Goal: Use online tool/utility

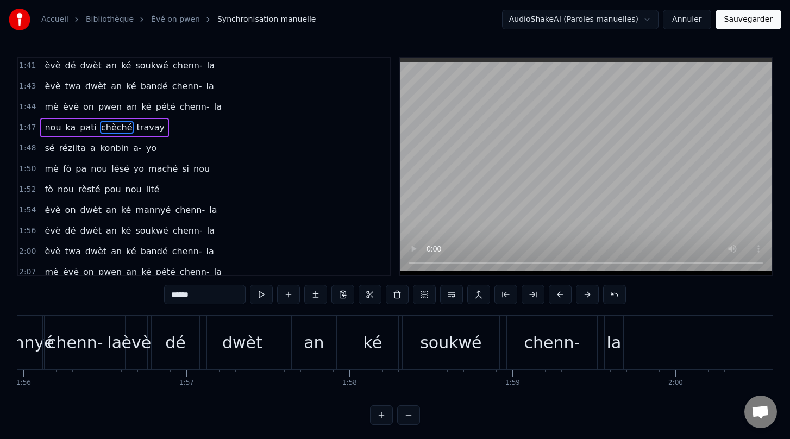
scroll to position [0, 18961]
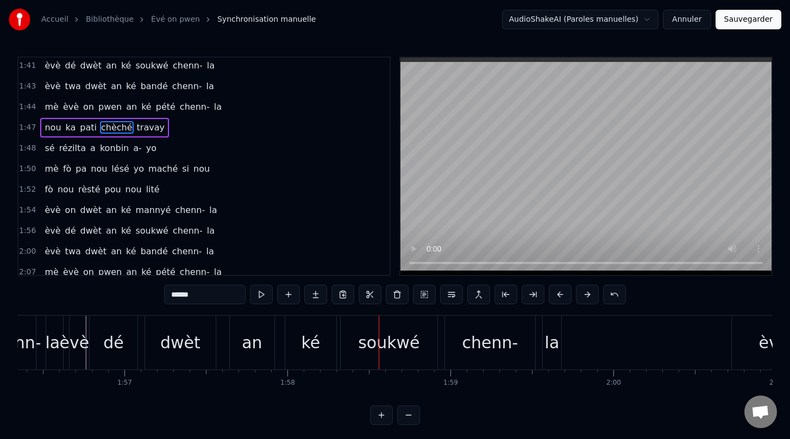
click at [614, 217] on video at bounding box center [585, 166] width 371 height 217
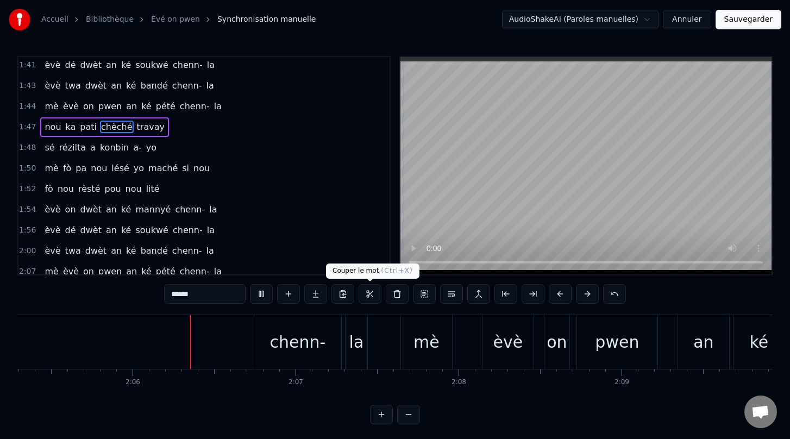
scroll to position [0, 20439]
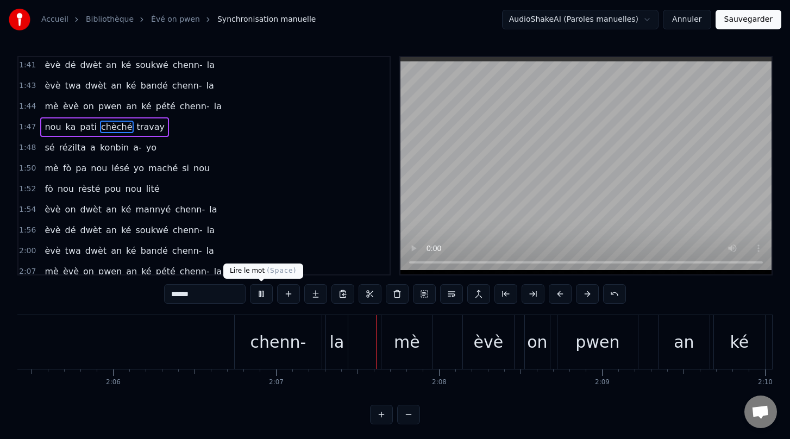
click at [259, 294] on button at bounding box center [261, 294] width 23 height 20
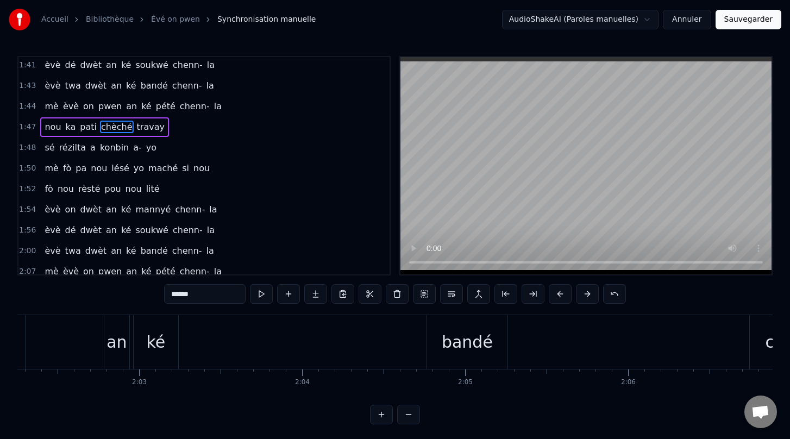
scroll to position [0, 19923]
click at [150, 337] on div "ké" at bounding box center [157, 342] width 19 height 24
type input "**"
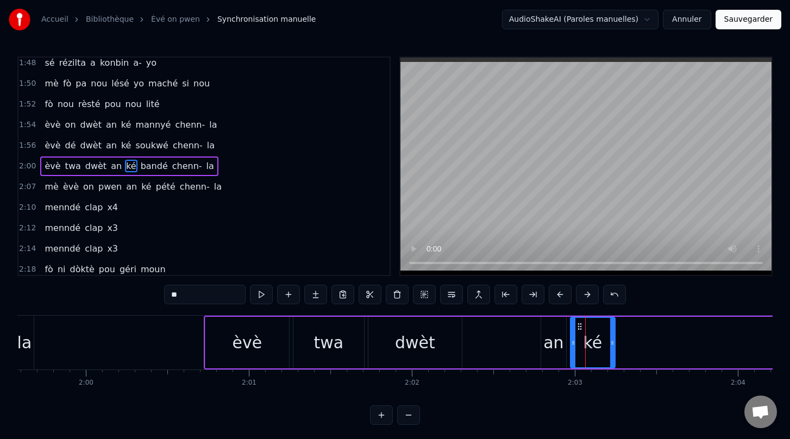
scroll to position [0, 19410]
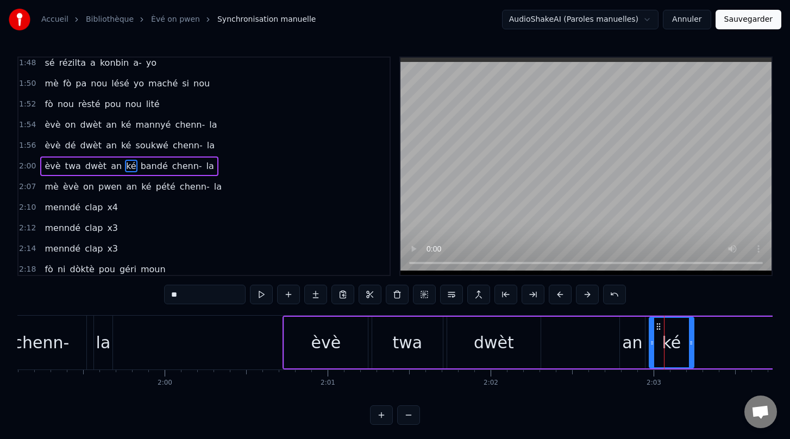
click at [161, 20] on link "Èvé on pwen" at bounding box center [175, 19] width 49 height 11
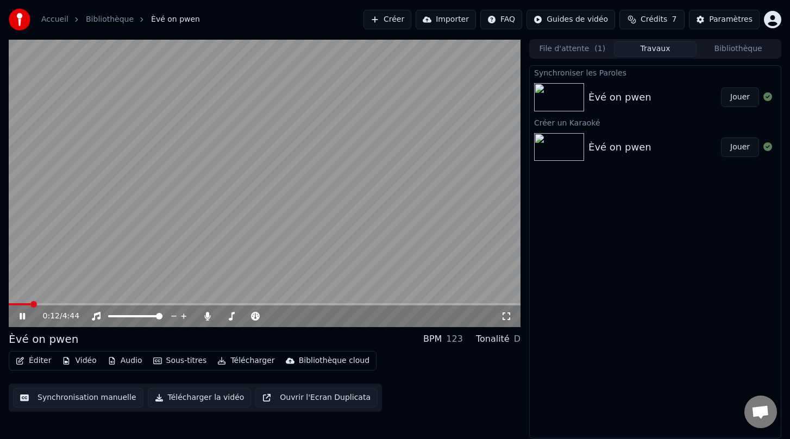
click at [22, 316] on icon at bounding box center [30, 316] width 26 height 9
click at [38, 363] on button "Éditer" at bounding box center [33, 360] width 44 height 15
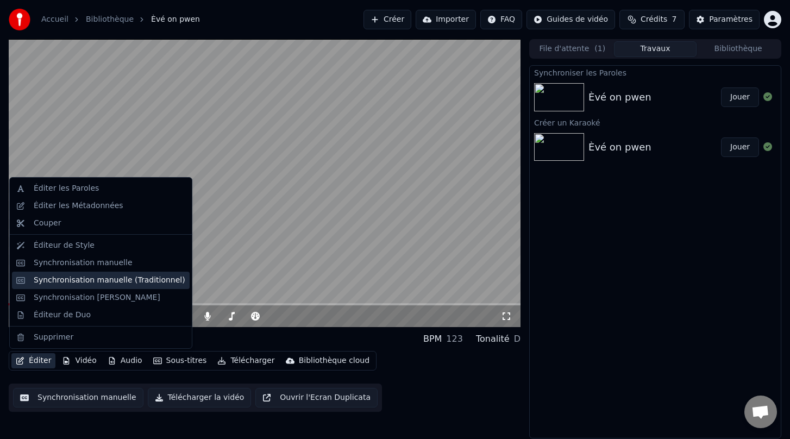
click at [96, 278] on div "Synchronisation manuelle (Traditionnel)" at bounding box center [110, 280] width 152 height 11
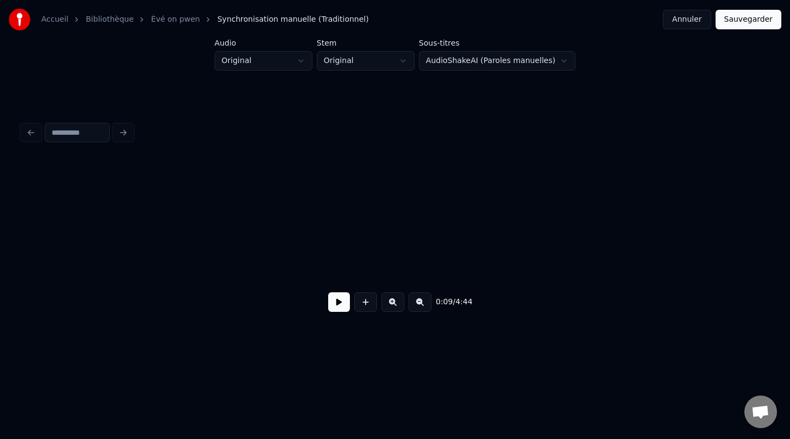
scroll to position [0, 1056]
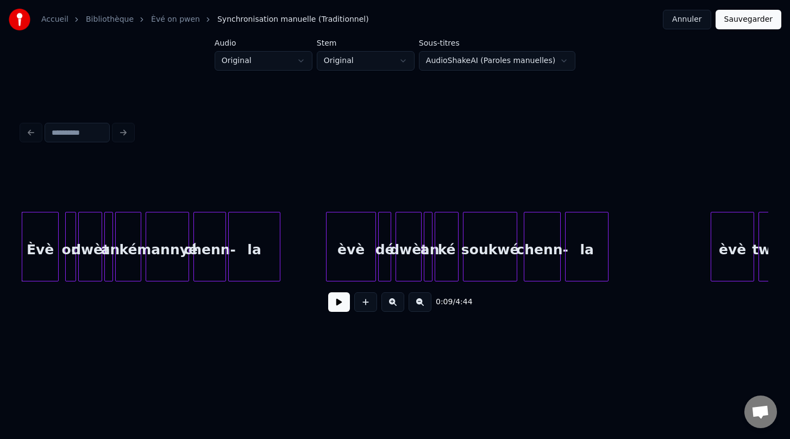
click at [341, 305] on button at bounding box center [339, 302] width 22 height 20
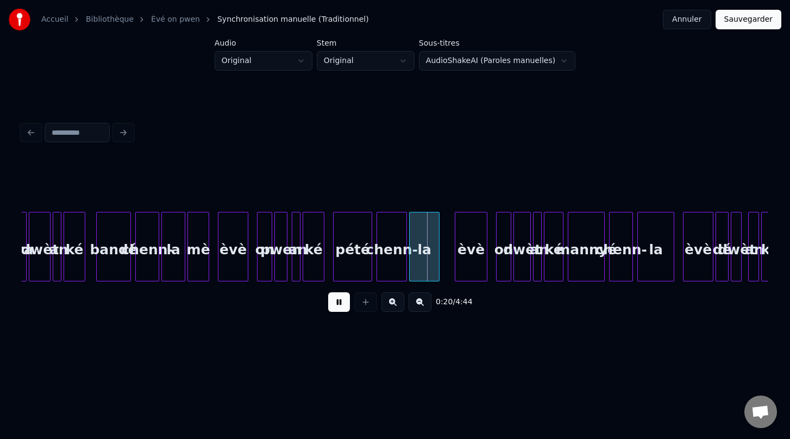
click at [341, 305] on button at bounding box center [339, 302] width 22 height 20
click at [395, 303] on button at bounding box center [392, 302] width 23 height 20
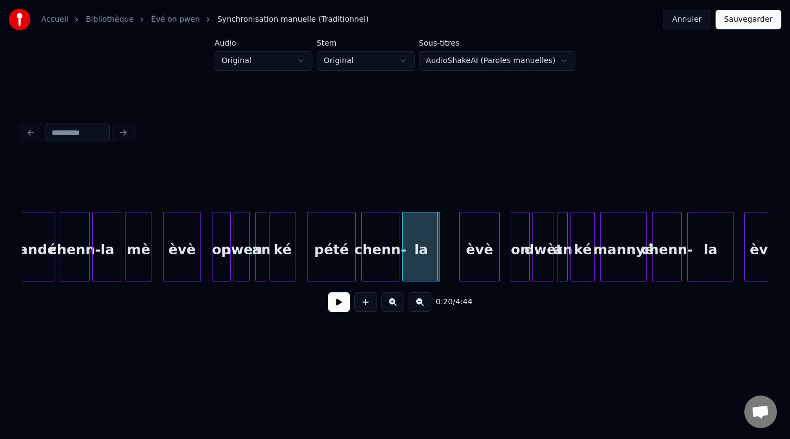
click at [394, 303] on button at bounding box center [392, 302] width 23 height 20
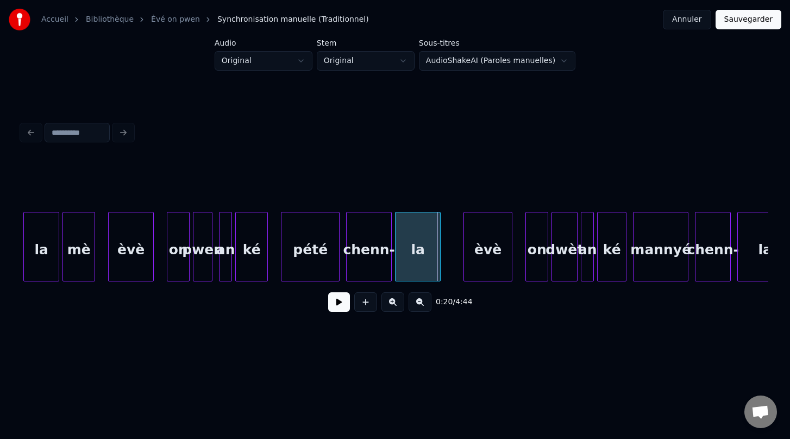
click at [394, 303] on button at bounding box center [392, 302] width 23 height 20
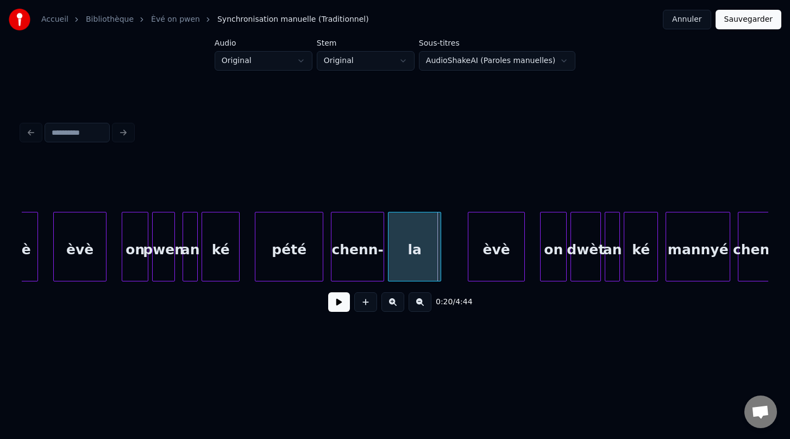
click at [394, 303] on button at bounding box center [392, 302] width 23 height 20
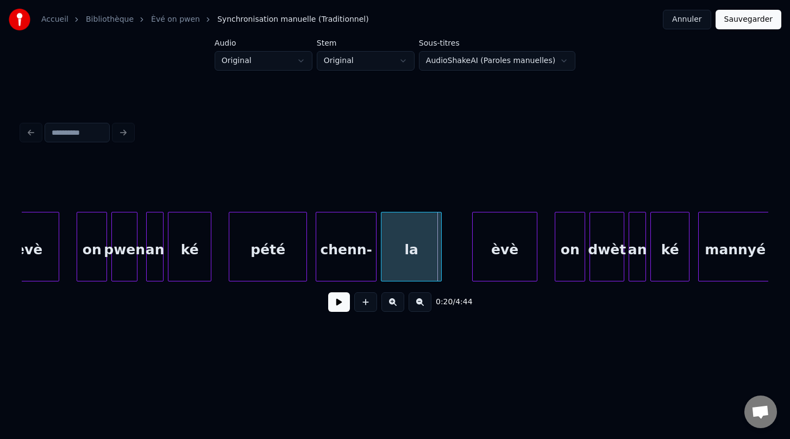
click at [394, 303] on button at bounding box center [392, 302] width 23 height 20
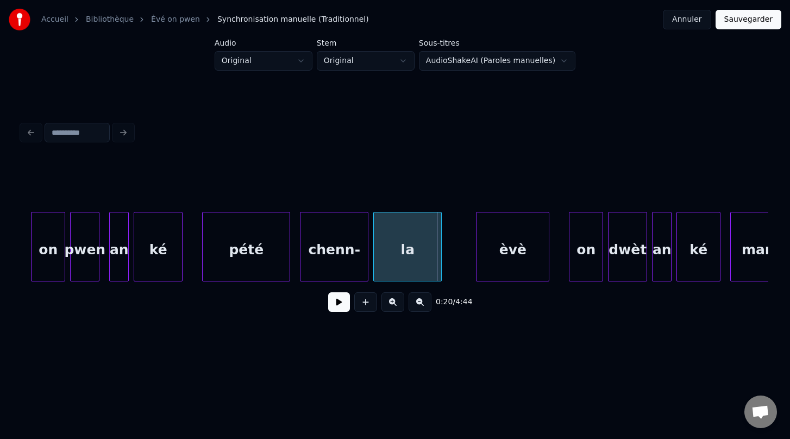
click at [394, 303] on button at bounding box center [392, 302] width 23 height 20
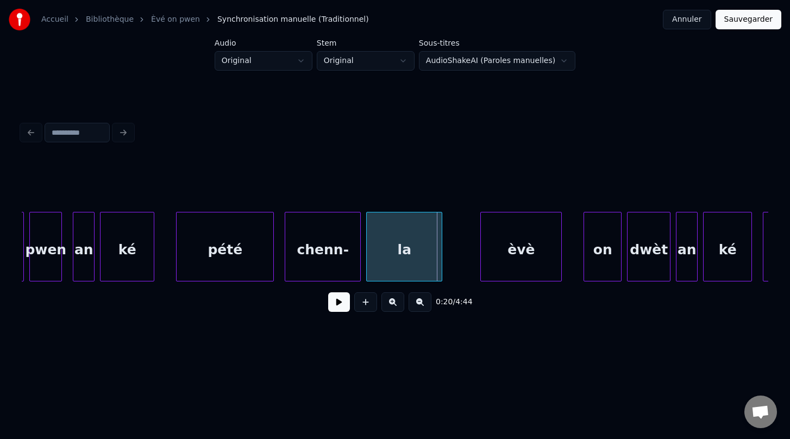
click at [394, 303] on button at bounding box center [392, 302] width 23 height 20
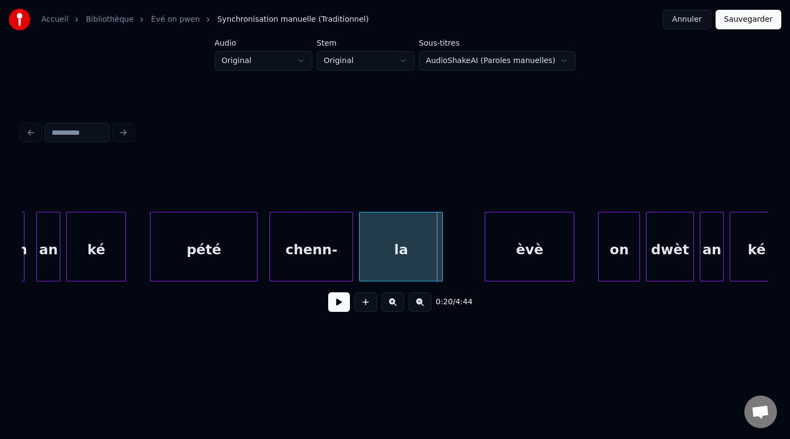
click at [390, 303] on button at bounding box center [392, 302] width 23 height 20
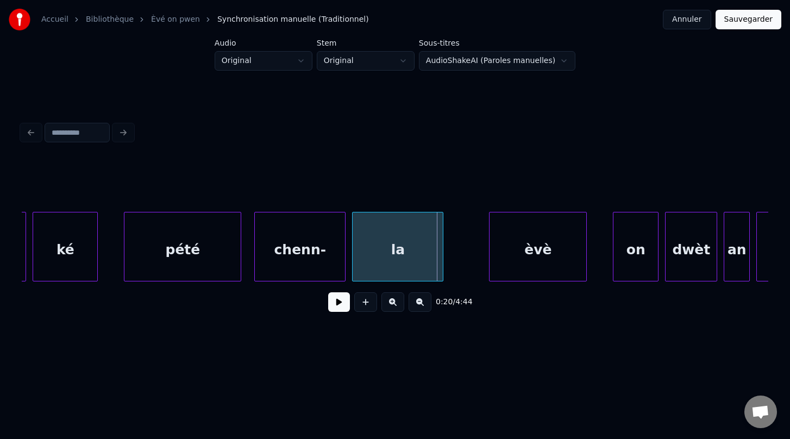
click at [340, 302] on button at bounding box center [339, 302] width 22 height 20
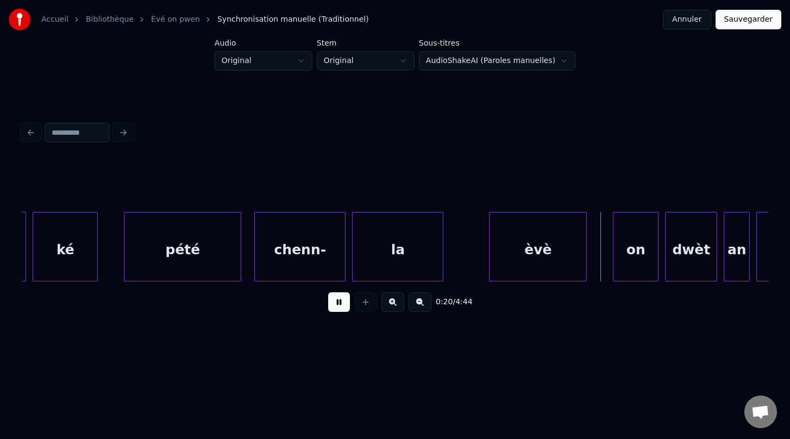
click at [340, 302] on button at bounding box center [339, 302] width 22 height 20
click at [520, 258] on div "èvè" at bounding box center [537, 249] width 97 height 74
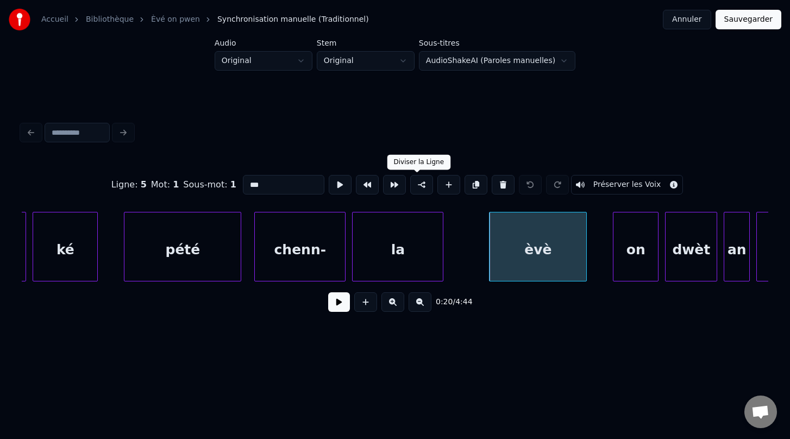
click at [412, 187] on button at bounding box center [421, 185] width 23 height 20
click at [418, 184] on button at bounding box center [421, 185] width 23 height 20
click at [416, 185] on button at bounding box center [421, 185] width 23 height 20
click at [380, 256] on div "la" at bounding box center [398, 249] width 90 height 74
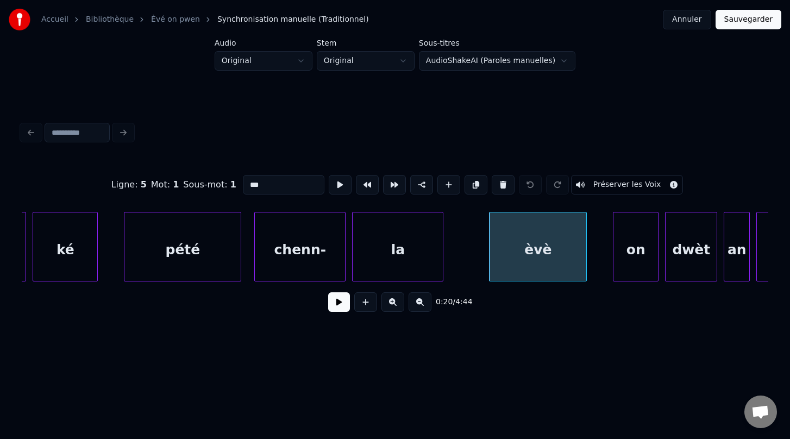
type input "**"
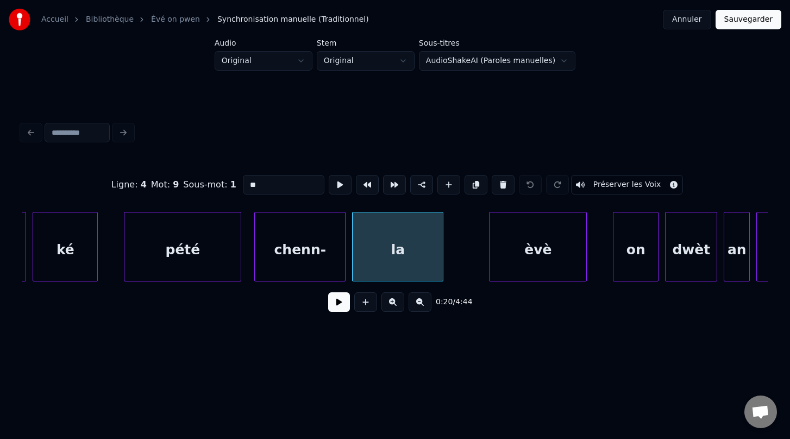
click at [340, 309] on button at bounding box center [339, 302] width 22 height 20
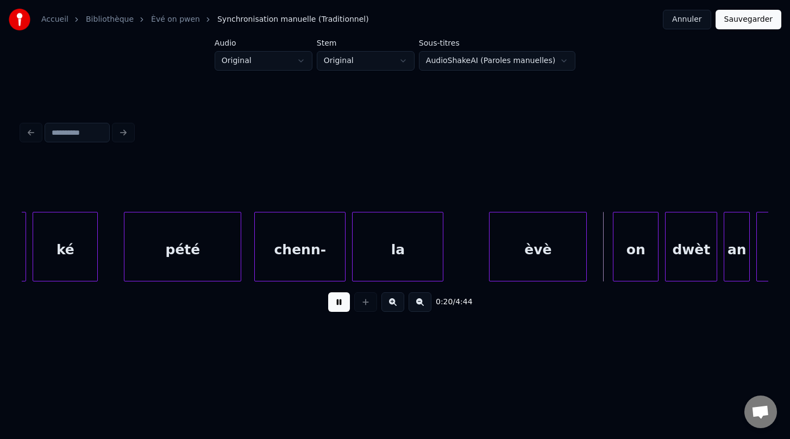
click at [340, 309] on button at bounding box center [339, 302] width 22 height 20
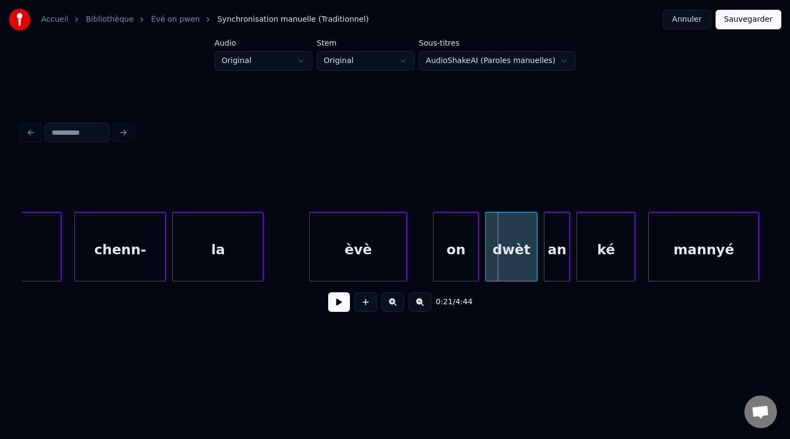
scroll to position [0, 6461]
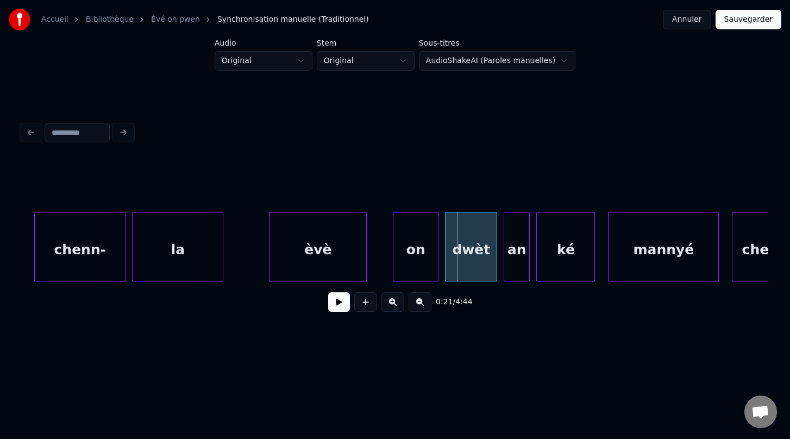
click at [326, 243] on div "èvè" at bounding box center [317, 249] width 97 height 74
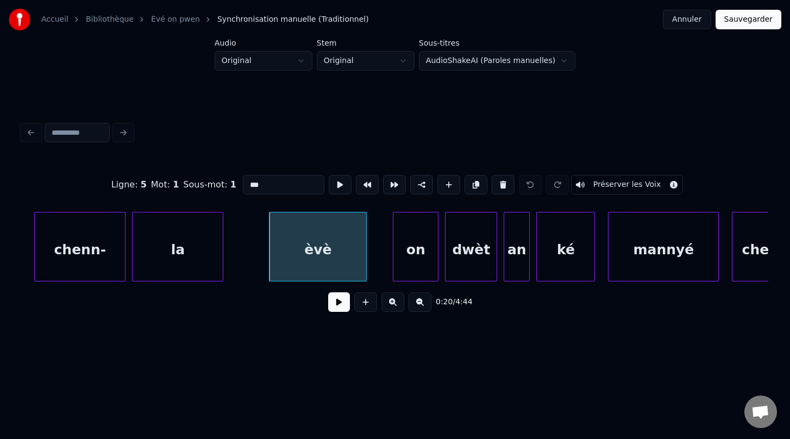
click at [597, 187] on button "Préserver les Voix" at bounding box center [627, 185] width 112 height 20
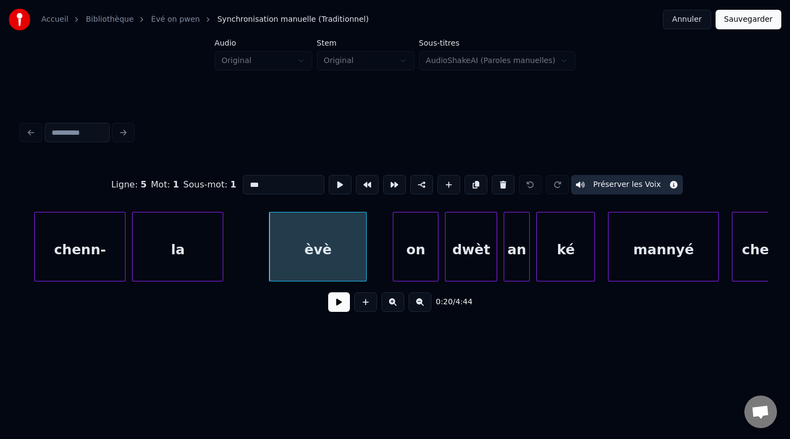
click at [606, 181] on button "Préserver les Voix" at bounding box center [627, 185] width 112 height 20
click at [158, 245] on div "la" at bounding box center [178, 249] width 90 height 74
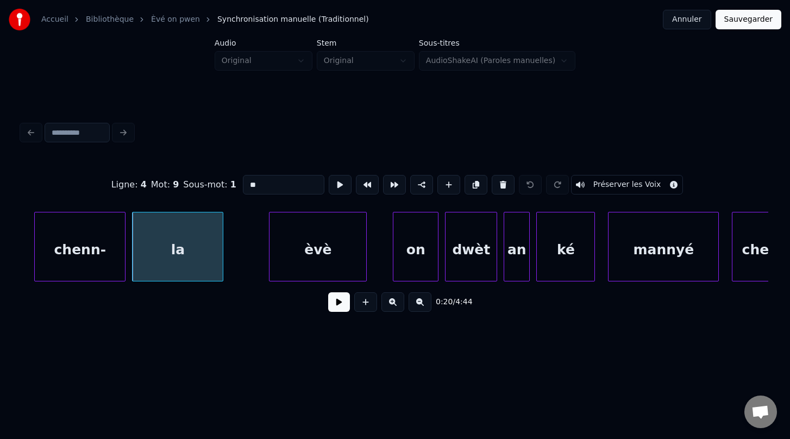
click at [607, 185] on button "Préserver les Voix" at bounding box center [627, 185] width 112 height 20
click at [322, 251] on div "èvè" at bounding box center [317, 249] width 97 height 74
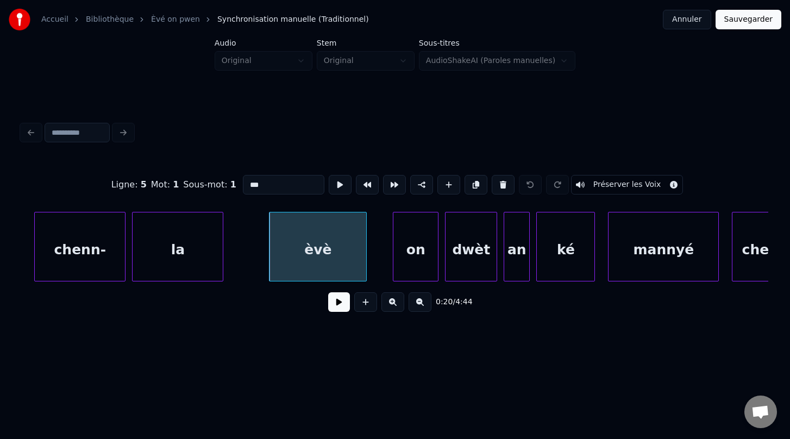
click at [73, 253] on div "chenn-" at bounding box center [80, 249] width 90 height 74
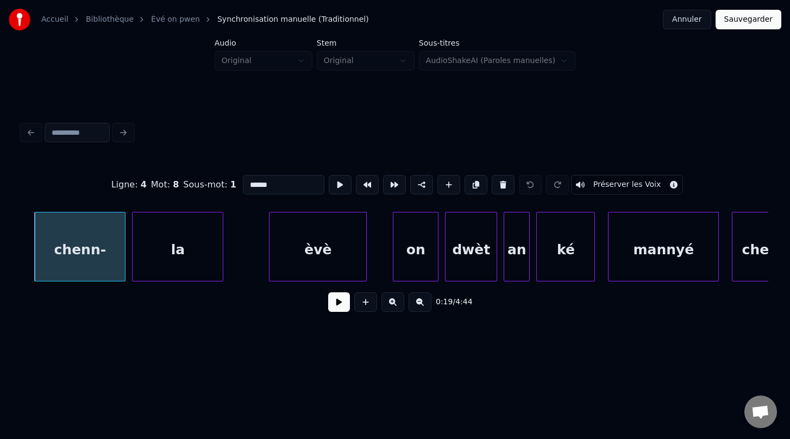
click at [179, 250] on div "la" at bounding box center [178, 249] width 90 height 74
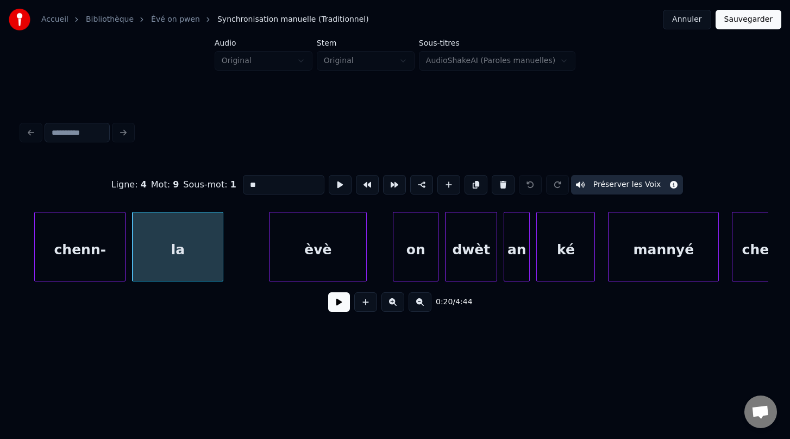
click at [316, 236] on div "èvè" at bounding box center [317, 249] width 97 height 74
type input "***"
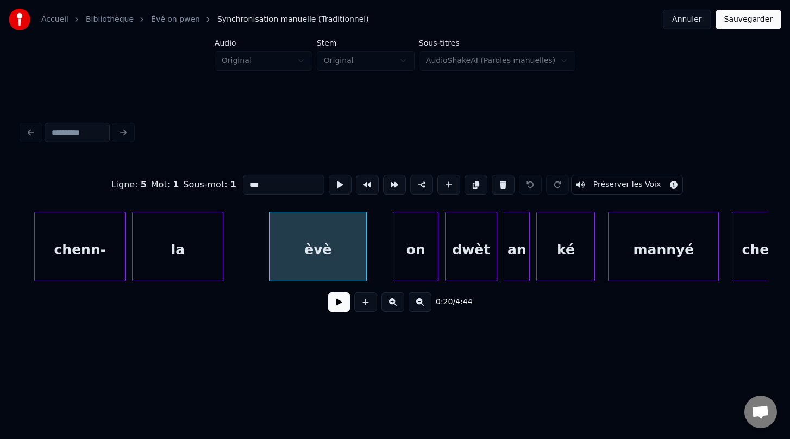
click at [666, 187] on button "Préserver les Voix" at bounding box center [627, 185] width 112 height 20
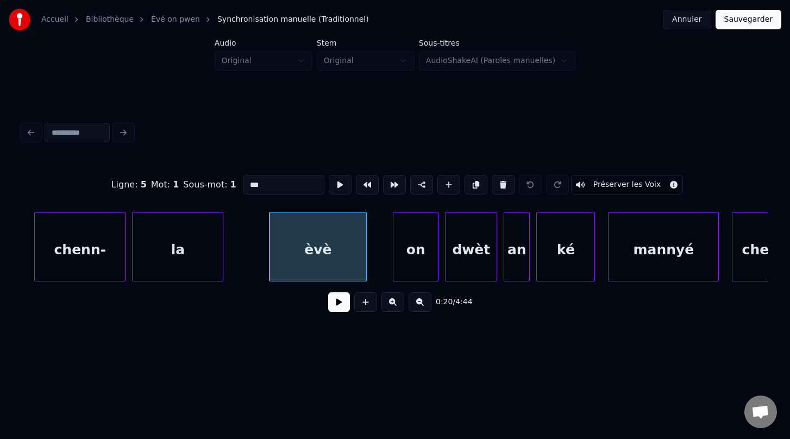
click at [666, 187] on button "Préserver les Voix" at bounding box center [627, 185] width 112 height 20
click at [422, 262] on div "on" at bounding box center [415, 249] width 45 height 74
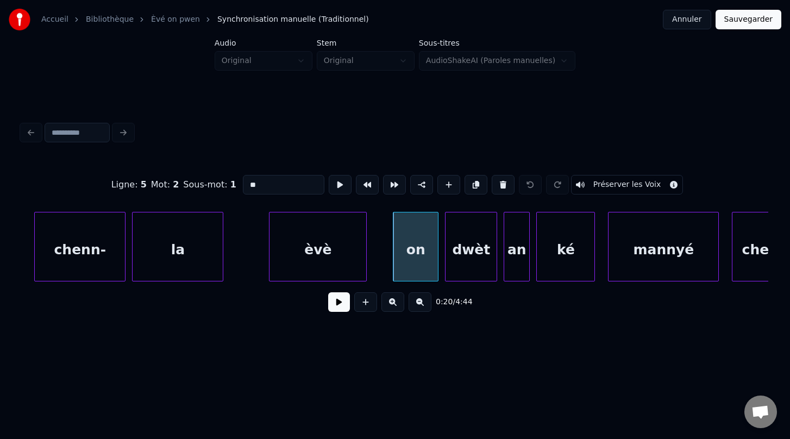
click at [340, 254] on div "èvè" at bounding box center [317, 249] width 97 height 74
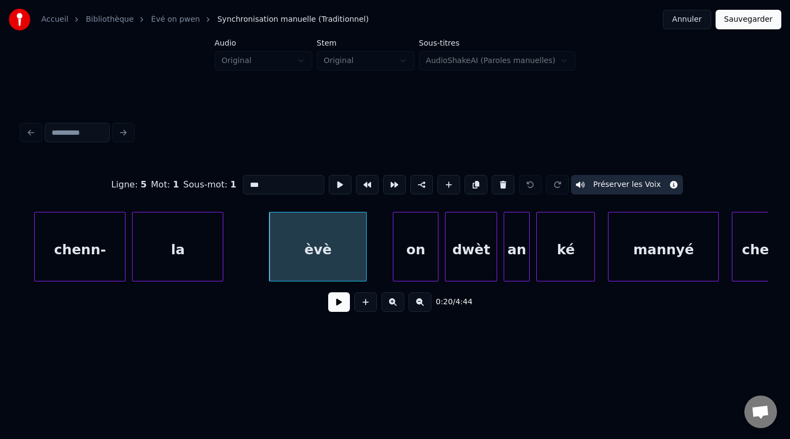
click at [618, 187] on button "Préserver les Voix" at bounding box center [627, 185] width 112 height 20
click at [390, 304] on button at bounding box center [392, 302] width 23 height 20
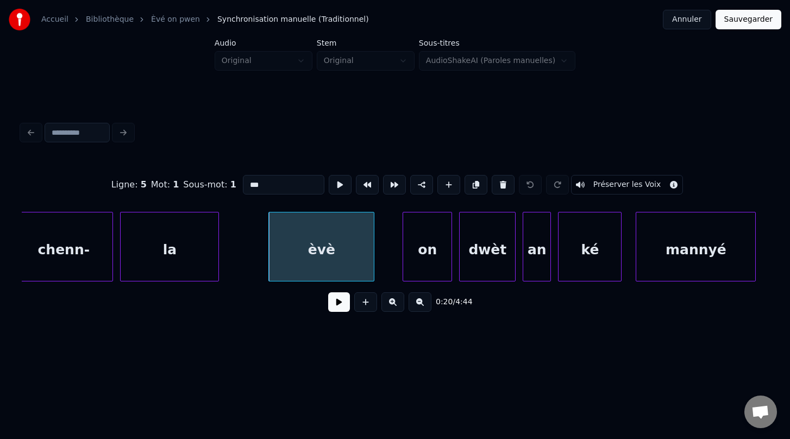
click at [309, 299] on div "Ligne : 5 Mot : 1 Sous-mot : 1 *** Préserver les Voix 0:20 / 4:44" at bounding box center [395, 240] width 746 height 165
click at [611, 181] on button "Préserver les Voix" at bounding box center [627, 185] width 112 height 20
click at [552, 188] on div at bounding box center [557, 185] width 27 height 24
click at [524, 188] on button at bounding box center [530, 185] width 23 height 20
click at [551, 187] on button at bounding box center [557, 185] width 23 height 20
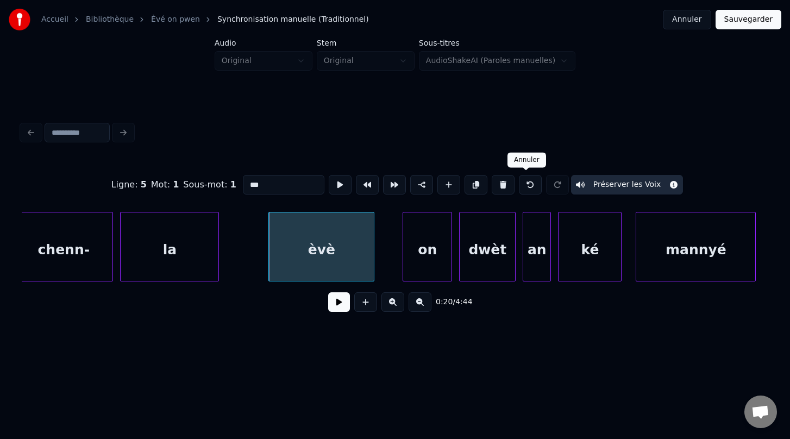
click at [526, 186] on button at bounding box center [530, 185] width 23 height 20
click at [612, 190] on button "Préserver les Voix" at bounding box center [627, 185] width 112 height 20
click at [428, 263] on div "on" at bounding box center [427, 249] width 48 height 74
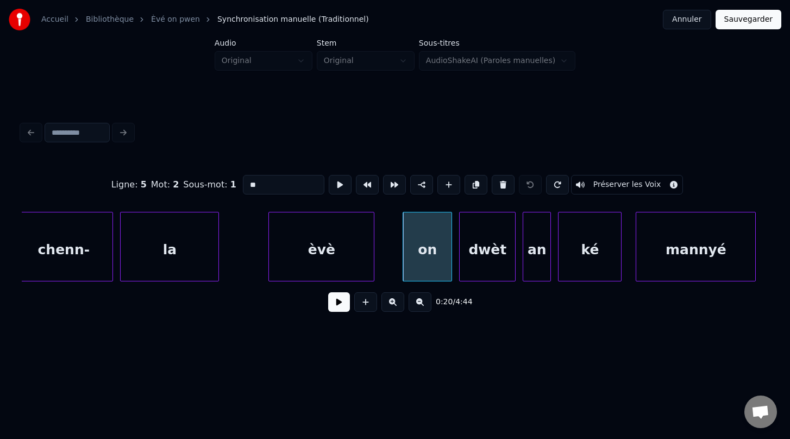
click at [635, 185] on button "Préserver les Voix" at bounding box center [627, 185] width 112 height 20
click at [487, 254] on div "dwèt" at bounding box center [487, 249] width 55 height 74
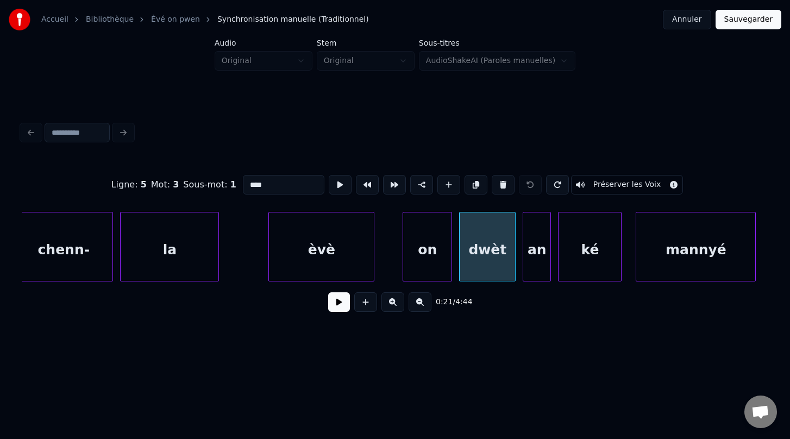
click at [611, 186] on button "Préserver les Voix" at bounding box center [627, 185] width 112 height 20
click at [539, 260] on div "an" at bounding box center [536, 249] width 27 height 74
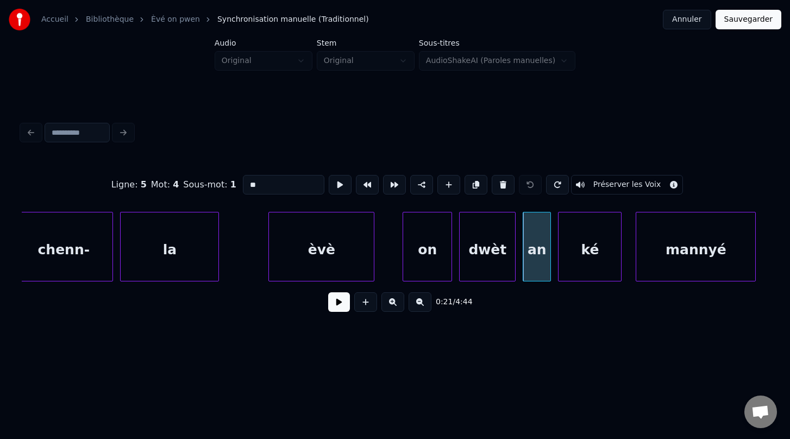
click at [605, 186] on button "Préserver les Voix" at bounding box center [627, 185] width 112 height 20
click at [595, 257] on div "ké" at bounding box center [589, 249] width 62 height 74
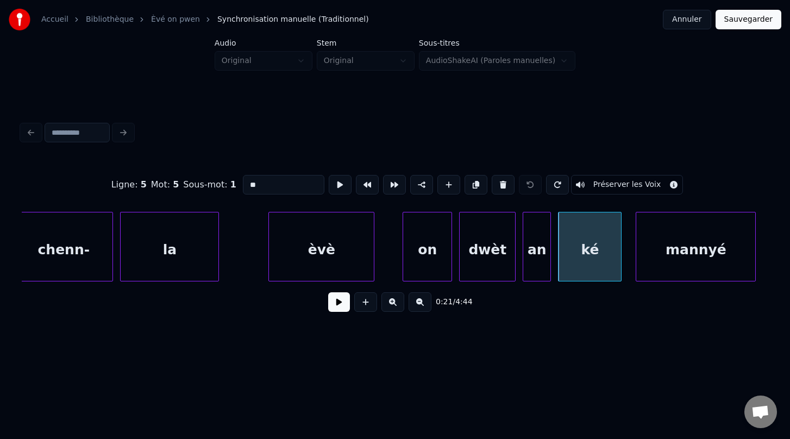
click at [604, 186] on button "Préserver les Voix" at bounding box center [627, 185] width 112 height 20
click at [693, 259] on div "mannyé" at bounding box center [695, 249] width 119 height 74
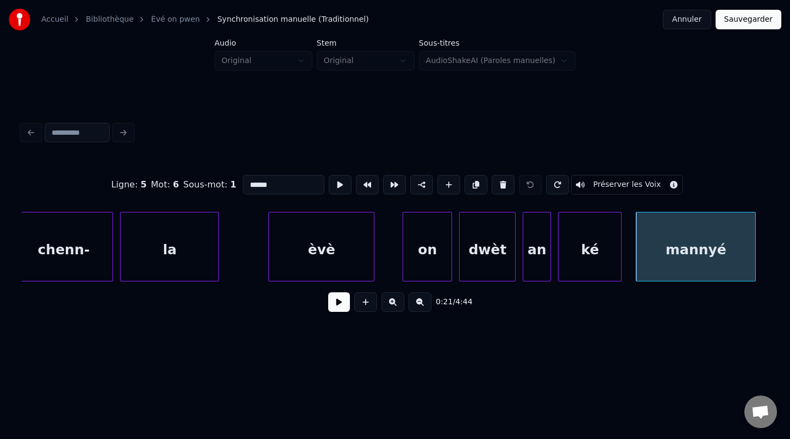
click at [618, 184] on button "Préserver les Voix" at bounding box center [627, 185] width 112 height 20
click at [72, 262] on div "chenn-" at bounding box center [64, 249] width 98 height 74
type input "******"
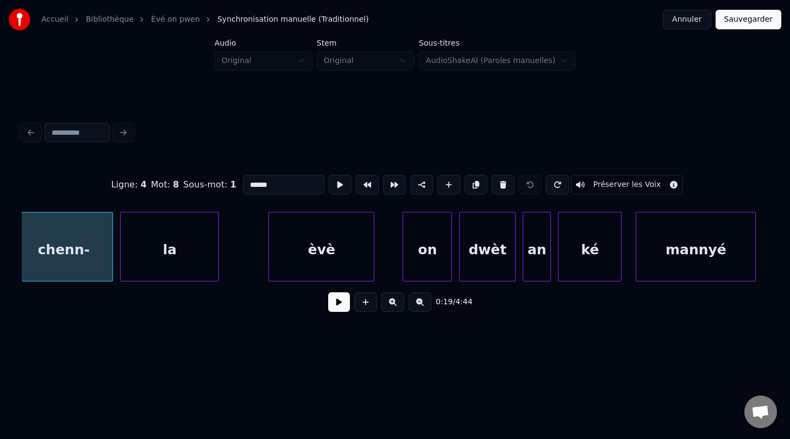
scroll to position [0, 7013]
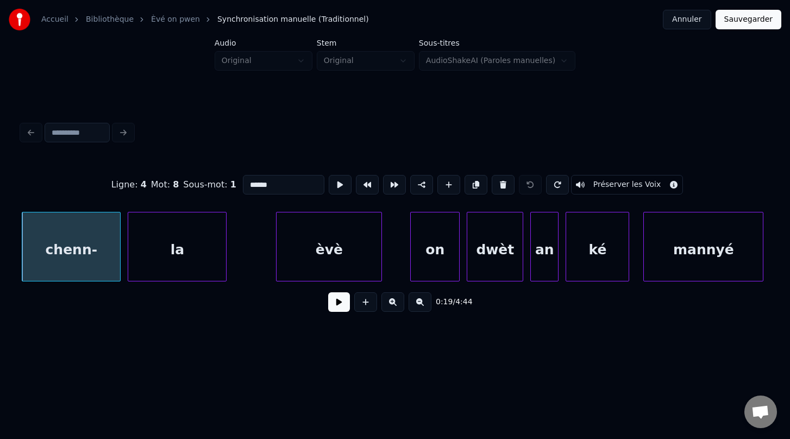
click at [334, 305] on button at bounding box center [339, 302] width 22 height 20
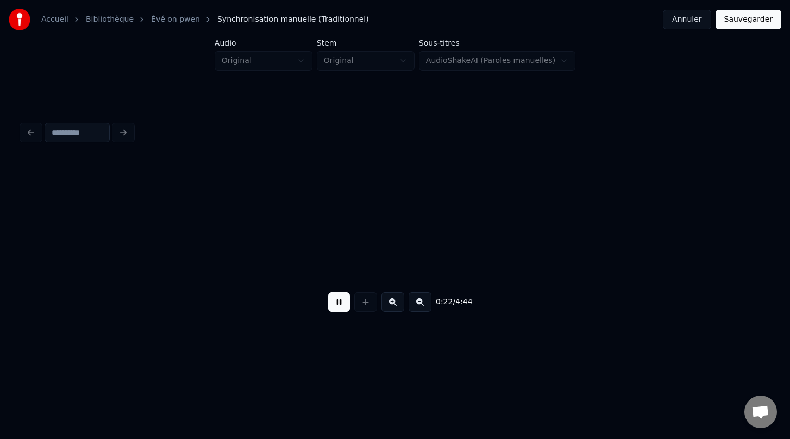
scroll to position [0, 7762]
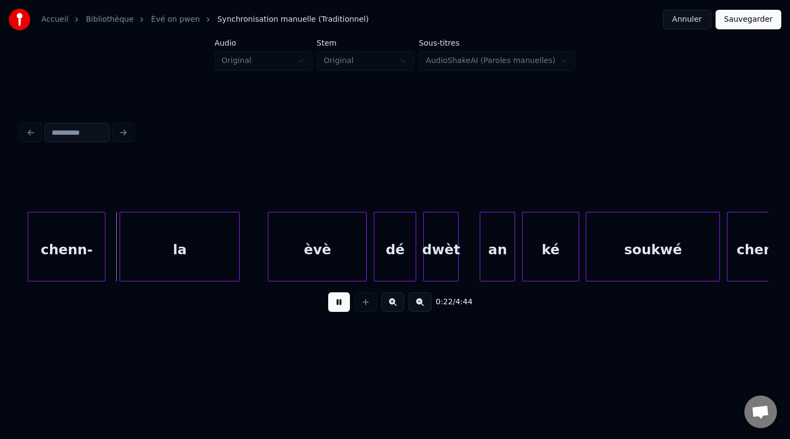
click at [334, 305] on button at bounding box center [339, 302] width 22 height 20
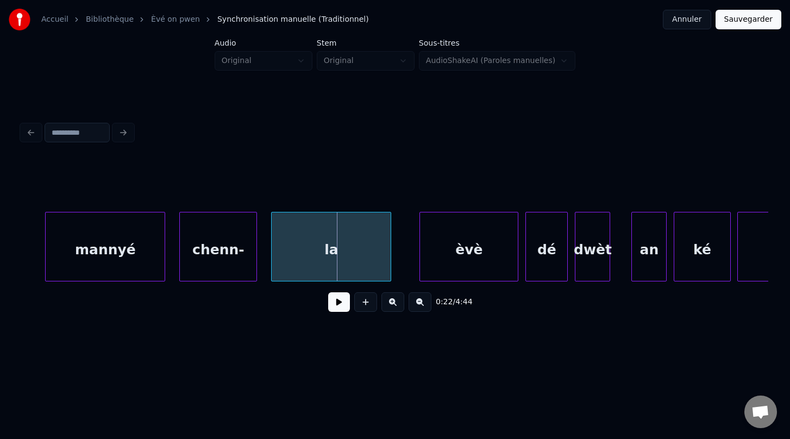
scroll to position [0, 7610]
click at [134, 253] on div "mannyé" at bounding box center [106, 249] width 119 height 74
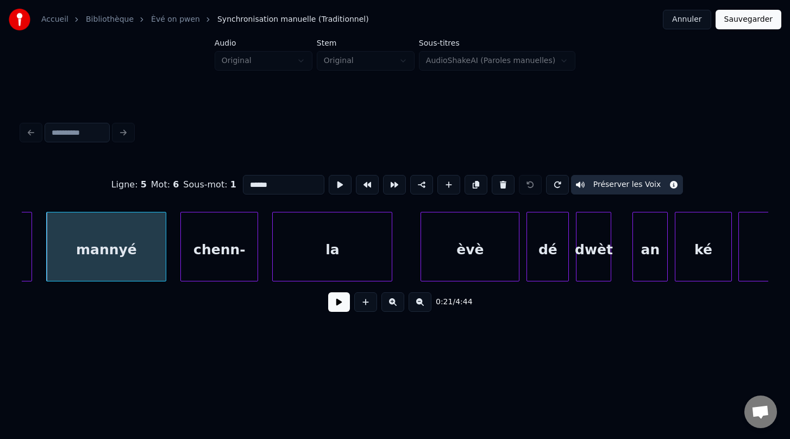
click at [222, 262] on div "chenn-" at bounding box center [219, 249] width 77 height 74
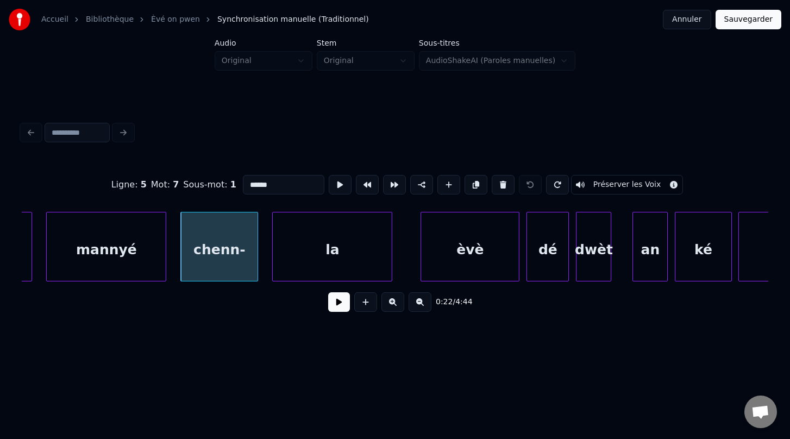
click at [615, 183] on button "Préserver les Voix" at bounding box center [627, 185] width 112 height 20
click at [365, 243] on div "la" at bounding box center [332, 249] width 119 height 74
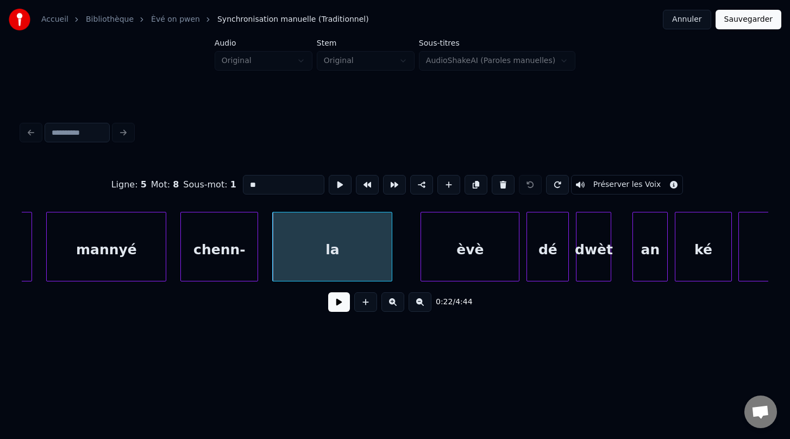
click at [633, 183] on button "Préserver les Voix" at bounding box center [627, 185] width 112 height 20
click at [461, 256] on div "èvè" at bounding box center [470, 249] width 98 height 74
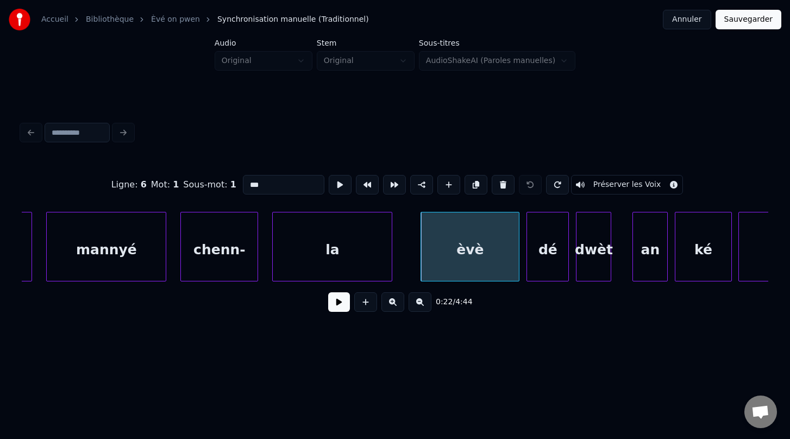
click at [604, 186] on button "Préserver les Voix" at bounding box center [627, 185] width 112 height 20
click at [545, 262] on div "dé" at bounding box center [547, 249] width 41 height 74
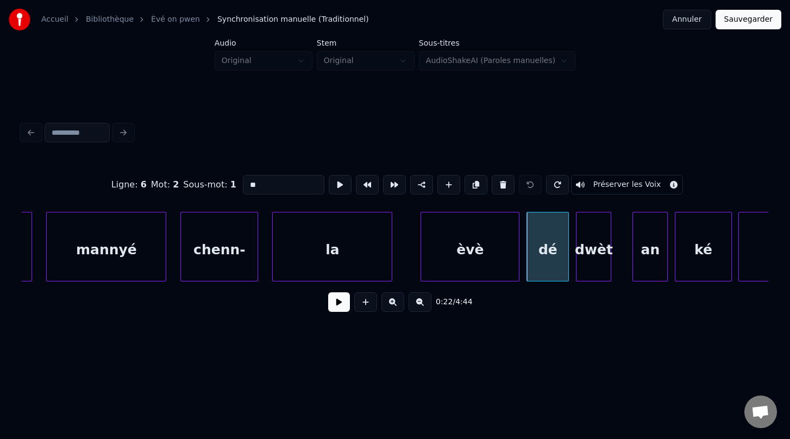
click at [617, 186] on button "Préserver les Voix" at bounding box center [627, 185] width 112 height 20
click at [596, 252] on div "dwèt" at bounding box center [593, 249] width 34 height 74
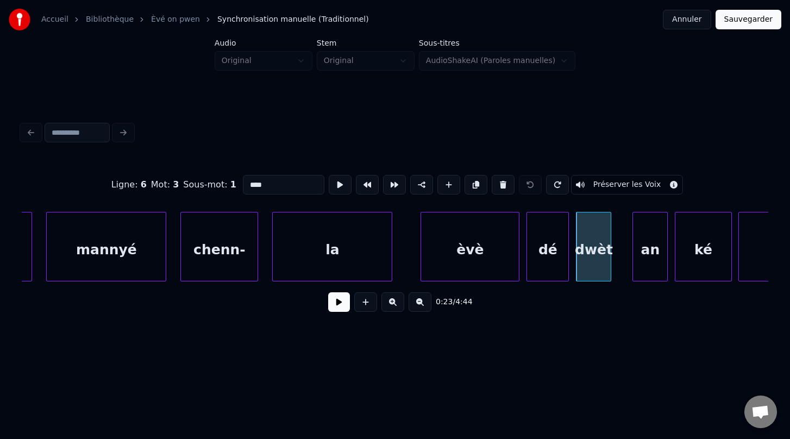
click at [619, 185] on button "Préserver les Voix" at bounding box center [627, 185] width 112 height 20
click at [656, 262] on div "an" at bounding box center [650, 249] width 34 height 74
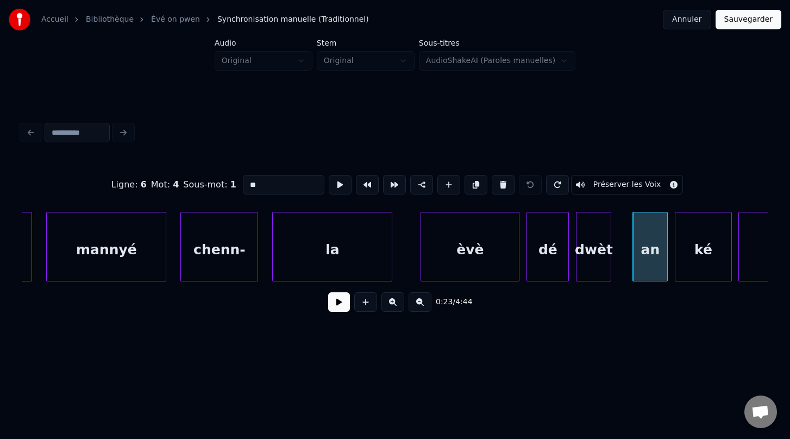
click at [624, 184] on button "Préserver les Voix" at bounding box center [627, 185] width 112 height 20
click at [714, 265] on div "ké" at bounding box center [702, 249] width 55 height 74
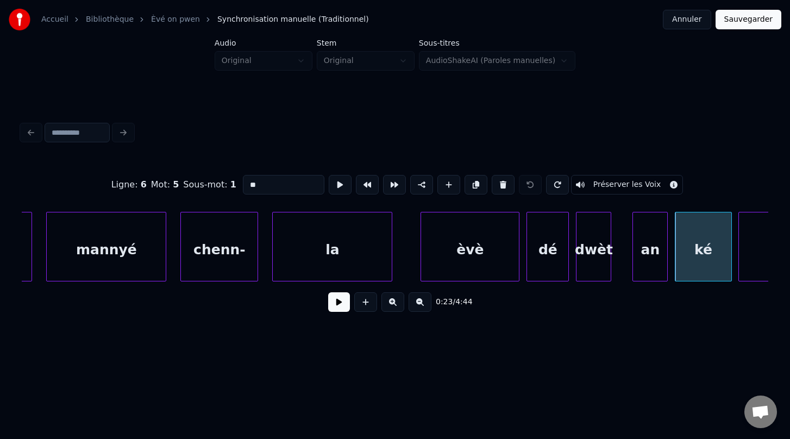
click at [614, 185] on button "Préserver les Voix" at bounding box center [627, 185] width 112 height 20
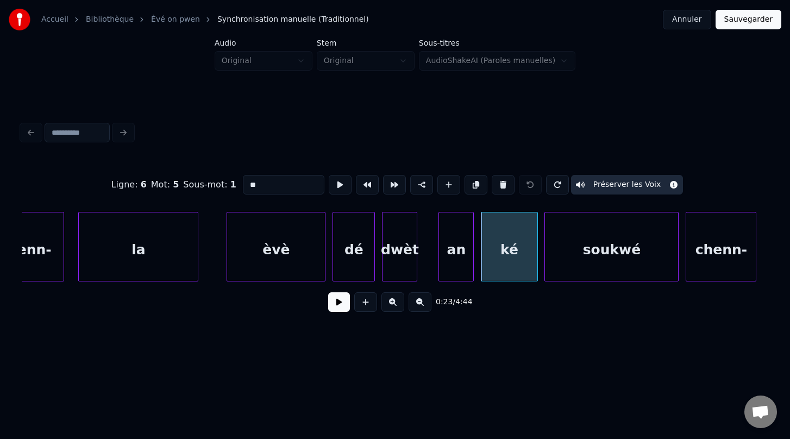
scroll to position [0, 7815]
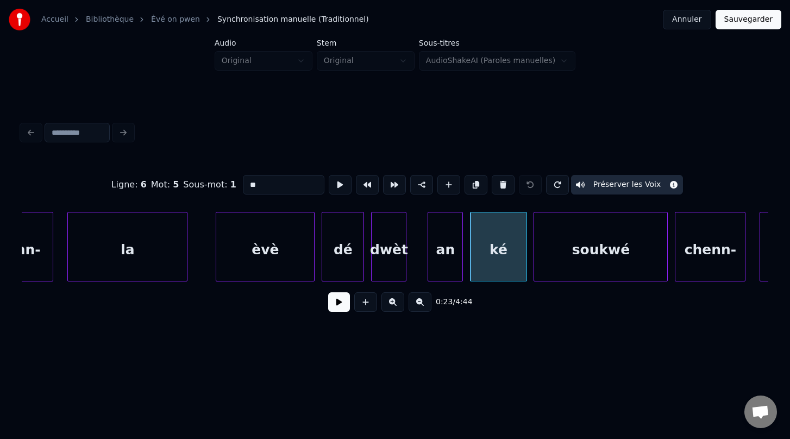
click at [583, 247] on div "soukwé" at bounding box center [600, 249] width 133 height 74
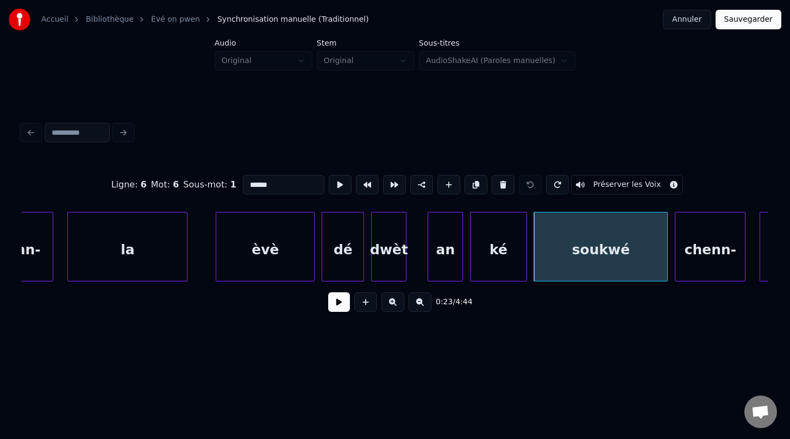
click at [610, 188] on button "Préserver les Voix" at bounding box center [627, 185] width 112 height 20
click at [702, 262] on div "chenn-" at bounding box center [710, 249] width 70 height 74
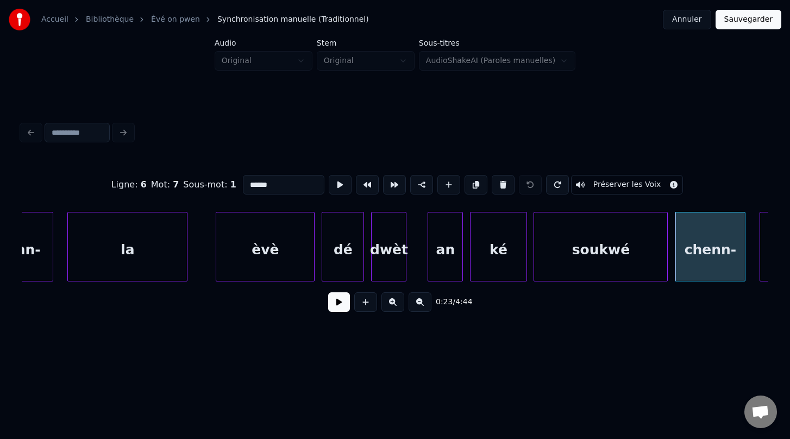
click at [615, 184] on button "Préserver les Voix" at bounding box center [627, 185] width 112 height 20
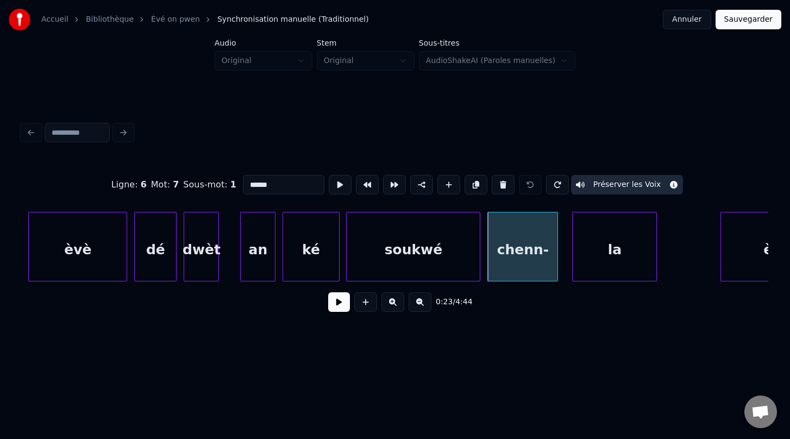
scroll to position [0, 8037]
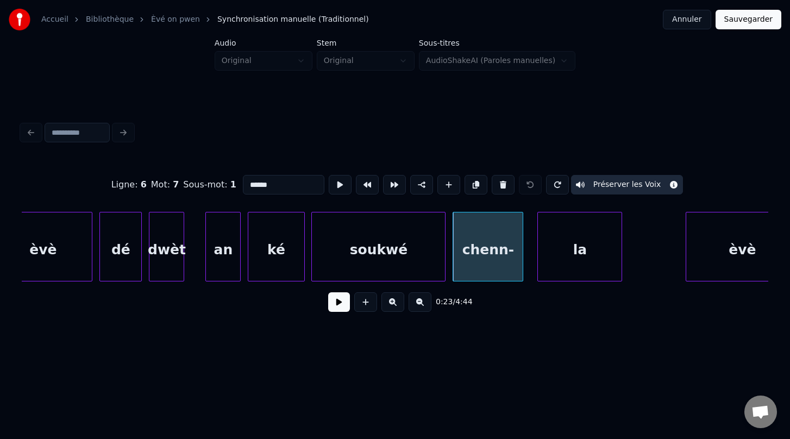
click at [575, 242] on div "la" at bounding box center [580, 249] width 84 height 74
type input "**"
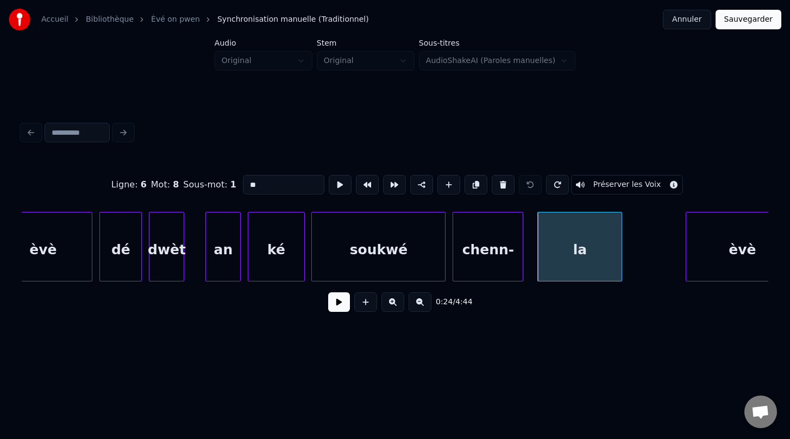
click at [605, 185] on button "Préserver les Voix" at bounding box center [627, 185] width 112 height 20
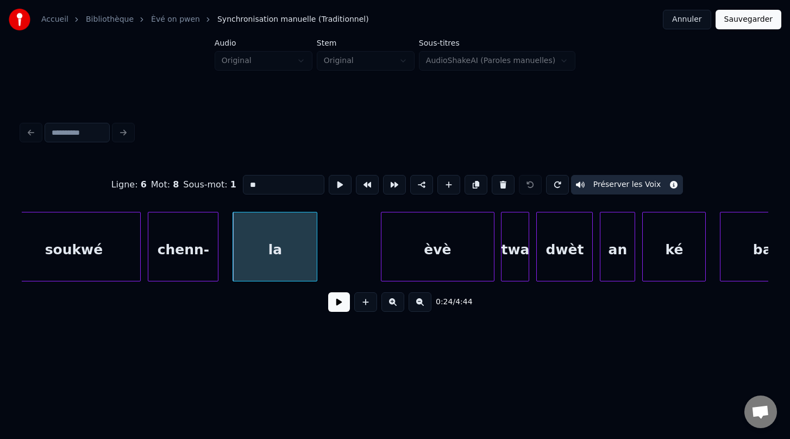
scroll to position [0, 8344]
click at [336, 306] on button at bounding box center [339, 302] width 22 height 20
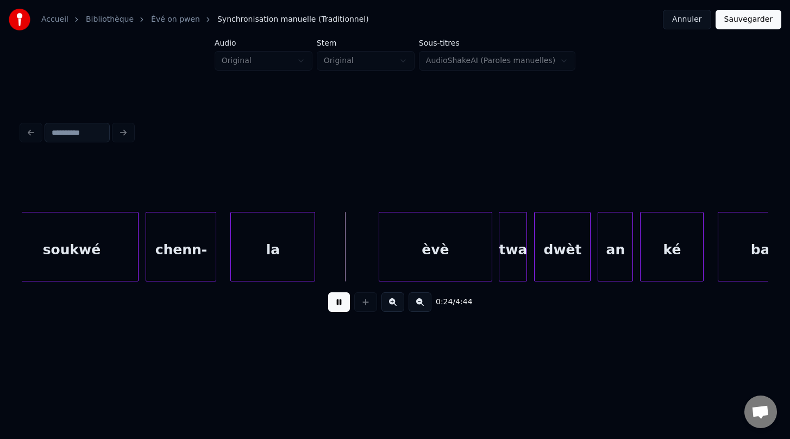
click at [336, 306] on button at bounding box center [339, 302] width 22 height 20
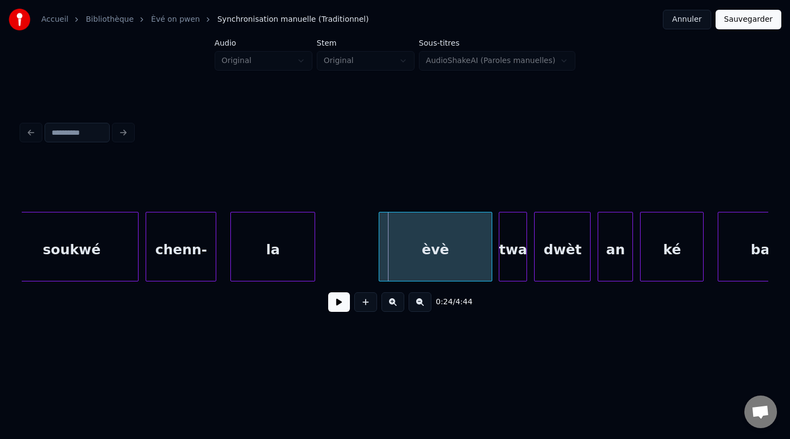
click at [430, 244] on div "èvè" at bounding box center [435, 249] width 112 height 74
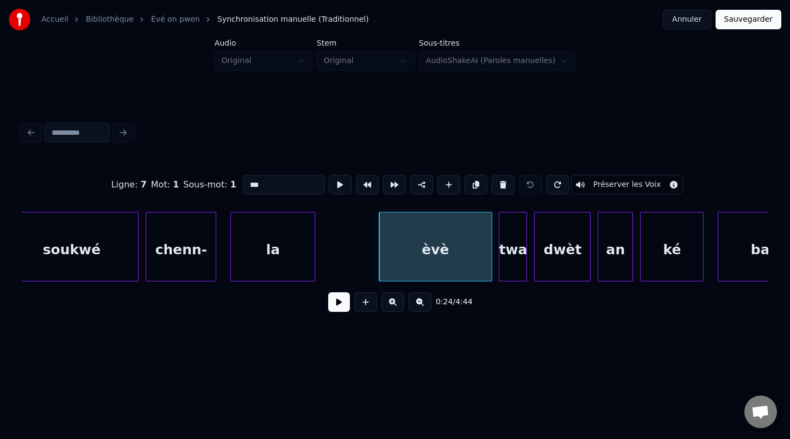
click at [599, 181] on button "Préserver les Voix" at bounding box center [627, 185] width 112 height 20
click at [520, 243] on div "twa" at bounding box center [512, 249] width 27 height 74
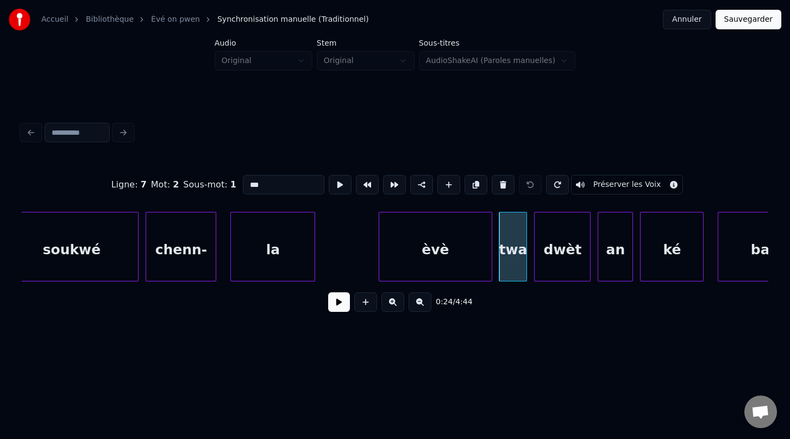
click at [608, 188] on button "Préserver les Voix" at bounding box center [627, 185] width 112 height 20
click at [569, 248] on div "dwèt" at bounding box center [562, 249] width 55 height 74
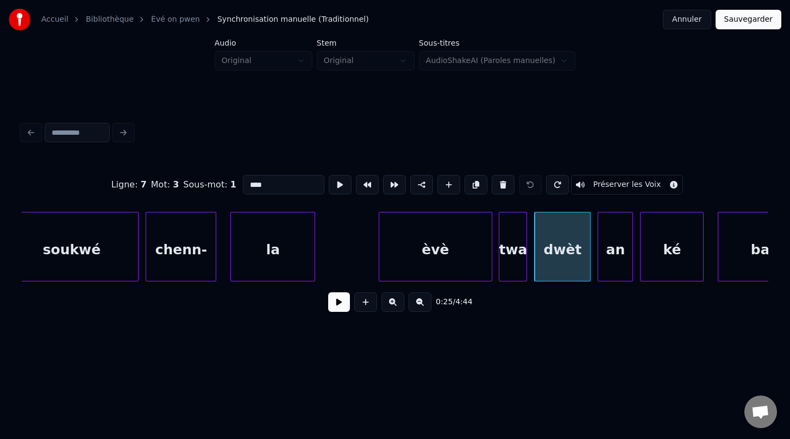
click at [612, 188] on button "Préserver les Voix" at bounding box center [627, 185] width 112 height 20
click at [619, 244] on div "an" at bounding box center [615, 249] width 34 height 74
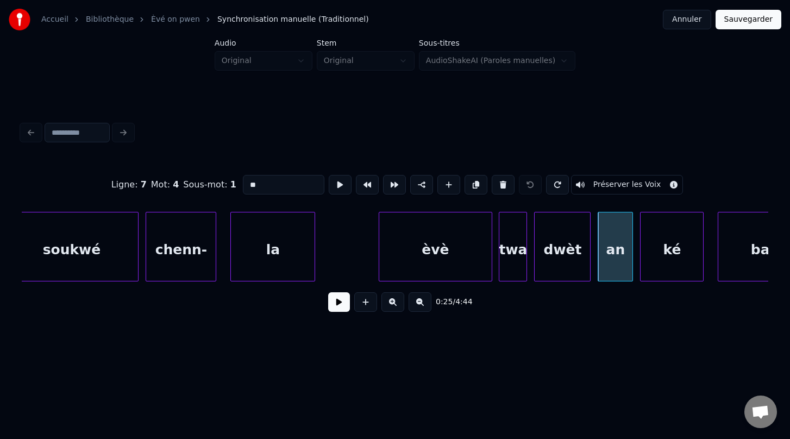
click at [608, 186] on button "Préserver les Voix" at bounding box center [627, 185] width 112 height 20
click at [672, 263] on div "ké" at bounding box center [671, 249] width 62 height 74
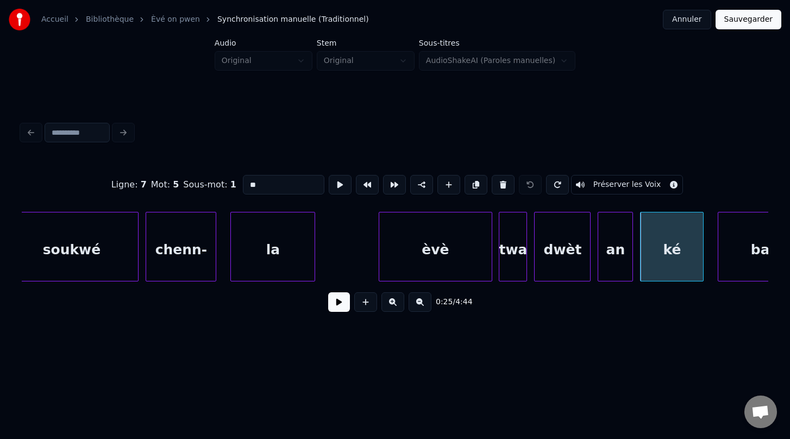
click at [621, 190] on button "Préserver les Voix" at bounding box center [627, 185] width 112 height 20
click at [739, 263] on div "bandé" at bounding box center [774, 249] width 112 height 74
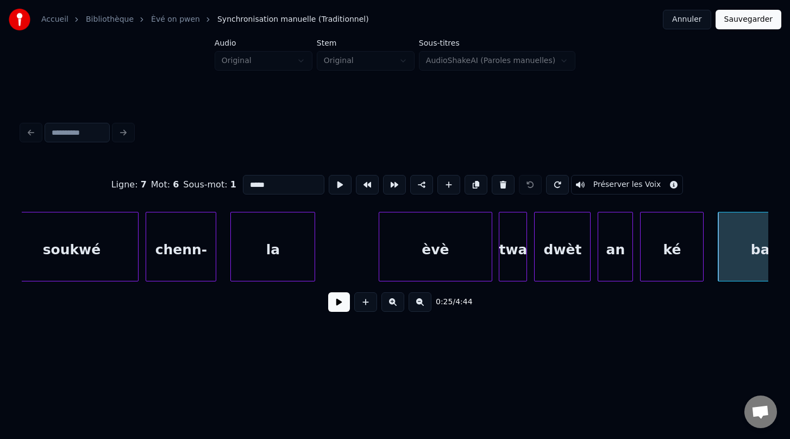
click at [613, 183] on button "Préserver les Voix" at bounding box center [627, 185] width 112 height 20
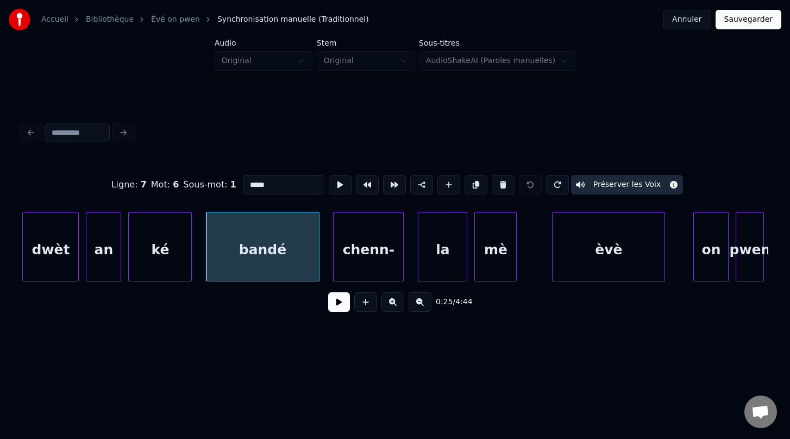
scroll to position [0, 8859]
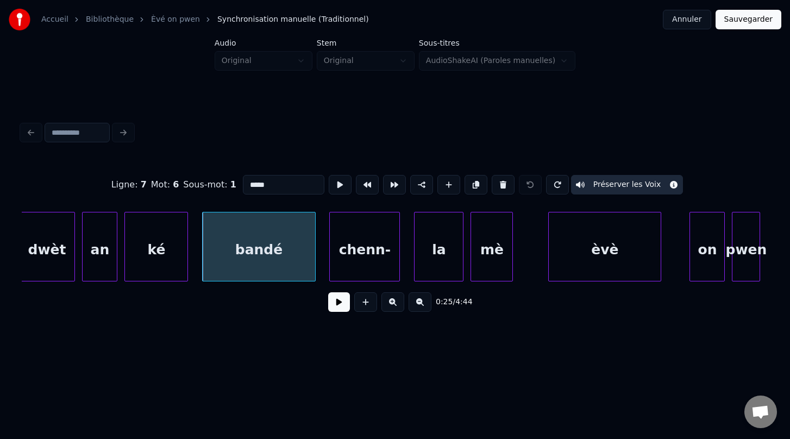
click at [368, 250] on div "chenn-" at bounding box center [365, 249] width 70 height 74
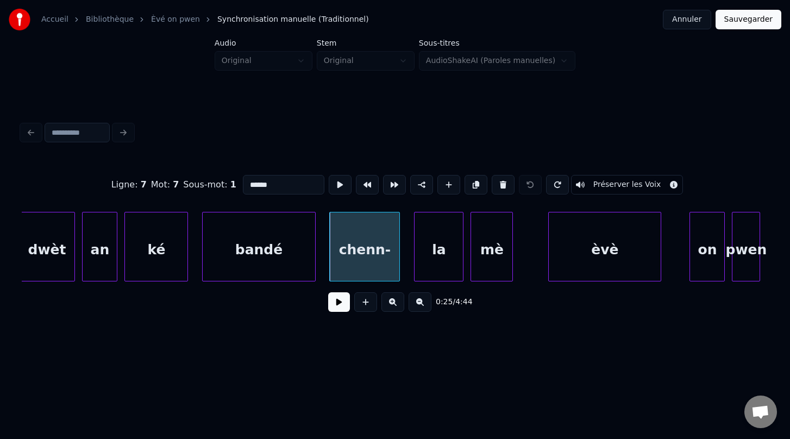
click at [626, 189] on button "Préserver les Voix" at bounding box center [627, 185] width 112 height 20
click at [441, 253] on div "la" at bounding box center [438, 249] width 48 height 74
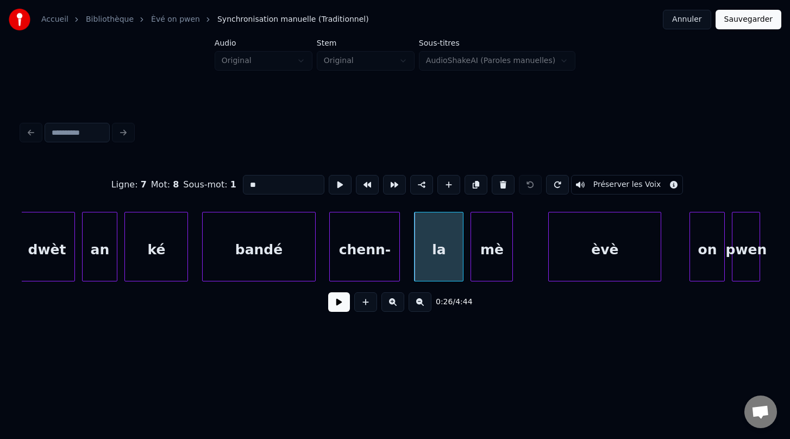
click at [606, 187] on button "Préserver les Voix" at bounding box center [627, 185] width 112 height 20
click at [485, 251] on div "mè" at bounding box center [491, 249] width 41 height 74
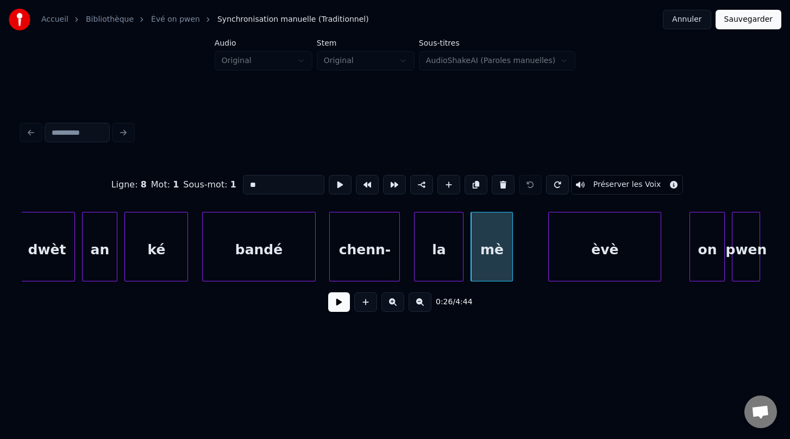
click at [620, 185] on button "Préserver les Voix" at bounding box center [627, 185] width 112 height 20
click at [603, 239] on div "èvè" at bounding box center [605, 249] width 112 height 74
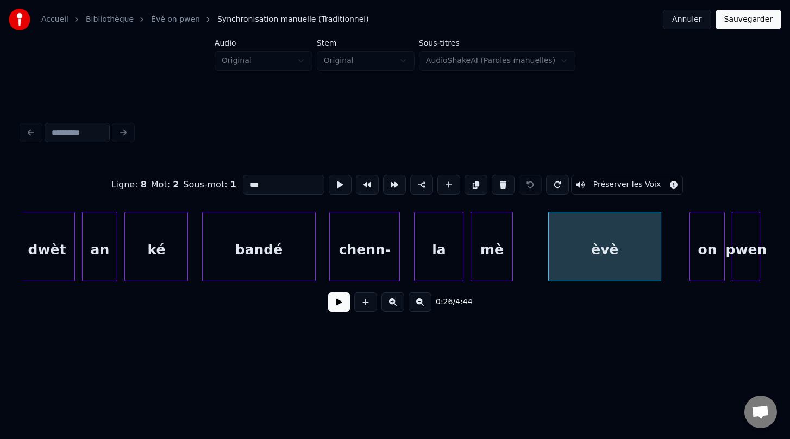
click at [607, 187] on button "Préserver les Voix" at bounding box center [627, 185] width 112 height 20
click at [703, 262] on div "on" at bounding box center [707, 249] width 34 height 74
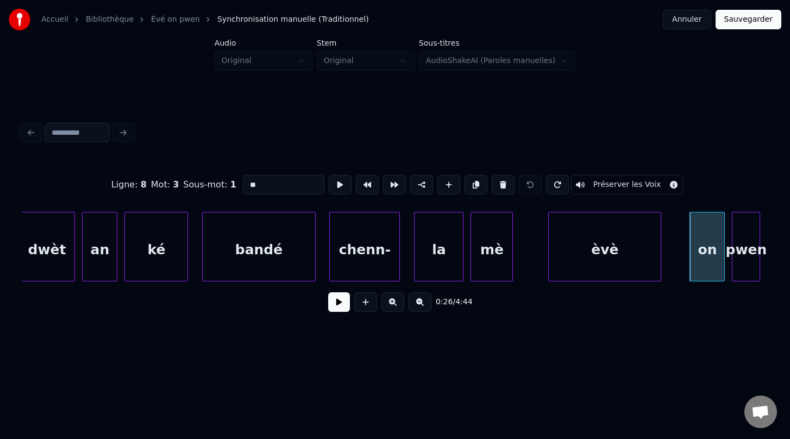
click at [624, 186] on button "Préserver les Voix" at bounding box center [627, 185] width 112 height 20
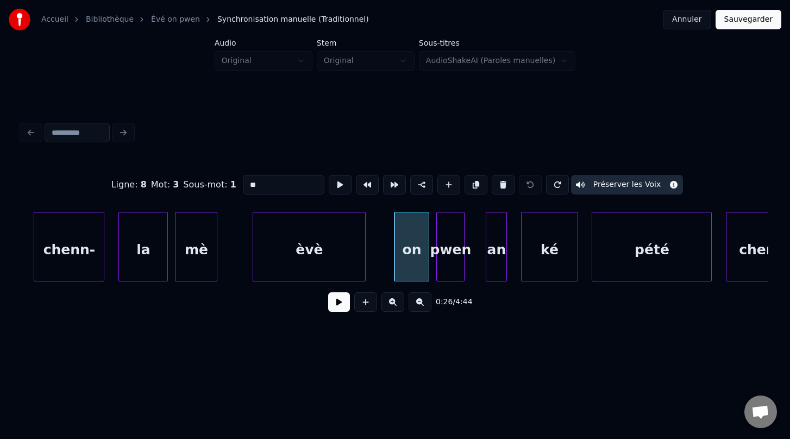
scroll to position [0, 9179]
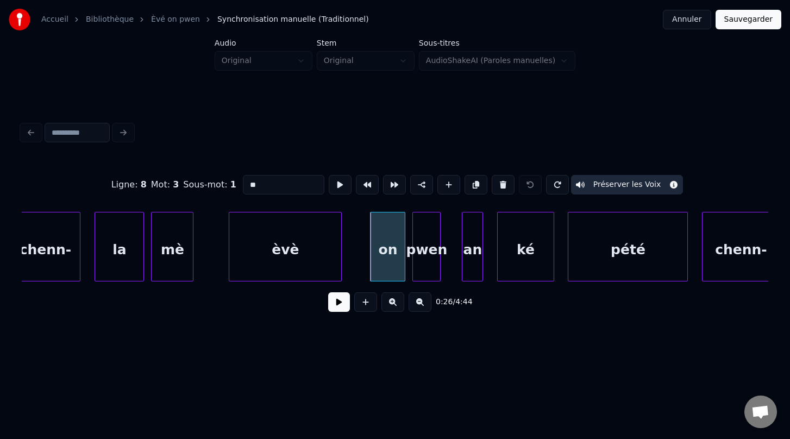
click at [423, 263] on div "pwen" at bounding box center [426, 249] width 27 height 74
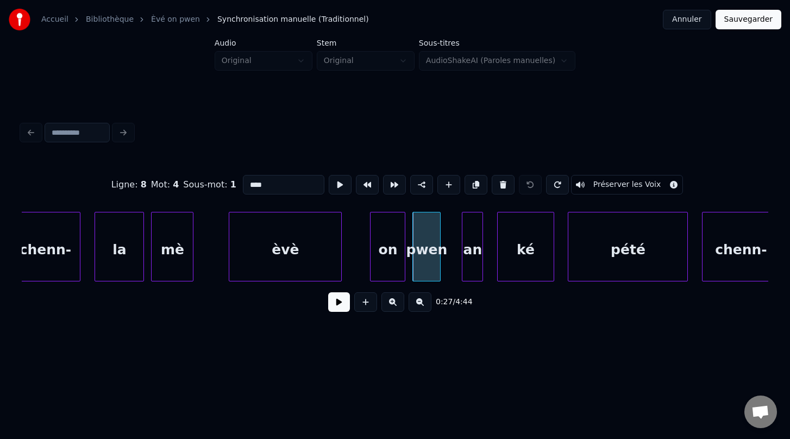
click at [622, 185] on button "Préserver les Voix" at bounding box center [627, 185] width 112 height 20
click at [470, 261] on div "an" at bounding box center [472, 249] width 20 height 74
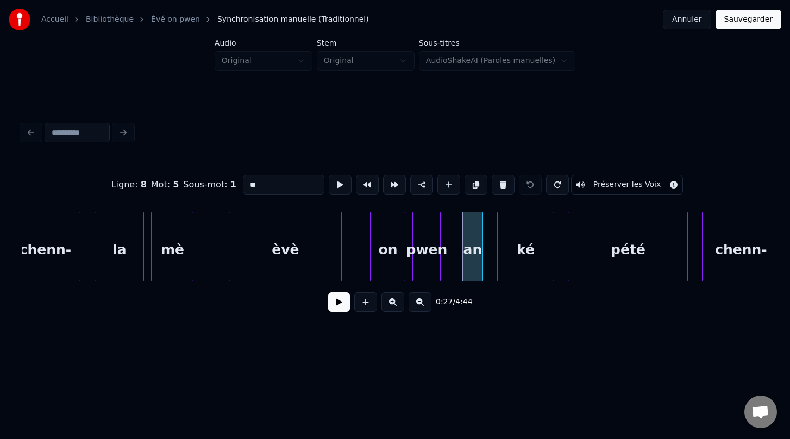
click at [605, 187] on button "Préserver les Voix" at bounding box center [627, 185] width 112 height 20
click at [505, 273] on div "ké" at bounding box center [525, 249] width 55 height 74
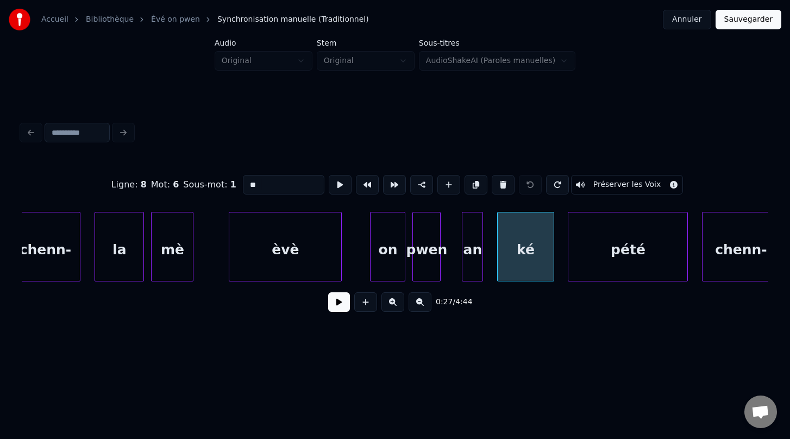
click at [611, 184] on button "Préserver les Voix" at bounding box center [627, 185] width 112 height 20
click at [614, 260] on div "pété" at bounding box center [627, 249] width 119 height 74
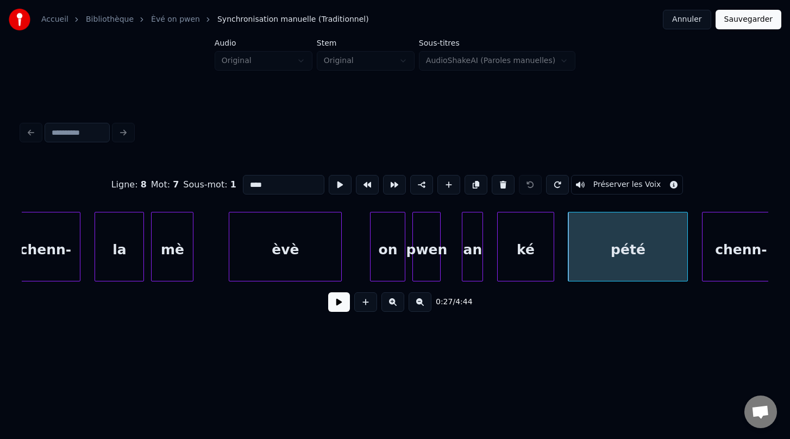
click at [607, 187] on button "Préserver les Voix" at bounding box center [627, 185] width 112 height 20
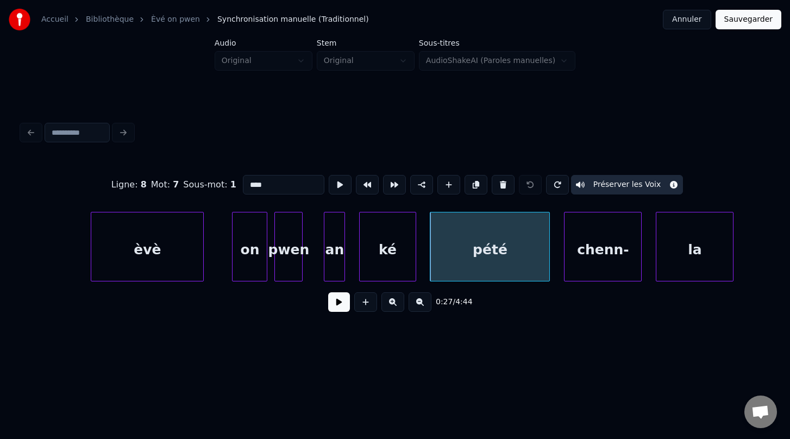
scroll to position [0, 9358]
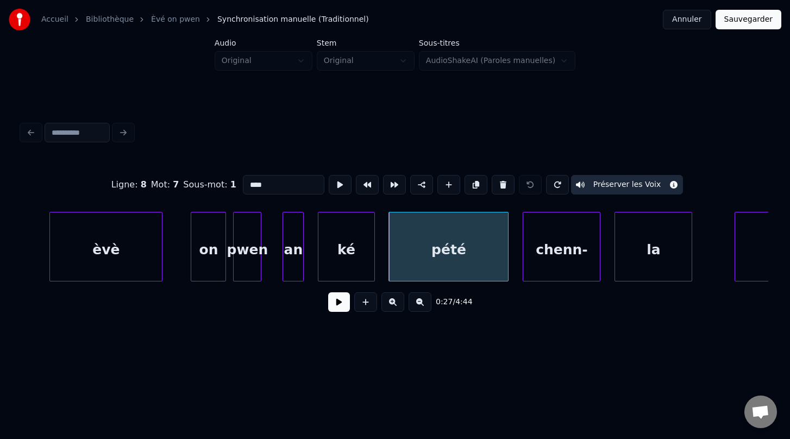
click at [561, 254] on div "chenn-" at bounding box center [561, 249] width 77 height 74
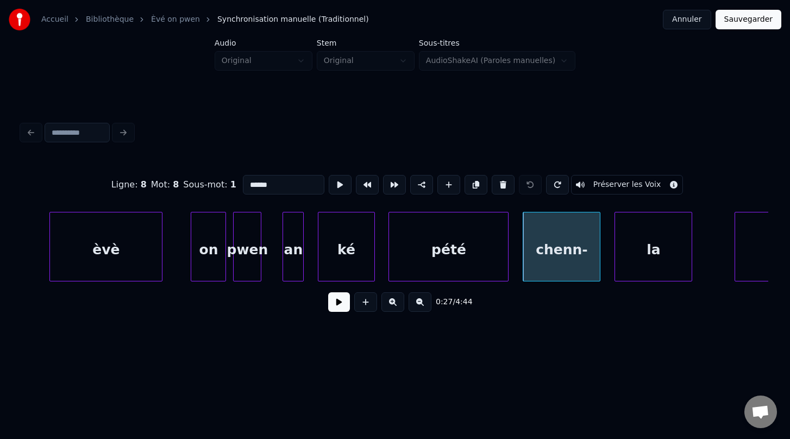
click at [599, 188] on button "Préserver les Voix" at bounding box center [627, 185] width 112 height 20
click at [655, 246] on div "la" at bounding box center [653, 249] width 77 height 74
type input "**"
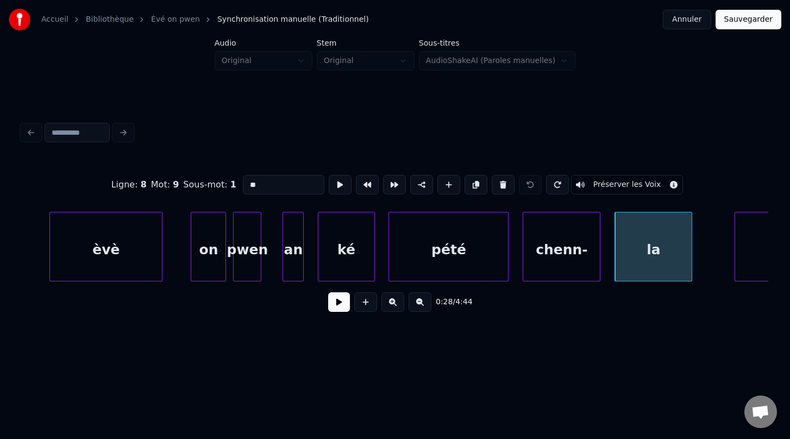
click at [624, 184] on button "Préserver les Voix" at bounding box center [627, 185] width 112 height 20
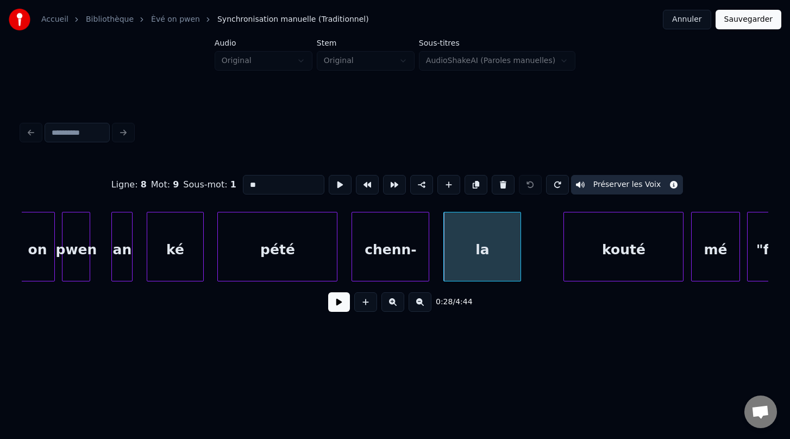
scroll to position [0, 9531]
click at [336, 306] on button at bounding box center [339, 302] width 22 height 20
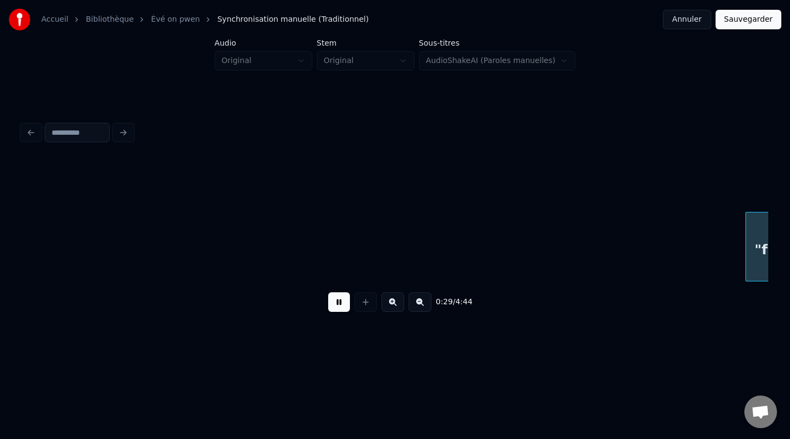
scroll to position [0, 10282]
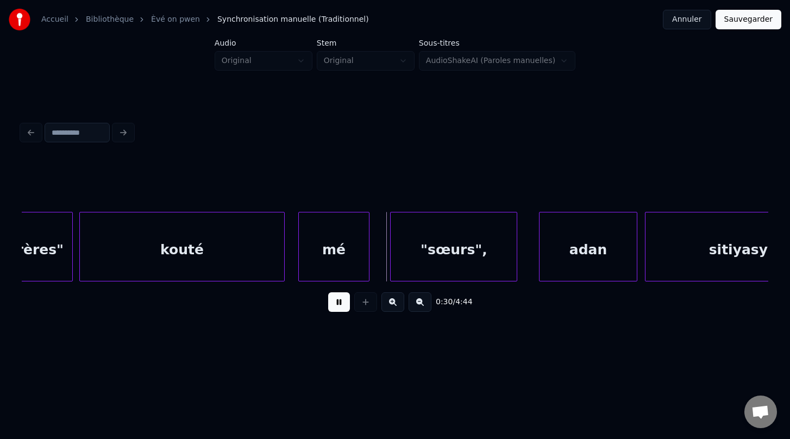
click at [336, 306] on button at bounding box center [339, 302] width 22 height 20
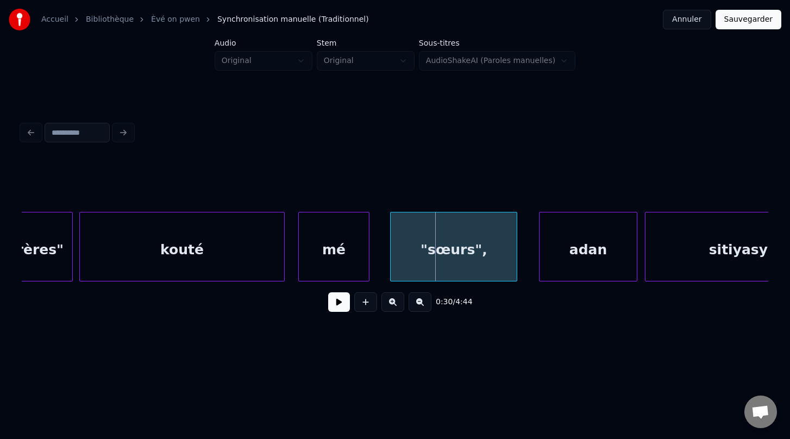
click at [336, 306] on button at bounding box center [339, 302] width 22 height 20
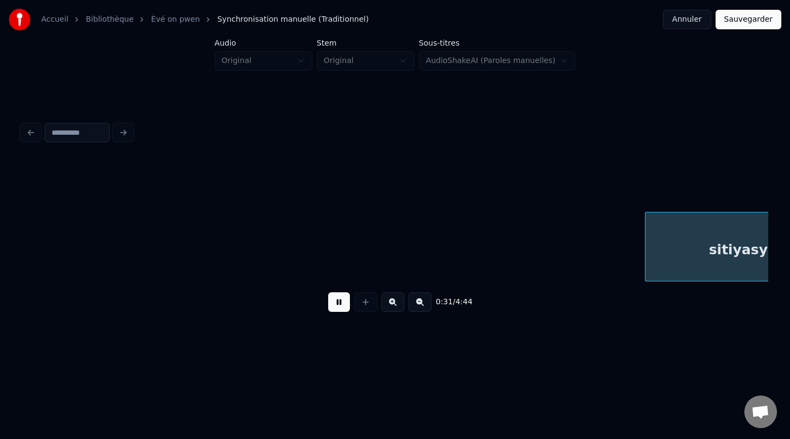
scroll to position [0, 11032]
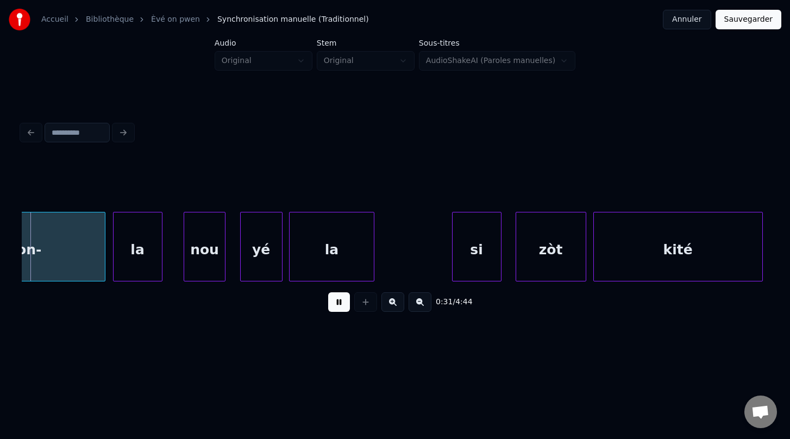
click at [336, 306] on button at bounding box center [339, 302] width 22 height 20
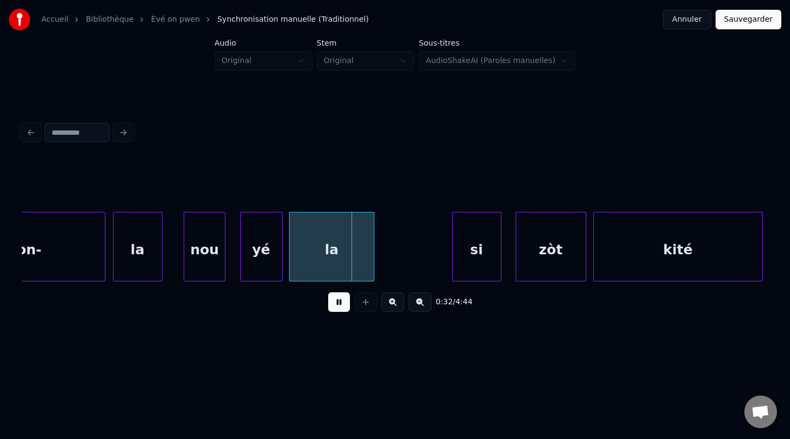
click at [336, 306] on button at bounding box center [339, 302] width 22 height 20
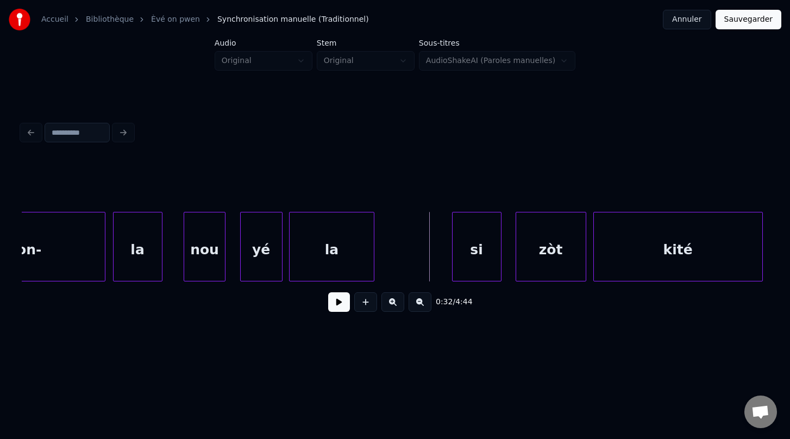
click at [336, 306] on button at bounding box center [339, 302] width 22 height 20
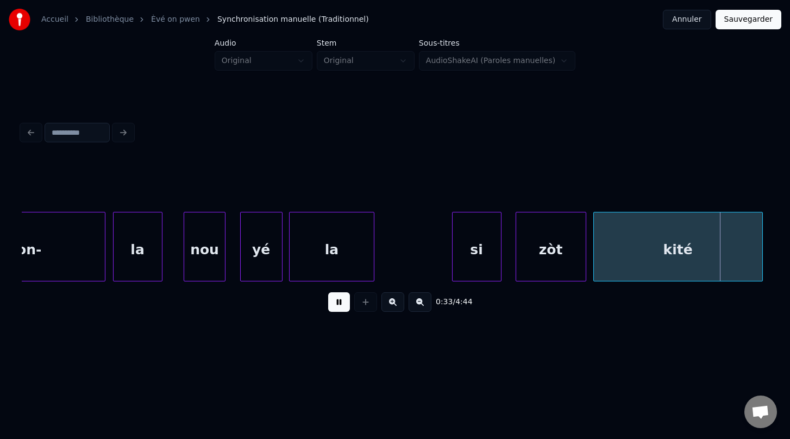
click at [336, 306] on button at bounding box center [339, 302] width 22 height 20
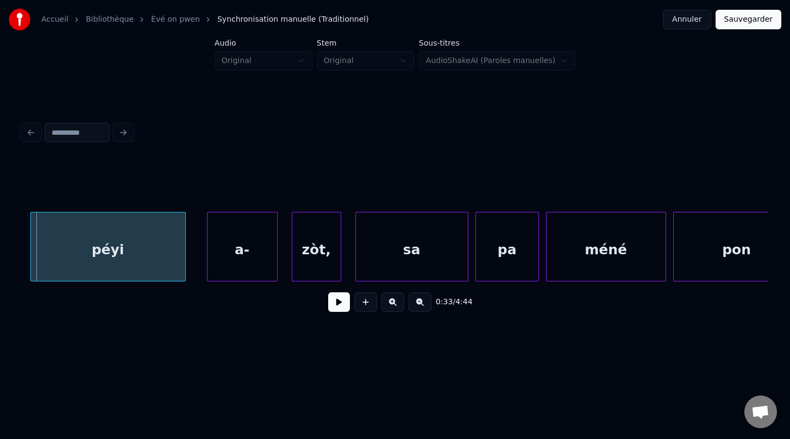
click at [336, 306] on button at bounding box center [339, 302] width 22 height 20
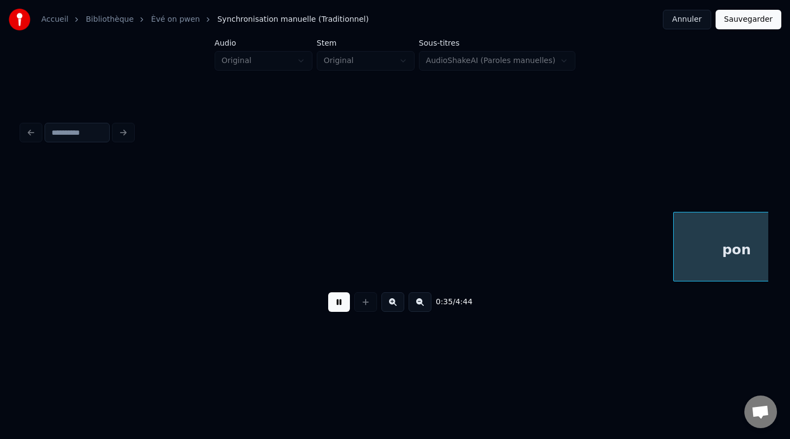
scroll to position [0, 12526]
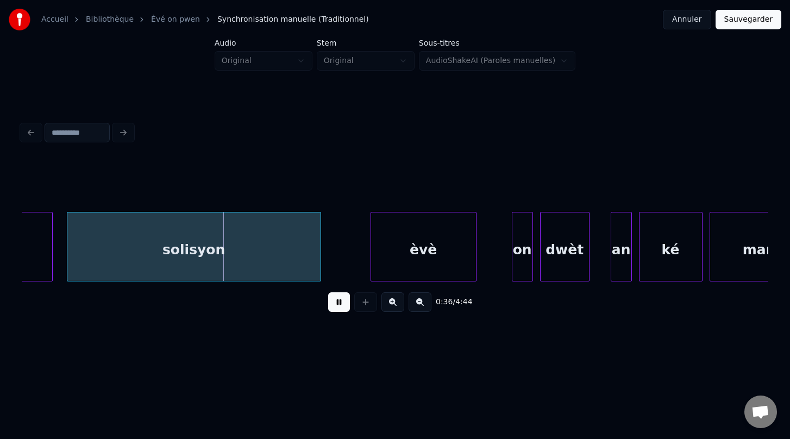
click at [336, 306] on button at bounding box center [339, 302] width 22 height 20
click at [415, 252] on div "èvè" at bounding box center [423, 249] width 105 height 74
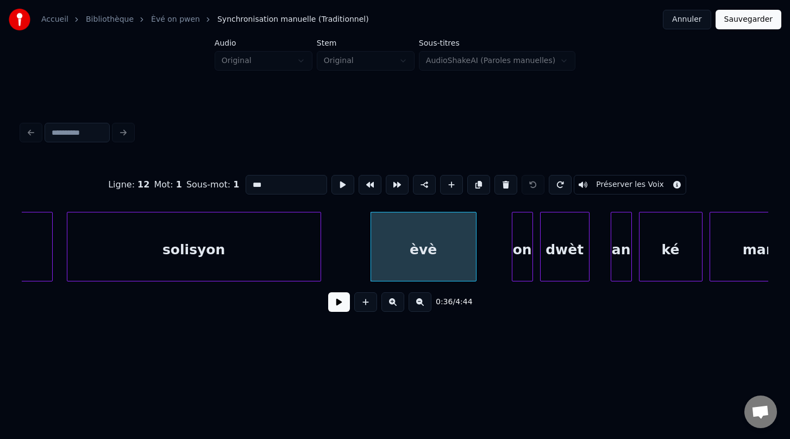
click at [622, 183] on button "Préserver les Voix" at bounding box center [630, 185] width 112 height 20
click at [521, 248] on div "on" at bounding box center [522, 249] width 20 height 74
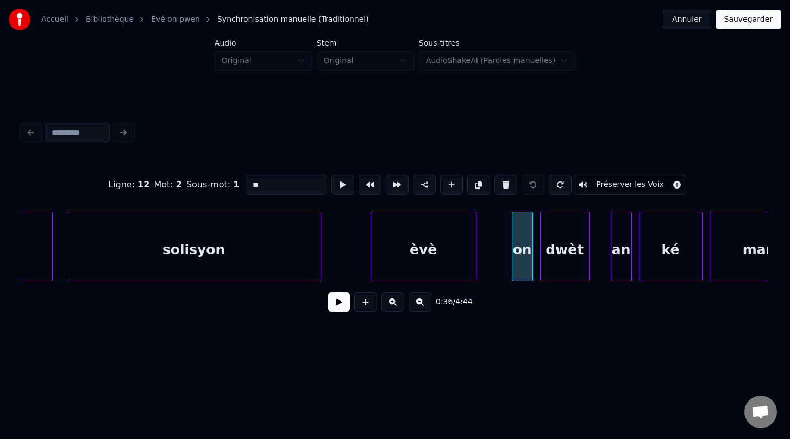
click at [620, 185] on button "Préserver les Voix" at bounding box center [630, 185] width 112 height 20
click at [557, 255] on div "dwèt" at bounding box center [565, 249] width 48 height 74
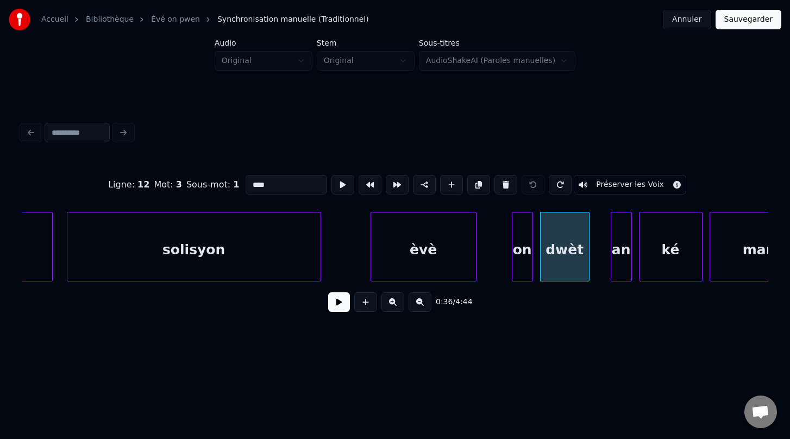
click at [611, 189] on button "Préserver les Voix" at bounding box center [630, 185] width 112 height 20
click at [623, 245] on div "an" at bounding box center [621, 249] width 20 height 74
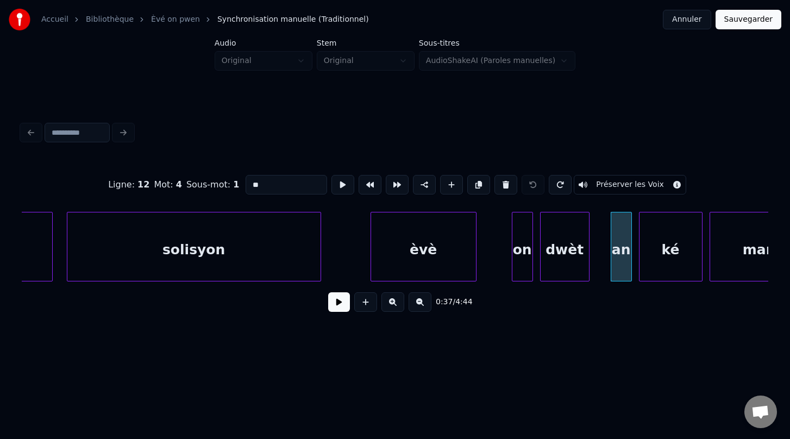
click at [613, 187] on button "Préserver les Voix" at bounding box center [630, 185] width 112 height 20
click at [673, 276] on div "ké" at bounding box center [670, 249] width 62 height 74
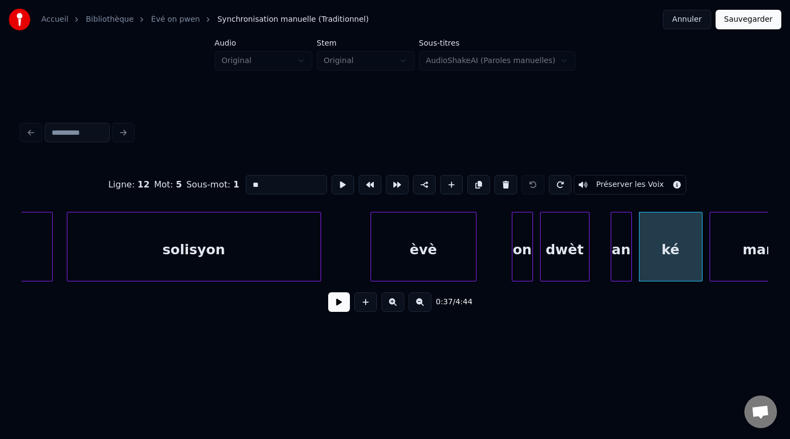
click at [604, 184] on button "Préserver les Voix" at bounding box center [630, 185] width 112 height 20
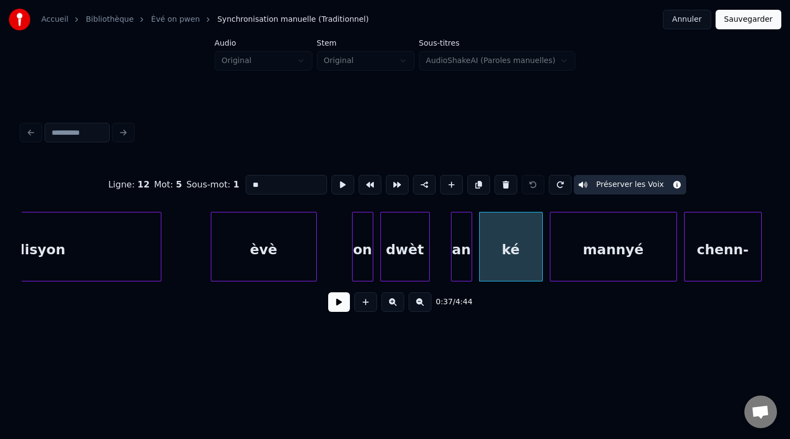
scroll to position [0, 12688]
click at [610, 252] on div "mannyé" at bounding box center [612, 249] width 126 height 74
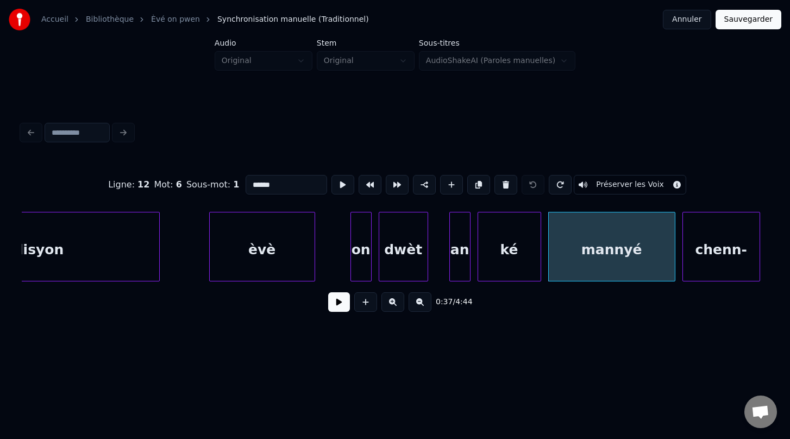
click at [614, 187] on button "Préserver les Voix" at bounding box center [630, 185] width 112 height 20
click at [705, 249] on div "chenn-" at bounding box center [721, 249] width 77 height 74
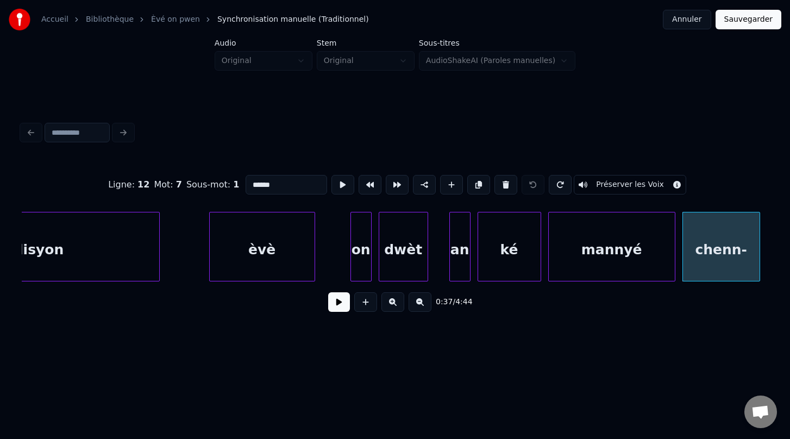
click at [612, 185] on button "Préserver les Voix" at bounding box center [630, 185] width 112 height 20
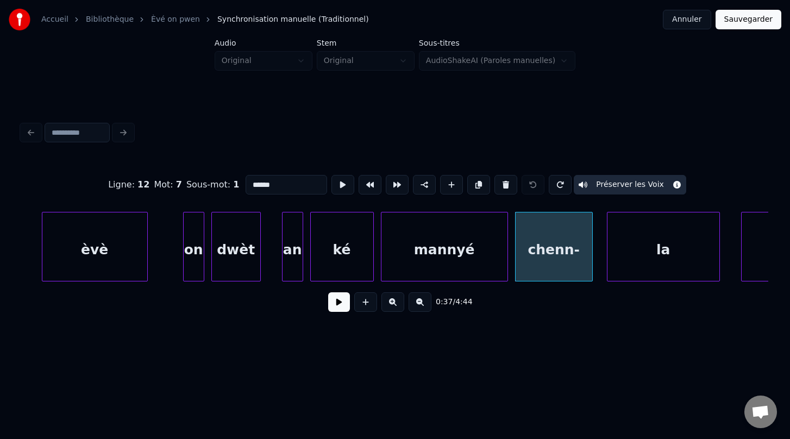
scroll to position [0, 12904]
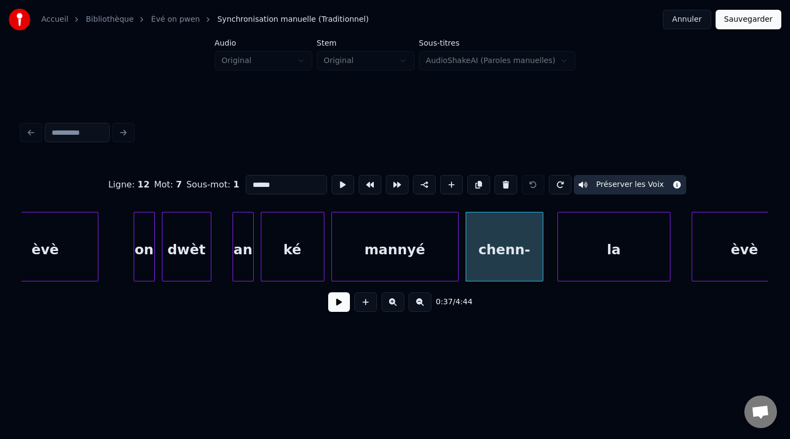
click at [634, 251] on div "la" at bounding box center [614, 249] width 112 height 74
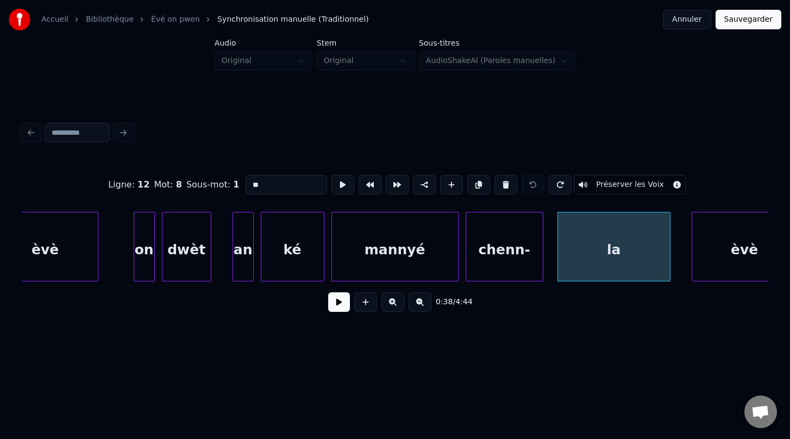
click at [625, 186] on button "Préserver les Voix" at bounding box center [630, 185] width 112 height 20
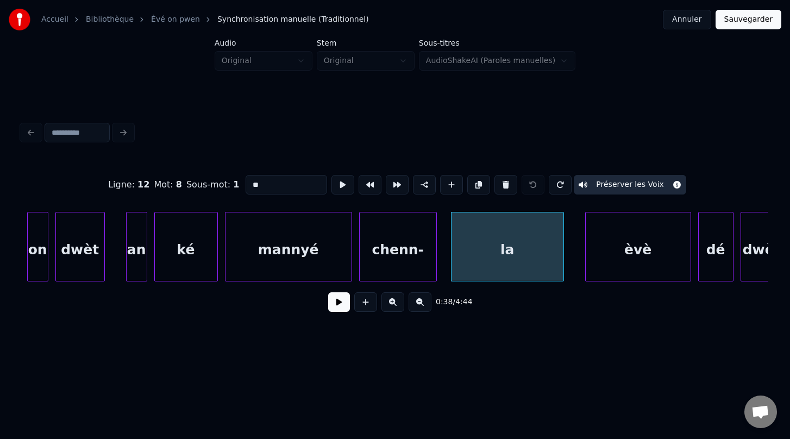
scroll to position [0, 13016]
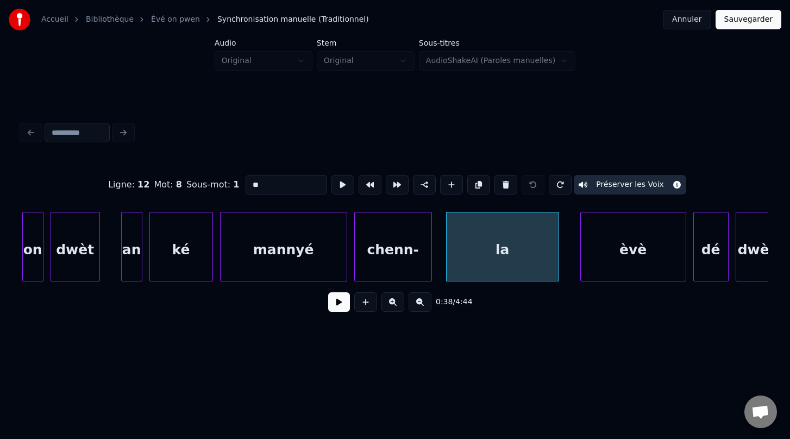
click at [631, 250] on div "èvè" at bounding box center [633, 249] width 105 height 74
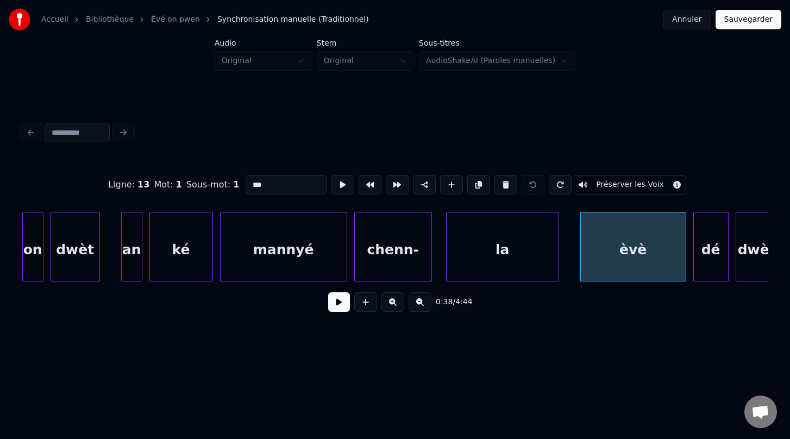
click at [617, 186] on button "Préserver les Voix" at bounding box center [630, 185] width 112 height 20
click at [713, 257] on div "dé" at bounding box center [711, 249] width 34 height 74
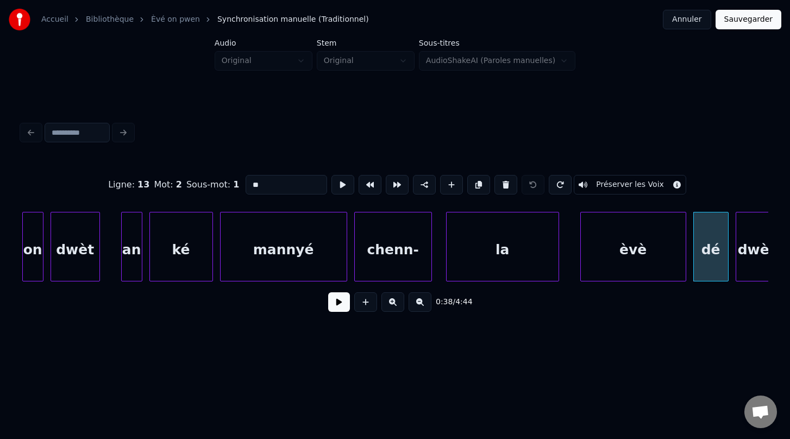
click at [632, 184] on button "Préserver les Voix" at bounding box center [630, 185] width 112 height 20
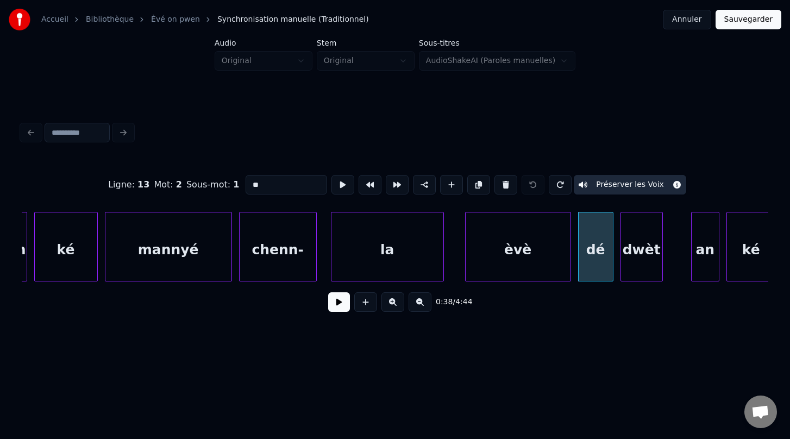
scroll to position [0, 13136]
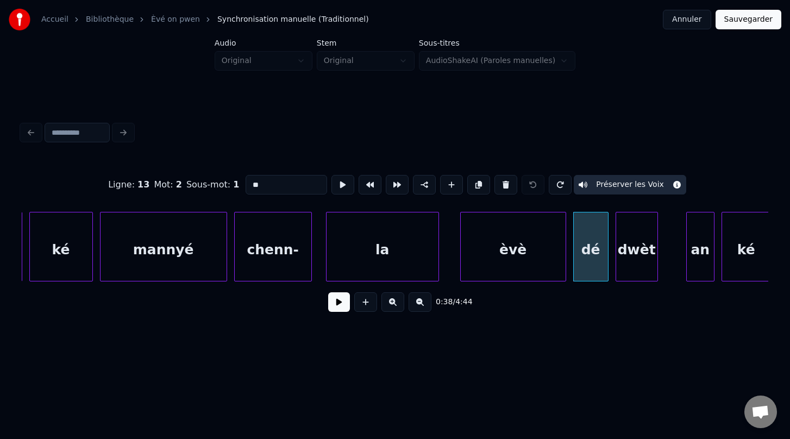
click at [626, 252] on div "dwèt" at bounding box center [636, 249] width 41 height 74
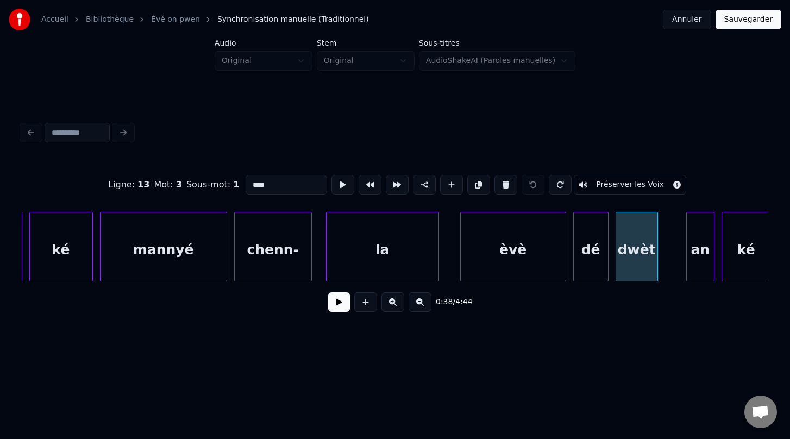
click at [612, 187] on button "Préserver les Voix" at bounding box center [630, 185] width 112 height 20
click at [705, 259] on div "an" at bounding box center [700, 249] width 27 height 74
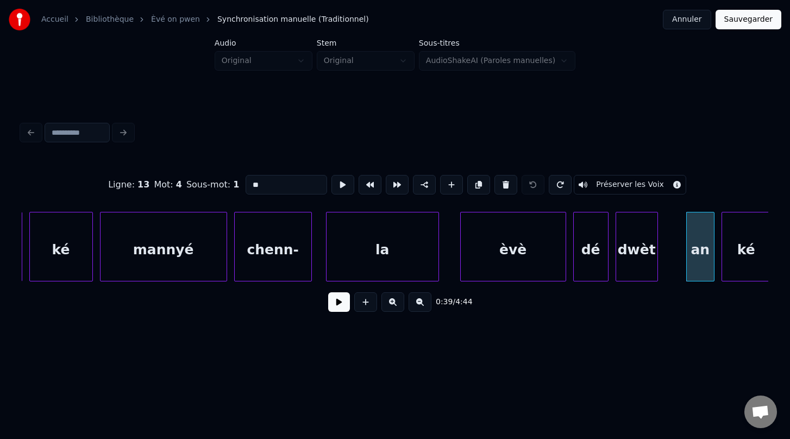
click at [615, 184] on button "Préserver les Voix" at bounding box center [630, 185] width 112 height 20
click at [746, 255] on div "ké" at bounding box center [746, 249] width 48 height 74
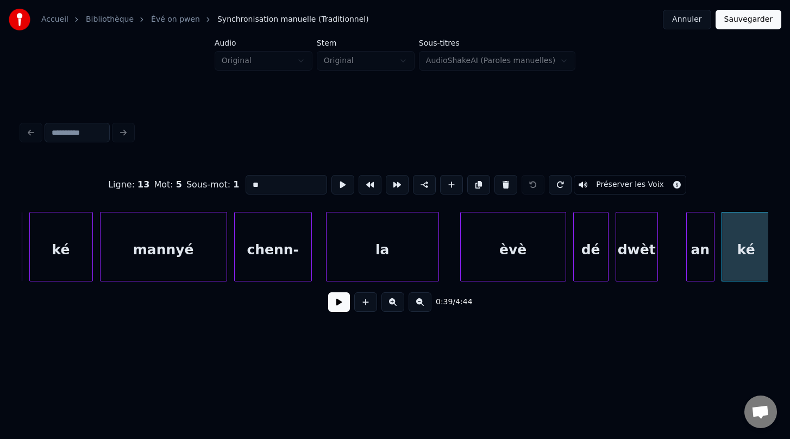
click at [611, 184] on button "Préserver les Voix" at bounding box center [630, 185] width 112 height 20
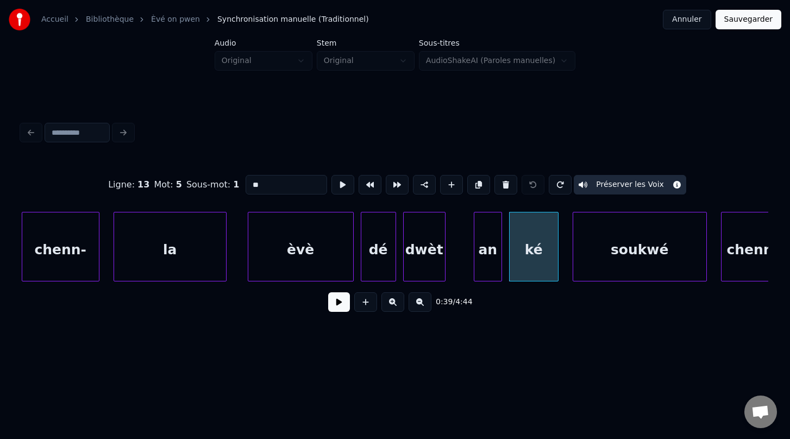
scroll to position [0, 13404]
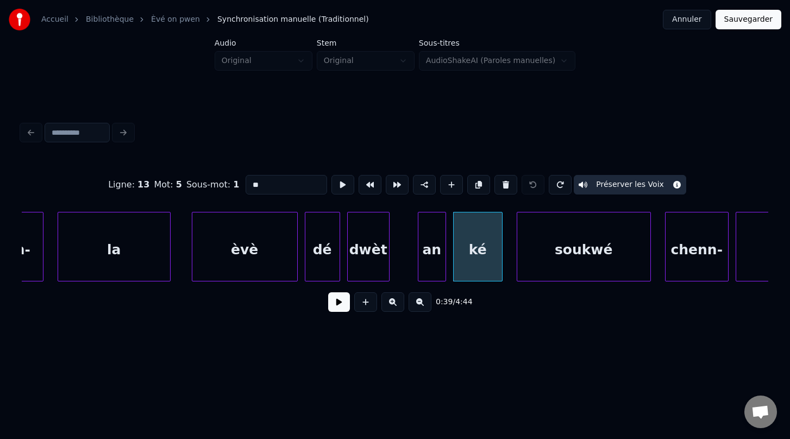
click at [574, 253] on div "soukwé" at bounding box center [583, 249] width 133 height 74
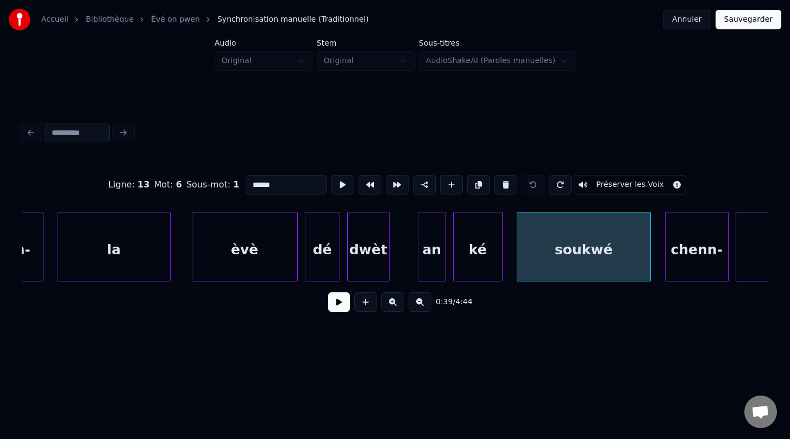
click at [611, 191] on button "Préserver les Voix" at bounding box center [630, 185] width 112 height 20
click at [695, 262] on div "chenn-" at bounding box center [696, 249] width 62 height 74
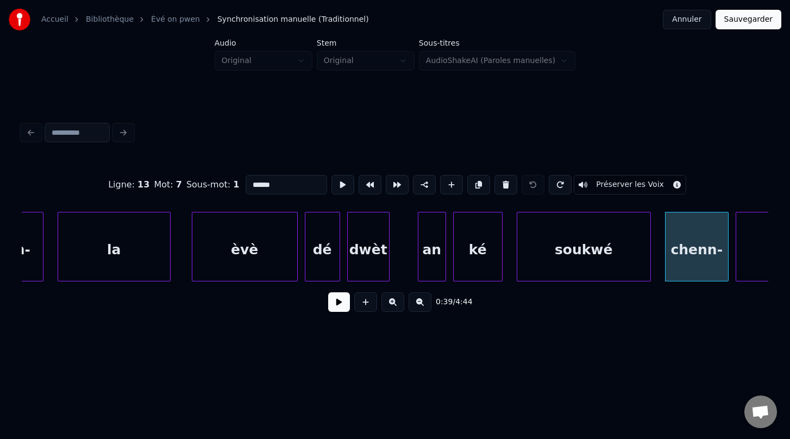
click at [609, 182] on button "Préserver les Voix" at bounding box center [630, 185] width 112 height 20
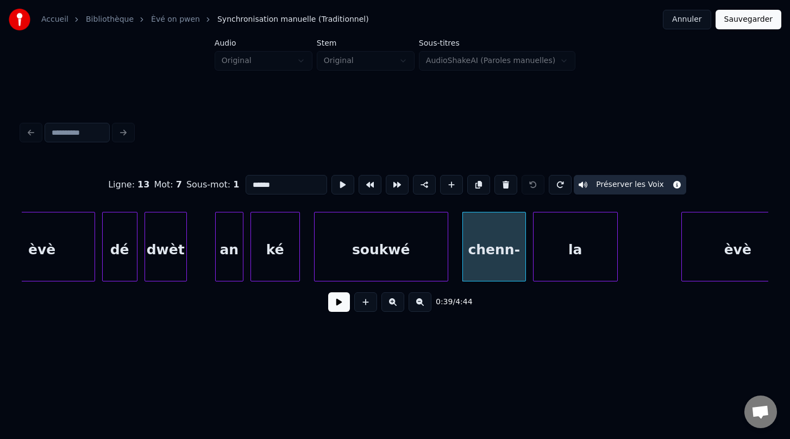
scroll to position [0, 13656]
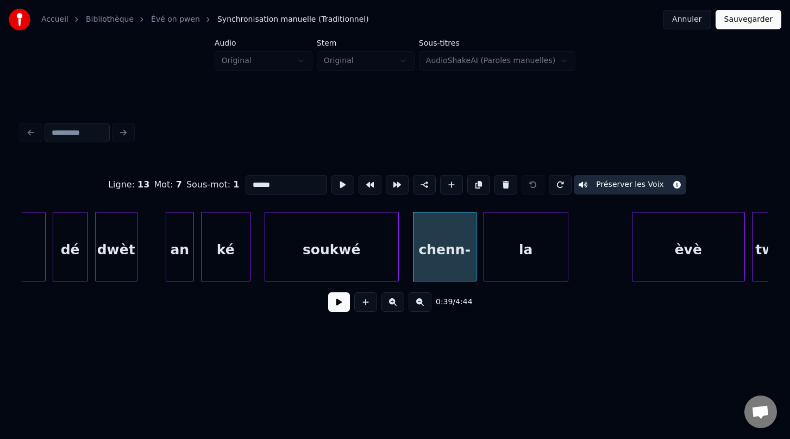
click at [517, 250] on div "la" at bounding box center [526, 249] width 84 height 74
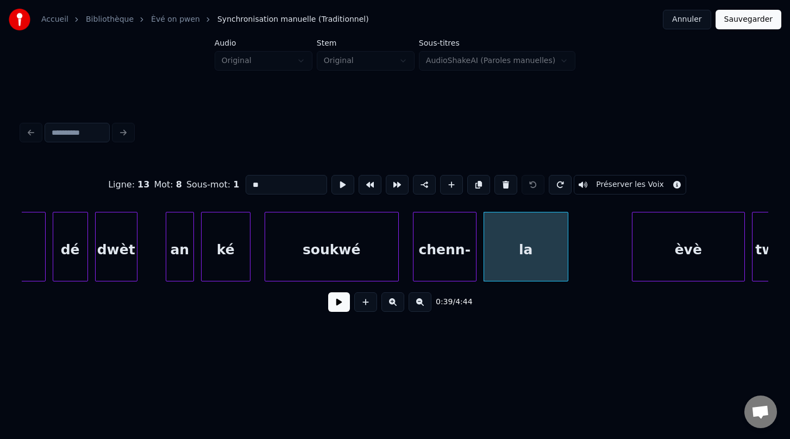
click at [602, 187] on button "Préserver les Voix" at bounding box center [630, 185] width 112 height 20
click at [676, 248] on div "èvè" at bounding box center [688, 249] width 112 height 74
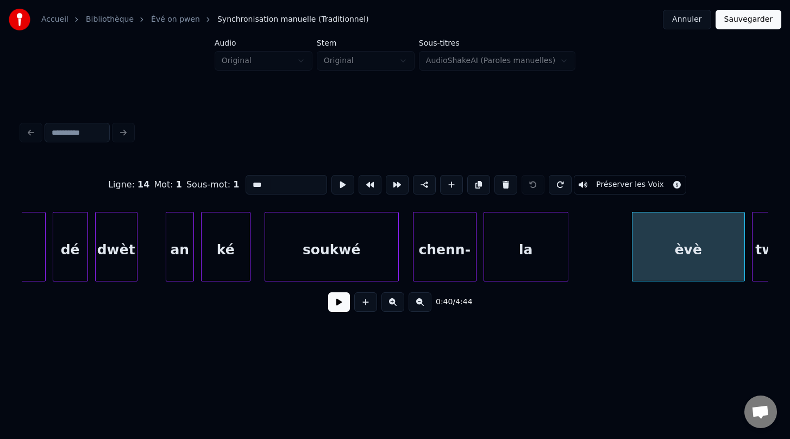
click at [612, 184] on button "Préserver les Voix" at bounding box center [630, 185] width 112 height 20
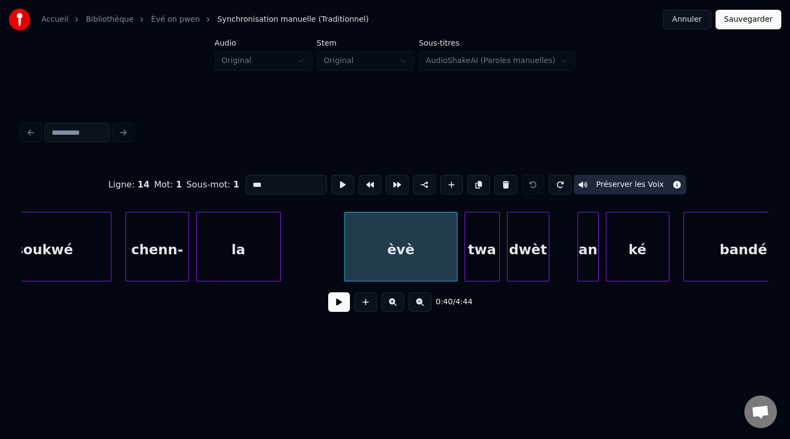
scroll to position [0, 13952]
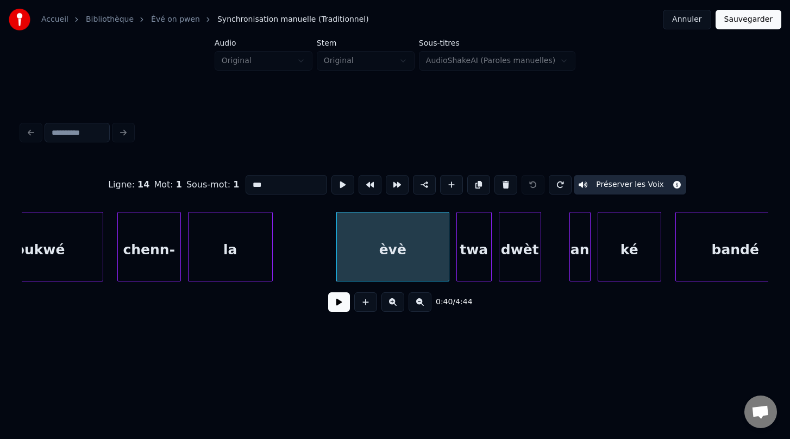
click at [485, 267] on div "twa" at bounding box center [474, 249] width 34 height 74
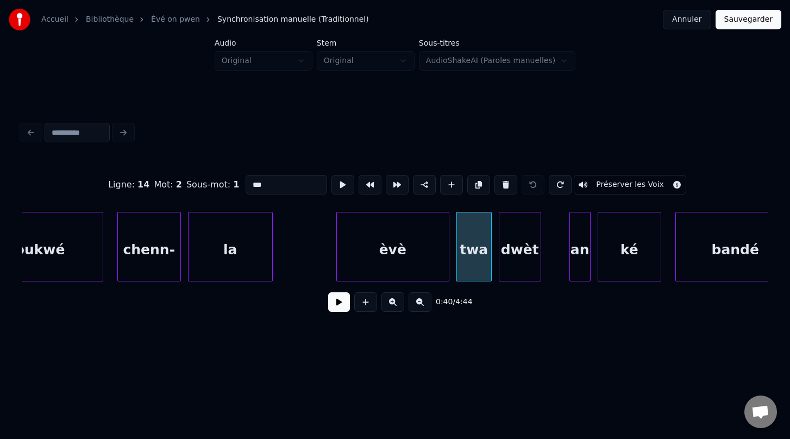
click at [612, 185] on button "Préserver les Voix" at bounding box center [630, 185] width 112 height 20
click at [521, 261] on div "dwèt" at bounding box center [519, 249] width 41 height 74
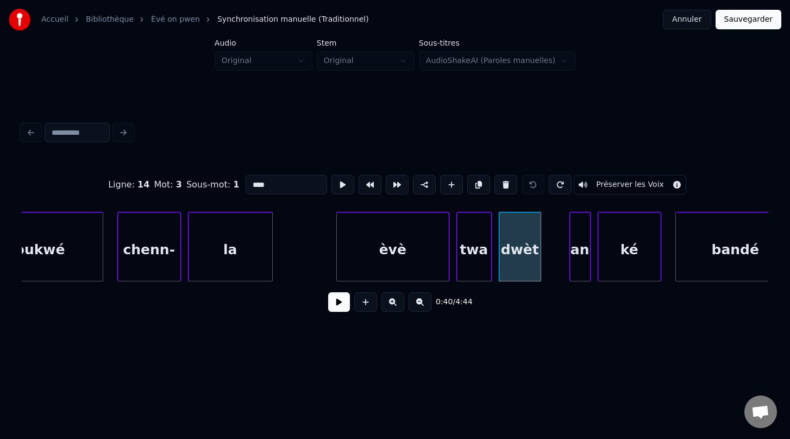
click at [614, 187] on button "Préserver les Voix" at bounding box center [630, 185] width 112 height 20
click at [577, 261] on div "an" at bounding box center [580, 249] width 20 height 74
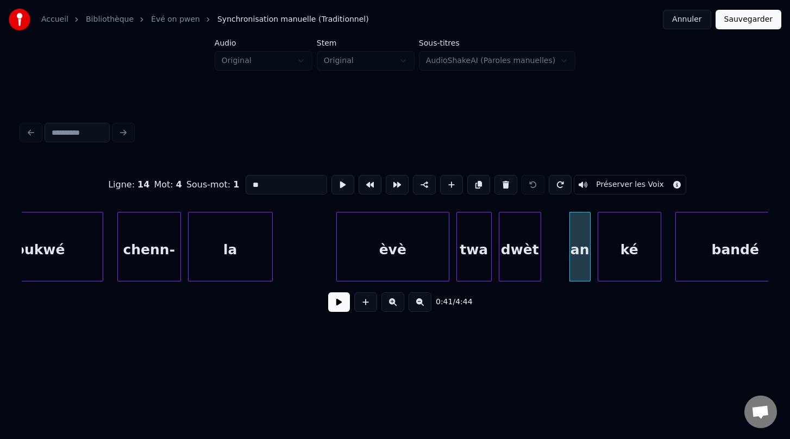
click at [612, 188] on button "Préserver les Voix" at bounding box center [630, 185] width 112 height 20
click at [467, 369] on html "Accueil Bibliothèque Èvé on pwen Synchronisation manuelle (Traditionnel) Annu…" at bounding box center [395, 184] width 790 height 369
click at [618, 249] on div "ké" at bounding box center [629, 249] width 62 height 74
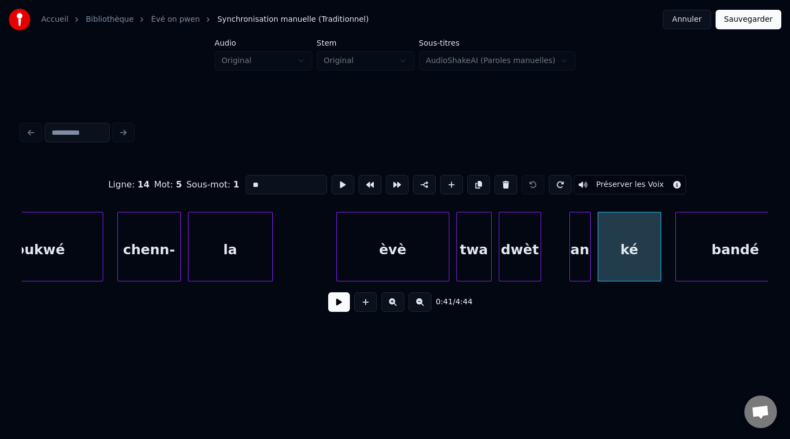
click at [601, 184] on button "Préserver les Voix" at bounding box center [630, 185] width 112 height 20
click at [714, 248] on div "bandé" at bounding box center [735, 249] width 119 height 74
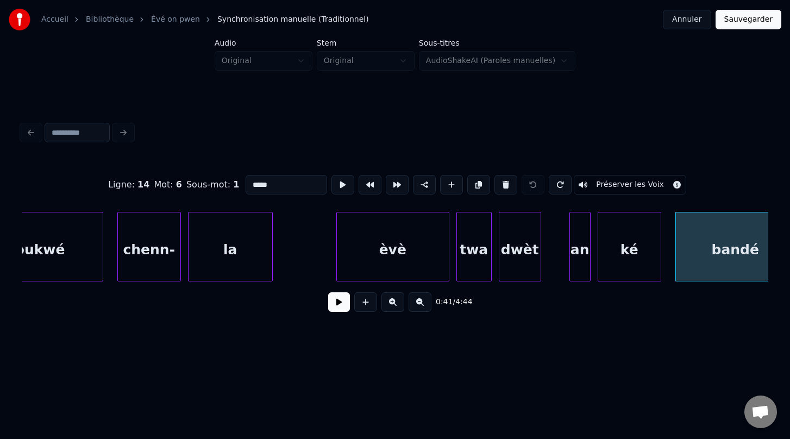
click at [620, 189] on button "Préserver les Voix" at bounding box center [630, 185] width 112 height 20
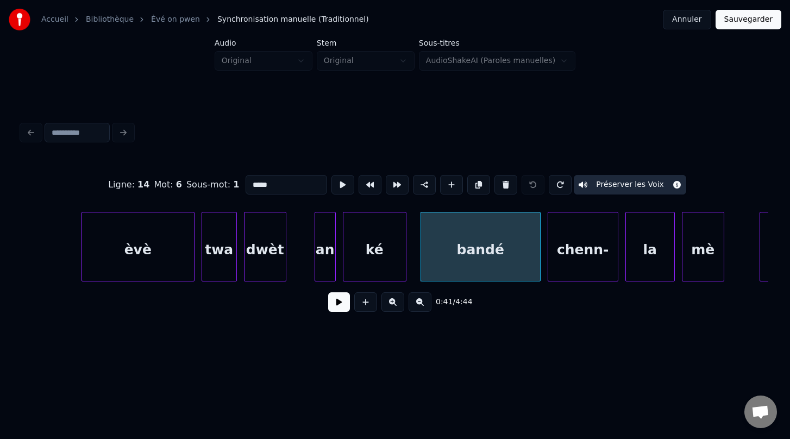
scroll to position [0, 14235]
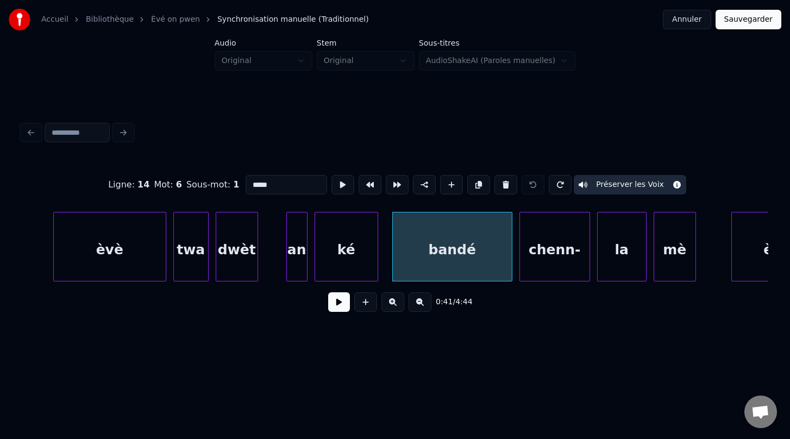
click at [552, 253] on div "chenn-" at bounding box center [555, 249] width 70 height 74
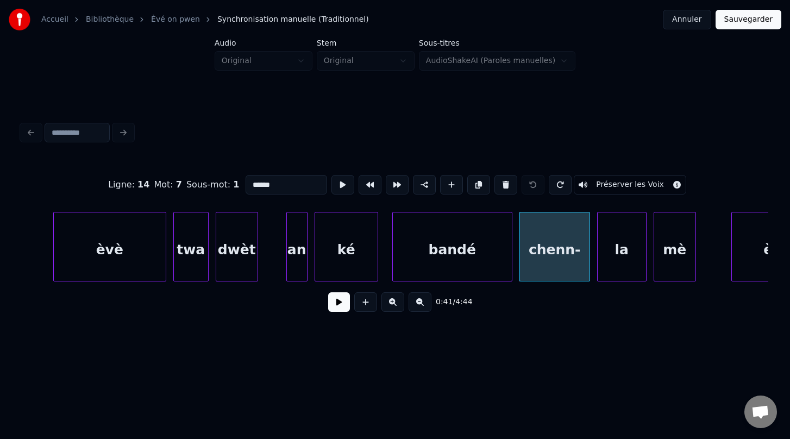
click at [611, 185] on button "Préserver les Voix" at bounding box center [630, 185] width 112 height 20
click at [631, 249] on div "la" at bounding box center [622, 249] width 48 height 74
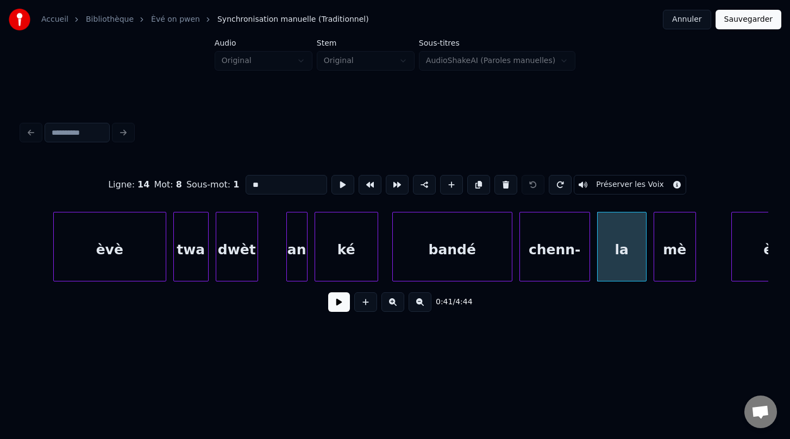
click at [619, 187] on button "Préserver les Voix" at bounding box center [630, 185] width 112 height 20
click at [675, 257] on div "mè" at bounding box center [674, 249] width 41 height 74
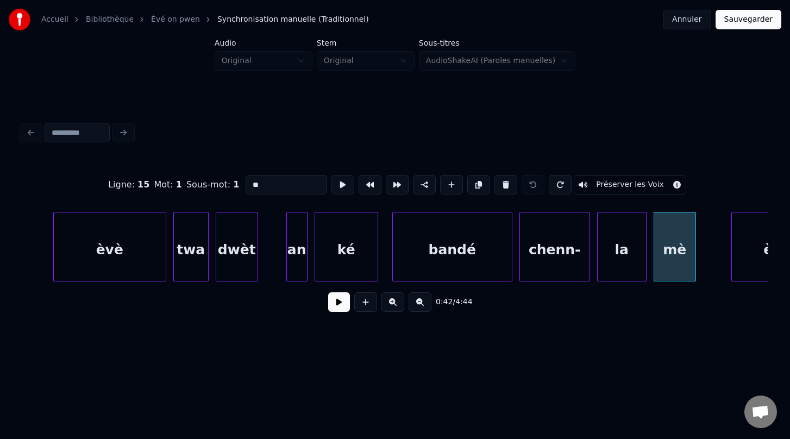
click at [624, 184] on button "Préserver les Voix" at bounding box center [630, 185] width 112 height 20
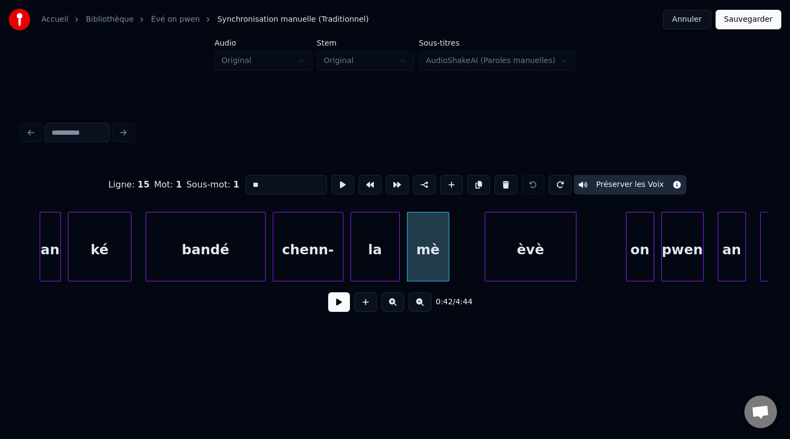
scroll to position [0, 14483]
click at [512, 254] on div "èvè" at bounding box center [528, 249] width 91 height 74
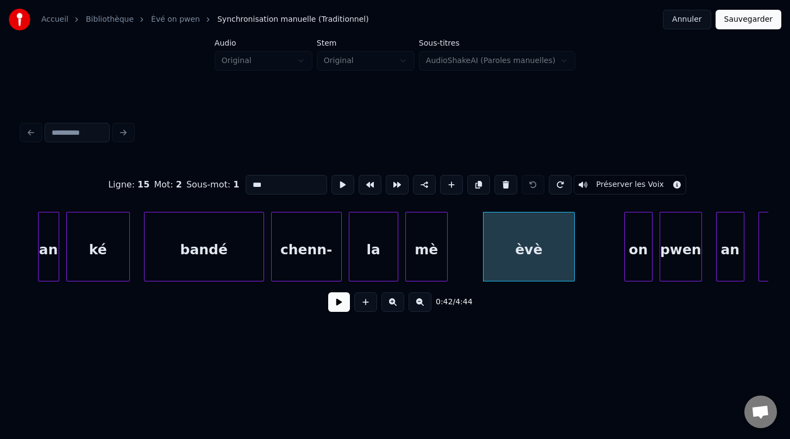
click at [607, 186] on button "Préserver les Voix" at bounding box center [630, 185] width 112 height 20
click at [646, 246] on div "on" at bounding box center [638, 249] width 27 height 74
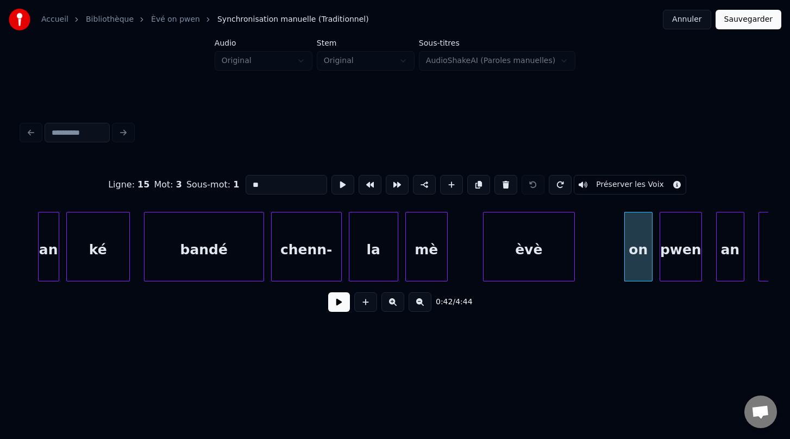
click at [625, 185] on button "Préserver les Voix" at bounding box center [630, 185] width 112 height 20
click at [688, 262] on div "pwen" at bounding box center [680, 249] width 41 height 74
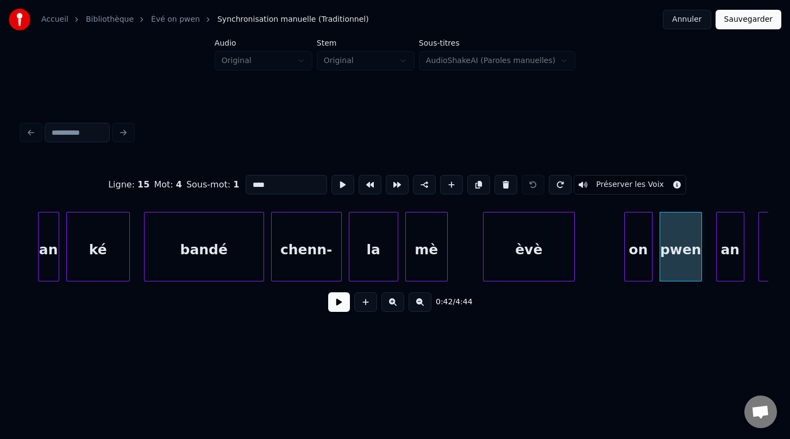
click at [620, 185] on button "Préserver les Voix" at bounding box center [630, 185] width 112 height 20
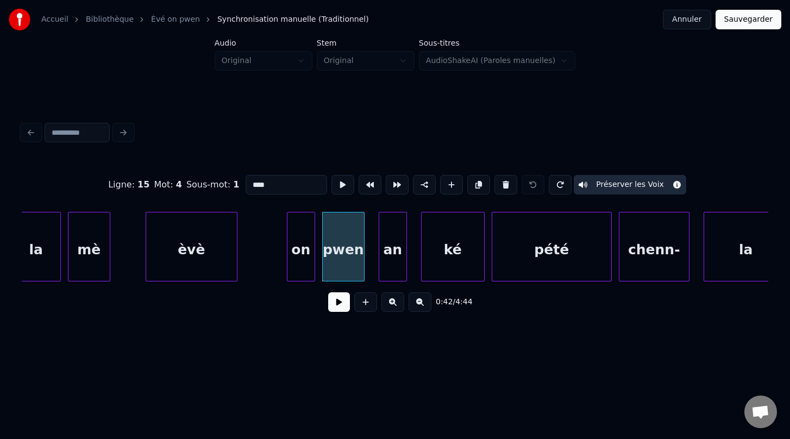
scroll to position [0, 14838]
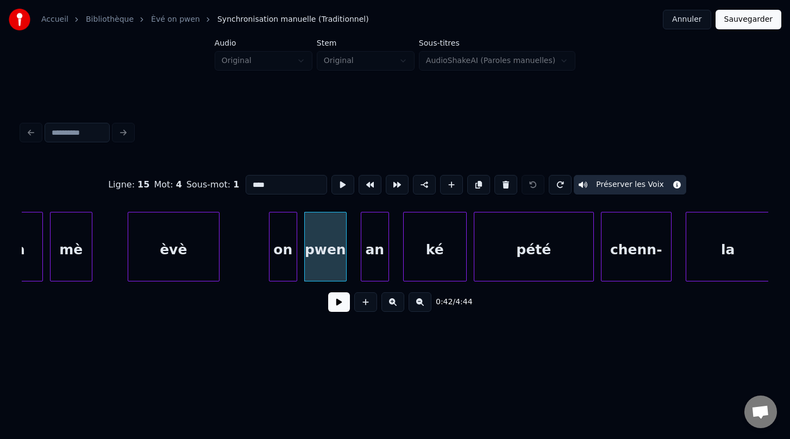
click at [376, 260] on div "an" at bounding box center [374, 249] width 27 height 74
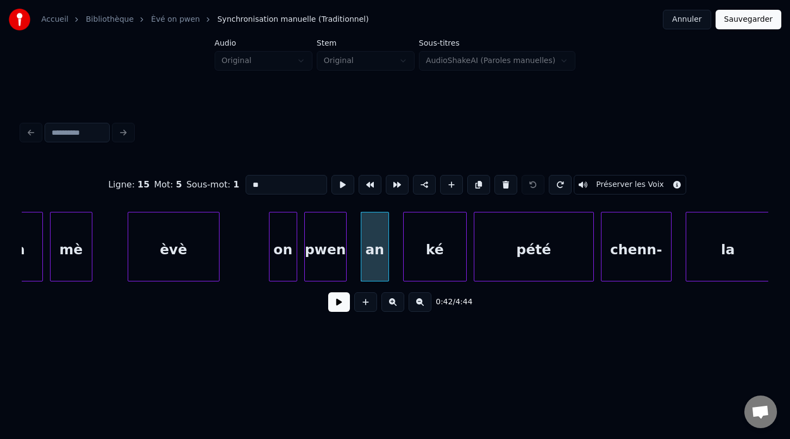
click at [630, 186] on button "Préserver les Voix" at bounding box center [630, 185] width 112 height 20
click at [428, 265] on div "ké" at bounding box center [435, 249] width 62 height 74
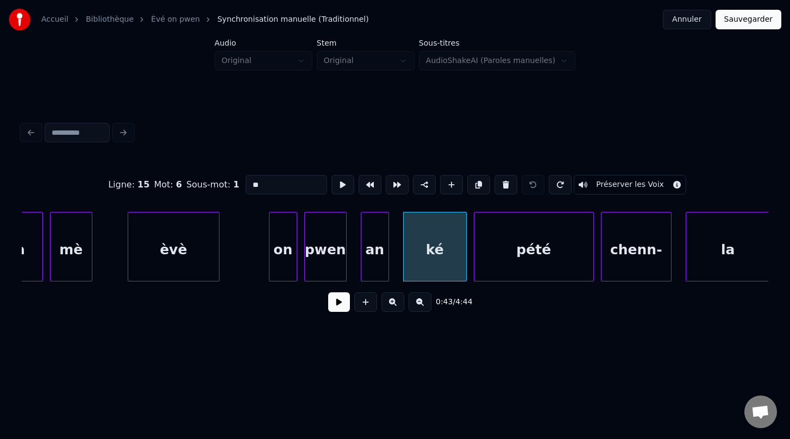
click at [613, 185] on button "Préserver les Voix" at bounding box center [630, 185] width 112 height 20
click at [544, 241] on div "pété" at bounding box center [533, 249] width 119 height 74
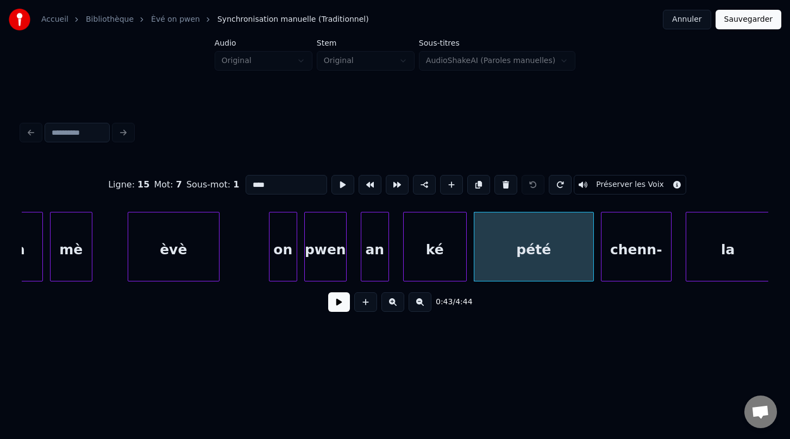
click at [607, 186] on button "Préserver les Voix" at bounding box center [630, 185] width 112 height 20
click at [643, 258] on div "chenn-" at bounding box center [636, 249] width 70 height 74
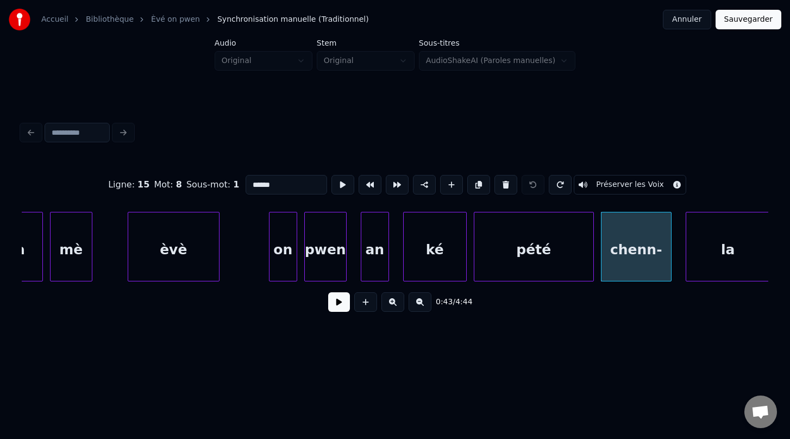
click at [619, 190] on button "Préserver les Voix" at bounding box center [630, 185] width 112 height 20
click at [728, 267] on div "la" at bounding box center [728, 249] width 84 height 74
type input "**"
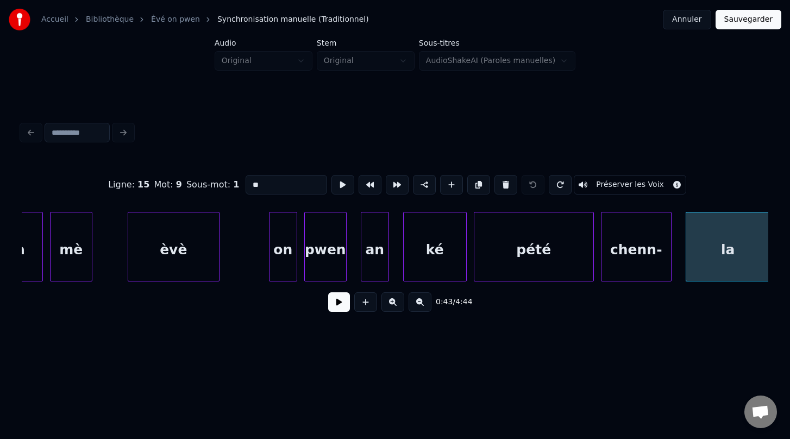
click at [603, 183] on button "Préserver les Voix" at bounding box center [630, 185] width 112 height 20
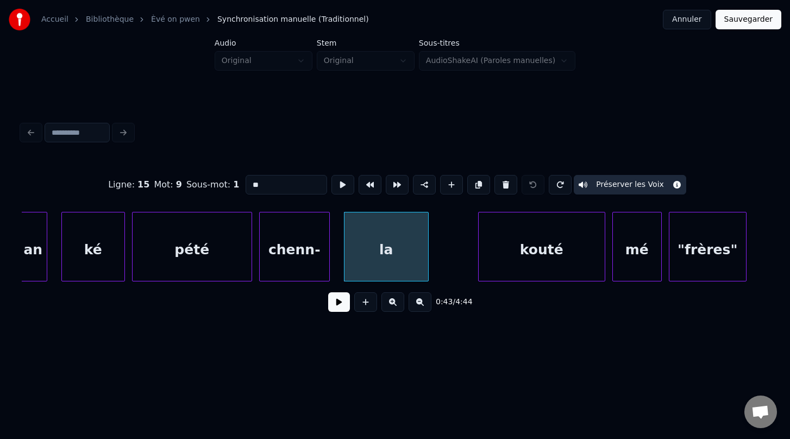
scroll to position [0, 15214]
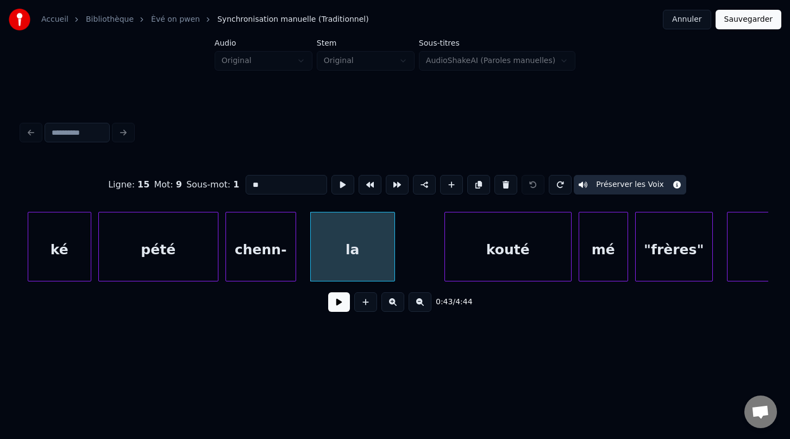
click at [337, 302] on button at bounding box center [339, 302] width 22 height 20
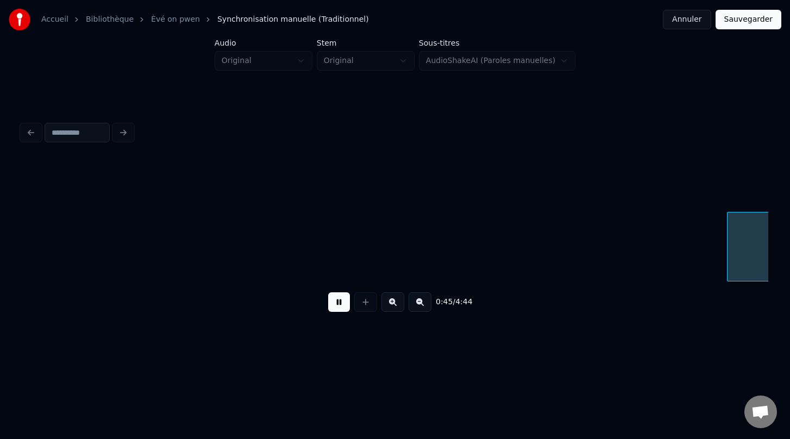
scroll to position [0, 15962]
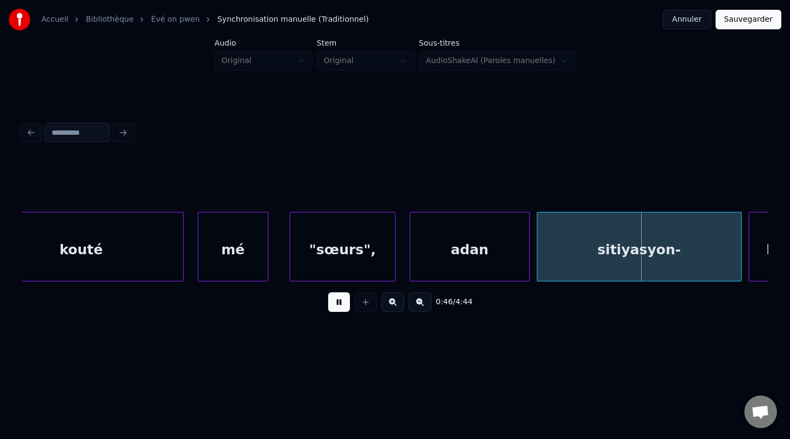
click at [337, 302] on button at bounding box center [339, 302] width 22 height 20
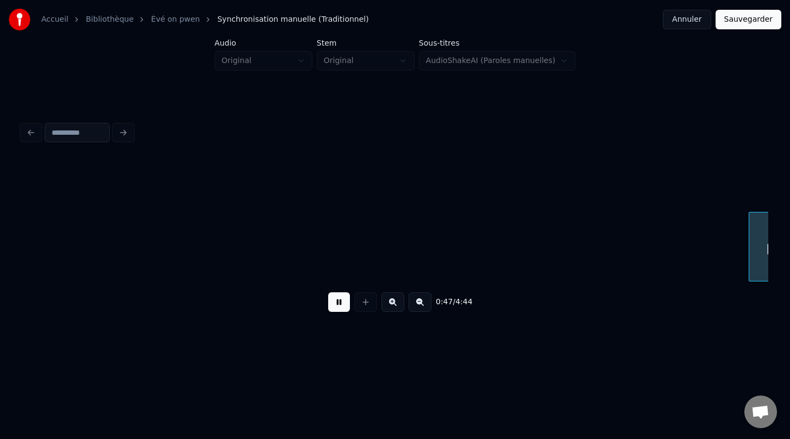
scroll to position [0, 16713]
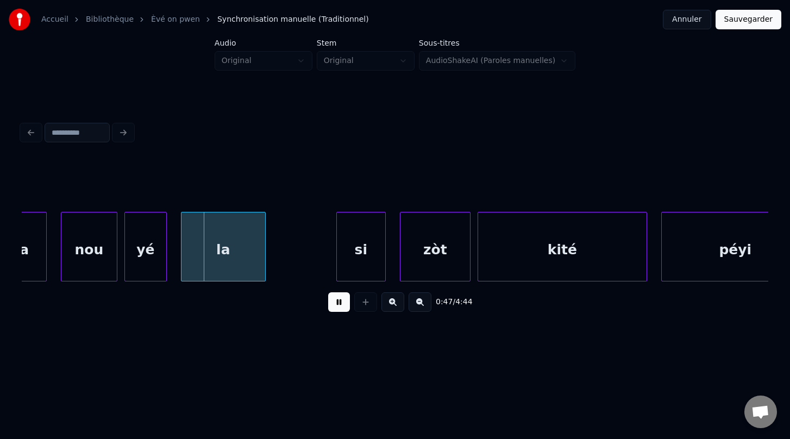
click at [337, 302] on button at bounding box center [339, 302] width 22 height 20
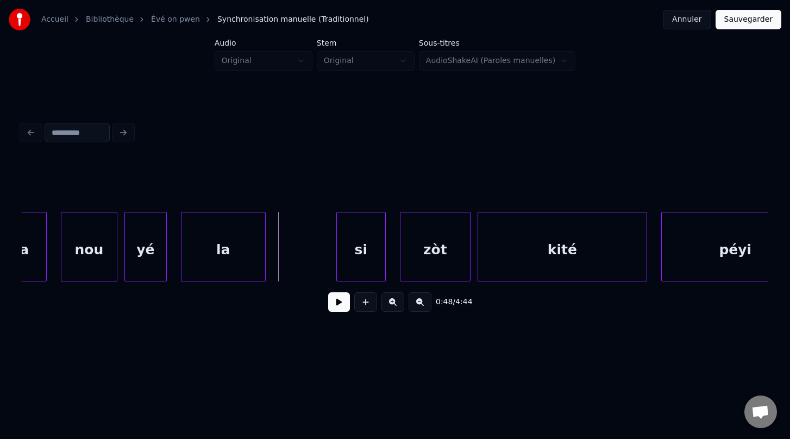
click at [337, 302] on button at bounding box center [339, 302] width 22 height 20
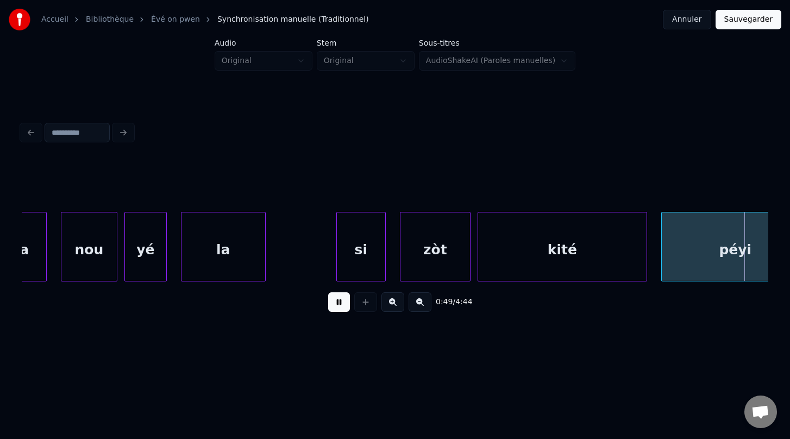
scroll to position [0, 17463]
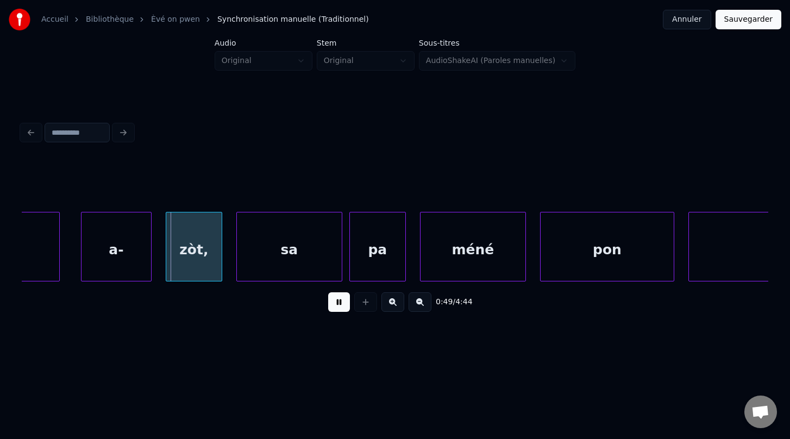
click at [337, 302] on button at bounding box center [339, 302] width 22 height 20
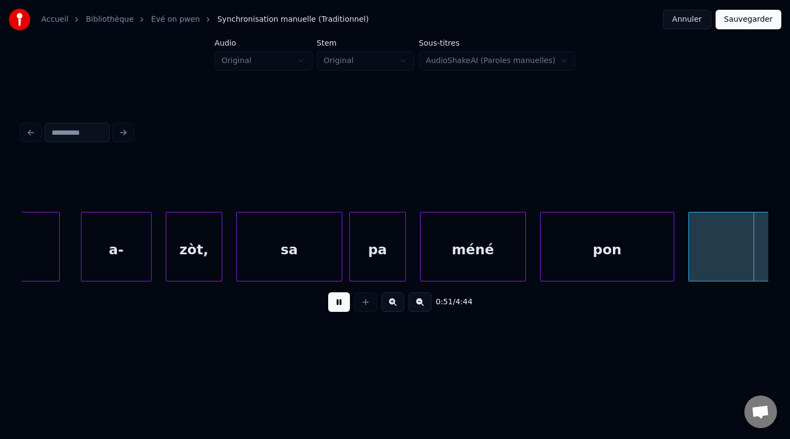
scroll to position [0, 18212]
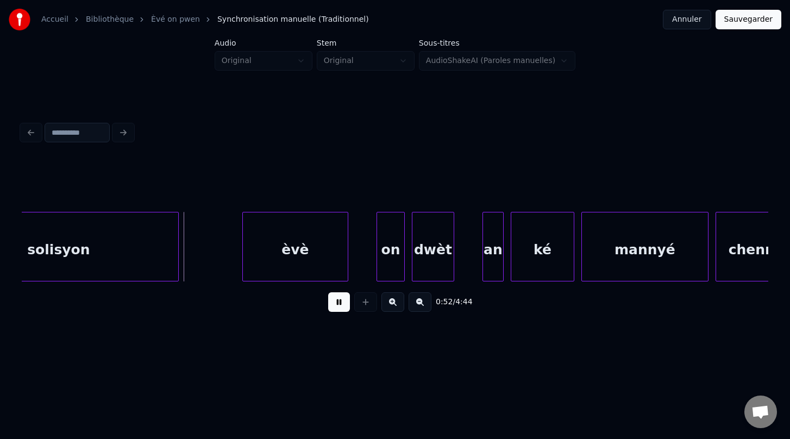
click at [337, 302] on button at bounding box center [339, 302] width 22 height 20
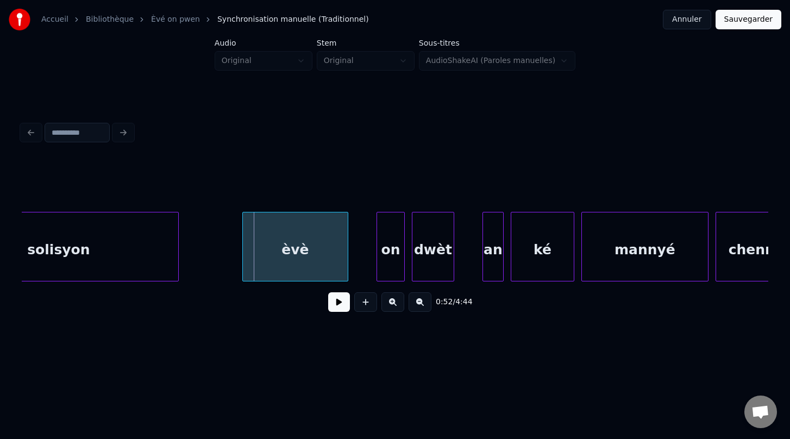
click at [269, 254] on div "èvè" at bounding box center [295, 249] width 105 height 74
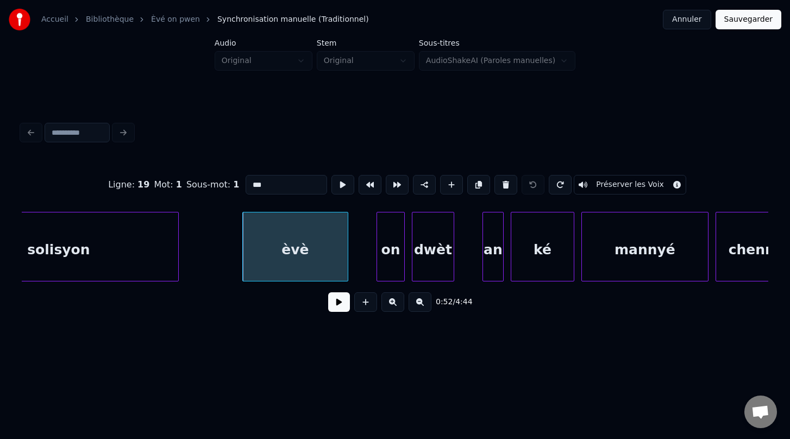
click at [626, 185] on button "Préserver les Voix" at bounding box center [630, 185] width 112 height 20
click at [390, 255] on div "on" at bounding box center [390, 249] width 27 height 74
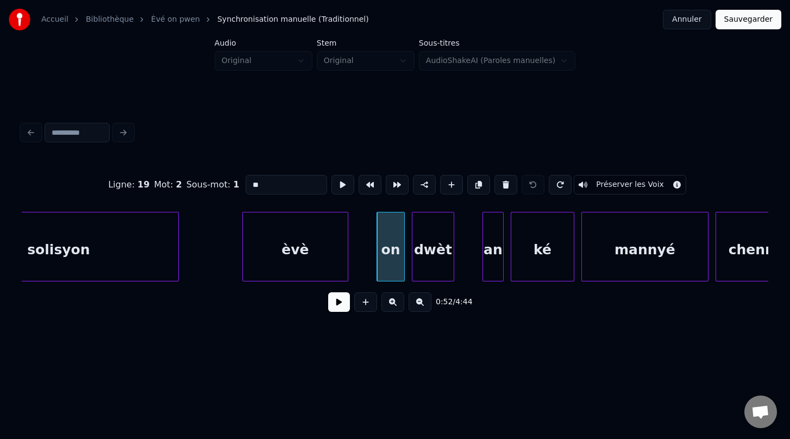
click at [609, 185] on button "Préserver les Voix" at bounding box center [630, 185] width 112 height 20
click at [434, 262] on div "dwèt" at bounding box center [432, 249] width 41 height 74
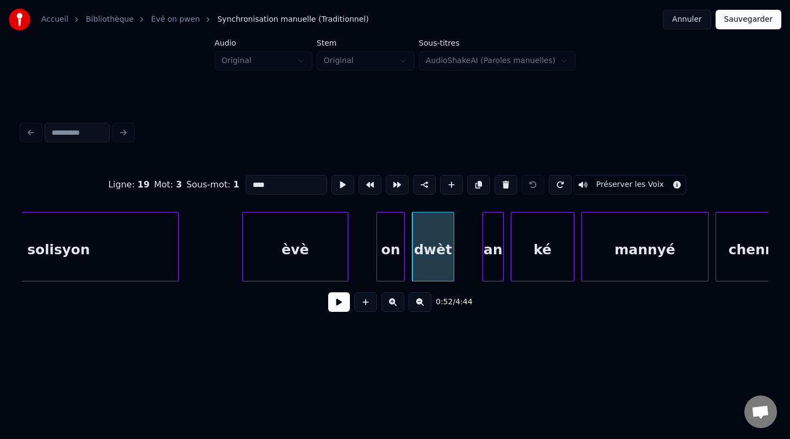
click at [608, 186] on button "Préserver les Voix" at bounding box center [630, 185] width 112 height 20
click at [492, 257] on div "an" at bounding box center [493, 249] width 20 height 74
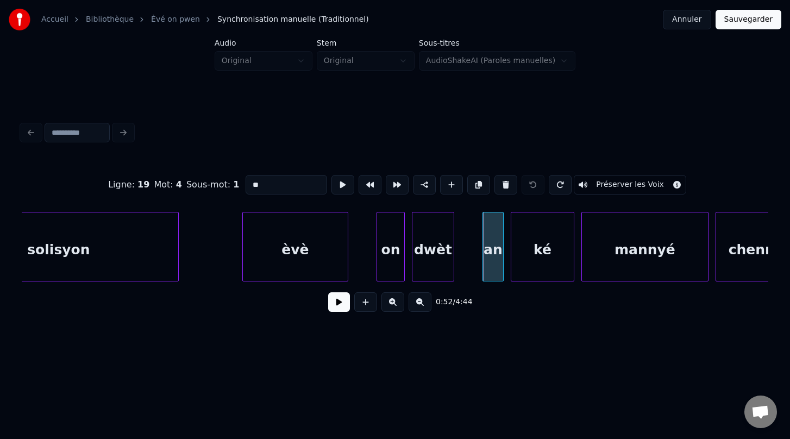
click at [616, 186] on button "Préserver les Voix" at bounding box center [630, 185] width 112 height 20
click at [538, 255] on div "ké" at bounding box center [542, 249] width 62 height 74
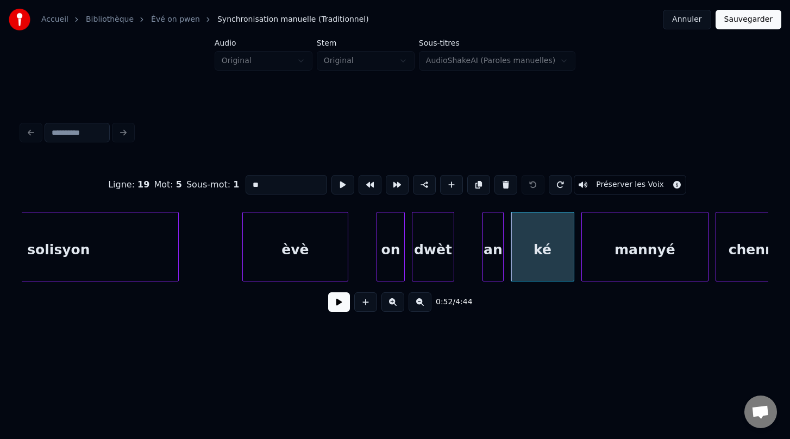
click at [619, 186] on button "Préserver les Voix" at bounding box center [630, 185] width 112 height 20
click at [633, 234] on div "mannyé" at bounding box center [645, 249] width 126 height 74
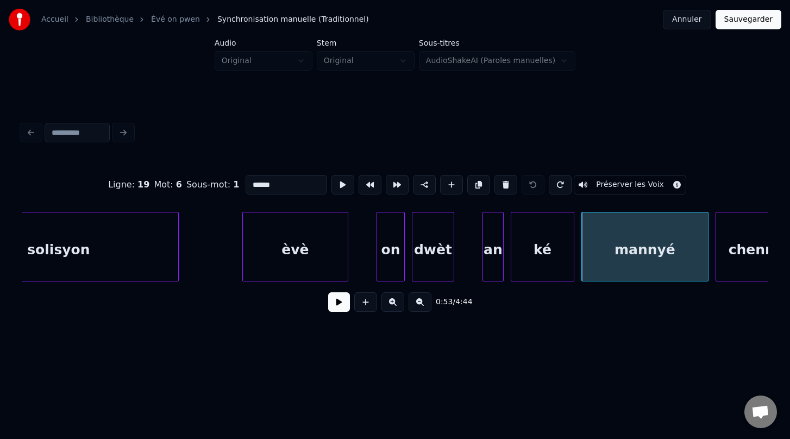
click at [618, 185] on button "Préserver les Voix" at bounding box center [630, 185] width 112 height 20
click at [747, 253] on div "chenn-" at bounding box center [754, 249] width 77 height 74
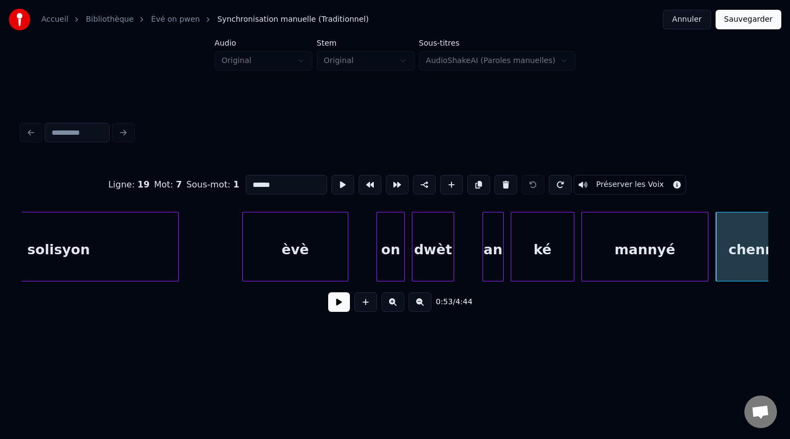
click at [625, 186] on button "Préserver les Voix" at bounding box center [630, 185] width 112 height 20
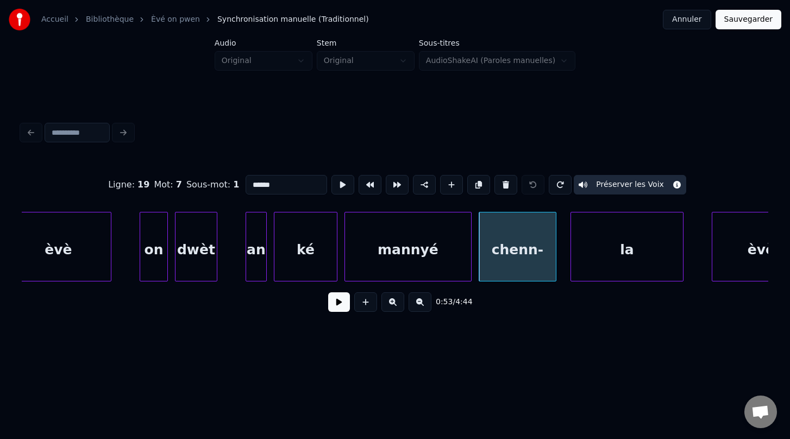
scroll to position [0, 18468]
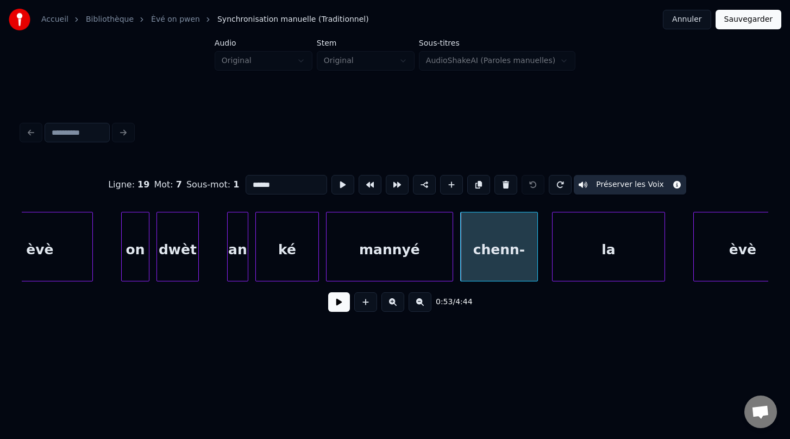
click at [610, 234] on div "la" at bounding box center [608, 249] width 112 height 74
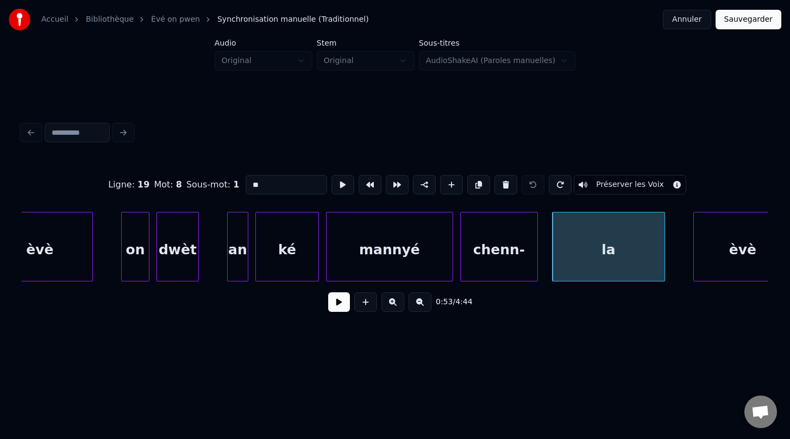
click at [615, 181] on button "Préserver les Voix" at bounding box center [630, 185] width 112 height 20
click at [727, 257] on div "èvè" at bounding box center [743, 249] width 98 height 74
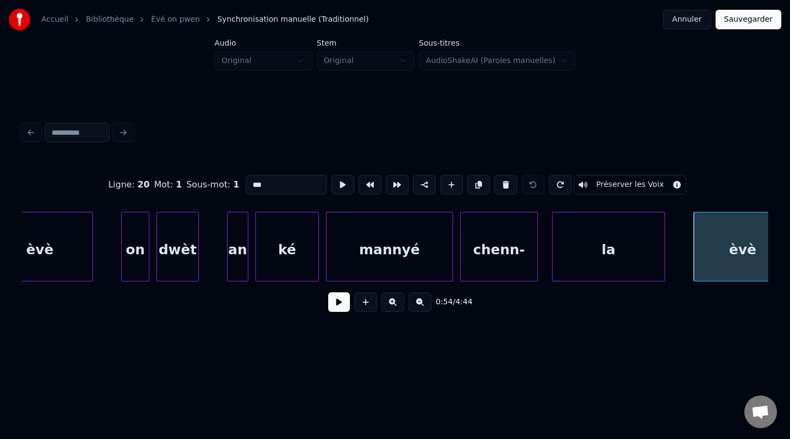
click at [616, 183] on button "Préserver les Voix" at bounding box center [630, 185] width 112 height 20
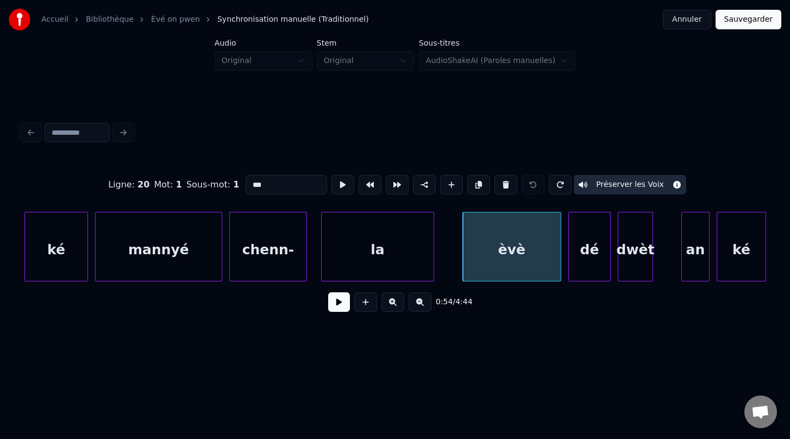
scroll to position [0, 18715]
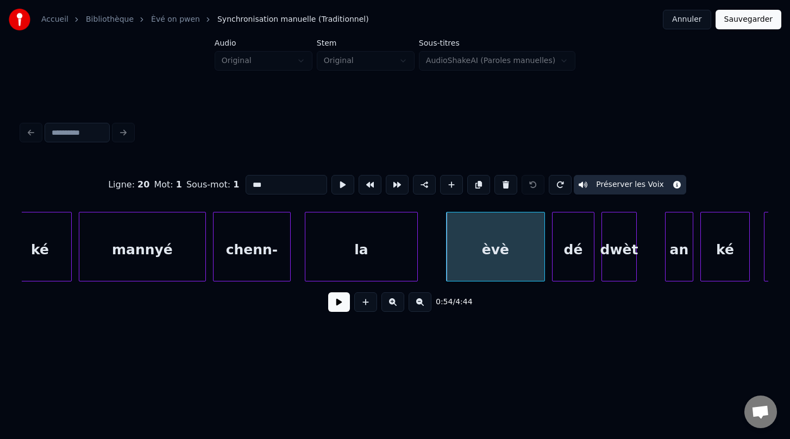
click at [566, 252] on div "dé" at bounding box center [572, 249] width 41 height 74
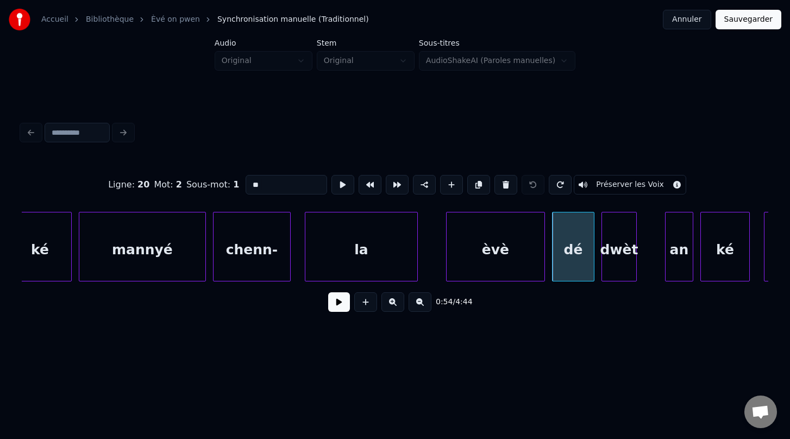
click at [612, 183] on button "Préserver les Voix" at bounding box center [630, 185] width 112 height 20
click at [624, 242] on div "dwèt" at bounding box center [619, 249] width 34 height 74
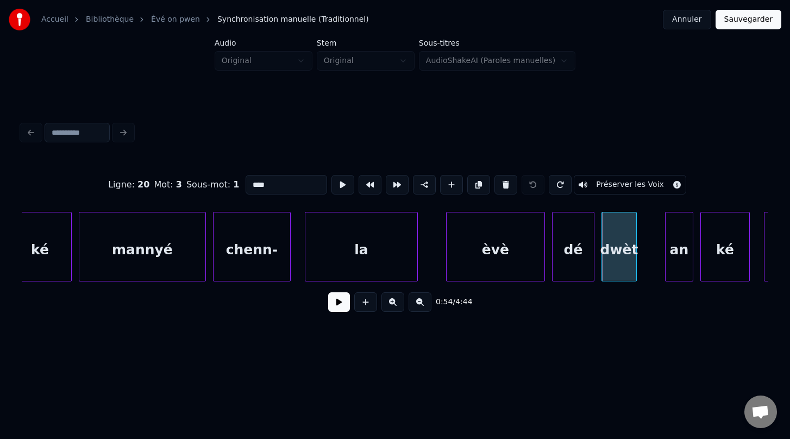
click at [611, 186] on button "Préserver les Voix" at bounding box center [630, 185] width 112 height 20
click at [688, 258] on div "an" at bounding box center [678, 249] width 27 height 74
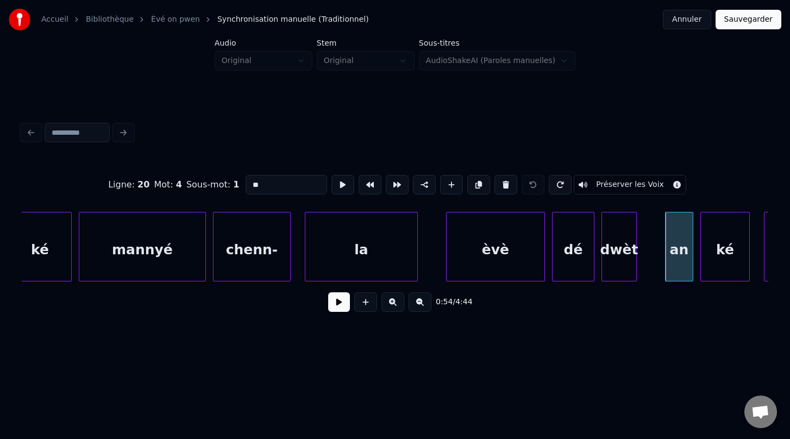
click at [625, 187] on button "Préserver les Voix" at bounding box center [630, 185] width 112 height 20
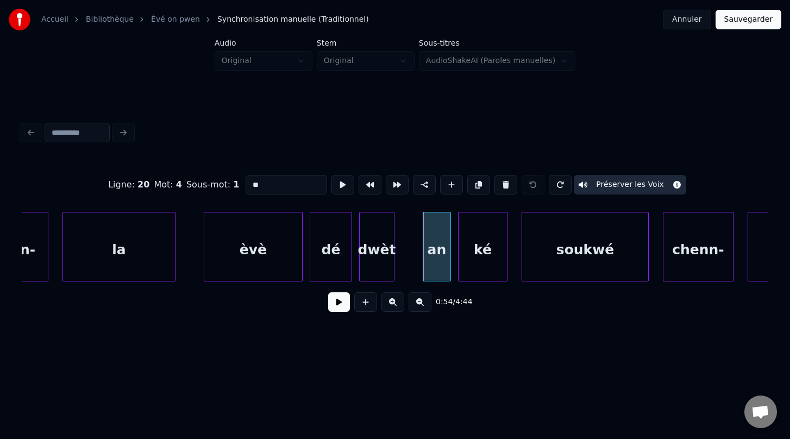
scroll to position [0, 18991]
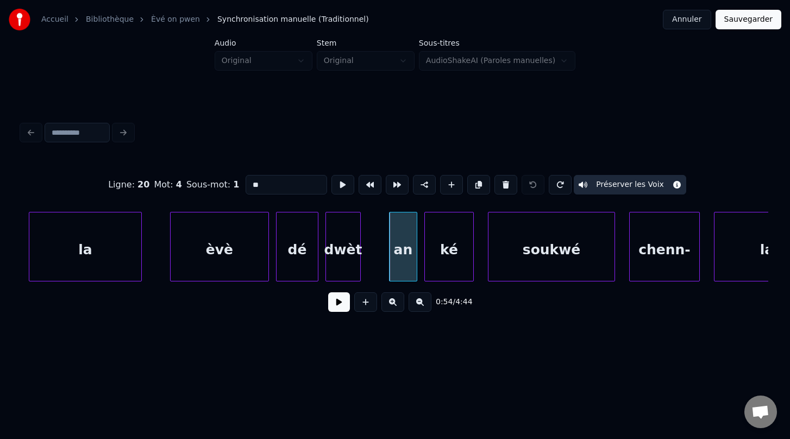
click at [300, 254] on div "dé" at bounding box center [297, 249] width 41 height 74
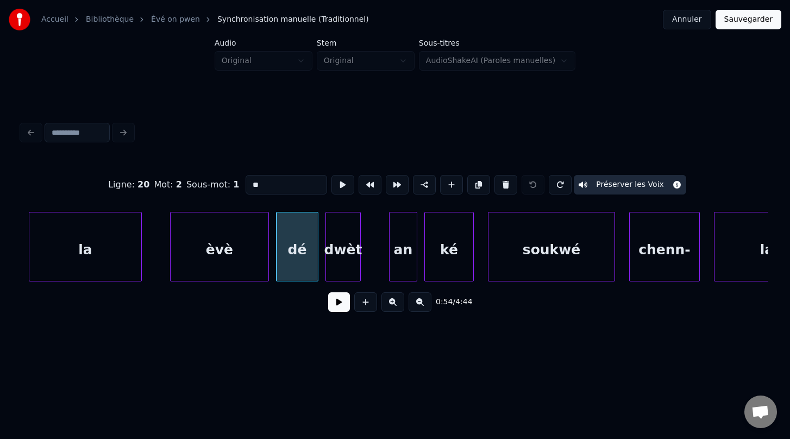
click at [342, 257] on div "dwèt" at bounding box center [343, 249] width 34 height 74
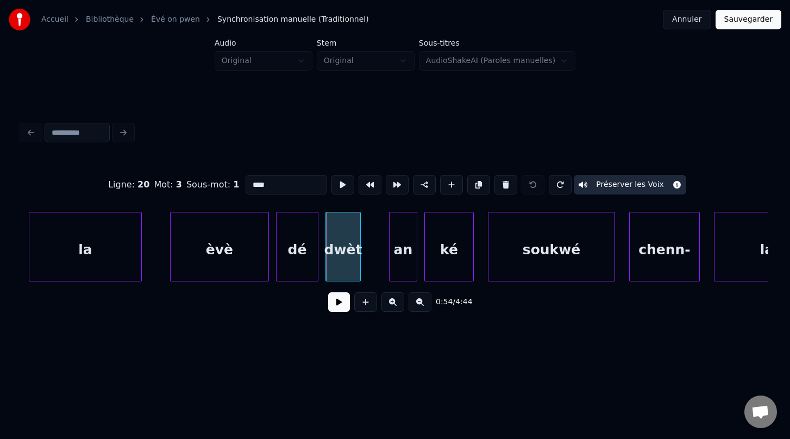
click at [411, 258] on div "an" at bounding box center [403, 249] width 27 height 74
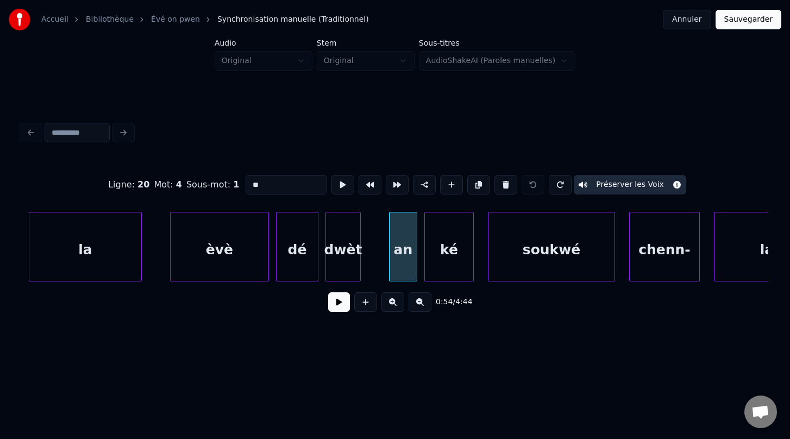
click at [449, 249] on div "ké" at bounding box center [449, 249] width 48 height 74
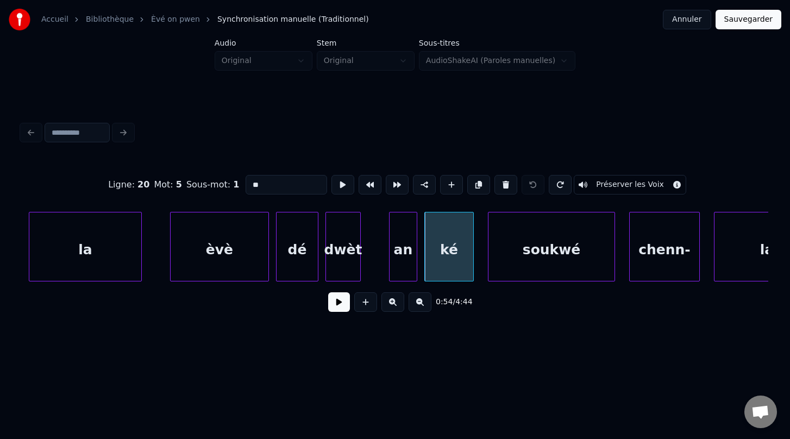
click at [630, 180] on button "Préserver les Voix" at bounding box center [630, 185] width 112 height 20
click at [630, 186] on button "Préserver les Voix" at bounding box center [630, 185] width 112 height 20
click at [613, 189] on button "Préserver les Voix" at bounding box center [630, 185] width 112 height 20
click at [566, 250] on div "soukwé" at bounding box center [551, 249] width 126 height 74
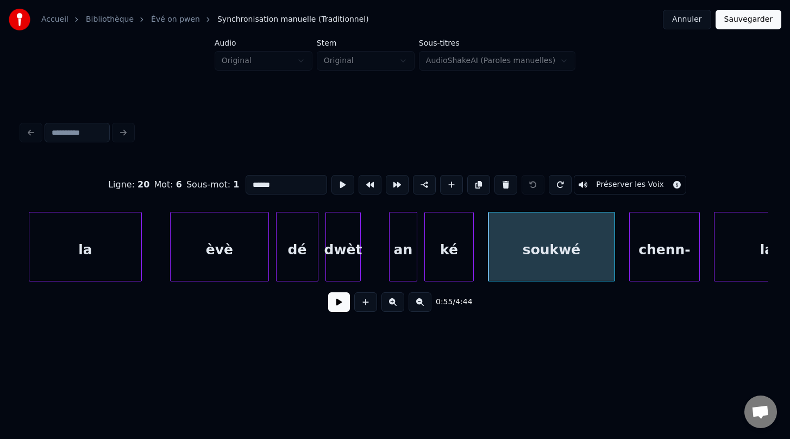
click at [619, 186] on button "Préserver les Voix" at bounding box center [630, 185] width 112 height 20
click at [665, 244] on div "chenn-" at bounding box center [665, 249] width 70 height 74
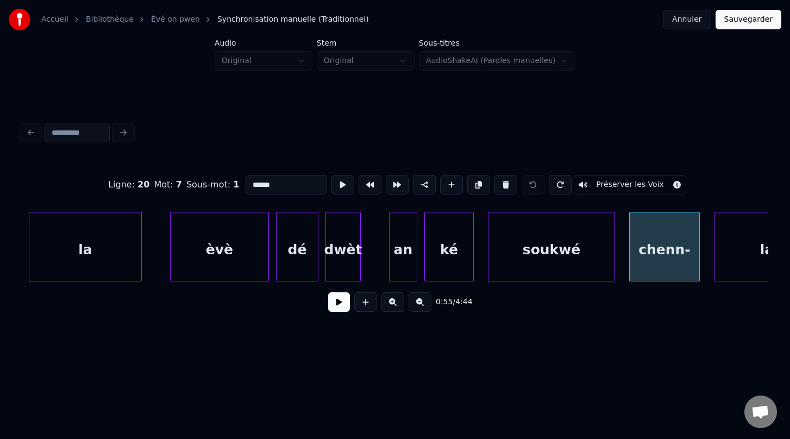
click at [617, 180] on button "Préserver les Voix" at bounding box center [630, 185] width 112 height 20
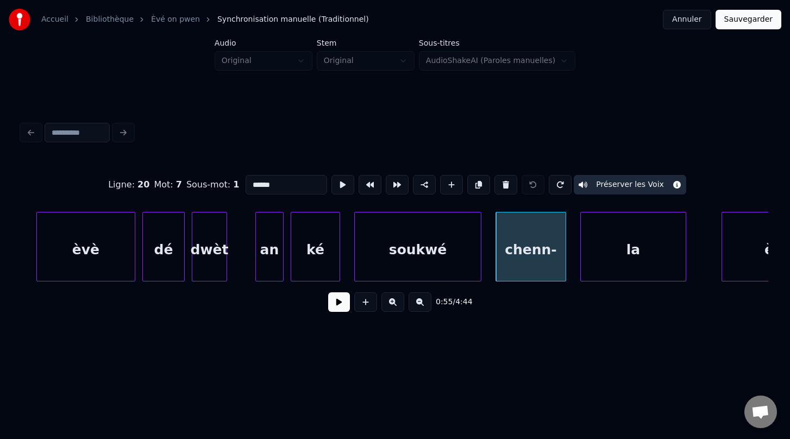
scroll to position [0, 19134]
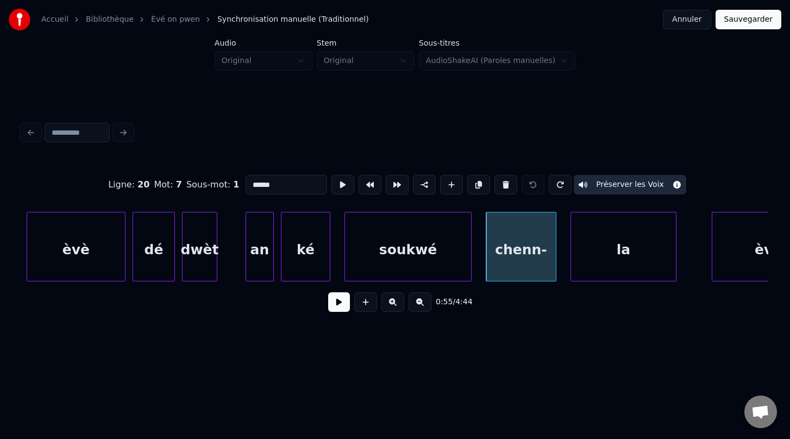
click at [631, 250] on div "la" at bounding box center [623, 249] width 105 height 74
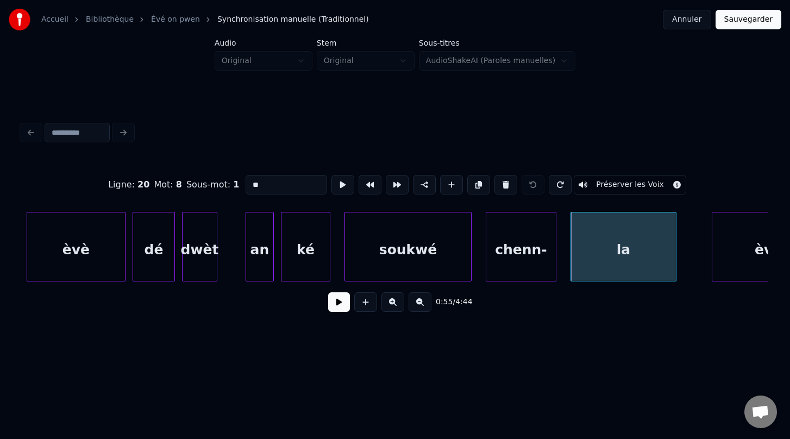
click at [618, 185] on button "Préserver les Voix" at bounding box center [630, 185] width 112 height 20
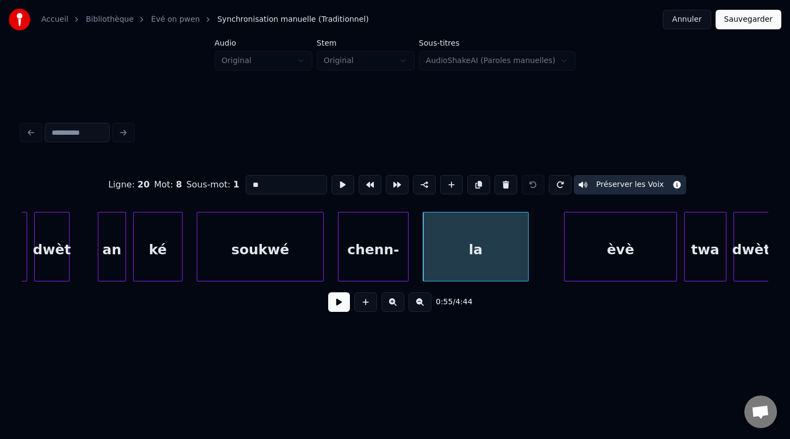
scroll to position [0, 19284]
click at [600, 252] on div "èvè" at bounding box center [619, 249] width 112 height 74
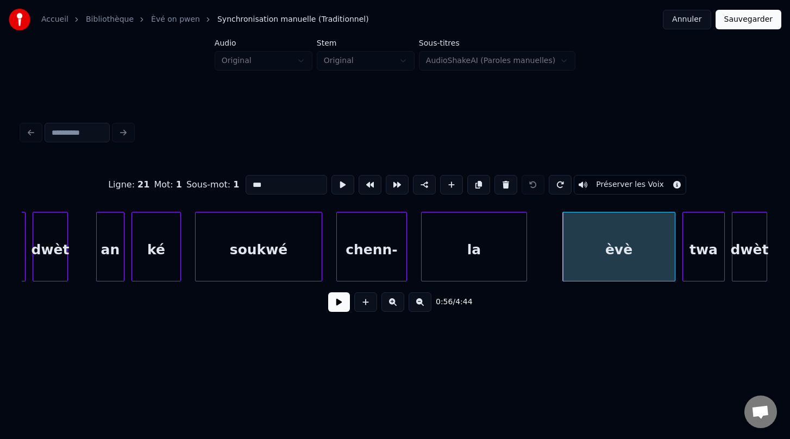
click at [605, 182] on button "Préserver les Voix" at bounding box center [630, 185] width 112 height 20
click at [702, 248] on div "twa" at bounding box center [703, 249] width 41 height 74
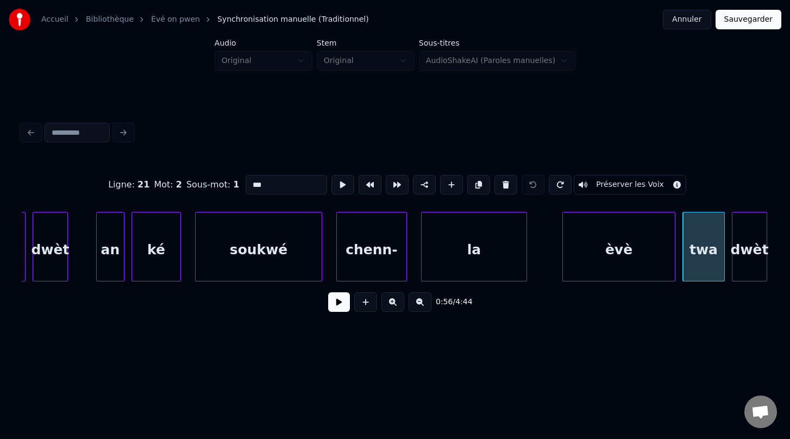
click at [629, 187] on button "Préserver les Voix" at bounding box center [630, 185] width 112 height 20
click at [744, 254] on div "dwèt" at bounding box center [749, 249] width 34 height 74
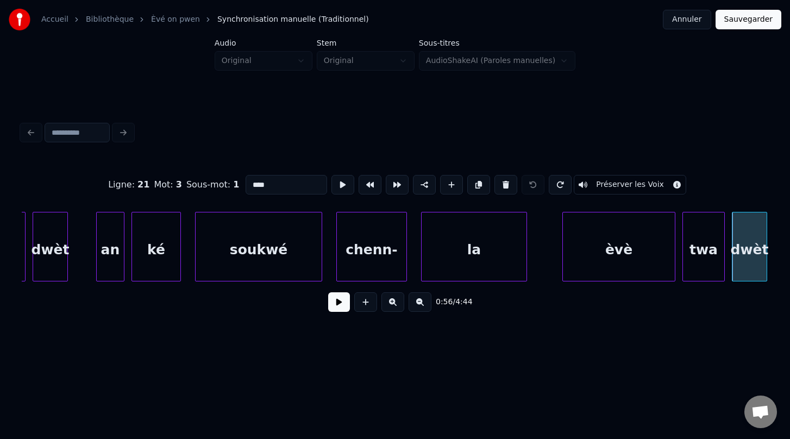
click at [625, 187] on button "Préserver les Voix" at bounding box center [630, 185] width 112 height 20
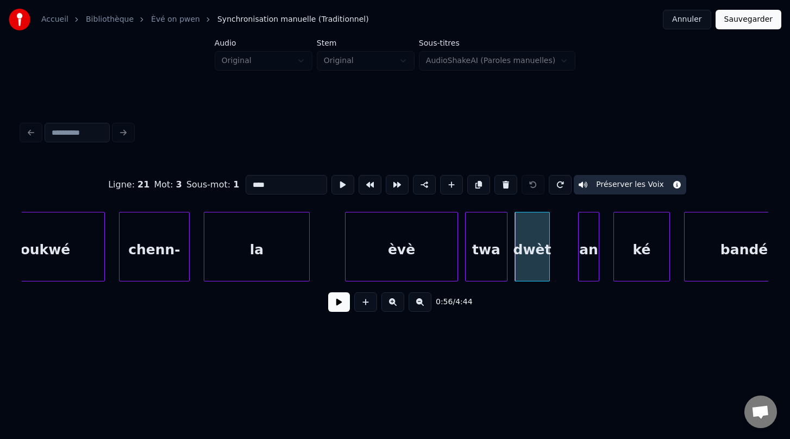
scroll to position [0, 19520]
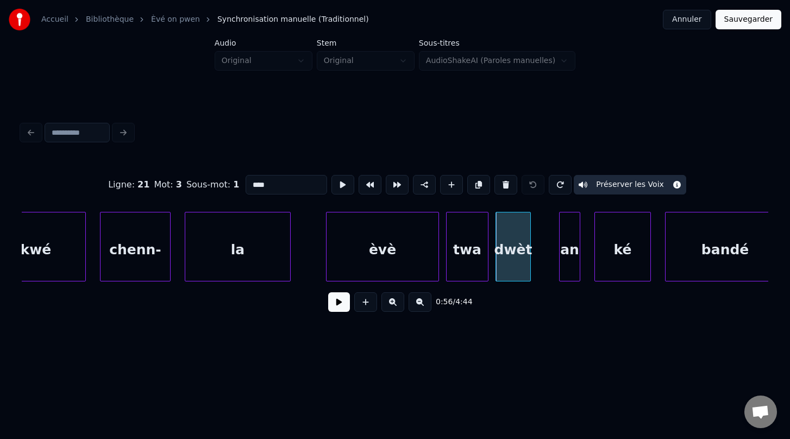
click at [569, 265] on div "an" at bounding box center [570, 249] width 20 height 74
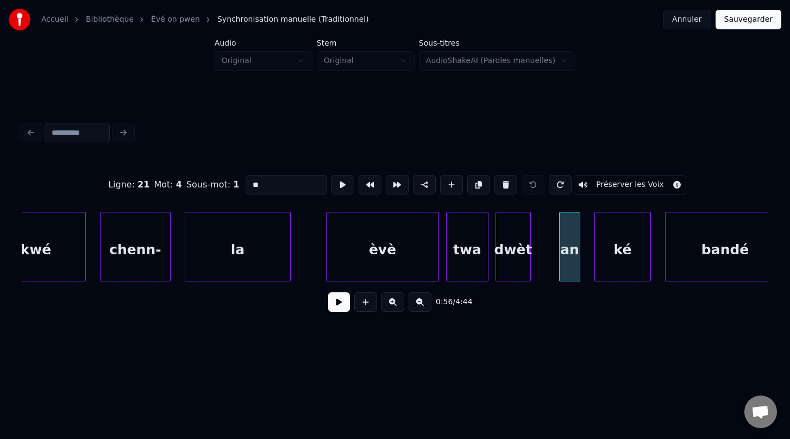
click at [616, 188] on button "Préserver les Voix" at bounding box center [630, 185] width 112 height 20
click at [627, 257] on div "ké" at bounding box center [622, 249] width 55 height 74
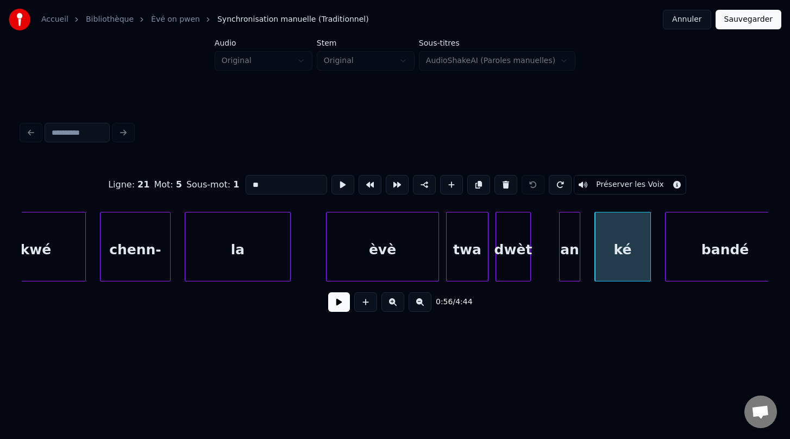
click at [610, 188] on button "Préserver les Voix" at bounding box center [630, 185] width 112 height 20
click at [704, 249] on div "bandé" at bounding box center [724, 249] width 119 height 74
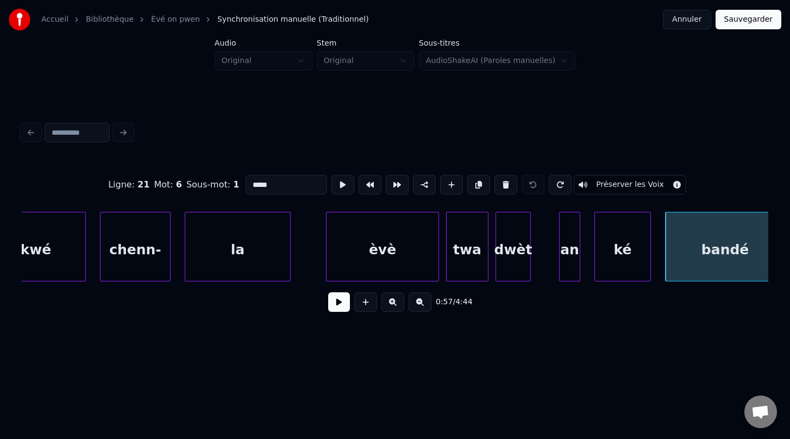
click at [623, 183] on button "Préserver les Voix" at bounding box center [630, 185] width 112 height 20
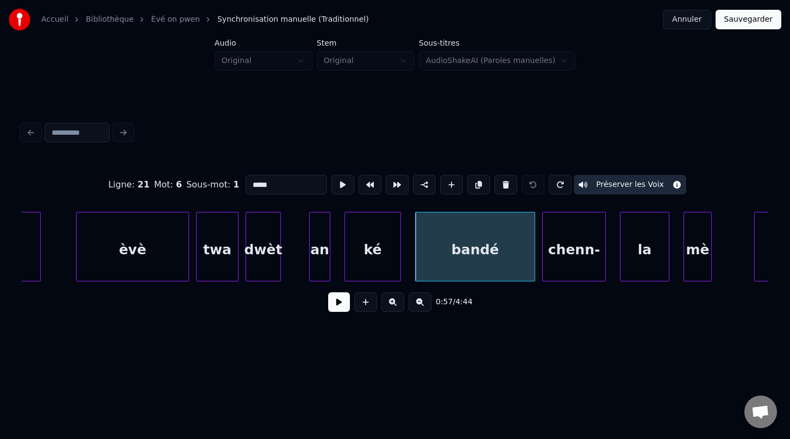
scroll to position [0, 19780]
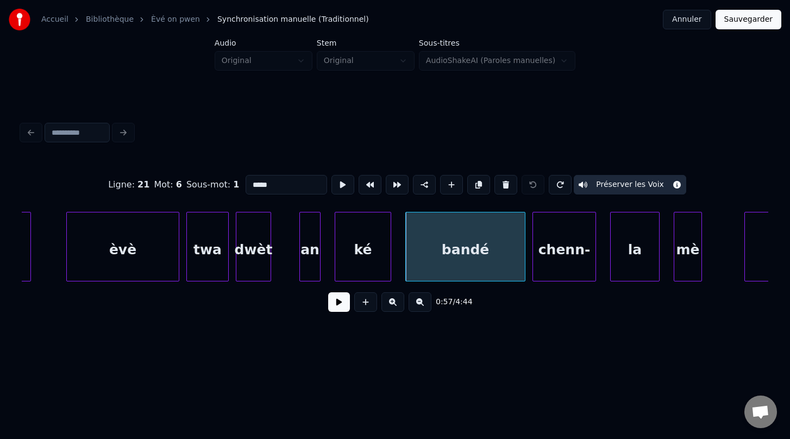
click at [369, 258] on div "ké" at bounding box center [362, 249] width 55 height 74
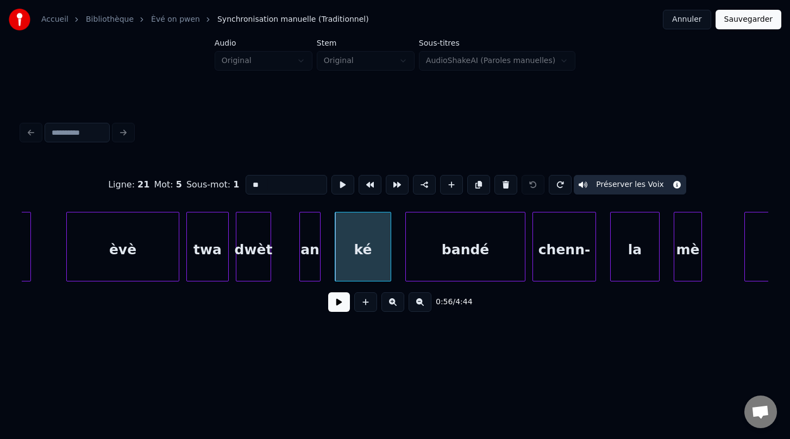
click at [482, 256] on div "bandé" at bounding box center [465, 249] width 119 height 74
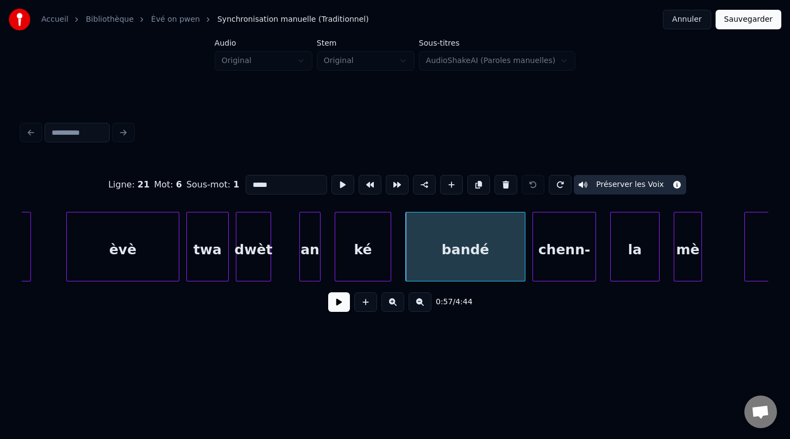
click at [558, 251] on div "chenn-" at bounding box center [564, 249] width 62 height 74
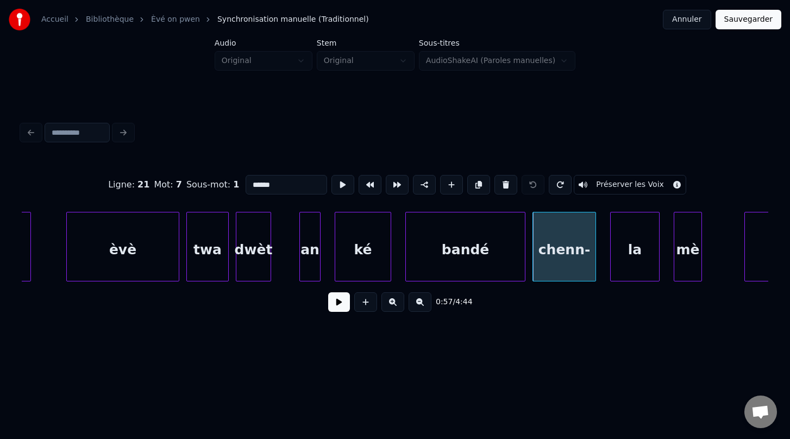
click at [600, 184] on button "Préserver les Voix" at bounding box center [630, 185] width 112 height 20
click at [637, 253] on div "la" at bounding box center [635, 249] width 48 height 74
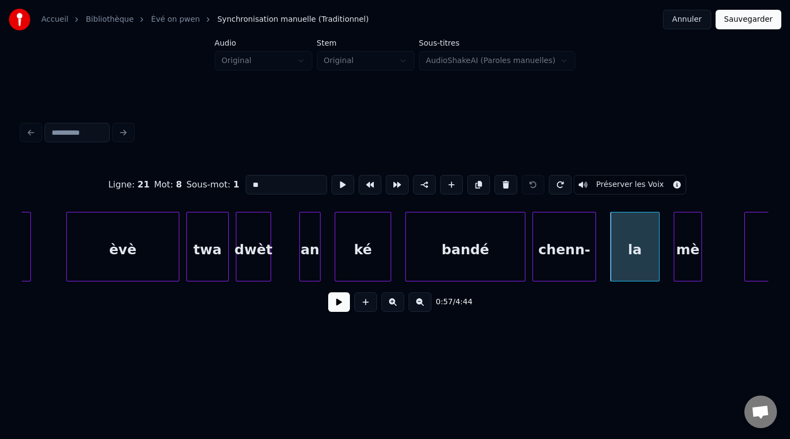
click at [614, 184] on button "Préserver les Voix" at bounding box center [630, 185] width 112 height 20
click at [685, 264] on div "mè" at bounding box center [687, 249] width 27 height 74
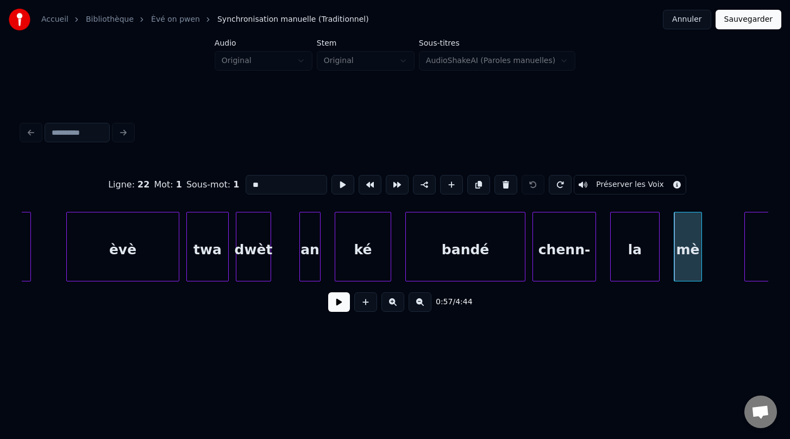
click at [611, 182] on button "Préserver les Voix" at bounding box center [630, 185] width 112 height 20
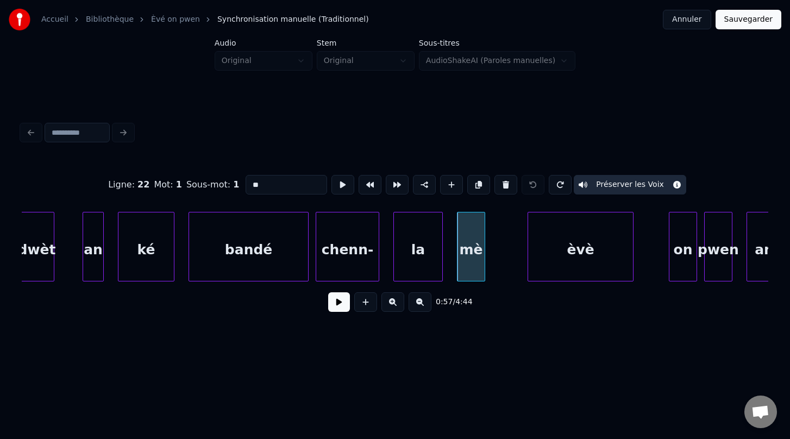
scroll to position [0, 19998]
click at [590, 224] on div "èvè" at bounding box center [579, 249] width 105 height 74
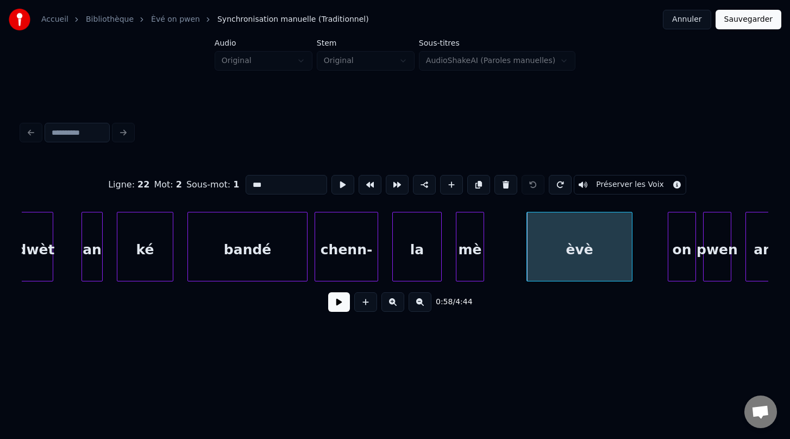
click at [610, 185] on button "Préserver les Voix" at bounding box center [630, 185] width 112 height 20
click at [678, 254] on div "on" at bounding box center [681, 249] width 27 height 74
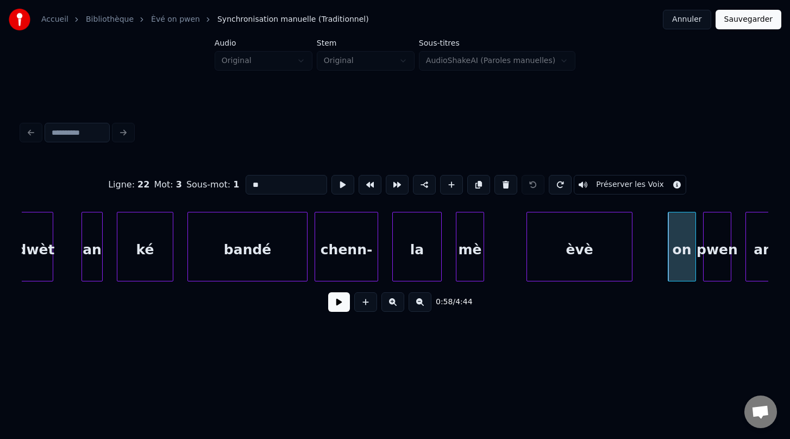
click at [616, 188] on button "Préserver les Voix" at bounding box center [630, 185] width 112 height 20
click at [716, 257] on div "pwen" at bounding box center [717, 249] width 27 height 74
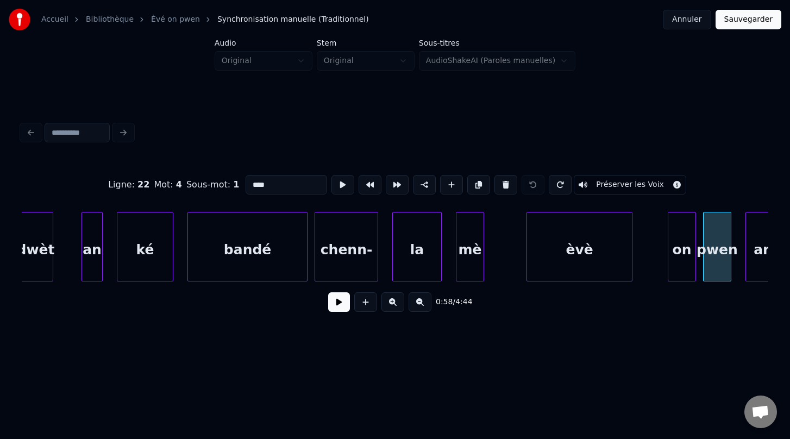
click at [610, 190] on button "Préserver les Voix" at bounding box center [630, 185] width 112 height 20
click at [758, 258] on div "an" at bounding box center [763, 249] width 34 height 74
click at [603, 185] on button "Préserver les Voix" at bounding box center [630, 185] width 112 height 20
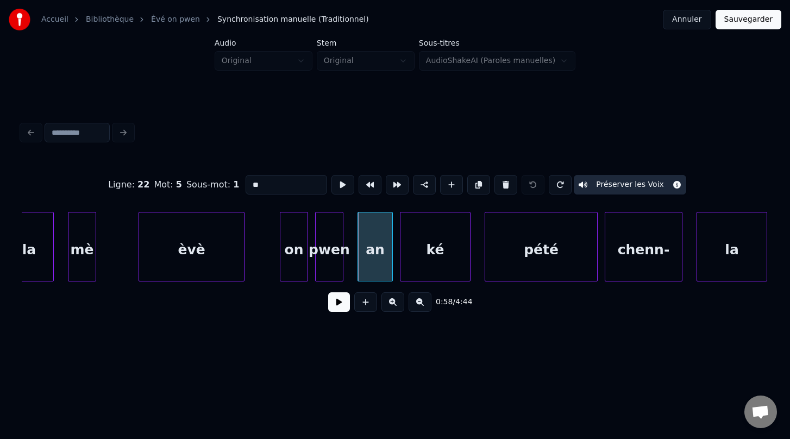
scroll to position [0, 20387]
click at [417, 255] on div "ké" at bounding box center [434, 249] width 70 height 74
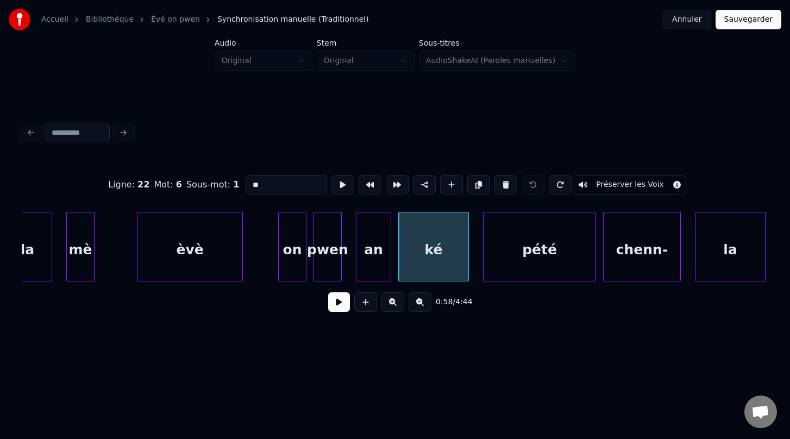
click at [623, 189] on button "Préserver les Voix" at bounding box center [630, 185] width 112 height 20
click at [547, 257] on div "pété" at bounding box center [539, 249] width 112 height 74
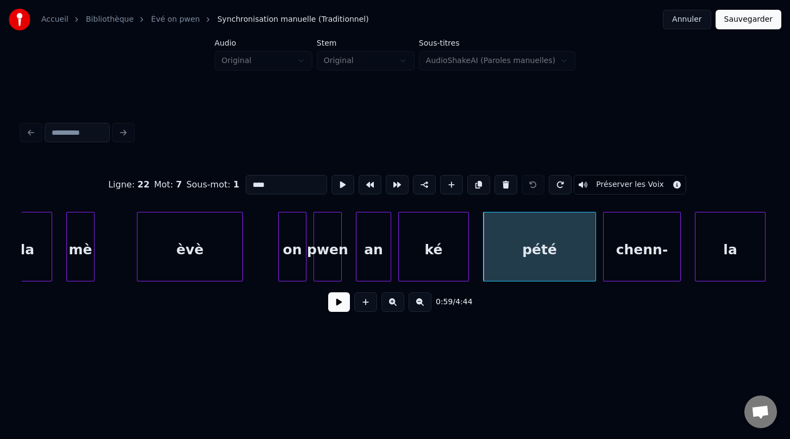
click at [620, 189] on button "Préserver les Voix" at bounding box center [630, 185] width 112 height 20
click at [645, 250] on div "chenn-" at bounding box center [642, 249] width 77 height 74
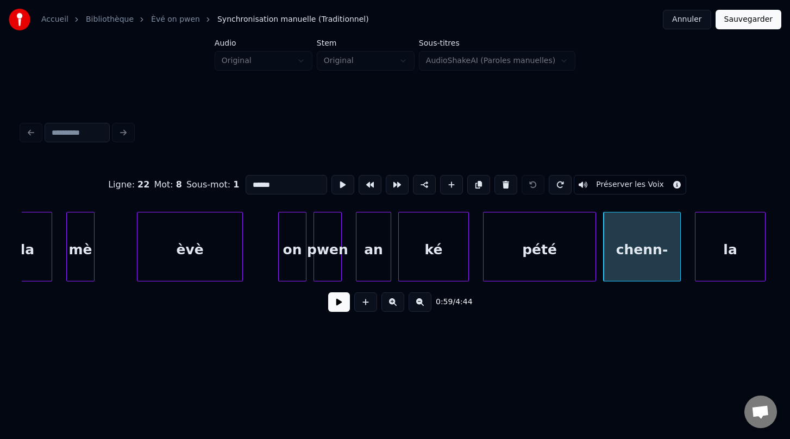
click at [613, 187] on button "Préserver les Voix" at bounding box center [630, 185] width 112 height 20
click at [723, 249] on div "la" at bounding box center [730, 249] width 70 height 74
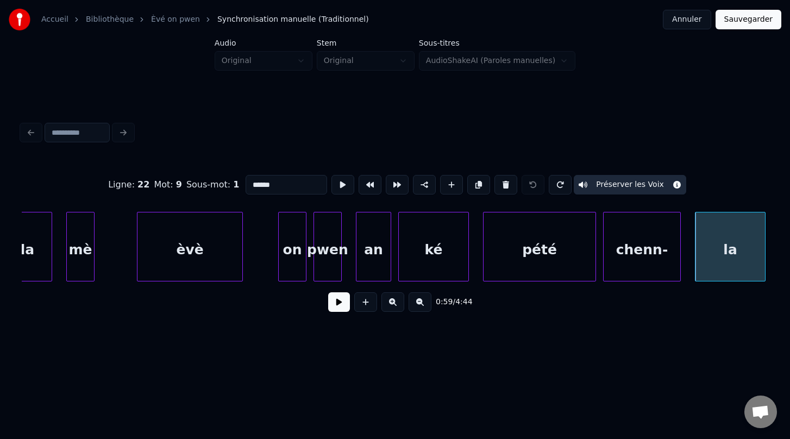
type input "**"
click at [612, 191] on button "Préserver les Voix" at bounding box center [630, 185] width 112 height 20
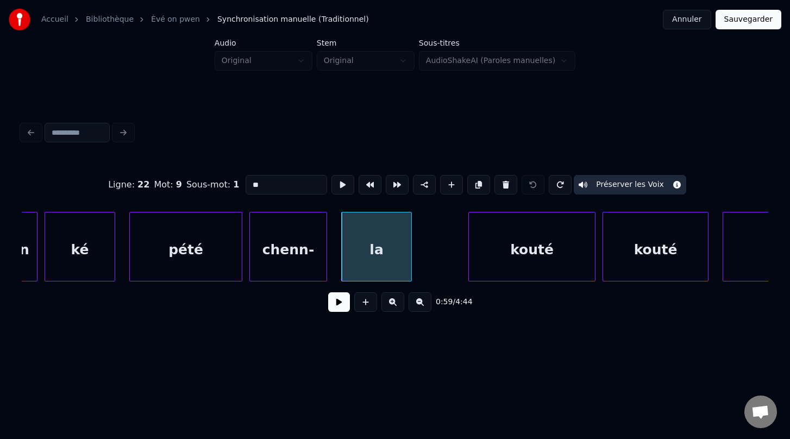
scroll to position [0, 20742]
click at [339, 303] on button at bounding box center [339, 302] width 22 height 20
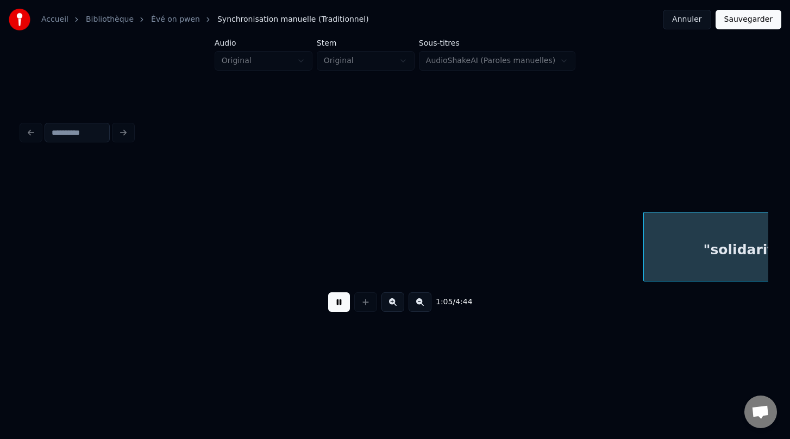
scroll to position [0, 22988]
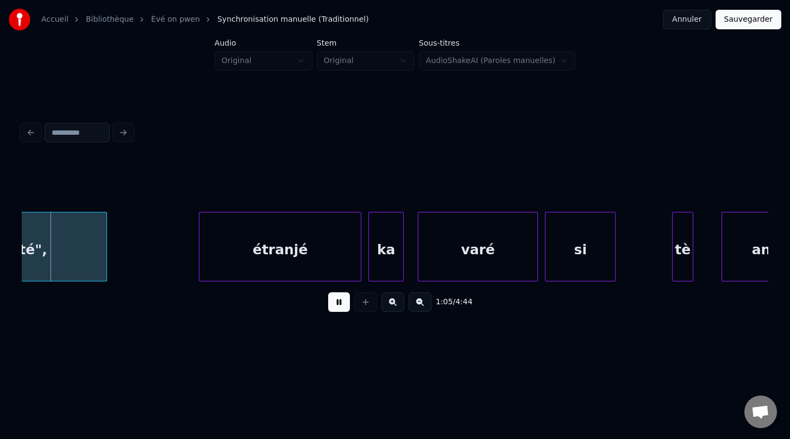
click at [339, 303] on button at bounding box center [339, 302] width 22 height 20
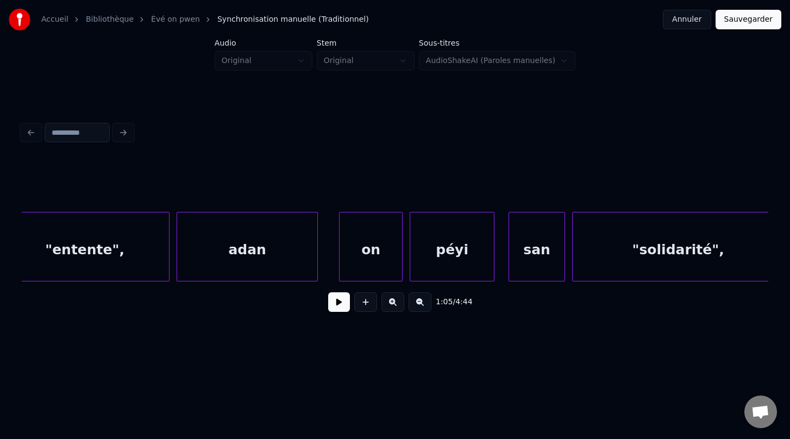
scroll to position [0, 22310]
click at [525, 254] on div "san" at bounding box center [541, 249] width 55 height 74
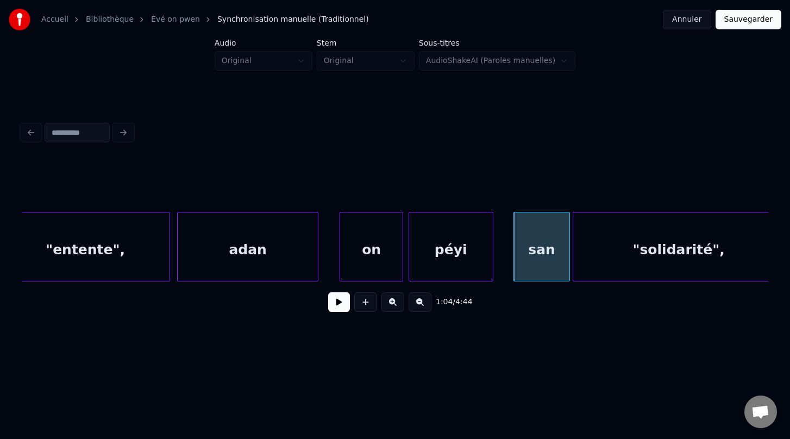
click at [467, 256] on div "péyi" at bounding box center [451, 249] width 84 height 74
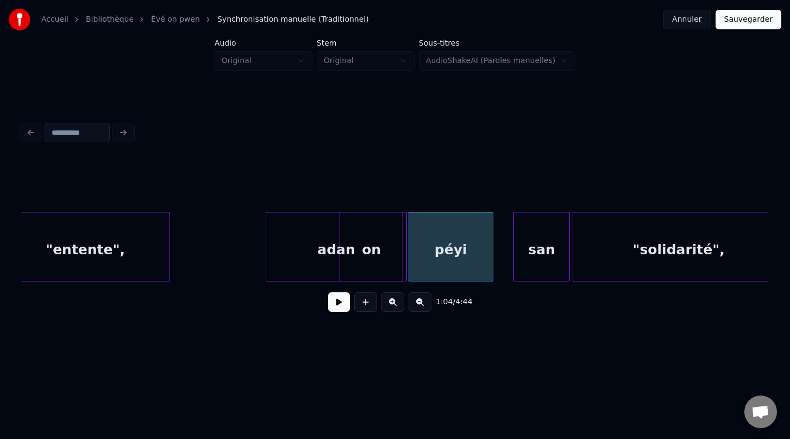
click at [387, 268] on div "adan" at bounding box center [336, 249] width 140 height 74
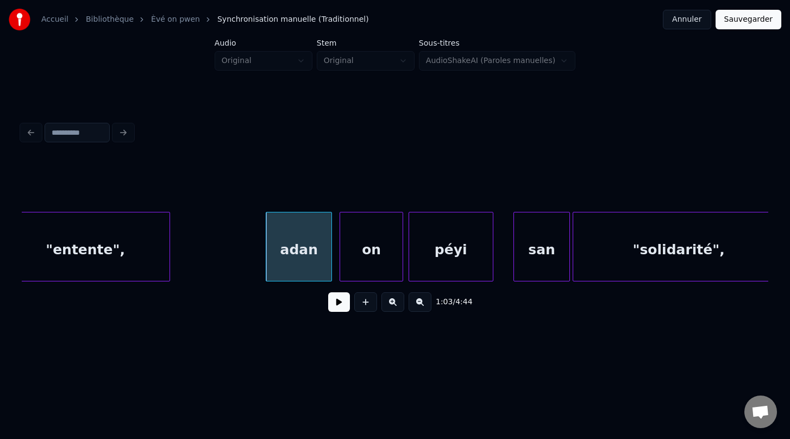
click at [330, 253] on div at bounding box center [329, 246] width 3 height 68
click at [355, 250] on div at bounding box center [356, 246] width 3 height 68
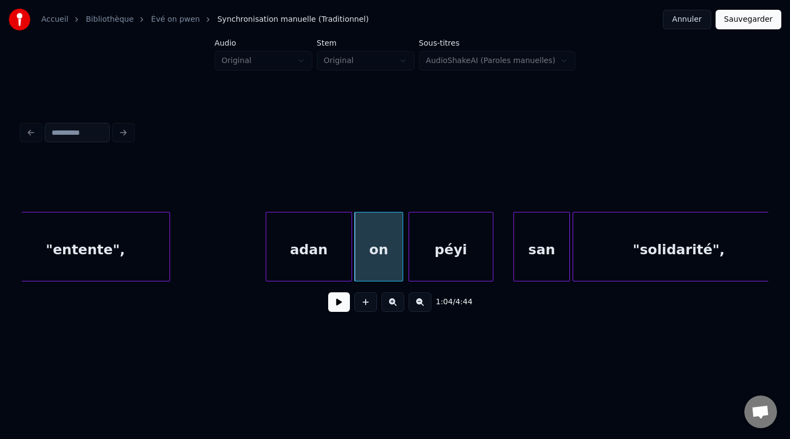
click at [348, 248] on div at bounding box center [349, 246] width 3 height 68
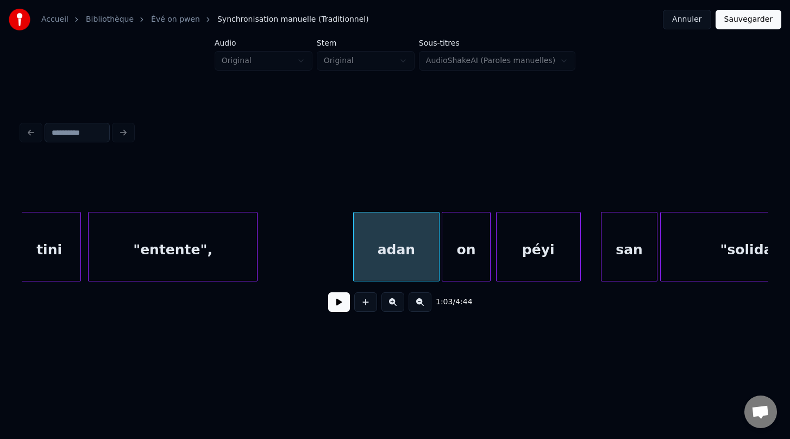
scroll to position [0, 22169]
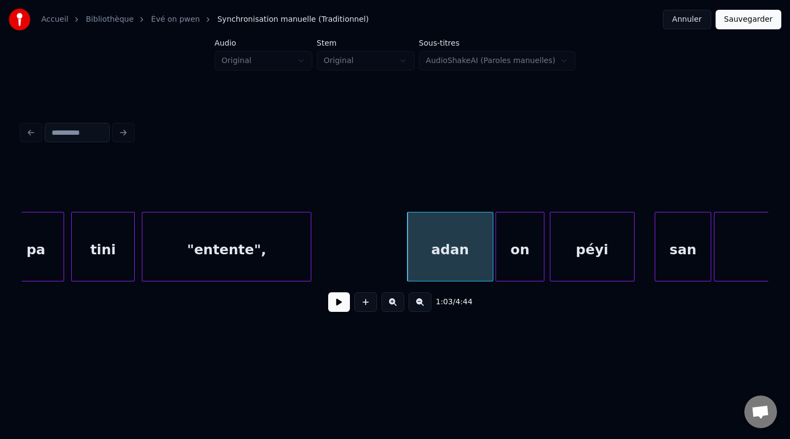
click at [233, 254] on div ""entente"," at bounding box center [226, 249] width 168 height 74
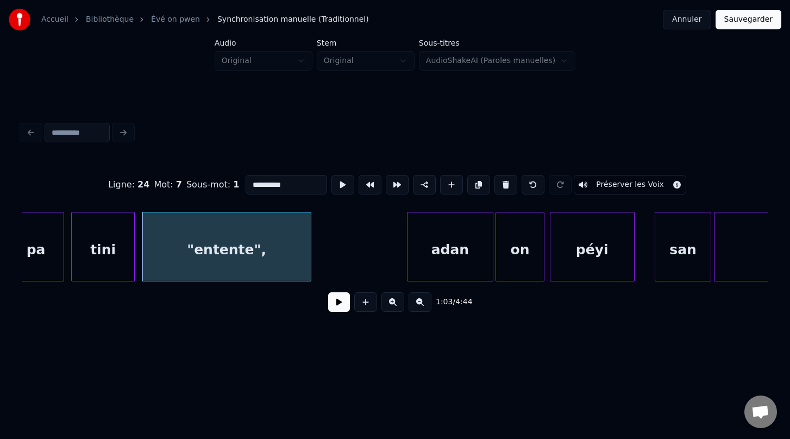
click at [337, 300] on button at bounding box center [339, 302] width 22 height 20
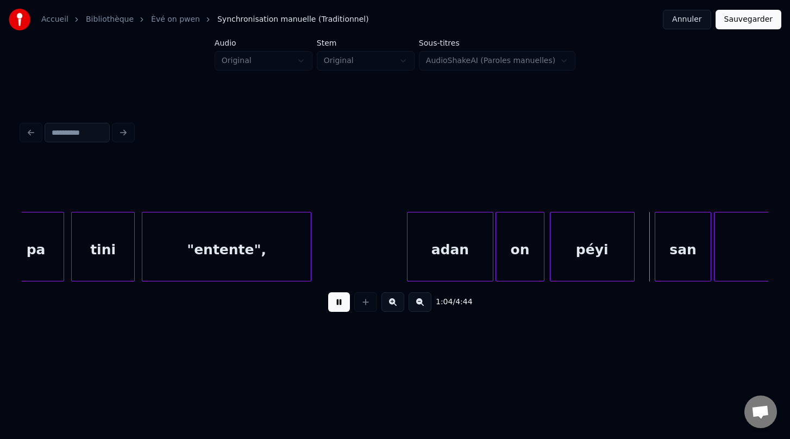
click at [337, 300] on button at bounding box center [339, 302] width 22 height 20
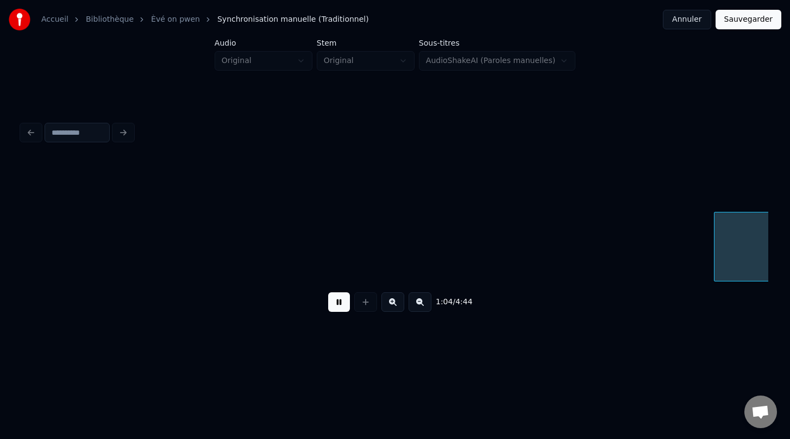
scroll to position [0, 22918]
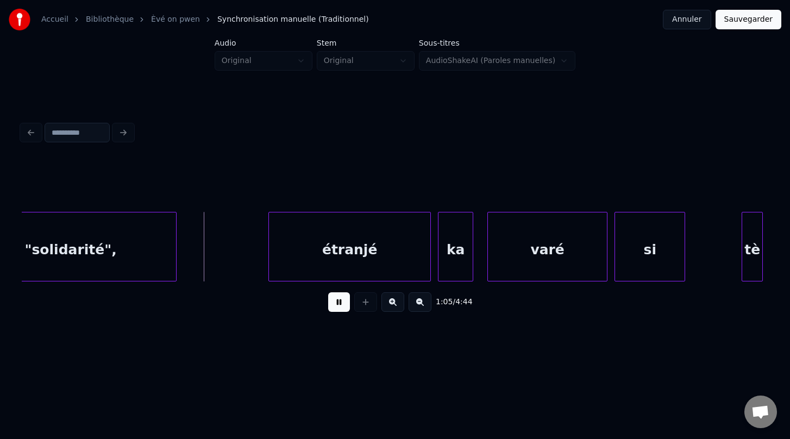
click at [337, 300] on button at bounding box center [339, 302] width 22 height 20
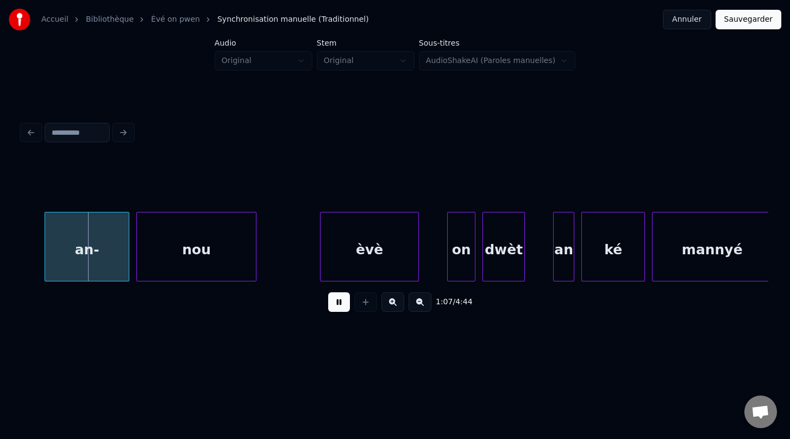
click at [337, 300] on button at bounding box center [339, 302] width 22 height 20
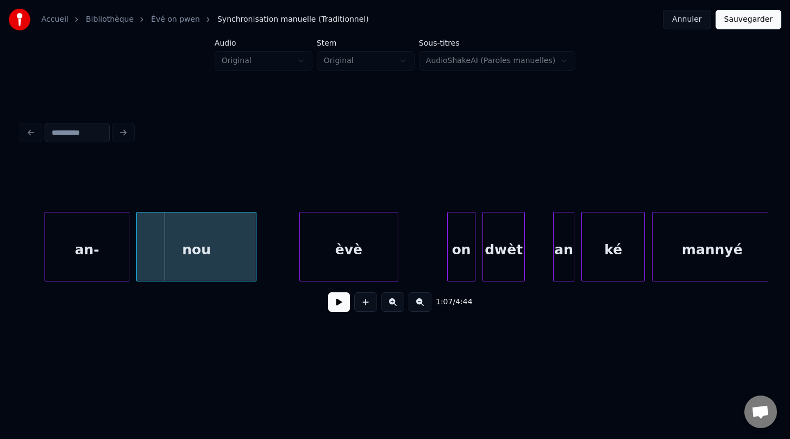
click at [343, 266] on div "èvè" at bounding box center [349, 249] width 98 height 74
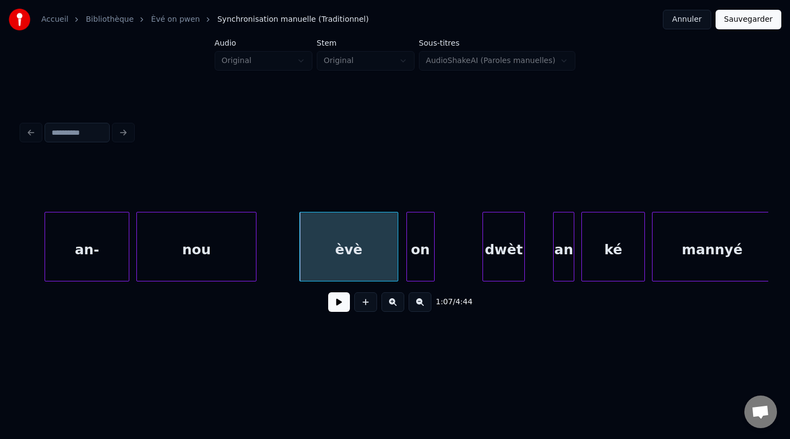
click at [416, 257] on div "on" at bounding box center [420, 249] width 27 height 74
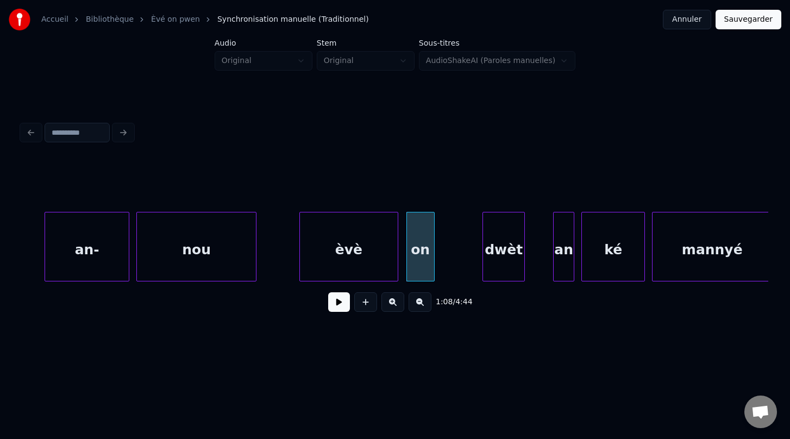
click at [342, 269] on div "èvè" at bounding box center [349, 249] width 98 height 74
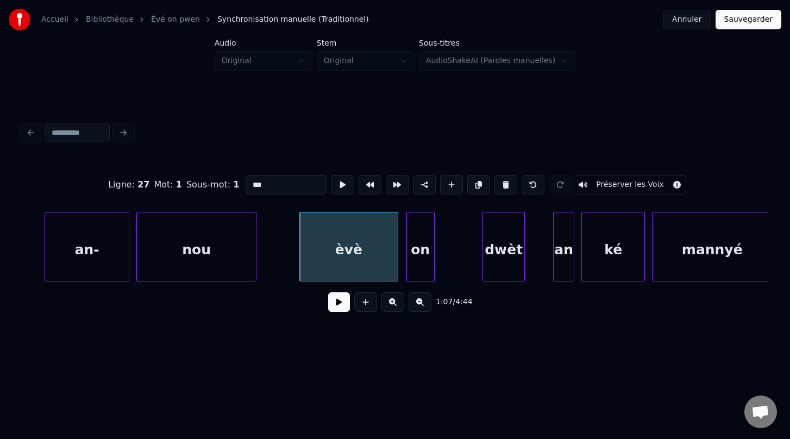
click at [609, 185] on button "Préserver les Voix" at bounding box center [630, 185] width 112 height 20
click at [425, 258] on div "on" at bounding box center [420, 249] width 27 height 74
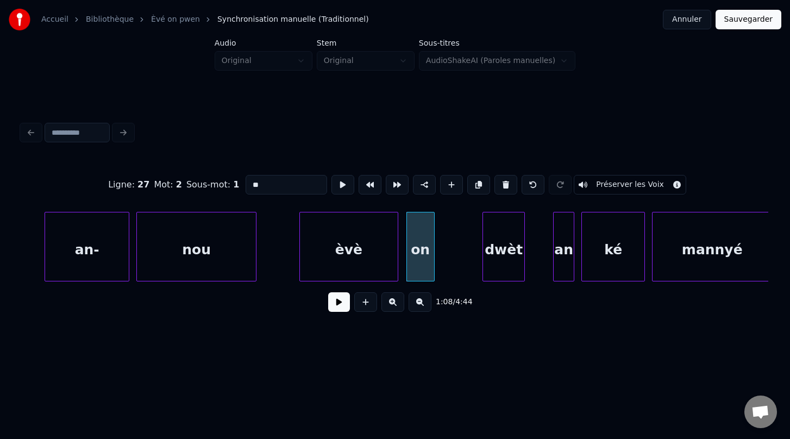
click at [634, 187] on button "Préserver les Voix" at bounding box center [630, 185] width 112 height 20
click at [505, 254] on div "dwèt" at bounding box center [503, 249] width 41 height 74
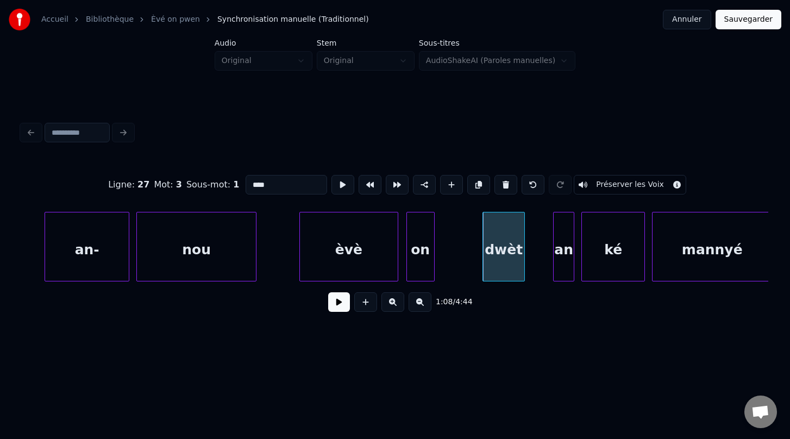
click at [623, 181] on button "Préserver les Voix" at bounding box center [630, 185] width 112 height 20
click at [561, 250] on div "an" at bounding box center [564, 249] width 20 height 74
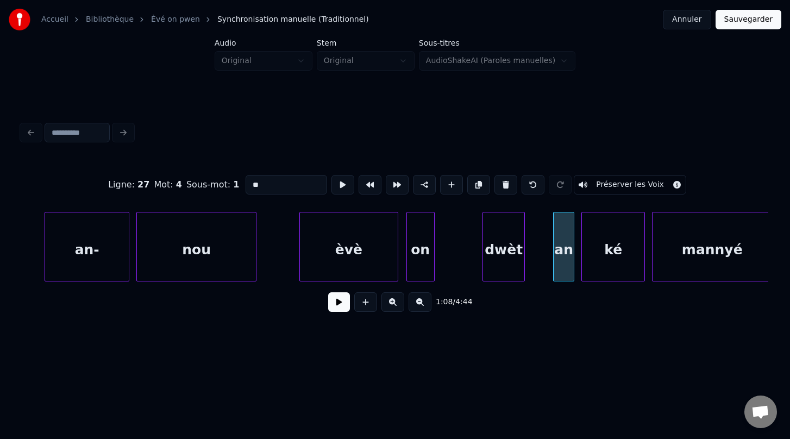
click at [613, 187] on button "Préserver les Voix" at bounding box center [630, 185] width 112 height 20
click at [618, 237] on div "ké" at bounding box center [613, 249] width 62 height 74
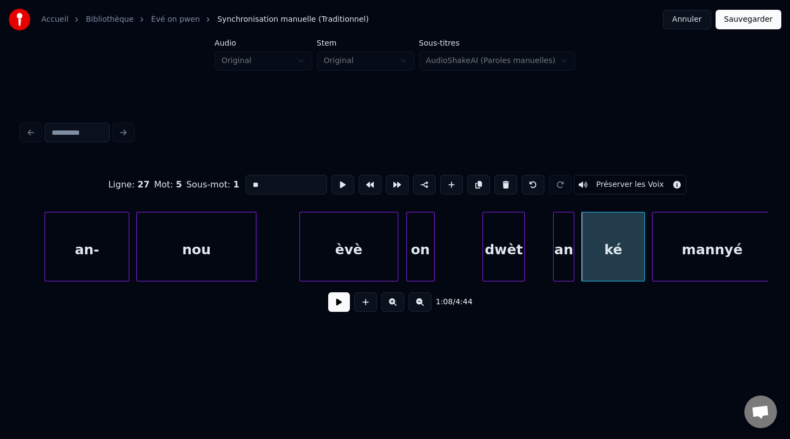
click at [611, 188] on button "Préserver les Voix" at bounding box center [630, 185] width 112 height 20
click at [681, 252] on div "mannyé" at bounding box center [711, 249] width 119 height 74
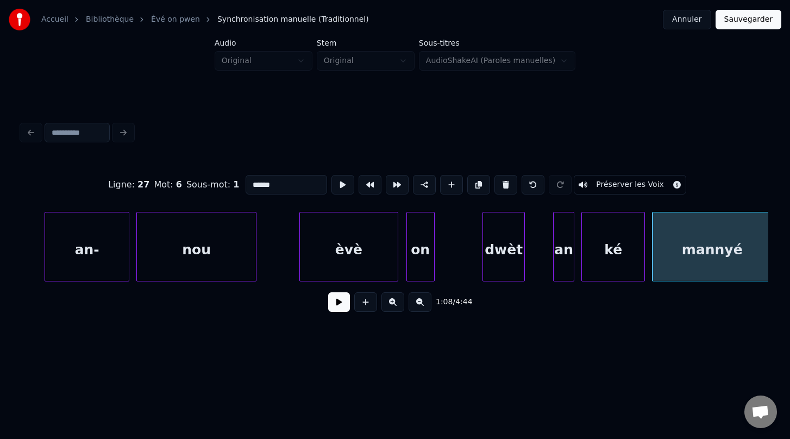
click at [625, 188] on button "Préserver les Voix" at bounding box center [630, 185] width 112 height 20
click at [495, 254] on div "dwèt" at bounding box center [498, 249] width 41 height 74
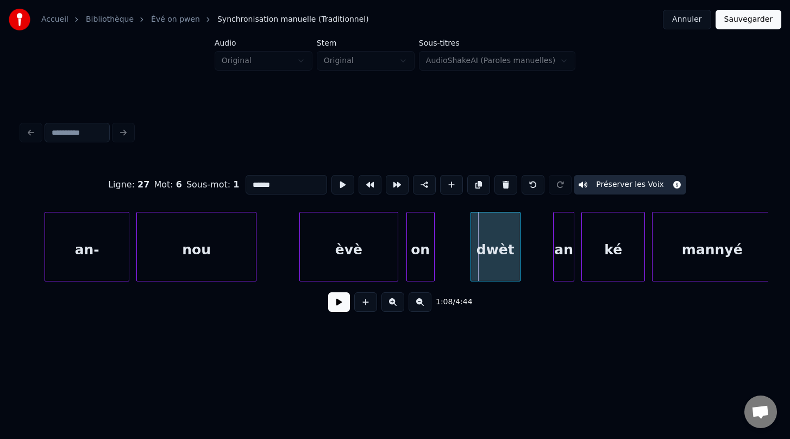
click at [471, 248] on div at bounding box center [472, 246] width 3 height 68
click at [561, 241] on div "an" at bounding box center [564, 249] width 20 height 74
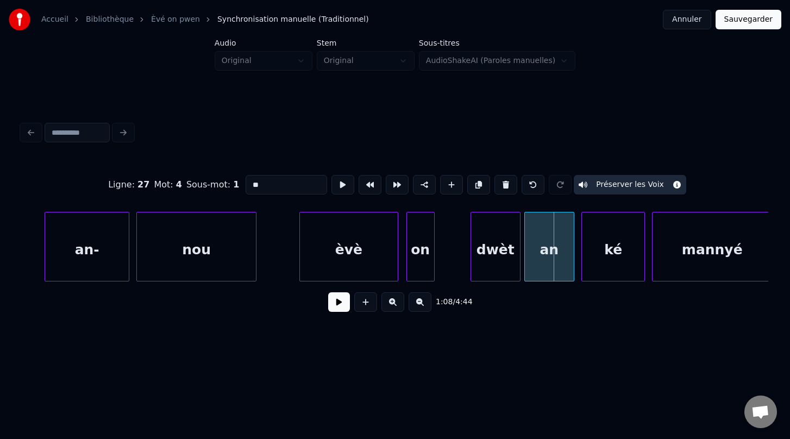
click at [525, 249] on div at bounding box center [526, 246] width 3 height 68
click at [442, 249] on div at bounding box center [440, 246] width 3 height 68
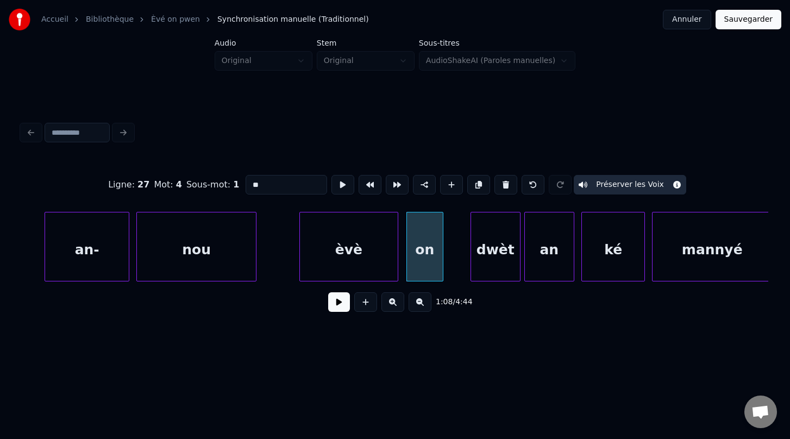
click at [228, 274] on div "nou" at bounding box center [196, 249] width 119 height 74
type input "***"
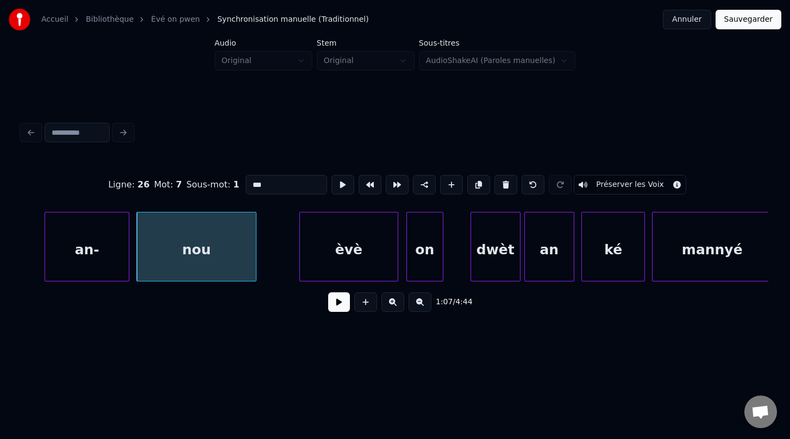
click at [339, 304] on button at bounding box center [339, 302] width 22 height 20
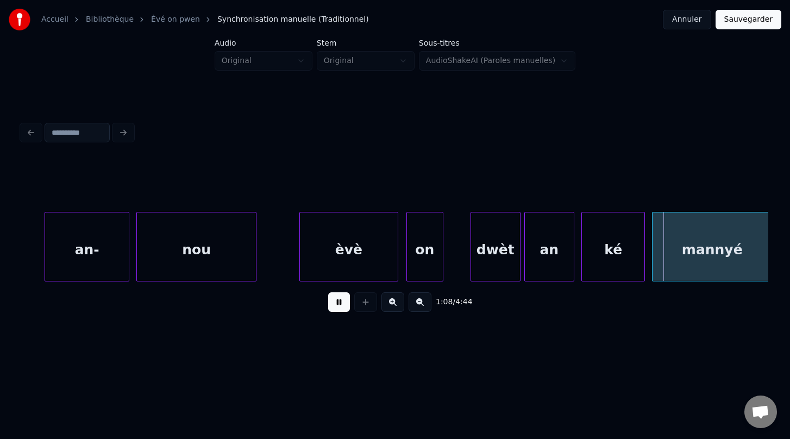
click at [339, 304] on button at bounding box center [339, 302] width 22 height 20
click at [227, 266] on div "nou" at bounding box center [196, 249] width 119 height 74
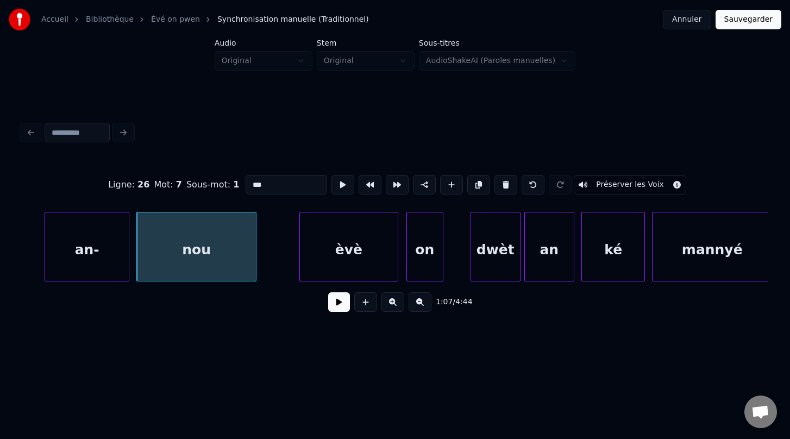
click at [340, 307] on button at bounding box center [339, 302] width 22 height 20
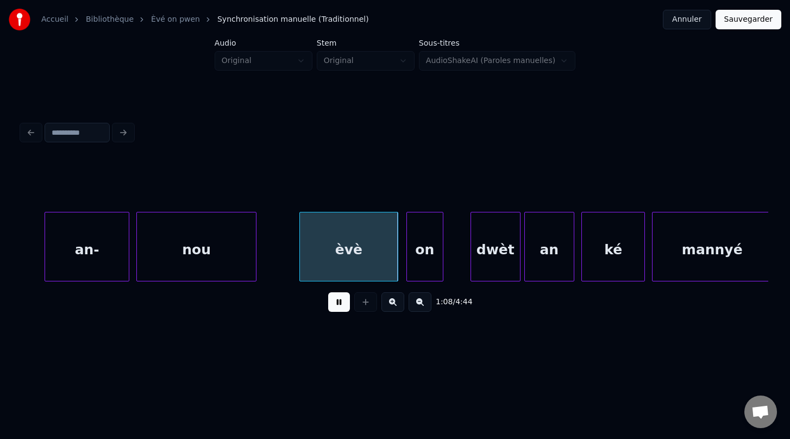
click at [340, 307] on button at bounding box center [339, 302] width 22 height 20
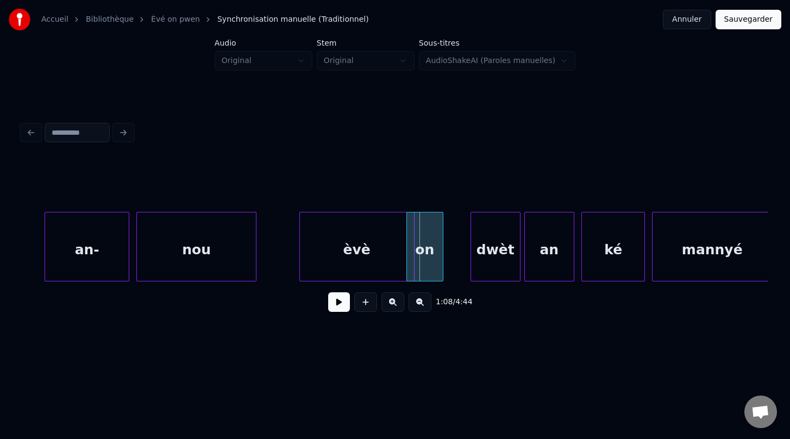
click at [412, 259] on div at bounding box center [412, 246] width 3 height 68
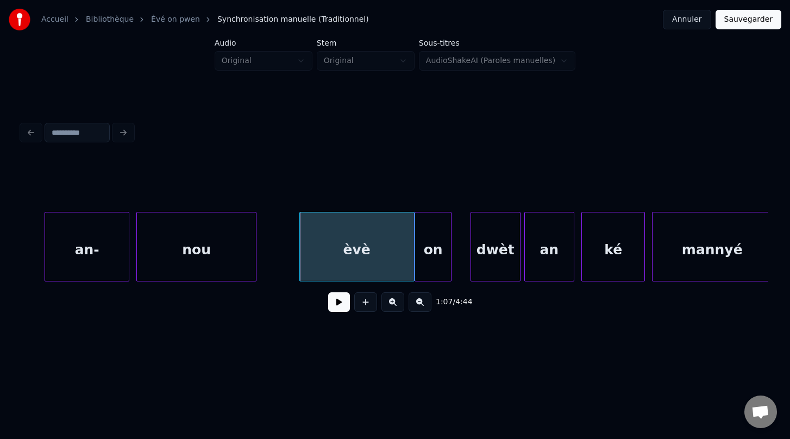
click at [435, 252] on div "on" at bounding box center [433, 249] width 36 height 74
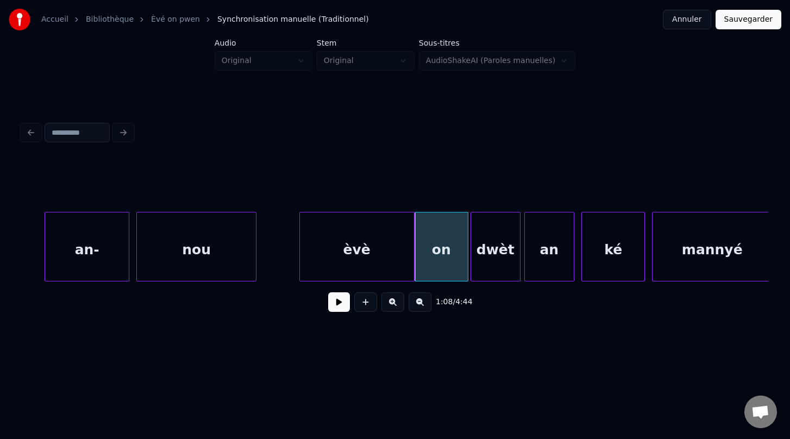
click at [466, 248] on div at bounding box center [465, 246] width 3 height 68
click at [454, 261] on div "on" at bounding box center [441, 249] width 53 height 74
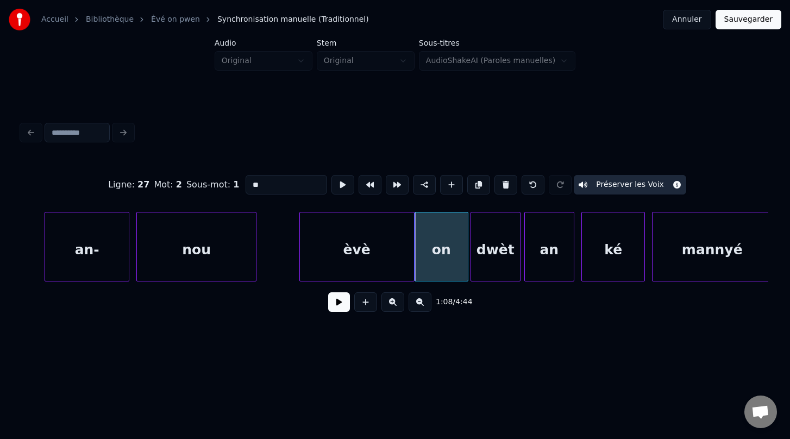
click at [375, 256] on div "èvè" at bounding box center [357, 249] width 114 height 74
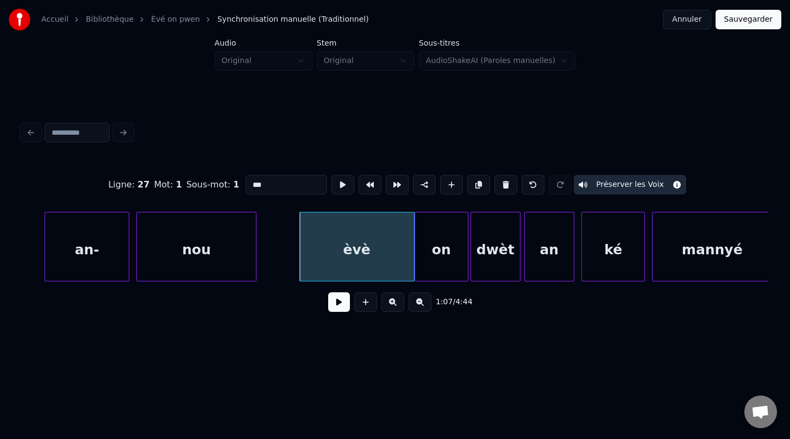
click at [442, 261] on div "on" at bounding box center [441, 249] width 53 height 74
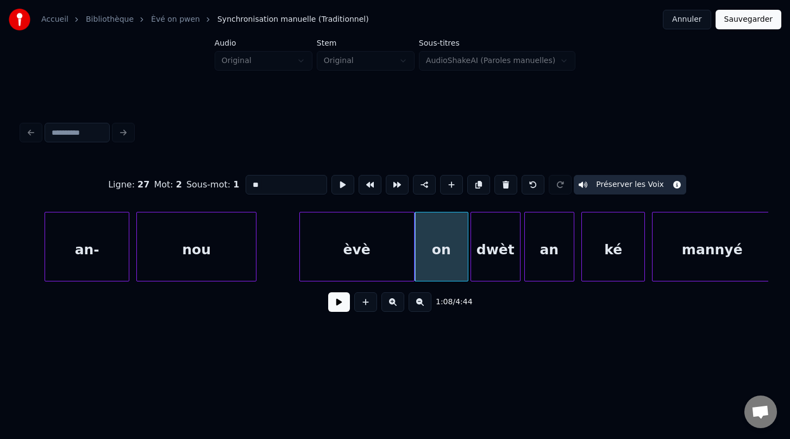
click at [499, 262] on div "dwèt" at bounding box center [495, 249] width 49 height 74
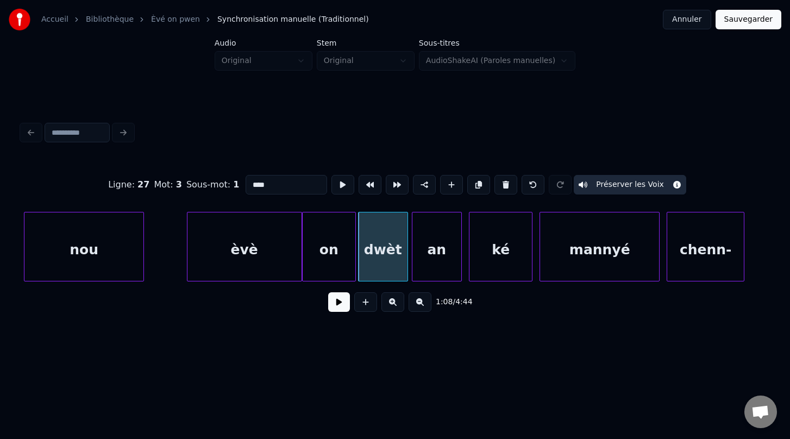
scroll to position [0, 23794]
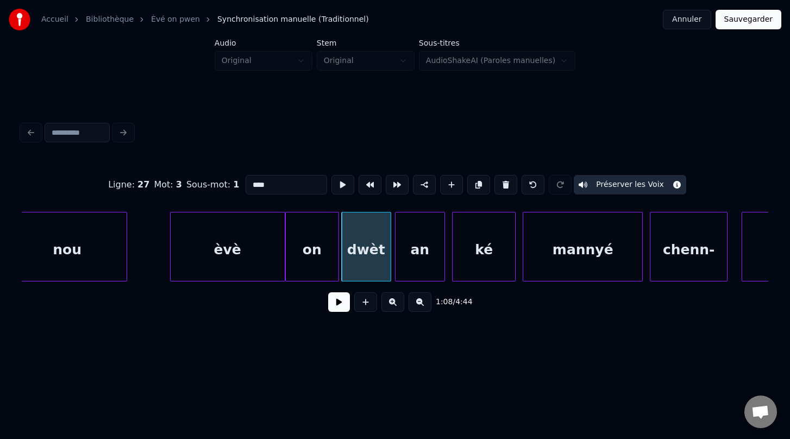
click at [423, 266] on div "an" at bounding box center [419, 249] width 49 height 74
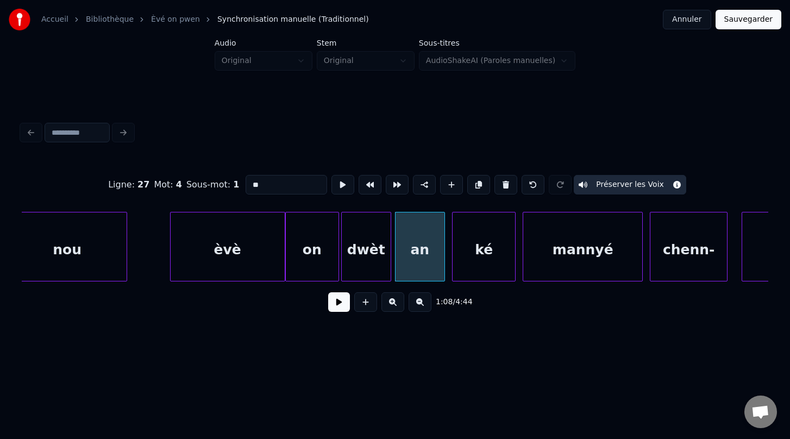
click at [483, 260] on div "ké" at bounding box center [484, 249] width 62 height 74
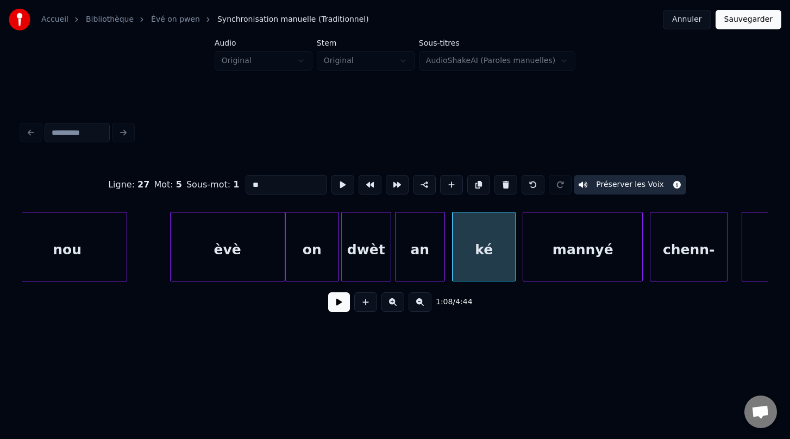
click at [567, 262] on div "mannyé" at bounding box center [582, 249] width 119 height 74
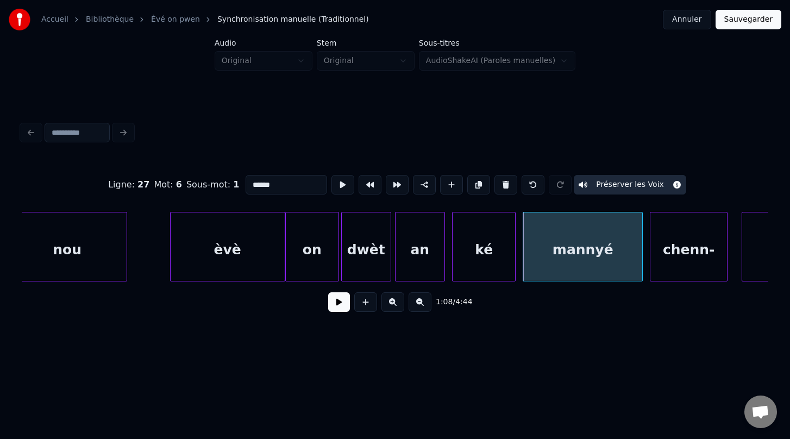
click at [677, 260] on div "chenn-" at bounding box center [688, 249] width 77 height 74
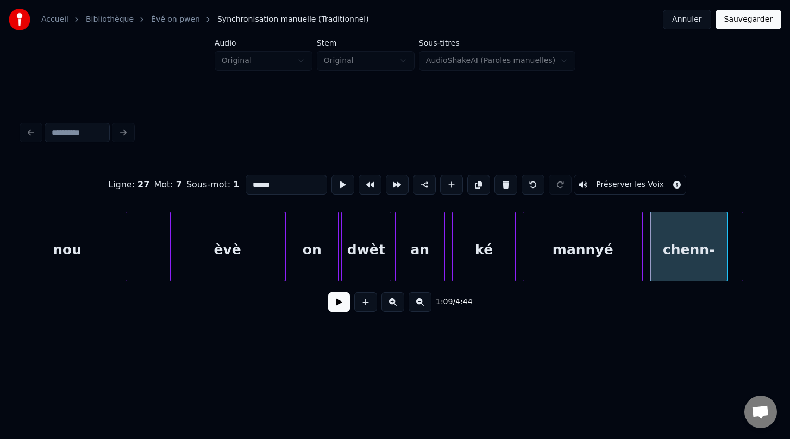
click at [605, 185] on button "Préserver les Voix" at bounding box center [630, 185] width 112 height 20
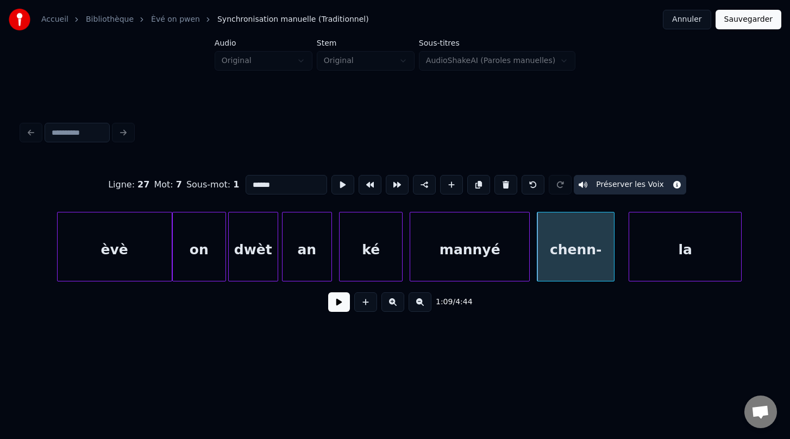
scroll to position [0, 23910]
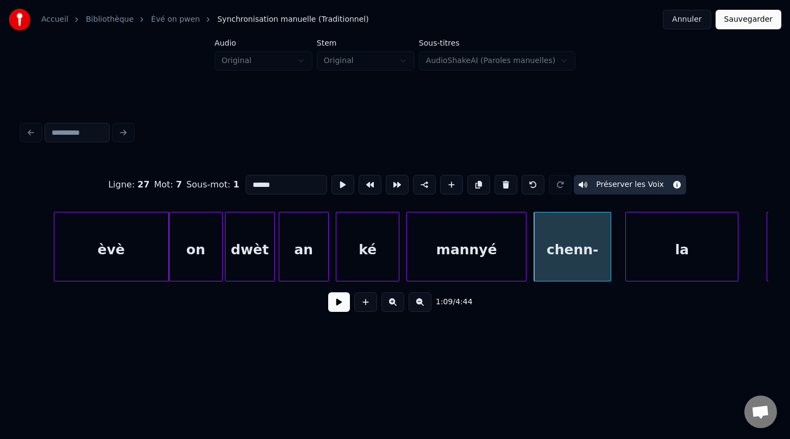
click at [641, 255] on div "la" at bounding box center [682, 249] width 112 height 74
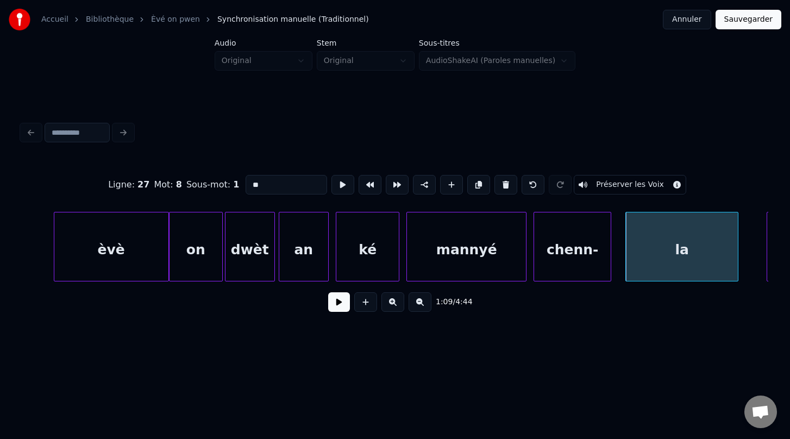
click at [594, 186] on button "Préserver les Voix" at bounding box center [630, 185] width 112 height 20
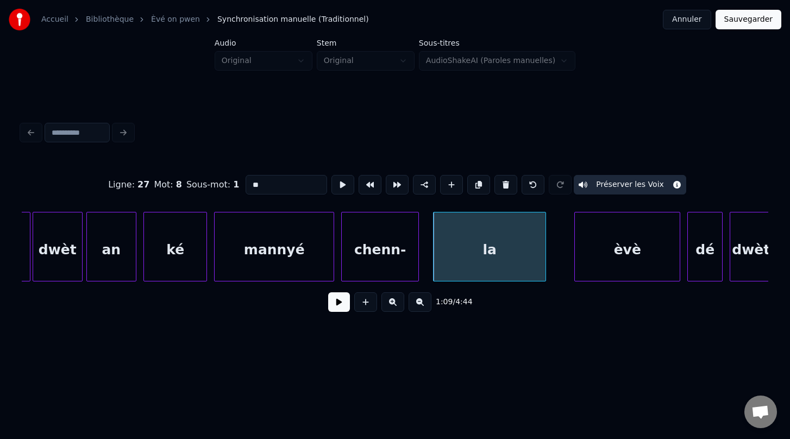
scroll to position [0, 24112]
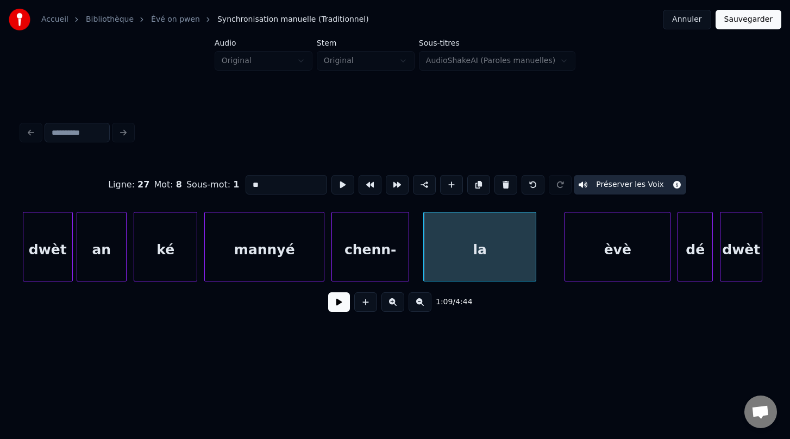
click at [600, 260] on div "èvè" at bounding box center [617, 249] width 105 height 74
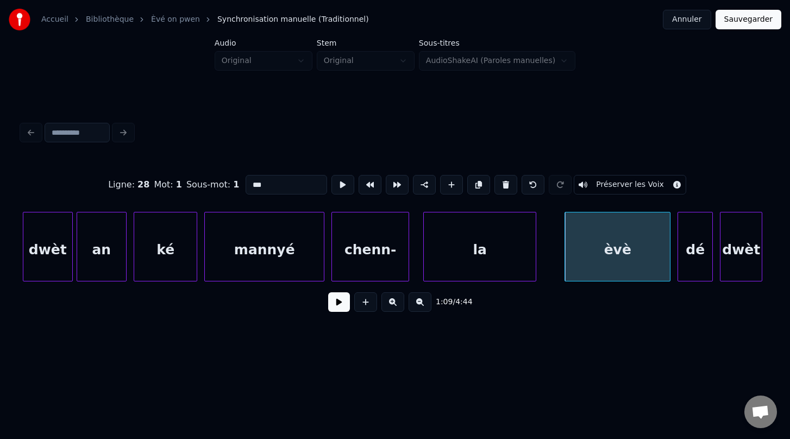
click at [601, 185] on button "Préserver les Voix" at bounding box center [630, 185] width 112 height 20
click at [689, 265] on div "dé" at bounding box center [695, 249] width 34 height 74
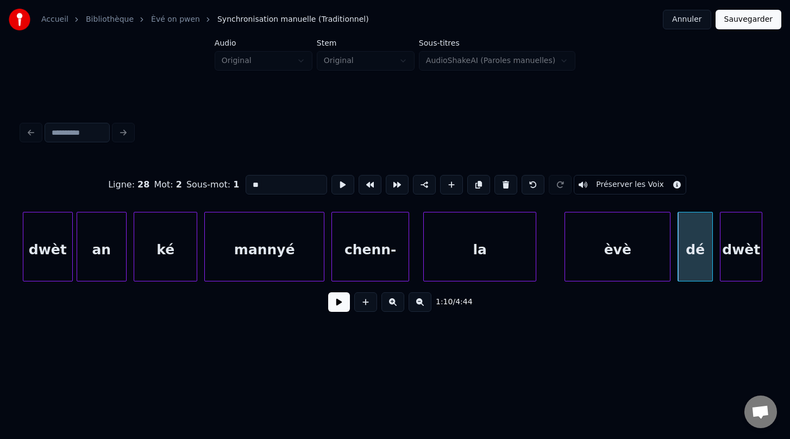
click at [624, 188] on button "Préserver les Voix" at bounding box center [630, 185] width 112 height 20
click at [736, 258] on div "dwèt" at bounding box center [740, 249] width 41 height 74
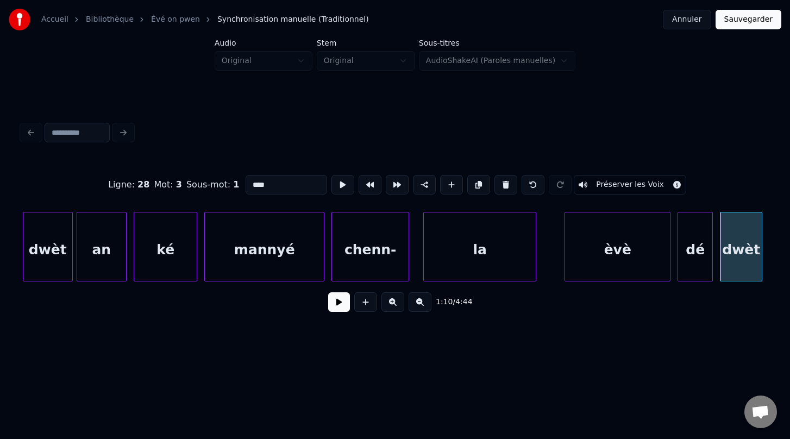
click at [614, 186] on button "Préserver les Voix" at bounding box center [630, 185] width 112 height 20
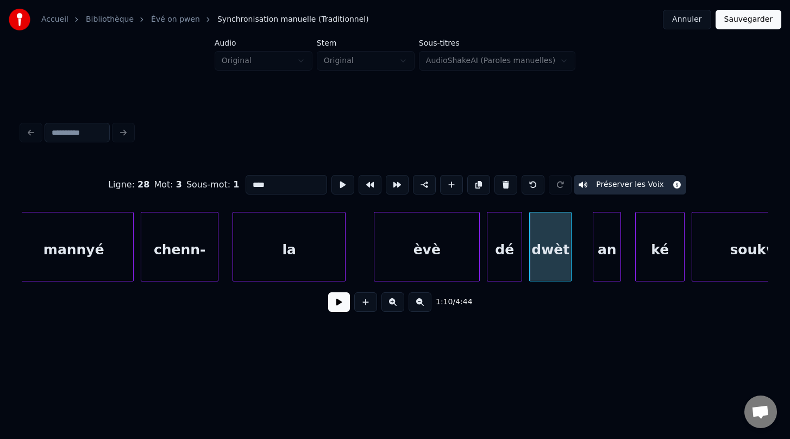
scroll to position [0, 24304]
click at [506, 267] on div "dé" at bounding box center [499, 249] width 34 height 74
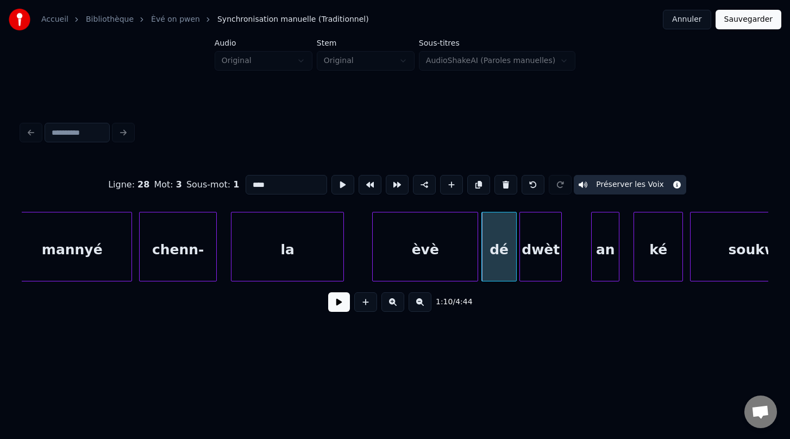
click at [538, 266] on div "dwèt" at bounding box center [540, 249] width 41 height 74
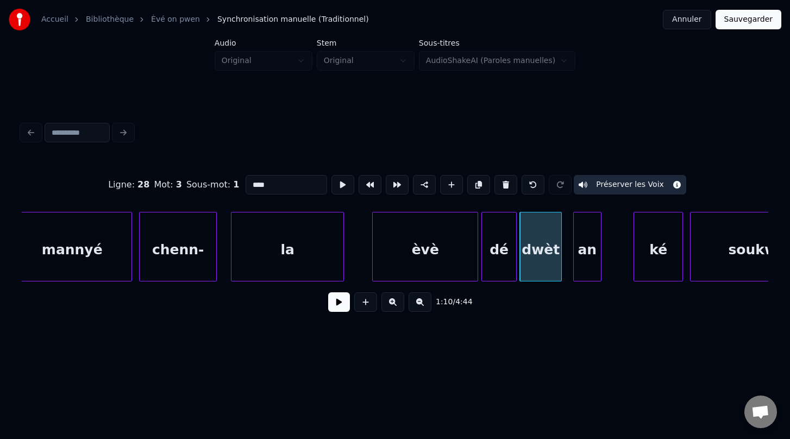
click at [590, 271] on div "an" at bounding box center [587, 249] width 27 height 74
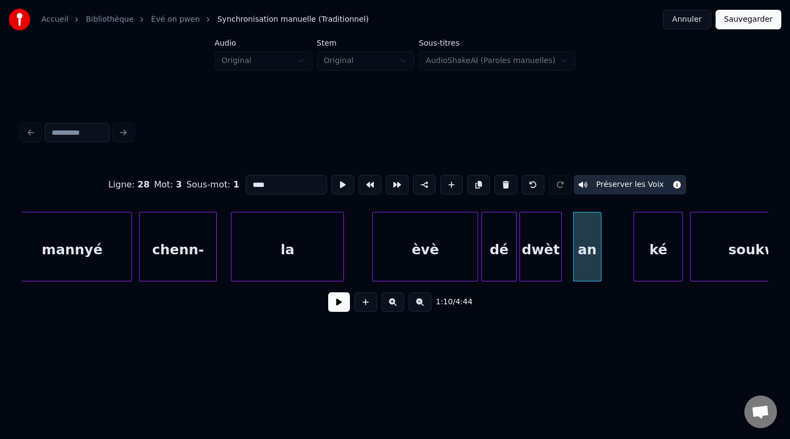
click at [590, 271] on div "an" at bounding box center [587, 249] width 27 height 74
click at [609, 183] on button "Préserver les Voix" at bounding box center [630, 185] width 112 height 20
click at [542, 272] on div "dwèt" at bounding box center [540, 249] width 41 height 74
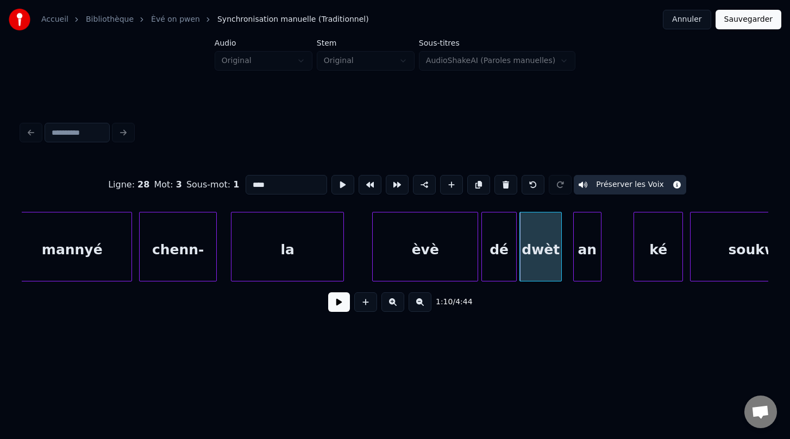
click at [595, 264] on div "an" at bounding box center [587, 249] width 27 height 74
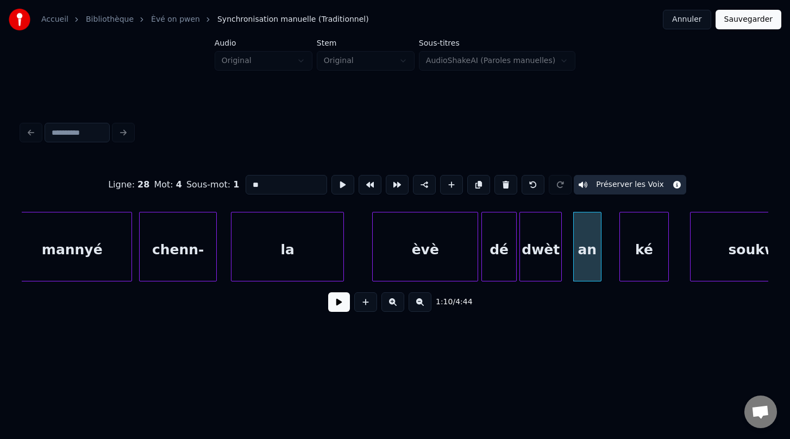
click at [644, 269] on div "ké" at bounding box center [644, 249] width 48 height 74
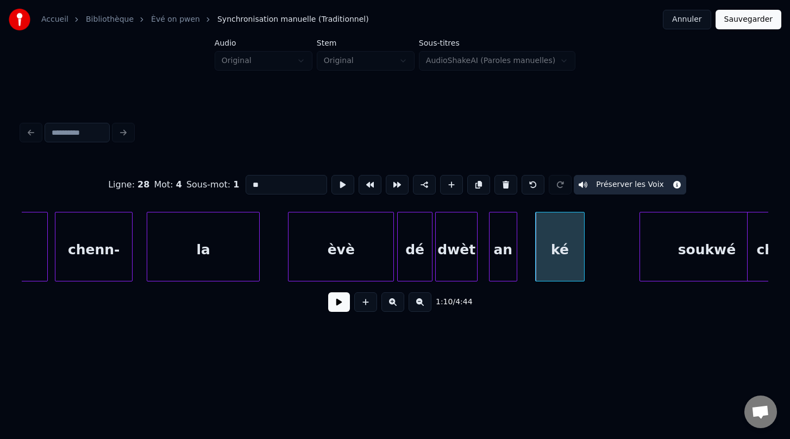
scroll to position [0, 24396]
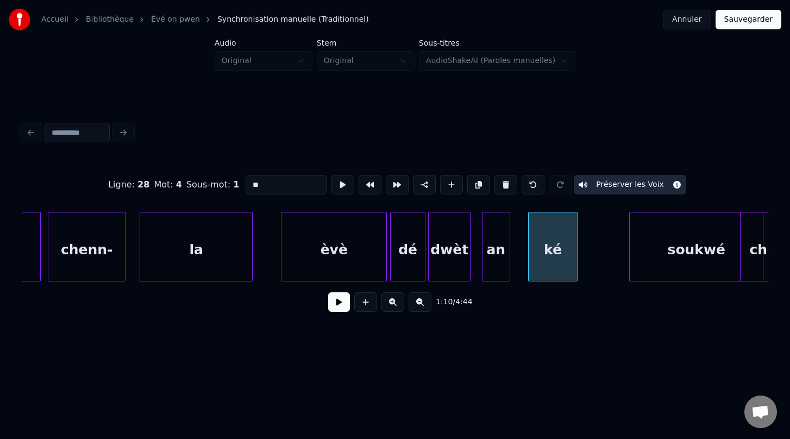
click at [672, 274] on div "soukwé" at bounding box center [696, 249] width 133 height 74
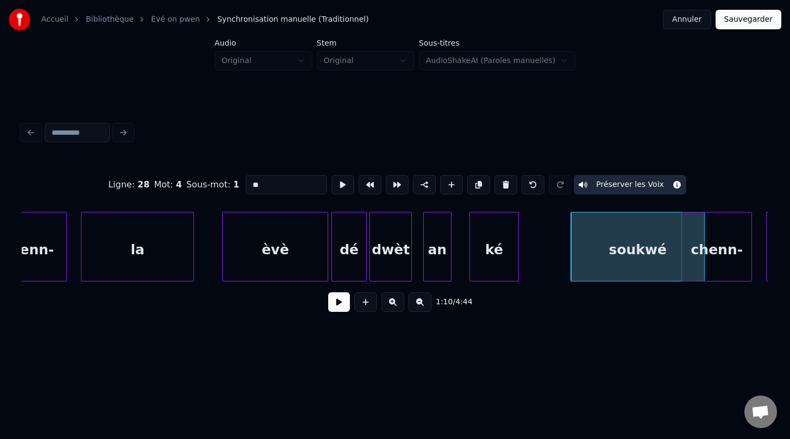
scroll to position [0, 24488]
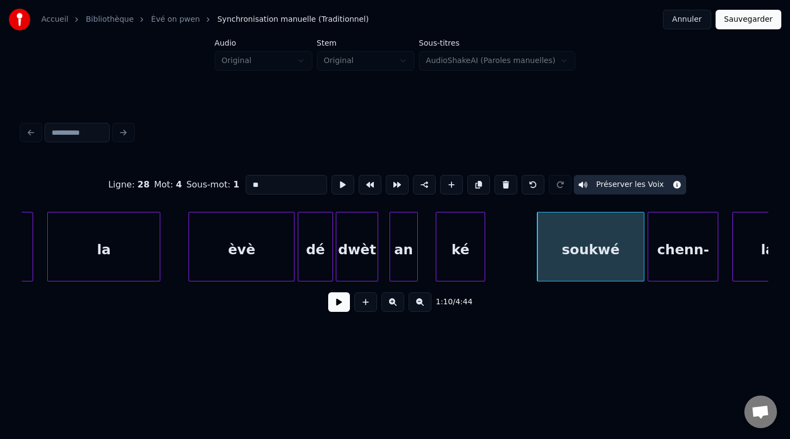
click at [642, 241] on div at bounding box center [641, 246] width 3 height 68
click at [552, 255] on div "soukwé" at bounding box center [590, 249] width 106 height 74
click at [464, 266] on div "ké" at bounding box center [460, 249] width 48 height 74
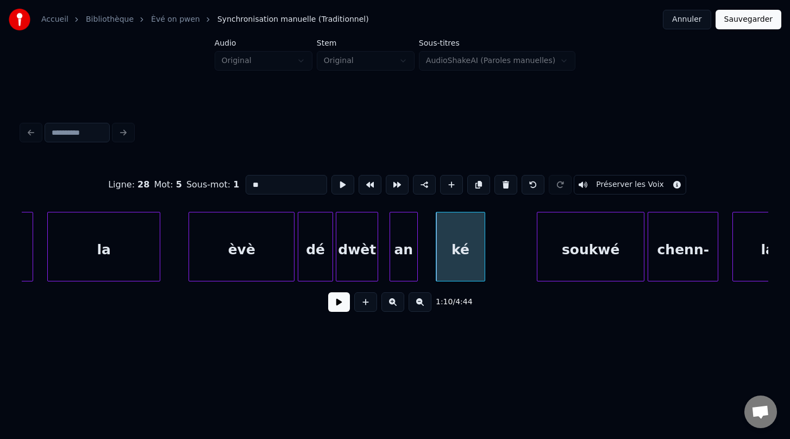
click at [404, 261] on div "an" at bounding box center [403, 249] width 27 height 74
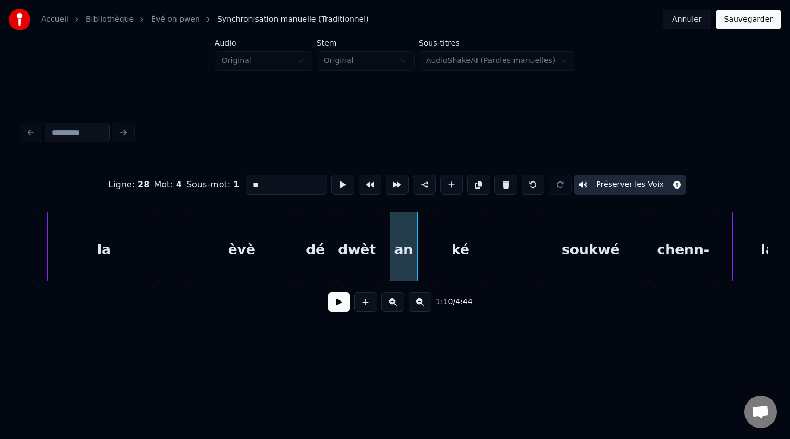
click at [453, 267] on div "ké" at bounding box center [460, 249] width 48 height 74
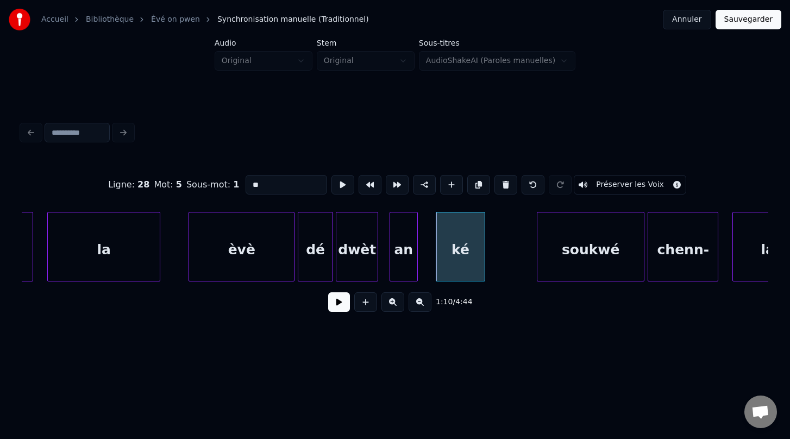
click at [608, 183] on button "Préserver les Voix" at bounding box center [630, 185] width 112 height 20
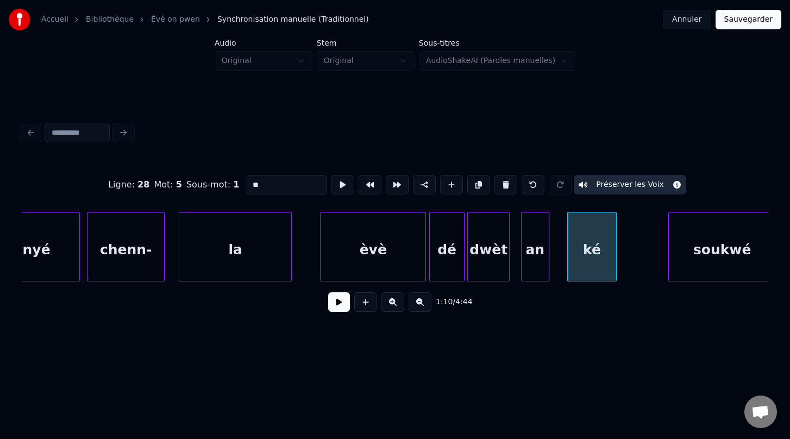
scroll to position [0, 24351]
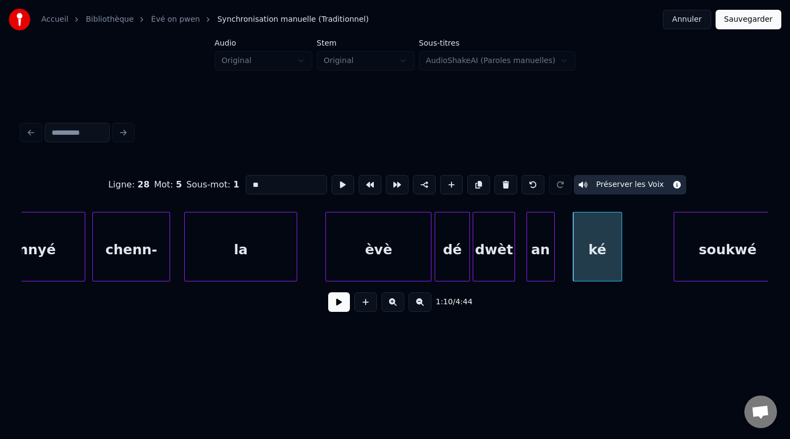
click at [275, 256] on div "la" at bounding box center [241, 249] width 112 height 74
type input "**"
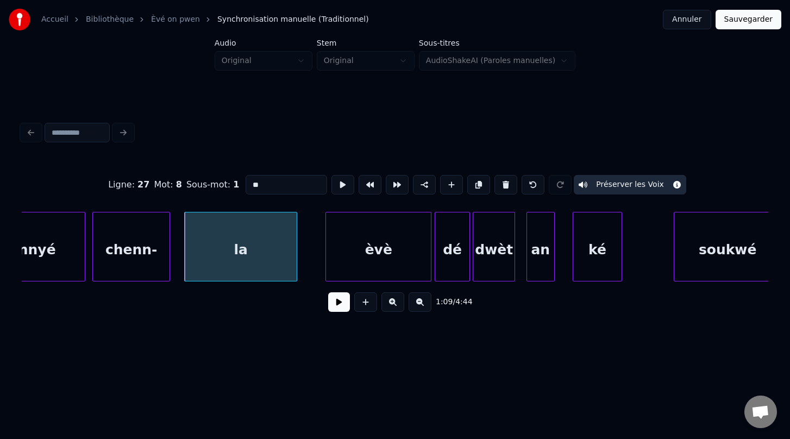
click at [335, 303] on button at bounding box center [339, 302] width 22 height 20
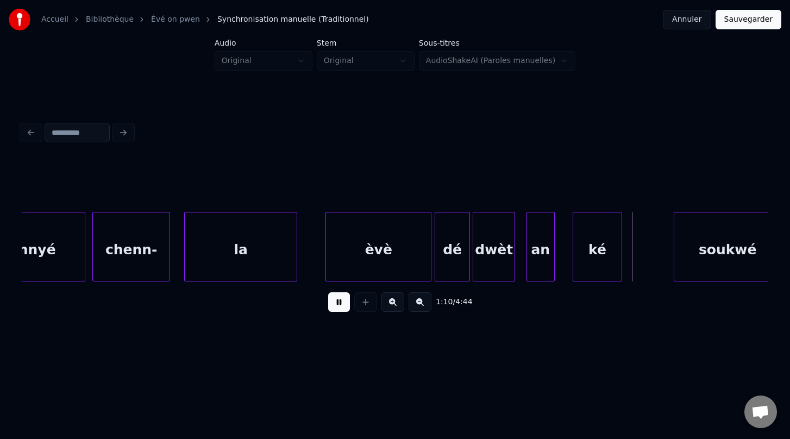
click at [335, 303] on button at bounding box center [339, 302] width 22 height 20
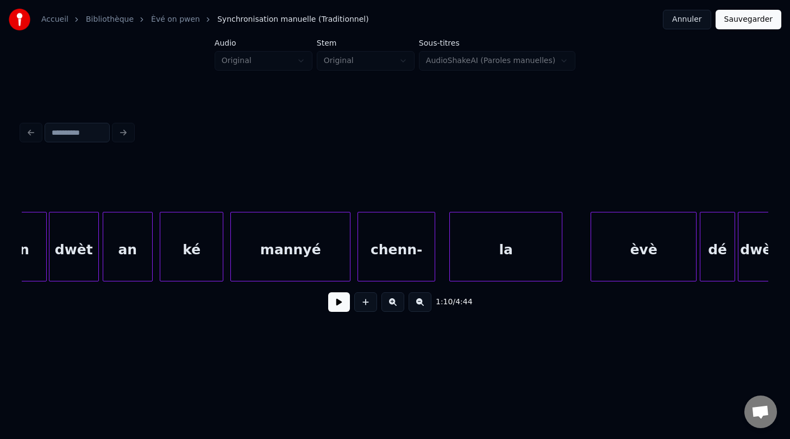
scroll to position [0, 24085]
click at [262, 244] on div "mannyé" at bounding box center [290, 249] width 119 height 74
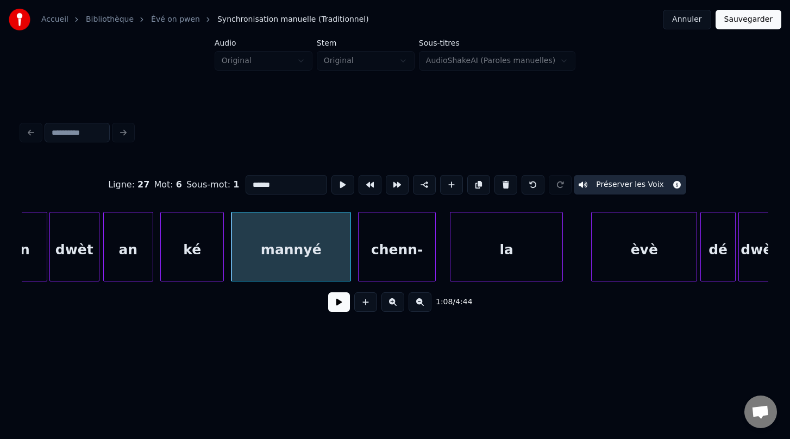
click at [339, 301] on button at bounding box center [339, 302] width 22 height 20
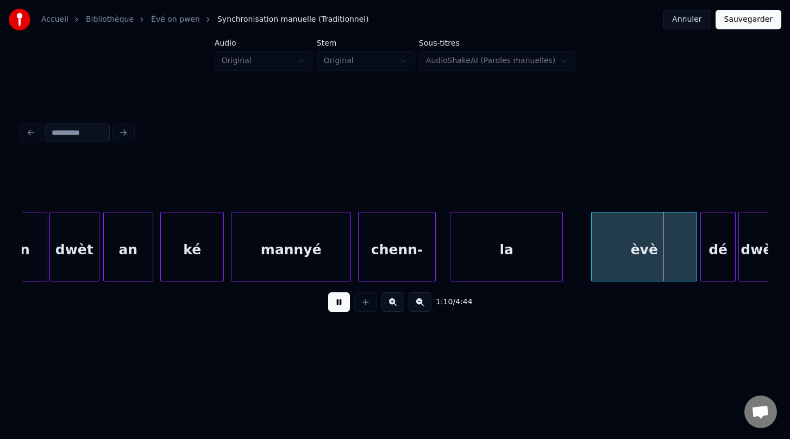
click at [339, 301] on button at bounding box center [339, 302] width 22 height 20
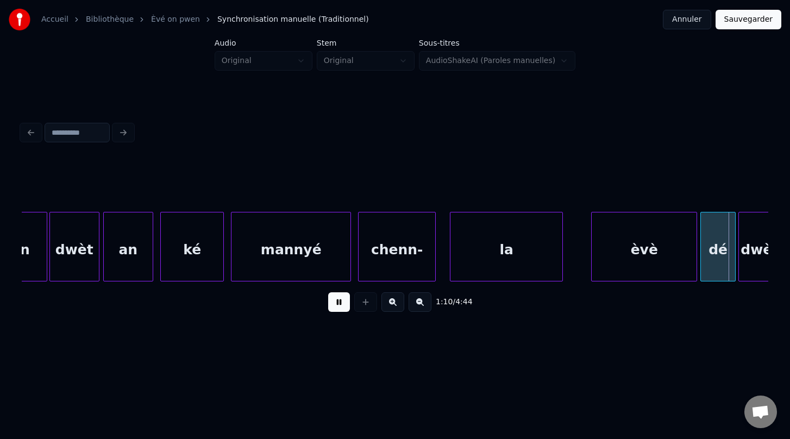
click at [339, 301] on button at bounding box center [339, 302] width 22 height 20
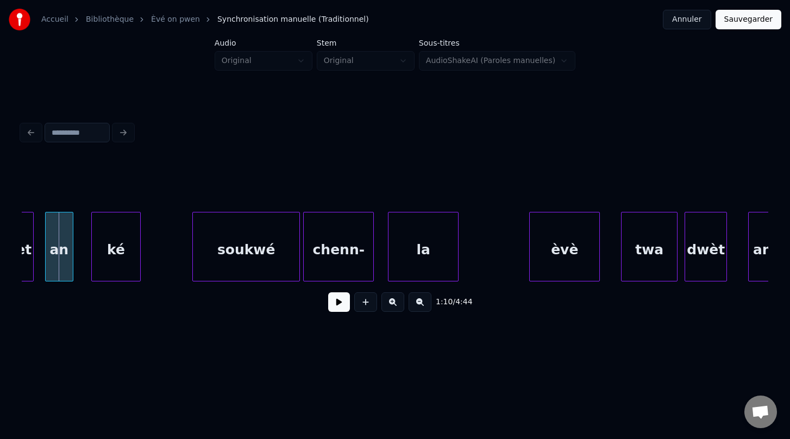
click at [344, 301] on button at bounding box center [339, 302] width 22 height 20
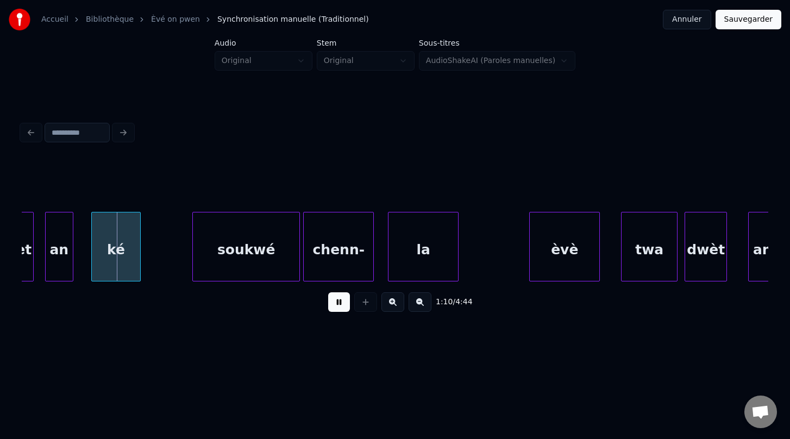
click at [344, 301] on button at bounding box center [339, 302] width 22 height 20
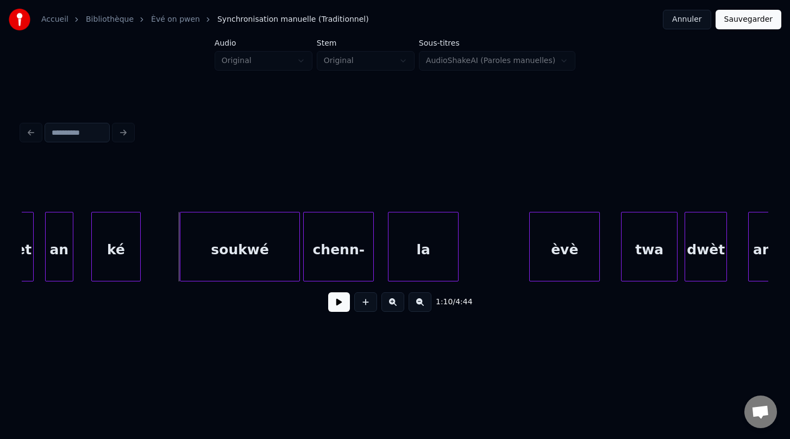
click at [181, 250] on div at bounding box center [181, 246] width 3 height 68
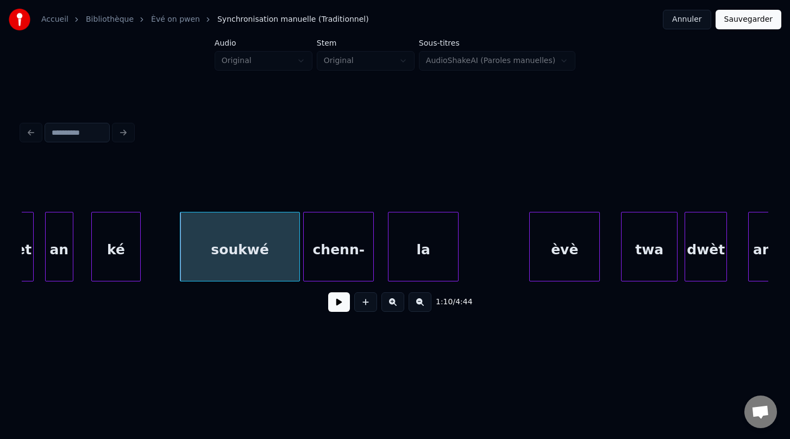
click at [224, 234] on div "soukwé" at bounding box center [239, 249] width 119 height 74
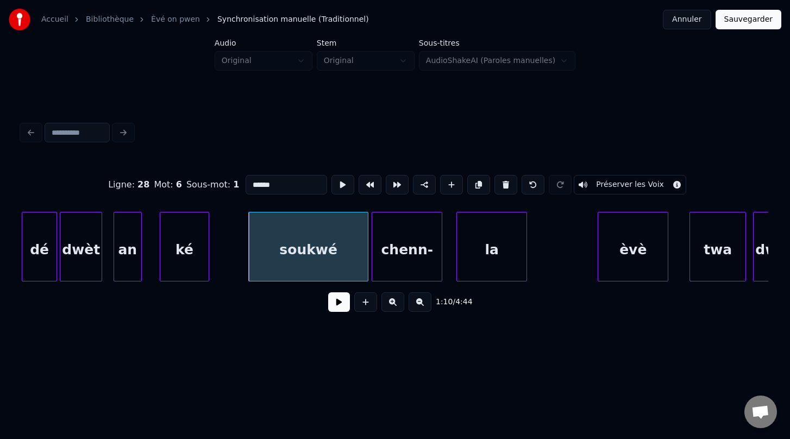
scroll to position [0, 24751]
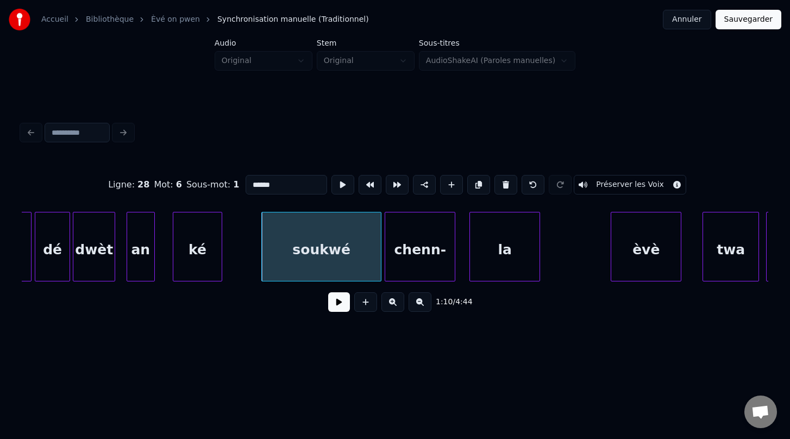
click at [197, 258] on div "ké" at bounding box center [197, 249] width 48 height 74
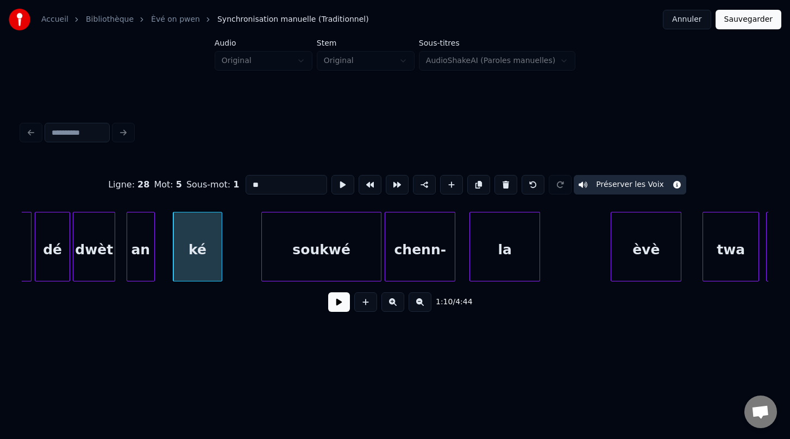
click at [311, 253] on div "soukwé" at bounding box center [321, 249] width 119 height 74
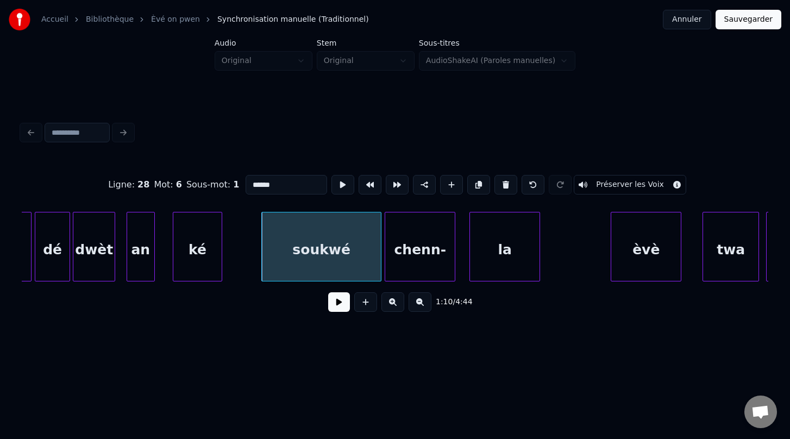
click at [605, 184] on button "Préserver les Voix" at bounding box center [630, 185] width 112 height 20
click at [431, 257] on div "chenn-" at bounding box center [420, 249] width 70 height 74
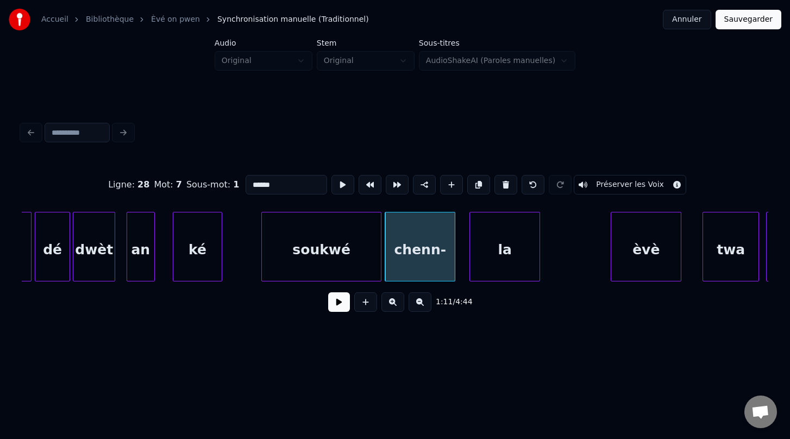
click at [606, 181] on button "Préserver les Voix" at bounding box center [630, 185] width 112 height 20
click at [511, 260] on div "la" at bounding box center [505, 249] width 70 height 74
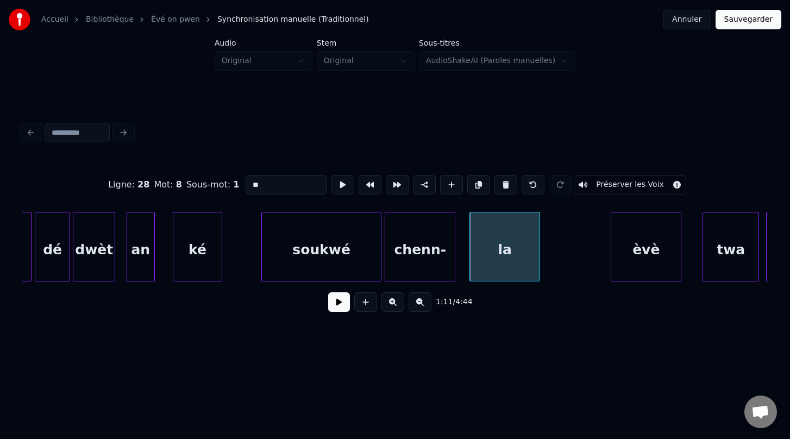
click at [617, 184] on button "Préserver les Voix" at bounding box center [630, 185] width 112 height 20
click at [650, 232] on div "èvè" at bounding box center [646, 249] width 70 height 74
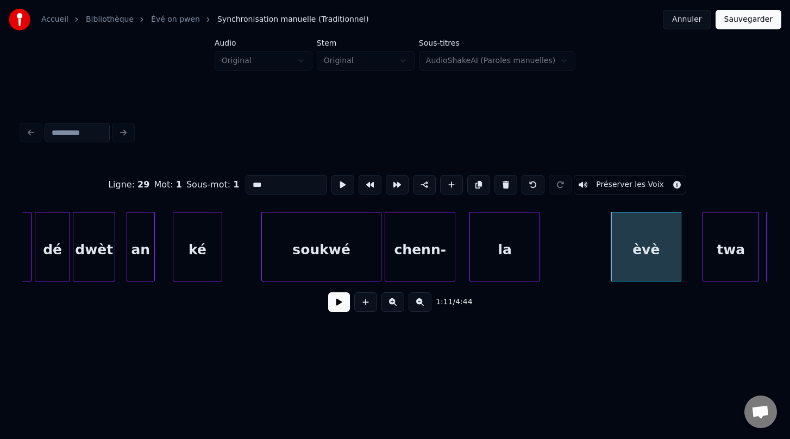
click at [616, 183] on button "Préserver les Voix" at bounding box center [630, 185] width 112 height 20
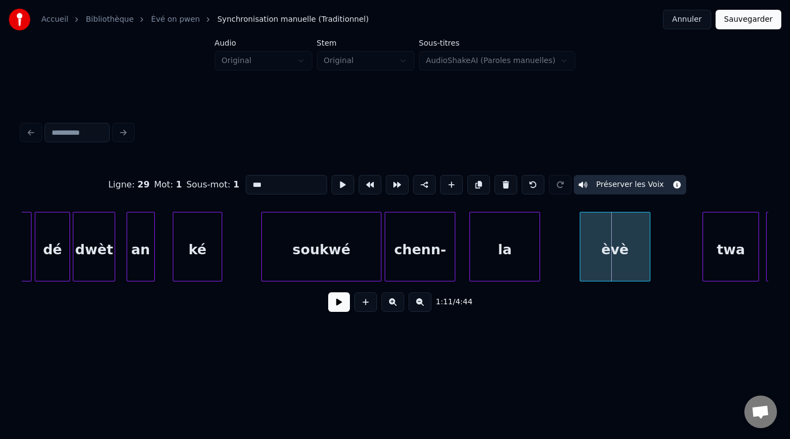
click at [625, 261] on div "èvè" at bounding box center [615, 249] width 70 height 74
click at [685, 260] on div "twa" at bounding box center [682, 249] width 55 height 74
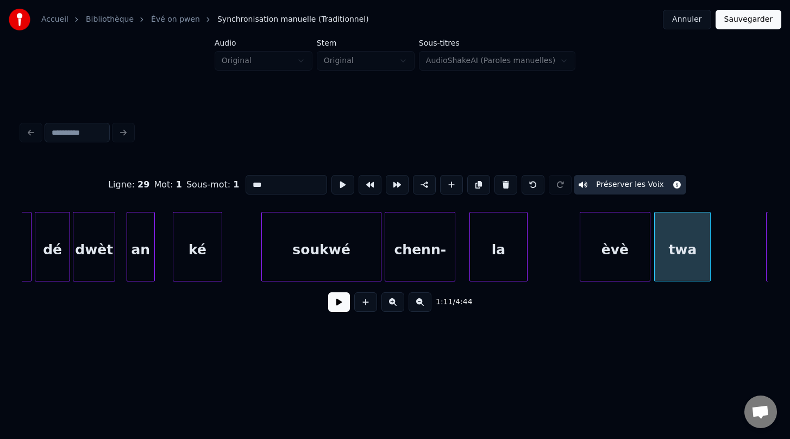
click at [525, 249] on div at bounding box center [525, 246] width 3 height 68
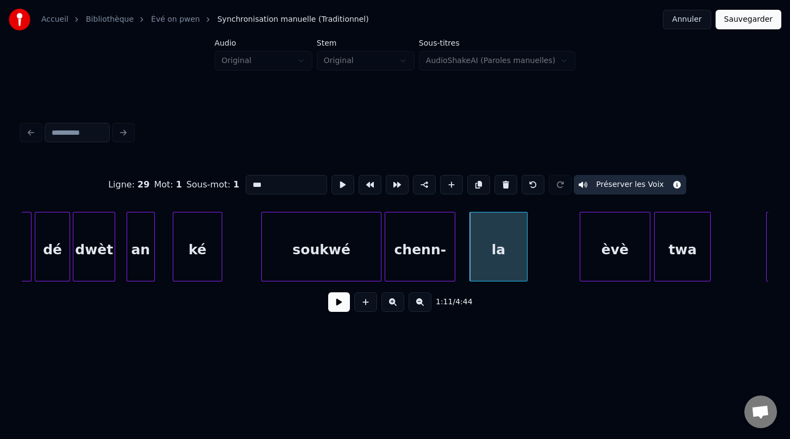
click at [630, 253] on div "èvè" at bounding box center [615, 249] width 70 height 74
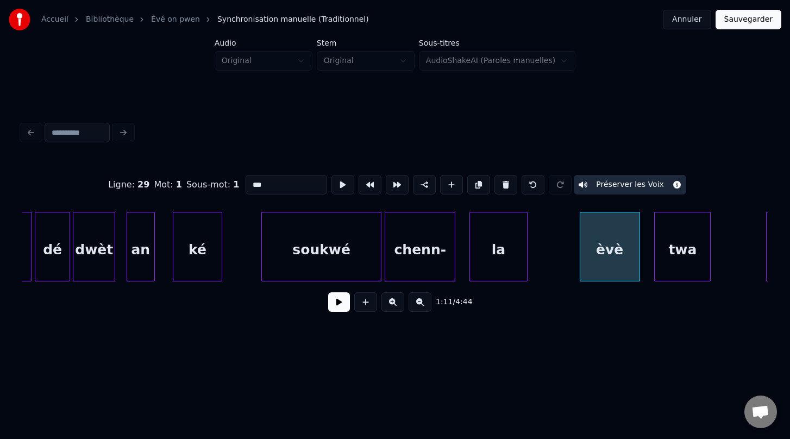
click at [636, 250] on div at bounding box center [637, 246] width 3 height 68
click at [664, 254] on div "twa" at bounding box center [671, 249] width 55 height 74
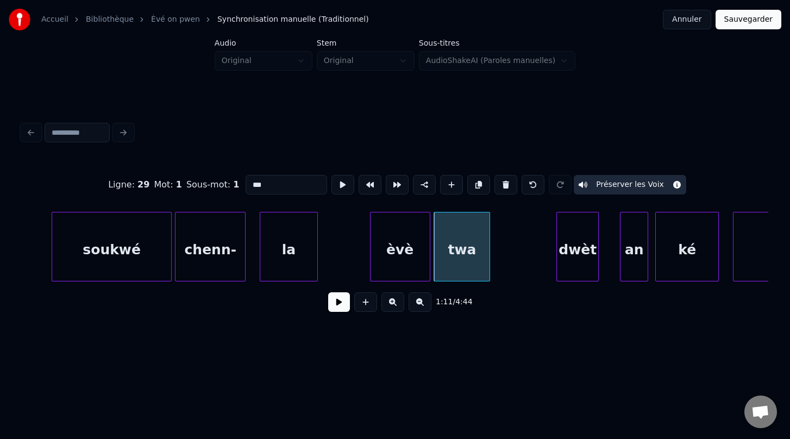
scroll to position [0, 24995]
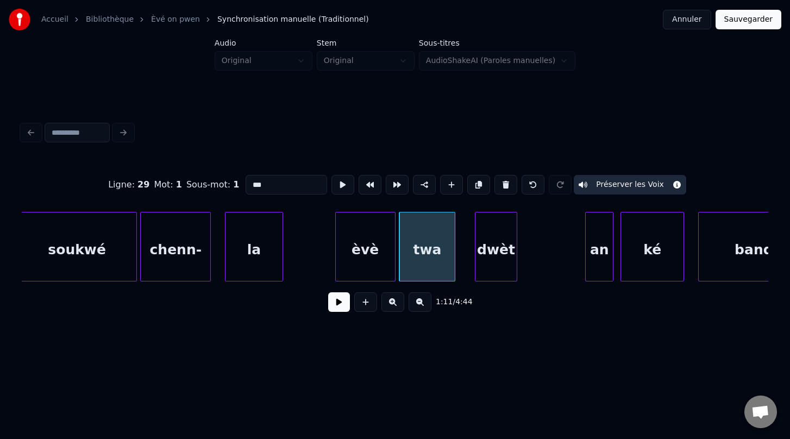
click at [496, 274] on div "dwèt" at bounding box center [495, 249] width 41 height 74
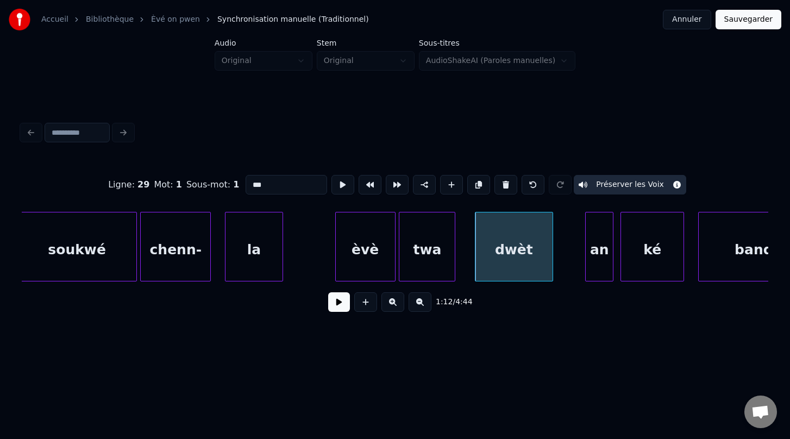
click at [550, 249] on div at bounding box center [550, 246] width 3 height 68
click at [572, 262] on div "an" at bounding box center [574, 249] width 27 height 74
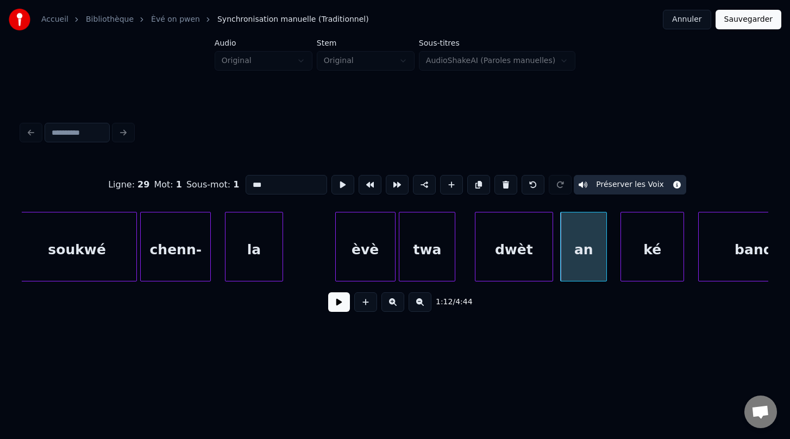
click at [606, 253] on div at bounding box center [604, 246] width 3 height 68
click at [363, 257] on div "èvè" at bounding box center [365, 249] width 59 height 74
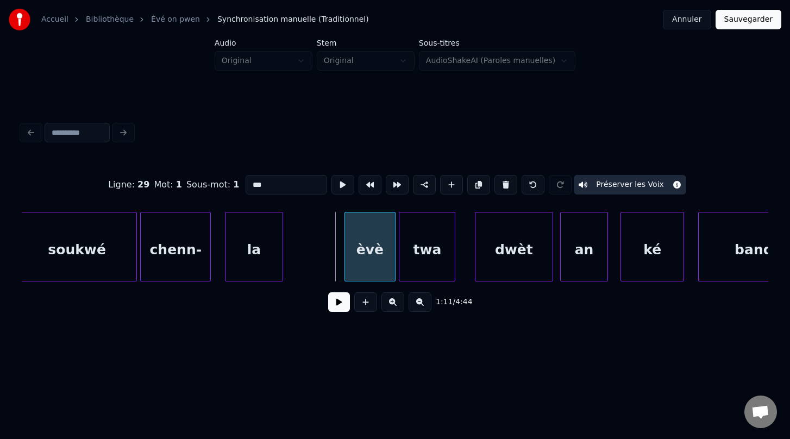
click at [345, 255] on div at bounding box center [346, 246] width 3 height 68
click at [427, 260] on div "twa" at bounding box center [426, 249] width 55 height 74
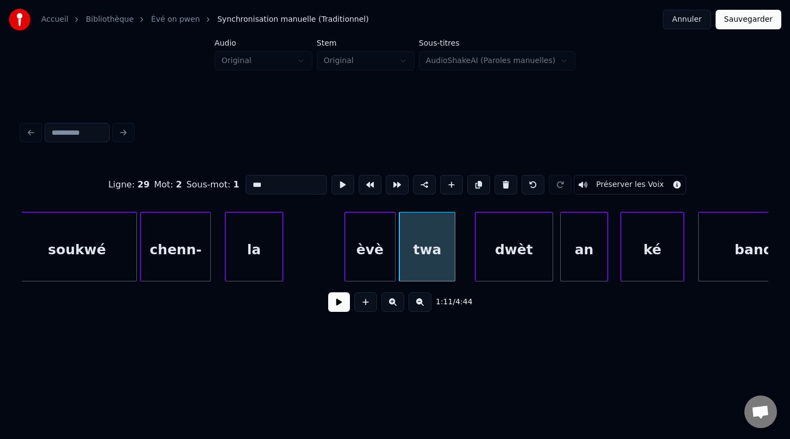
click at [630, 187] on button "Préserver les Voix" at bounding box center [630, 185] width 112 height 20
click at [96, 263] on div "soukwé" at bounding box center [76, 249] width 119 height 74
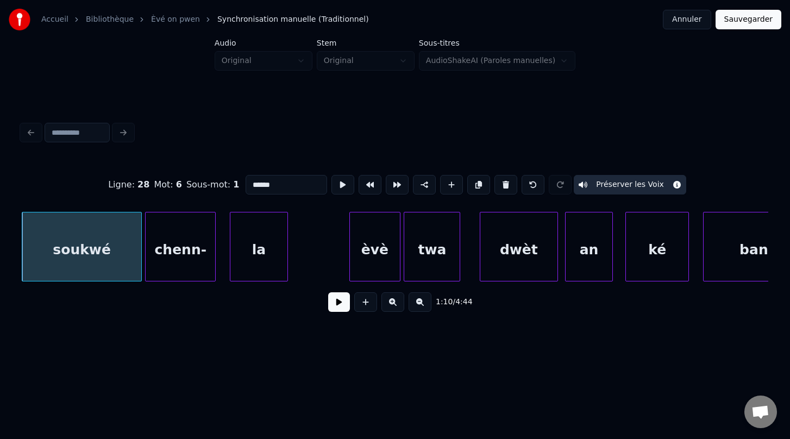
click at [166, 256] on div "chenn-" at bounding box center [181, 249] width 70 height 74
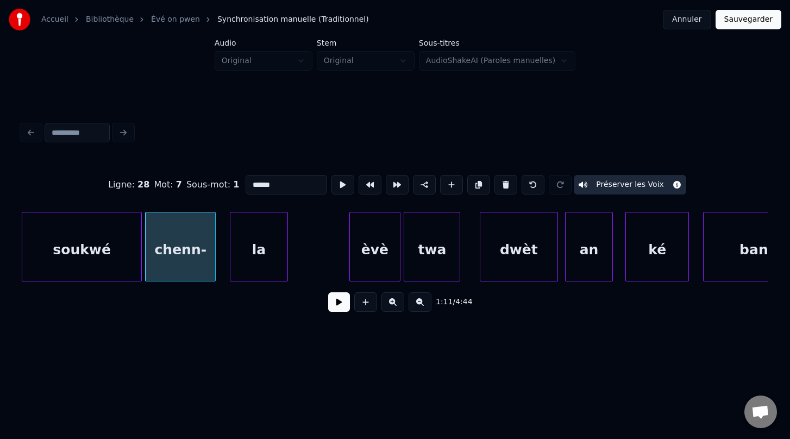
click at [252, 264] on div "la" at bounding box center [258, 249] width 57 height 74
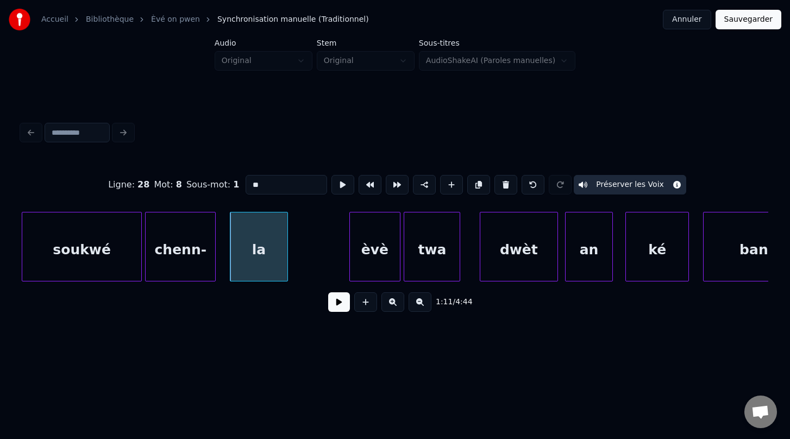
click at [360, 258] on div "èvè" at bounding box center [374, 249] width 49 height 74
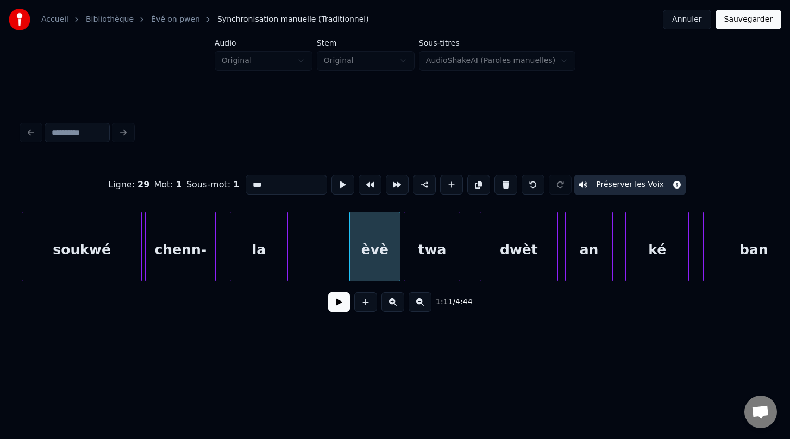
click at [434, 268] on div "twa" at bounding box center [431, 249] width 55 height 74
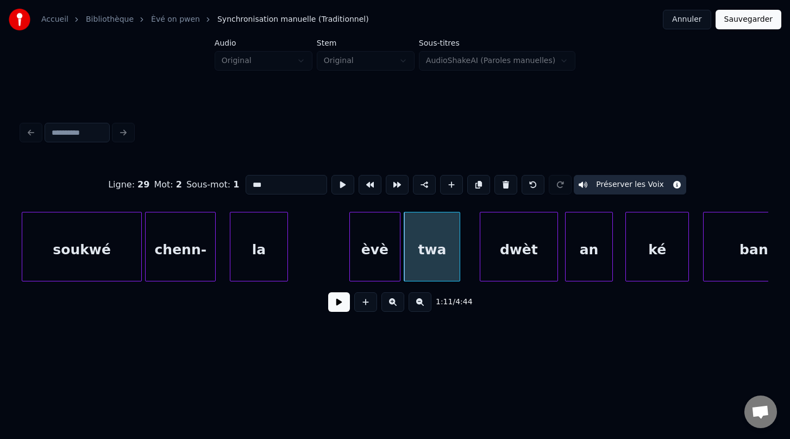
click at [528, 260] on div "dwèt" at bounding box center [518, 249] width 77 height 74
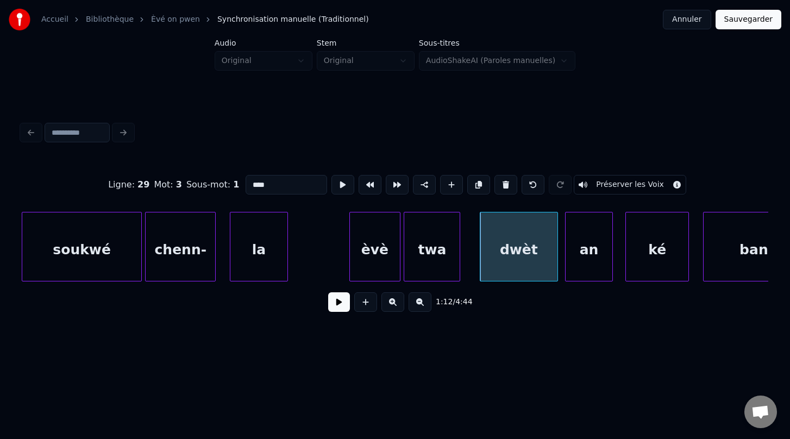
click at [618, 184] on button "Préserver les Voix" at bounding box center [630, 185] width 112 height 20
click at [594, 243] on div "an" at bounding box center [589, 249] width 47 height 74
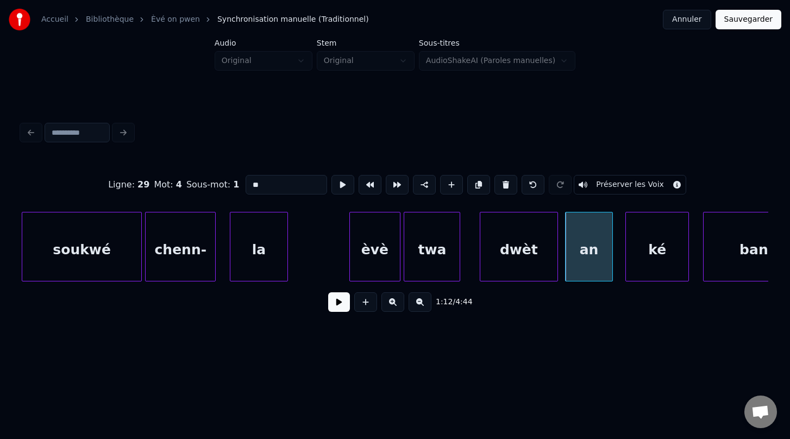
click at [616, 187] on button "Préserver les Voix" at bounding box center [630, 185] width 112 height 20
click at [656, 256] on div "ké" at bounding box center [657, 249] width 62 height 74
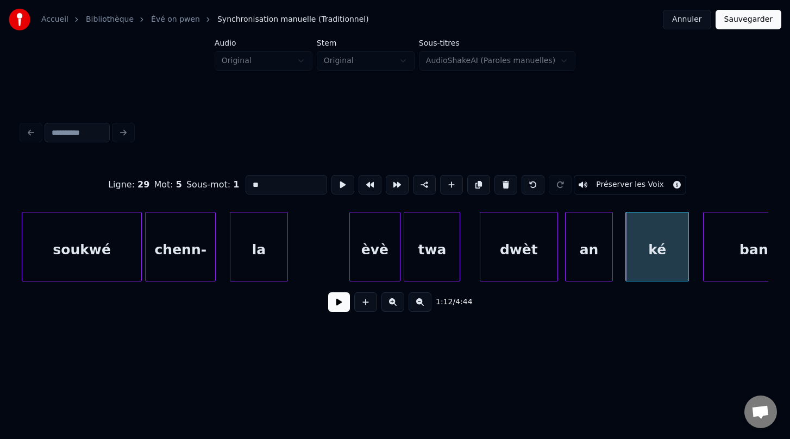
click at [620, 187] on button "Préserver les Voix" at bounding box center [630, 185] width 112 height 20
click at [657, 258] on div "ké" at bounding box center [653, 249] width 62 height 74
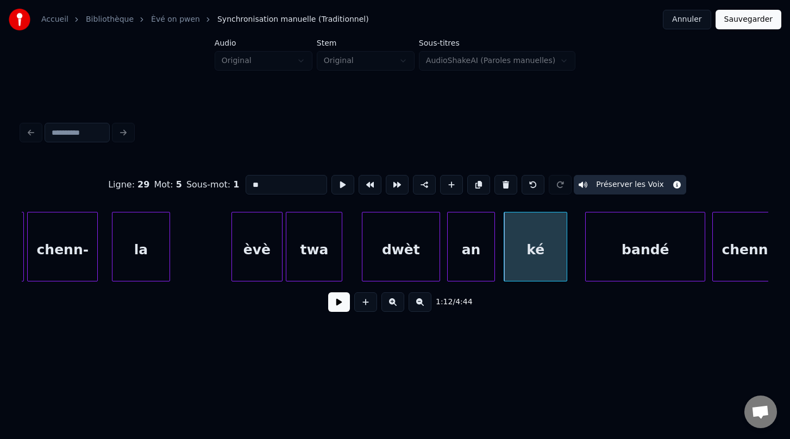
scroll to position [0, 25110]
click at [629, 262] on div "bandé" at bounding box center [643, 249] width 119 height 74
type input "*****"
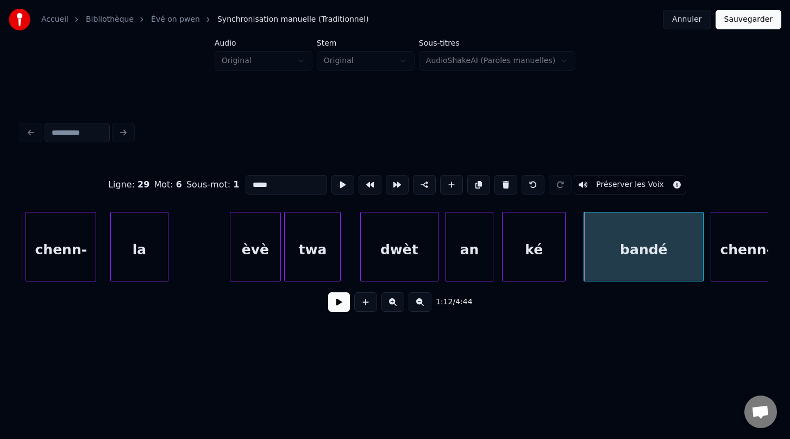
click at [618, 183] on button "Préserver les Voix" at bounding box center [630, 185] width 112 height 20
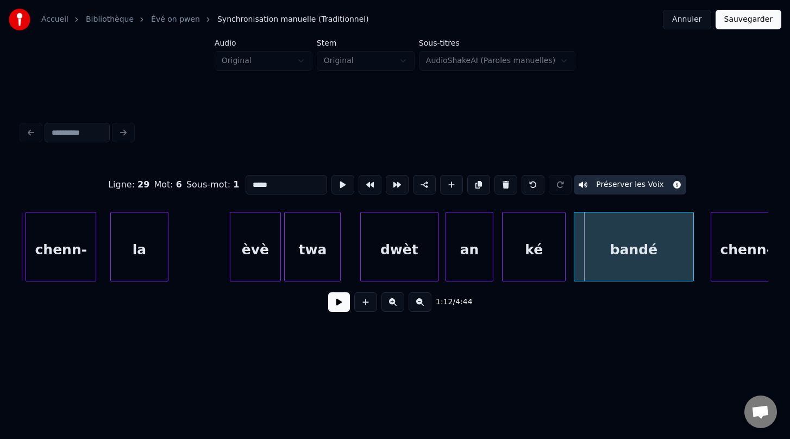
click at [622, 249] on div "bandé" at bounding box center [633, 249] width 119 height 74
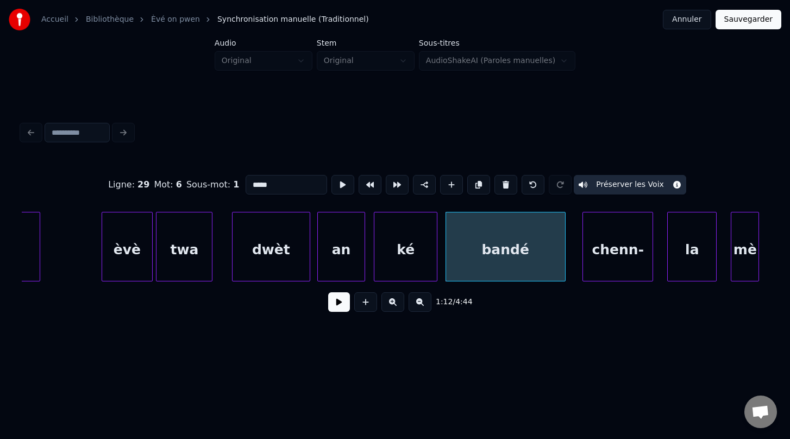
scroll to position [0, 25239]
click at [338, 298] on button at bounding box center [339, 302] width 22 height 20
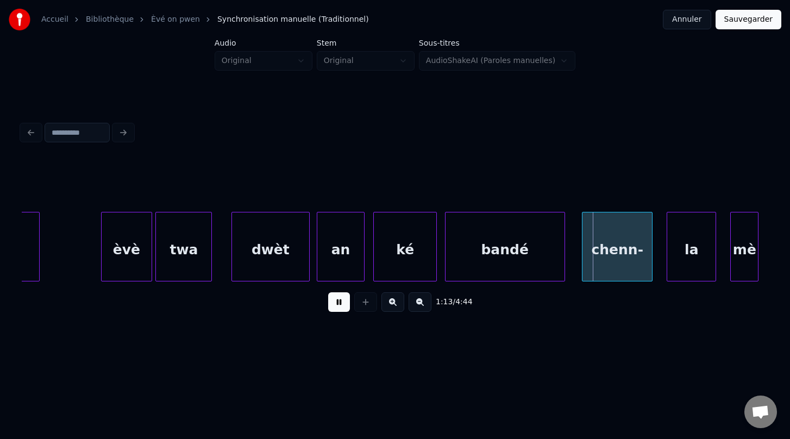
click at [338, 298] on button at bounding box center [339, 302] width 22 height 20
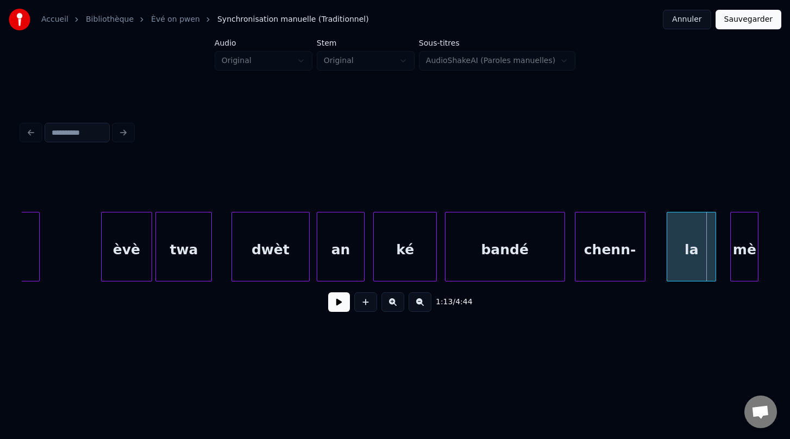
click at [611, 266] on div "chenn-" at bounding box center [610, 249] width 70 height 74
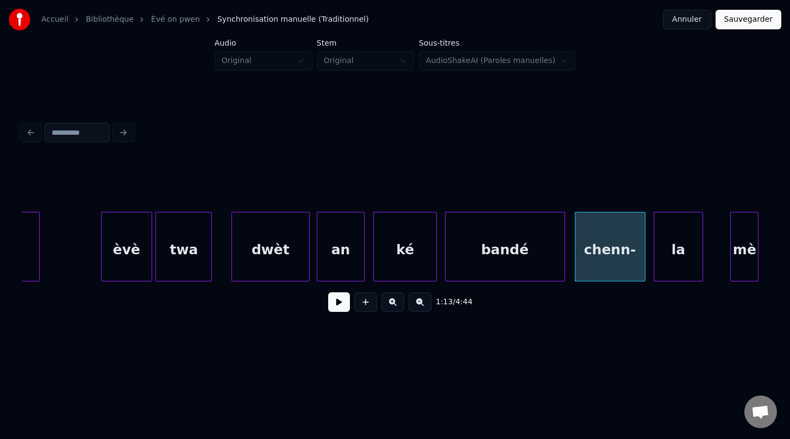
click at [675, 266] on div "la" at bounding box center [678, 249] width 48 height 74
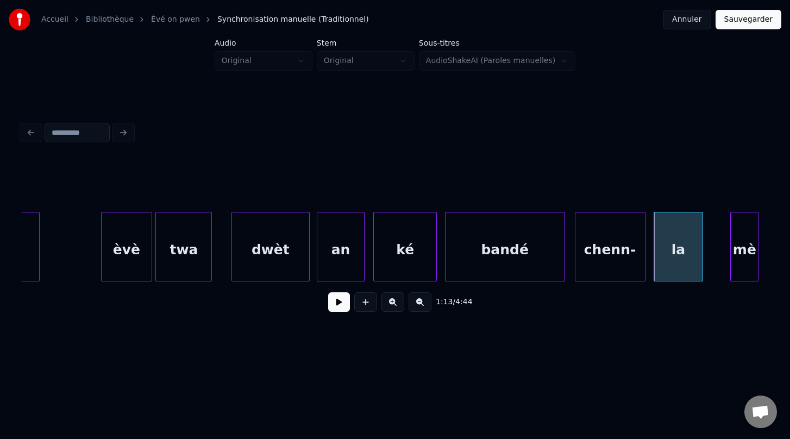
click at [486, 265] on div "bandé" at bounding box center [504, 249] width 119 height 74
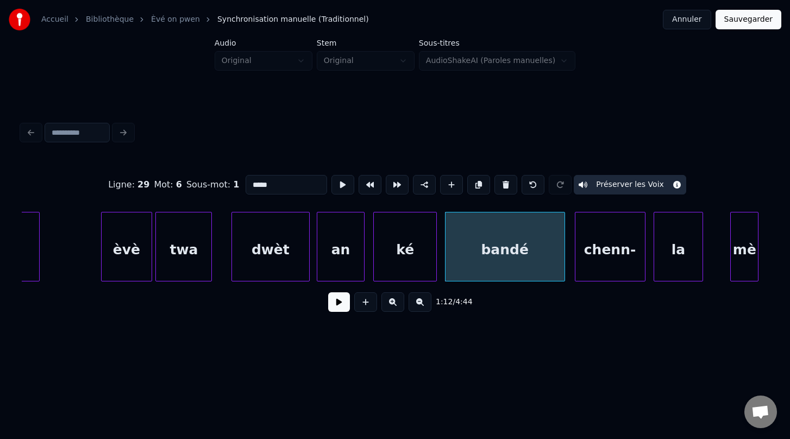
click at [594, 265] on div "chenn-" at bounding box center [610, 249] width 70 height 74
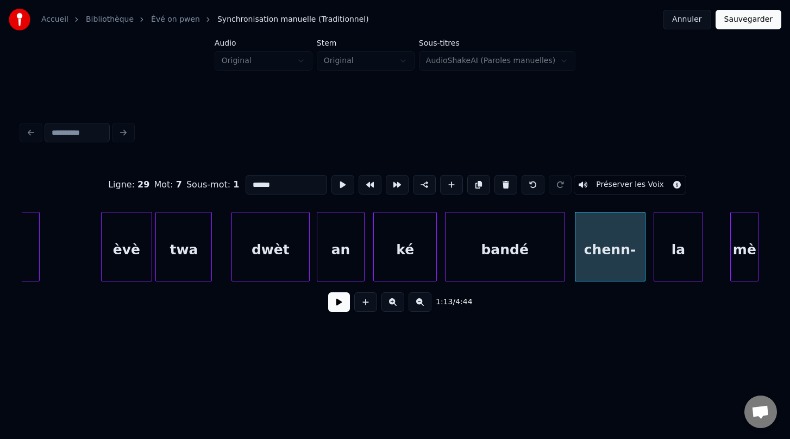
click at [598, 183] on button "Préserver les Voix" at bounding box center [630, 185] width 112 height 20
click at [675, 253] on div "la" at bounding box center [678, 249] width 48 height 74
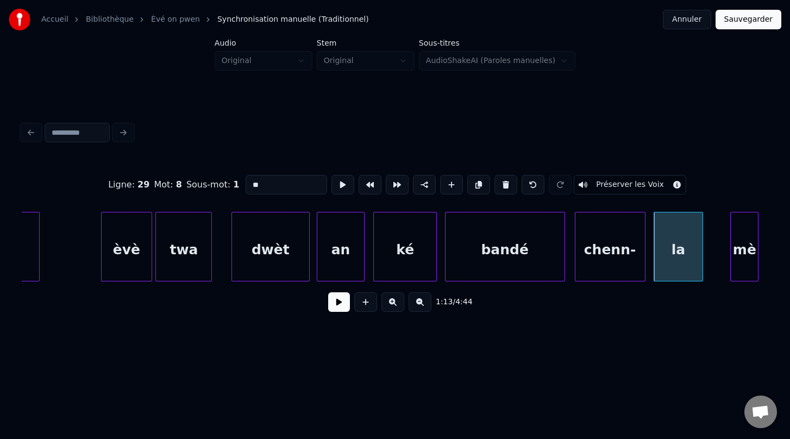
click at [624, 186] on button "Préserver les Voix" at bounding box center [630, 185] width 112 height 20
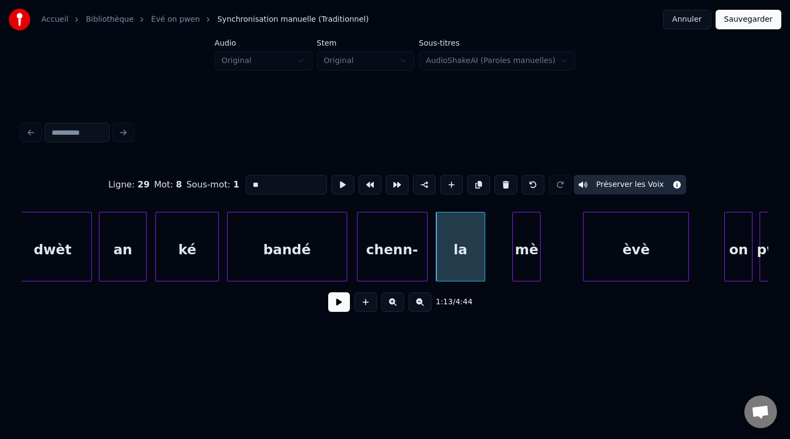
scroll to position [0, 25463]
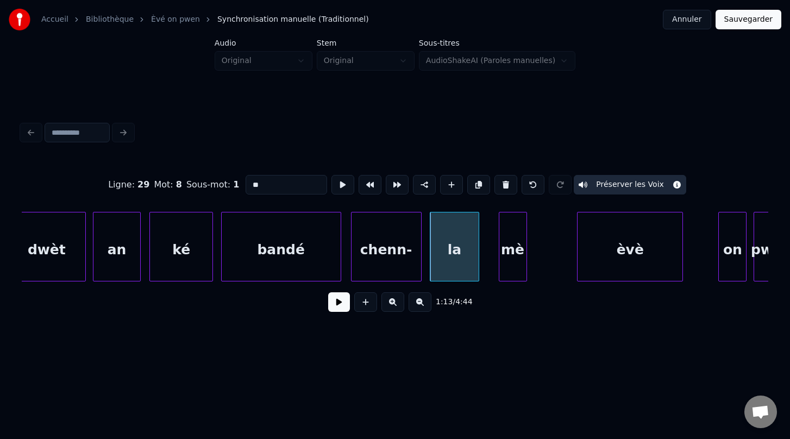
click at [513, 286] on div "Ligne : 29 Mot : 8 Sous-mot : 1 ** Préserver les Voix 1:13 / 4:44" at bounding box center [395, 240] width 746 height 165
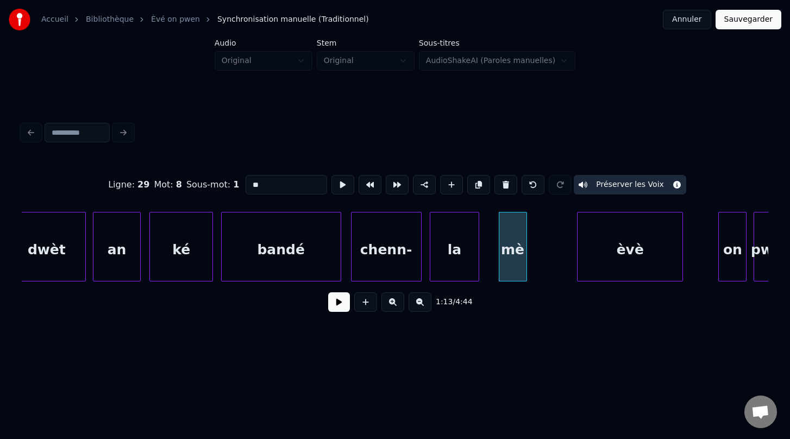
click at [620, 187] on button "Préserver les Voix" at bounding box center [630, 185] width 112 height 20
click at [622, 184] on button "Préserver les Voix" at bounding box center [630, 185] width 112 height 20
click at [450, 267] on div "la" at bounding box center [454, 249] width 48 height 74
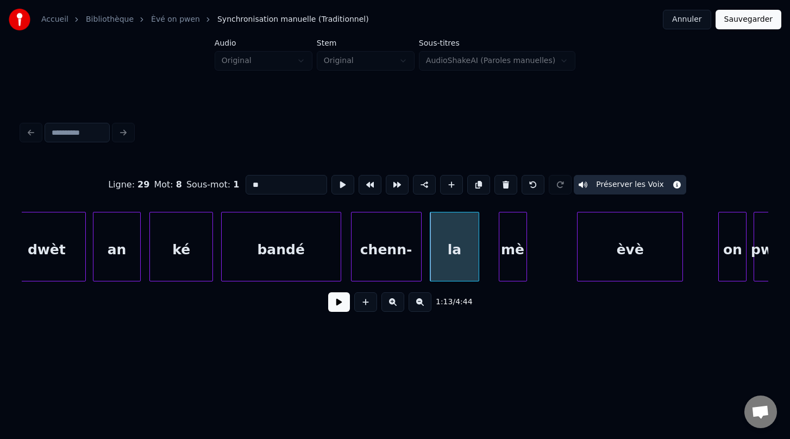
click at [515, 265] on div "mè" at bounding box center [512, 249] width 27 height 74
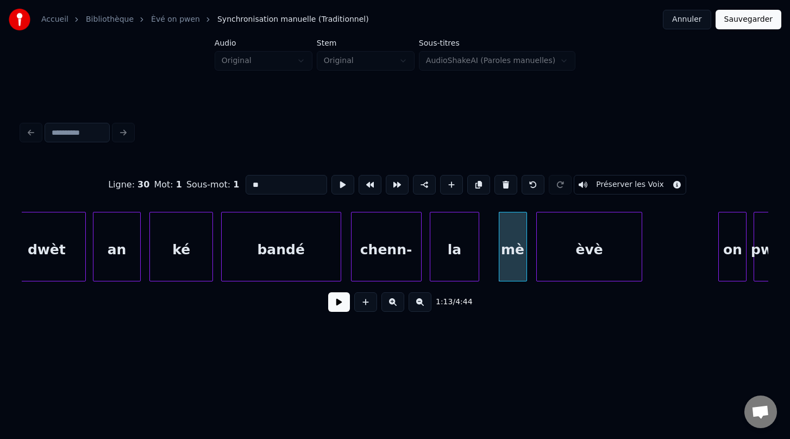
click at [580, 272] on div "èvè" at bounding box center [589, 249] width 105 height 74
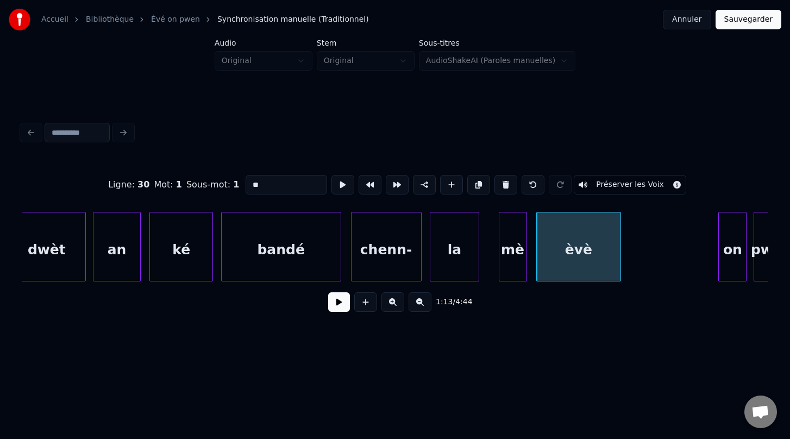
click at [617, 254] on div at bounding box center [618, 246] width 3 height 68
click at [645, 271] on div "on" at bounding box center [645, 249] width 27 height 74
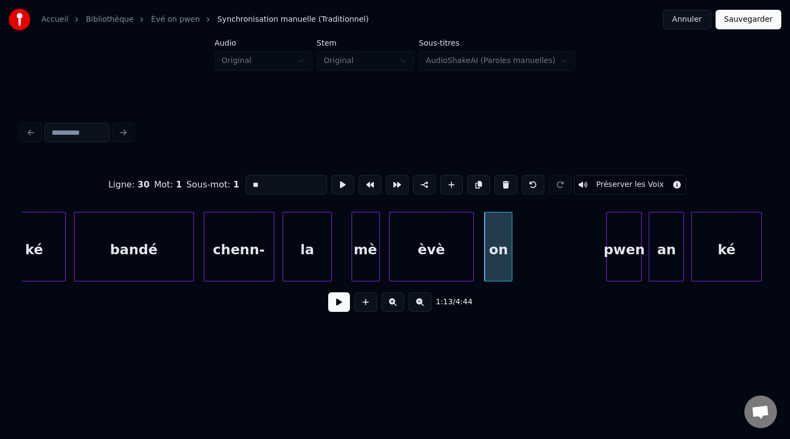
scroll to position [0, 25613]
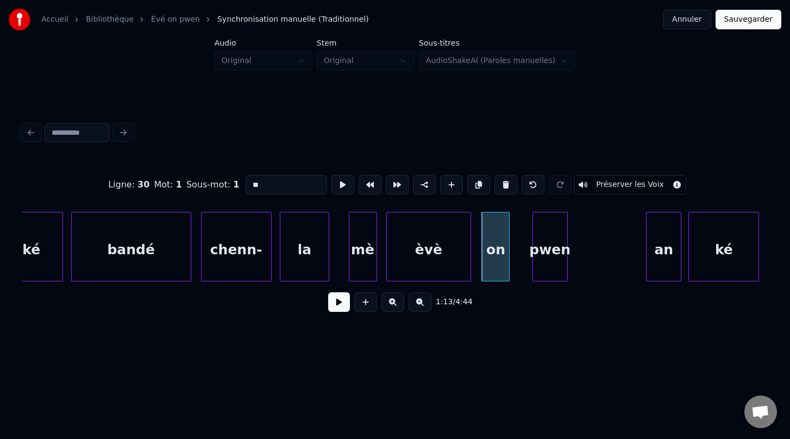
click at [545, 266] on div "pwen" at bounding box center [550, 249] width 34 height 74
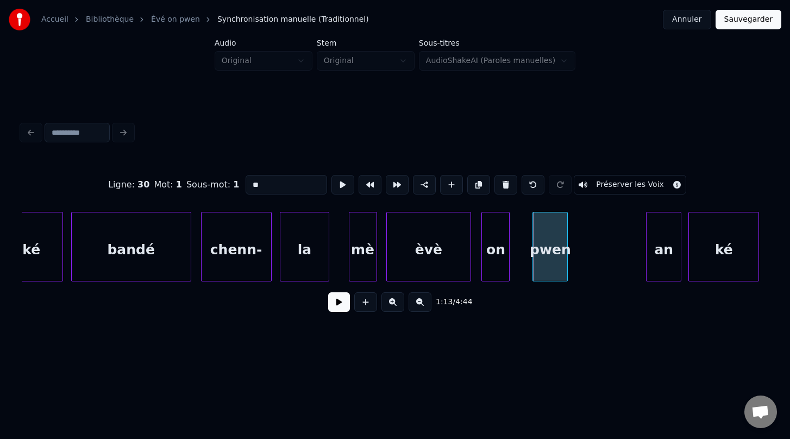
click at [443, 253] on div "èvè" at bounding box center [429, 249] width 84 height 74
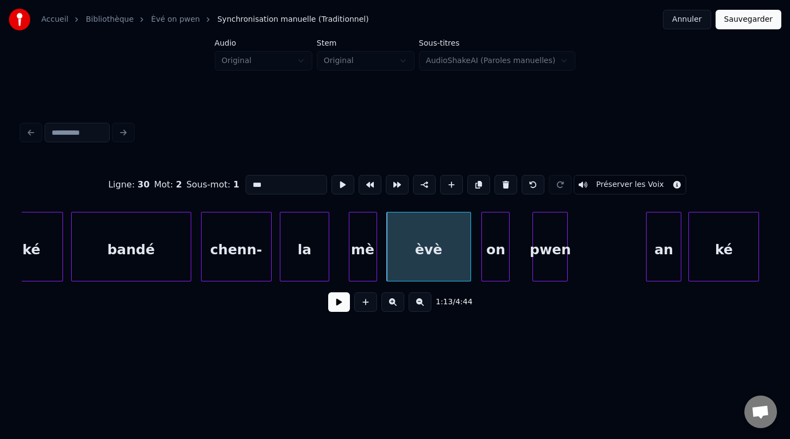
click at [313, 265] on div "la" at bounding box center [304, 249] width 48 height 74
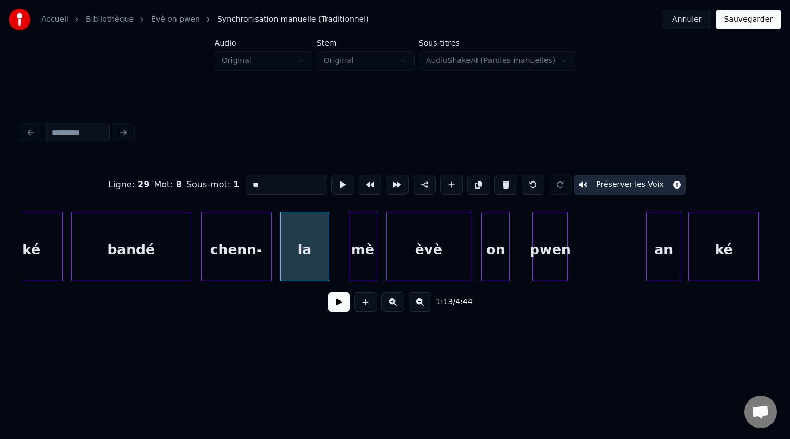
click at [361, 265] on div "mè" at bounding box center [362, 249] width 27 height 74
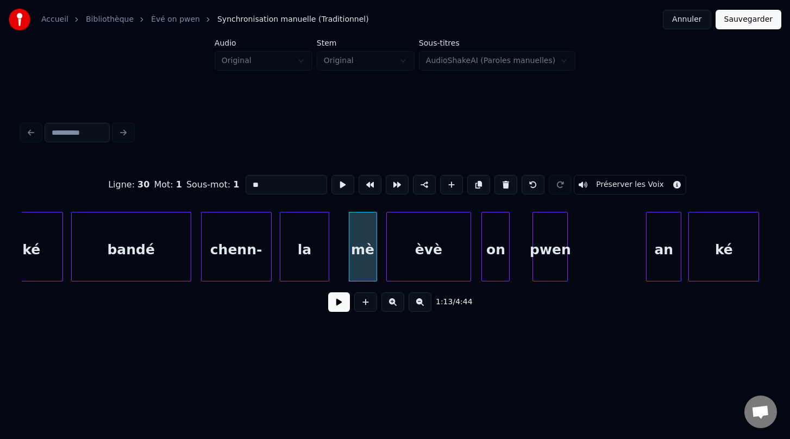
click at [618, 183] on button "Préserver les Voix" at bounding box center [630, 185] width 112 height 20
click at [419, 260] on div "èvè" at bounding box center [429, 249] width 84 height 74
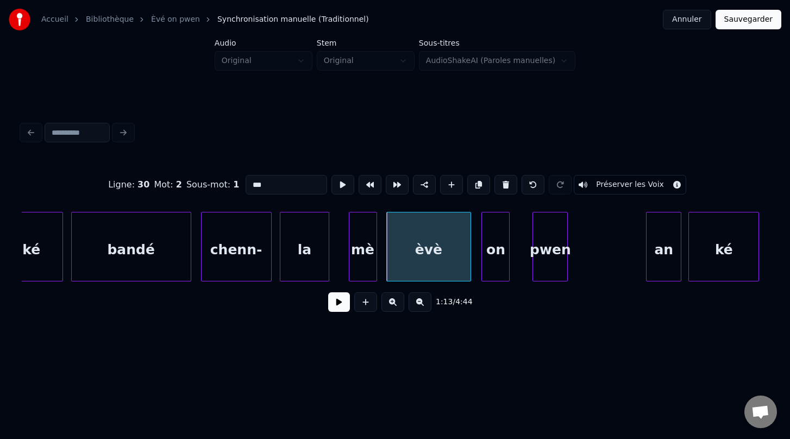
click at [606, 184] on button "Préserver les Voix" at bounding box center [630, 185] width 112 height 20
click at [503, 273] on div "on" at bounding box center [495, 249] width 27 height 74
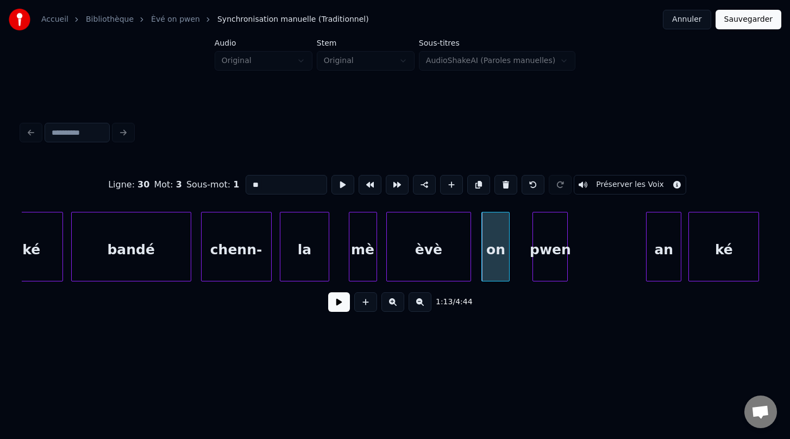
click at [608, 186] on button "Préserver les Voix" at bounding box center [630, 185] width 112 height 20
click at [553, 266] on div "pwen" at bounding box center [550, 249] width 34 height 74
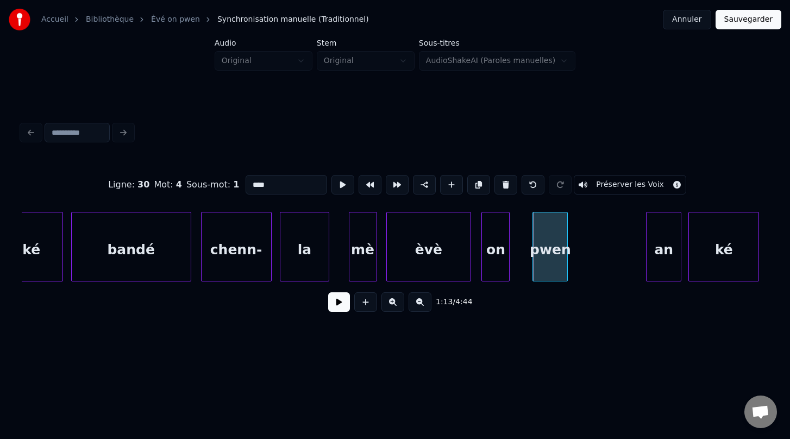
click at [609, 186] on button "Préserver les Voix" at bounding box center [630, 185] width 112 height 20
click at [152, 262] on div "bandé" at bounding box center [131, 249] width 119 height 74
type input "*****"
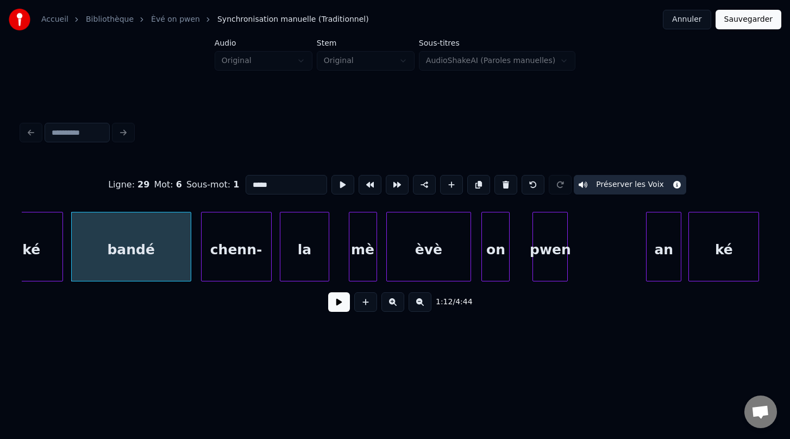
click at [337, 303] on button at bounding box center [339, 302] width 22 height 20
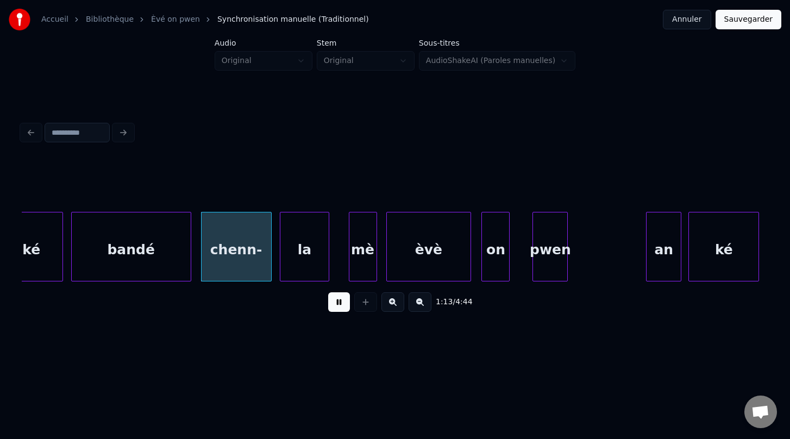
click at [337, 304] on button at bounding box center [339, 302] width 22 height 20
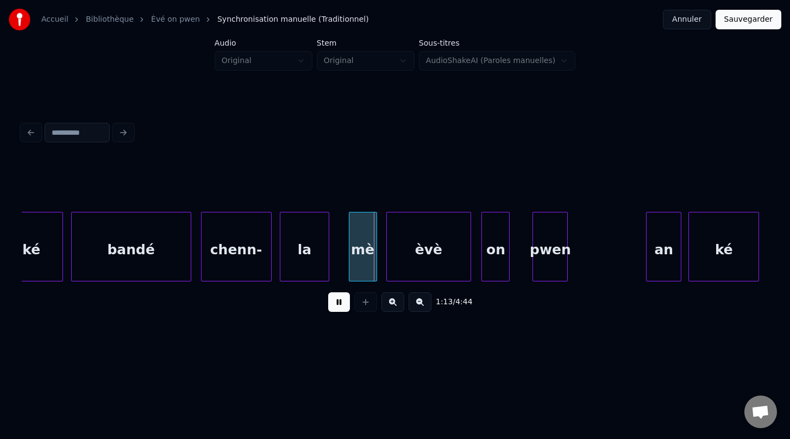
click at [337, 304] on button at bounding box center [339, 302] width 22 height 20
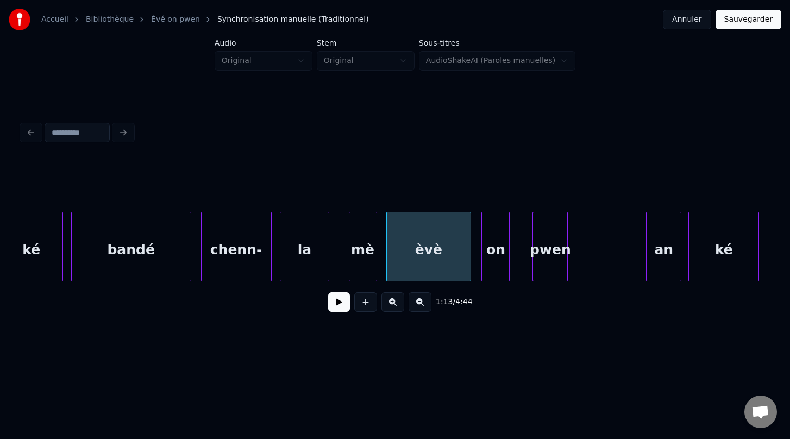
click at [337, 304] on button at bounding box center [339, 302] width 22 height 20
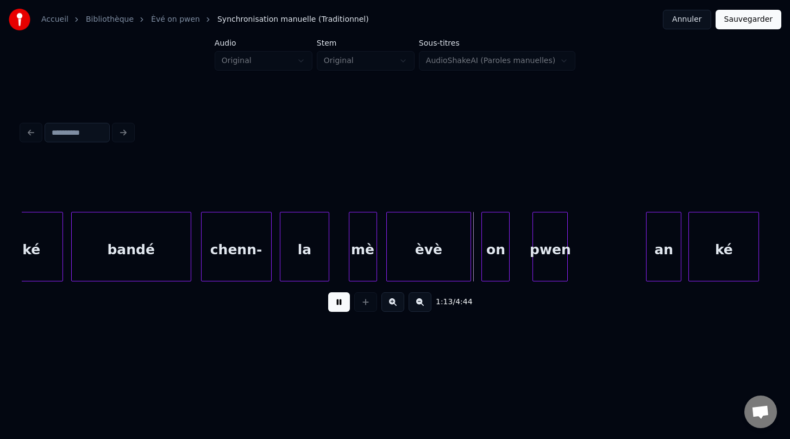
click at [337, 304] on button at bounding box center [339, 302] width 22 height 20
click at [664, 267] on div "an" at bounding box center [667, 249] width 34 height 74
click at [404, 267] on div "èvè" at bounding box center [429, 249] width 84 height 74
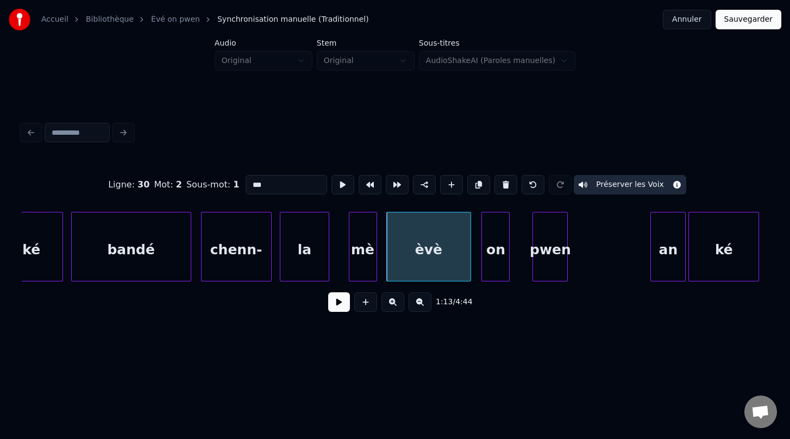
click at [337, 302] on button at bounding box center [339, 302] width 22 height 20
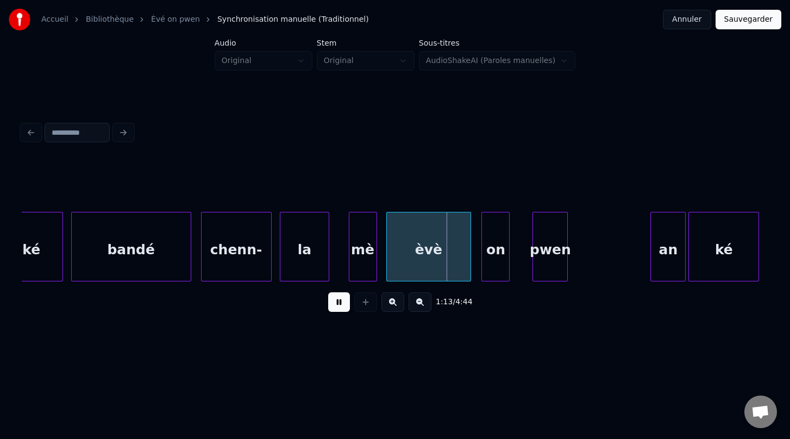
click at [337, 302] on button at bounding box center [339, 302] width 22 height 20
click at [337, 301] on button at bounding box center [339, 302] width 22 height 20
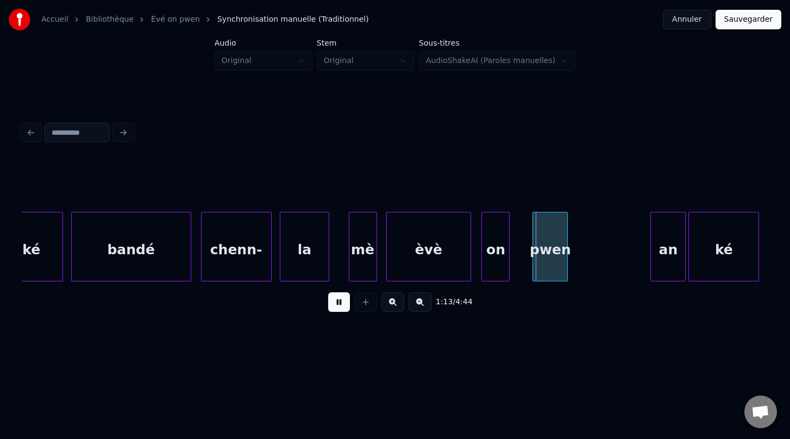
click at [337, 301] on button at bounding box center [339, 302] width 22 height 20
click at [584, 259] on div "pwen" at bounding box center [583, 249] width 34 height 74
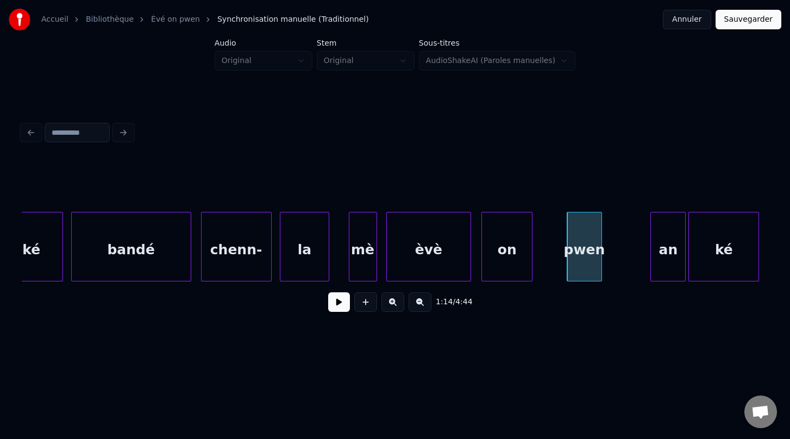
click at [531, 257] on div at bounding box center [530, 246] width 3 height 68
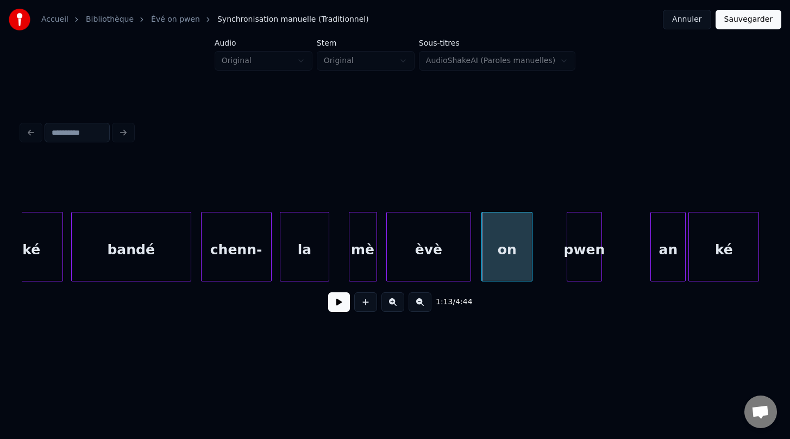
click at [419, 269] on div "èvè" at bounding box center [429, 249] width 84 height 74
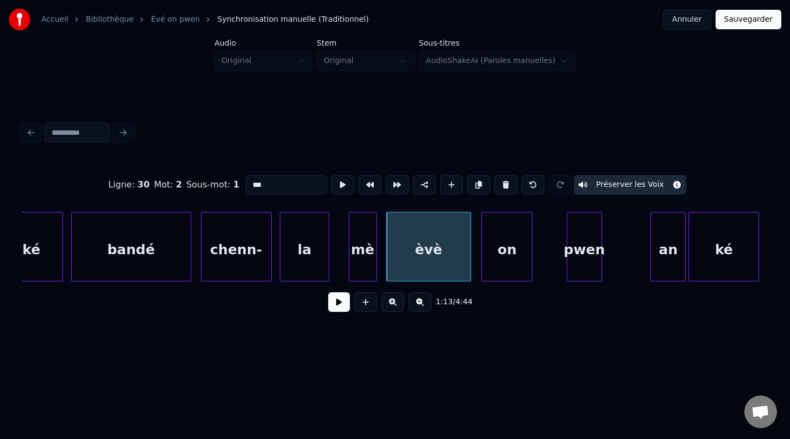
click at [335, 304] on button at bounding box center [339, 302] width 22 height 20
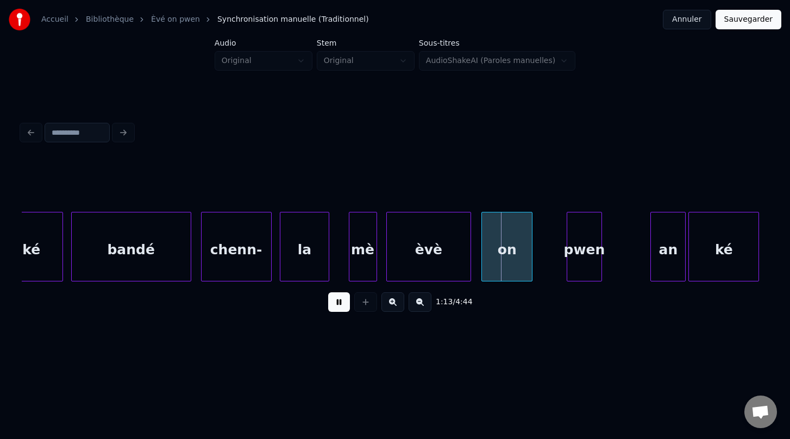
click at [335, 304] on button at bounding box center [339, 302] width 22 height 20
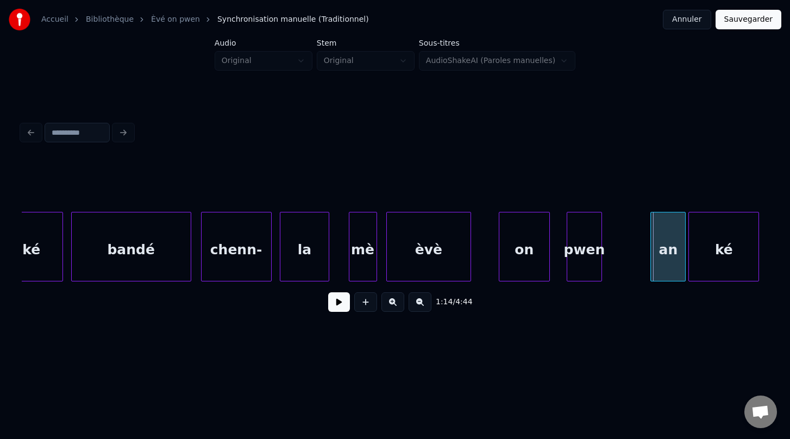
click at [529, 268] on div "on" at bounding box center [524, 249] width 50 height 74
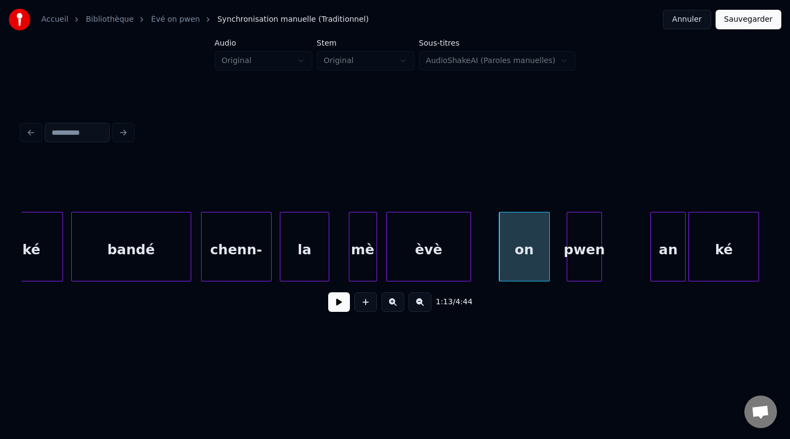
click at [401, 274] on div "èvè" at bounding box center [429, 249] width 84 height 74
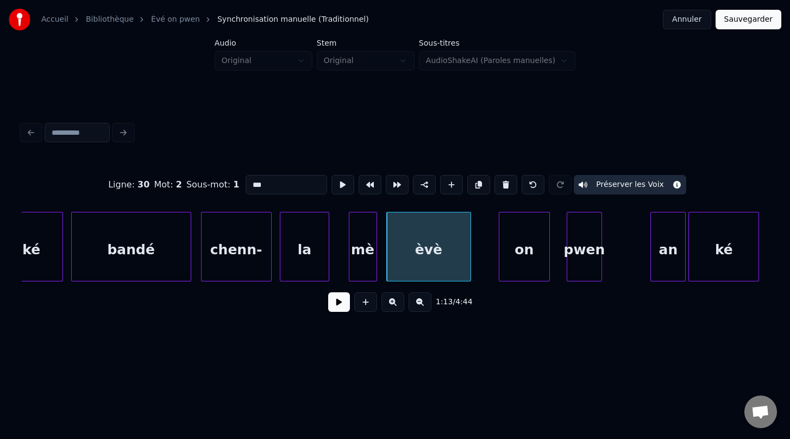
click at [243, 266] on div "chenn-" at bounding box center [237, 249] width 70 height 74
type input "******"
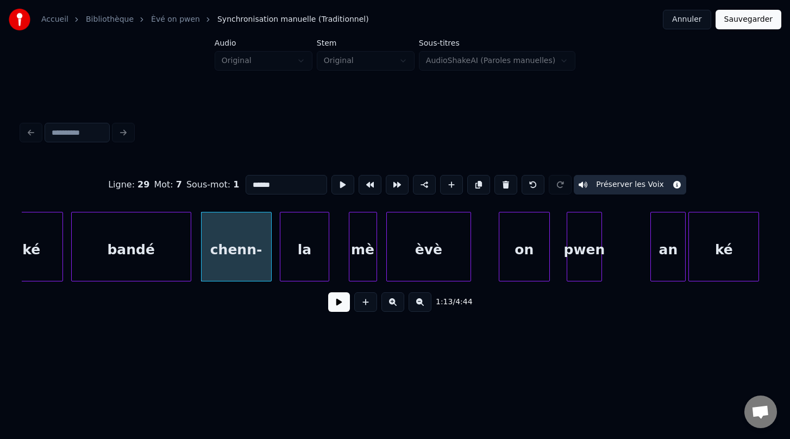
click at [340, 304] on button at bounding box center [339, 302] width 22 height 20
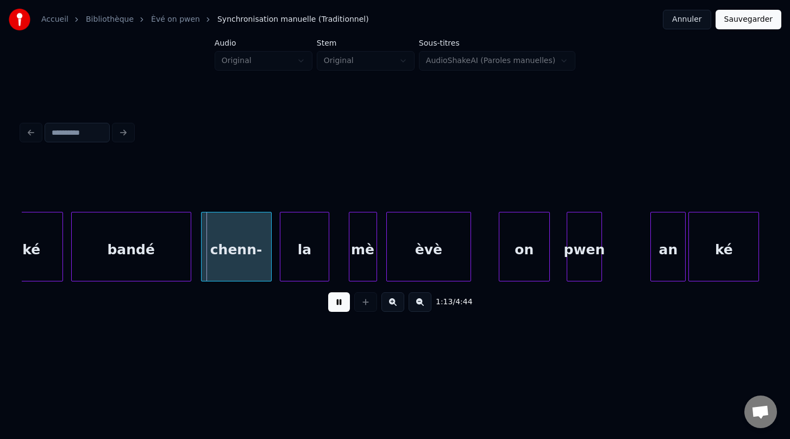
click at [340, 304] on button at bounding box center [339, 302] width 22 height 20
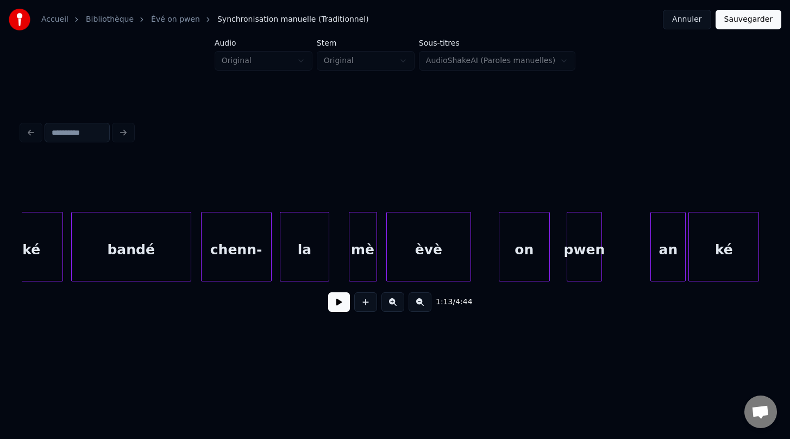
click at [340, 304] on button at bounding box center [339, 302] width 22 height 20
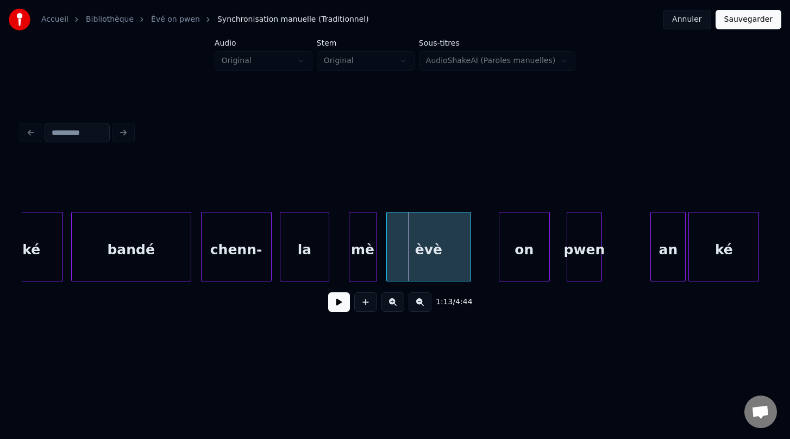
click at [340, 304] on button at bounding box center [339, 302] width 22 height 20
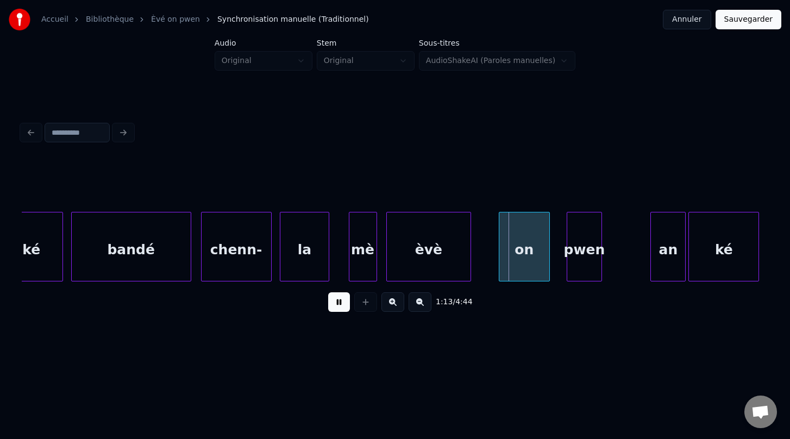
click at [340, 304] on button at bounding box center [339, 302] width 22 height 20
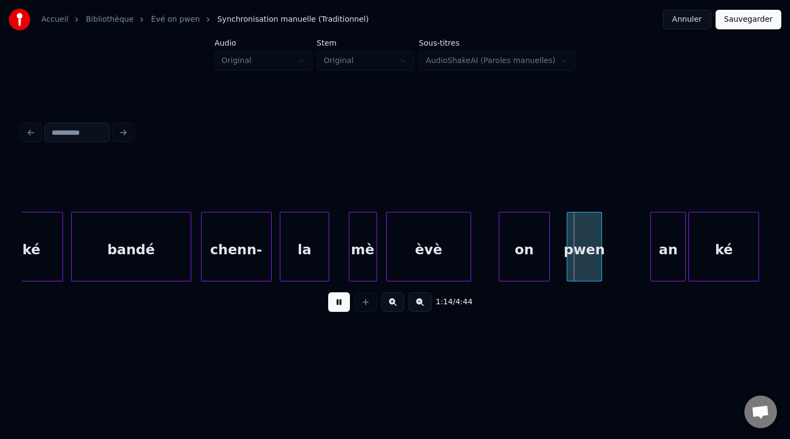
click at [340, 304] on button at bounding box center [339, 302] width 22 height 20
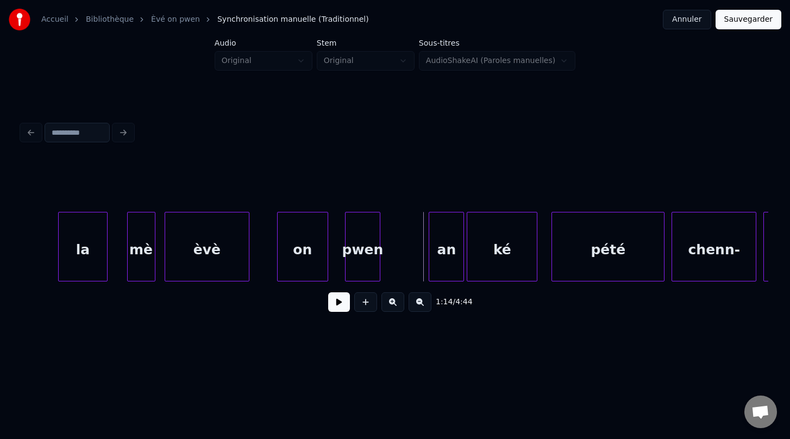
scroll to position [0, 25884]
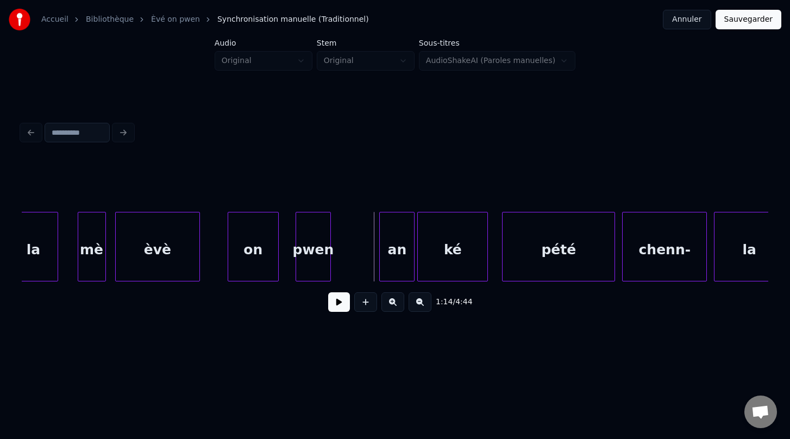
click at [162, 255] on div "èvè" at bounding box center [158, 249] width 84 height 74
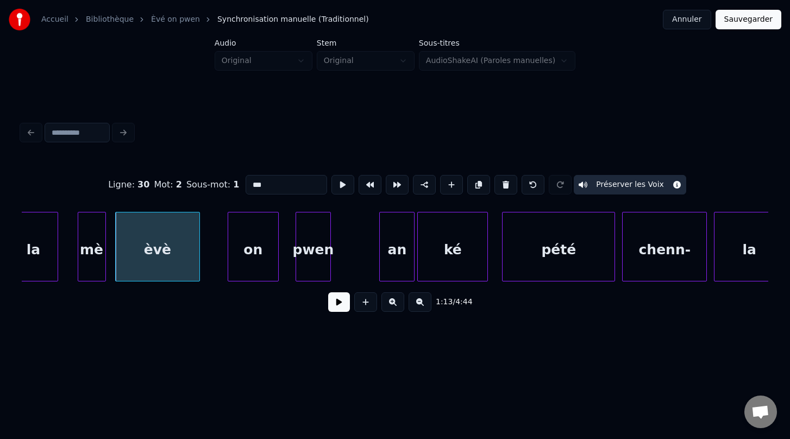
click at [261, 261] on div "on" at bounding box center [253, 249] width 50 height 74
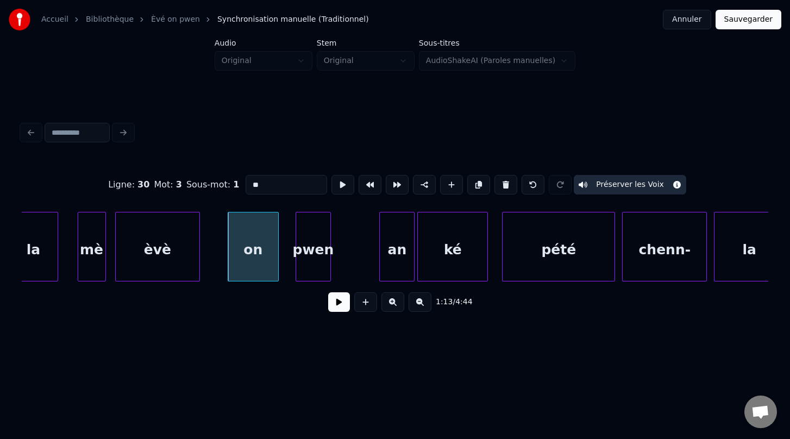
click at [312, 260] on div "pwen" at bounding box center [313, 249] width 34 height 74
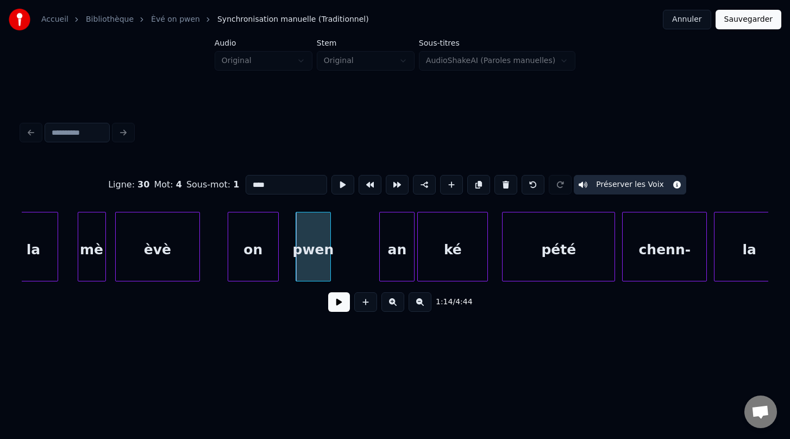
click at [401, 259] on div "an" at bounding box center [397, 249] width 34 height 74
type input "**"
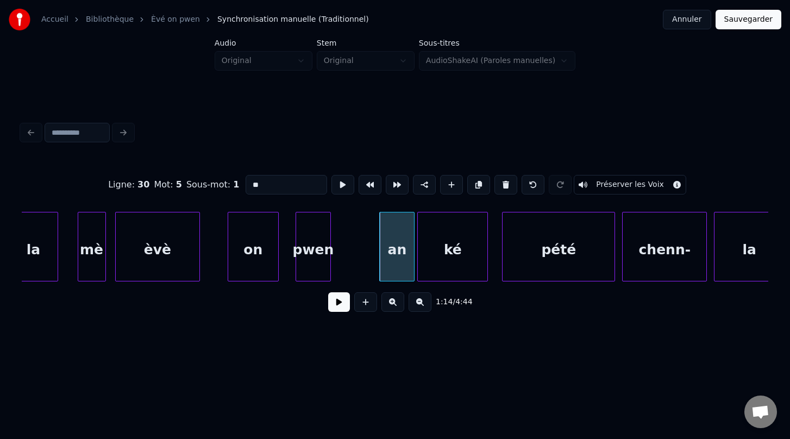
click at [617, 186] on button "Préserver les Voix" at bounding box center [630, 185] width 112 height 20
click at [362, 249] on div at bounding box center [363, 246] width 3 height 68
click at [342, 307] on button at bounding box center [339, 302] width 22 height 20
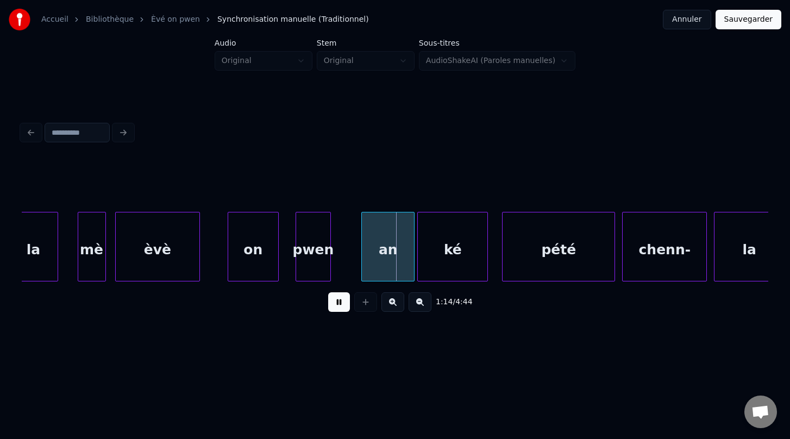
click at [342, 307] on button at bounding box center [339, 302] width 22 height 20
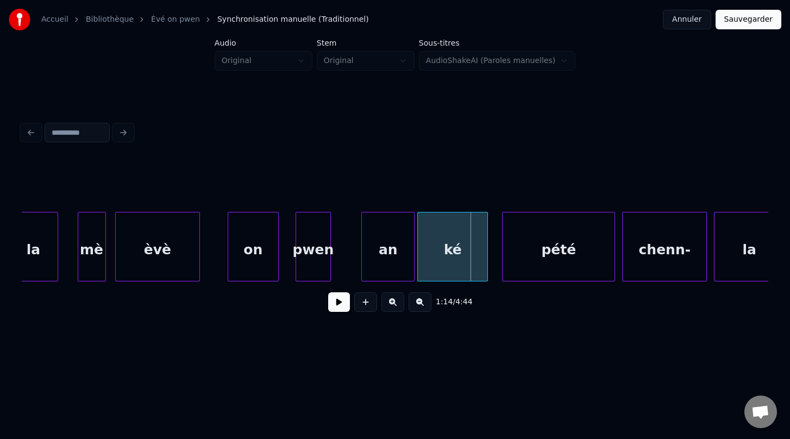
click at [395, 272] on div "an" at bounding box center [388, 249] width 52 height 74
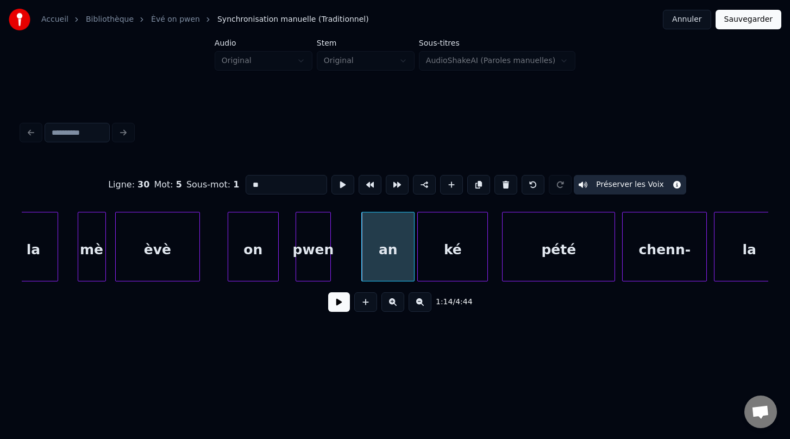
click at [436, 257] on div "ké" at bounding box center [453, 249] width 70 height 74
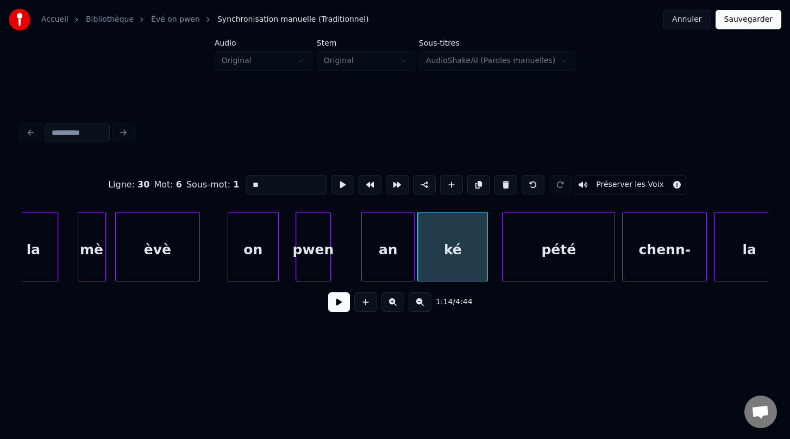
click at [602, 186] on button "Préserver les Voix" at bounding box center [630, 185] width 112 height 20
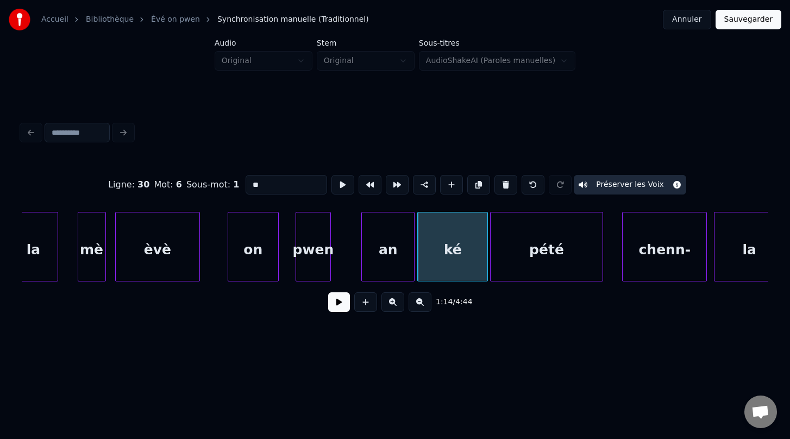
click at [520, 267] on div "pété" at bounding box center [547, 249] width 112 height 74
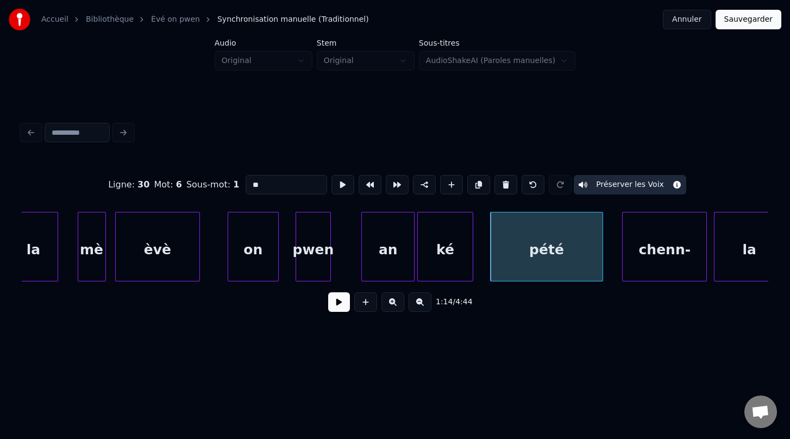
click at [470, 251] on div at bounding box center [470, 246] width 3 height 68
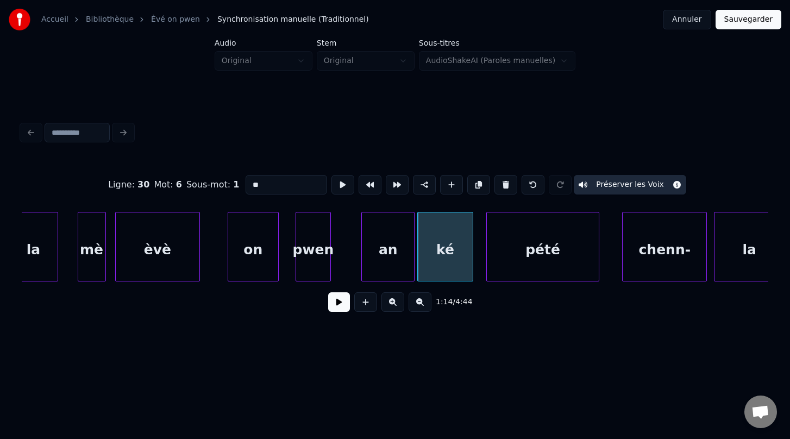
click at [516, 260] on div "pété" at bounding box center [543, 249] width 112 height 74
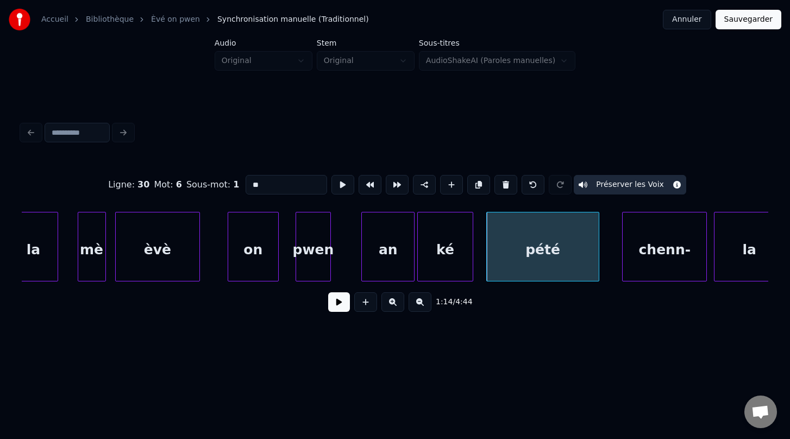
click at [532, 262] on div "pété" at bounding box center [543, 249] width 112 height 74
click at [616, 182] on button "Préserver les Voix" at bounding box center [630, 185] width 112 height 20
click at [441, 273] on div "ké" at bounding box center [445, 249] width 54 height 74
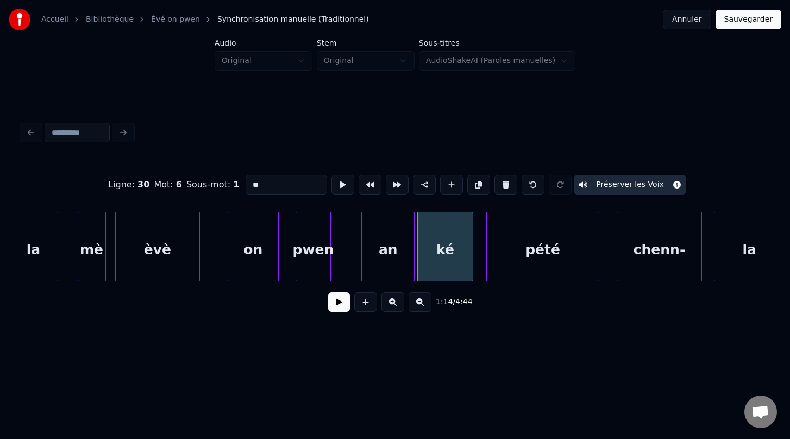
click at [644, 272] on div "chenn-" at bounding box center [659, 249] width 84 height 74
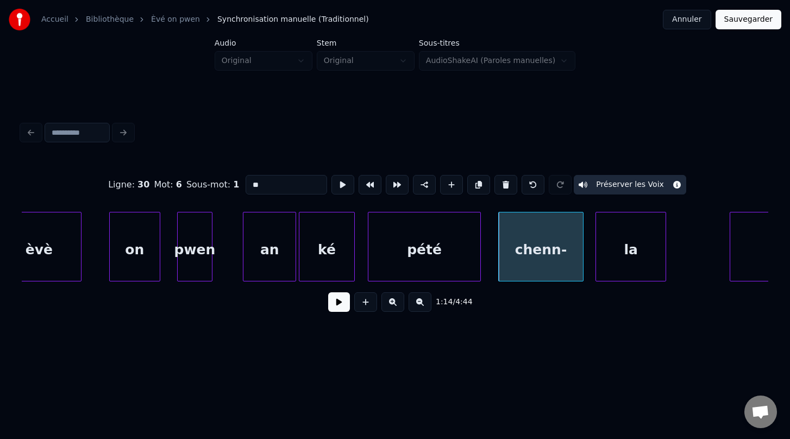
scroll to position [0, 26024]
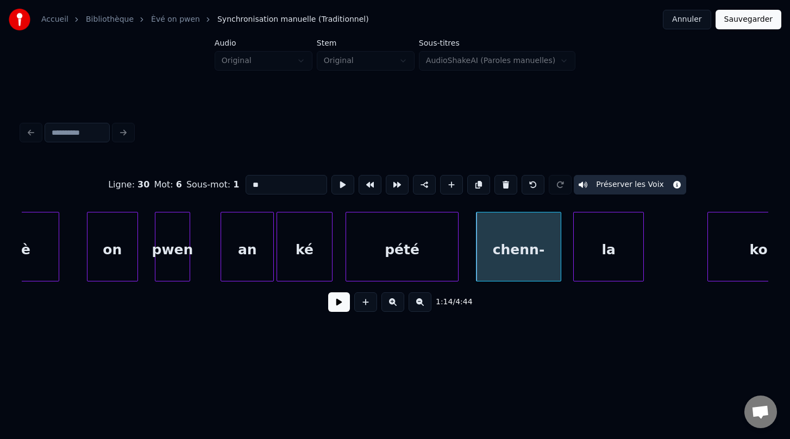
click at [376, 265] on div "pété" at bounding box center [402, 249] width 112 height 74
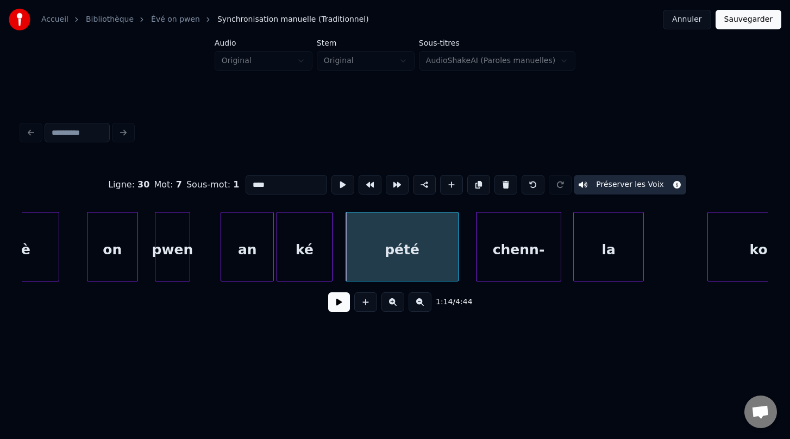
click at [510, 262] on div "chenn-" at bounding box center [518, 249] width 84 height 74
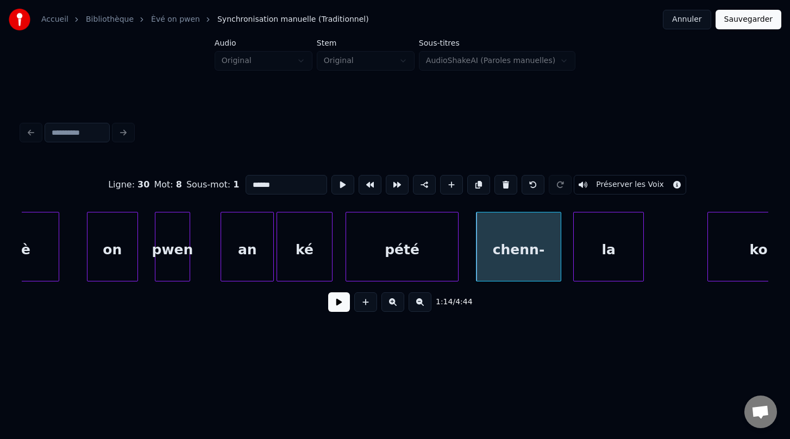
click at [608, 182] on button "Préserver les Voix" at bounding box center [630, 185] width 112 height 20
click at [609, 267] on div "la" at bounding box center [609, 249] width 70 height 74
type input "**"
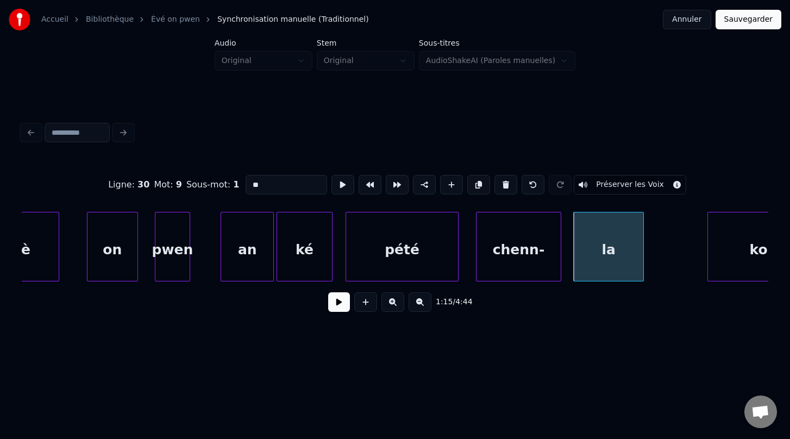
click at [614, 188] on button "Préserver les Voix" at bounding box center [630, 185] width 112 height 20
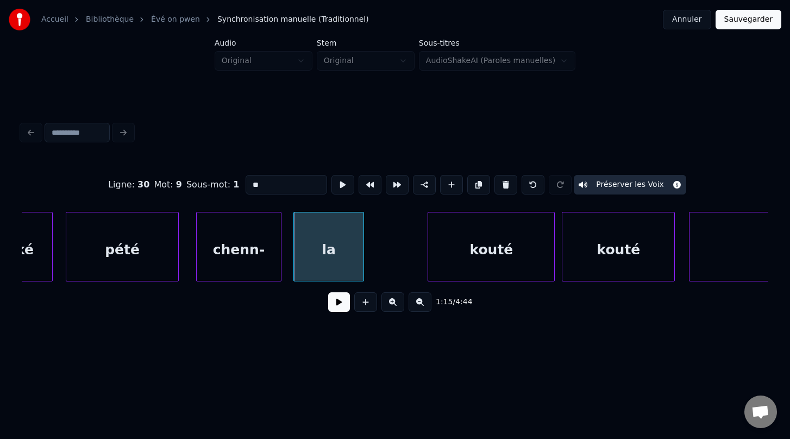
scroll to position [0, 26305]
click at [336, 303] on button at bounding box center [339, 302] width 22 height 20
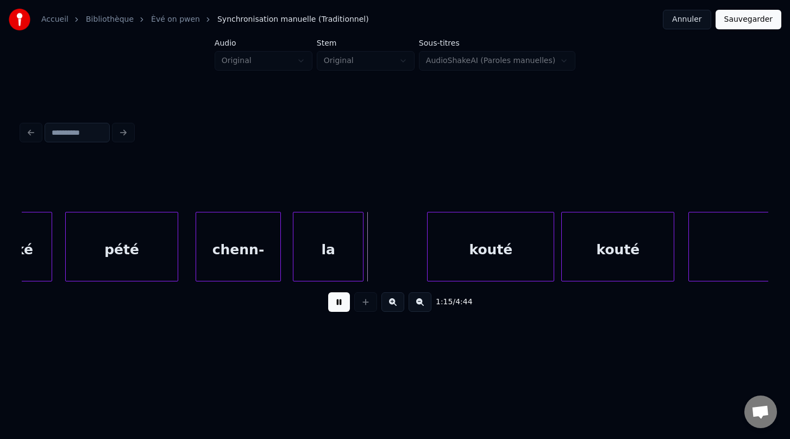
click at [336, 303] on button at bounding box center [339, 302] width 22 height 20
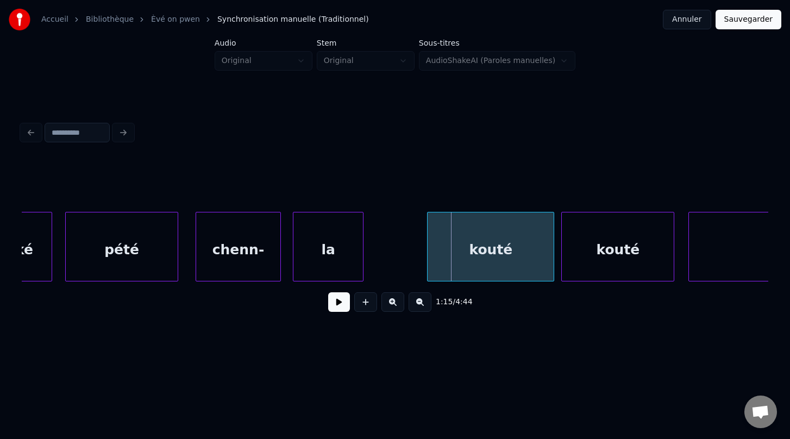
click at [336, 303] on button at bounding box center [339, 302] width 22 height 20
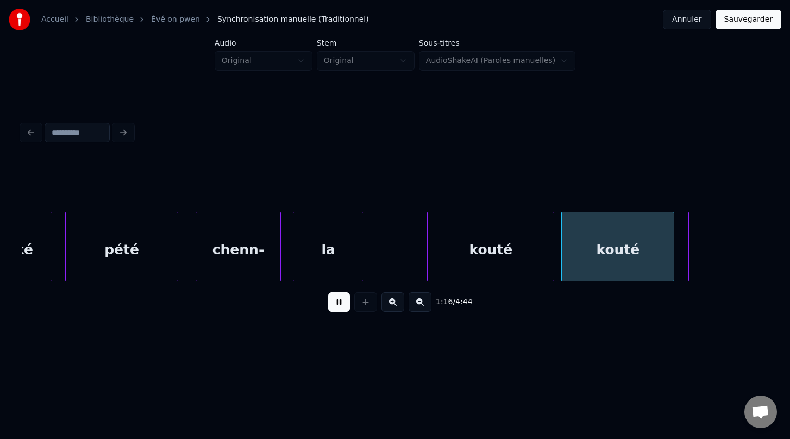
click at [336, 303] on button at bounding box center [339, 302] width 22 height 20
click at [338, 308] on button at bounding box center [339, 302] width 22 height 20
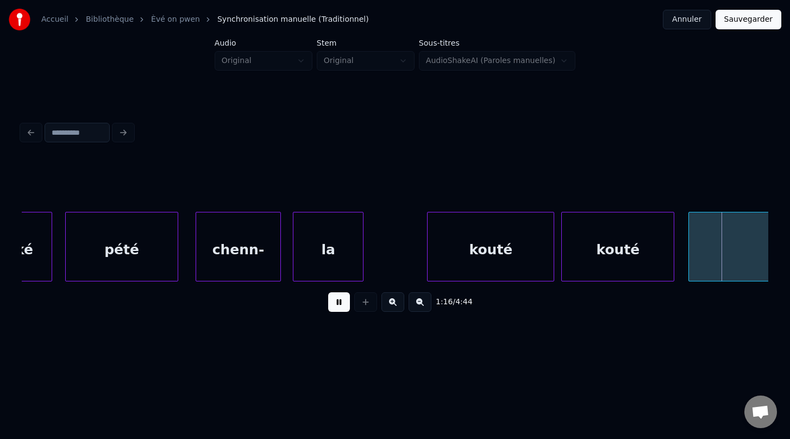
click at [338, 308] on button at bounding box center [339, 302] width 22 height 20
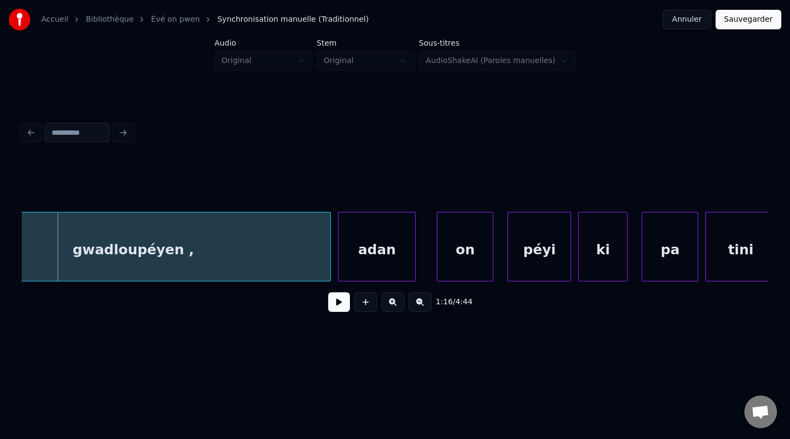
click at [338, 308] on button at bounding box center [339, 302] width 22 height 20
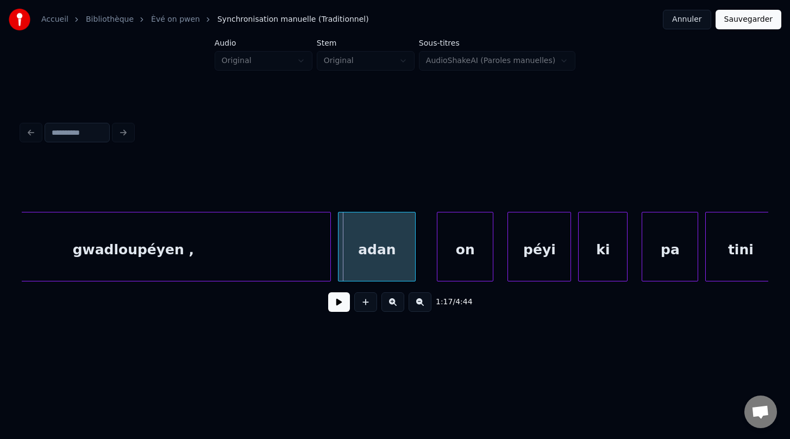
click at [338, 308] on button at bounding box center [339, 302] width 22 height 20
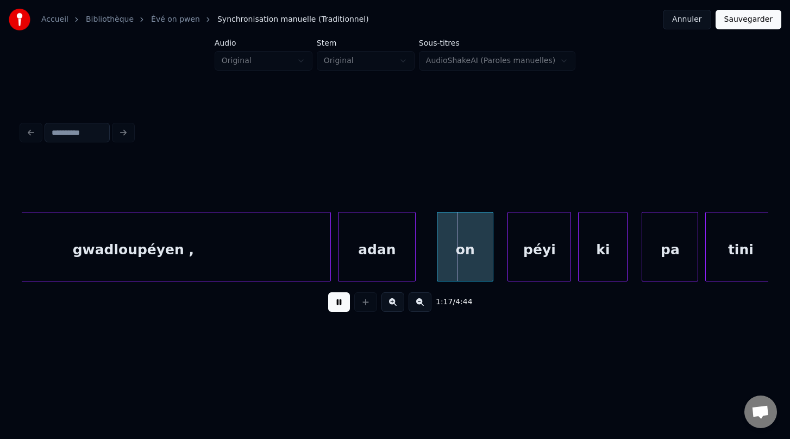
click at [338, 308] on button at bounding box center [339, 302] width 22 height 20
click at [344, 304] on button at bounding box center [339, 302] width 22 height 20
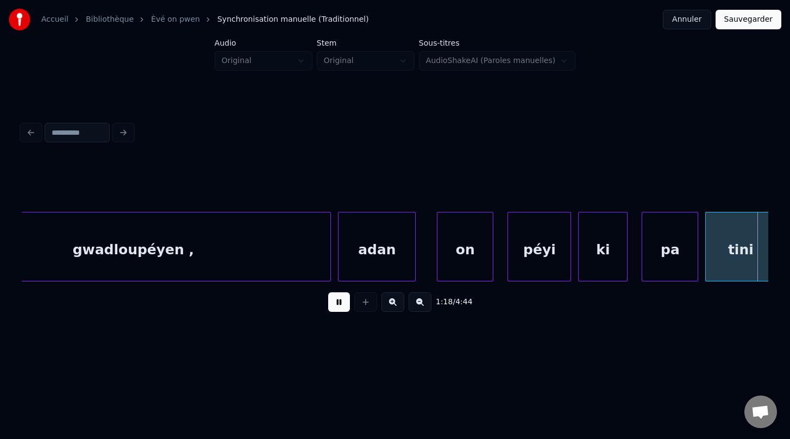
scroll to position [0, 27807]
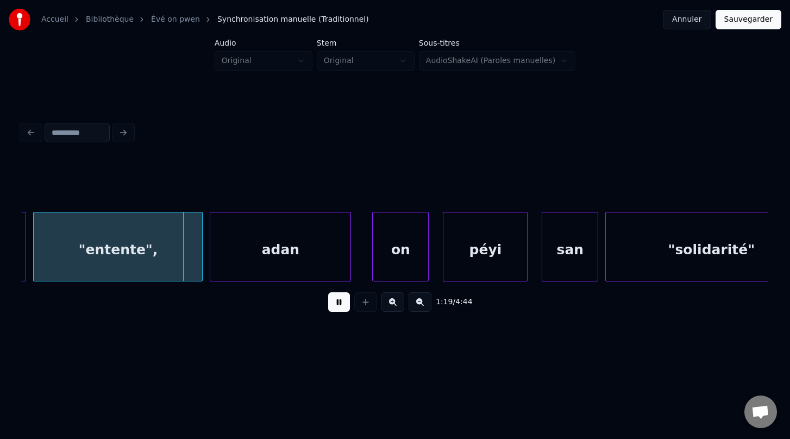
click at [344, 304] on button at bounding box center [339, 302] width 22 height 20
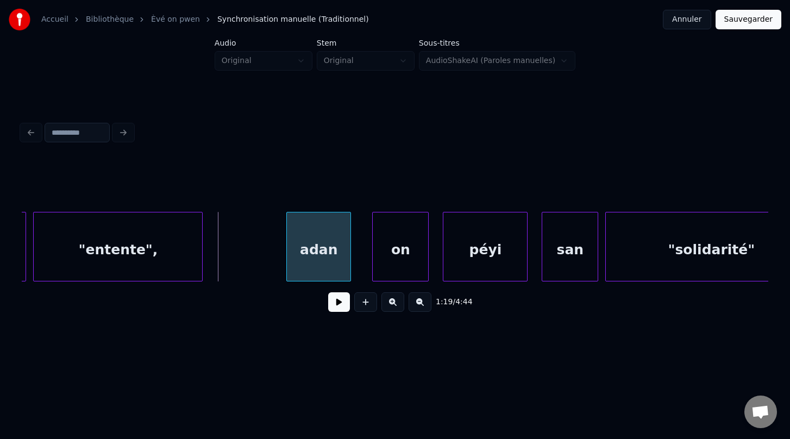
click at [287, 260] on div at bounding box center [288, 246] width 3 height 68
click at [378, 269] on div "on" at bounding box center [386, 249] width 55 height 74
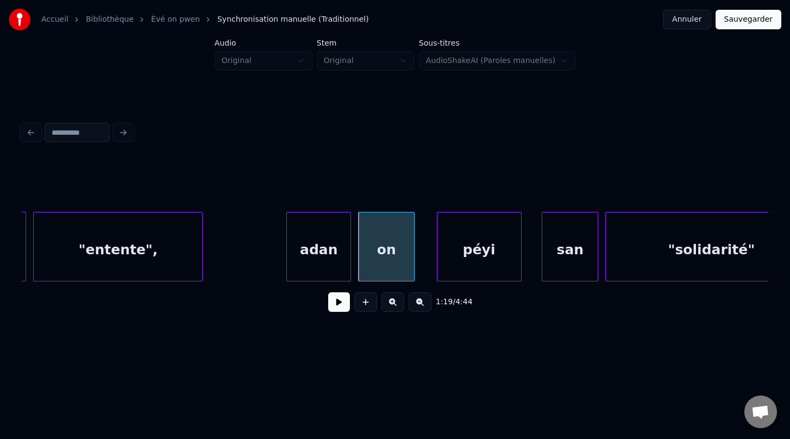
click at [464, 268] on div "péyi" at bounding box center [479, 249] width 84 height 74
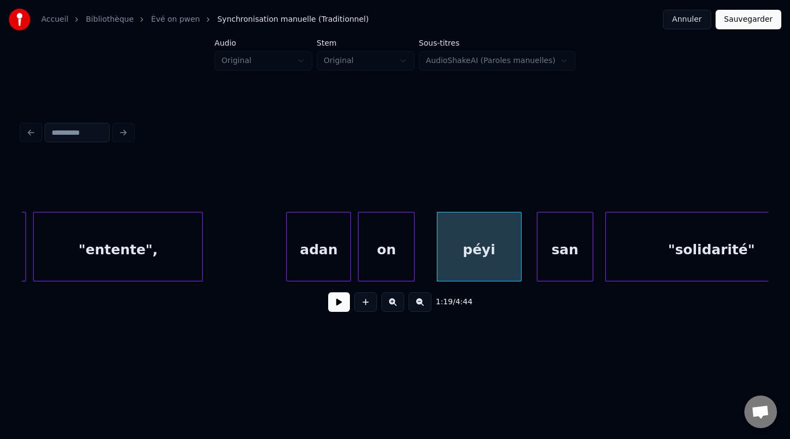
click at [557, 265] on div "san" at bounding box center [564, 249] width 55 height 74
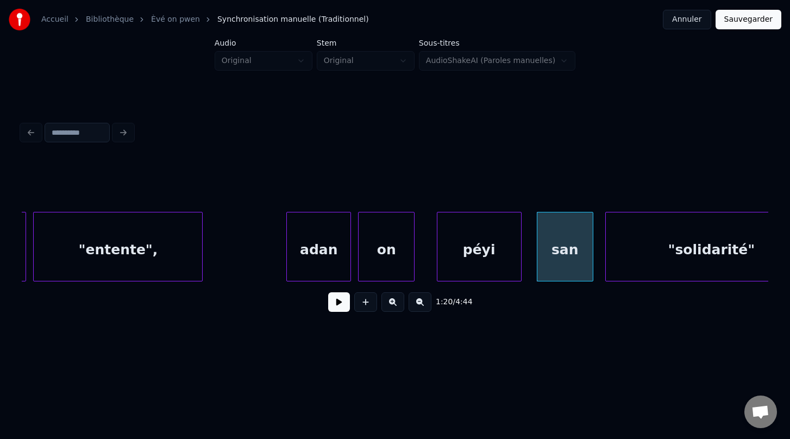
click at [286, 252] on div "adan" at bounding box center [318, 247] width 65 height 70
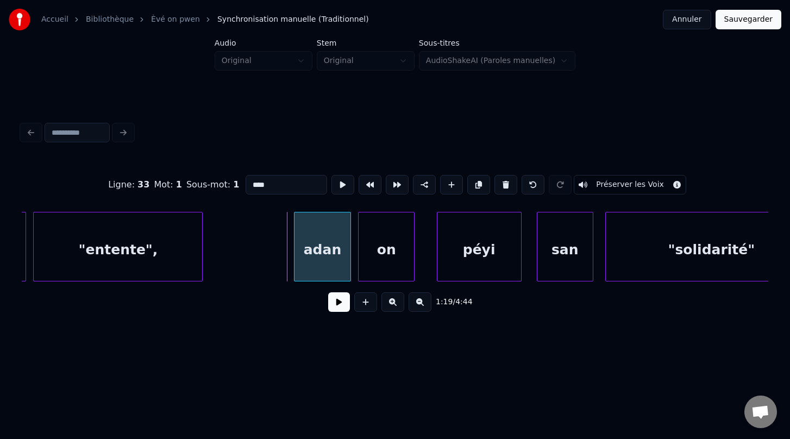
click at [296, 254] on div at bounding box center [295, 246] width 3 height 68
click at [339, 305] on button at bounding box center [339, 302] width 22 height 20
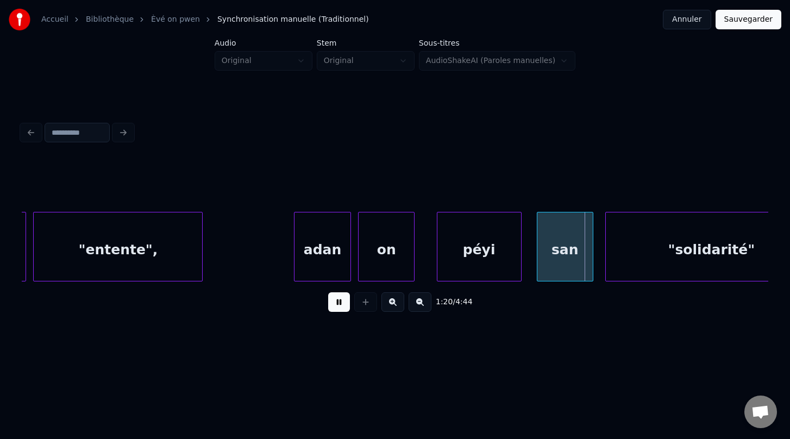
click at [339, 305] on button at bounding box center [339, 302] width 22 height 20
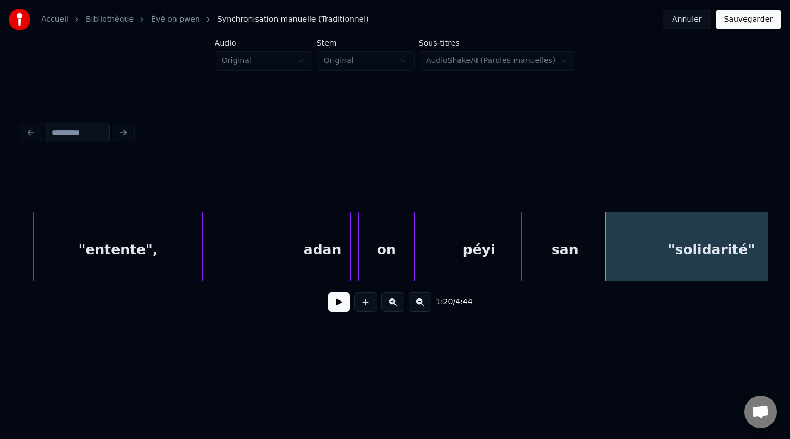
click at [339, 305] on button at bounding box center [339, 302] width 22 height 20
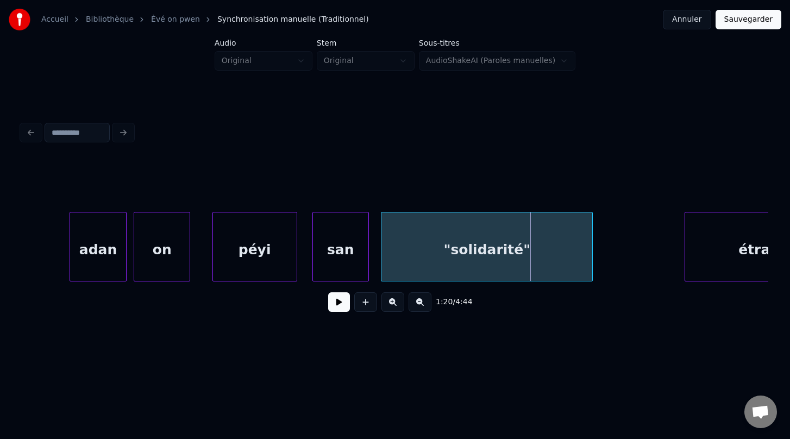
scroll to position [0, 28048]
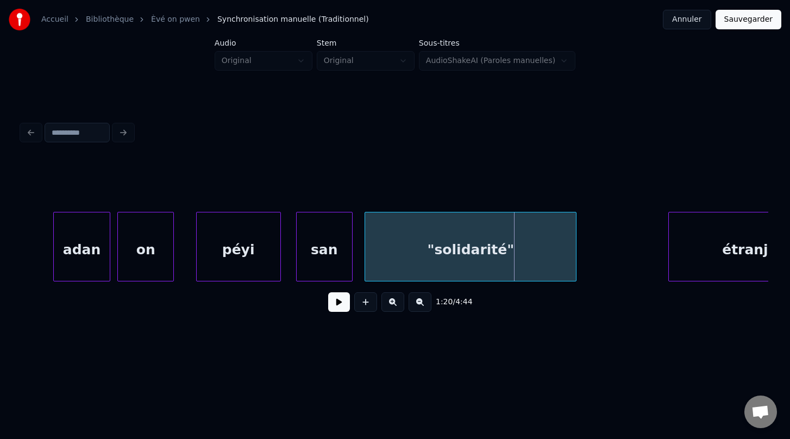
click at [344, 304] on button at bounding box center [339, 302] width 22 height 20
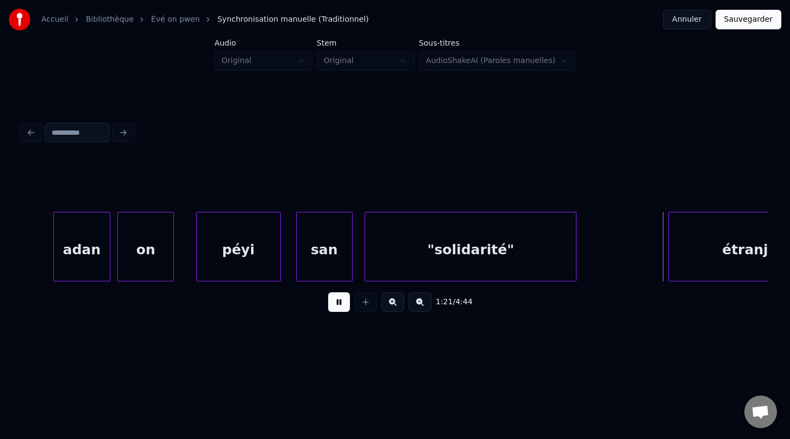
click at [344, 304] on button at bounding box center [339, 302] width 22 height 20
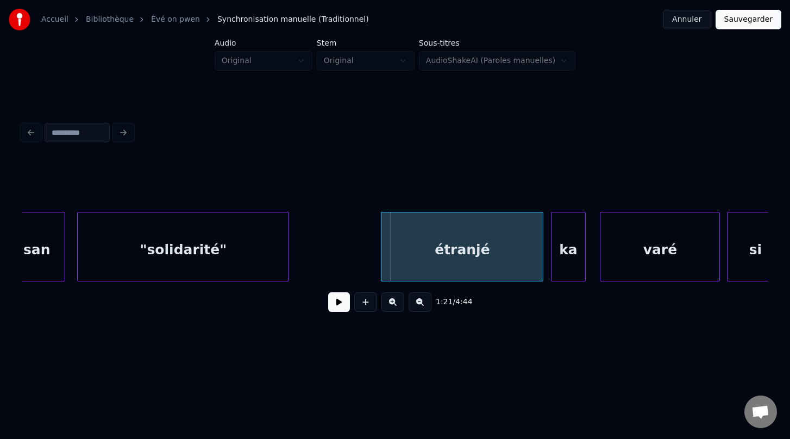
scroll to position [0, 28338]
click at [339, 303] on button at bounding box center [339, 302] width 22 height 20
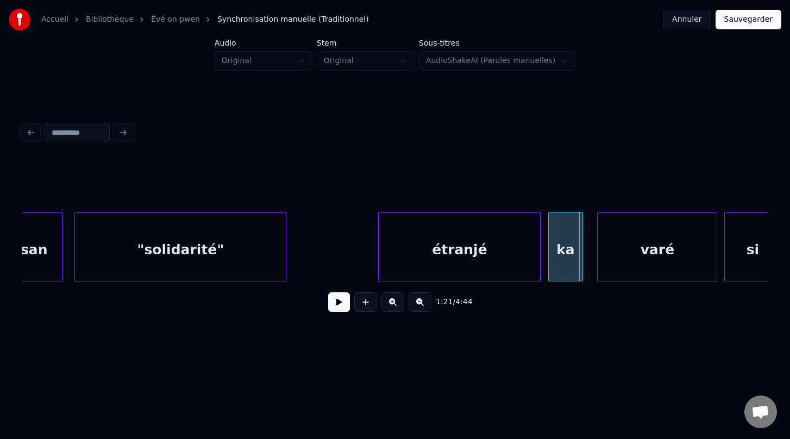
click at [339, 303] on button at bounding box center [339, 302] width 22 height 20
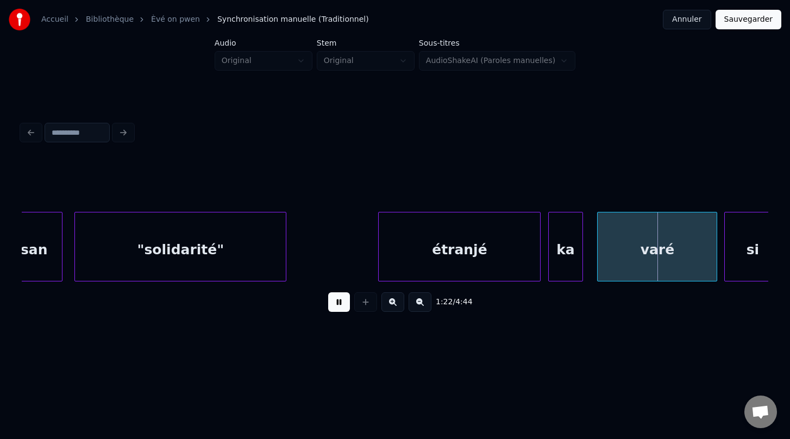
click at [339, 303] on button at bounding box center [339, 302] width 22 height 20
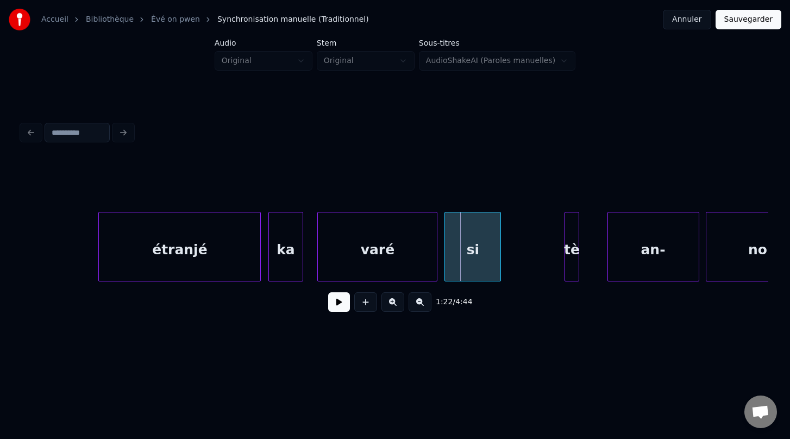
scroll to position [0, 28633]
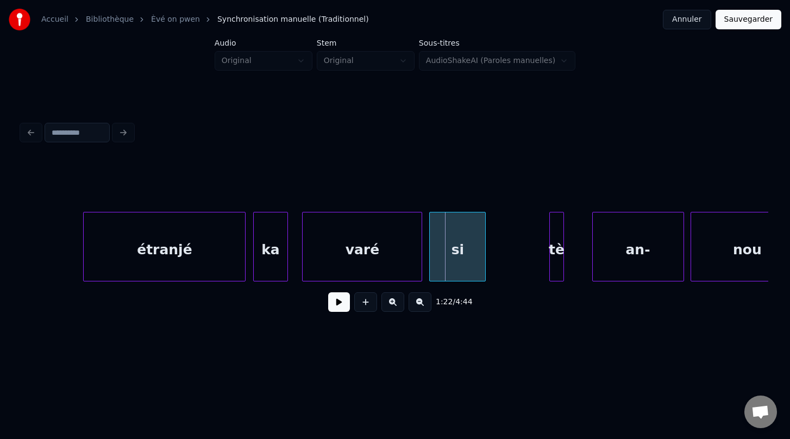
click at [342, 304] on button at bounding box center [339, 302] width 22 height 20
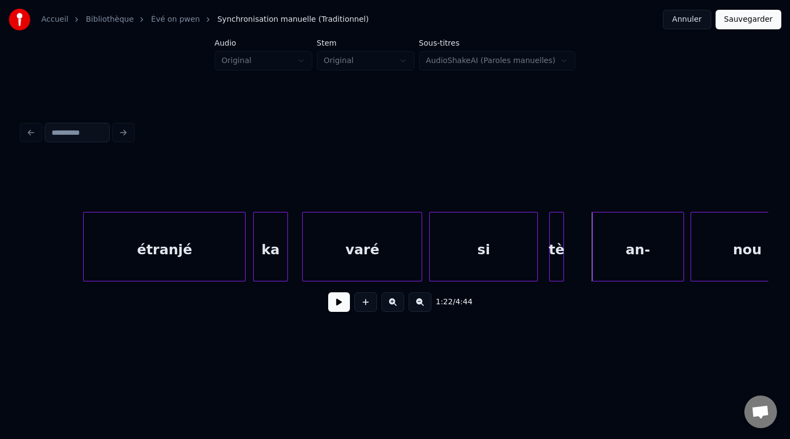
click at [536, 255] on div at bounding box center [535, 246] width 3 height 68
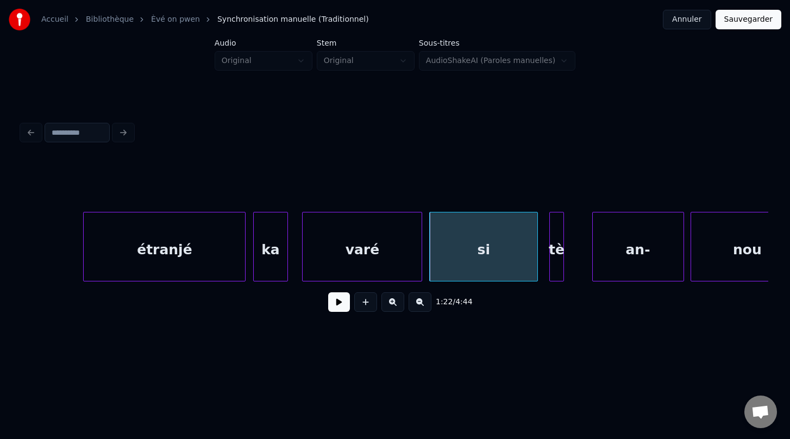
click at [337, 301] on button at bounding box center [339, 302] width 22 height 20
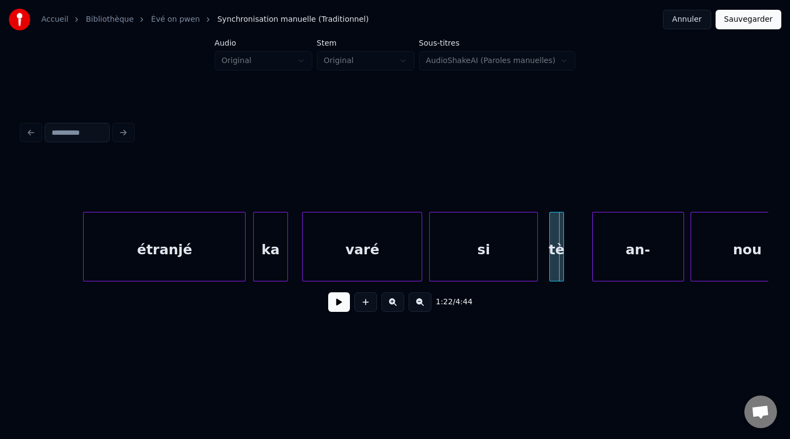
click at [337, 301] on button at bounding box center [339, 302] width 22 height 20
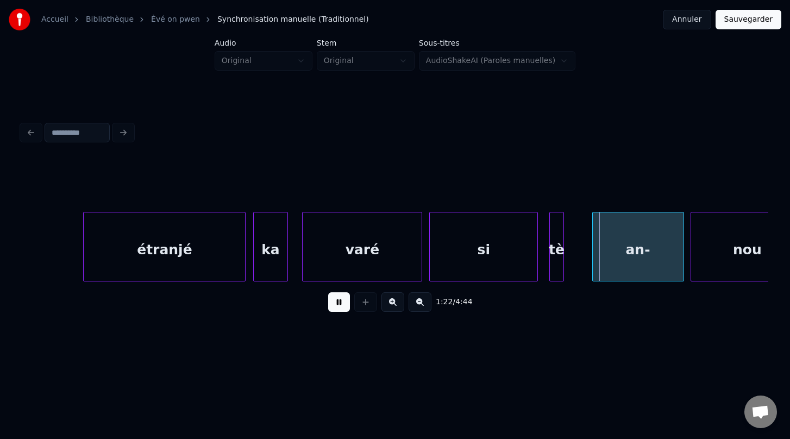
click at [337, 301] on button at bounding box center [339, 302] width 22 height 20
click at [580, 252] on div at bounding box center [579, 246] width 3 height 68
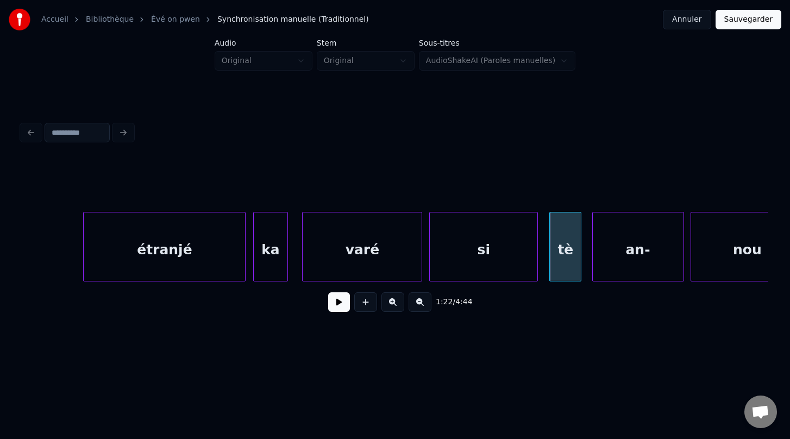
click at [226, 267] on div "étranjé" at bounding box center [164, 249] width 161 height 74
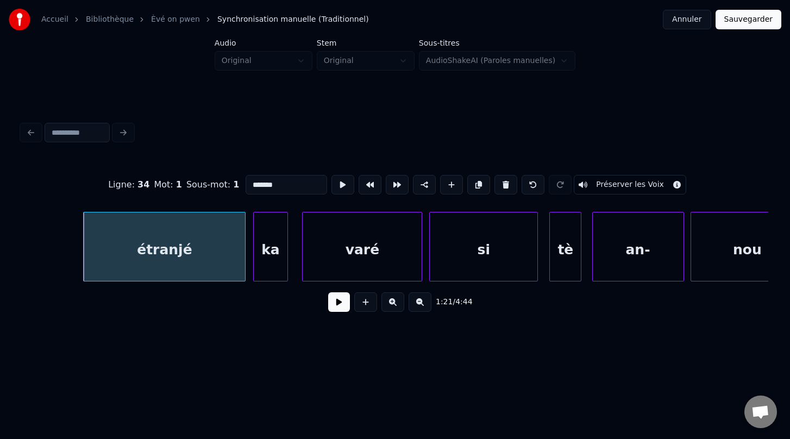
click at [341, 303] on button at bounding box center [339, 302] width 22 height 20
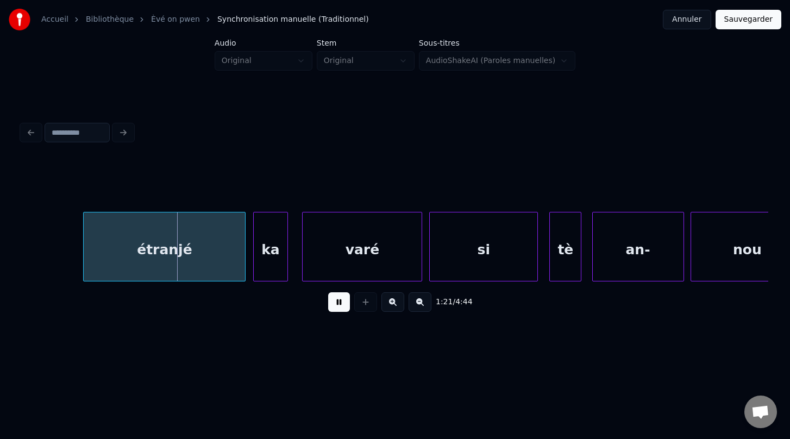
click at [341, 303] on button at bounding box center [339, 302] width 22 height 20
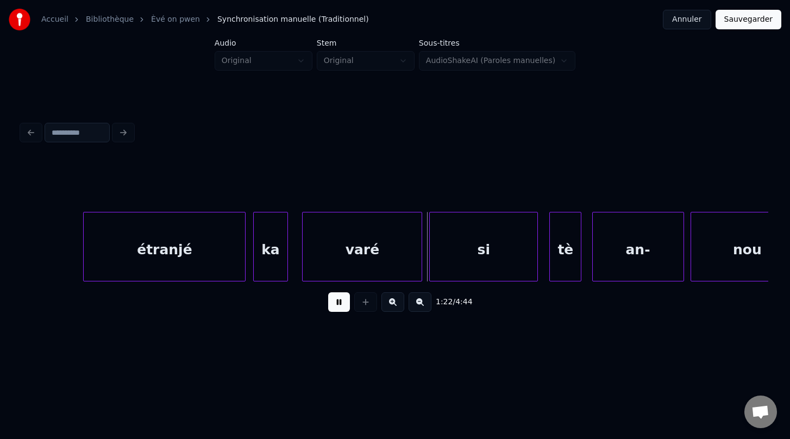
click at [341, 304] on button at bounding box center [339, 302] width 22 height 20
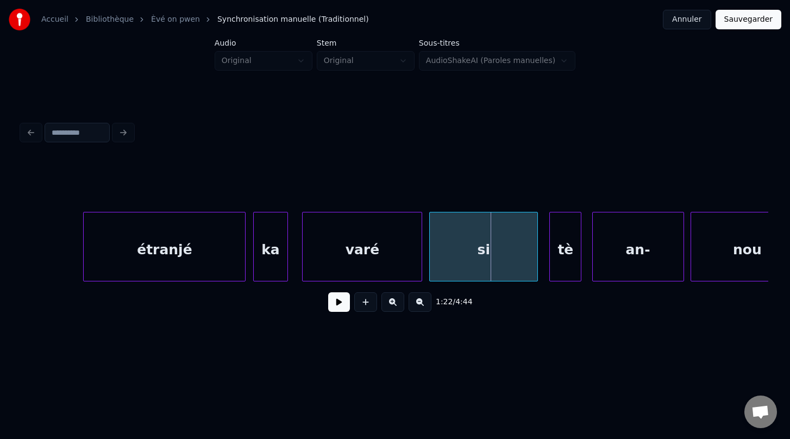
click at [341, 304] on button at bounding box center [339, 302] width 22 height 20
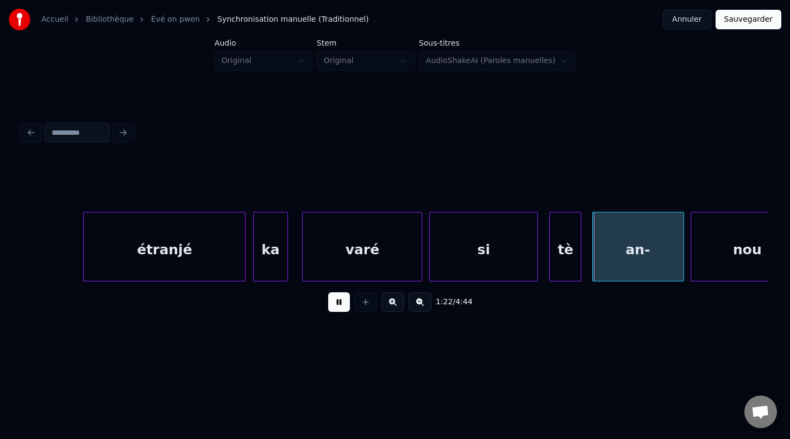
click at [341, 304] on button at bounding box center [339, 302] width 22 height 20
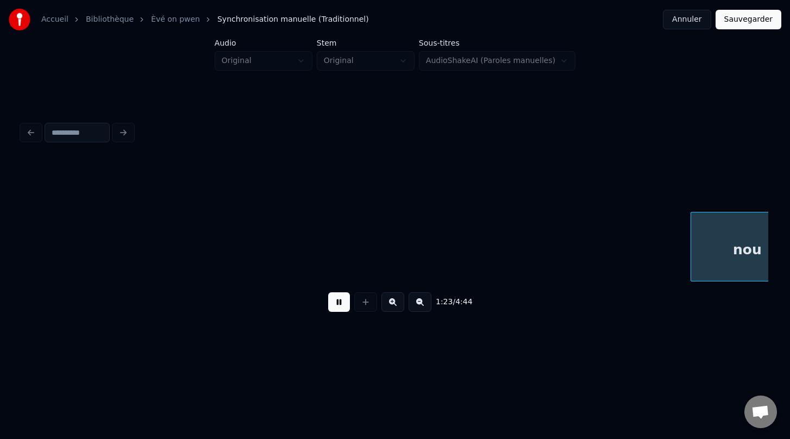
scroll to position [0, 29383]
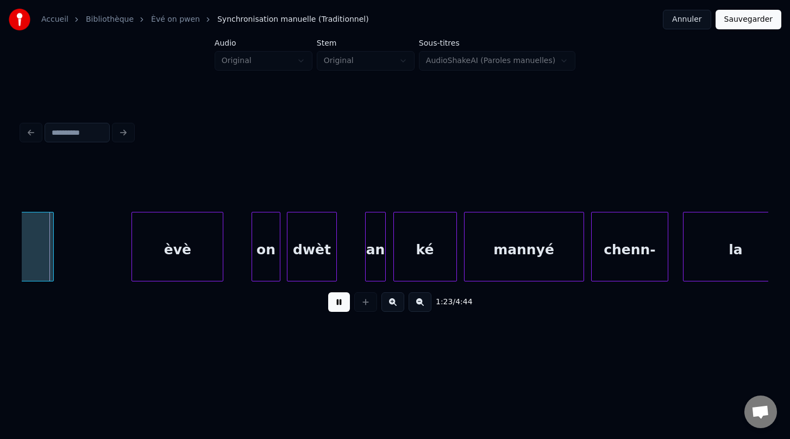
click at [341, 304] on button at bounding box center [339, 302] width 22 height 20
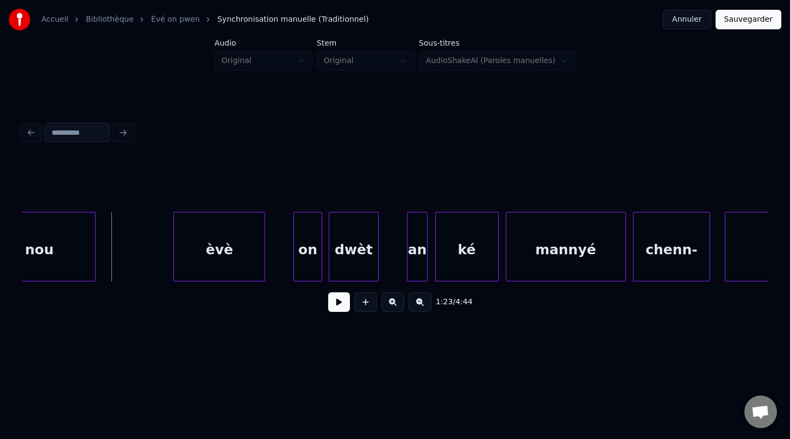
scroll to position [0, 29359]
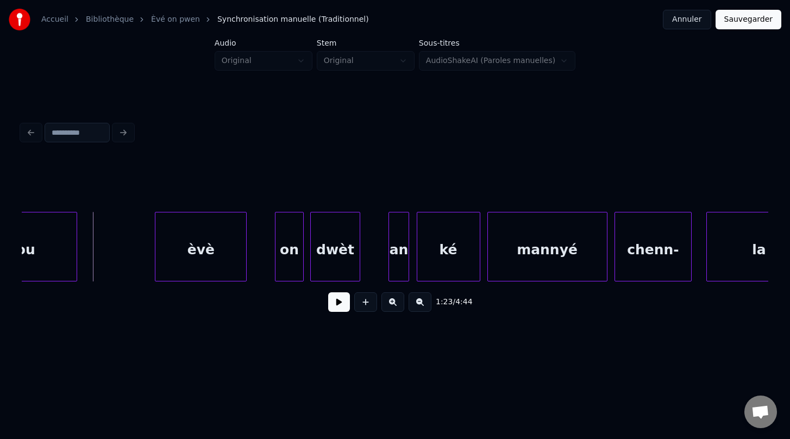
click at [211, 255] on div "èvè" at bounding box center [200, 249] width 91 height 74
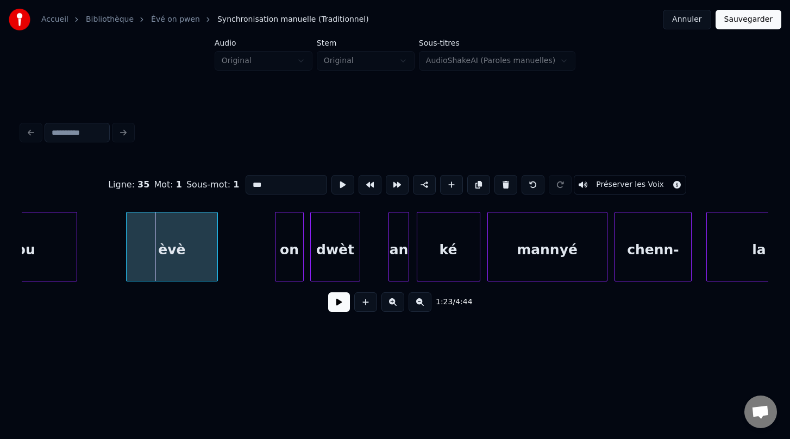
click at [158, 271] on div "èvè" at bounding box center [172, 249] width 91 height 74
click at [604, 185] on button "Préserver les Voix" at bounding box center [630, 185] width 112 height 20
click at [334, 301] on button at bounding box center [339, 302] width 22 height 20
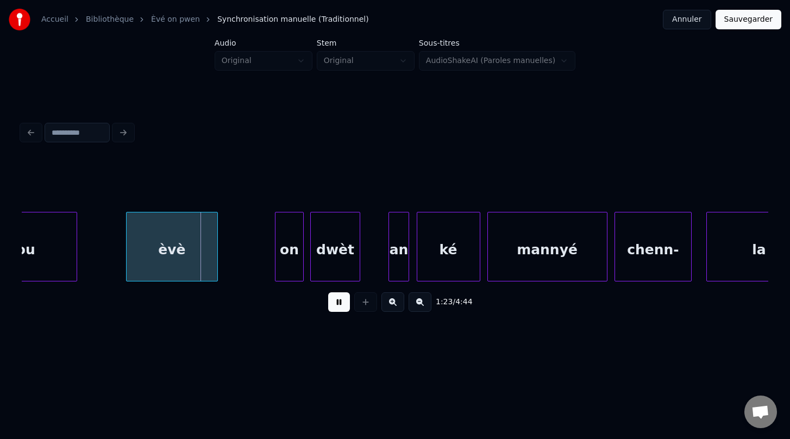
click at [334, 301] on button at bounding box center [339, 302] width 22 height 20
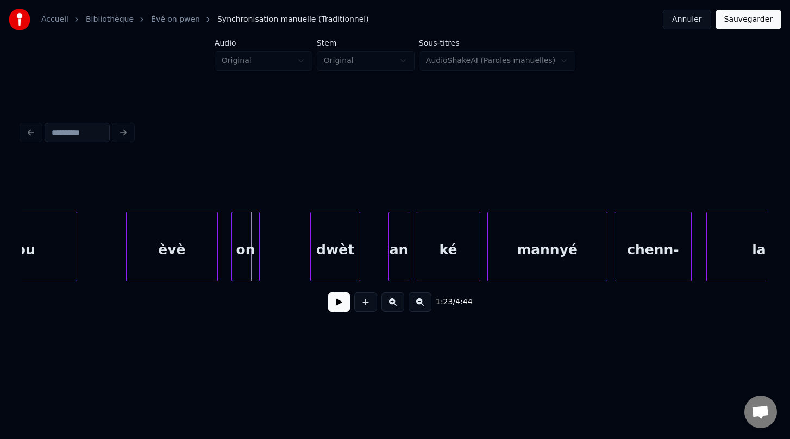
click at [244, 270] on div "on" at bounding box center [245, 249] width 27 height 74
click at [272, 250] on div at bounding box center [270, 246] width 3 height 68
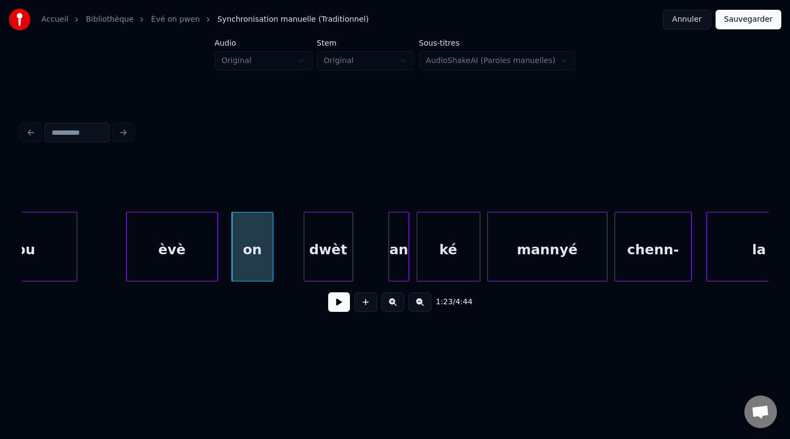
click at [326, 264] on div "dwèt" at bounding box center [328, 249] width 48 height 74
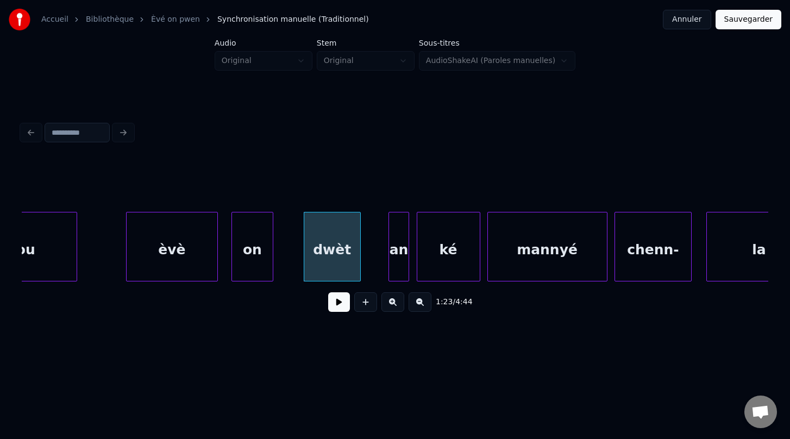
click at [358, 247] on div at bounding box center [358, 246] width 3 height 68
click at [147, 273] on div "èvè" at bounding box center [172, 249] width 91 height 74
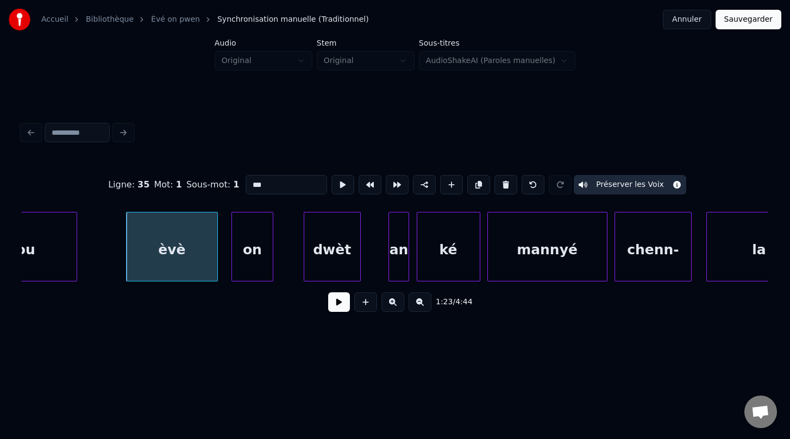
click at [327, 306] on div "1:23 / 4:44" at bounding box center [394, 302] width 729 height 24
click at [337, 304] on button at bounding box center [339, 302] width 22 height 20
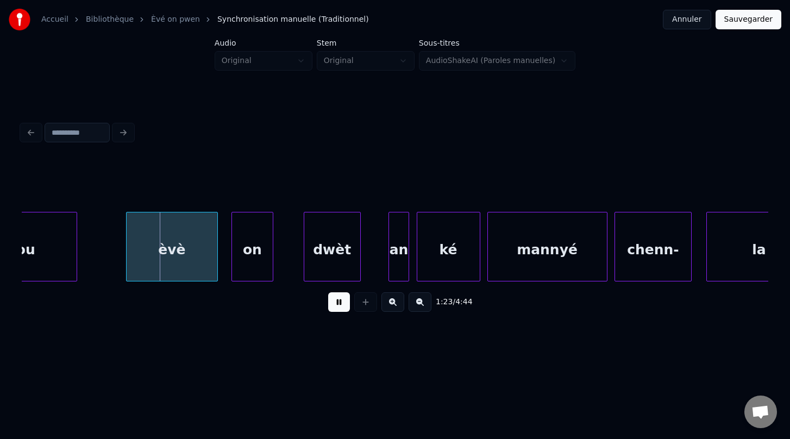
click at [337, 304] on button at bounding box center [339, 302] width 22 height 20
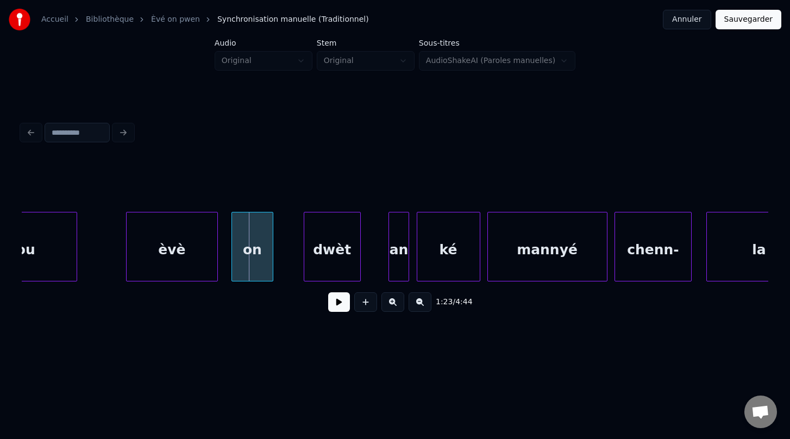
click at [337, 304] on button at bounding box center [339, 302] width 22 height 20
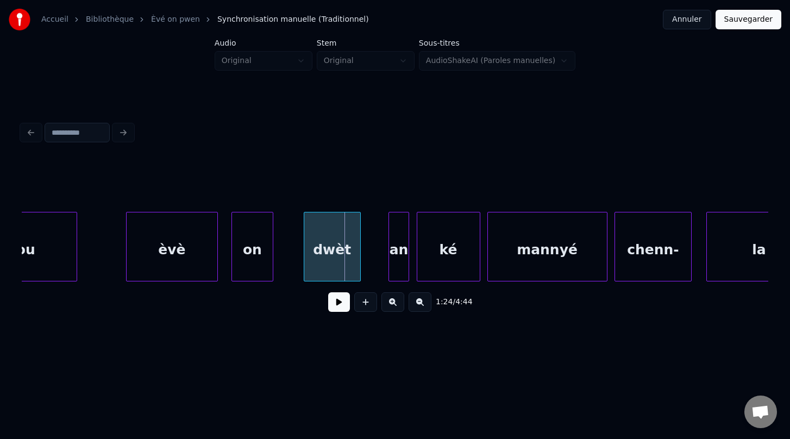
click at [337, 304] on button at bounding box center [339, 302] width 22 height 20
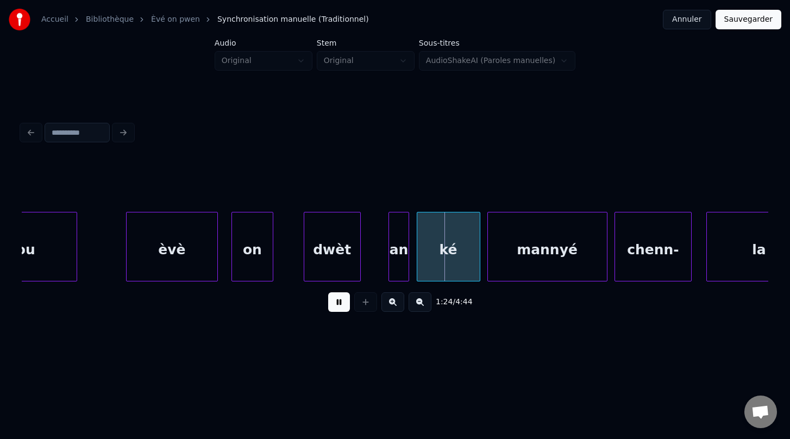
click at [337, 304] on button at bounding box center [339, 302] width 22 height 20
click at [374, 266] on div "an" at bounding box center [379, 249] width 20 height 74
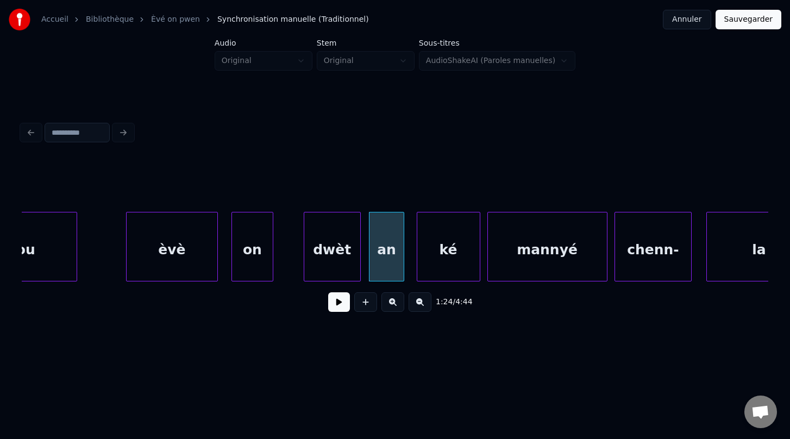
click at [402, 250] on div at bounding box center [401, 246] width 3 height 68
click at [181, 242] on div "èvè" at bounding box center [172, 249] width 91 height 74
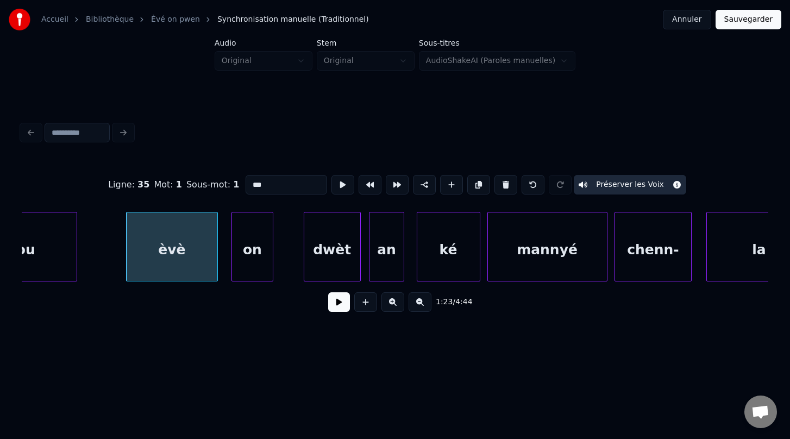
click at [250, 262] on div "on" at bounding box center [252, 249] width 41 height 74
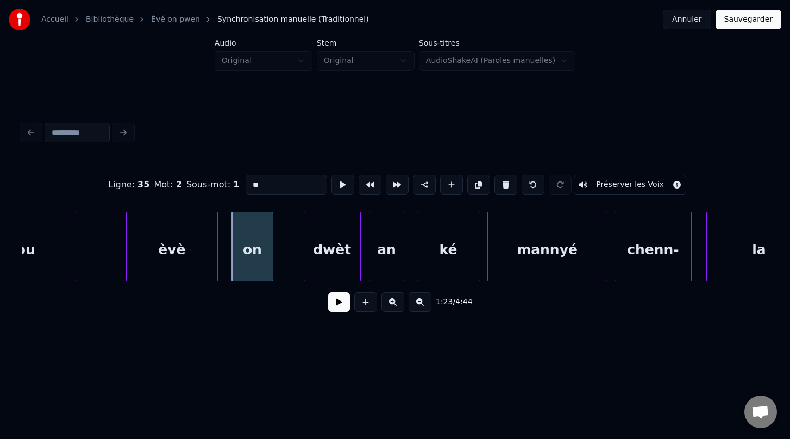
click at [601, 187] on button "Préserver les Voix" at bounding box center [630, 185] width 112 height 20
click at [285, 253] on div at bounding box center [283, 246] width 3 height 68
click at [341, 261] on div "dwèt" at bounding box center [332, 249] width 56 height 74
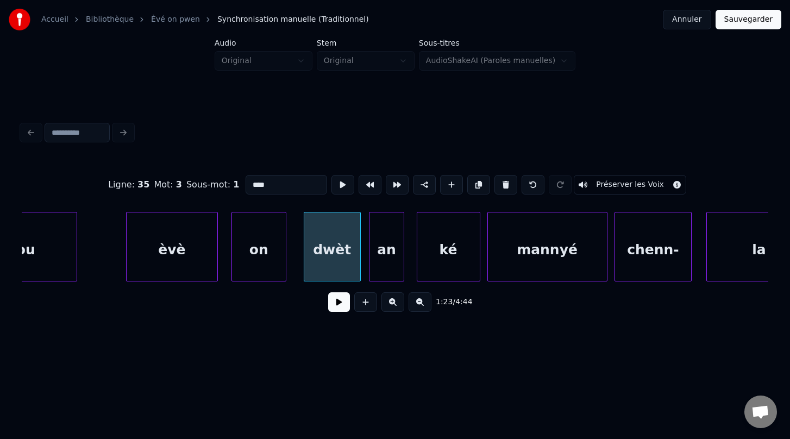
click at [606, 183] on button "Préserver les Voix" at bounding box center [630, 185] width 112 height 20
click at [381, 262] on div "an" at bounding box center [386, 249] width 35 height 74
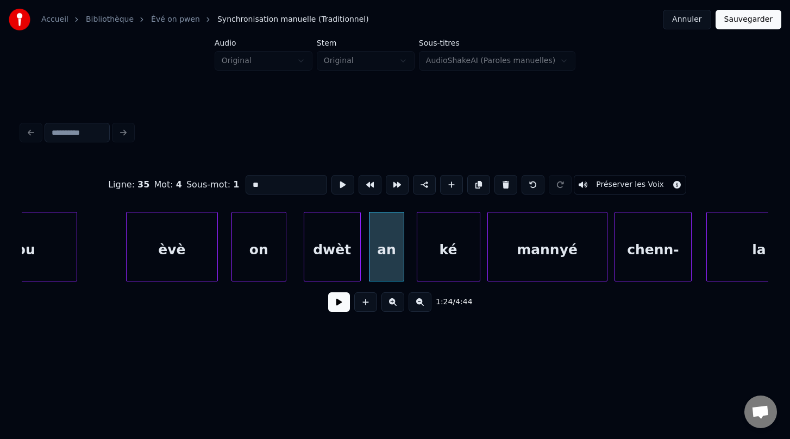
click at [609, 180] on button "Préserver les Voix" at bounding box center [630, 185] width 112 height 20
click at [382, 271] on div "an" at bounding box center [382, 249] width 35 height 74
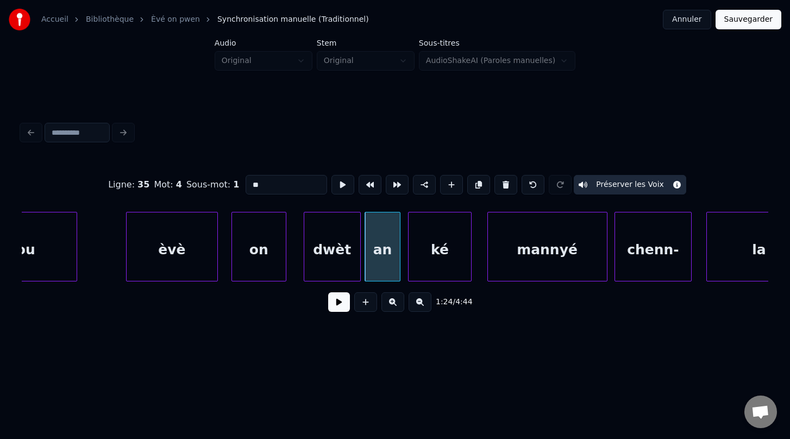
click at [434, 269] on div "ké" at bounding box center [440, 249] width 62 height 74
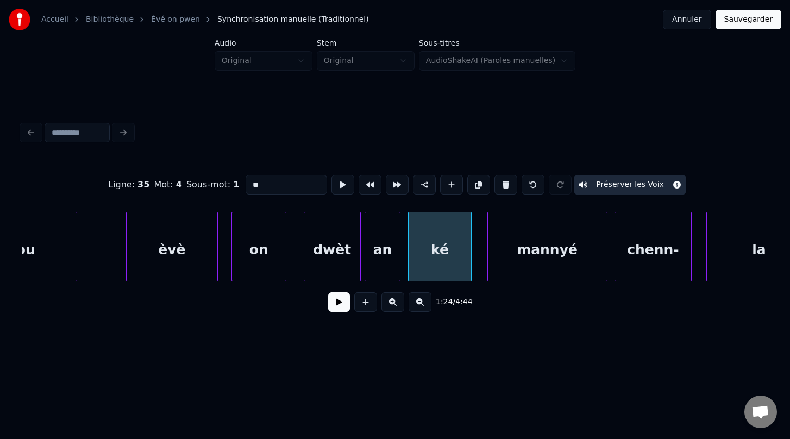
click at [386, 265] on div "an" at bounding box center [382, 249] width 35 height 74
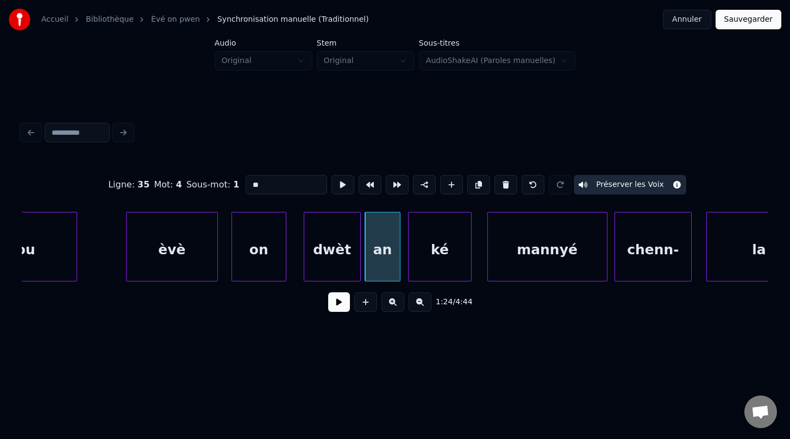
click at [451, 261] on div "ké" at bounding box center [440, 249] width 62 height 74
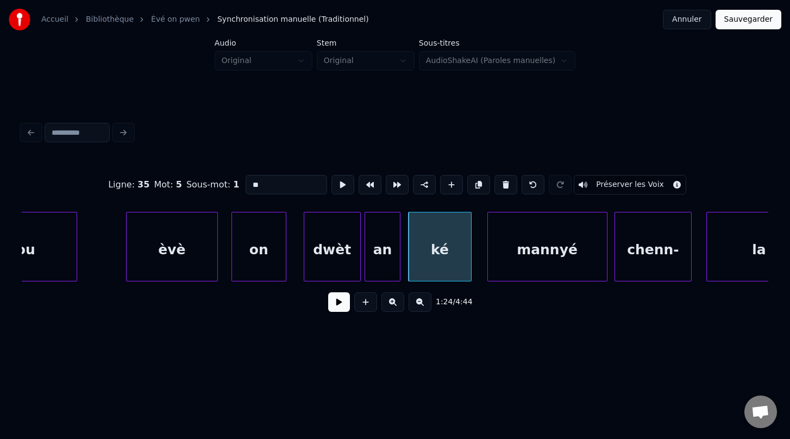
click at [607, 188] on button "Préserver les Voix" at bounding box center [630, 185] width 112 height 20
click at [505, 269] on div "mannyé" at bounding box center [538, 249] width 119 height 74
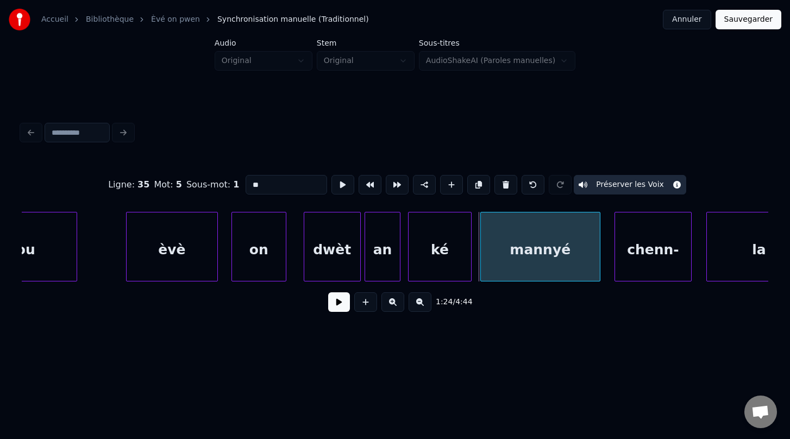
click at [572, 269] on div "mannyé" at bounding box center [540, 249] width 119 height 74
click at [632, 263] on div "chenn-" at bounding box center [648, 249] width 77 height 74
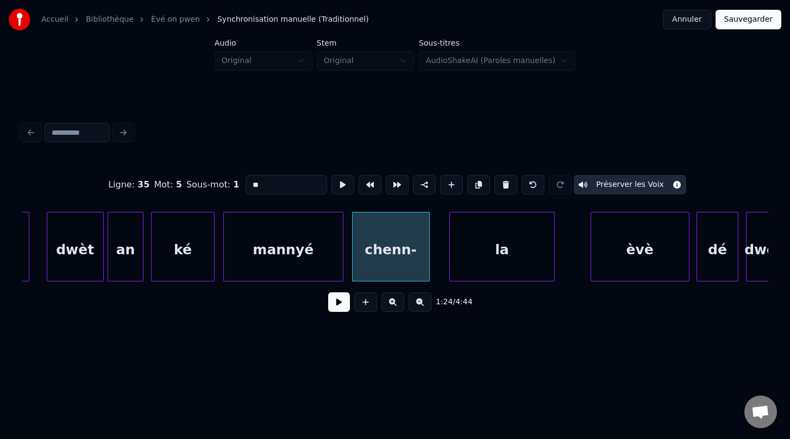
scroll to position [0, 29632]
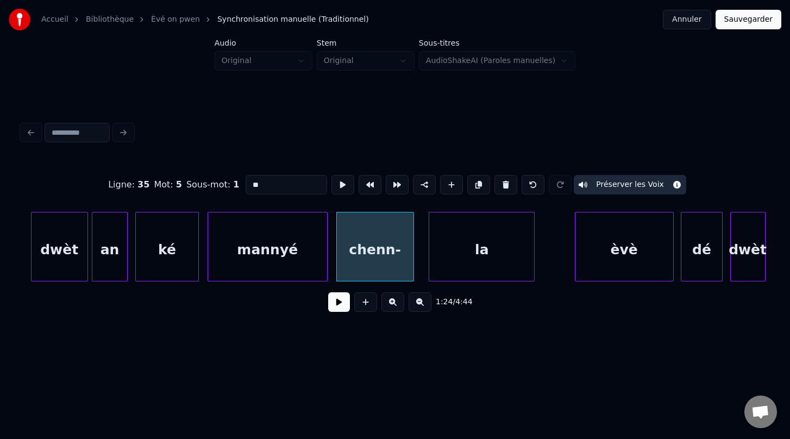
click at [454, 262] on div "la" at bounding box center [481, 249] width 105 height 74
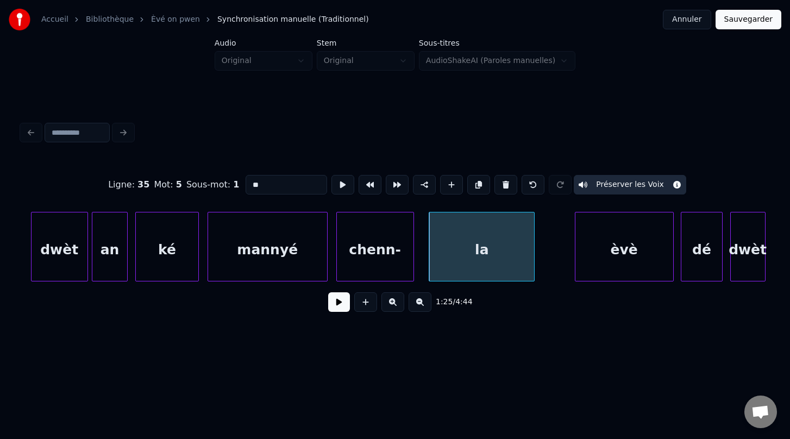
click at [601, 187] on button "Préserver les Voix" at bounding box center [630, 185] width 112 height 20
click at [606, 185] on button "Préserver les Voix" at bounding box center [630, 185] width 112 height 20
click at [587, 261] on div "èvè" at bounding box center [599, 249] width 98 height 74
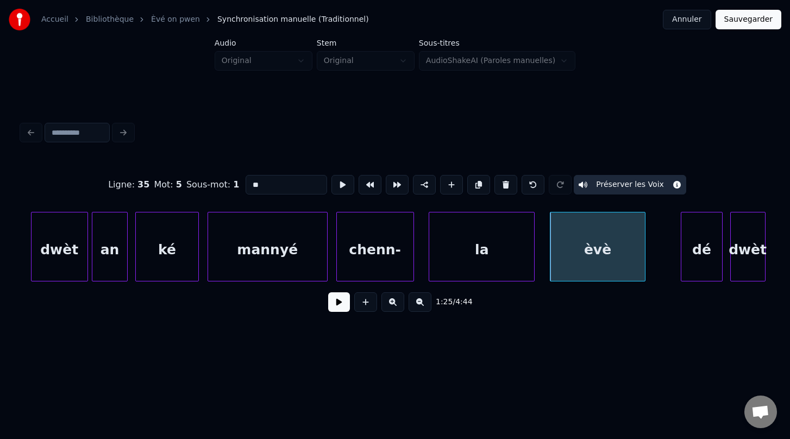
click at [642, 267] on div at bounding box center [643, 246] width 3 height 68
click at [688, 263] on div "dé" at bounding box center [694, 249] width 41 height 74
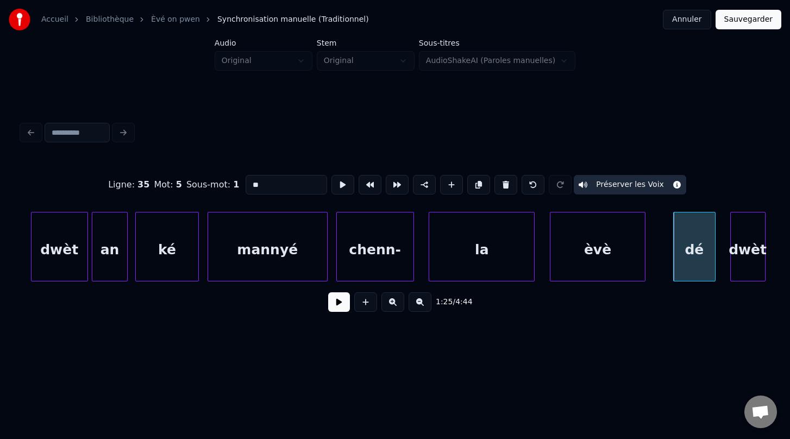
click at [495, 262] on div "la" at bounding box center [481, 249] width 105 height 74
type input "**"
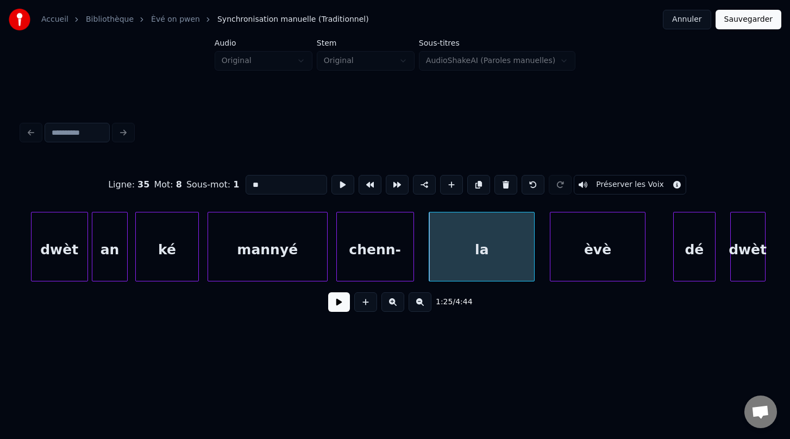
click at [335, 306] on button at bounding box center [339, 302] width 22 height 20
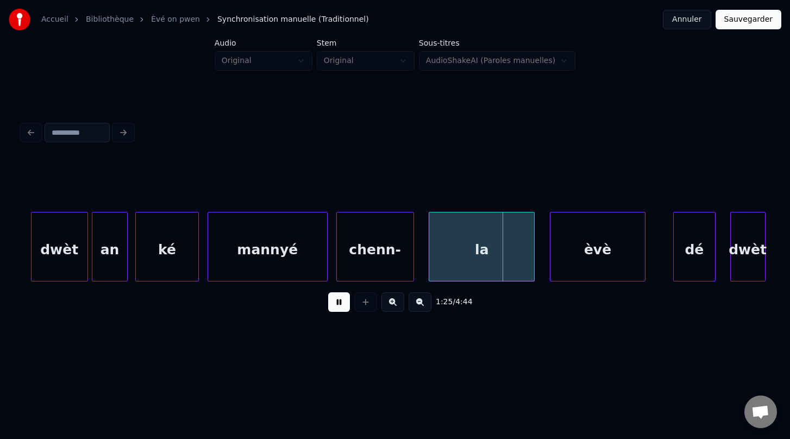
click at [335, 306] on button at bounding box center [339, 302] width 22 height 20
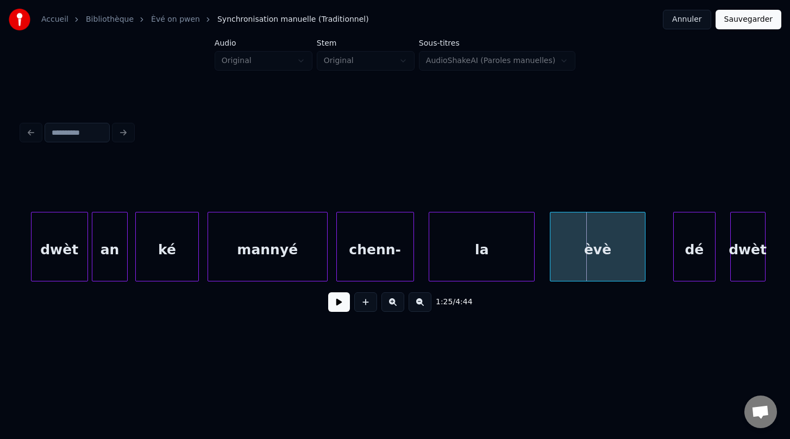
click at [335, 306] on button at bounding box center [339, 302] width 22 height 20
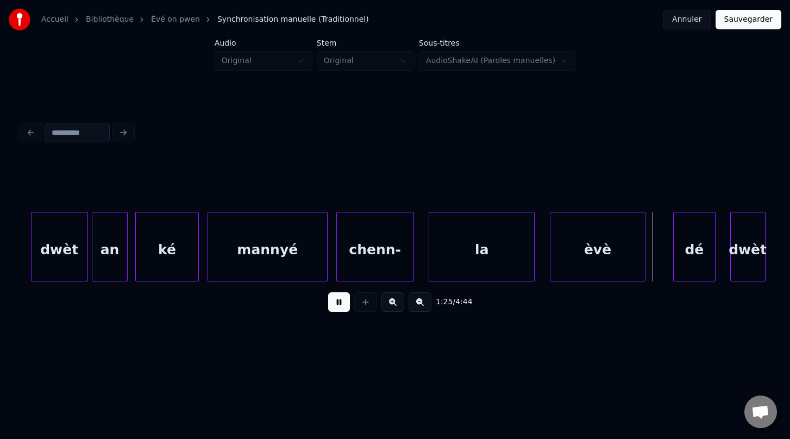
click at [335, 306] on button at bounding box center [339, 302] width 22 height 20
click at [661, 268] on div "dé" at bounding box center [667, 249] width 41 height 74
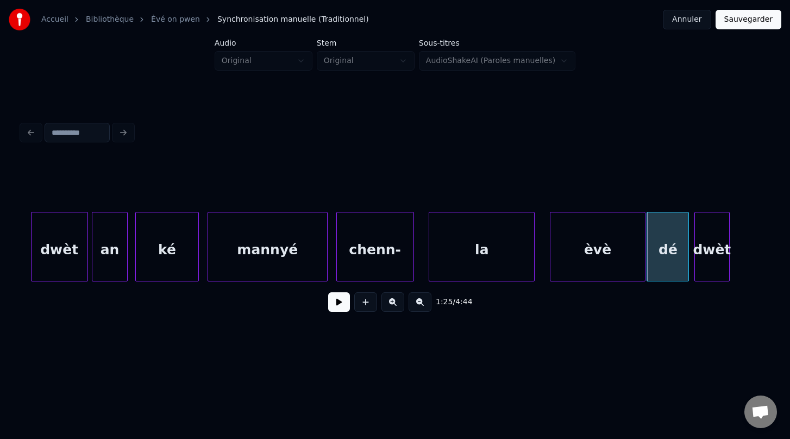
click at [708, 267] on div "dwèt" at bounding box center [712, 249] width 34 height 74
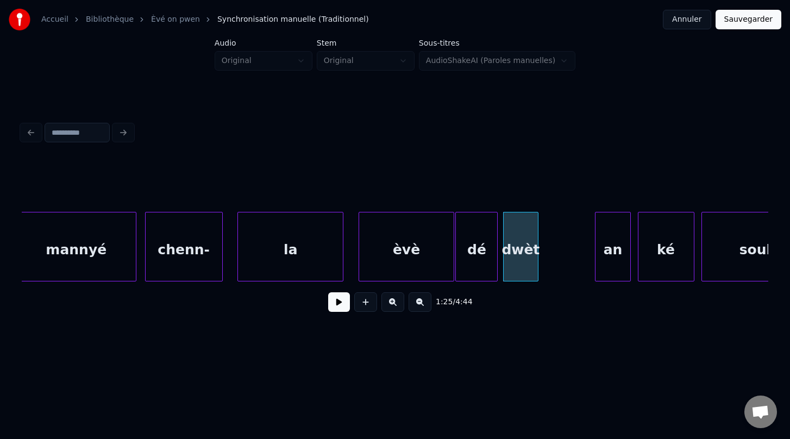
scroll to position [0, 29825]
click at [554, 252] on div at bounding box center [553, 246] width 3 height 68
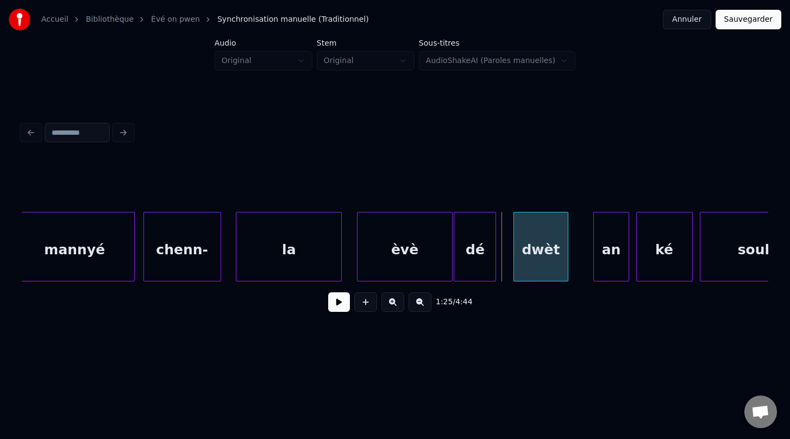
click at [549, 261] on div "dwèt" at bounding box center [541, 249] width 54 height 74
click at [491, 249] on div "dé" at bounding box center [476, 249] width 41 height 74
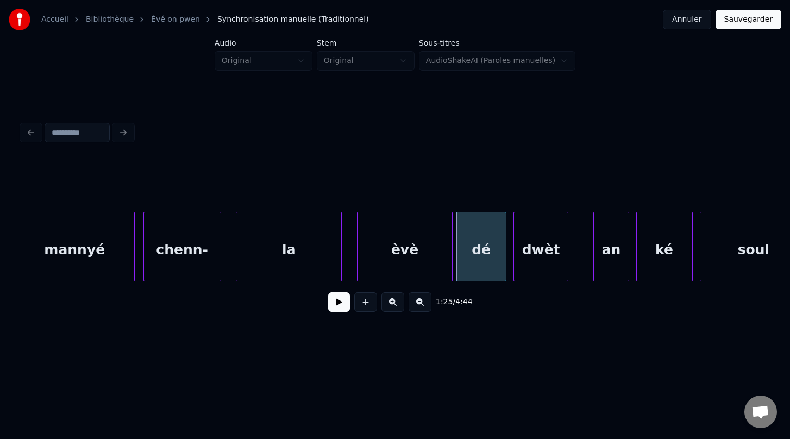
click at [504, 250] on div at bounding box center [504, 246] width 3 height 68
click at [588, 268] on div "an" at bounding box center [592, 249] width 34 height 74
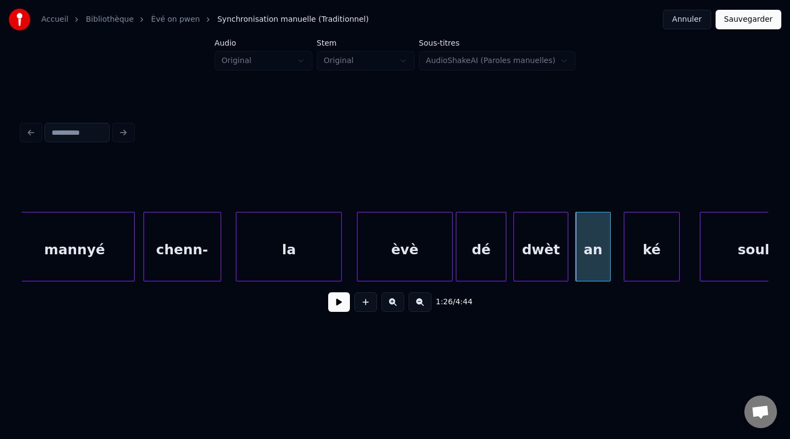
click at [643, 269] on div "ké" at bounding box center [651, 249] width 55 height 74
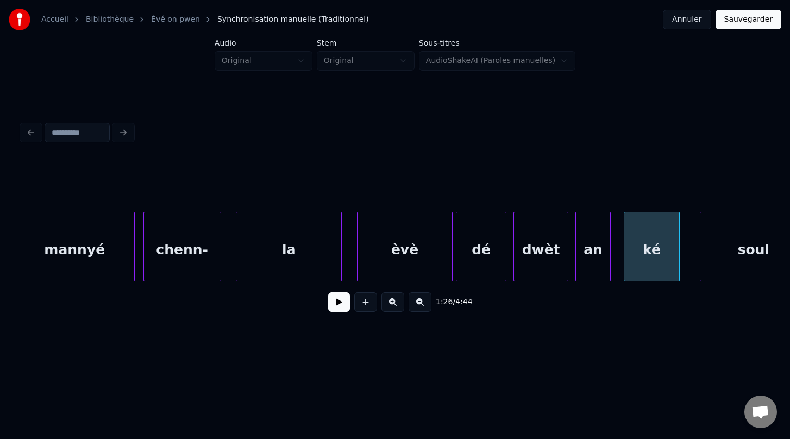
click at [680, 249] on div "ké" at bounding box center [652, 247] width 56 height 70
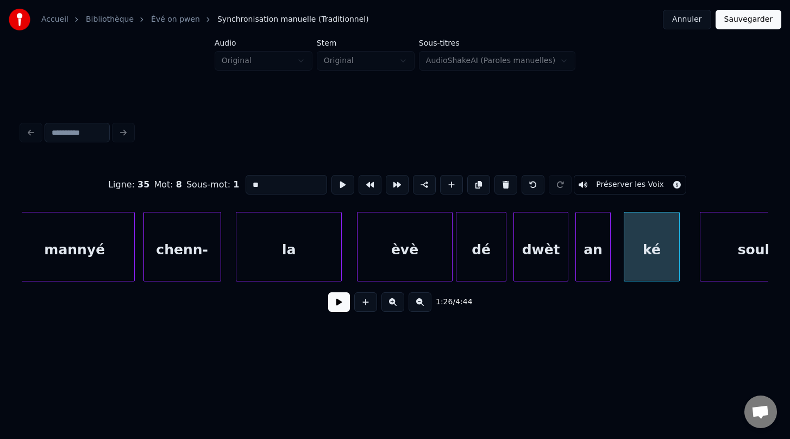
type input "**"
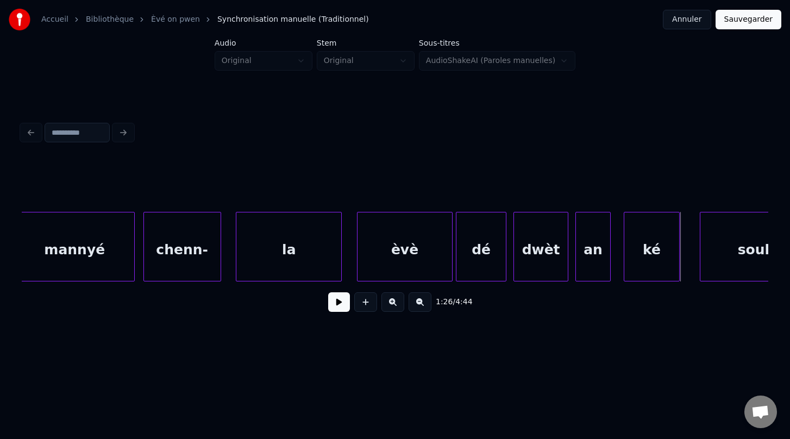
click at [664, 259] on div "ké" at bounding box center [651, 249] width 55 height 74
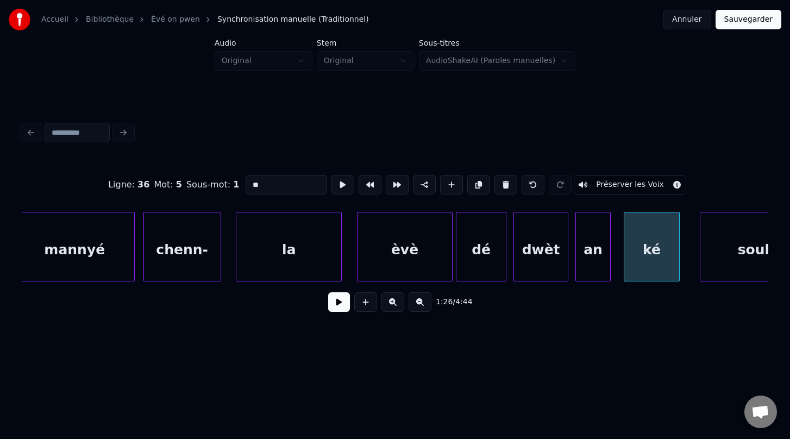
click at [189, 254] on div "chenn-" at bounding box center [182, 249] width 77 height 74
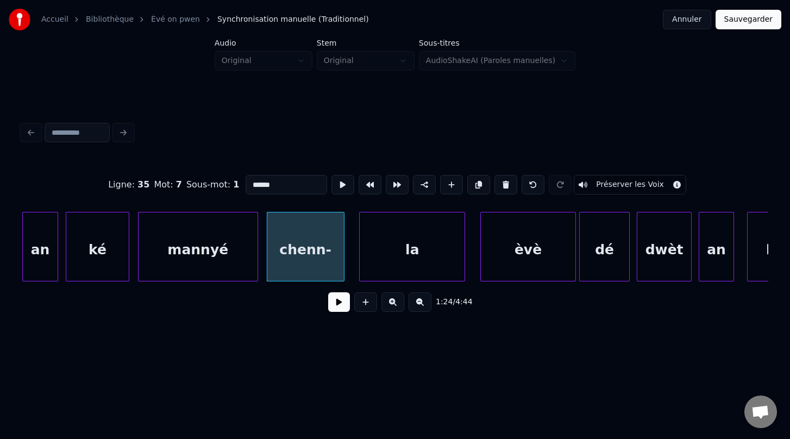
scroll to position [0, 29699]
click at [189, 254] on div "mannyé" at bounding box center [200, 249] width 119 height 74
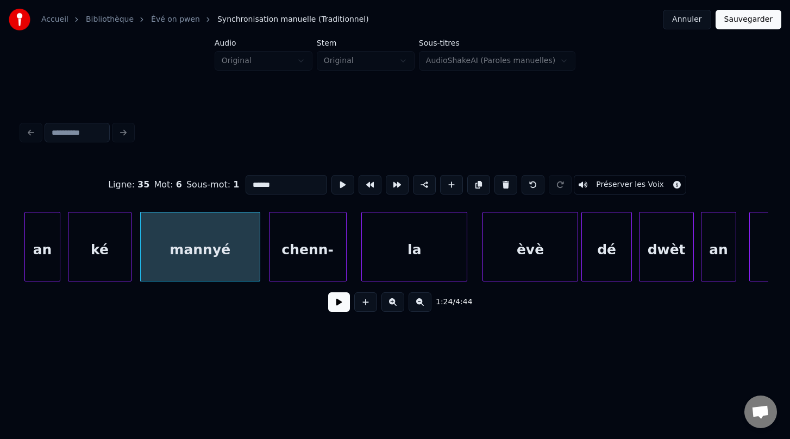
click at [107, 254] on div "ké" at bounding box center [99, 249] width 62 height 74
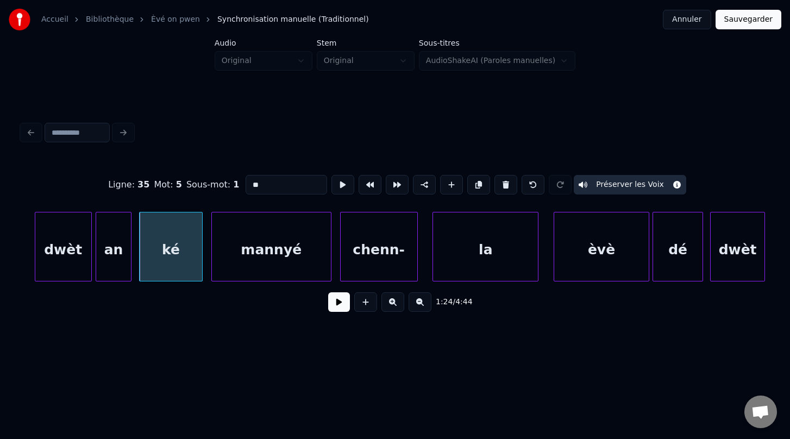
scroll to position [0, 29622]
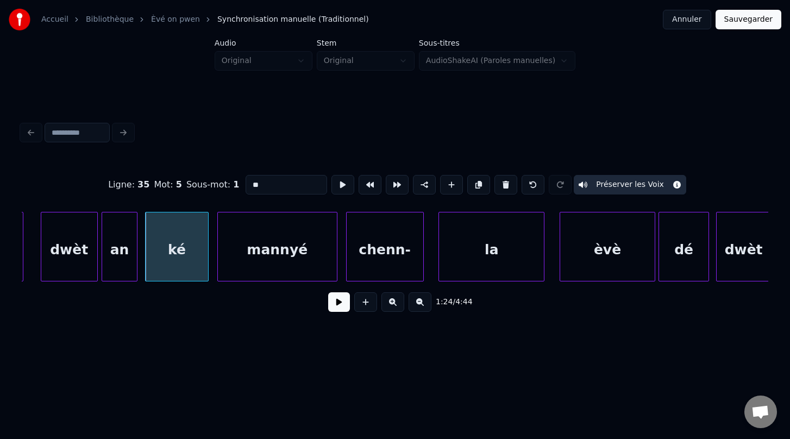
click at [265, 248] on div "mannyé" at bounding box center [277, 249] width 119 height 74
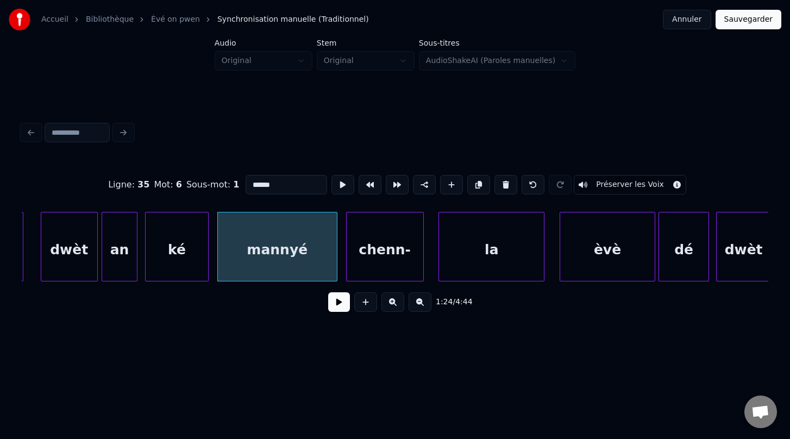
click at [615, 188] on button "Préserver les Voix" at bounding box center [630, 185] width 112 height 20
click at [387, 252] on div "chenn-" at bounding box center [385, 249] width 77 height 74
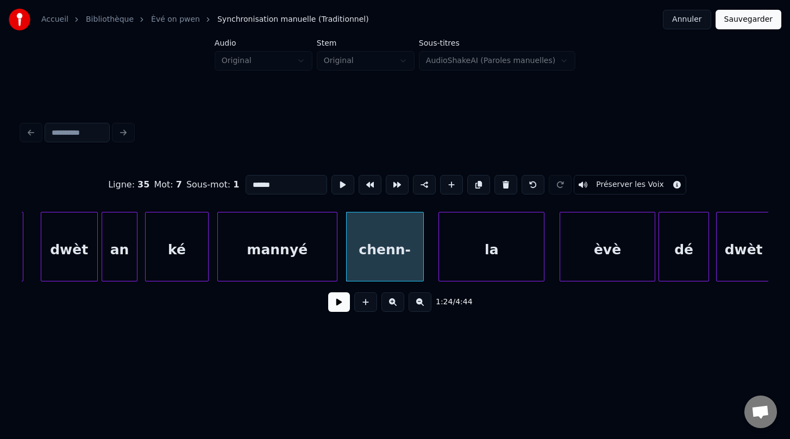
click at [601, 184] on button "Préserver les Voix" at bounding box center [630, 185] width 112 height 20
click at [491, 251] on div "la" at bounding box center [491, 249] width 105 height 74
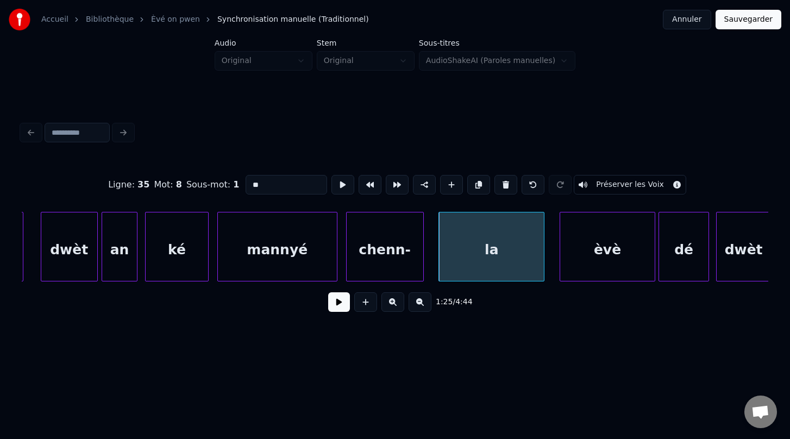
click at [612, 185] on button "Préserver les Voix" at bounding box center [630, 185] width 112 height 20
click at [614, 240] on div "èvè" at bounding box center [607, 249] width 95 height 74
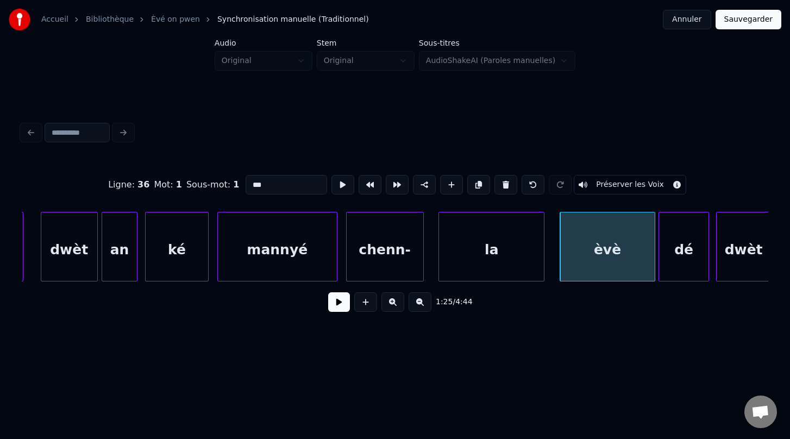
click at [606, 183] on button "Préserver les Voix" at bounding box center [630, 185] width 112 height 20
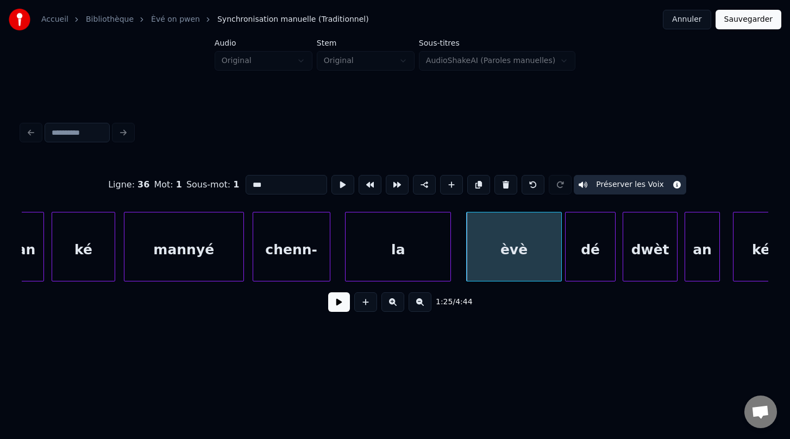
scroll to position [0, 29741]
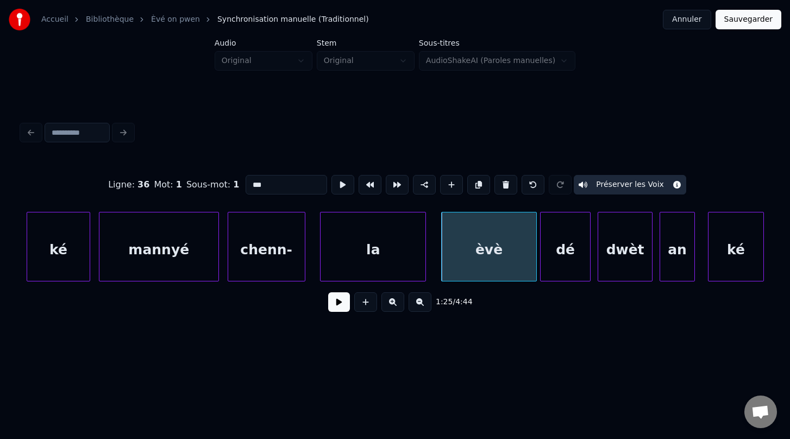
click at [560, 253] on div "dé" at bounding box center [565, 249] width 49 height 74
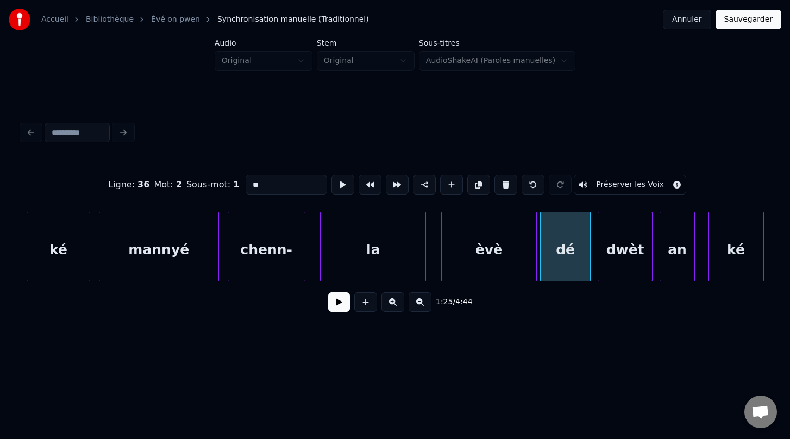
click at [604, 185] on button "Préserver les Voix" at bounding box center [630, 185] width 112 height 20
click at [631, 246] on div "dwèt" at bounding box center [625, 249] width 54 height 74
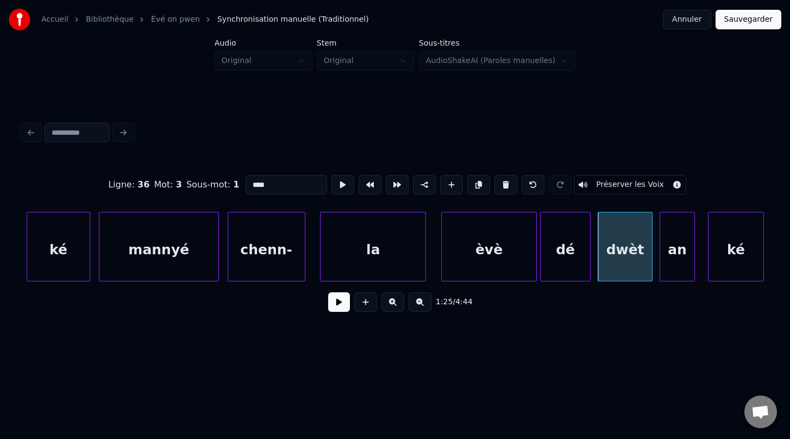
click at [609, 187] on button "Préserver les Voix" at bounding box center [630, 185] width 112 height 20
click at [684, 271] on div "an" at bounding box center [677, 249] width 34 height 74
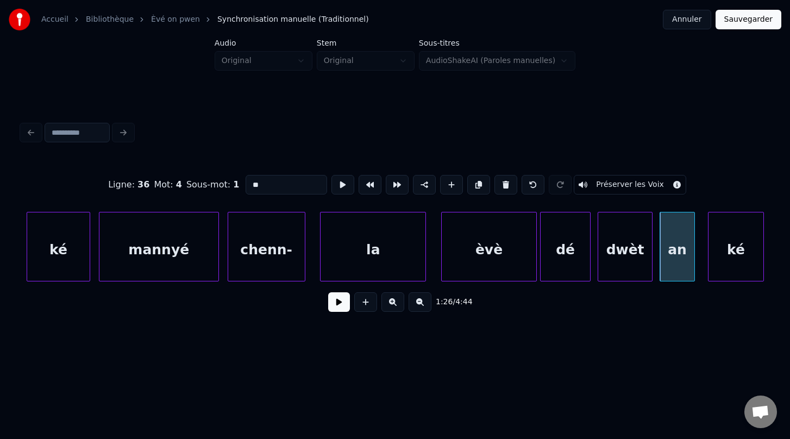
click at [621, 184] on button "Préserver les Voix" at bounding box center [630, 185] width 112 height 20
click at [738, 252] on div "ké" at bounding box center [735, 249] width 55 height 74
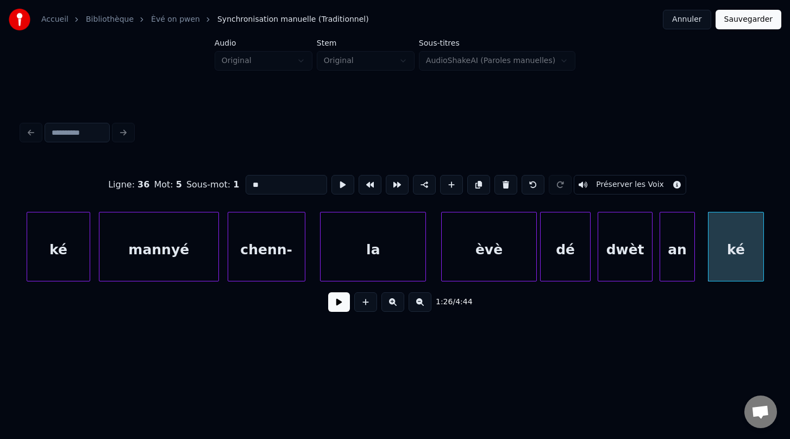
click at [623, 186] on button "Préserver les Voix" at bounding box center [630, 185] width 112 height 20
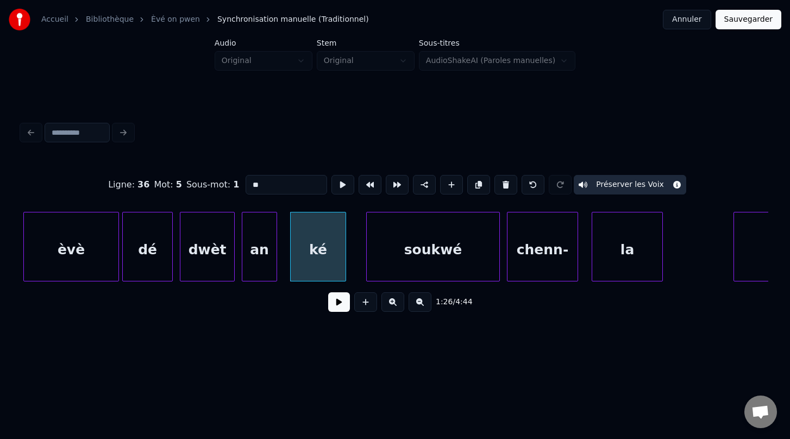
scroll to position [0, 30167]
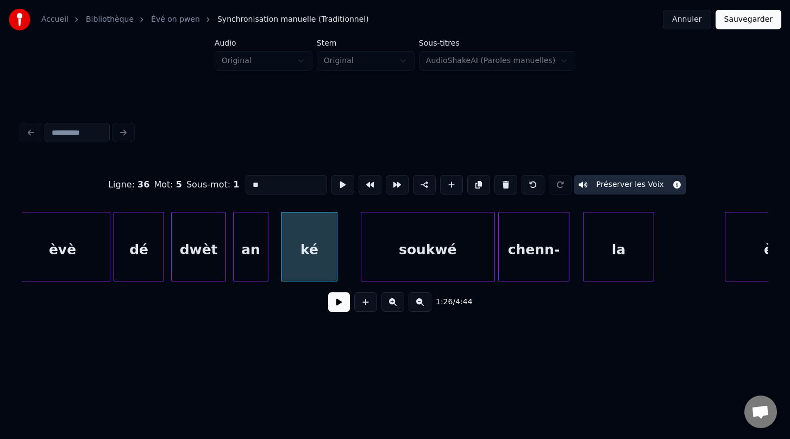
click at [415, 266] on div "soukwé" at bounding box center [427, 249] width 133 height 74
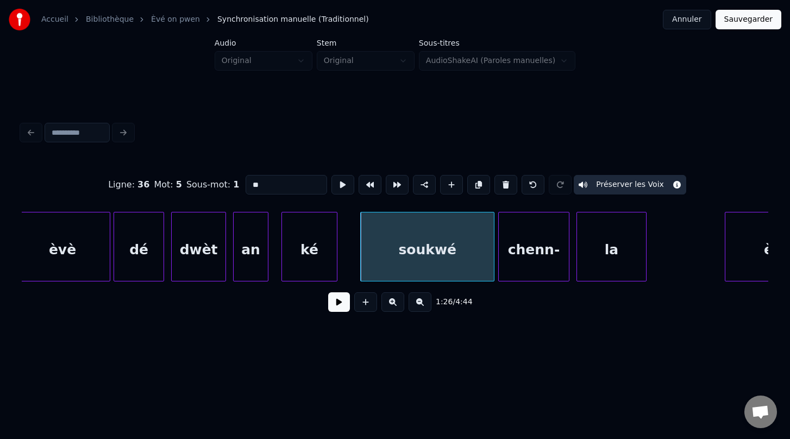
click at [600, 268] on div "la" at bounding box center [612, 249] width 70 height 74
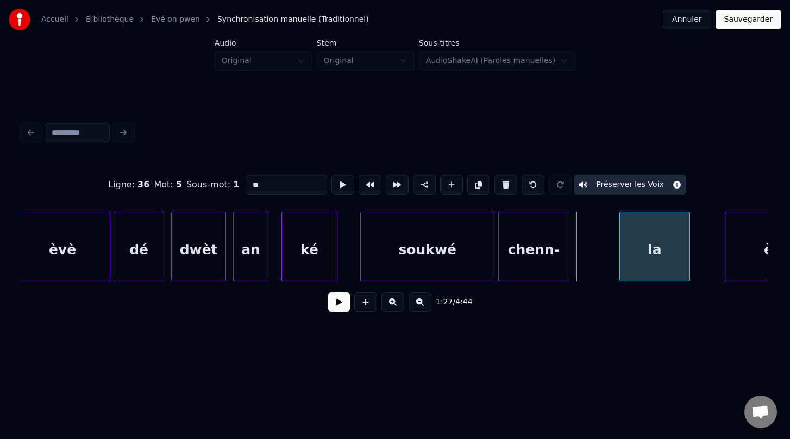
click at [643, 275] on div "la" at bounding box center [655, 249] width 70 height 74
click at [542, 273] on div "chenn-" at bounding box center [532, 249] width 70 height 74
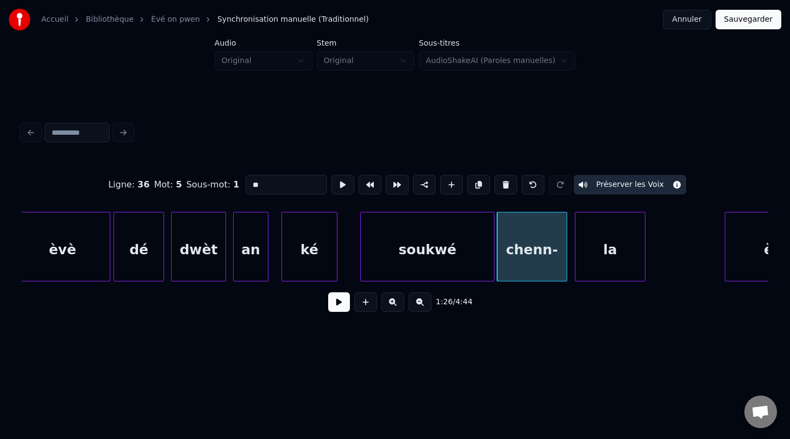
click at [601, 265] on div "la" at bounding box center [610, 249] width 70 height 74
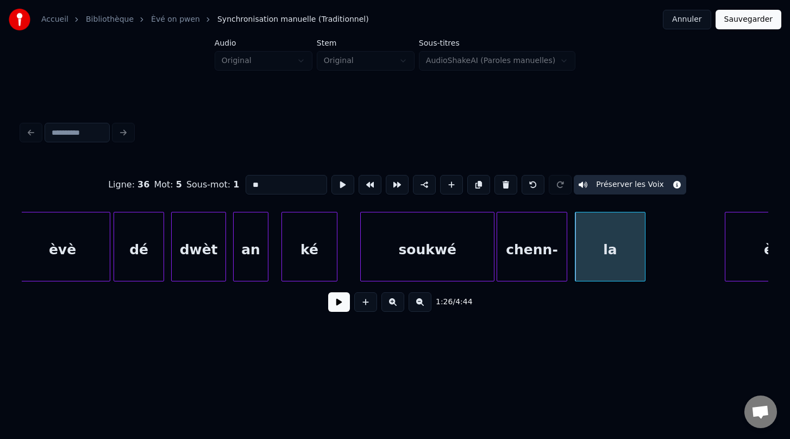
click at [252, 256] on div "an" at bounding box center [251, 249] width 34 height 74
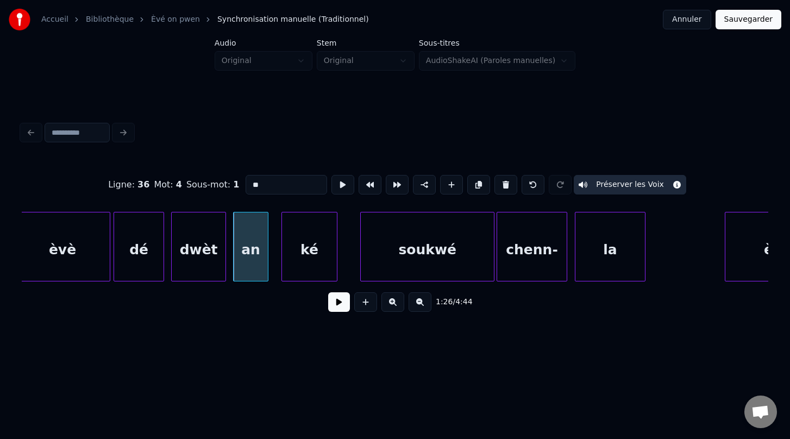
click at [324, 261] on div "ké" at bounding box center [309, 249] width 55 height 74
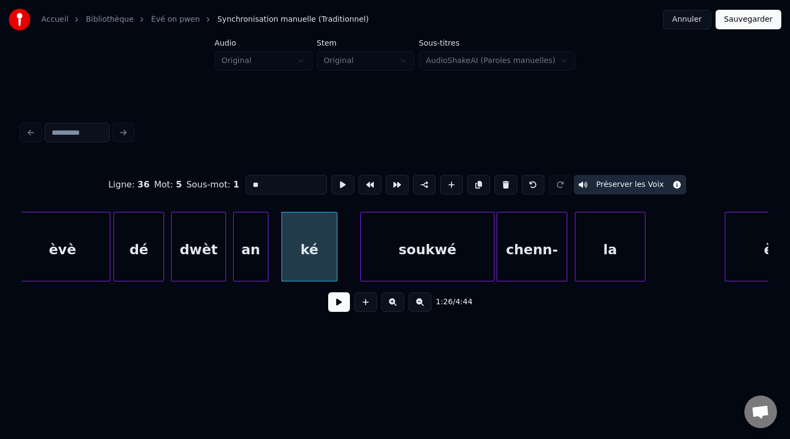
click at [417, 255] on div "soukwé" at bounding box center [427, 249] width 133 height 74
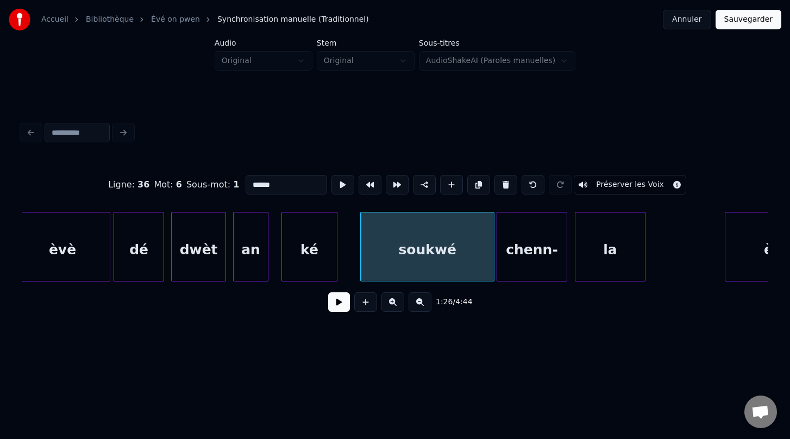
click at [610, 186] on button "Préserver les Voix" at bounding box center [630, 185] width 112 height 20
click at [544, 256] on div "chenn-" at bounding box center [532, 249] width 70 height 74
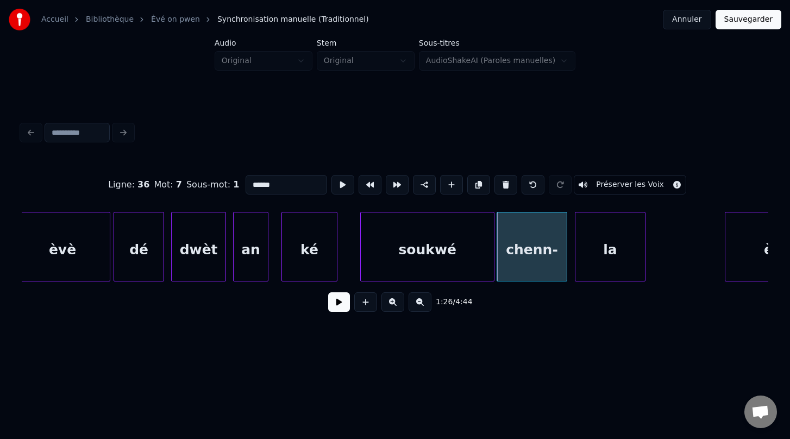
click at [613, 186] on button "Préserver les Voix" at bounding box center [630, 185] width 112 height 20
click at [619, 244] on div "la" at bounding box center [610, 249] width 70 height 74
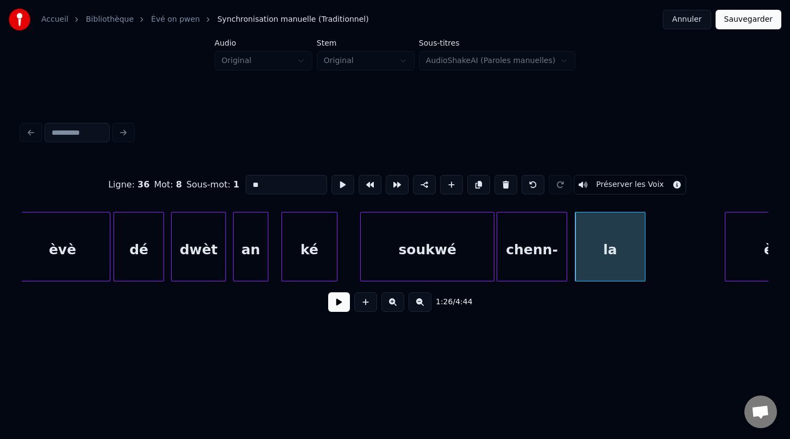
click at [611, 189] on button "Préserver les Voix" at bounding box center [630, 185] width 112 height 20
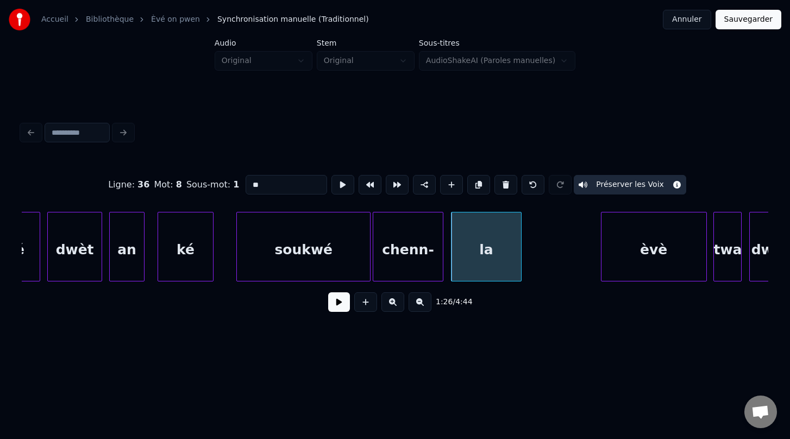
scroll to position [0, 30293]
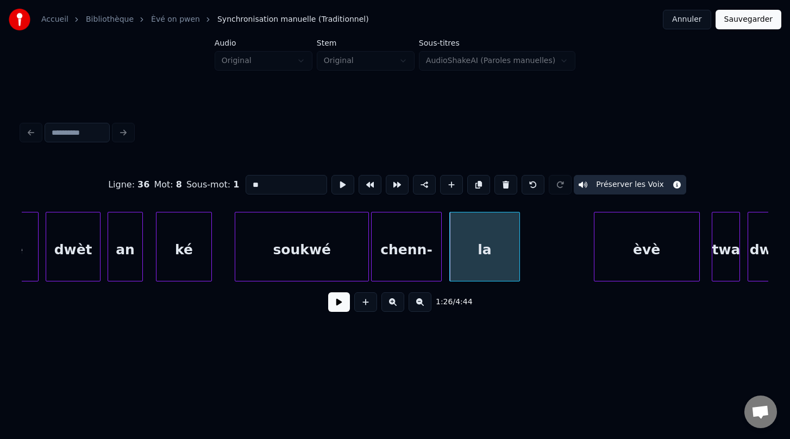
click at [635, 261] on div "èvè" at bounding box center [646, 249] width 105 height 74
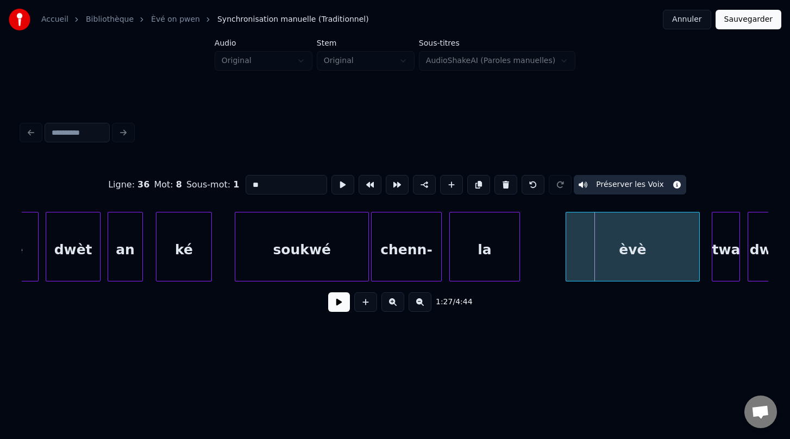
click at [566, 257] on div at bounding box center [567, 246] width 3 height 68
click at [645, 272] on div "èvè" at bounding box center [633, 249] width 133 height 74
click at [323, 262] on div "soukwé" at bounding box center [301, 249] width 133 height 74
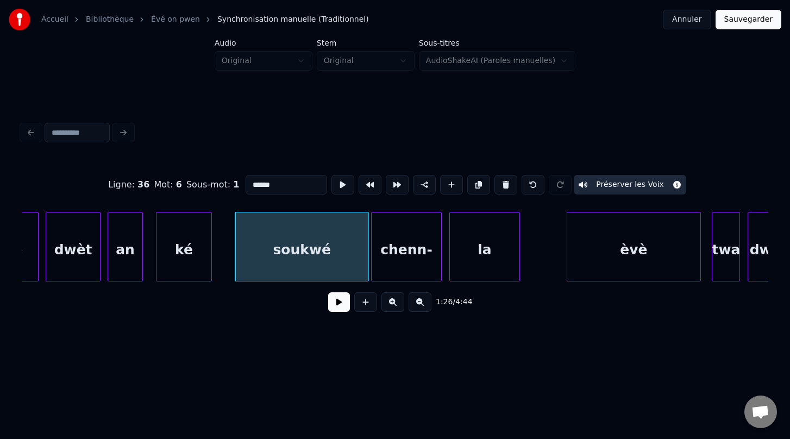
click at [403, 259] on div "chenn-" at bounding box center [407, 249] width 70 height 74
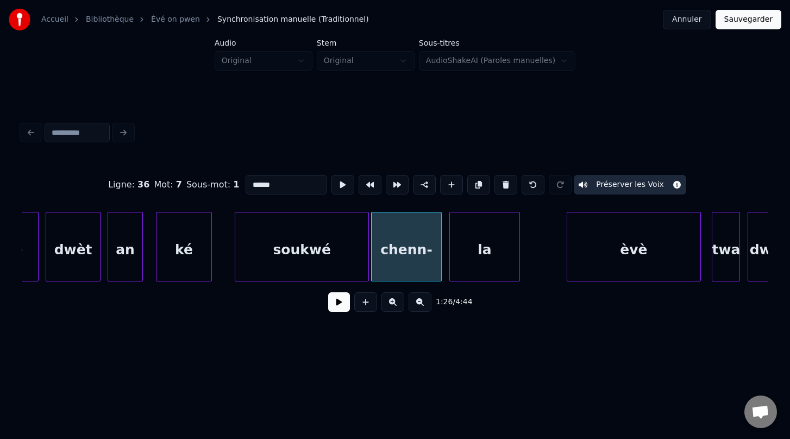
click at [470, 255] on div "la" at bounding box center [485, 249] width 70 height 74
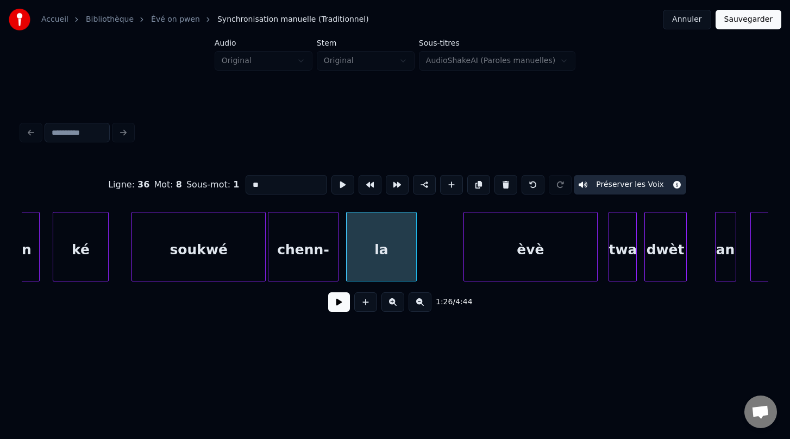
scroll to position [0, 30436]
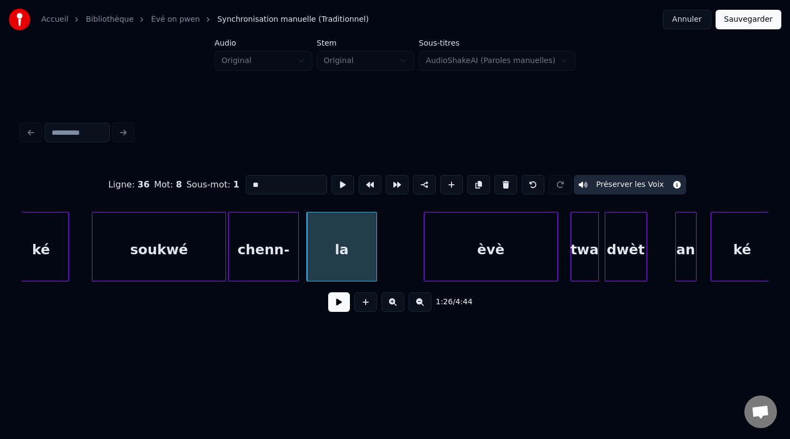
click at [581, 266] on div "twa" at bounding box center [584, 249] width 27 height 74
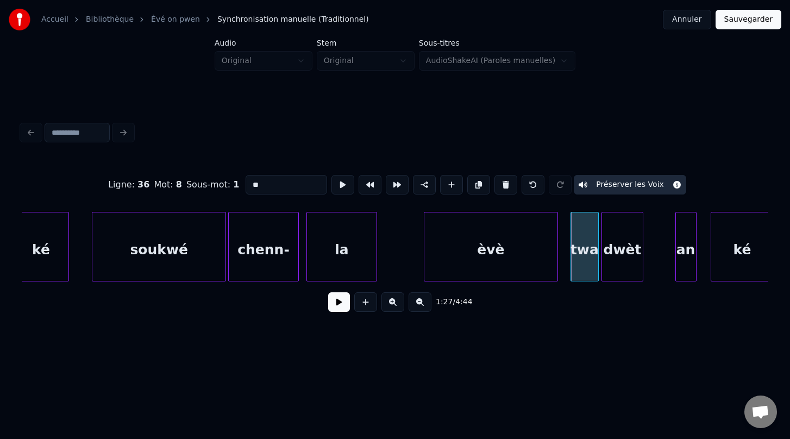
click at [621, 273] on div "dwèt" at bounding box center [622, 249] width 41 height 74
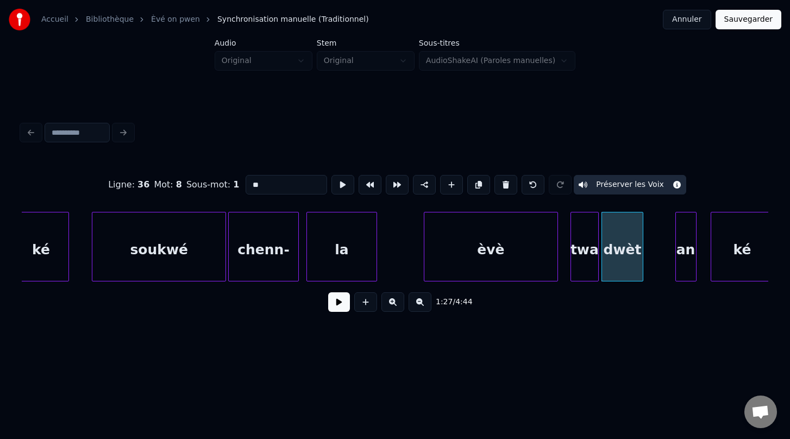
click at [524, 257] on div "èvè" at bounding box center [490, 249] width 133 height 74
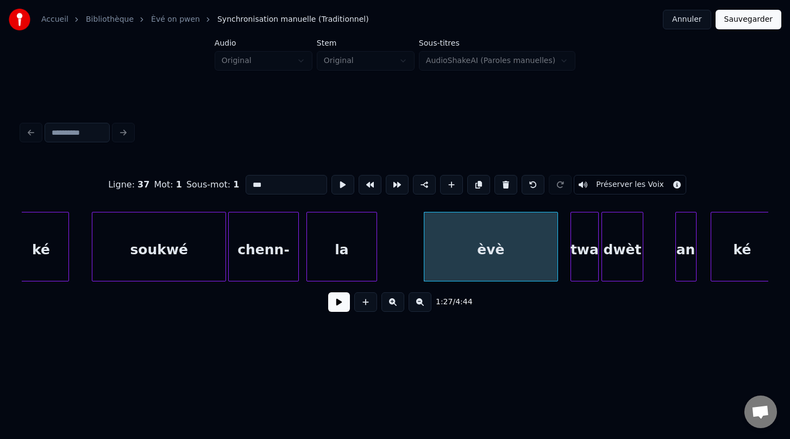
click at [583, 259] on div "twa" at bounding box center [584, 249] width 27 height 74
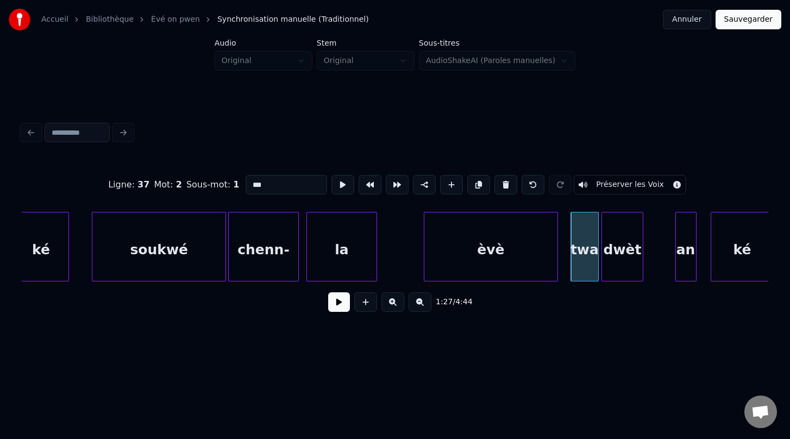
click at [628, 265] on div "dwèt" at bounding box center [622, 249] width 41 height 74
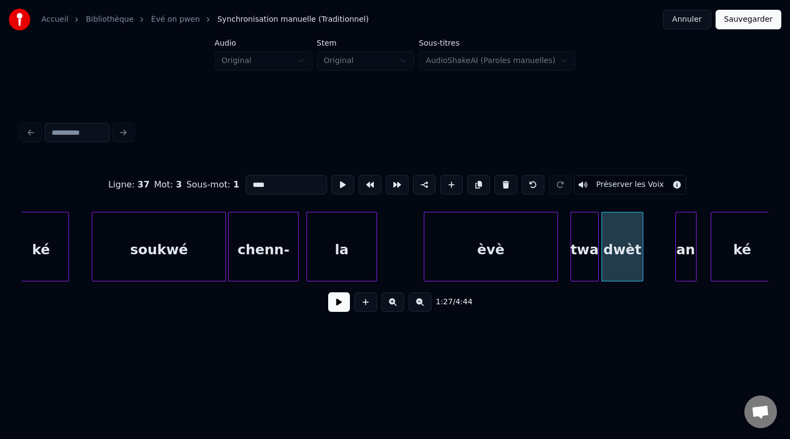
click at [191, 261] on div "soukwé" at bounding box center [158, 249] width 133 height 74
type input "******"
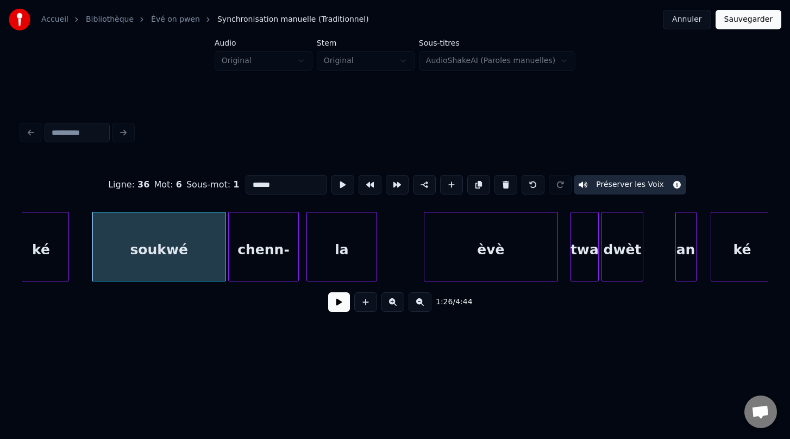
click at [340, 304] on button at bounding box center [339, 302] width 22 height 20
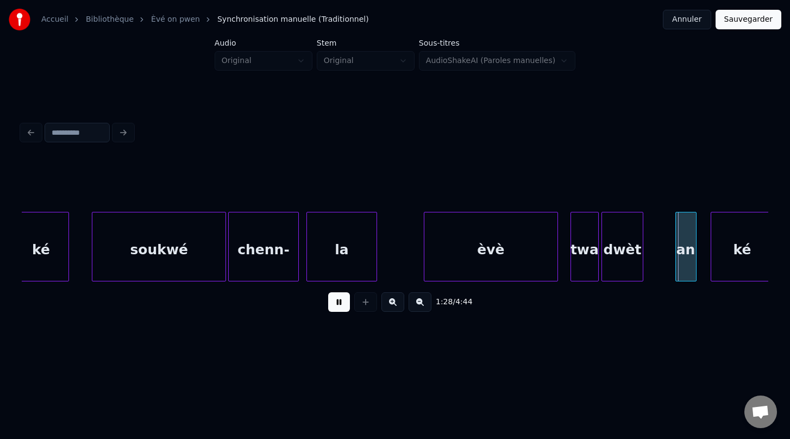
click at [340, 304] on button at bounding box center [339, 302] width 22 height 20
click at [549, 258] on div at bounding box center [548, 246] width 3 height 68
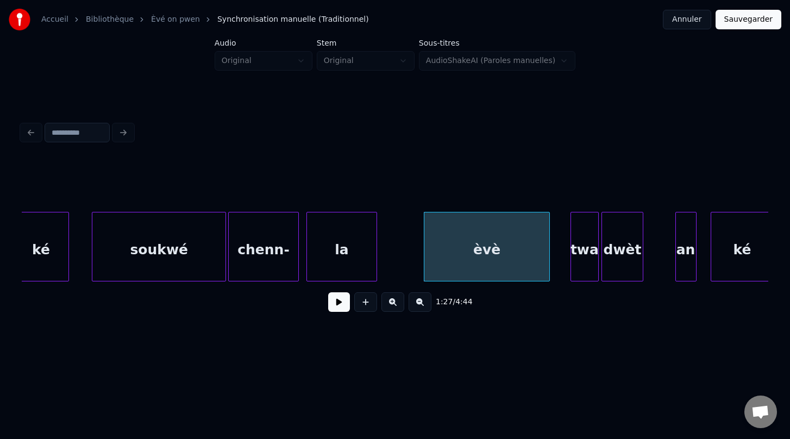
click at [580, 265] on div "twa" at bounding box center [584, 249] width 27 height 74
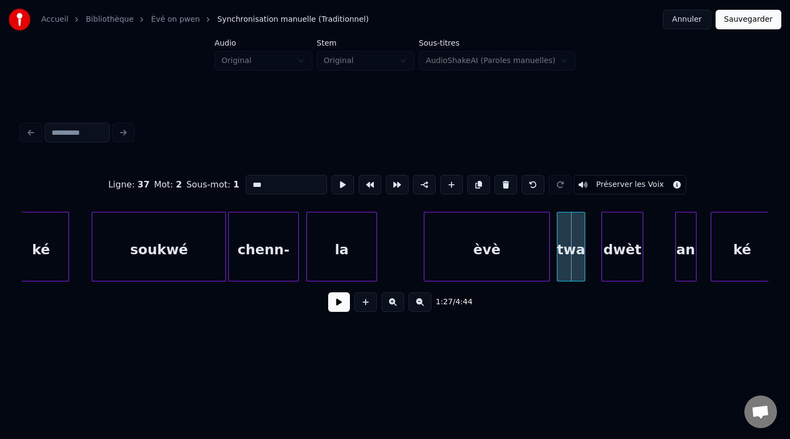
click at [557, 251] on div "twa" at bounding box center [571, 247] width 28 height 70
click at [596, 253] on div at bounding box center [595, 246] width 3 height 68
click at [336, 253] on div "la" at bounding box center [342, 249] width 70 height 74
type input "**"
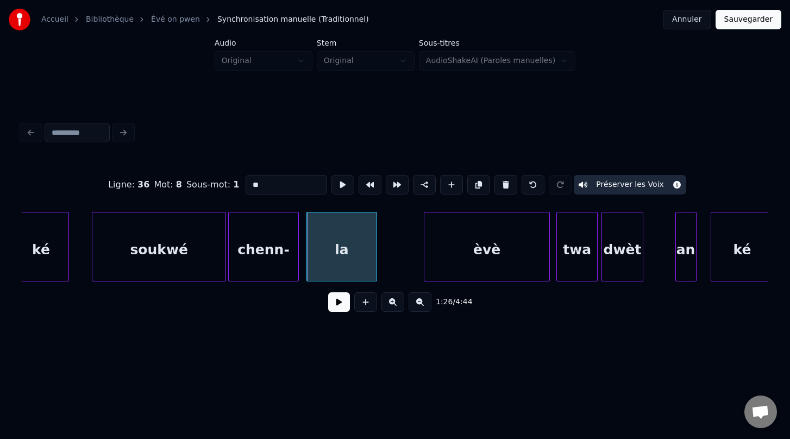
click at [341, 306] on button at bounding box center [339, 302] width 22 height 20
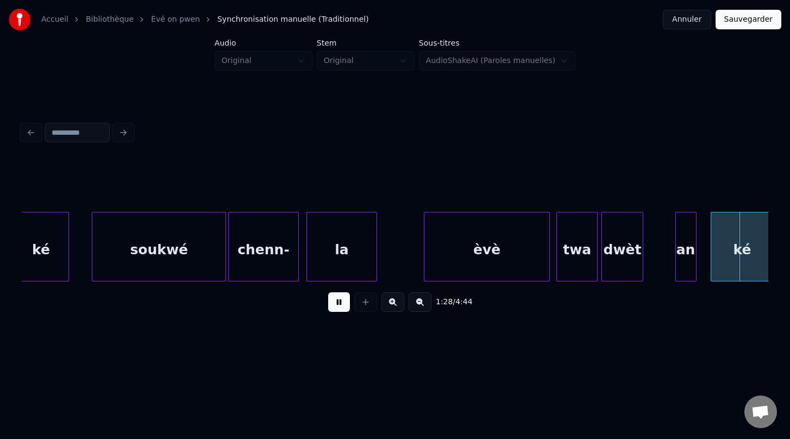
click at [341, 306] on button at bounding box center [339, 302] width 22 height 20
click at [651, 254] on div at bounding box center [652, 246] width 3 height 68
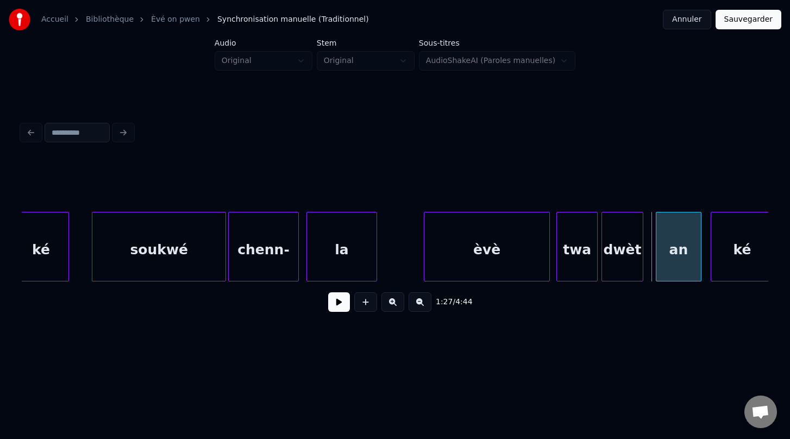
click at [687, 275] on div "an" at bounding box center [678, 249] width 44 height 74
click at [650, 252] on div at bounding box center [650, 246] width 3 height 68
click at [486, 261] on div at bounding box center [486, 246] width 3 height 68
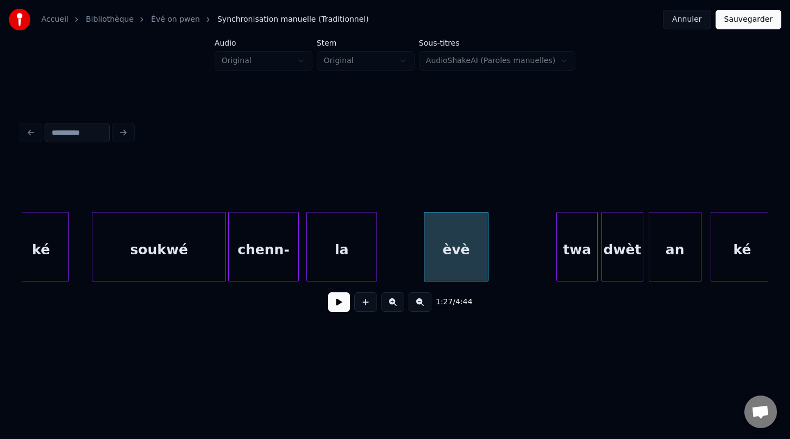
click at [335, 303] on button at bounding box center [339, 302] width 22 height 20
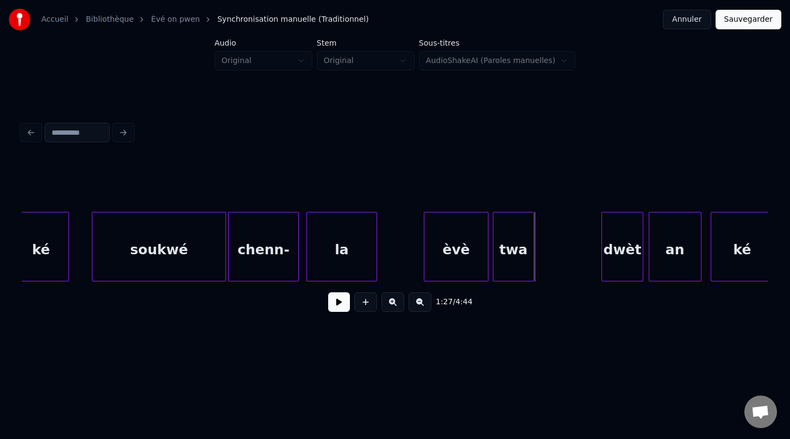
click at [514, 254] on div "twa" at bounding box center [513, 249] width 40 height 74
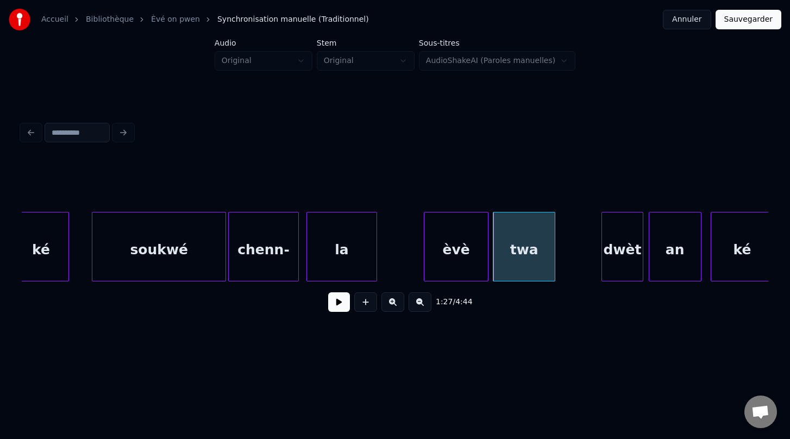
click at [554, 251] on div at bounding box center [552, 246] width 3 height 68
click at [590, 255] on div "dwèt" at bounding box center [588, 249] width 41 height 74
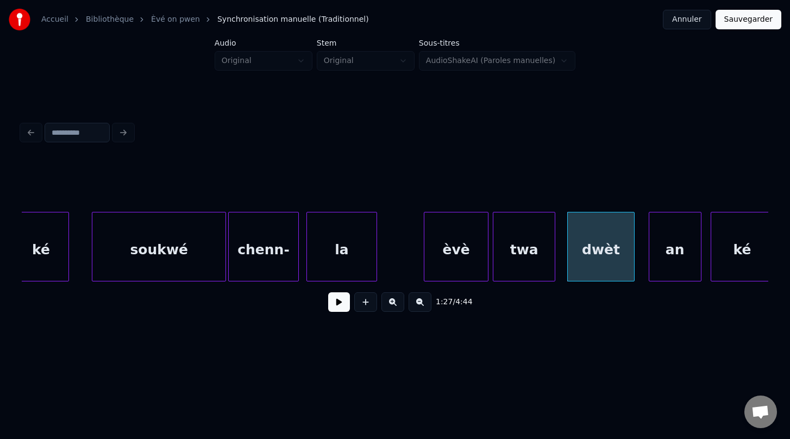
click at [634, 254] on div at bounding box center [632, 246] width 3 height 68
click at [556, 250] on div "twa" at bounding box center [525, 247] width 63 height 70
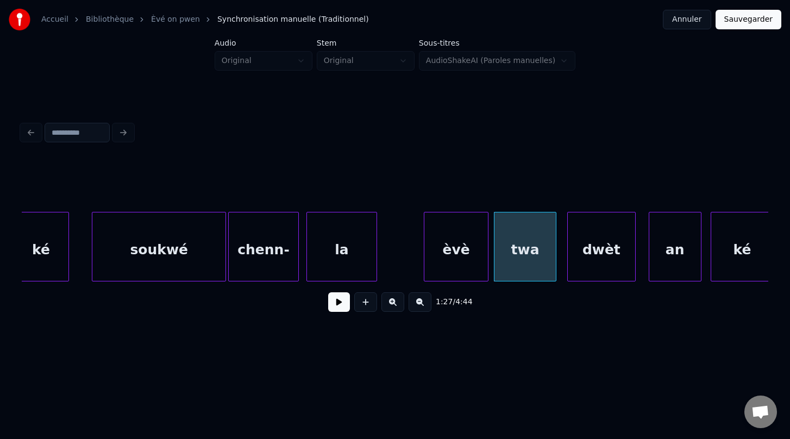
click at [566, 284] on div "1:27 / 4:44" at bounding box center [395, 301] width 746 height 41
click at [430, 252] on div at bounding box center [431, 246] width 3 height 68
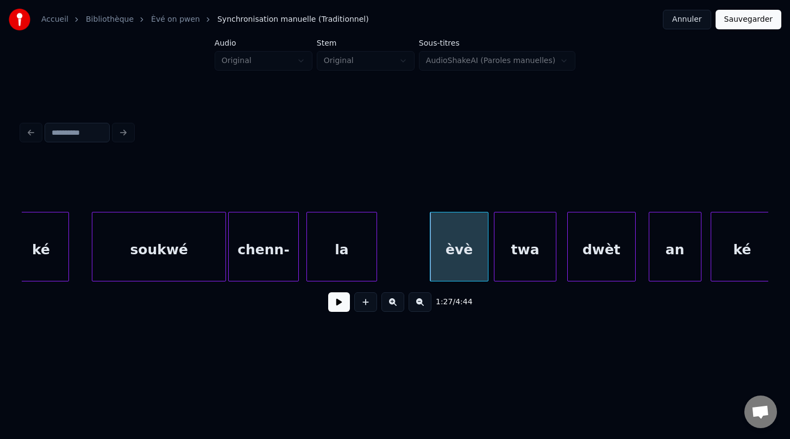
click at [342, 306] on button at bounding box center [339, 302] width 22 height 20
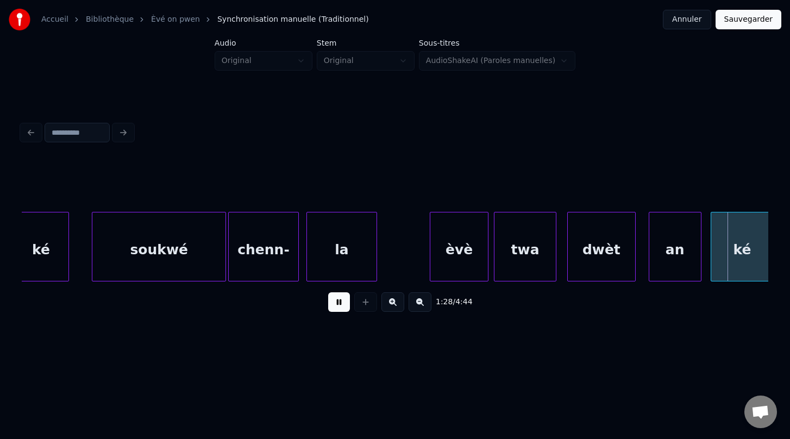
click at [342, 306] on button at bounding box center [339, 302] width 22 height 20
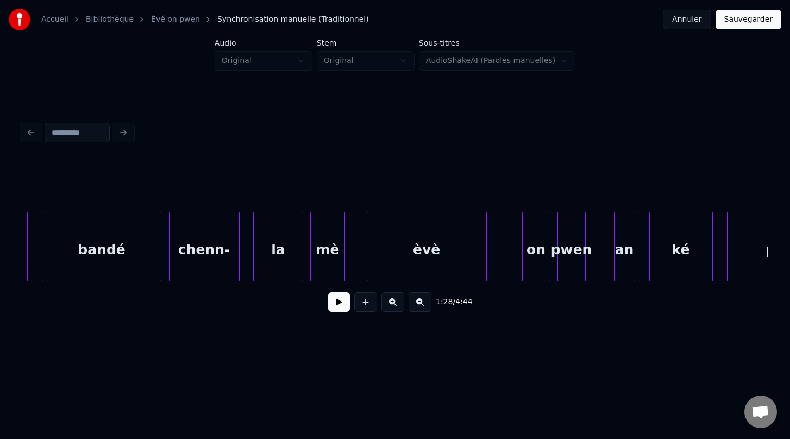
click at [435, 255] on div "èvè" at bounding box center [426, 249] width 119 height 74
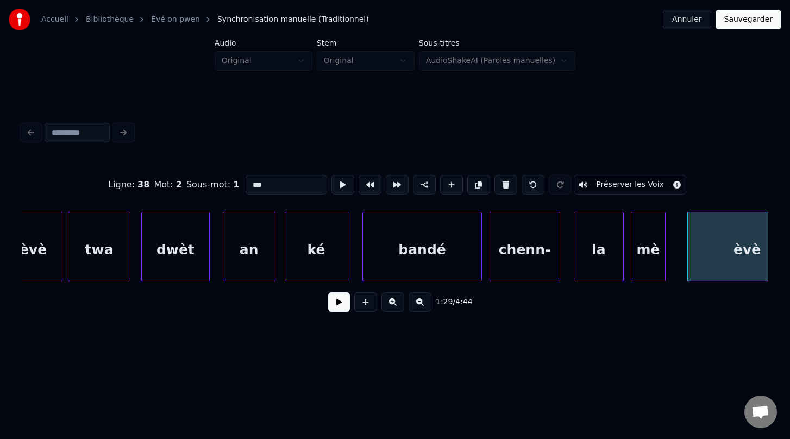
scroll to position [0, 30866]
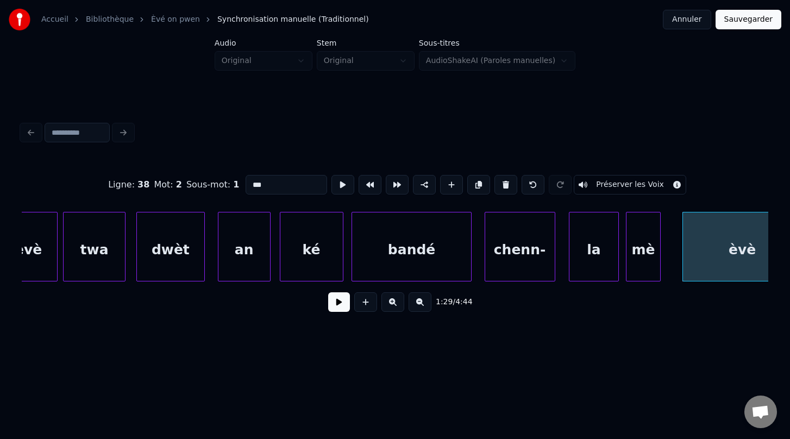
click at [371, 266] on div "bandé" at bounding box center [411, 249] width 119 height 74
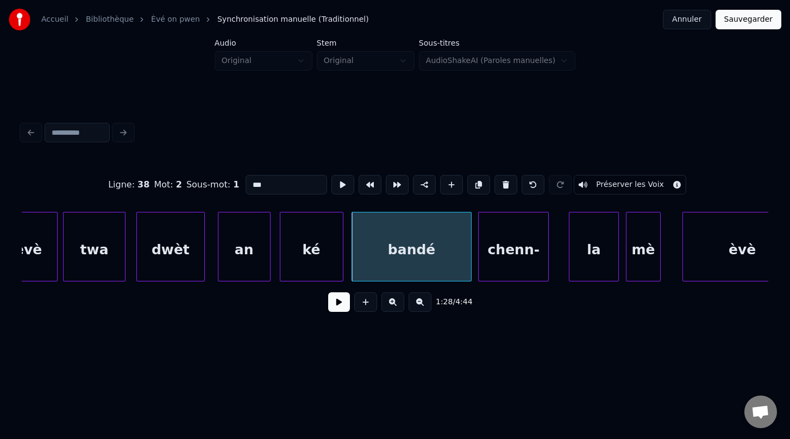
click at [494, 262] on div "chenn-" at bounding box center [514, 249] width 70 height 74
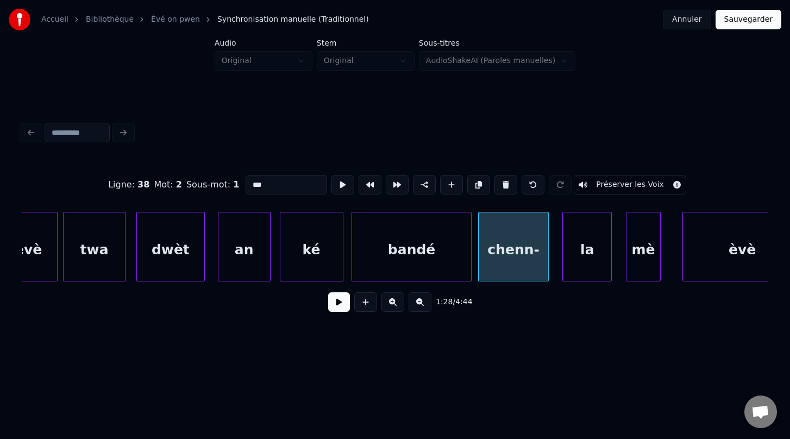
click at [575, 268] on div "la" at bounding box center [587, 249] width 48 height 74
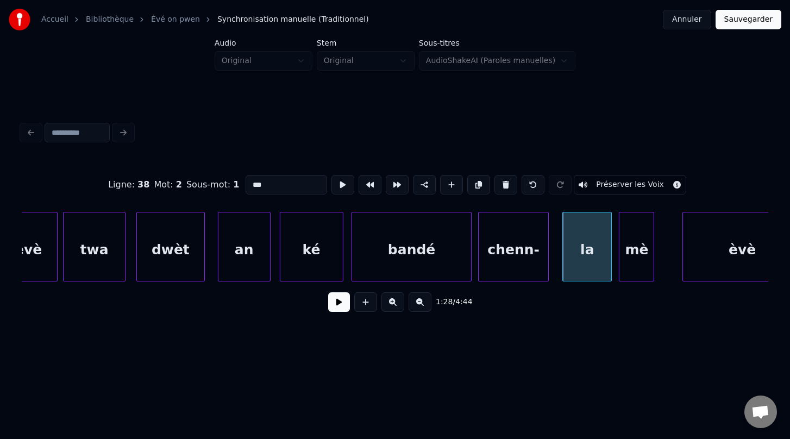
click at [636, 265] on div "mè" at bounding box center [636, 249] width 34 height 74
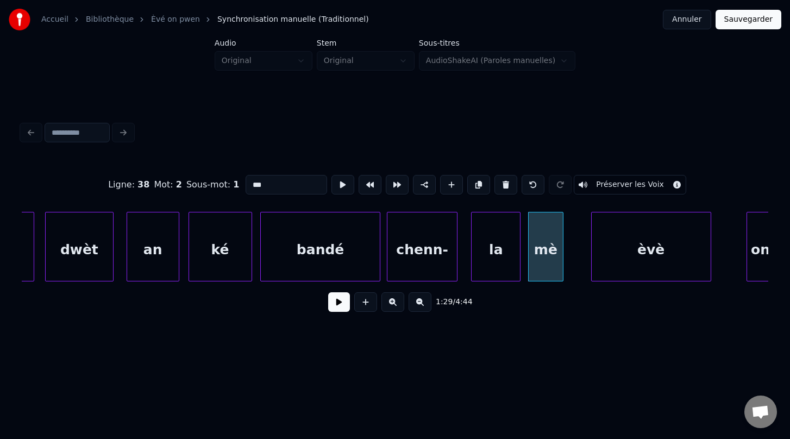
scroll to position [0, 30963]
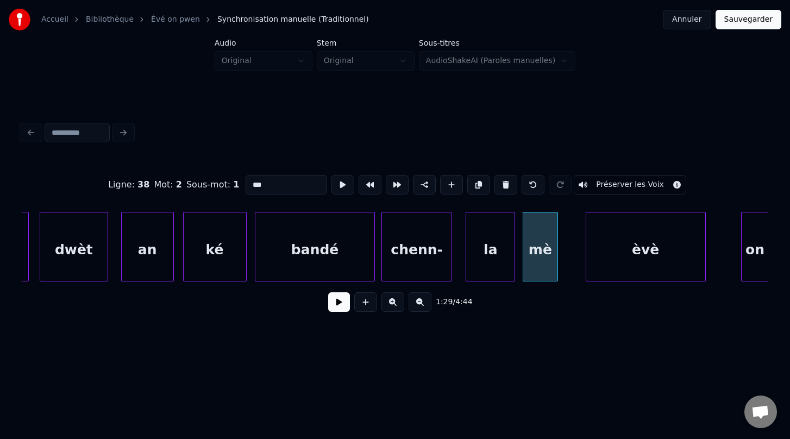
click at [630, 266] on div "èvè" at bounding box center [645, 249] width 119 height 74
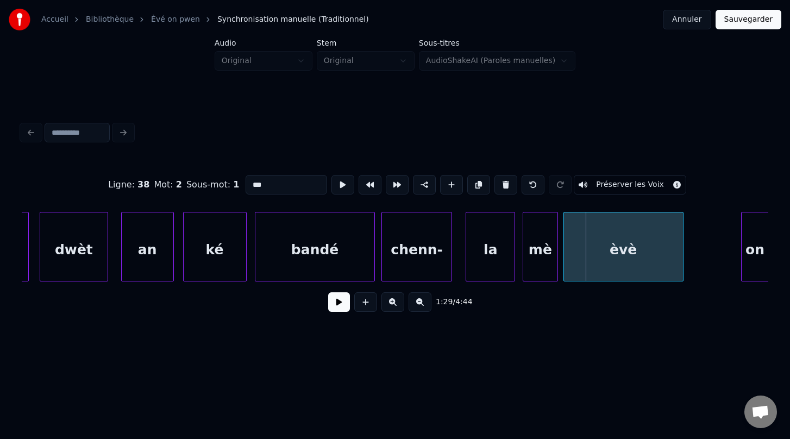
click at [577, 272] on div "èvè" at bounding box center [623, 249] width 119 height 74
click at [640, 251] on div at bounding box center [641, 246] width 3 height 68
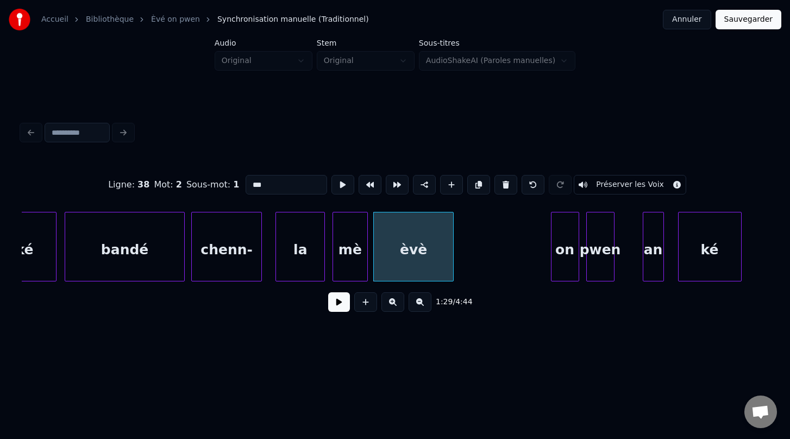
scroll to position [0, 31189]
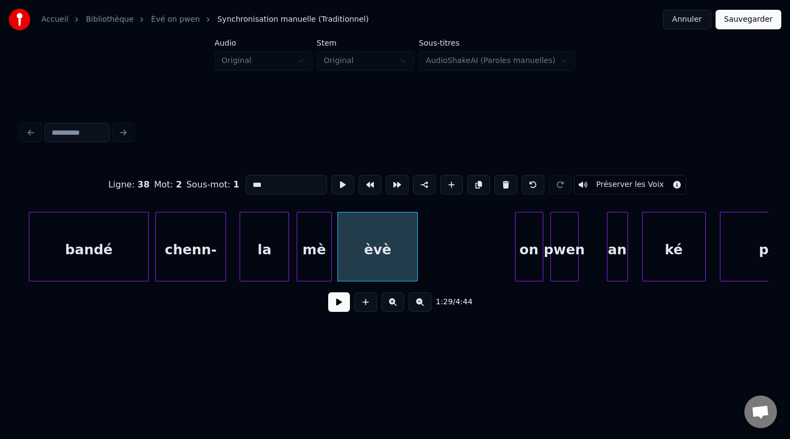
click at [337, 300] on button at bounding box center [339, 302] width 22 height 20
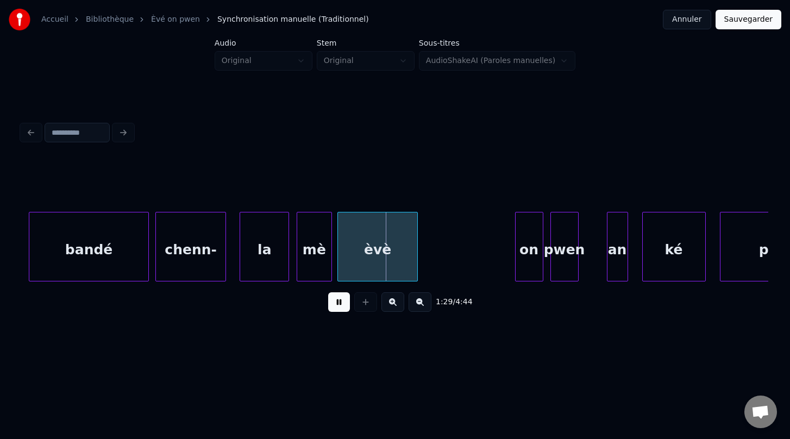
click at [337, 300] on button at bounding box center [339, 302] width 22 height 20
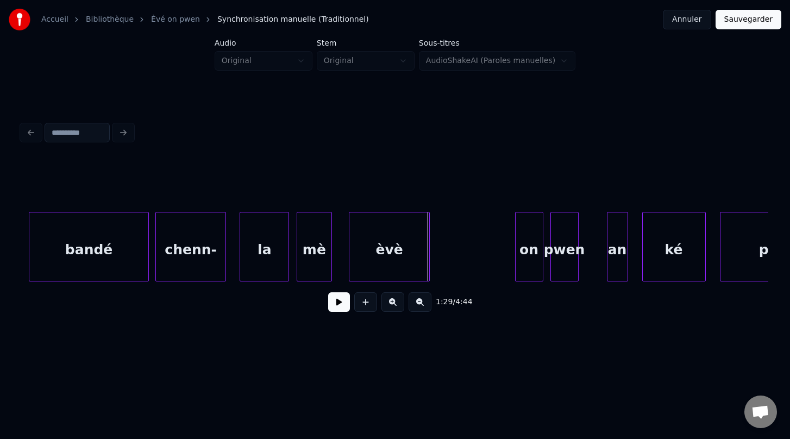
click at [360, 273] on div "èvè" at bounding box center [389, 249] width 80 height 74
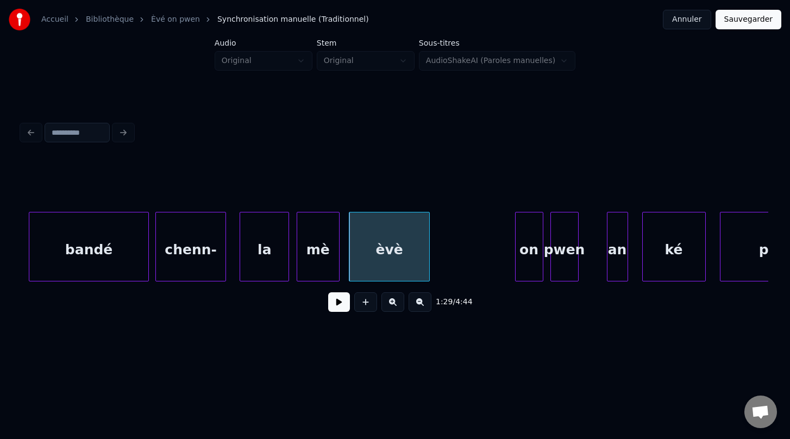
click at [337, 249] on div at bounding box center [337, 246] width 3 height 68
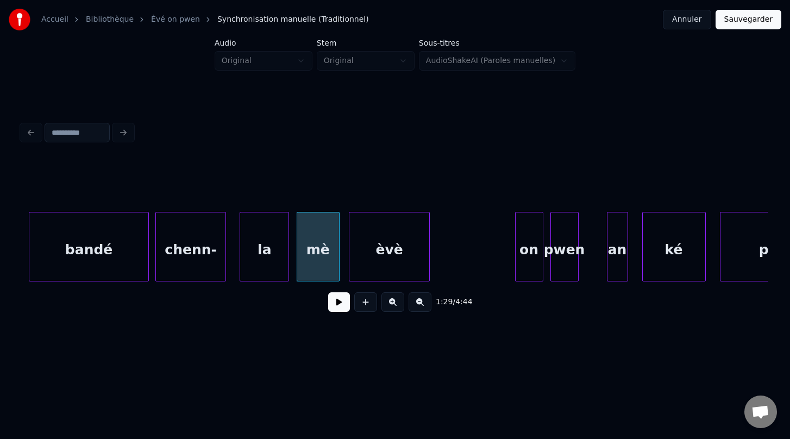
click at [202, 253] on div "chenn-" at bounding box center [191, 249] width 70 height 74
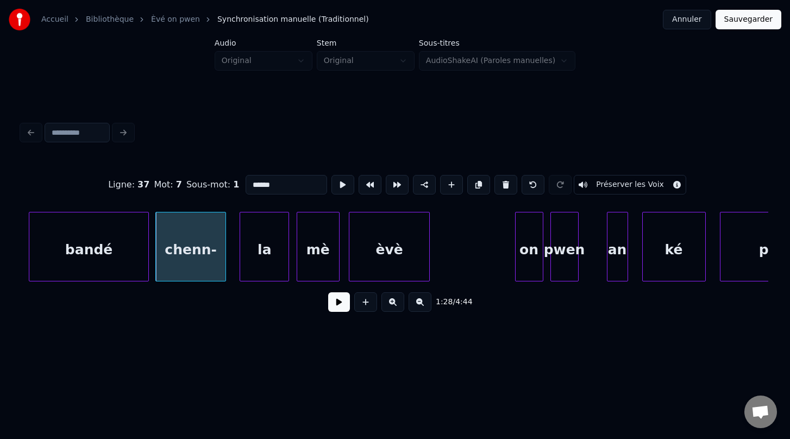
click at [342, 305] on button at bounding box center [339, 302] width 22 height 20
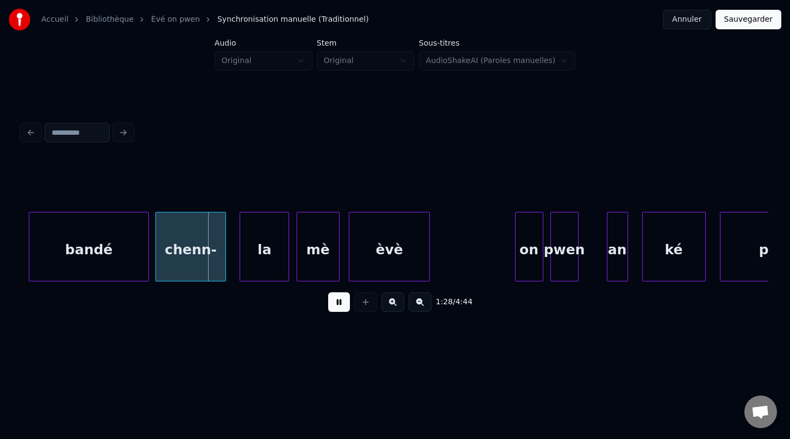
click at [342, 305] on button at bounding box center [339, 302] width 22 height 20
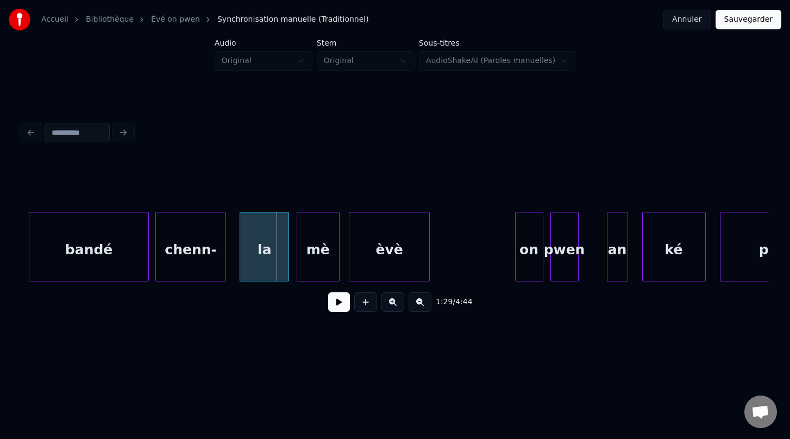
click at [116, 248] on div "bandé" at bounding box center [88, 249] width 119 height 74
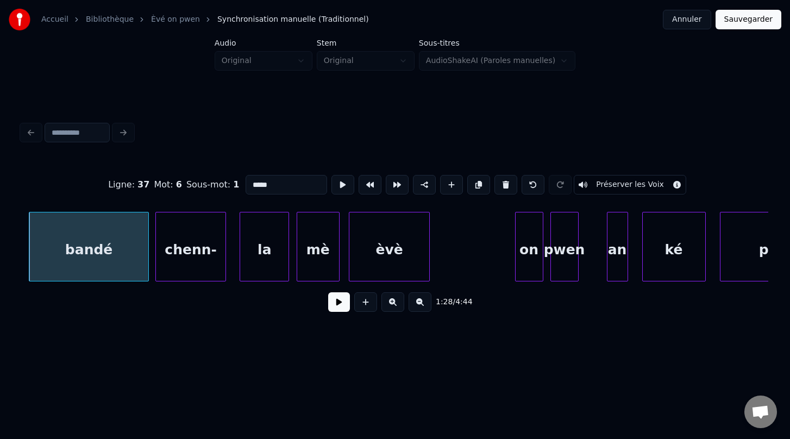
click at [338, 300] on button at bounding box center [339, 302] width 22 height 20
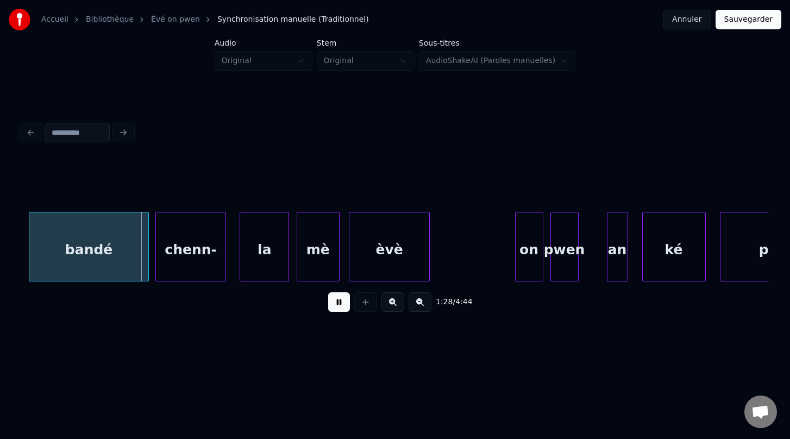
click at [338, 300] on button at bounding box center [339, 302] width 22 height 20
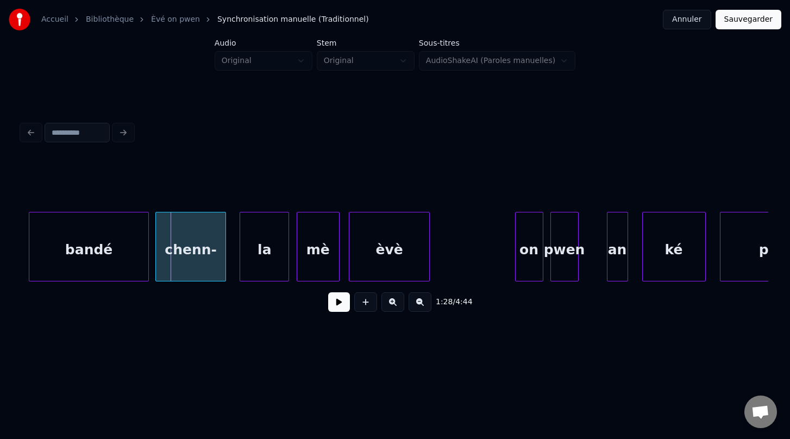
click at [338, 300] on button at bounding box center [339, 302] width 22 height 20
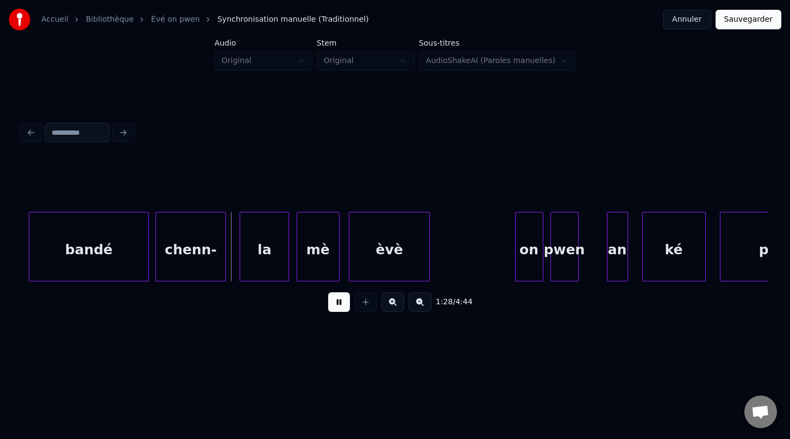
click at [338, 300] on button at bounding box center [339, 302] width 22 height 20
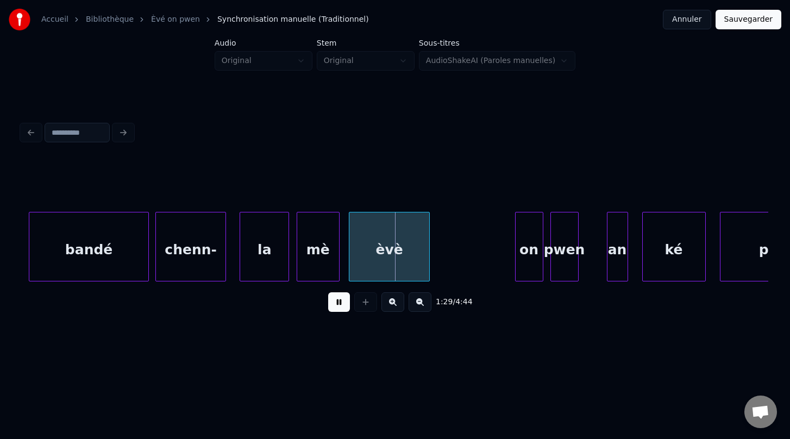
click at [338, 300] on button at bounding box center [339, 302] width 22 height 20
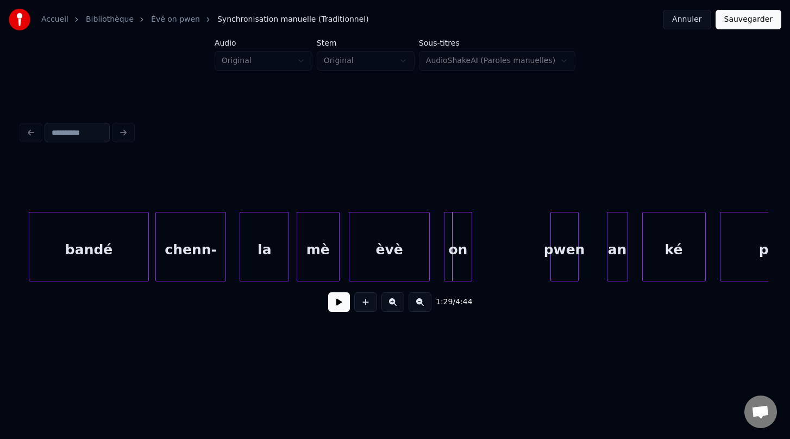
click at [457, 269] on div "on" at bounding box center [457, 249] width 27 height 74
click at [486, 258] on div at bounding box center [484, 246] width 3 height 68
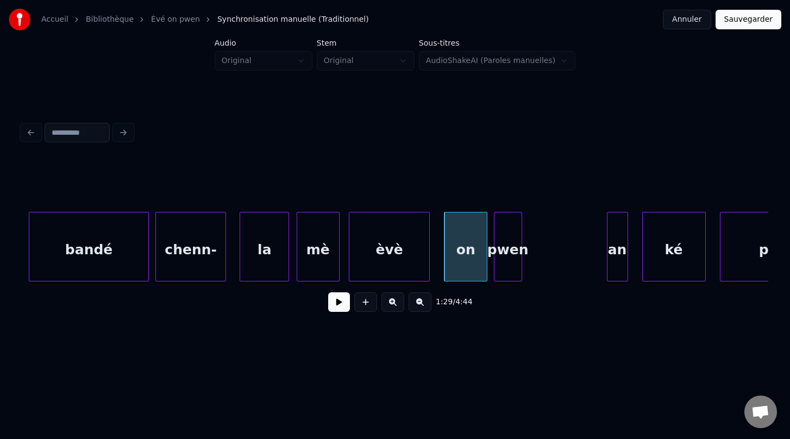
click at [501, 252] on div "pwen" at bounding box center [507, 249] width 27 height 74
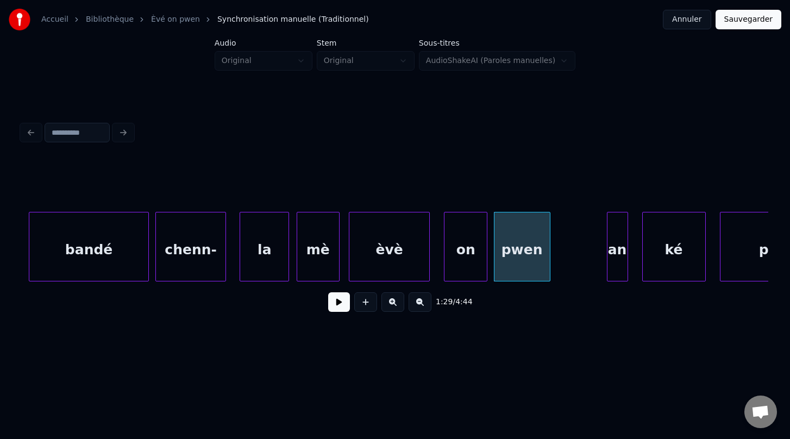
click at [549, 252] on div at bounding box center [548, 246] width 3 height 68
click at [538, 248] on div at bounding box center [538, 246] width 3 height 68
click at [560, 257] on div "an" at bounding box center [559, 249] width 20 height 74
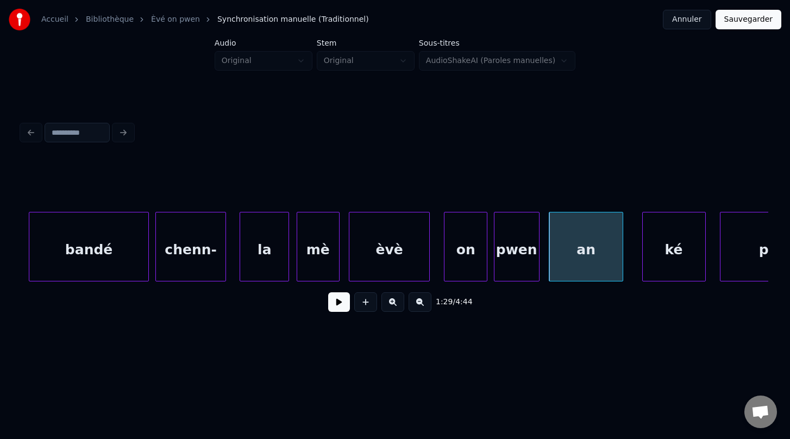
click at [622, 268] on div at bounding box center [620, 246] width 3 height 68
click at [338, 299] on button at bounding box center [339, 302] width 22 height 20
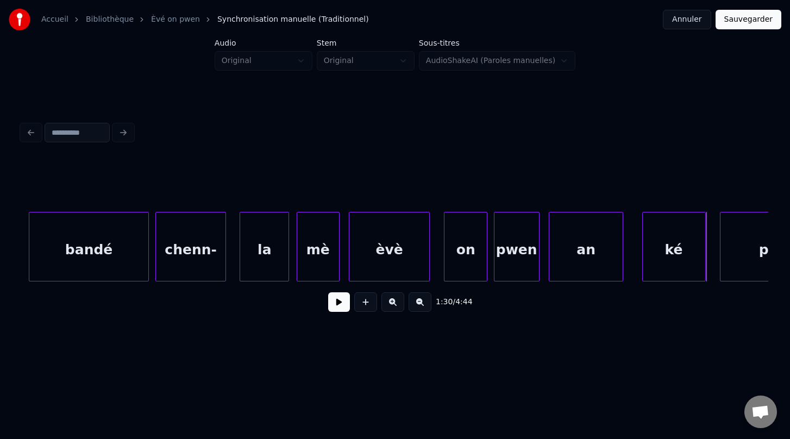
click at [398, 246] on div "èvè" at bounding box center [389, 249] width 80 height 74
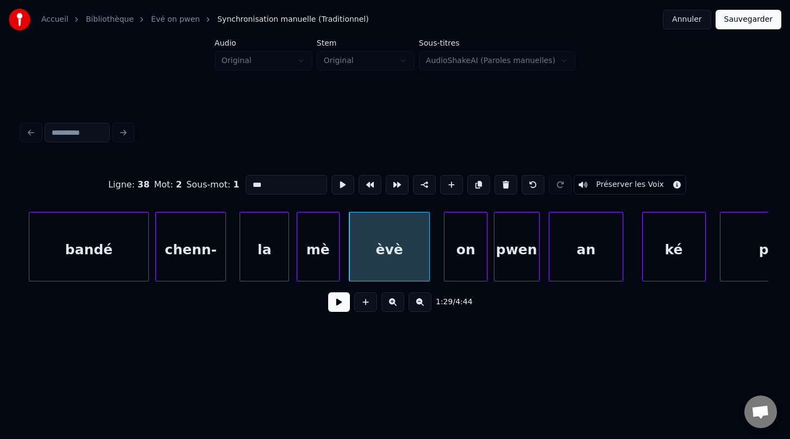
click at [344, 303] on button at bounding box center [339, 302] width 22 height 20
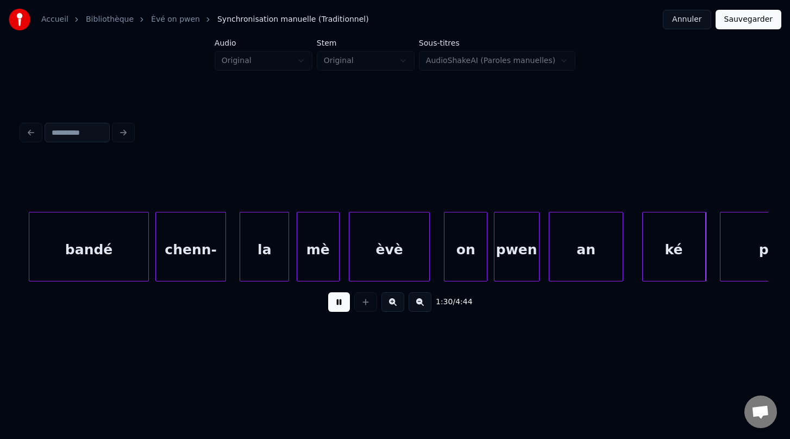
click at [344, 303] on button at bounding box center [339, 302] width 22 height 20
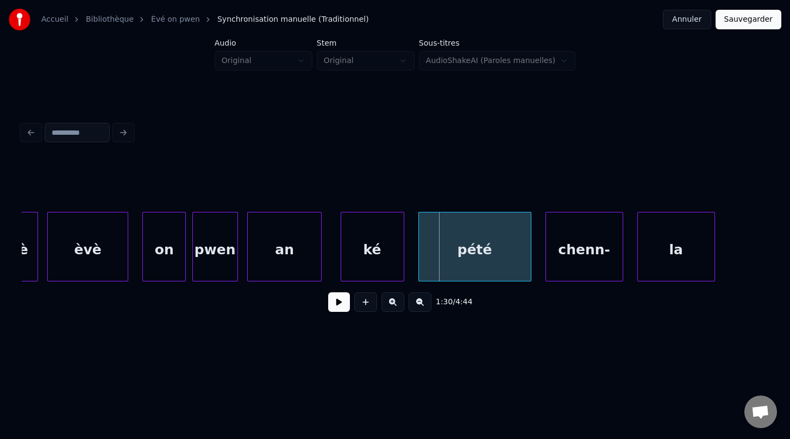
scroll to position [0, 31513]
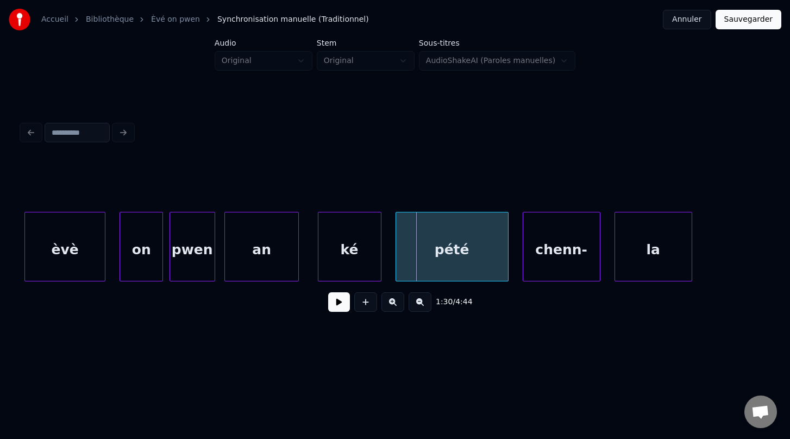
click at [337, 303] on button at bounding box center [339, 302] width 22 height 20
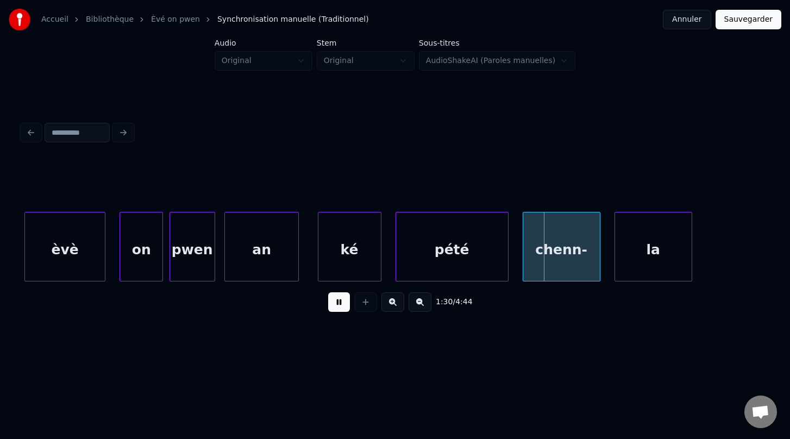
click at [337, 303] on button at bounding box center [339, 302] width 22 height 20
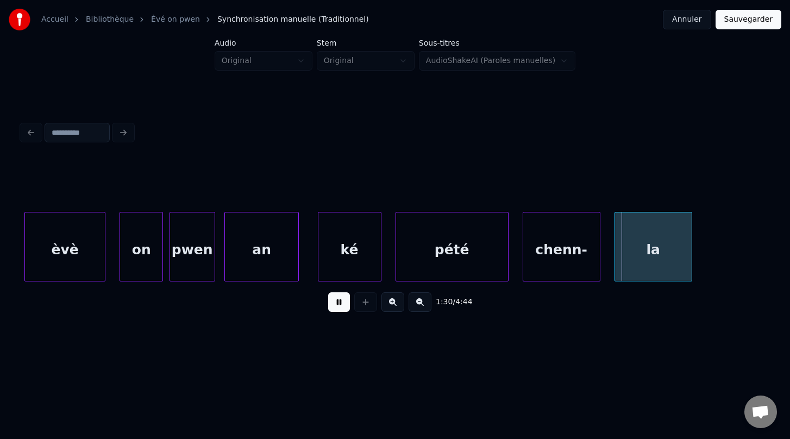
click at [337, 303] on button at bounding box center [339, 302] width 22 height 20
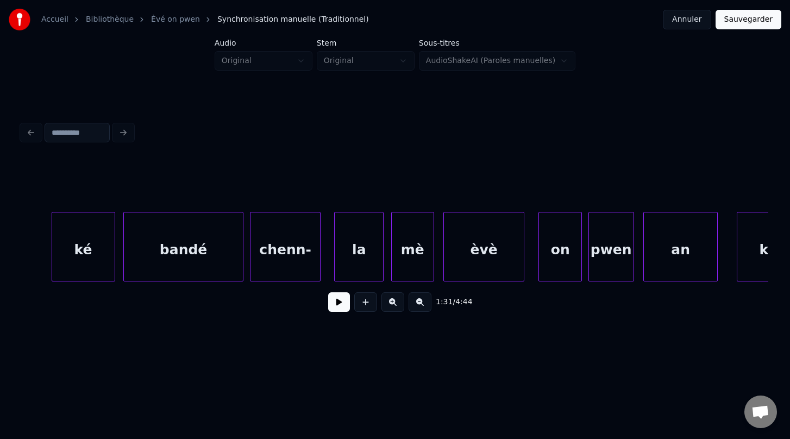
scroll to position [0, 31087]
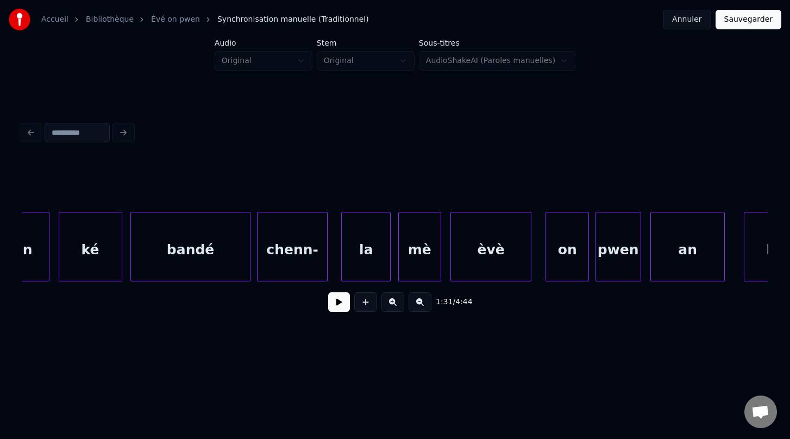
click at [304, 251] on div "chenn-" at bounding box center [293, 249] width 70 height 74
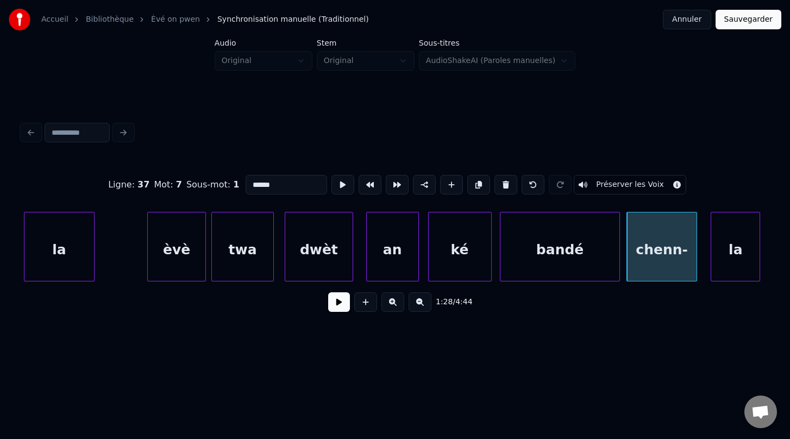
scroll to position [0, 30677]
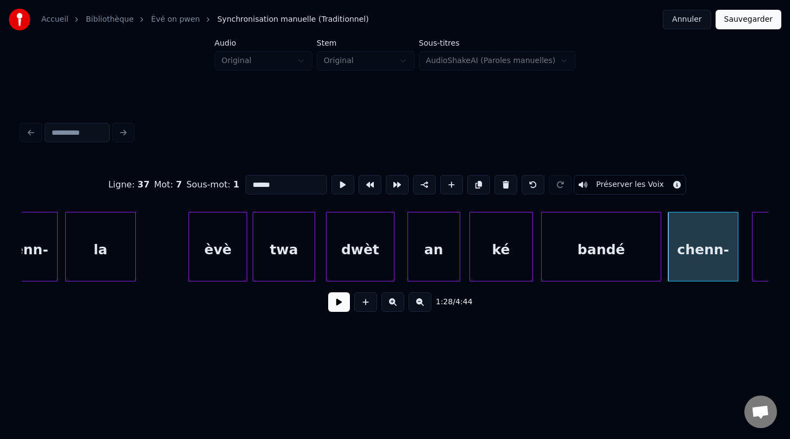
click at [218, 242] on div "èvè" at bounding box center [218, 249] width 58 height 74
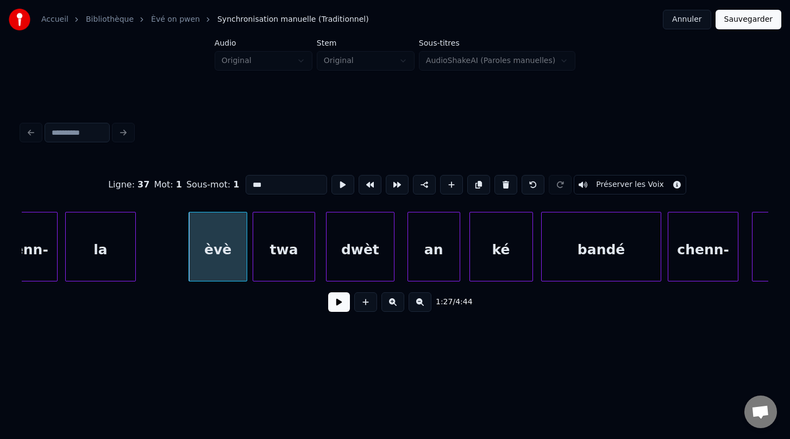
click at [101, 244] on div "la" at bounding box center [101, 249] width 70 height 74
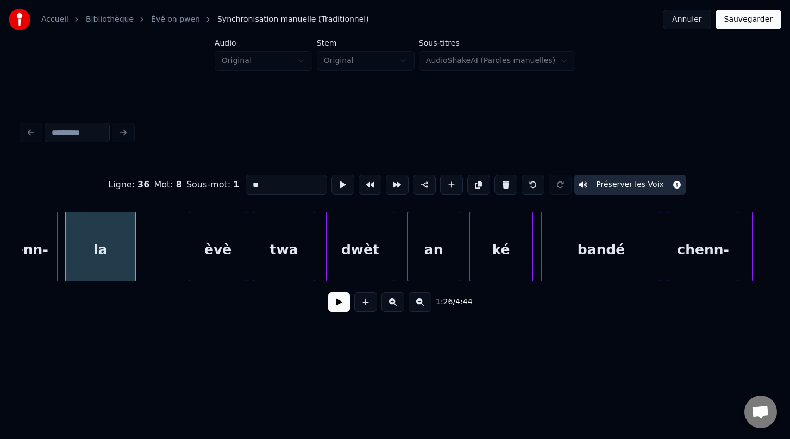
click at [218, 261] on div "èvè" at bounding box center [218, 249] width 58 height 74
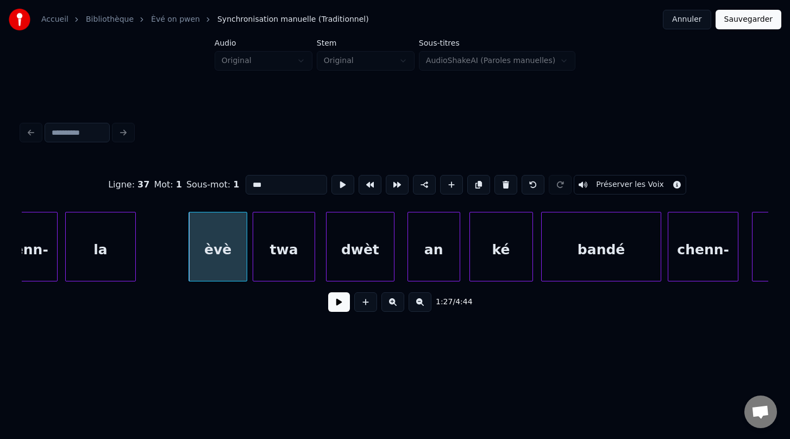
click at [594, 189] on button "Préserver les Voix" at bounding box center [630, 185] width 112 height 20
click at [288, 262] on div "twa" at bounding box center [284, 249] width 62 height 74
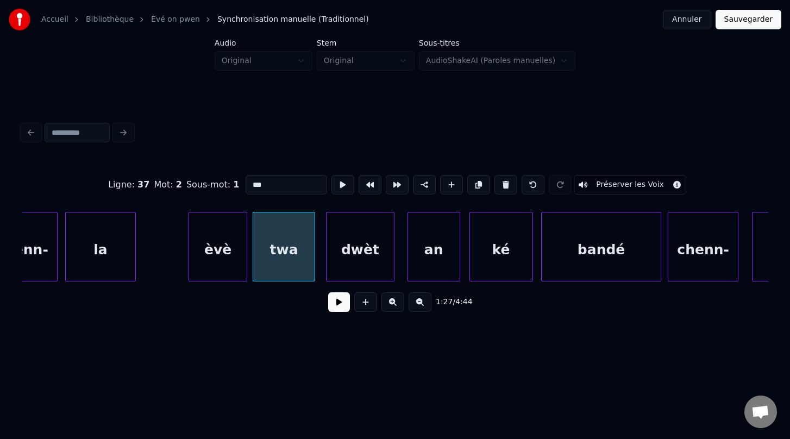
click at [614, 187] on button "Préserver les Voix" at bounding box center [630, 185] width 112 height 20
click at [362, 254] on div "dwèt" at bounding box center [360, 249] width 68 height 74
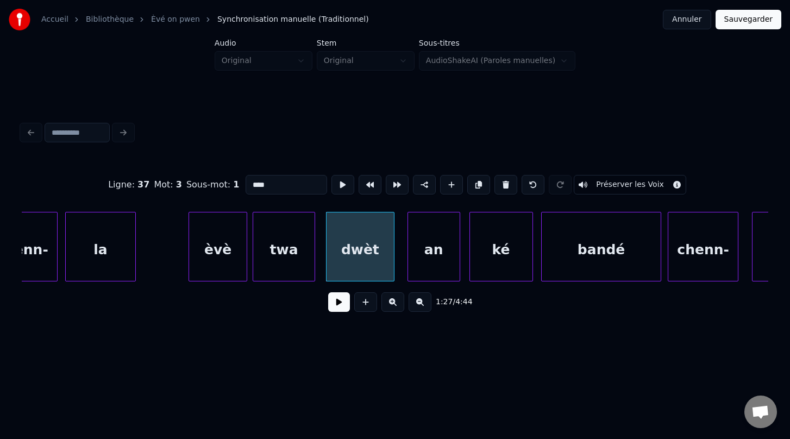
click at [639, 183] on button "Préserver les Voix" at bounding box center [630, 185] width 112 height 20
click at [441, 245] on div "an" at bounding box center [434, 249] width 52 height 74
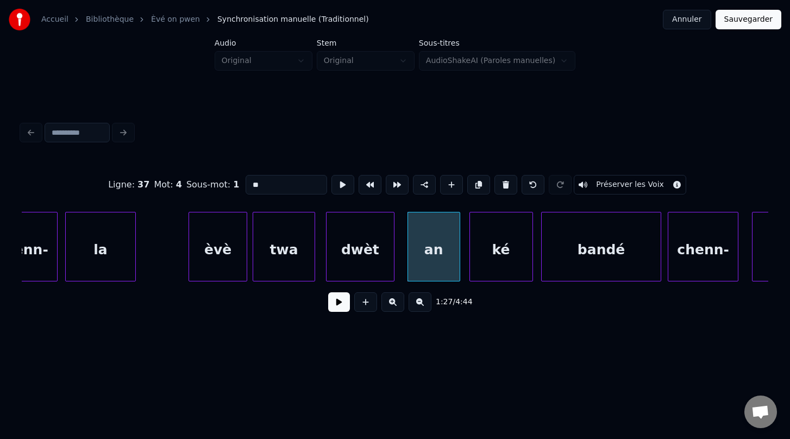
click at [607, 185] on button "Préserver les Voix" at bounding box center [630, 185] width 112 height 20
click at [511, 257] on div "ké" at bounding box center [501, 249] width 62 height 74
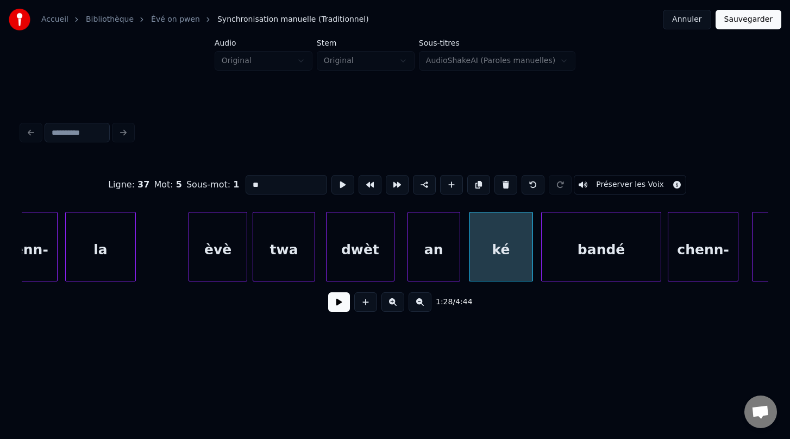
click at [614, 191] on button "Préserver les Voix" at bounding box center [630, 185] width 112 height 20
click at [614, 240] on div "bandé" at bounding box center [601, 249] width 119 height 74
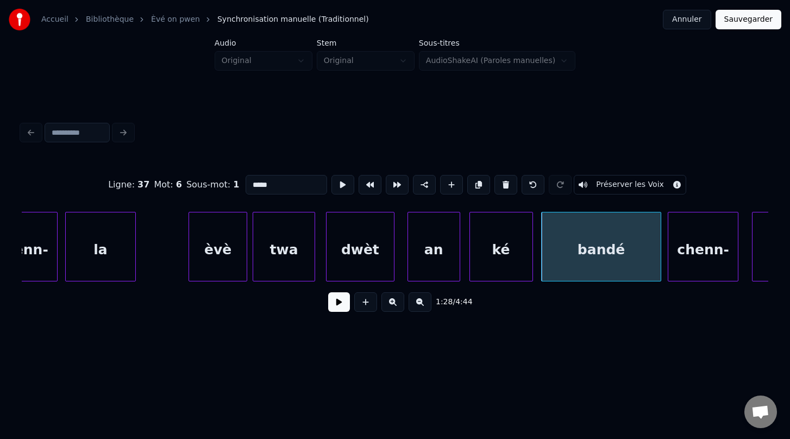
click at [617, 187] on button "Préserver les Voix" at bounding box center [630, 185] width 112 height 20
click at [704, 258] on div "chenn-" at bounding box center [703, 249] width 70 height 74
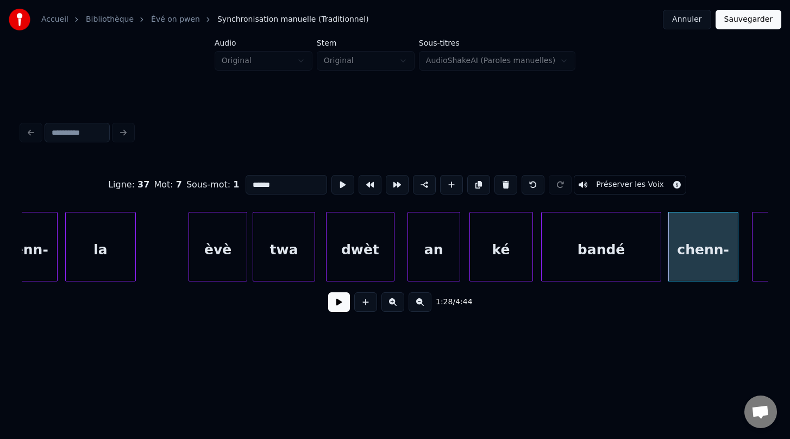
click at [619, 187] on button "Préserver les Voix" at bounding box center [630, 185] width 112 height 20
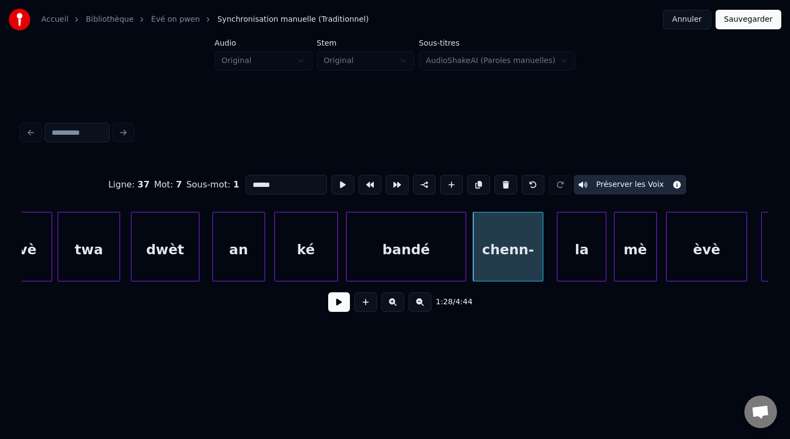
scroll to position [0, 30891]
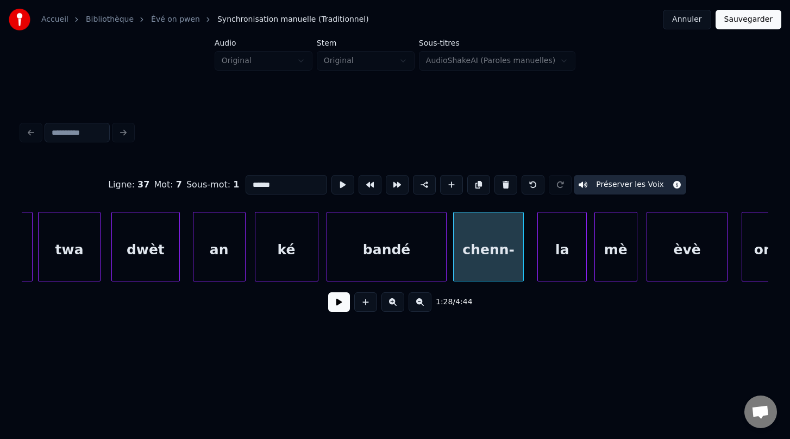
click at [557, 255] on div "la" at bounding box center [562, 249] width 48 height 74
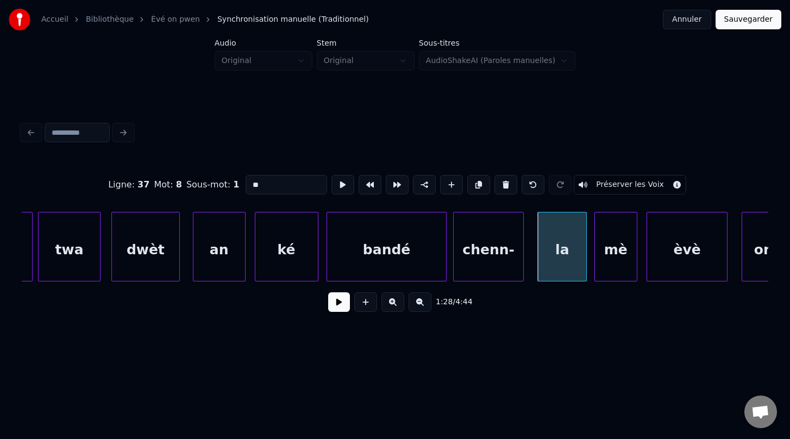
click at [608, 185] on button "Préserver les Voix" at bounding box center [630, 185] width 112 height 20
click at [620, 258] on div "mè" at bounding box center [616, 249] width 42 height 74
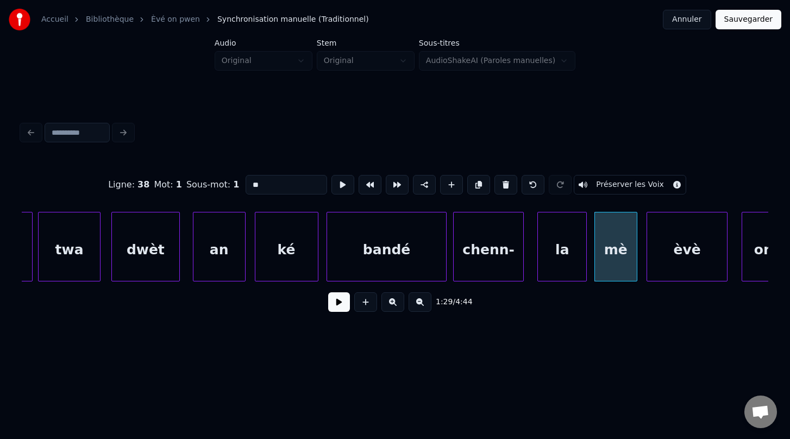
click at [616, 189] on button "Préserver les Voix" at bounding box center [630, 185] width 112 height 20
click at [692, 247] on div "èvè" at bounding box center [687, 249] width 80 height 74
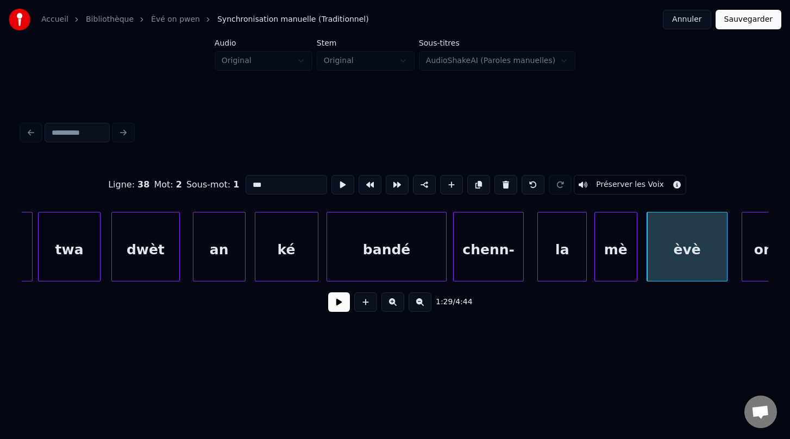
click at [614, 185] on button "Préserver les Voix" at bounding box center [630, 185] width 112 height 20
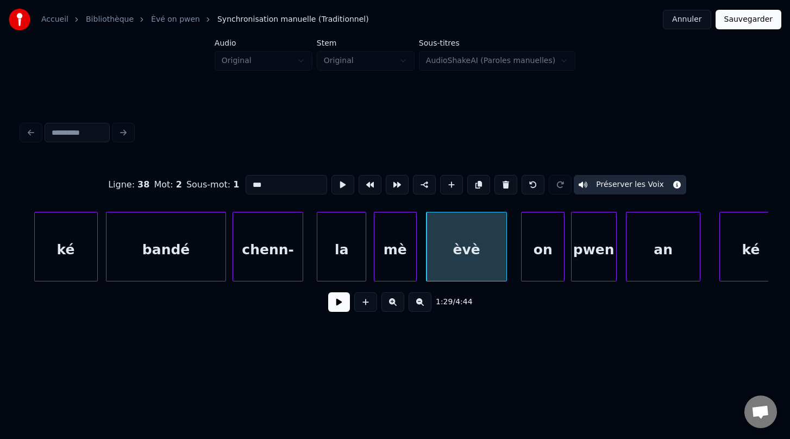
scroll to position [0, 31140]
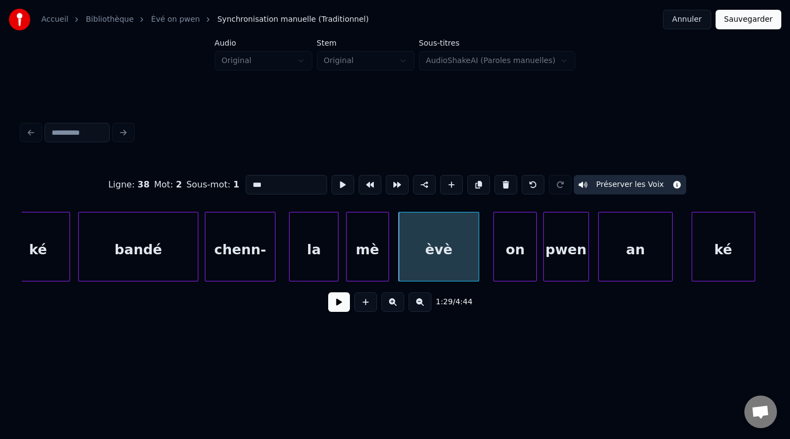
click at [511, 254] on div "on" at bounding box center [515, 249] width 42 height 74
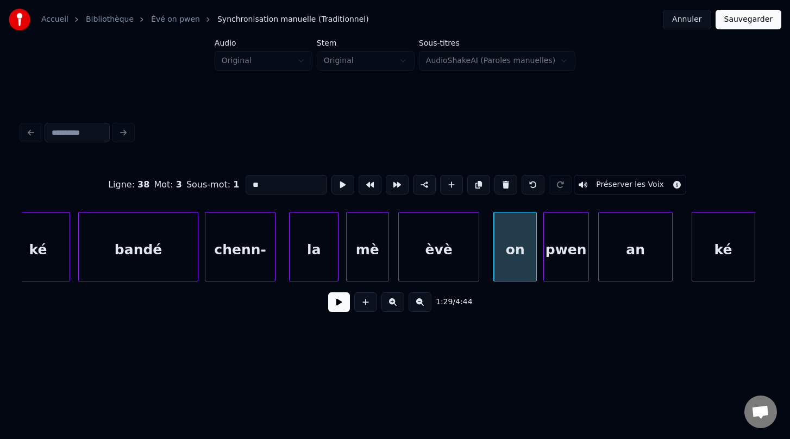
click at [621, 187] on button "Préserver les Voix" at bounding box center [630, 185] width 112 height 20
click at [569, 245] on div "pwen" at bounding box center [566, 249] width 45 height 74
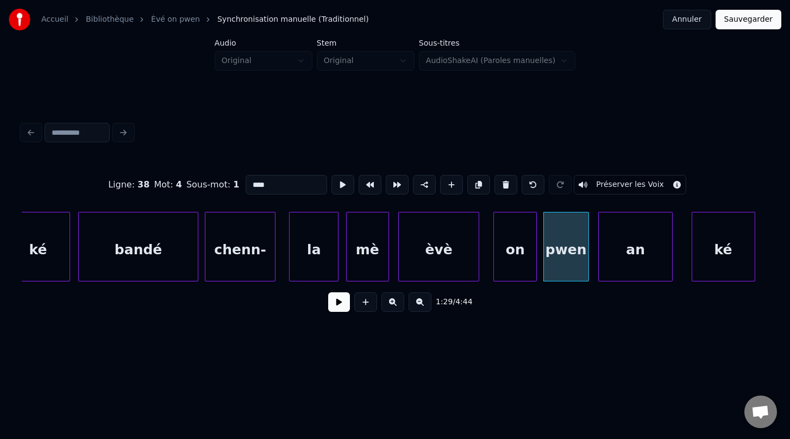
click at [620, 187] on button "Préserver les Voix" at bounding box center [630, 185] width 112 height 20
click at [630, 242] on div "an" at bounding box center [635, 249] width 73 height 74
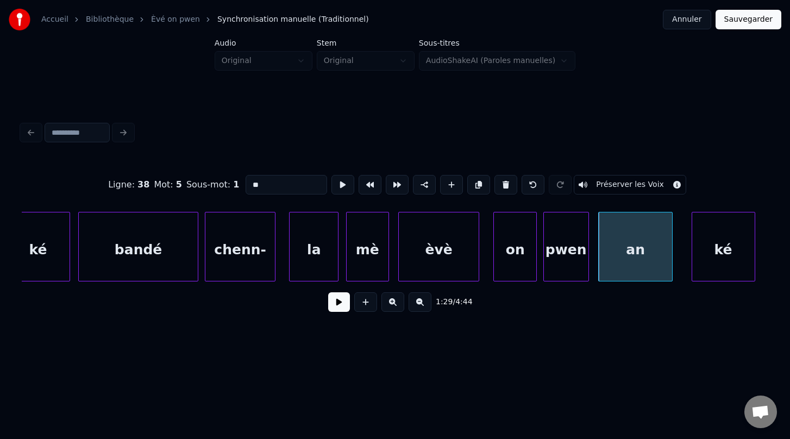
click at [570, 235] on div "pwen" at bounding box center [566, 249] width 45 height 74
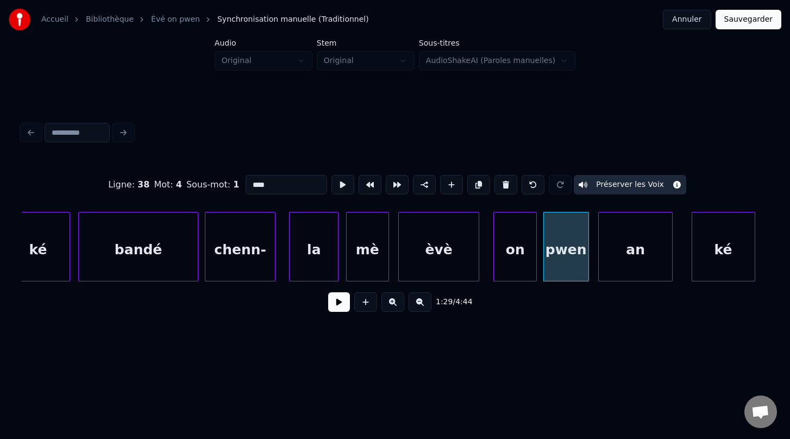
click at [640, 252] on div "an" at bounding box center [635, 249] width 73 height 74
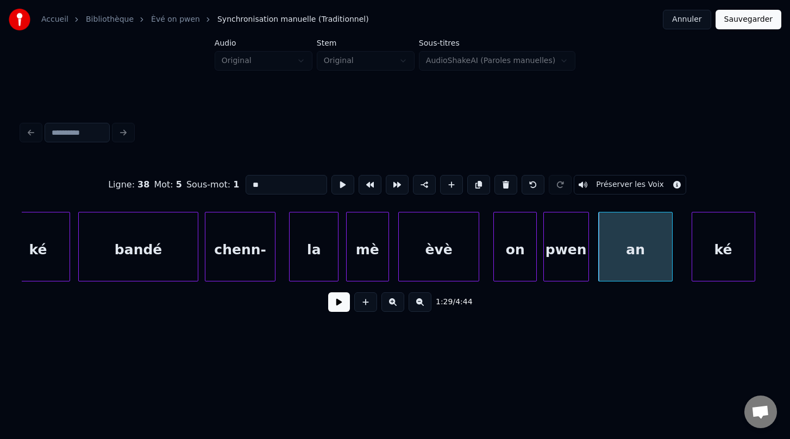
click at [616, 185] on button "Préserver les Voix" at bounding box center [630, 185] width 112 height 20
click at [722, 256] on div "ké" at bounding box center [723, 249] width 62 height 74
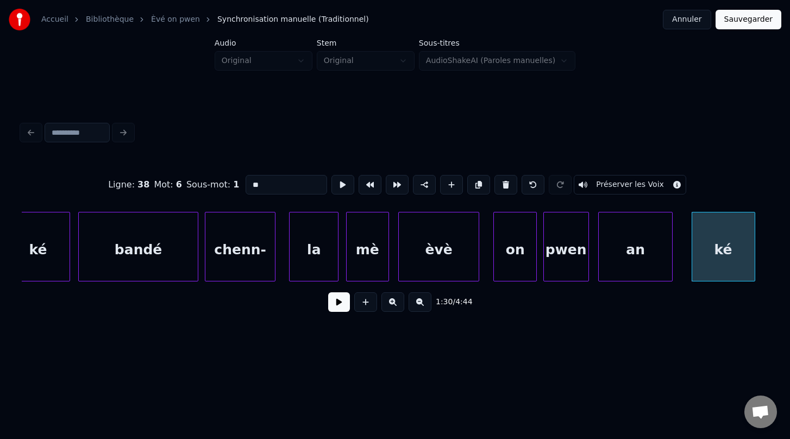
click at [615, 187] on button "Préserver les Voix" at bounding box center [630, 185] width 112 height 20
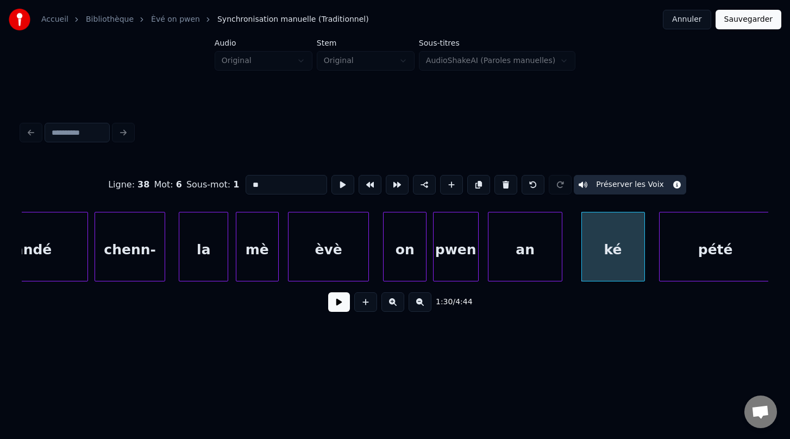
scroll to position [0, 31265]
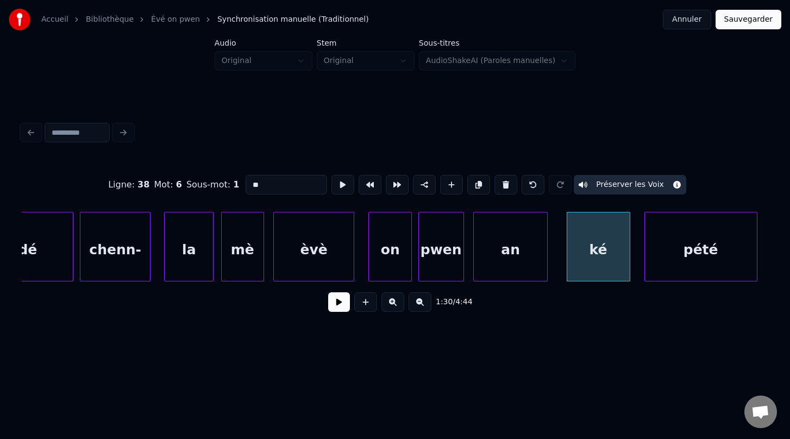
click at [696, 255] on div "pété" at bounding box center [701, 249] width 112 height 74
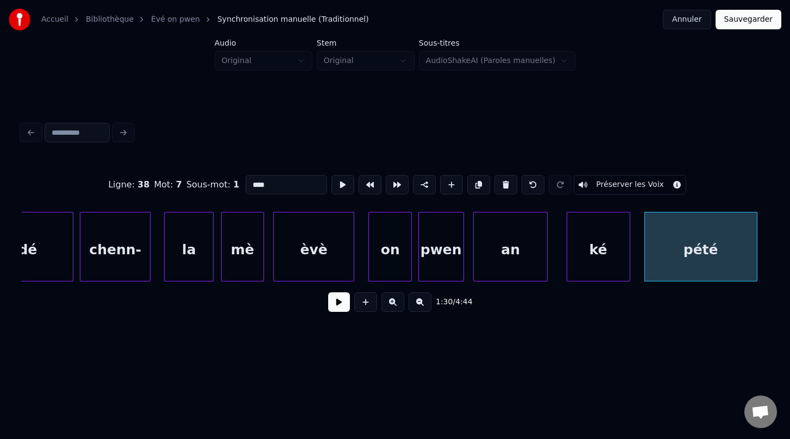
click at [624, 187] on button "Préserver les Voix" at bounding box center [630, 185] width 112 height 20
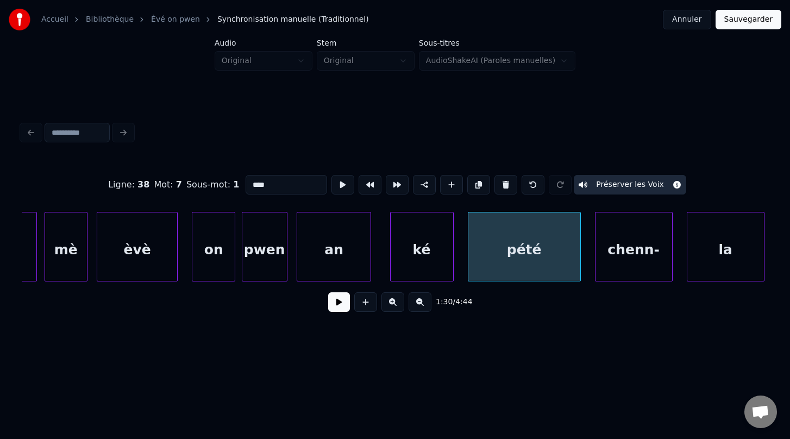
scroll to position [0, 31444]
click at [623, 246] on div "chenn-" at bounding box center [631, 249] width 77 height 74
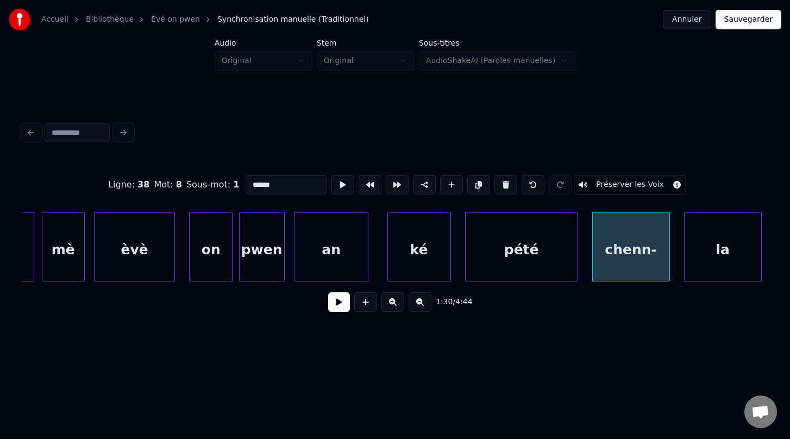
click at [606, 188] on button "Préserver les Voix" at bounding box center [630, 185] width 112 height 20
click at [713, 259] on div "la" at bounding box center [722, 249] width 77 height 74
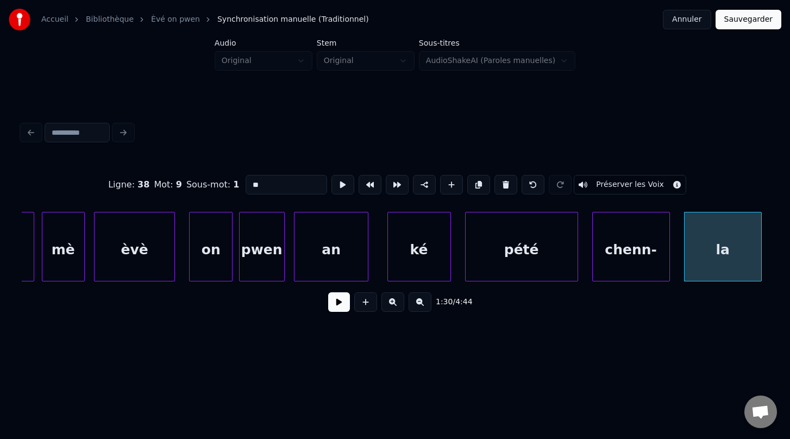
click at [614, 185] on button "Préserver les Voix" at bounding box center [630, 185] width 112 height 20
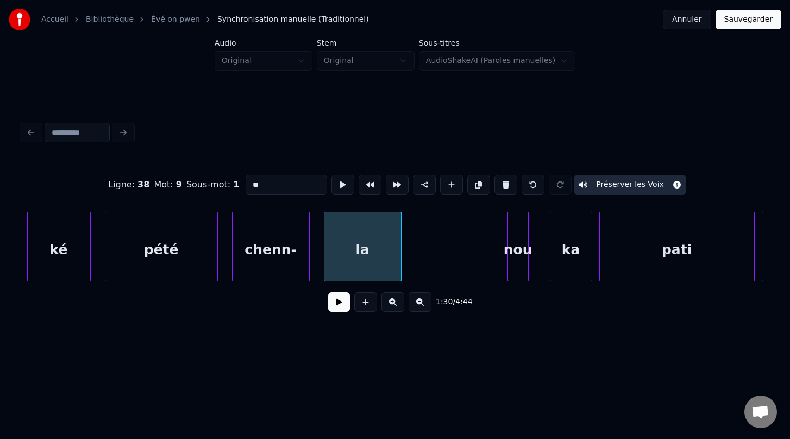
scroll to position [0, 31835]
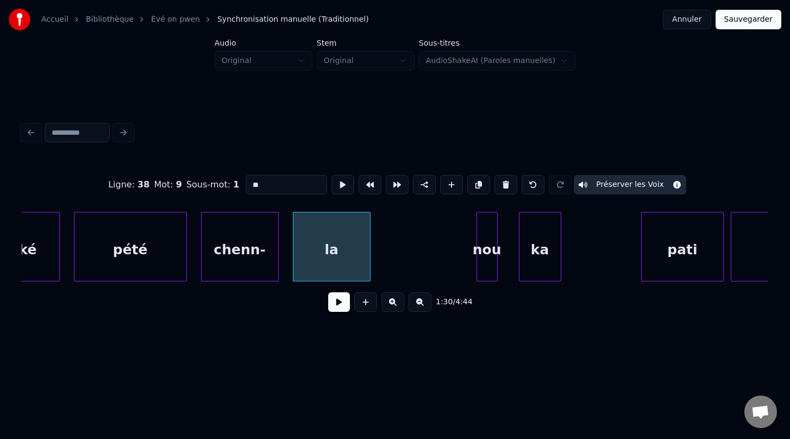
click at [642, 255] on div at bounding box center [643, 246] width 3 height 68
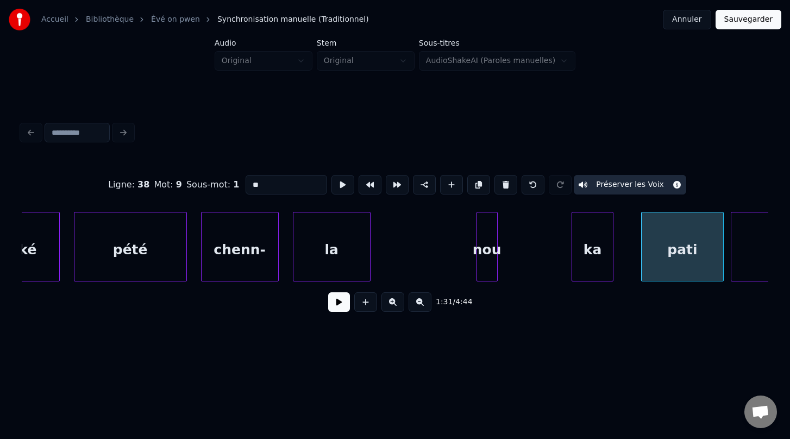
click at [589, 262] on div "ka" at bounding box center [592, 249] width 41 height 74
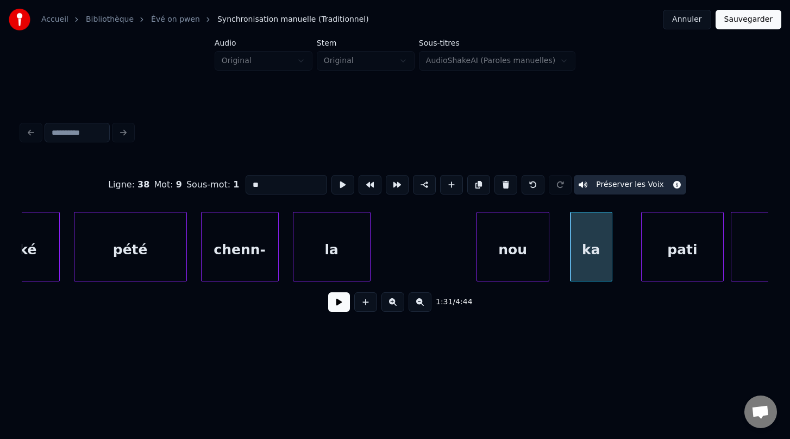
click at [549, 247] on div at bounding box center [546, 246] width 3 height 68
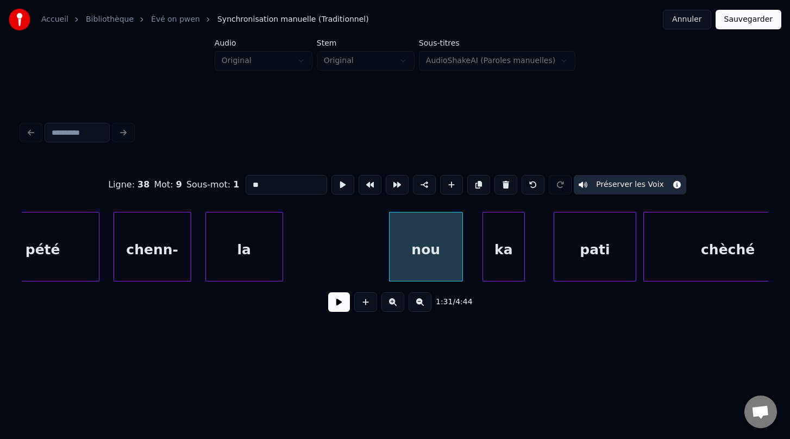
scroll to position [0, 32004]
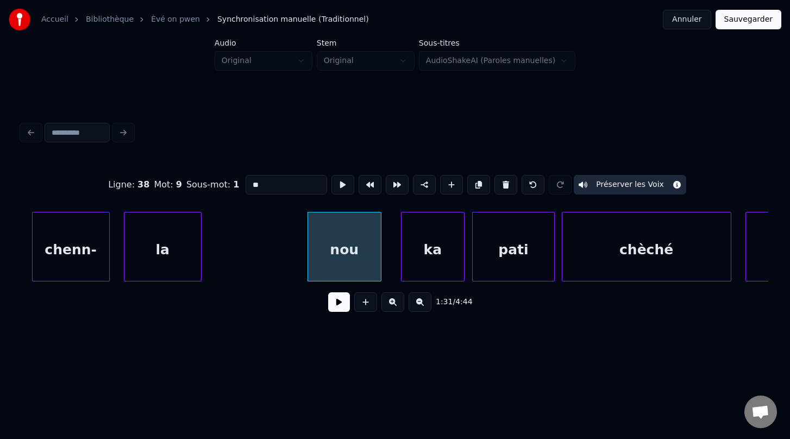
click at [464, 246] on div at bounding box center [462, 246] width 3 height 68
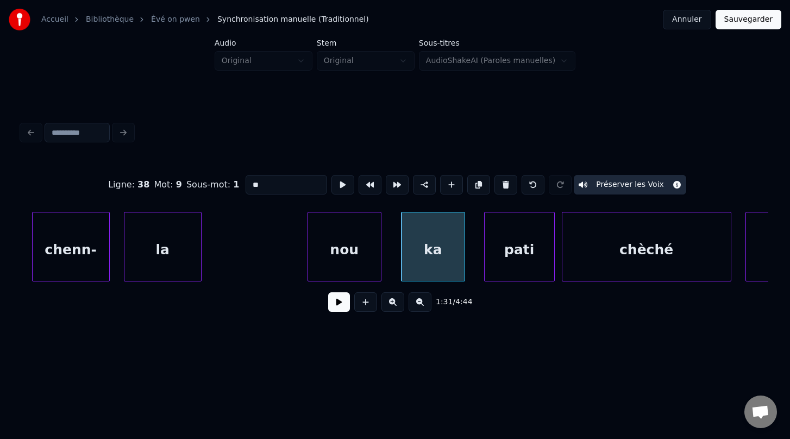
click at [485, 252] on div at bounding box center [486, 246] width 3 height 68
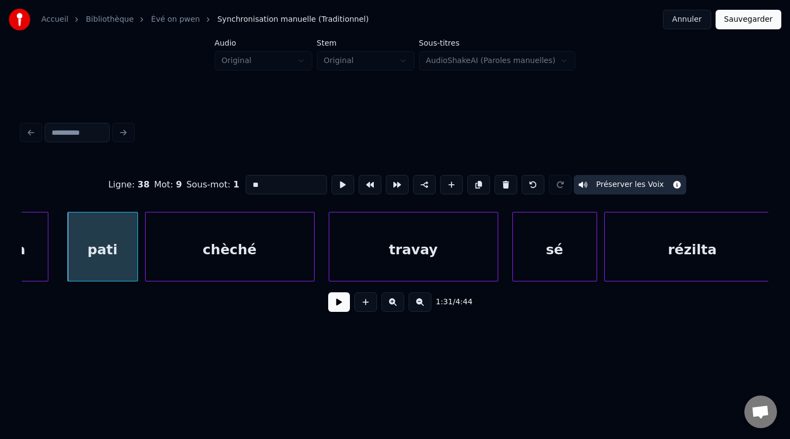
scroll to position [0, 32422]
click at [588, 249] on div at bounding box center [588, 246] width 3 height 68
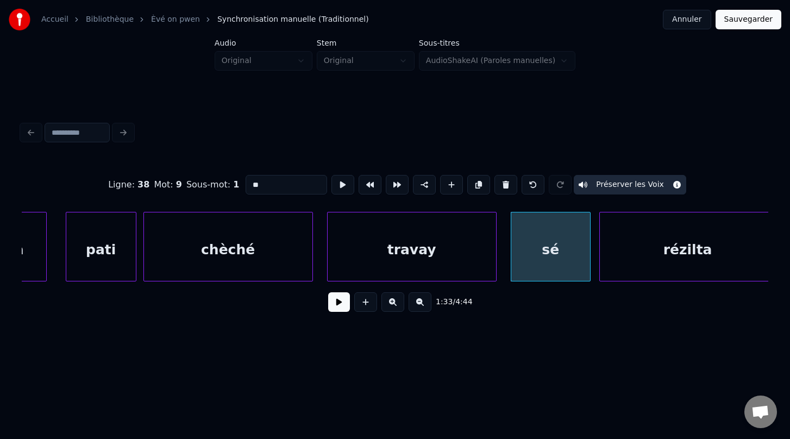
scroll to position [0, 32431]
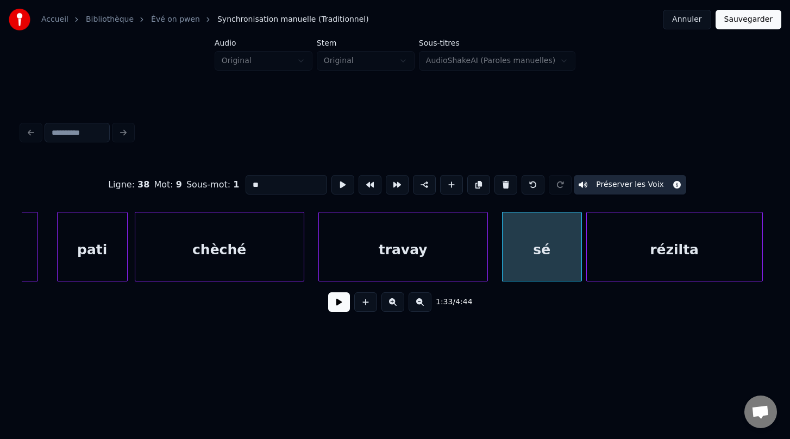
click at [623, 260] on div "rézilta" at bounding box center [674, 249] width 175 height 74
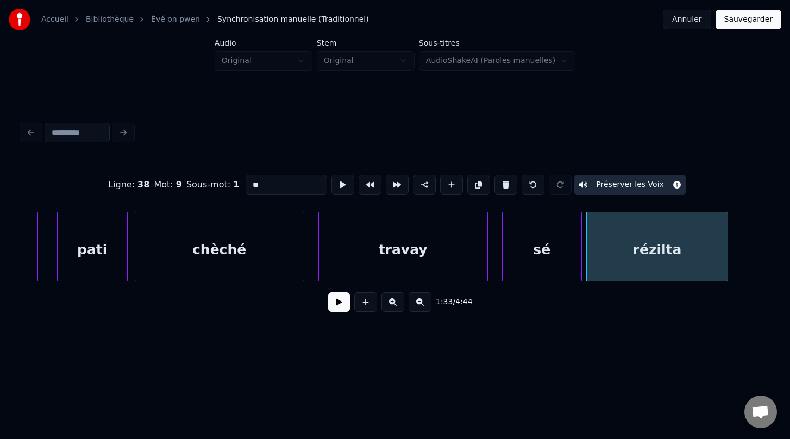
click at [726, 248] on div at bounding box center [725, 246] width 3 height 68
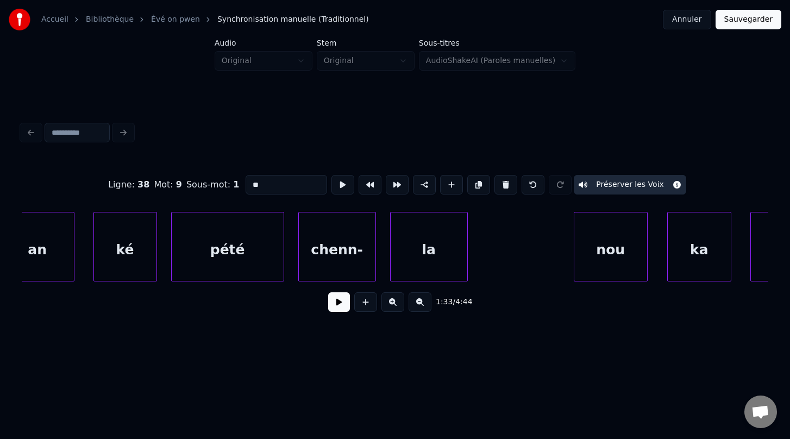
scroll to position [0, 31745]
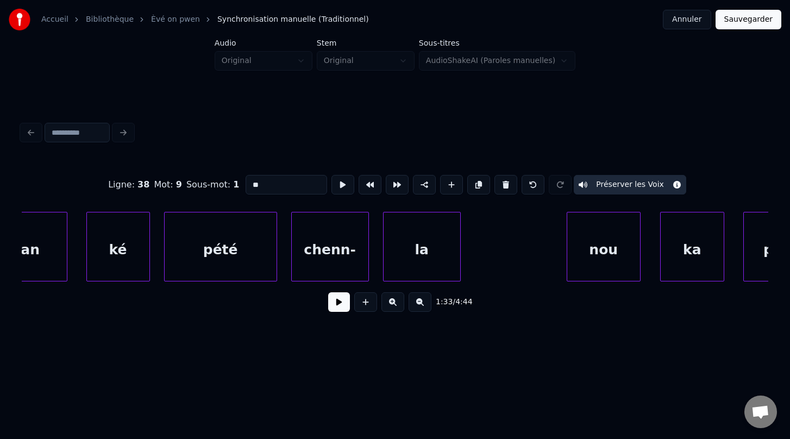
click at [420, 249] on div "la" at bounding box center [422, 249] width 77 height 74
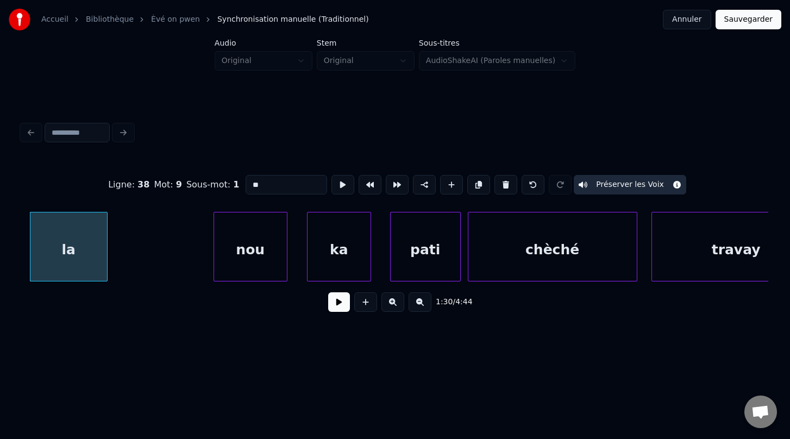
scroll to position [0, 32107]
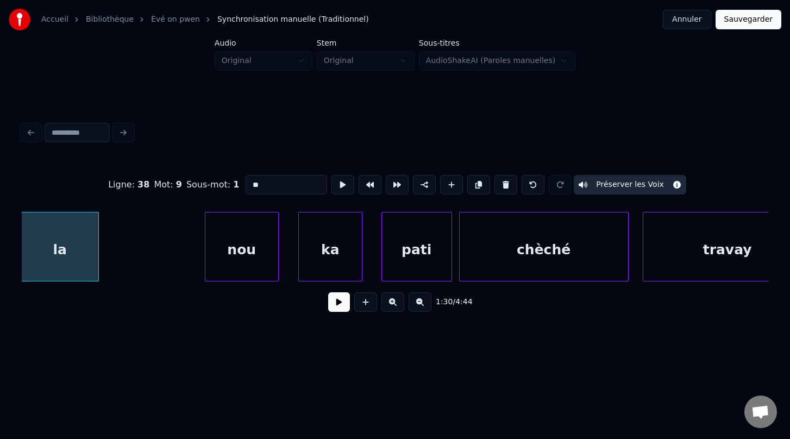
click at [241, 248] on div "nou" at bounding box center [241, 249] width 73 height 74
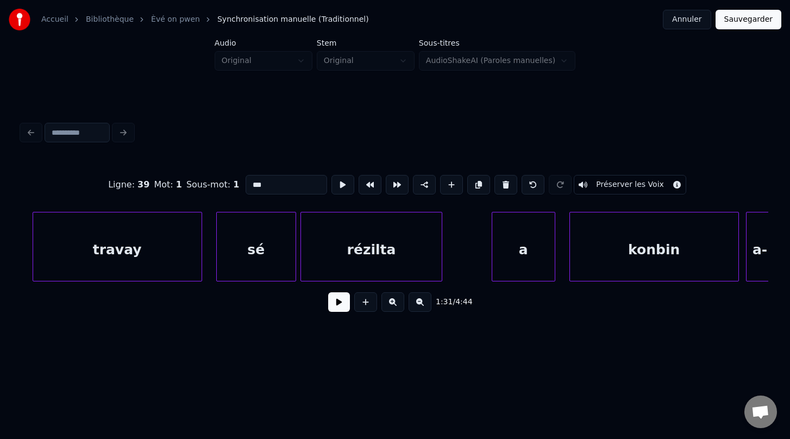
scroll to position [0, 32726]
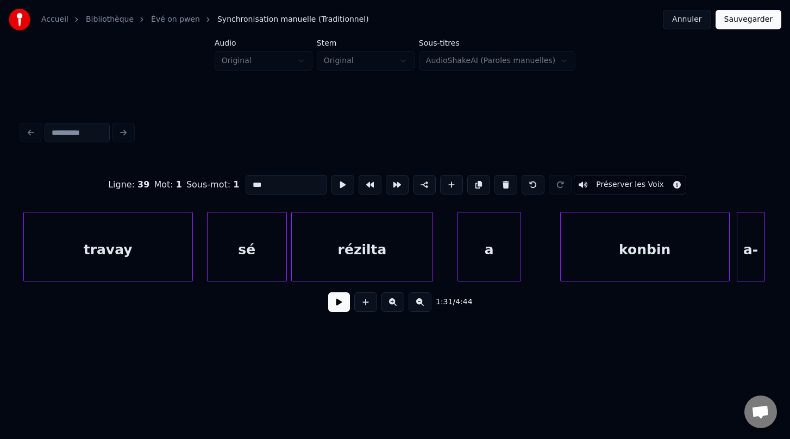
click at [493, 257] on div "a" at bounding box center [489, 249] width 62 height 74
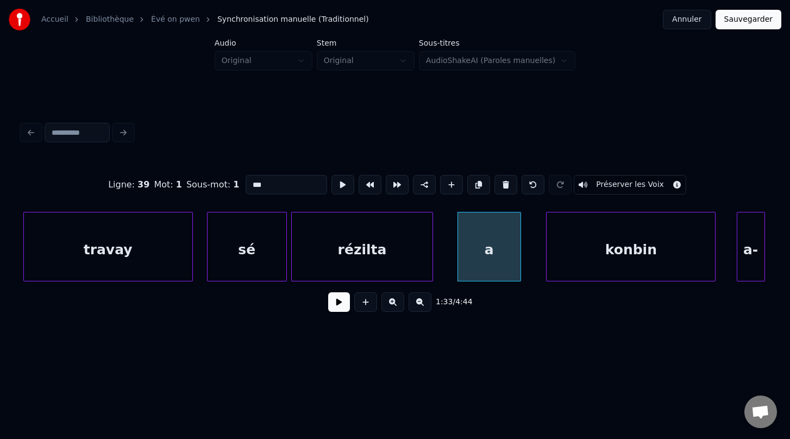
click at [598, 271] on div "konbin" at bounding box center [631, 249] width 168 height 74
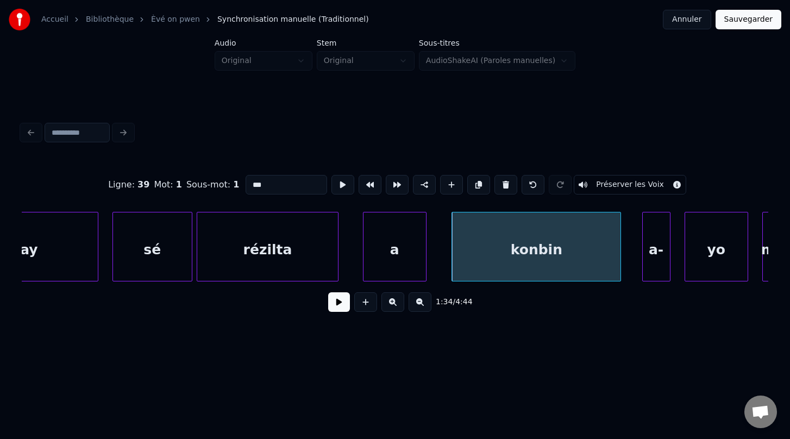
scroll to position [0, 32835]
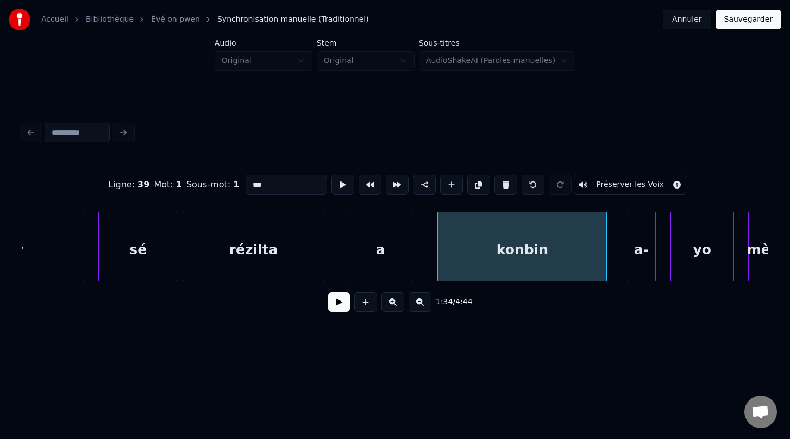
click
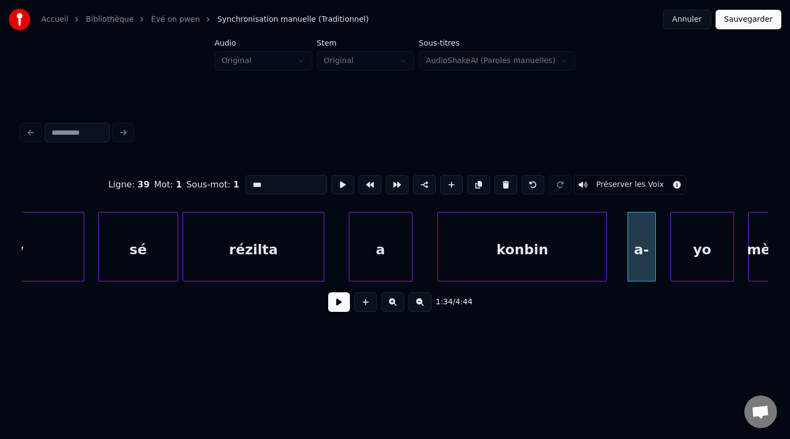
scroll to position [0, 32908]
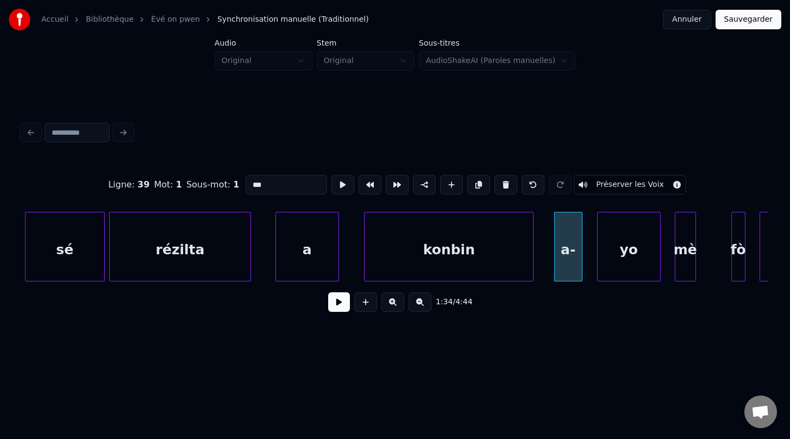
type input "*"
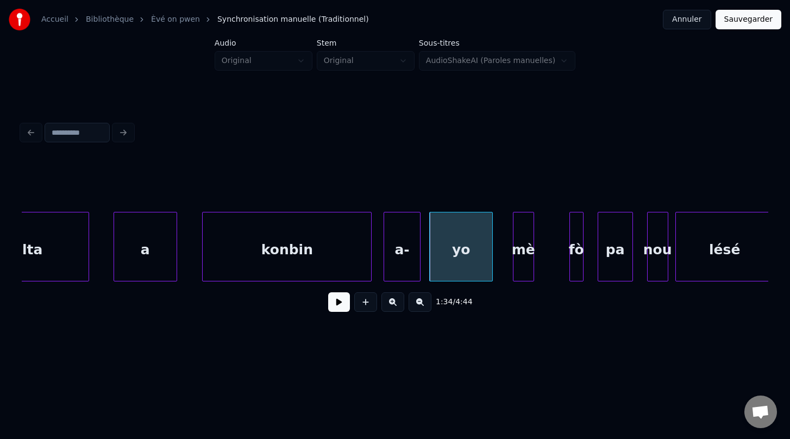
scroll to position [0, 33081]
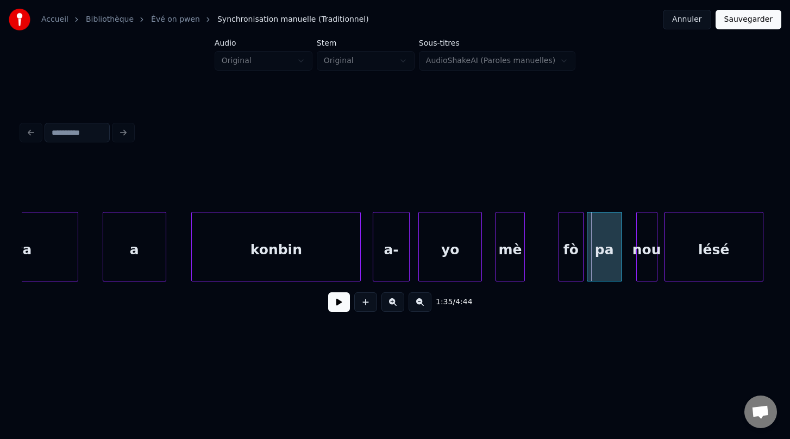
click at [523, 251] on div at bounding box center [522, 246] width 3 height 68
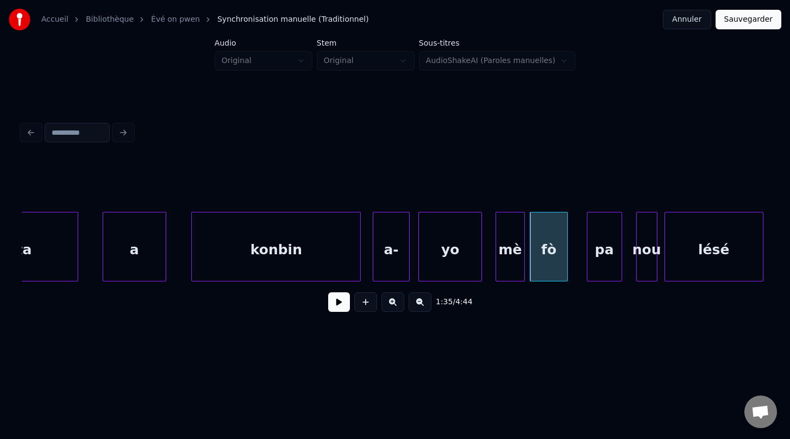
drag, startPoint x: 605, startPoint y: 274, endPoint x: 607, endPoint y: 281, distance: 7.9
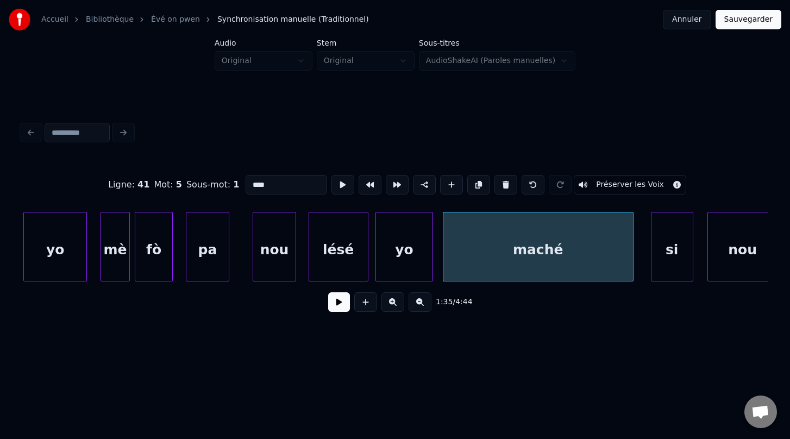
scroll to position [0, 33489]
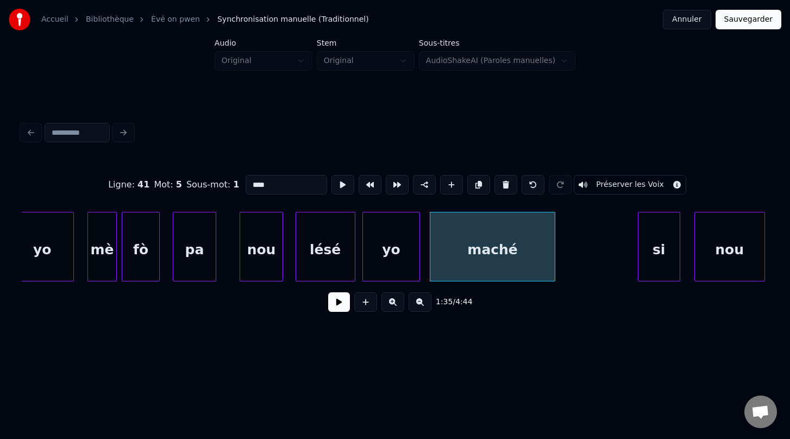
click at [554, 250] on div at bounding box center [552, 246] width 3 height 68
click at [602, 259] on div "si" at bounding box center [592, 249] width 41 height 74
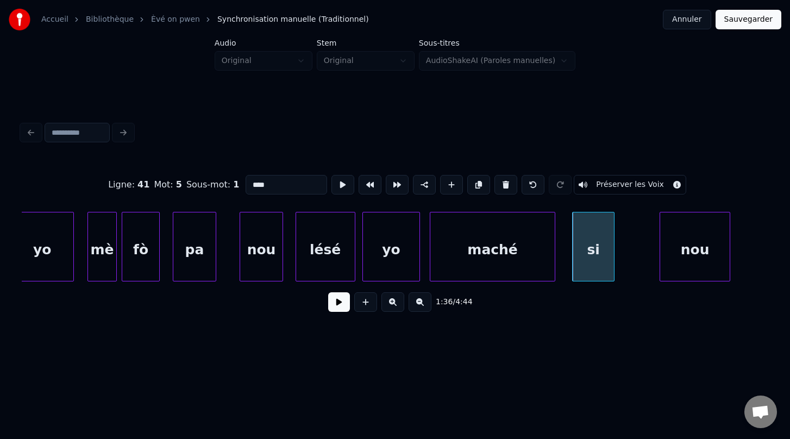
click at [674, 274] on div "nou" at bounding box center [695, 249] width 70 height 74
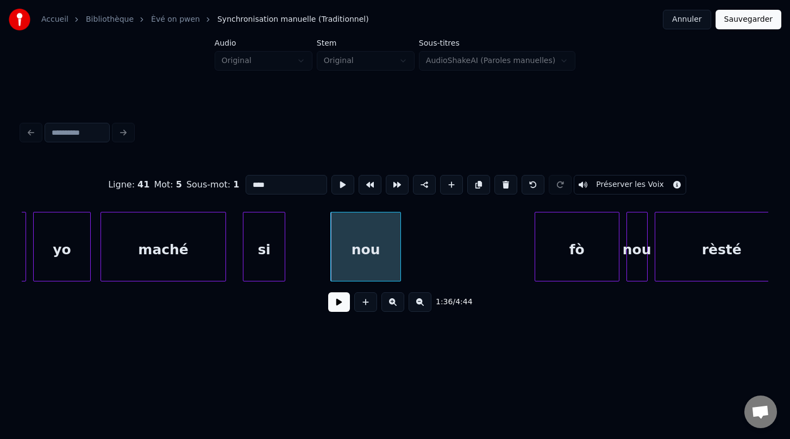
scroll to position [0, 33821]
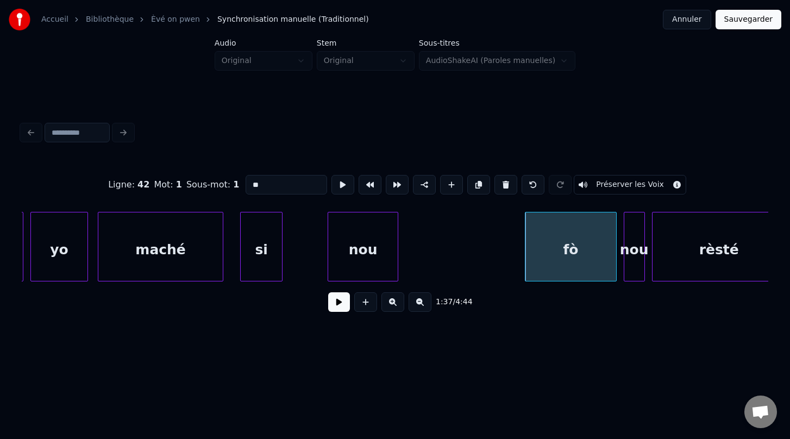
drag, startPoint x: 532, startPoint y: 247, endPoint x: 518, endPoint y: 242, distance: 14.9
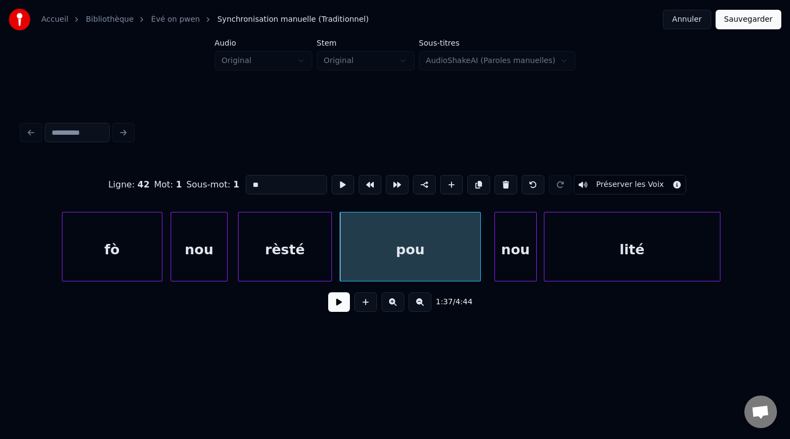
scroll to position [0, 34279]
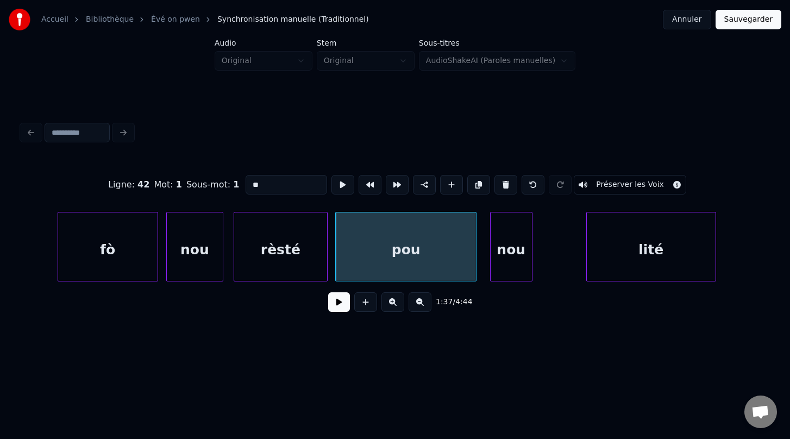
click at [587, 258] on div at bounding box center [588, 246] width 3 height 68
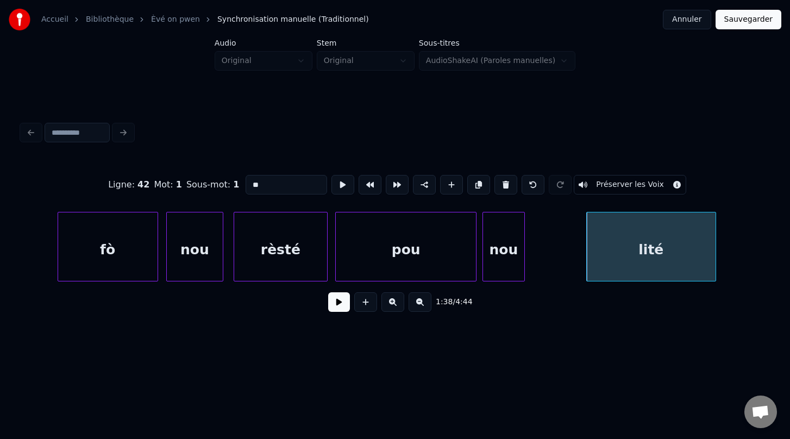
click at [512, 266] on div "nou" at bounding box center [503, 249] width 41 height 74
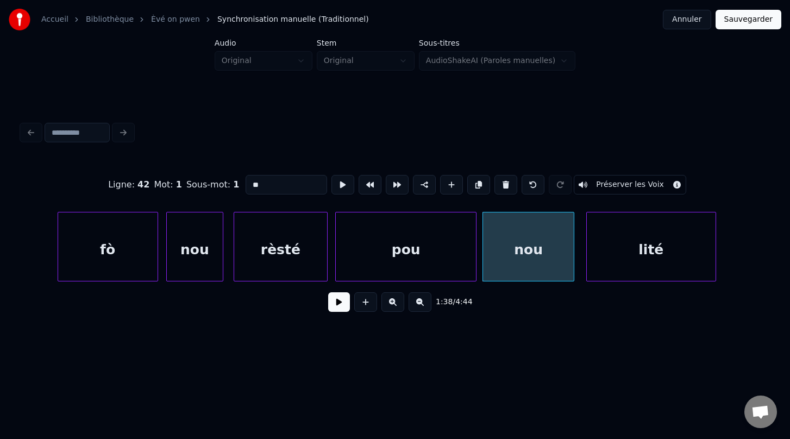
click at [573, 253] on div at bounding box center [571, 246] width 3 height 68
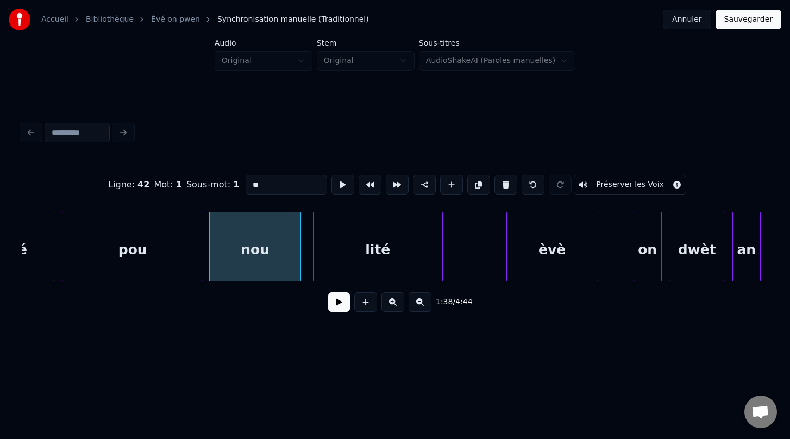
scroll to position [0, 34575]
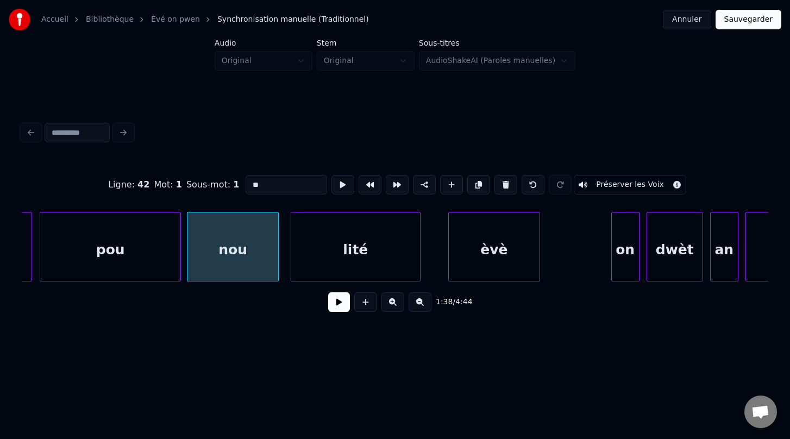
click at [488, 265] on div "èvè" at bounding box center [494, 249] width 91 height 74
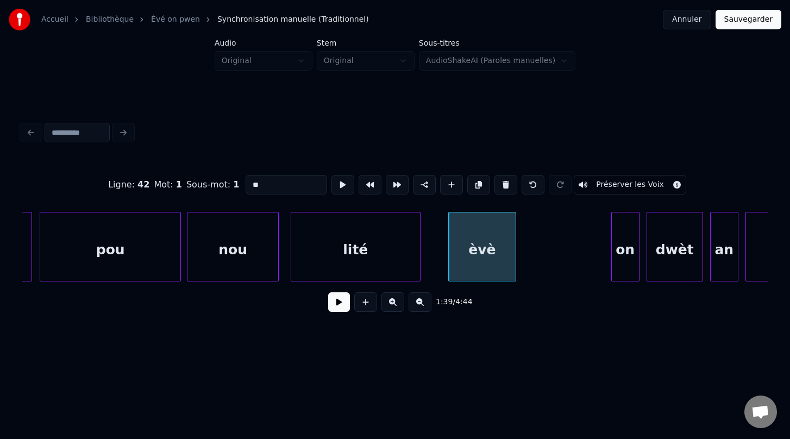
click at [515, 262] on div at bounding box center [513, 246] width 3 height 68
click at [540, 267] on div "on" at bounding box center [537, 249] width 27 height 74
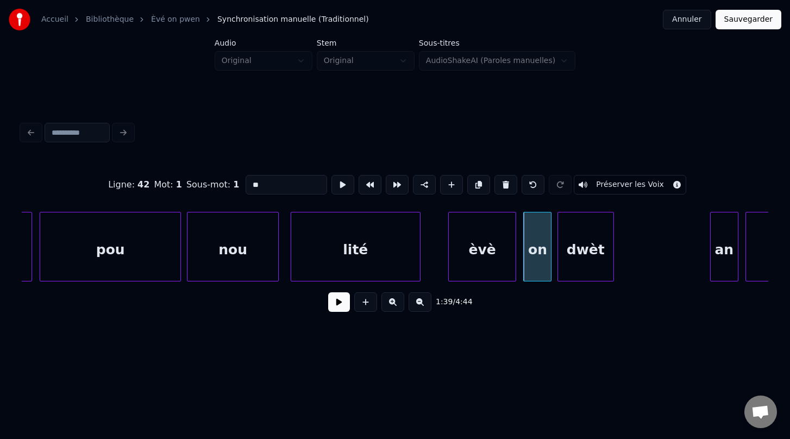
click at [574, 260] on div "dwèt" at bounding box center [585, 249] width 55 height 74
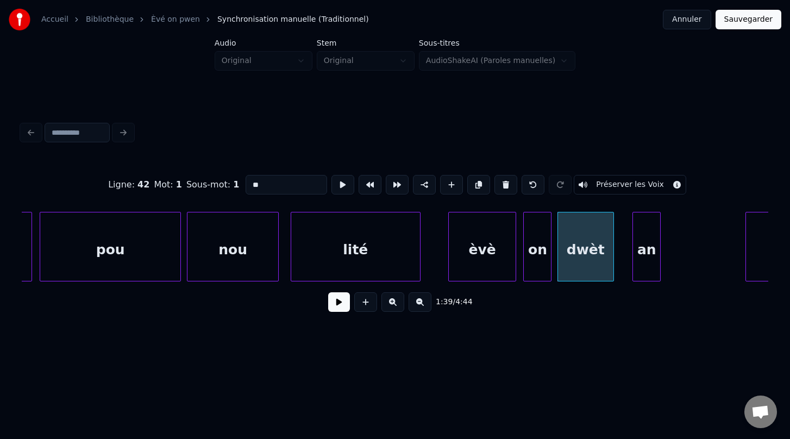
click at [644, 260] on div "an" at bounding box center [646, 249] width 27 height 74
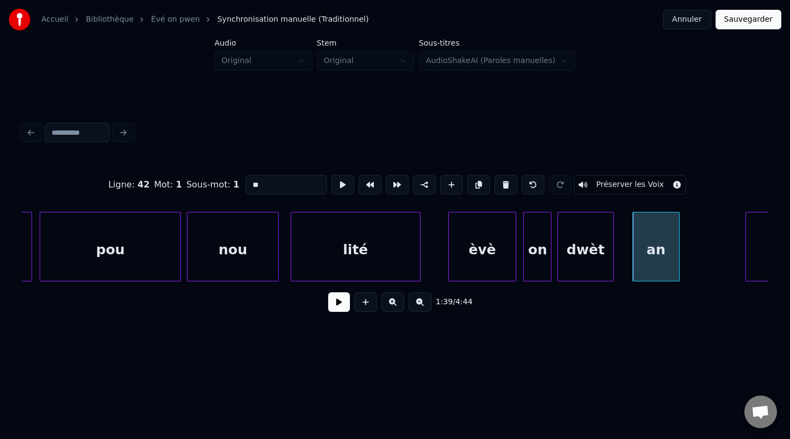
click at [678, 253] on div at bounding box center [677, 246] width 3 height 68
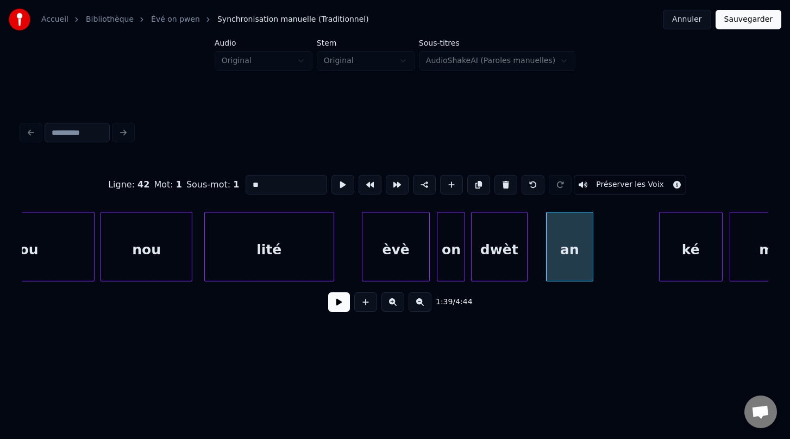
scroll to position [0, 34699]
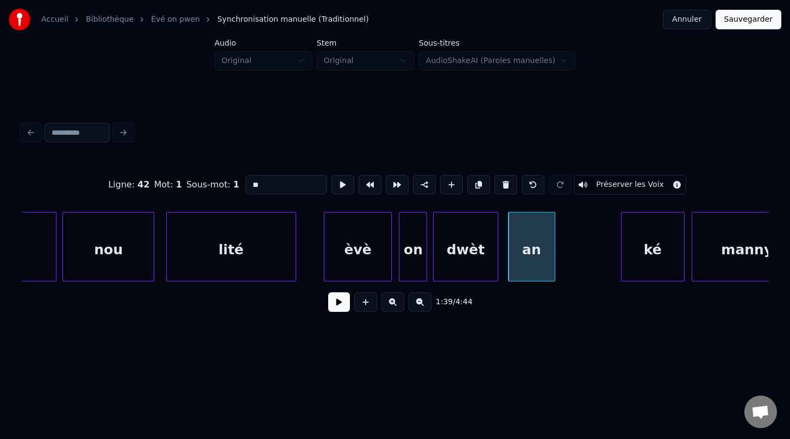
click at [497, 253] on div at bounding box center [495, 246] width 3 height 68
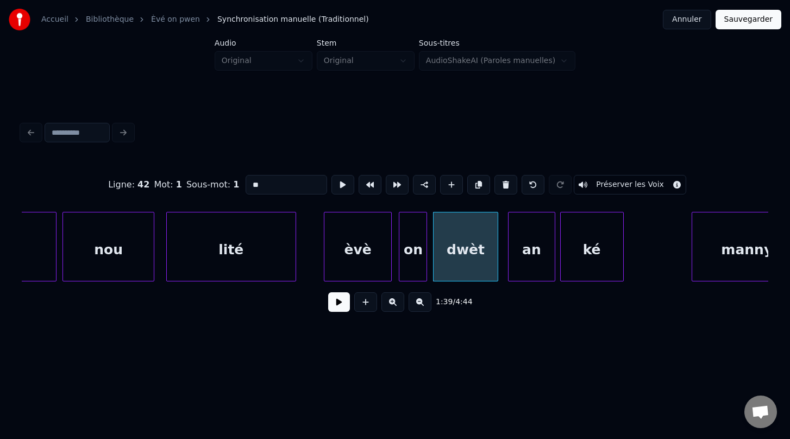
click at [595, 254] on div "ké" at bounding box center [592, 249] width 62 height 74
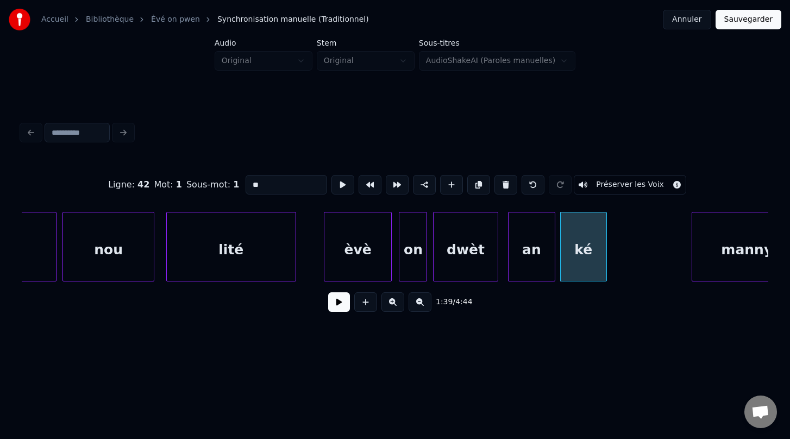
click at [605, 256] on div at bounding box center [604, 246] width 3 height 68
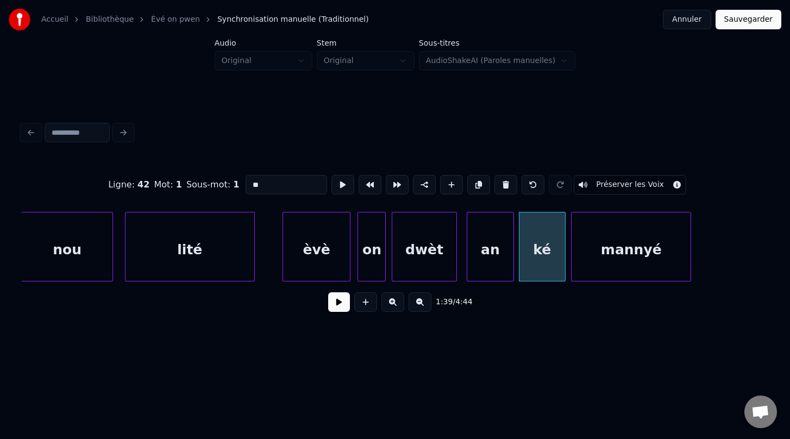
click at [646, 262] on div "mannyé" at bounding box center [630, 249] width 119 height 74
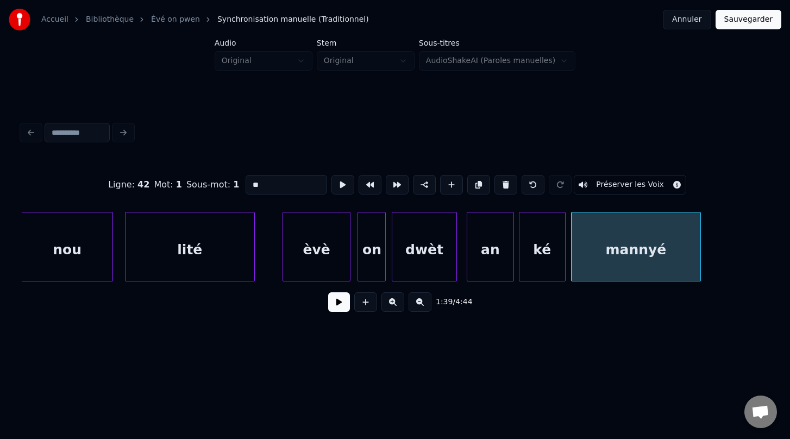
click at [699, 252] on div at bounding box center [698, 246] width 3 height 68
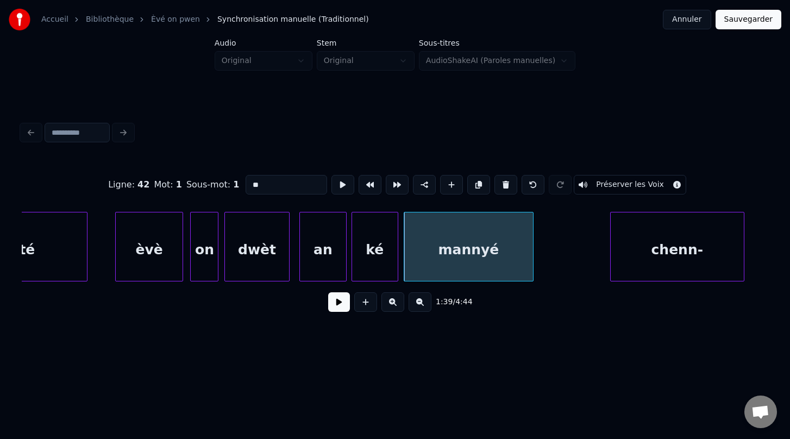
scroll to position [0, 34909]
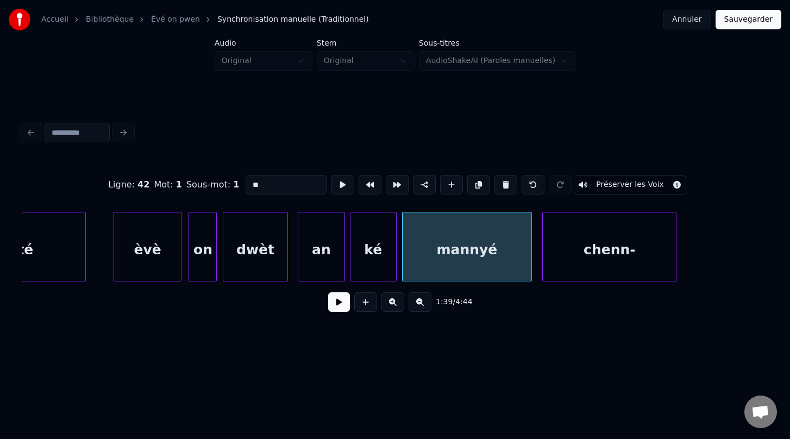
click at [579, 265] on div "chenn-" at bounding box center [609, 249] width 133 height 74
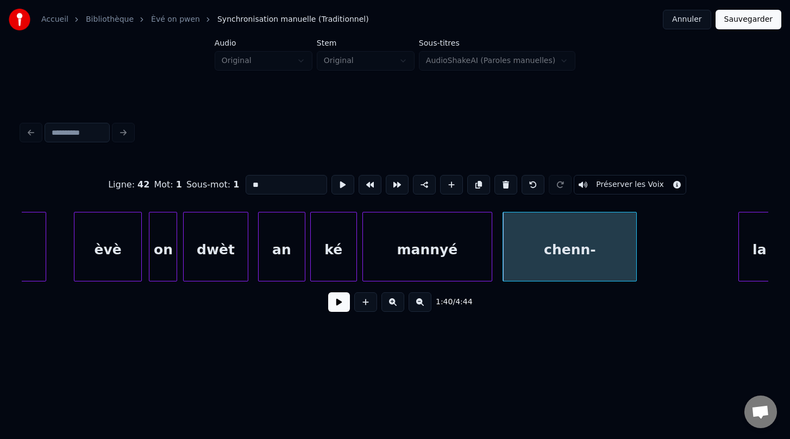
scroll to position [0, 34946]
click at [105, 253] on div "èvè" at bounding box center [111, 249] width 67 height 74
type input "***"
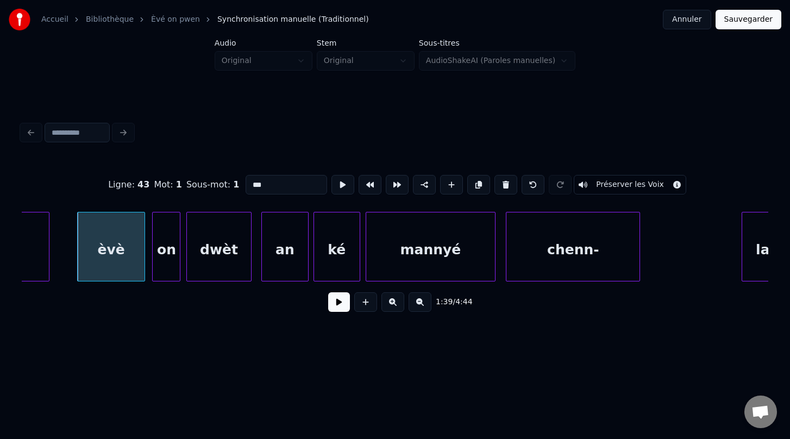
click at [342, 302] on button at bounding box center [339, 302] width 22 height 20
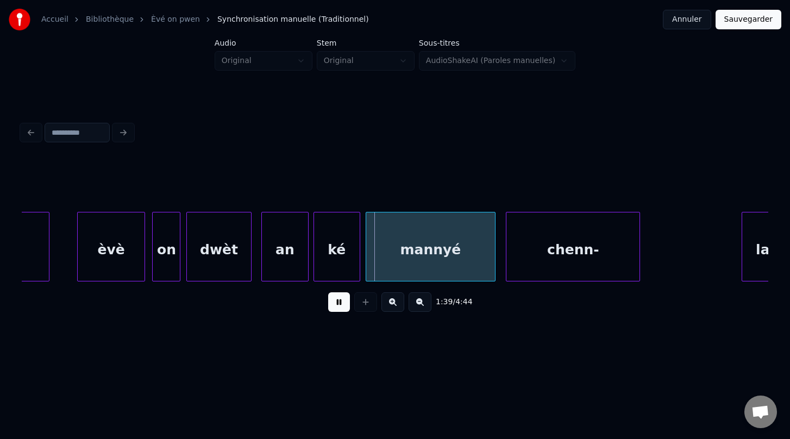
click at [342, 302] on button at bounding box center [339, 302] width 22 height 20
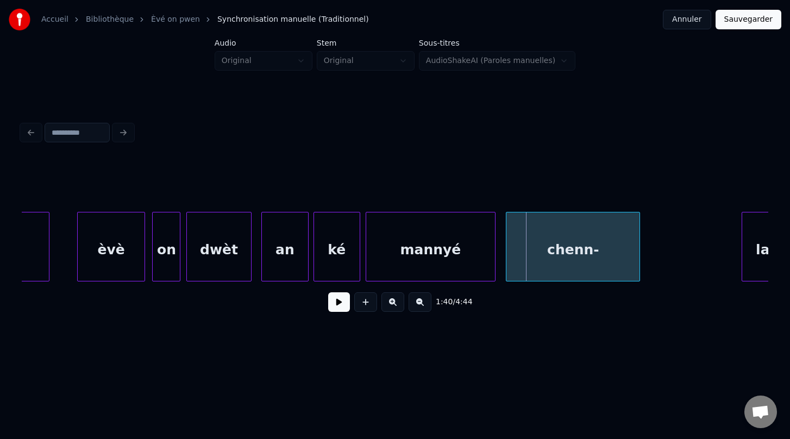
click at [342, 302] on button at bounding box center [339, 302] width 22 height 20
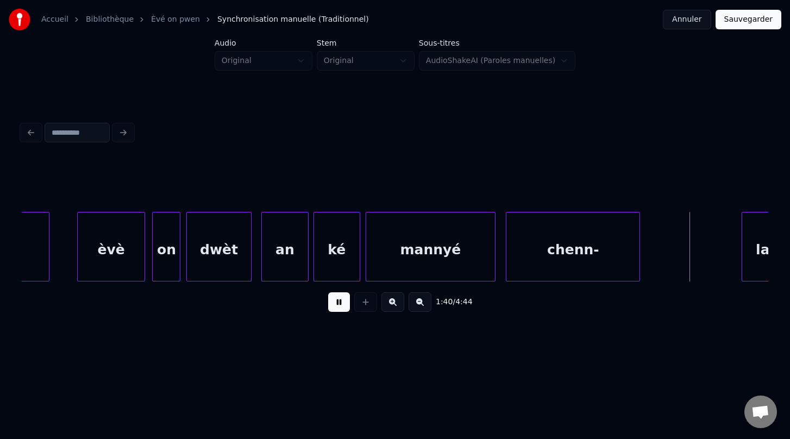
click at [342, 302] on button at bounding box center [339, 302] width 22 height 20
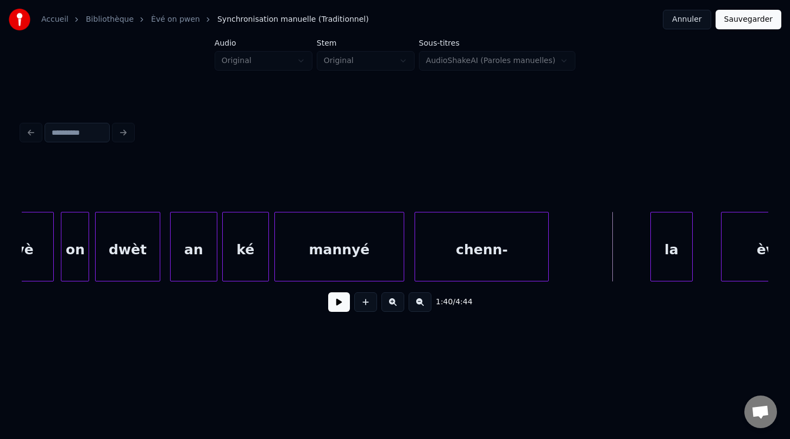
scroll to position [0, 35088]
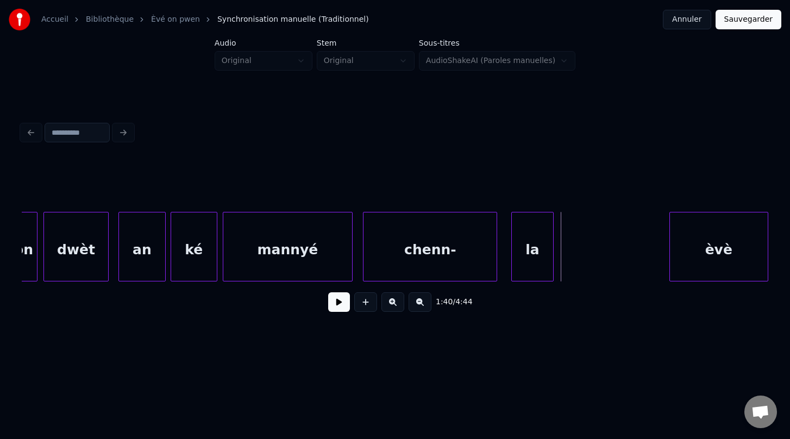
click at [523, 258] on div "la" at bounding box center [532, 249] width 41 height 74
click at [336, 305] on button at bounding box center [339, 302] width 22 height 20
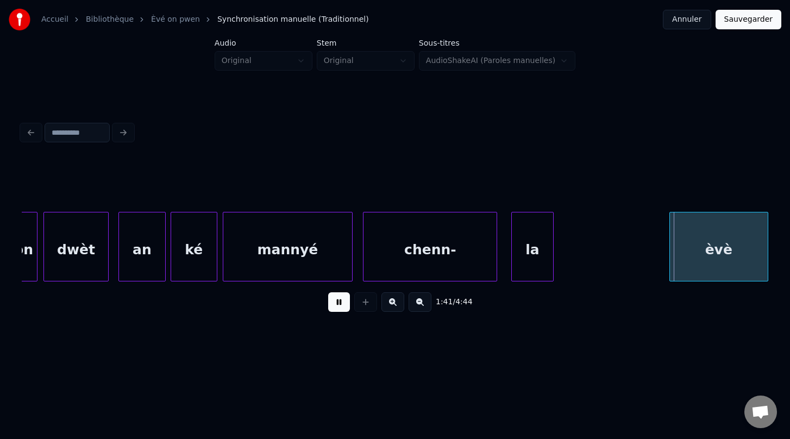
click at [336, 305] on button at bounding box center [339, 302] width 22 height 20
click at [612, 258] on div at bounding box center [611, 246] width 3 height 68
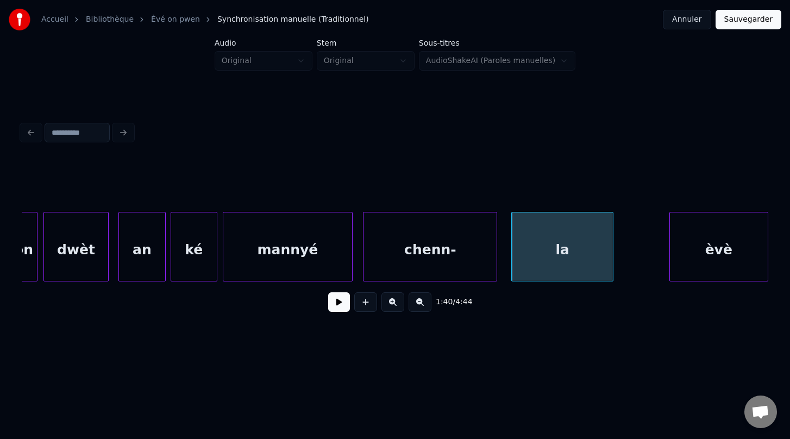
click at [286, 268] on div "mannyé" at bounding box center [287, 249] width 128 height 74
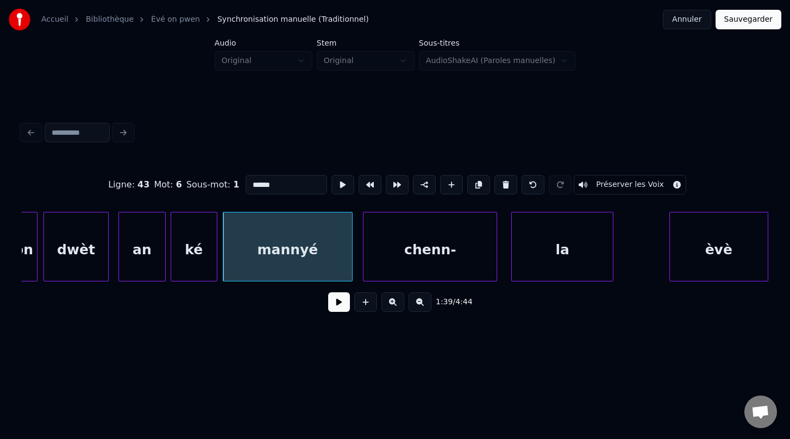
click at [340, 303] on button at bounding box center [339, 302] width 22 height 20
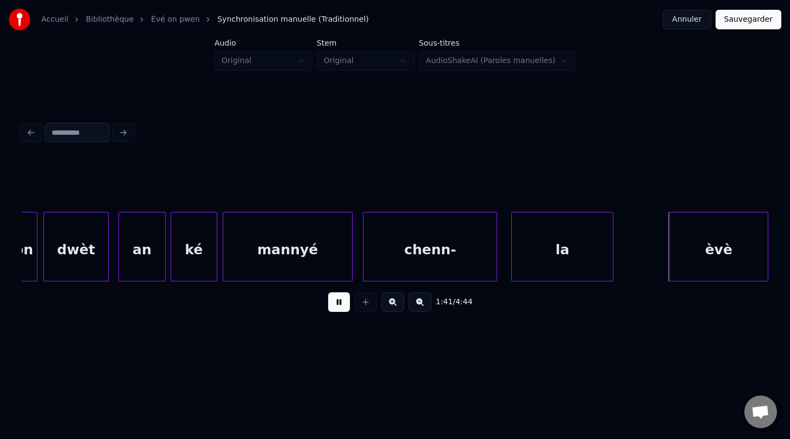
click at [340, 303] on button at bounding box center [339, 302] width 22 height 20
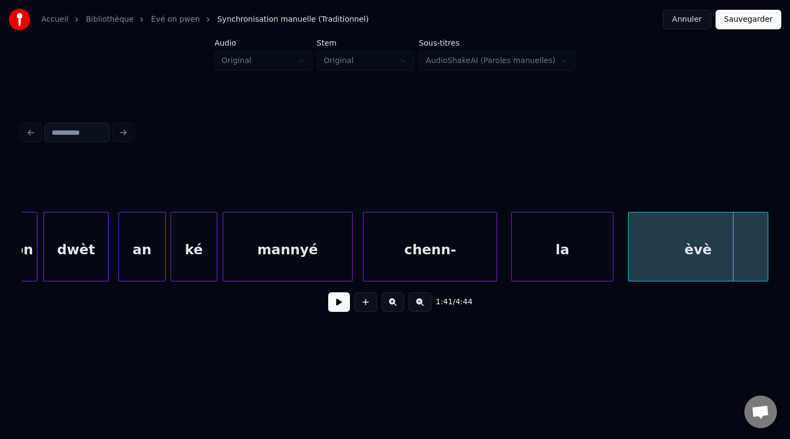
click at [629, 255] on div at bounding box center [630, 246] width 3 height 68
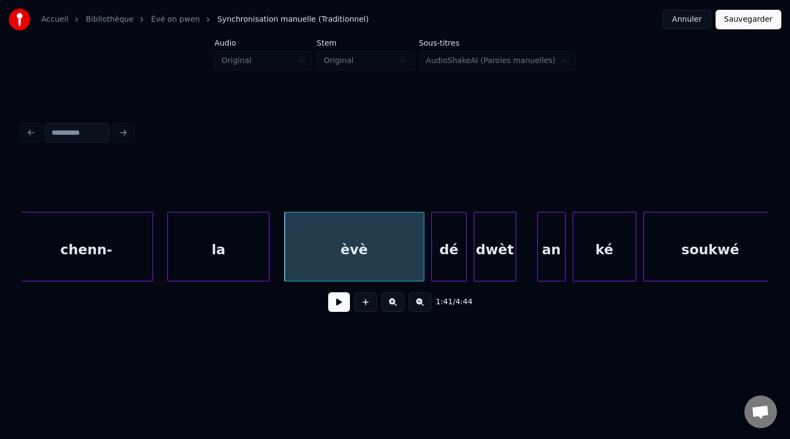
scroll to position [0, 35435]
click at [444, 267] on div "dé" at bounding box center [442, 249] width 34 height 74
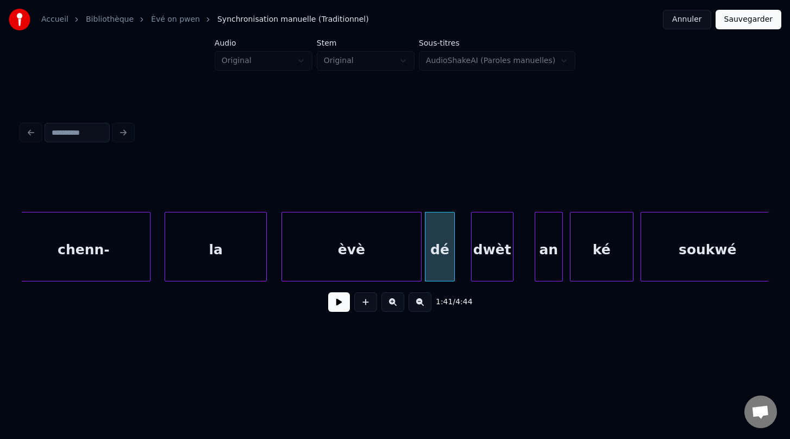
click at [453, 257] on div at bounding box center [452, 246] width 3 height 68
click at [479, 259] on div "dwèt" at bounding box center [479, 249] width 41 height 74
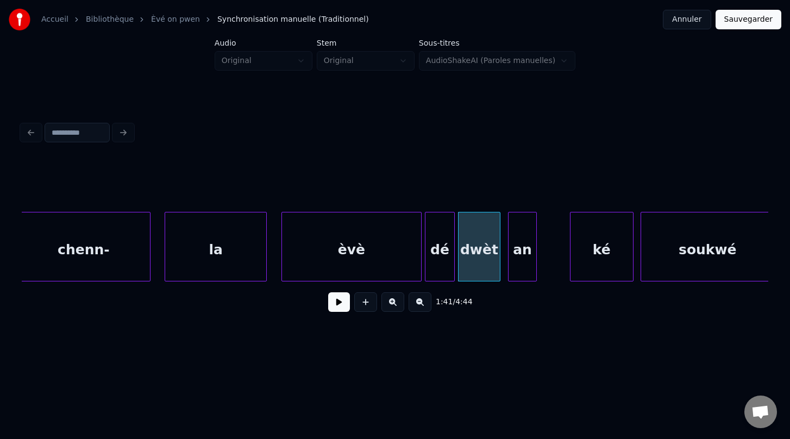
click at [520, 262] on div "an" at bounding box center [521, 249] width 27 height 74
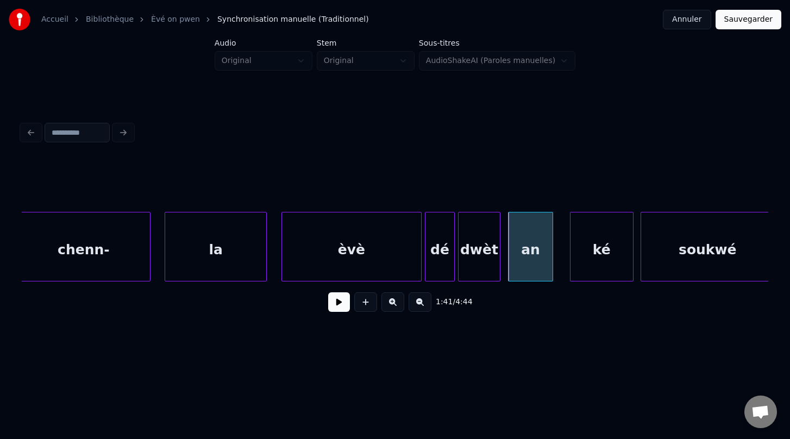
click at [550, 248] on div at bounding box center [550, 246] width 3 height 68
click at [524, 271] on div "an" at bounding box center [526, 249] width 43 height 74
click at [550, 249] on div at bounding box center [550, 246] width 3 height 68
click at [579, 266] on div "ké" at bounding box center [588, 249] width 62 height 74
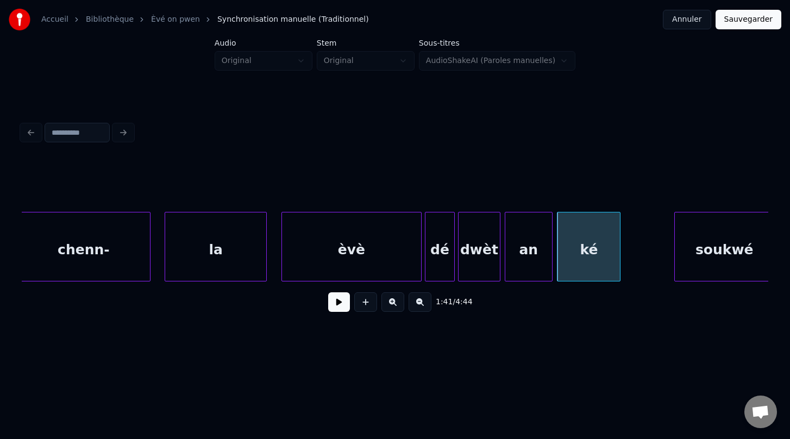
click at [675, 265] on div at bounding box center [676, 246] width 3 height 68
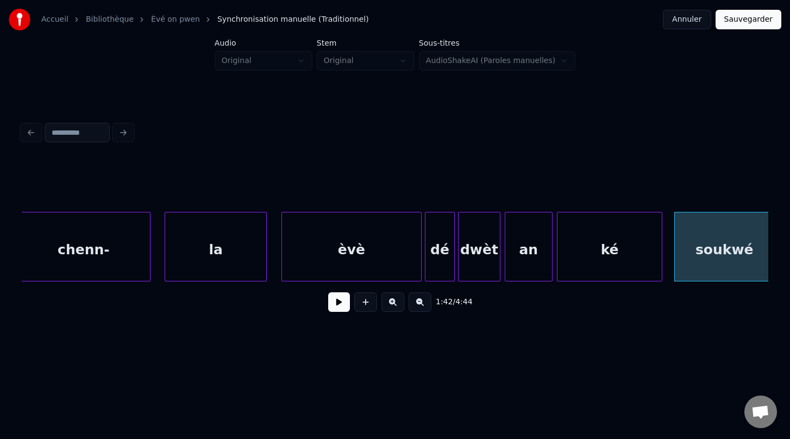
click at [661, 253] on div at bounding box center [659, 246] width 3 height 68
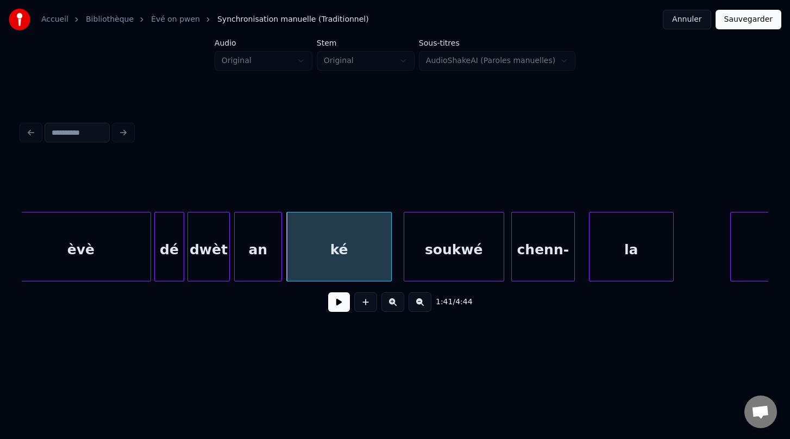
scroll to position [0, 35709]
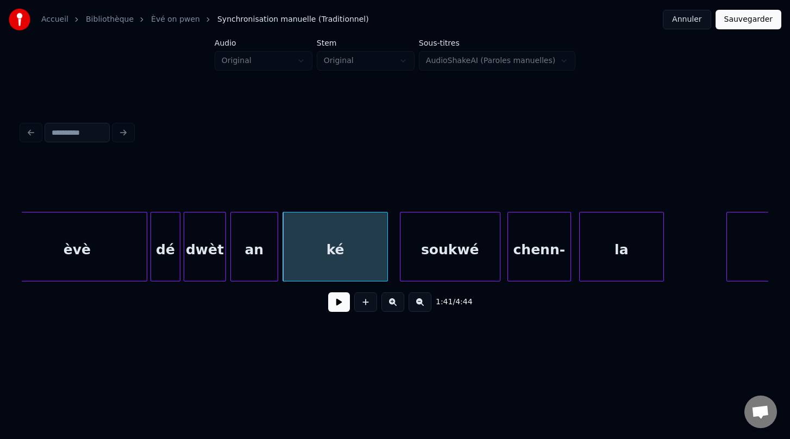
click at [593, 263] on div "la" at bounding box center [622, 249] width 84 height 74
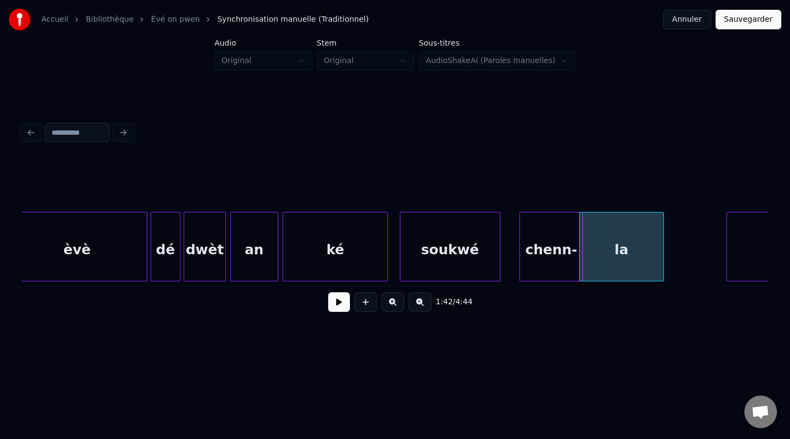
click at [545, 264] on div "chenn-" at bounding box center [551, 249] width 62 height 74
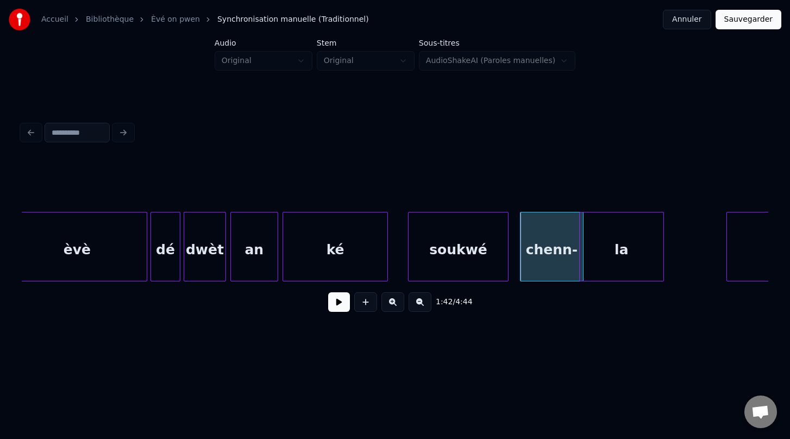
click at [478, 265] on div "soukwé" at bounding box center [458, 249] width 99 height 74
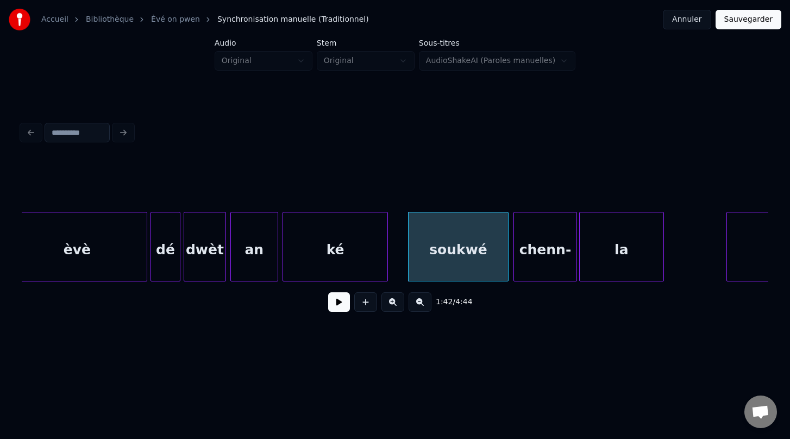
click at [543, 261] on div "chenn-" at bounding box center [545, 249] width 62 height 74
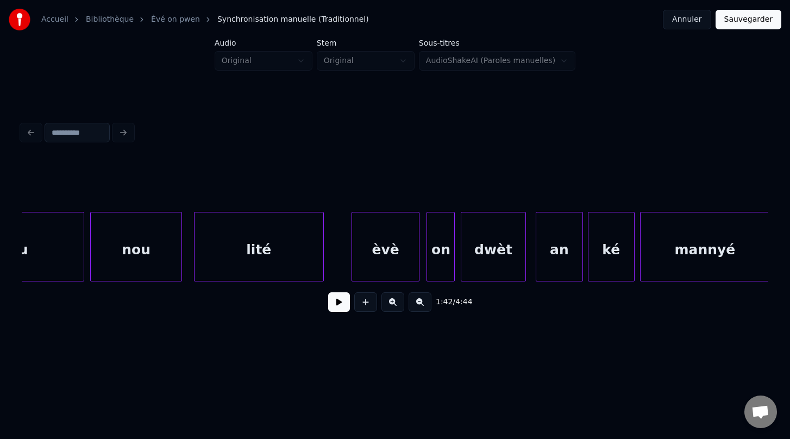
scroll to position [0, 34675]
click at [388, 256] on div "èvè" at bounding box center [381, 249] width 67 height 74
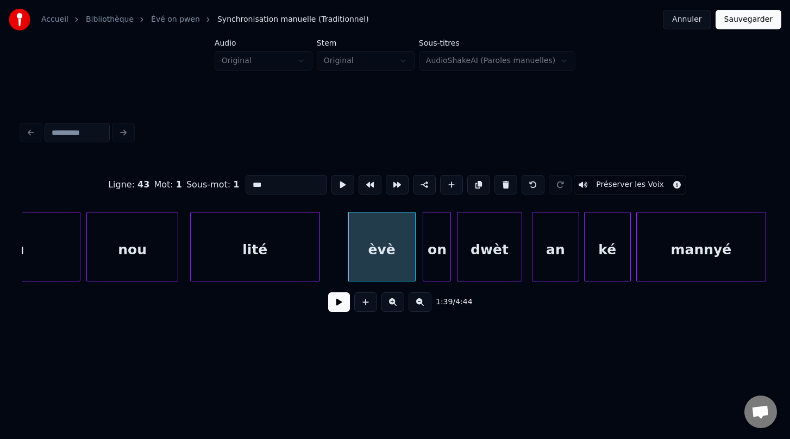
click at [607, 184] on button "Préserver les Voix" at bounding box center [630, 185] width 112 height 20
click at [442, 263] on div "on" at bounding box center [436, 249] width 27 height 74
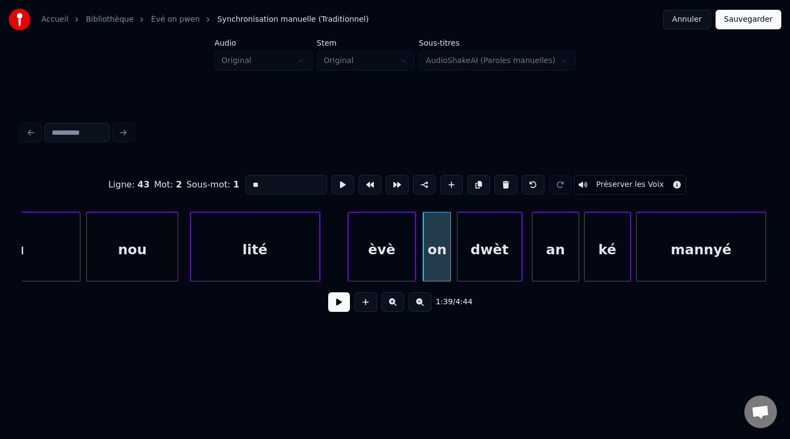
click at [601, 183] on button "Préserver les Voix" at bounding box center [630, 185] width 112 height 20
click at [481, 254] on div "dwèt" at bounding box center [489, 249] width 64 height 74
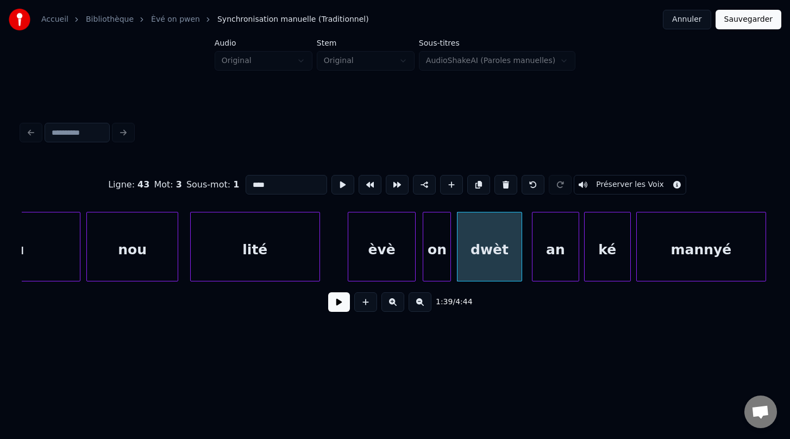
click at [626, 179] on button "Préserver les Voix" at bounding box center [630, 185] width 112 height 20
click at [556, 240] on div "an" at bounding box center [555, 249] width 46 height 74
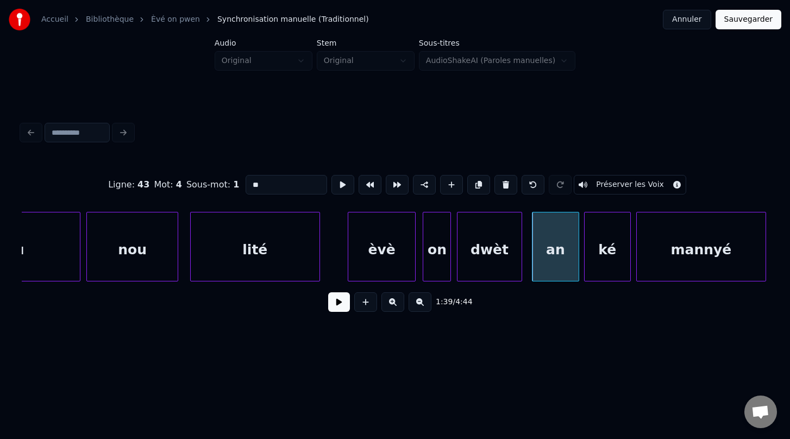
click at [618, 185] on button "Préserver les Voix" at bounding box center [630, 185] width 112 height 20
click at [610, 244] on div "ké" at bounding box center [608, 249] width 46 height 74
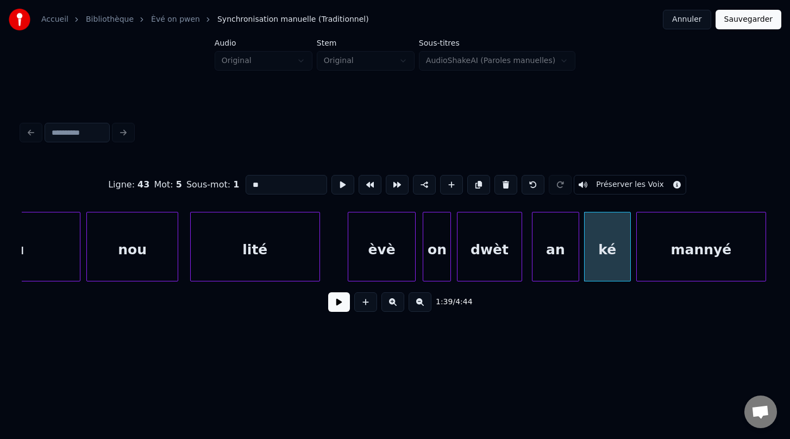
click at [617, 189] on button "Préserver les Voix" at bounding box center [630, 185] width 112 height 20
click at [670, 249] on div "mannyé" at bounding box center [701, 249] width 128 height 74
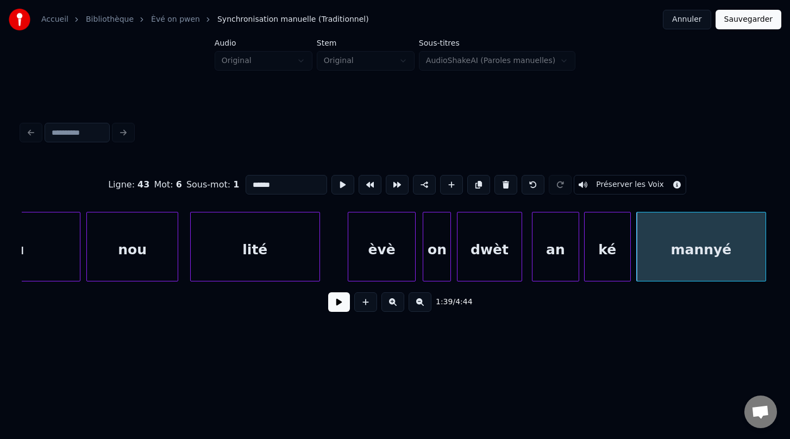
click at [618, 188] on button "Préserver les Voix" at bounding box center [630, 185] width 112 height 20
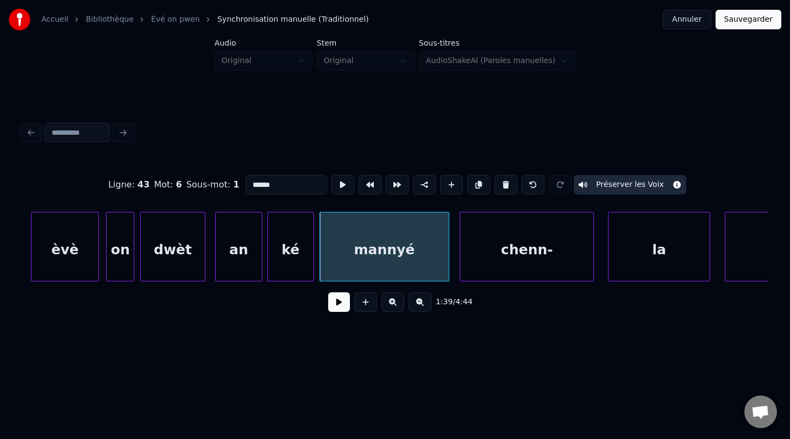
scroll to position [0, 35002]
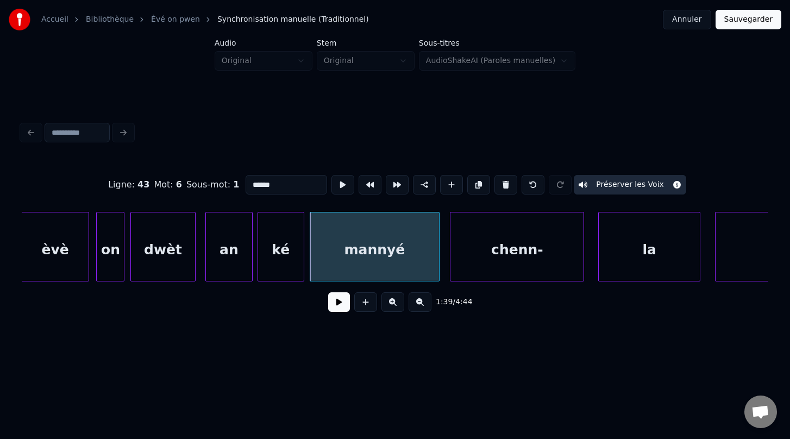
click at [537, 265] on div "chenn-" at bounding box center [516, 249] width 133 height 74
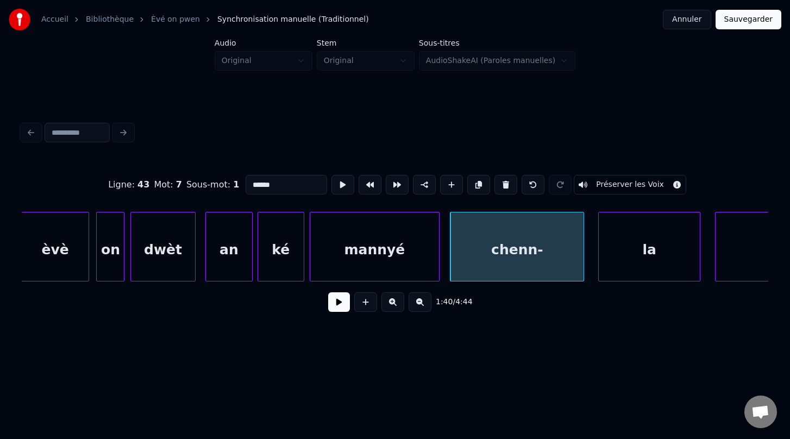
click at [611, 182] on button "Préserver les Voix" at bounding box center [630, 185] width 112 height 20
click at [651, 249] on div "la" at bounding box center [649, 249] width 101 height 74
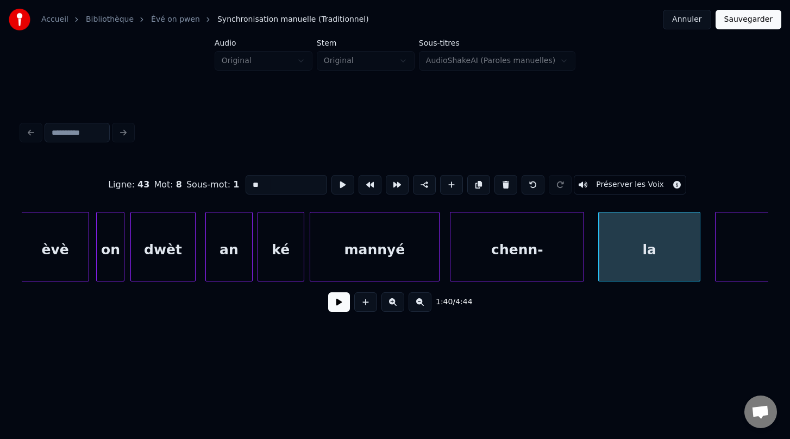
click at [621, 187] on button "Préserver les Voix" at bounding box center [630, 185] width 112 height 20
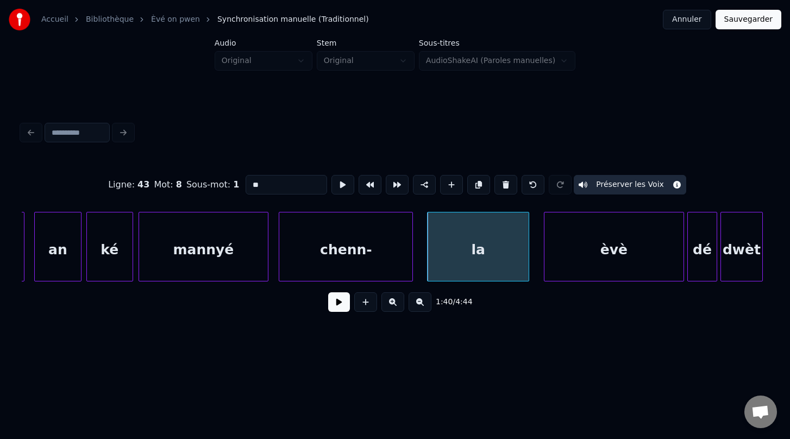
scroll to position [0, 35175]
click at [616, 253] on div "èvè" at bounding box center [611, 249] width 139 height 74
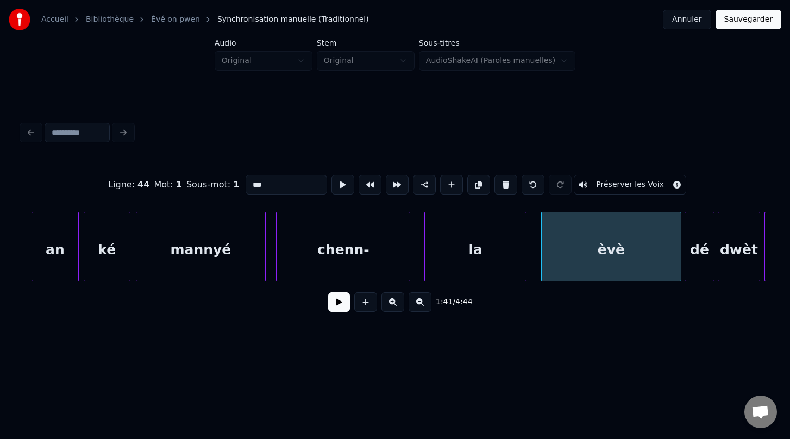
click at [627, 187] on button "Préserver les Voix" at bounding box center [630, 185] width 112 height 20
click at [700, 259] on div "dé" at bounding box center [699, 249] width 29 height 74
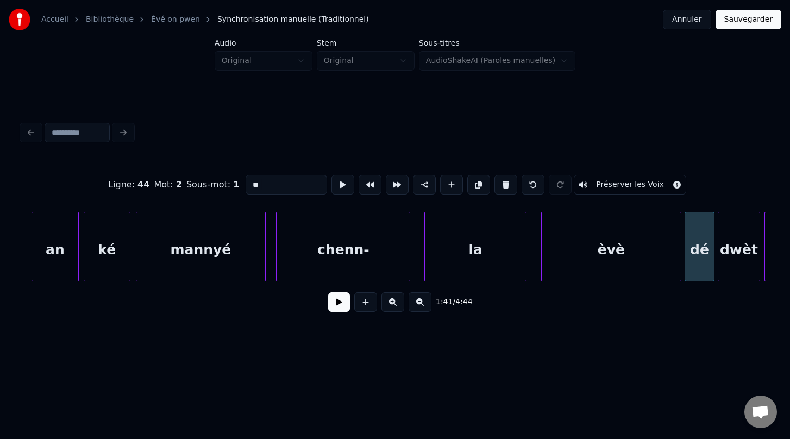
click at [619, 189] on button "Préserver les Voix" at bounding box center [630, 185] width 112 height 20
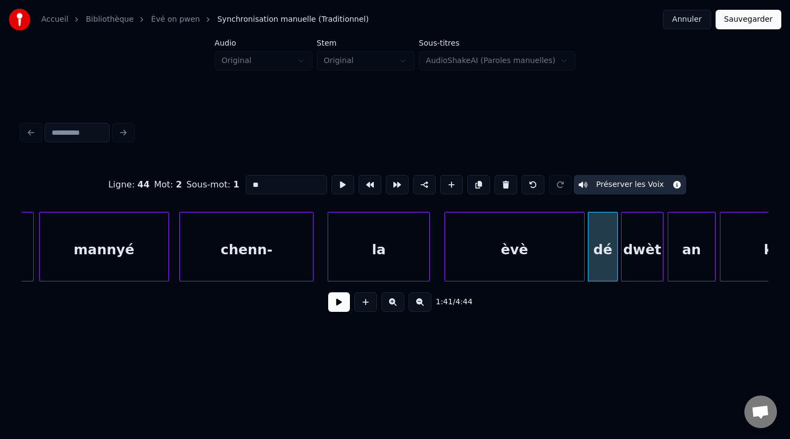
scroll to position [0, 35274]
click at [642, 260] on div "dwèt" at bounding box center [639, 249] width 41 height 74
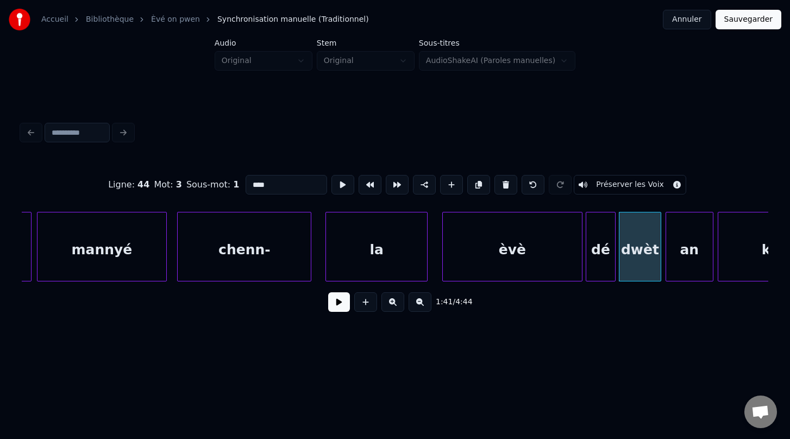
click at [614, 187] on button "Préserver les Voix" at bounding box center [630, 185] width 112 height 20
click at [688, 251] on div "an" at bounding box center [689, 249] width 47 height 74
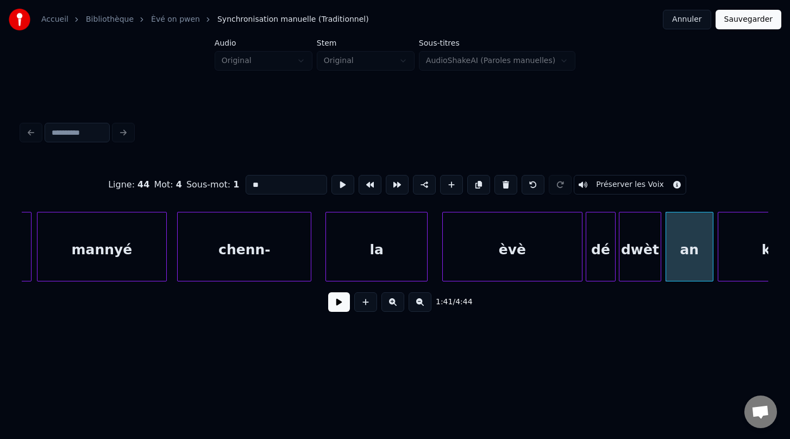
click at [627, 186] on button "Préserver les Voix" at bounding box center [630, 185] width 112 height 20
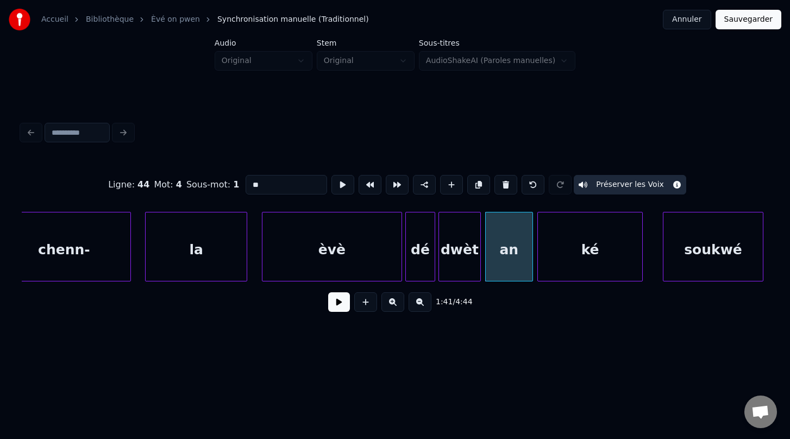
scroll to position [0, 35458]
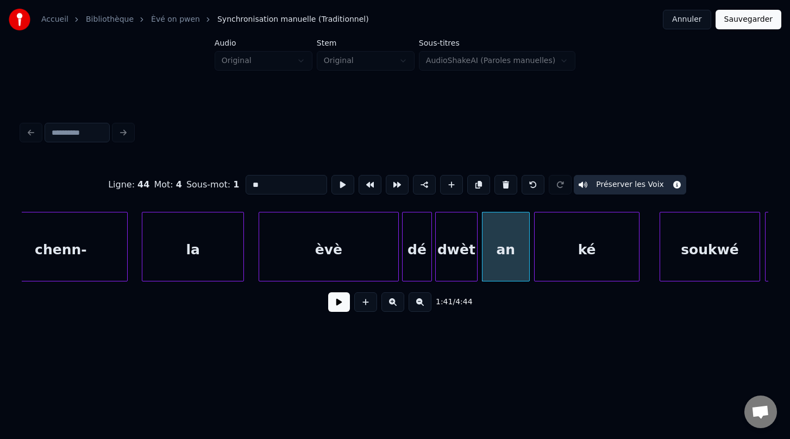
click at [601, 248] on div "ké" at bounding box center [587, 249] width 104 height 74
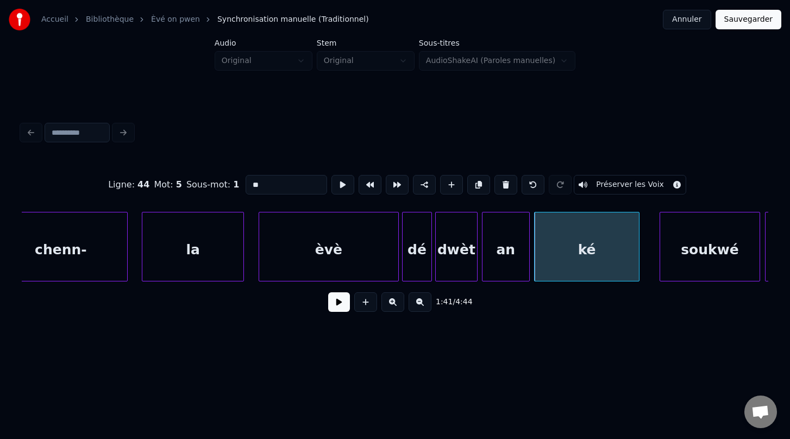
click at [631, 184] on button "Préserver les Voix" at bounding box center [630, 185] width 112 height 20
click at [710, 247] on div "soukwé" at bounding box center [709, 249] width 99 height 74
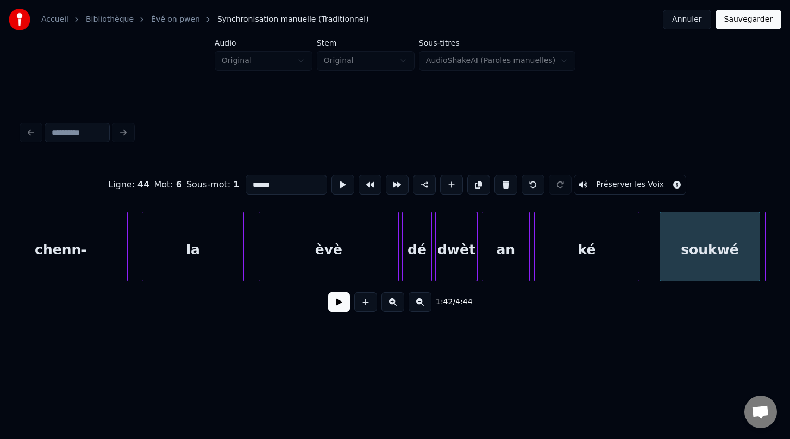
click at [631, 188] on button "Préserver les Voix" at bounding box center [630, 185] width 112 height 20
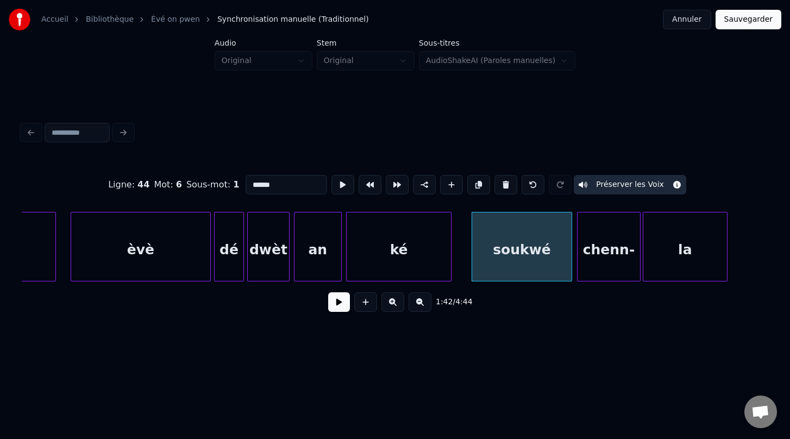
scroll to position [0, 35647]
click at [627, 247] on div "chenn-" at bounding box center [607, 249] width 62 height 74
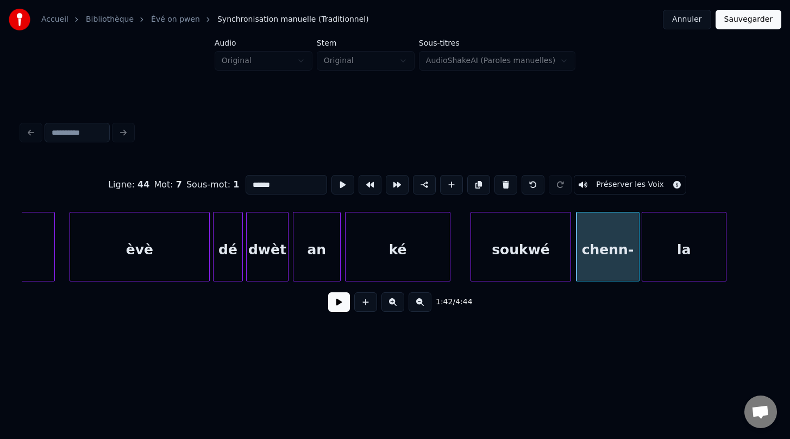
click at [619, 187] on button "Préserver les Voix" at bounding box center [630, 185] width 112 height 20
click at [683, 256] on div "la" at bounding box center [684, 249] width 84 height 74
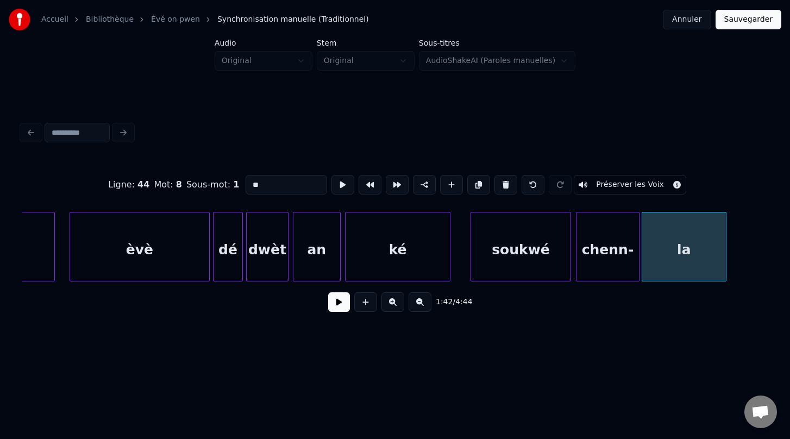
click at [620, 189] on button "Préserver les Voix" at bounding box center [630, 185] width 112 height 20
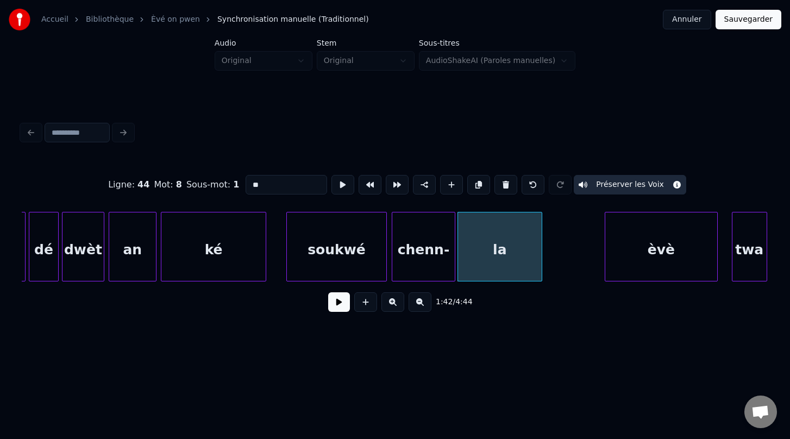
scroll to position [0, 35833]
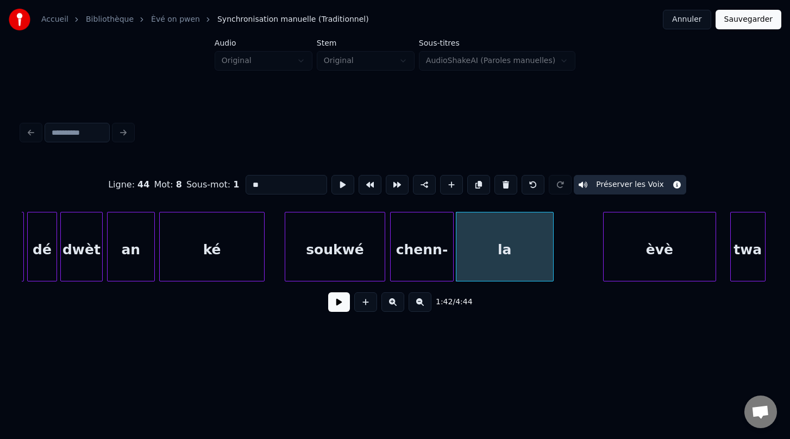
click at [552, 256] on div at bounding box center [551, 246] width 3 height 68
click at [611, 269] on div "èvè" at bounding box center [625, 249] width 112 height 74
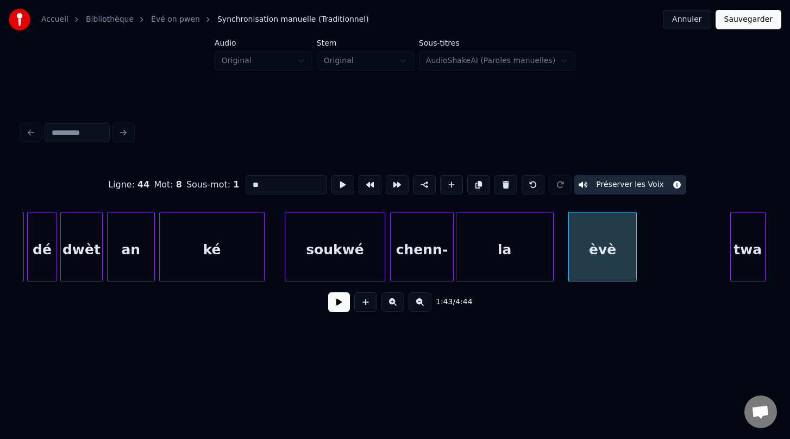
click at [635, 248] on div at bounding box center [634, 246] width 3 height 68
click at [652, 261] on div "twa" at bounding box center [657, 249] width 34 height 74
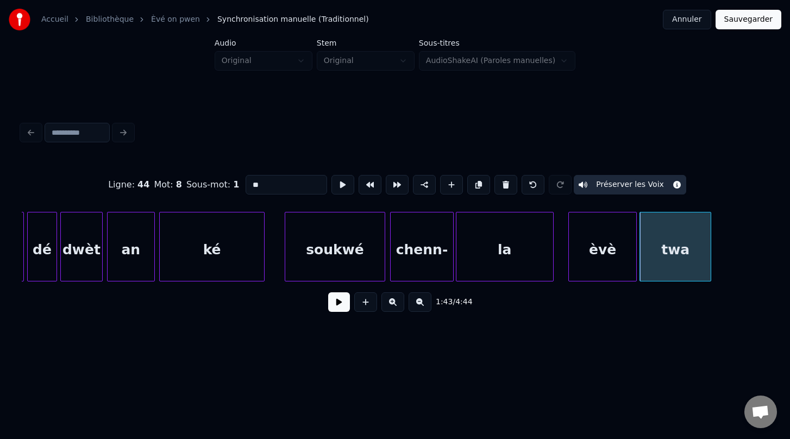
click at [709, 247] on div at bounding box center [708, 246] width 3 height 68
click at [703, 250] on div at bounding box center [701, 246] width 3 height 68
click at [706, 255] on div at bounding box center [705, 246] width 3 height 68
click at [510, 260] on div "la" at bounding box center [504, 249] width 97 height 74
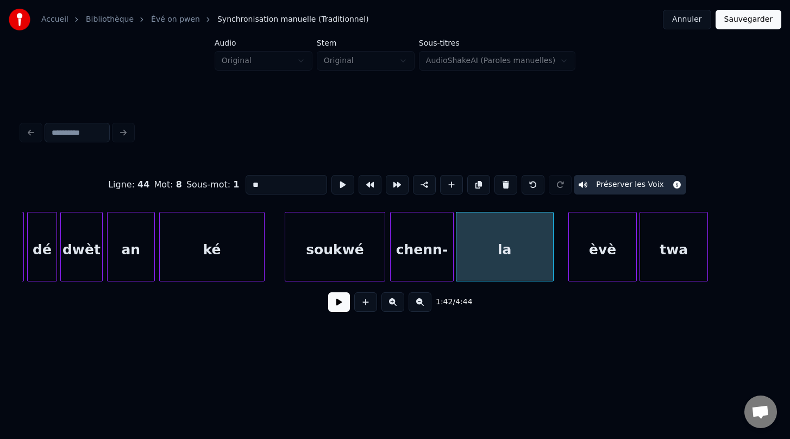
click at [593, 274] on div "èvè" at bounding box center [602, 249] width 67 height 74
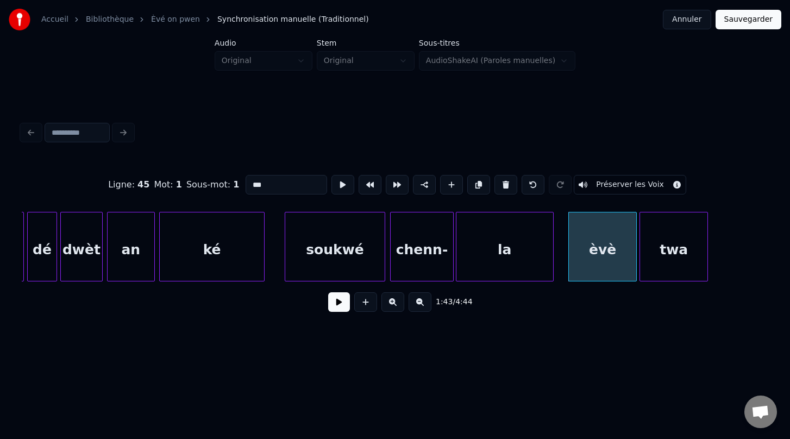
click at [629, 184] on button "Préserver les Voix" at bounding box center [630, 185] width 112 height 20
click at [680, 283] on div "1:43 / 4:44" at bounding box center [395, 301] width 746 height 41
click at [675, 269] on div "twa" at bounding box center [673, 249] width 67 height 74
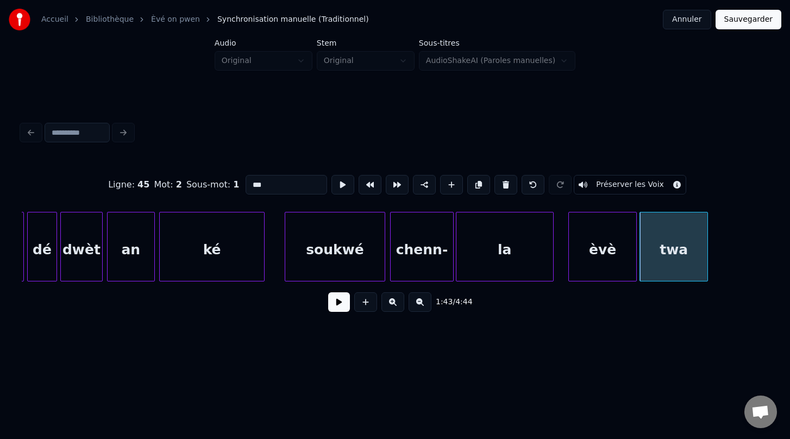
click at [623, 187] on button "Préserver les Voix" at bounding box center [630, 185] width 112 height 20
click at [350, 250] on div "soukwé" at bounding box center [334, 249] width 99 height 74
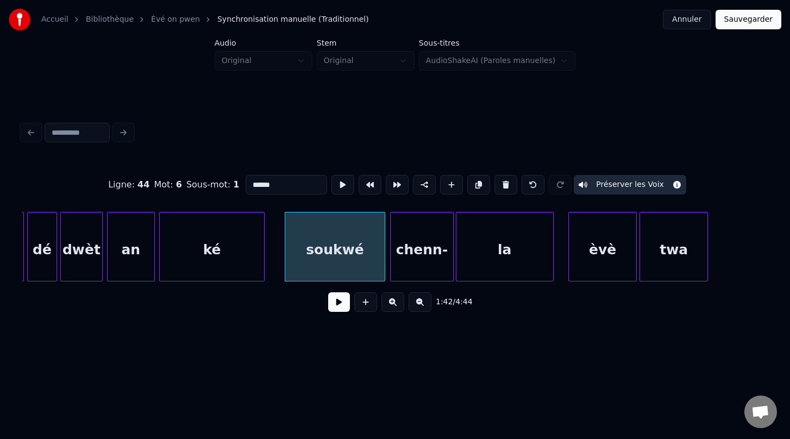
click at [435, 253] on div "chenn-" at bounding box center [422, 249] width 62 height 74
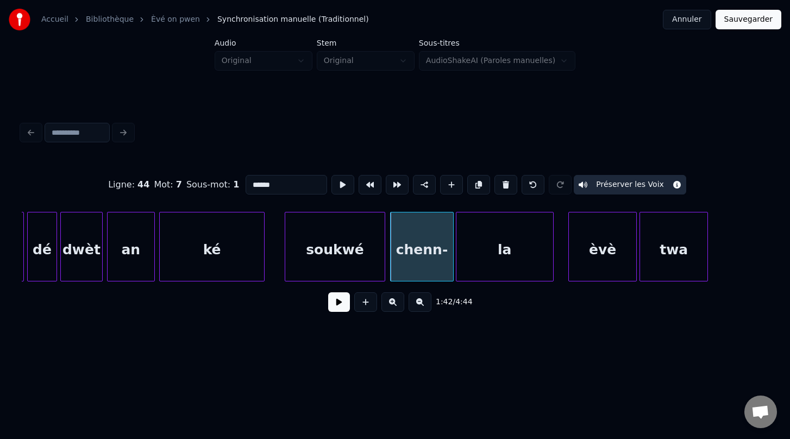
click at [349, 256] on div "soukwé" at bounding box center [334, 249] width 99 height 74
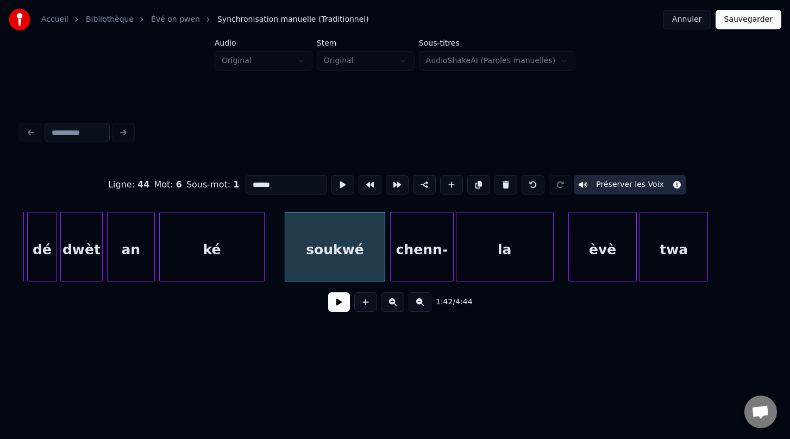
click at [411, 250] on div "chenn-" at bounding box center [422, 249] width 62 height 74
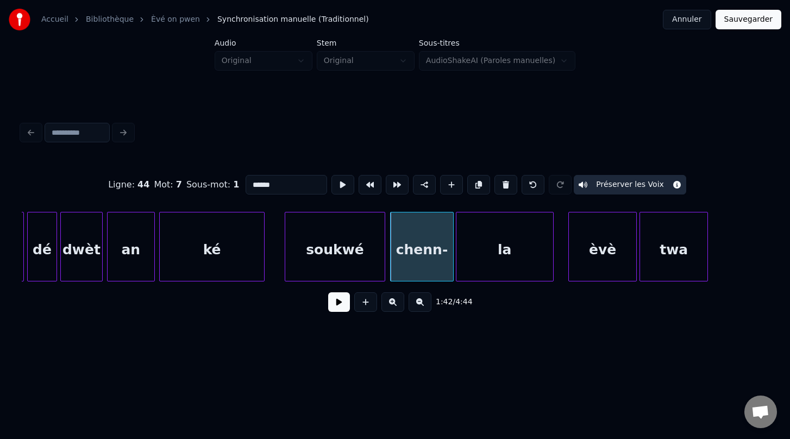
click at [469, 250] on div "la" at bounding box center [504, 249] width 97 height 74
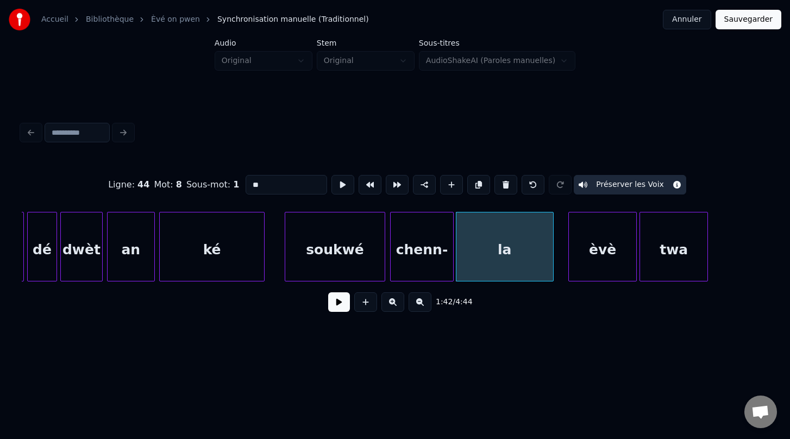
click at [582, 252] on div "èvè" at bounding box center [602, 249] width 67 height 74
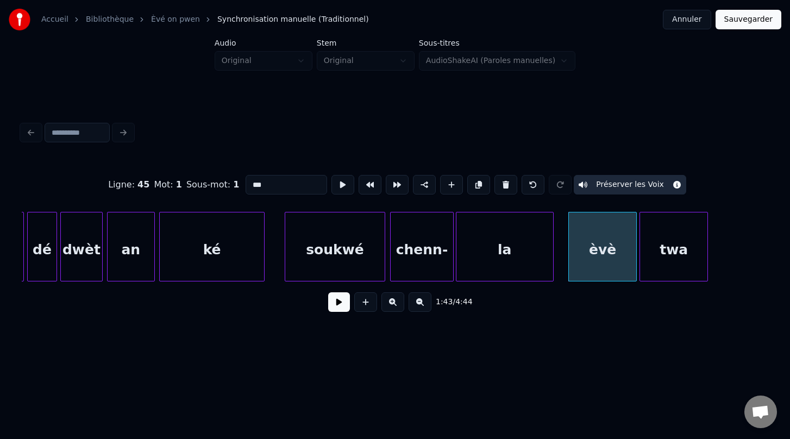
click at [663, 264] on div "twa" at bounding box center [673, 249] width 67 height 74
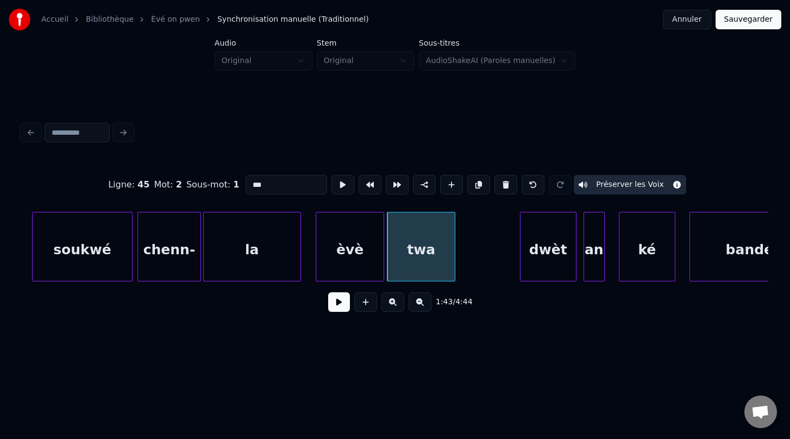
scroll to position [0, 36092]
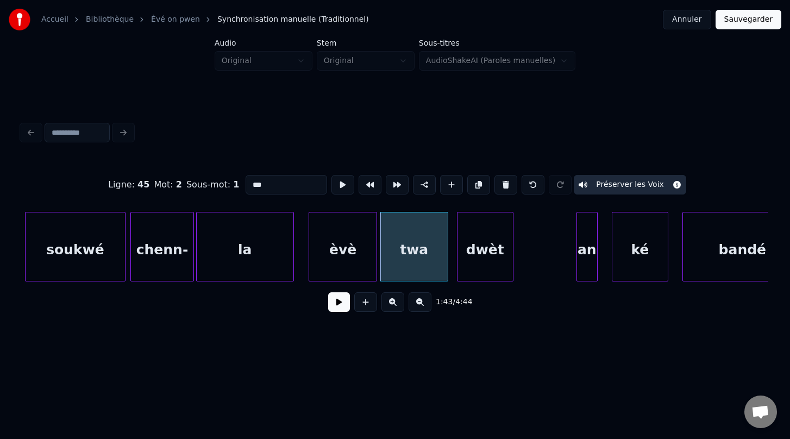
click at [482, 256] on div "dwèt" at bounding box center [484, 249] width 55 height 74
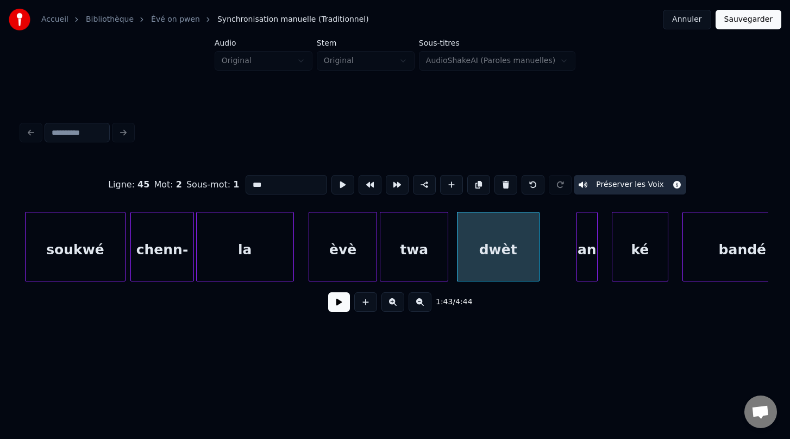
click at [536, 260] on div at bounding box center [537, 246] width 3 height 68
click at [541, 263] on div at bounding box center [540, 246] width 3 height 68
click at [429, 260] on div "twa" at bounding box center [413, 249] width 67 height 74
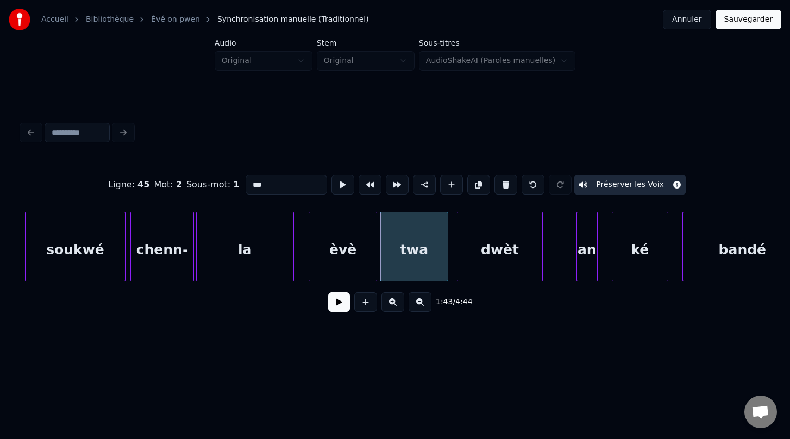
click at [498, 252] on div "dwèt" at bounding box center [499, 249] width 85 height 74
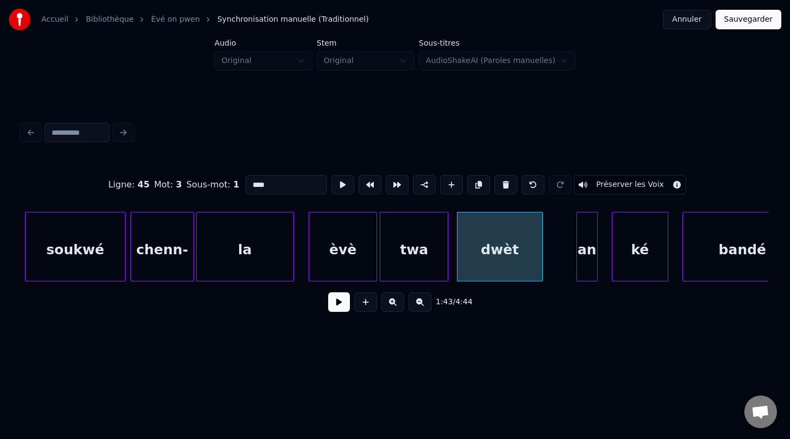
click at [618, 186] on button "Préserver les Voix" at bounding box center [630, 185] width 112 height 20
click at [550, 241] on div at bounding box center [549, 246] width 3 height 68
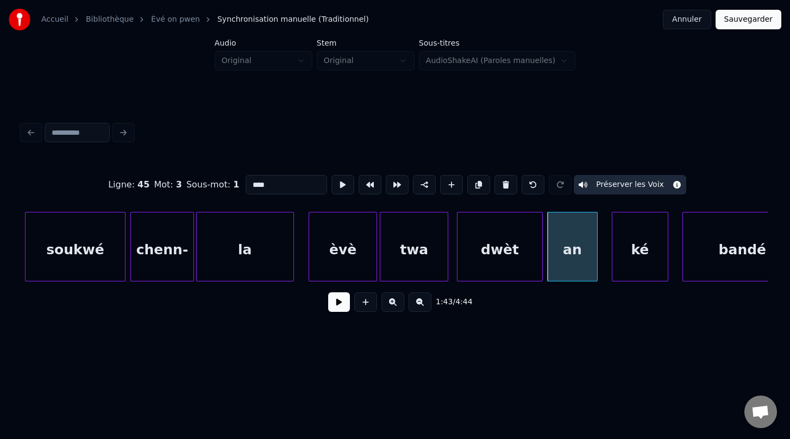
click at [633, 263] on div "ké" at bounding box center [639, 249] width 55 height 74
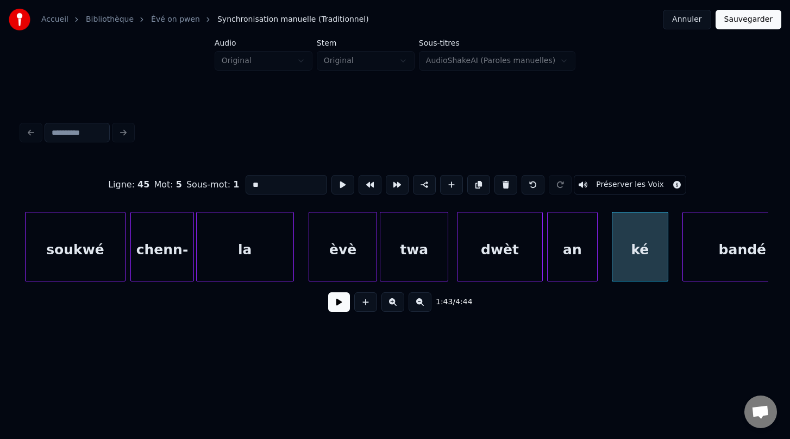
click at [580, 258] on div "an" at bounding box center [572, 249] width 49 height 74
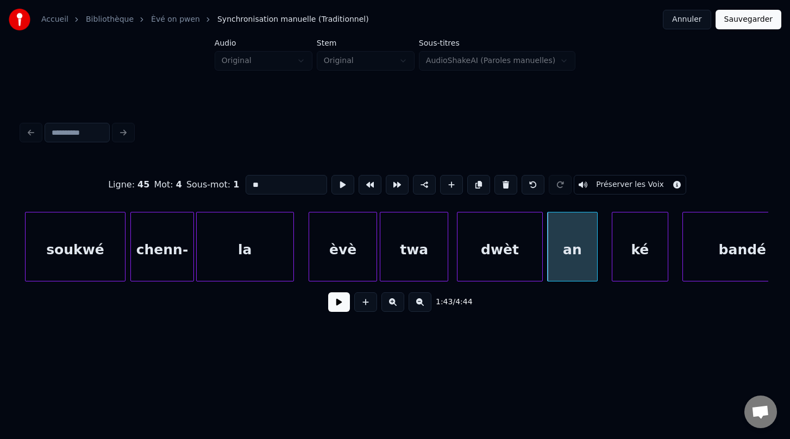
click at [619, 186] on button "Préserver les Voix" at bounding box center [630, 185] width 112 height 20
click at [530, 252] on div "dwèt" at bounding box center [499, 249] width 85 height 74
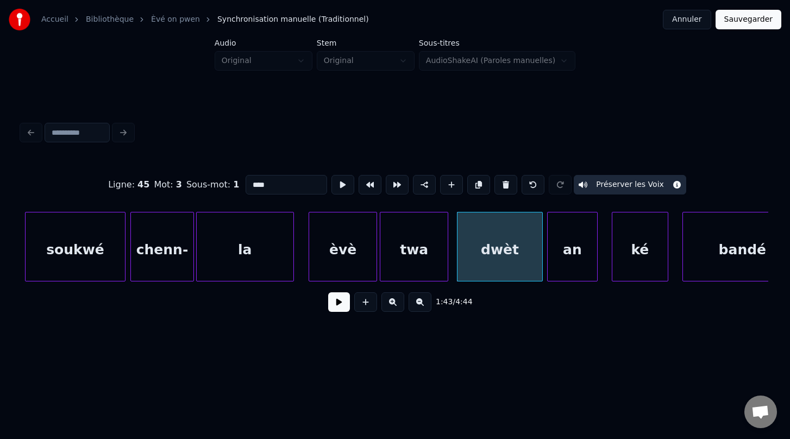
click at [587, 249] on div "an" at bounding box center [572, 249] width 49 height 74
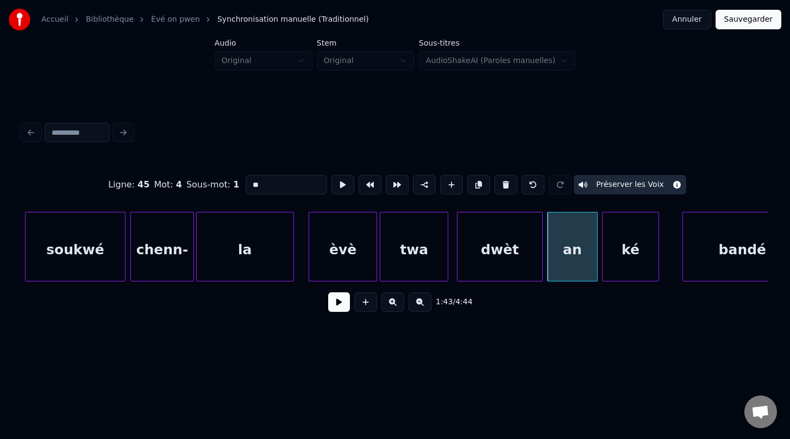
click at [636, 258] on div "ké" at bounding box center [629, 249] width 55 height 74
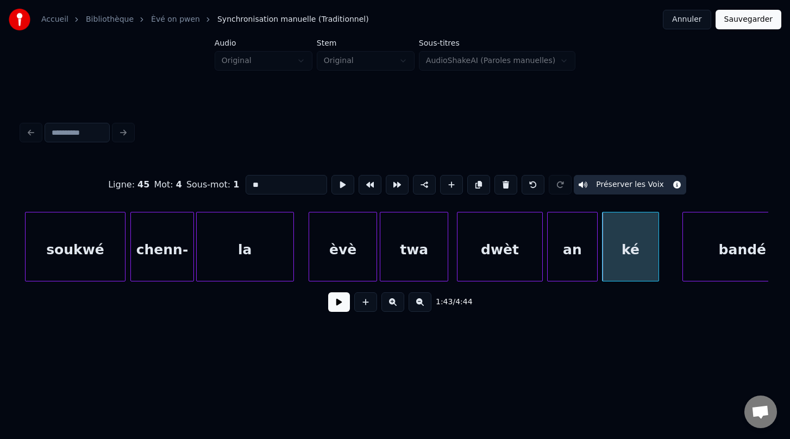
click at [707, 260] on div "bandé" at bounding box center [742, 249] width 119 height 74
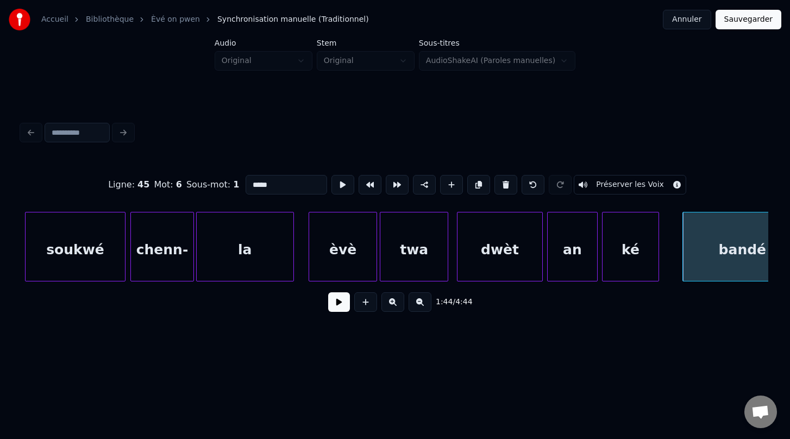
click at [639, 253] on div "ké" at bounding box center [629, 249] width 55 height 74
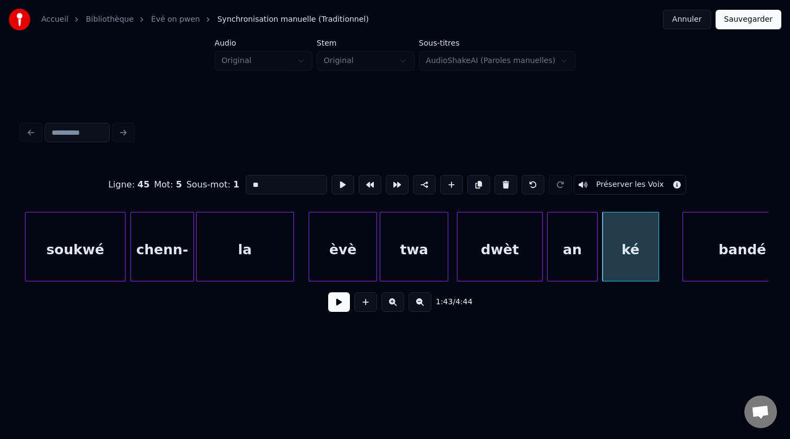
click at [618, 185] on button "Préserver les Voix" at bounding box center [630, 185] width 112 height 20
click at [577, 263] on div "an" at bounding box center [572, 249] width 49 height 74
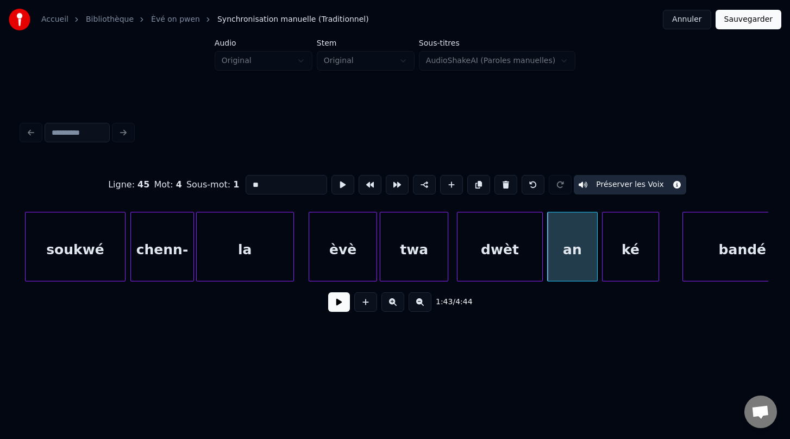
click at [620, 268] on div "ké" at bounding box center [629, 249] width 55 height 74
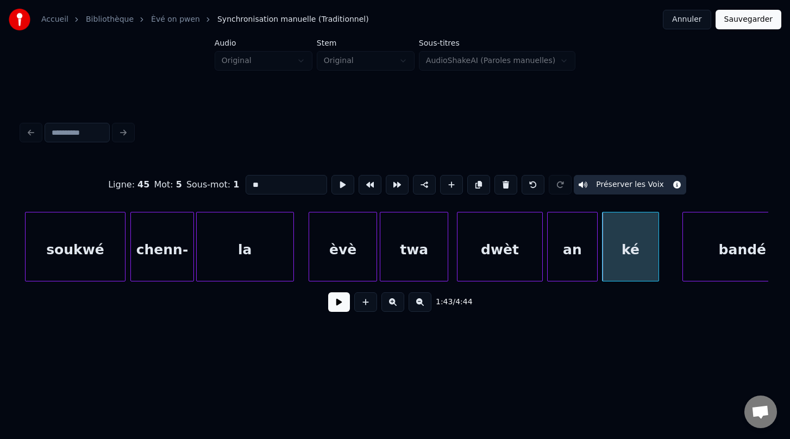
scroll to position [0, 36123]
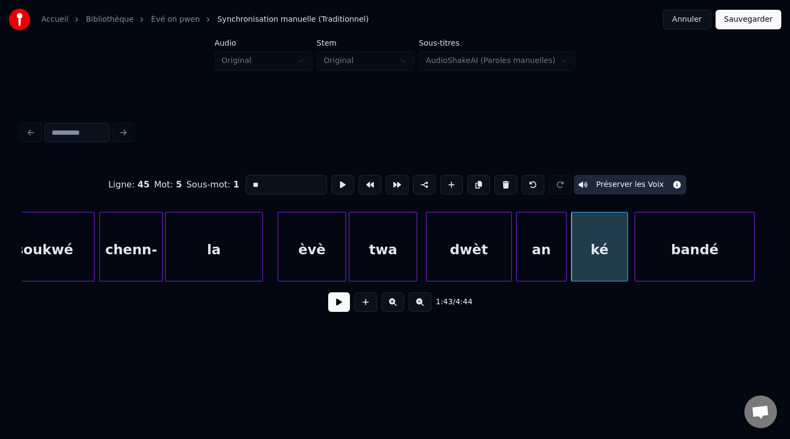
click at [703, 271] on div "bandé" at bounding box center [694, 249] width 119 height 74
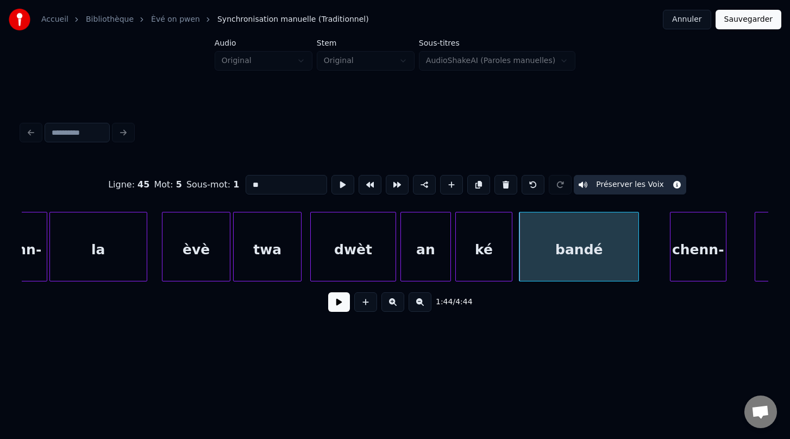
scroll to position [0, 36241]
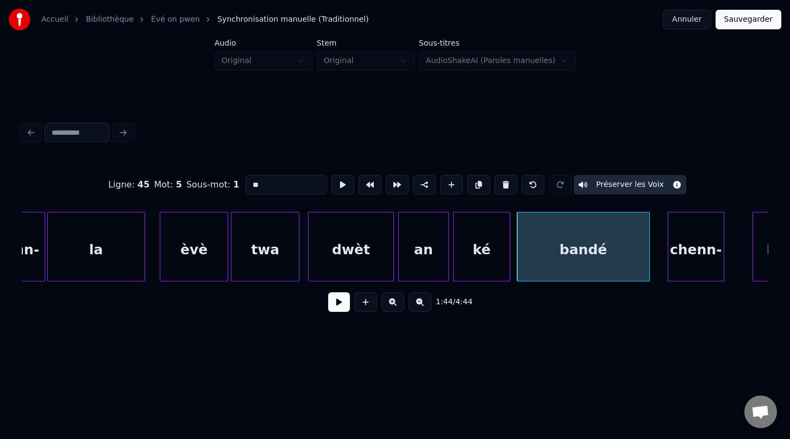
click at [649, 259] on div at bounding box center [647, 246] width 3 height 68
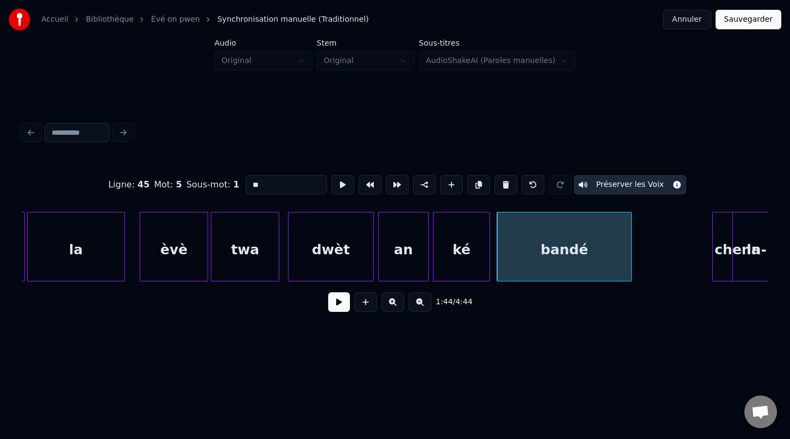
scroll to position [0, 36262]
click at [684, 263] on div "chenn-" at bounding box center [667, 249] width 55 height 74
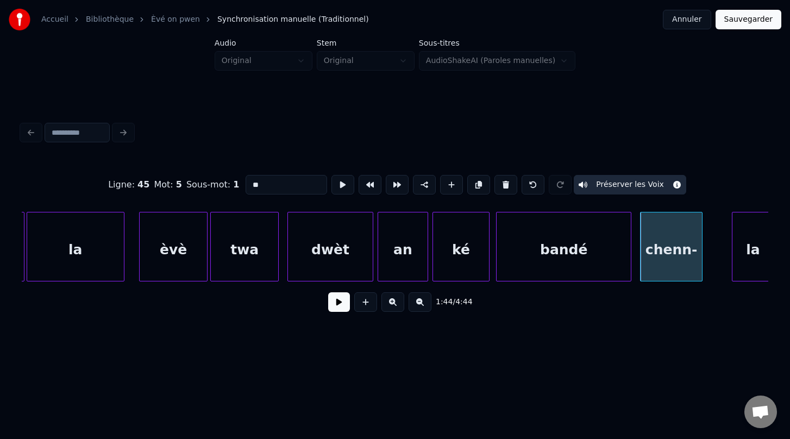
click at [702, 250] on div at bounding box center [700, 246] width 3 height 68
click at [260, 238] on div "twa" at bounding box center [244, 249] width 67 height 74
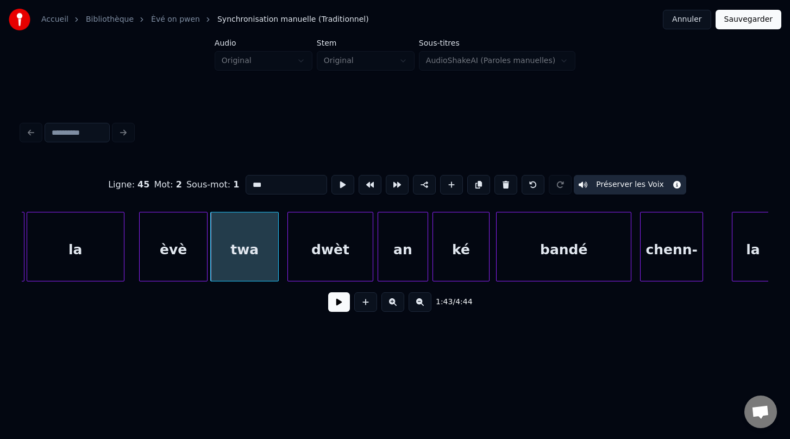
click at [318, 255] on div "dwèt" at bounding box center [330, 249] width 85 height 74
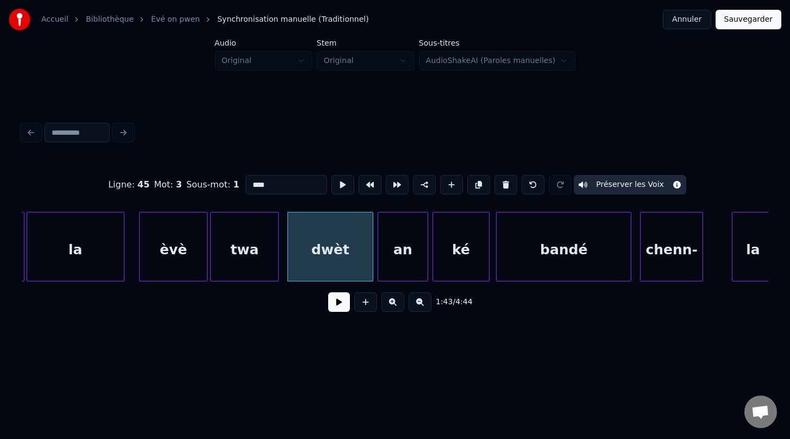
click at [401, 255] on div "an" at bounding box center [402, 249] width 49 height 74
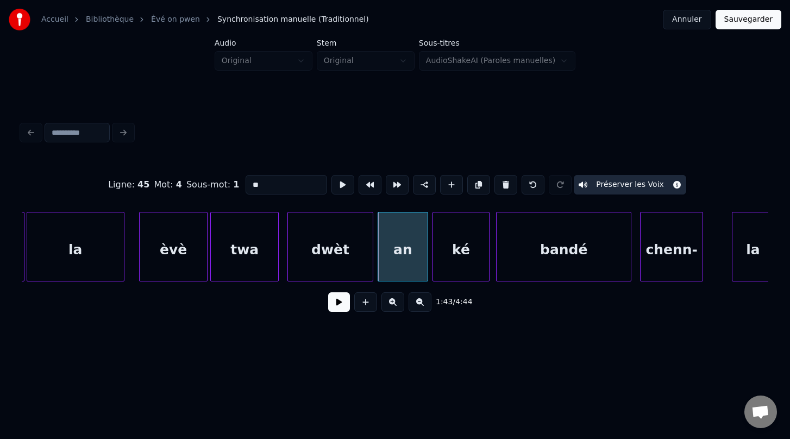
click at [452, 255] on div "ké" at bounding box center [460, 249] width 55 height 74
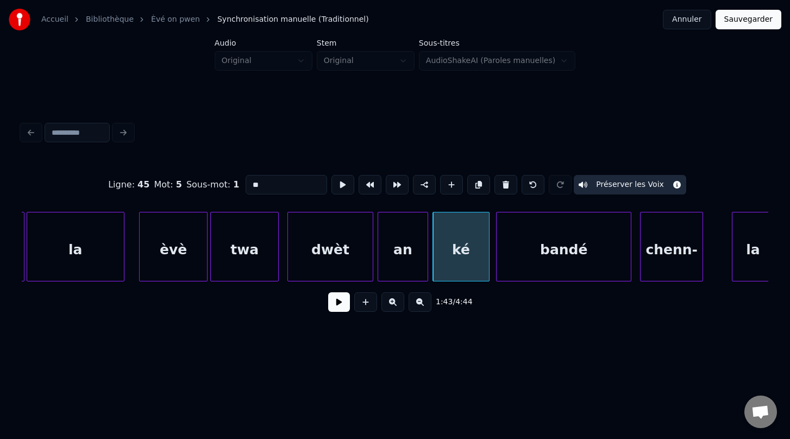
click at [536, 261] on div "bandé" at bounding box center [564, 249] width 134 height 74
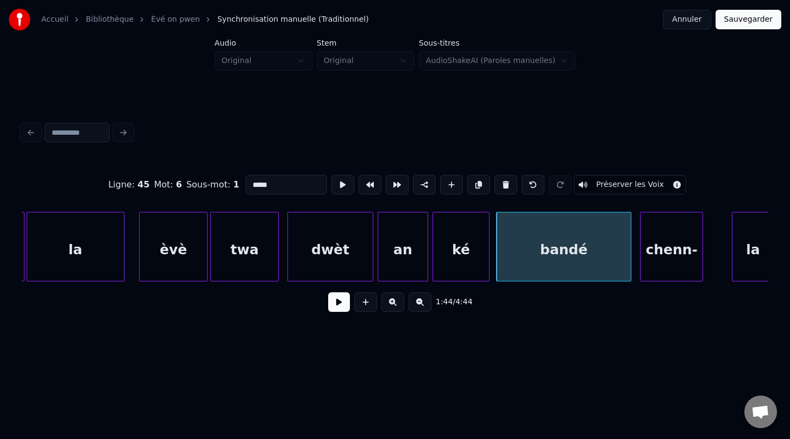
click at [621, 185] on button "Préserver les Voix" at bounding box center [630, 185] width 112 height 20
click at [669, 262] on div "chenn-" at bounding box center [671, 249] width 62 height 74
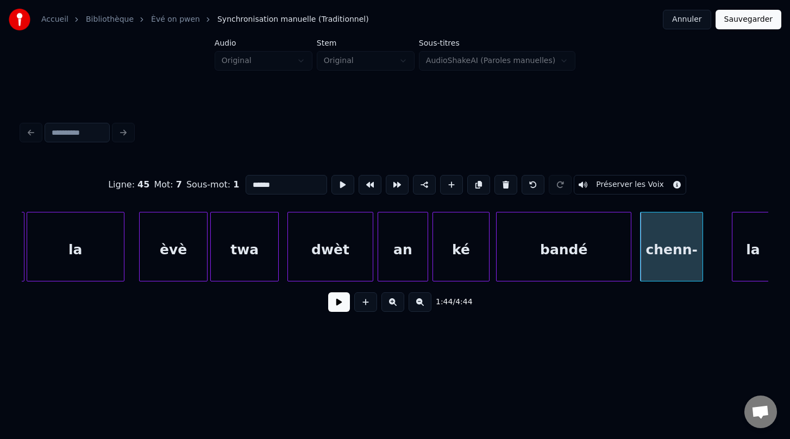
click at [638, 188] on button "Préserver les Voix" at bounding box center [630, 185] width 112 height 20
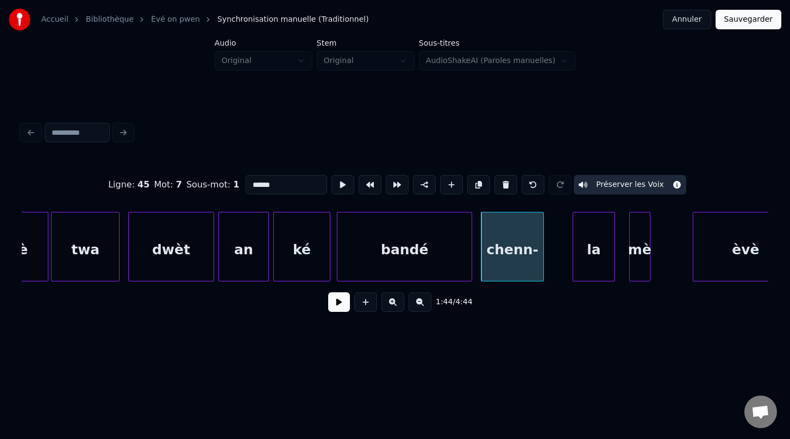
scroll to position [0, 36423]
click at [587, 261] on div "la" at bounding box center [591, 249] width 41 height 74
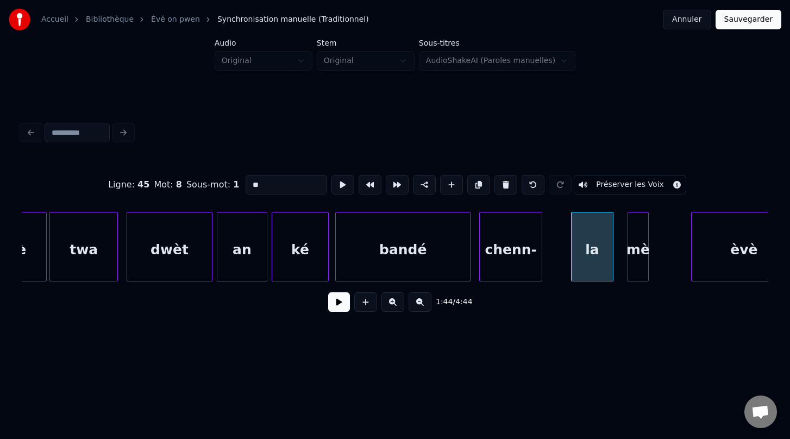
click at [598, 185] on button "Préserver les Voix" at bounding box center [630, 185] width 112 height 20
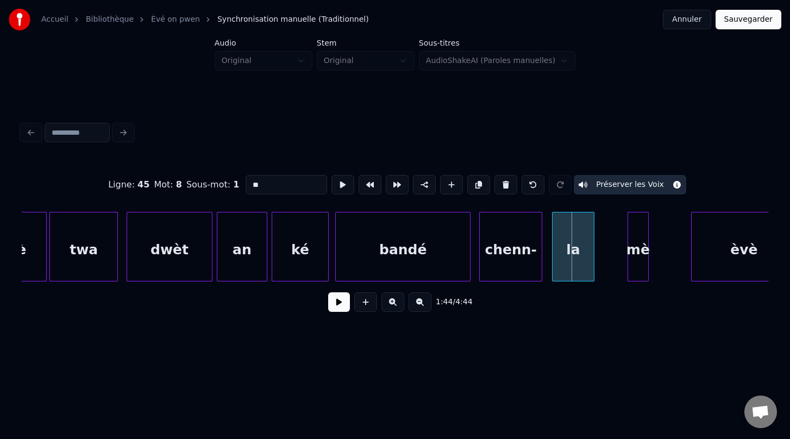
click at [578, 268] on div "la" at bounding box center [572, 249] width 41 height 74
click at [600, 251] on div at bounding box center [599, 246] width 3 height 68
click at [641, 267] on div "mè" at bounding box center [638, 249] width 20 height 74
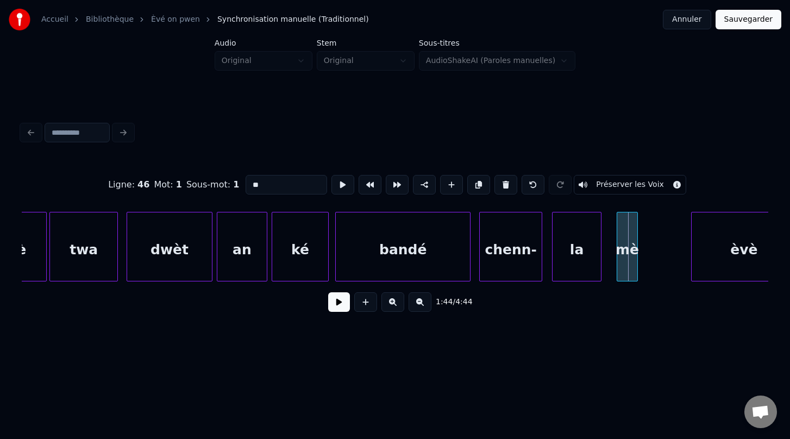
click at [617, 260] on div "mè" at bounding box center [627, 247] width 21 height 70
click at [646, 261] on div at bounding box center [645, 246] width 3 height 68
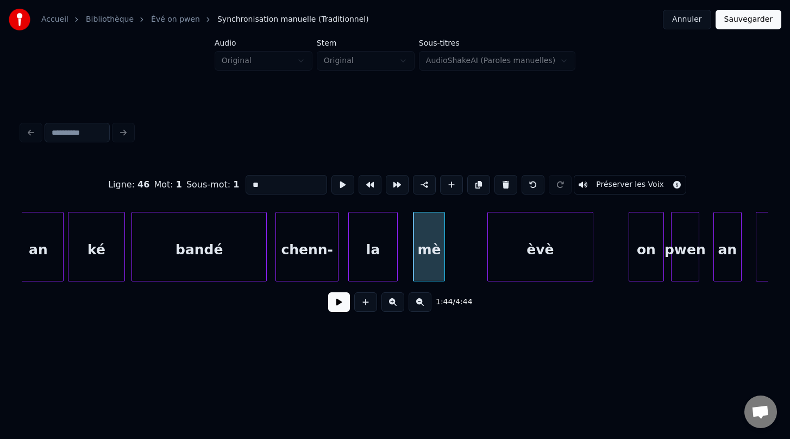
scroll to position [0, 36636]
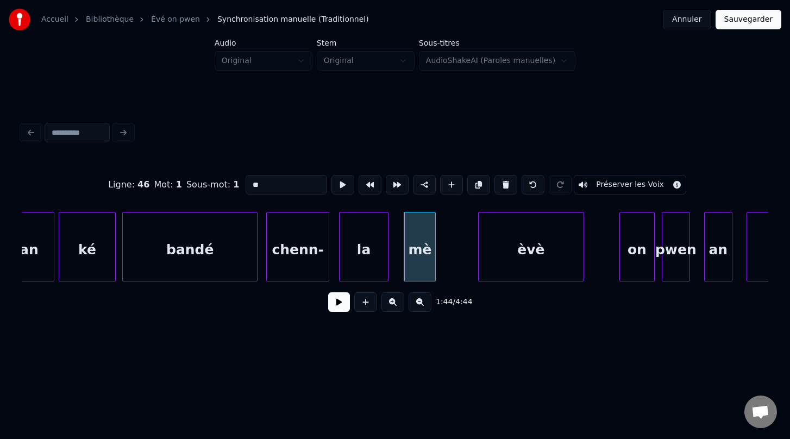
click at [223, 276] on div "bandé" at bounding box center [190, 249] width 134 height 74
type input "*****"
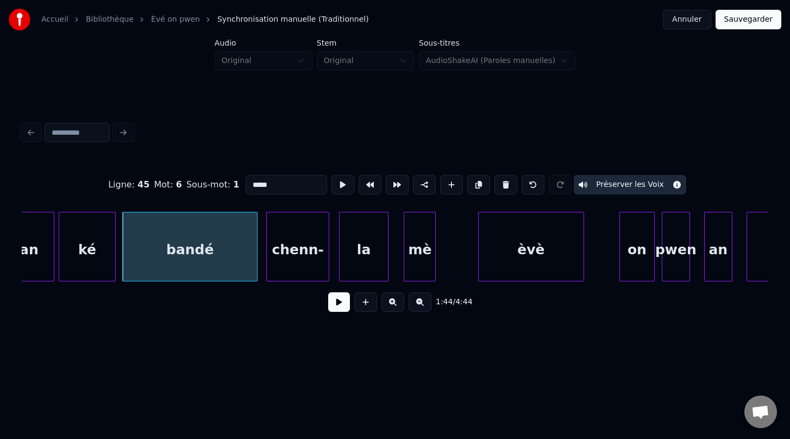
click at [337, 302] on button at bounding box center [339, 302] width 22 height 20
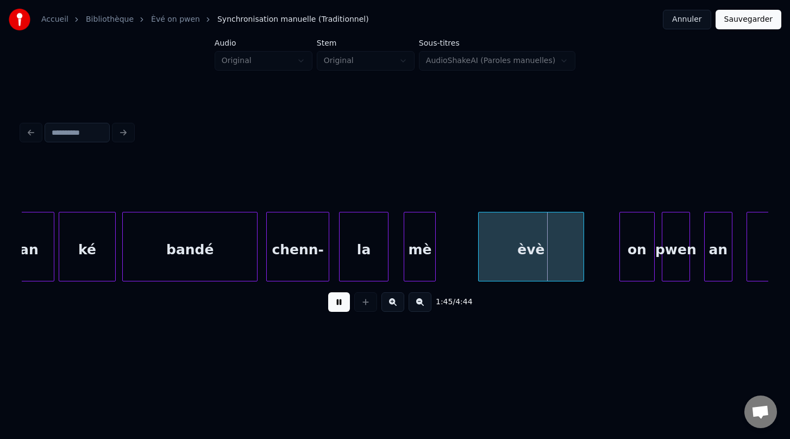
click at [337, 302] on button at bounding box center [339, 302] width 22 height 20
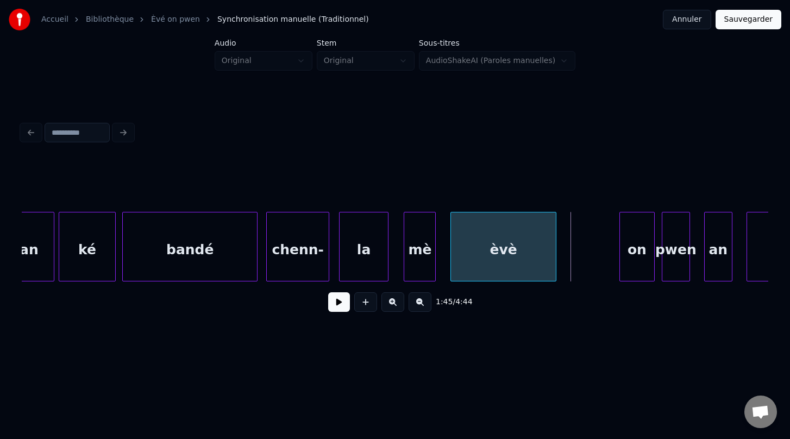
click at [479, 261] on div "èvè" at bounding box center [503, 249] width 105 height 74
click at [522, 261] on div at bounding box center [520, 246] width 3 height 68
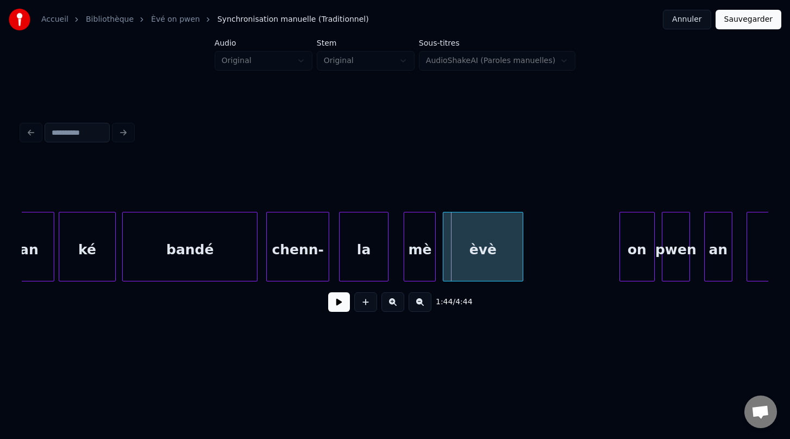
click at [443, 256] on div at bounding box center [444, 246] width 3 height 68
click at [293, 247] on div "chenn-" at bounding box center [298, 249] width 62 height 74
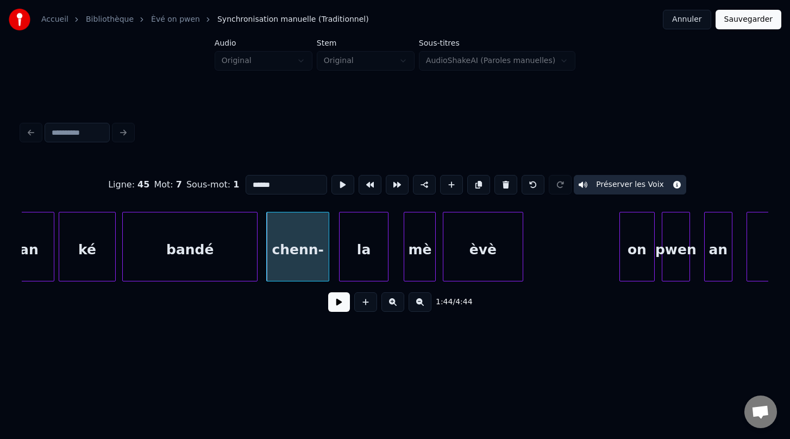
click at [357, 258] on div "la" at bounding box center [364, 249] width 48 height 74
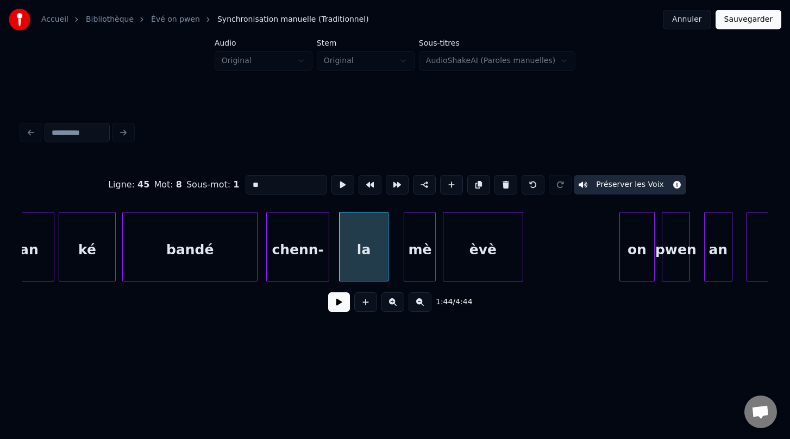
click at [418, 267] on div "mè" at bounding box center [419, 249] width 31 height 74
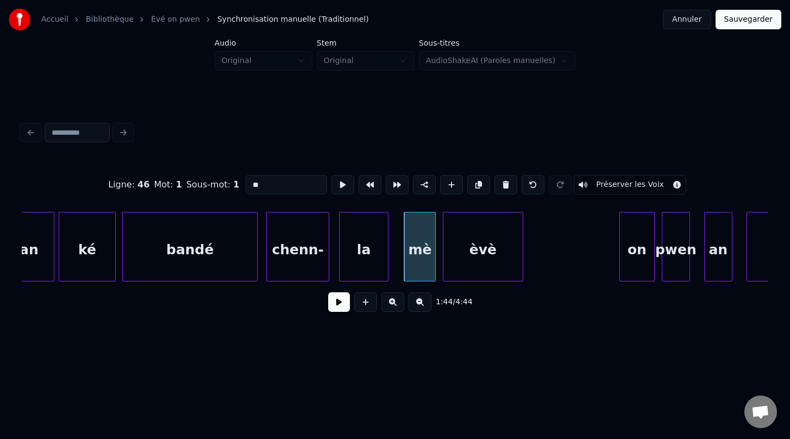
click at [618, 183] on button "Préserver les Voix" at bounding box center [630, 185] width 112 height 20
click at [481, 260] on div "èvè" at bounding box center [482, 249] width 79 height 74
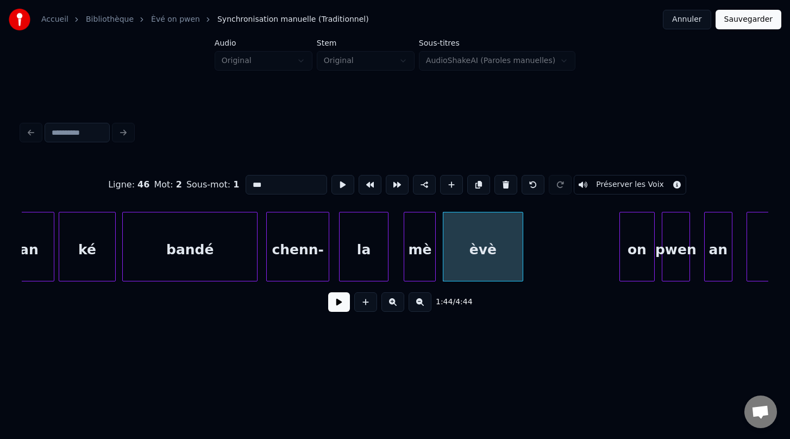
click at [622, 183] on button "Préserver les Voix" at bounding box center [630, 185] width 112 height 20
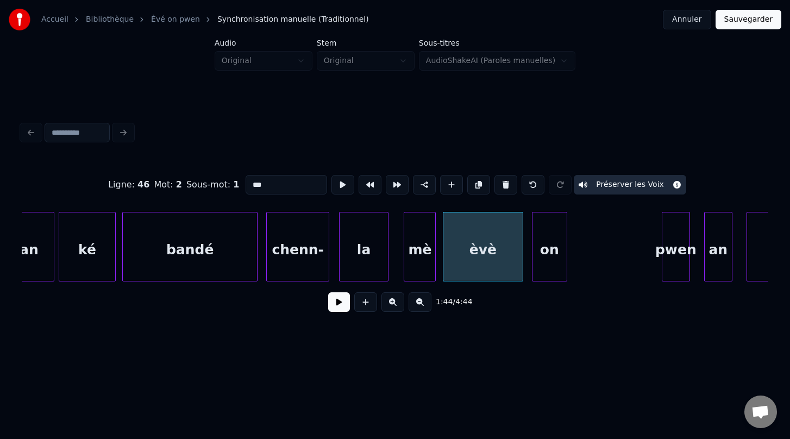
click at [552, 270] on div "on" at bounding box center [549, 249] width 34 height 74
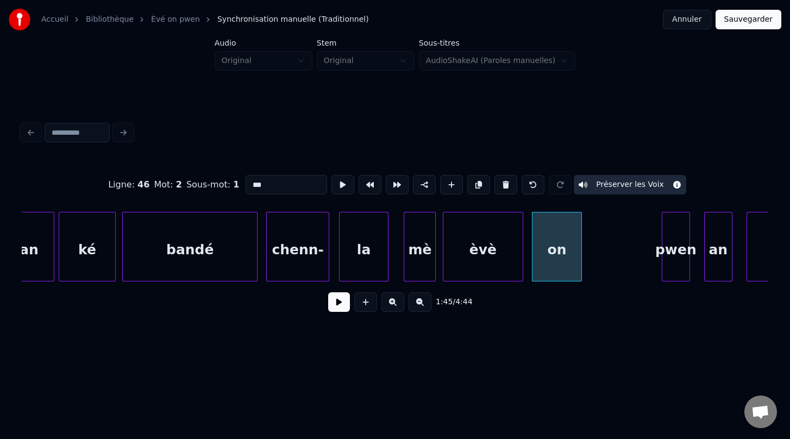
click at [580, 263] on div at bounding box center [579, 246] width 3 height 68
click at [604, 261] on div "pwen" at bounding box center [604, 249] width 27 height 74
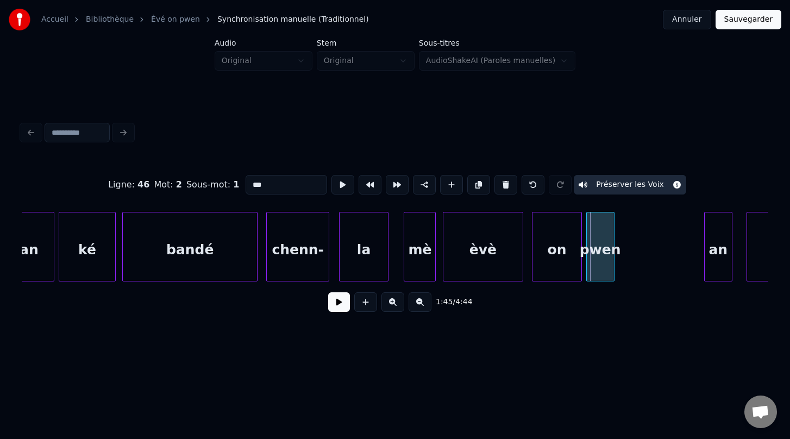
click at [601, 272] on div "pwen" at bounding box center [600, 249] width 27 height 74
click at [644, 243] on div at bounding box center [643, 246] width 3 height 68
click at [493, 263] on div "èvè" at bounding box center [482, 249] width 79 height 74
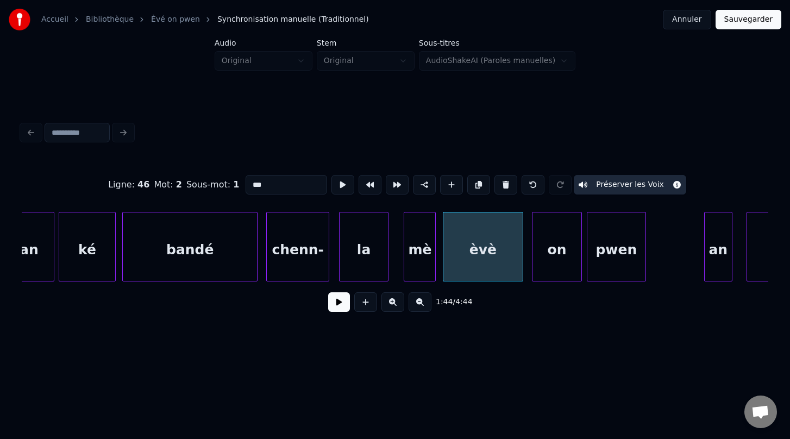
click at [556, 260] on div "on" at bounding box center [556, 249] width 49 height 74
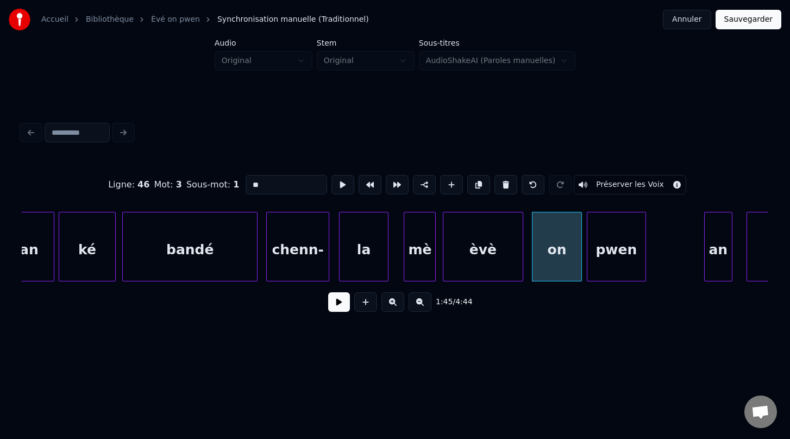
click at [618, 184] on button "Préserver les Voix" at bounding box center [630, 185] width 112 height 20
click at [619, 244] on div "pwen" at bounding box center [616, 249] width 58 height 74
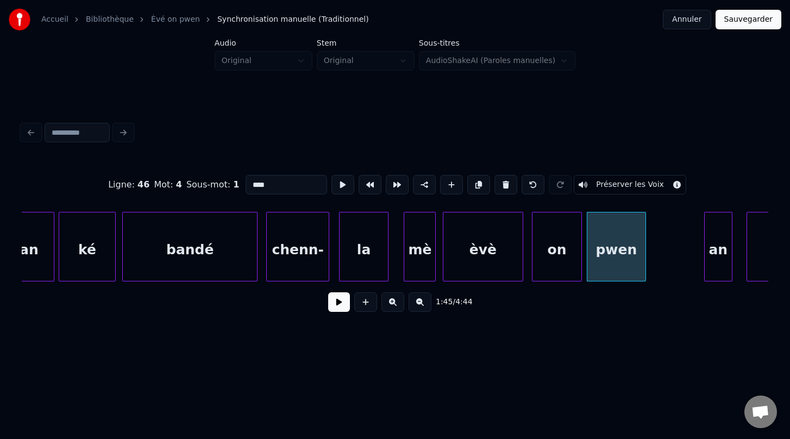
click at [619, 189] on button "Préserver les Voix" at bounding box center [630, 185] width 112 height 20
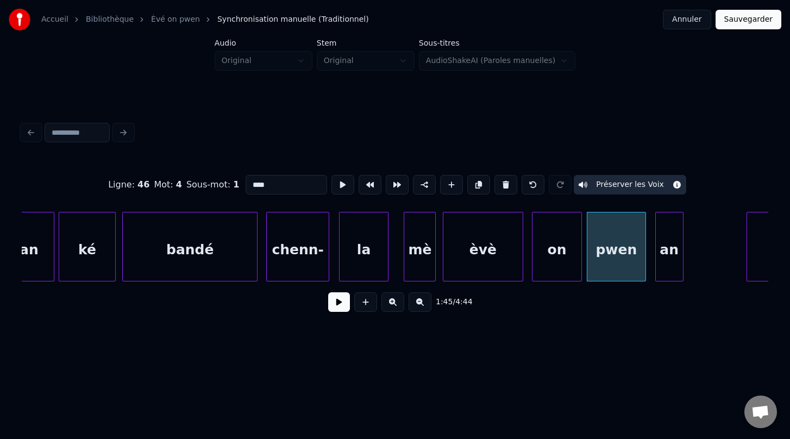
click at [662, 271] on div "an" at bounding box center [669, 249] width 27 height 74
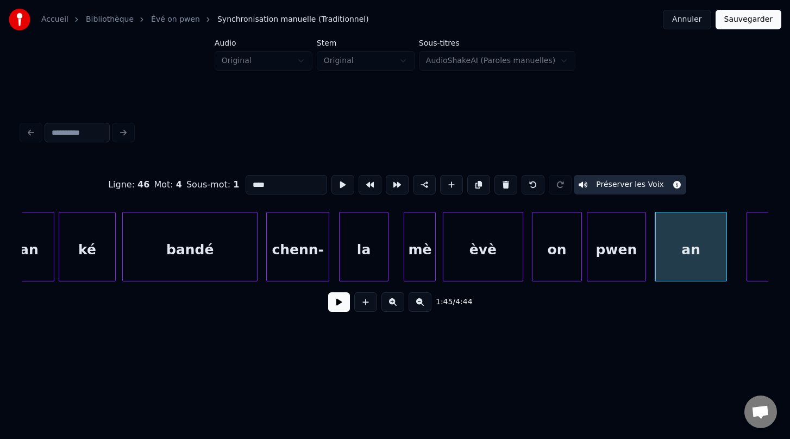
click at [726, 257] on div at bounding box center [724, 246] width 3 height 68
click at [615, 268] on div "pwen" at bounding box center [616, 249] width 58 height 74
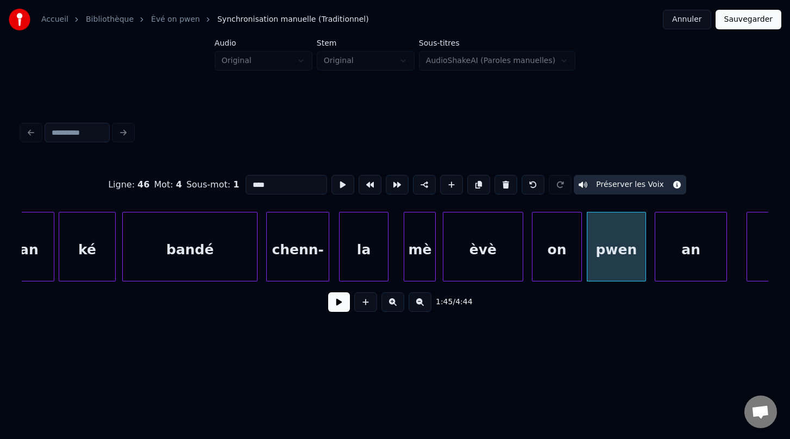
click at [692, 274] on div "an" at bounding box center [690, 249] width 71 height 74
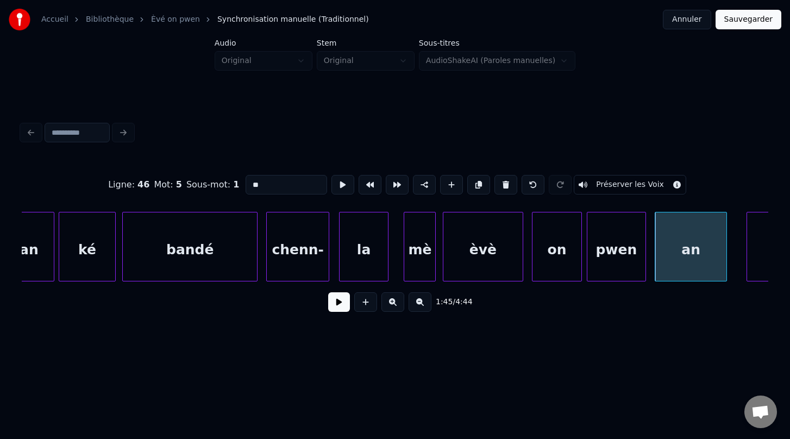
click at [617, 186] on button "Préserver les Voix" at bounding box center [630, 185] width 112 height 20
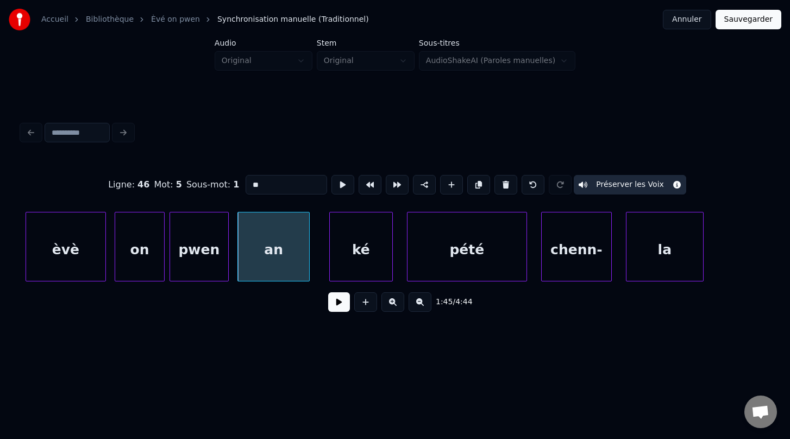
scroll to position [0, 37062]
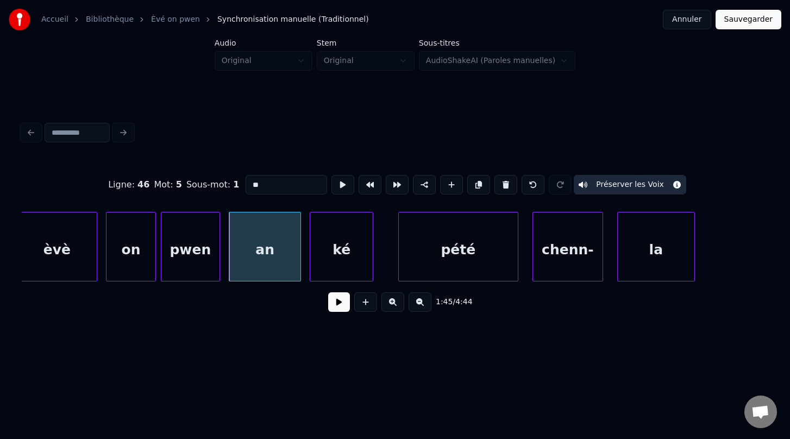
click at [344, 264] on div "ké" at bounding box center [341, 249] width 62 height 74
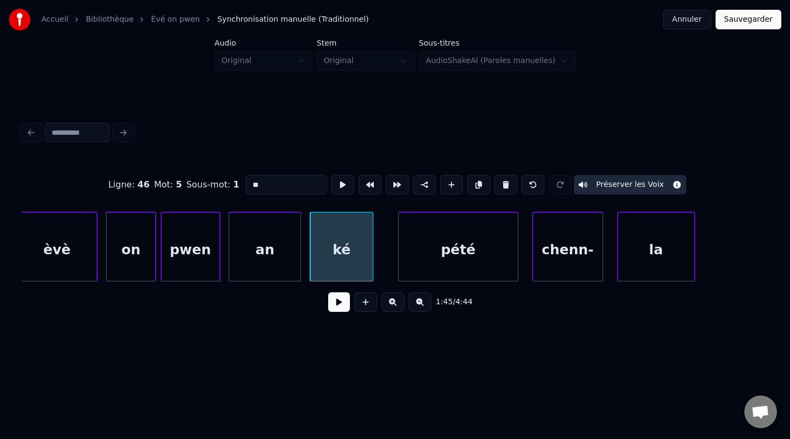
click at [260, 270] on div "an" at bounding box center [264, 249] width 71 height 74
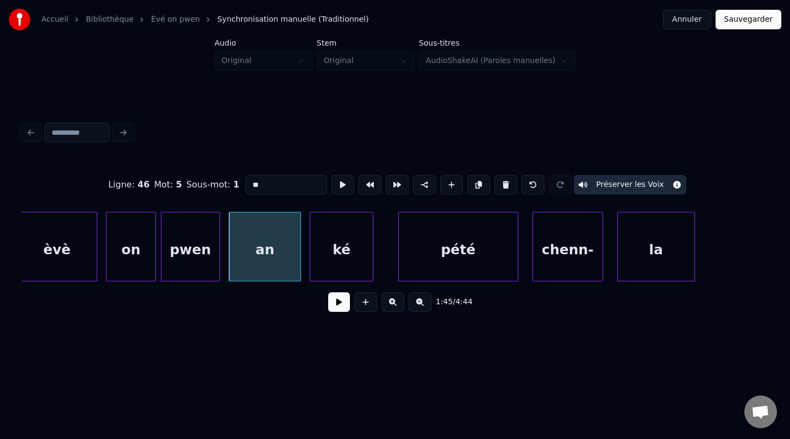
click at [344, 258] on div "ké" at bounding box center [341, 249] width 62 height 74
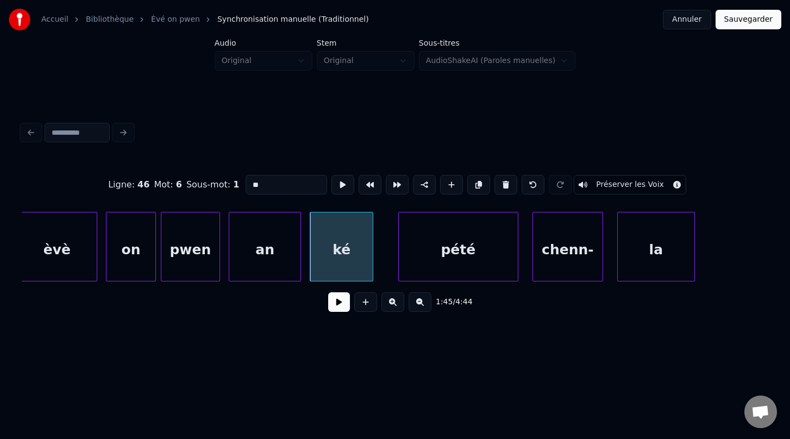
click at [619, 186] on button "Préserver les Voix" at bounding box center [630, 185] width 112 height 20
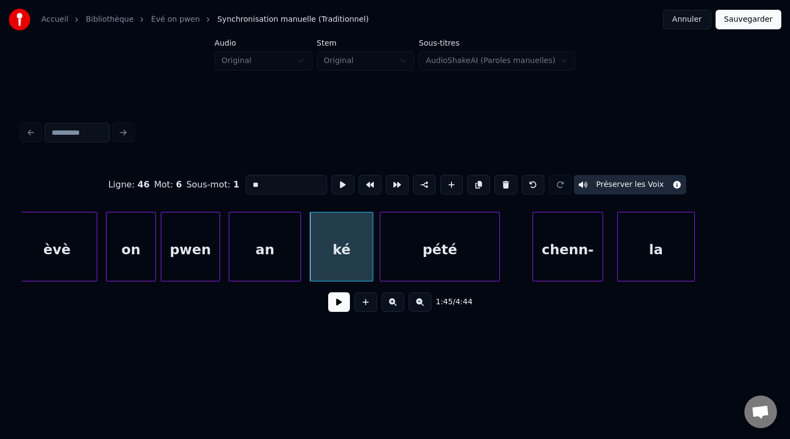
click at [404, 271] on div "pété" at bounding box center [439, 249] width 119 height 74
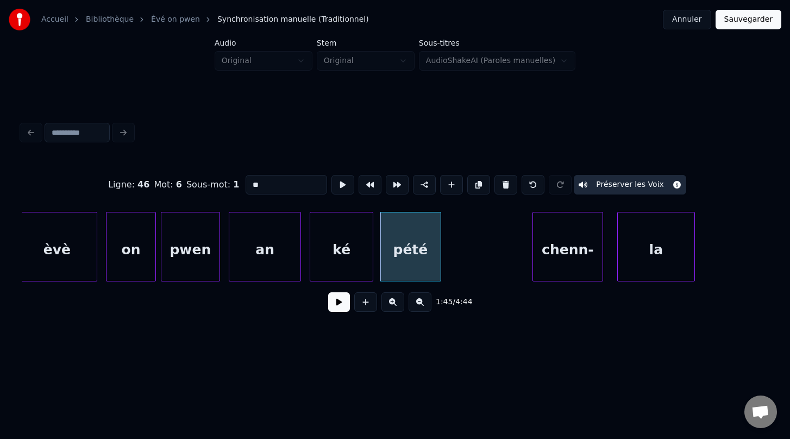
click at [438, 252] on div at bounding box center [438, 246] width 3 height 68
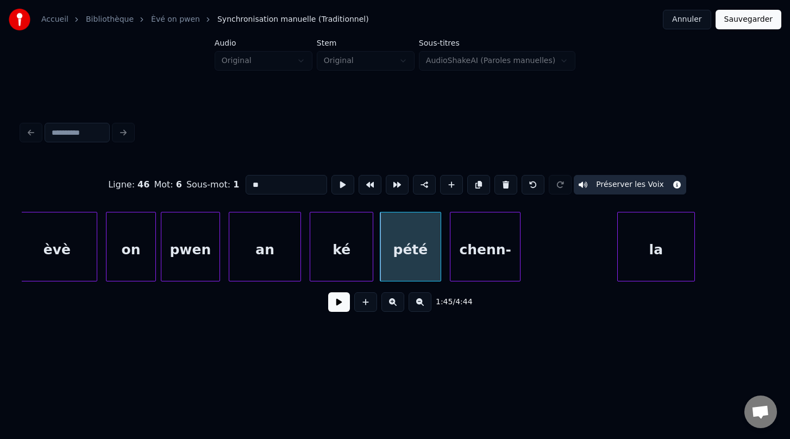
click at [495, 262] on div "chenn-" at bounding box center [485, 249] width 70 height 74
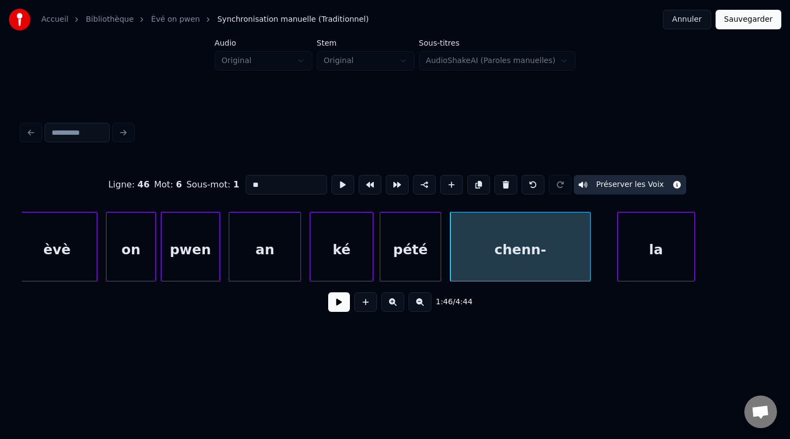
click at [588, 269] on div at bounding box center [588, 246] width 3 height 68
click at [624, 266] on div "la" at bounding box center [639, 249] width 77 height 74
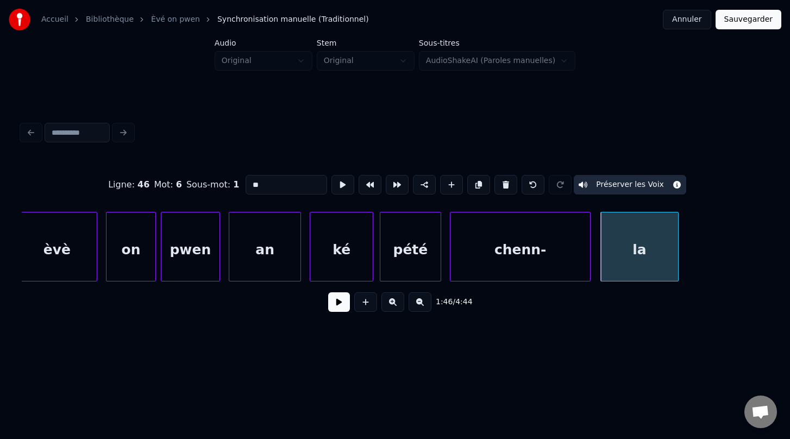
click at [258, 253] on div "an" at bounding box center [264, 249] width 71 height 74
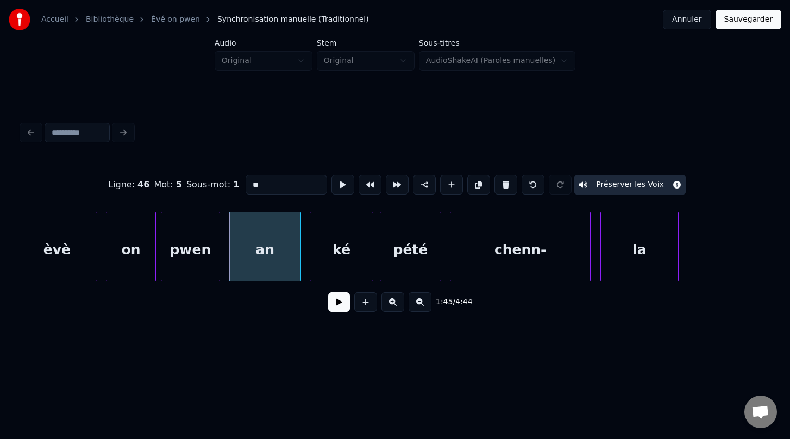
click at [344, 246] on div "ké" at bounding box center [341, 249] width 62 height 74
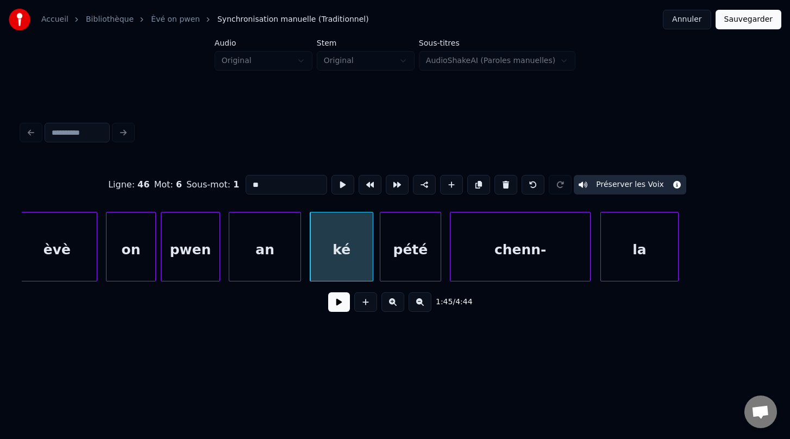
click at [411, 243] on div "pété" at bounding box center [410, 249] width 60 height 74
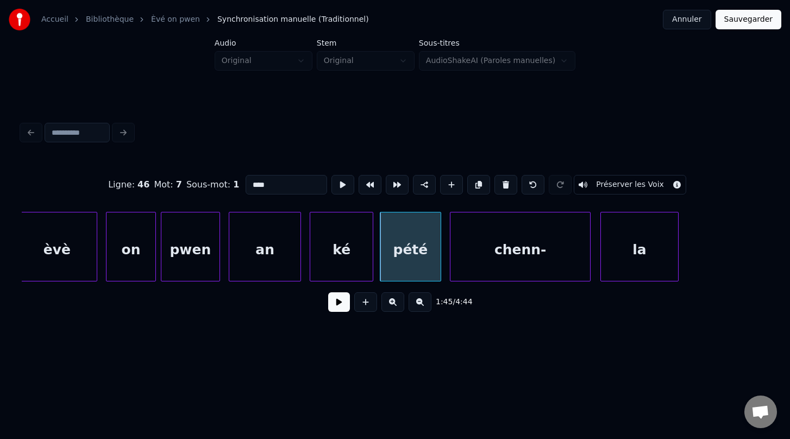
click at [615, 179] on button "Préserver les Voix" at bounding box center [630, 185] width 112 height 20
click at [516, 261] on div "chenn-" at bounding box center [520, 249] width 140 height 74
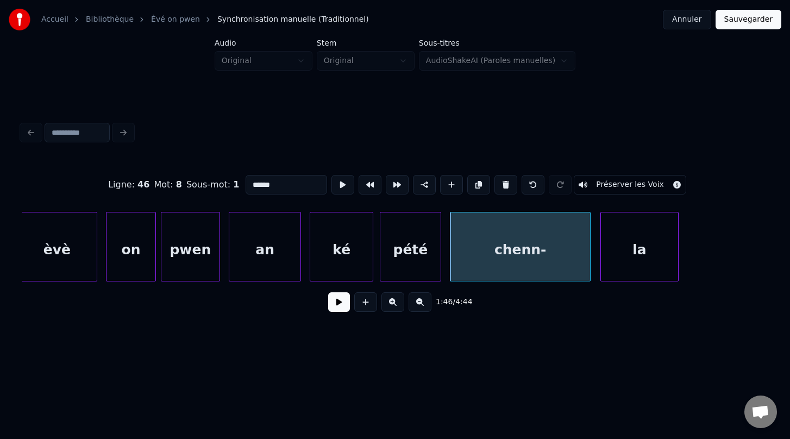
click at [642, 187] on button "Préserver les Voix" at bounding box center [630, 185] width 112 height 20
click at [644, 236] on div "la" at bounding box center [639, 249] width 77 height 74
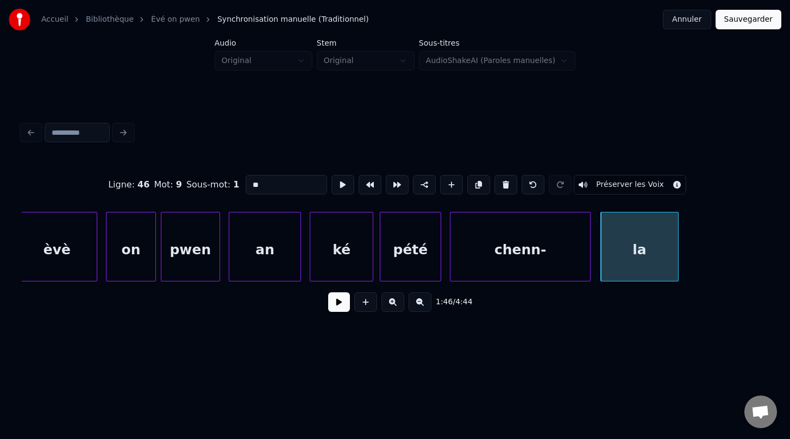
click at [624, 188] on button "Préserver les Voix" at bounding box center [630, 185] width 112 height 20
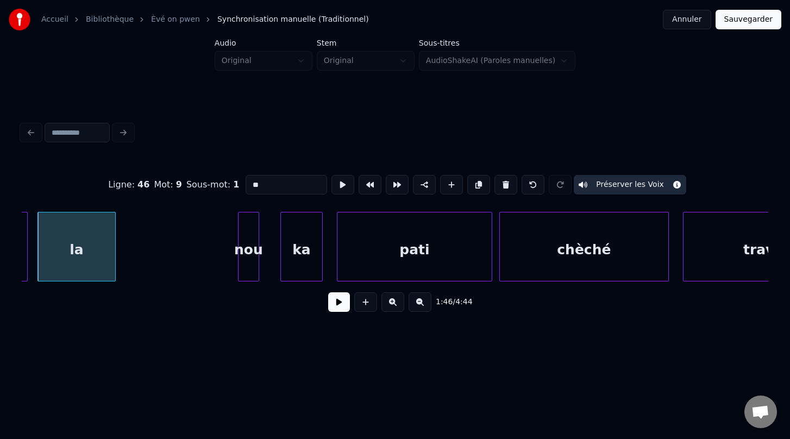
scroll to position [0, 37626]
click at [611, 261] on div "chèché" at bounding box center [592, 249] width 168 height 74
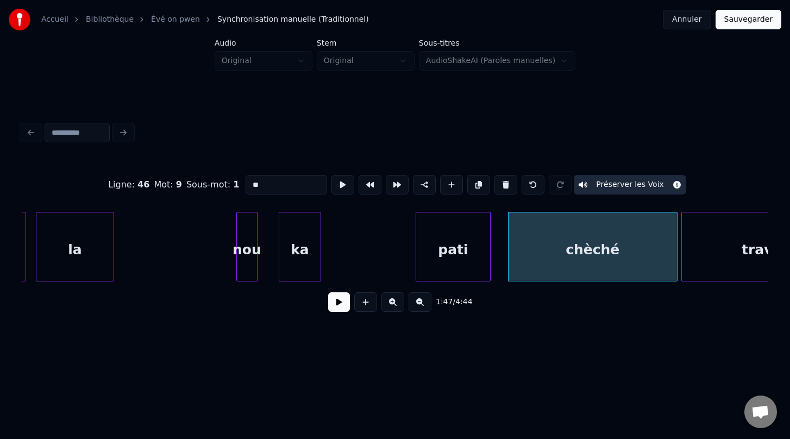
click at [416, 264] on div at bounding box center [417, 246] width 3 height 68
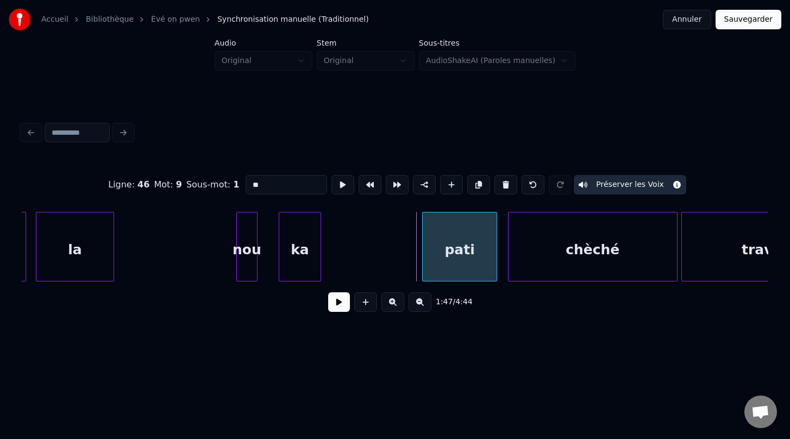
click at [496, 251] on div "pati" at bounding box center [459, 247] width 75 height 70
click at [414, 249] on div at bounding box center [414, 246] width 3 height 68
click at [347, 247] on div "ka" at bounding box center [348, 249] width 41 height 74
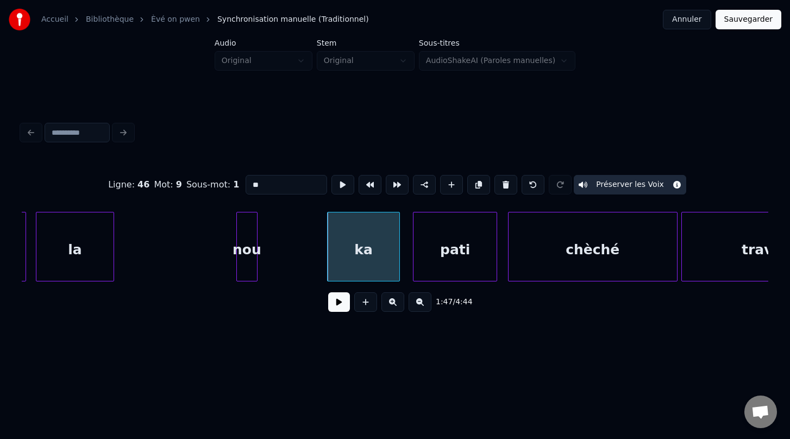
click at [398, 252] on div at bounding box center [397, 246] width 3 height 68
click at [318, 259] on div at bounding box center [317, 246] width 3 height 68
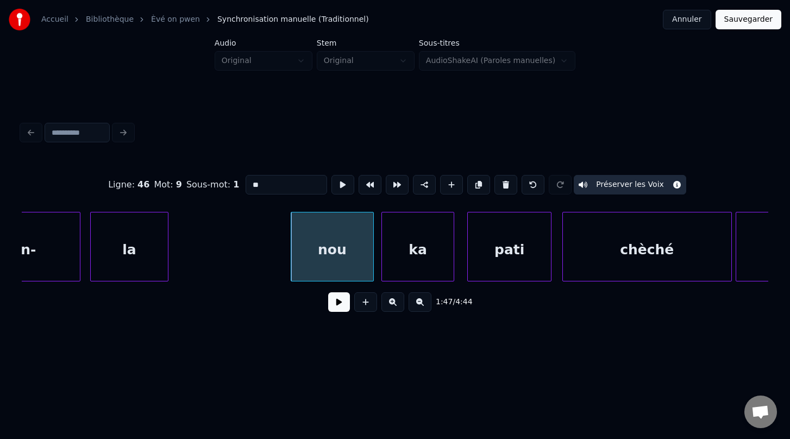
scroll to position [0, 37569]
click at [197, 254] on div at bounding box center [195, 246] width 3 height 68
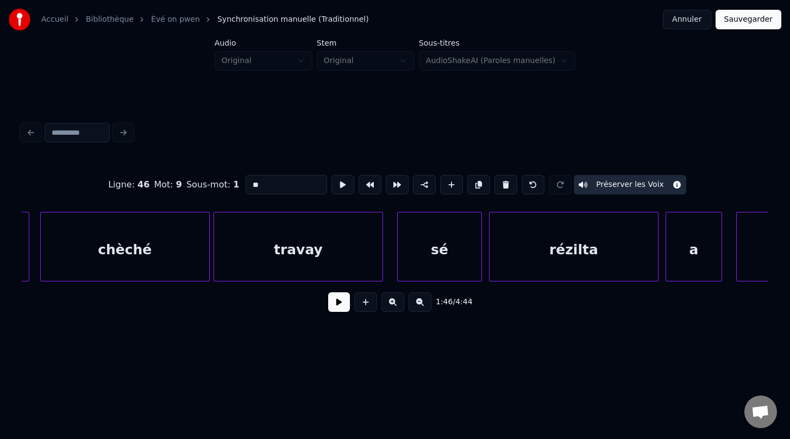
scroll to position [0, 38095]
click at [473, 251] on div at bounding box center [472, 246] width 3 height 68
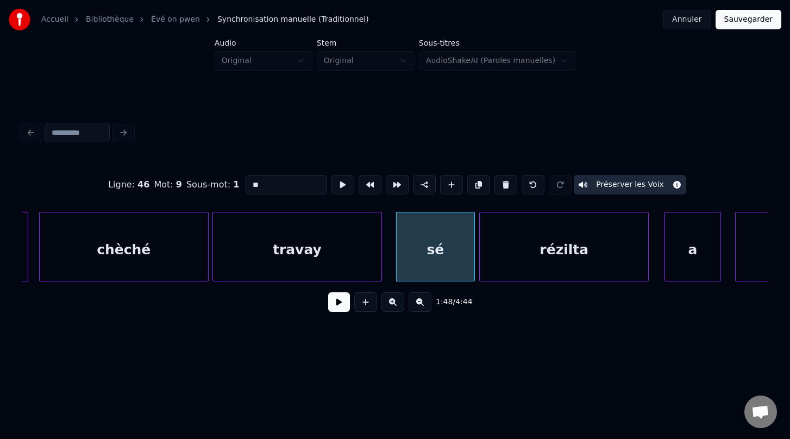
click at [501, 264] on div "rézilta" at bounding box center [564, 249] width 168 height 74
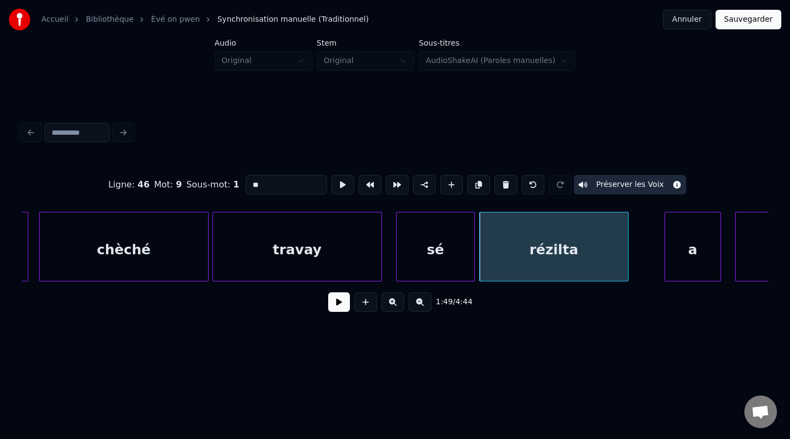
click at [627, 249] on div at bounding box center [626, 246] width 3 height 68
click at [664, 269] on div "a" at bounding box center [664, 249] width 55 height 74
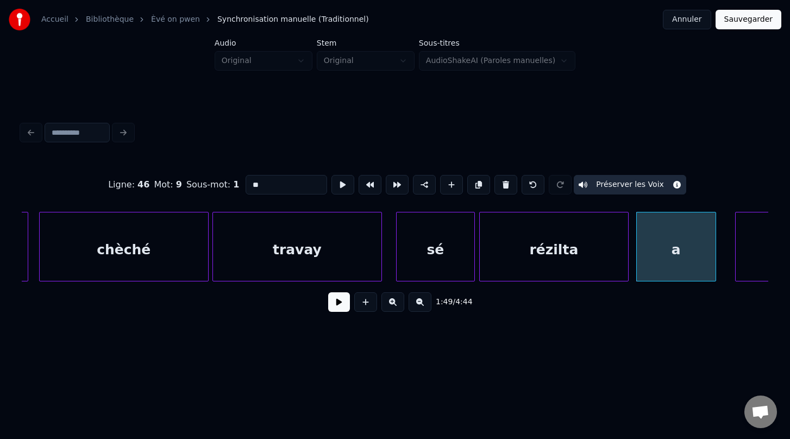
click at [715, 249] on div at bounding box center [713, 246] width 3 height 68
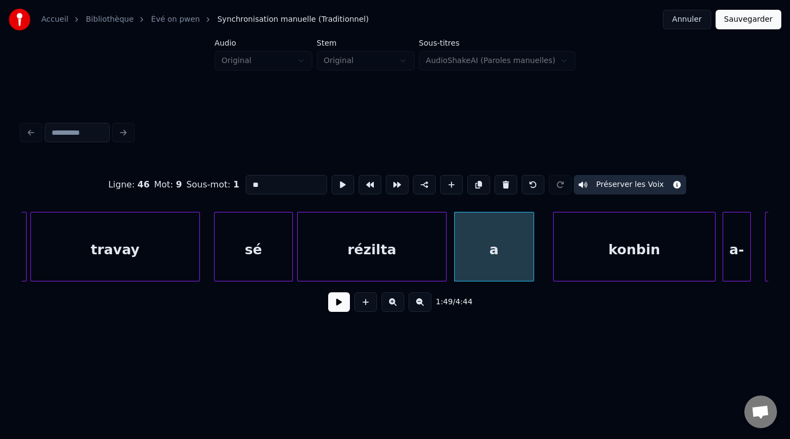
scroll to position [0, 38310]
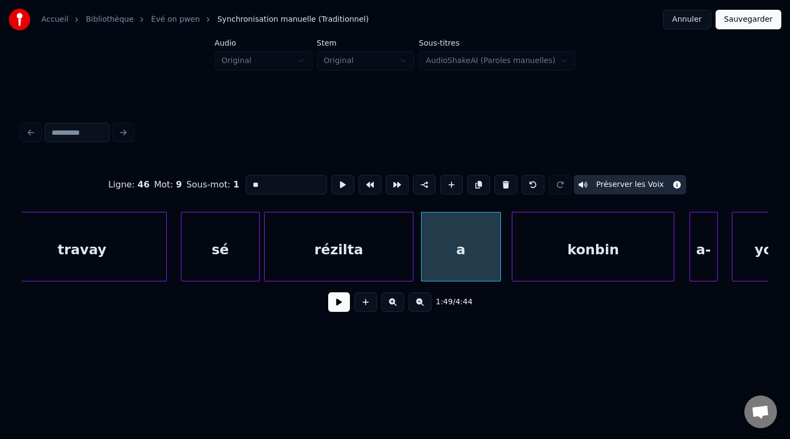
click at [640, 265] on div "konbin" at bounding box center [592, 249] width 161 height 74
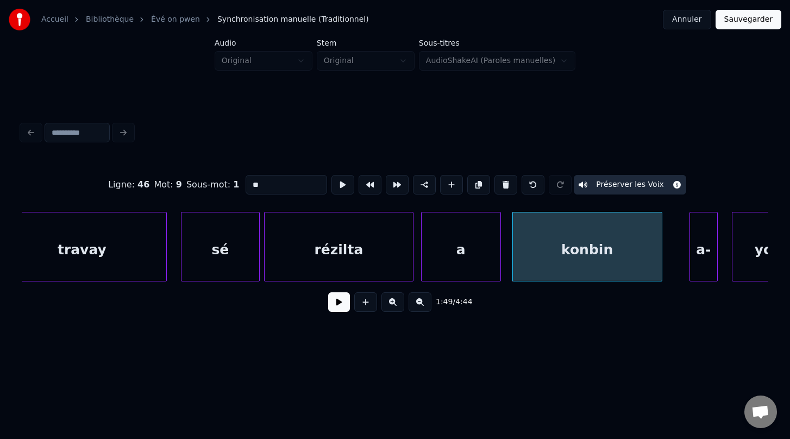
click at [661, 258] on div at bounding box center [659, 246] width 3 height 68
click at [682, 265] on div "a-" at bounding box center [680, 249] width 27 height 74
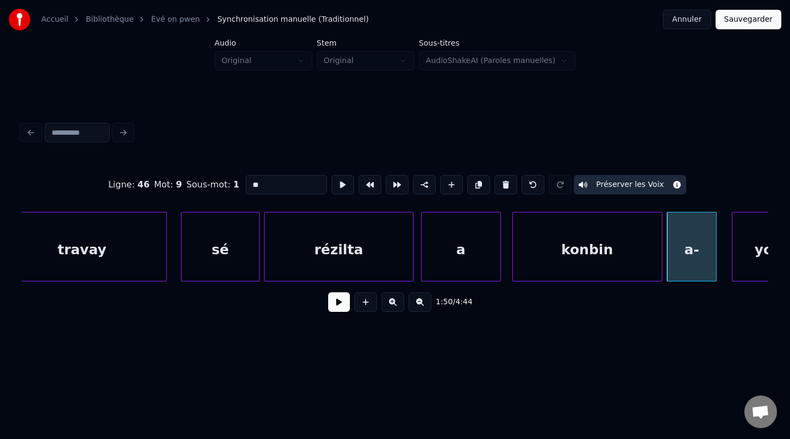
click at [715, 255] on div at bounding box center [714, 246] width 3 height 68
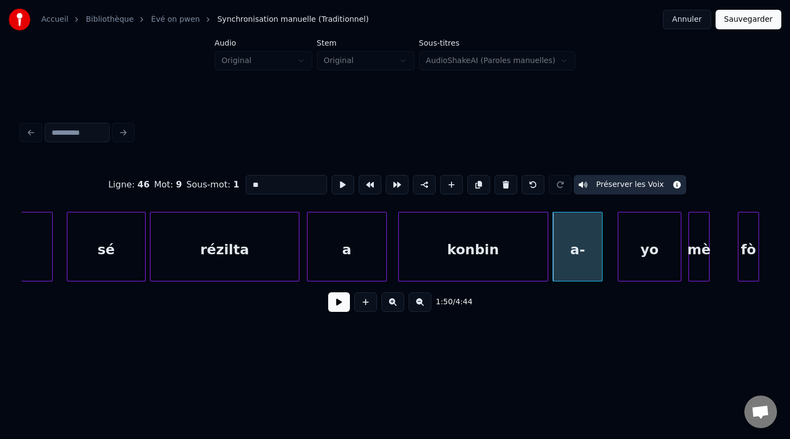
scroll to position [0, 38425]
click at [643, 260] on div "yo" at bounding box center [638, 249] width 62 height 74
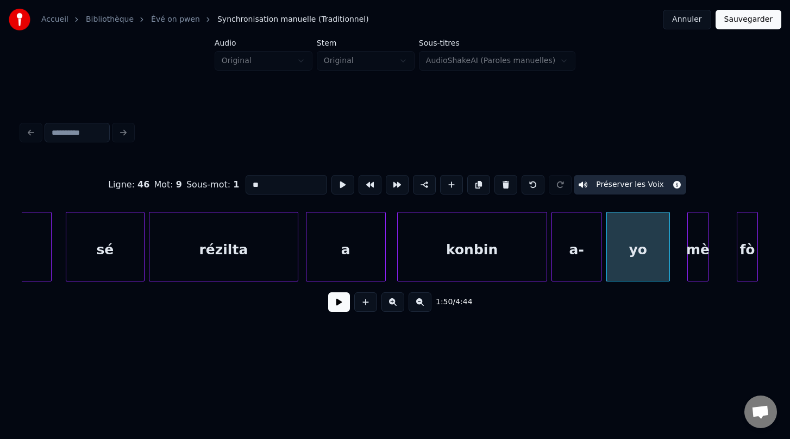
click at [663, 262] on div "yo" at bounding box center [638, 249] width 62 height 74
type input "**"
click at [669, 252] on div at bounding box center [669, 246] width 3 height 68
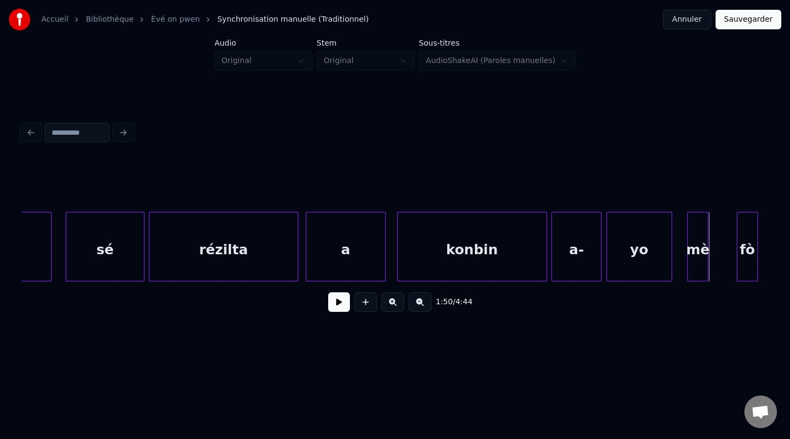
click at [661, 264] on div "yo" at bounding box center [639, 249] width 65 height 74
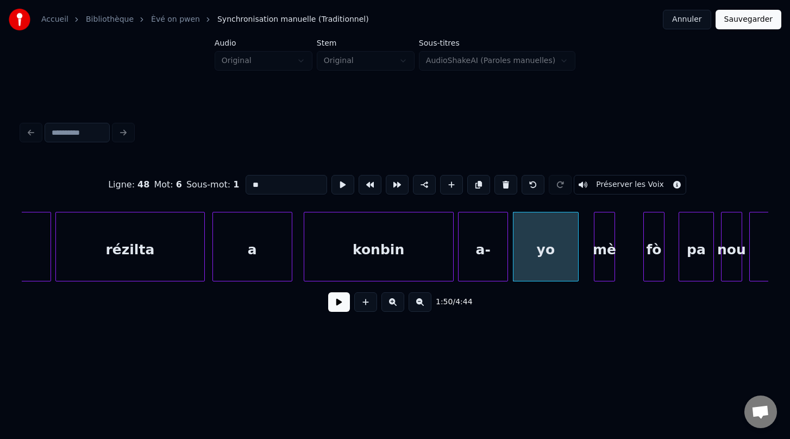
scroll to position [0, 38526]
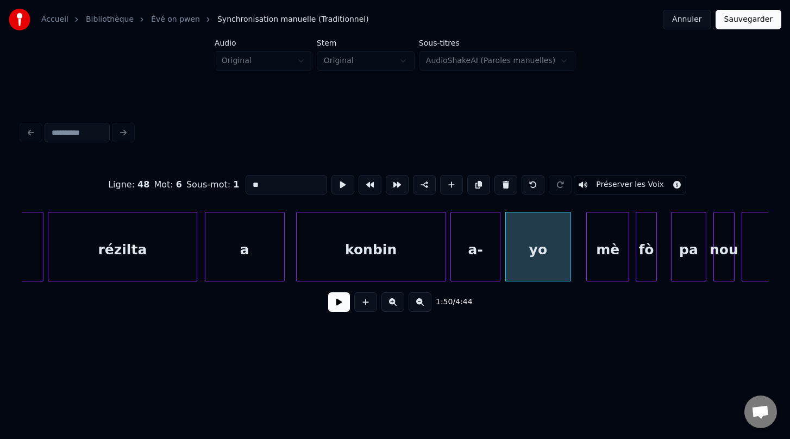
click at [628, 254] on div at bounding box center [626, 246] width 3 height 68
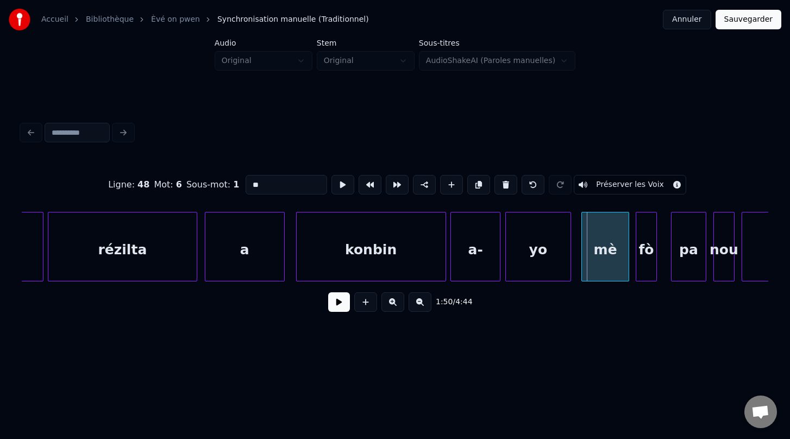
click at [582, 251] on div at bounding box center [583, 246] width 3 height 68
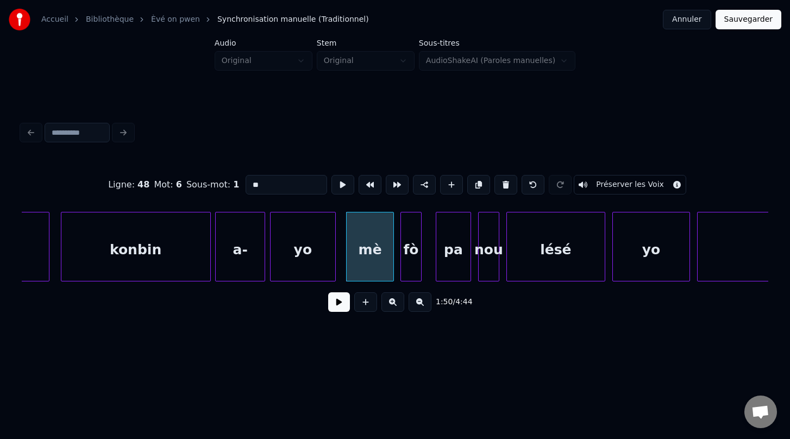
scroll to position [0, 38762]
click at [430, 247] on div "fò" at bounding box center [428, 249] width 20 height 74
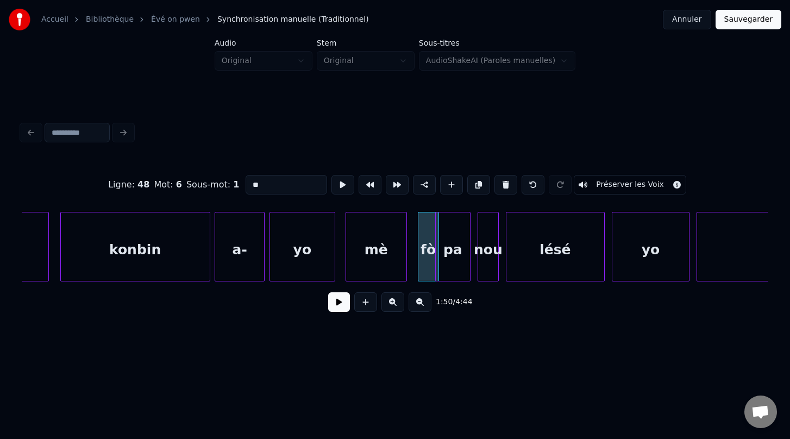
click at [404, 250] on div at bounding box center [404, 246] width 3 height 68
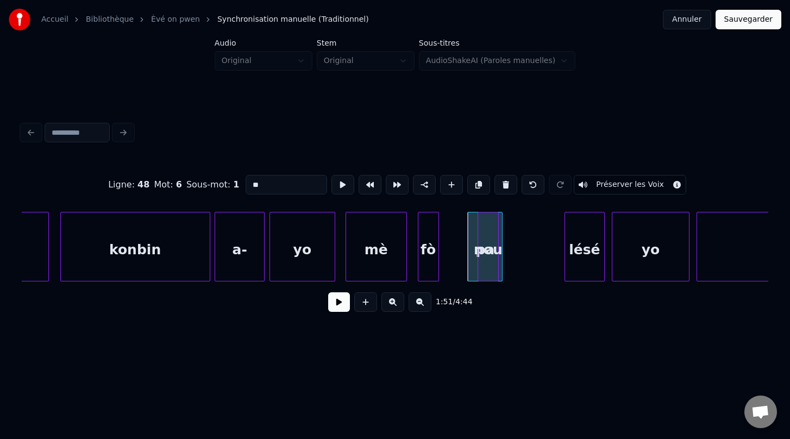
click at [565, 253] on div at bounding box center [566, 246] width 3 height 68
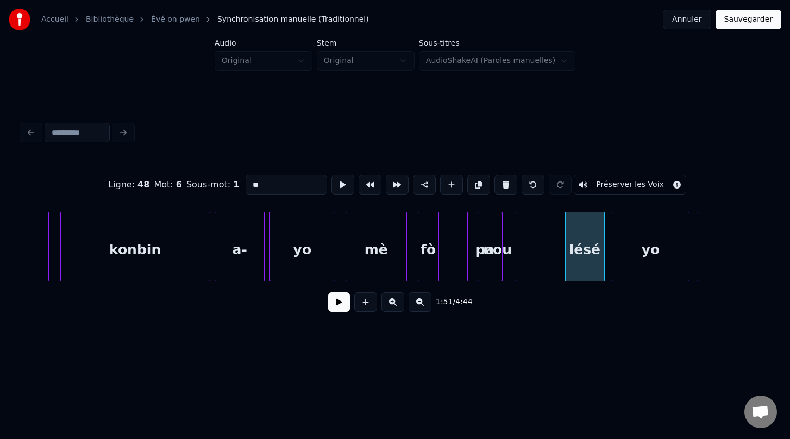
click at [513, 253] on div at bounding box center [514, 246] width 3 height 68
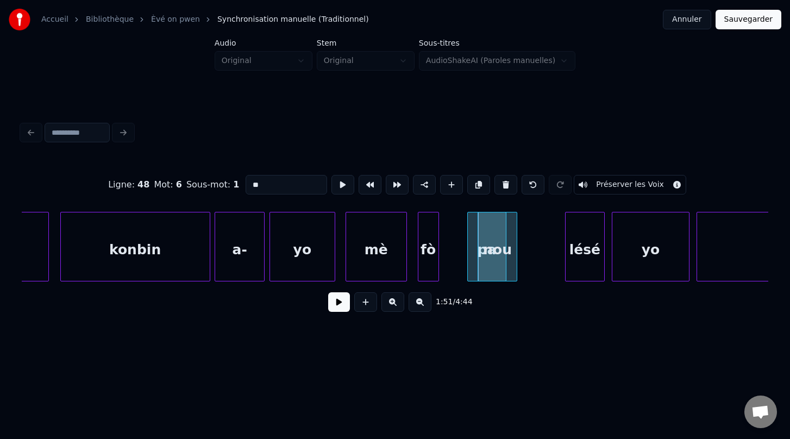
click at [503, 260] on div at bounding box center [504, 246] width 3 height 68
click at [529, 262] on div "nou" at bounding box center [540, 249] width 39 height 74
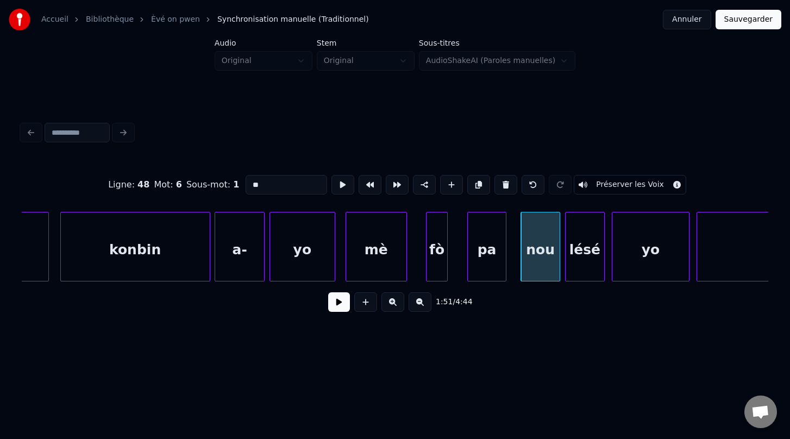
click at [446, 255] on div "fò" at bounding box center [436, 247] width 21 height 70
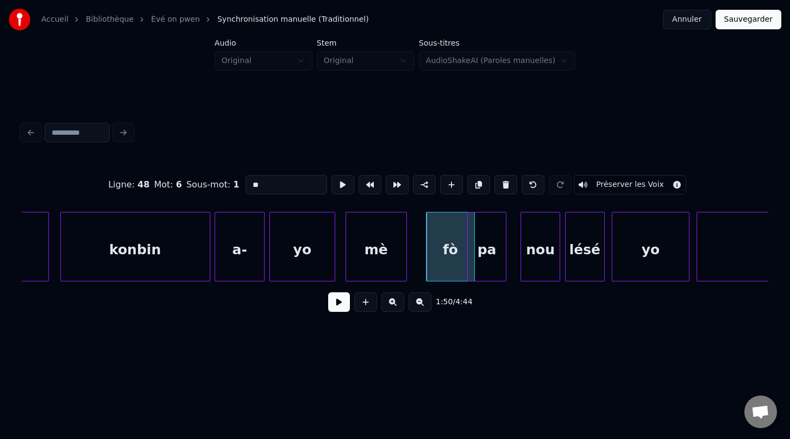
click at [473, 251] on div at bounding box center [472, 246] width 3 height 68
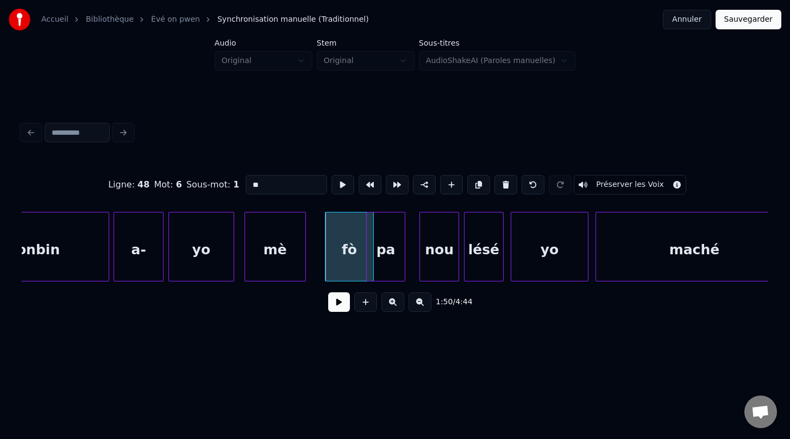
scroll to position [0, 38902]
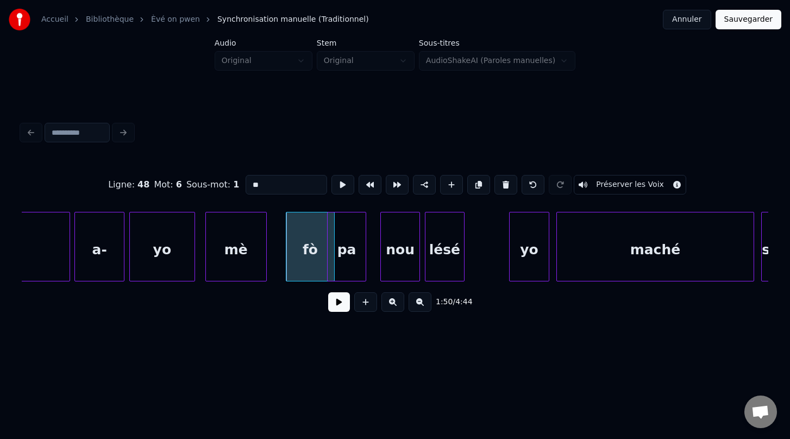
click at [510, 258] on div at bounding box center [511, 246] width 3 height 68
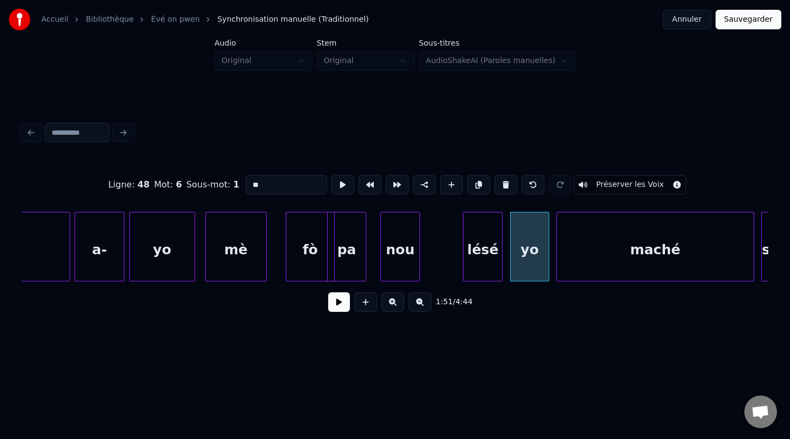
click at [492, 264] on div "lésé" at bounding box center [482, 249] width 39 height 74
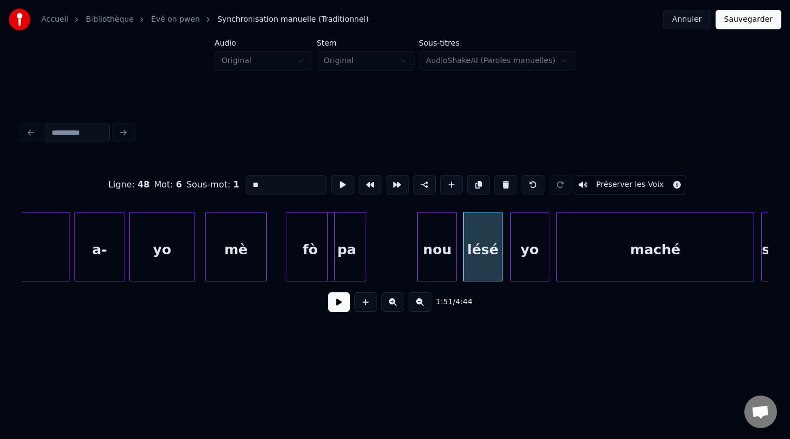
click at [441, 265] on div "nou" at bounding box center [437, 249] width 39 height 74
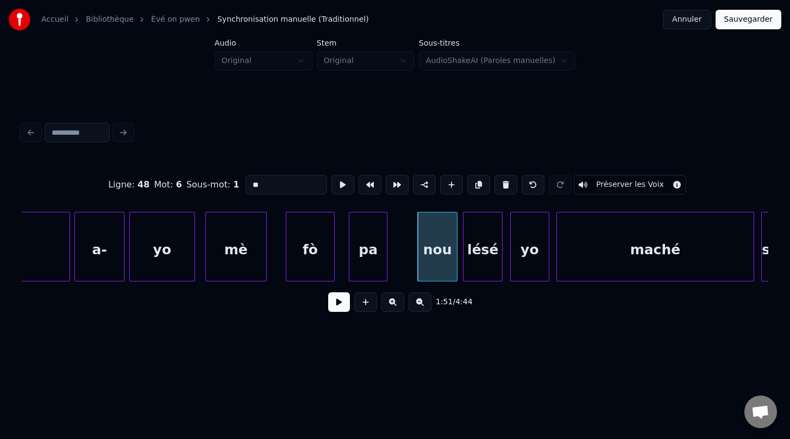
click at [373, 260] on div "pa" at bounding box center [368, 249] width 38 height 74
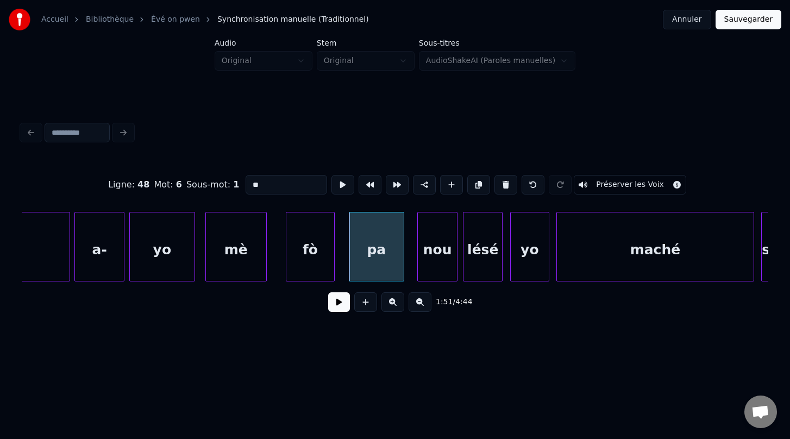
click at [403, 249] on div at bounding box center [401, 246] width 3 height 68
click at [491, 271] on div "lésé" at bounding box center [485, 249] width 39 height 74
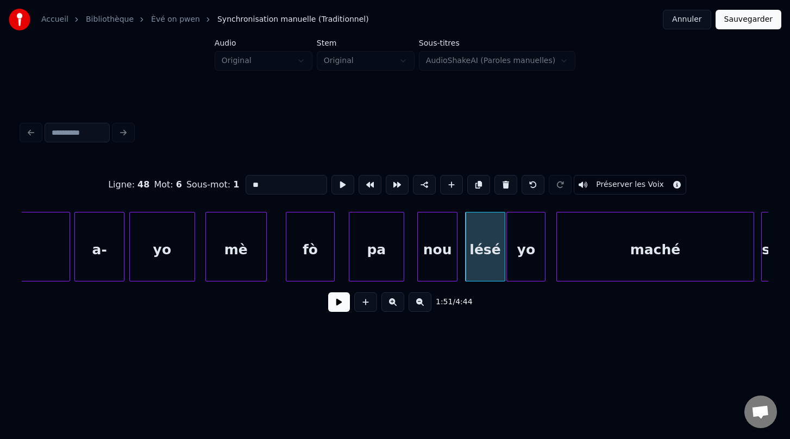
click at [530, 275] on div "yo" at bounding box center [526, 249] width 38 height 74
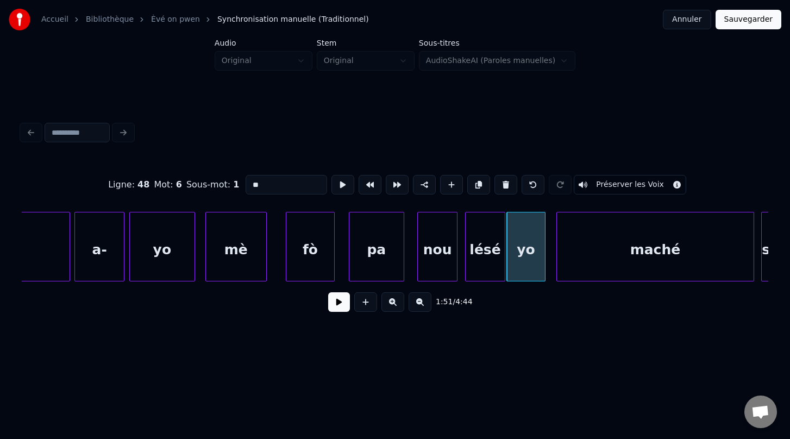
click at [494, 268] on div "lésé" at bounding box center [485, 249] width 39 height 74
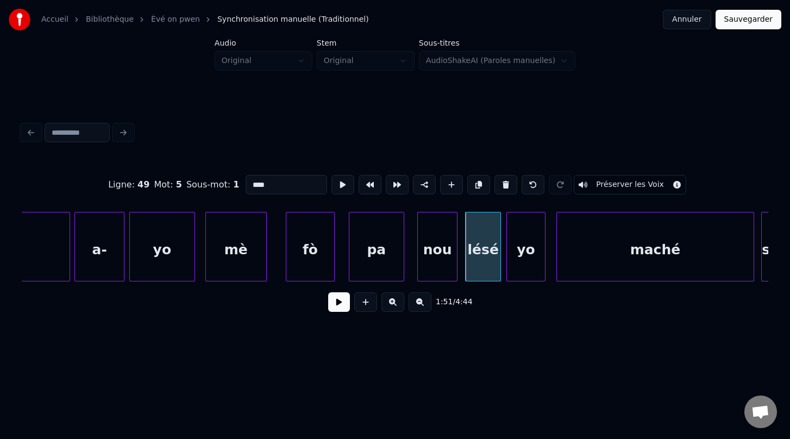
click at [498, 258] on div at bounding box center [498, 246] width 3 height 68
click at [537, 250] on div at bounding box center [536, 246] width 3 height 68
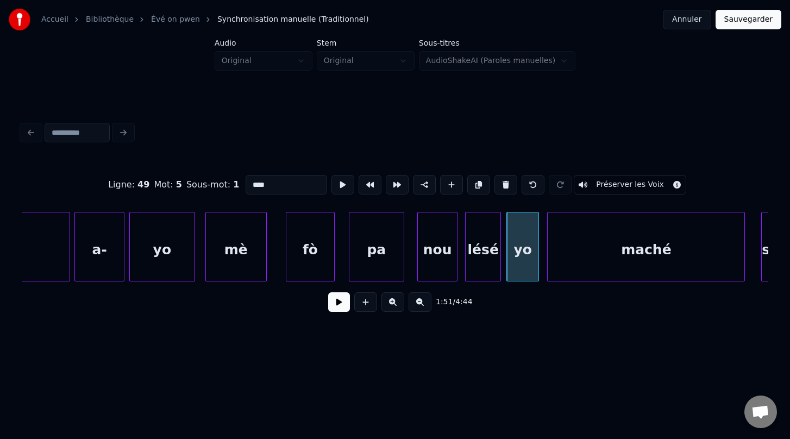
click at [576, 259] on div "maché" at bounding box center [646, 249] width 197 height 74
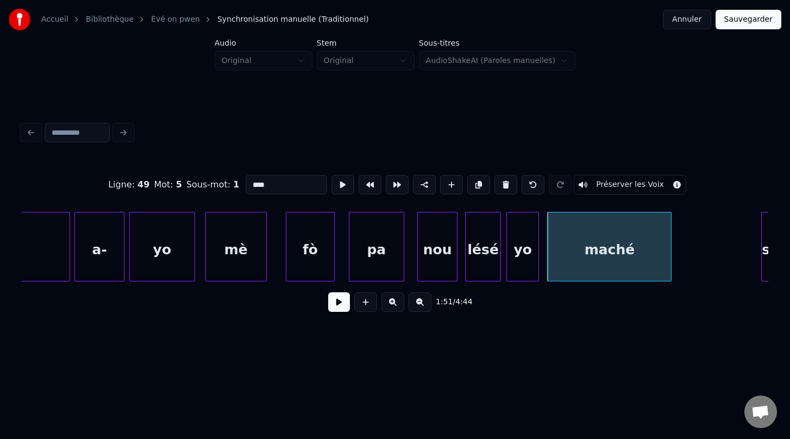
click at [670, 250] on div at bounding box center [669, 246] width 3 height 68
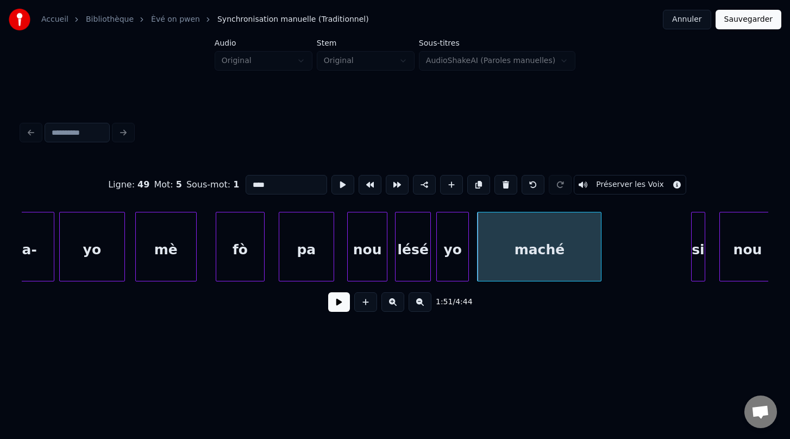
scroll to position [0, 38973]
click at [342, 254] on div at bounding box center [343, 246] width 3 height 68
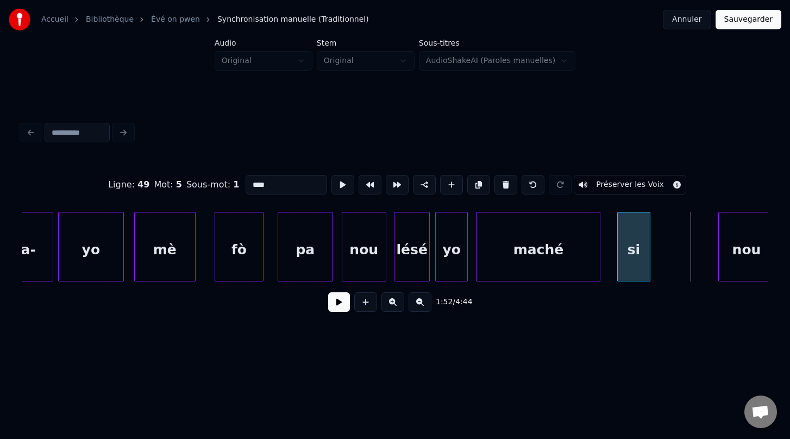
click at [632, 262] on div "si" at bounding box center [634, 249] width 33 height 74
click at [650, 259] on div "si" at bounding box center [635, 247] width 34 height 70
click at [679, 254] on div at bounding box center [678, 246] width 3 height 68
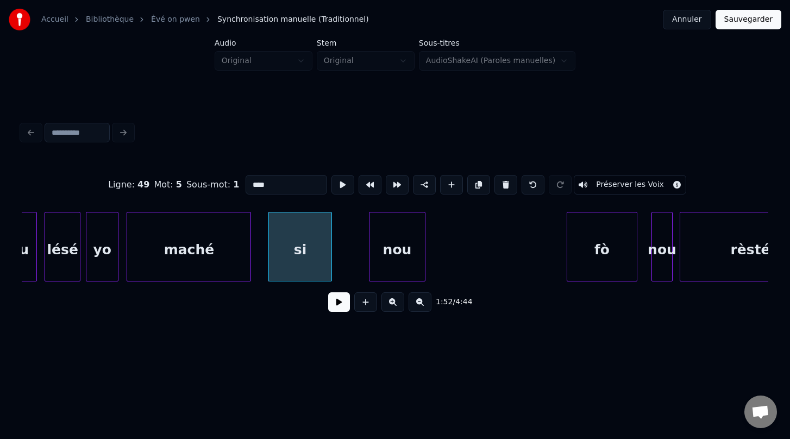
scroll to position [0, 39323]
click at [416, 265] on div "nou" at bounding box center [418, 249] width 55 height 74
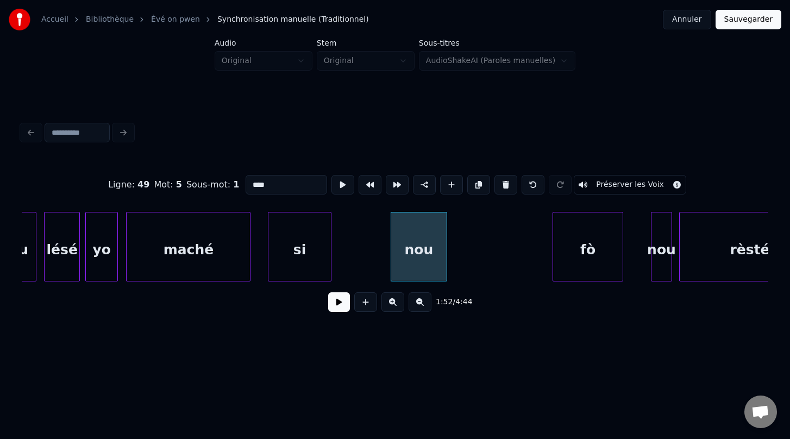
click at [552, 251] on div "fò" at bounding box center [587, 247] width 71 height 70
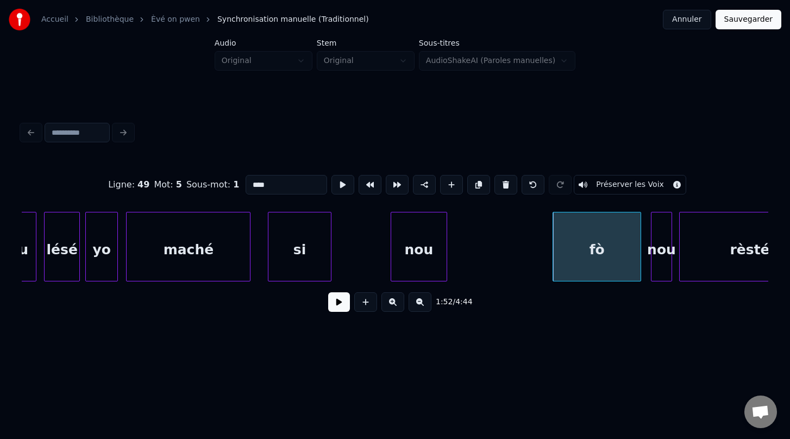
click at [639, 244] on div at bounding box center [638, 246] width 3 height 68
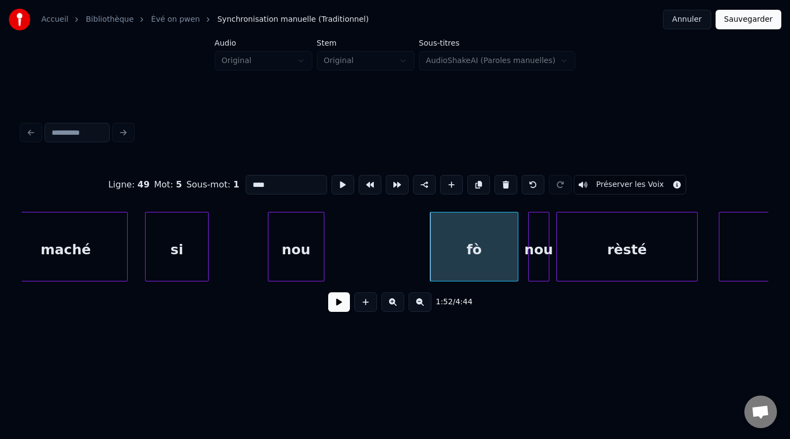
scroll to position [0, 39452]
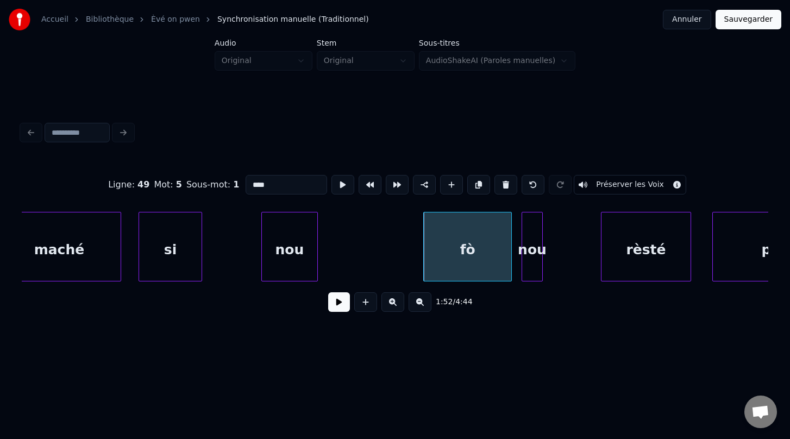
click at [601, 273] on div at bounding box center [602, 246] width 3 height 68
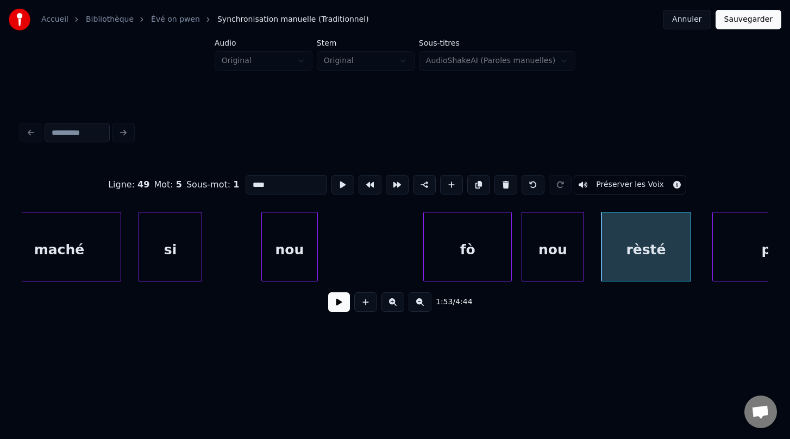
click at [581, 249] on div at bounding box center [581, 246] width 3 height 68
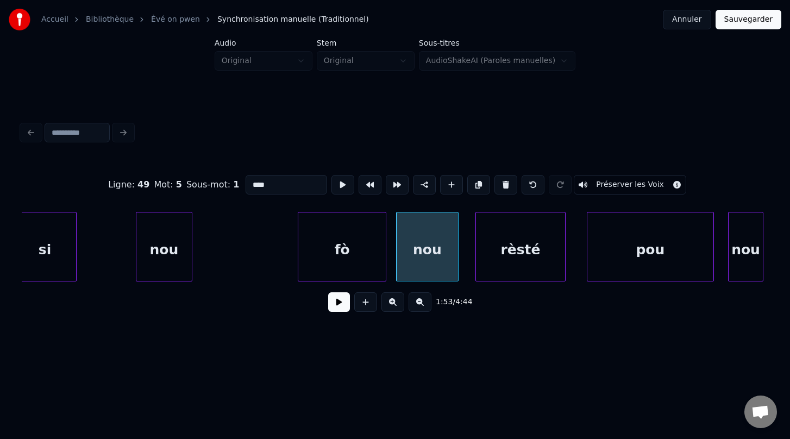
scroll to position [0, 39617]
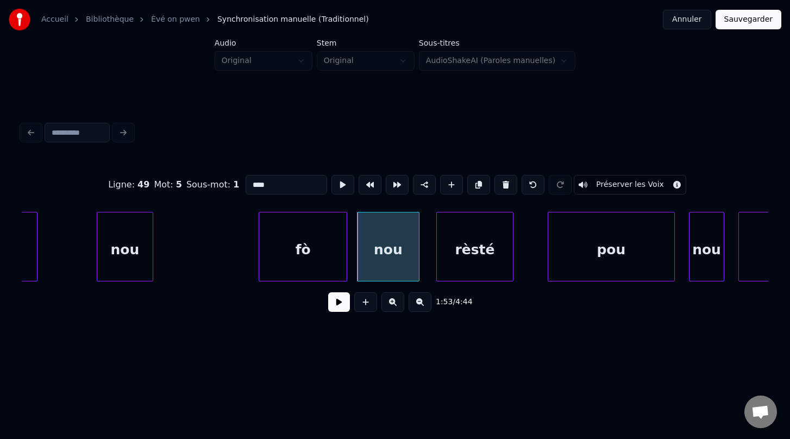
click at [511, 244] on div at bounding box center [511, 246] width 3 height 68
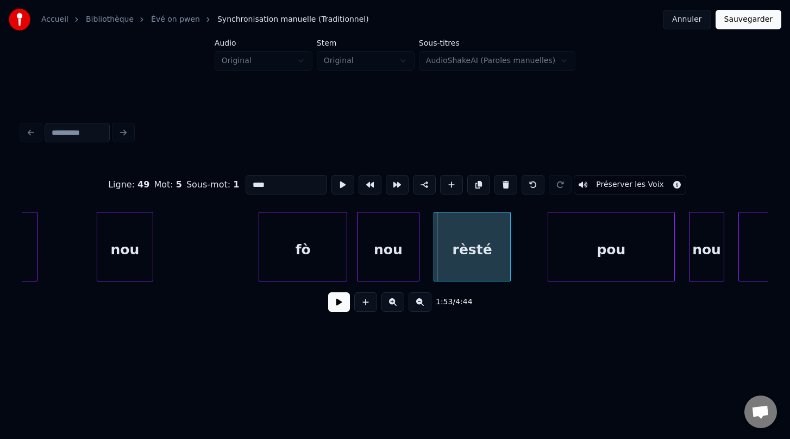
click at [478, 263] on div "rèsté" at bounding box center [472, 249] width 77 height 74
click at [522, 253] on div at bounding box center [521, 246] width 3 height 68
click at [550, 270] on div "pou" at bounding box center [598, 249] width 126 height 74
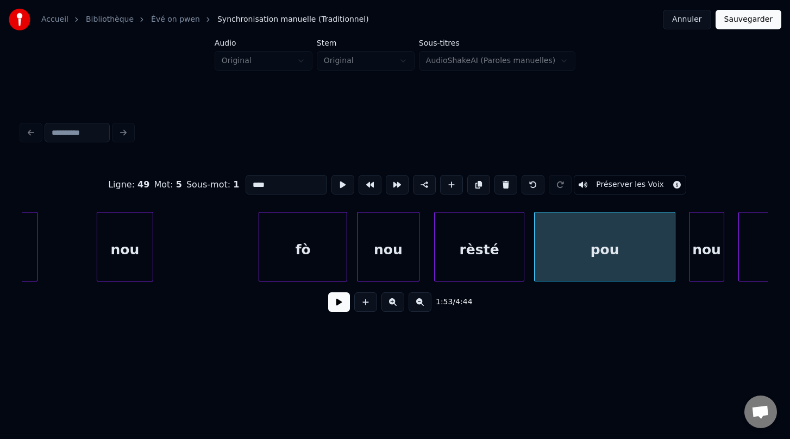
click at [674, 255] on div at bounding box center [672, 246] width 3 height 68
click at [677, 256] on div at bounding box center [676, 246] width 3 height 68
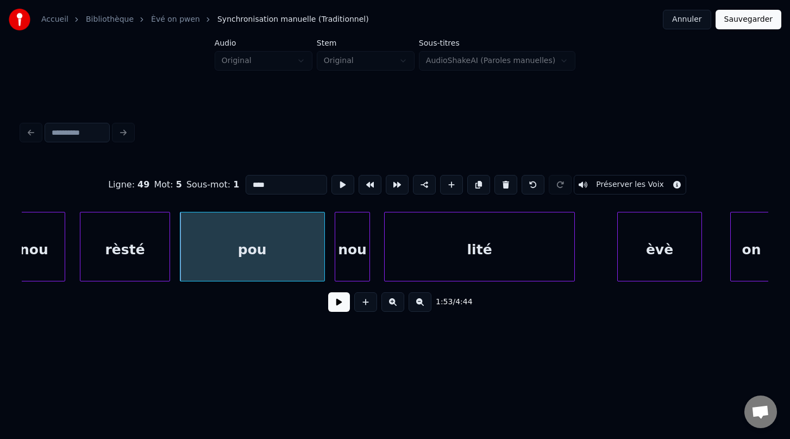
scroll to position [0, 39972]
click at [613, 266] on div "èvè" at bounding box center [629, 249] width 84 height 74
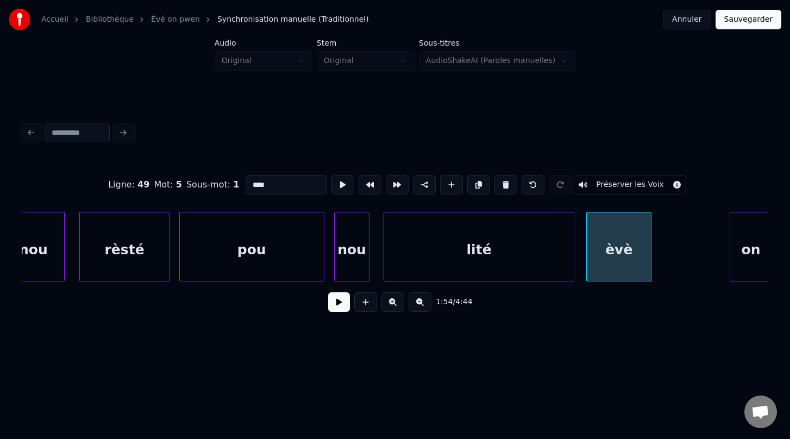
click at [650, 258] on div at bounding box center [649, 246] width 3 height 68
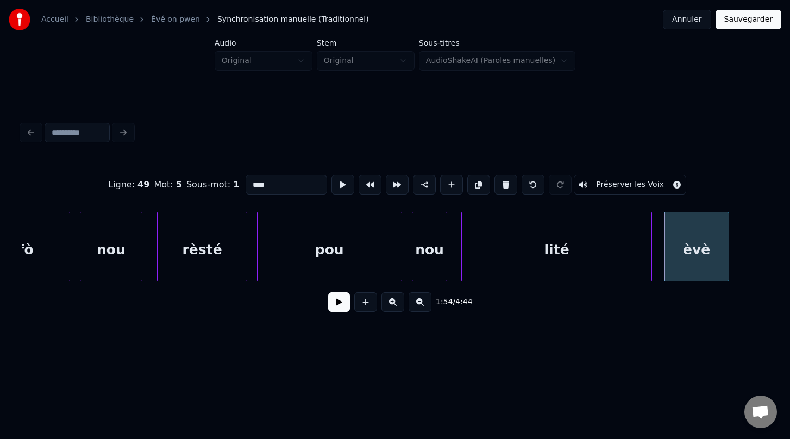
scroll to position [0, 39885]
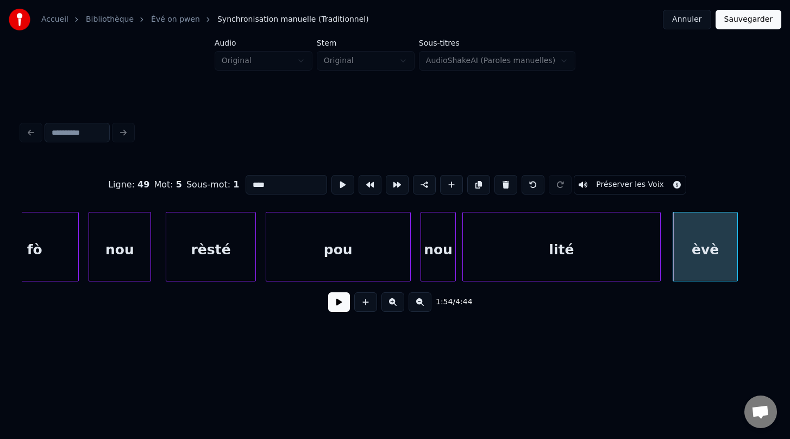
click at [463, 257] on div at bounding box center [464, 246] width 3 height 68
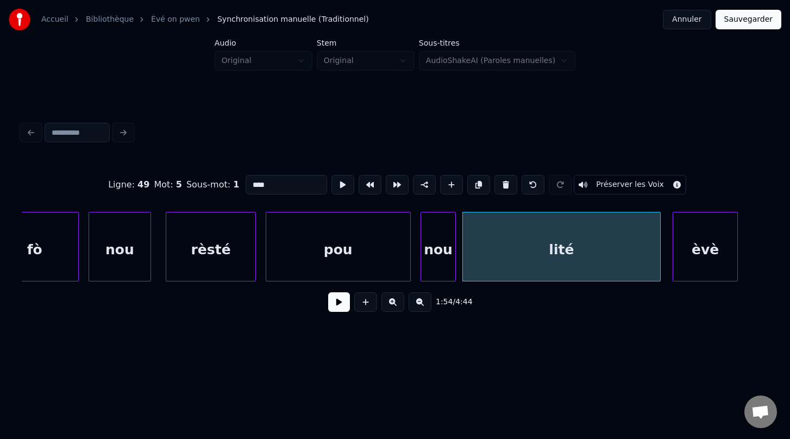
click at [120, 258] on div "nou" at bounding box center [119, 249] width 61 height 74
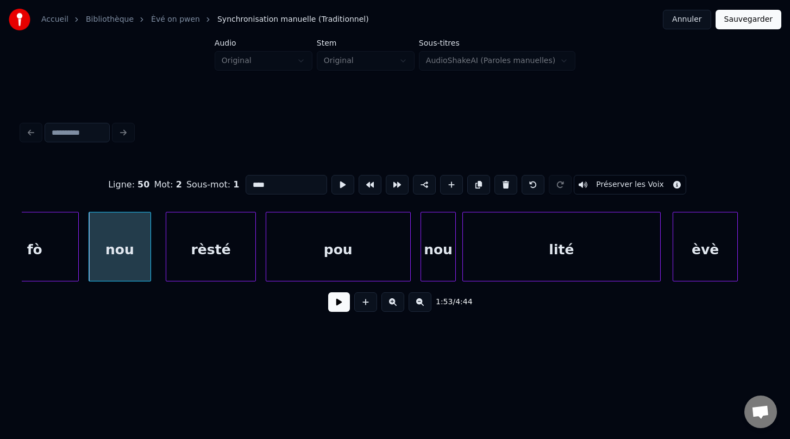
type input "***"
click at [336, 304] on button at bounding box center [339, 302] width 22 height 20
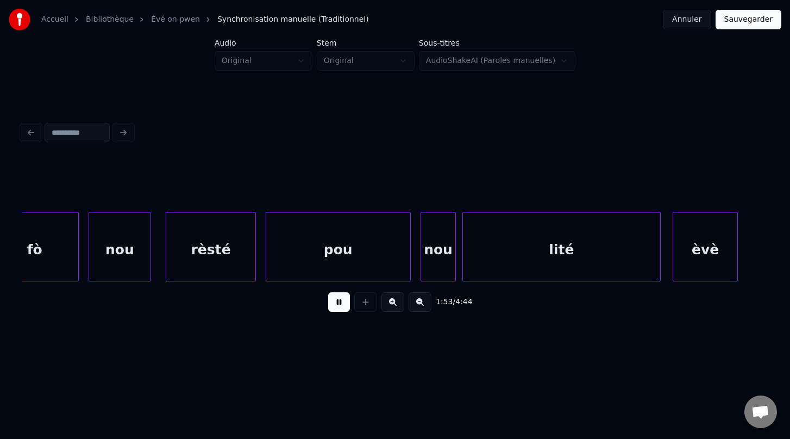
click at [336, 305] on button at bounding box center [339, 302] width 22 height 20
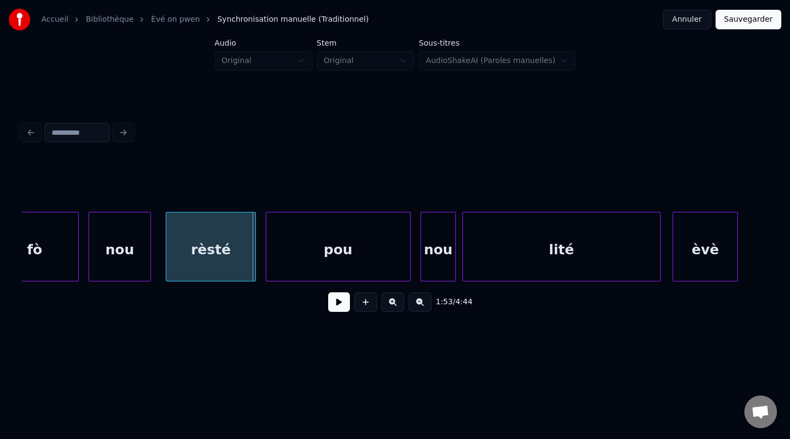
click at [336, 305] on button at bounding box center [339, 302] width 22 height 20
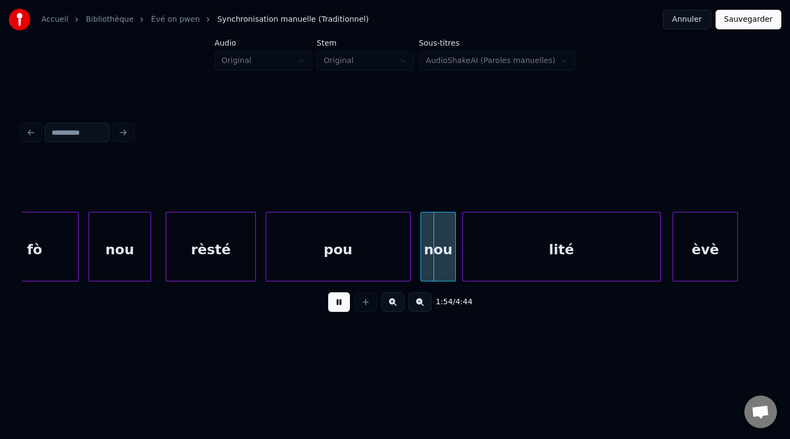
click at [336, 305] on button at bounding box center [339, 302] width 22 height 20
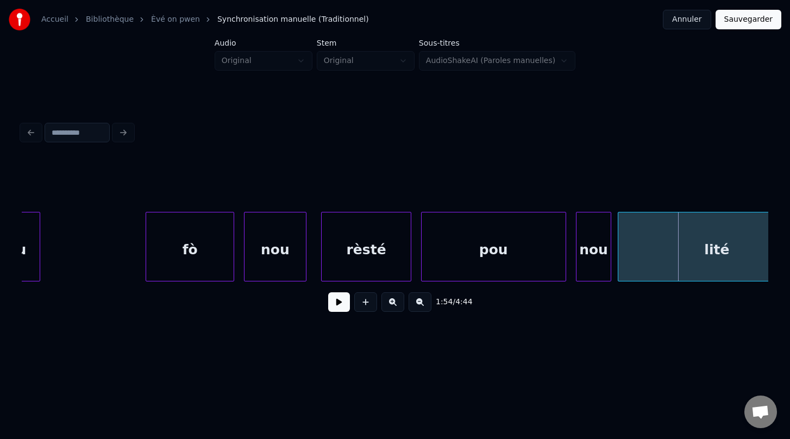
scroll to position [0, 39725]
click at [199, 252] on div "fò" at bounding box center [194, 249] width 87 height 74
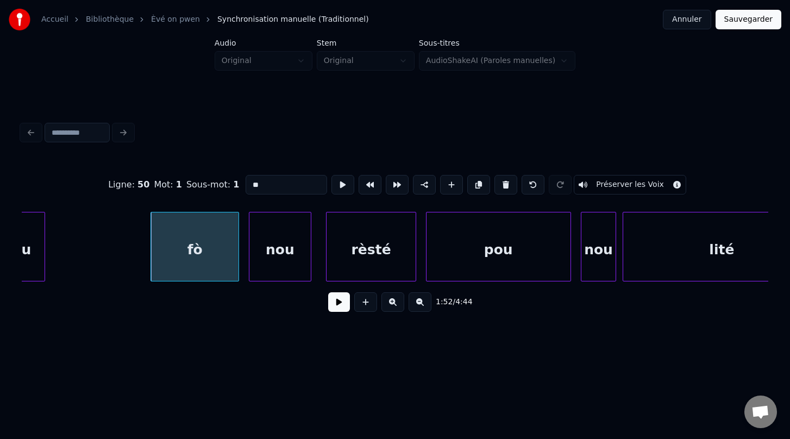
click at [337, 300] on button at bounding box center [339, 302] width 22 height 20
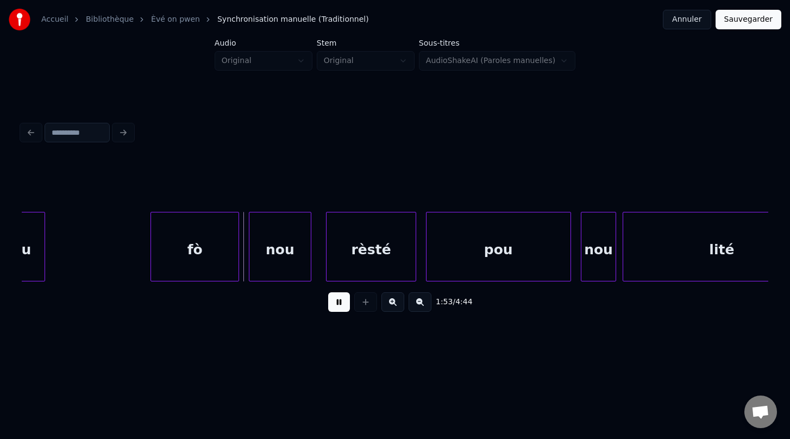
click at [337, 300] on button at bounding box center [339, 302] width 22 height 20
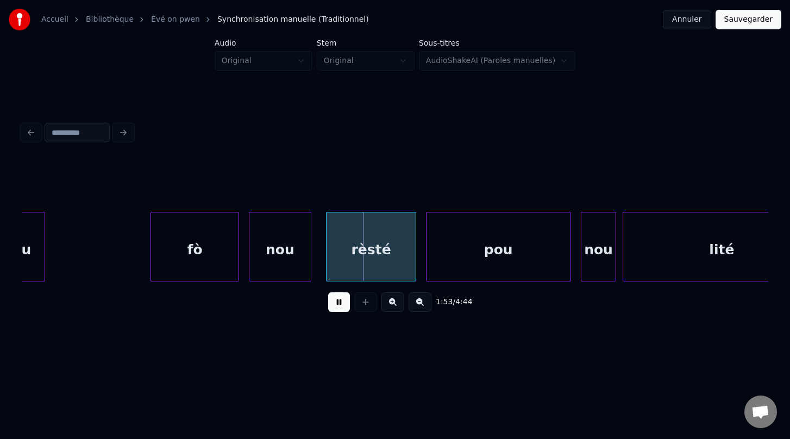
click at [337, 300] on button at bounding box center [339, 302] width 22 height 20
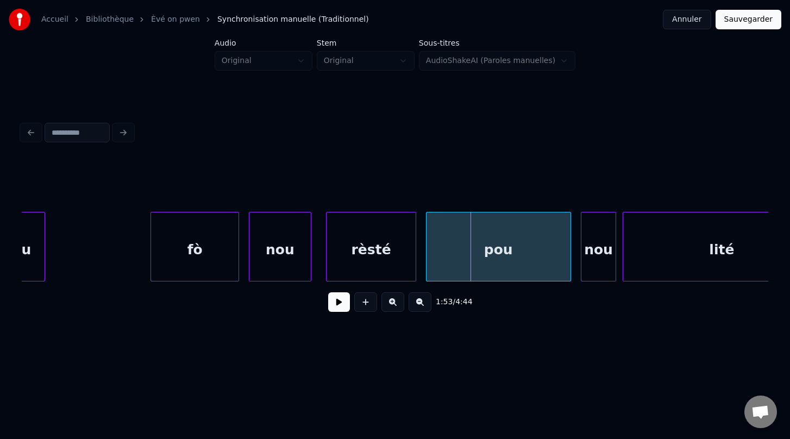
click at [337, 300] on button at bounding box center [339, 302] width 22 height 20
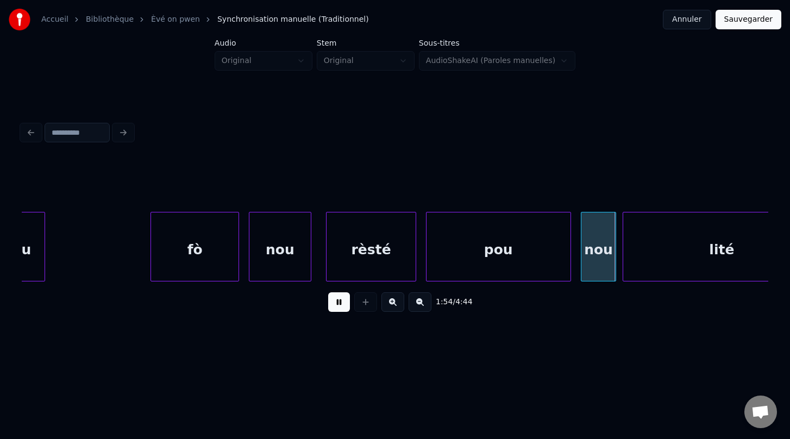
click at [337, 300] on button at bounding box center [339, 302] width 22 height 20
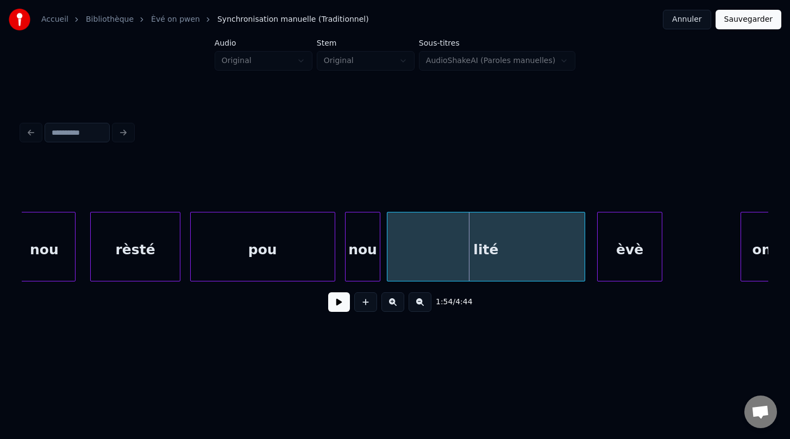
scroll to position [0, 39984]
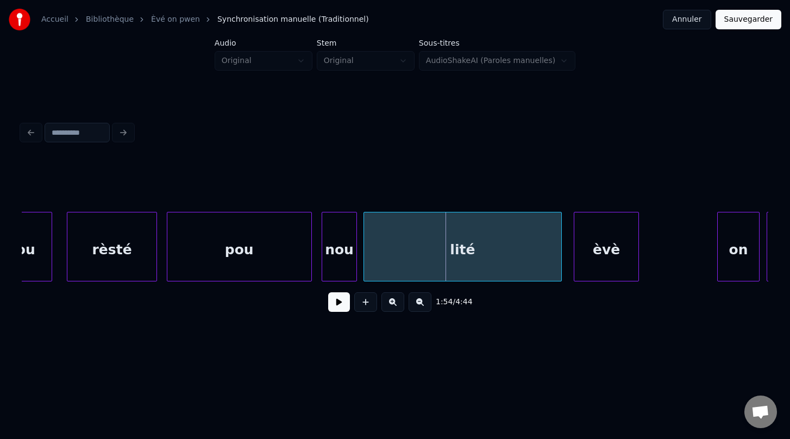
click at [121, 255] on div "rèsté" at bounding box center [111, 249] width 89 height 74
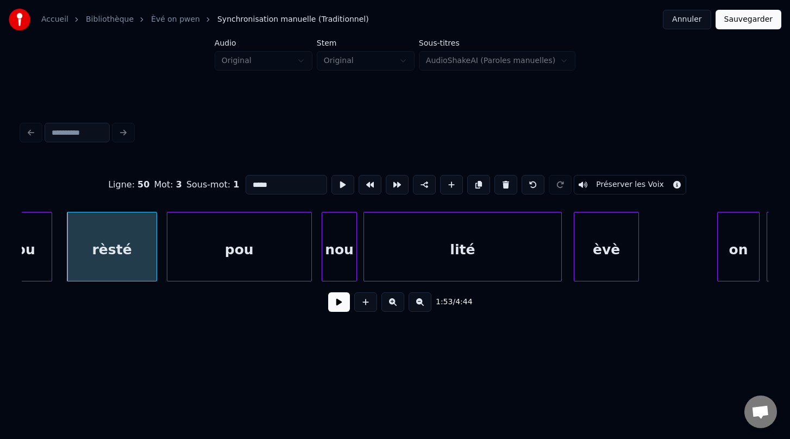
click at [342, 304] on button at bounding box center [339, 302] width 22 height 20
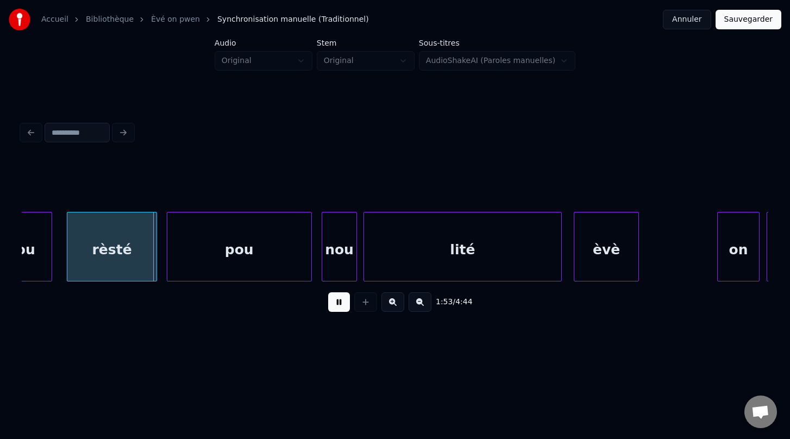
click at [342, 304] on button at bounding box center [339, 302] width 22 height 20
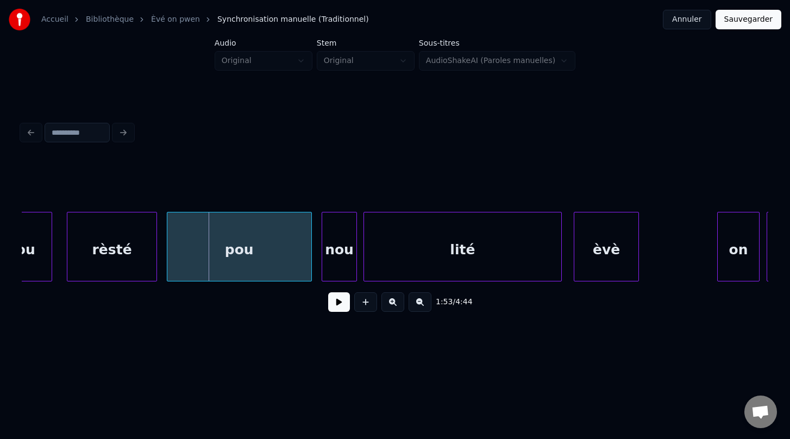
click at [342, 304] on button at bounding box center [339, 302] width 22 height 20
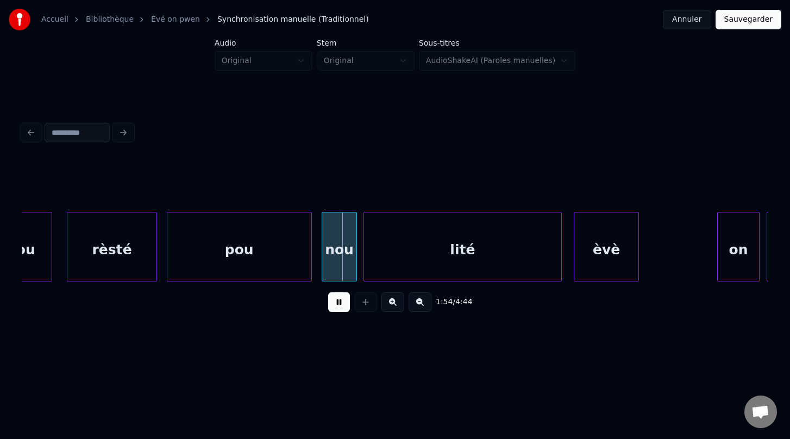
click at [342, 304] on button at bounding box center [339, 302] width 22 height 20
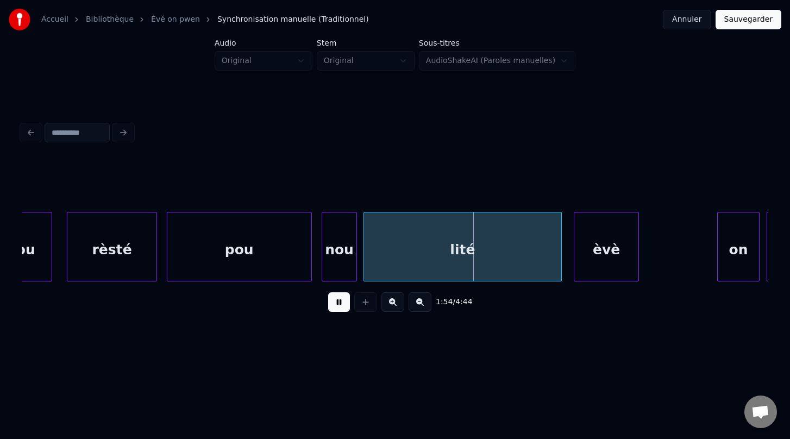
click at [342, 304] on button at bounding box center [339, 302] width 22 height 20
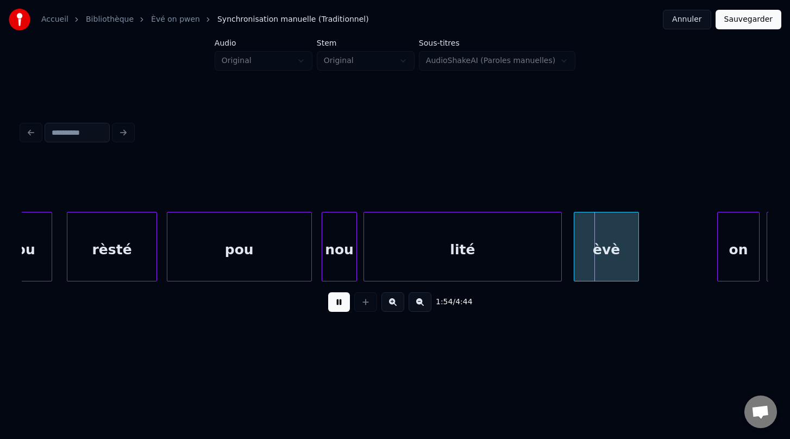
click at [342, 304] on button at bounding box center [339, 302] width 22 height 20
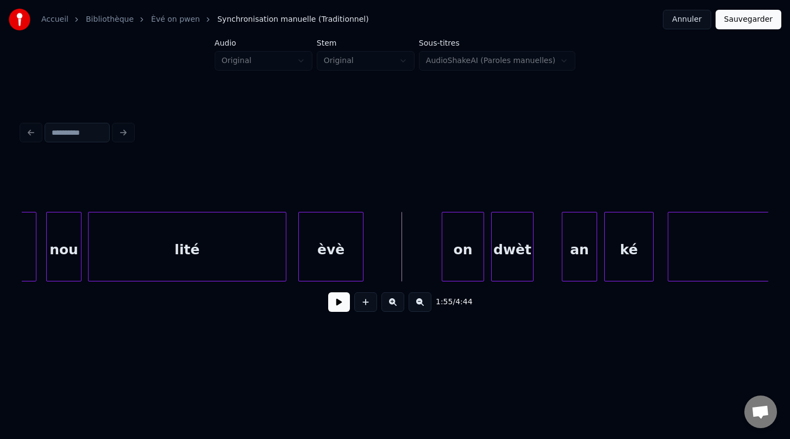
scroll to position [0, 40262]
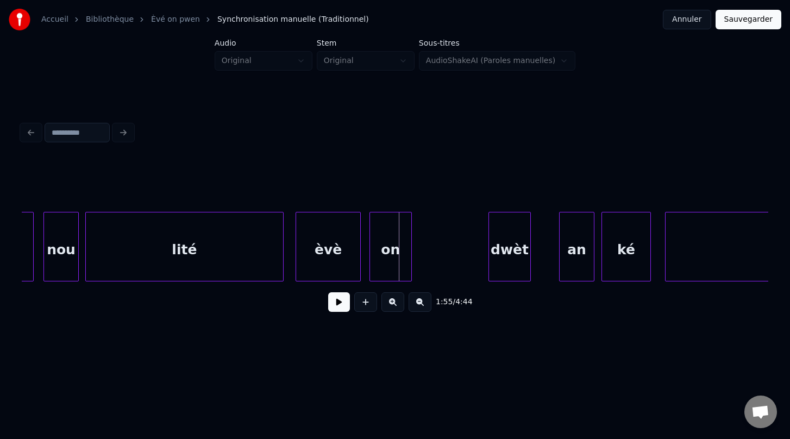
click at [382, 258] on div "on" at bounding box center [390, 249] width 41 height 74
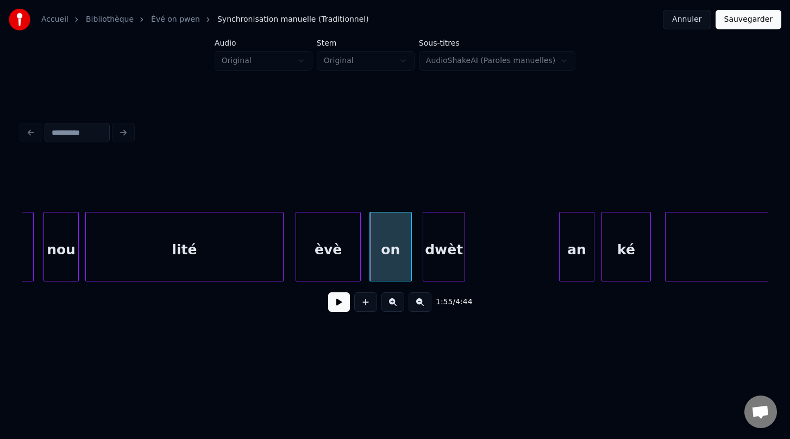
click at [435, 259] on div "dwèt" at bounding box center [443, 249] width 41 height 74
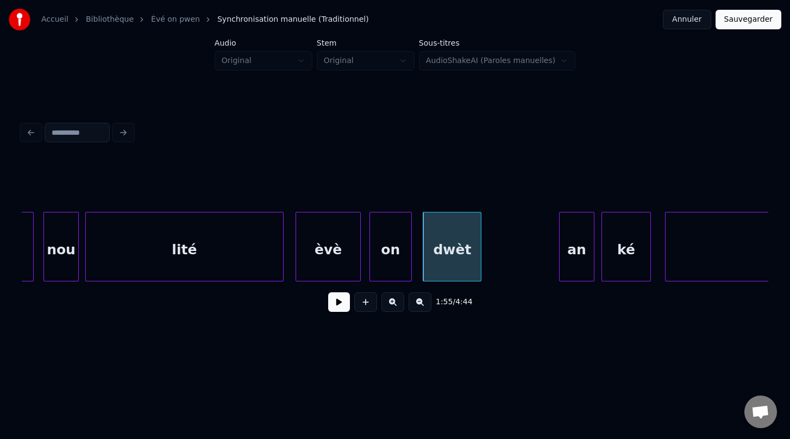
click at [480, 253] on div at bounding box center [479, 246] width 3 height 68
click at [516, 263] on div "an" at bounding box center [508, 249] width 34 height 74
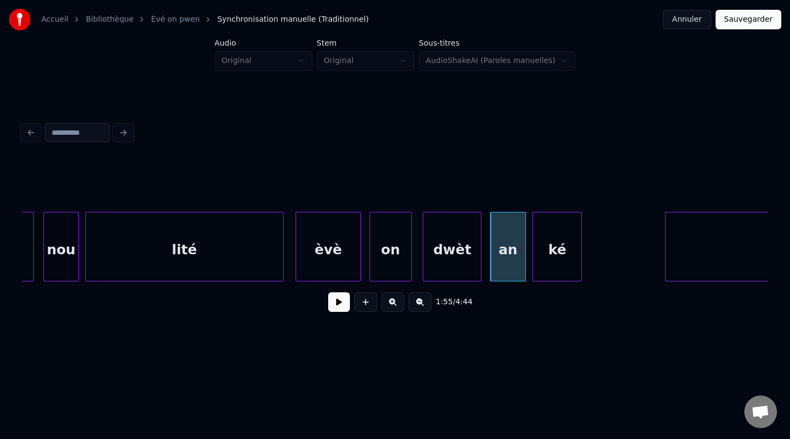
click at [560, 260] on div "ké" at bounding box center [557, 249] width 48 height 74
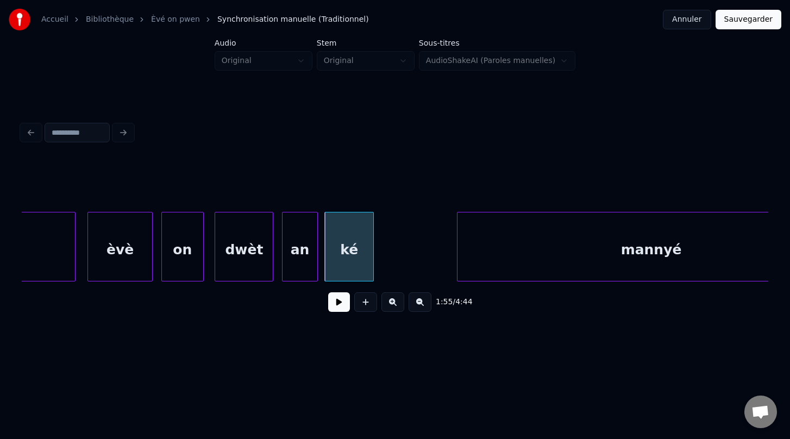
scroll to position [0, 40543]
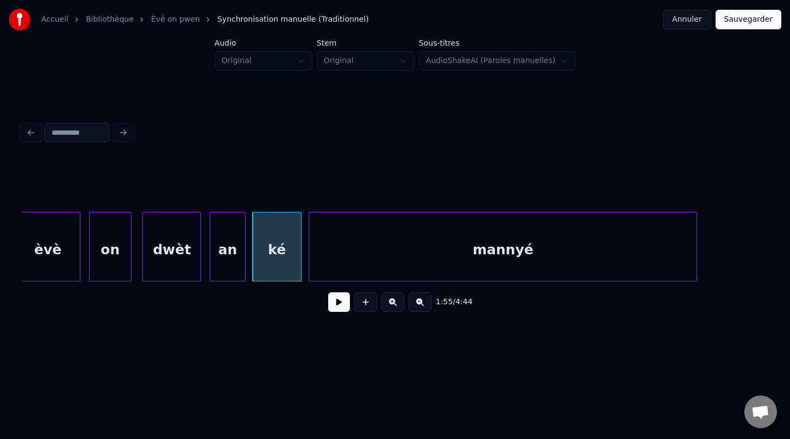
click at [443, 254] on div "mannyé" at bounding box center [502, 249] width 387 height 74
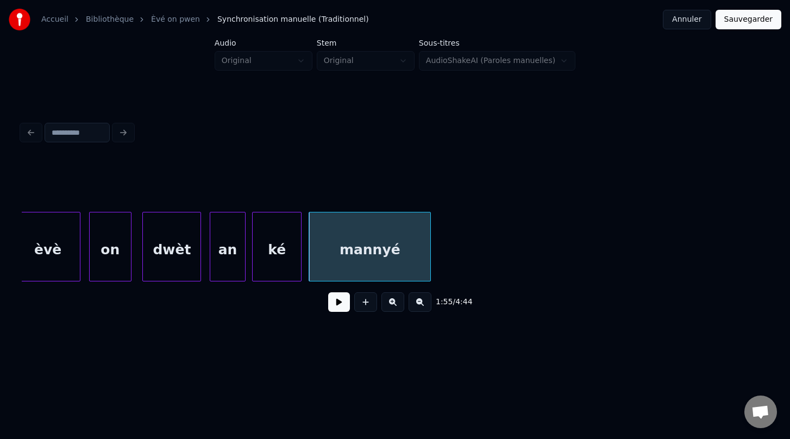
click at [430, 209] on div "1:55 / 4:44" at bounding box center [395, 240] width 746 height 165
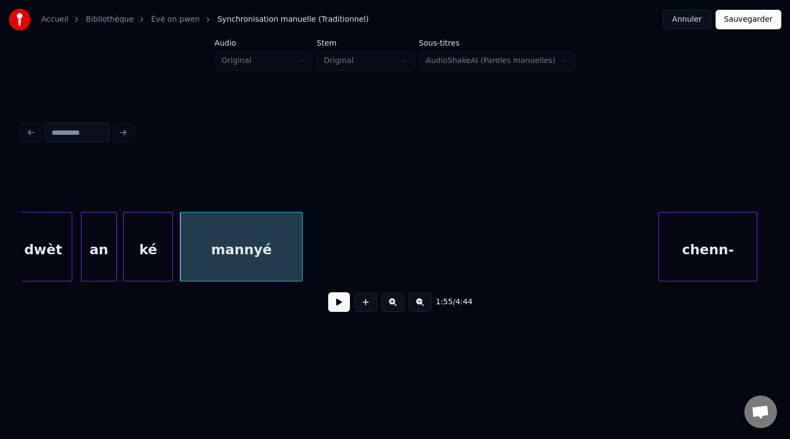
scroll to position [0, 40669]
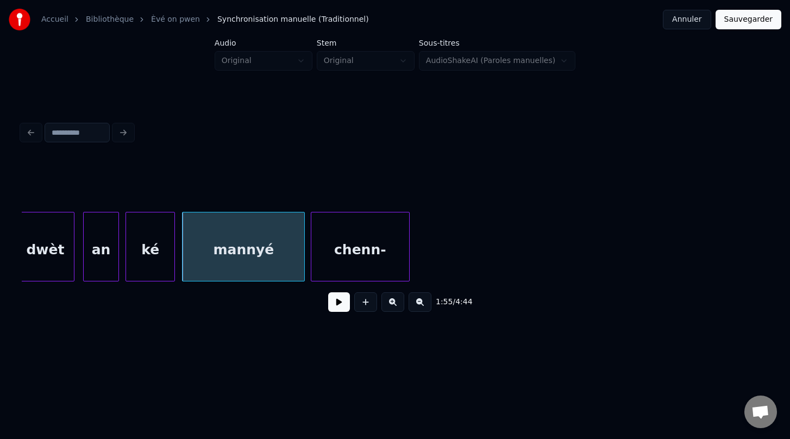
click at [336, 180] on div "1:55 / 4:44" at bounding box center [395, 240] width 746 height 165
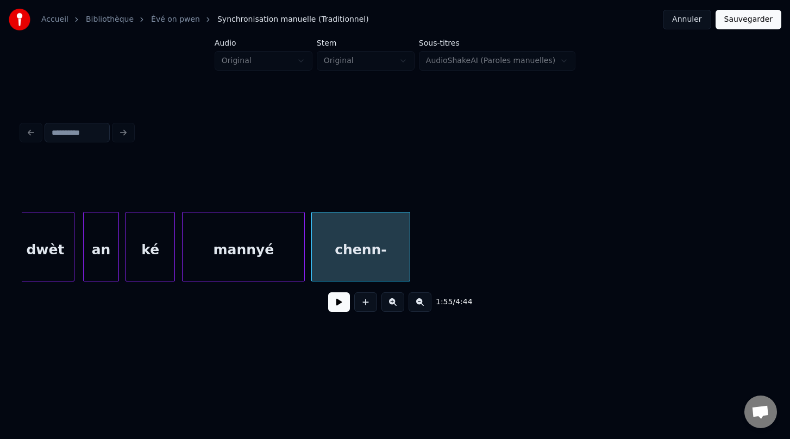
click at [409, 248] on div "chenn-" at bounding box center [360, 247] width 99 height 70
click at [366, 244] on div at bounding box center [366, 246] width 3 height 68
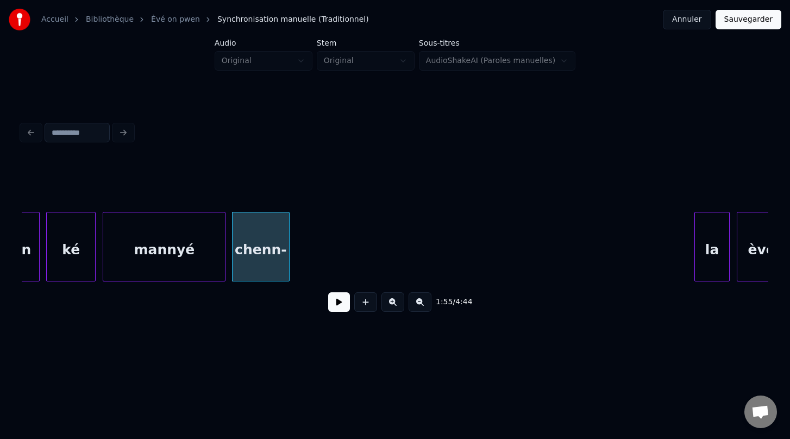
scroll to position [0, 40755]
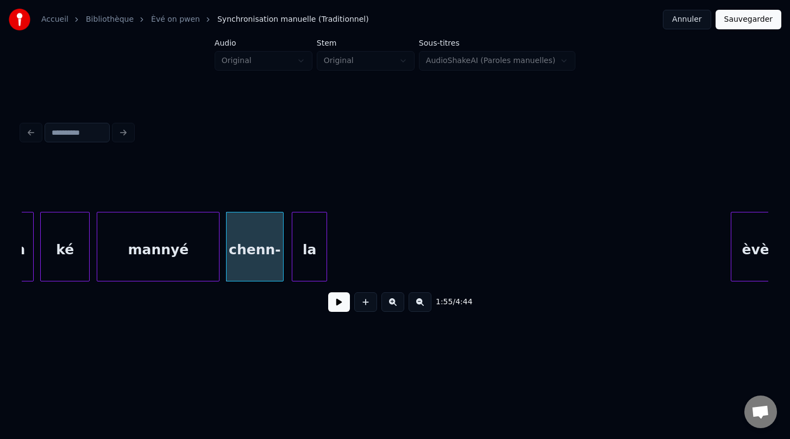
click at [309, 186] on div "1:55 / 4:44" at bounding box center [395, 240] width 746 height 165
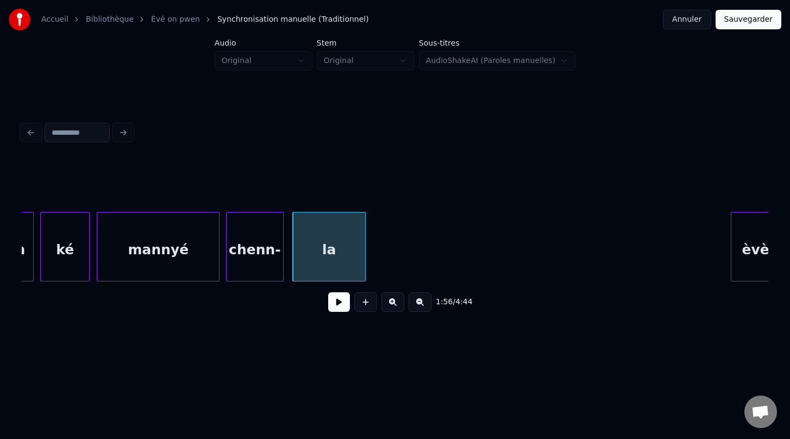
click at [364, 250] on div at bounding box center [363, 246] width 3 height 68
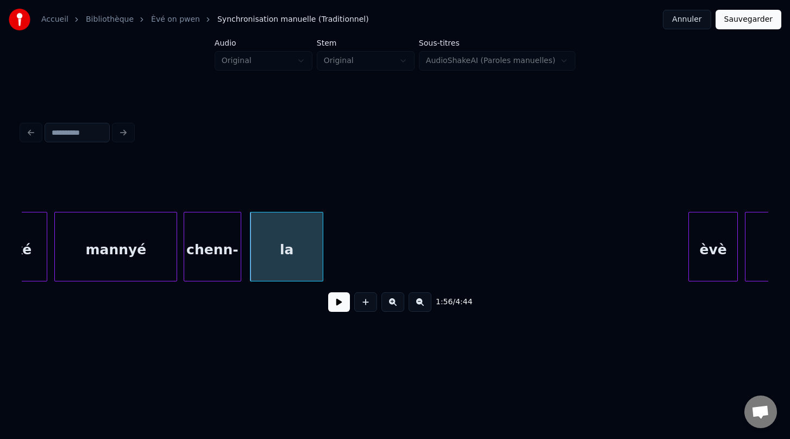
scroll to position [0, 40818]
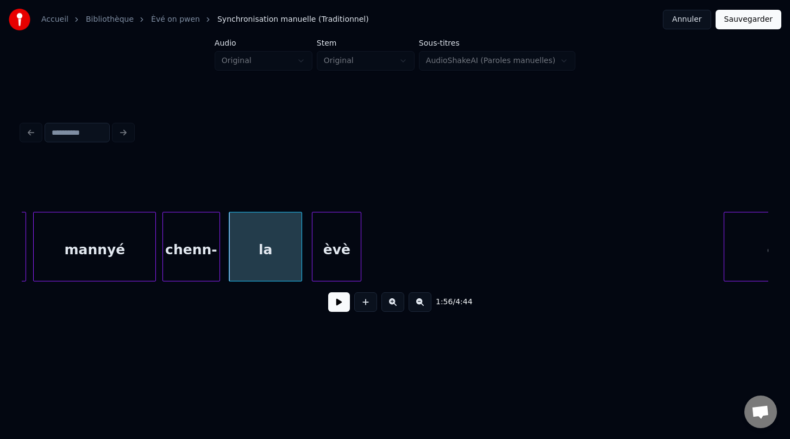
click at [330, 201] on div "1:56 / 4:44" at bounding box center [395, 240] width 746 height 165
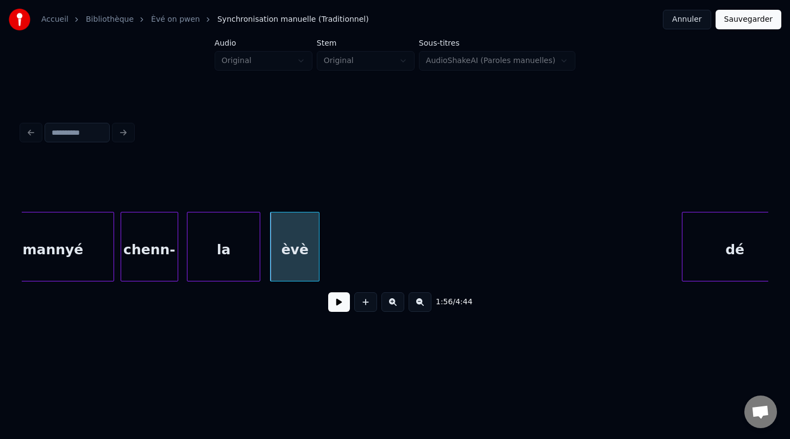
scroll to position [0, 40875]
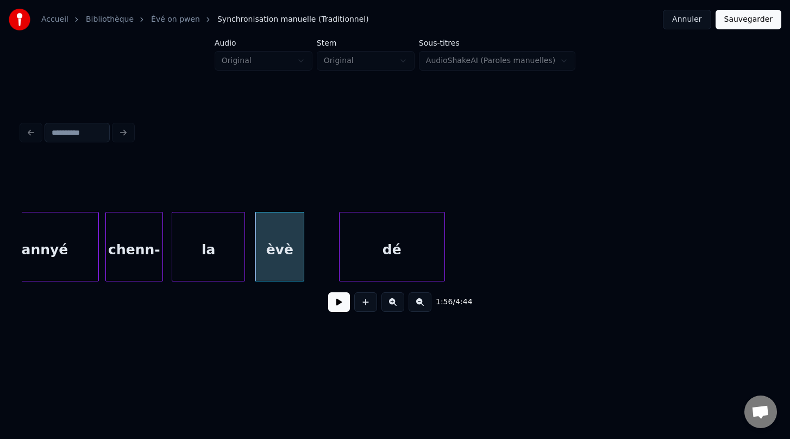
click at [399, 192] on div "1:56 / 4:44" at bounding box center [395, 240] width 746 height 165
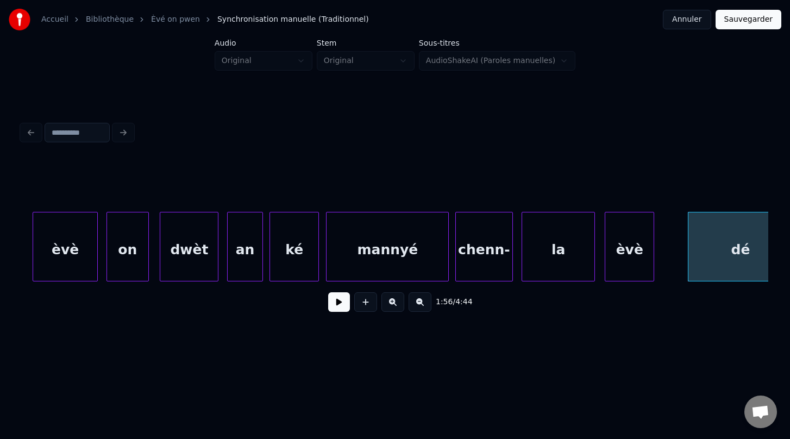
scroll to position [0, 40517]
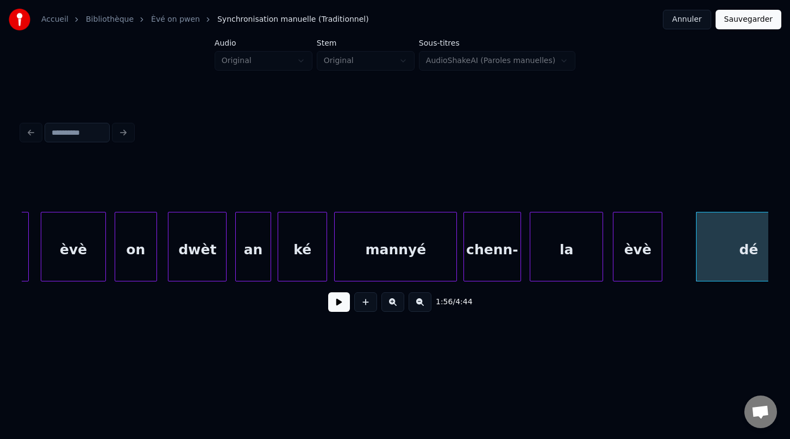
click at [376, 253] on div "mannyé" at bounding box center [396, 249] width 122 height 74
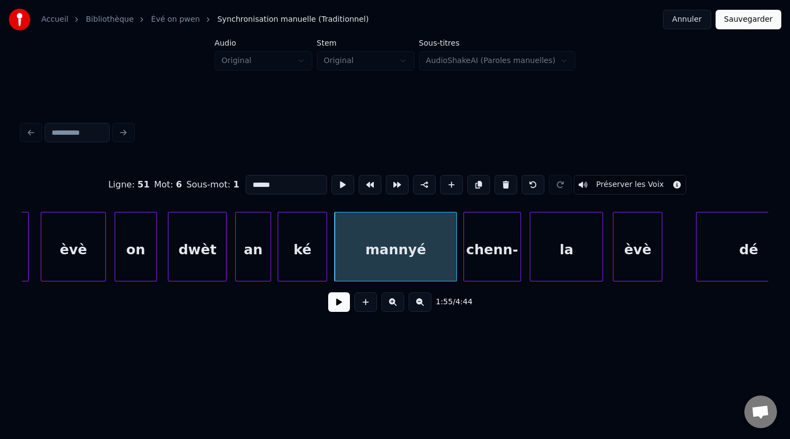
click at [335, 304] on button at bounding box center [339, 302] width 22 height 20
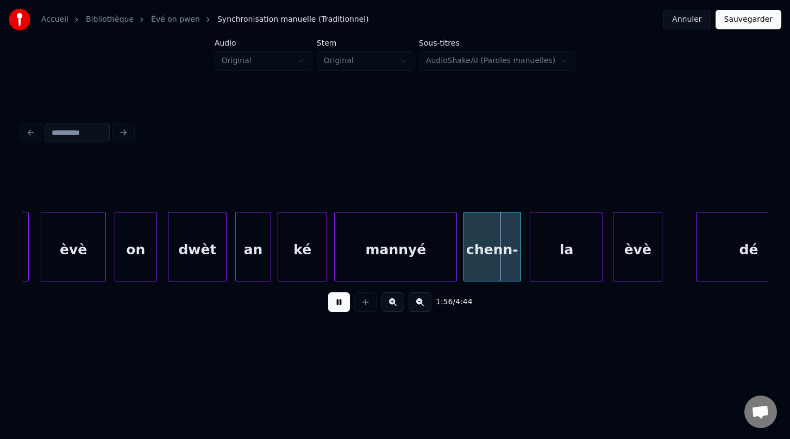
click at [335, 304] on button at bounding box center [339, 302] width 22 height 20
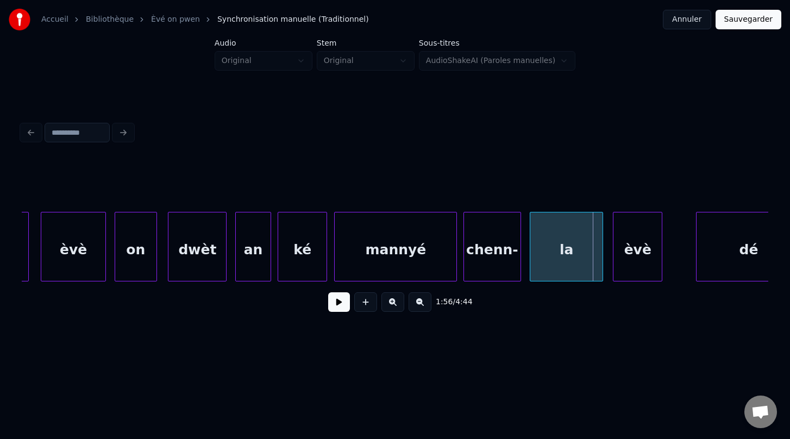
click at [335, 304] on button at bounding box center [339, 302] width 22 height 20
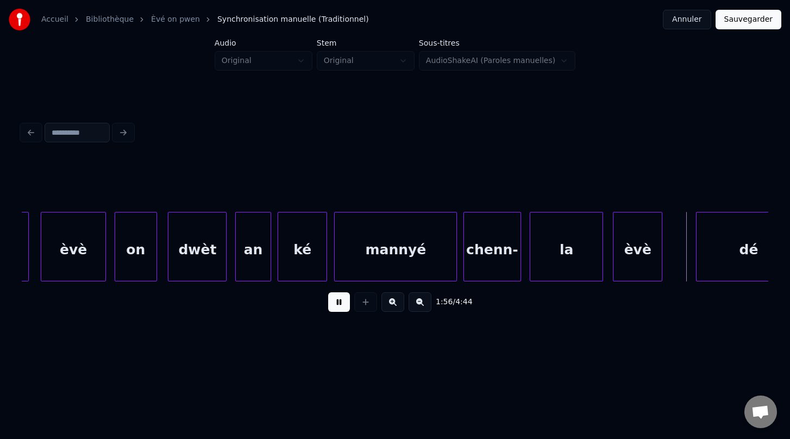
click at [335, 304] on button at bounding box center [339, 302] width 22 height 20
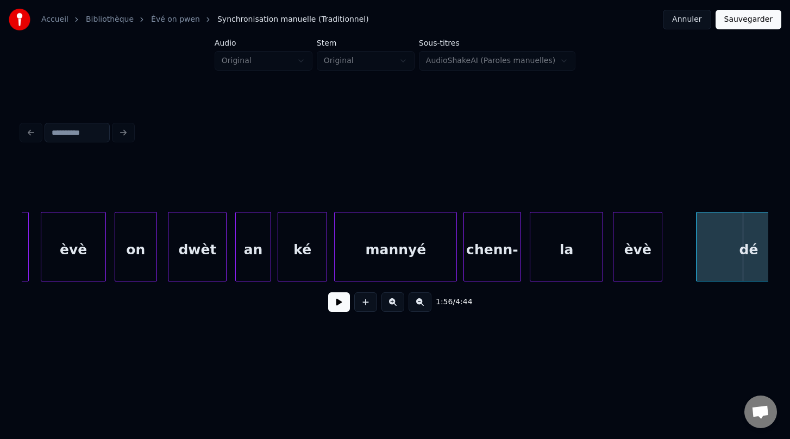
click at [335, 304] on button at bounding box center [339, 302] width 22 height 20
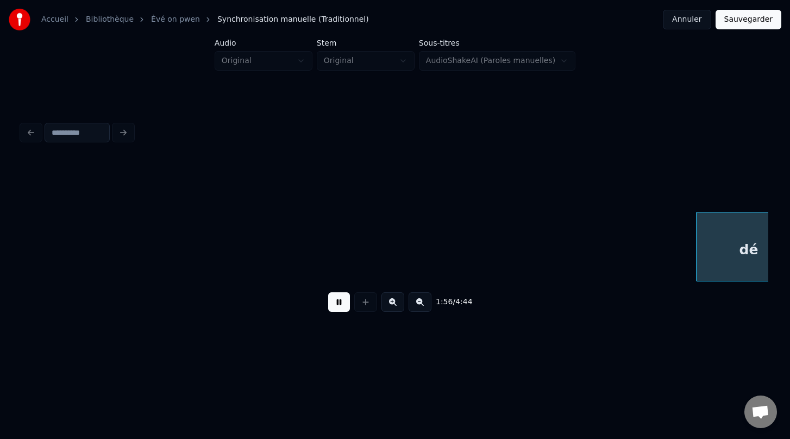
scroll to position [0, 41264]
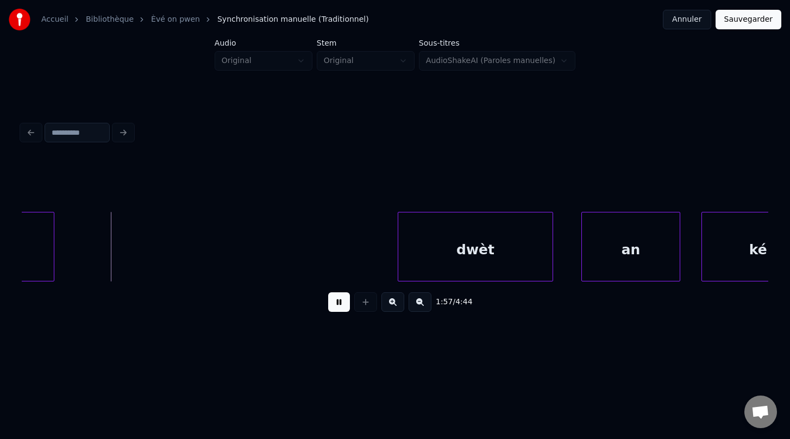
click at [335, 304] on button at bounding box center [339, 302] width 22 height 20
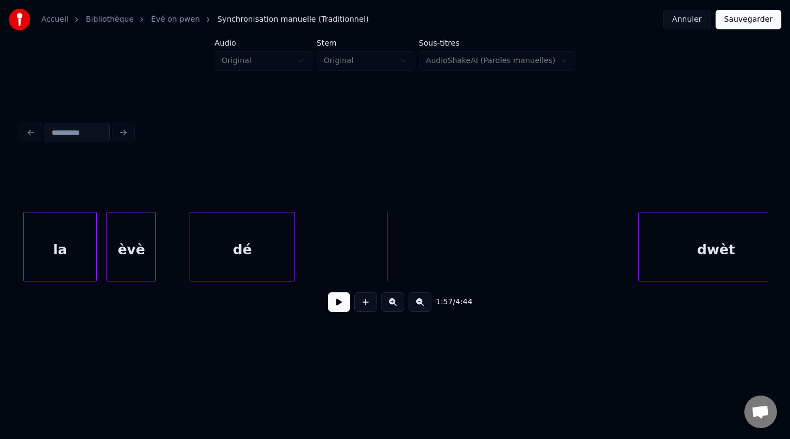
scroll to position [0, 41029]
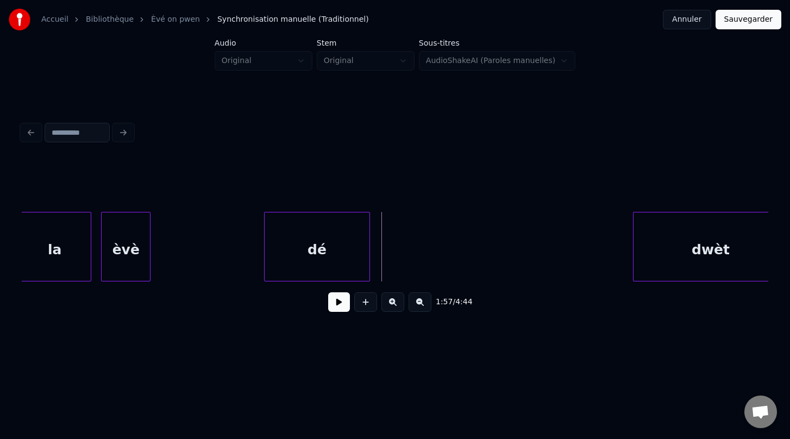
click at [297, 272] on div "dé" at bounding box center [317, 249] width 105 height 74
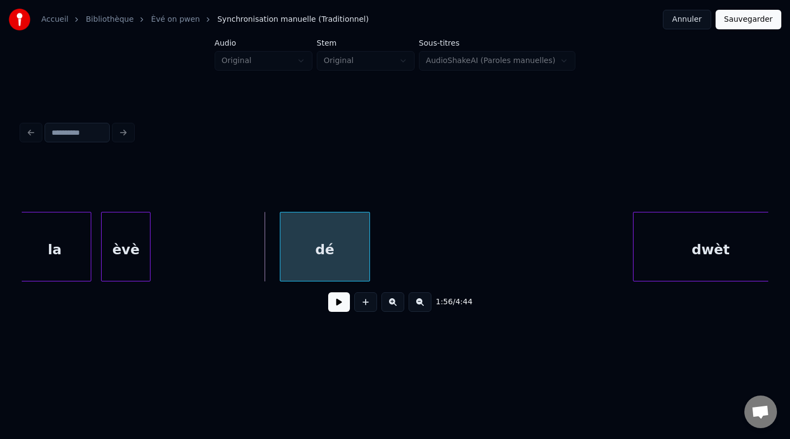
click at [281, 256] on div at bounding box center [281, 246] width 3 height 68
click at [356, 254] on div at bounding box center [356, 246] width 3 height 68
click at [221, 255] on div at bounding box center [220, 246] width 3 height 68
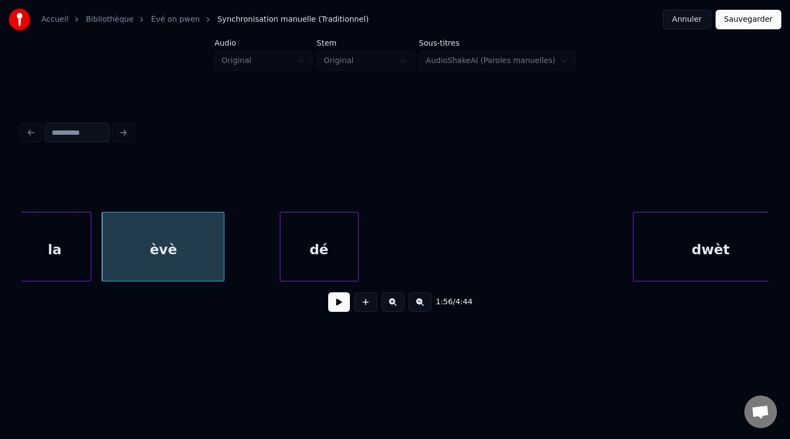
click at [201, 256] on div "èvè" at bounding box center [163, 249] width 121 height 74
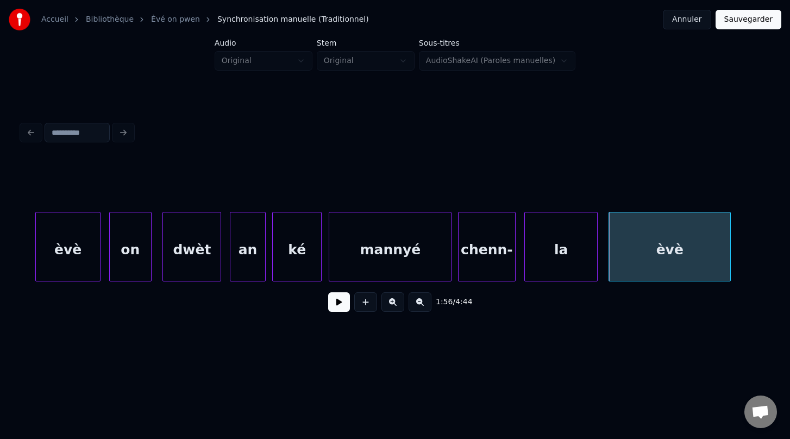
scroll to position [0, 40504]
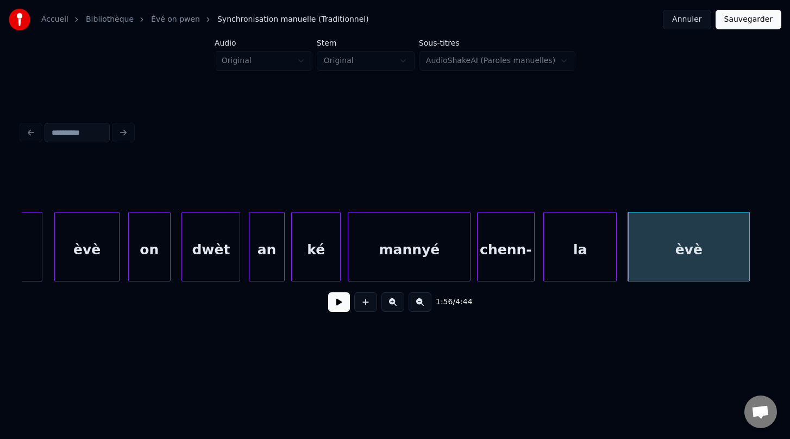
click at [109, 249] on div "èvè" at bounding box center [87, 249] width 64 height 74
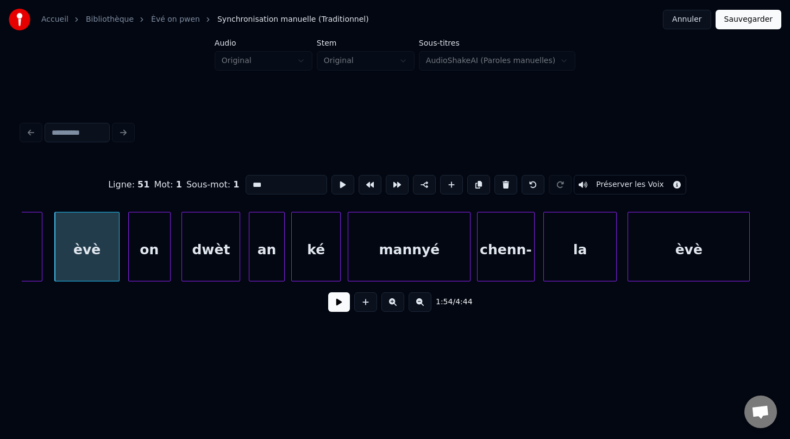
click at [336, 300] on button at bounding box center [339, 302] width 22 height 20
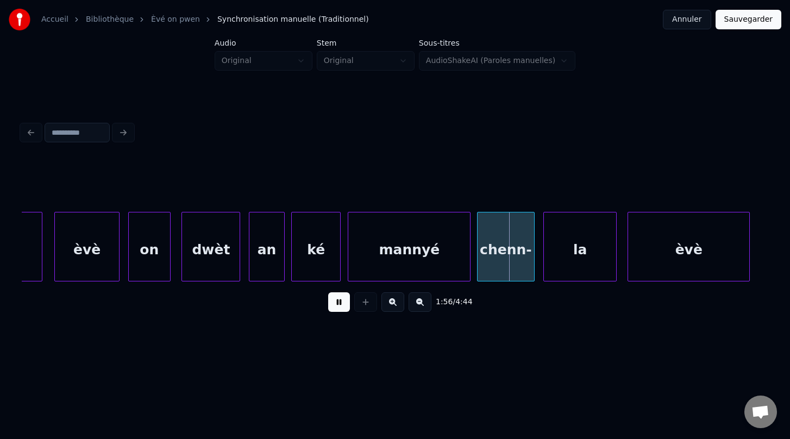
click at [336, 300] on button at bounding box center [339, 302] width 22 height 20
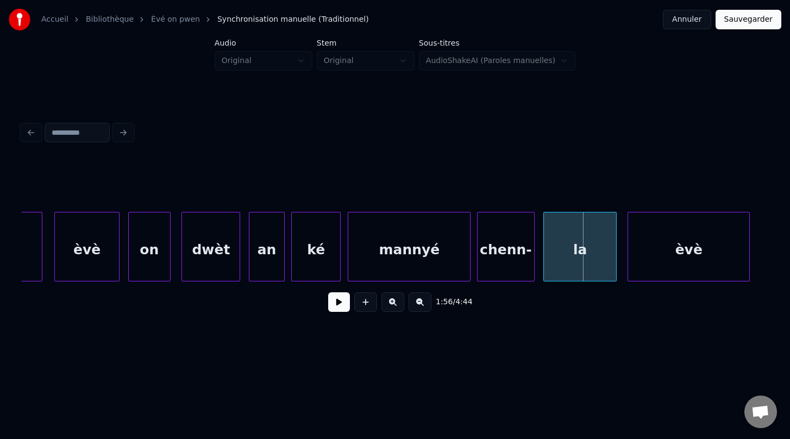
click at [336, 300] on button at bounding box center [339, 302] width 22 height 20
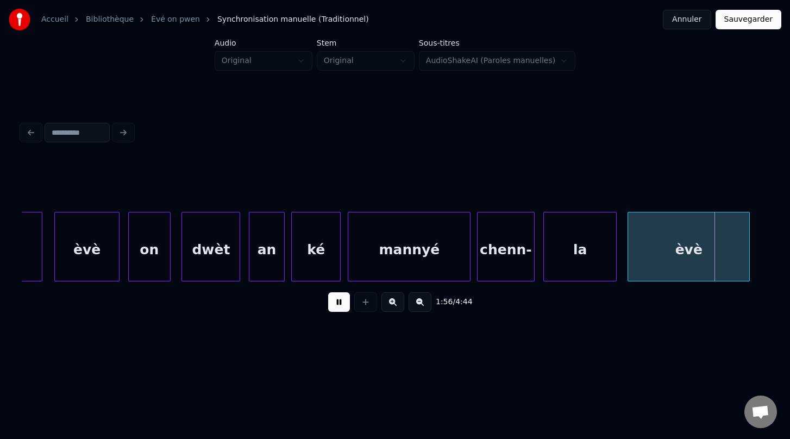
click at [336, 300] on button at bounding box center [339, 302] width 22 height 20
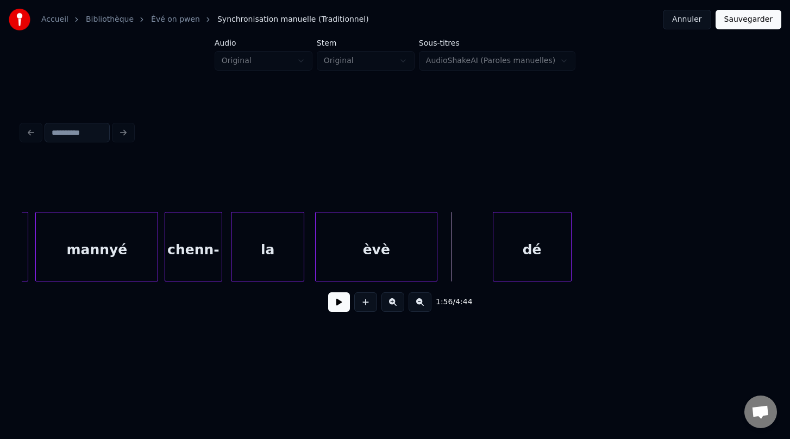
scroll to position [0, 40820]
click at [337, 304] on button at bounding box center [339, 302] width 22 height 20
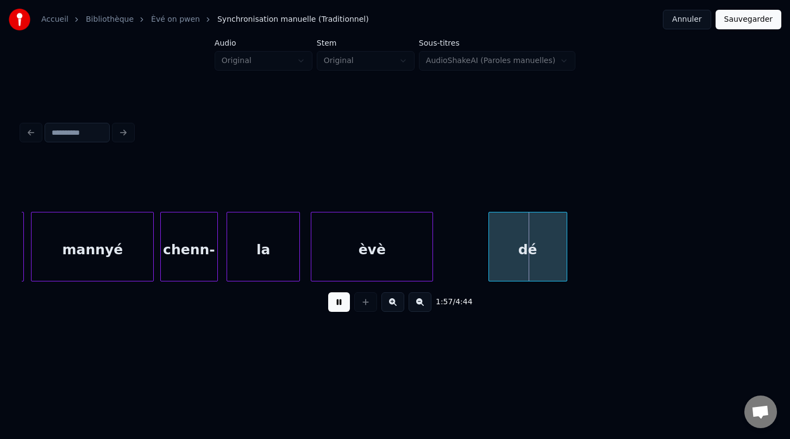
click at [337, 304] on button at bounding box center [339, 302] width 22 height 20
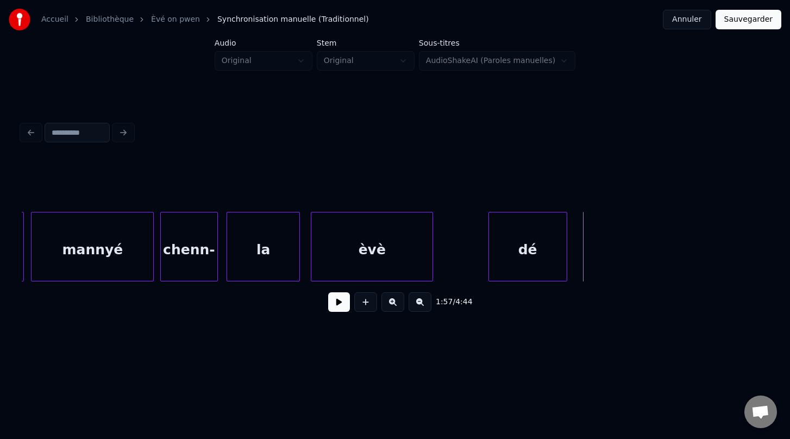
click at [263, 256] on div "la" at bounding box center [263, 249] width 72 height 74
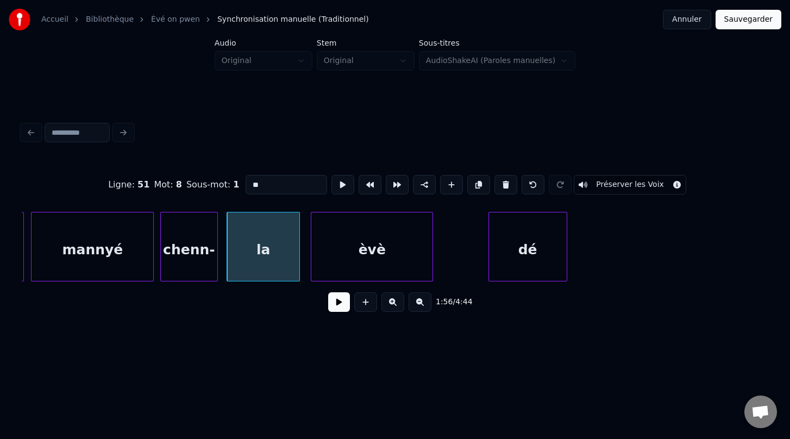
click at [336, 304] on button at bounding box center [339, 302] width 22 height 20
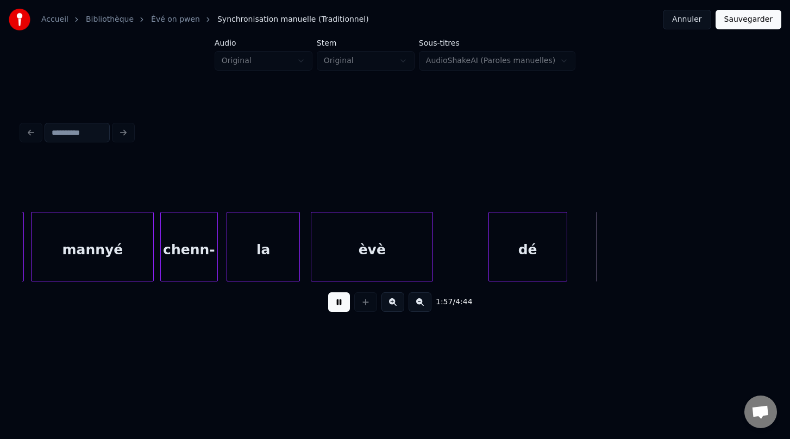
click at [336, 304] on button at bounding box center [339, 302] width 22 height 20
click at [482, 255] on div at bounding box center [481, 246] width 3 height 68
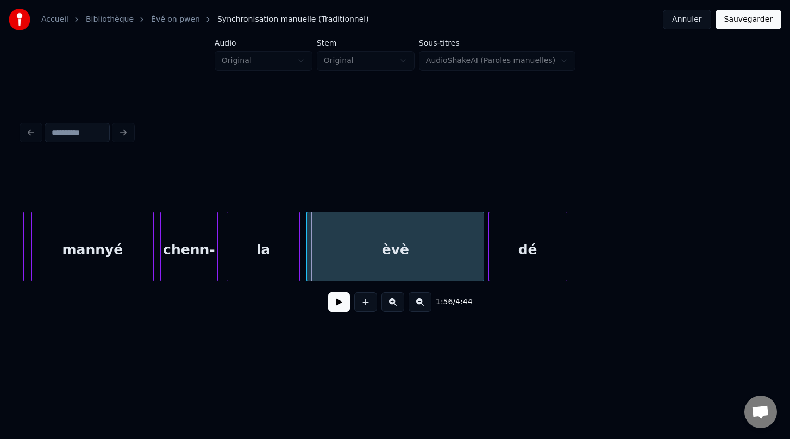
click at [307, 247] on div at bounding box center [308, 246] width 3 height 68
click at [191, 250] on div "chenn-" at bounding box center [189, 249] width 56 height 74
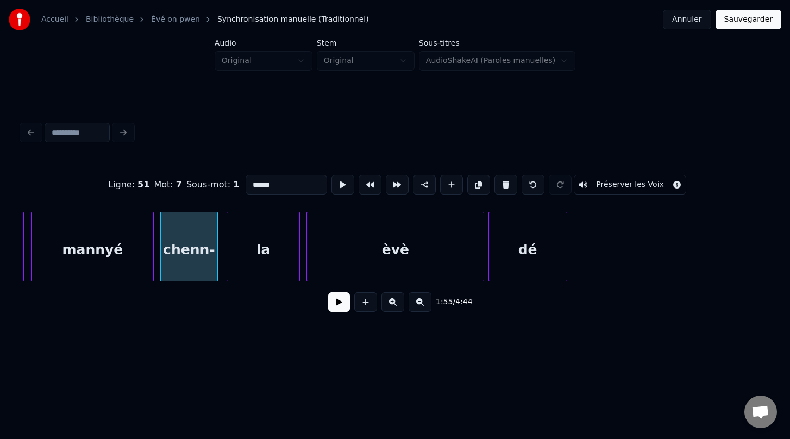
click at [341, 306] on button at bounding box center [339, 302] width 22 height 20
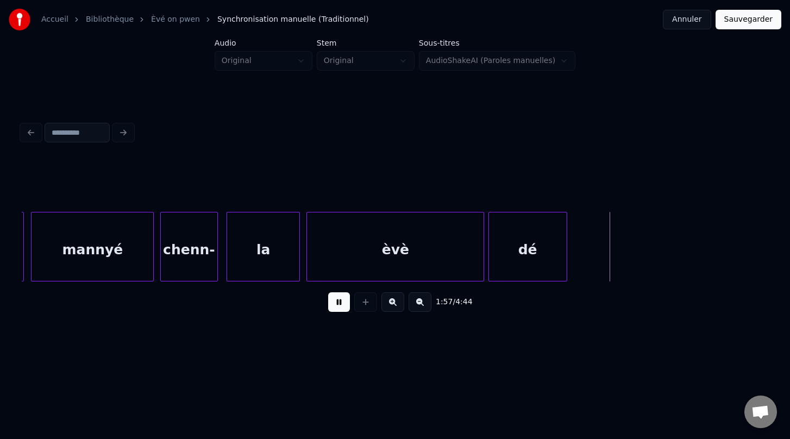
click at [341, 306] on button at bounding box center [339, 302] width 22 height 20
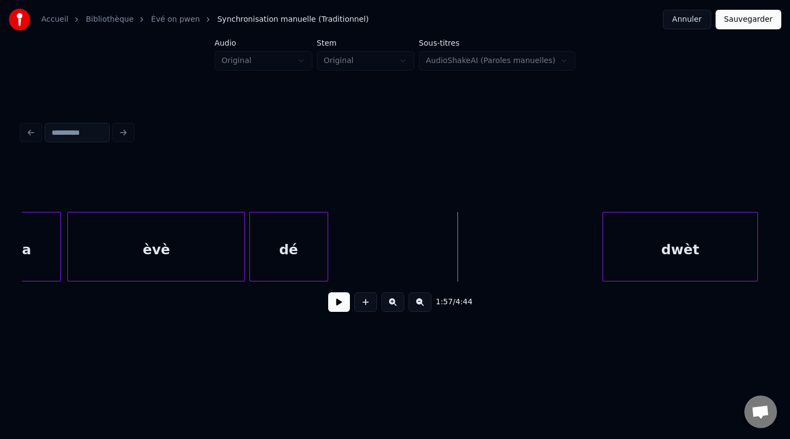
scroll to position [0, 41070]
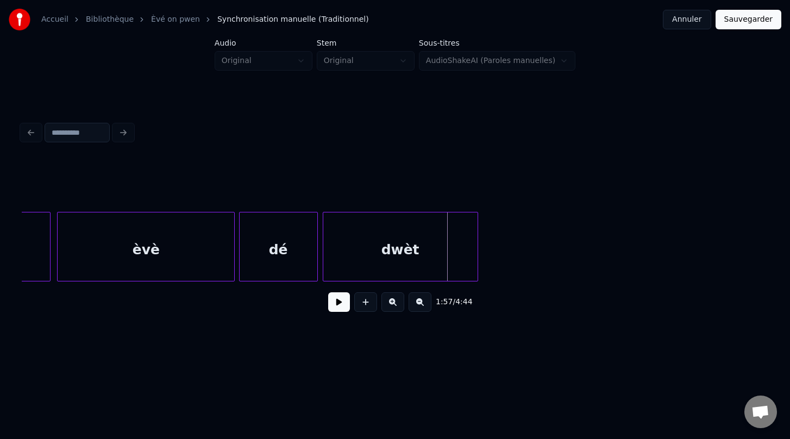
click at [415, 219] on div "dwèt" at bounding box center [400, 249] width 154 height 74
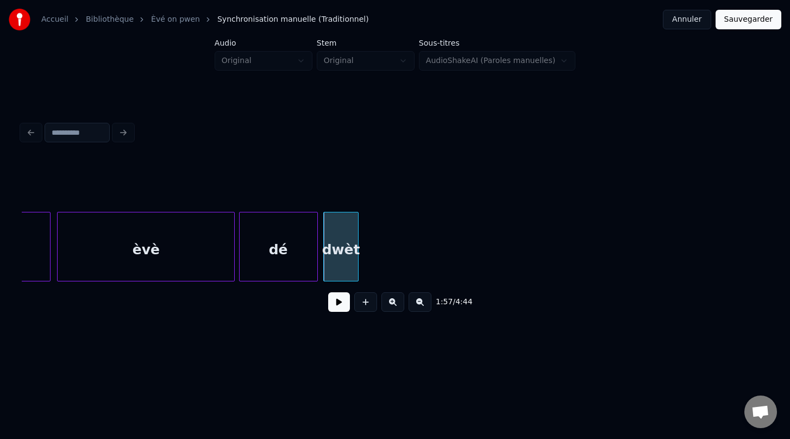
click at [356, 249] on div at bounding box center [356, 246] width 3 height 68
click at [280, 259] on div "dé" at bounding box center [279, 249] width 78 height 74
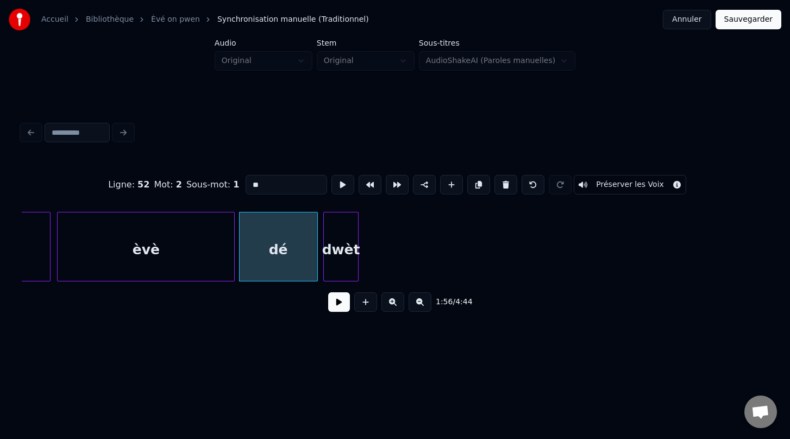
click at [337, 304] on button at bounding box center [339, 302] width 22 height 20
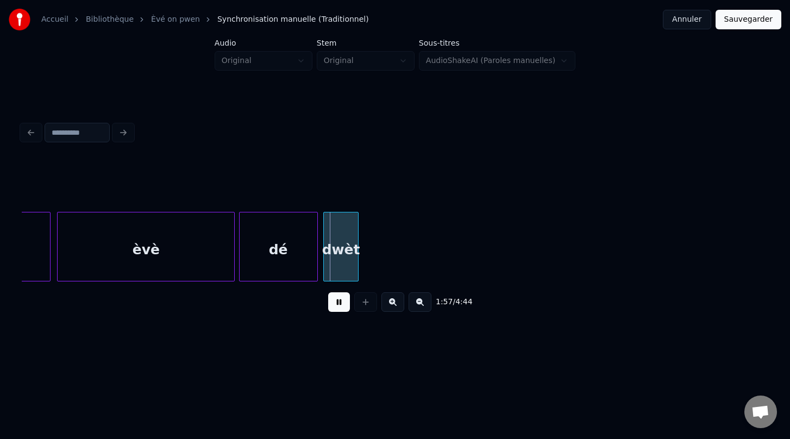
click at [337, 304] on button at bounding box center [339, 302] width 22 height 20
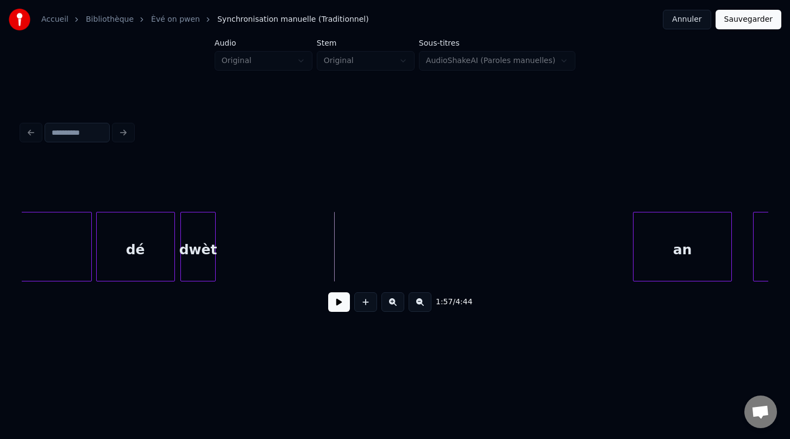
scroll to position [0, 41220]
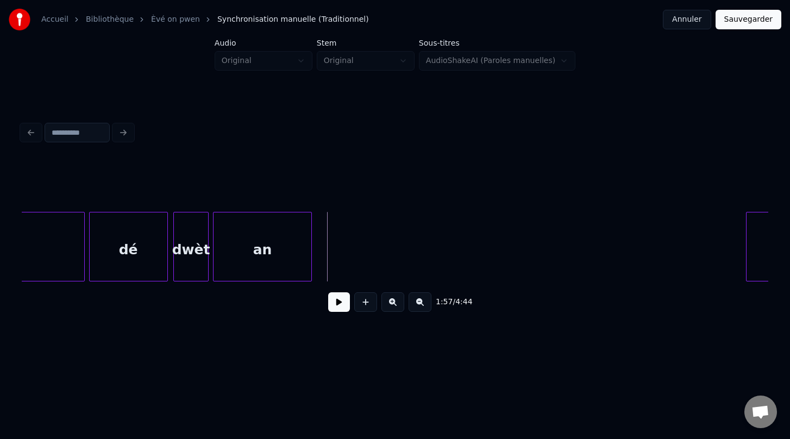
click at [257, 183] on div "1:57 / 4:44" at bounding box center [395, 240] width 746 height 165
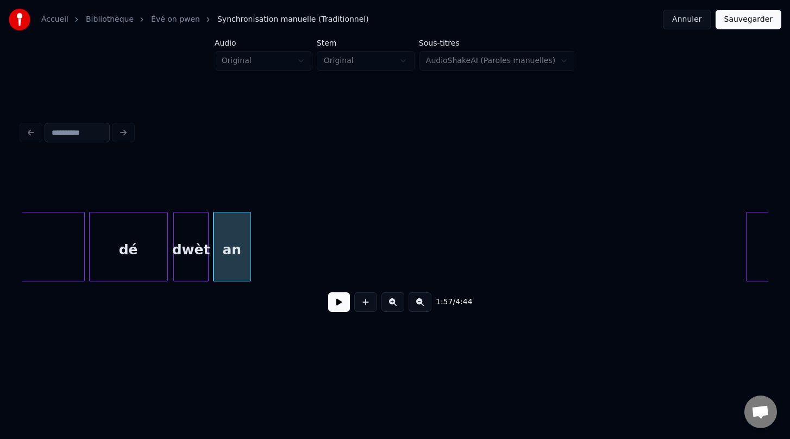
click at [248, 232] on div at bounding box center [248, 246] width 3 height 68
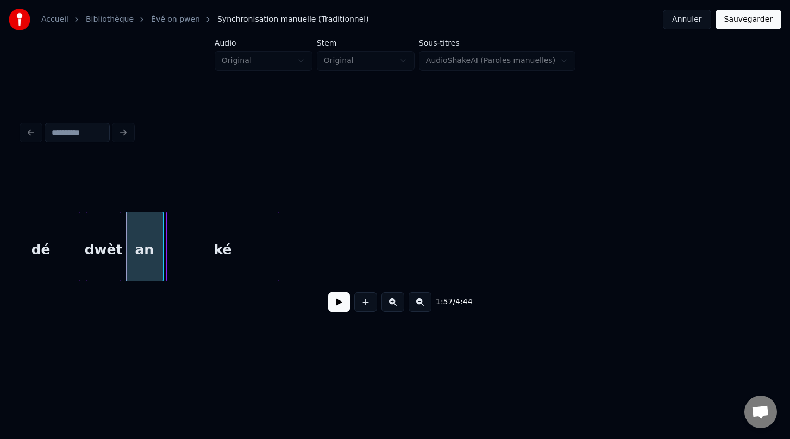
click at [266, 187] on div "1:57 / 4:44" at bounding box center [395, 240] width 746 height 165
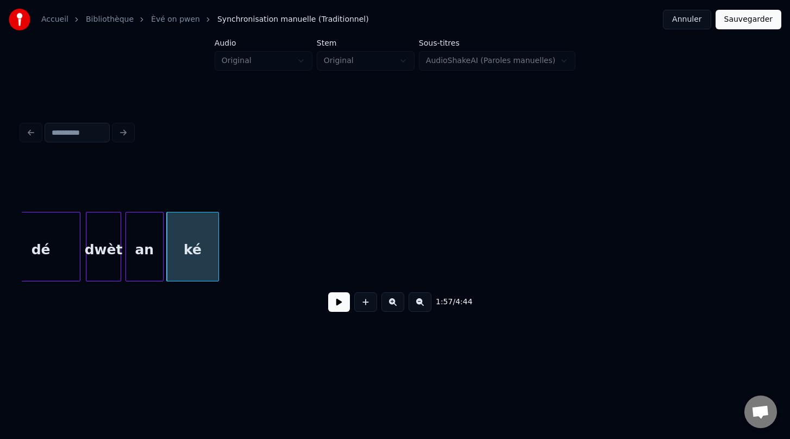
click at [217, 246] on div at bounding box center [216, 246] width 3 height 68
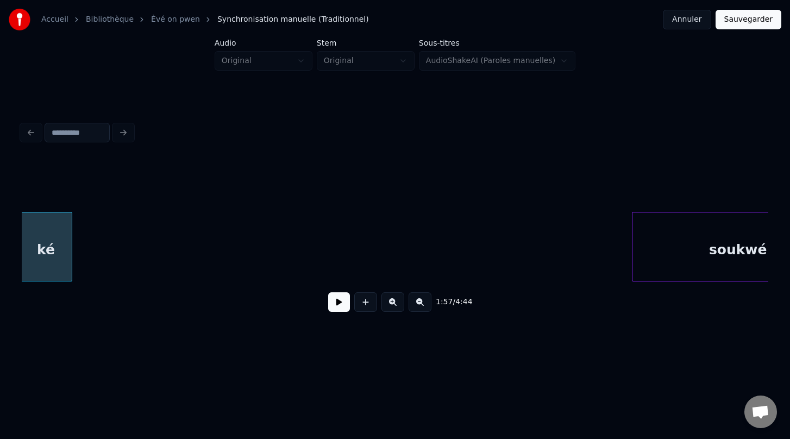
scroll to position [0, 41527]
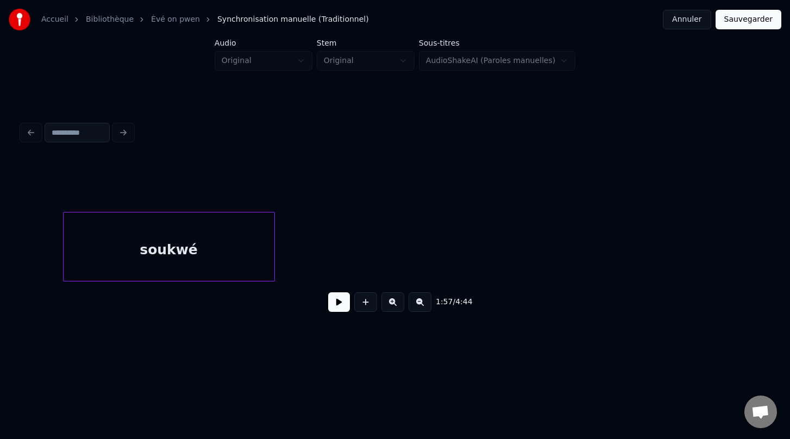
click at [173, 145] on div "1:57 / 4:44" at bounding box center [394, 219] width 755 height 215
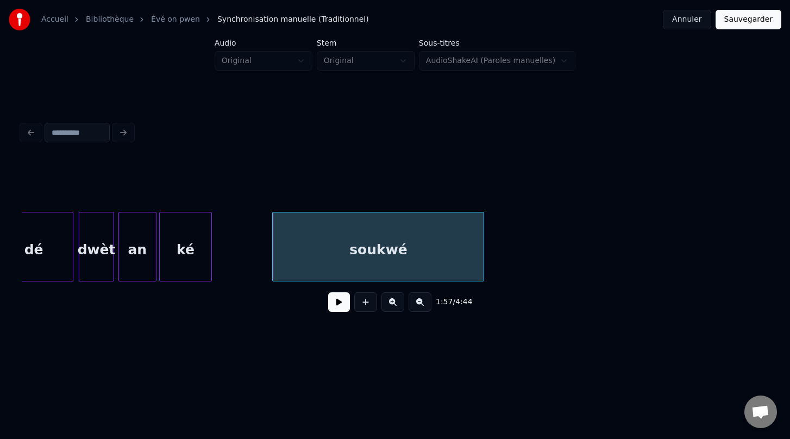
scroll to position [0, 41313]
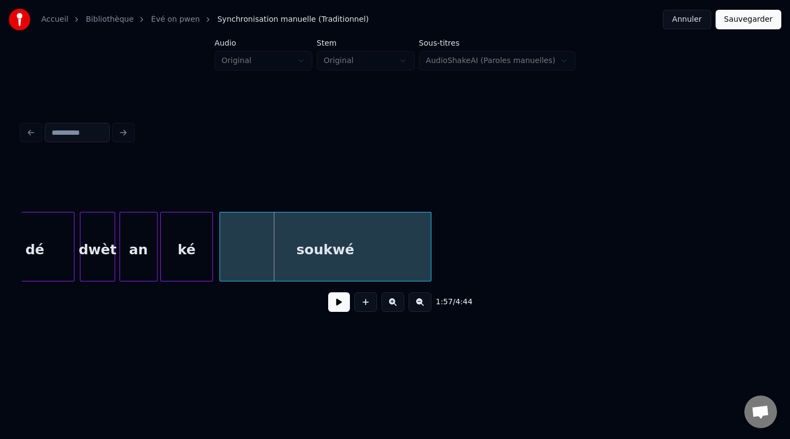
click at [274, 248] on div "soukwé" at bounding box center [325, 249] width 211 height 74
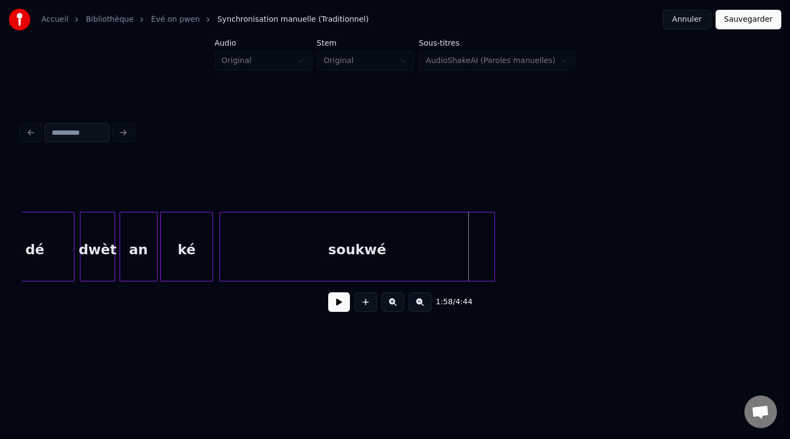
click at [494, 262] on div at bounding box center [492, 246] width 3 height 68
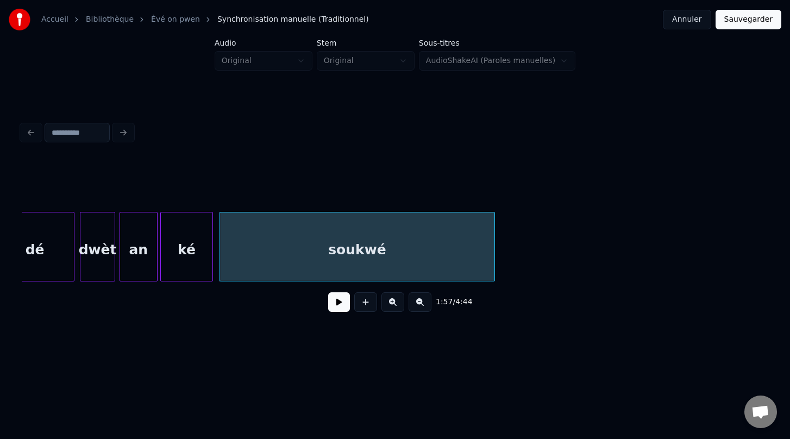
click at [138, 252] on div "an" at bounding box center [138, 249] width 37 height 74
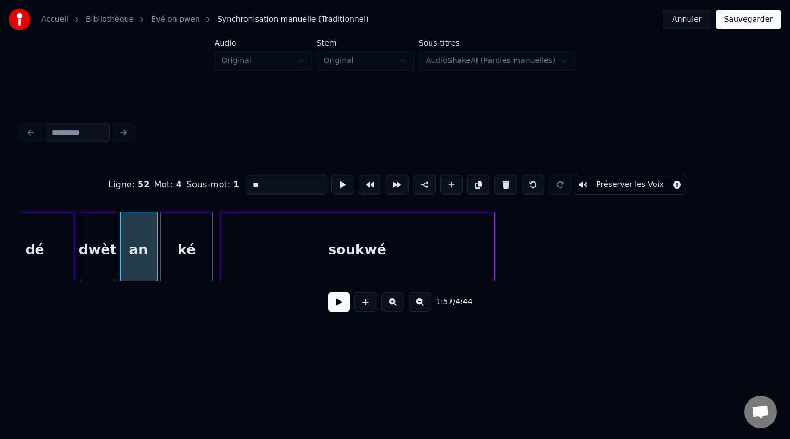
click at [340, 301] on button at bounding box center [339, 302] width 22 height 20
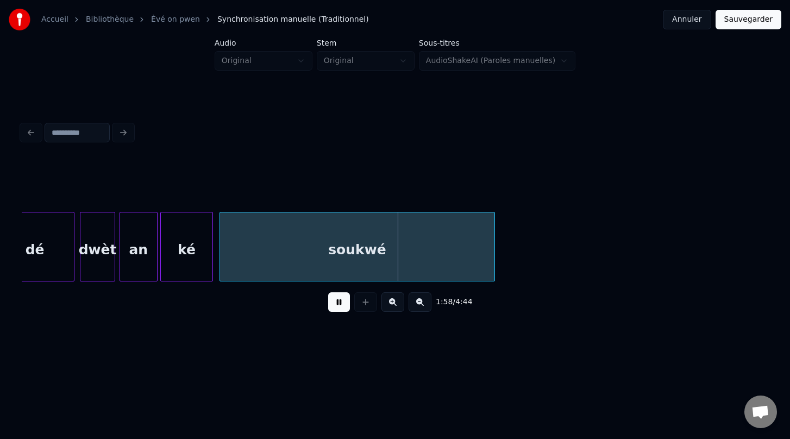
click at [340, 301] on button at bounding box center [339, 302] width 22 height 20
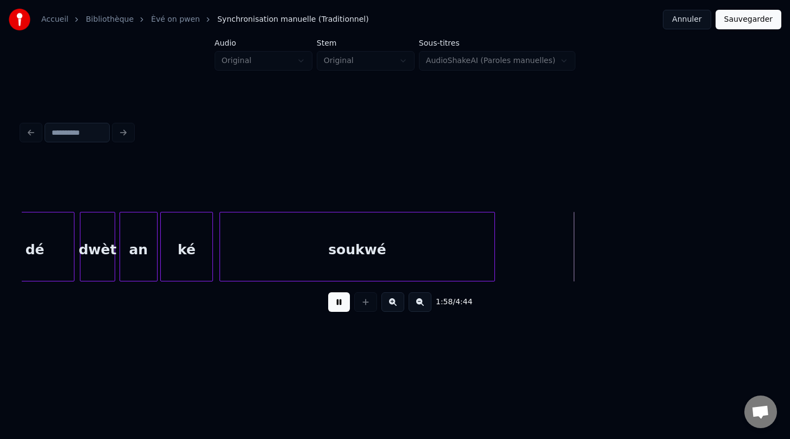
click at [340, 301] on button at bounding box center [339, 302] width 22 height 20
click at [407, 245] on div at bounding box center [406, 246] width 3 height 68
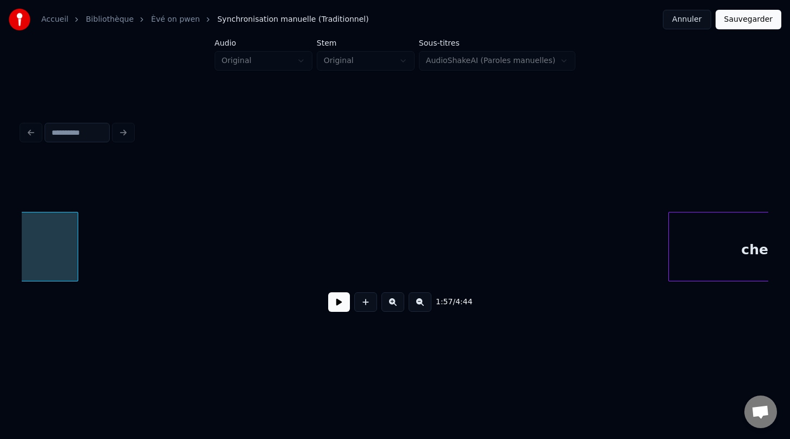
scroll to position [0, 41744]
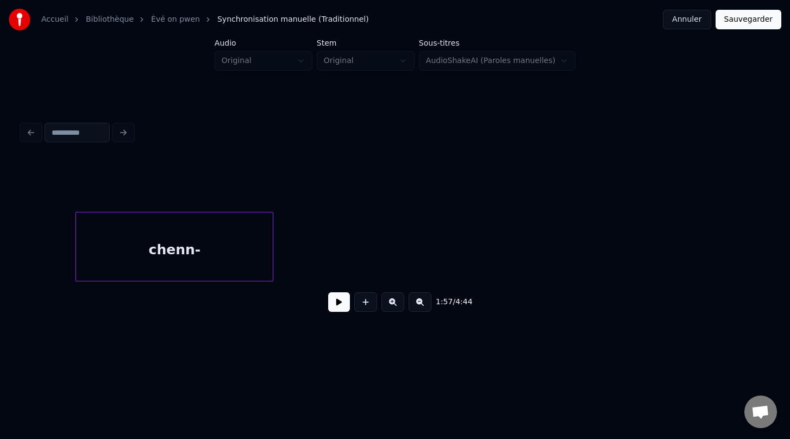
click at [109, 217] on div "chenn-" at bounding box center [174, 249] width 197 height 74
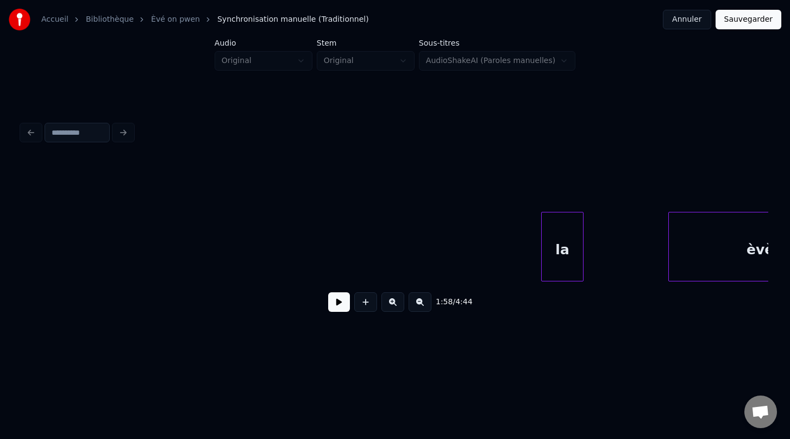
scroll to position [0, 42010]
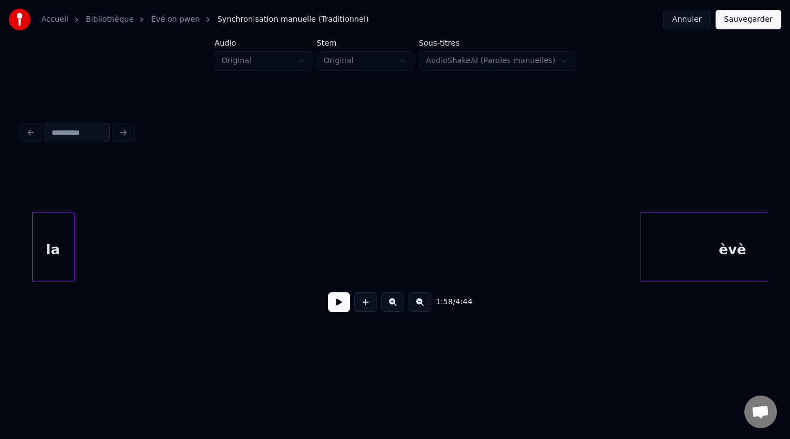
click at [61, 213] on div "la" at bounding box center [53, 249] width 41 height 74
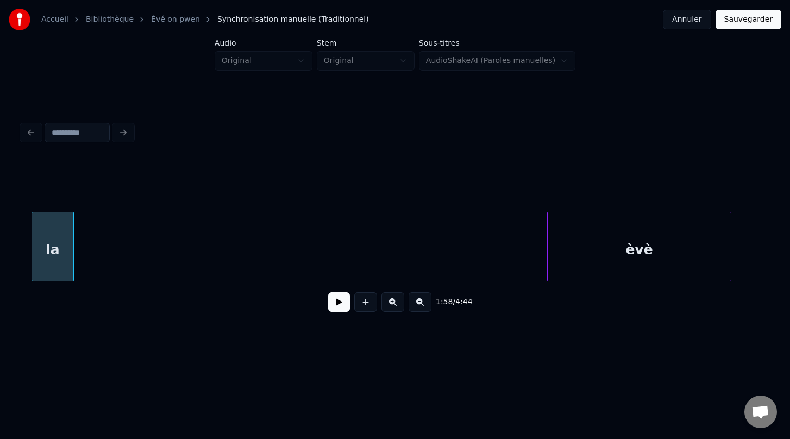
scroll to position [0, 42059]
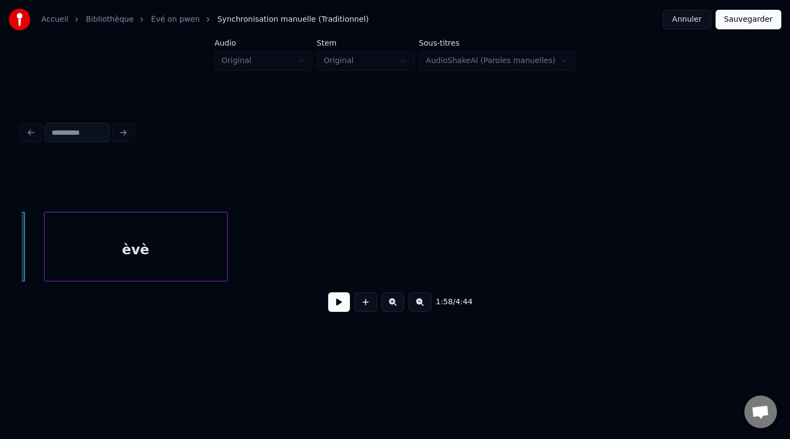
click at [182, 221] on div "èvè" at bounding box center [136, 249] width 183 height 74
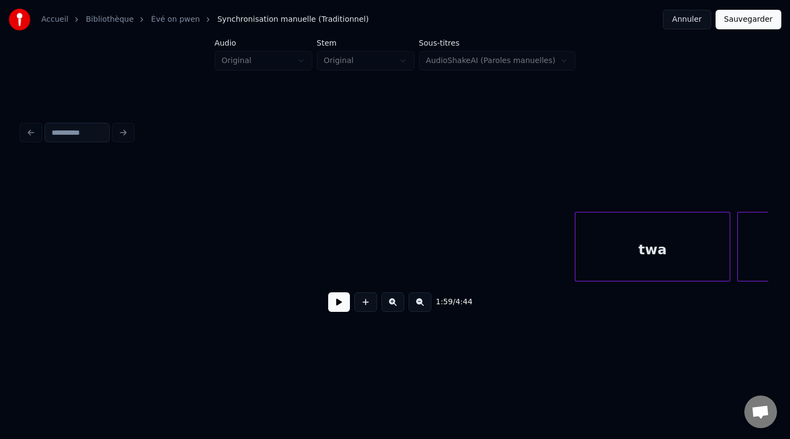
scroll to position [0, 42265]
click at [619, 254] on div "twa" at bounding box center [654, 249] width 154 height 74
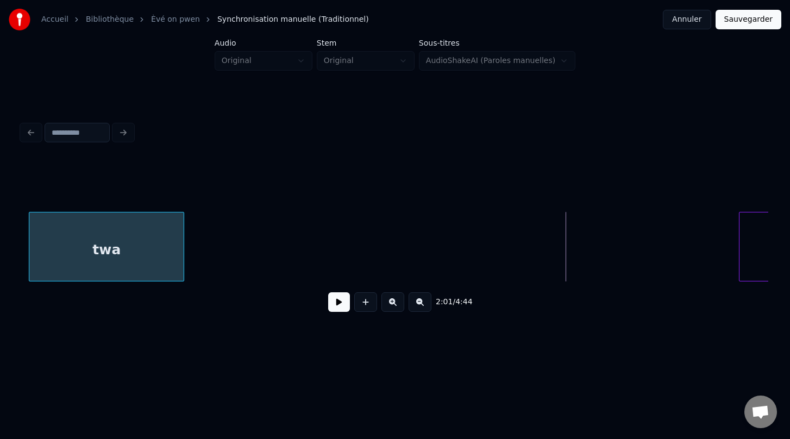
click at [83, 237] on div "twa" at bounding box center [106, 249] width 154 height 74
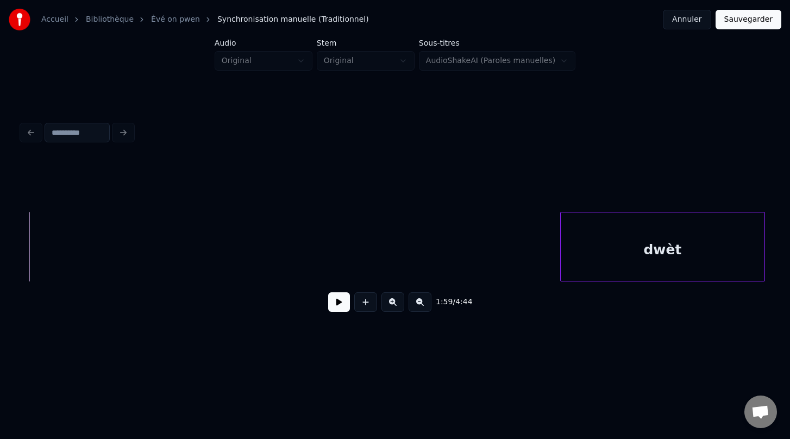
scroll to position [0, 42437]
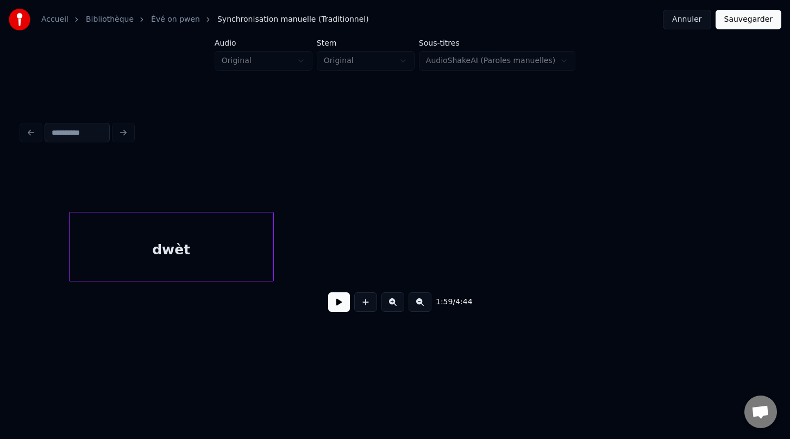
click at [260, 211] on div "1:59 / 4:44" at bounding box center [395, 240] width 746 height 165
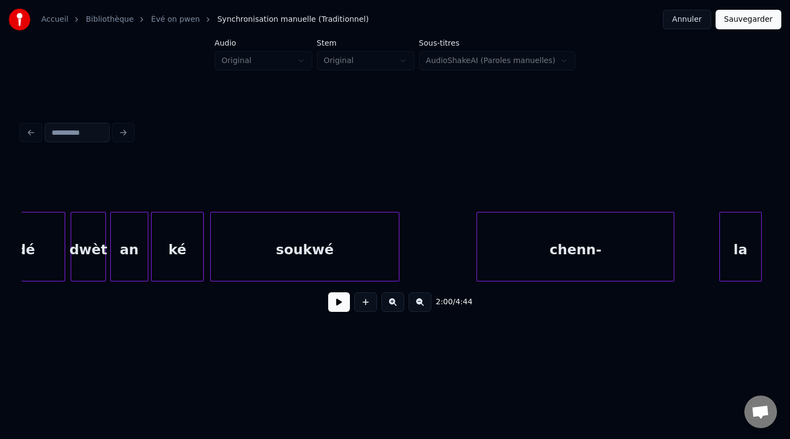
scroll to position [0, 41321]
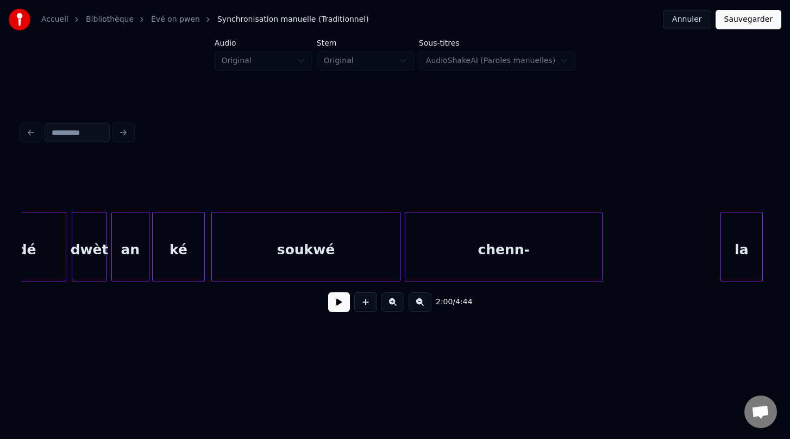
click at [447, 250] on div "chenn-" at bounding box center [503, 249] width 197 height 74
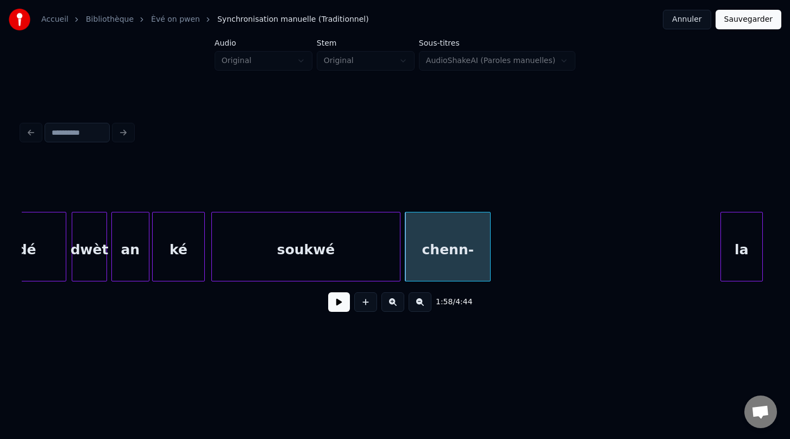
click at [489, 243] on div at bounding box center [488, 246] width 3 height 68
click at [520, 246] on div "la" at bounding box center [520, 249] width 41 height 74
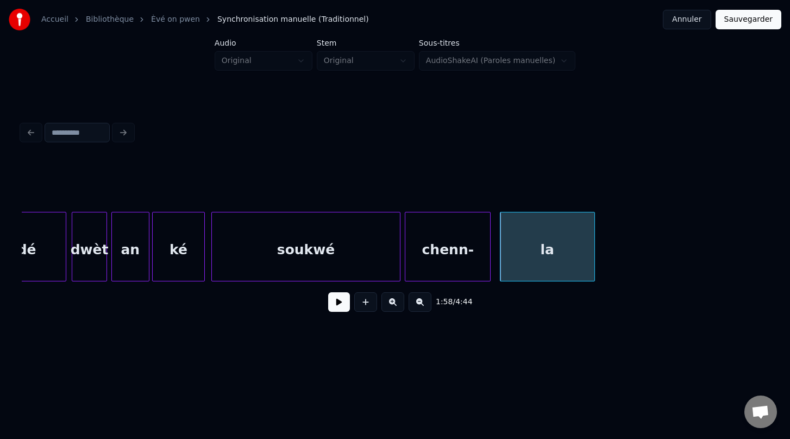
click at [594, 259] on div at bounding box center [592, 246] width 3 height 68
click at [51, 258] on div "dé" at bounding box center [27, 249] width 78 height 74
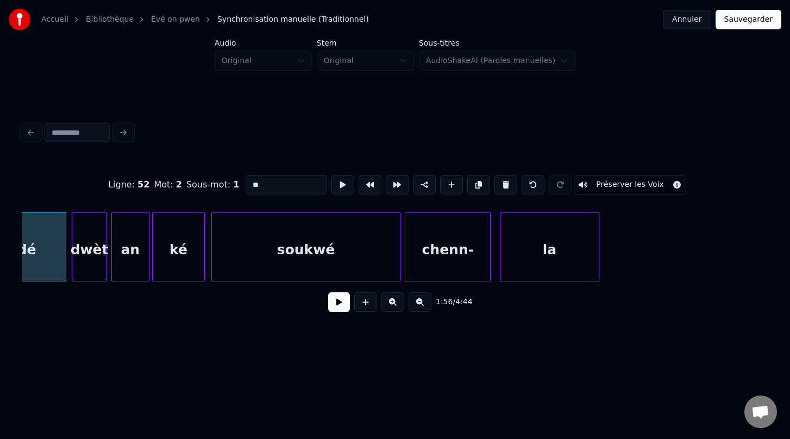
scroll to position [0, 41287]
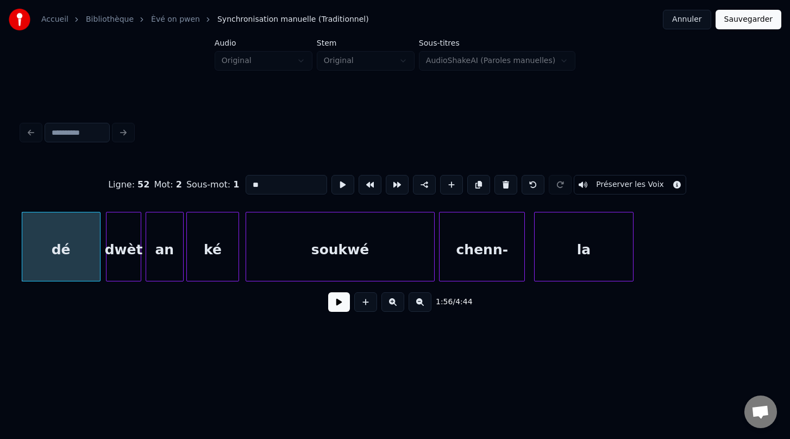
click at [338, 300] on button at bounding box center [339, 302] width 22 height 20
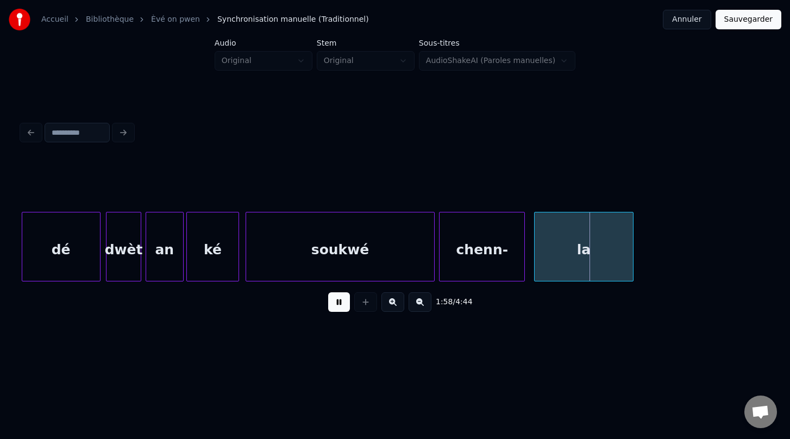
click at [338, 300] on button at bounding box center [339, 302] width 22 height 20
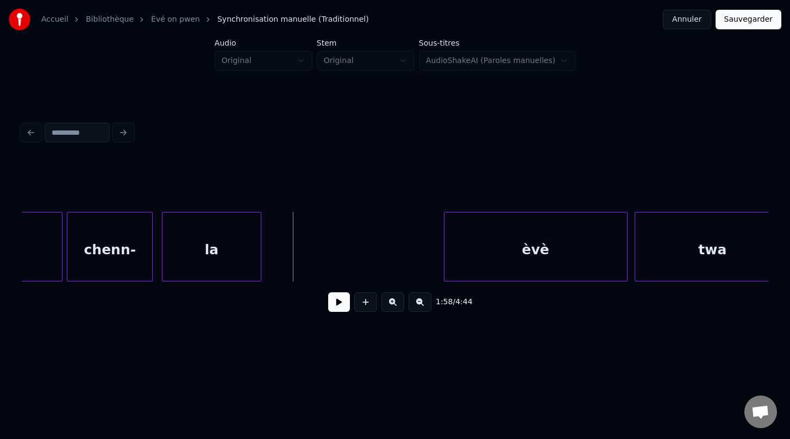
scroll to position [0, 41660]
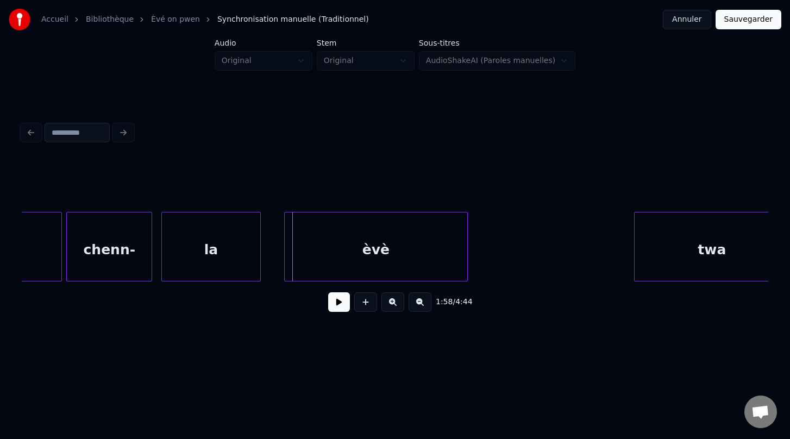
click at [370, 237] on div "èvè" at bounding box center [376, 249] width 183 height 74
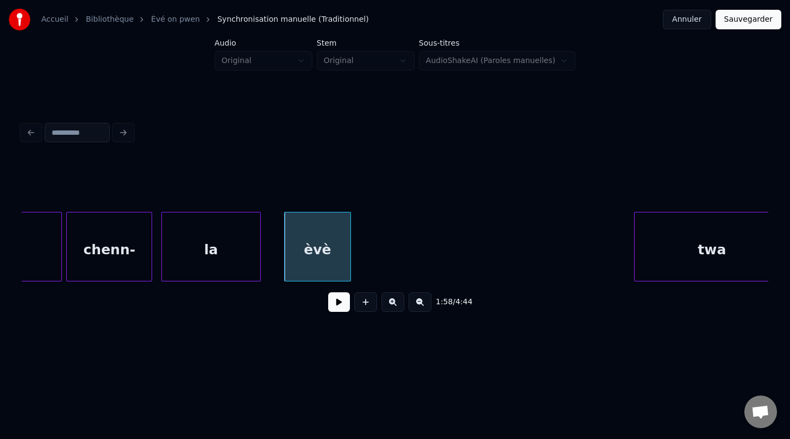
click at [349, 242] on div at bounding box center [348, 246] width 3 height 68
click at [346, 243] on div at bounding box center [347, 246] width 3 height 68
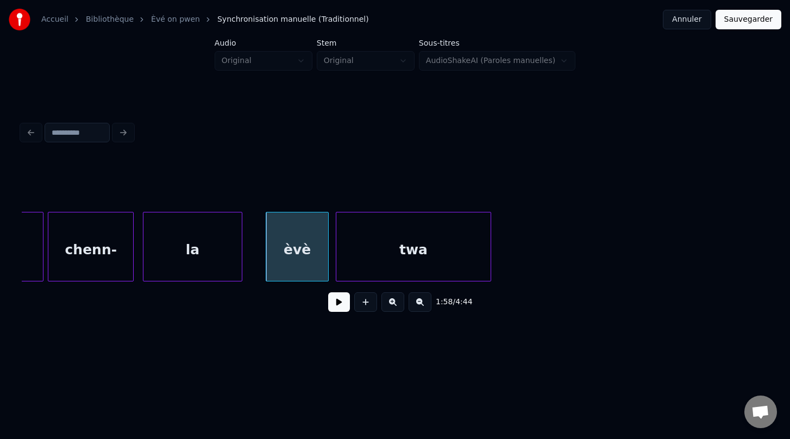
click at [436, 217] on div "twa" at bounding box center [413, 249] width 154 height 74
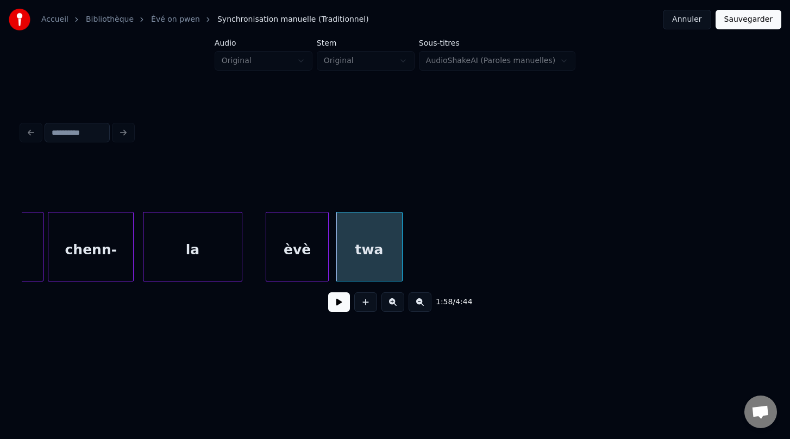
click at [400, 247] on div at bounding box center [400, 246] width 3 height 68
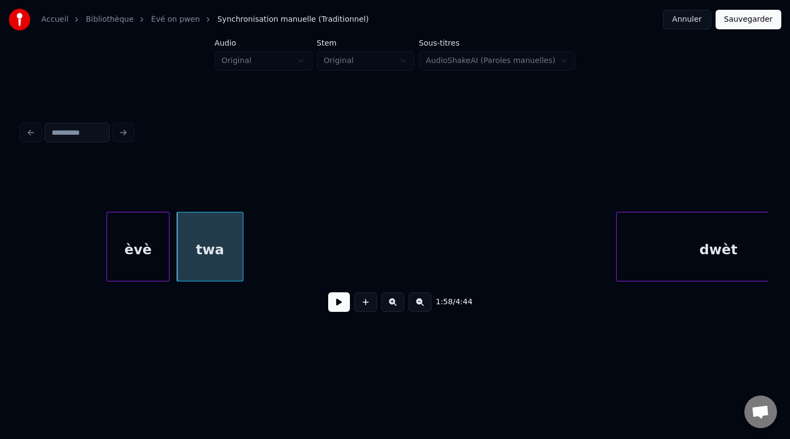
scroll to position [0, 41939]
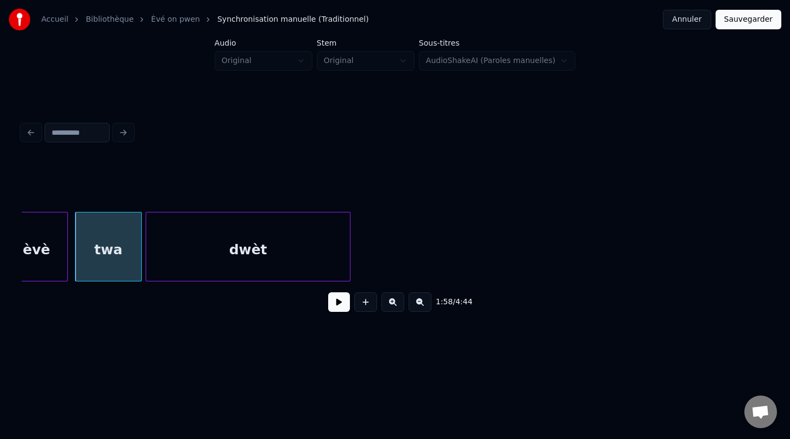
click at [290, 204] on div "1:58 / 4:44" at bounding box center [395, 240] width 746 height 165
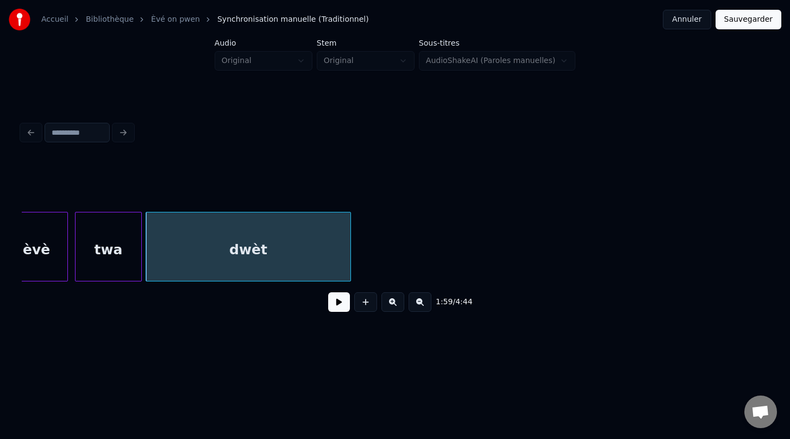
click at [350, 236] on div "dwèt" at bounding box center [248, 247] width 205 height 70
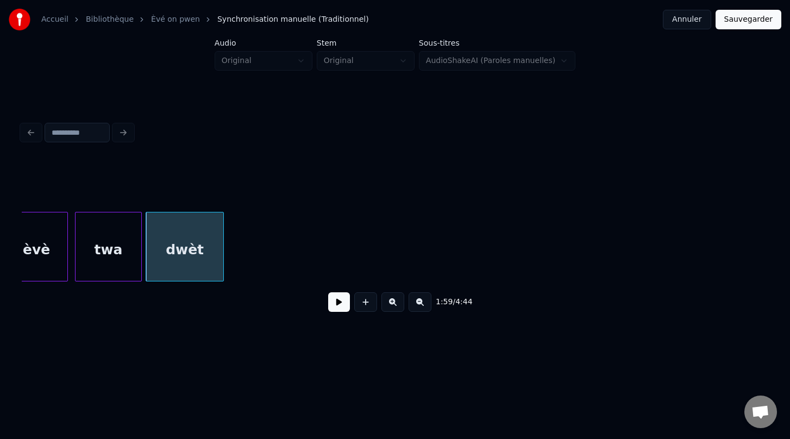
click at [223, 236] on div at bounding box center [221, 246] width 3 height 68
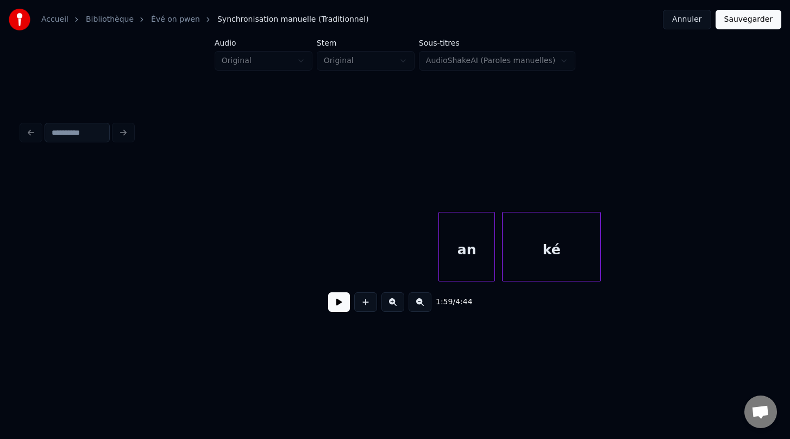
scroll to position [0, 42940]
click at [466, 256] on div "an" at bounding box center [465, 249] width 55 height 74
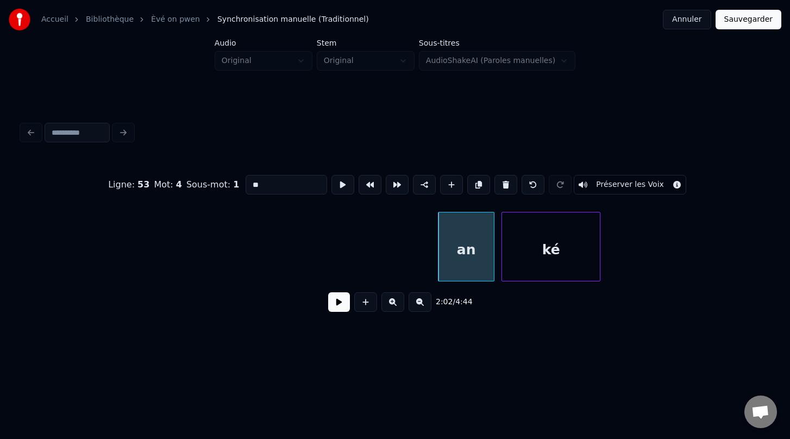
click at [564, 258] on div "ké" at bounding box center [551, 249] width 98 height 74
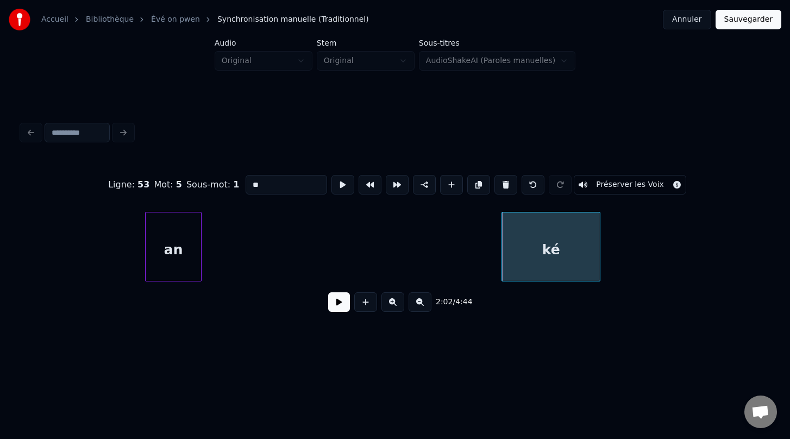
click at [182, 253] on div "an" at bounding box center [173, 249] width 55 height 74
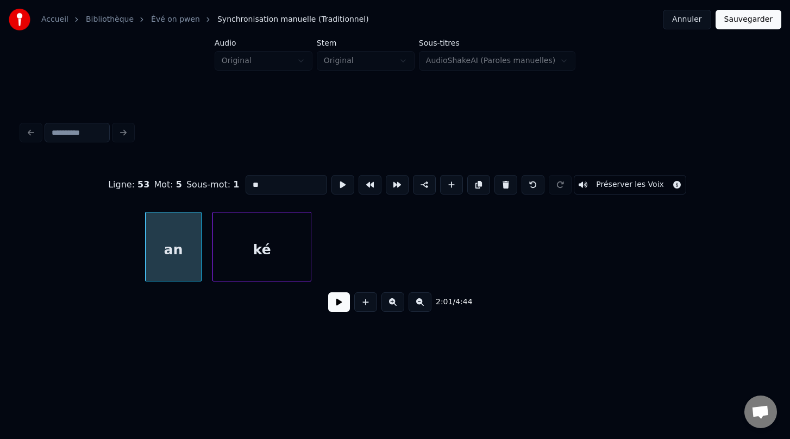
click at [267, 243] on div "ké" at bounding box center [262, 249] width 98 height 74
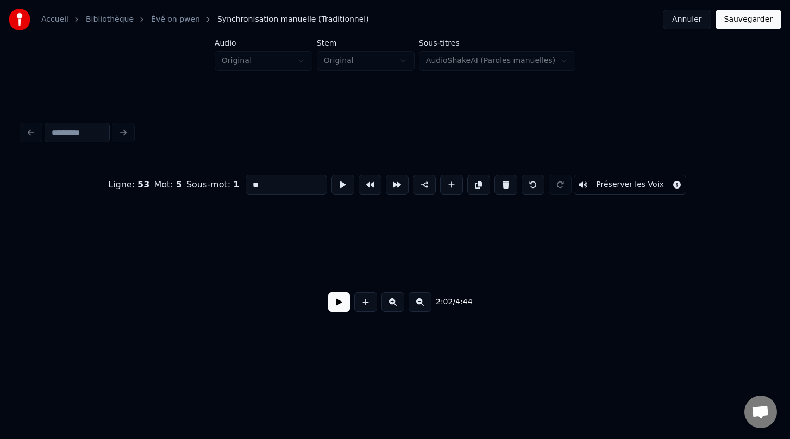
scroll to position [0, 42305]
drag, startPoint x: 313, startPoint y: 243, endPoint x: 274, endPoint y: 317, distance: 83.6
click at [274, 317] on div "Ligne : 53 Mot : 5 Sous-mot : 1 ** Préserver les Voix 2:02 / 4:44" at bounding box center [395, 240] width 746 height 165
click at [420, 306] on button at bounding box center [420, 302] width 23 height 20
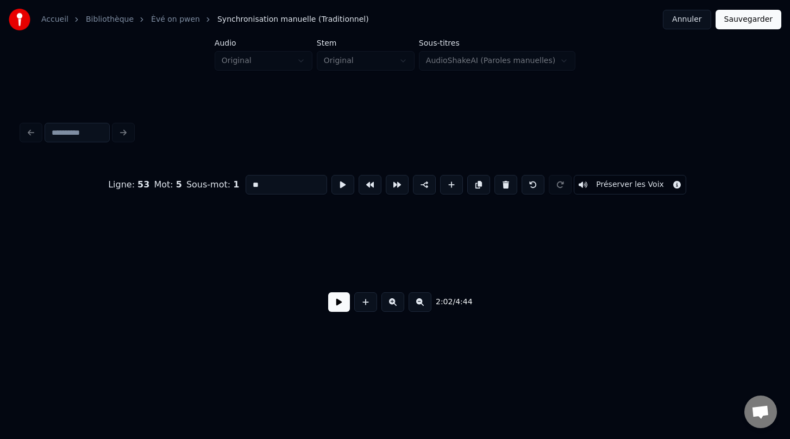
click at [420, 306] on button at bounding box center [420, 302] width 23 height 20
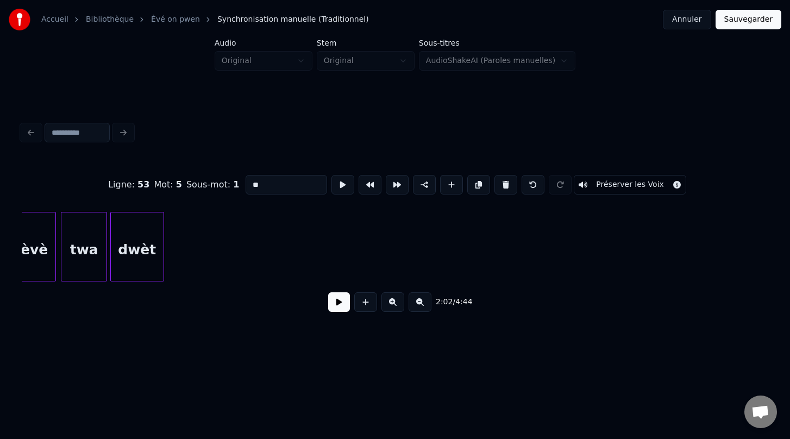
click at [420, 306] on button at bounding box center [420, 302] width 23 height 20
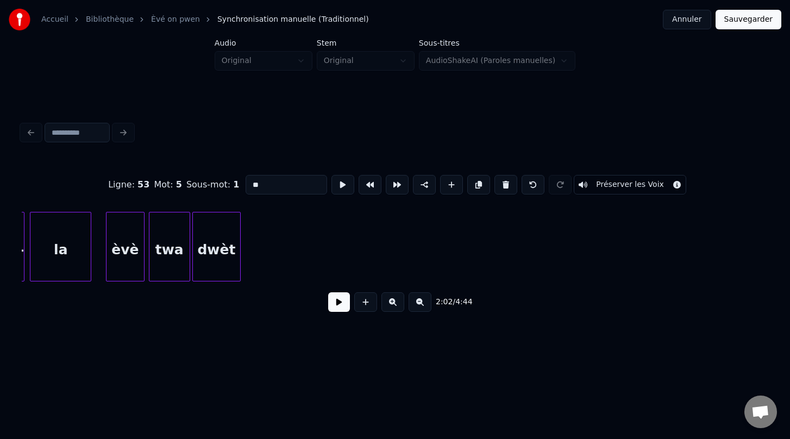
click at [420, 306] on button at bounding box center [420, 302] width 23 height 20
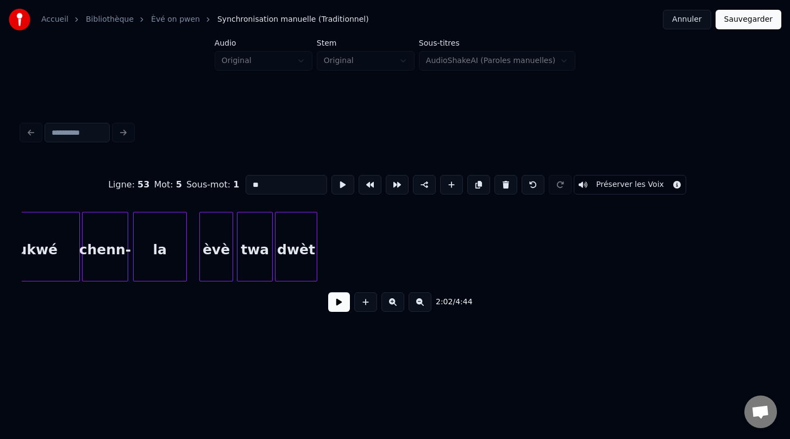
click at [420, 306] on button at bounding box center [420, 302] width 23 height 20
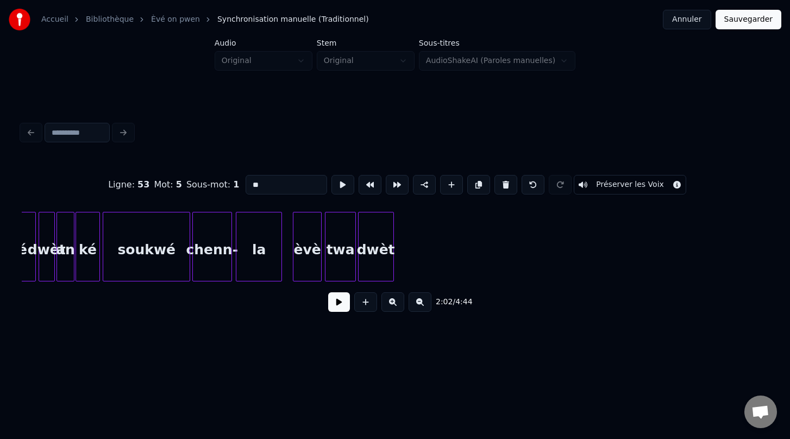
click at [420, 306] on button at bounding box center [420, 302] width 23 height 20
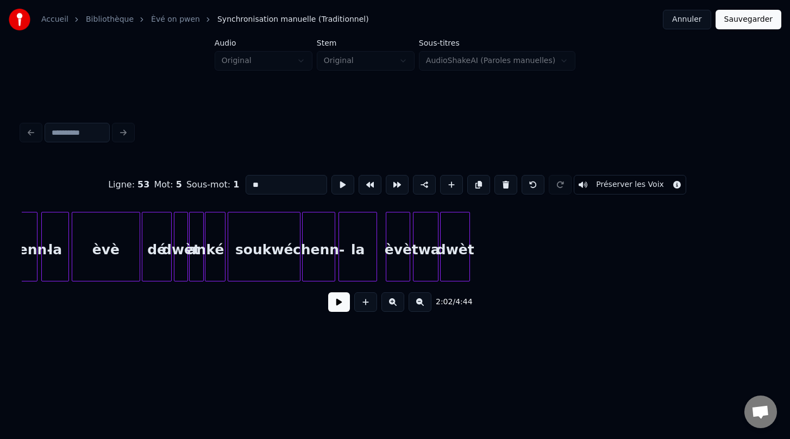
click at [420, 306] on button at bounding box center [420, 302] width 23 height 20
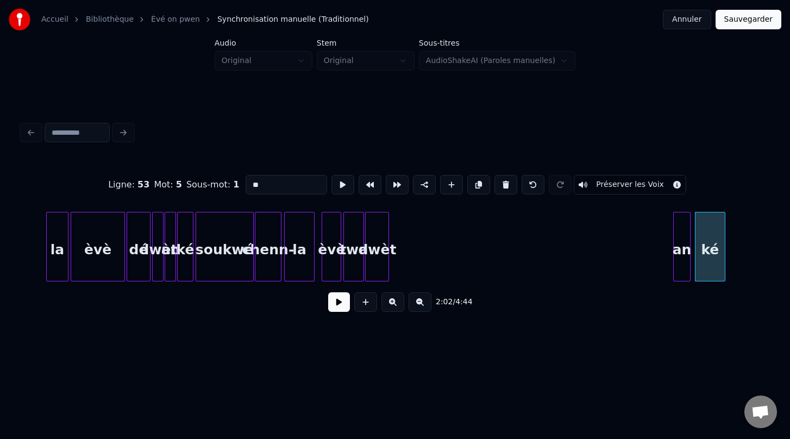
scroll to position [0, 12622]
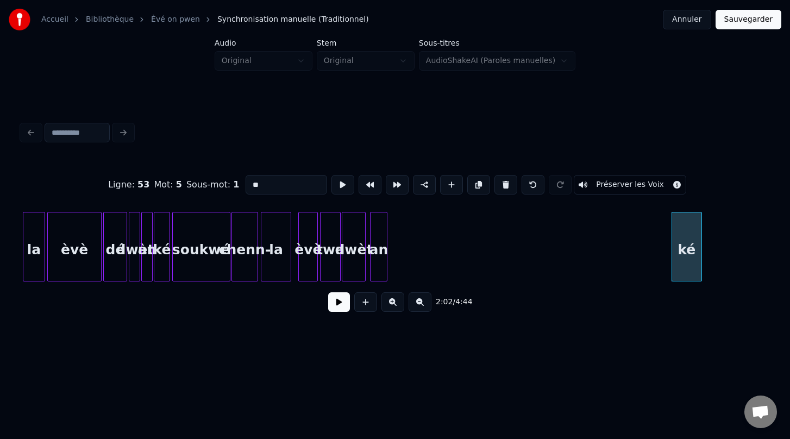
click at [380, 228] on div "an" at bounding box center [378, 249] width 16 height 74
click at [376, 263] on div "an" at bounding box center [377, 249] width 16 height 74
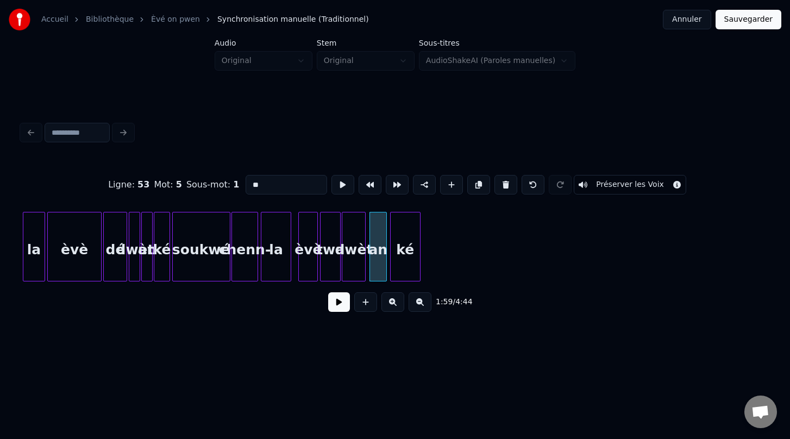
click at [408, 249] on div "ké" at bounding box center [405, 249] width 29 height 74
click at [374, 262] on div "an" at bounding box center [376, 249] width 16 height 74
click at [513, 324] on div "Ligne : 53 Mot : 5 Sous-mot : 1 ** Préserver les Voix 1:59 / 4:44" at bounding box center [394, 219] width 755 height 215
click at [390, 305] on button at bounding box center [392, 302] width 23 height 20
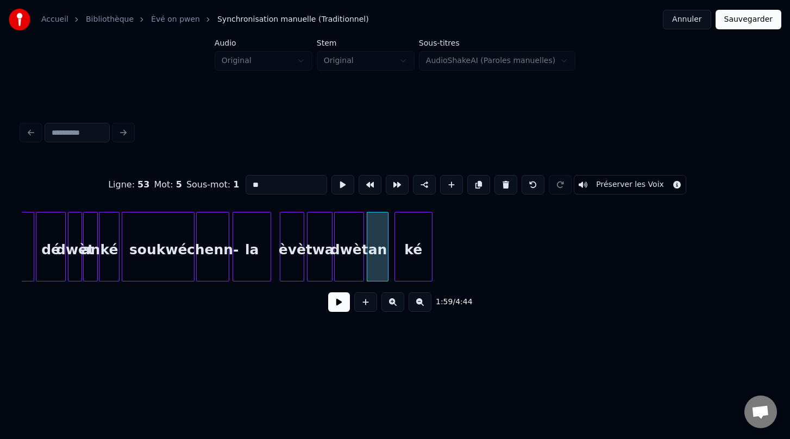
click at [390, 305] on button at bounding box center [392, 302] width 23 height 20
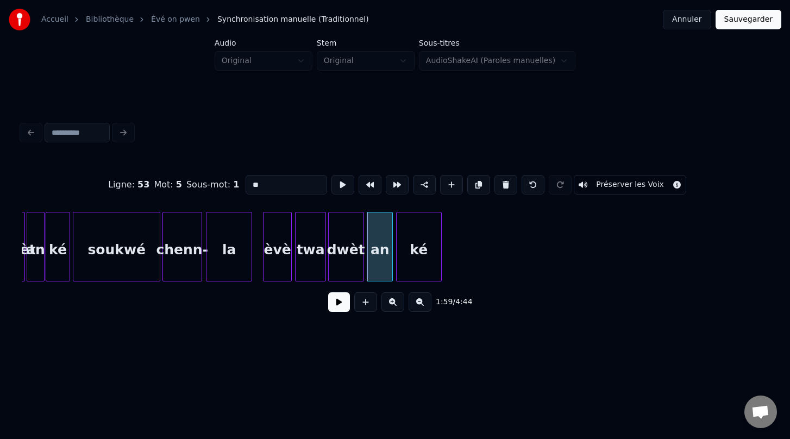
click at [413, 268] on div "ké" at bounding box center [419, 249] width 45 height 74
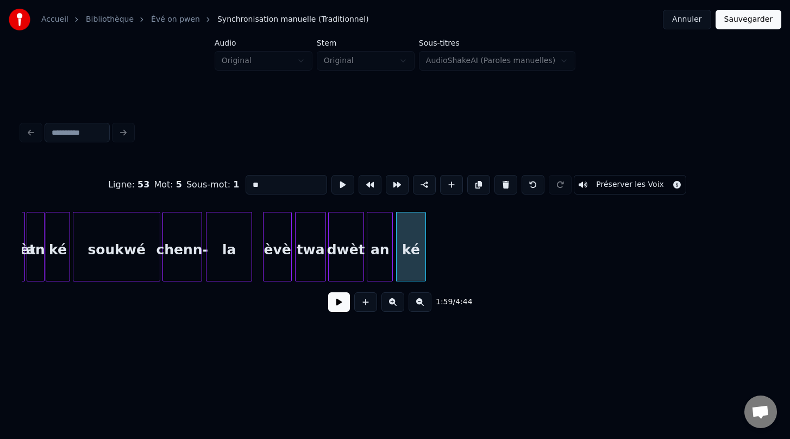
click at [425, 248] on div at bounding box center [423, 246] width 3 height 68
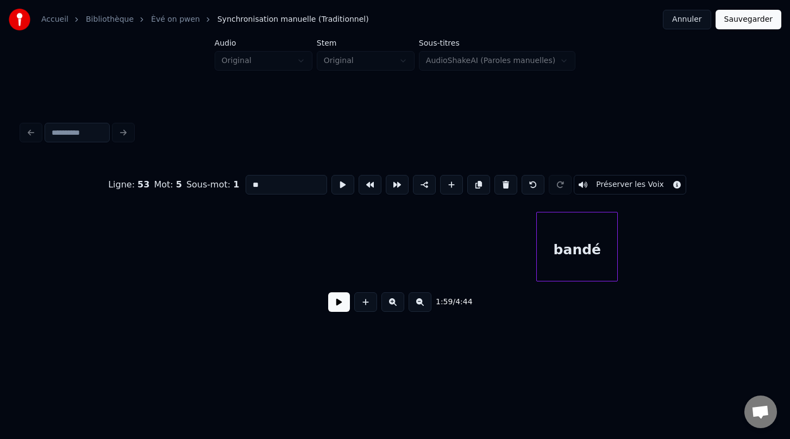
scroll to position [0, 19838]
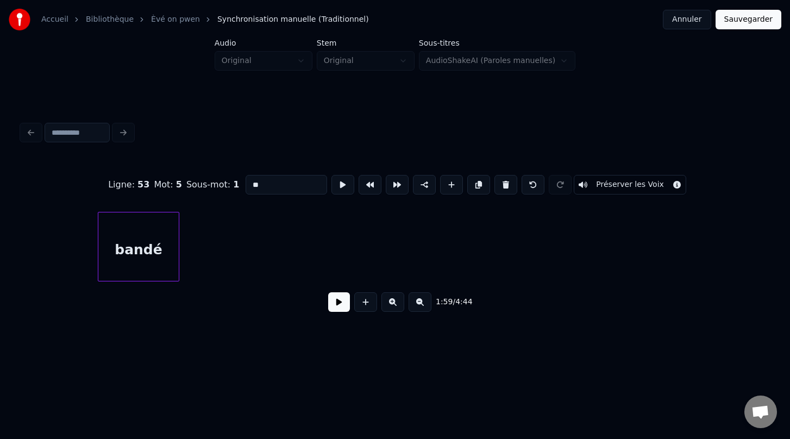
click at [98, 238] on div "bandé" at bounding box center [138, 249] width 80 height 74
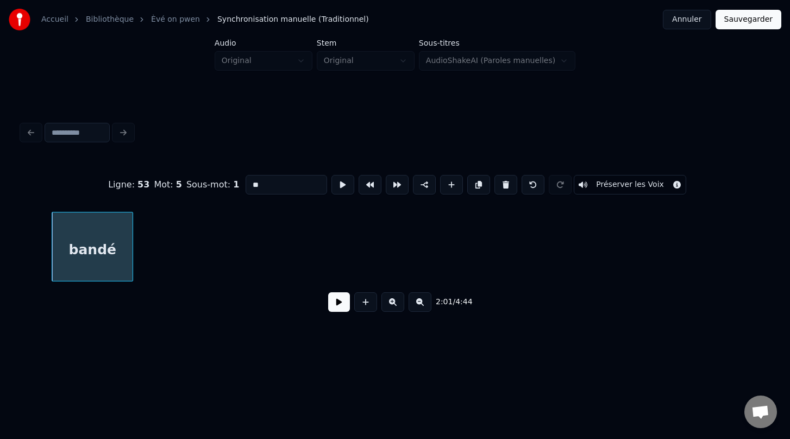
click at [423, 305] on button at bounding box center [420, 302] width 23 height 20
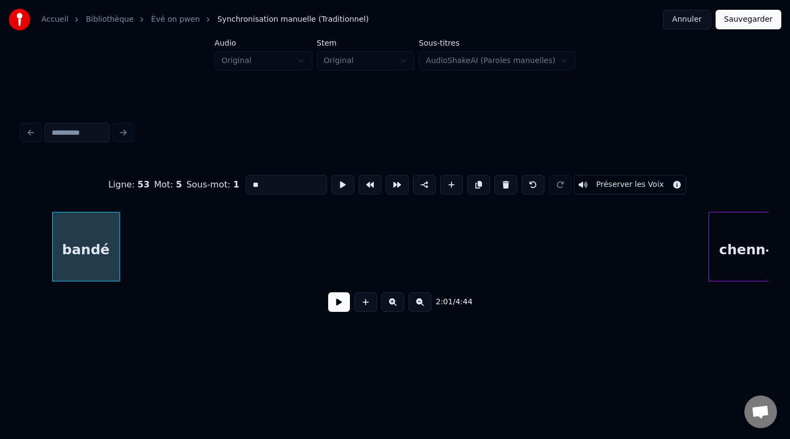
click at [423, 305] on button at bounding box center [420, 302] width 23 height 20
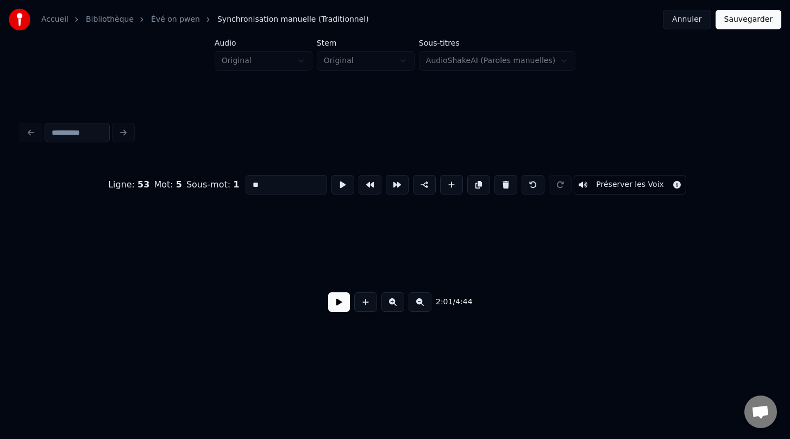
click at [423, 305] on button at bounding box center [420, 302] width 23 height 20
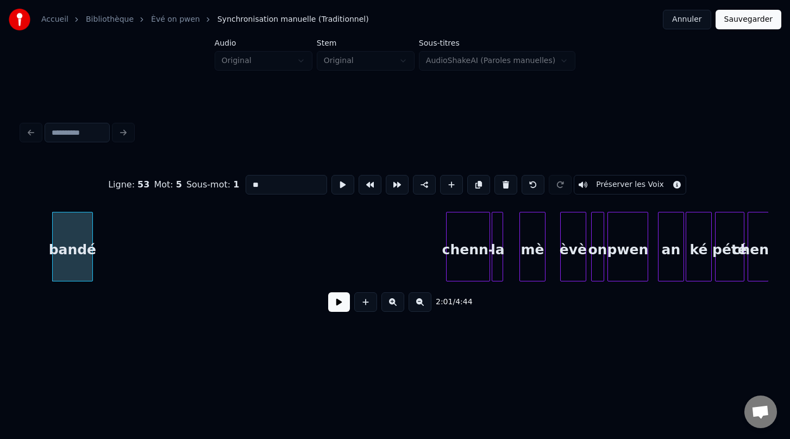
click at [423, 304] on button at bounding box center [420, 302] width 23 height 20
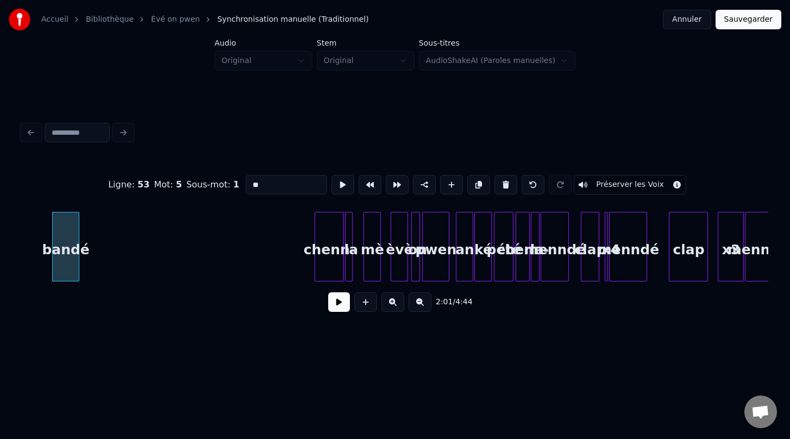
click at [423, 304] on button at bounding box center [420, 302] width 23 height 20
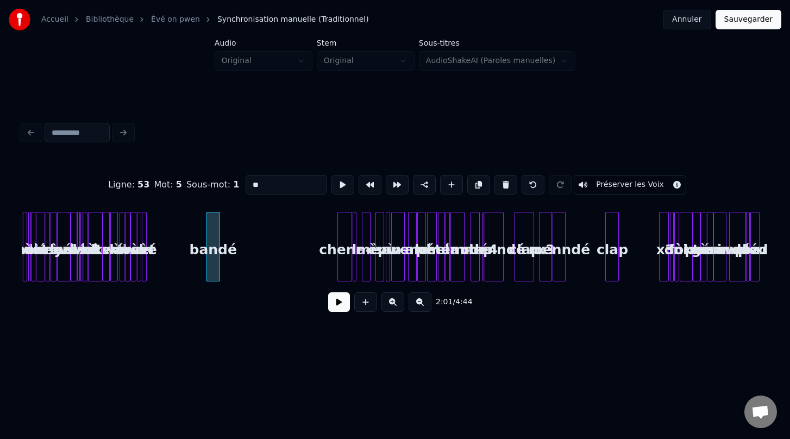
scroll to position [0, 3101]
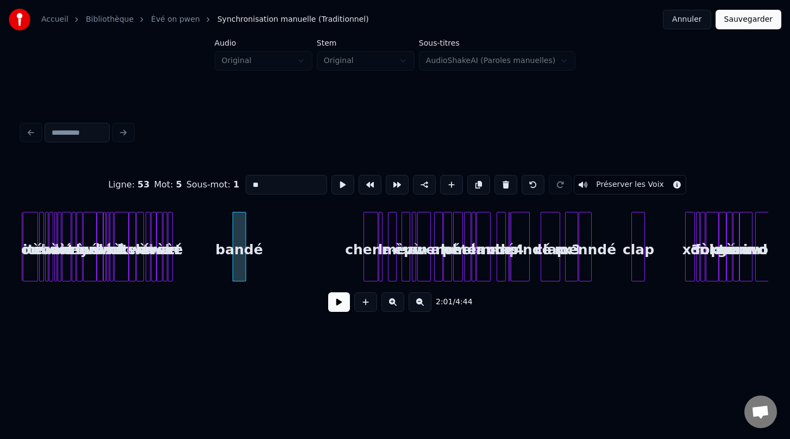
click at [392, 303] on button at bounding box center [392, 302] width 23 height 20
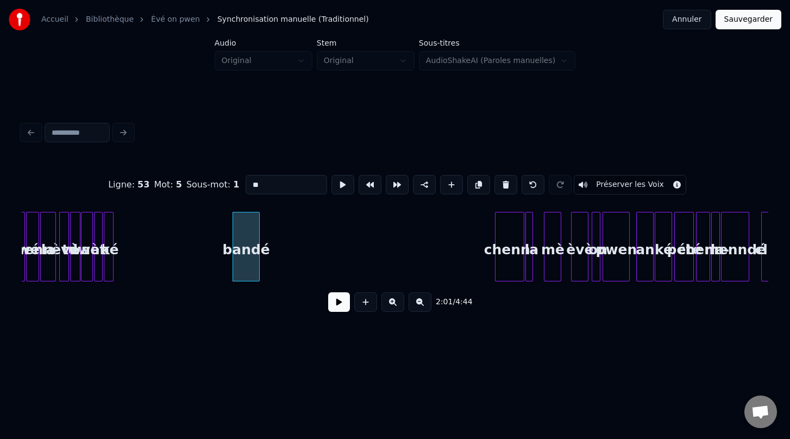
click at [392, 303] on button at bounding box center [392, 302] width 23 height 20
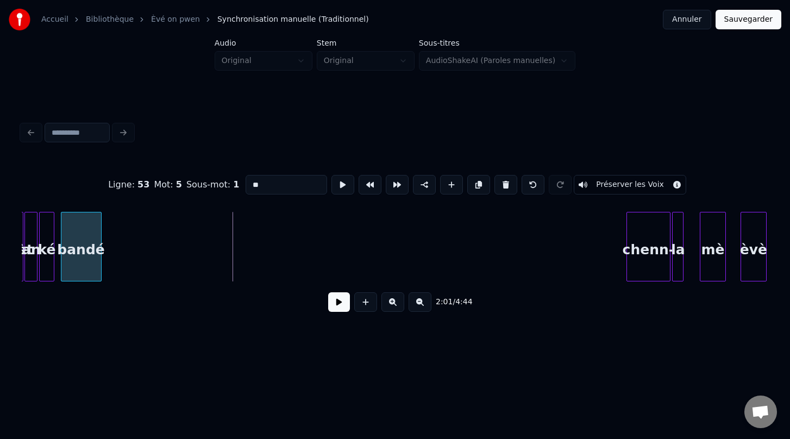
click at [77, 251] on div "bandé" at bounding box center [81, 249] width 40 height 74
click at [127, 238] on div "chenn-" at bounding box center [130, 249] width 43 height 74
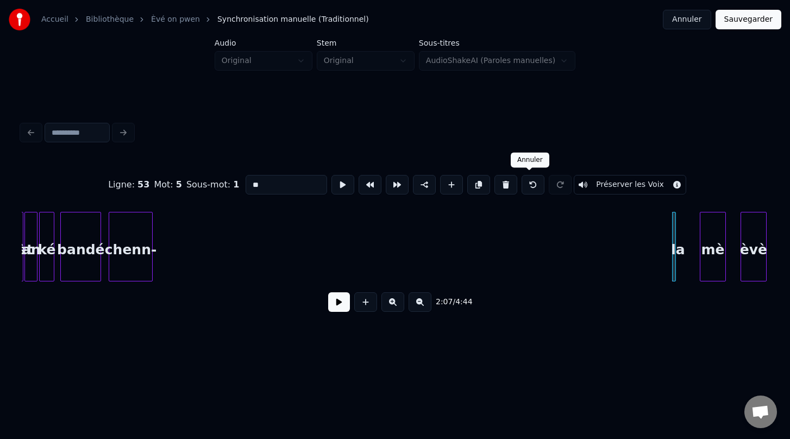
click at [531, 186] on button at bounding box center [533, 185] width 23 height 20
click at [529, 185] on button at bounding box center [533, 185] width 23 height 20
click at [165, 213] on div "la" at bounding box center [166, 249] width 11 height 74
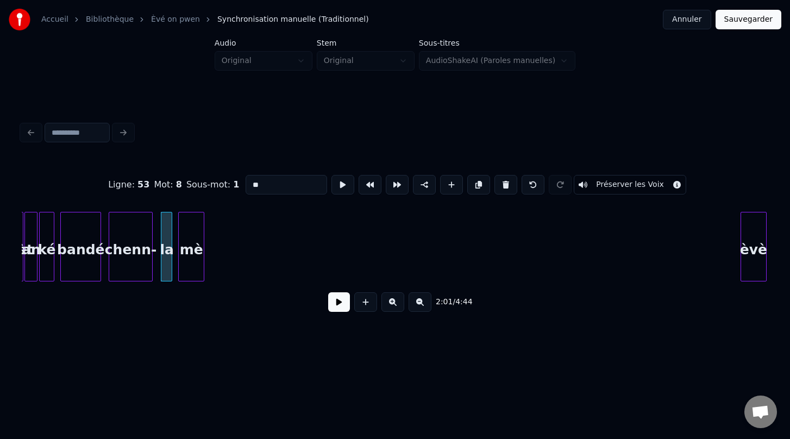
click at [193, 245] on div "mè" at bounding box center [191, 249] width 25 height 74
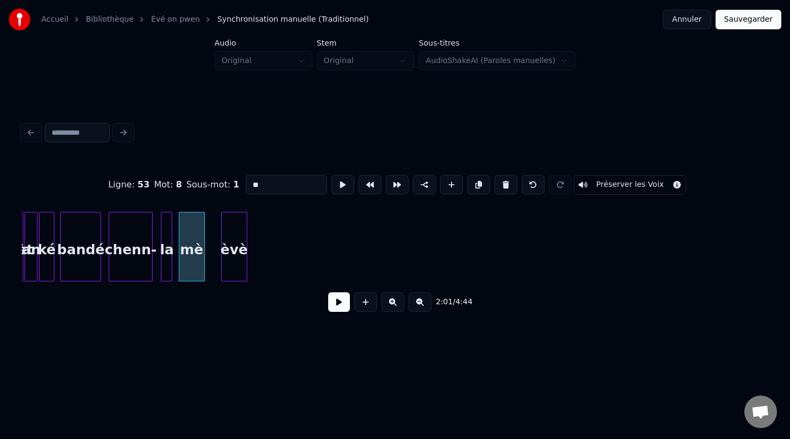
click at [235, 269] on div "èvè" at bounding box center [234, 249] width 25 height 74
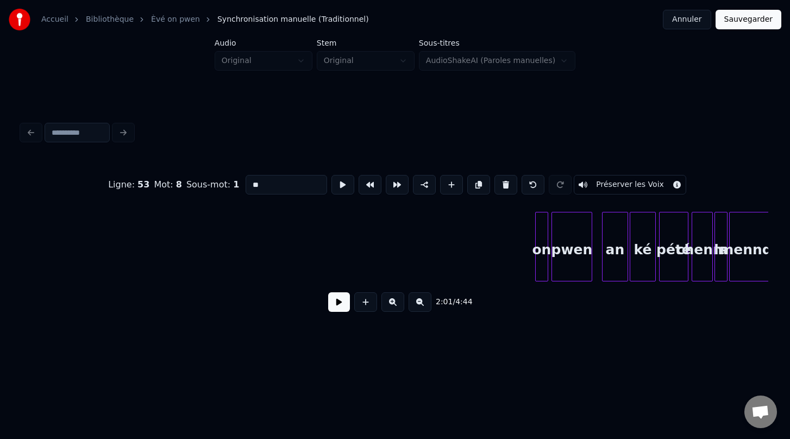
scroll to position [0, 9895]
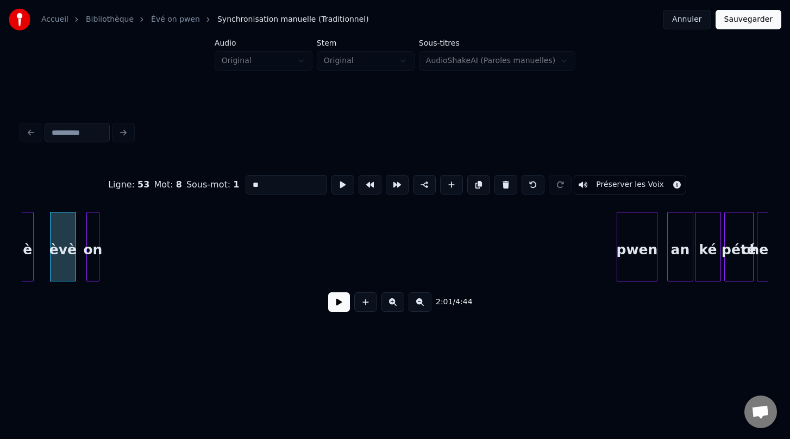
click at [93, 279] on div "on" at bounding box center [93, 249] width 12 height 74
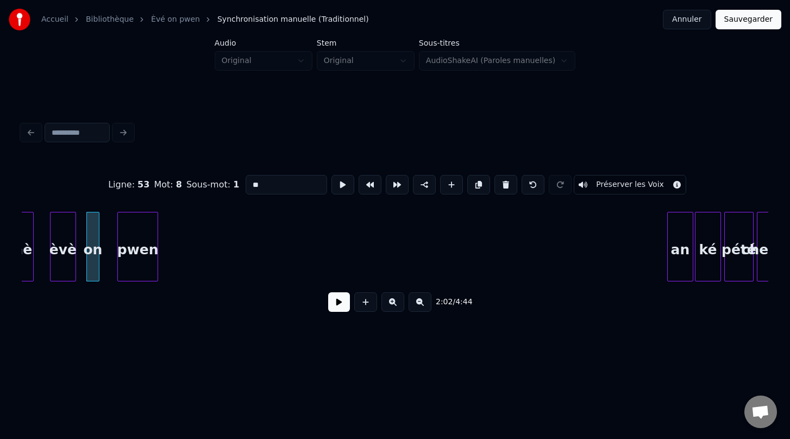
click at [145, 308] on div "Ligne : 53 Mot : 8 Sous-mot : 1 ** Préserver les Voix 2:02 / 4:44" at bounding box center [395, 240] width 746 height 165
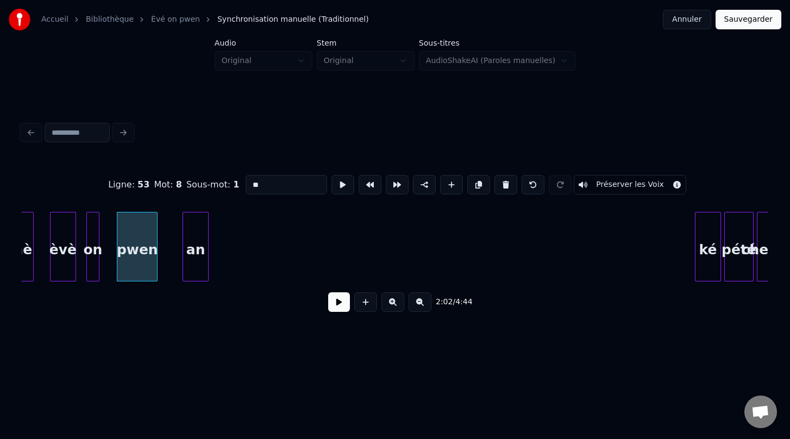
click at [197, 284] on div "Ligne : 53 Mot : 8 Sous-mot : 1 ** Préserver les Voix 2:02 / 4:44" at bounding box center [395, 240] width 746 height 165
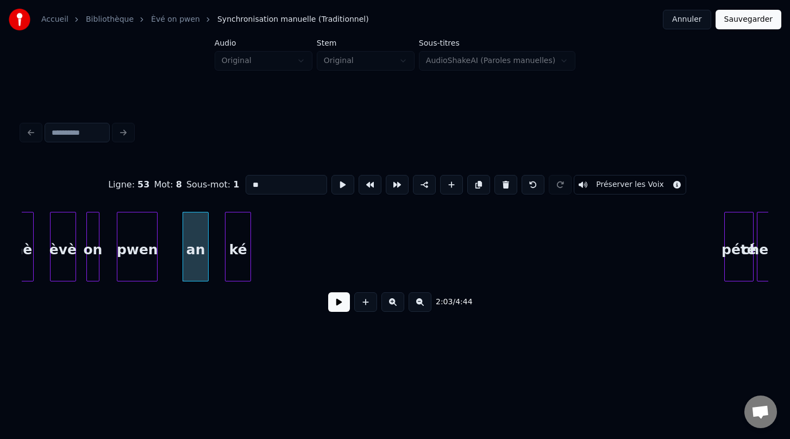
click at [244, 285] on div "Ligne : 53 Mot : 8 Sous-mot : 1 ** Préserver les Voix 2:03 / 4:44" at bounding box center [395, 240] width 746 height 165
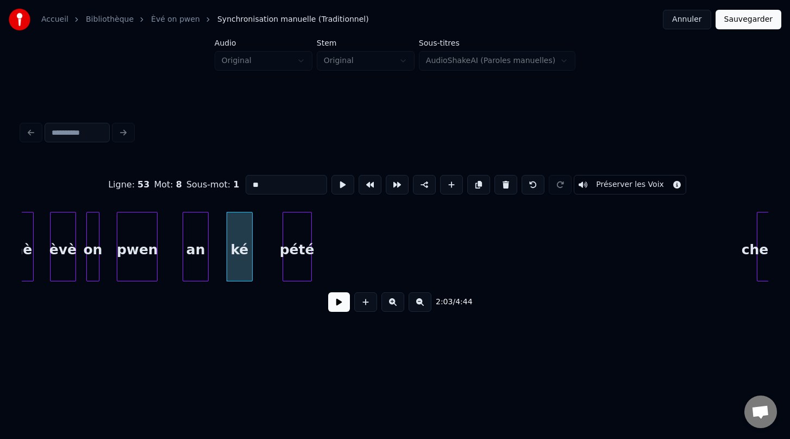
click at [303, 276] on div "pété" at bounding box center [297, 249] width 28 height 74
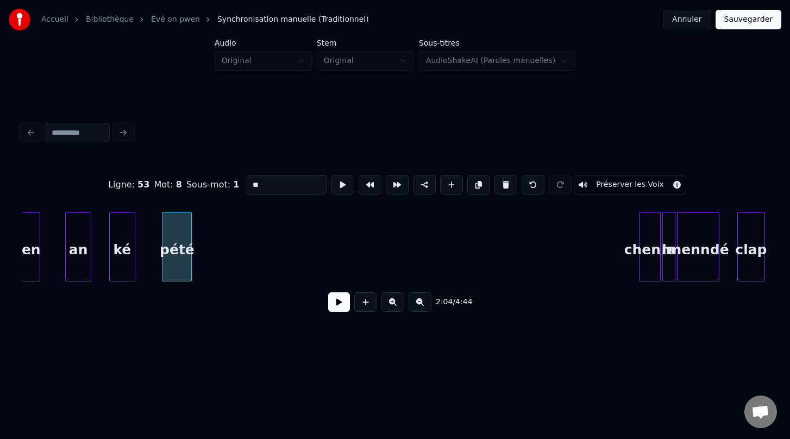
scroll to position [0, 10023]
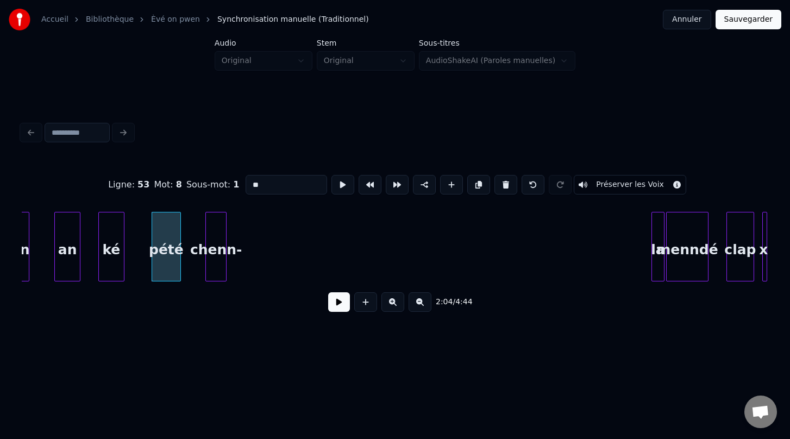
click at [215, 277] on div "chenn-" at bounding box center [216, 249] width 20 height 74
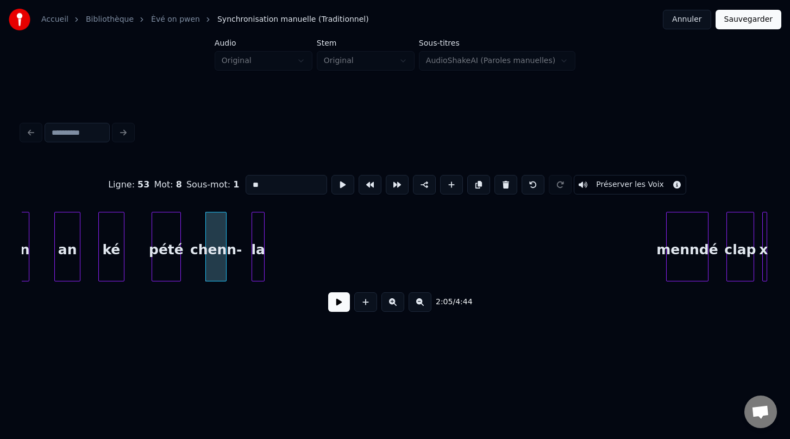
click at [257, 280] on div "la" at bounding box center [258, 249] width 12 height 74
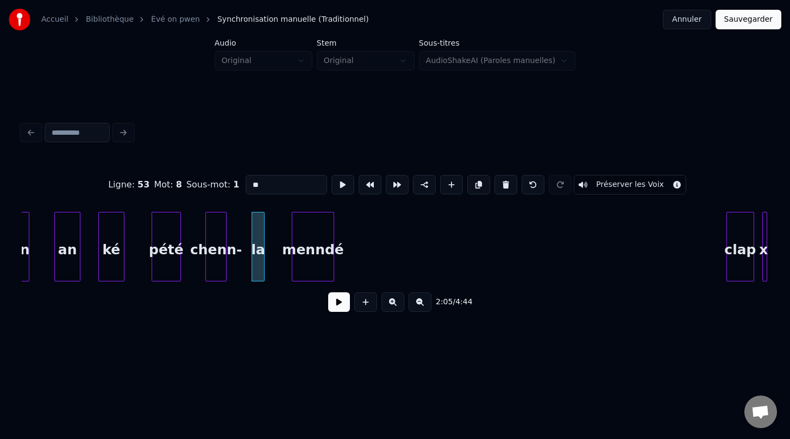
click at [302, 229] on div "menndé" at bounding box center [312, 249] width 41 height 74
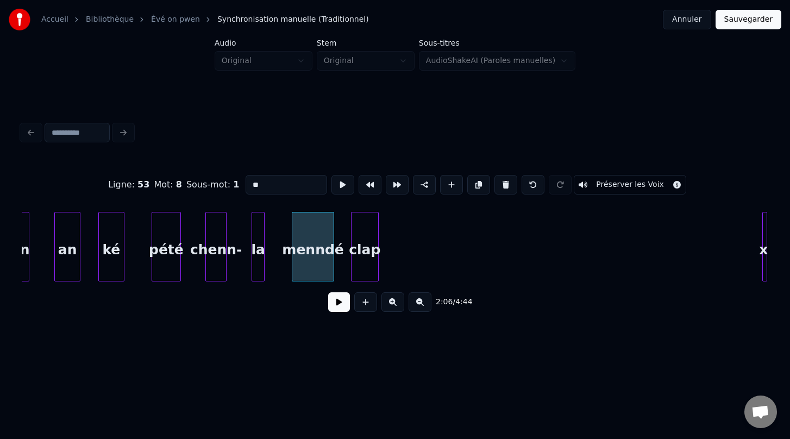
click at [369, 262] on div "clap" at bounding box center [364, 249] width 27 height 74
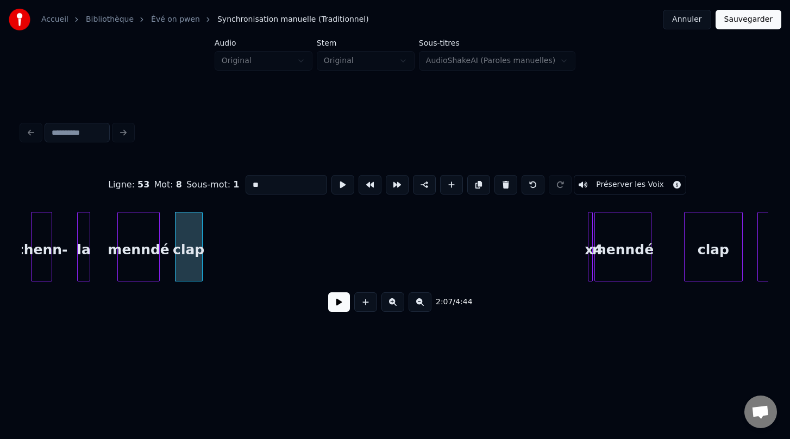
scroll to position [0, 10235]
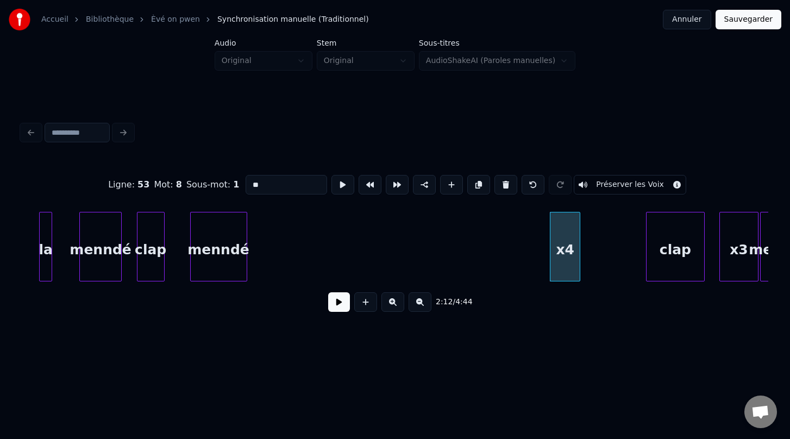
click at [201, 266] on div "menndé" at bounding box center [219, 249] width 56 height 74
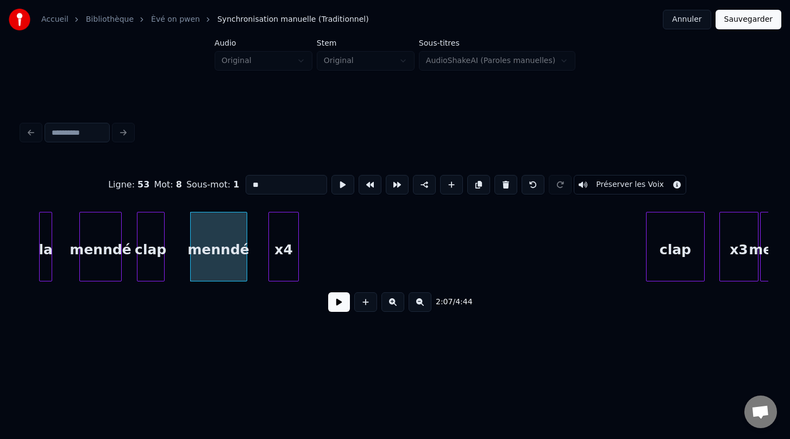
click at [285, 257] on div "x4" at bounding box center [283, 249] width 29 height 74
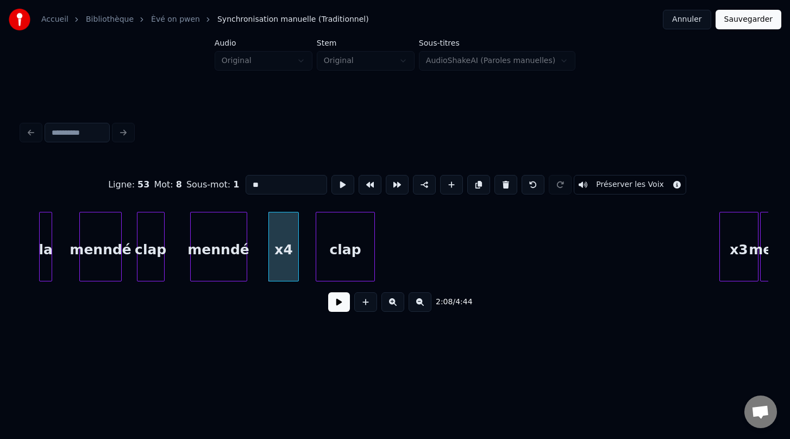
click at [374, 224] on div "clap" at bounding box center [345, 249] width 58 height 74
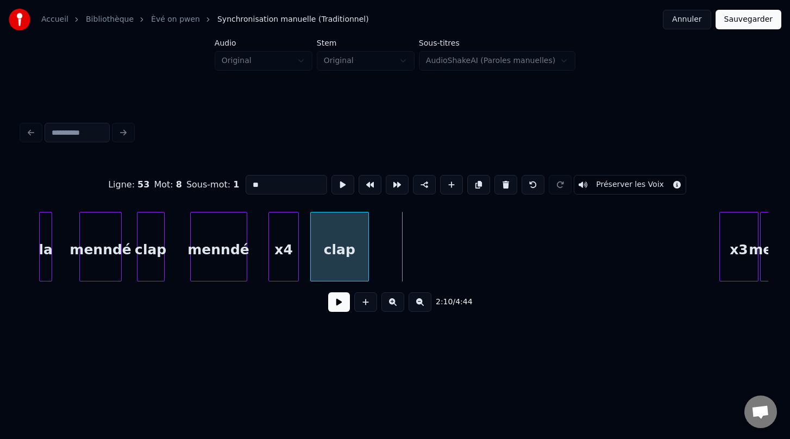
click at [334, 255] on div "clap" at bounding box center [340, 249] width 58 height 74
click at [401, 229] on div "x3" at bounding box center [404, 249] width 38 height 74
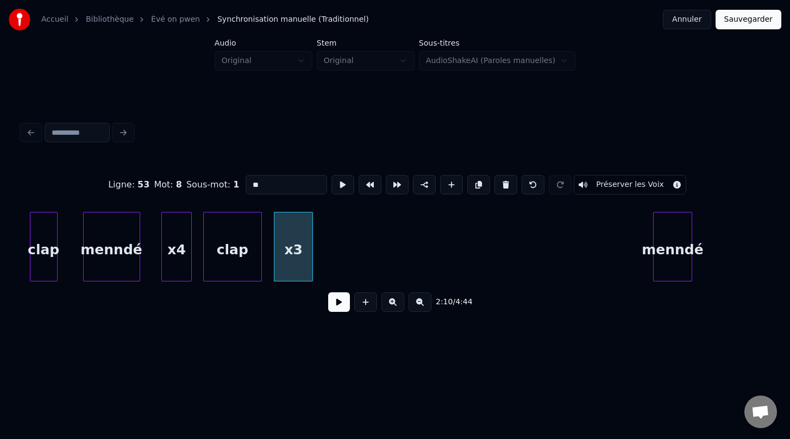
scroll to position [0, 10345]
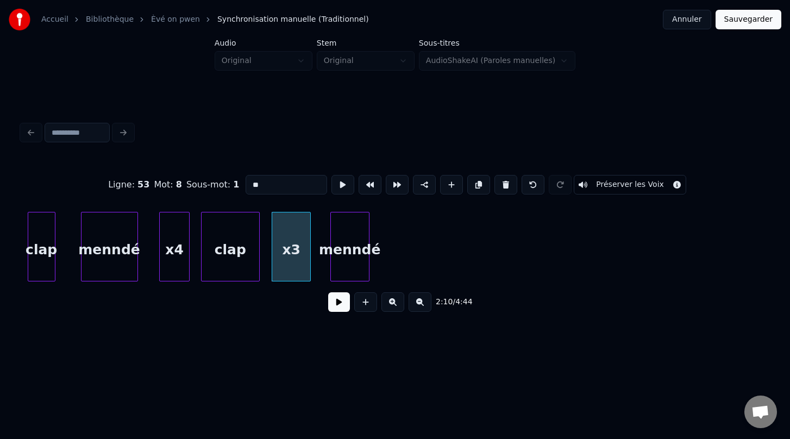
click at [343, 254] on div "menndé" at bounding box center [350, 249] width 38 height 74
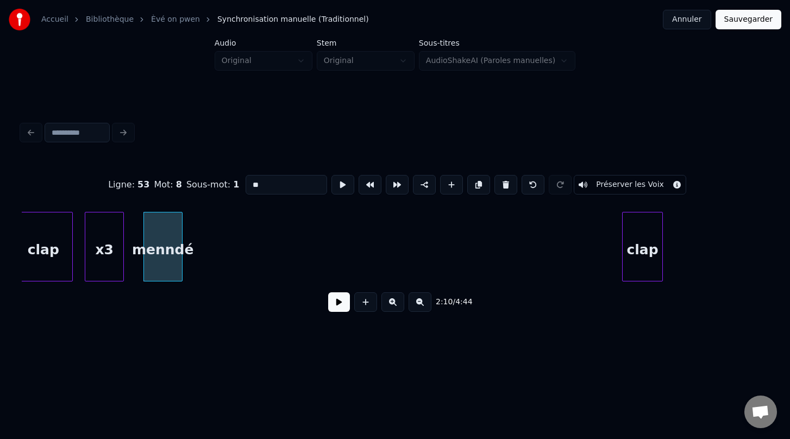
scroll to position [0, 10577]
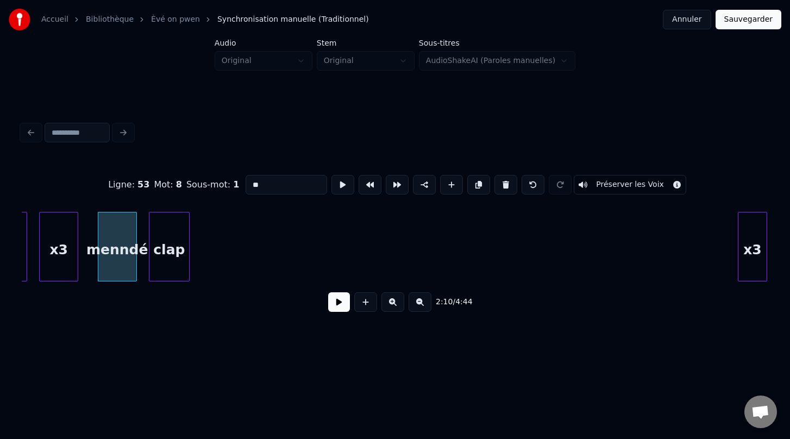
click at [156, 252] on div "clap" at bounding box center [169, 249] width 40 height 74
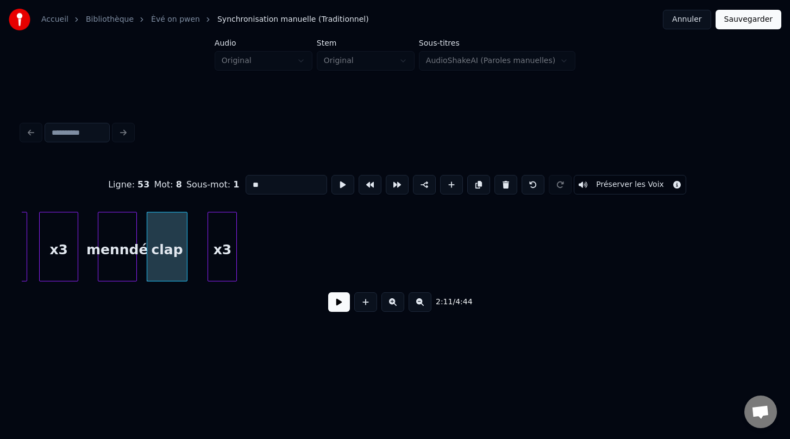
click at [230, 263] on div "x3" at bounding box center [222, 249] width 28 height 74
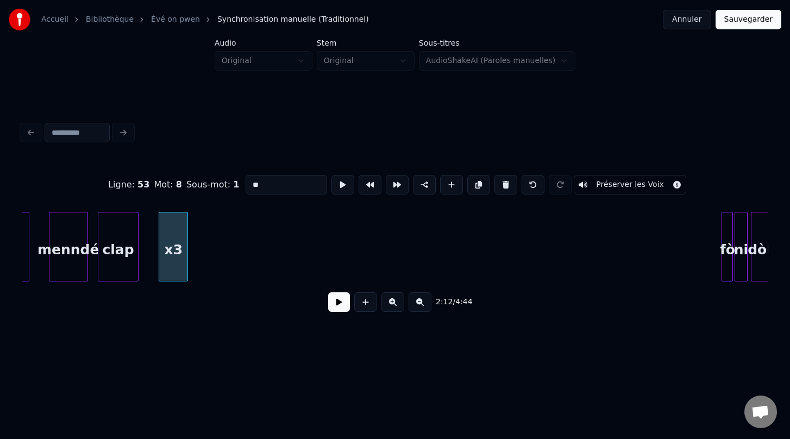
scroll to position [0, 10644]
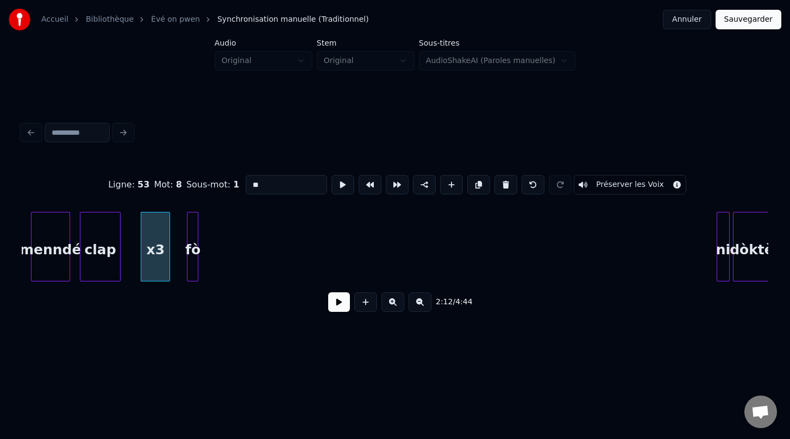
click at [196, 260] on div "fò" at bounding box center [192, 249] width 11 height 74
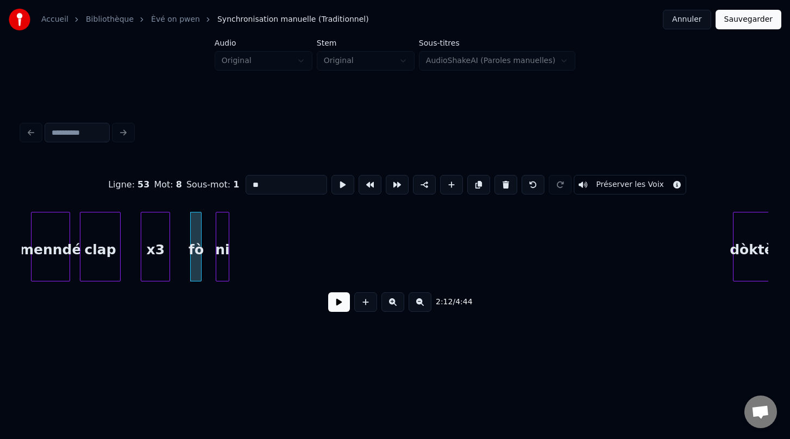
click at [224, 258] on div "ni" at bounding box center [222, 247] width 13 height 70
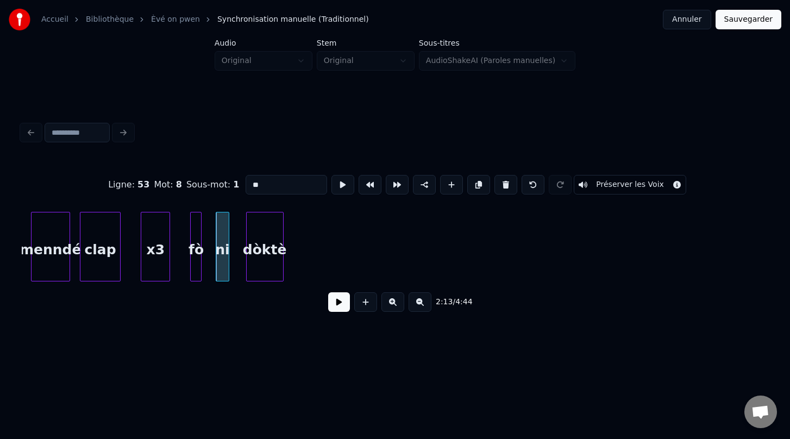
click at [268, 265] on div "dòktè" at bounding box center [265, 249] width 36 height 74
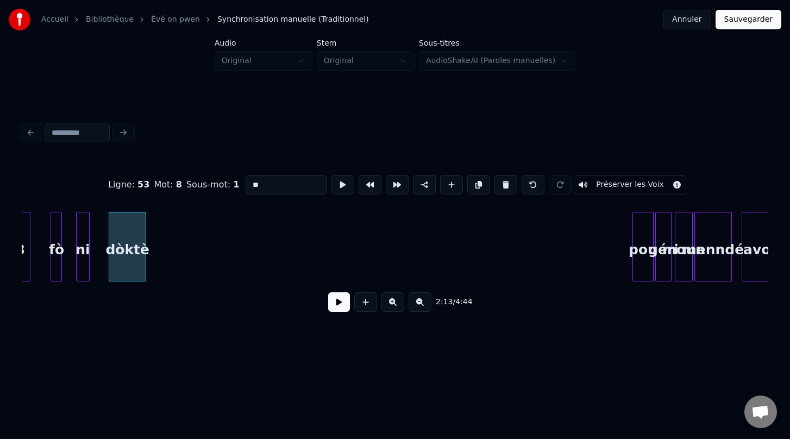
scroll to position [0, 10785]
click at [167, 233] on div "pou" at bounding box center [167, 249] width 20 height 74
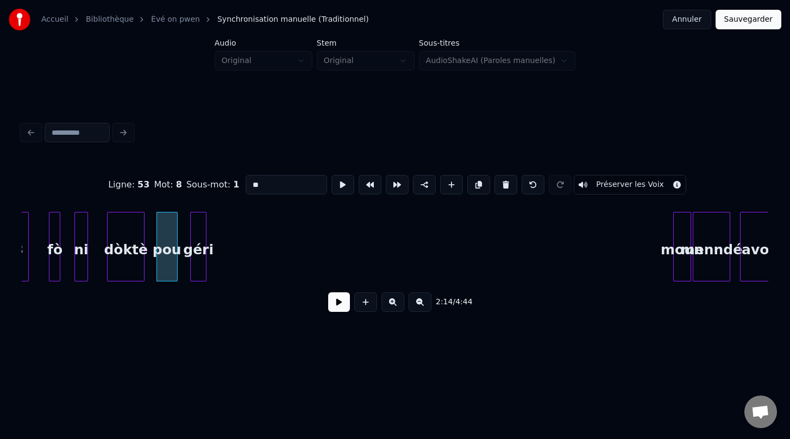
click at [199, 254] on div "géri" at bounding box center [198, 249] width 15 height 74
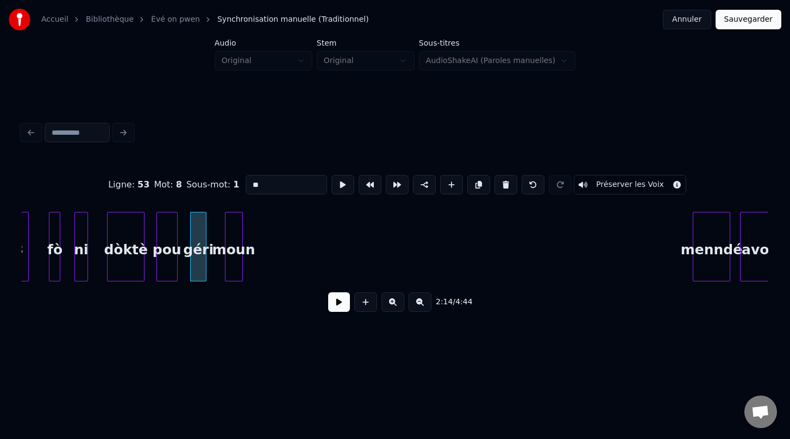
click at [235, 247] on div "moun" at bounding box center [233, 249] width 17 height 74
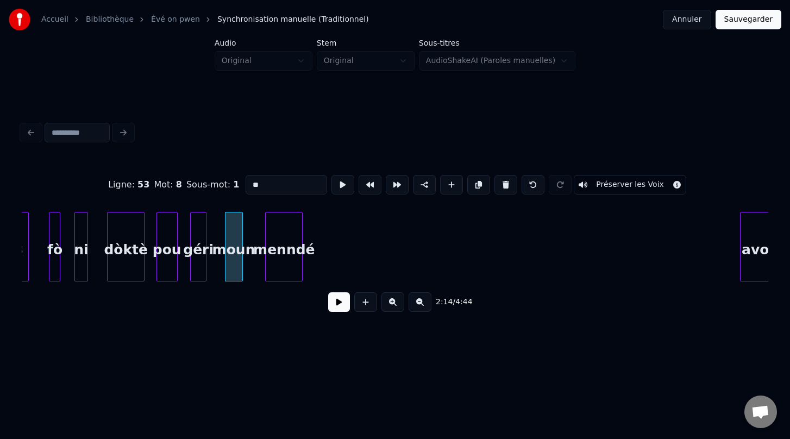
click at [283, 249] on div "menndé" at bounding box center [284, 249] width 36 height 74
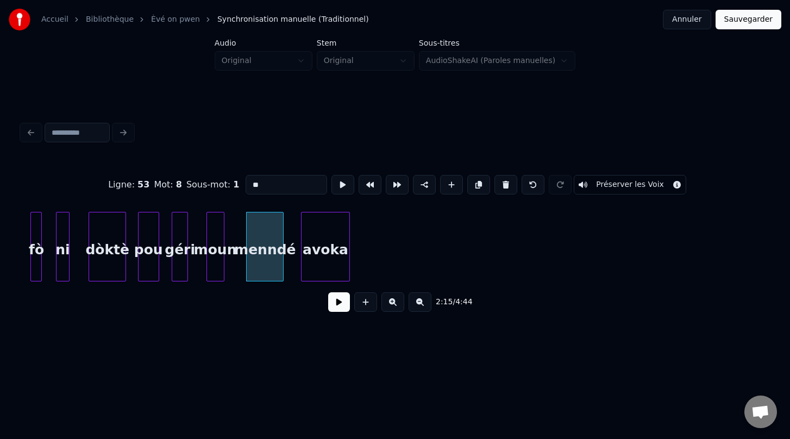
click at [339, 262] on div "avoka" at bounding box center [326, 249] width 48 height 74
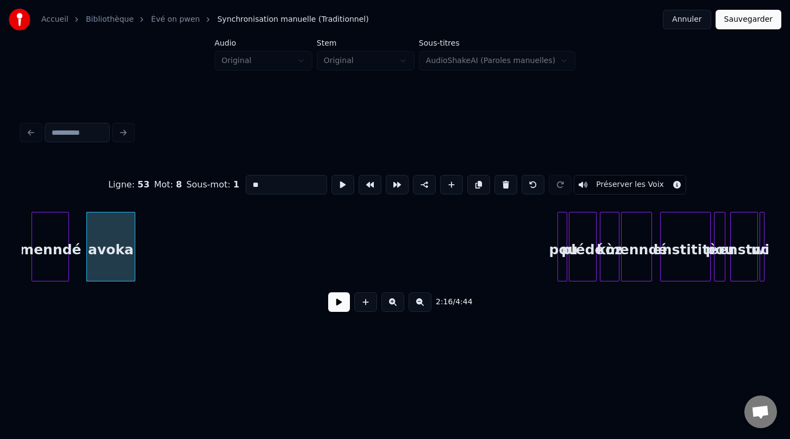
scroll to position [0, 11025]
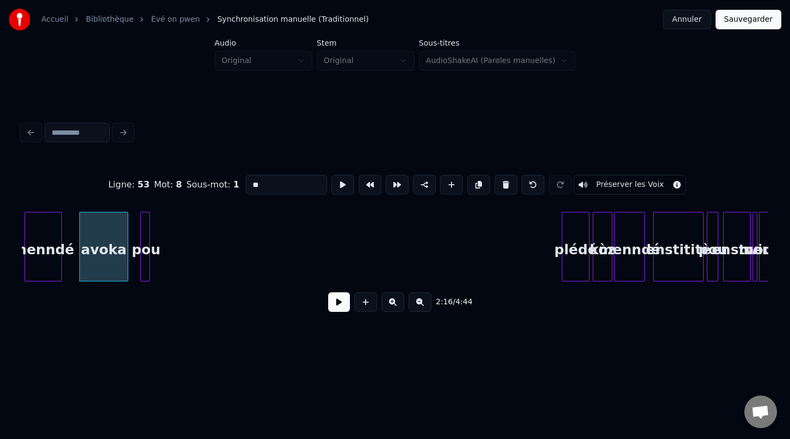
click at [145, 245] on div "pou" at bounding box center [146, 249] width 11 height 74
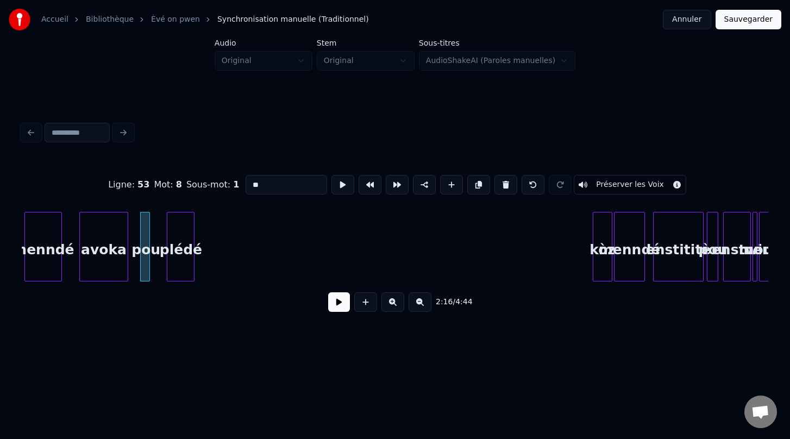
click at [186, 230] on div "plédé" at bounding box center [180, 249] width 27 height 74
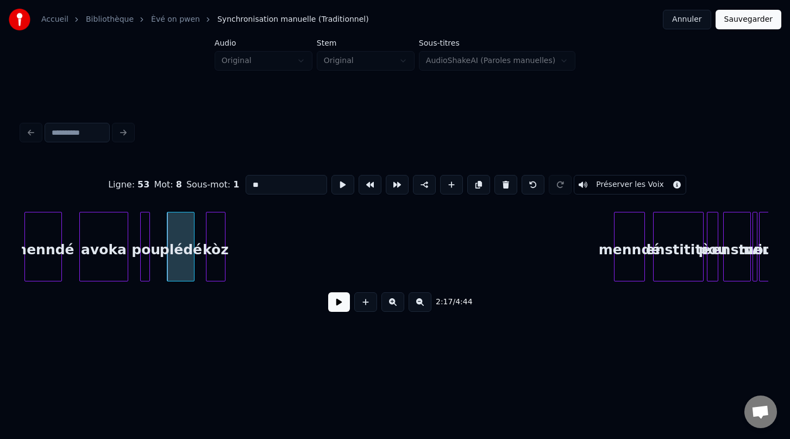
click at [215, 247] on div "kòz" at bounding box center [215, 249] width 18 height 74
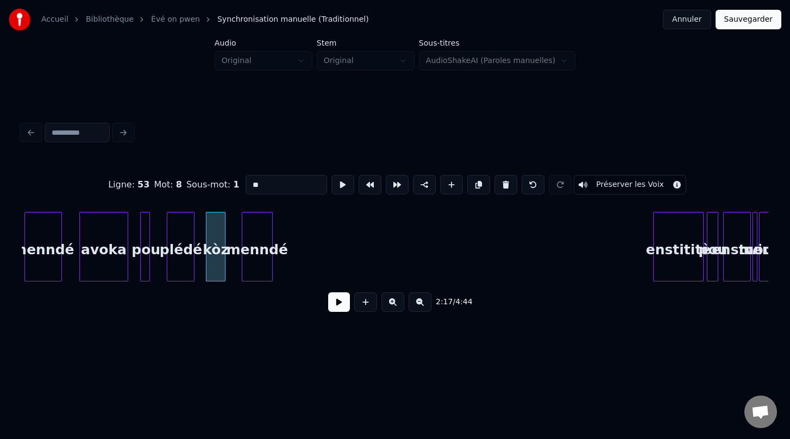
click at [263, 253] on div "menndé" at bounding box center [257, 249] width 30 height 74
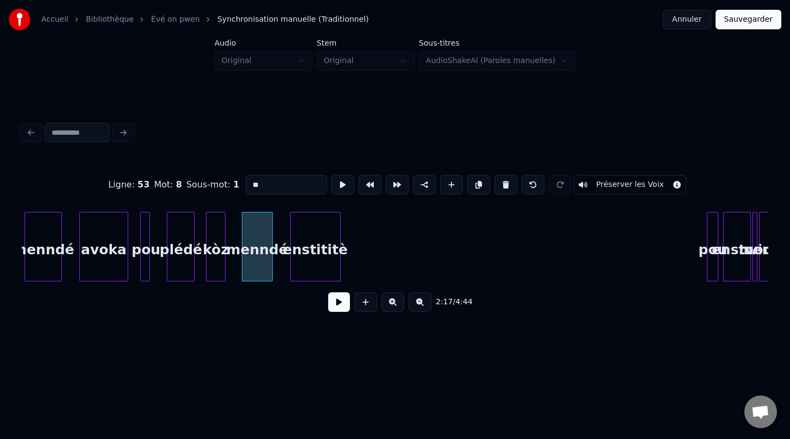
click at [323, 262] on div "enstititè" at bounding box center [315, 249] width 49 height 74
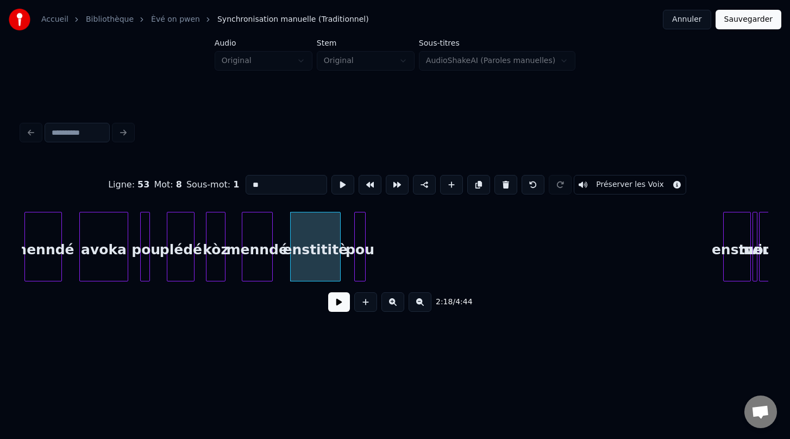
click at [360, 233] on div "pou" at bounding box center [360, 249] width 11 height 74
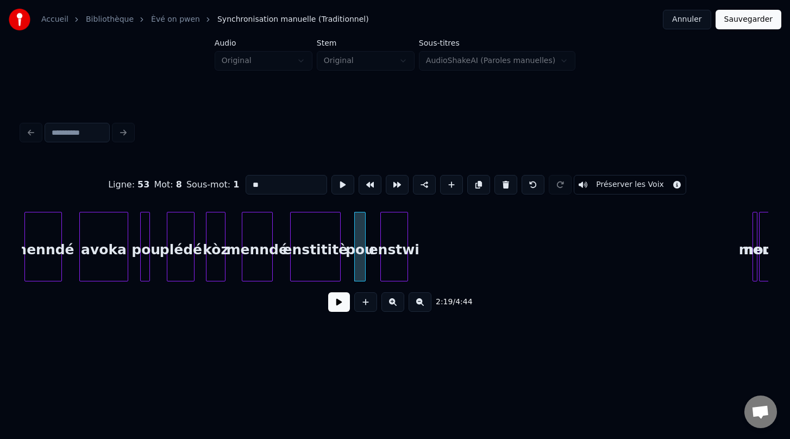
click at [397, 256] on div "enstwi" at bounding box center [394, 249] width 27 height 74
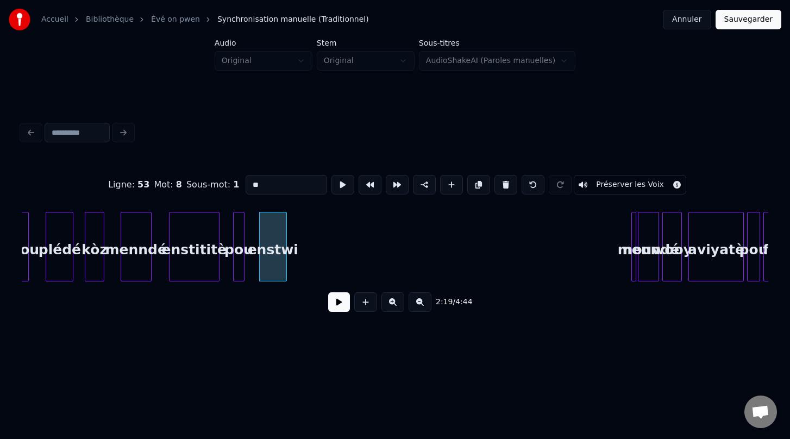
scroll to position [0, 11151]
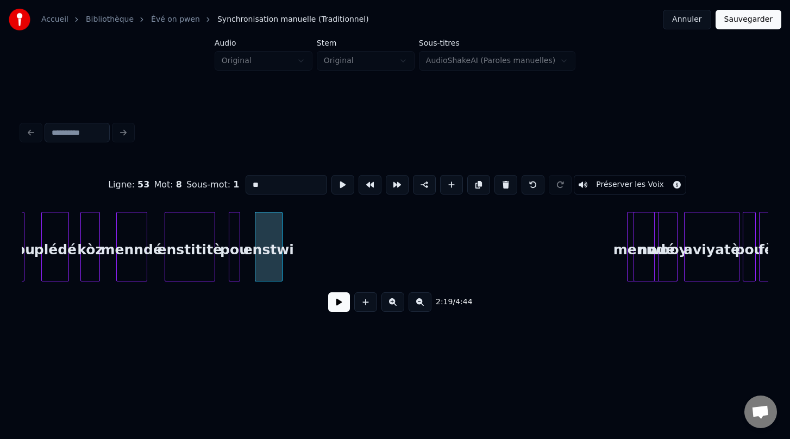
click at [459, 272] on div "pou plédé kòz menndé enstititè pou enstwi nou menndé wooy aviyatè pou fè-" at bounding box center [474, 247] width 23207 height 70
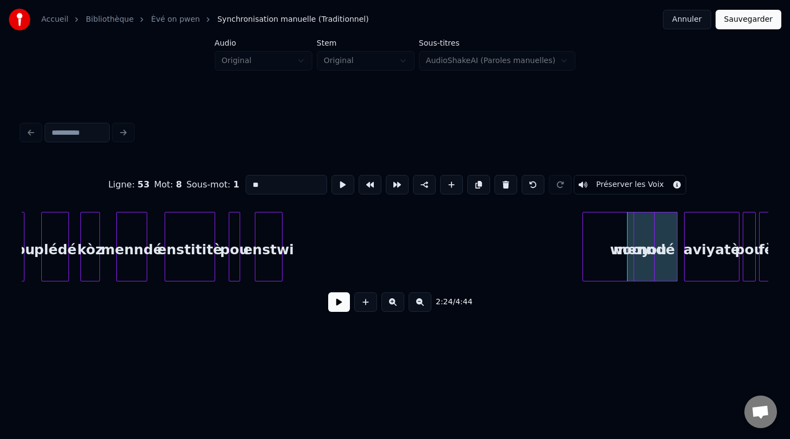
click at [584, 259] on div at bounding box center [584, 246] width 3 height 68
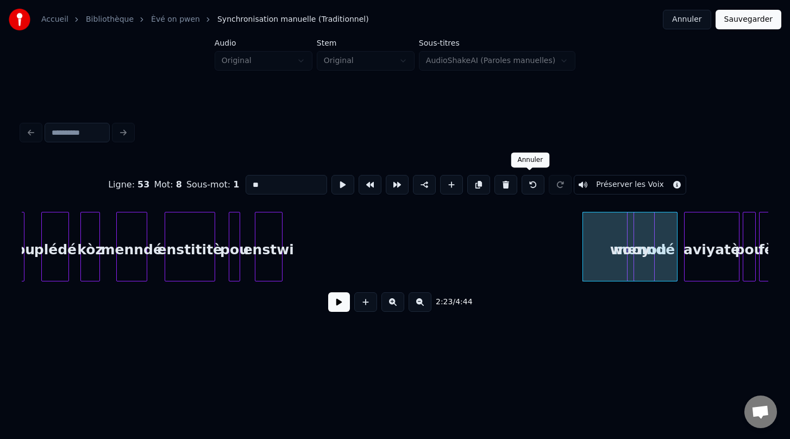
click at [530, 185] on button at bounding box center [533, 185] width 23 height 20
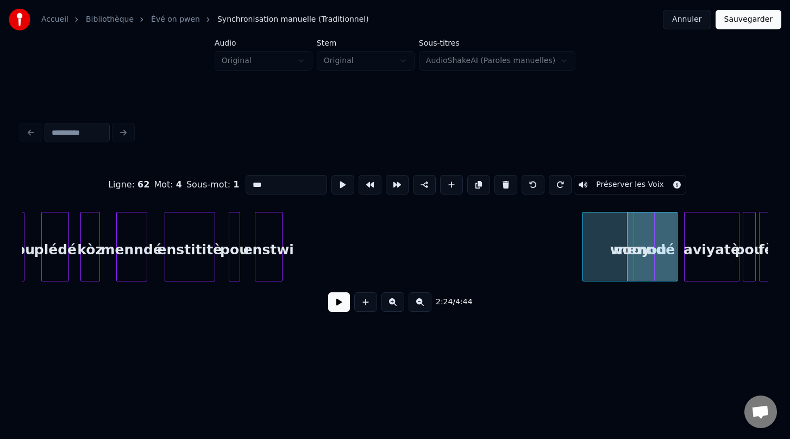
click at [530, 185] on button at bounding box center [533, 185] width 23 height 20
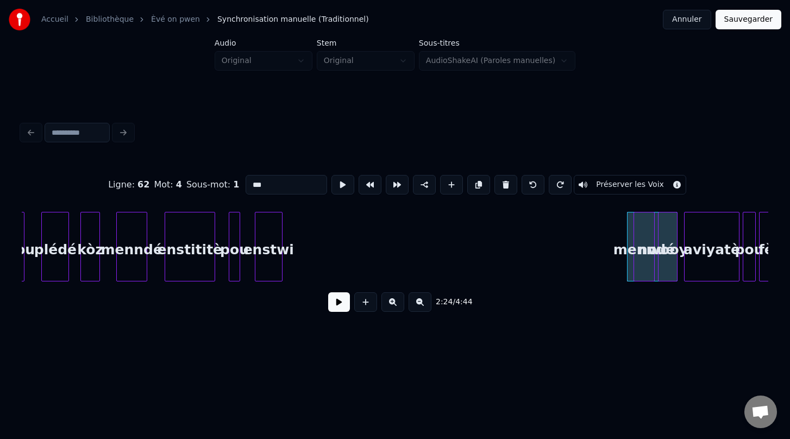
click at [530, 185] on button at bounding box center [533, 185] width 23 height 20
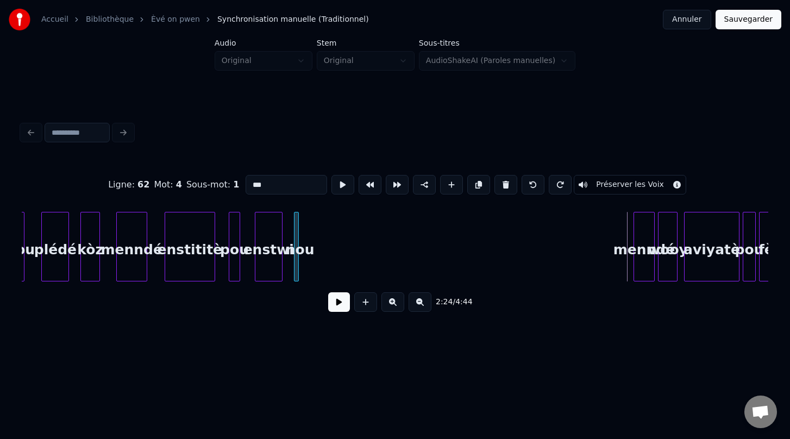
click at [299, 273] on div "nou" at bounding box center [299, 249] width 11 height 74
click at [327, 235] on div "menndé" at bounding box center [331, 249] width 20 height 74
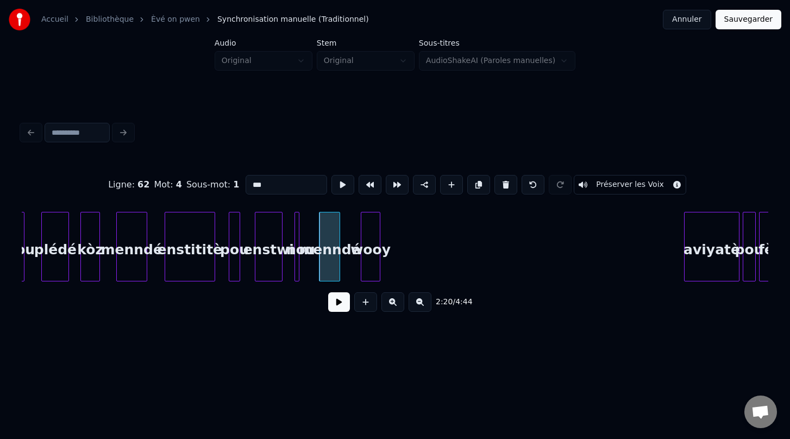
click at [373, 236] on div "wooy" at bounding box center [370, 249] width 18 height 74
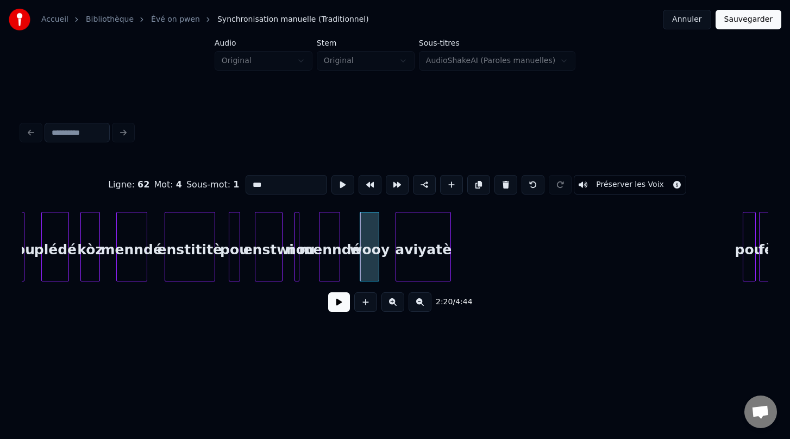
click at [436, 241] on div "aviyatè" at bounding box center [423, 249] width 54 height 74
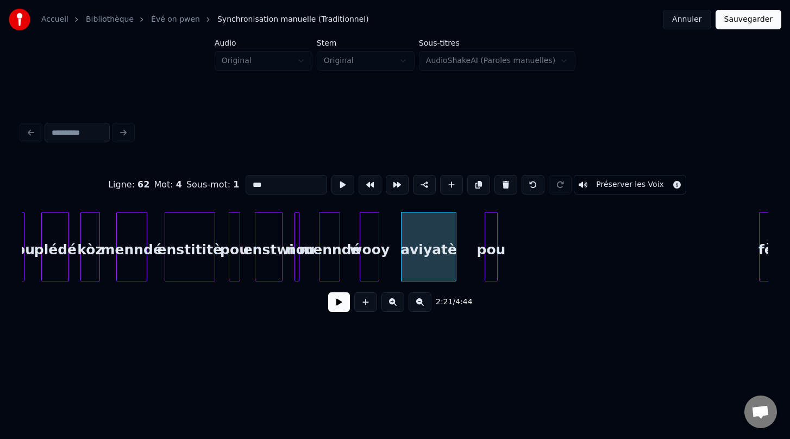
click at [490, 235] on div "pou" at bounding box center [491, 249] width 12 height 74
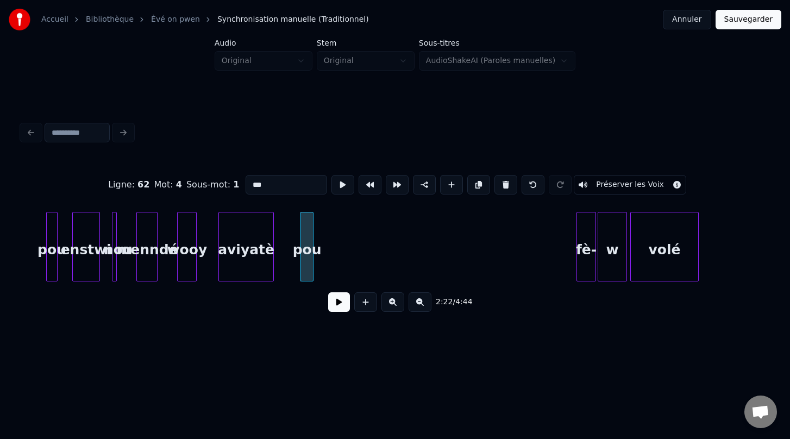
scroll to position [0, 11364]
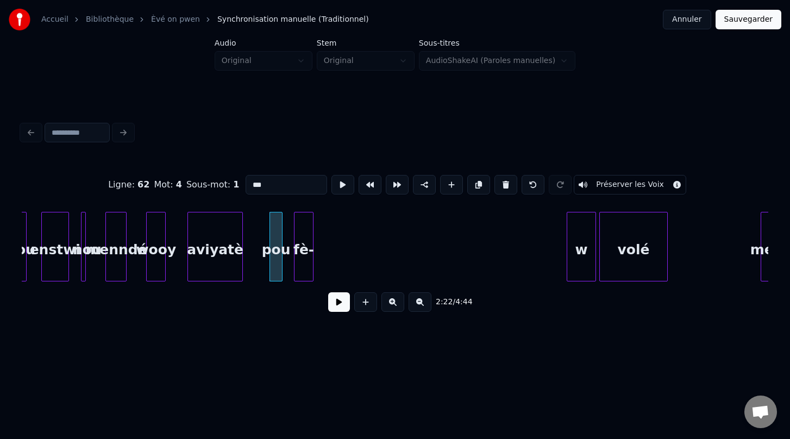
click at [305, 235] on div "fè-" at bounding box center [303, 249] width 18 height 74
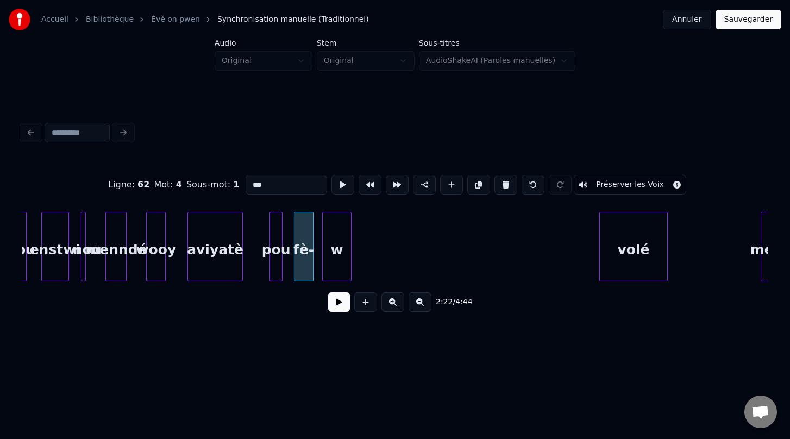
click at [337, 234] on div "w" at bounding box center [337, 249] width 28 height 74
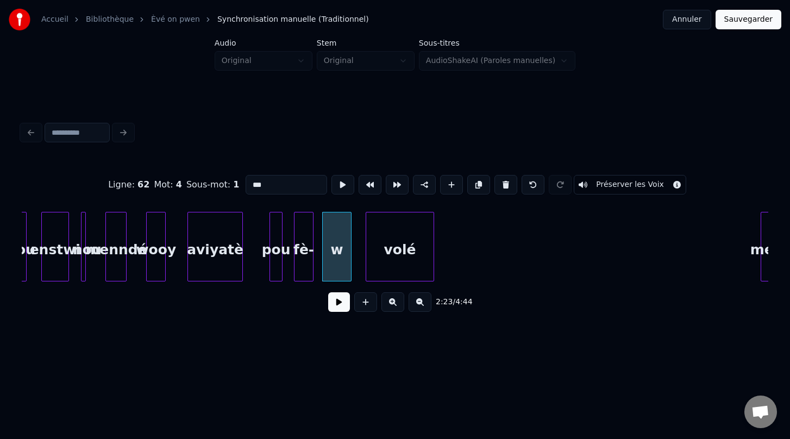
click at [397, 233] on div "volé" at bounding box center [399, 249] width 67 height 74
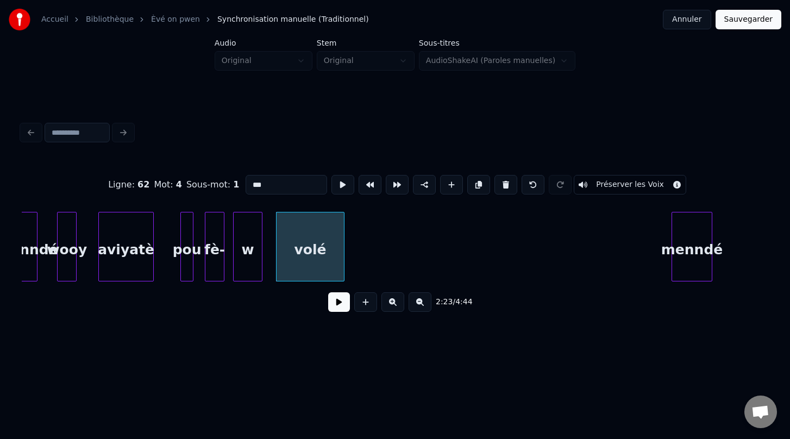
scroll to position [0, 11455]
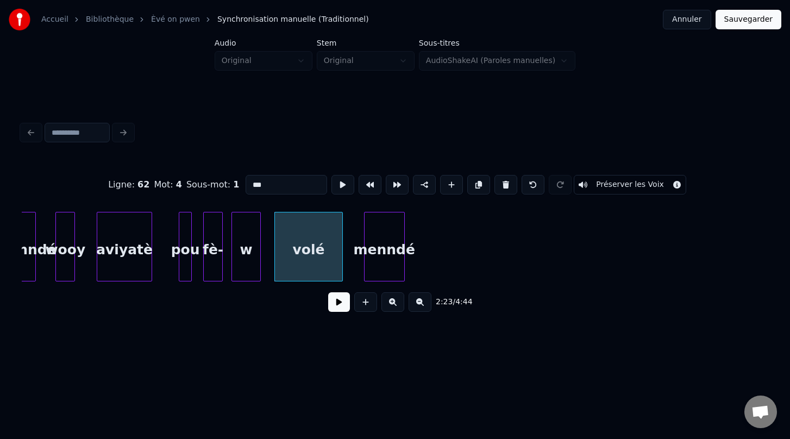
click at [381, 243] on div "menndé" at bounding box center [385, 249] width 40 height 74
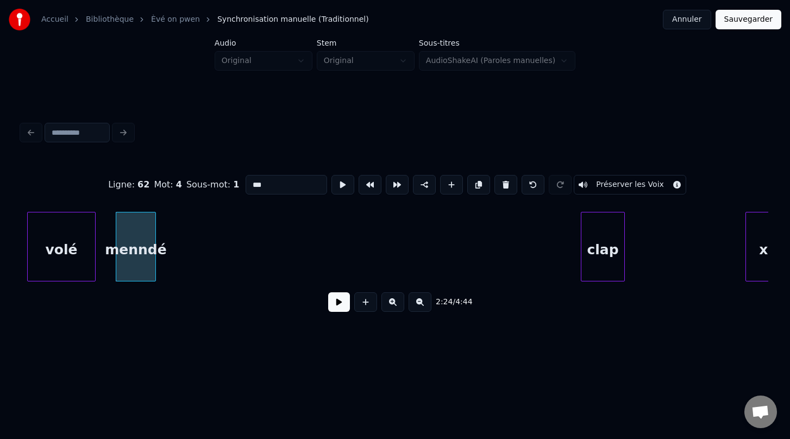
scroll to position [0, 11702]
click at [189, 250] on div "clap" at bounding box center [202, 249] width 43 height 74
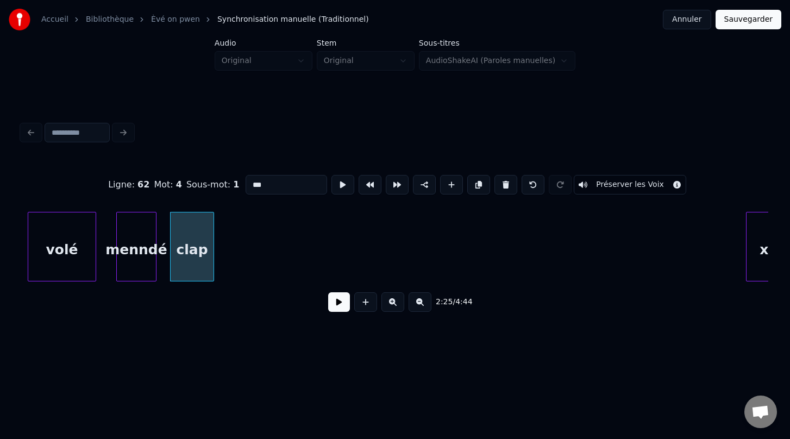
scroll to position [0, 11721]
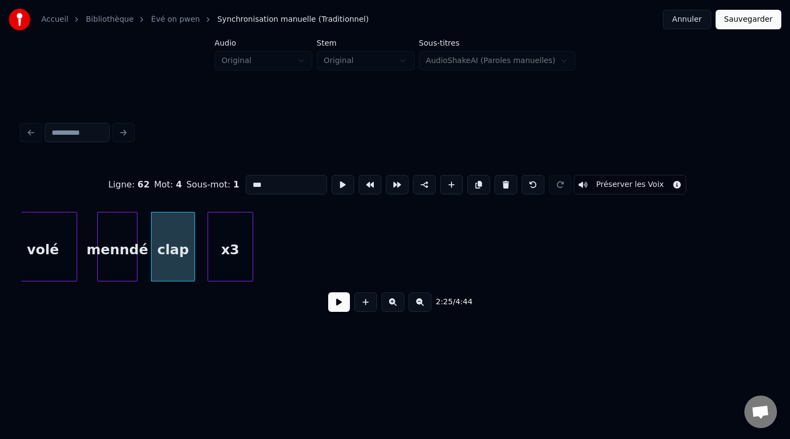
click at [235, 183] on div "Ligne : 62 Mot : 4 Sous-mot : 1 *** Préserver les Voix 2:25 / 4:44" at bounding box center [395, 240] width 746 height 165
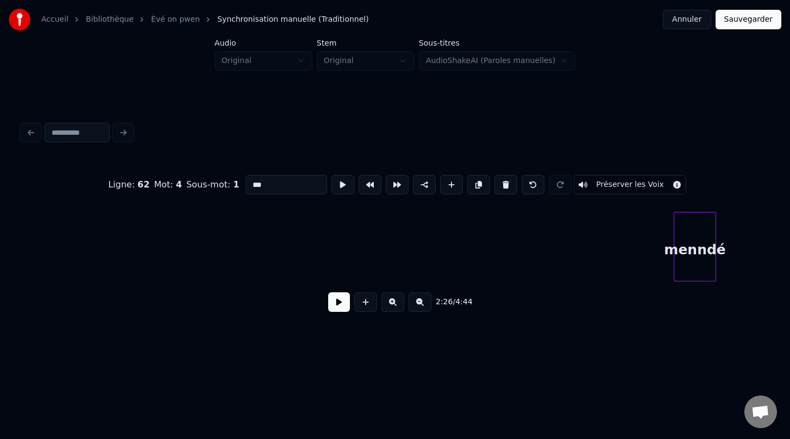
scroll to position [0, 11972]
click at [86, 218] on div "menndé" at bounding box center [88, 249] width 41 height 74
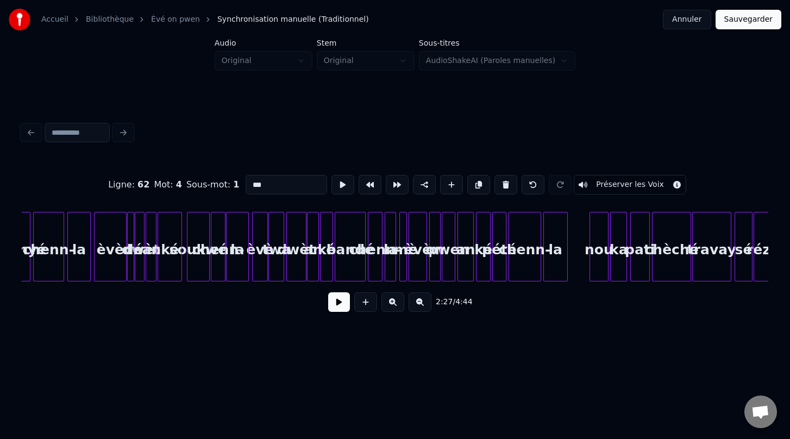
scroll to position [0, 8167]
click at [397, 303] on button at bounding box center [392, 302] width 23 height 20
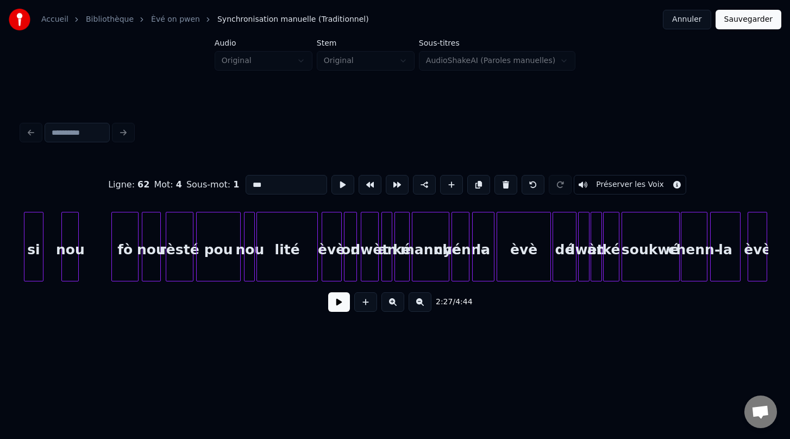
click at [397, 303] on button at bounding box center [392, 302] width 23 height 20
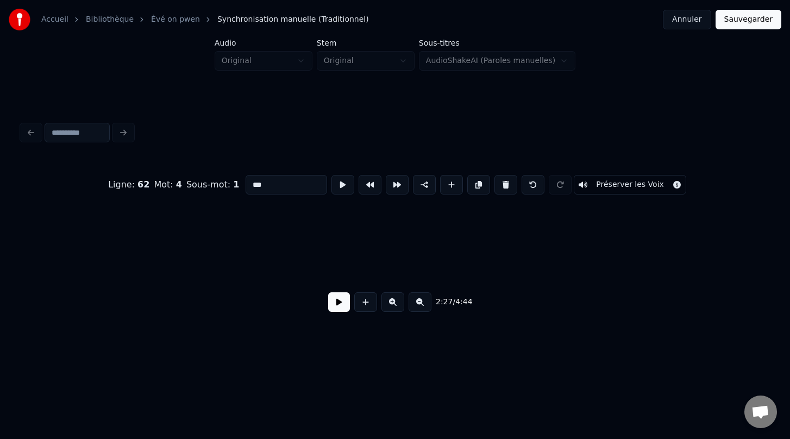
click at [397, 303] on button at bounding box center [392, 302] width 23 height 20
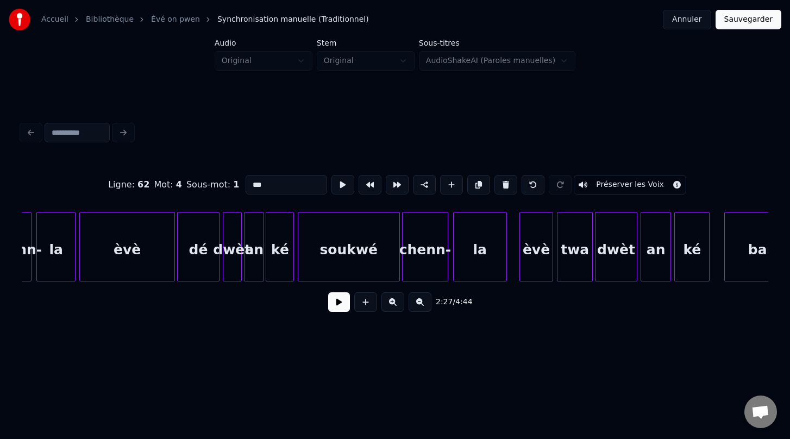
scroll to position [0, 22076]
click at [106, 247] on div "èvè" at bounding box center [127, 249] width 95 height 74
type input "***"
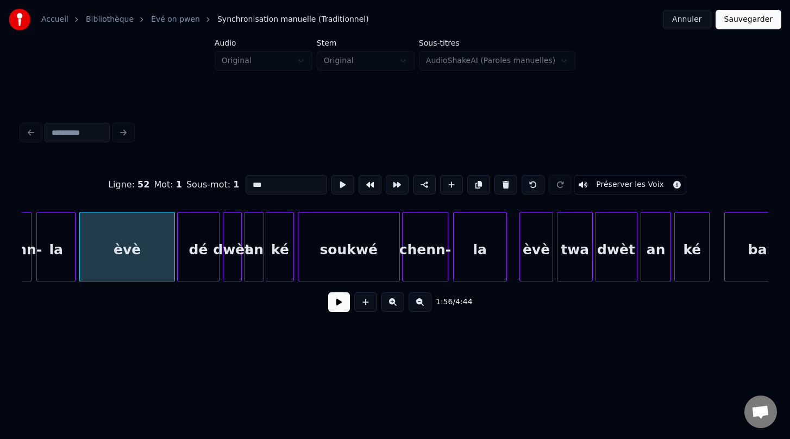
click at [342, 306] on button at bounding box center [339, 302] width 22 height 20
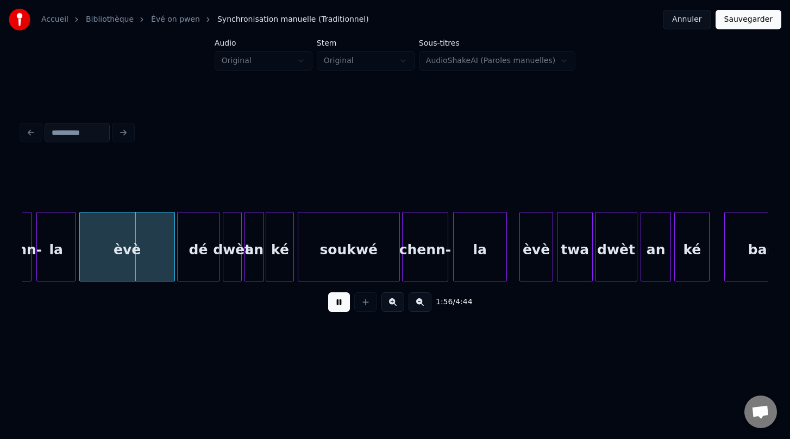
click at [342, 306] on button at bounding box center [339, 302] width 22 height 20
click at [342, 307] on button at bounding box center [339, 302] width 22 height 20
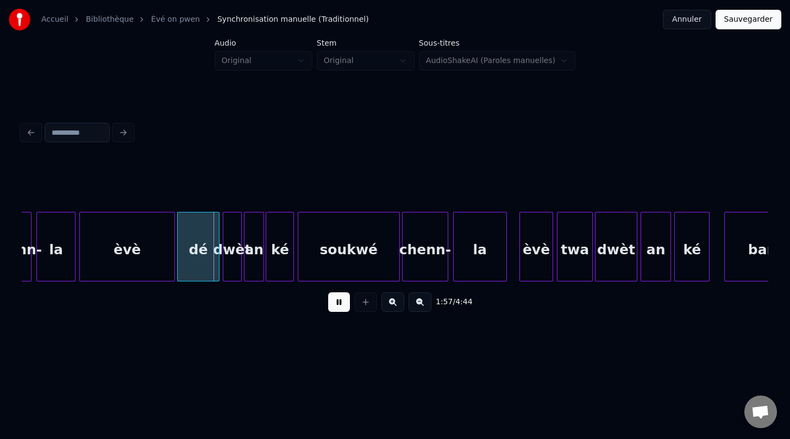
click at [342, 307] on button at bounding box center [339, 302] width 22 height 20
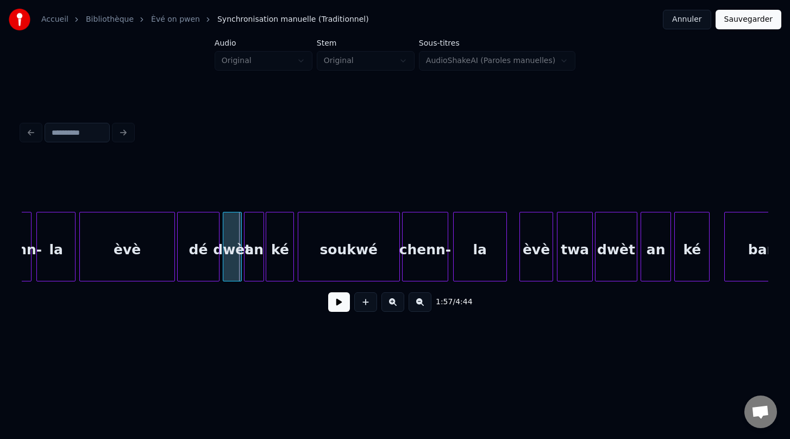
click at [342, 307] on button at bounding box center [339, 302] width 22 height 20
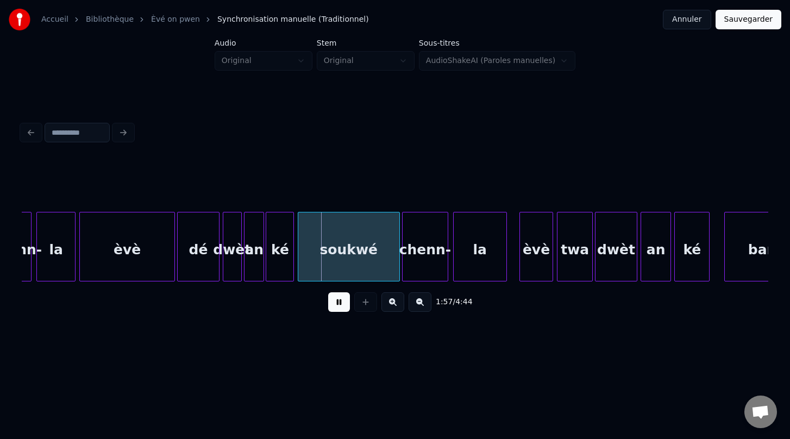
click at [342, 307] on button at bounding box center [339, 302] width 22 height 20
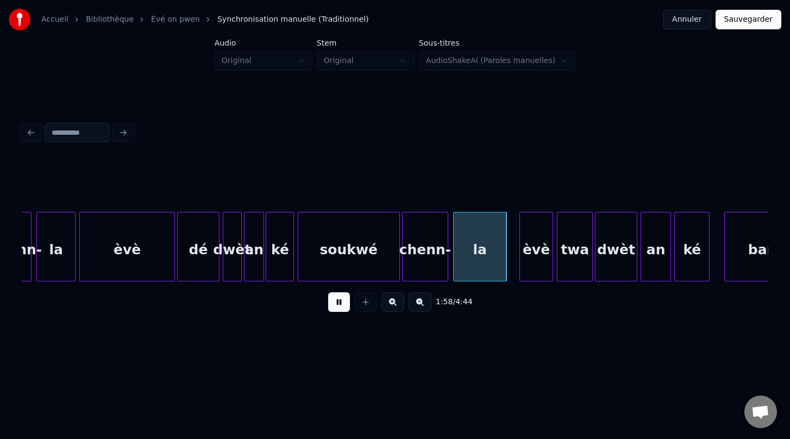
click at [342, 307] on button at bounding box center [339, 302] width 22 height 20
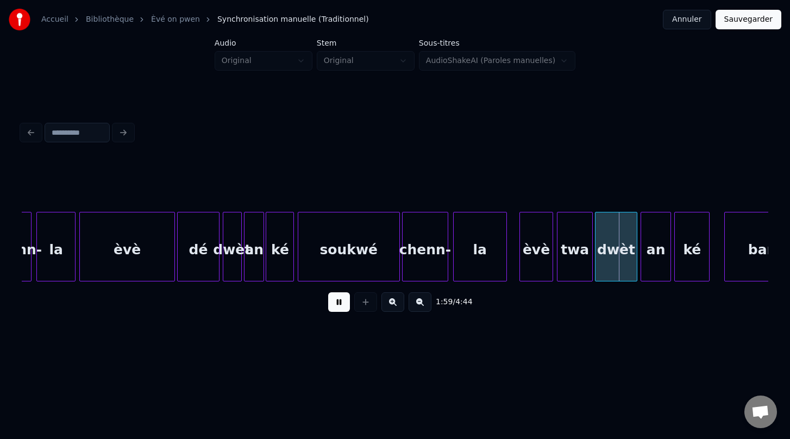
click at [342, 307] on button at bounding box center [339, 302] width 22 height 20
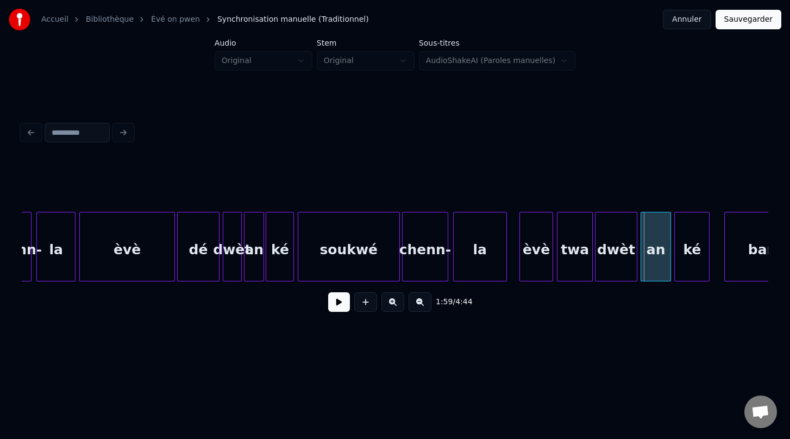
click at [342, 307] on button at bounding box center [339, 302] width 22 height 20
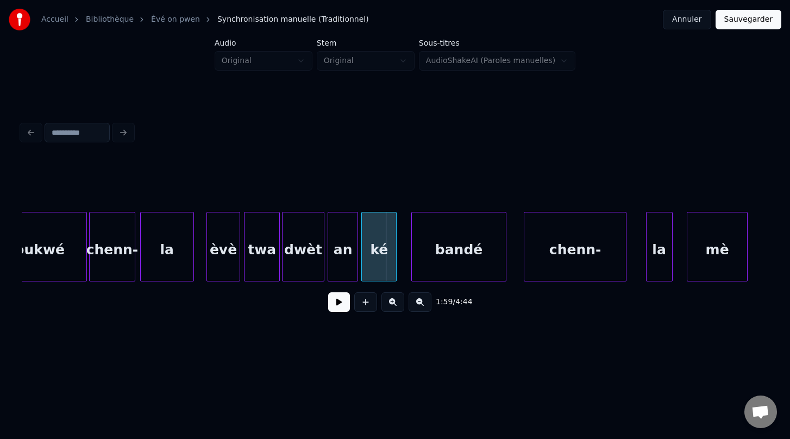
scroll to position [0, 22389]
click at [340, 302] on button at bounding box center [339, 302] width 22 height 20
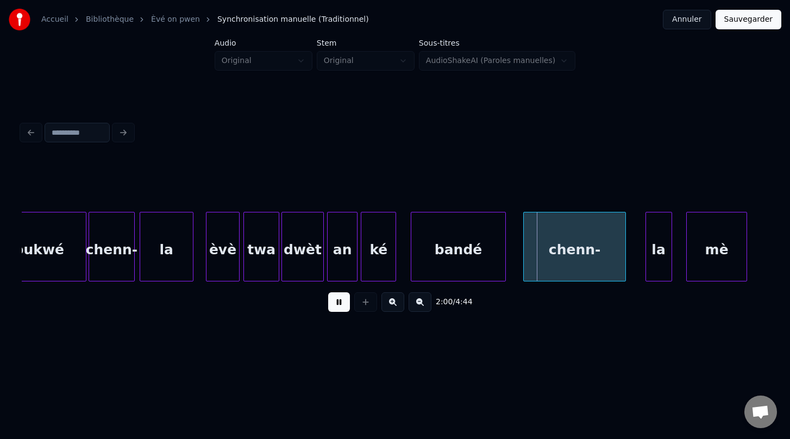
click at [340, 302] on button at bounding box center [339, 302] width 22 height 20
click at [392, 302] on button at bounding box center [392, 302] width 23 height 20
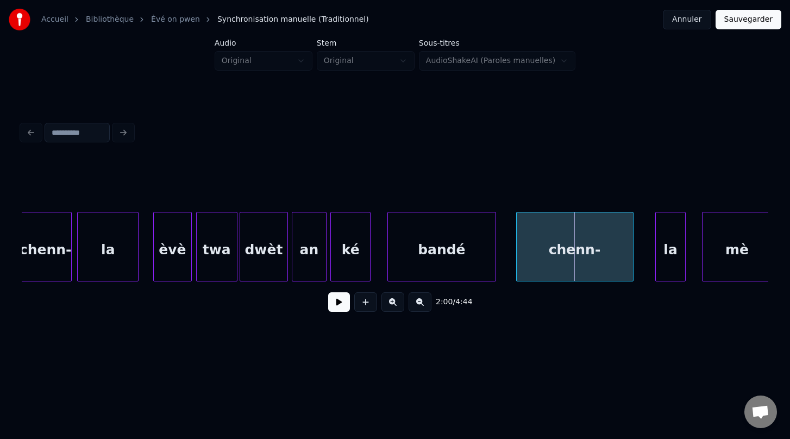
click at [392, 302] on button at bounding box center [392, 302] width 23 height 20
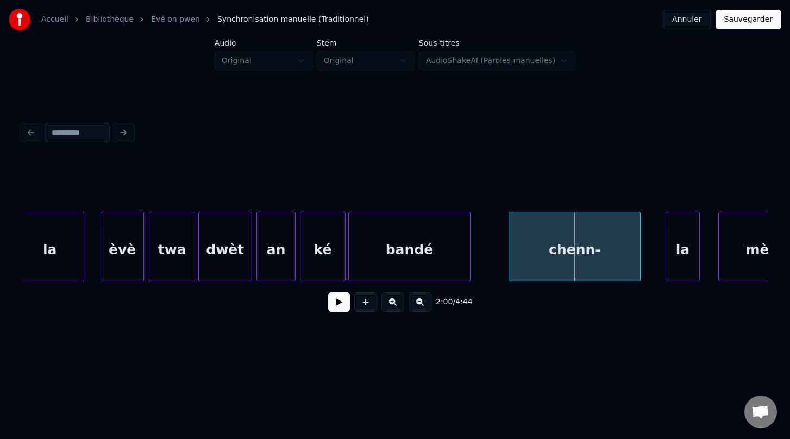
click at [373, 267] on div "bandé" at bounding box center [409, 249] width 121 height 74
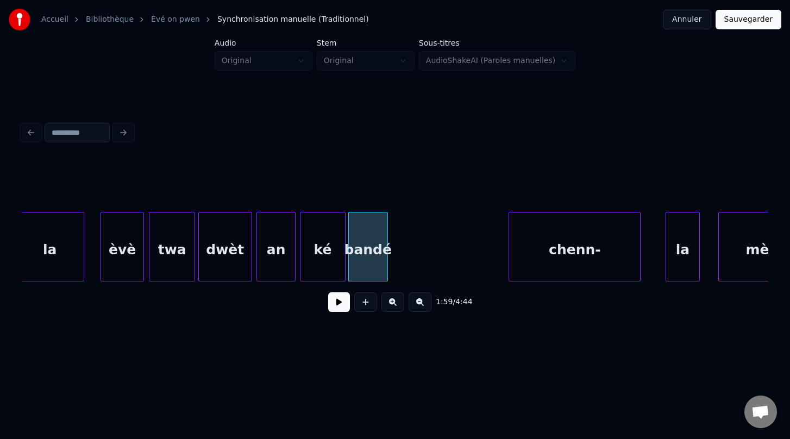
click at [387, 247] on div "bandé" at bounding box center [368, 247] width 40 height 70
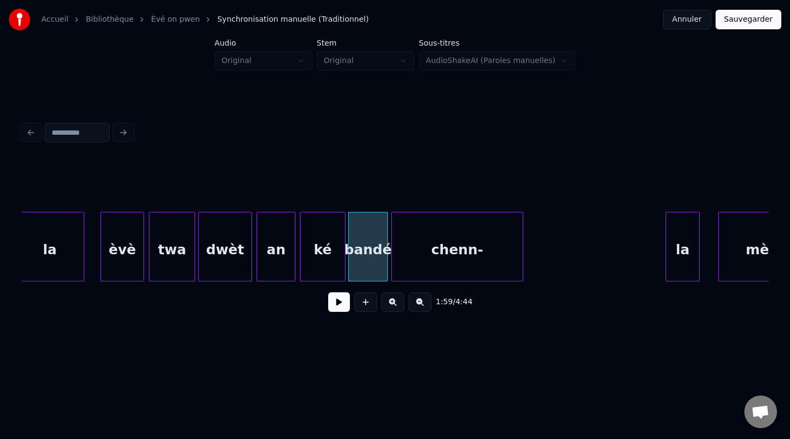
click at [453, 237] on div "chenn-" at bounding box center [457, 249] width 131 height 74
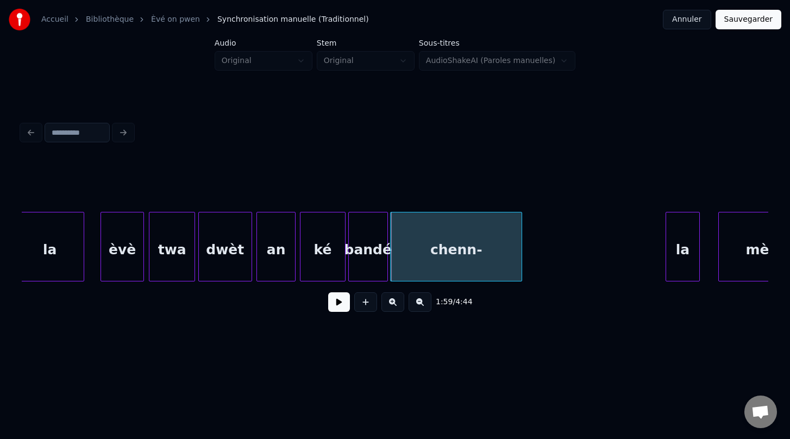
click at [522, 244] on div "chenn-" at bounding box center [456, 247] width 132 height 70
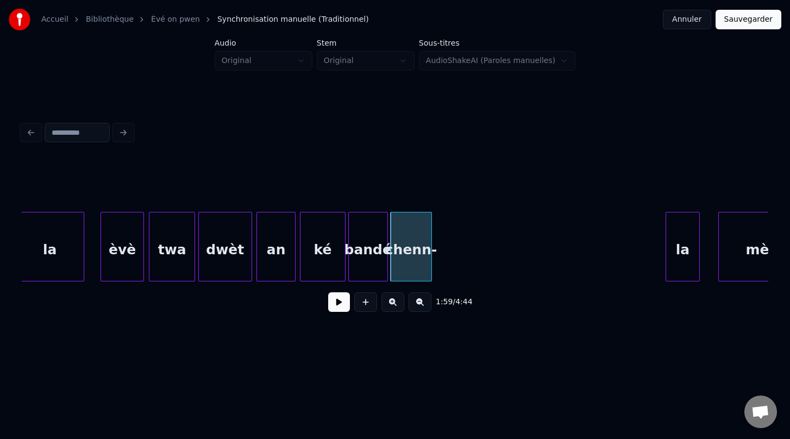
click at [430, 229] on div at bounding box center [429, 246] width 3 height 68
click at [453, 233] on div "la" at bounding box center [453, 249] width 33 height 74
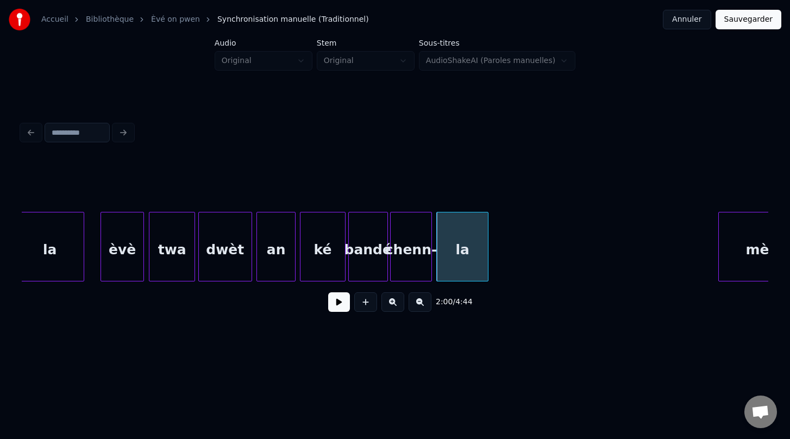
click at [486, 248] on div at bounding box center [486, 246] width 3 height 68
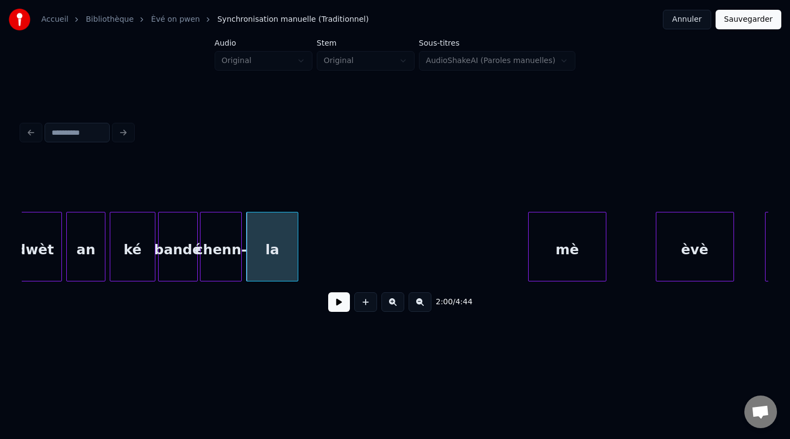
scroll to position [0, 29141]
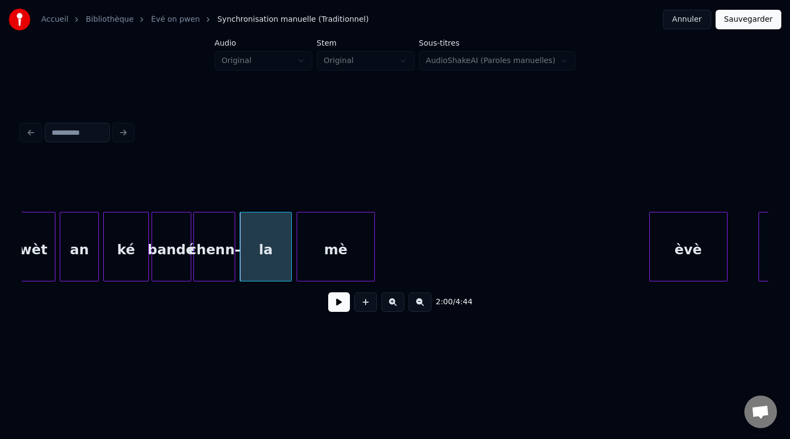
click at [318, 243] on div "mè" at bounding box center [335, 249] width 77 height 74
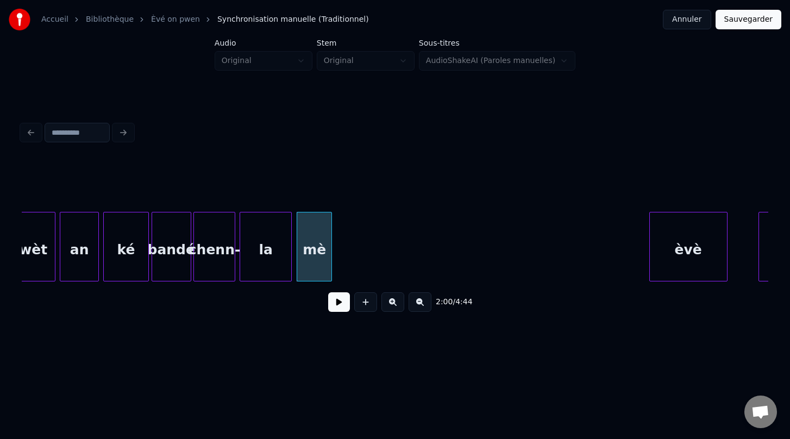
click at [330, 245] on div at bounding box center [329, 246] width 3 height 68
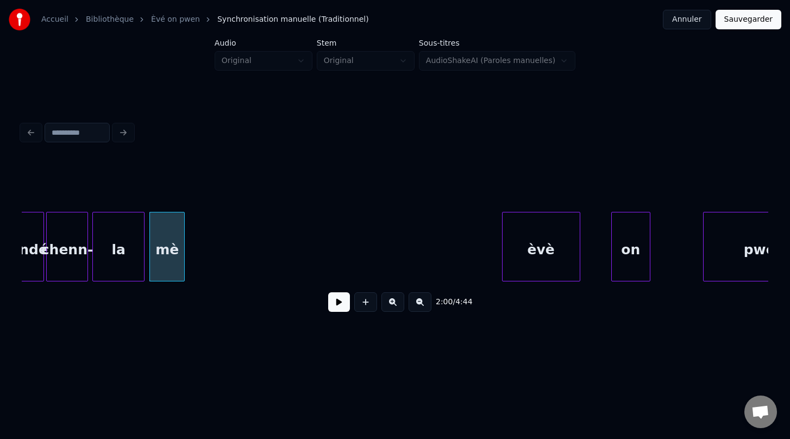
scroll to position [0, 29288]
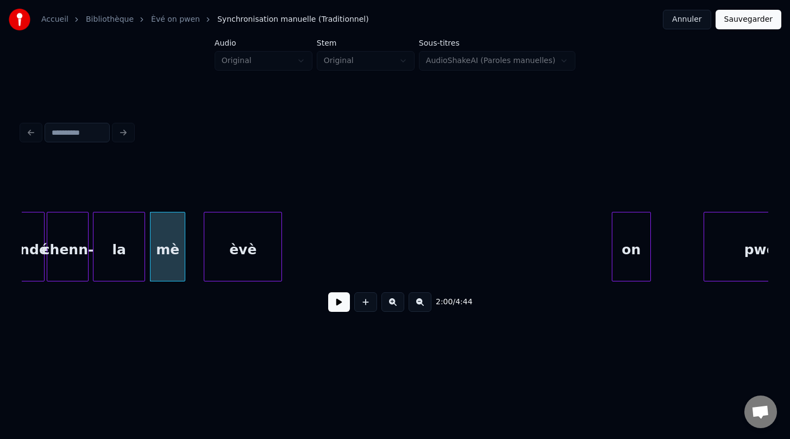
click at [248, 192] on div "2:00 / 4:44" at bounding box center [395, 240] width 746 height 165
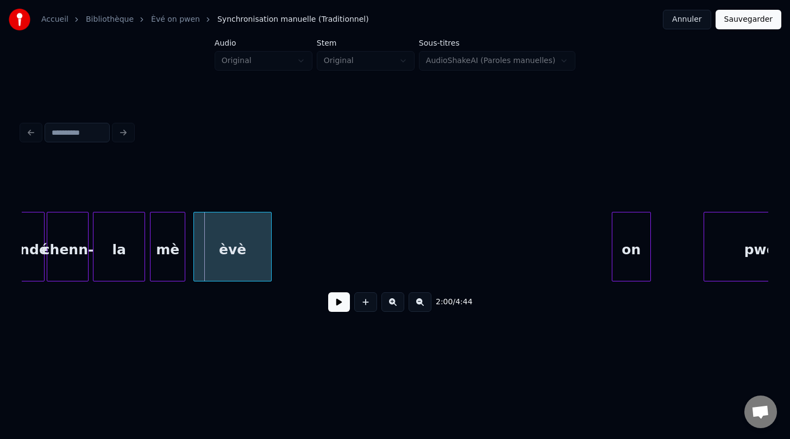
click at [193, 253] on div "èvè" at bounding box center [232, 247] width 78 height 70
click at [279, 248] on div at bounding box center [278, 246] width 3 height 68
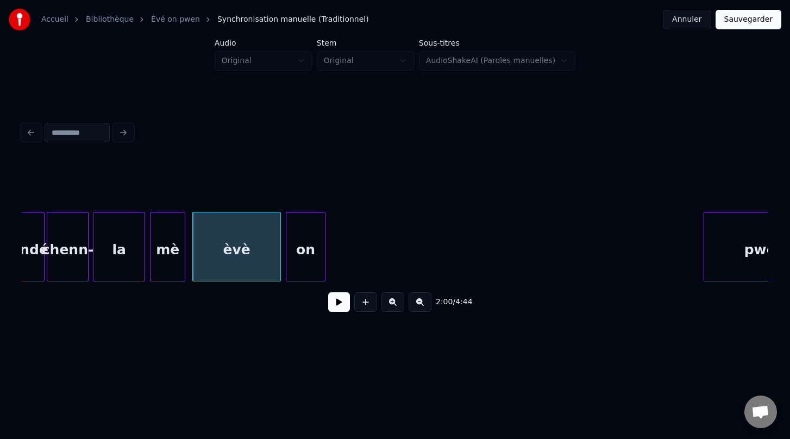
click at [304, 222] on div "on" at bounding box center [305, 249] width 38 height 74
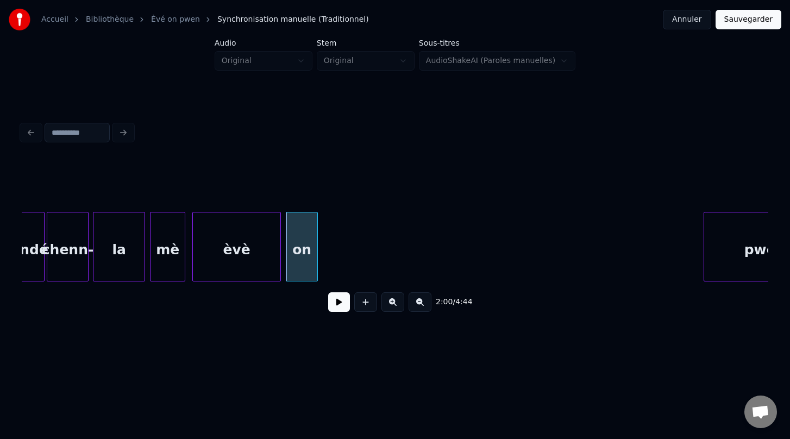
click at [317, 253] on div at bounding box center [315, 246] width 3 height 68
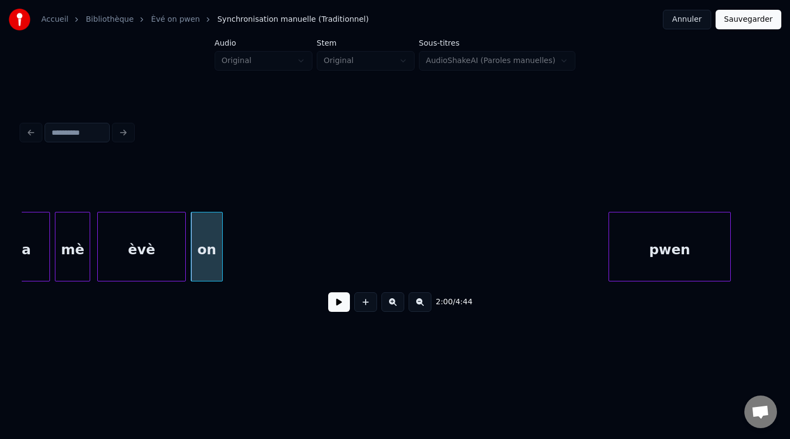
scroll to position [0, 29384]
click at [655, 241] on div at bounding box center [656, 246] width 3 height 68
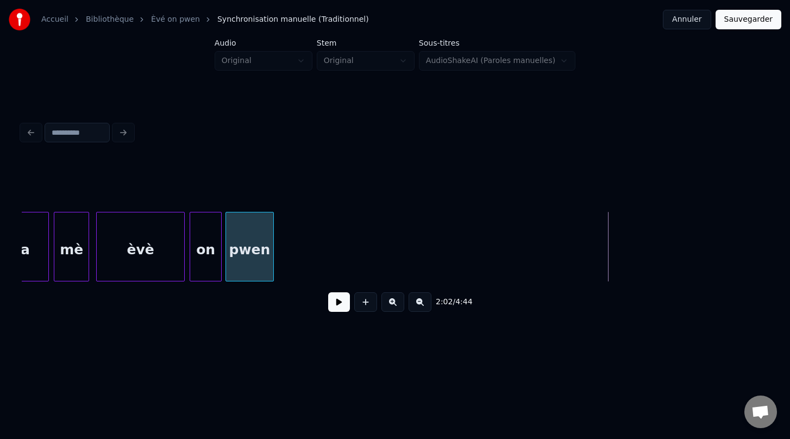
click at [256, 236] on div "pwen" at bounding box center [250, 249] width 48 height 74
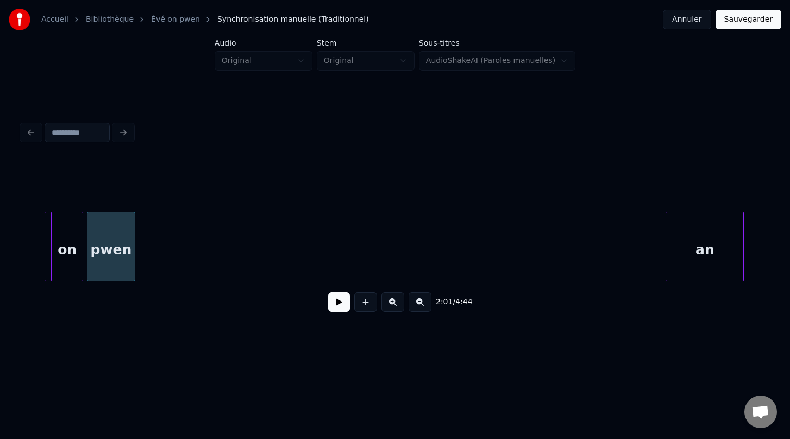
scroll to position [0, 29531]
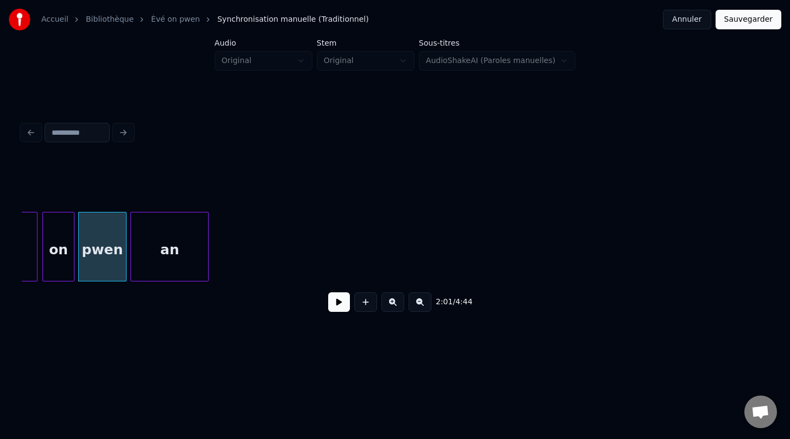
click at [161, 169] on div "2:01 / 4:44" at bounding box center [395, 240] width 746 height 165
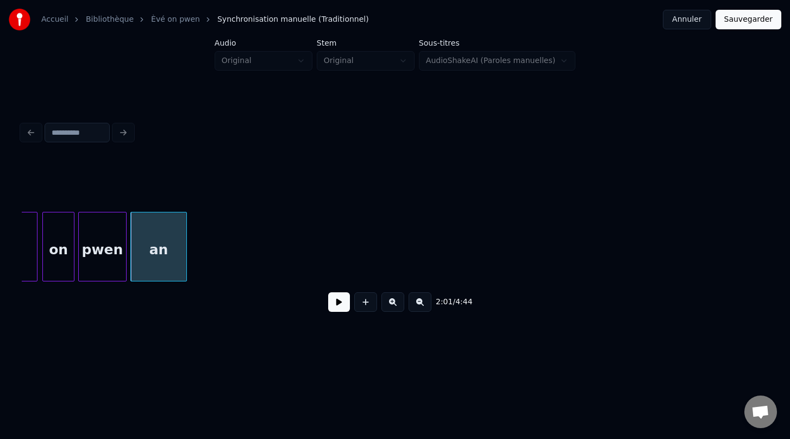
click at [183, 238] on div at bounding box center [184, 246] width 3 height 68
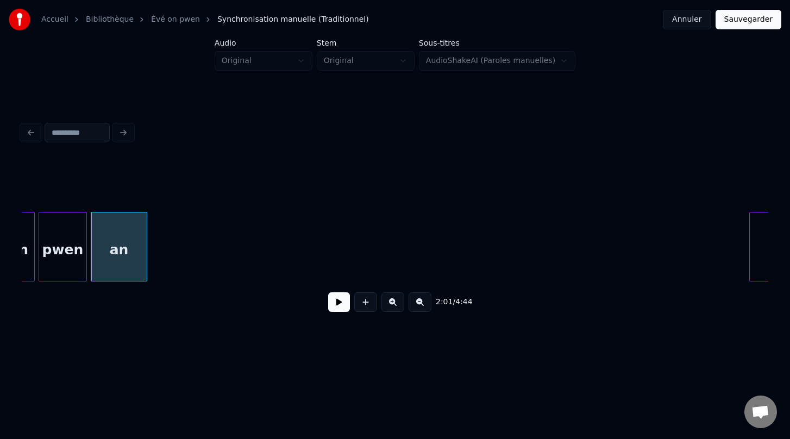
scroll to position [0, 29571]
click at [413, 308] on button at bounding box center [420, 302] width 23 height 20
click at [709, 248] on div at bounding box center [708, 246] width 3 height 68
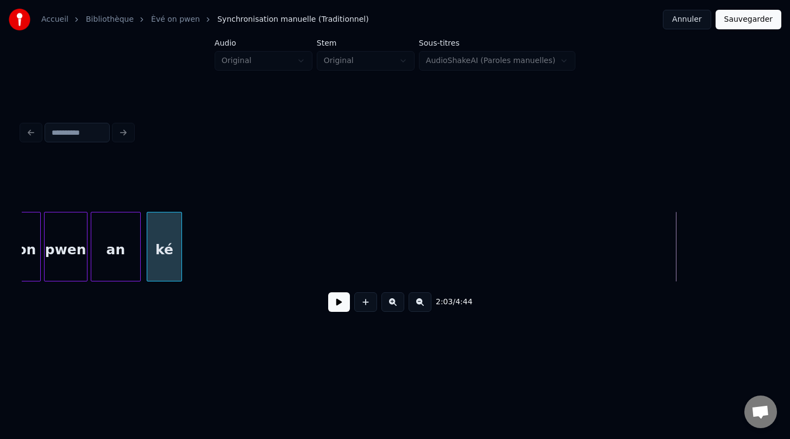
click at [169, 225] on div "ké" at bounding box center [164, 249] width 34 height 74
click at [183, 247] on div at bounding box center [182, 246] width 3 height 68
click at [418, 305] on button at bounding box center [420, 302] width 23 height 20
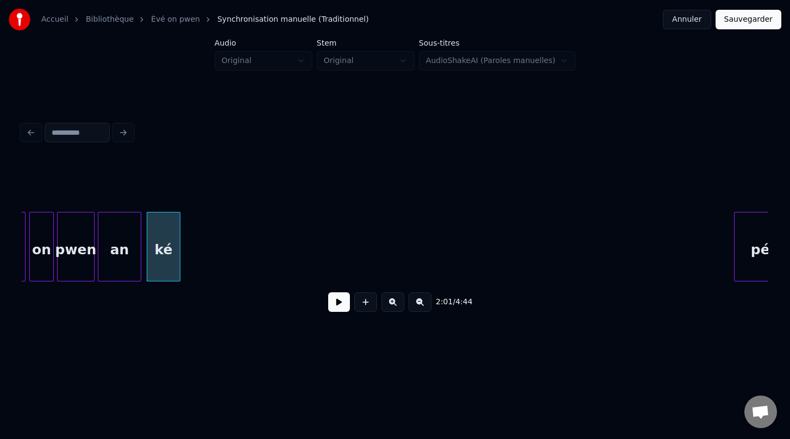
scroll to position [0, 23007]
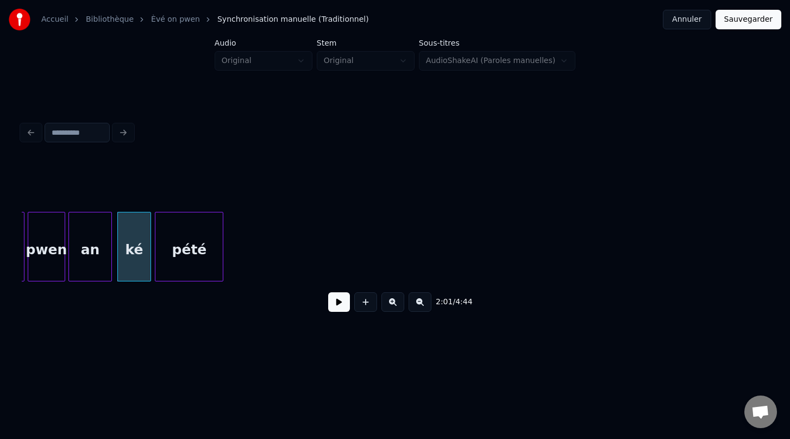
click at [202, 224] on div "pété" at bounding box center [188, 249] width 67 height 74
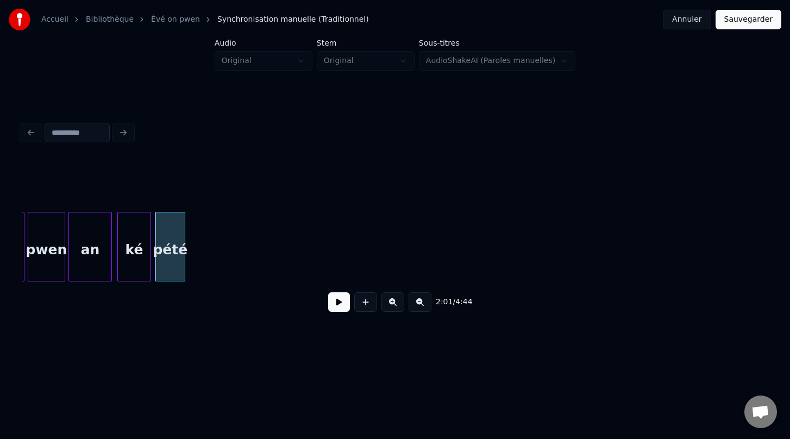
click at [184, 247] on div at bounding box center [182, 246] width 3 height 68
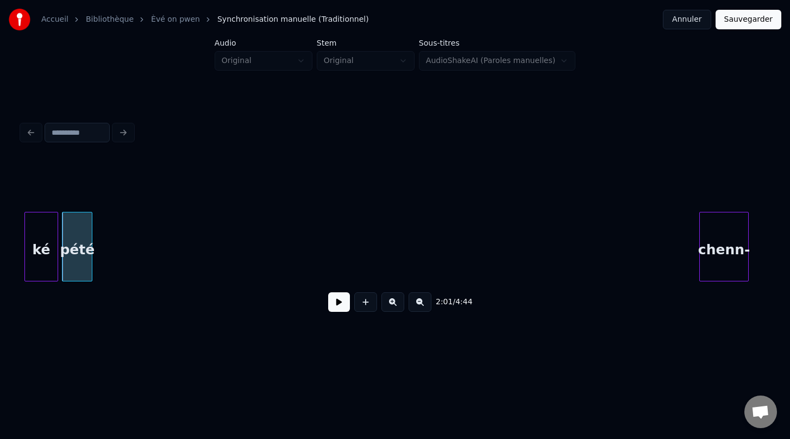
scroll to position [0, 23115]
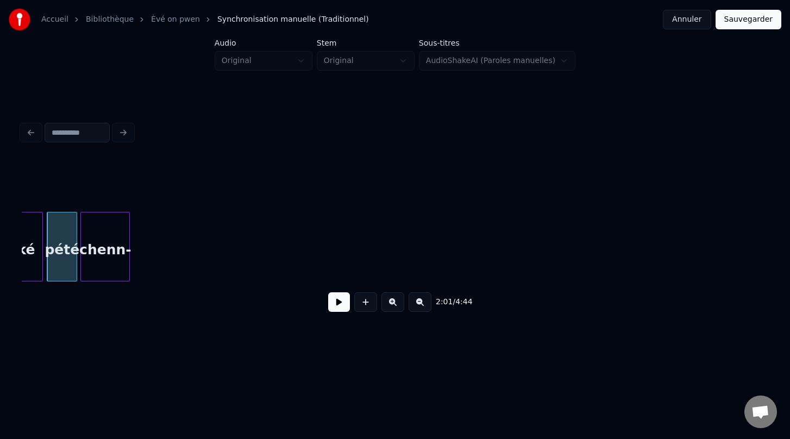
click at [110, 199] on div "2:01 / 4:44" at bounding box center [395, 240] width 746 height 165
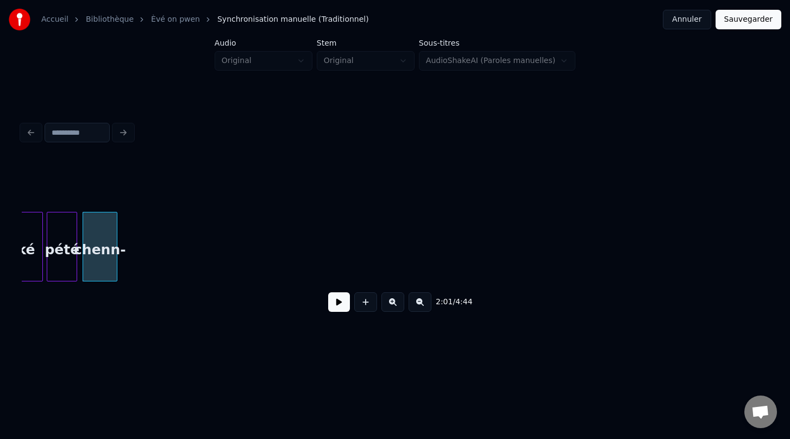
click at [115, 245] on div at bounding box center [115, 246] width 3 height 68
click at [149, 297] on div "2:01 / 4:44" at bounding box center [394, 302] width 729 height 24
click at [417, 305] on button at bounding box center [420, 302] width 23 height 20
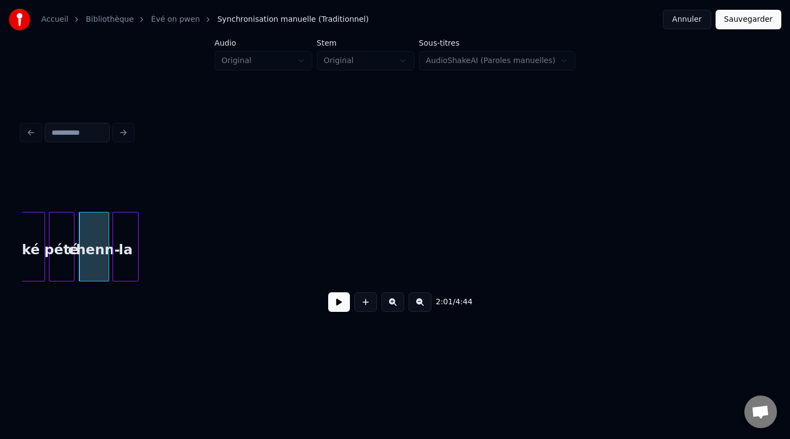
click at [121, 198] on div "2:01 / 4:44" at bounding box center [395, 240] width 746 height 165
click at [421, 303] on button at bounding box center [420, 302] width 23 height 20
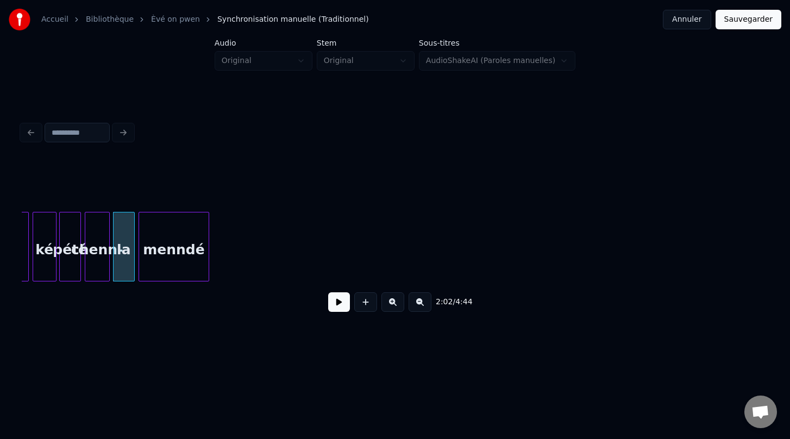
click at [179, 176] on div "2:02 / 4:44" at bounding box center [395, 240] width 746 height 165
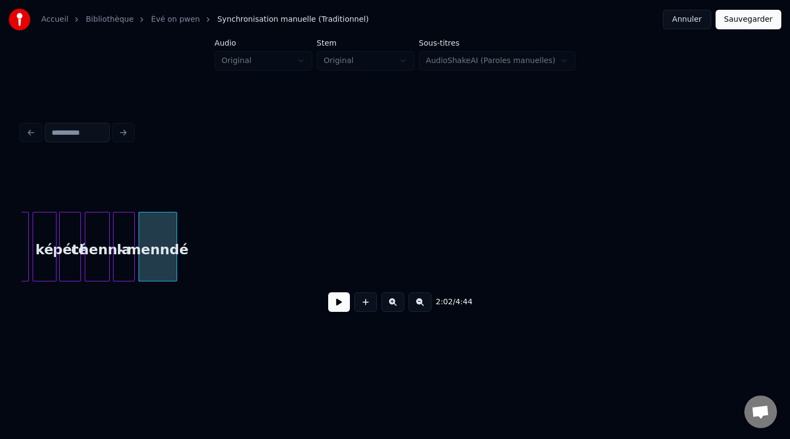
click at [176, 240] on div at bounding box center [174, 246] width 3 height 68
click at [341, 302] on button at bounding box center [339, 302] width 22 height 20
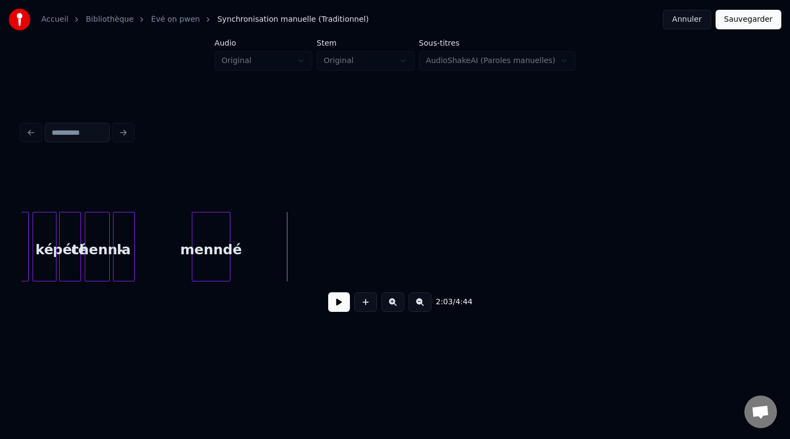
click at [202, 268] on div "menndé" at bounding box center [210, 249] width 37 height 74
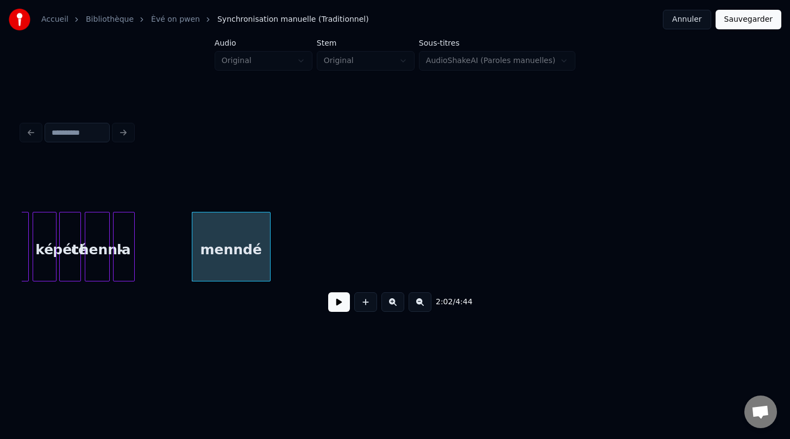
click at [269, 253] on div at bounding box center [268, 246] width 3 height 68
click at [154, 258] on div "la" at bounding box center [155, 249] width 21 height 74
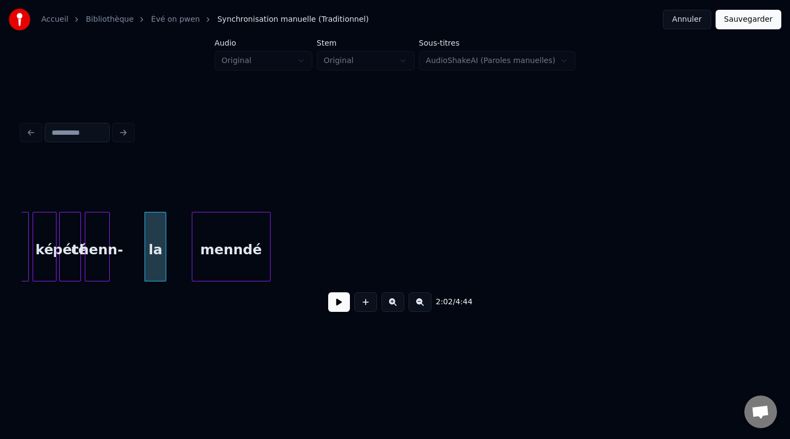
click at [98, 263] on div "chenn-" at bounding box center [97, 249] width 24 height 74
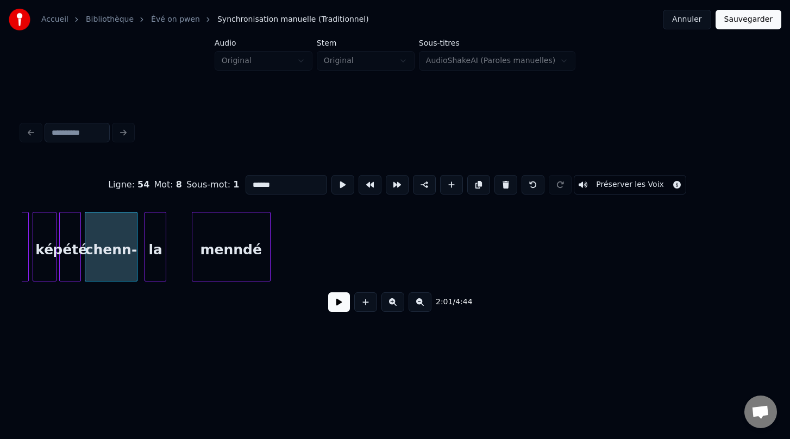
click at [135, 244] on div at bounding box center [135, 246] width 3 height 68
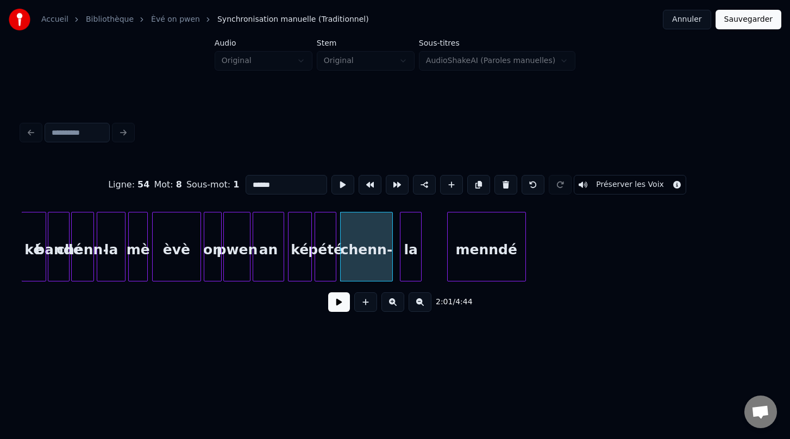
scroll to position [0, 16234]
click at [134, 260] on div "mè" at bounding box center [139, 249] width 18 height 74
type input "**"
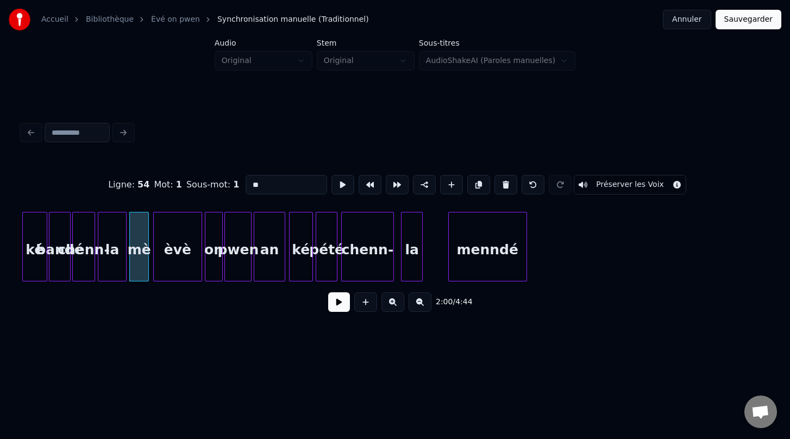
click at [338, 304] on button at bounding box center [339, 302] width 22 height 20
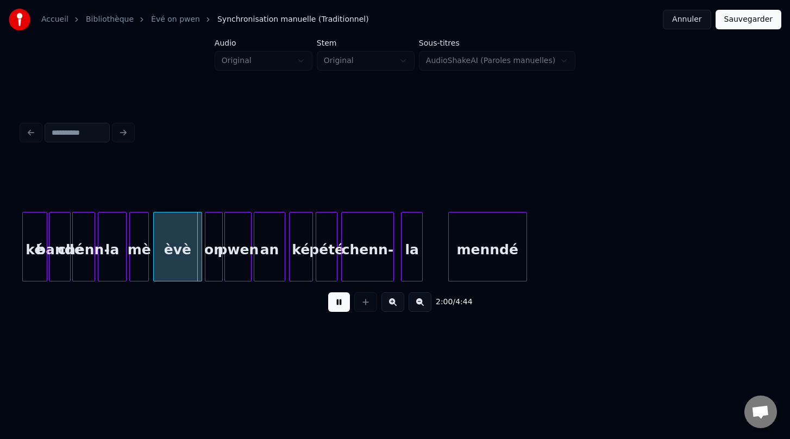
click at [338, 304] on button at bounding box center [339, 302] width 22 height 20
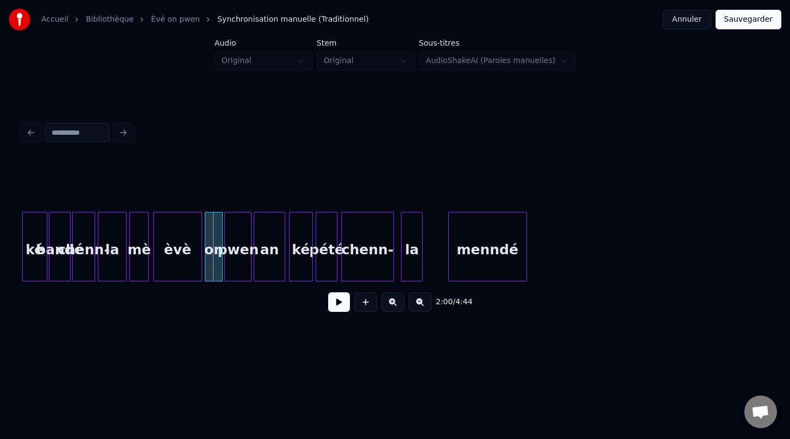
click at [338, 304] on button at bounding box center [339, 302] width 22 height 20
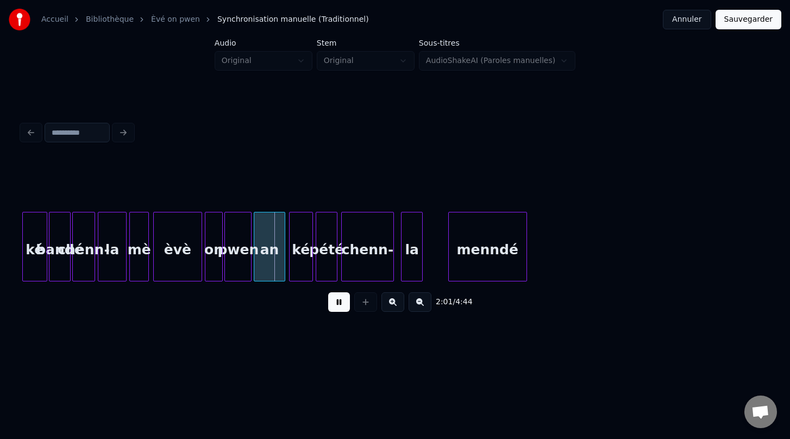
click at [338, 304] on button at bounding box center [339, 302] width 22 height 20
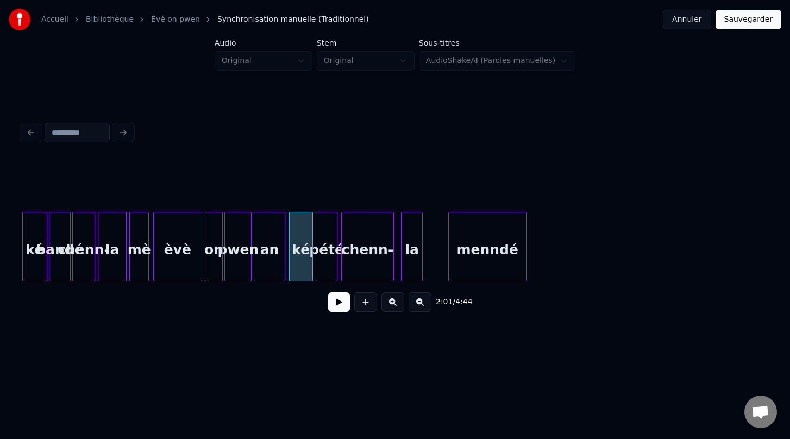
click at [392, 302] on button at bounding box center [392, 302] width 23 height 20
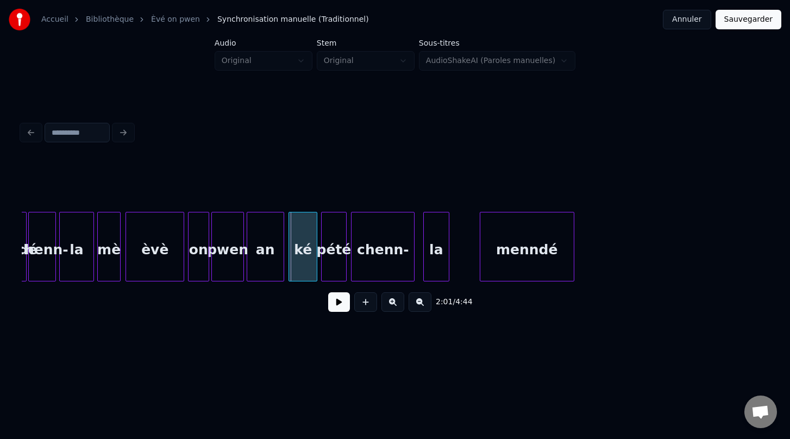
click at [392, 302] on button at bounding box center [392, 302] width 23 height 20
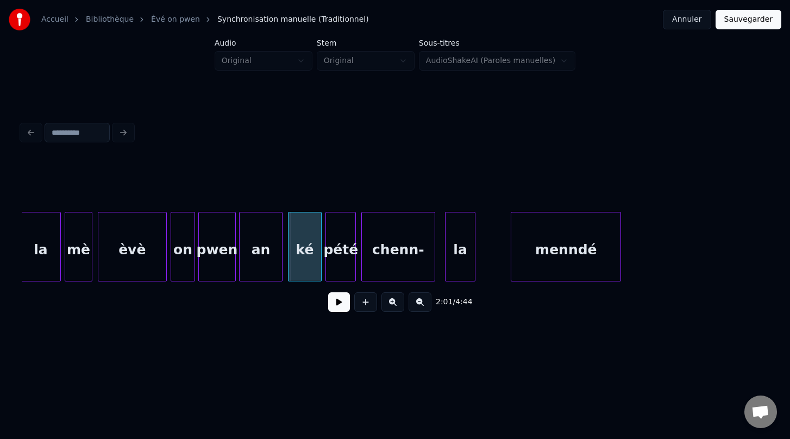
click at [392, 302] on button at bounding box center [392, 302] width 23 height 20
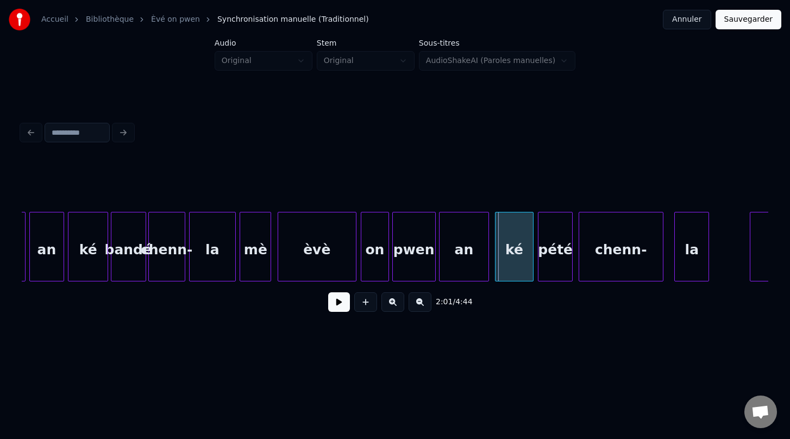
scroll to position [0, 25903]
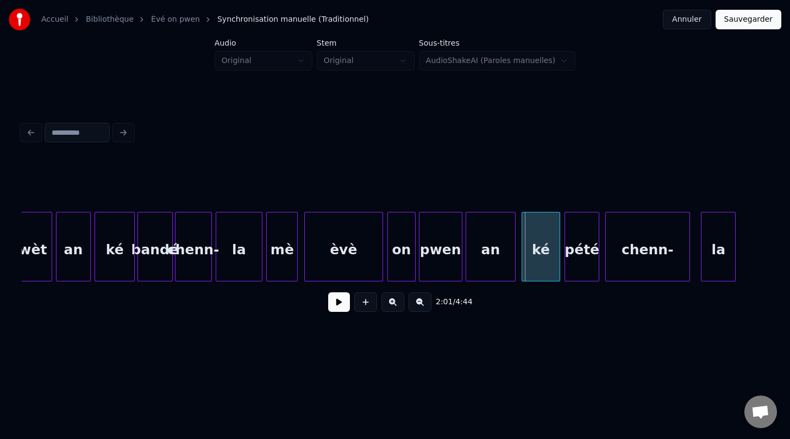
click at [279, 264] on div "mè" at bounding box center [282, 249] width 30 height 74
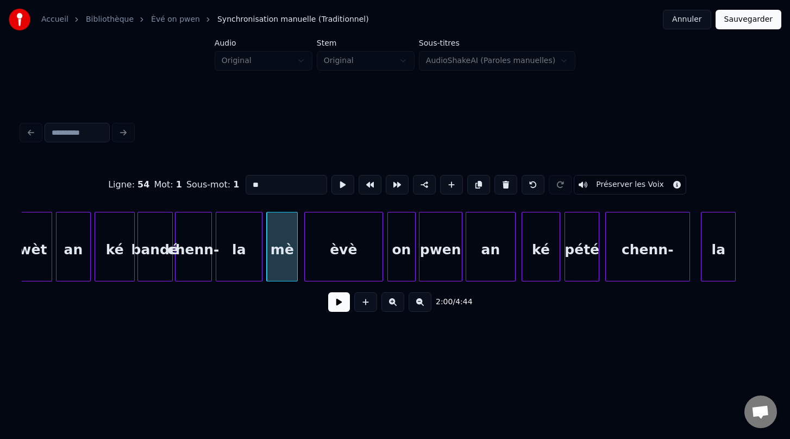
click at [341, 305] on button at bounding box center [339, 302] width 22 height 20
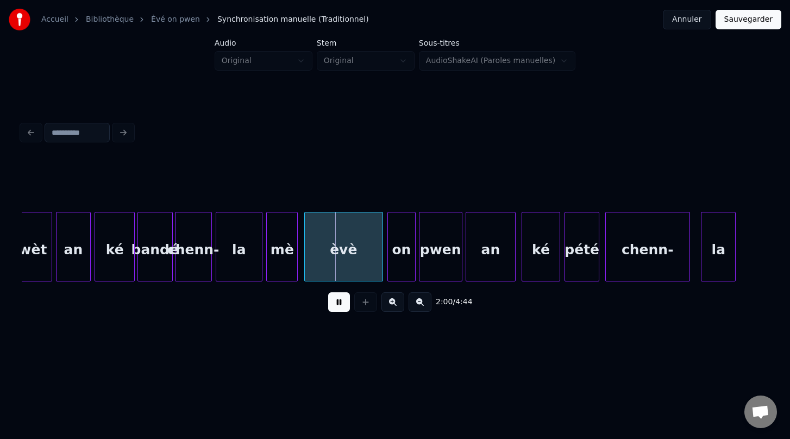
click at [341, 305] on button at bounding box center [339, 302] width 22 height 20
click at [157, 253] on div "bandé" at bounding box center [155, 249] width 34 height 74
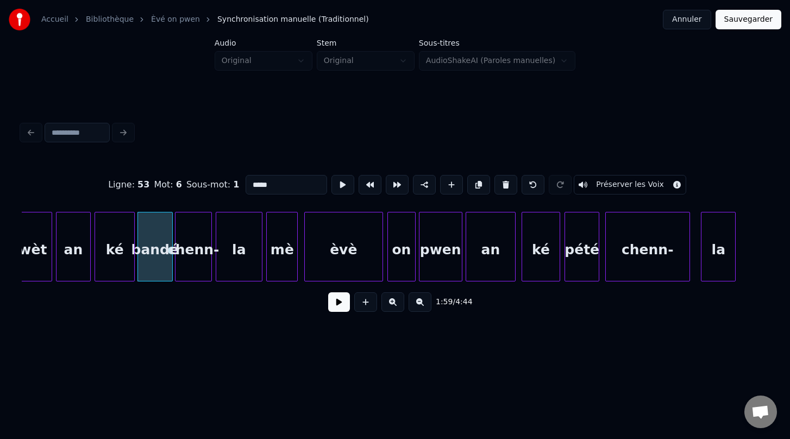
click at [342, 306] on button at bounding box center [339, 302] width 22 height 20
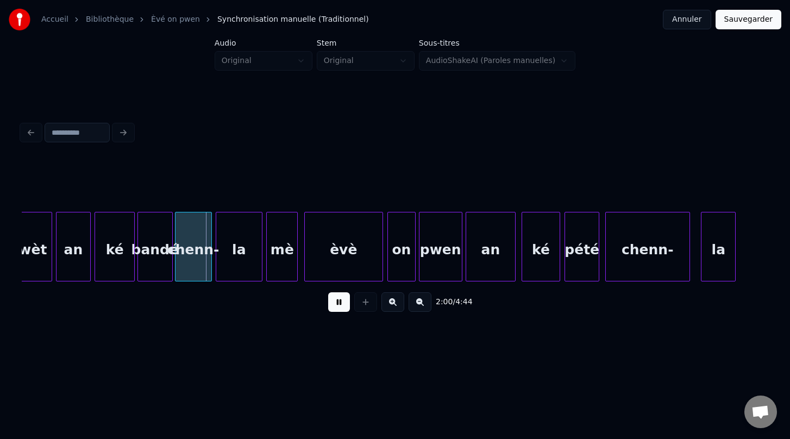
click at [342, 306] on button at bounding box center [339, 302] width 22 height 20
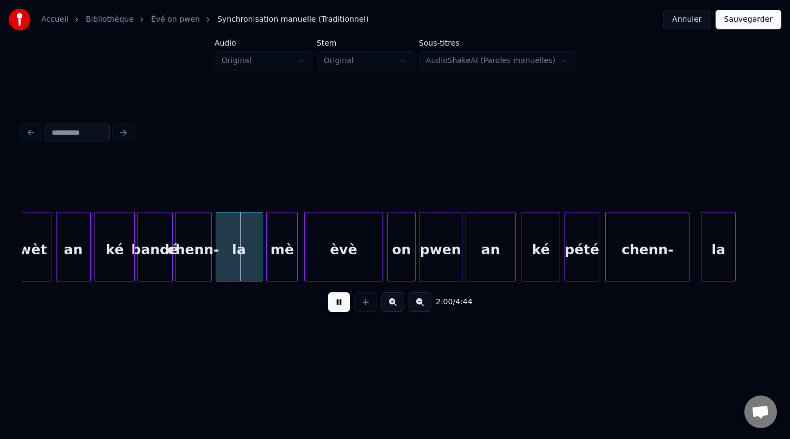
click at [342, 306] on button at bounding box center [339, 302] width 22 height 20
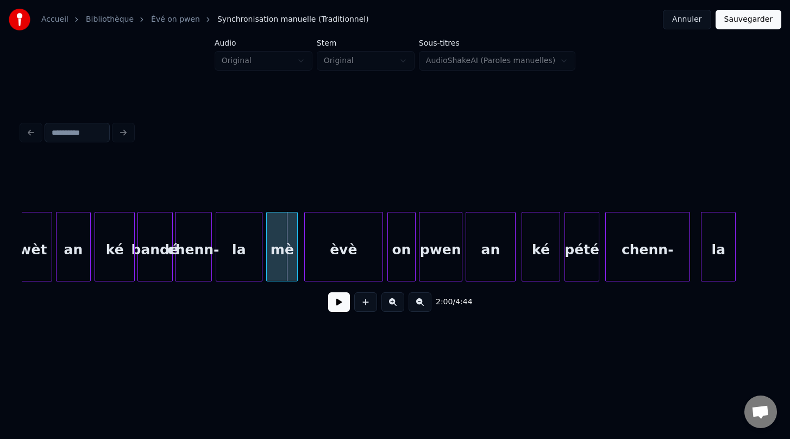
click at [342, 306] on button at bounding box center [339, 302] width 22 height 20
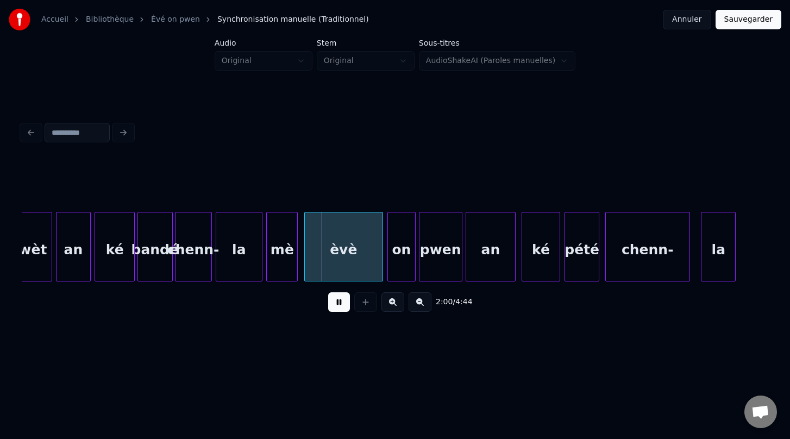
click at [342, 306] on button at bounding box center [339, 302] width 22 height 20
click at [340, 302] on button at bounding box center [339, 302] width 22 height 20
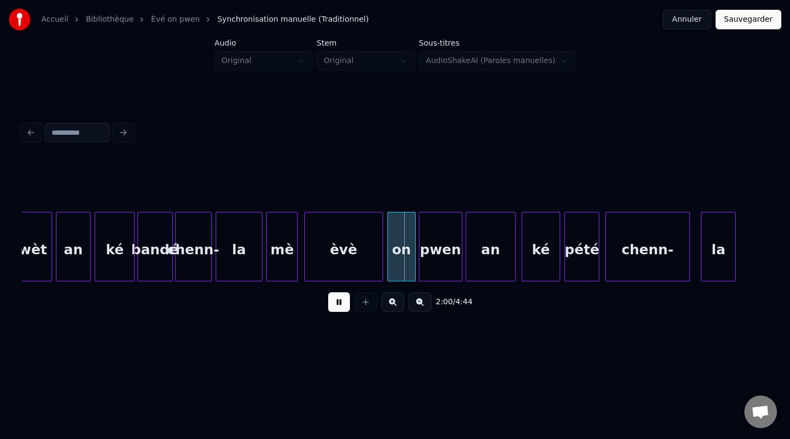
click at [340, 302] on button at bounding box center [339, 302] width 22 height 20
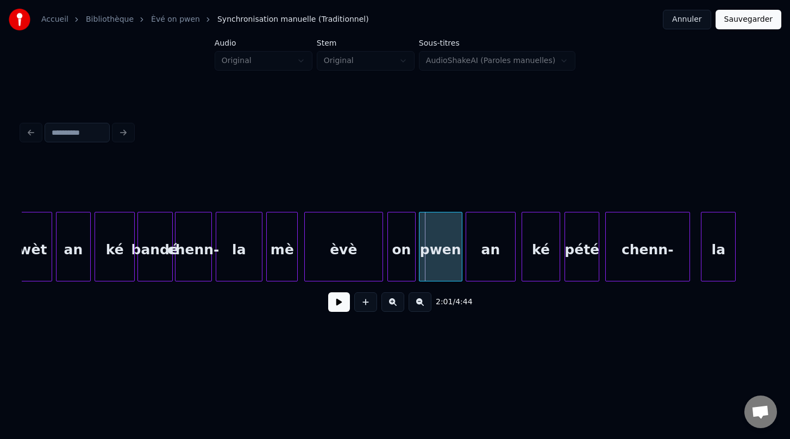
click at [340, 302] on button at bounding box center [339, 302] width 22 height 20
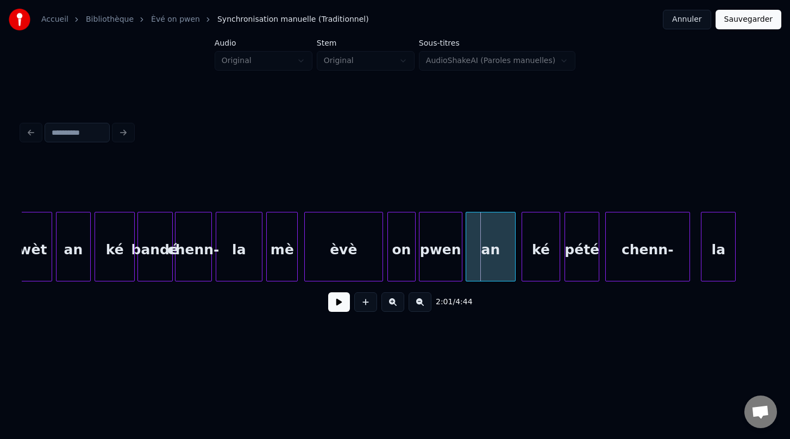
click at [340, 302] on button at bounding box center [339, 302] width 22 height 20
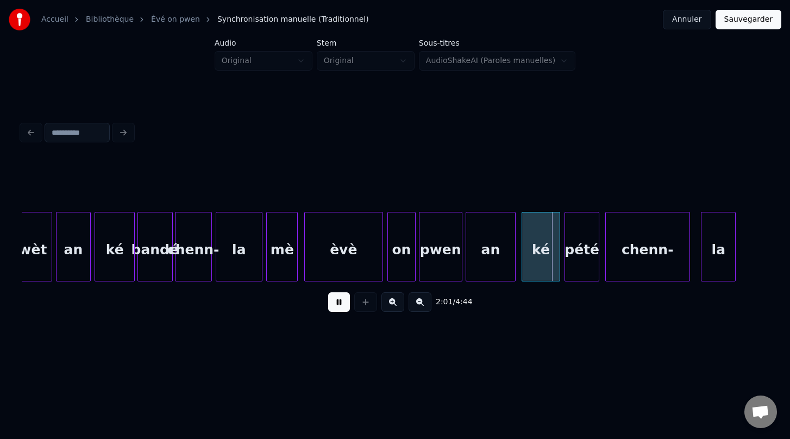
click at [340, 302] on button at bounding box center [339, 302] width 22 height 20
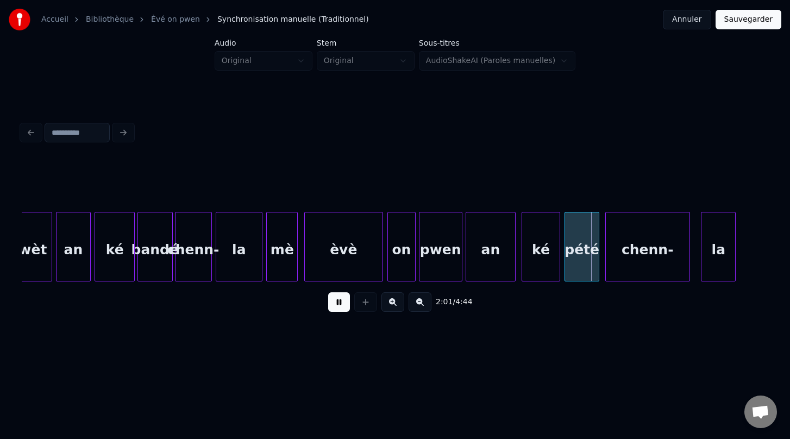
click at [340, 302] on button at bounding box center [339, 302] width 22 height 20
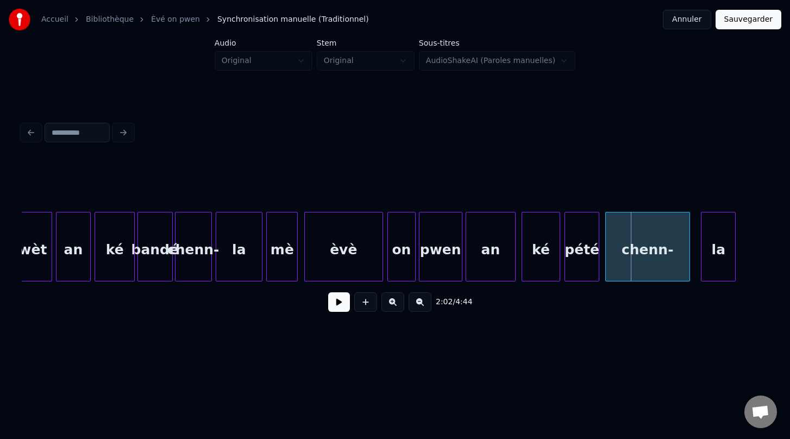
click at [340, 302] on button at bounding box center [339, 302] width 22 height 20
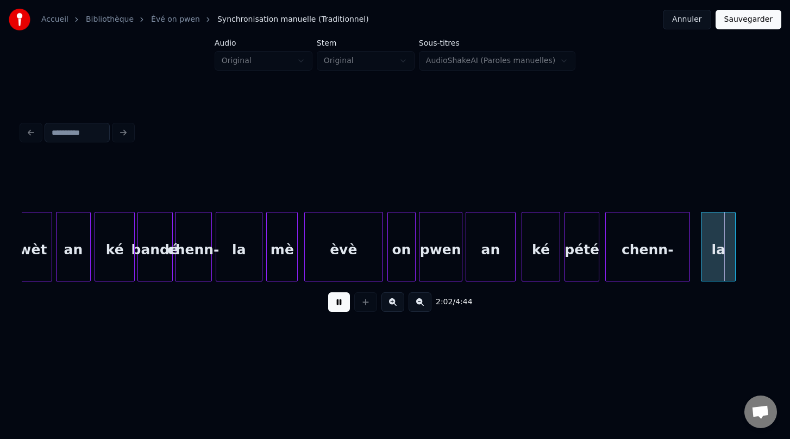
click at [340, 302] on button at bounding box center [339, 302] width 22 height 20
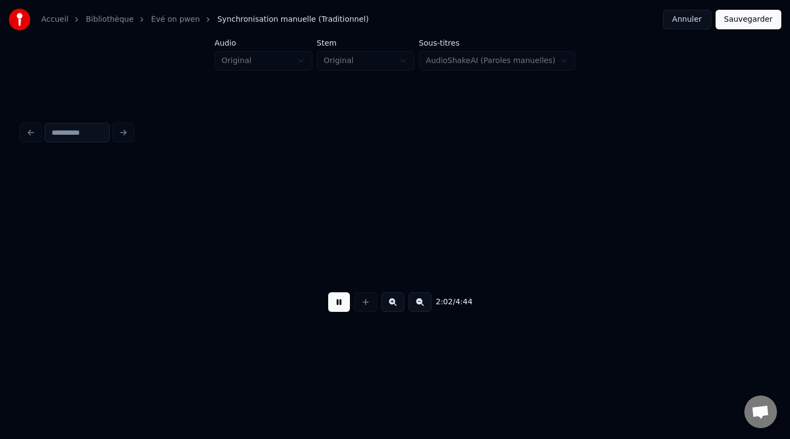
scroll to position [0, 26649]
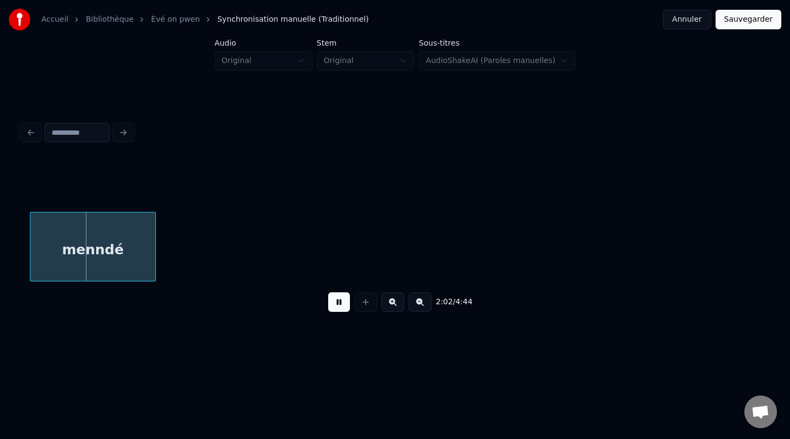
click at [340, 302] on button at bounding box center [339, 302] width 22 height 20
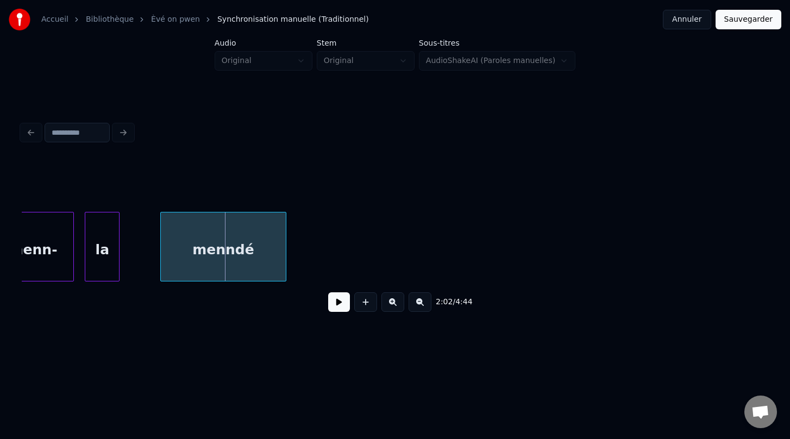
scroll to position [0, 26555]
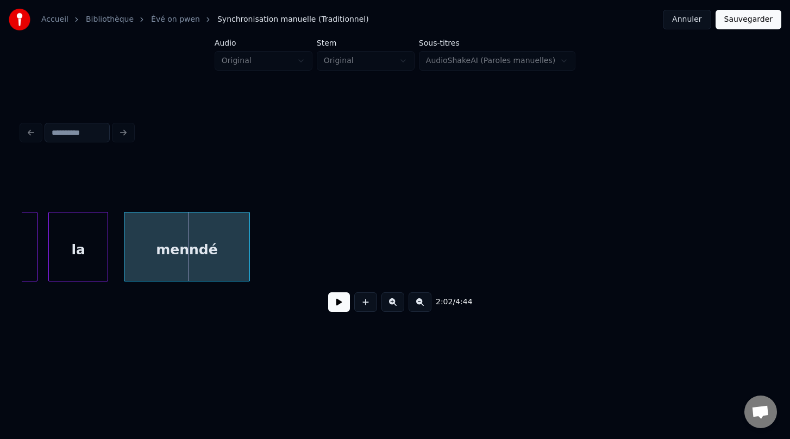
click at [106, 250] on div at bounding box center [105, 246] width 3 height 68
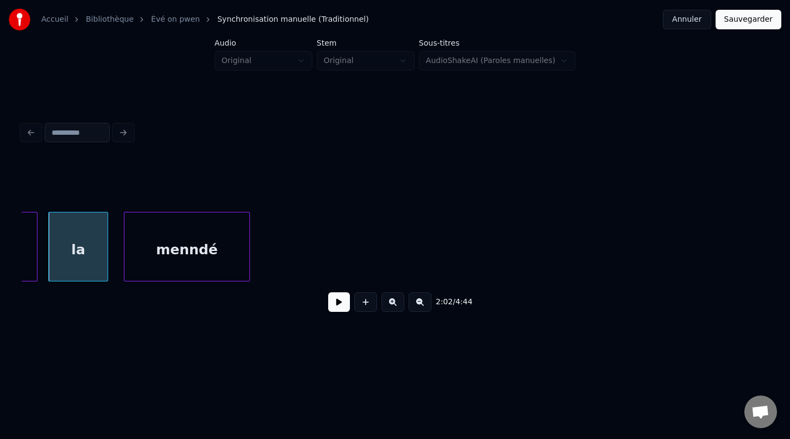
click at [84, 255] on div "la" at bounding box center [78, 249] width 59 height 74
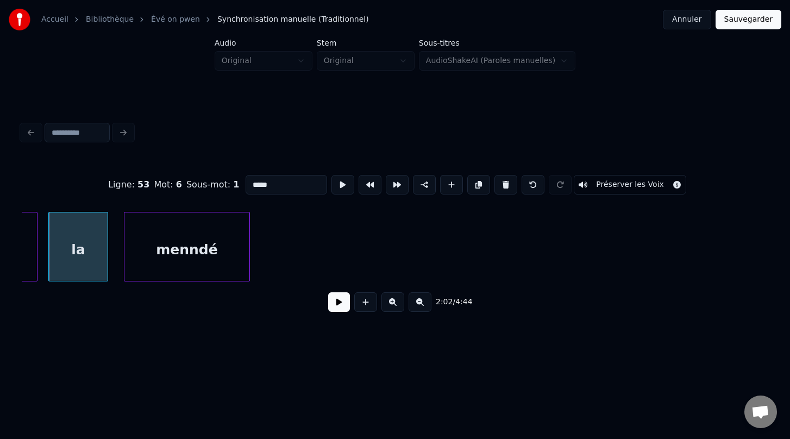
type input "**"
click at [343, 302] on button at bounding box center [339, 302] width 22 height 20
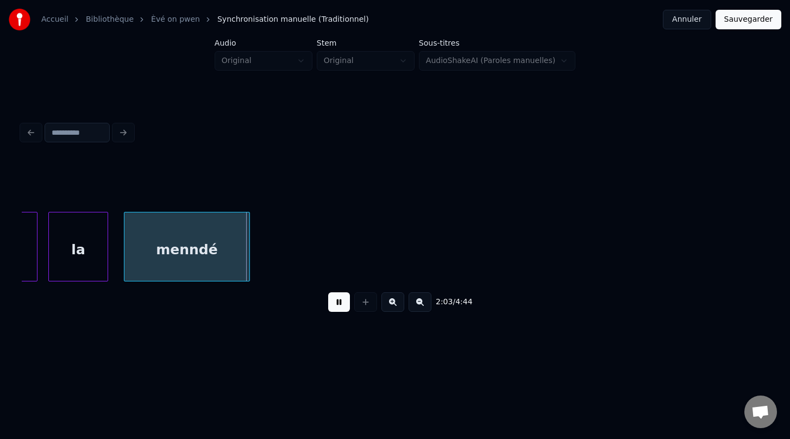
click at [345, 302] on button at bounding box center [339, 302] width 22 height 20
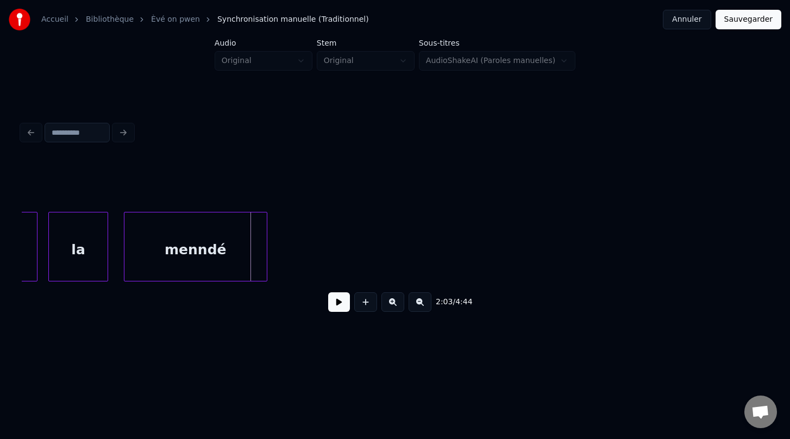
click at [263, 253] on div at bounding box center [264, 246] width 3 height 68
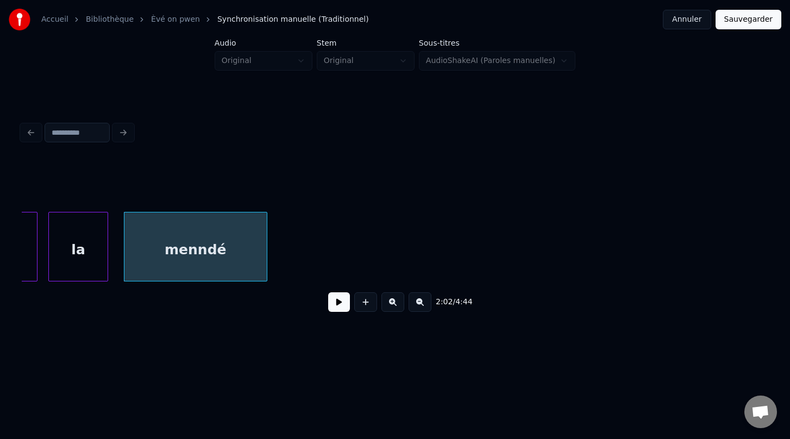
click at [338, 305] on button at bounding box center [339, 302] width 22 height 20
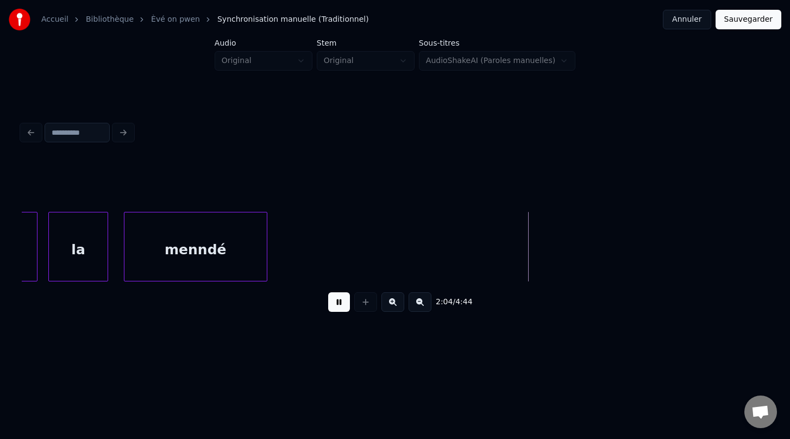
click at [338, 305] on button at bounding box center [339, 302] width 22 height 20
click at [254, 254] on div at bounding box center [254, 246] width 3 height 68
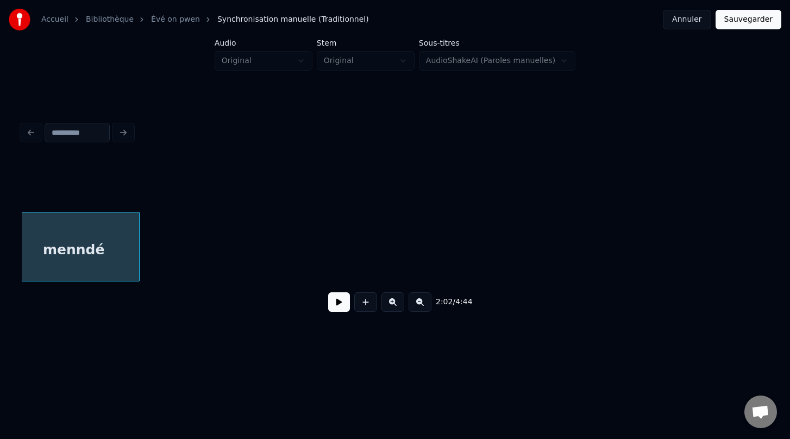
scroll to position [0, 26677]
click at [156, 258] on div at bounding box center [156, 246] width 3 height 68
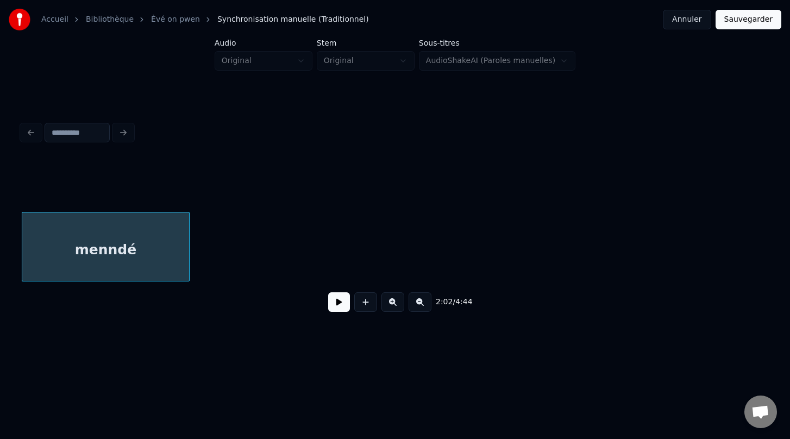
click at [188, 257] on div at bounding box center [187, 246] width 3 height 68
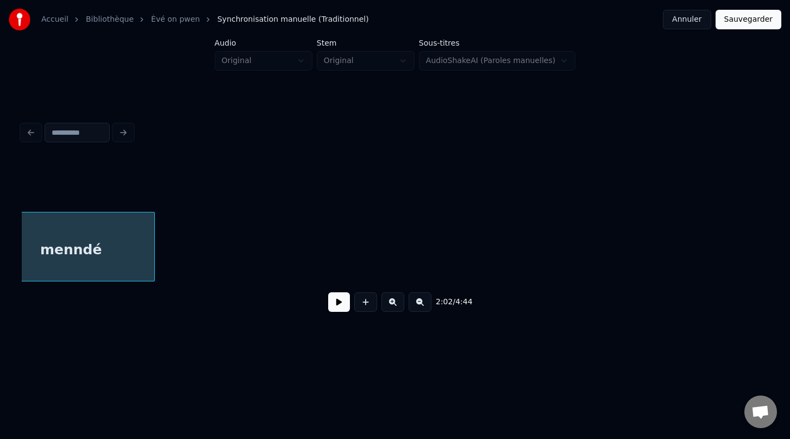
scroll to position [0, 26703]
click at [417, 305] on button at bounding box center [420, 302] width 23 height 20
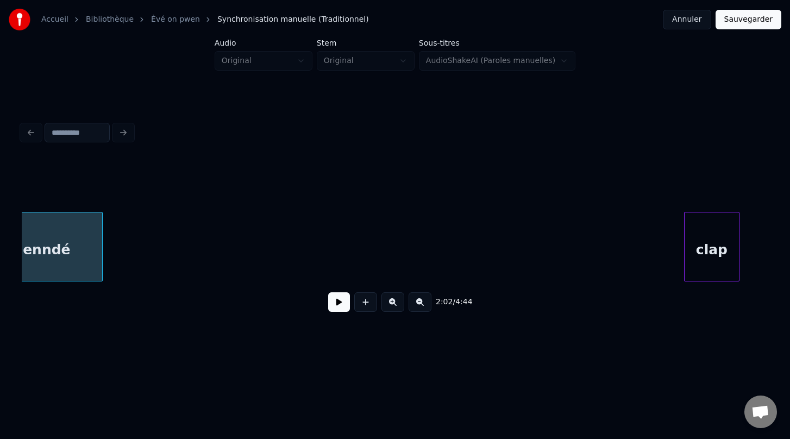
click at [417, 305] on button at bounding box center [420, 302] width 23 height 20
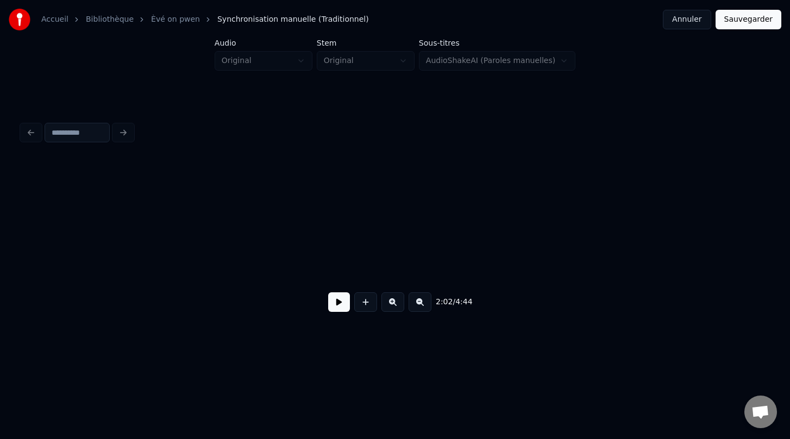
scroll to position [0, 16705]
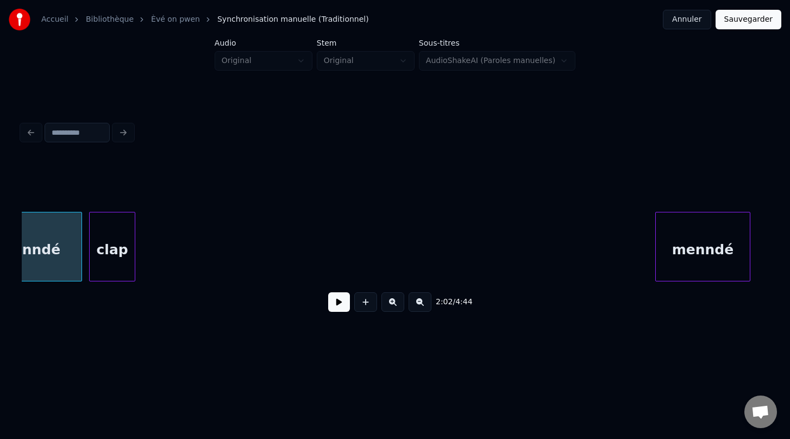
click at [101, 215] on div "clap" at bounding box center [112, 249] width 45 height 74
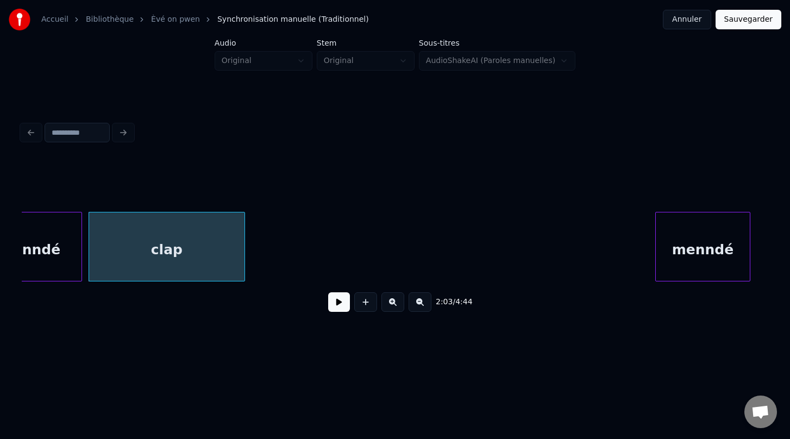
click at [243, 247] on div at bounding box center [242, 246] width 3 height 68
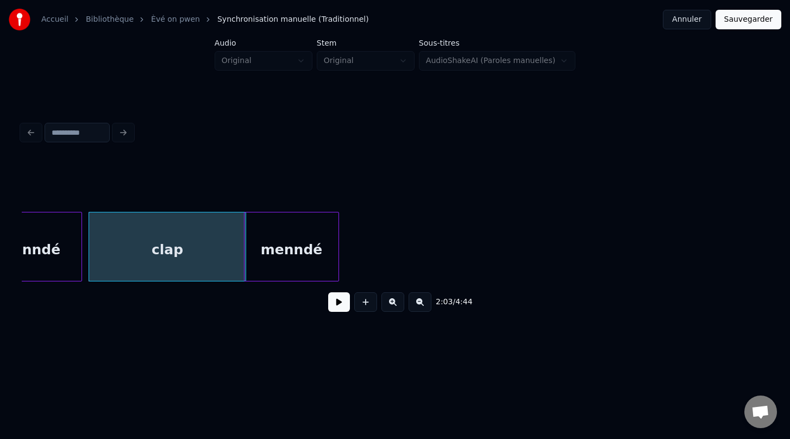
click at [307, 197] on div "2:03 / 4:44" at bounding box center [395, 240] width 746 height 165
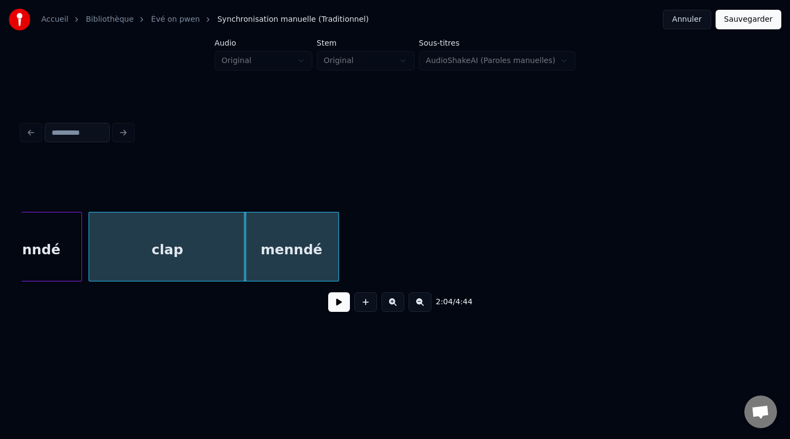
click at [228, 219] on div "clap" at bounding box center [167, 249] width 156 height 74
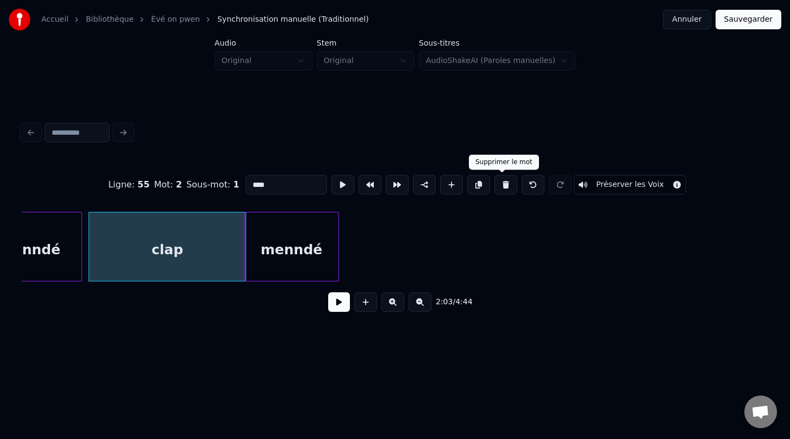
click at [504, 189] on button at bounding box center [505, 185] width 23 height 20
type input "******"
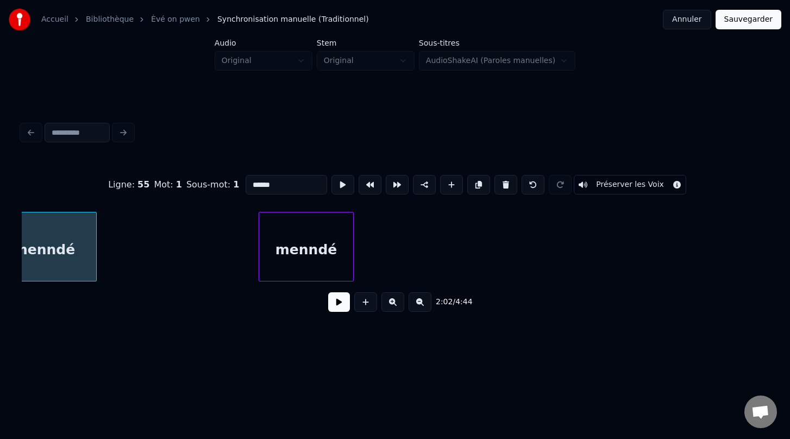
scroll to position [0, 16679]
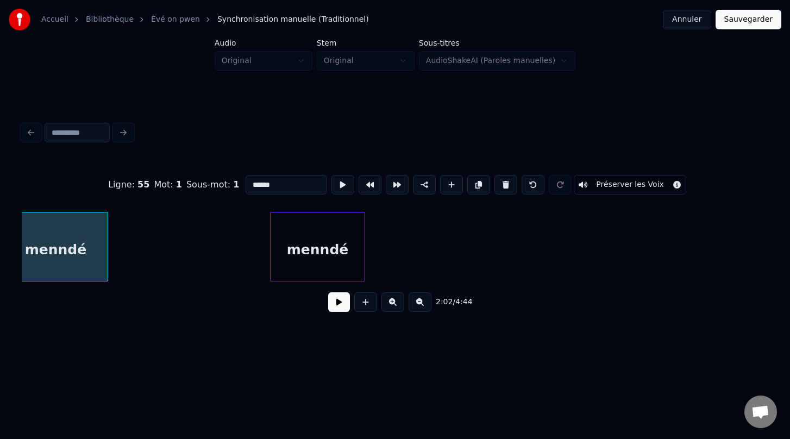
click at [71, 250] on div "menndé" at bounding box center [56, 249] width 104 height 74
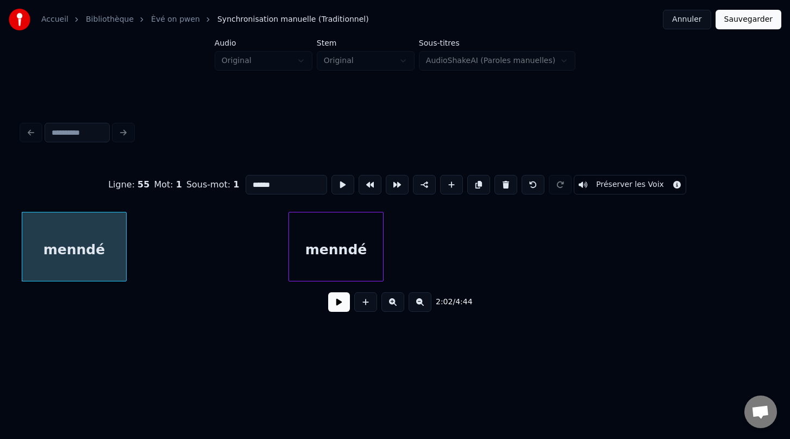
click at [336, 305] on button at bounding box center [339, 302] width 22 height 20
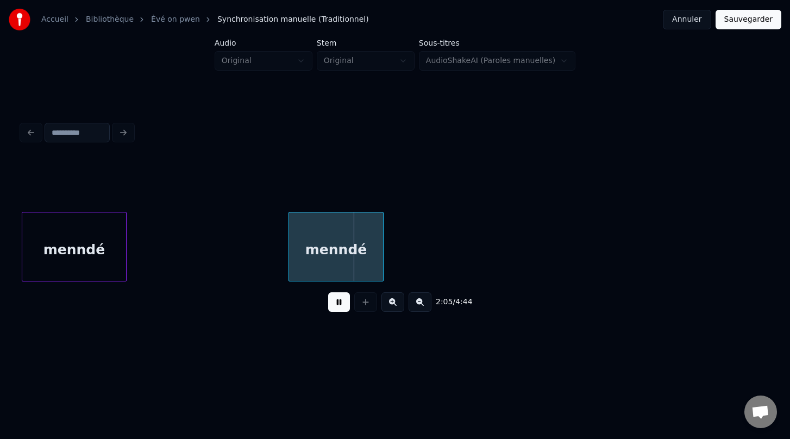
click at [336, 305] on button at bounding box center [339, 302] width 22 height 20
click at [60, 255] on div "menndé" at bounding box center [74, 249] width 104 height 74
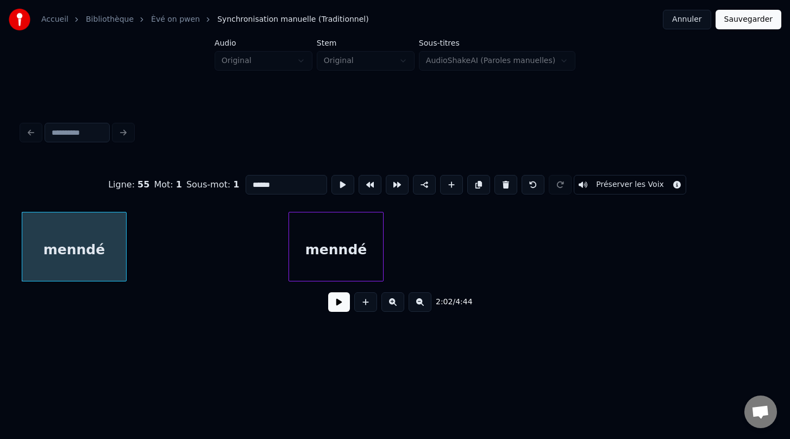
click at [253, 185] on input "******" at bounding box center [286, 185] width 81 height 20
click at [322, 249] on div "menndé" at bounding box center [336, 249] width 94 height 74
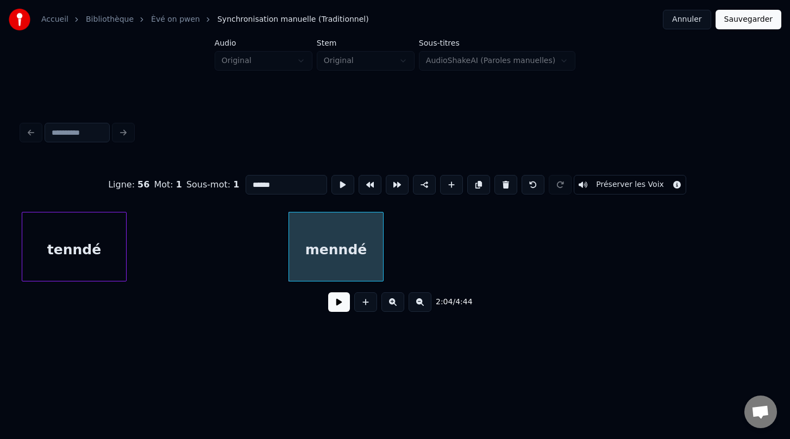
click at [256, 185] on input "******" at bounding box center [286, 185] width 81 height 20
click at [396, 250] on div at bounding box center [394, 246] width 3 height 68
type input "******"
click at [336, 300] on button at bounding box center [339, 302] width 22 height 20
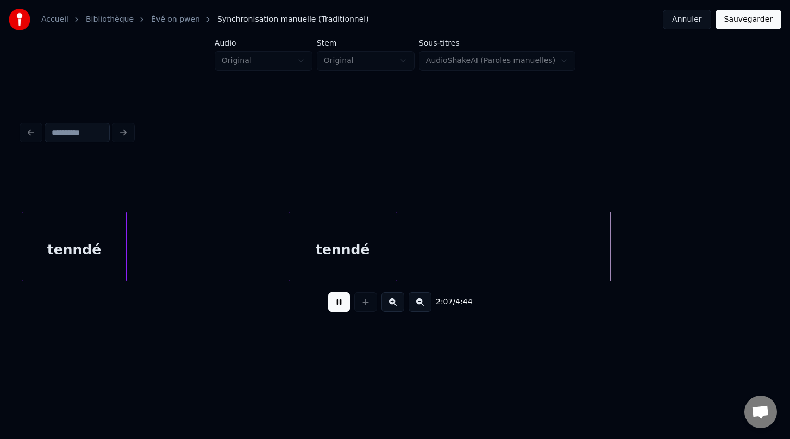
click at [336, 300] on button at bounding box center [339, 302] width 22 height 20
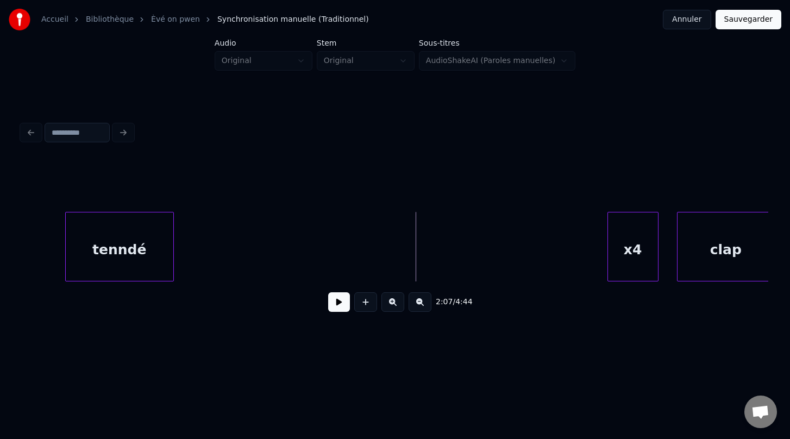
scroll to position [0, 16885]
click at [626, 256] on div "x4" at bounding box center [632, 249] width 50 height 74
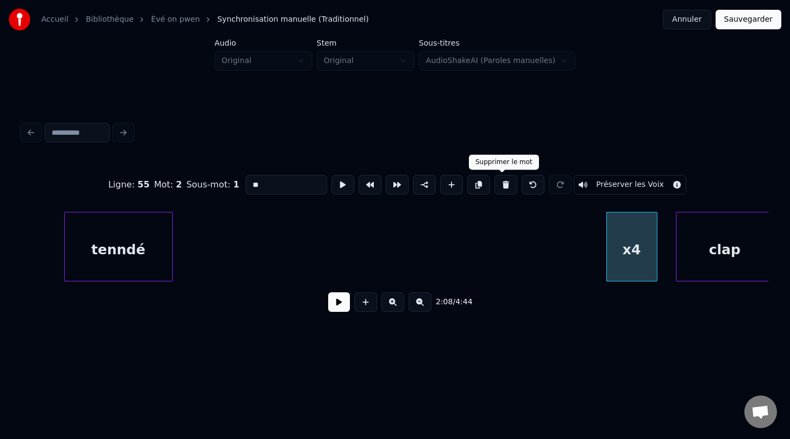
click at [503, 186] on button at bounding box center [505, 185] width 23 height 20
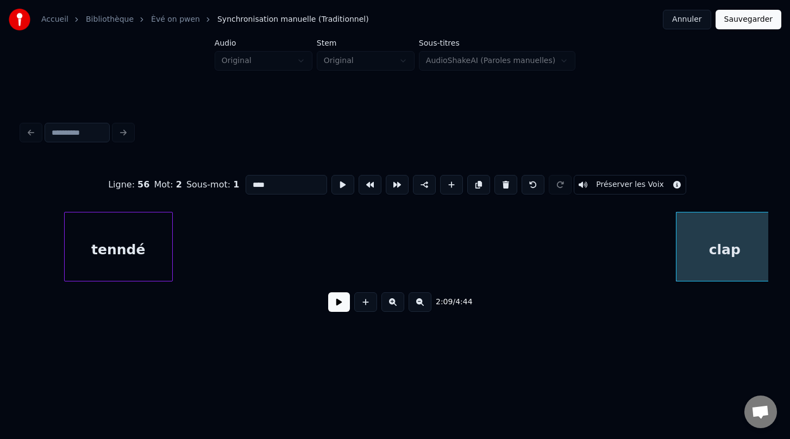
click at [687, 253] on div "clap" at bounding box center [724, 249] width 97 height 74
click at [332, 326] on div "Ligne : 56 Mot : 2 Sous-mot : 1 **** Préserver les Voix 2:09 / 4:44" at bounding box center [394, 219] width 755 height 215
click at [489, 194] on div "Ligne : 56 Mot : 2 Sous-mot : 1 **** Préserver les Voix" at bounding box center [395, 185] width 746 height 54
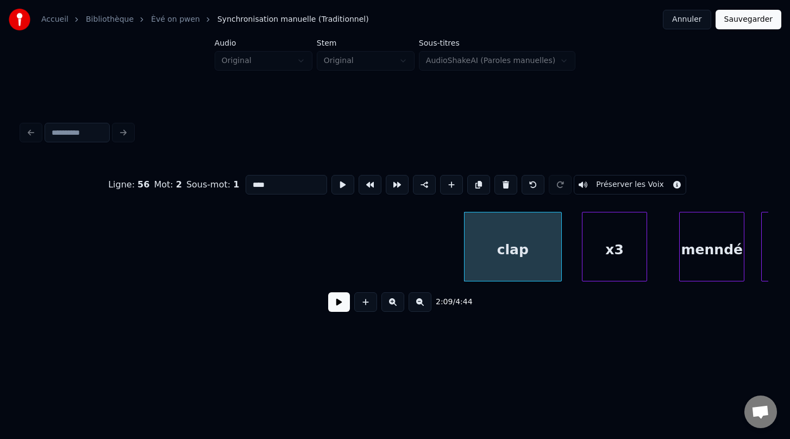
scroll to position [0, 17098]
click at [510, 253] on div "clap" at bounding box center [511, 249] width 97 height 74
click at [501, 188] on button at bounding box center [505, 185] width 23 height 20
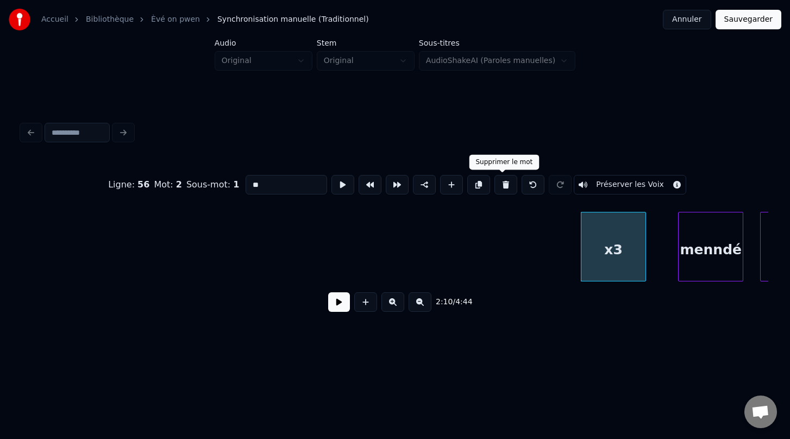
click at [501, 187] on button at bounding box center [505, 185] width 23 height 20
type input "******"
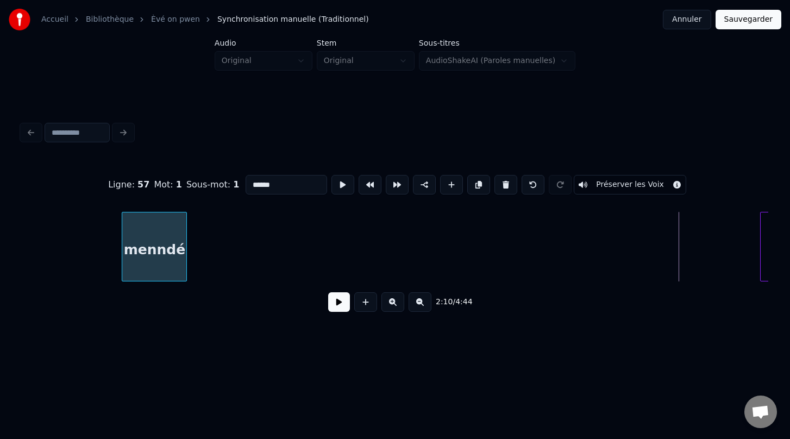
click at [147, 205] on div "Ligne : 57 Mot : 1 Sous-mot : 1 ****** Préserver les Voix 2:10 / 4:44" at bounding box center [395, 240] width 746 height 165
click at [148, 266] on div "menndé" at bounding box center [154, 249] width 64 height 74
click at [339, 307] on button at bounding box center [339, 302] width 22 height 20
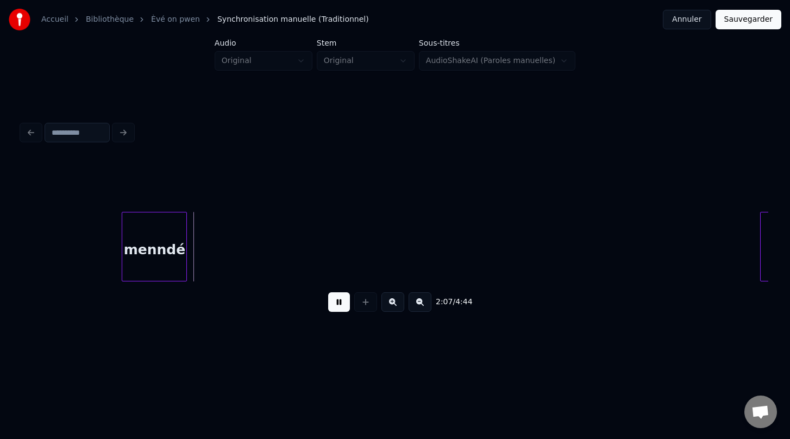
click at [339, 307] on button at bounding box center [339, 302] width 22 height 20
click at [180, 253] on div at bounding box center [179, 246] width 3 height 68
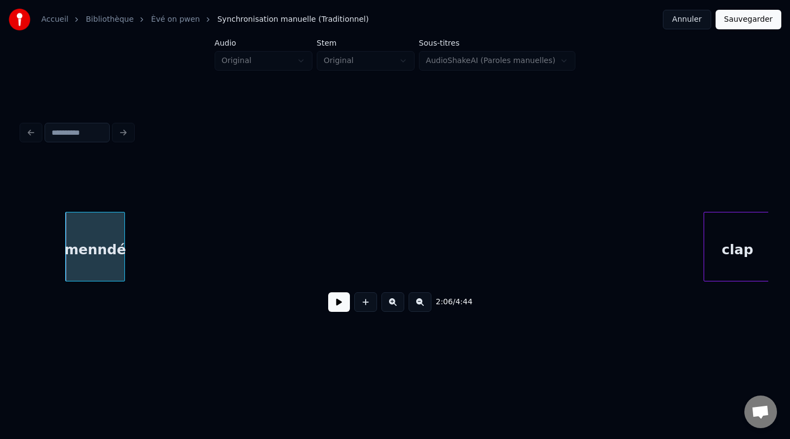
scroll to position [0, 17184]
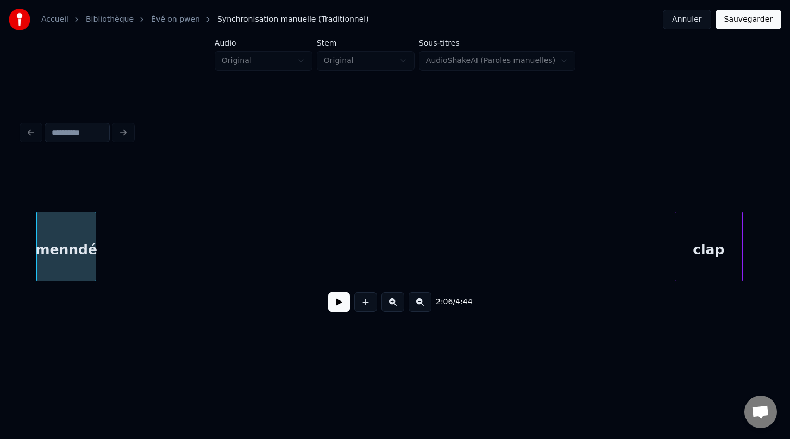
click at [416, 304] on button at bounding box center [420, 302] width 23 height 20
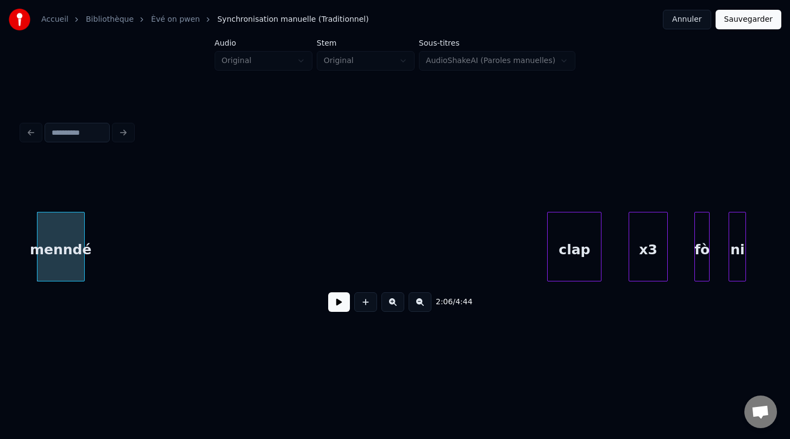
click at [416, 304] on button at bounding box center [420, 302] width 23 height 20
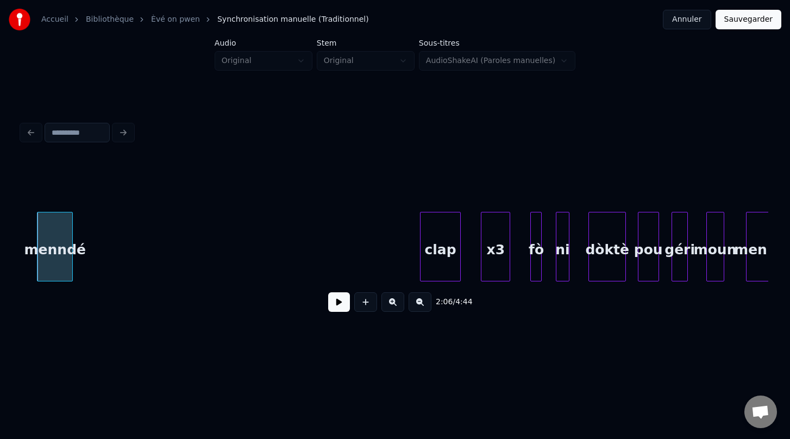
click at [492, 248] on div "x3" at bounding box center [495, 249] width 28 height 74
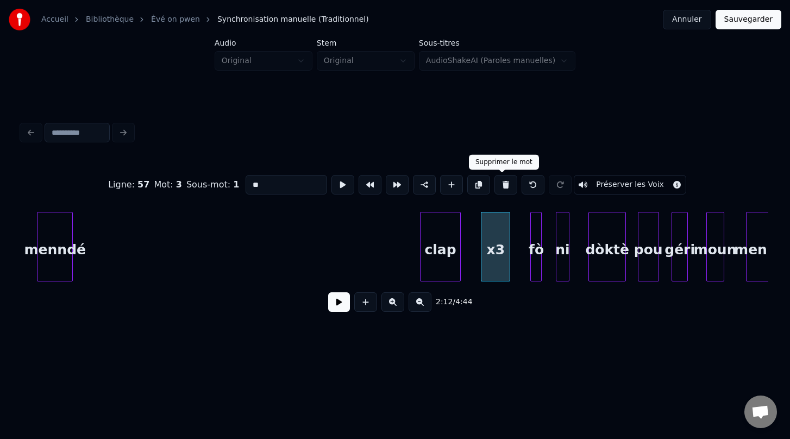
click at [502, 184] on button at bounding box center [505, 185] width 23 height 20
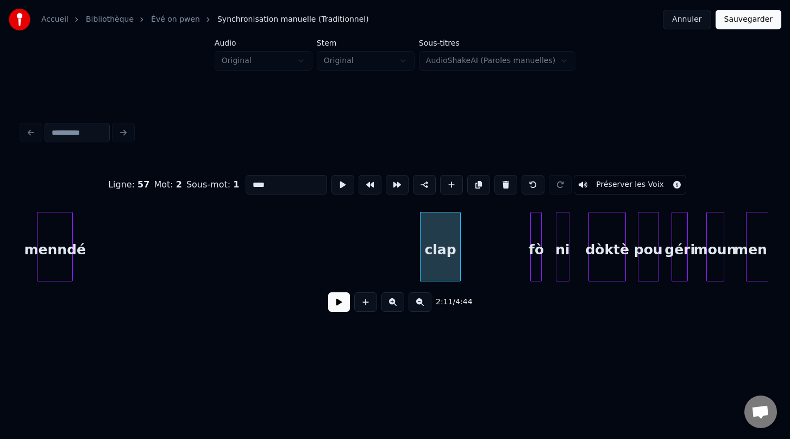
click at [444, 242] on div "clap" at bounding box center [440, 249] width 40 height 74
click at [445, 236] on div "clap" at bounding box center [440, 249] width 40 height 74
click at [498, 189] on button at bounding box center [505, 185] width 23 height 20
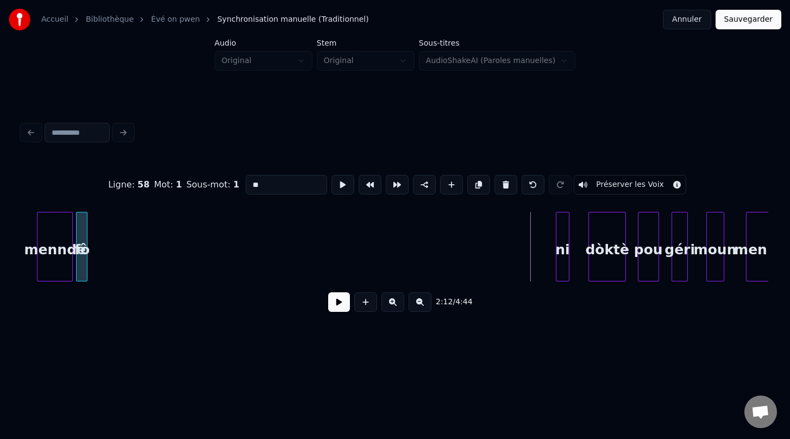
click at [81, 159] on div "Ligne : 58 Mot : 1 Sous-mot : 1 ** Préserver les Voix 2:12 / 4:44" at bounding box center [395, 240] width 746 height 165
click at [97, 147] on div "Ligne : 58 Mot : 1 Sous-mot : 1 ** Préserver les Voix 2:07 / 4:44" at bounding box center [394, 219] width 755 height 215
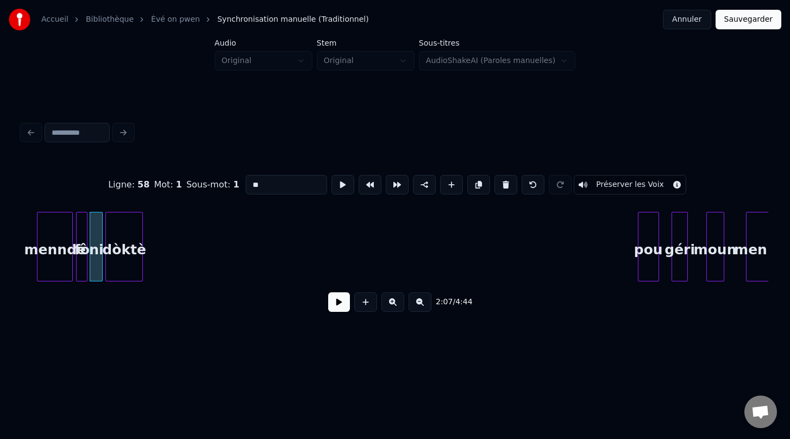
click at [122, 166] on div "Ligne : 58 Mot : 1 Sous-mot : 1 ** Préserver les Voix 2:07 / 4:44" at bounding box center [395, 240] width 746 height 165
click at [118, 240] on div at bounding box center [118, 246] width 3 height 68
click at [174, 318] on div "2:07 / 4:44" at bounding box center [395, 301] width 746 height 41
click at [394, 307] on button at bounding box center [392, 302] width 23 height 20
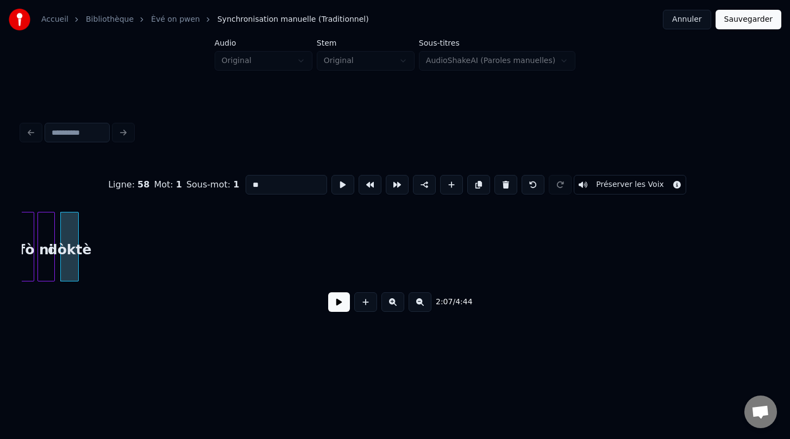
scroll to position [0, 13818]
click at [418, 307] on button at bounding box center [420, 302] width 23 height 20
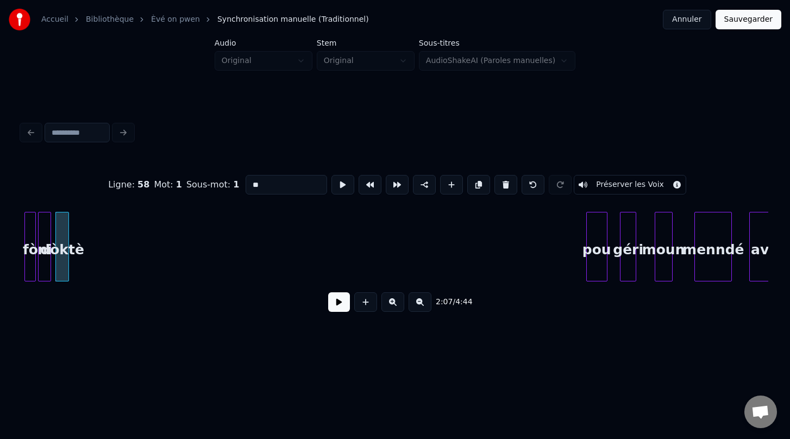
click at [418, 307] on button at bounding box center [420, 302] width 23 height 20
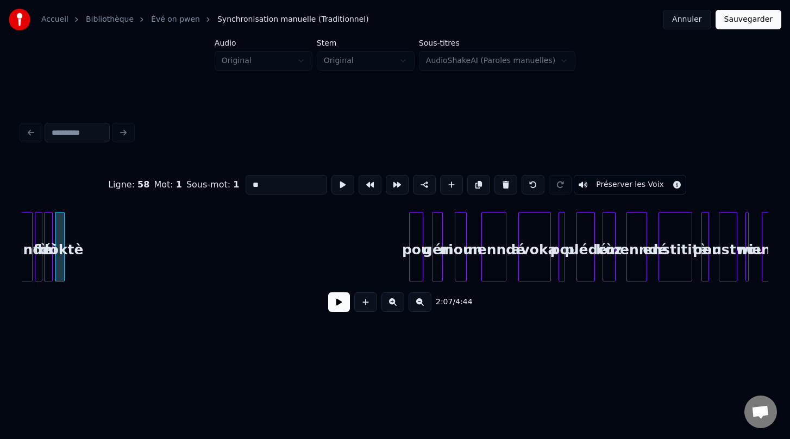
click at [390, 304] on button at bounding box center [392, 302] width 23 height 20
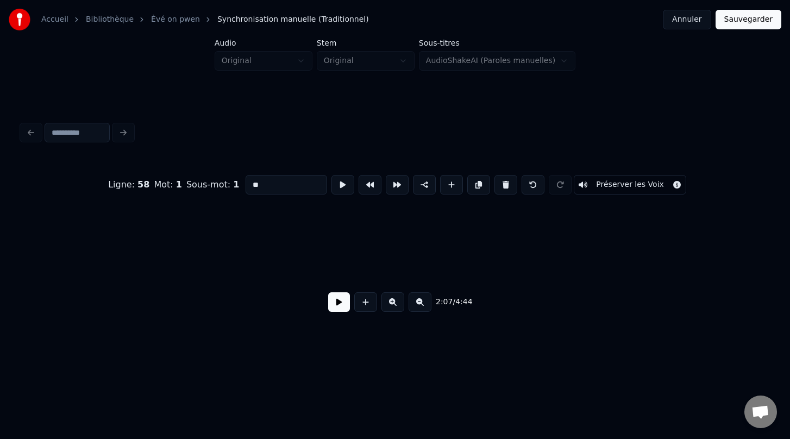
scroll to position [0, 10355]
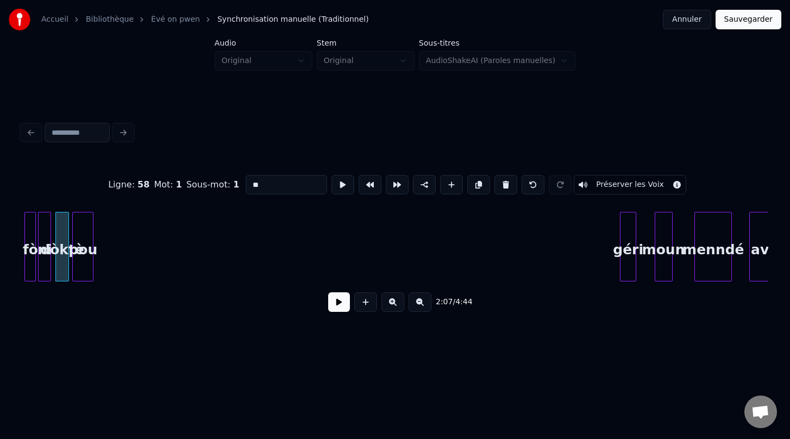
click at [79, 160] on div "Ligne : 58 Mot : 1 Sous-mot : 1 ** Préserver les Voix 2:07 / 4:44" at bounding box center [395, 240] width 746 height 165
click at [81, 267] on div "pou" at bounding box center [84, 249] width 20 height 74
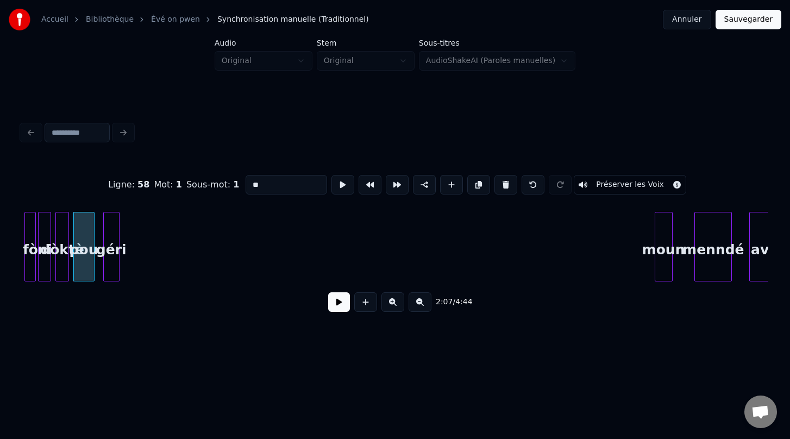
click at [114, 184] on div "Ligne : 58 Mot : 1 Sous-mot : 1 ** Préserver les Voix 2:07 / 4:44" at bounding box center [395, 240] width 746 height 165
click at [108, 266] on div "géri" at bounding box center [108, 249] width 15 height 74
click at [130, 323] on div "2:08 / 4:44" at bounding box center [395, 301] width 746 height 41
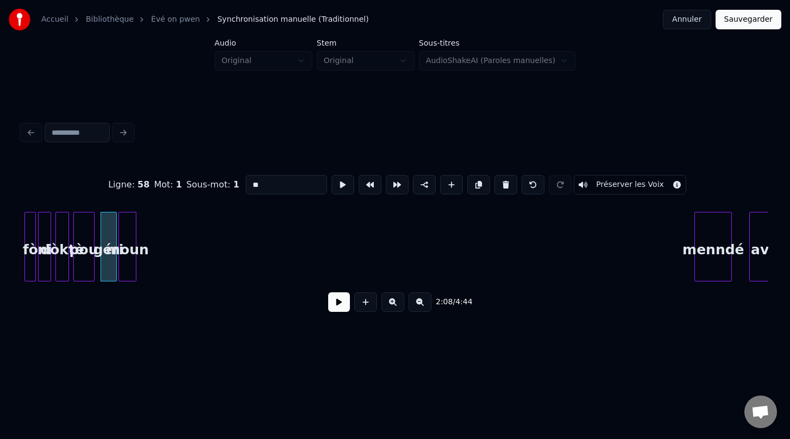
click at [127, 141] on div "Ligne : 58 Mot : 1 Sous-mot : 1 ** Préserver les Voix 2:08 / 4:44" at bounding box center [394, 219] width 755 height 215
click at [136, 231] on div "moun" at bounding box center [128, 247] width 18 height 70
click at [133, 241] on div at bounding box center [132, 246] width 3 height 68
click at [174, 316] on div "2:08 / 4:44" at bounding box center [395, 301] width 746 height 41
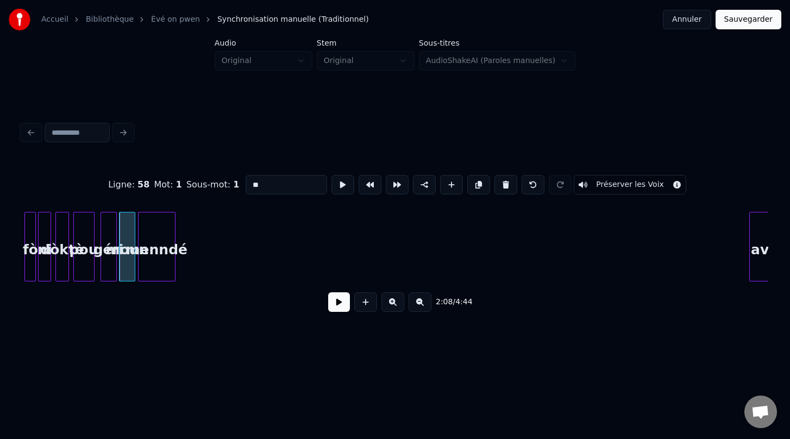
click at [155, 167] on div "Ligne : 58 Mot : 1 Sous-mot : 1 ** Préserver les Voix 2:08 / 4:44" at bounding box center [395, 240] width 746 height 165
click at [167, 239] on div at bounding box center [167, 246] width 3 height 68
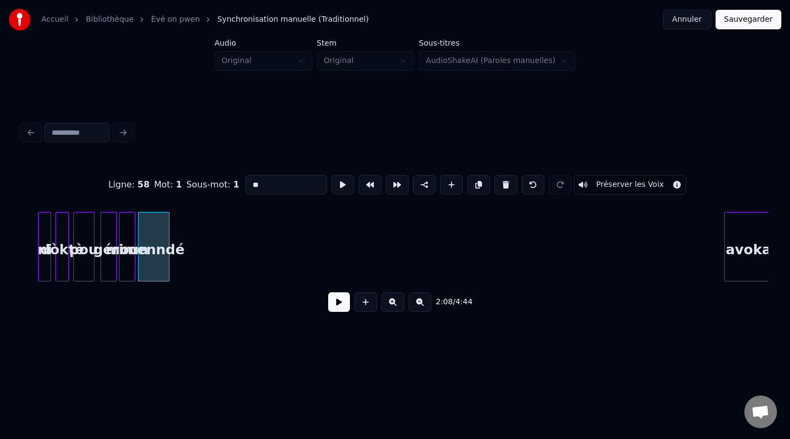
scroll to position [0, 10380]
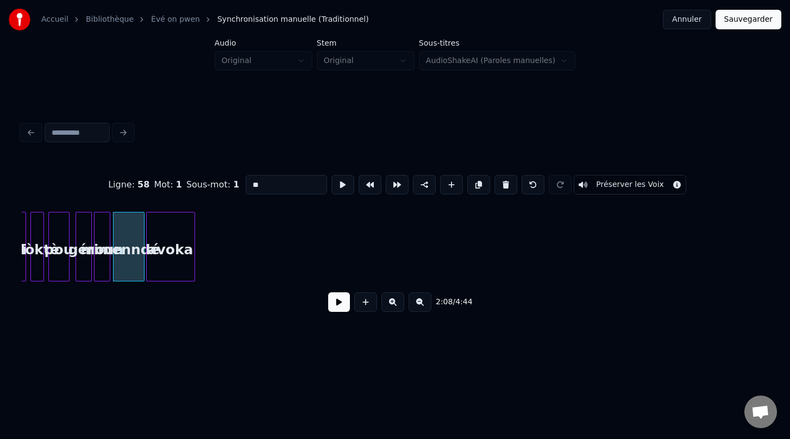
click at [179, 136] on div "Ligne : 58 Mot : 1 Sous-mot : 1 ** Préserver les Voix 2:08 / 4:44" at bounding box center [394, 219] width 755 height 215
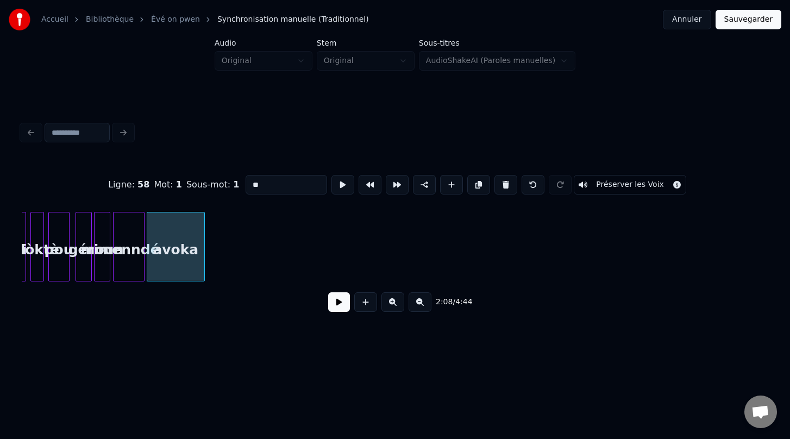
click at [203, 246] on div at bounding box center [202, 246] width 3 height 68
click at [185, 244] on div at bounding box center [185, 246] width 3 height 68
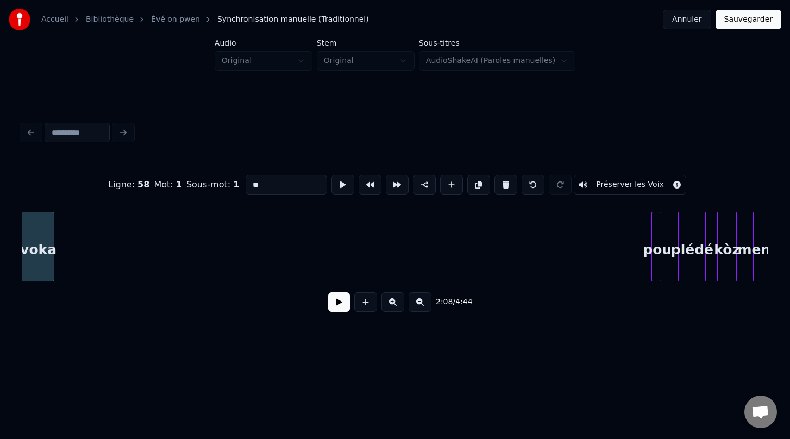
scroll to position [0, 10513]
click at [644, 248] on div at bounding box center [643, 246] width 3 height 68
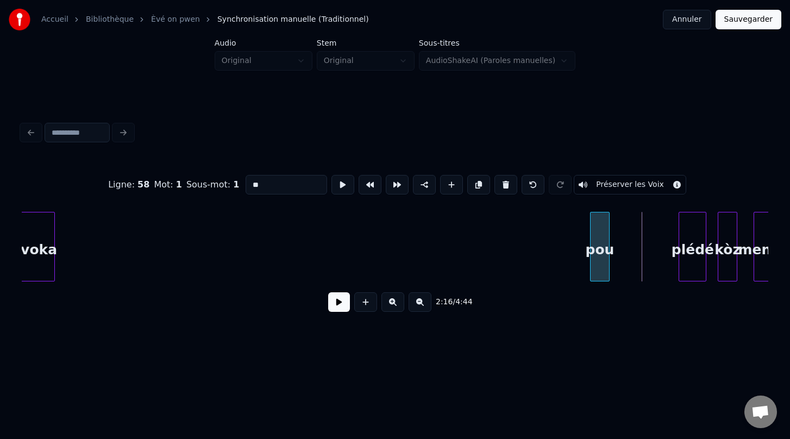
click at [591, 257] on div "pou" at bounding box center [600, 249] width 19 height 74
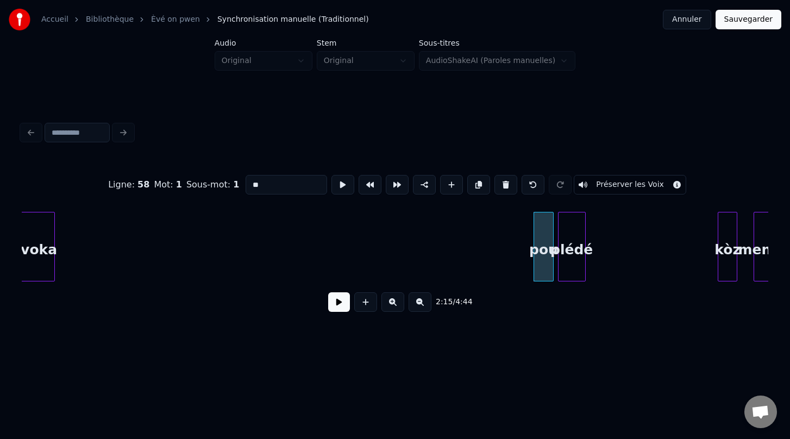
click at [565, 260] on div "plédé" at bounding box center [571, 249] width 27 height 74
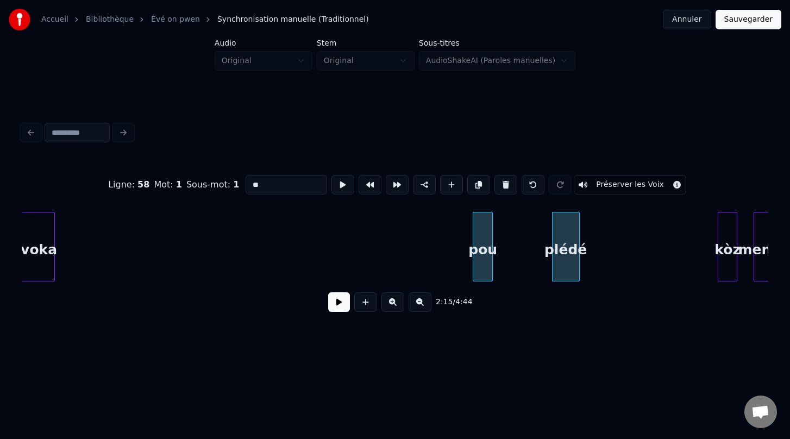
click at [473, 261] on div "pou" at bounding box center [482, 249] width 19 height 74
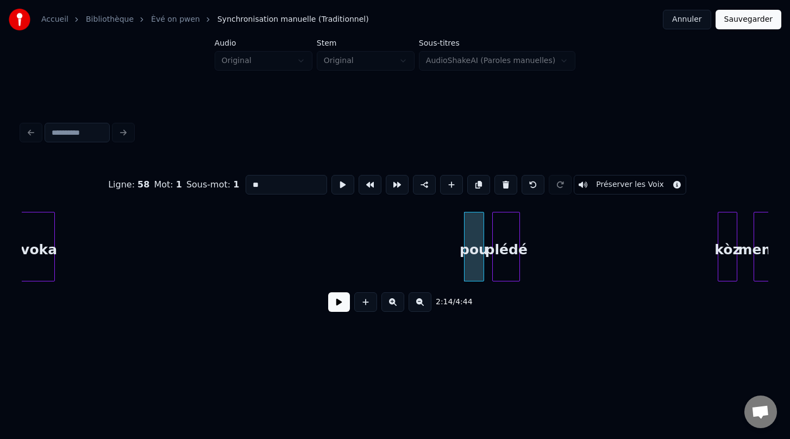
click at [501, 256] on div "plédé" at bounding box center [506, 249] width 27 height 74
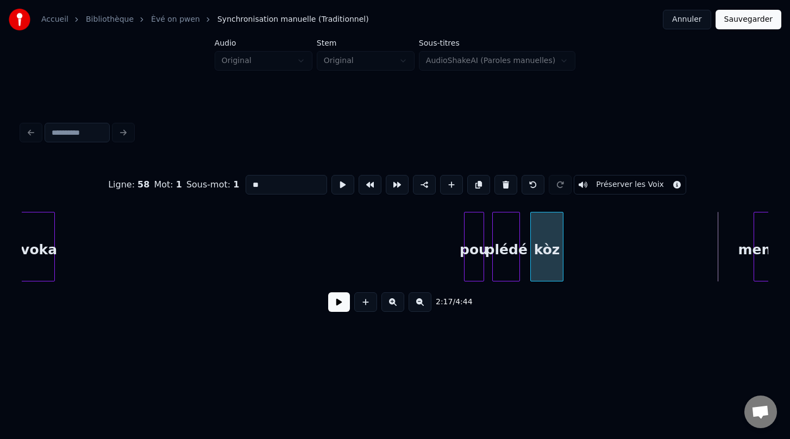
click at [532, 274] on div "kòz" at bounding box center [547, 249] width 32 height 74
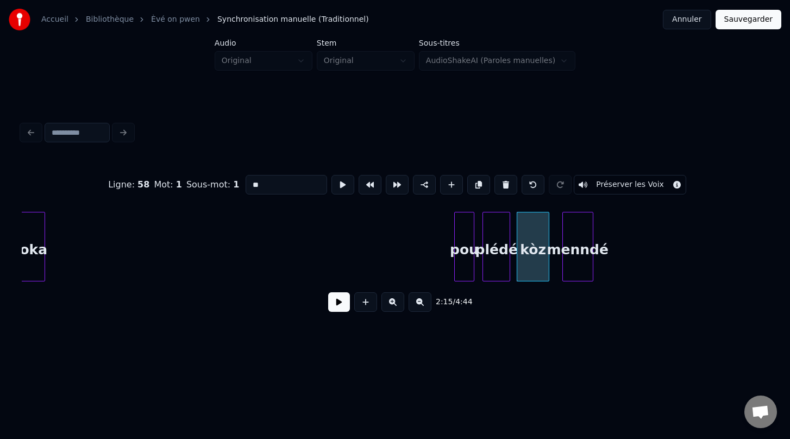
click at [583, 255] on div "menndé" at bounding box center [578, 249] width 30 height 74
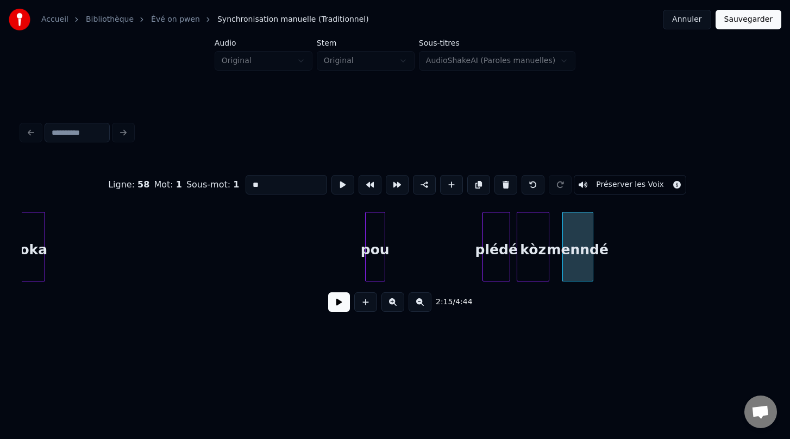
click at [375, 251] on div "pou" at bounding box center [375, 249] width 19 height 74
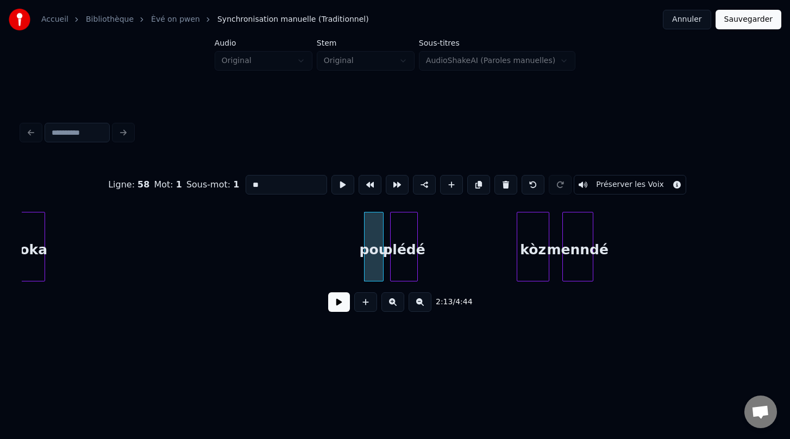
click at [399, 246] on div "plédé" at bounding box center [404, 249] width 27 height 74
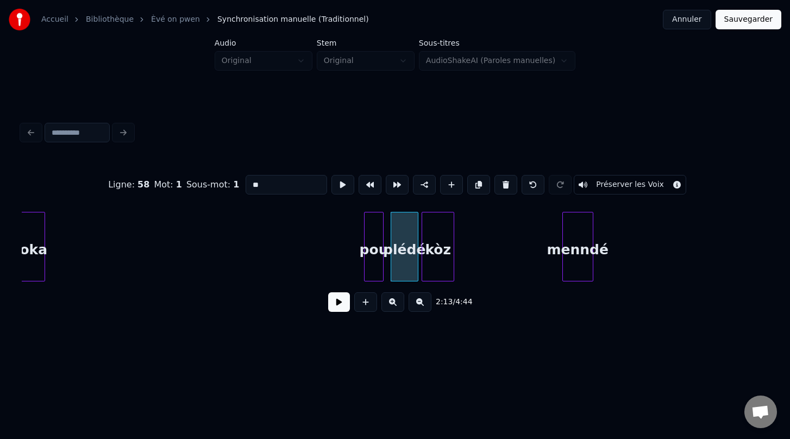
click at [439, 240] on div "kòz" at bounding box center [438, 249] width 32 height 74
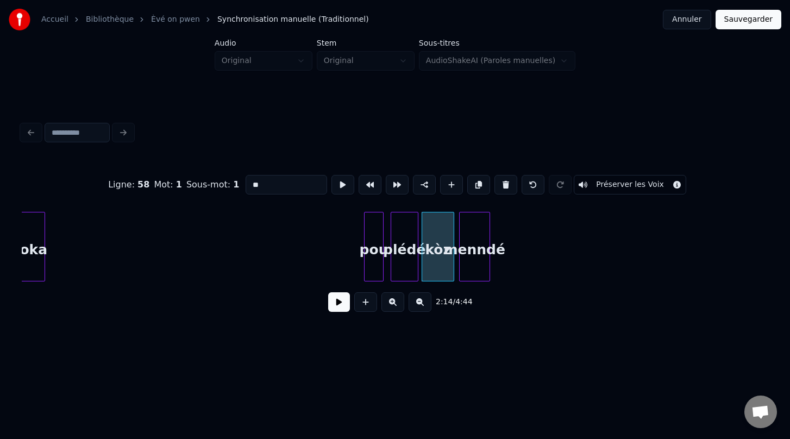
click at [480, 246] on div "menndé" at bounding box center [475, 249] width 30 height 74
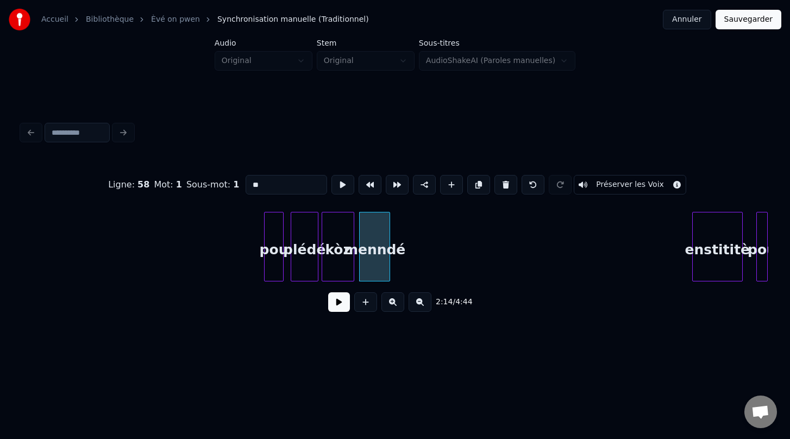
scroll to position [0, 10661]
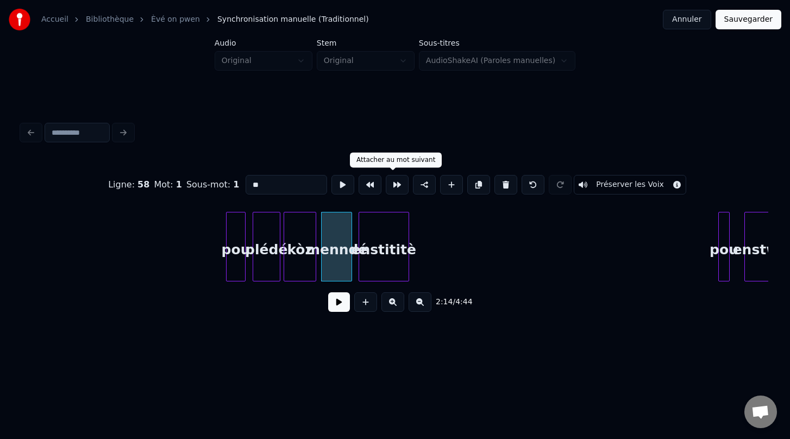
click at [382, 192] on div "Ligne : 58 Mot : 1 Sous-mot : 1 ** Préserver les Voix 2:14 / 4:44" at bounding box center [395, 240] width 746 height 165
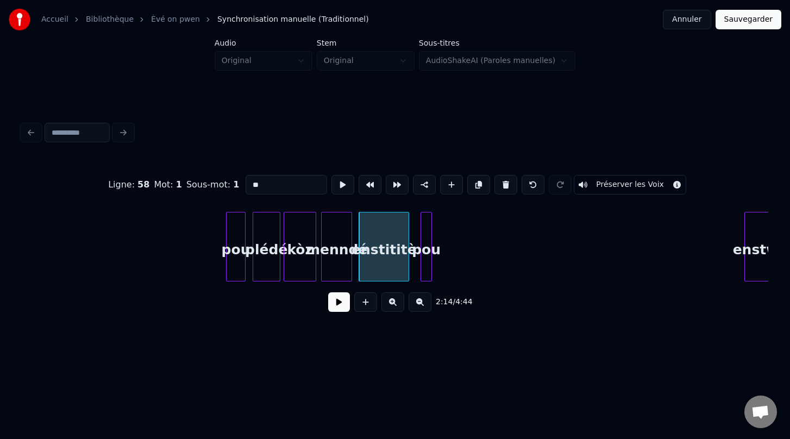
click at [426, 228] on div "pou" at bounding box center [426, 249] width 11 height 74
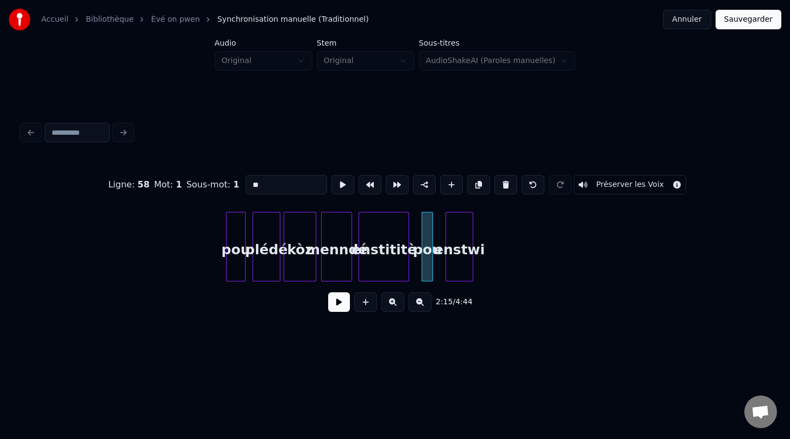
click at [459, 227] on div "enstwi" at bounding box center [459, 249] width 27 height 74
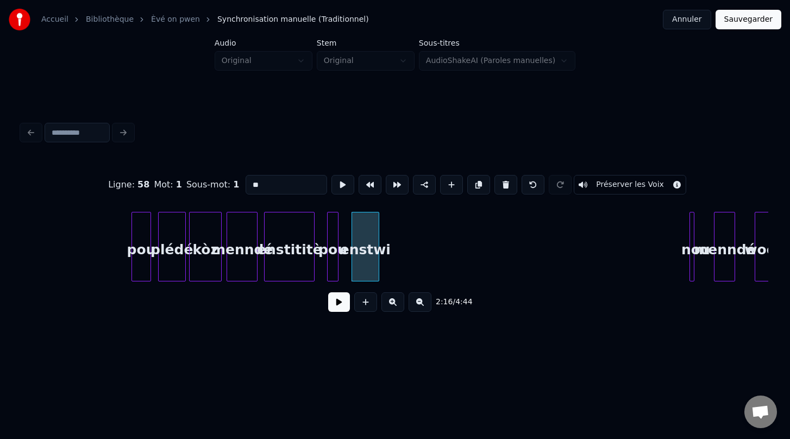
scroll to position [0, 10758]
click at [396, 214] on div "nou" at bounding box center [395, 249] width 11 height 74
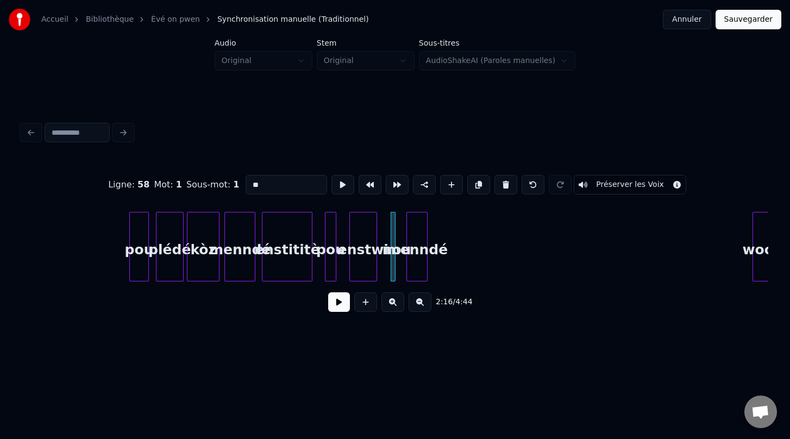
click at [414, 251] on div "menndé" at bounding box center [417, 249] width 20 height 74
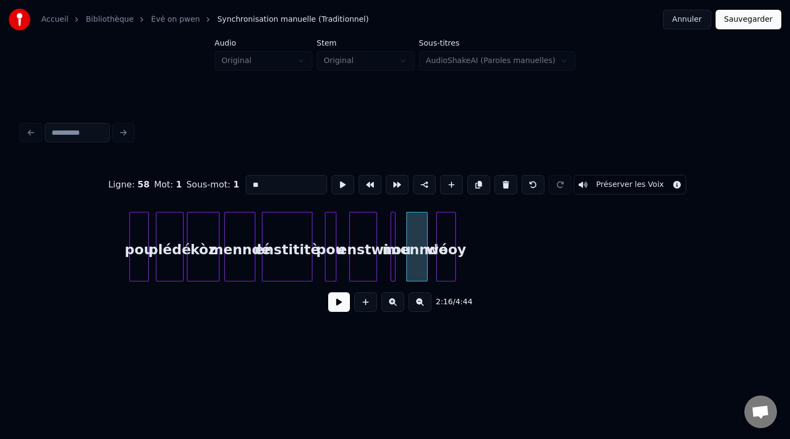
click at [444, 244] on div "wooy" at bounding box center [446, 249] width 18 height 74
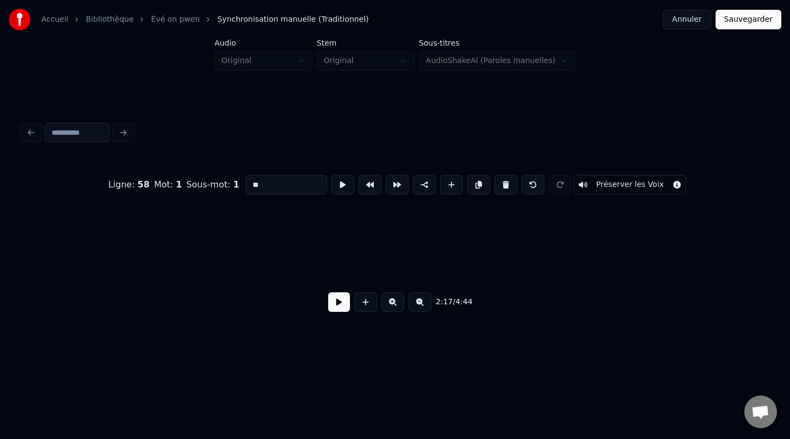
scroll to position [0, 12459]
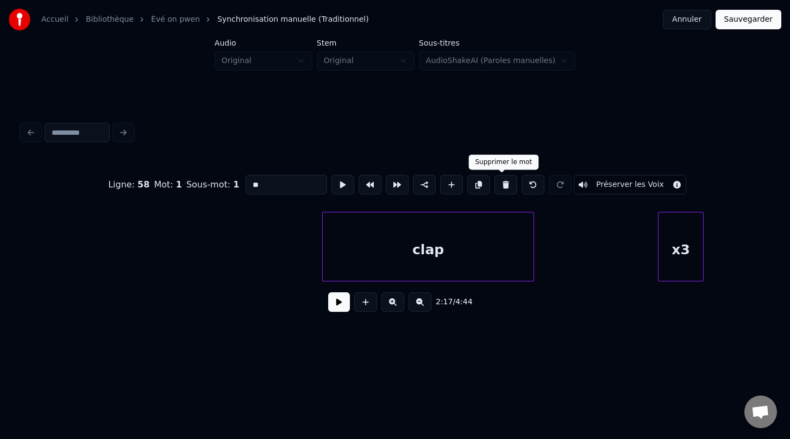
click at [503, 185] on button at bounding box center [505, 185] width 23 height 20
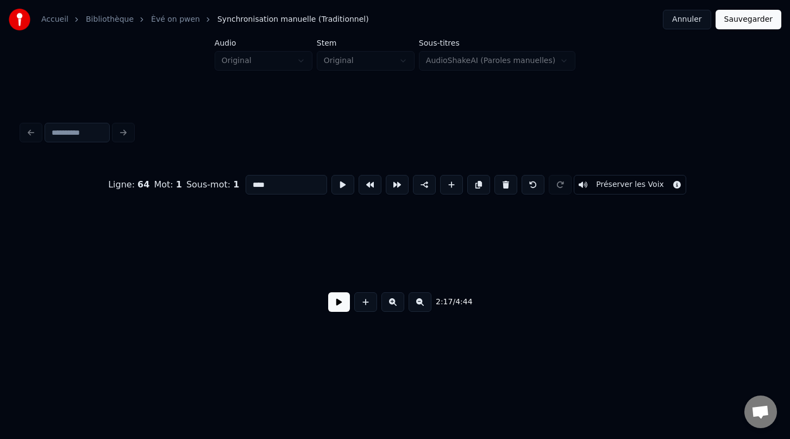
scroll to position [0, 11172]
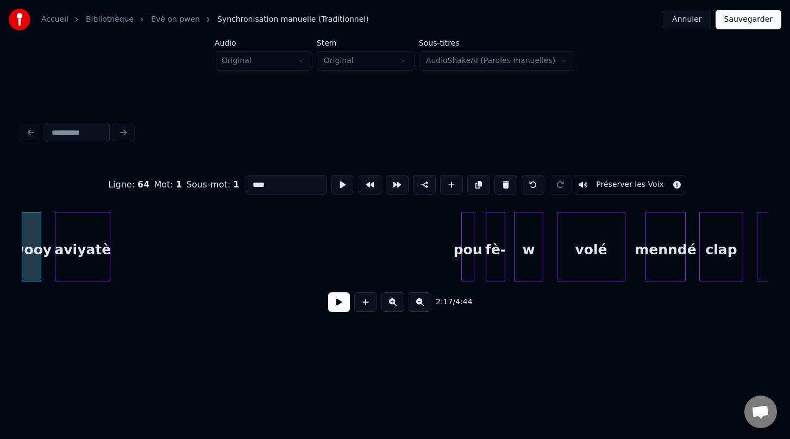
click at [78, 219] on div "aviyatè" at bounding box center [82, 249] width 54 height 74
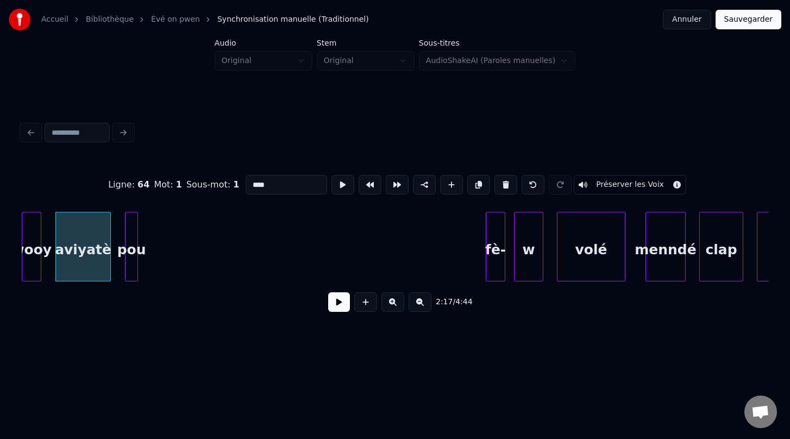
click at [135, 241] on div "pou" at bounding box center [131, 249] width 12 height 74
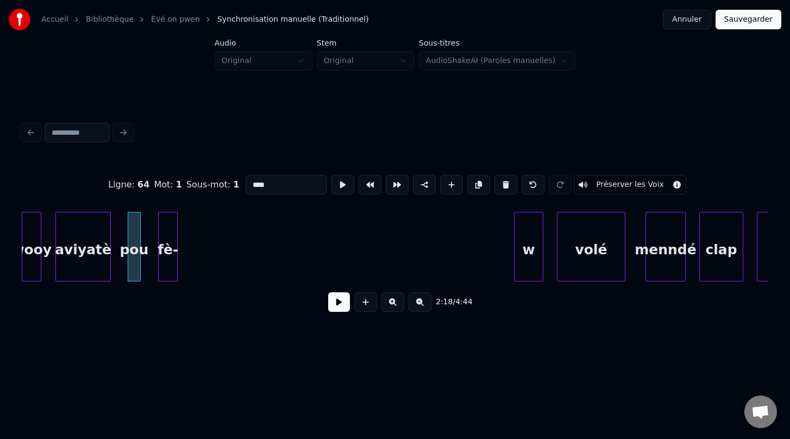
click at [171, 229] on div "fè-" at bounding box center [168, 249] width 18 height 74
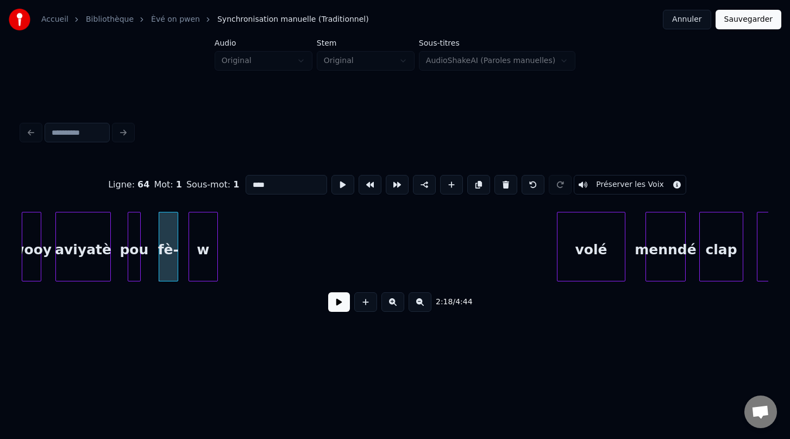
click at [196, 224] on div "w" at bounding box center [203, 249] width 28 height 74
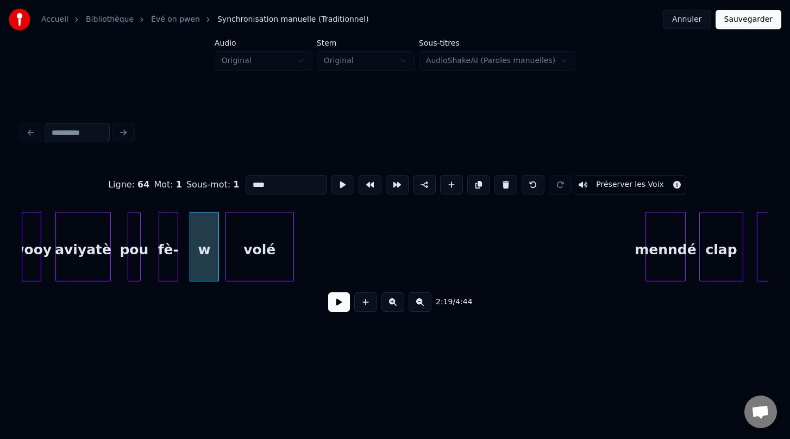
click at [279, 222] on div "volé" at bounding box center [259, 249] width 67 height 74
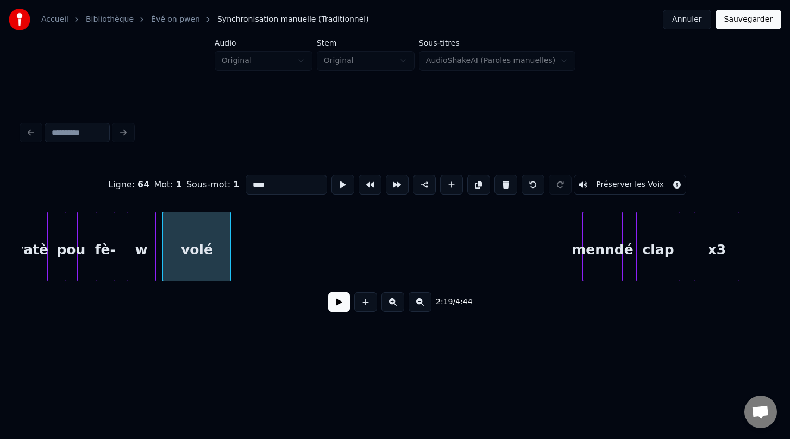
scroll to position [0, 11251]
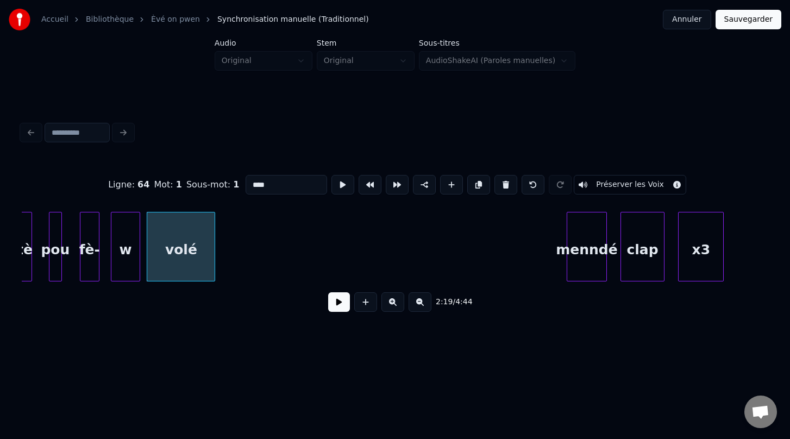
click at [628, 261] on div "clap" at bounding box center [642, 249] width 43 height 74
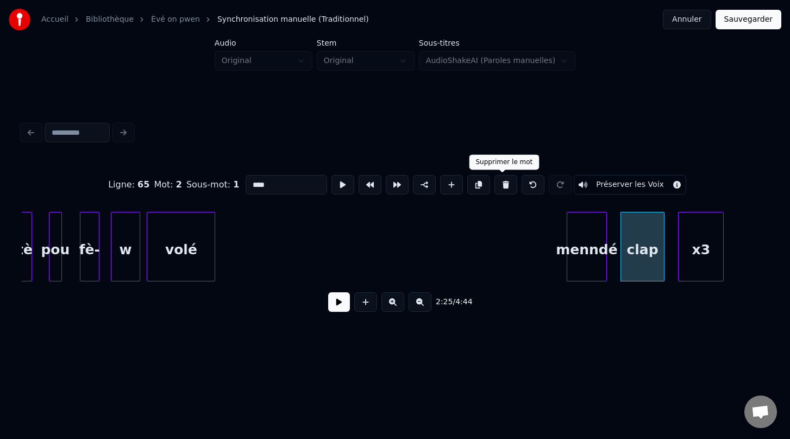
click at [500, 183] on button at bounding box center [505, 185] width 23 height 20
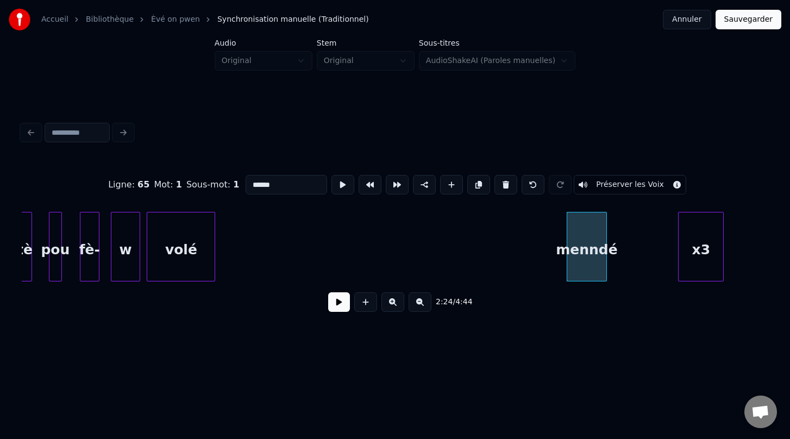
click at [705, 267] on div "x3" at bounding box center [701, 249] width 45 height 74
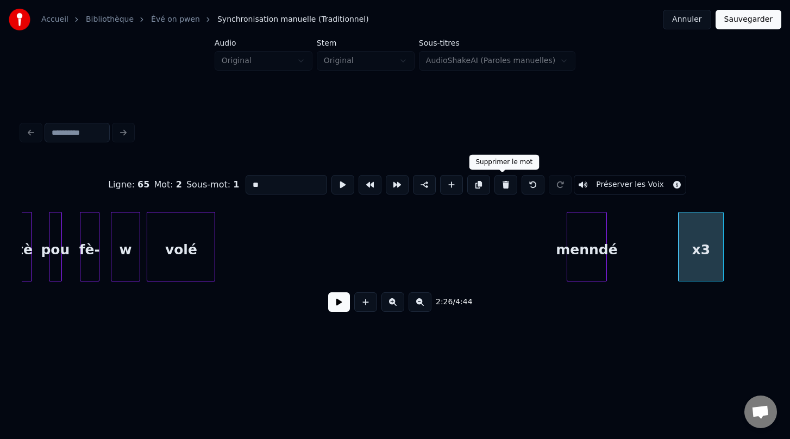
click at [503, 185] on button at bounding box center [505, 185] width 23 height 20
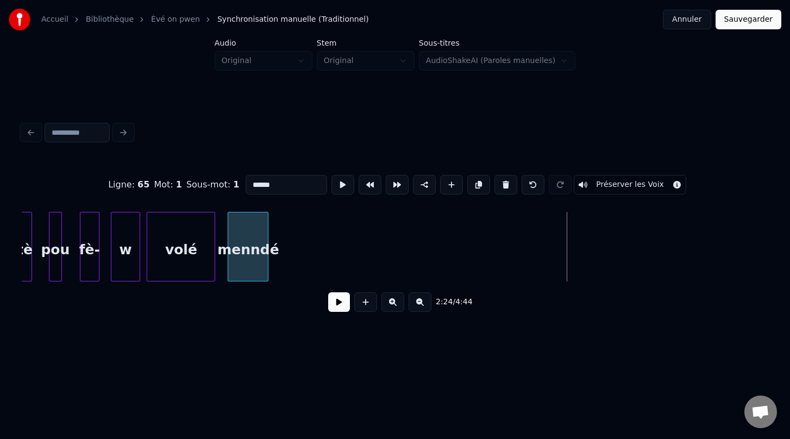
click at [255, 228] on div "menndé" at bounding box center [248, 249] width 40 height 74
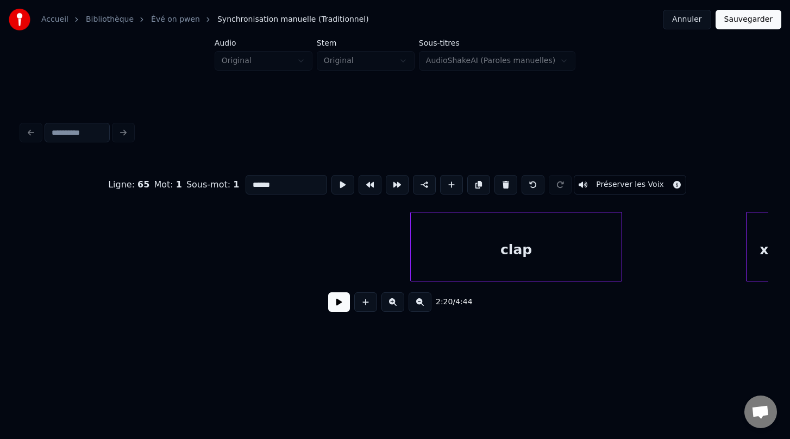
scroll to position [0, 12387]
click at [560, 250] on div "clap" at bounding box center [500, 249] width 211 height 74
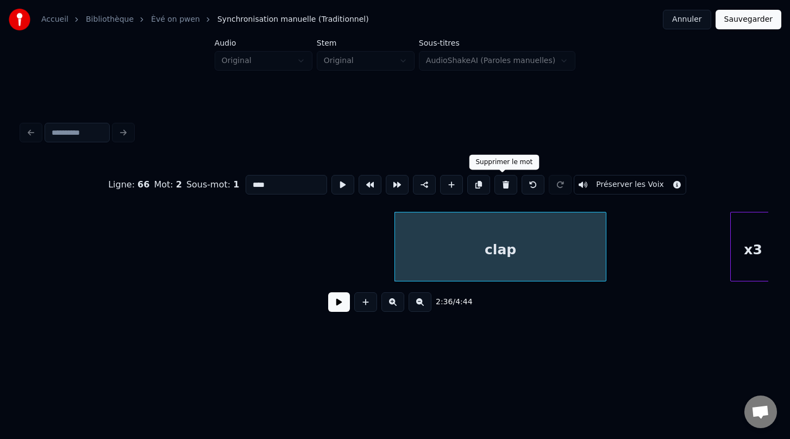
click at [500, 189] on button at bounding box center [505, 185] width 23 height 20
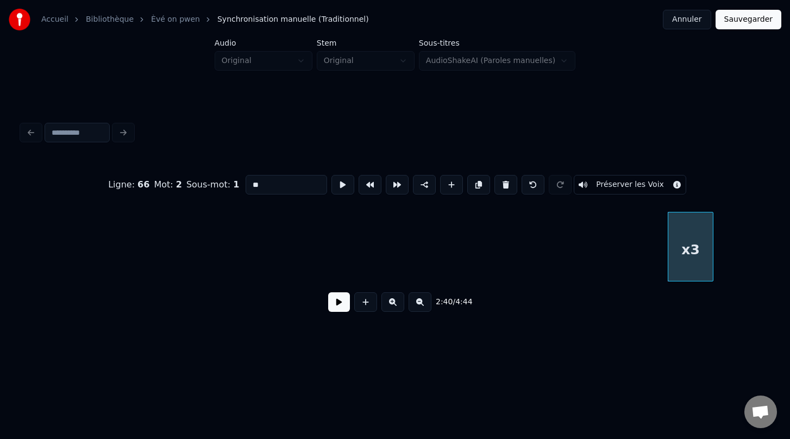
scroll to position [0, 12461]
click at [669, 269] on div "x3" at bounding box center [679, 249] width 45 height 74
click at [501, 189] on button at bounding box center [505, 185] width 23 height 20
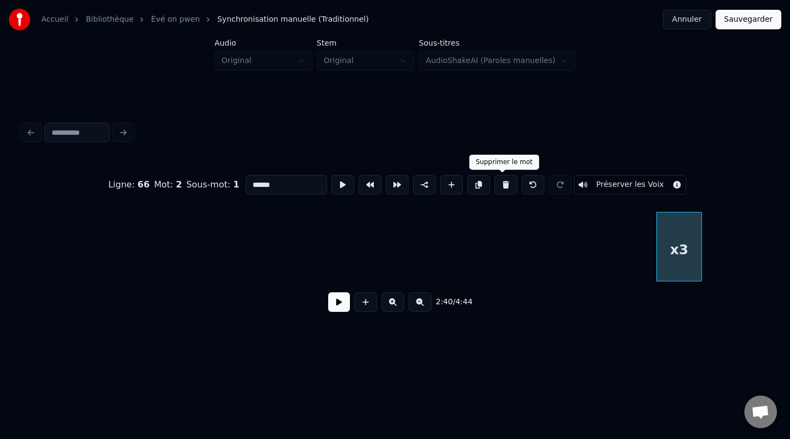
scroll to position [0, 13263]
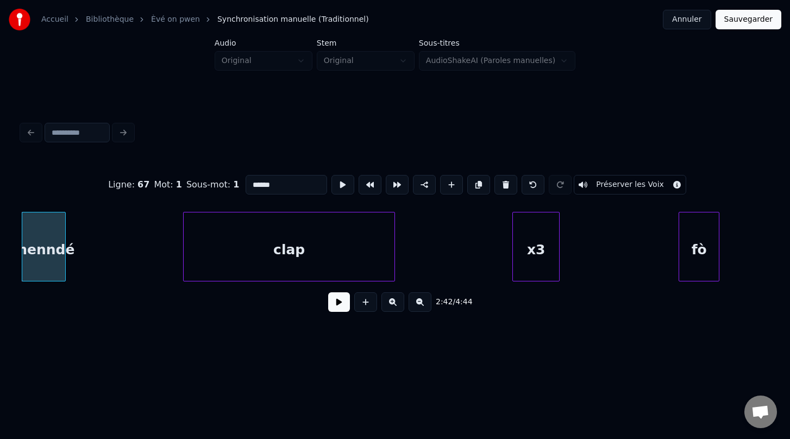
click at [523, 264] on div "x3" at bounding box center [536, 249] width 46 height 74
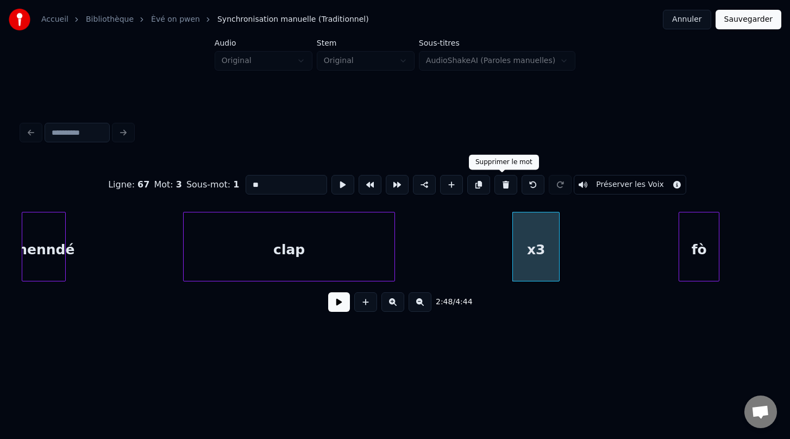
click at [499, 184] on button at bounding box center [505, 185] width 23 height 20
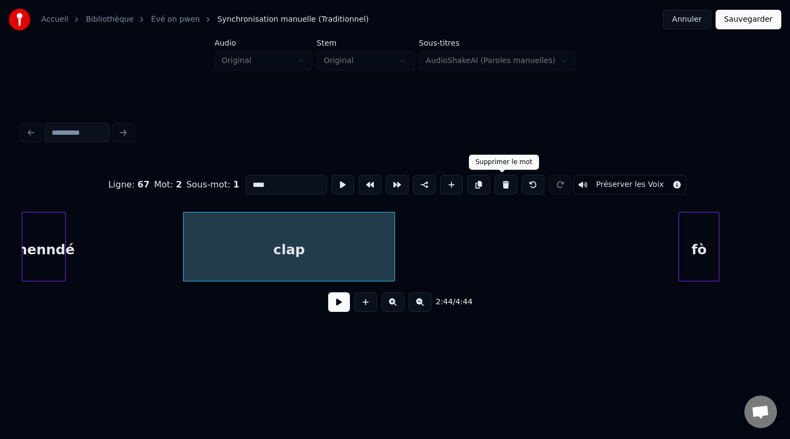
click at [503, 187] on button at bounding box center [505, 185] width 23 height 20
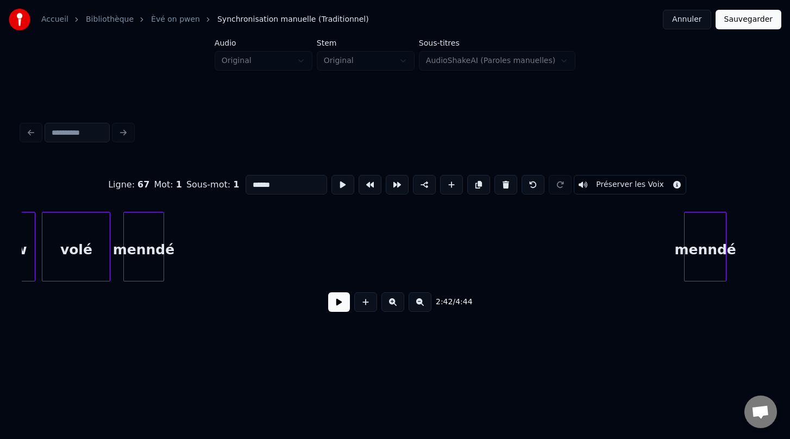
scroll to position [0, 11366]
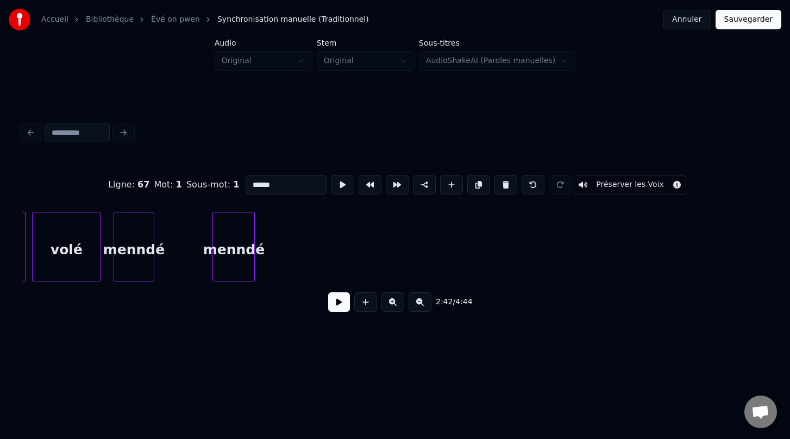
click at [228, 206] on div "Ligne : 67 Mot : 1 Sous-mot : 1 ****** Préserver les Voix 2:42 / 4:44" at bounding box center [395, 240] width 746 height 165
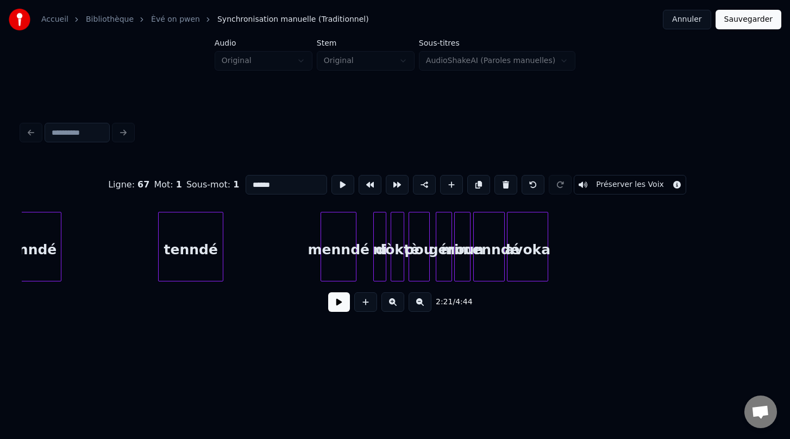
scroll to position [0, 10023]
click at [389, 305] on button at bounding box center [392, 302] width 23 height 20
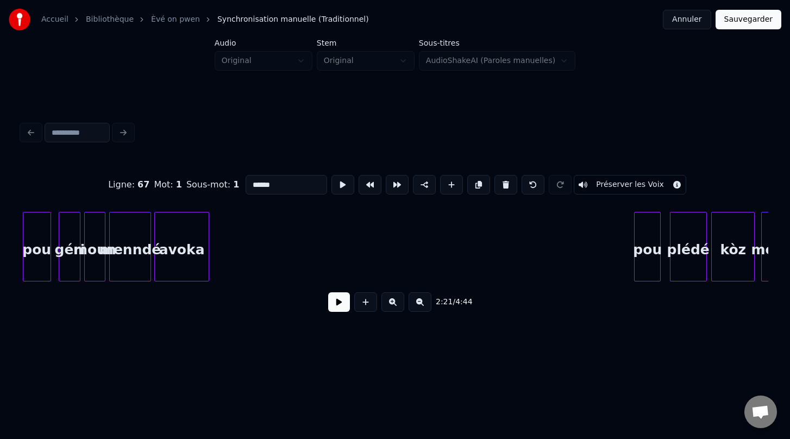
click at [389, 305] on button at bounding box center [392, 302] width 23 height 20
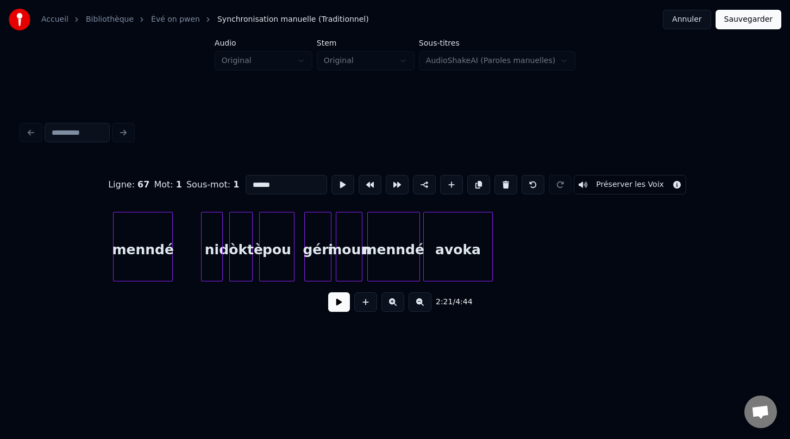
scroll to position [0, 17110]
click at [344, 250] on div "moun" at bounding box center [347, 249] width 26 height 74
type input "****"
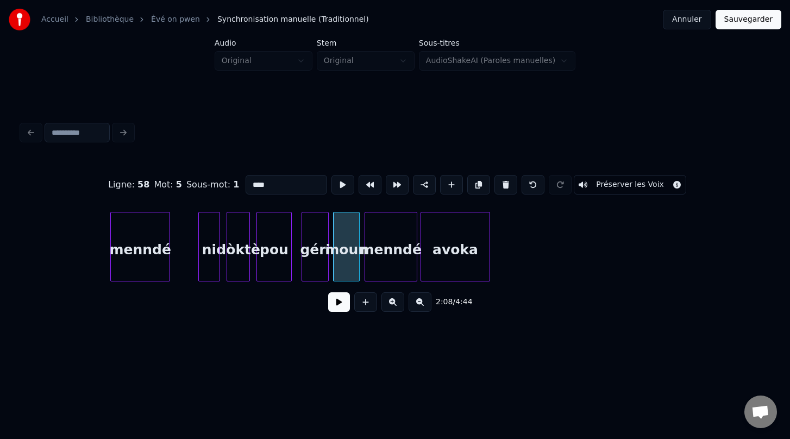
click at [336, 302] on button at bounding box center [339, 302] width 22 height 20
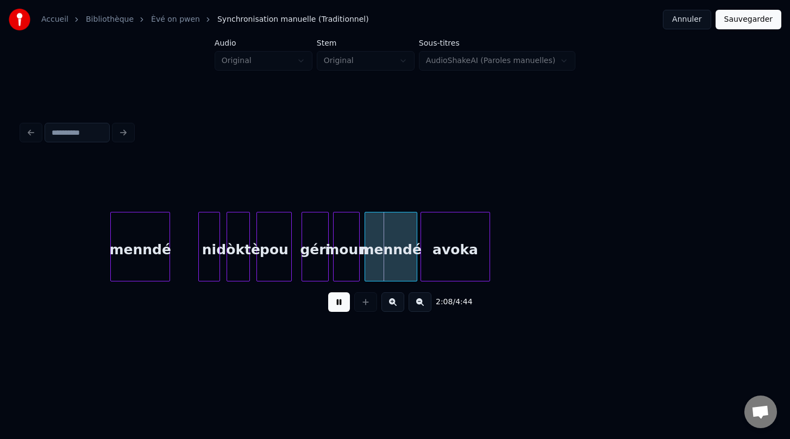
click at [336, 302] on button at bounding box center [339, 302] width 22 height 20
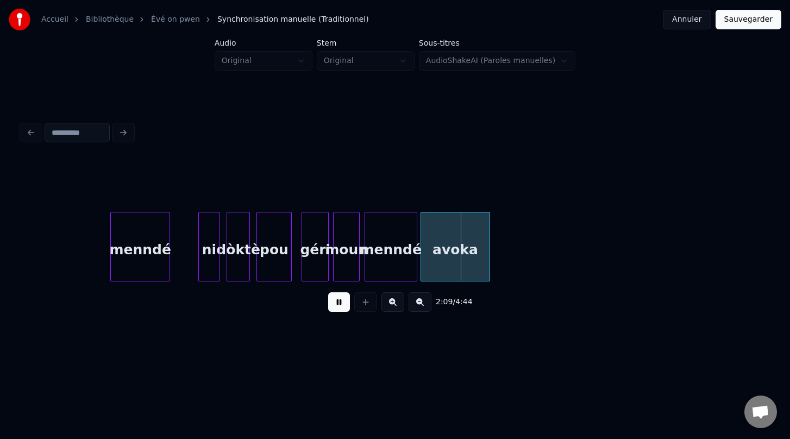
click at [336, 302] on button at bounding box center [339, 302] width 22 height 20
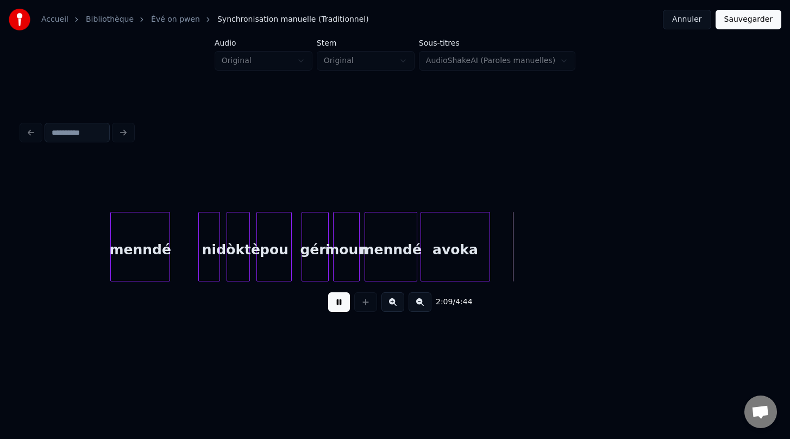
click at [336, 302] on button at bounding box center [339, 302] width 22 height 20
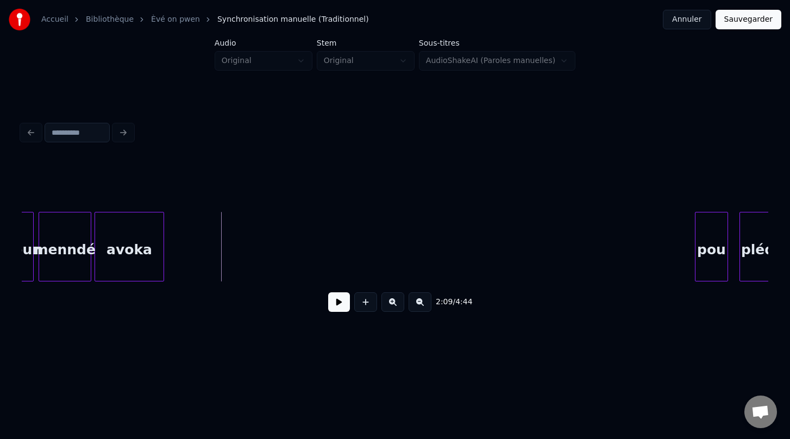
scroll to position [0, 17451]
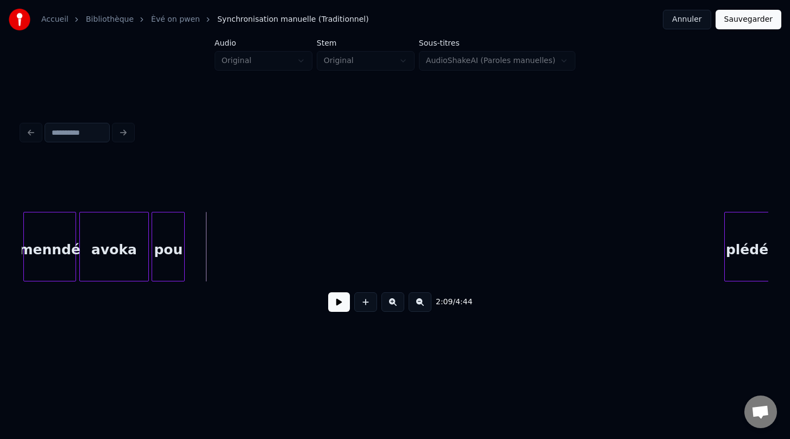
click at [162, 194] on div "2:09 / 4:44" at bounding box center [395, 240] width 746 height 165
click at [174, 258] on div "pou" at bounding box center [169, 249] width 32 height 74
click at [174, 253] on div at bounding box center [173, 246] width 3 height 68
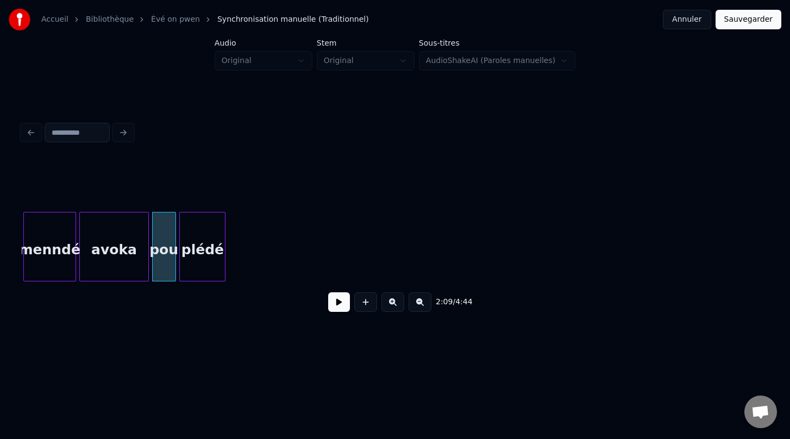
click at [204, 140] on div "2:09 / 4:44" at bounding box center [394, 219] width 755 height 215
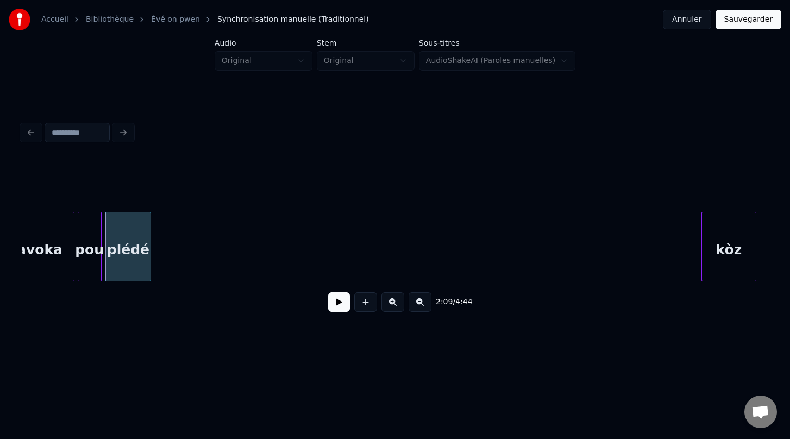
scroll to position [0, 17525]
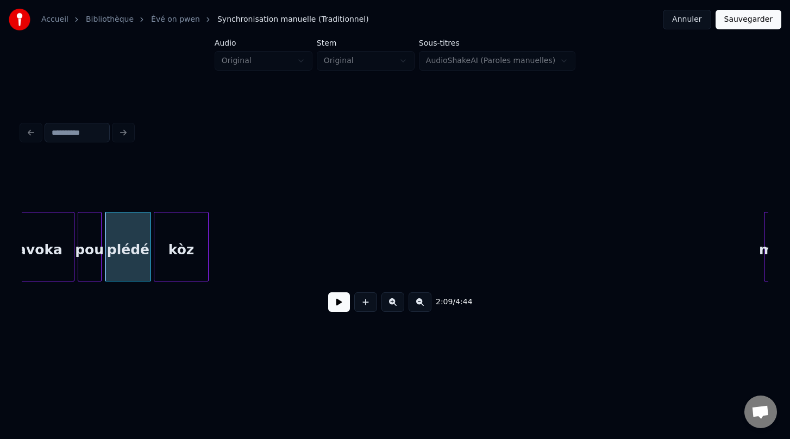
click at [181, 187] on div "2:09 / 4:44" at bounding box center [395, 240] width 746 height 165
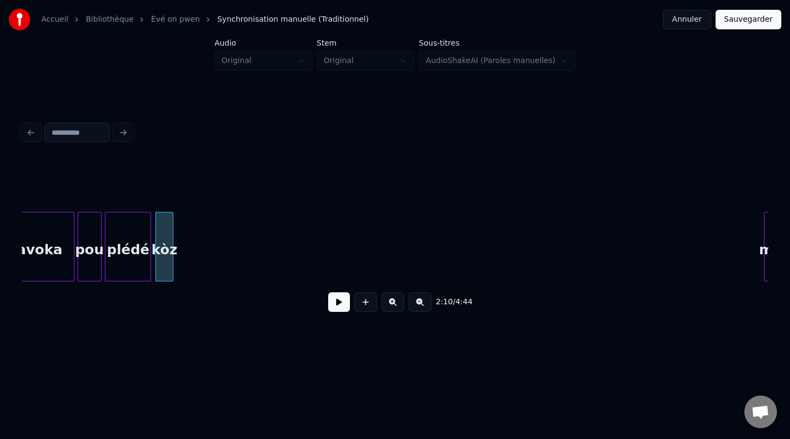
click at [172, 245] on div at bounding box center [170, 246] width 3 height 68
click at [219, 326] on div "2:10 / 4:44" at bounding box center [394, 219] width 755 height 215
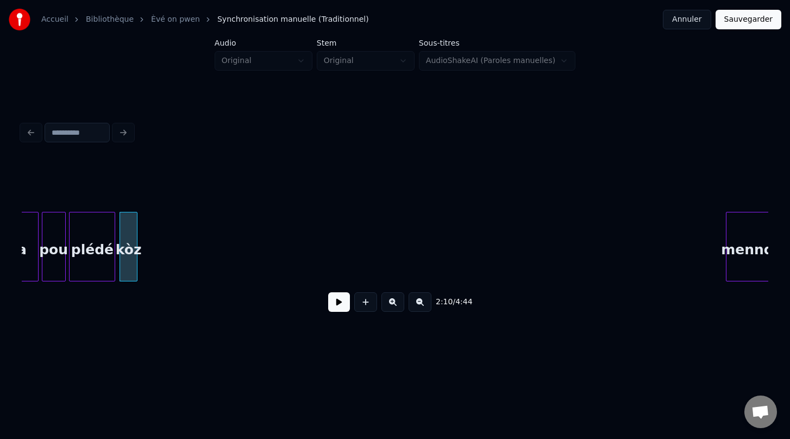
scroll to position [0, 17570]
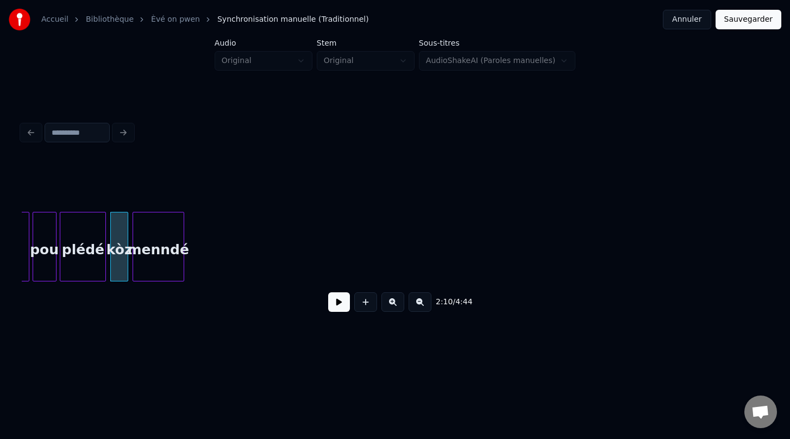
click at [152, 141] on div "2:10 / 4:44" at bounding box center [394, 219] width 755 height 215
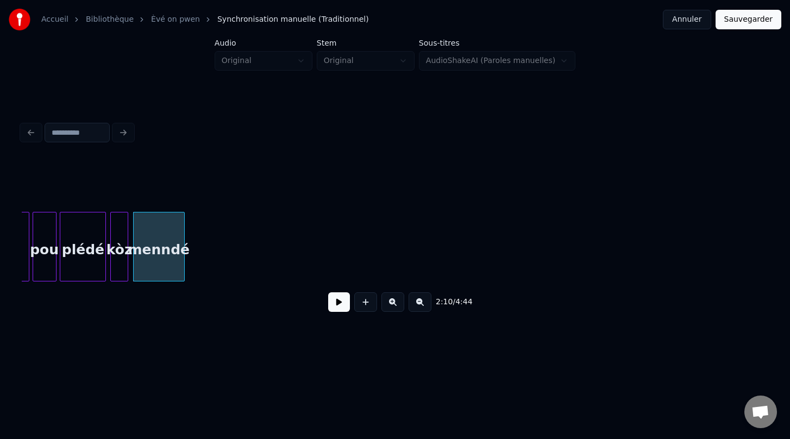
click at [345, 304] on button at bounding box center [339, 302] width 22 height 20
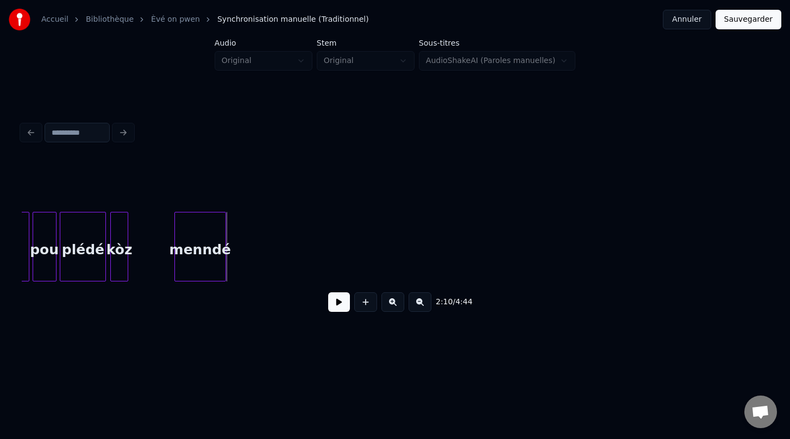
click at [204, 268] on div "menndé" at bounding box center [200, 249] width 51 height 74
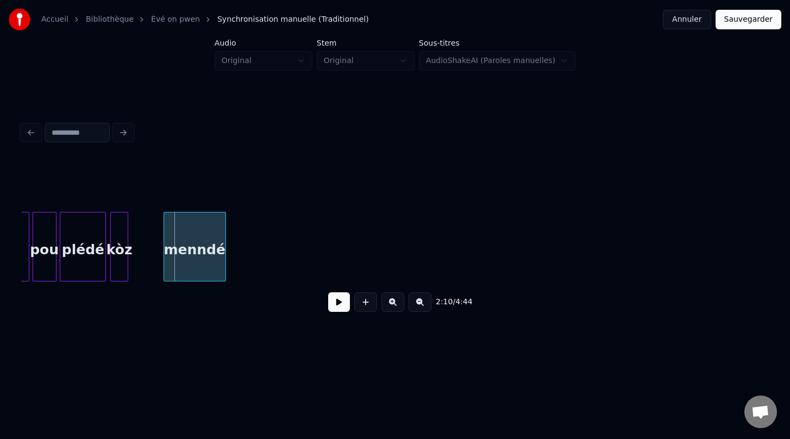
click at [164, 238] on div at bounding box center [165, 246] width 3 height 68
click at [206, 238] on div "menndé" at bounding box center [194, 249] width 62 height 74
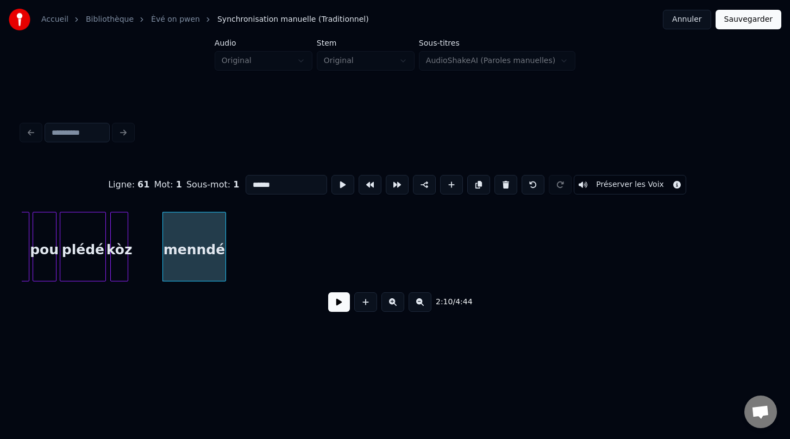
click at [250, 185] on input "******" at bounding box center [286, 185] width 81 height 20
click at [141, 261] on div "kòz" at bounding box center [138, 249] width 17 height 74
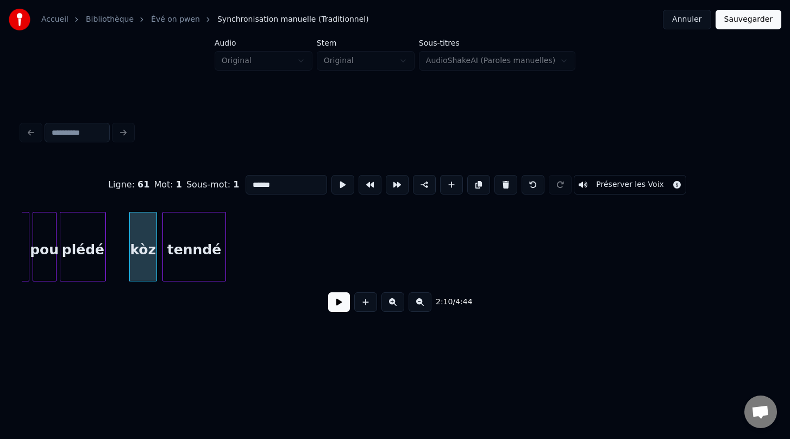
click at [155, 246] on div at bounding box center [154, 246] width 3 height 68
click at [91, 261] on div "plédé" at bounding box center [82, 249] width 45 height 74
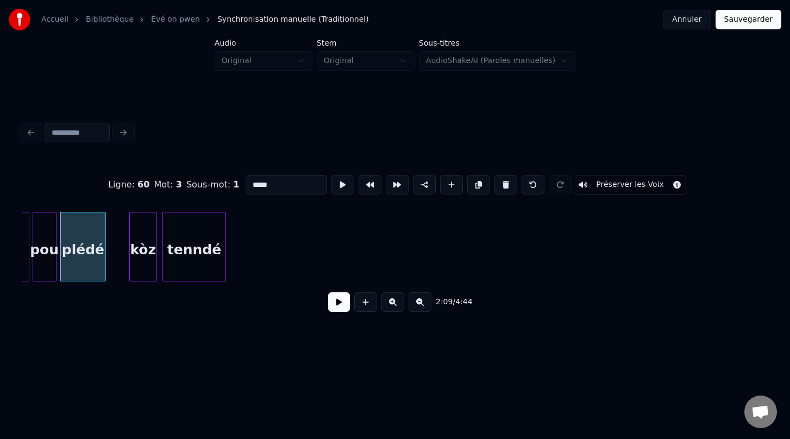
type input "*****"
click at [339, 308] on button at bounding box center [339, 302] width 22 height 20
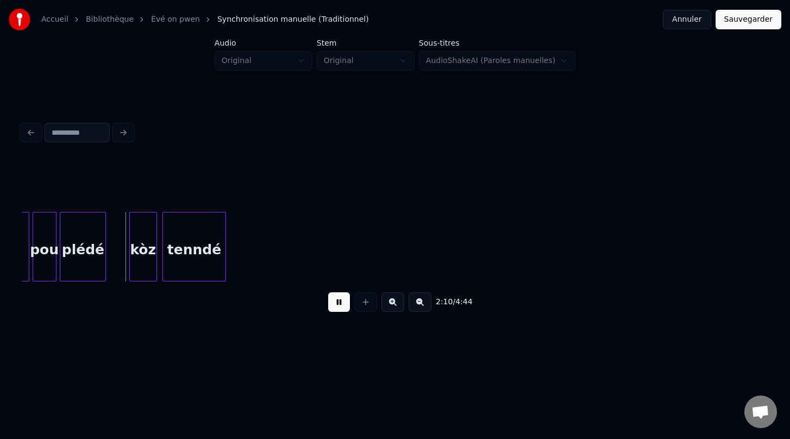
click at [339, 308] on button at bounding box center [339, 302] width 22 height 20
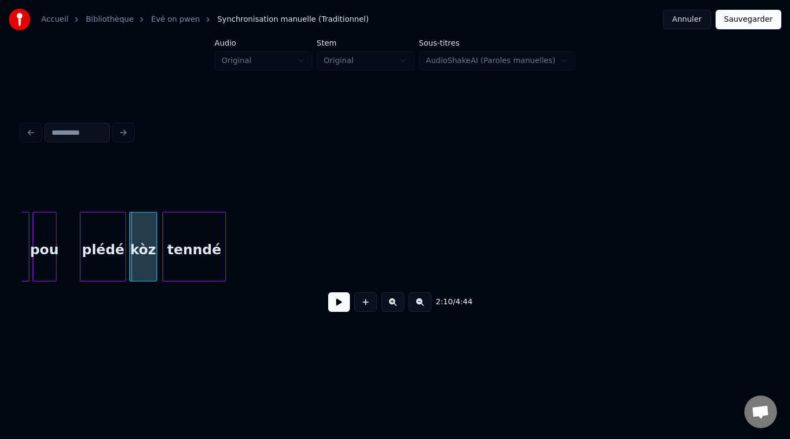
click at [108, 267] on div "plédé" at bounding box center [102, 249] width 45 height 74
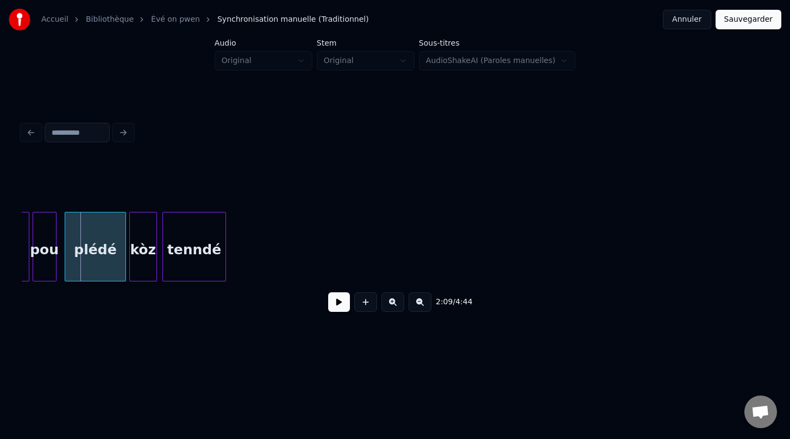
click at [65, 246] on div at bounding box center [66, 246] width 3 height 68
click at [334, 307] on button at bounding box center [339, 302] width 22 height 20
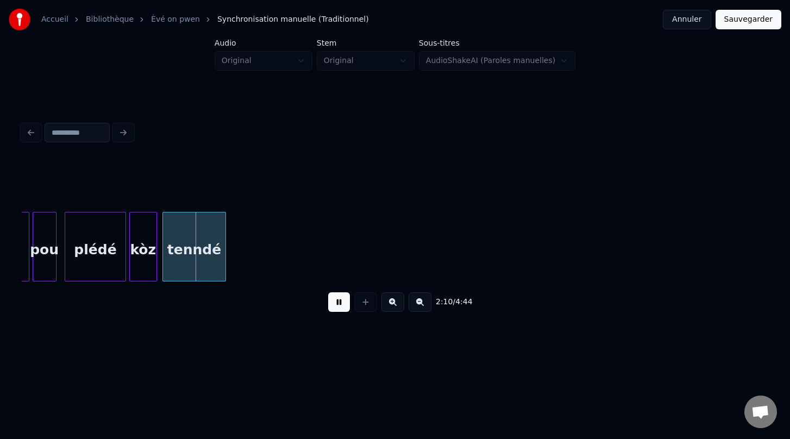
click at [334, 307] on button at bounding box center [339, 302] width 22 height 20
click at [78, 250] on div "plédé" at bounding box center [102, 247] width 49 height 70
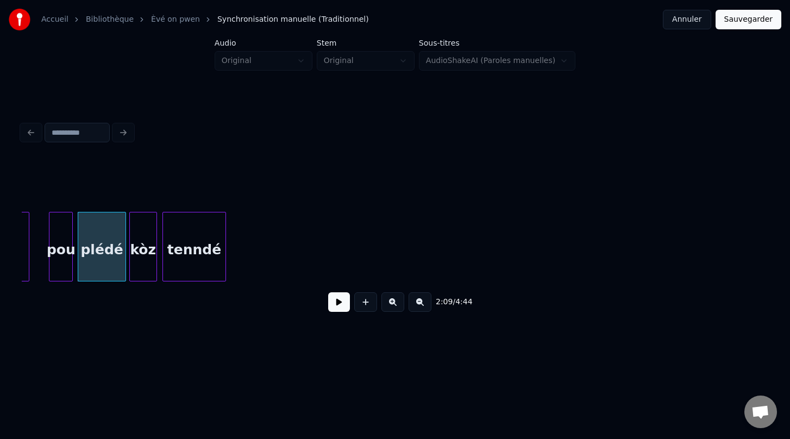
click at [63, 262] on div "pou" at bounding box center [60, 249] width 23 height 74
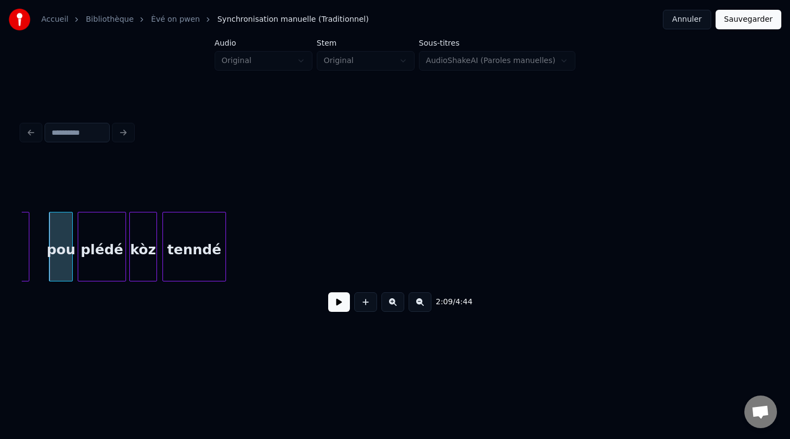
click at [338, 306] on button at bounding box center [339, 302] width 22 height 20
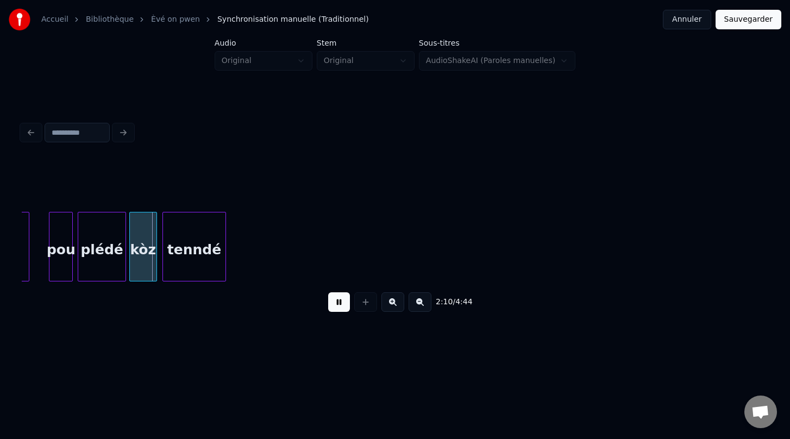
click at [338, 306] on button at bounding box center [339, 302] width 22 height 20
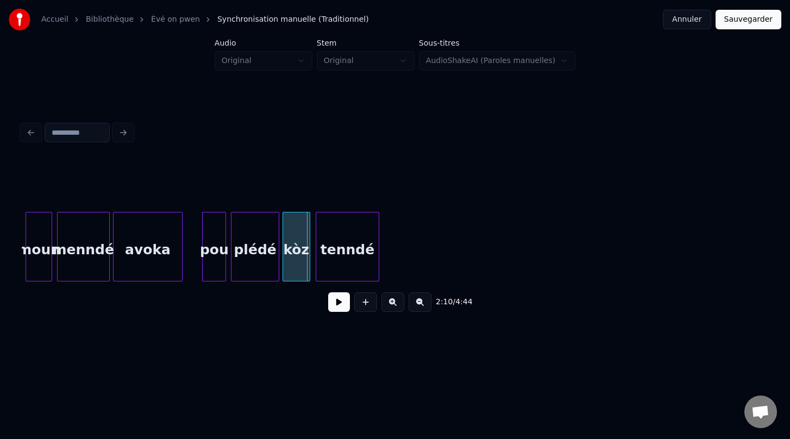
scroll to position [0, 17415]
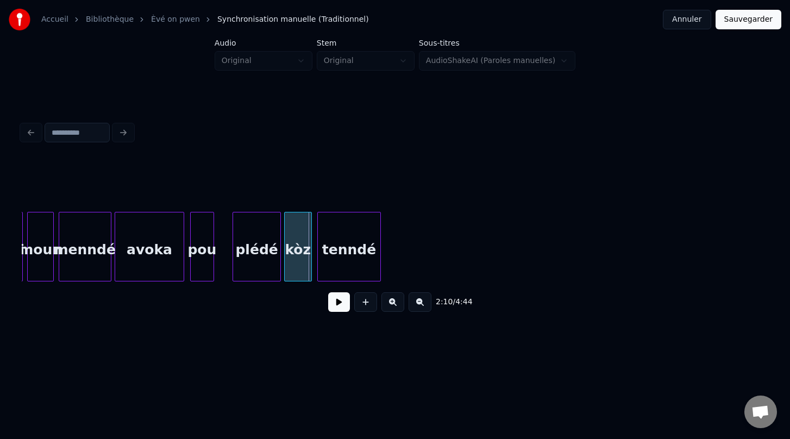
click at [198, 268] on div "pou" at bounding box center [202, 249] width 23 height 74
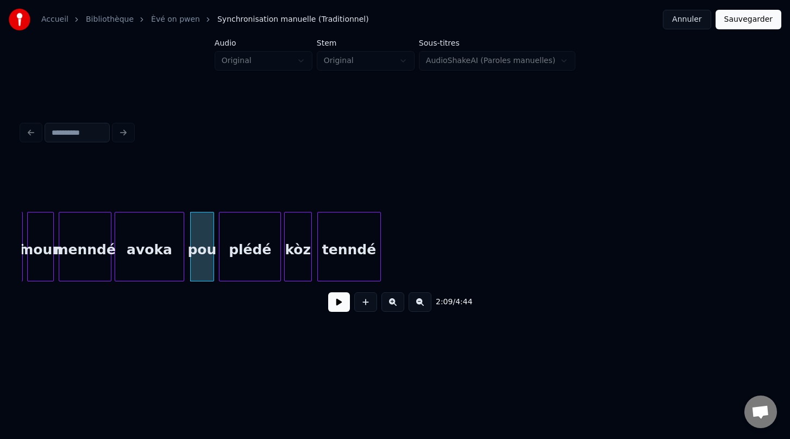
click at [220, 256] on div at bounding box center [220, 246] width 3 height 68
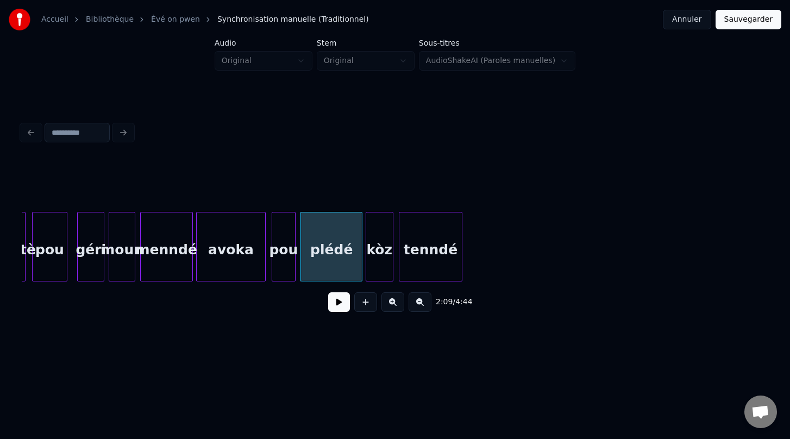
scroll to position [0, 17286]
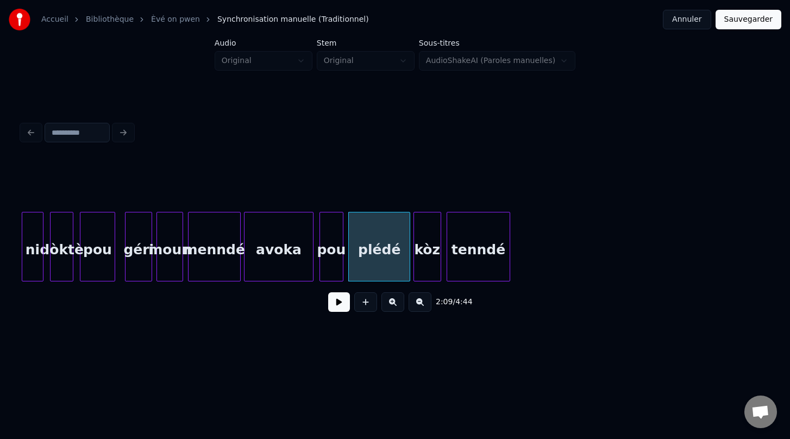
click at [29, 258] on div "ni" at bounding box center [32, 249] width 21 height 74
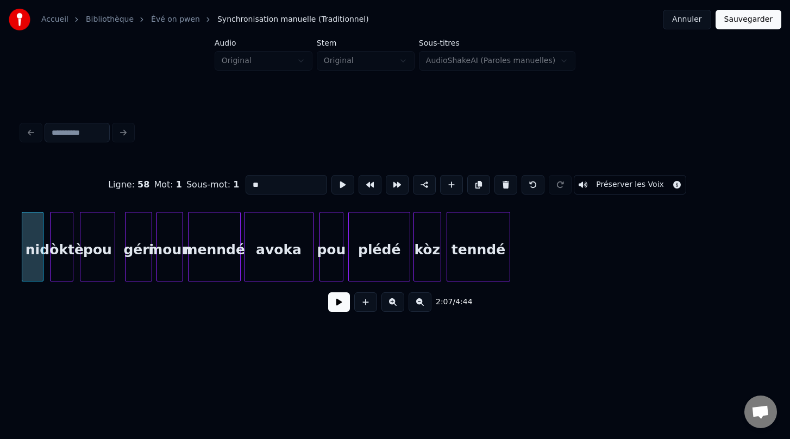
click at [340, 304] on button at bounding box center [339, 302] width 22 height 20
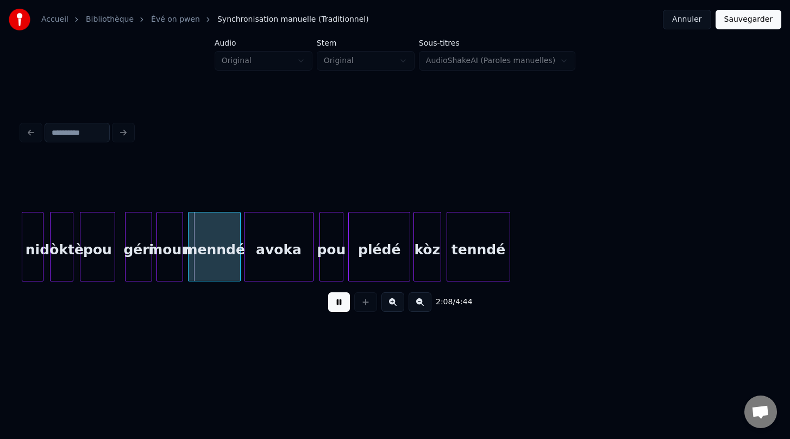
click at [340, 304] on button at bounding box center [339, 302] width 22 height 20
click at [340, 305] on button at bounding box center [339, 302] width 22 height 20
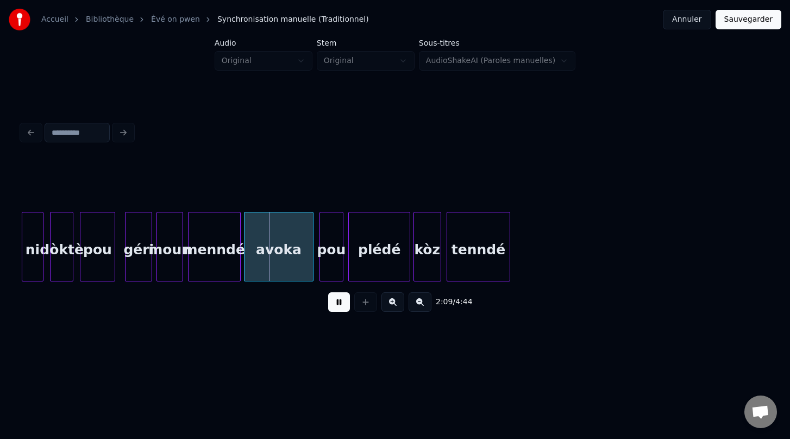
click at [340, 305] on button at bounding box center [339, 302] width 22 height 20
click at [291, 266] on div at bounding box center [290, 246] width 3 height 68
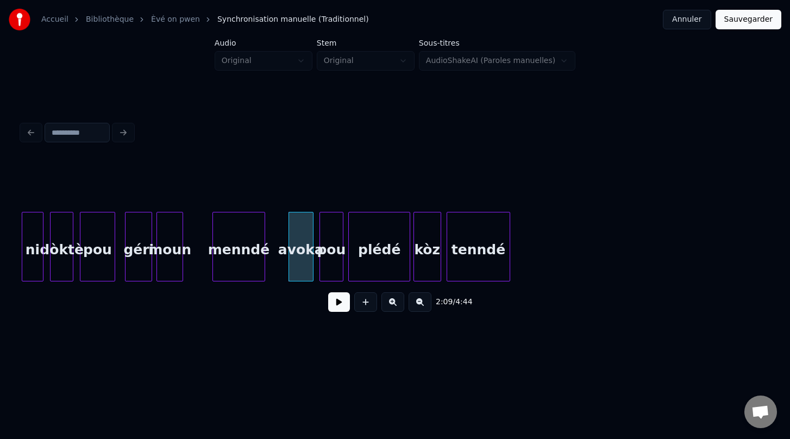
click at [238, 256] on div "menndé" at bounding box center [239, 249] width 52 height 74
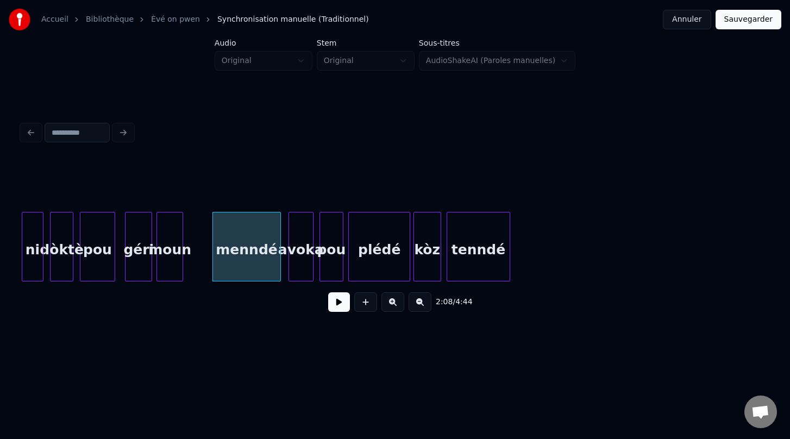
click at [279, 253] on div at bounding box center [278, 246] width 3 height 68
click at [191, 273] on div "moun" at bounding box center [194, 249] width 26 height 74
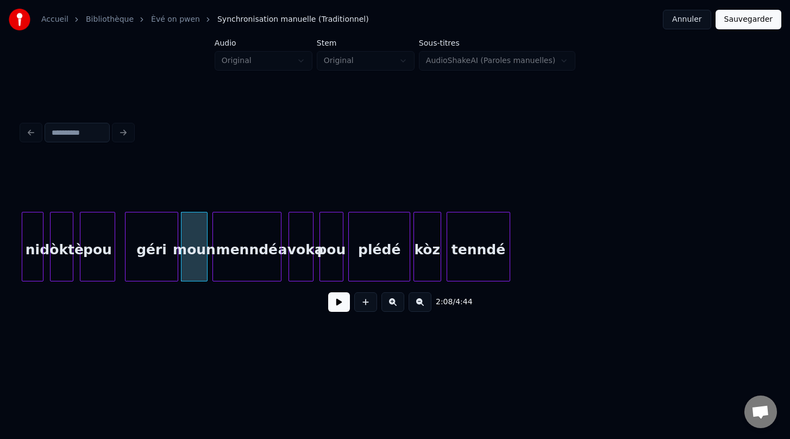
click at [176, 258] on div at bounding box center [175, 246] width 3 height 68
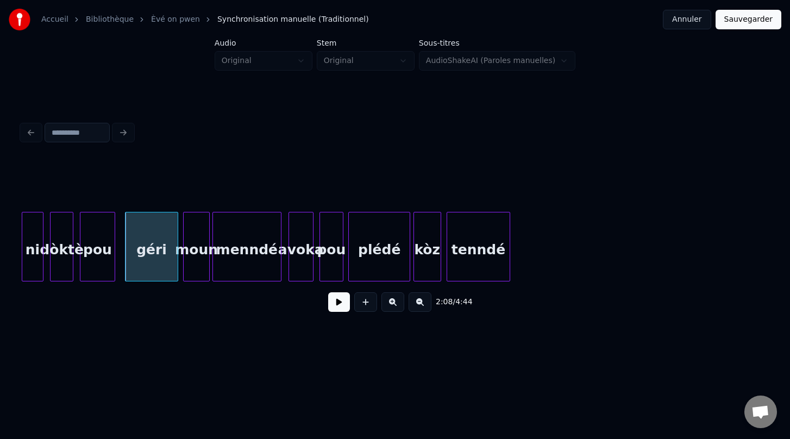
click at [195, 264] on div "moun" at bounding box center [197, 249] width 26 height 74
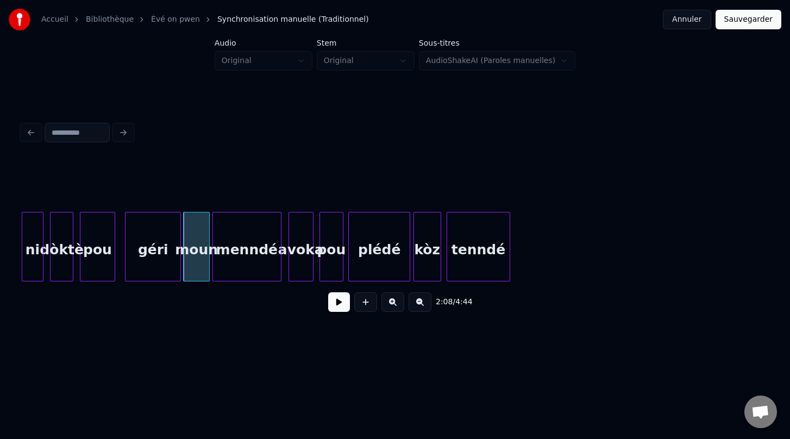
click at [180, 245] on div at bounding box center [178, 246] width 3 height 68
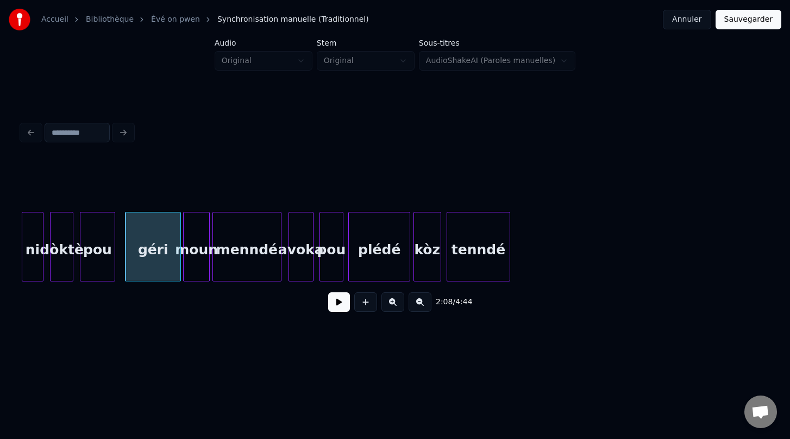
click at [188, 322] on div "2:08 / 4:44" at bounding box center [395, 301] width 746 height 41
click at [154, 268] on div "géri" at bounding box center [152, 249] width 55 height 74
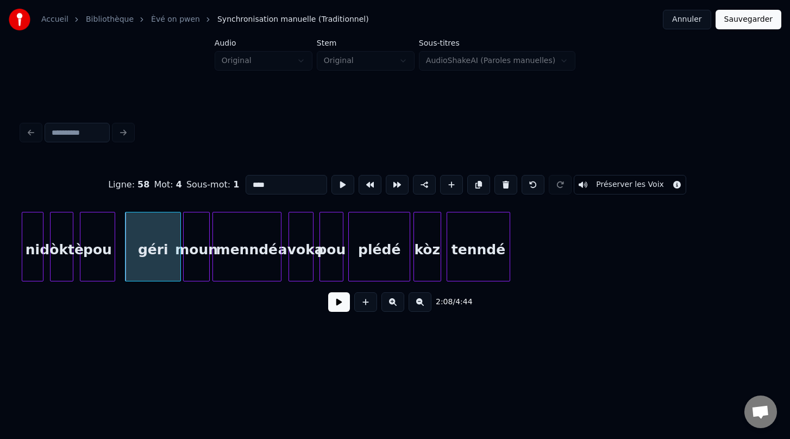
click at [336, 307] on button at bounding box center [339, 302] width 22 height 20
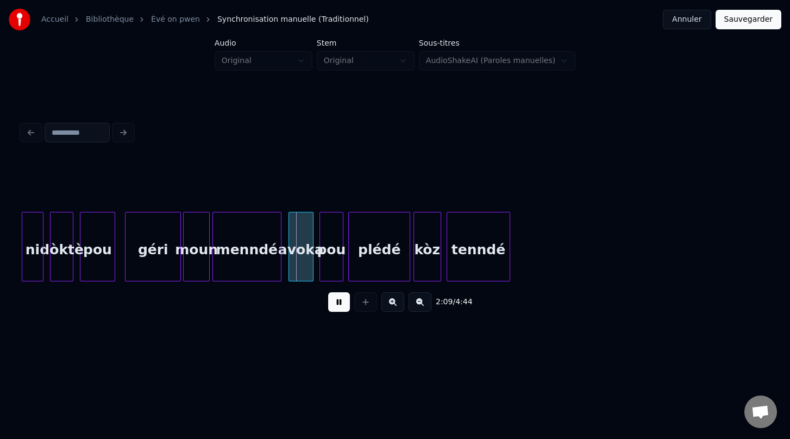
click at [336, 307] on button at bounding box center [339, 302] width 22 height 20
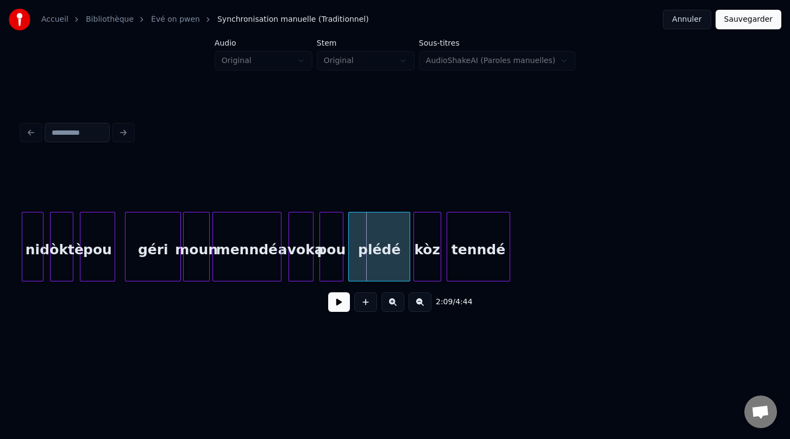
click at [336, 307] on button at bounding box center [339, 302] width 22 height 20
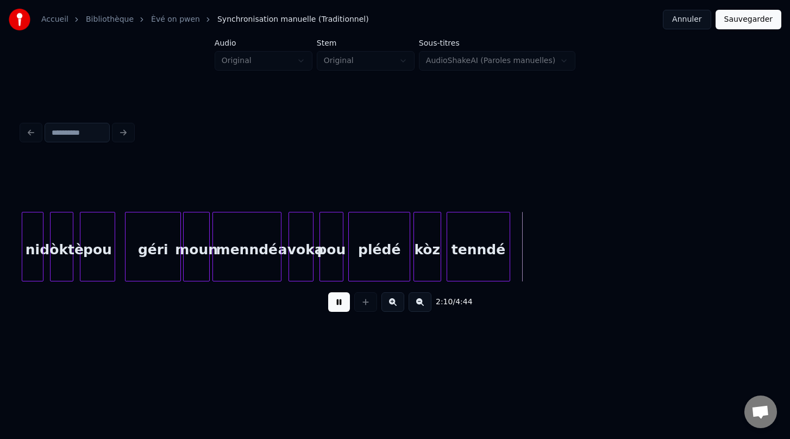
click at [336, 307] on button at bounding box center [339, 302] width 22 height 20
click at [228, 263] on div "menndé" at bounding box center [247, 249] width 68 height 74
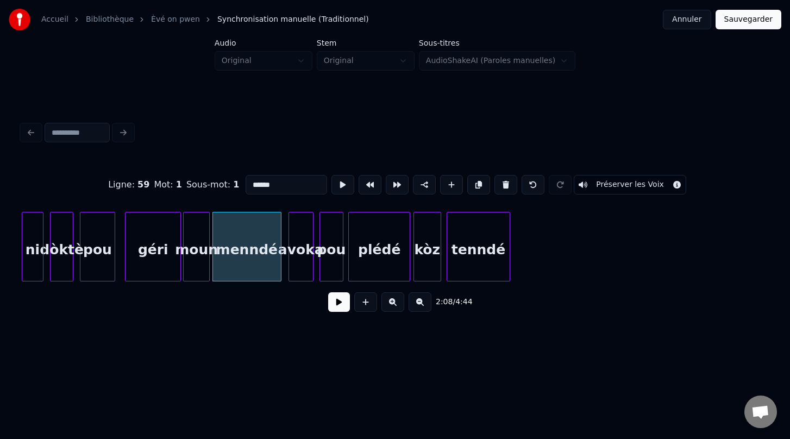
click at [252, 187] on input "******" at bounding box center [286, 185] width 81 height 20
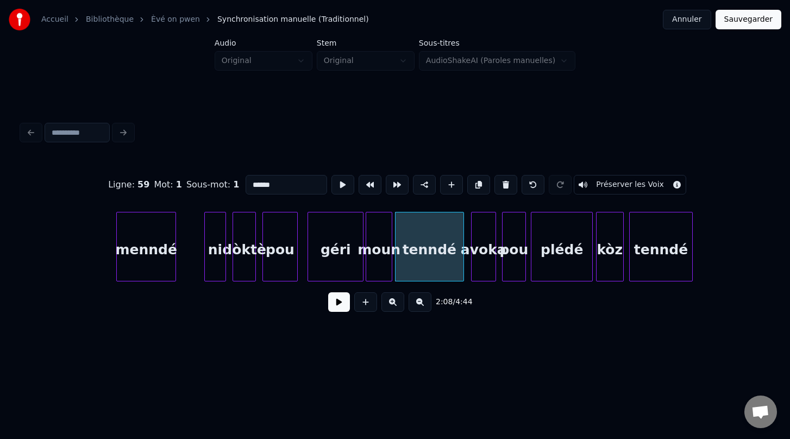
scroll to position [0, 17101]
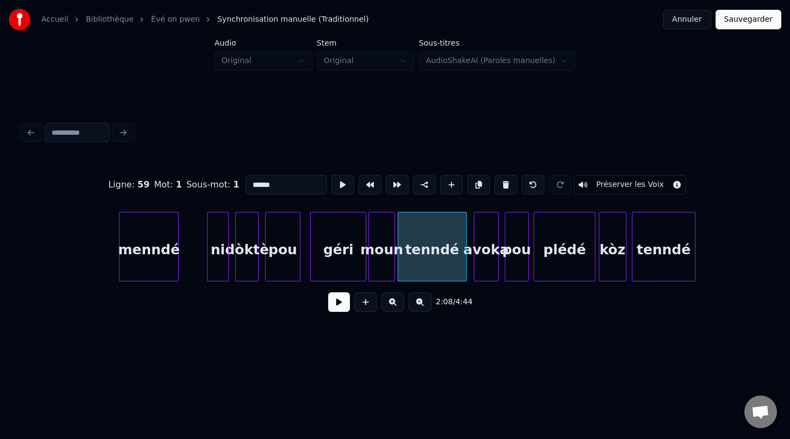
click at [146, 252] on div "menndé" at bounding box center [149, 249] width 58 height 74
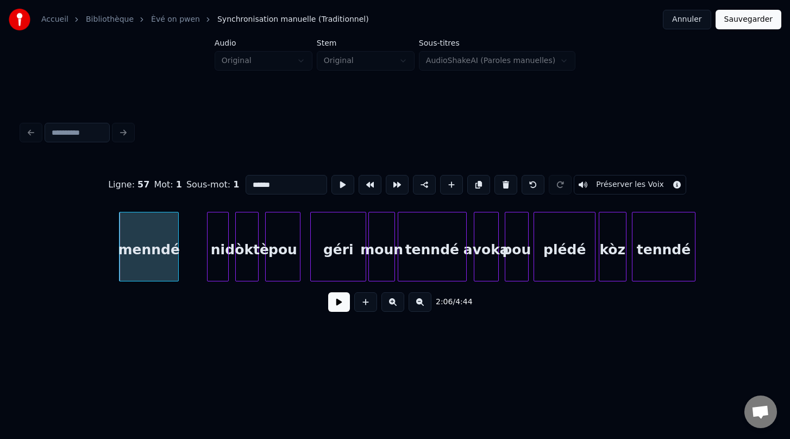
click at [252, 185] on input "******" at bounding box center [286, 185] width 81 height 20
click at [155, 265] on div "tenndé" at bounding box center [149, 249] width 58 height 74
type input "******"
click at [338, 302] on button at bounding box center [339, 302] width 22 height 20
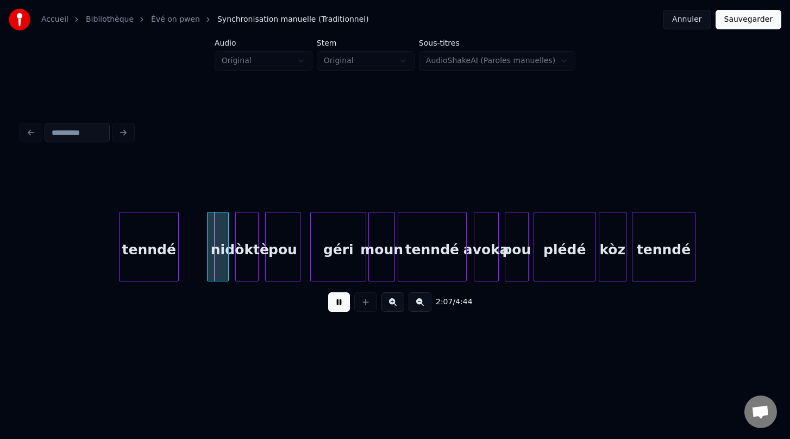
click at [338, 302] on button at bounding box center [339, 302] width 22 height 20
click at [197, 256] on div at bounding box center [195, 246] width 3 height 68
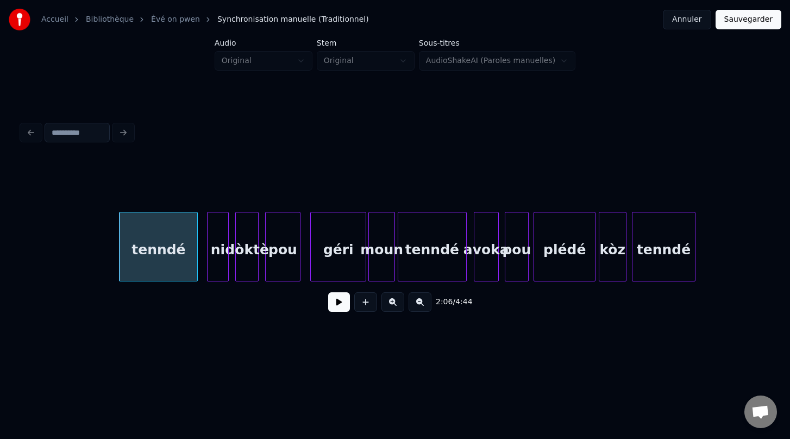
click at [336, 304] on button at bounding box center [339, 302] width 22 height 20
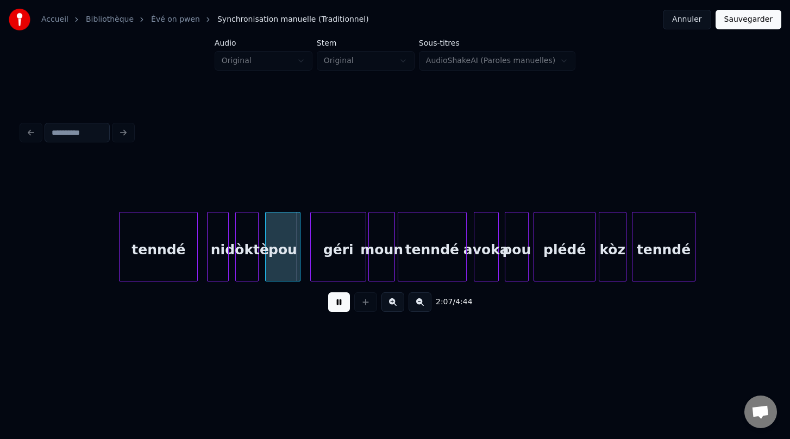
click at [337, 304] on button at bounding box center [339, 302] width 22 height 20
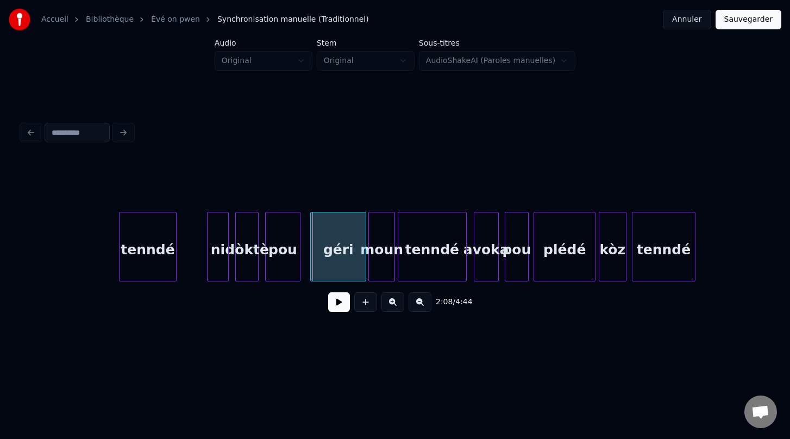
click at [173, 256] on div at bounding box center [174, 246] width 3 height 68
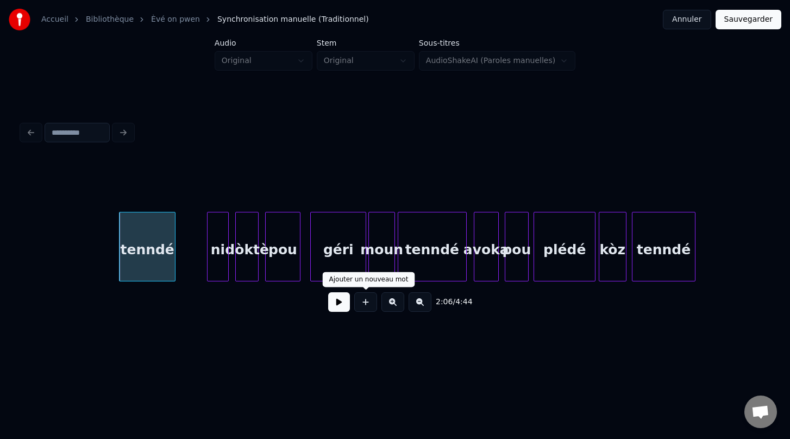
click at [362, 305] on button at bounding box center [365, 302] width 23 height 20
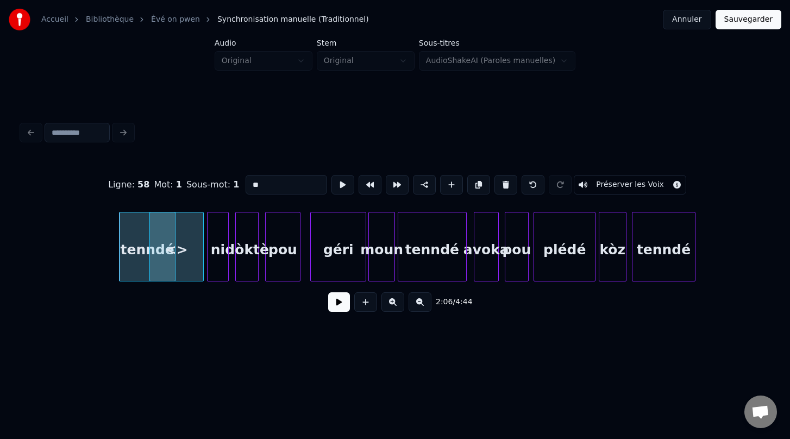
click at [177, 258] on div "<>" at bounding box center [176, 249] width 53 height 74
click at [179, 246] on div at bounding box center [180, 246] width 3 height 68
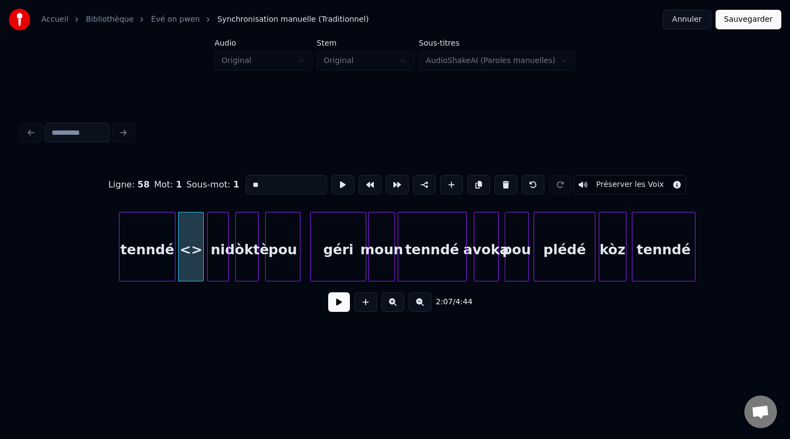
drag, startPoint x: 265, startPoint y: 184, endPoint x: 231, endPoint y: 184, distance: 33.1
click at [231, 184] on div "Ligne : 58 Mot : 1 Sous-mot : 1 ** Préserver les Voix" at bounding box center [395, 185] width 746 height 54
type input "*"
click at [141, 257] on div "tenndé" at bounding box center [147, 249] width 55 height 74
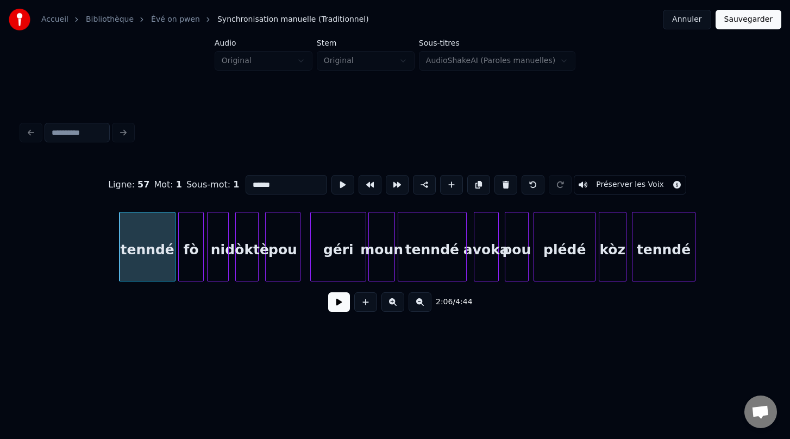
type input "******"
click at [340, 304] on button at bounding box center [339, 302] width 22 height 20
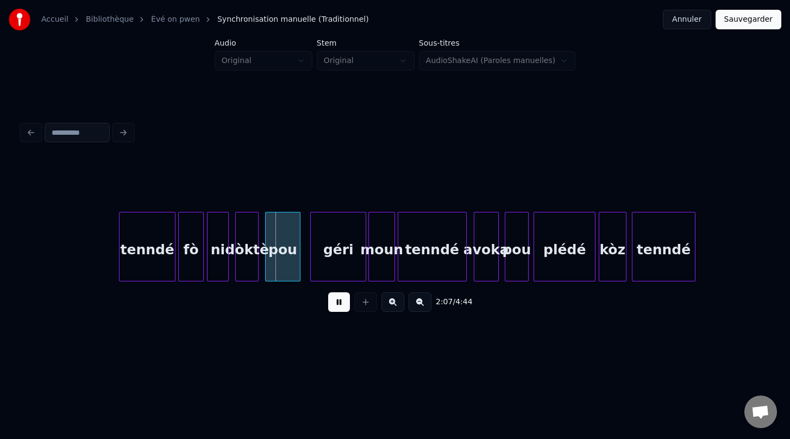
click at [340, 303] on button at bounding box center [339, 302] width 22 height 20
click at [185, 255] on div "fò" at bounding box center [191, 249] width 24 height 74
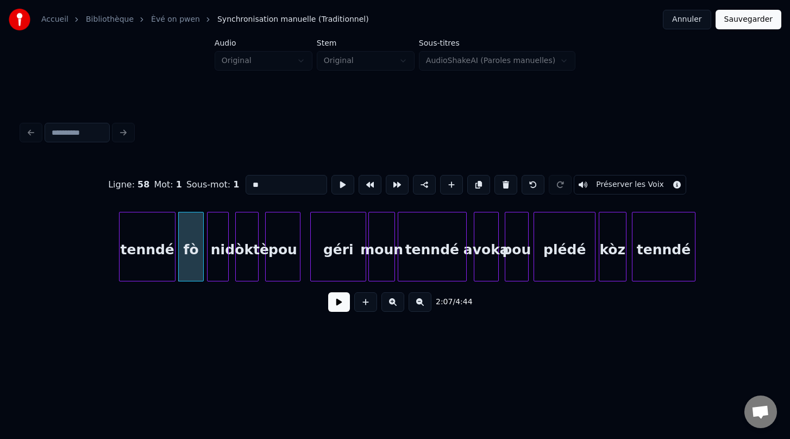
drag, startPoint x: 261, startPoint y: 189, endPoint x: 237, endPoint y: 177, distance: 26.7
click at [237, 177] on div "Ligne : 58 Mot : 1 Sous-mot : 1 ** Préserver les Voix" at bounding box center [395, 185] width 746 height 54
click at [215, 302] on div "2:07 / 4:44" at bounding box center [394, 302] width 729 height 24
click at [152, 266] on div "tenndé" at bounding box center [147, 249] width 55 height 74
type input "******"
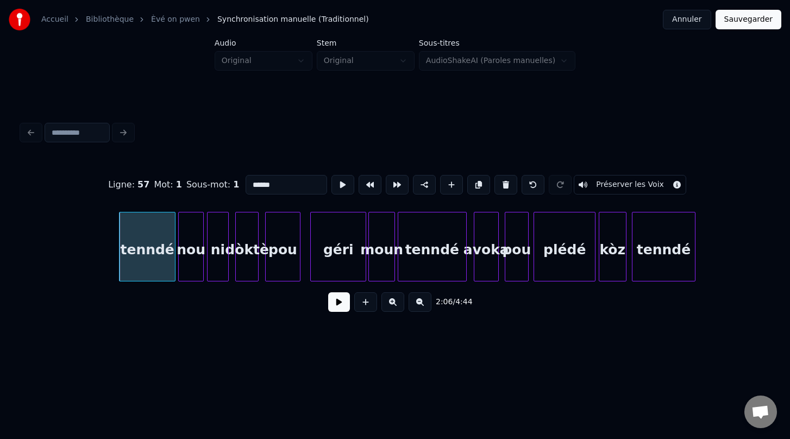
click at [332, 306] on button at bounding box center [339, 302] width 22 height 20
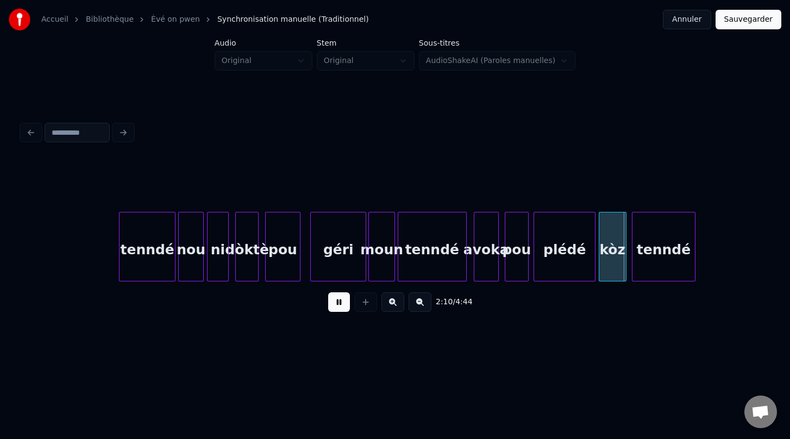
click at [332, 306] on button at bounding box center [339, 302] width 22 height 20
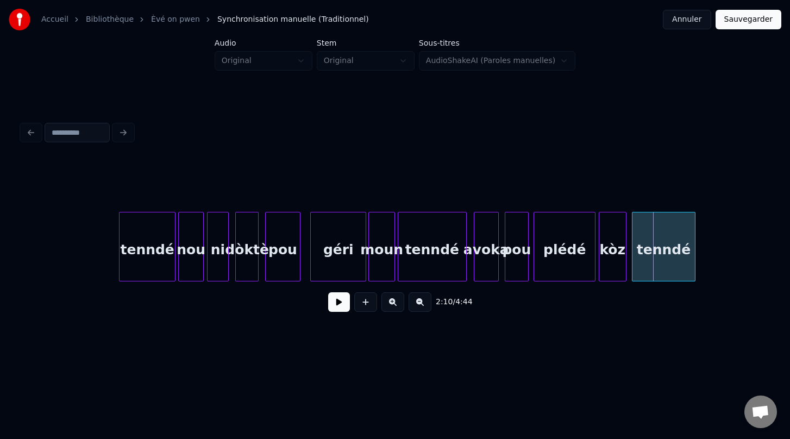
click at [331, 306] on button at bounding box center [339, 302] width 22 height 20
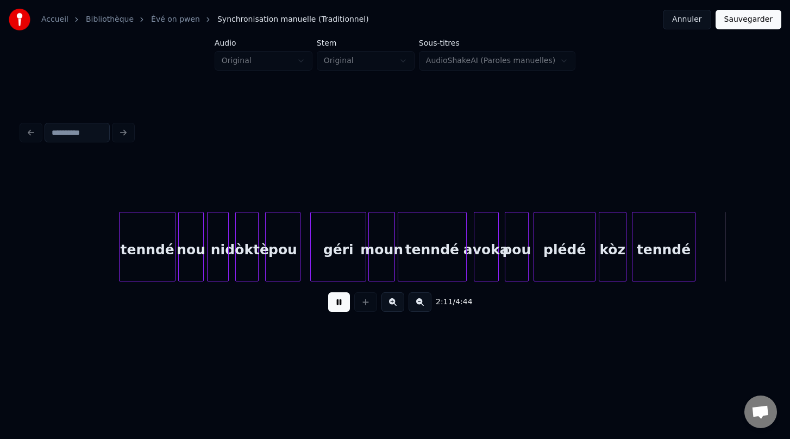
click at [315, 311] on div "2:11 / 4:44" at bounding box center [394, 302] width 729 height 24
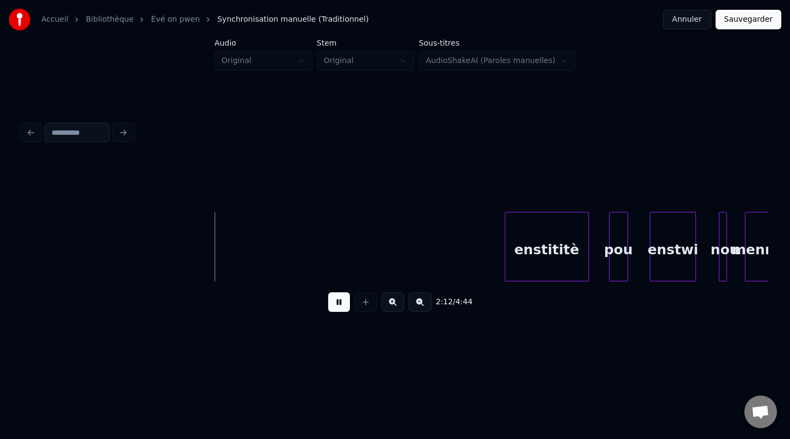
click at [347, 302] on button at bounding box center [339, 302] width 22 height 20
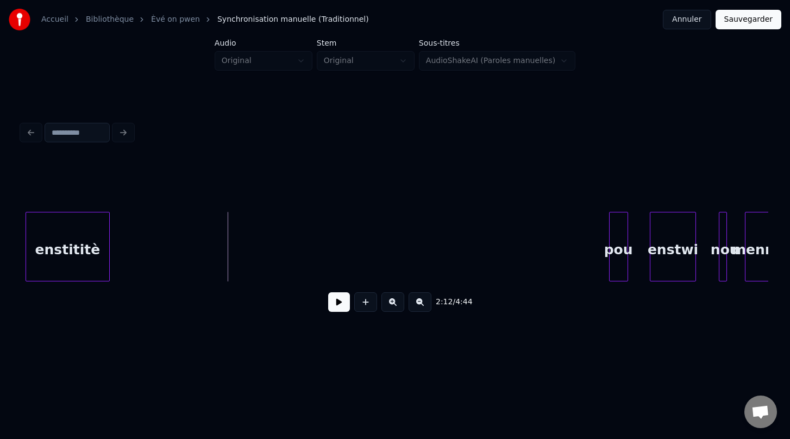
click at [85, 197] on div "2:12 / 4:44" at bounding box center [395, 240] width 746 height 165
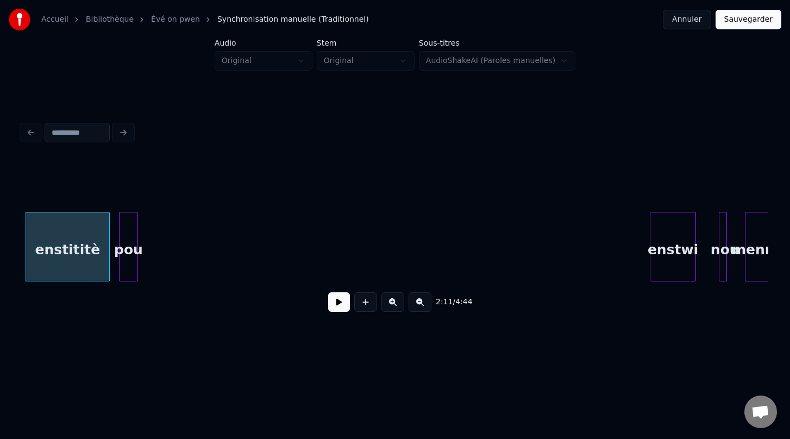
click at [133, 204] on div "2:11 / 4:44" at bounding box center [395, 240] width 746 height 165
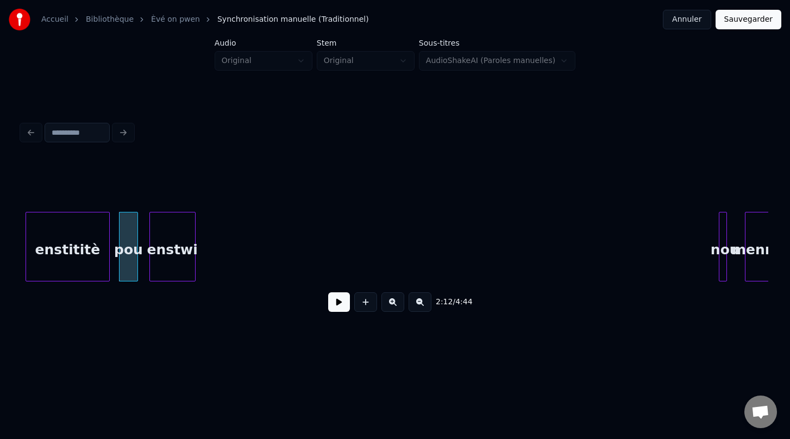
click at [181, 226] on div "enstwi" at bounding box center [172, 249] width 45 height 74
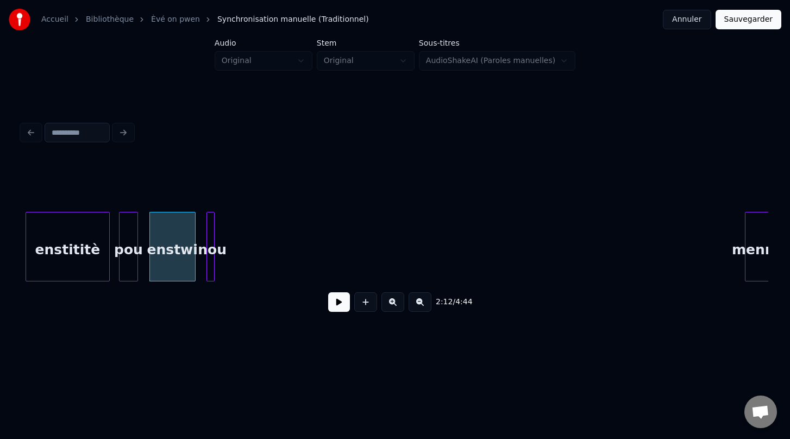
click at [213, 213] on div "nou" at bounding box center [212, 249] width 11 height 74
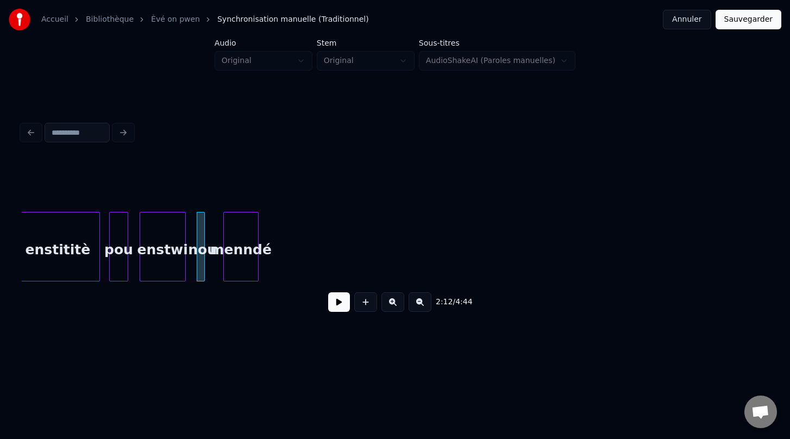
click at [252, 228] on div "menndé" at bounding box center [241, 249] width 34 height 74
click at [252, 255] on div "menndé" at bounding box center [241, 249] width 34 height 74
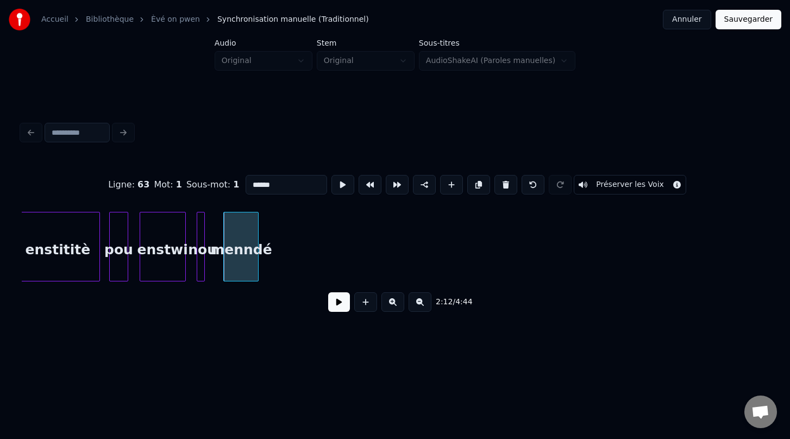
click at [252, 187] on input "******" at bounding box center [286, 185] width 81 height 20
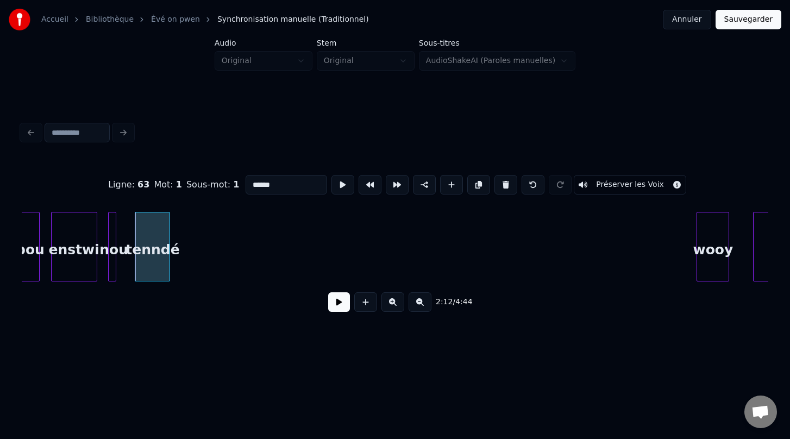
scroll to position [0, 17992]
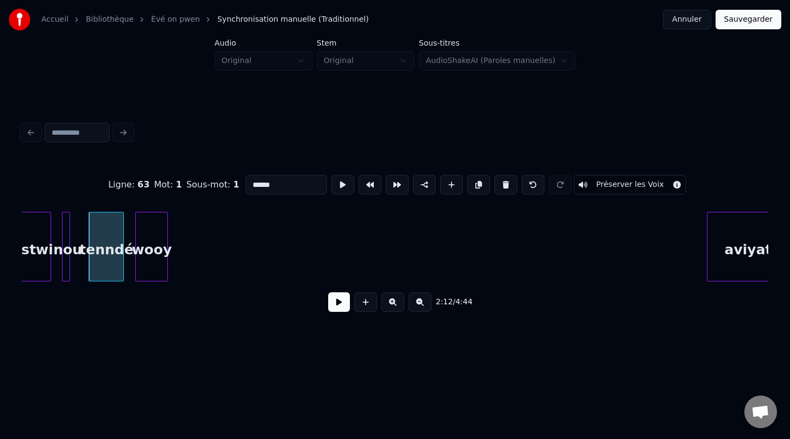
click at [153, 225] on div "wooy" at bounding box center [152, 249] width 32 height 74
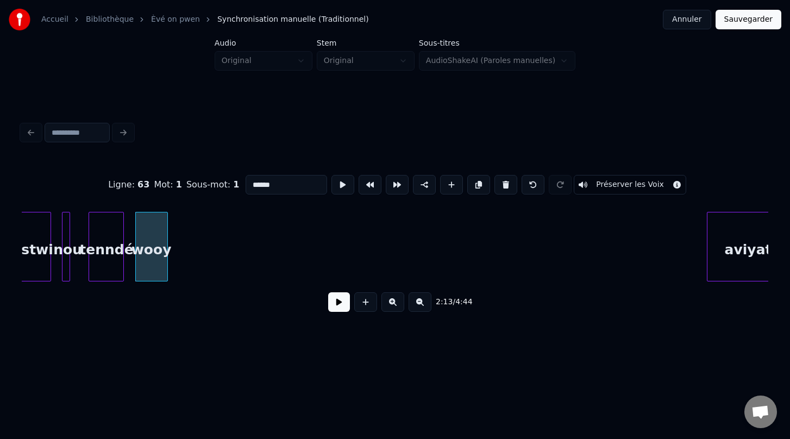
scroll to position [0, 18019]
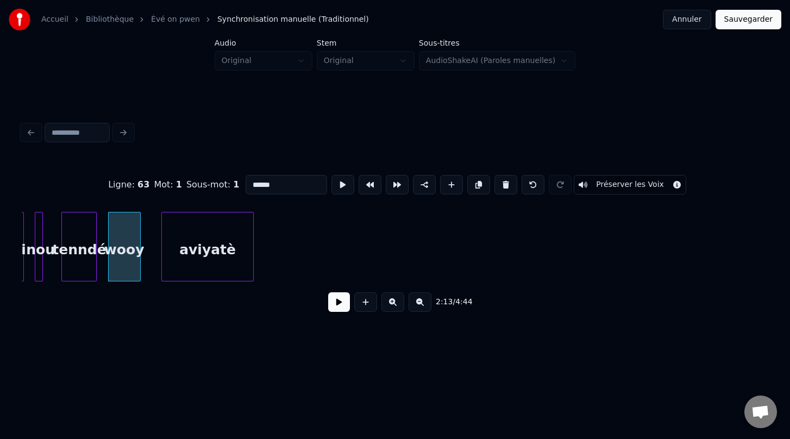
click at [226, 247] on div "aviyatè" at bounding box center [207, 249] width 91 height 74
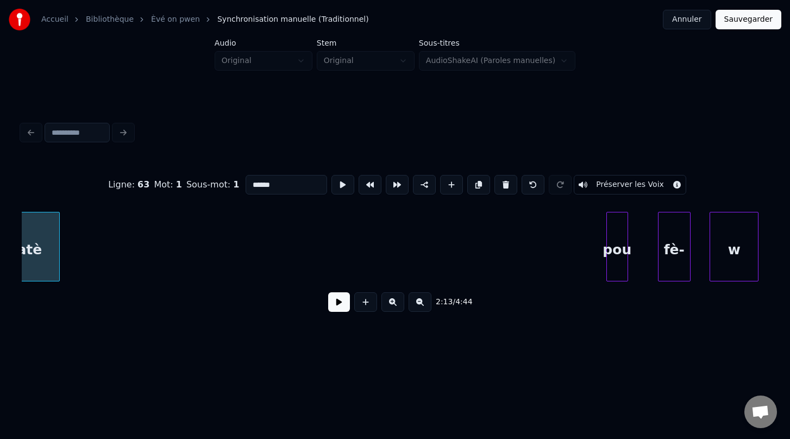
scroll to position [0, 18214]
click at [96, 252] on div "pou" at bounding box center [92, 249] width 21 height 74
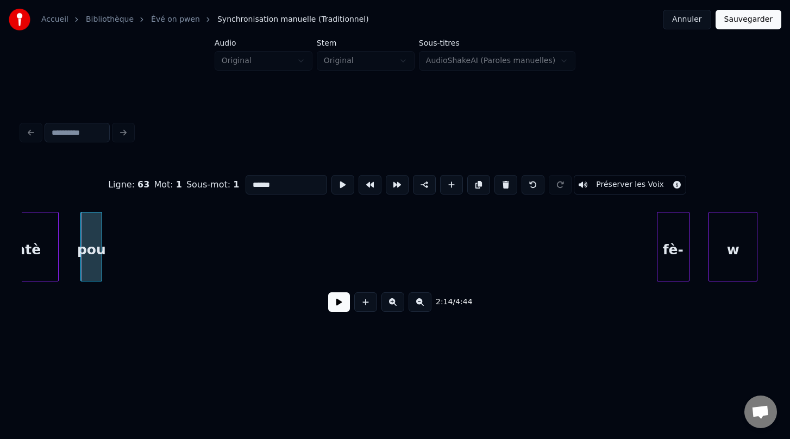
type input "******"
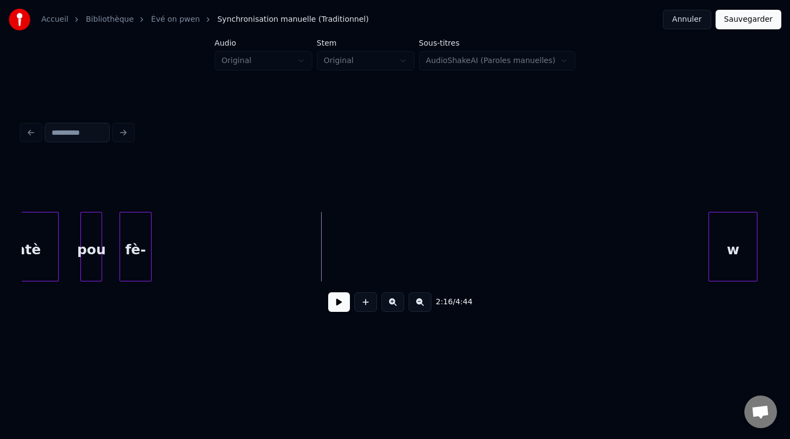
click at [139, 261] on div "fè-" at bounding box center [136, 249] width 32 height 74
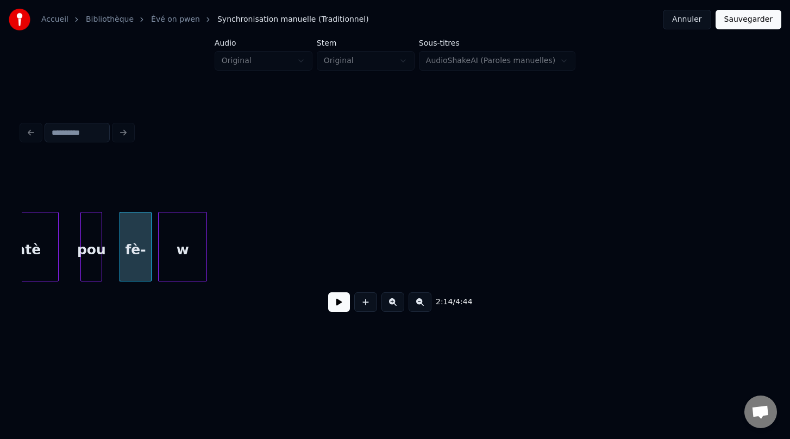
click at [192, 291] on div "2:14 / 4:44" at bounding box center [395, 240] width 746 height 165
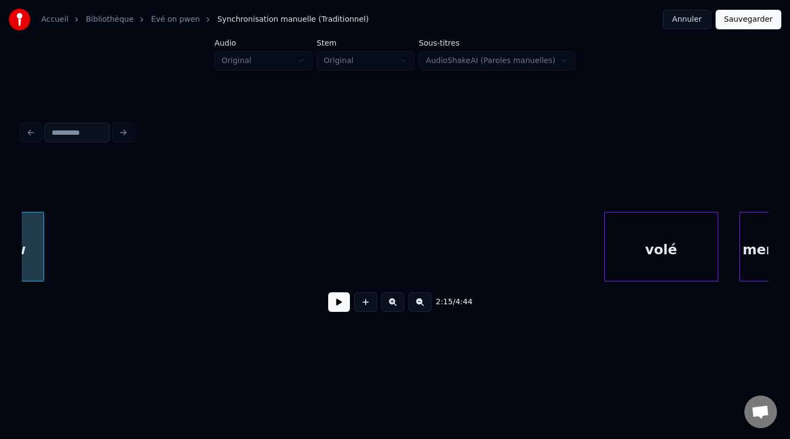
scroll to position [0, 18370]
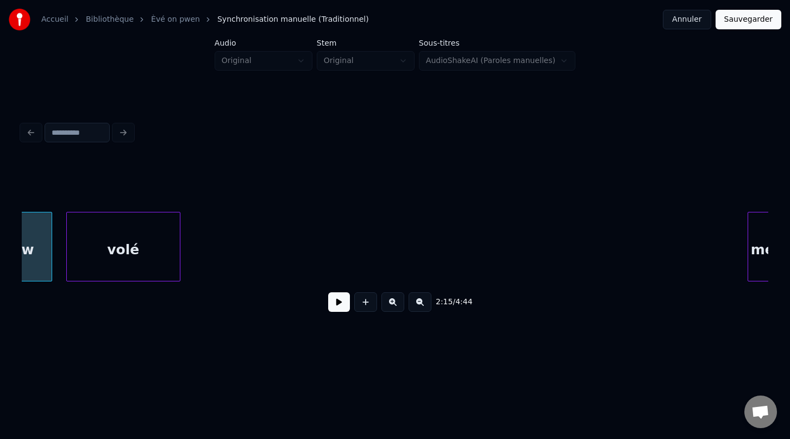
click at [86, 180] on div "2:15 / 4:44" at bounding box center [395, 240] width 746 height 165
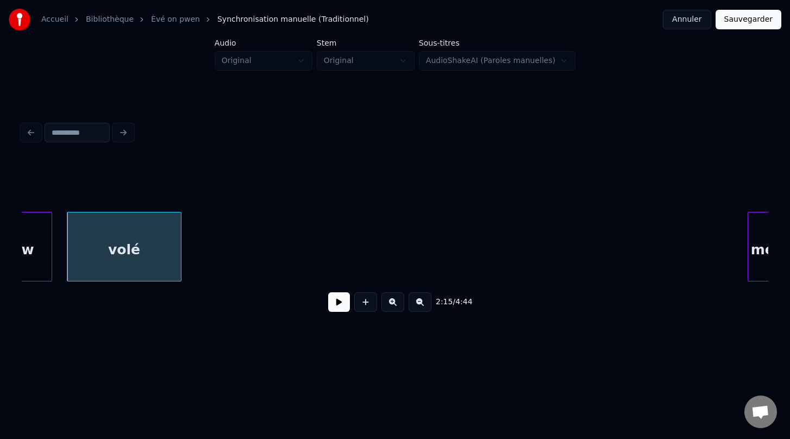
scroll to position [0, 18413]
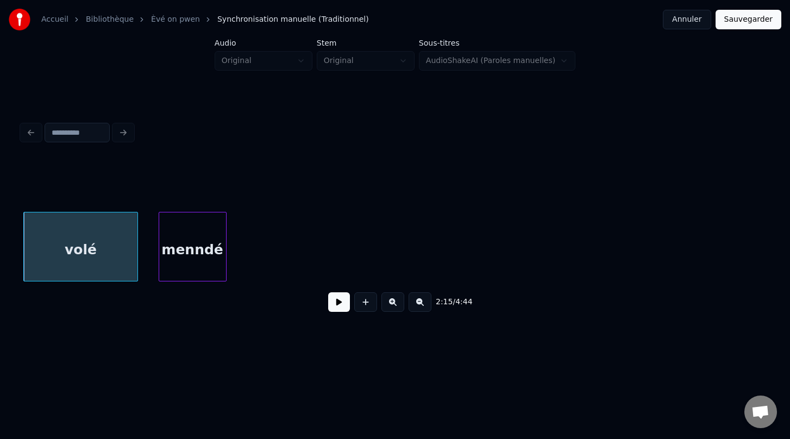
click at [218, 192] on div "2:15 / 4:44" at bounding box center [395, 240] width 746 height 165
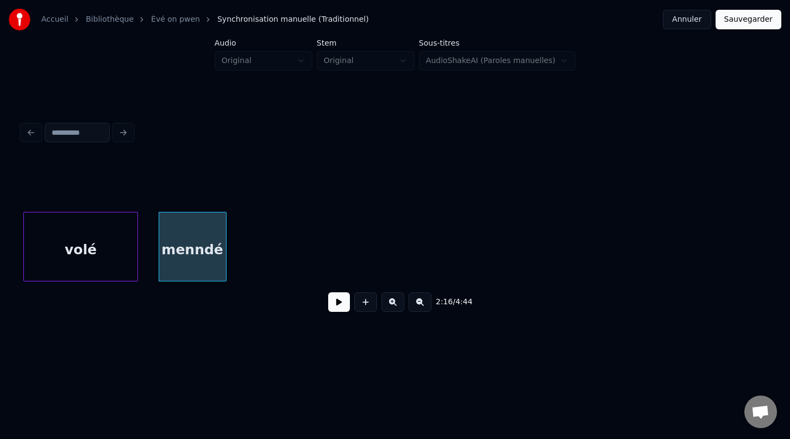
click at [210, 238] on div "menndé" at bounding box center [192, 249] width 67 height 74
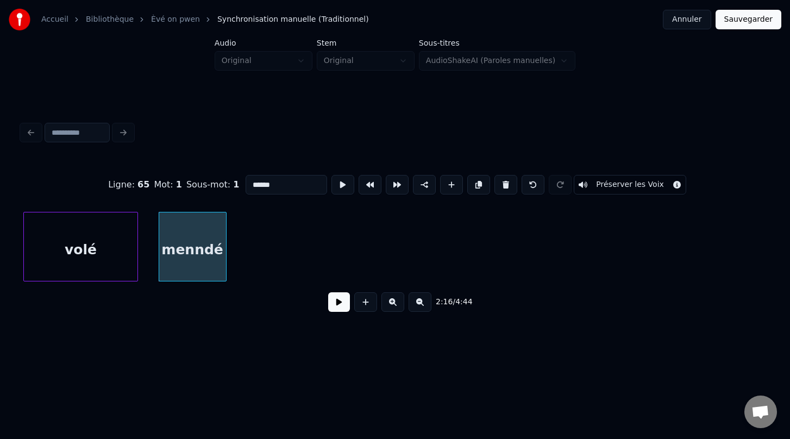
click at [254, 185] on input "******" at bounding box center [286, 185] width 81 height 20
type input "******"
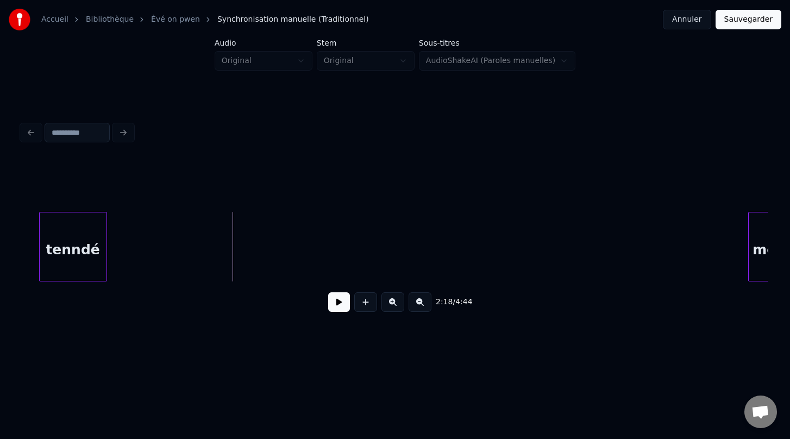
scroll to position [0, 18581]
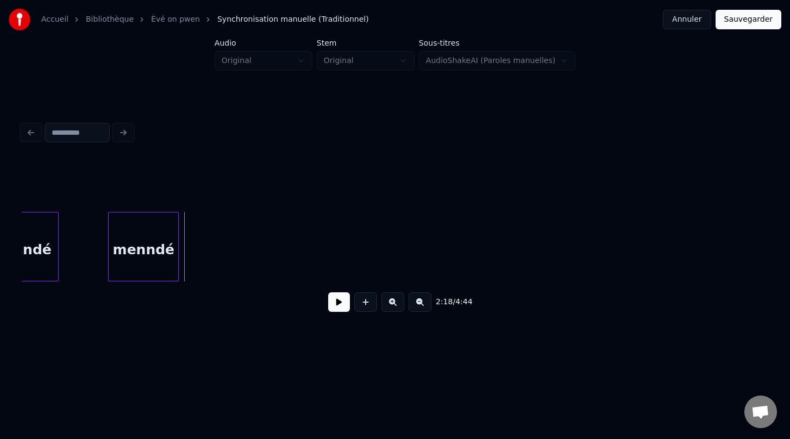
click at [168, 169] on div "2:18 / 4:44" at bounding box center [395, 240] width 746 height 165
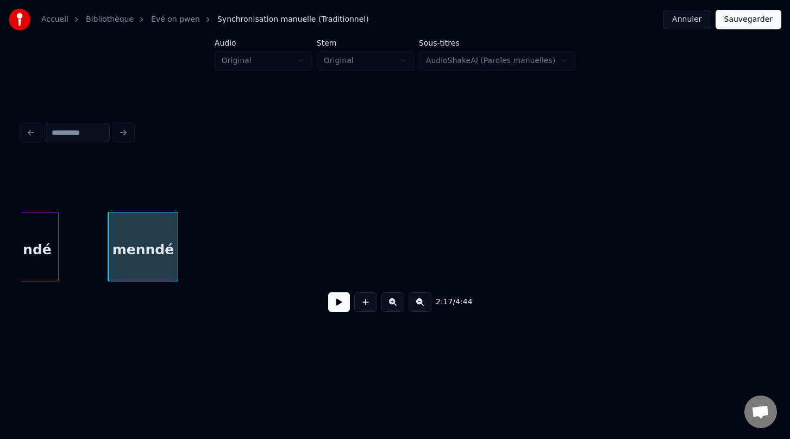
click at [157, 242] on div "menndé" at bounding box center [143, 249] width 70 height 74
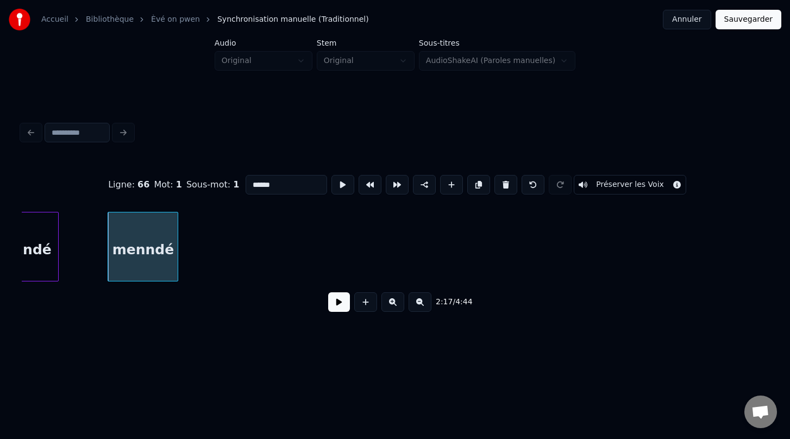
click at [253, 186] on input "******" at bounding box center [286, 185] width 81 height 20
type input "******"
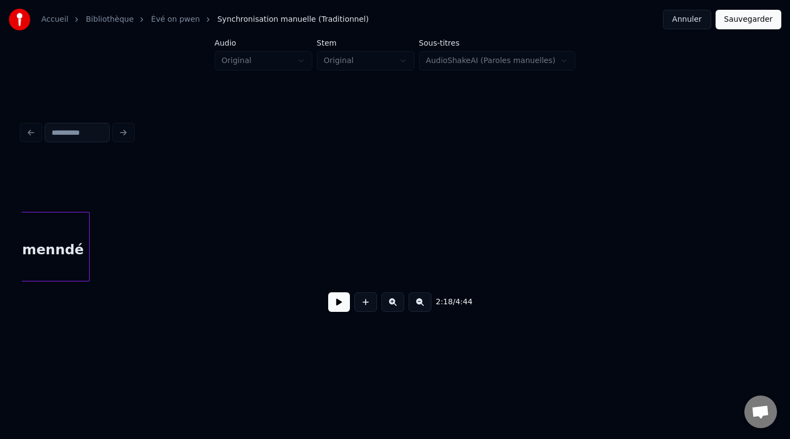
scroll to position [0, 21568]
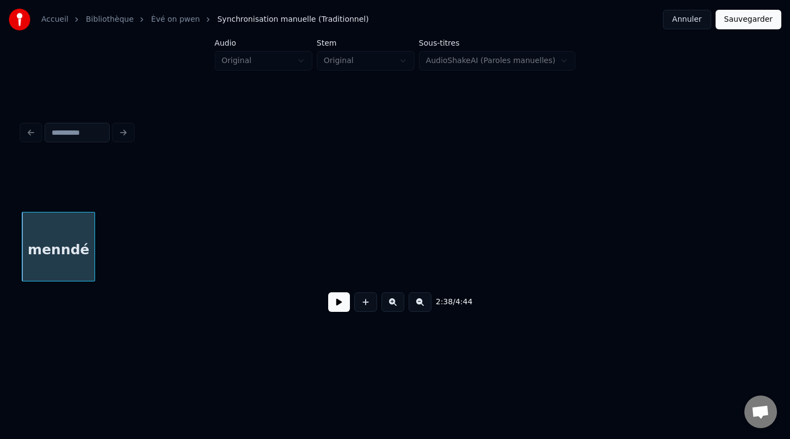
click at [74, 244] on div "menndé" at bounding box center [58, 249] width 72 height 74
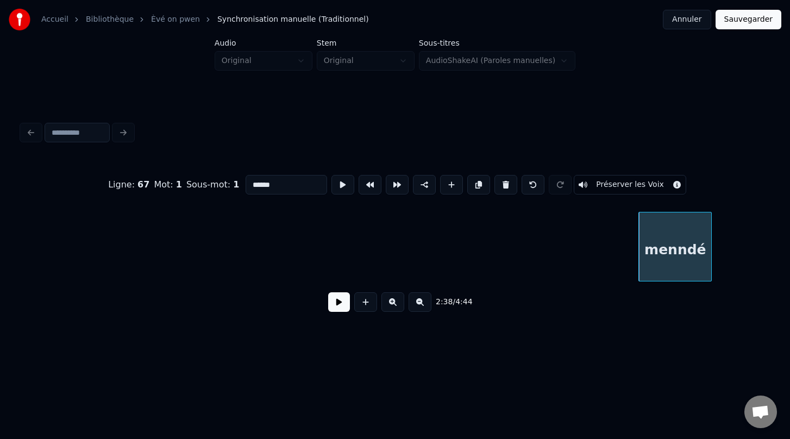
scroll to position [0, 20944]
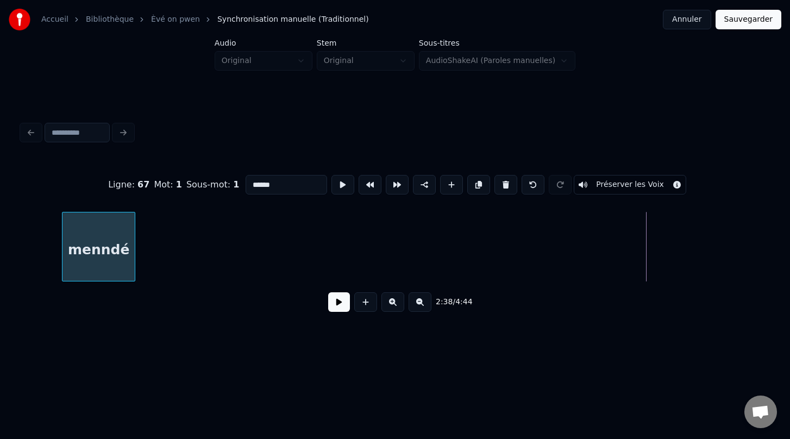
click at [101, 222] on div "menndé" at bounding box center [98, 249] width 72 height 74
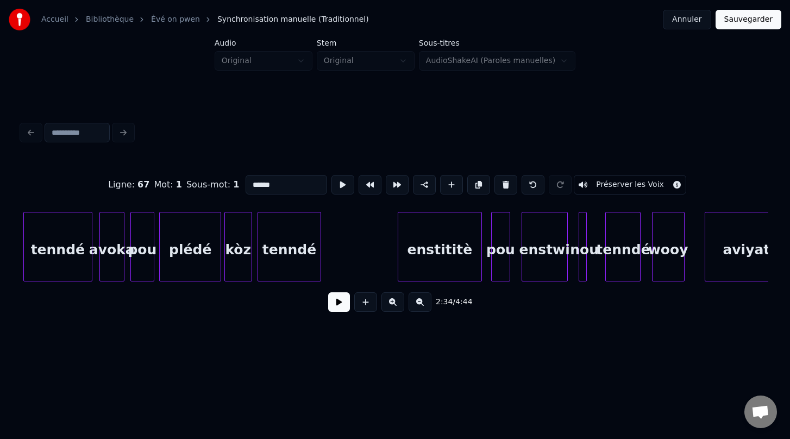
scroll to position [0, 17476]
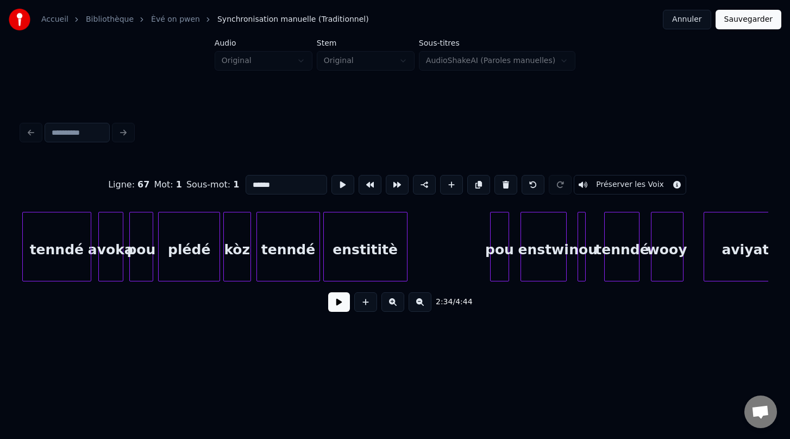
click at [352, 254] on div "enstititè" at bounding box center [365, 249] width 83 height 74
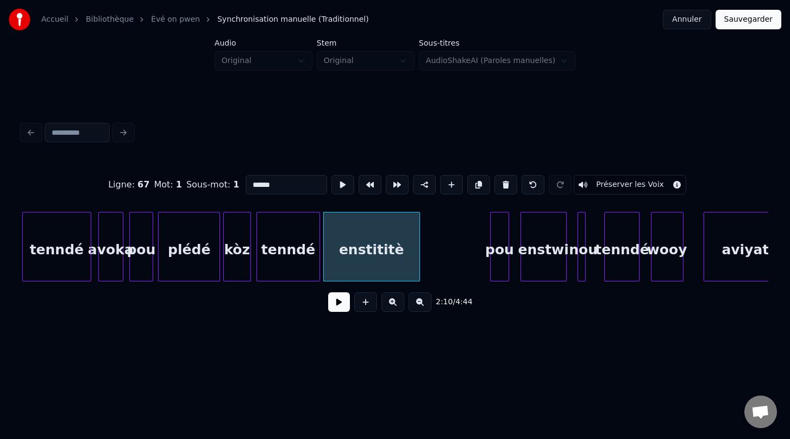
click at [418, 257] on div at bounding box center [417, 246] width 3 height 68
click at [430, 260] on div "pou" at bounding box center [434, 249] width 18 height 74
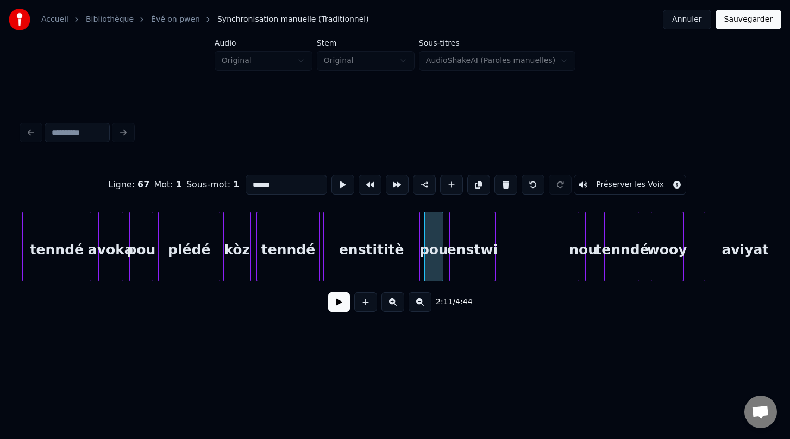
click at [466, 257] on div "enstwi" at bounding box center [472, 249] width 45 height 74
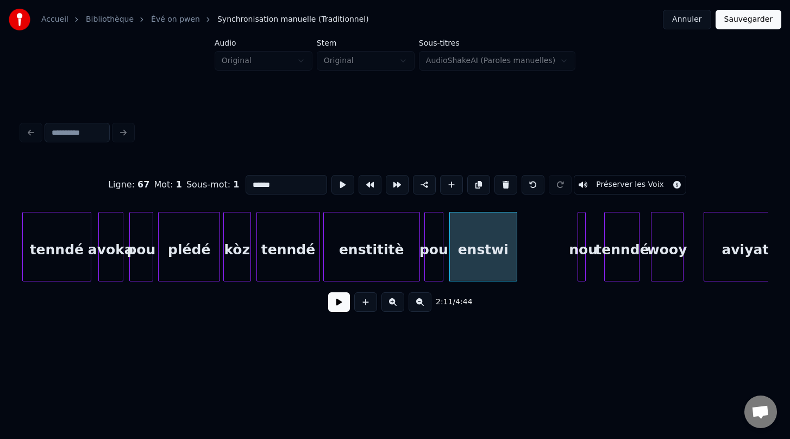
click at [514, 244] on div at bounding box center [514, 246] width 3 height 68
click at [525, 256] on div at bounding box center [524, 246] width 3 height 68
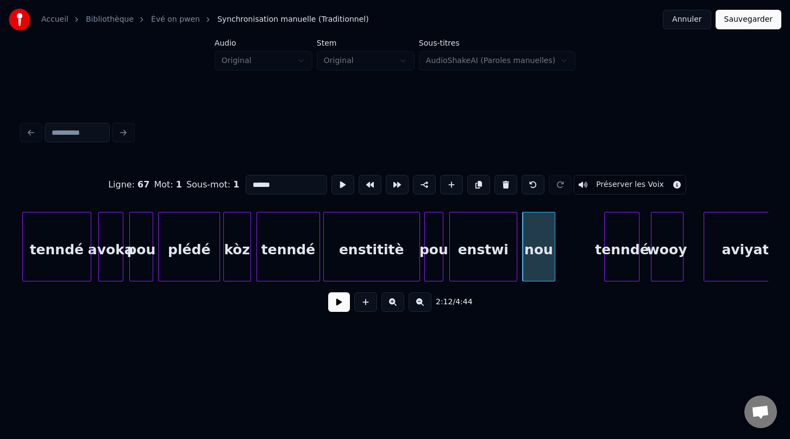
click at [554, 246] on div at bounding box center [552, 246] width 3 height 68
click at [570, 261] on div "tenndé" at bounding box center [578, 249] width 34 height 74
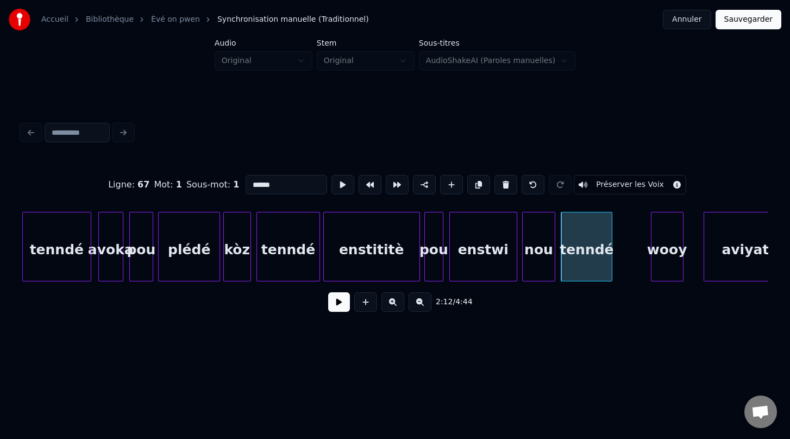
click at [609, 241] on div at bounding box center [609, 246] width 3 height 68
click at [284, 256] on div "tenndé" at bounding box center [288, 249] width 62 height 74
type input "******"
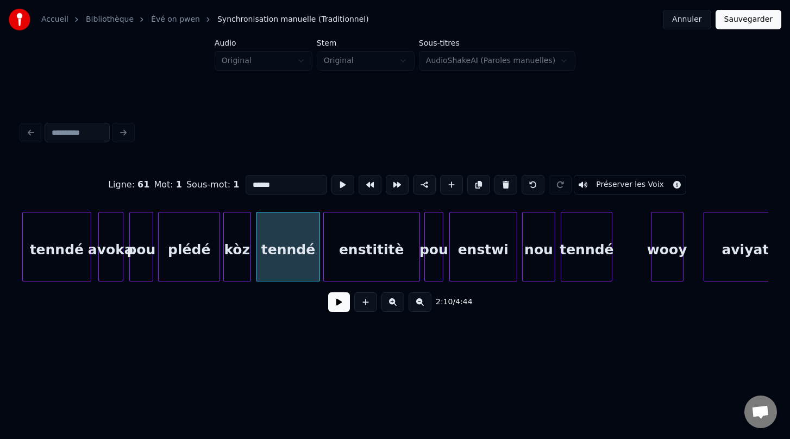
click at [340, 309] on button at bounding box center [339, 302] width 22 height 20
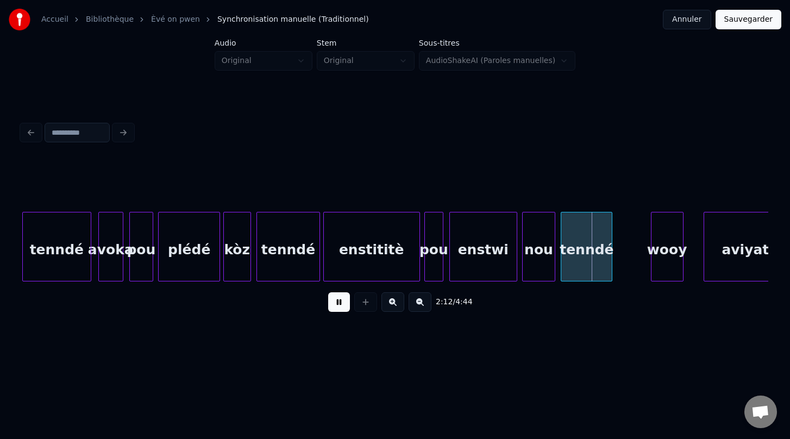
click at [340, 309] on button at bounding box center [339, 302] width 22 height 20
click at [631, 263] on div "wooy" at bounding box center [632, 249] width 32 height 74
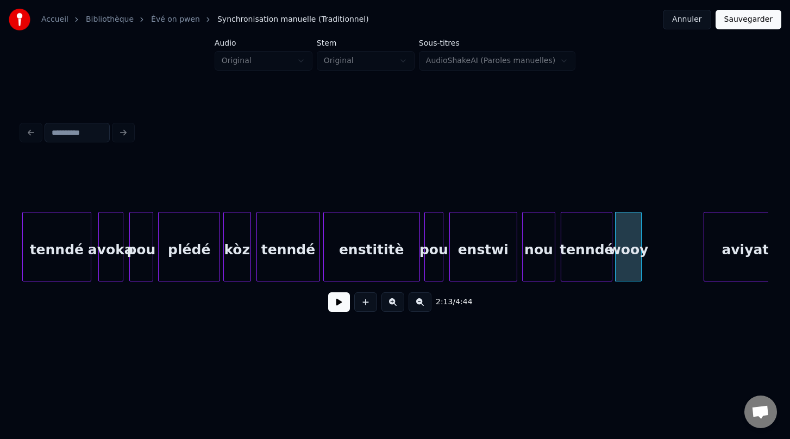
click at [640, 247] on div at bounding box center [639, 246] width 3 height 68
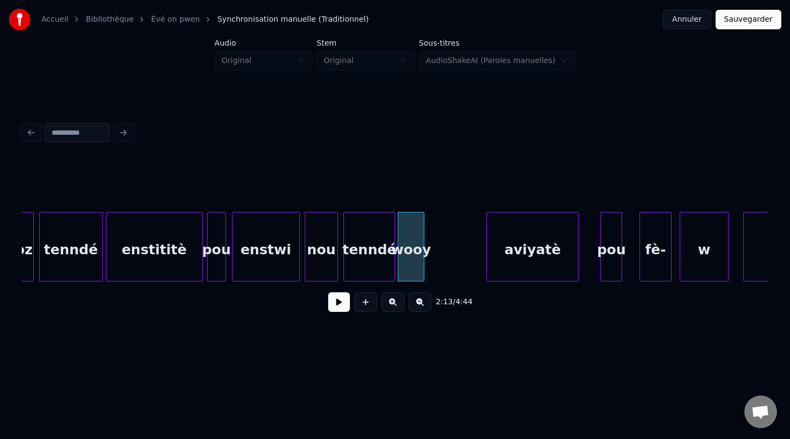
scroll to position [0, 17695]
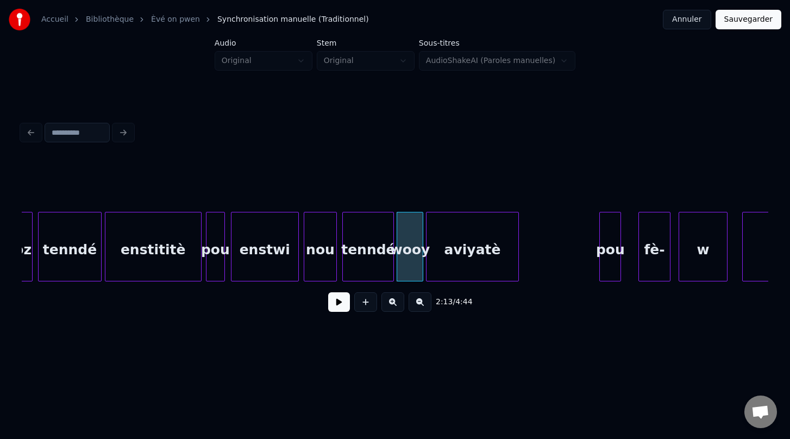
click at [478, 253] on div "aviyatè" at bounding box center [471, 249] width 91 height 74
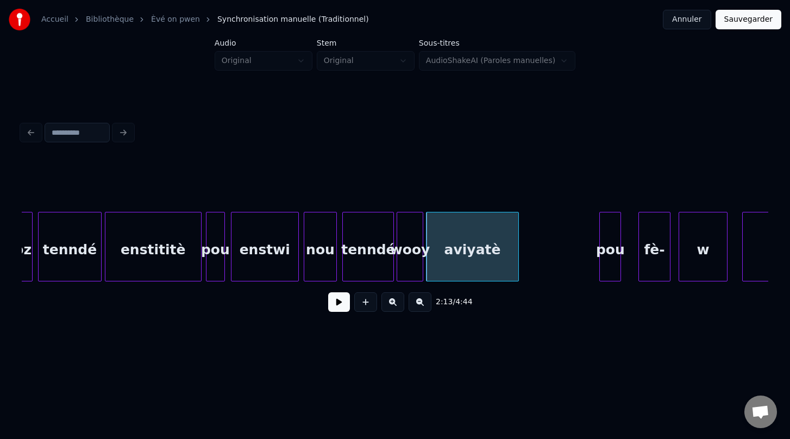
click at [338, 303] on button at bounding box center [339, 302] width 22 height 20
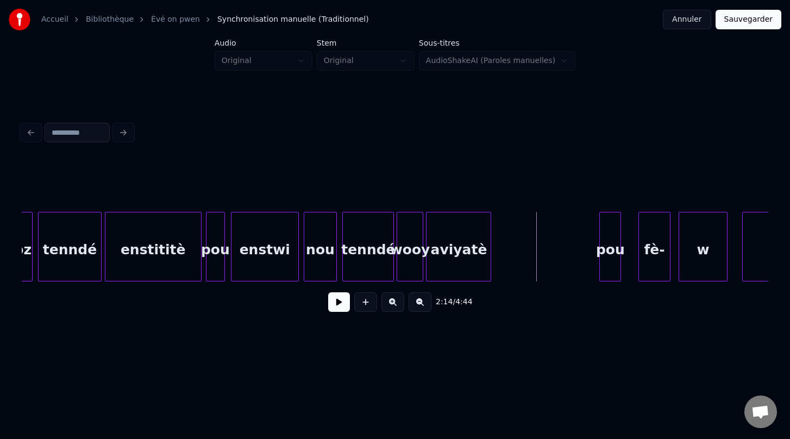
click at [489, 259] on div at bounding box center [488, 246] width 3 height 68
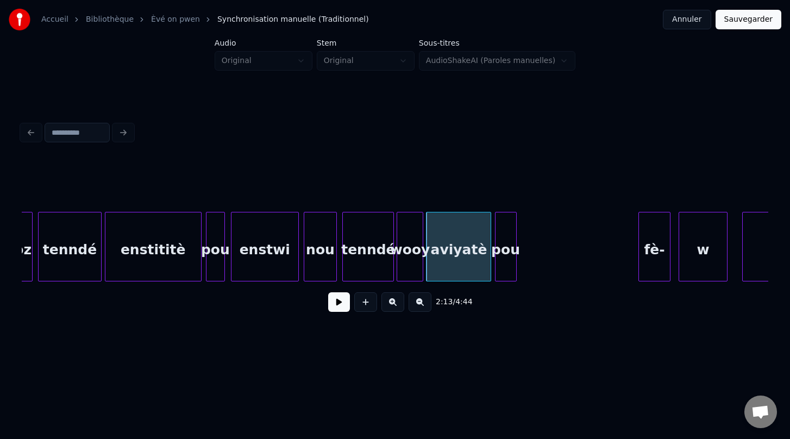
click at [504, 263] on div "pou" at bounding box center [505, 249] width 21 height 74
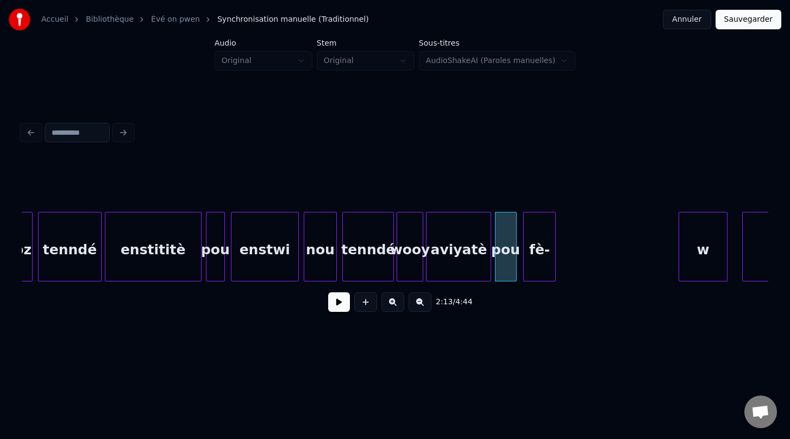
click at [535, 262] on div "fè-" at bounding box center [540, 249] width 32 height 74
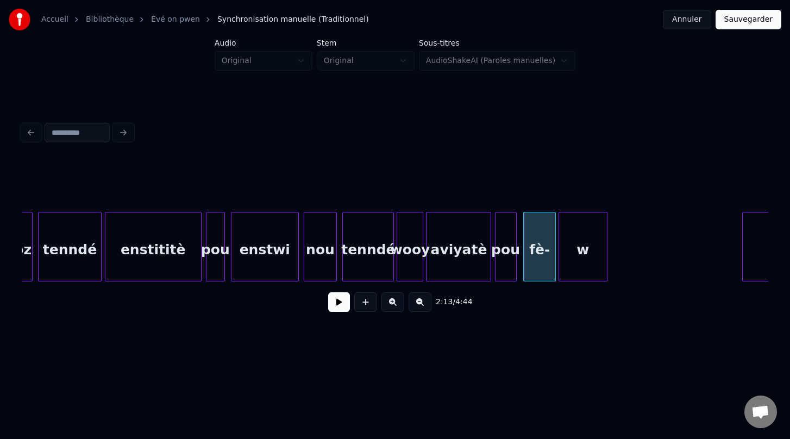
click at [597, 268] on div "w" at bounding box center [583, 249] width 48 height 74
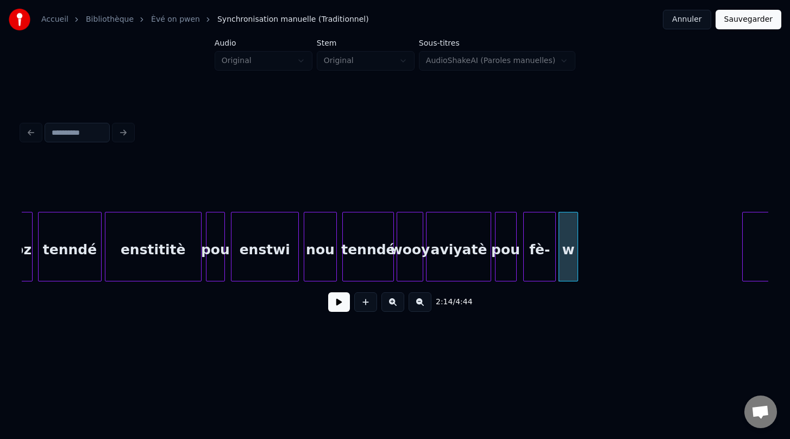
click at [575, 253] on div at bounding box center [575, 246] width 3 height 68
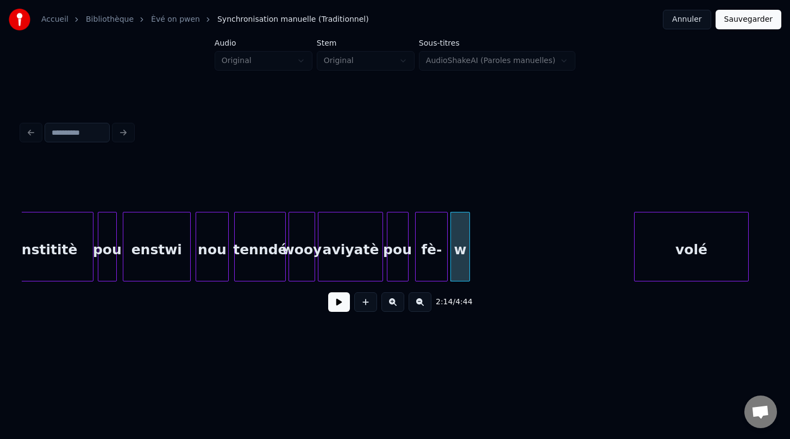
scroll to position [0, 17826]
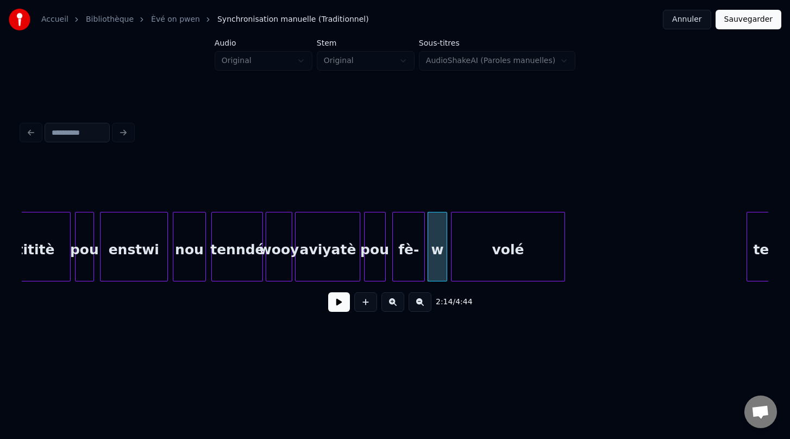
click at [490, 253] on div "volé" at bounding box center [507, 249] width 113 height 74
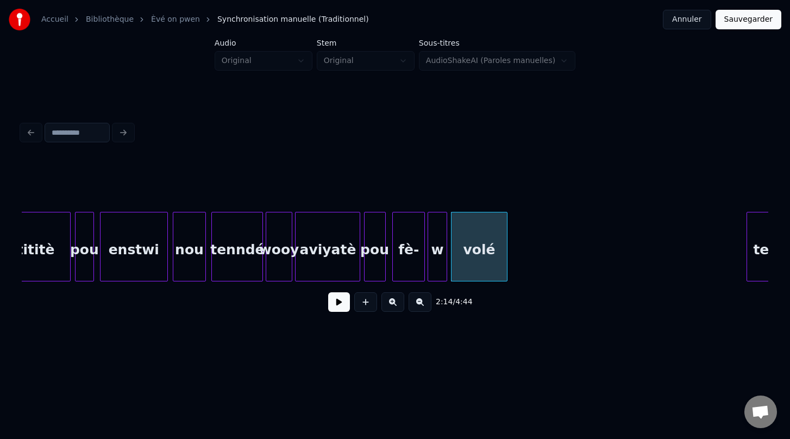
click at [505, 247] on div at bounding box center [505, 246] width 3 height 68
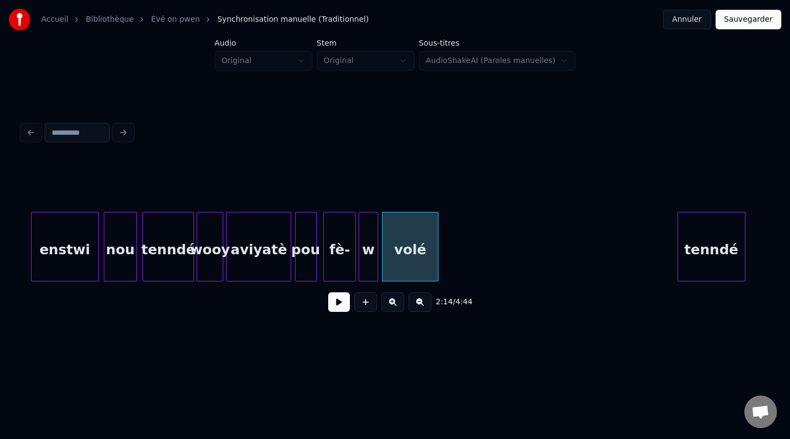
scroll to position [0, 17914]
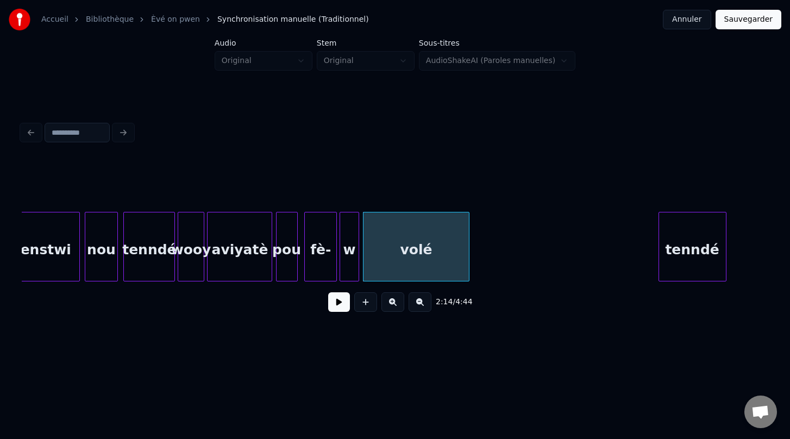
click at [468, 249] on div at bounding box center [467, 246] width 3 height 68
click at [339, 304] on button at bounding box center [339, 302] width 22 height 20
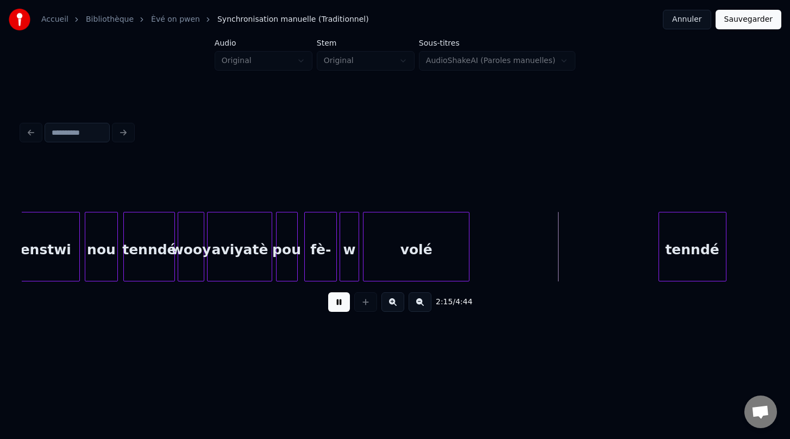
click at [339, 304] on button at bounding box center [339, 302] width 22 height 20
click at [411, 260] on div at bounding box center [411, 246] width 3 height 68
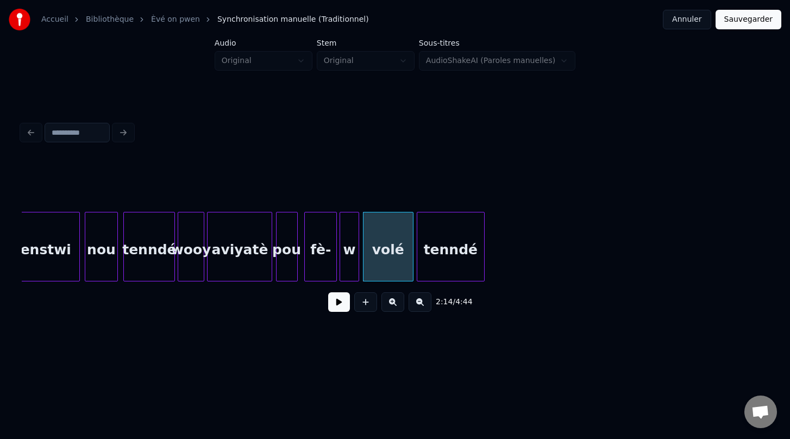
click at [463, 254] on div "tenndé" at bounding box center [450, 249] width 67 height 74
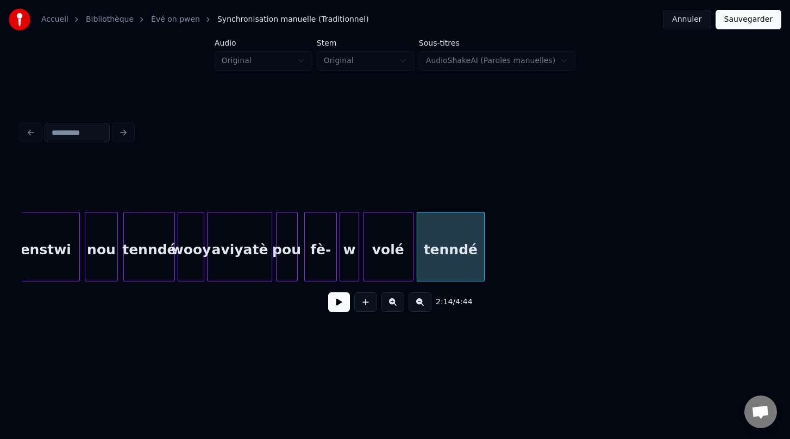
click at [501, 311] on div "2:14 / 4:44" at bounding box center [394, 302] width 729 height 24
click at [472, 247] on div at bounding box center [470, 246] width 3 height 68
click at [331, 300] on button at bounding box center [339, 302] width 22 height 20
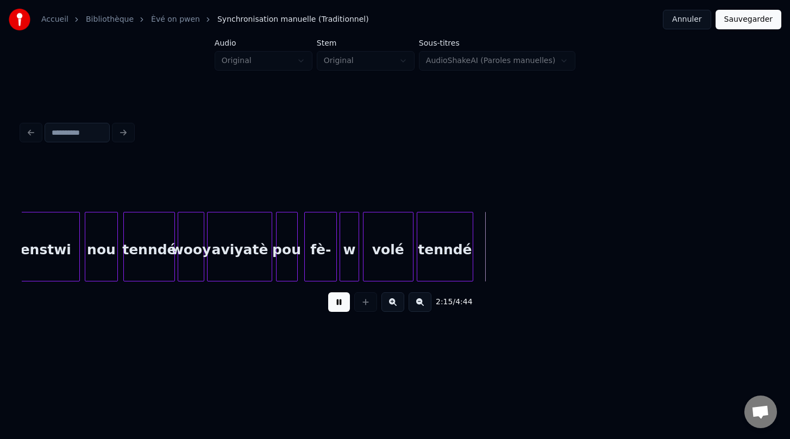
click at [331, 300] on button at bounding box center [339, 302] width 22 height 20
click at [403, 252] on div at bounding box center [401, 246] width 3 height 68
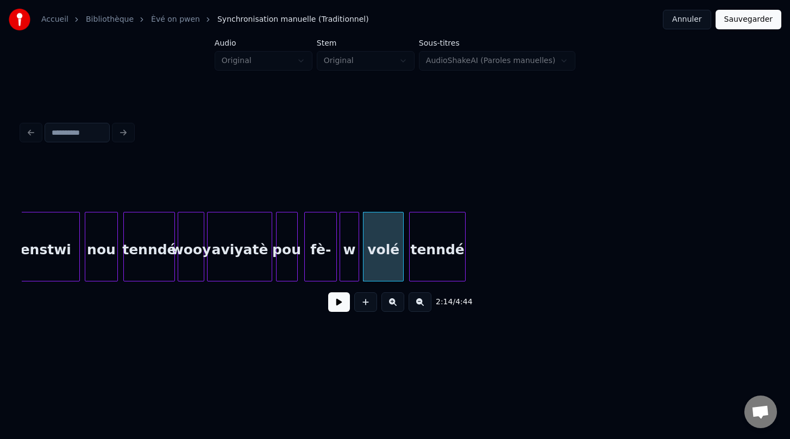
click at [409, 250] on div "tenndé" at bounding box center [437, 247] width 56 height 70
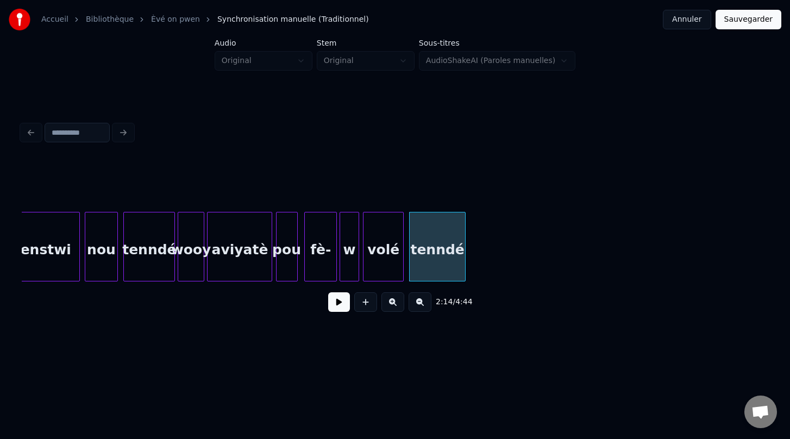
click at [336, 306] on button at bounding box center [339, 302] width 22 height 20
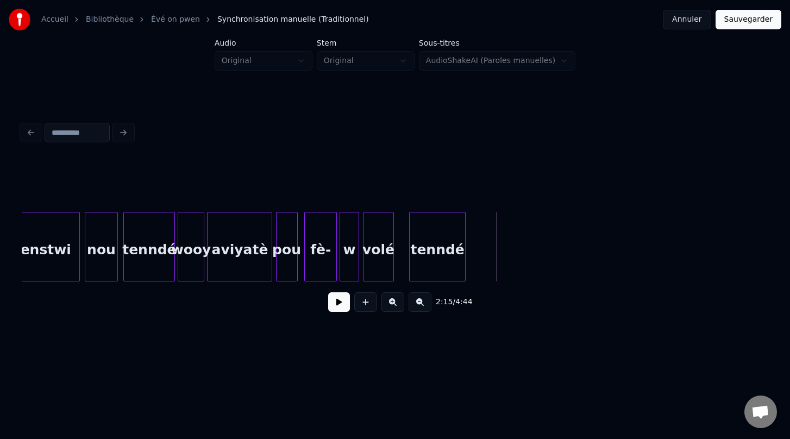
click at [393, 254] on div at bounding box center [391, 246] width 3 height 68
click at [398, 251] on div at bounding box center [398, 246] width 3 height 68
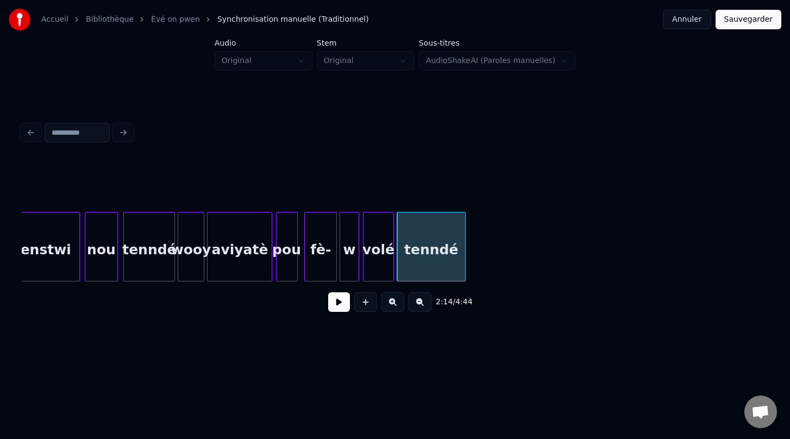
click at [336, 304] on button at bounding box center [339, 302] width 22 height 20
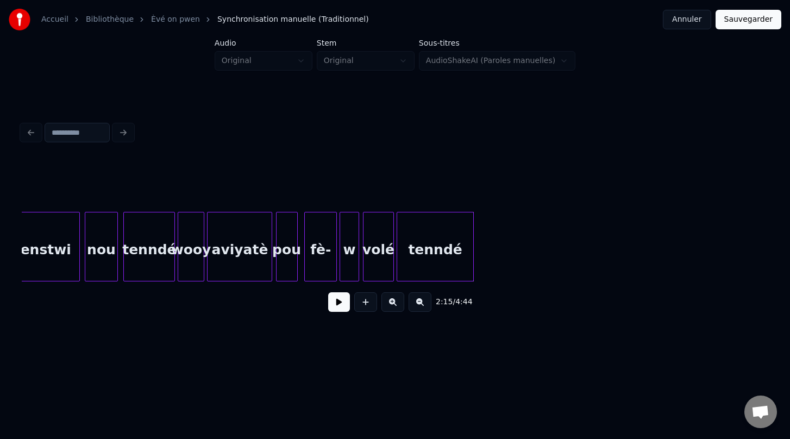
click at [472, 253] on div at bounding box center [471, 246] width 3 height 68
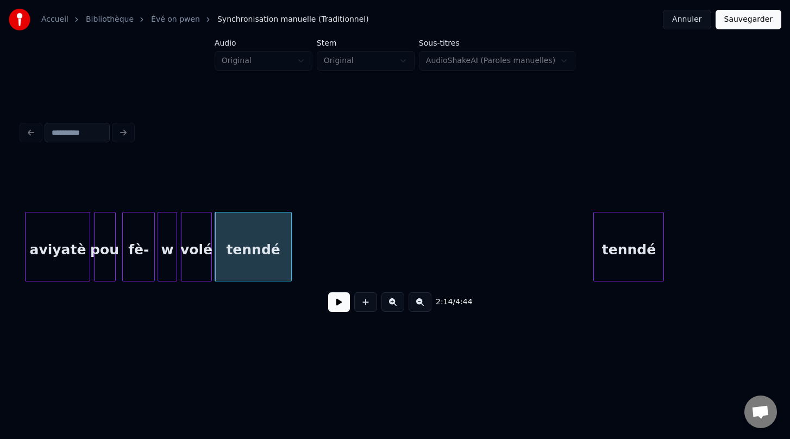
scroll to position [0, 18099]
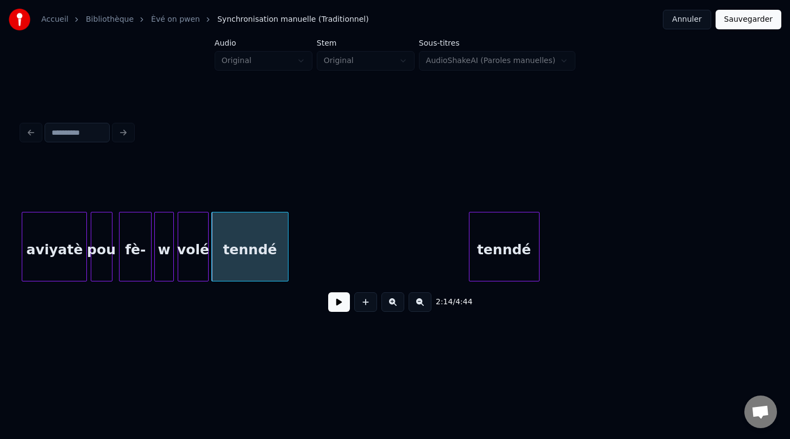
click at [501, 263] on div "tenndé" at bounding box center [504, 249] width 70 height 74
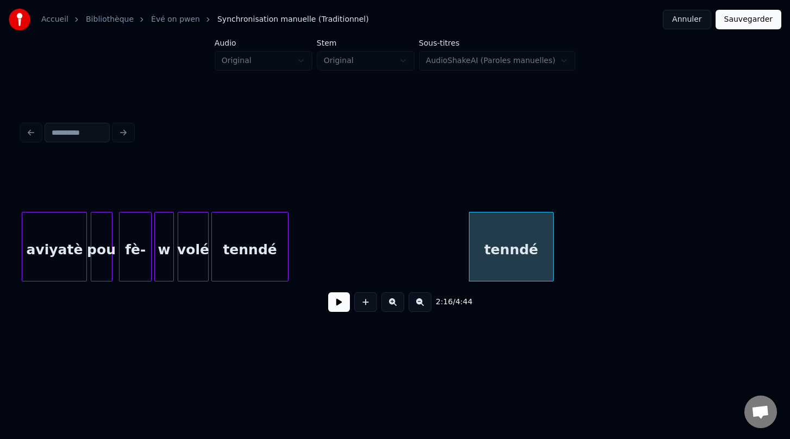
click at [552, 242] on div at bounding box center [551, 246] width 3 height 68
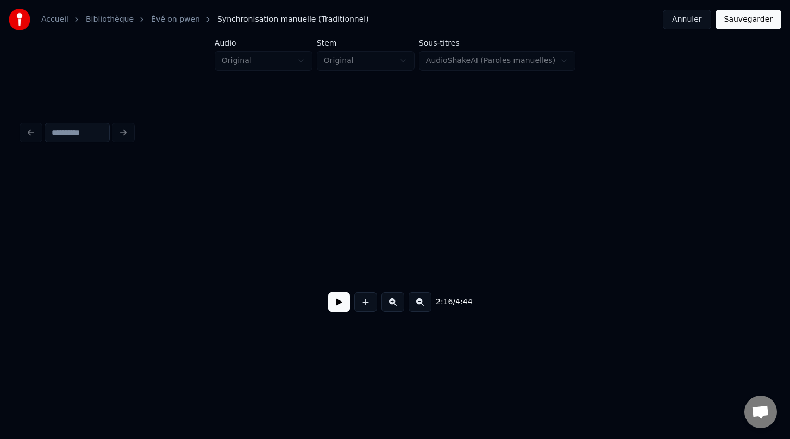
scroll to position [0, 19299]
click at [418, 306] on button at bounding box center [420, 302] width 23 height 20
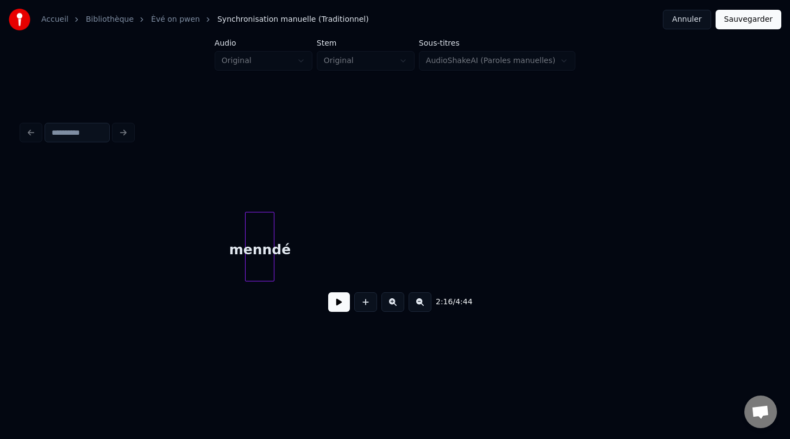
click at [418, 306] on button at bounding box center [420, 302] width 23 height 20
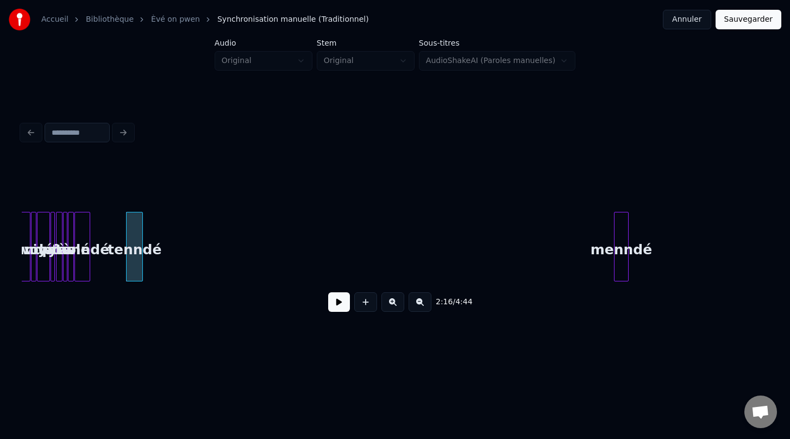
scroll to position [0, 3601]
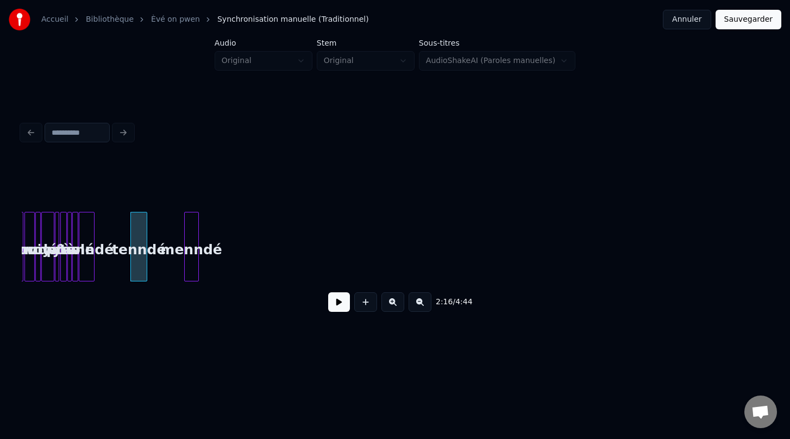
click at [192, 267] on div "menndé" at bounding box center [192, 249] width 14 height 74
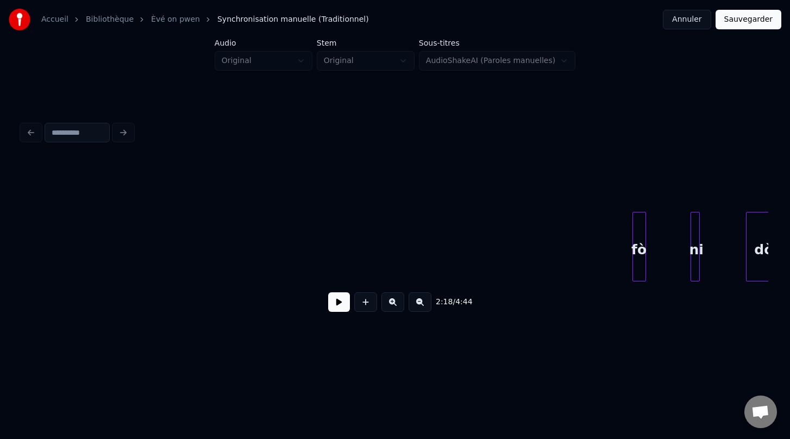
scroll to position [0, 4052]
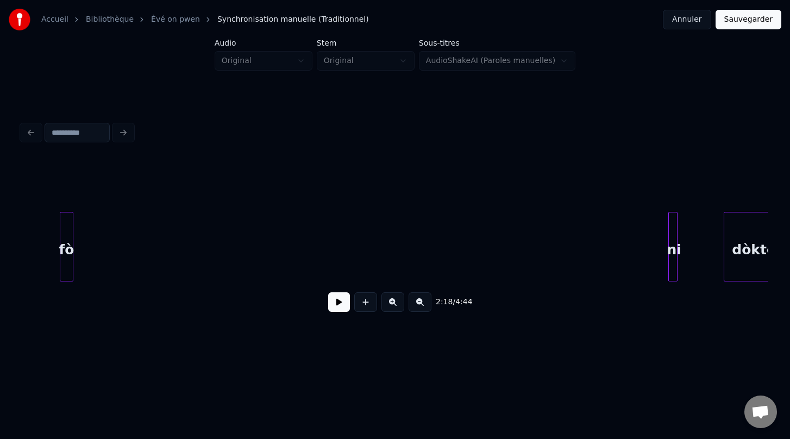
click at [68, 215] on div "fò" at bounding box center [66, 249] width 12 height 74
click at [692, 263] on div at bounding box center [691, 246] width 3 height 68
click at [117, 216] on div "ni" at bounding box center [118, 249] width 24 height 74
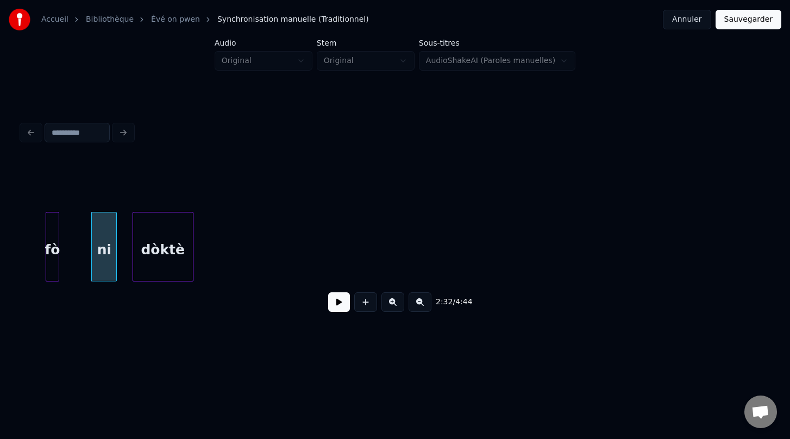
click at [172, 285] on div "2:32 / 4:44" at bounding box center [395, 240] width 746 height 165
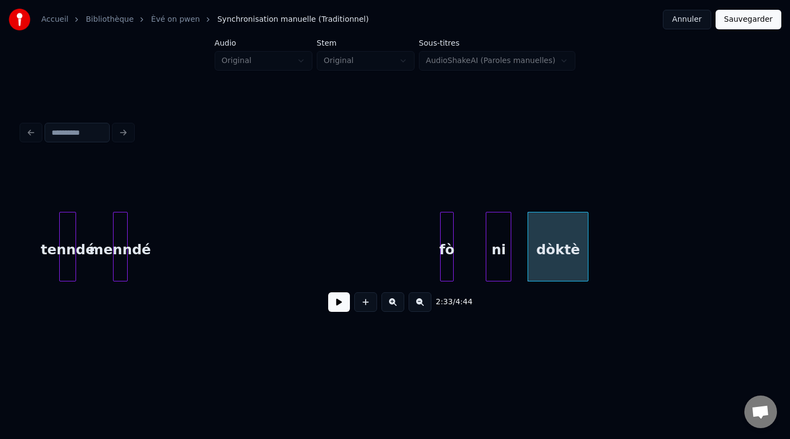
scroll to position [0, 3669]
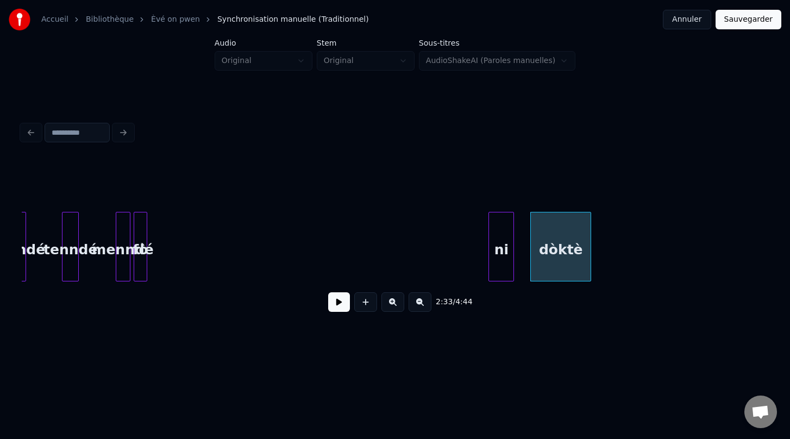
click at [141, 241] on div "fò ni dòktè menndé tenndé tenndé" at bounding box center [221, 247] width 7736 height 70
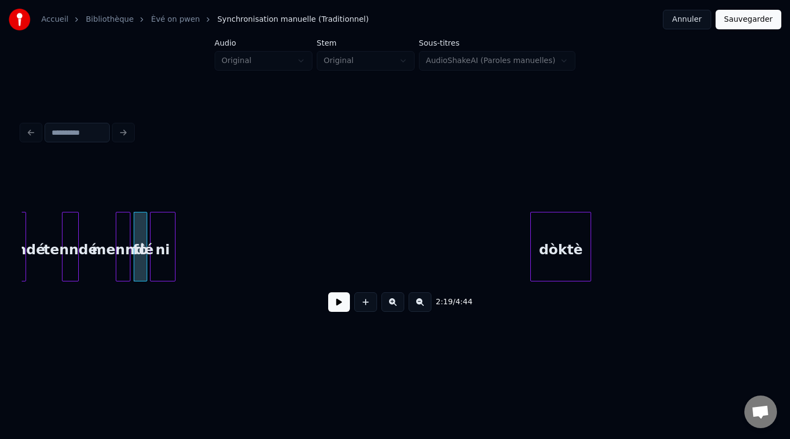
click at [162, 281] on div "ni" at bounding box center [162, 249] width 24 height 74
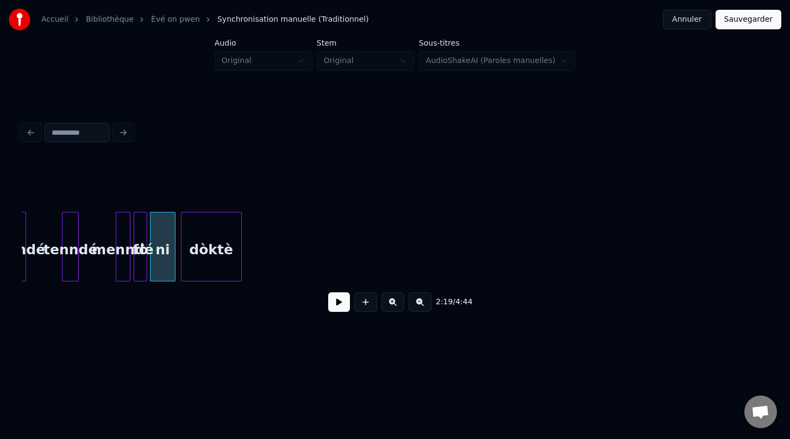
click at [218, 263] on div "dòktè" at bounding box center [211, 249] width 60 height 74
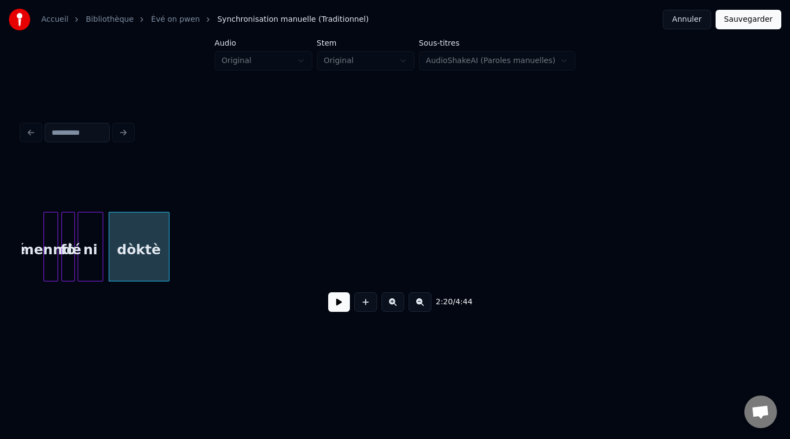
scroll to position [0, 3742]
click at [419, 304] on button at bounding box center [420, 302] width 23 height 20
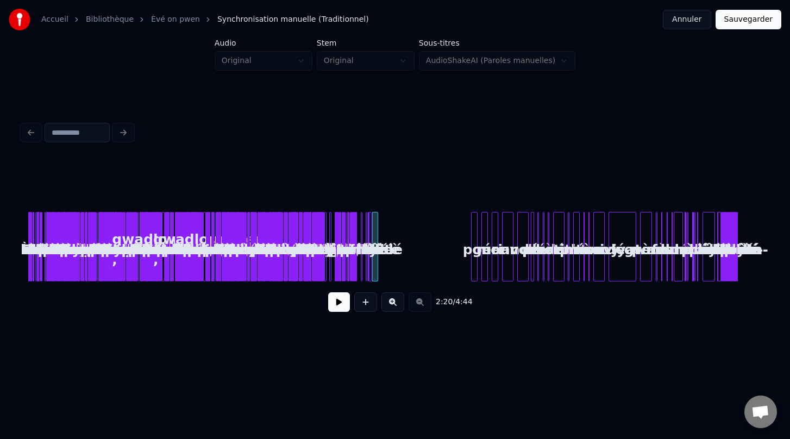
scroll to position [0, 0]
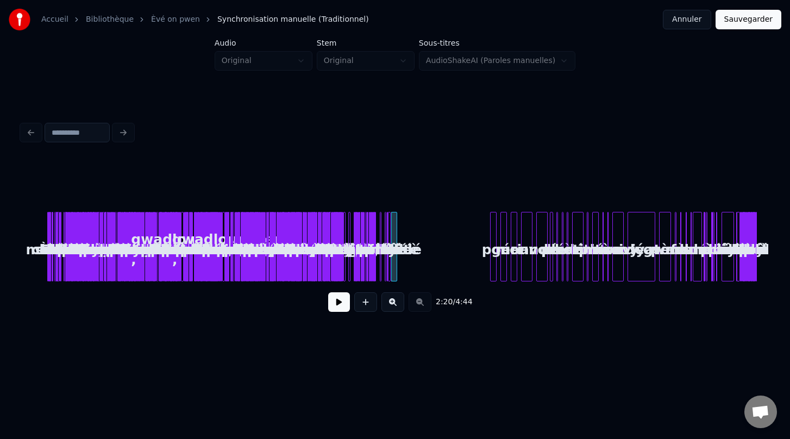
click at [419, 304] on div "2:20 / 4:44" at bounding box center [394, 302] width 729 height 24
click at [392, 304] on button at bounding box center [392, 302] width 23 height 20
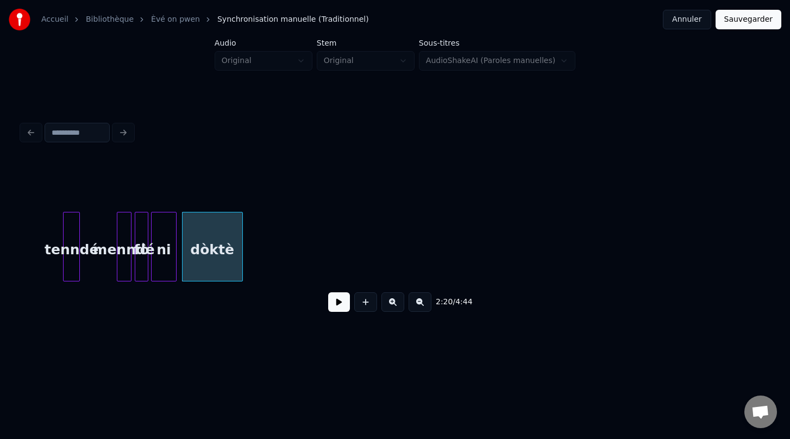
scroll to position [0, 3681]
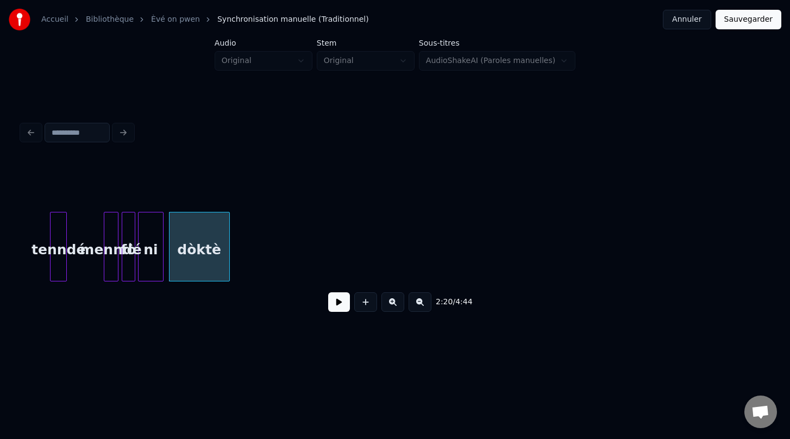
click at [419, 302] on button at bounding box center [420, 302] width 23 height 20
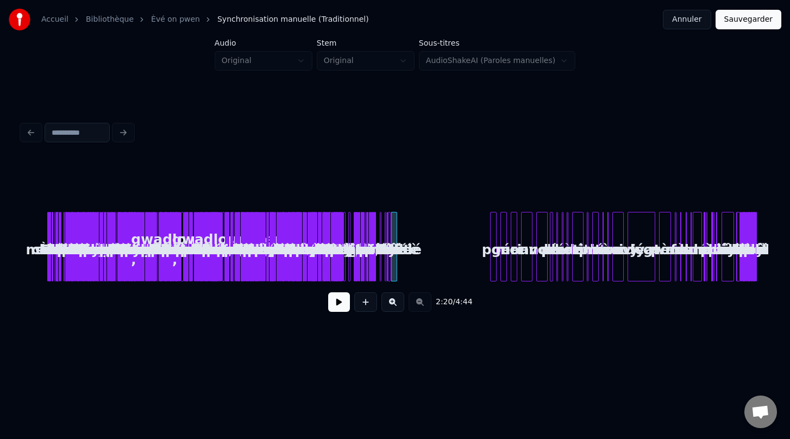
click at [495, 276] on div at bounding box center [494, 246] width 3 height 68
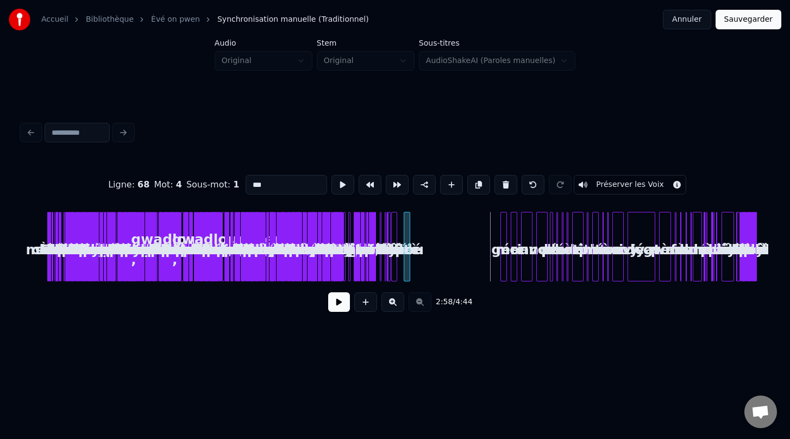
click at [409, 274] on div "pou" at bounding box center [409, 249] width 11 height 74
click at [415, 265] on div "géri" at bounding box center [418, 247] width 7 height 70
click at [394, 303] on button at bounding box center [392, 302] width 23 height 20
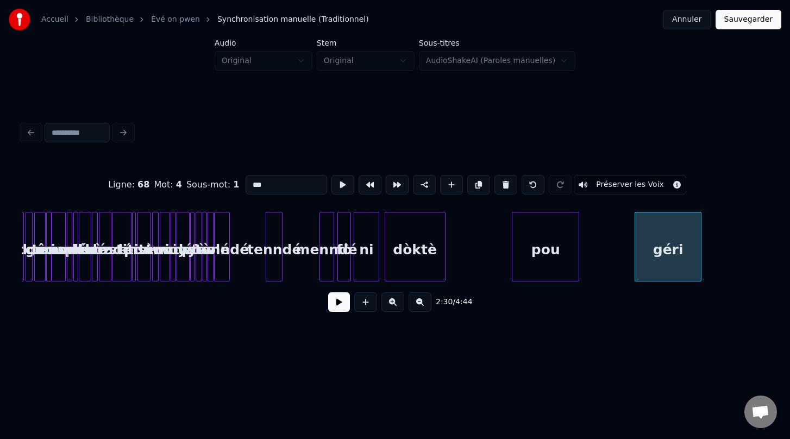
scroll to position [0, 3465]
click at [391, 306] on button at bounding box center [392, 302] width 23 height 20
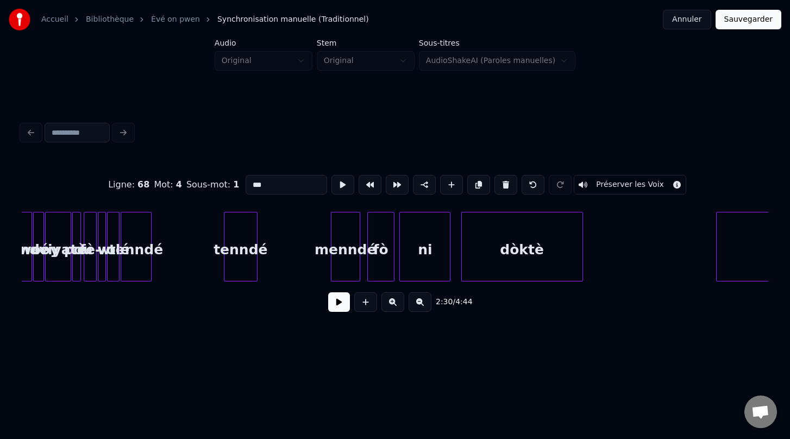
scroll to position [0, 7168]
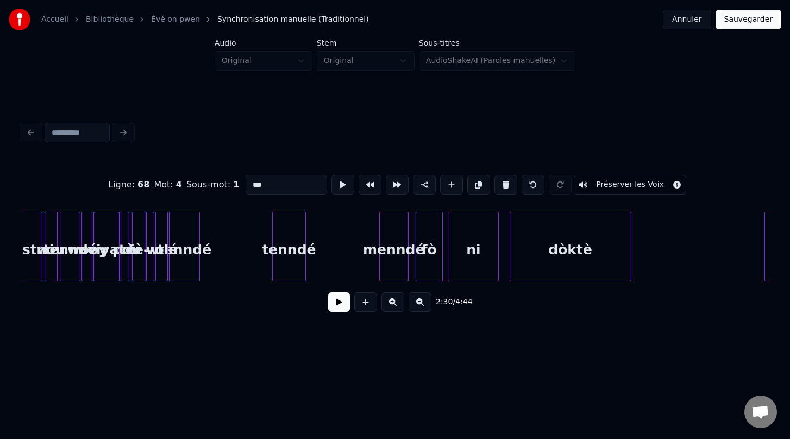
click at [388, 304] on button at bounding box center [392, 302] width 23 height 20
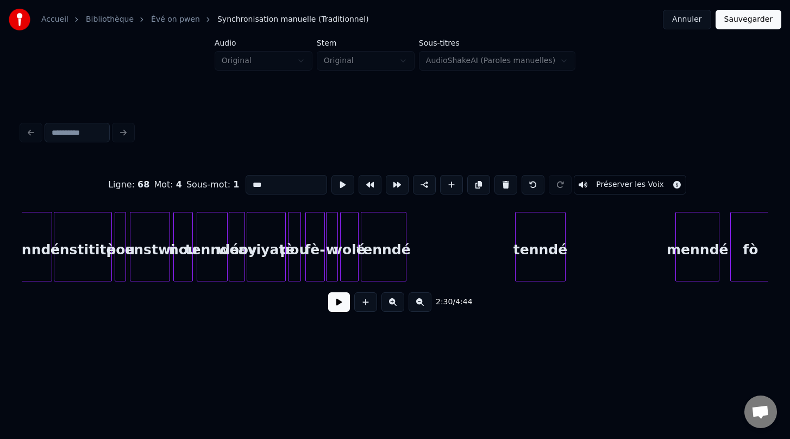
scroll to position [0, 10629]
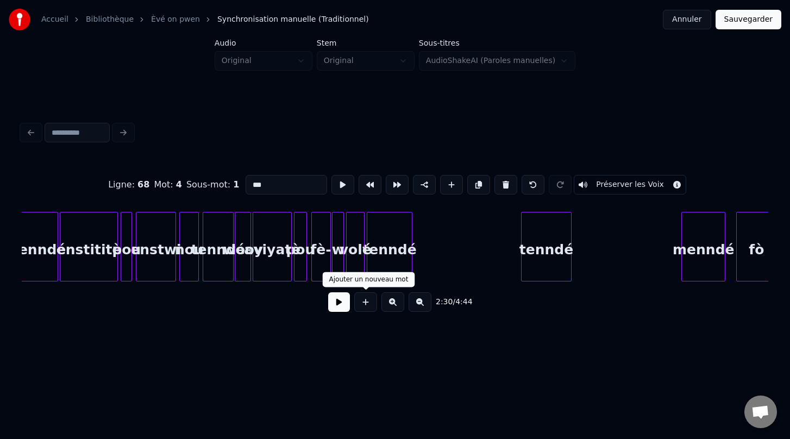
click at [388, 303] on button at bounding box center [392, 302] width 23 height 20
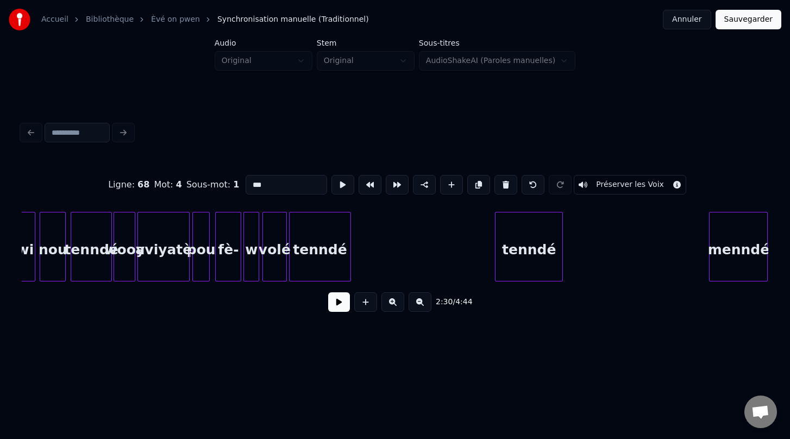
scroll to position [0, 14361]
click at [391, 305] on button at bounding box center [392, 302] width 23 height 20
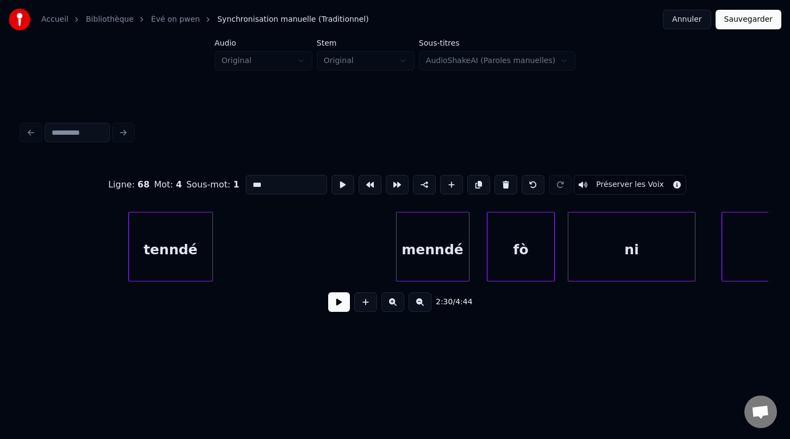
click at [391, 305] on button at bounding box center [392, 302] width 23 height 20
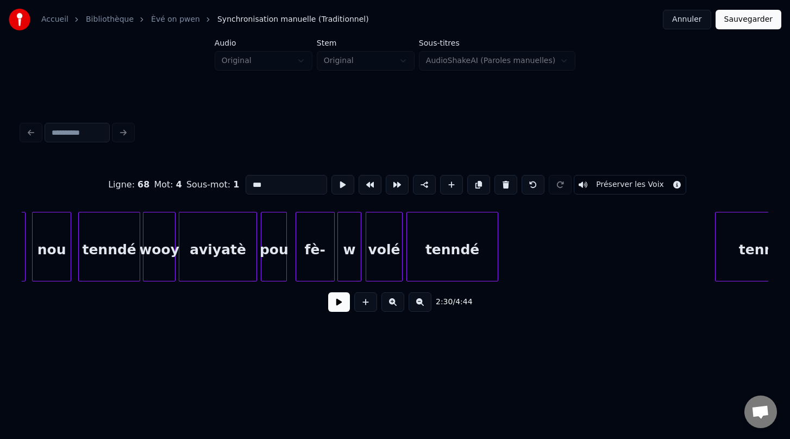
scroll to position [0, 21563]
click at [201, 256] on div "aviyatè" at bounding box center [217, 249] width 77 height 74
type input "*******"
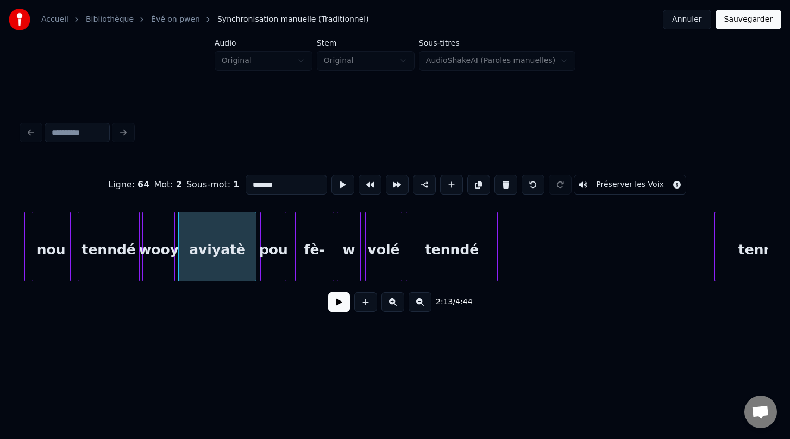
click at [336, 306] on button at bounding box center [339, 302] width 22 height 20
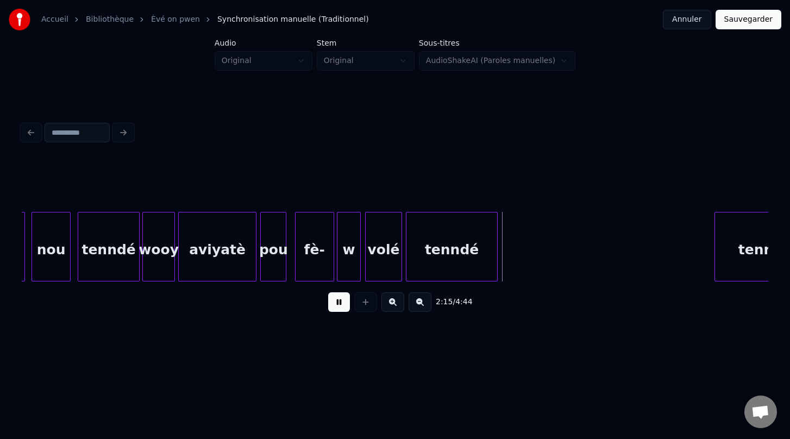
click at [336, 306] on button at bounding box center [339, 302] width 22 height 20
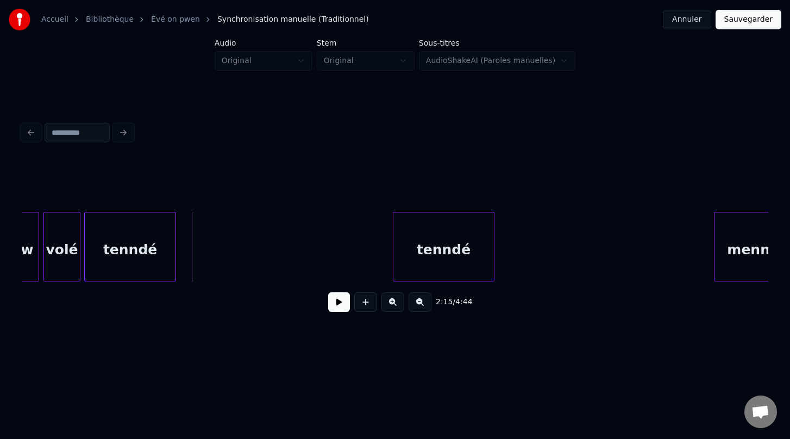
scroll to position [0, 21897]
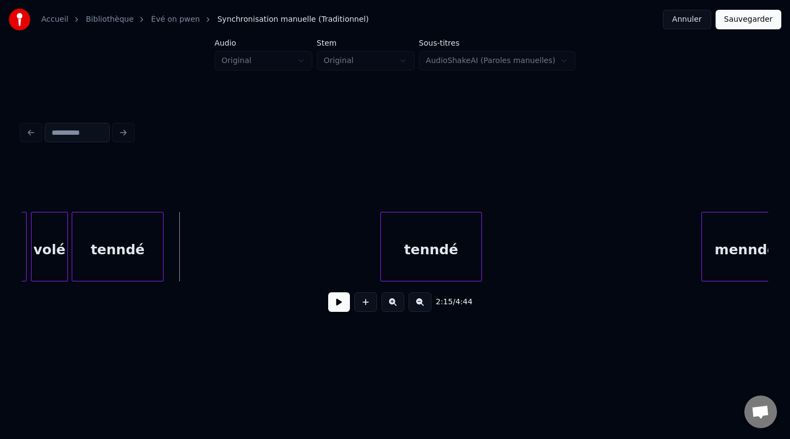
click at [334, 306] on button at bounding box center [339, 302] width 22 height 20
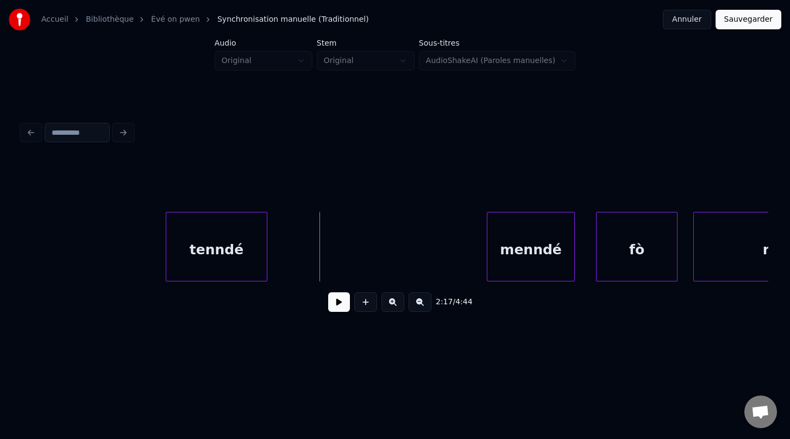
scroll to position [0, 22117]
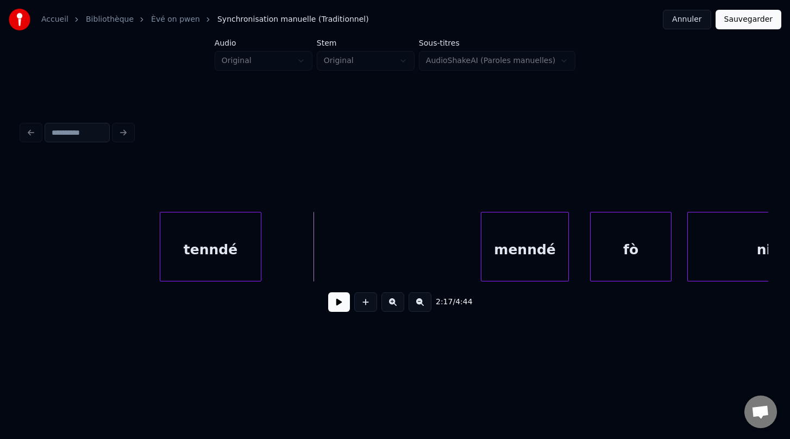
click at [335, 303] on button at bounding box center [339, 302] width 22 height 20
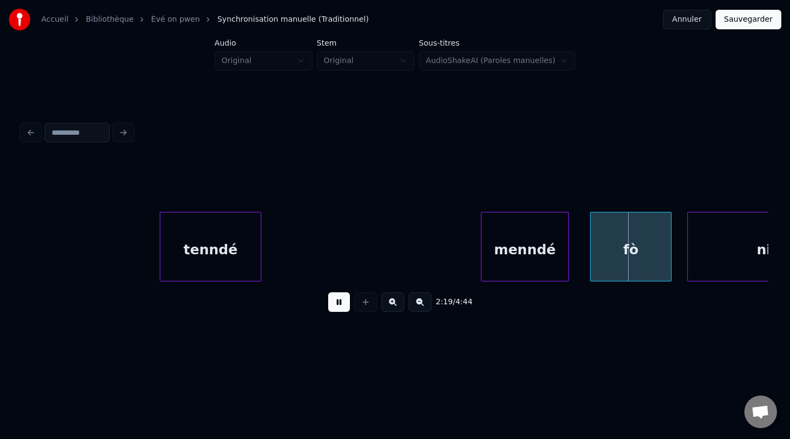
click at [334, 303] on button at bounding box center [339, 302] width 22 height 20
click at [539, 255] on div at bounding box center [538, 246] width 3 height 68
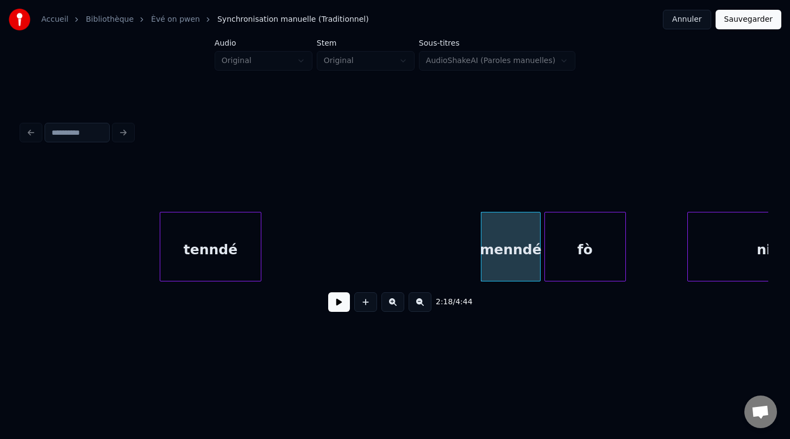
click at [584, 271] on div "fò" at bounding box center [585, 249] width 80 height 74
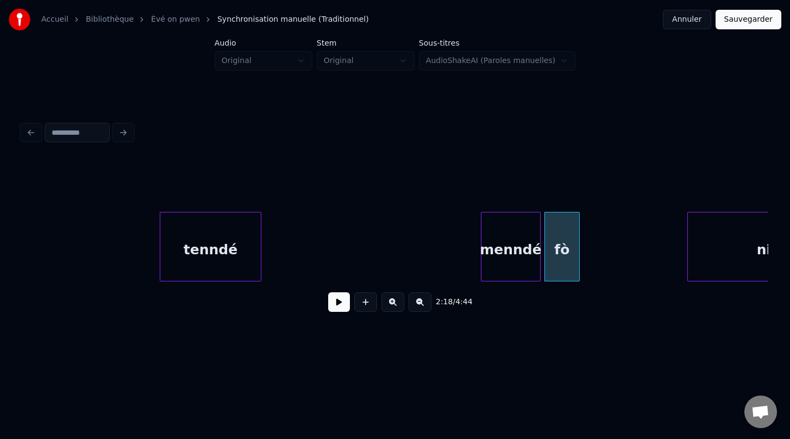
click at [579, 258] on div at bounding box center [577, 246] width 3 height 68
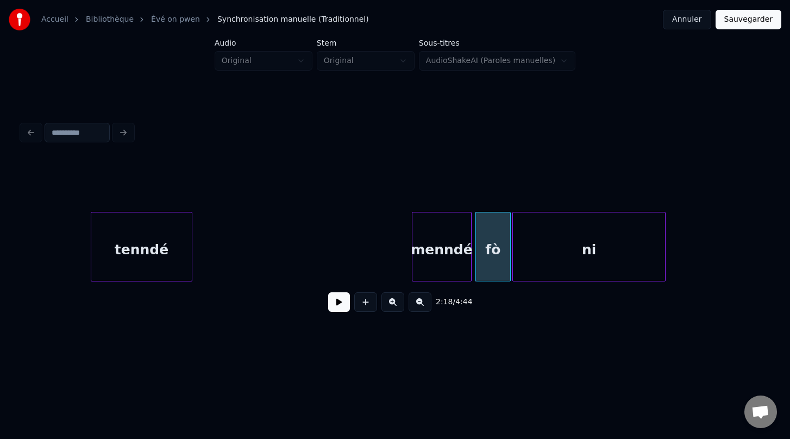
click at [596, 255] on div "ni" at bounding box center [589, 249] width 152 height 74
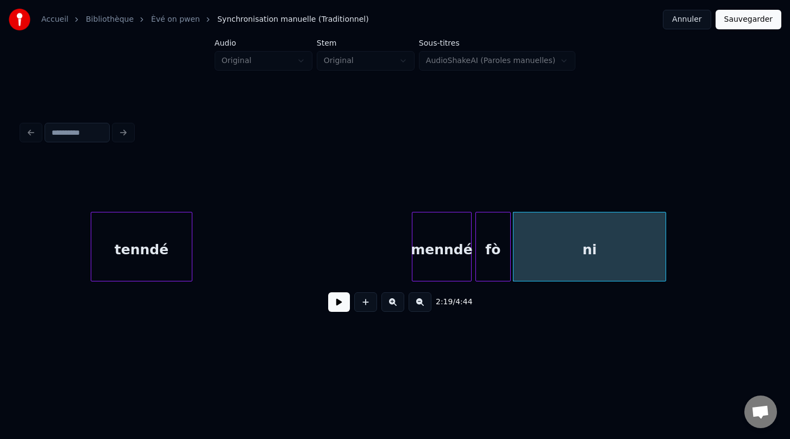
click at [665, 248] on div "ni" at bounding box center [589, 247] width 153 height 70
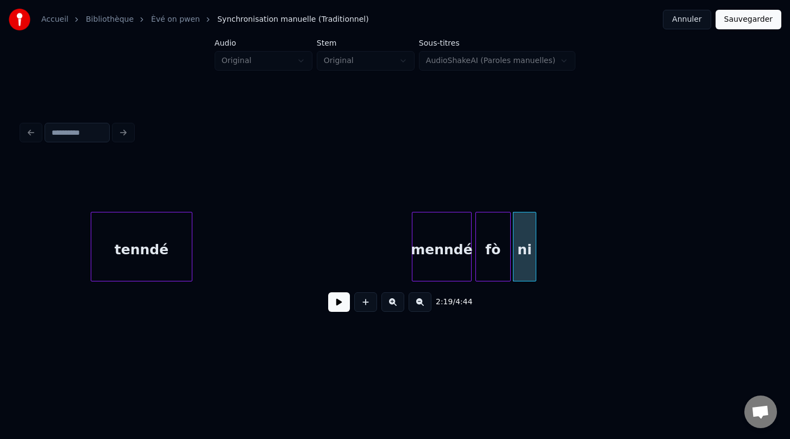
click at [535, 262] on div at bounding box center [533, 246] width 3 height 68
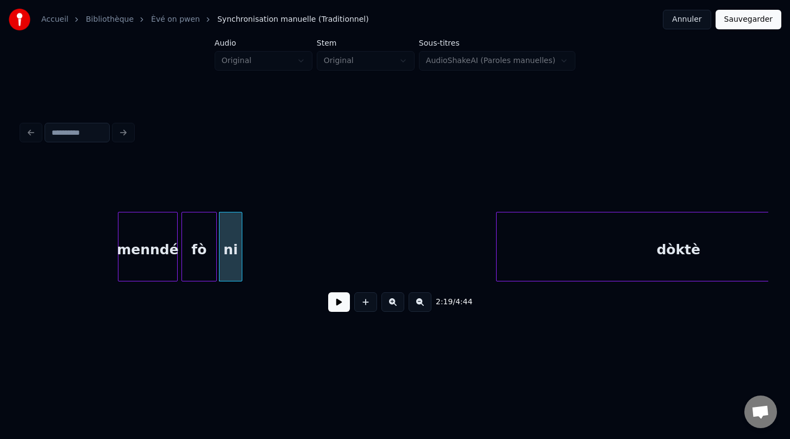
scroll to position [0, 22581]
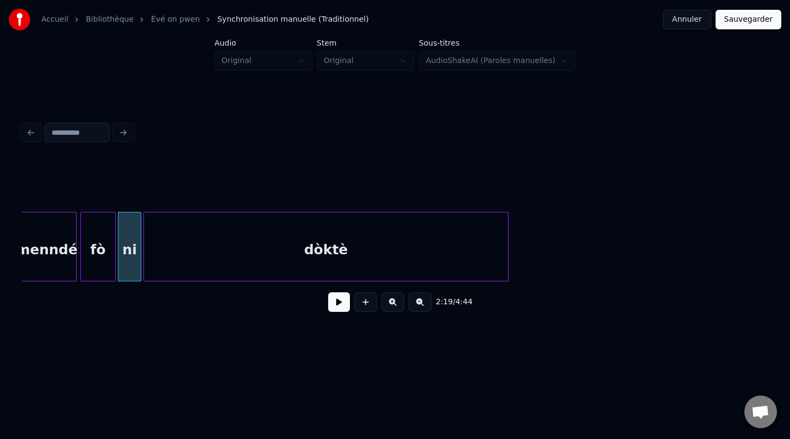
click at [332, 251] on div "dòktè" at bounding box center [326, 249] width 364 height 74
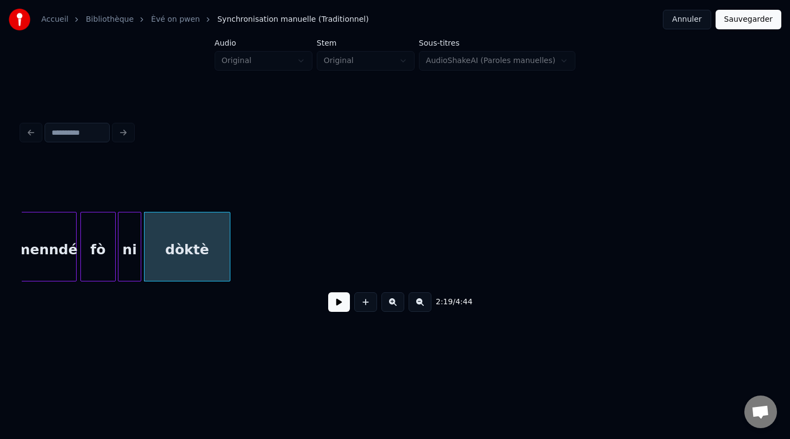
click at [229, 238] on div at bounding box center [228, 246] width 3 height 68
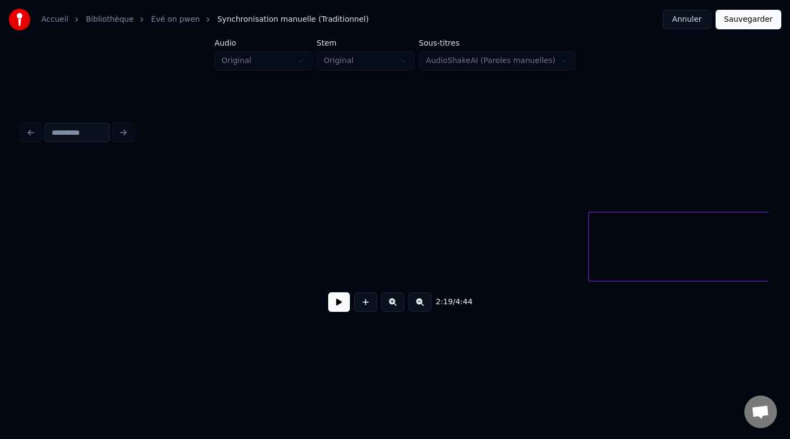
scroll to position [0, 23388]
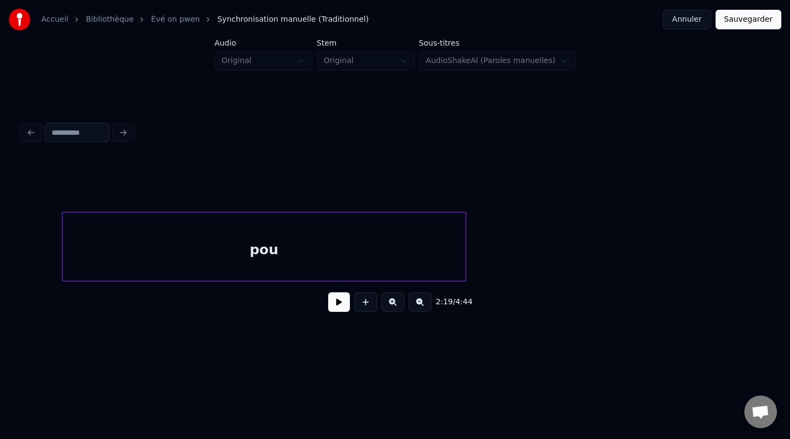
click at [344, 222] on div "pou" at bounding box center [263, 249] width 403 height 74
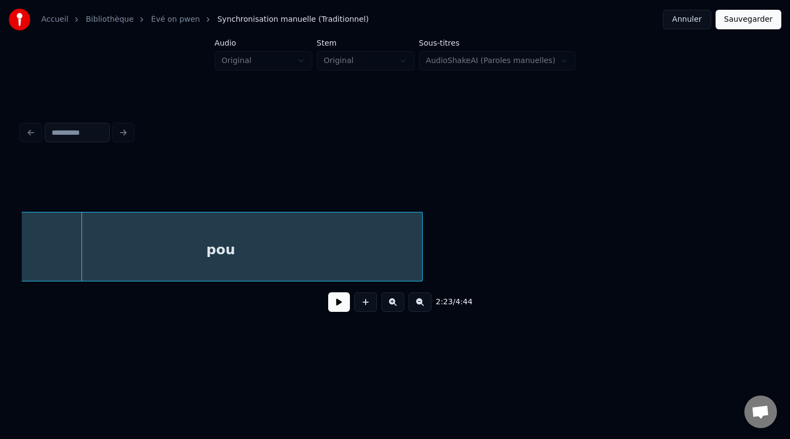
scroll to position [0, 23362]
click at [336, 235] on div "pou" at bounding box center [225, 249] width 403 height 74
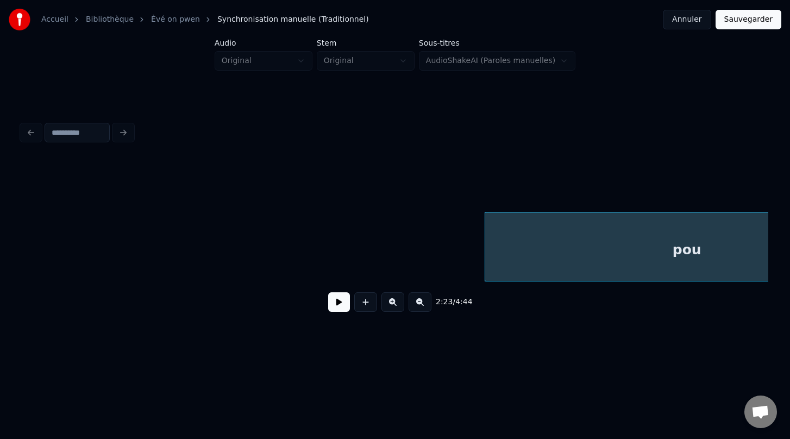
scroll to position [0, 23013]
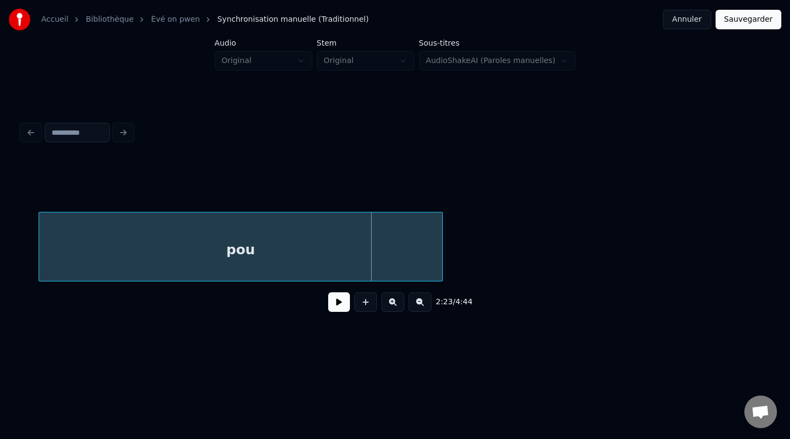
click at [212, 231] on div "pou" at bounding box center [240, 249] width 403 height 74
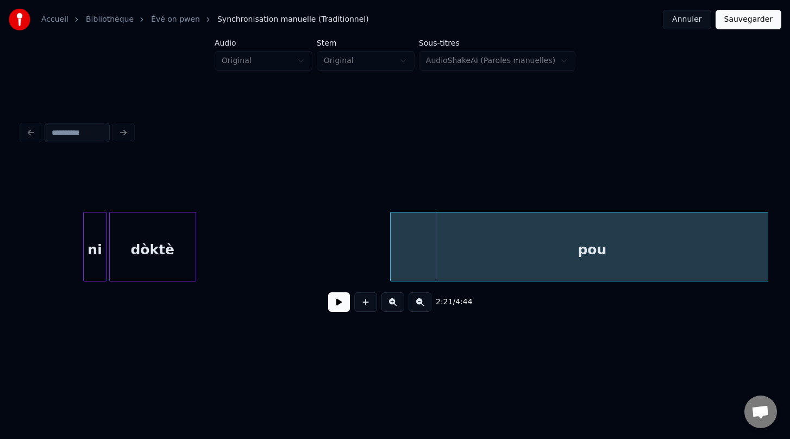
scroll to position [0, 22685]
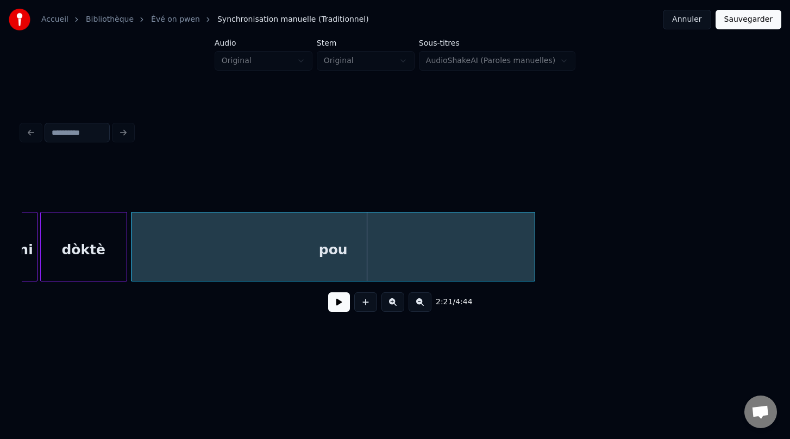
click at [219, 233] on div "pou" at bounding box center [332, 249] width 403 height 74
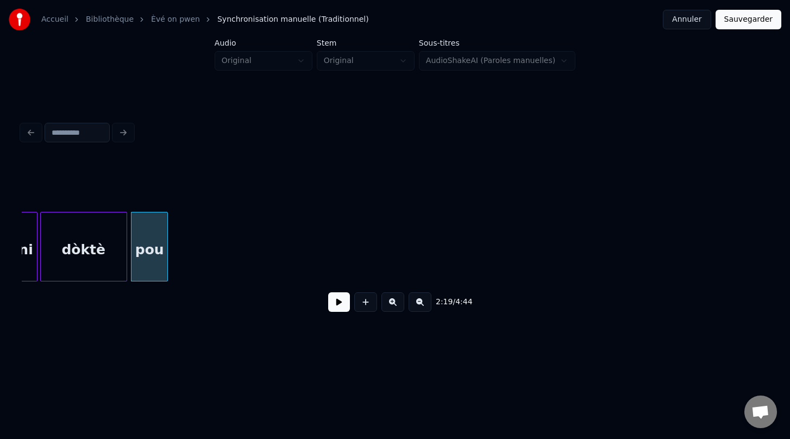
click at [167, 236] on div at bounding box center [165, 246] width 3 height 68
click at [417, 305] on button at bounding box center [420, 302] width 23 height 20
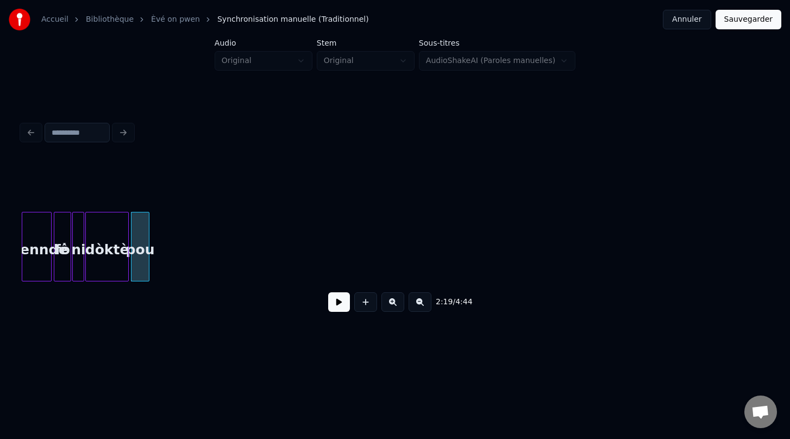
click at [417, 305] on button at bounding box center [420, 302] width 23 height 20
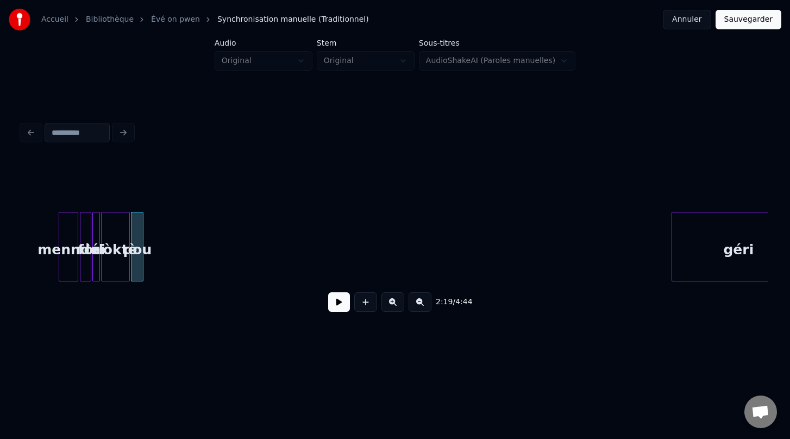
scroll to position [0, 7539]
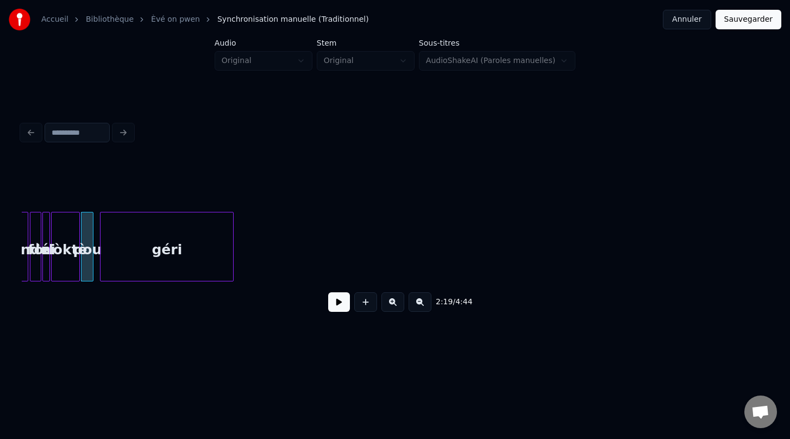
click at [206, 248] on div "géri" at bounding box center [167, 249] width 133 height 74
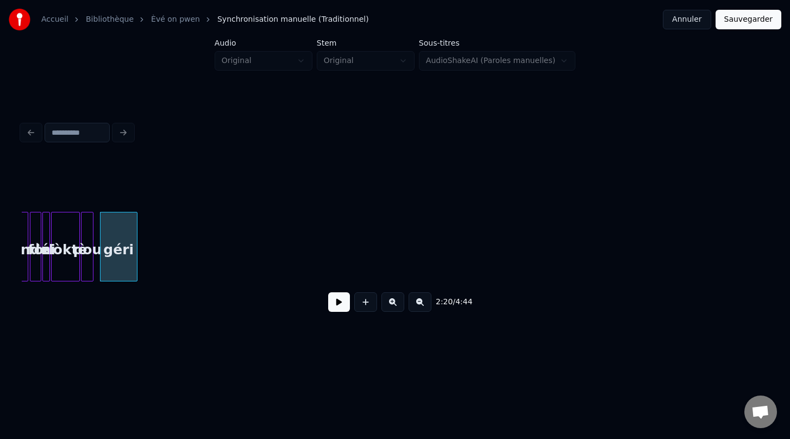
click at [135, 263] on div at bounding box center [135, 246] width 3 height 68
click at [419, 305] on button at bounding box center [420, 302] width 23 height 20
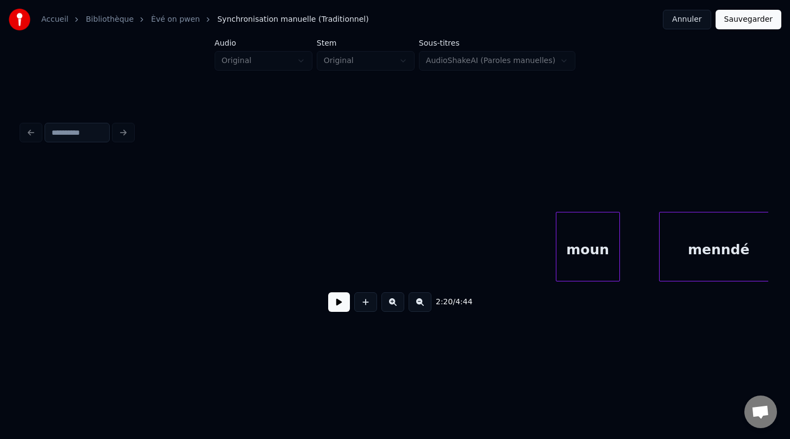
scroll to position [0, 4546]
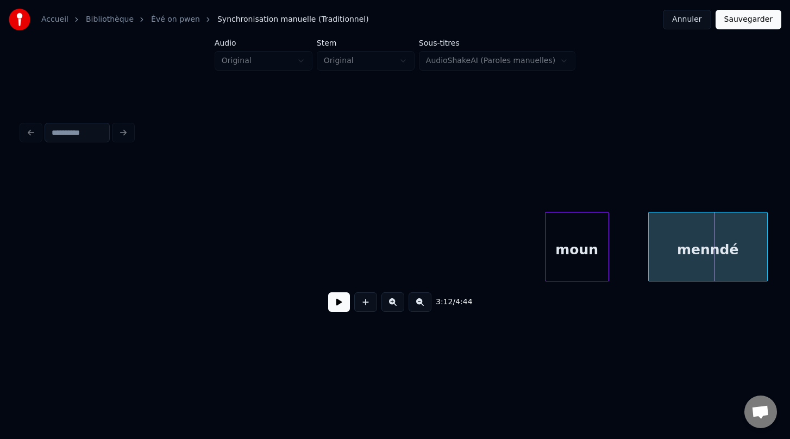
drag, startPoint x: 526, startPoint y: 277, endPoint x: 767, endPoint y: 274, distance: 240.1
click at [769, 277] on div "3:12 / 4:44" at bounding box center [394, 219] width 755 height 215
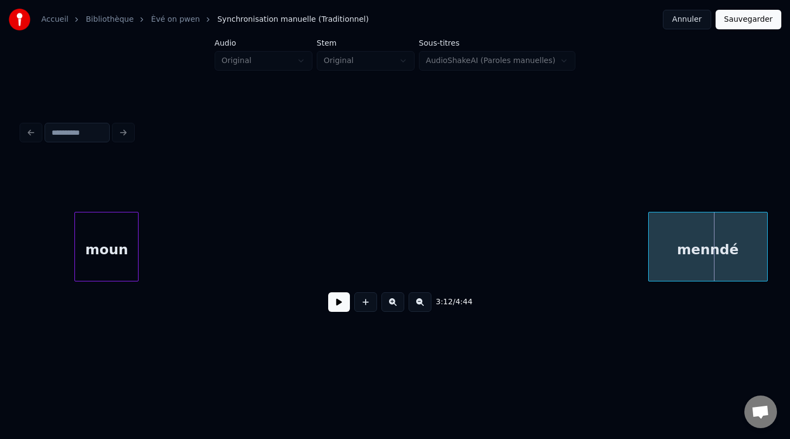
click at [109, 210] on div "3:12 / 4:44" at bounding box center [395, 240] width 746 height 165
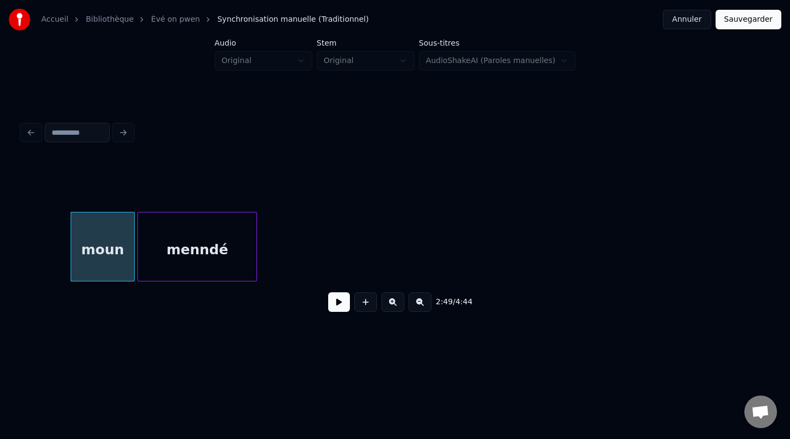
click at [178, 222] on div "menndé" at bounding box center [197, 249] width 118 height 74
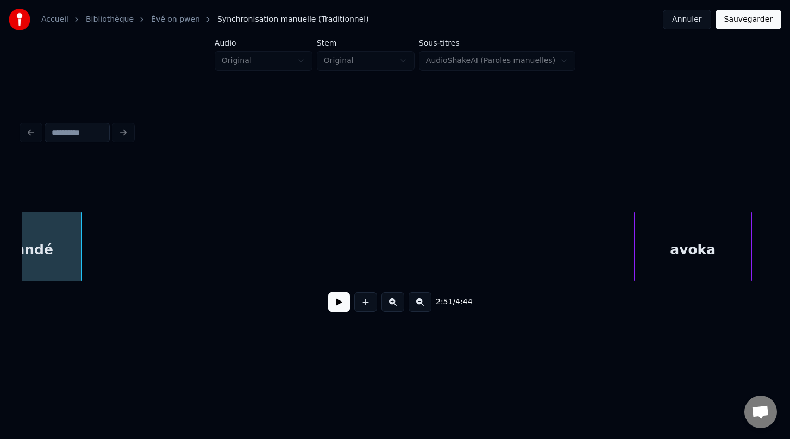
scroll to position [0, 4728]
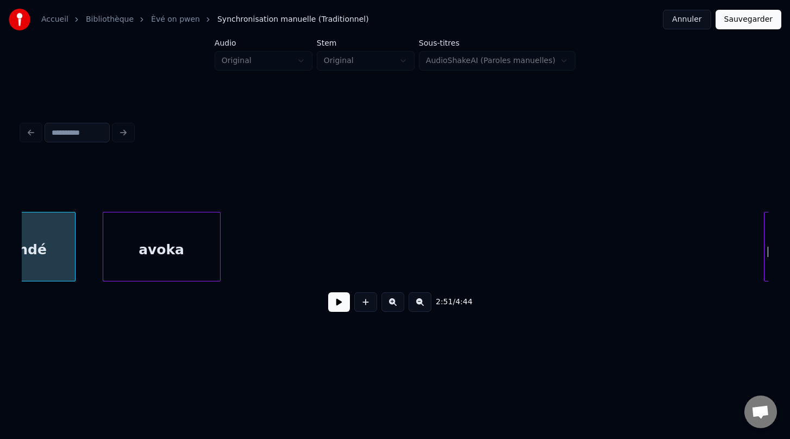
click at [133, 233] on div "avoka" at bounding box center [161, 249] width 117 height 74
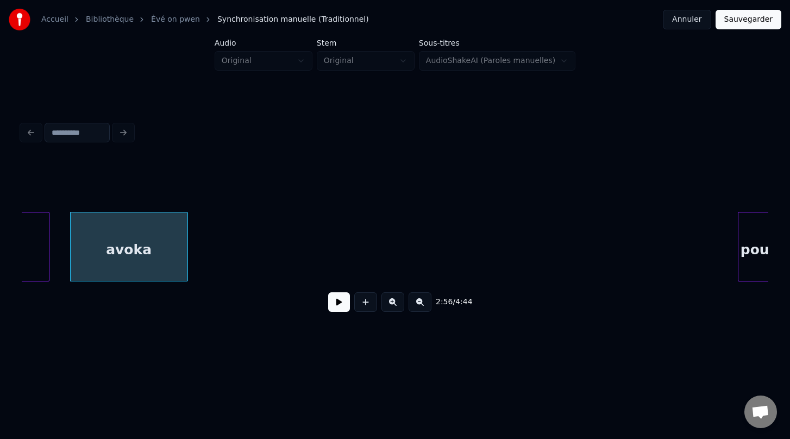
scroll to position [0, 4772]
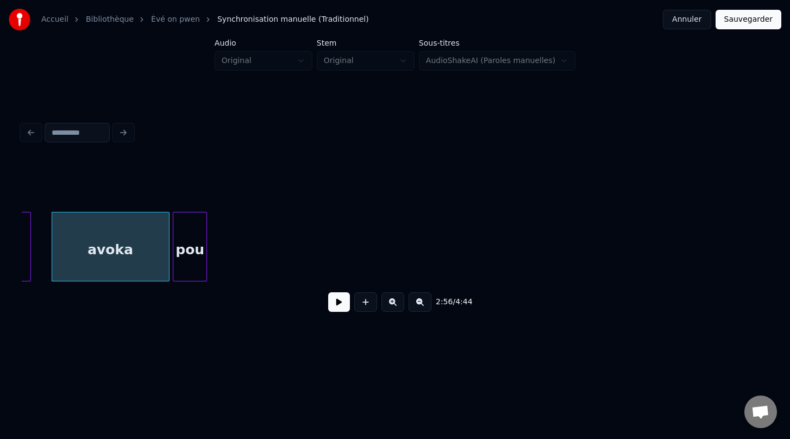
click at [192, 230] on div "pou" at bounding box center [189, 249] width 33 height 74
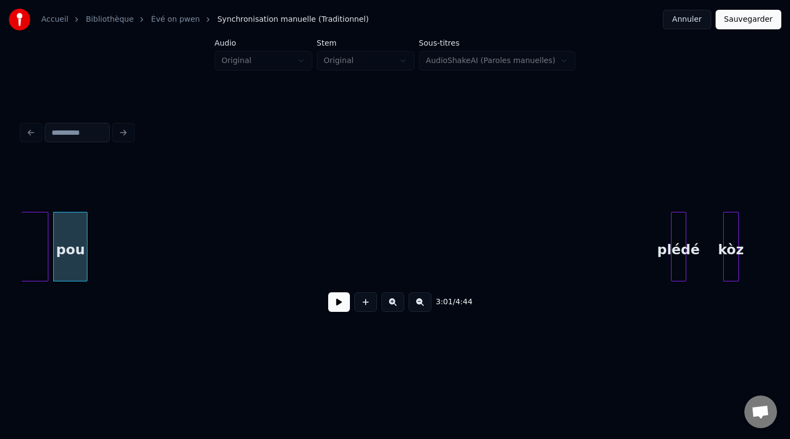
scroll to position [0, 4898]
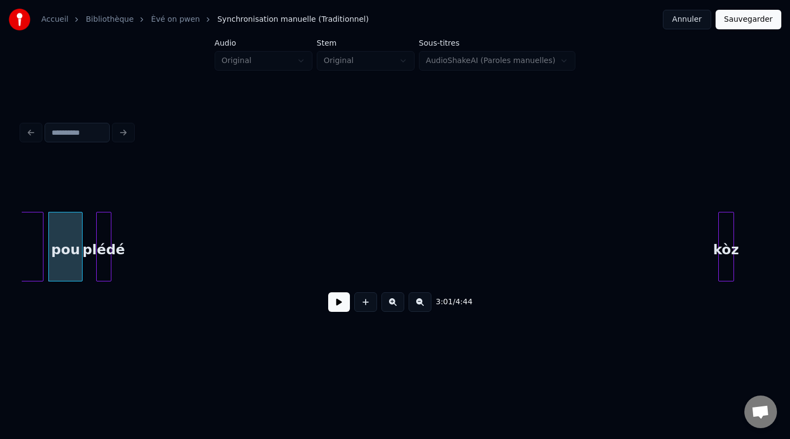
click at [104, 219] on div "plédé" at bounding box center [104, 249] width 14 height 74
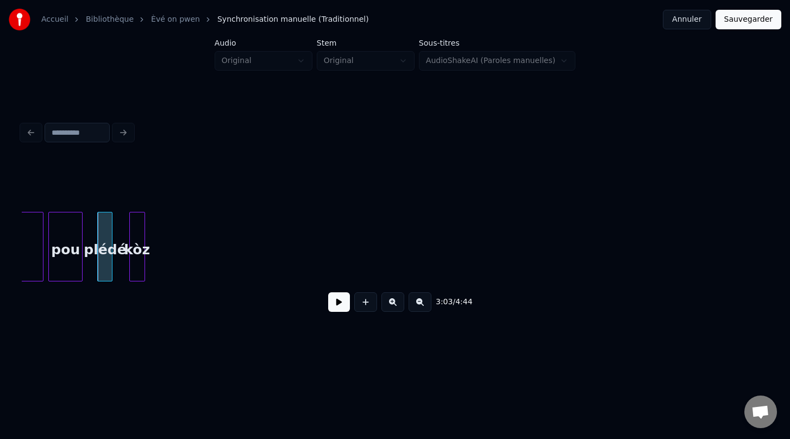
click at [136, 254] on div "kòz" at bounding box center [137, 249] width 15 height 74
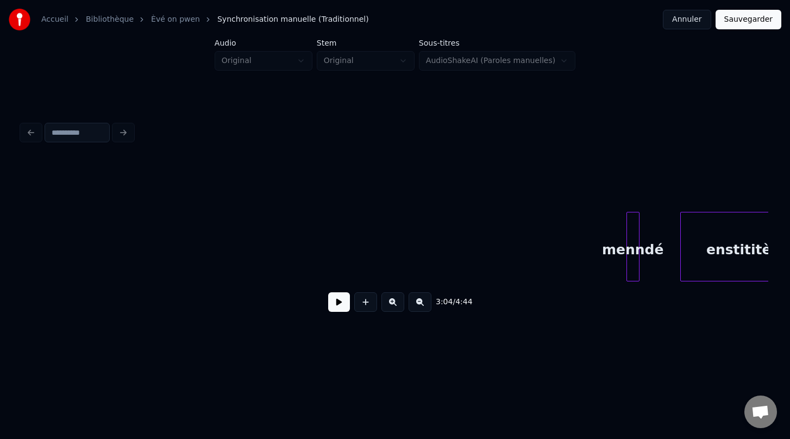
scroll to position [0, 5064]
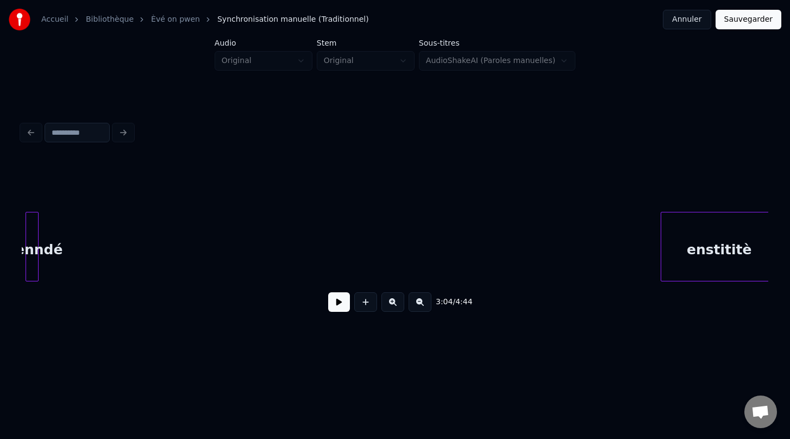
click at [34, 222] on div "menndé" at bounding box center [32, 249] width 12 height 74
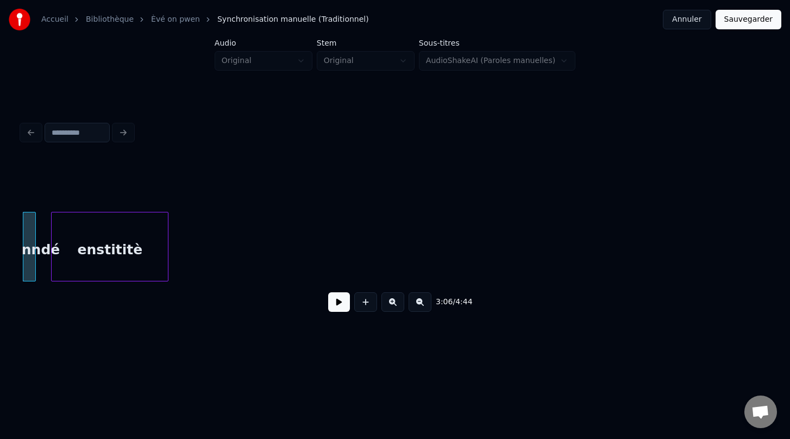
click at [108, 256] on div "enstititè" at bounding box center [110, 249] width 116 height 74
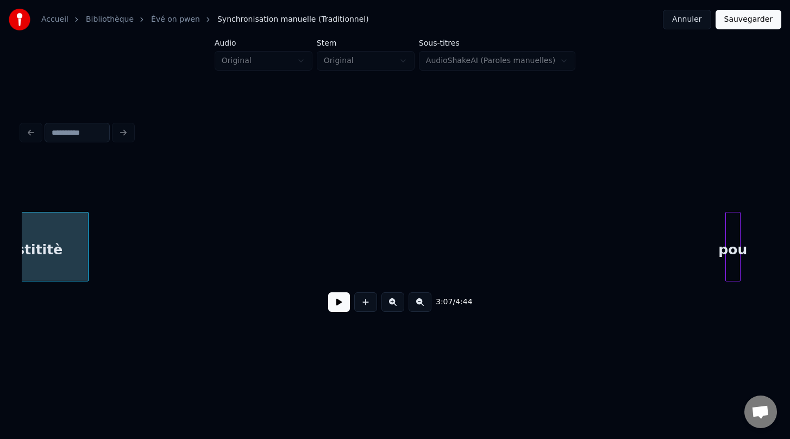
scroll to position [0, 5217]
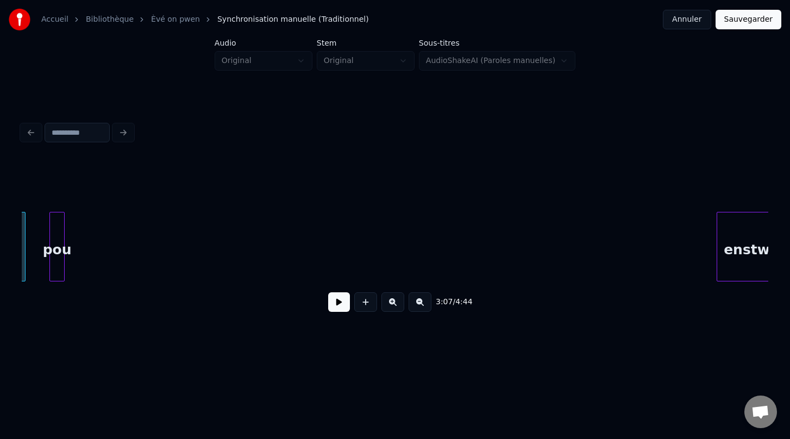
click at [56, 205] on div "3:07 / 4:44" at bounding box center [395, 240] width 746 height 165
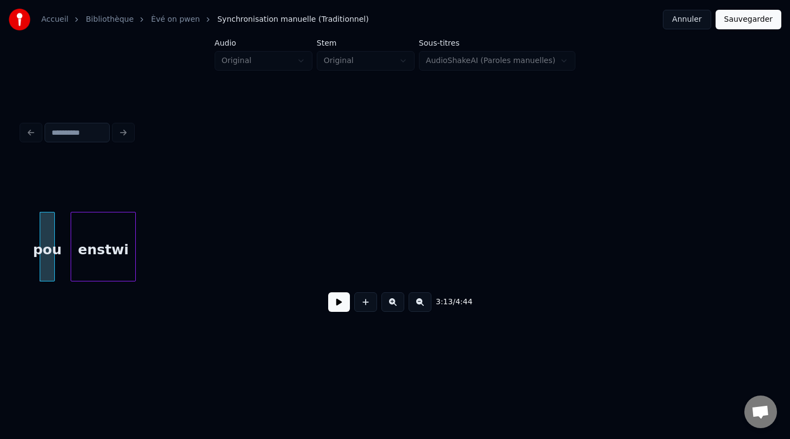
click at [117, 222] on div "enstwi" at bounding box center [103, 249] width 64 height 74
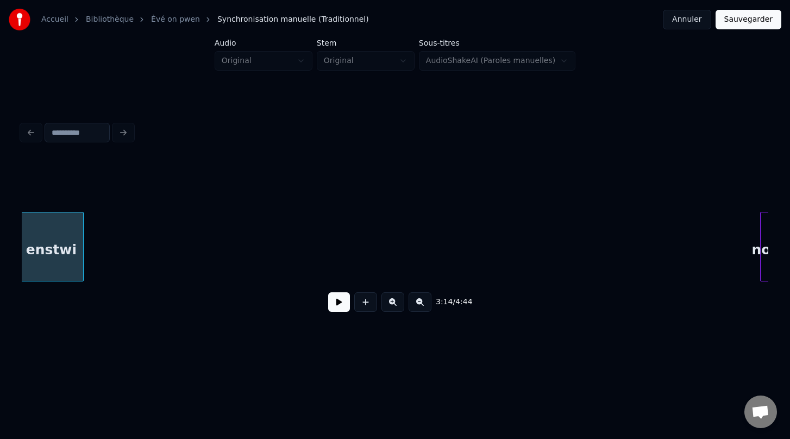
scroll to position [0, 5280]
click at [102, 282] on div "3:14 / 4:44" at bounding box center [395, 240] width 746 height 165
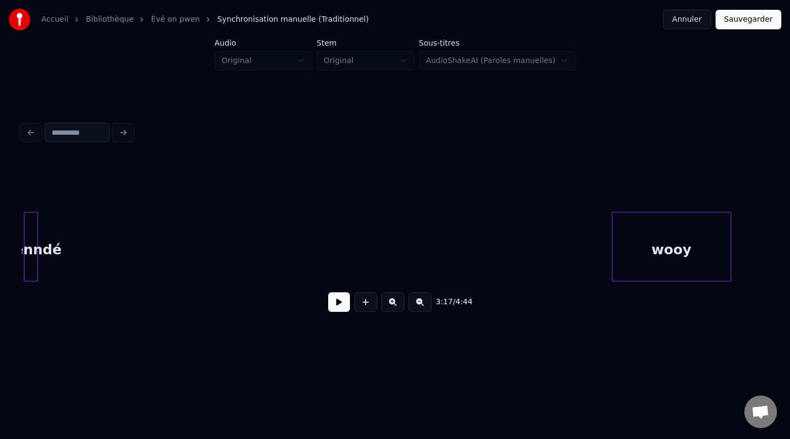
scroll to position [0, 5528]
click at [29, 221] on div "menndé" at bounding box center [29, 249] width 13 height 74
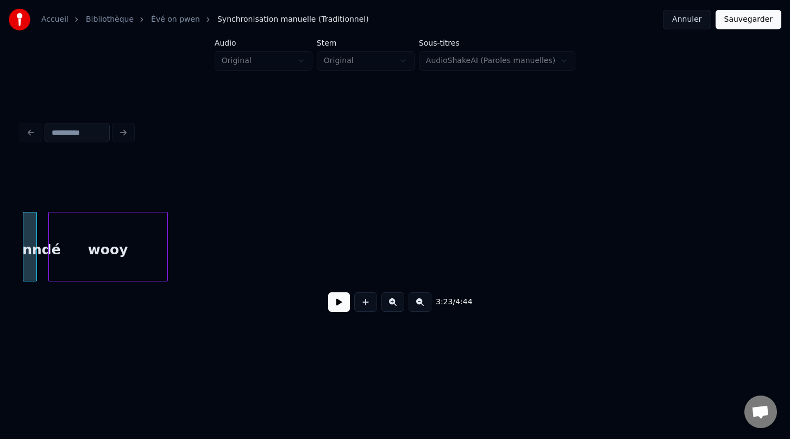
click at [120, 273] on div "wooy" at bounding box center [108, 249] width 118 height 74
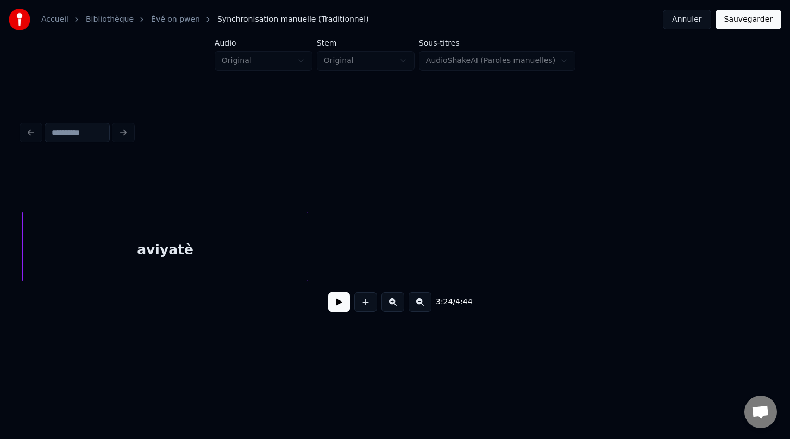
click at [163, 270] on div "aviyatè" at bounding box center [165, 249] width 285 height 74
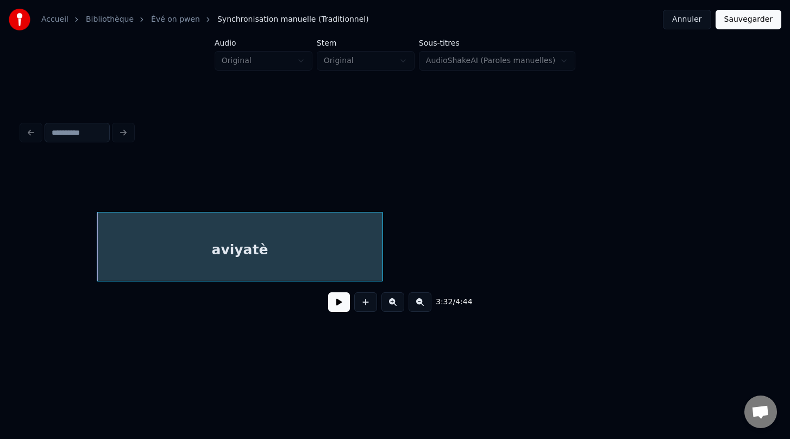
scroll to position [0, 5666]
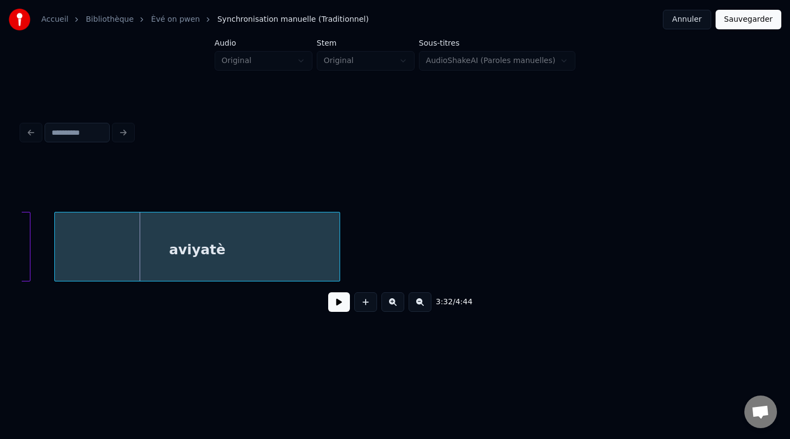
click at [133, 253] on div "aviyatè" at bounding box center [197, 249] width 285 height 74
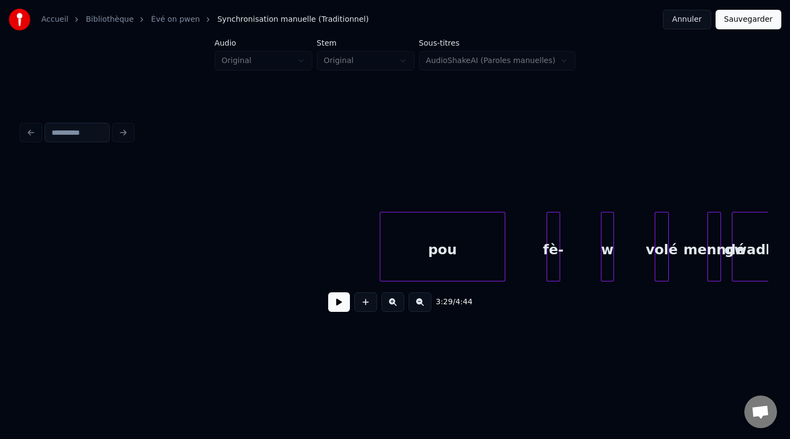
scroll to position [0, 6248]
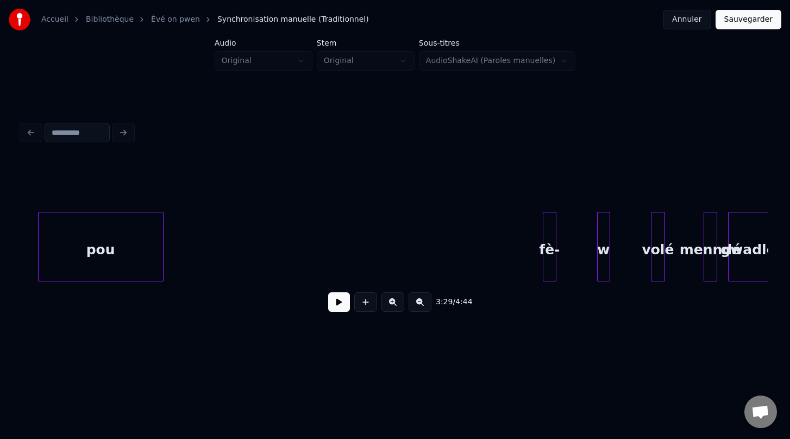
click at [124, 217] on div "pou" at bounding box center [101, 249] width 124 height 74
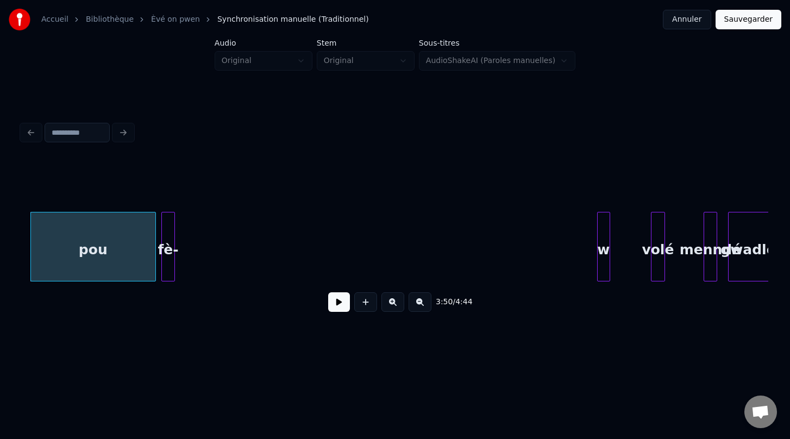
click at [171, 263] on div "fè-" at bounding box center [168, 249] width 12 height 74
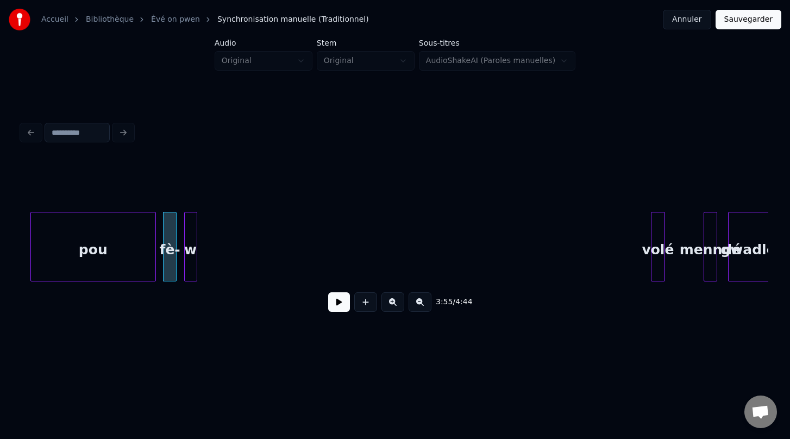
click at [191, 265] on div "w" at bounding box center [191, 249] width 12 height 74
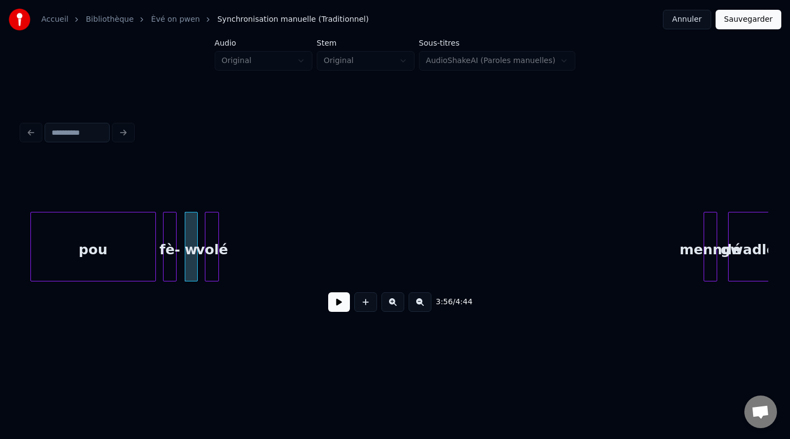
click at [212, 237] on div "volé" at bounding box center [211, 249] width 13 height 74
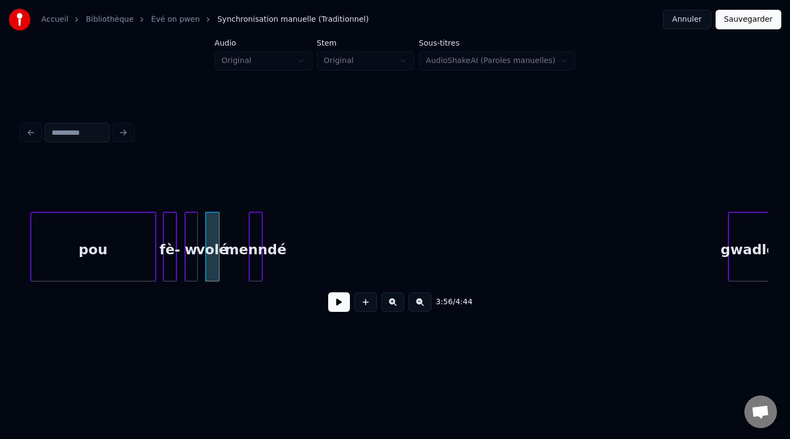
click at [256, 263] on div "menndé" at bounding box center [255, 249] width 12 height 74
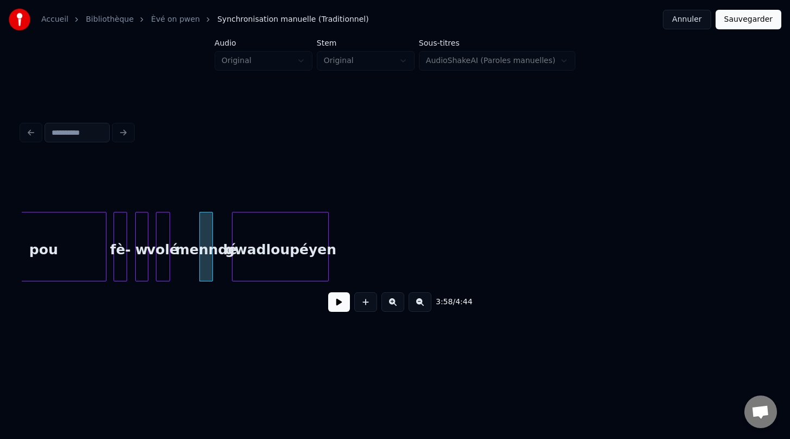
click at [311, 246] on div "gwadloupéyen" at bounding box center [281, 249] width 96 height 74
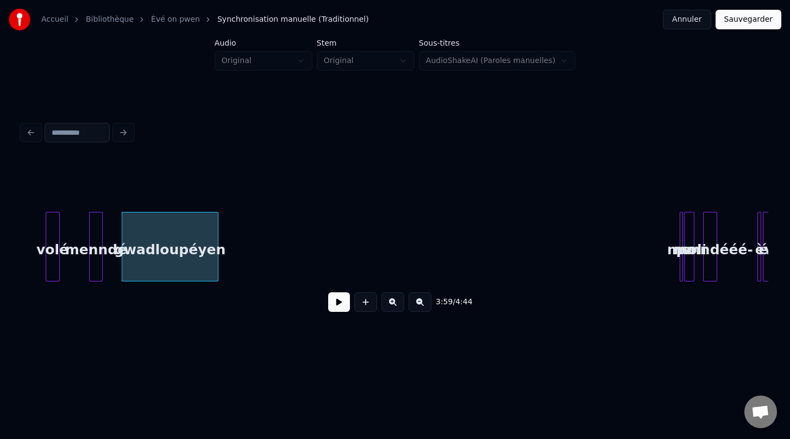
scroll to position [0, 6435]
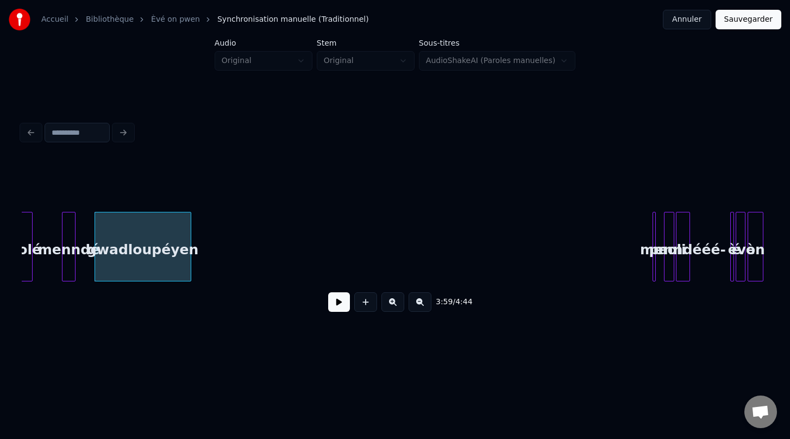
click at [664, 286] on div "3:59 / 4:44" at bounding box center [395, 240] width 746 height 165
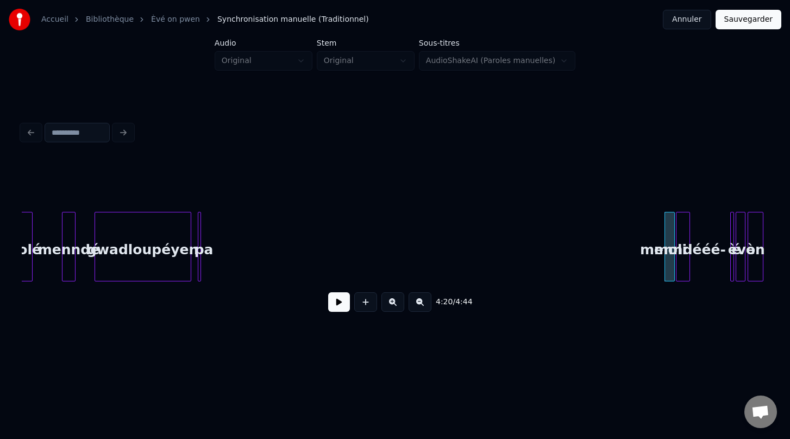
click at [203, 278] on div "pa" at bounding box center [203, 249] width 11 height 74
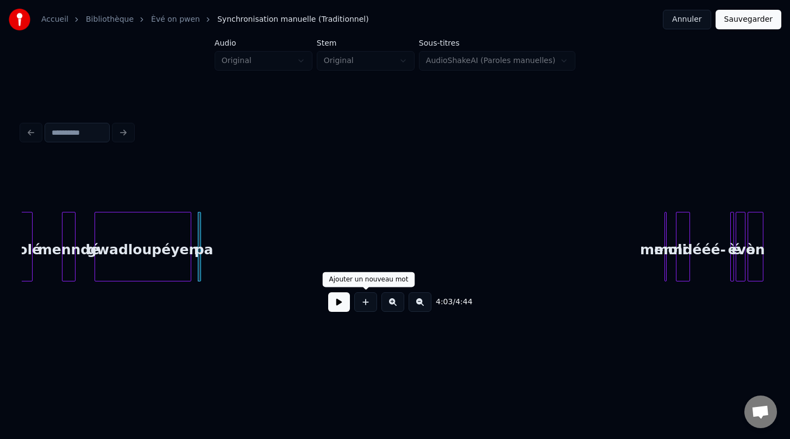
click at [330, 300] on div "4:03 / 4:44" at bounding box center [395, 240] width 746 height 165
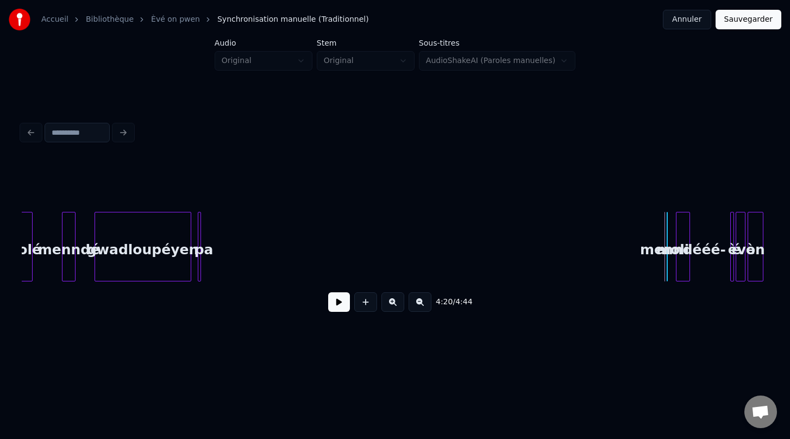
click at [631, 269] on div at bounding box center [632, 246] width 3 height 68
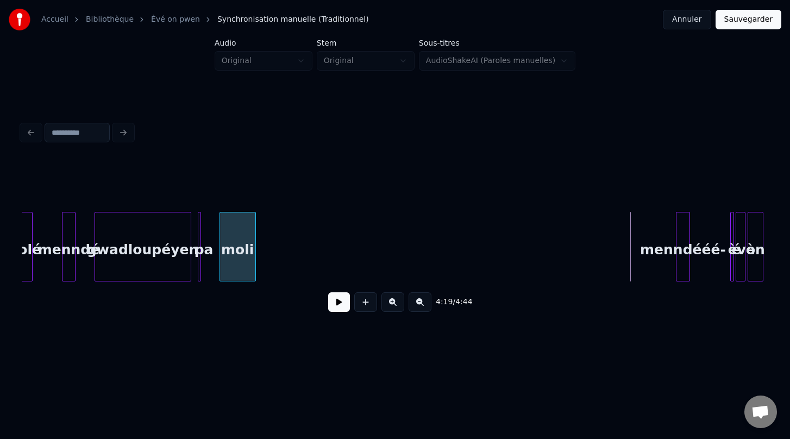
click at [236, 262] on div "moli" at bounding box center [237, 249] width 35 height 74
drag, startPoint x: 204, startPoint y: 268, endPoint x: 212, endPoint y: 266, distance: 8.3
click at [209, 272] on div at bounding box center [208, 246] width 3 height 68
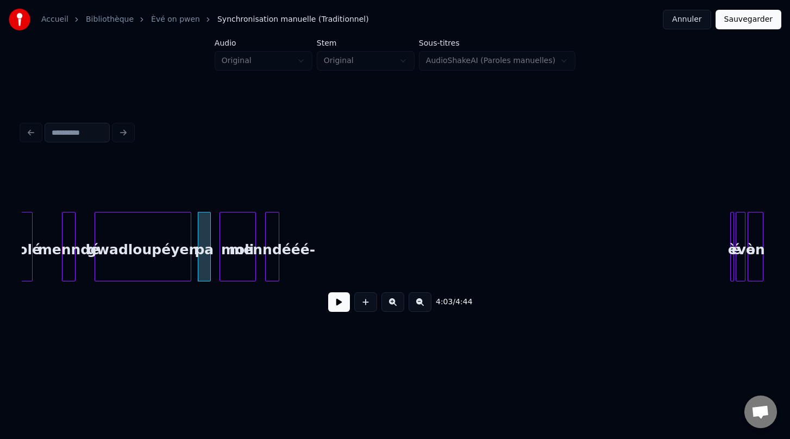
click at [272, 271] on div "menndééé-" at bounding box center [272, 249] width 13 height 74
click at [733, 266] on div "é" at bounding box center [737, 247] width 15 height 70
click at [734, 298] on div "4:22 / 4:44" at bounding box center [394, 302] width 729 height 24
click at [722, 261] on div at bounding box center [723, 246] width 3 height 68
click at [710, 270] on div "é" at bounding box center [725, 247] width 40 height 70
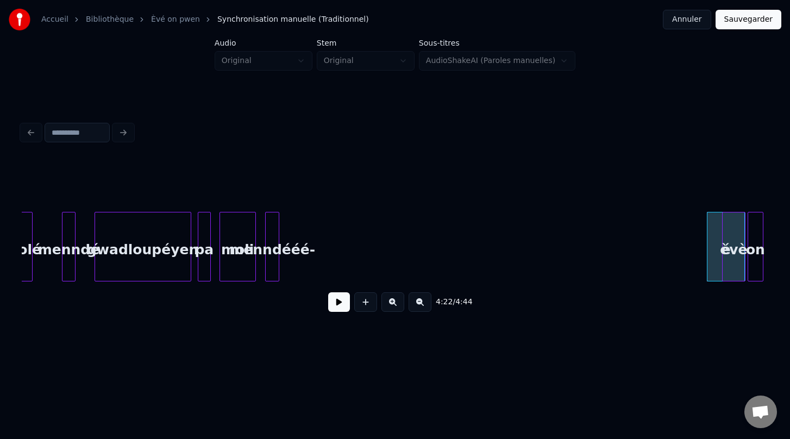
click at [733, 302] on div "4:22 / 4:44" at bounding box center [394, 302] width 729 height 24
click at [743, 284] on div "4:22 / 4:44" at bounding box center [395, 301] width 746 height 41
click at [717, 249] on div at bounding box center [717, 246] width 3 height 68
click at [362, 253] on div "èvè" at bounding box center [355, 249] width 28 height 74
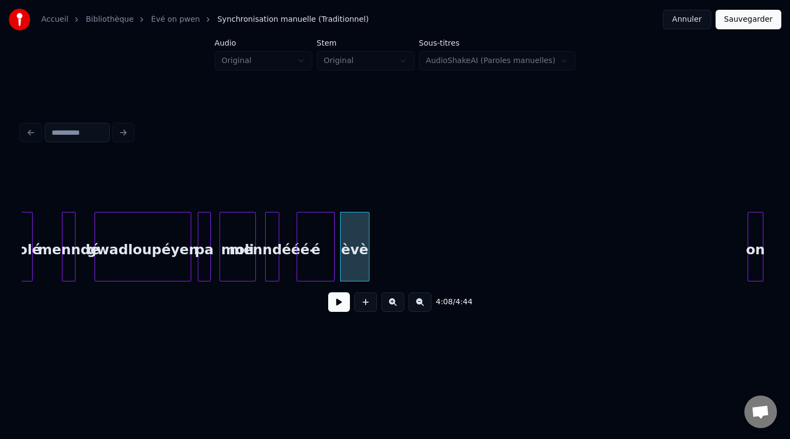
click at [320, 272] on div "é" at bounding box center [315, 249] width 37 height 74
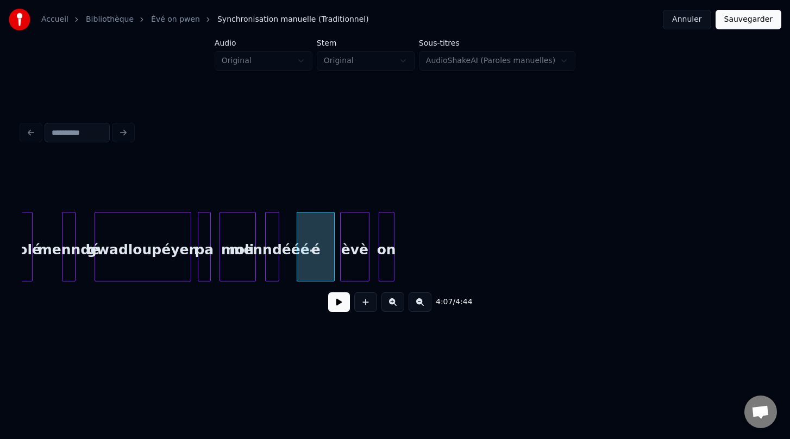
click at [386, 269] on div "on" at bounding box center [386, 249] width 15 height 74
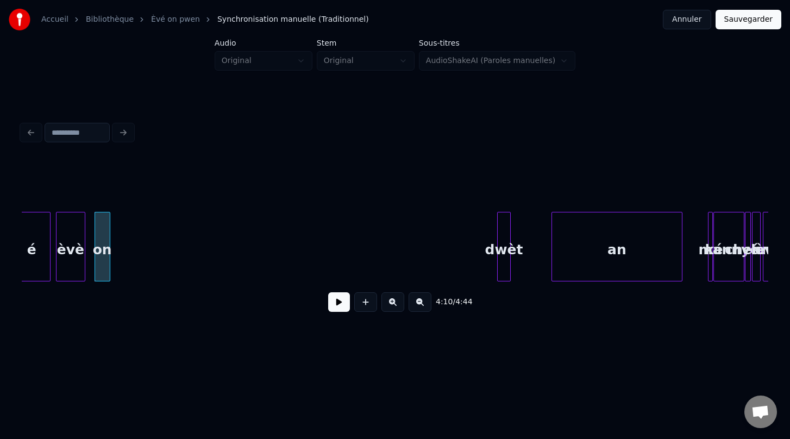
scroll to position [0, 6722]
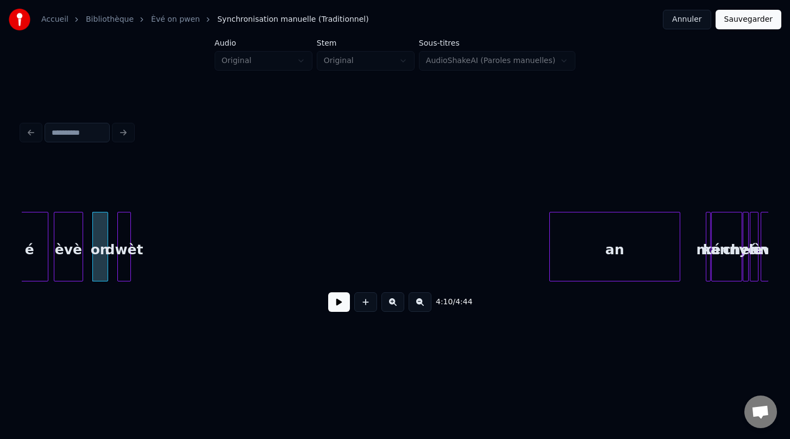
click at [126, 262] on div "dwèt" at bounding box center [124, 249] width 12 height 74
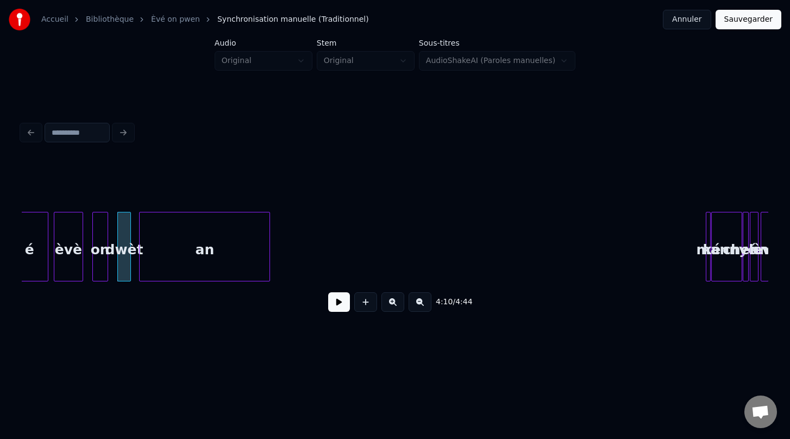
click at [164, 277] on div "an" at bounding box center [205, 249] width 130 height 74
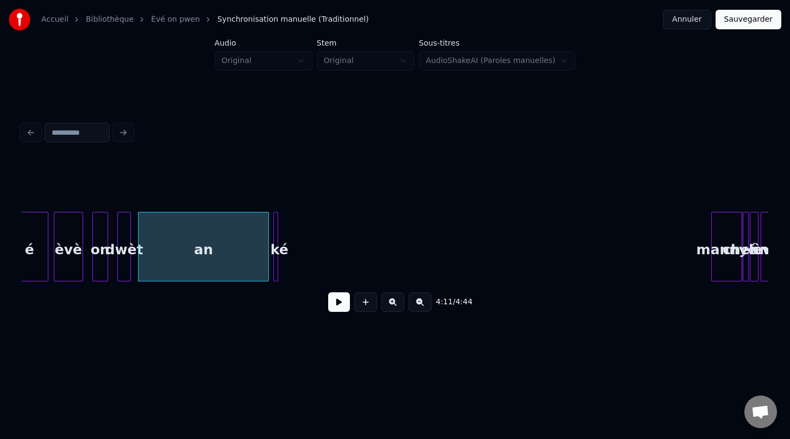
click at [274, 248] on div "ké" at bounding box center [275, 247] width 5 height 70
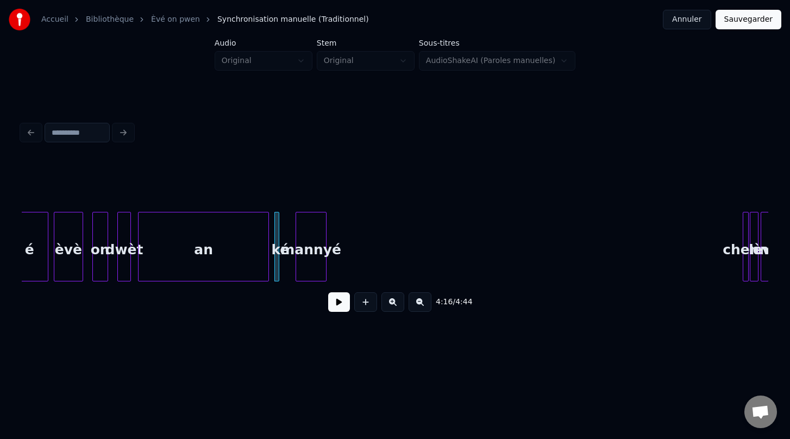
click at [309, 284] on div "4:16 / 4:44" at bounding box center [395, 240] width 746 height 165
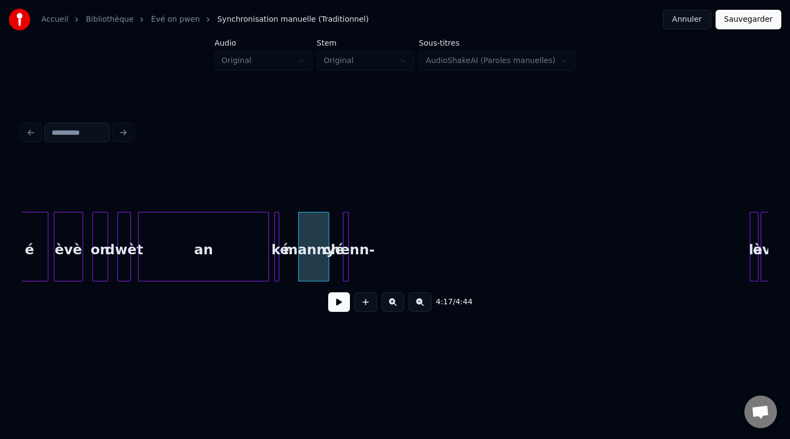
click at [343, 256] on div "chenn-" at bounding box center [346, 247] width 6 height 70
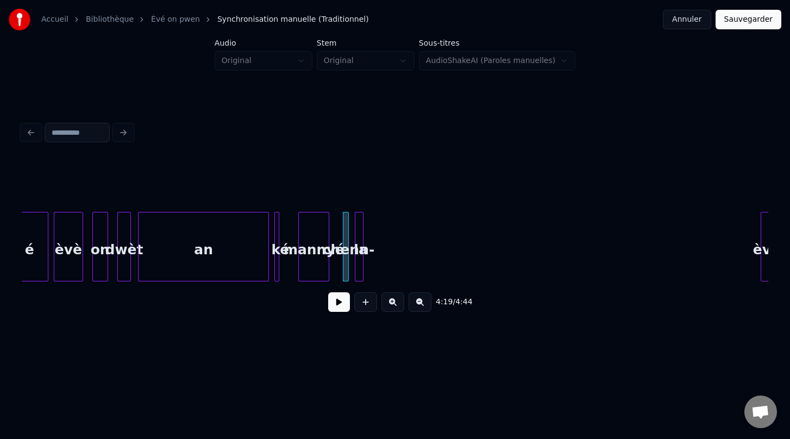
click at [362, 251] on div "la" at bounding box center [360, 249] width 11 height 74
click at [379, 271] on div "èvè" at bounding box center [378, 249] width 11 height 74
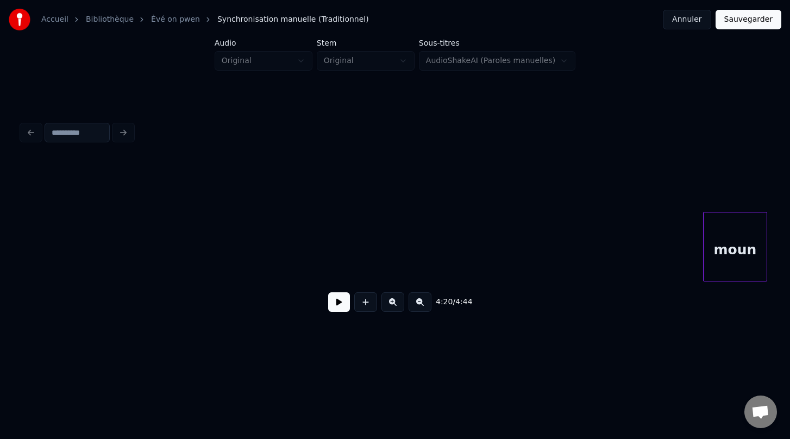
scroll to position [0, 3915]
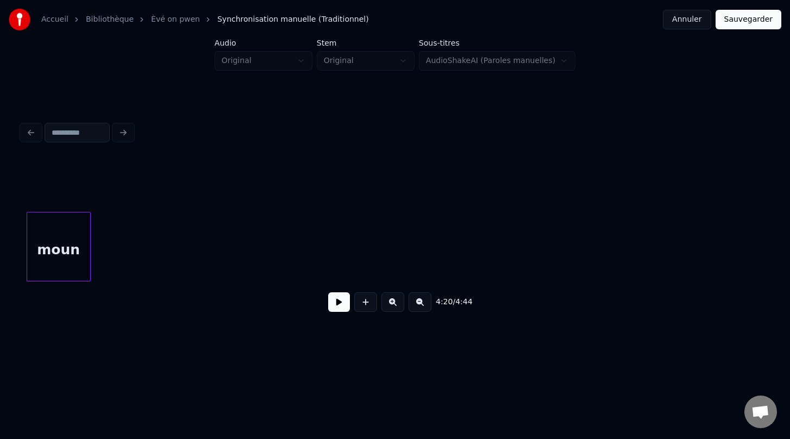
click at [47, 168] on div "4:20 / 4:44" at bounding box center [395, 240] width 746 height 165
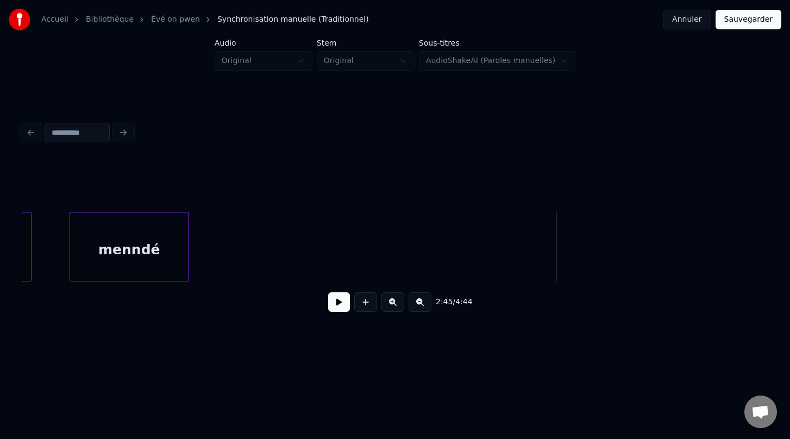
click at [118, 307] on div "2:45 / 4:44" at bounding box center [395, 240] width 746 height 165
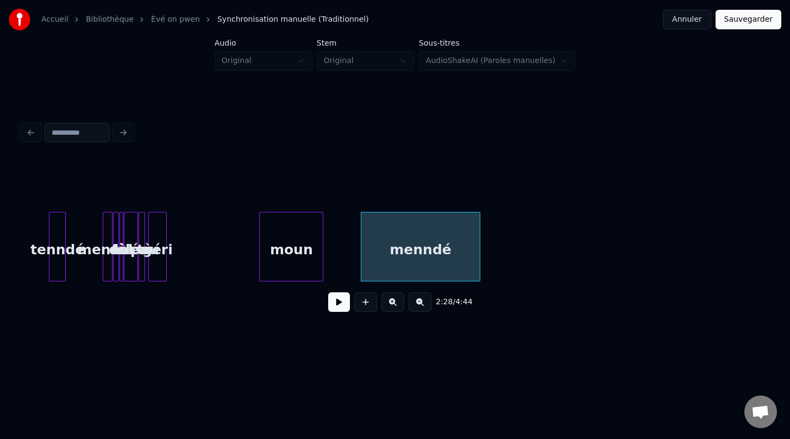
scroll to position [0, 3678]
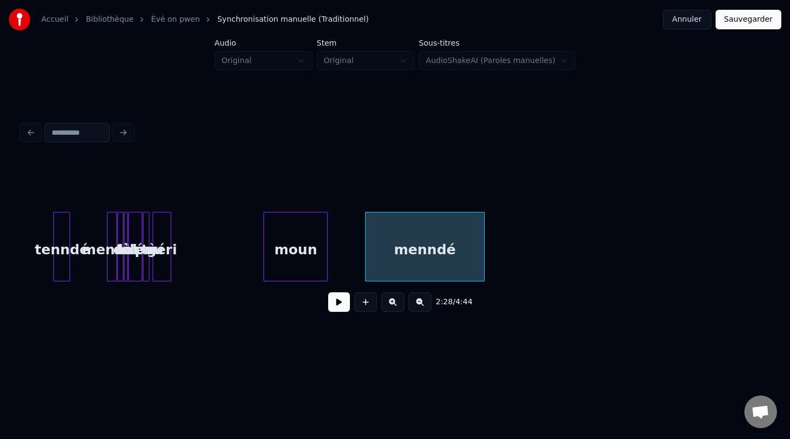
click at [390, 302] on button at bounding box center [392, 302] width 23 height 20
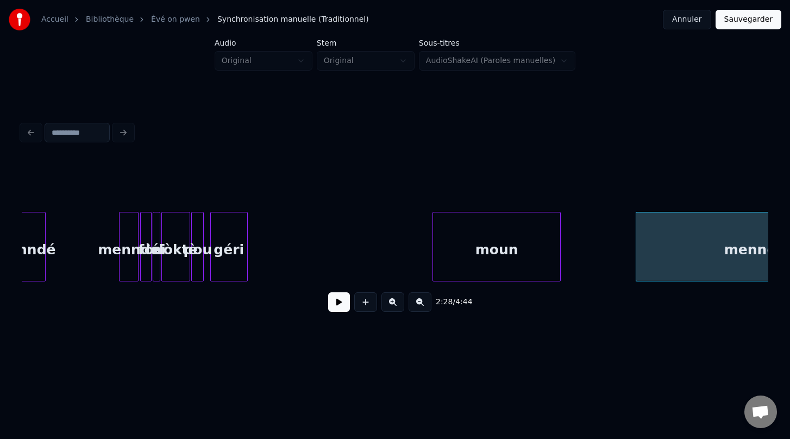
scroll to position [0, 7428]
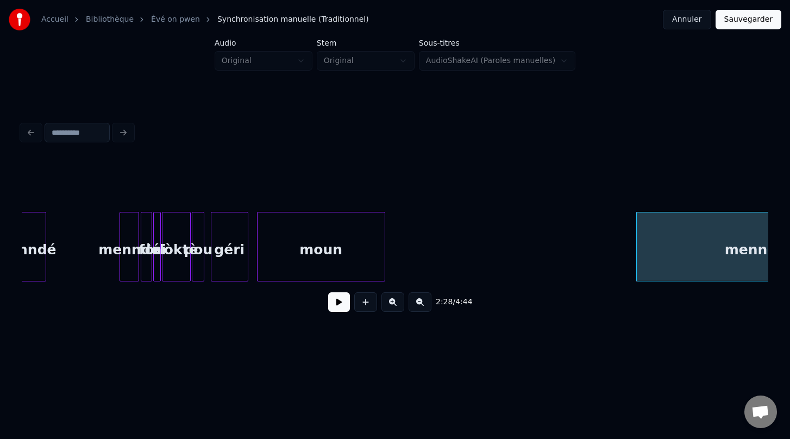
click at [294, 322] on div "2:28 / 4:44" at bounding box center [395, 240] width 746 height 165
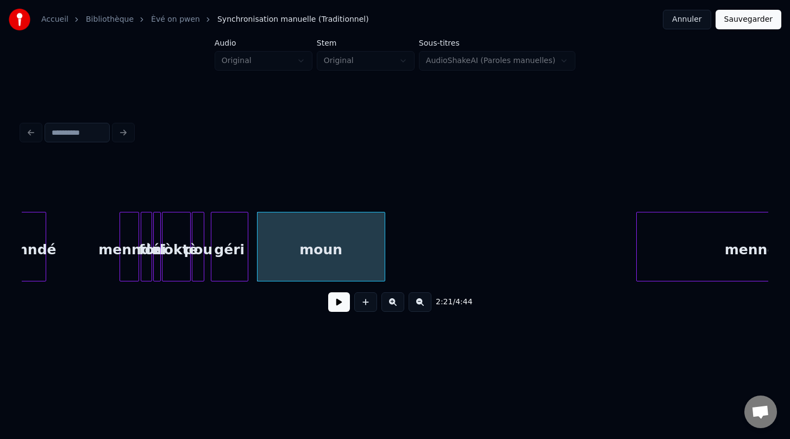
scroll to position [0, 7534]
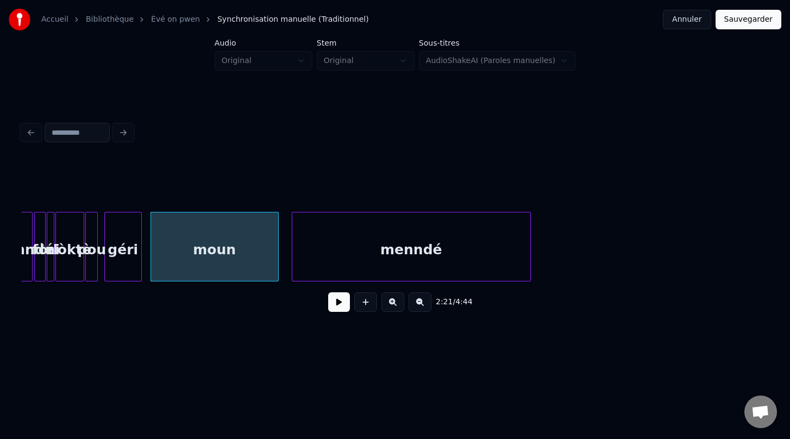
click at [420, 241] on div "menndé" at bounding box center [411, 249] width 238 height 74
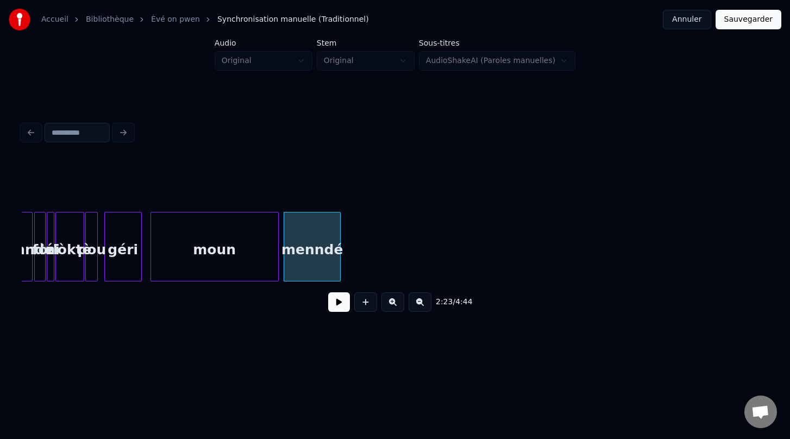
click at [335, 333] on div "2:23 / 4:44" at bounding box center [394, 219] width 755 height 263
click at [390, 302] on button at bounding box center [392, 302] width 23 height 20
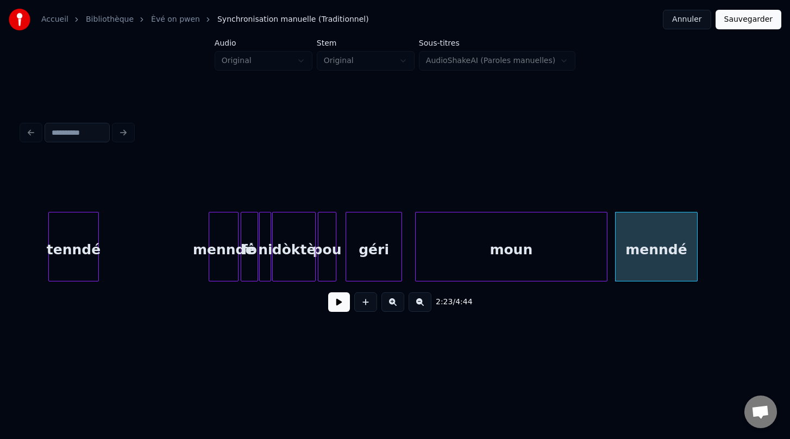
scroll to position [0, 11102]
click at [394, 307] on button at bounding box center [392, 302] width 23 height 20
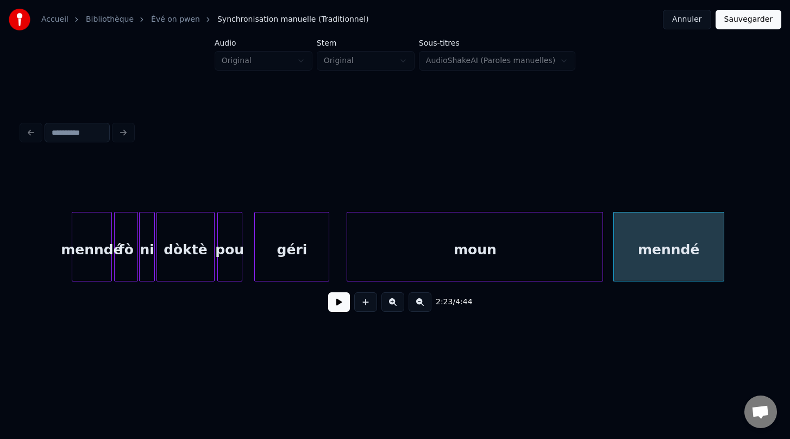
click at [394, 307] on button at bounding box center [392, 302] width 23 height 20
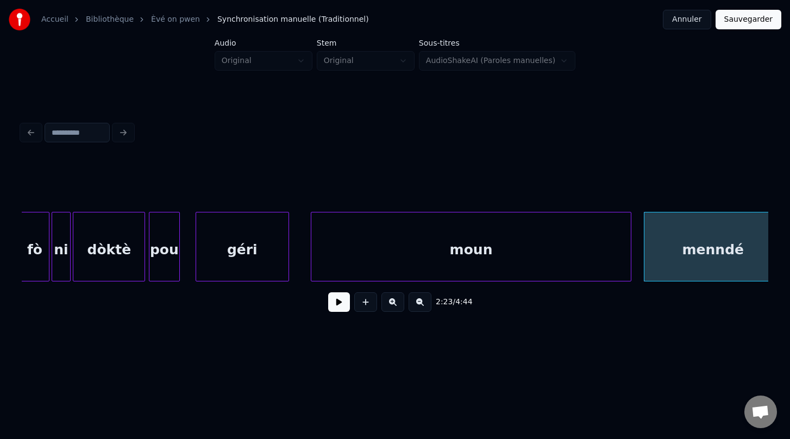
scroll to position [0, 18872]
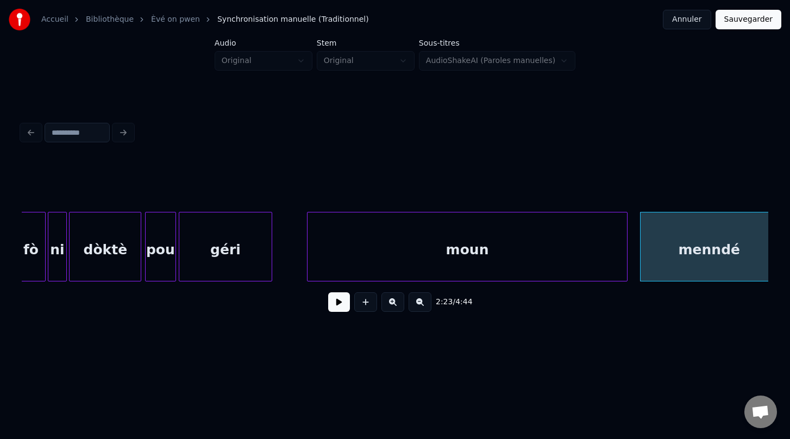
click at [231, 264] on div "géri" at bounding box center [225, 249] width 93 height 74
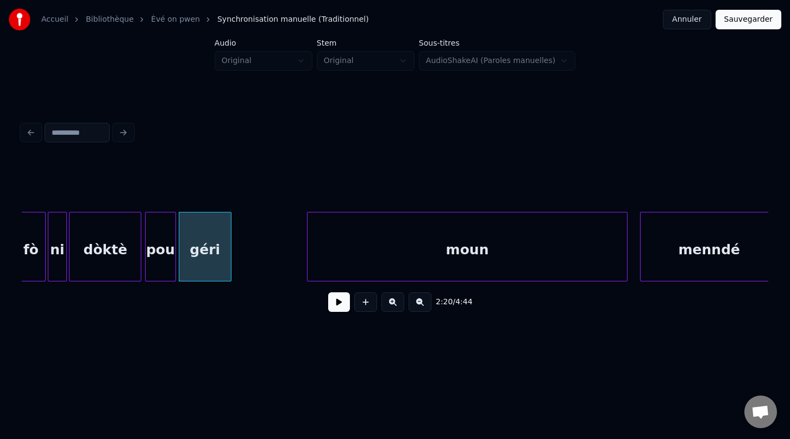
click at [228, 260] on div at bounding box center [229, 246] width 3 height 68
click at [332, 307] on button at bounding box center [339, 302] width 22 height 20
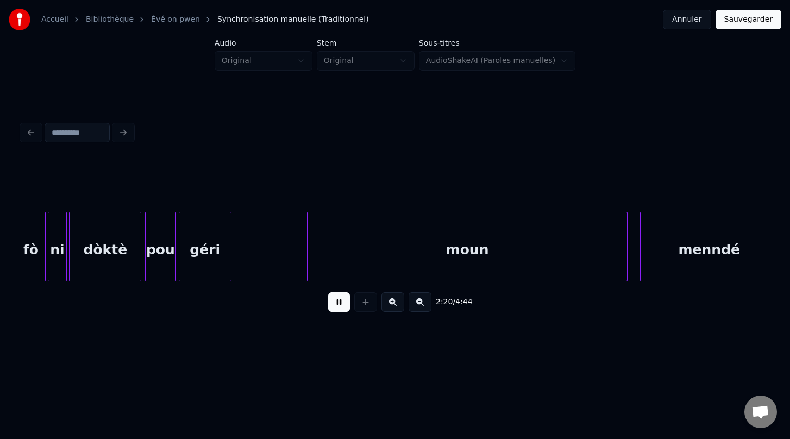
click at [332, 307] on button at bounding box center [339, 302] width 22 height 20
click at [332, 302] on button at bounding box center [339, 302] width 22 height 20
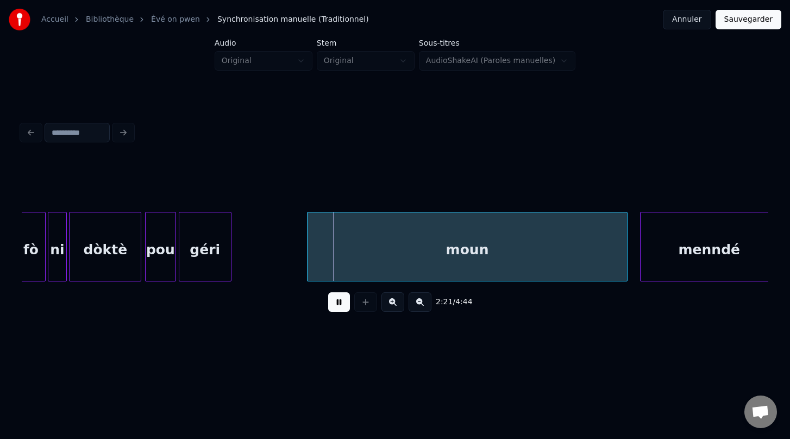
click at [332, 302] on button at bounding box center [339, 302] width 22 height 20
drag, startPoint x: 231, startPoint y: 262, endPoint x: 225, endPoint y: 261, distance: 6.0
click at [225, 261] on div "moun géri pou dòktè ni fò menndé" at bounding box center [489, 247] width 38678 height 70
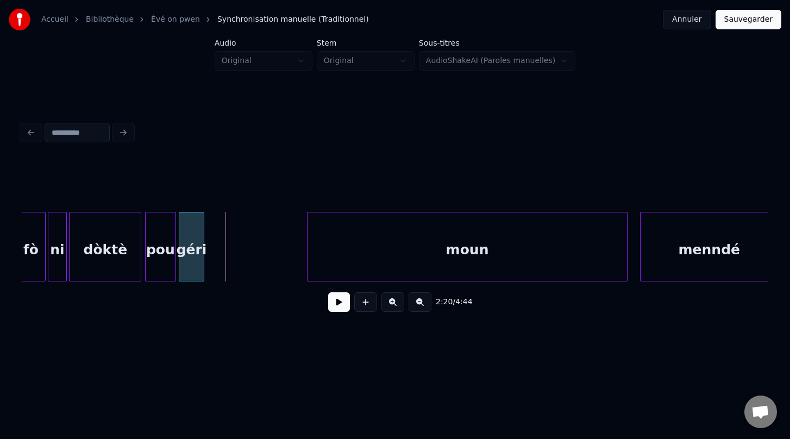
click at [203, 258] on div at bounding box center [201, 246] width 3 height 68
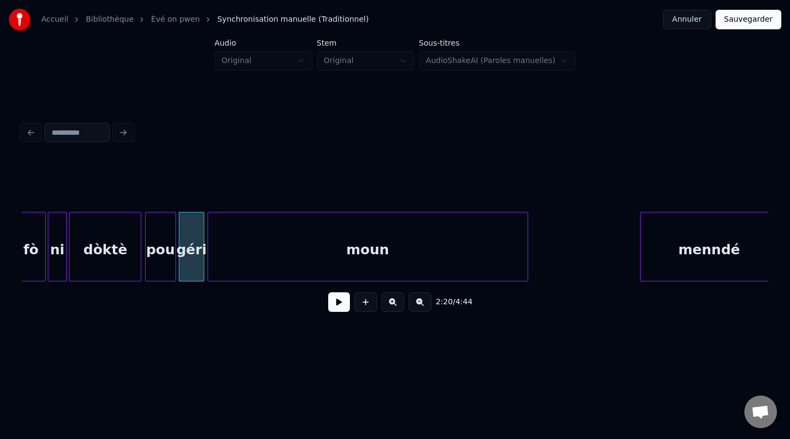
click at [224, 225] on div "moun" at bounding box center [367, 249] width 319 height 74
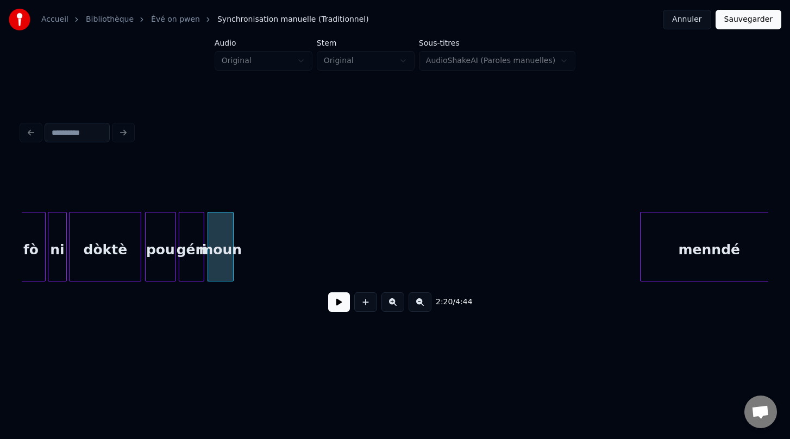
click at [231, 262] on div at bounding box center [231, 246] width 3 height 68
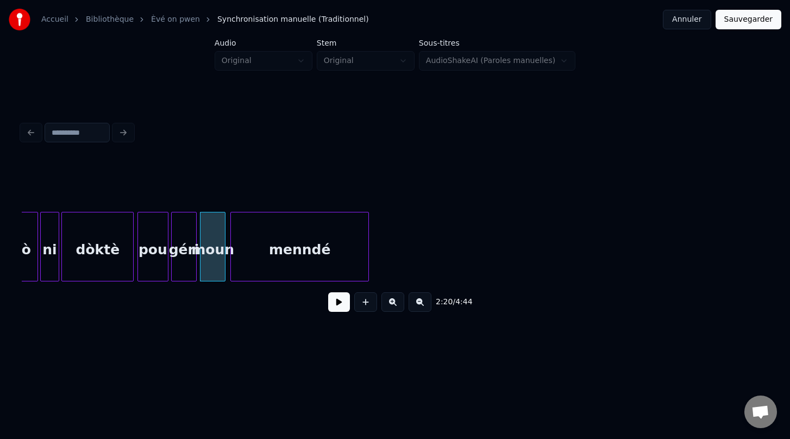
click at [249, 316] on div "2:20 / 4:44" at bounding box center [395, 240] width 746 height 165
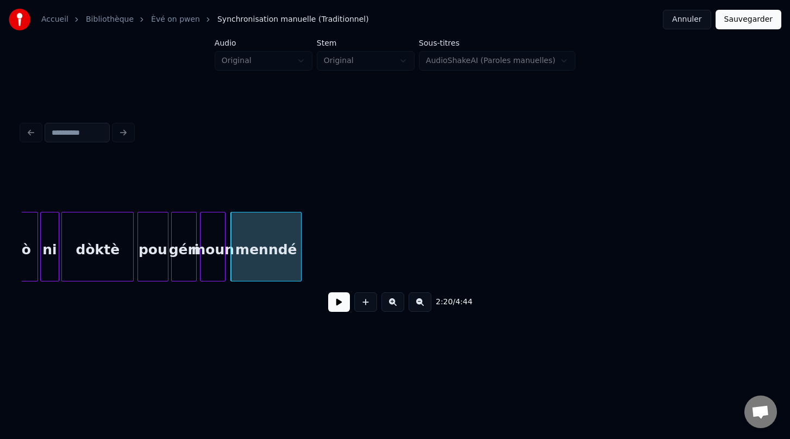
click at [300, 251] on div at bounding box center [299, 246] width 3 height 68
click at [271, 240] on div "menndé" at bounding box center [266, 249] width 70 height 74
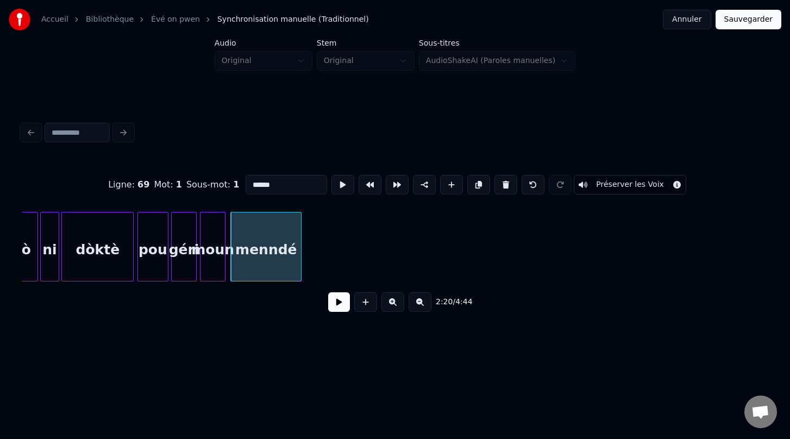
click at [253, 185] on input "******" at bounding box center [286, 185] width 81 height 20
click at [254, 258] on div "tenndé" at bounding box center [266, 249] width 70 height 74
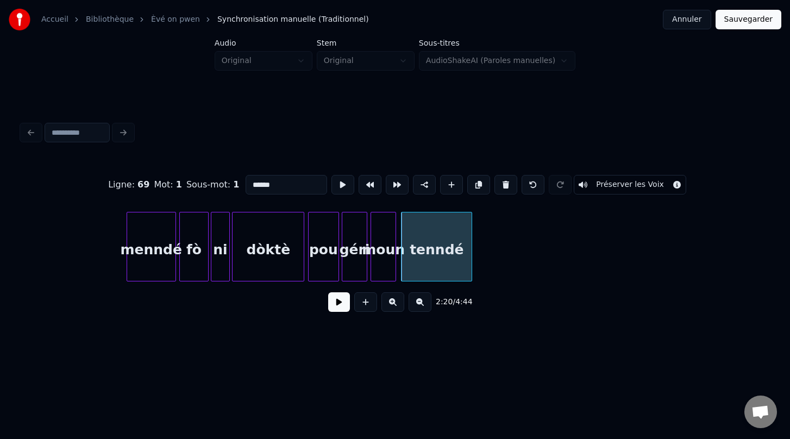
scroll to position [0, 18705]
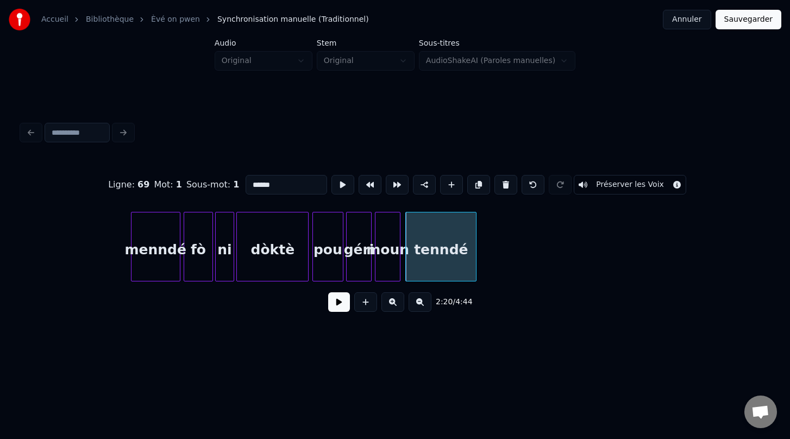
click at [155, 254] on div "menndé" at bounding box center [155, 249] width 48 height 74
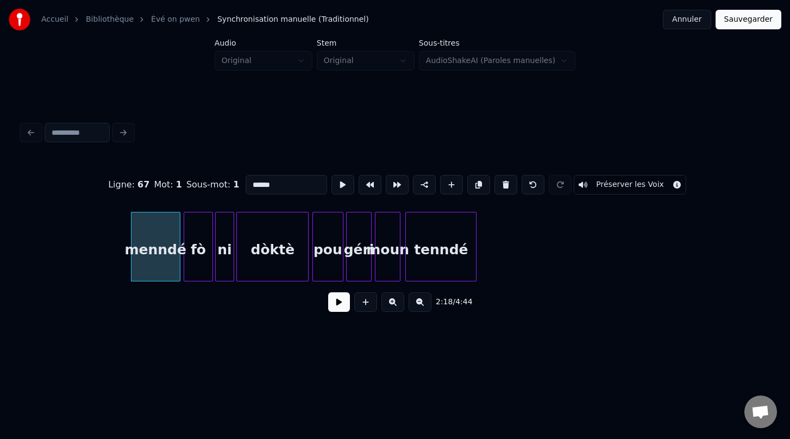
click at [252, 183] on input "******" at bounding box center [286, 185] width 81 height 20
click at [193, 236] on div "fò" at bounding box center [198, 249] width 29 height 74
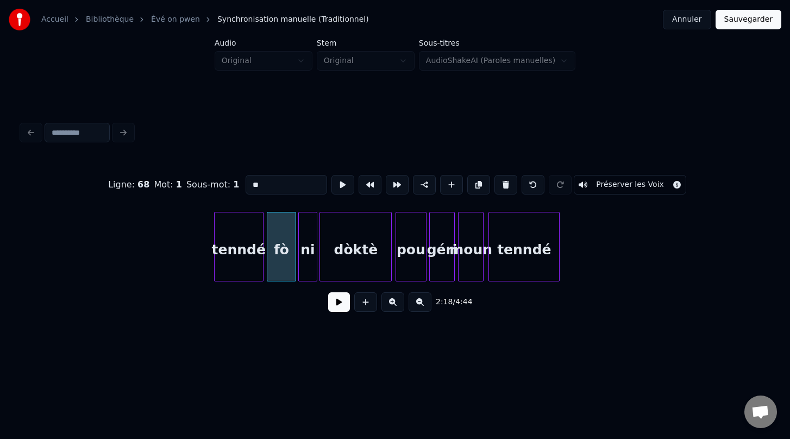
scroll to position [0, 18634]
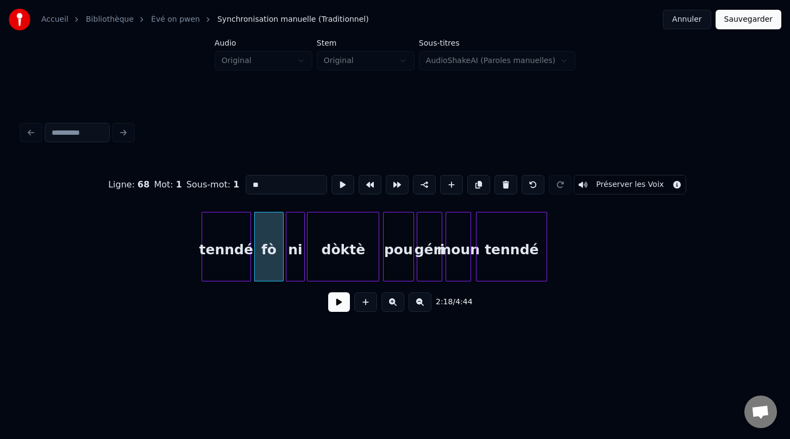
click at [203, 234] on div at bounding box center [203, 246] width 3 height 68
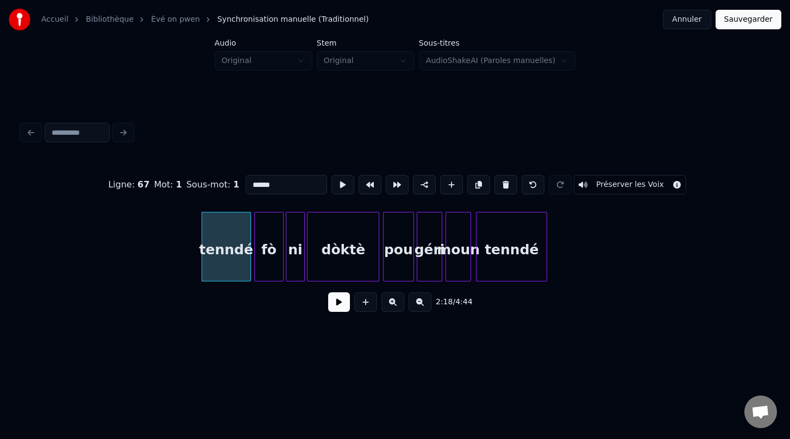
type input "******"
click at [337, 307] on button at bounding box center [339, 302] width 22 height 20
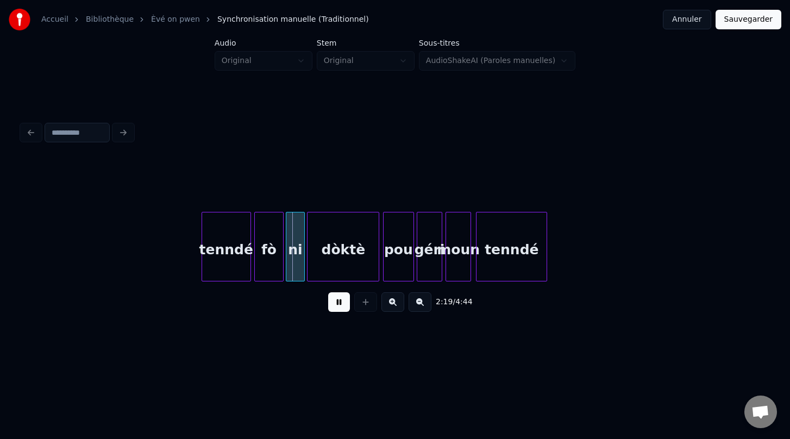
click at [337, 307] on button at bounding box center [339, 302] width 22 height 20
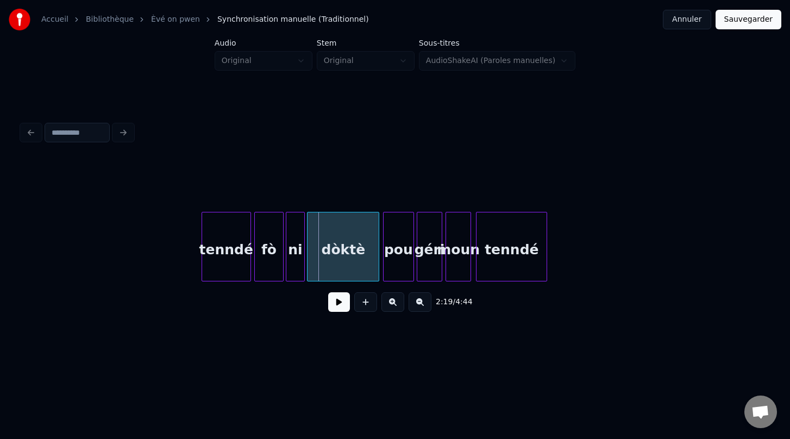
click at [337, 307] on button at bounding box center [339, 302] width 22 height 20
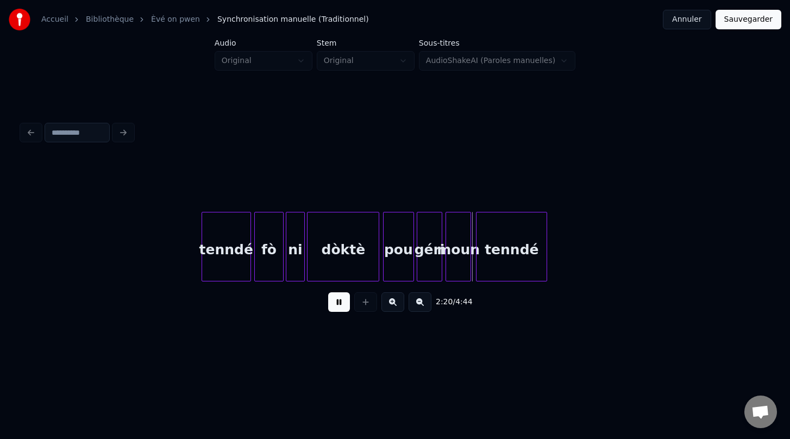
click at [337, 307] on button at bounding box center [339, 302] width 22 height 20
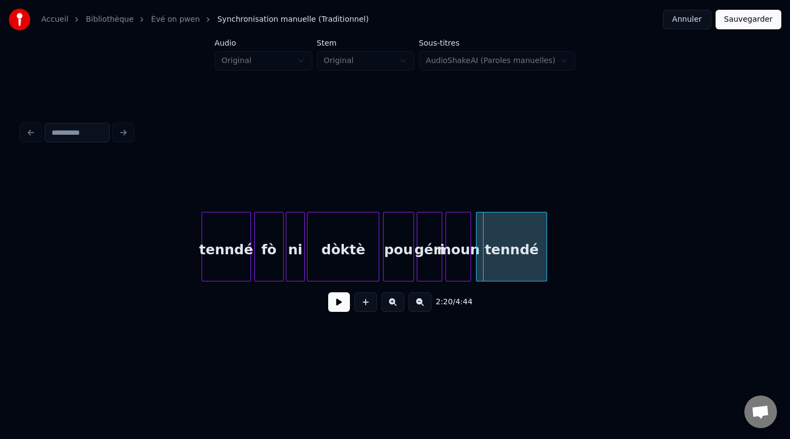
click at [337, 307] on button at bounding box center [339, 302] width 22 height 20
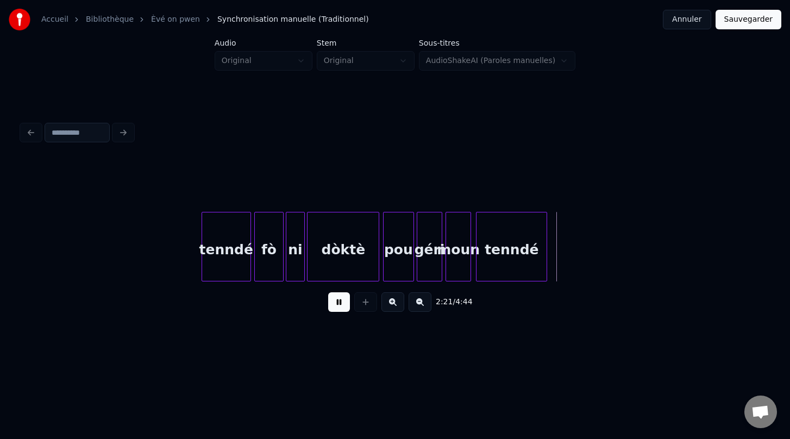
click at [337, 307] on button at bounding box center [339, 302] width 22 height 20
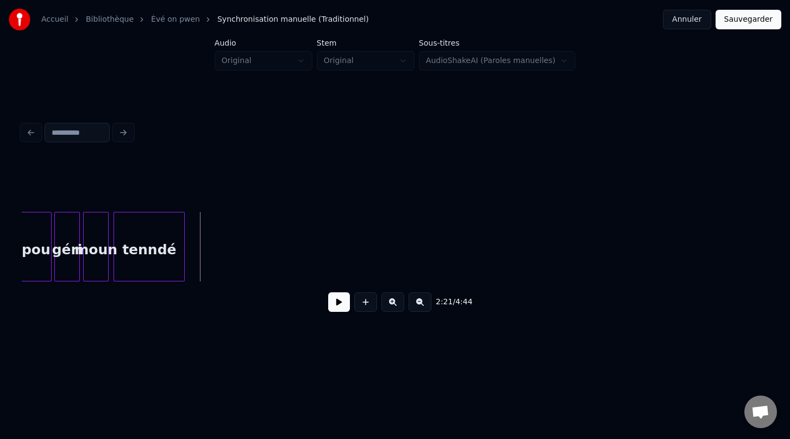
scroll to position [0, 18997]
click at [416, 302] on button at bounding box center [420, 302] width 23 height 20
click at [416, 303] on button at bounding box center [420, 302] width 23 height 20
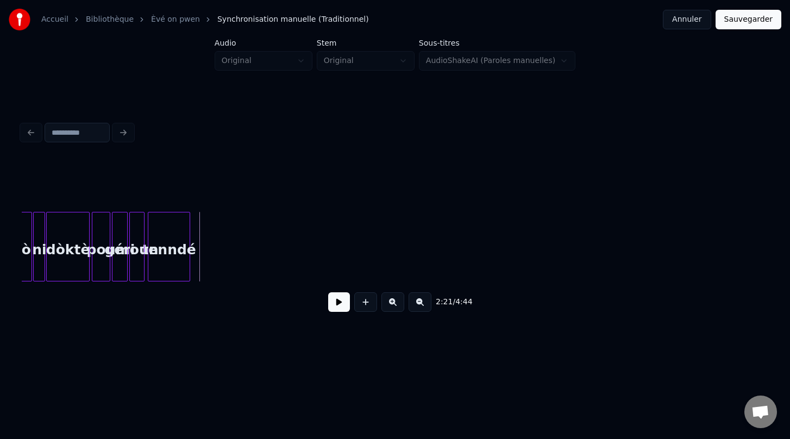
click at [416, 304] on button at bounding box center [420, 302] width 23 height 20
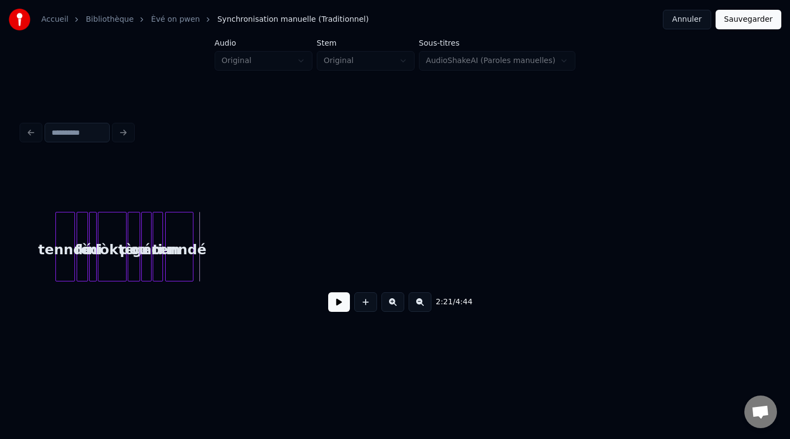
click at [416, 305] on button at bounding box center [420, 302] width 23 height 20
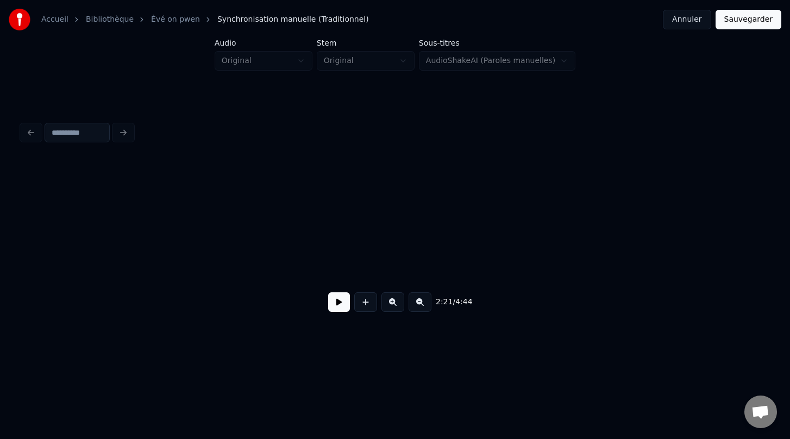
scroll to position [0, 3657]
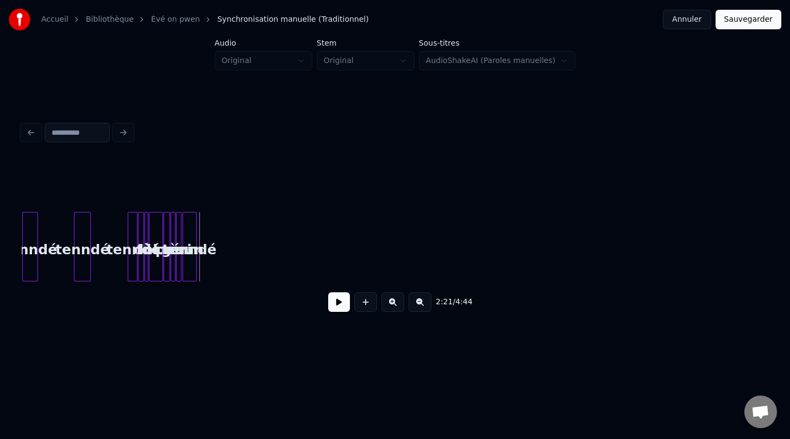
click at [416, 305] on button at bounding box center [420, 302] width 23 height 20
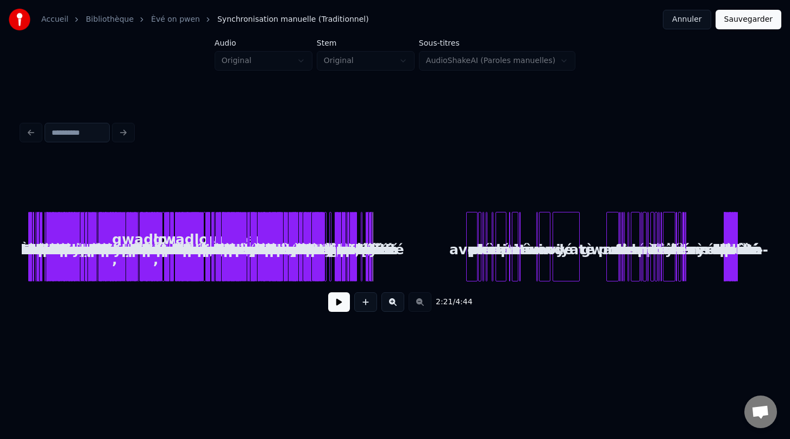
scroll to position [0, 0]
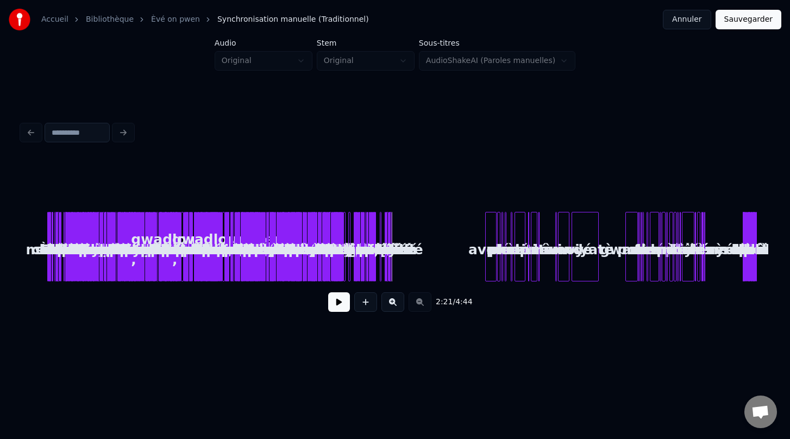
click at [397, 302] on button at bounding box center [392, 302] width 23 height 20
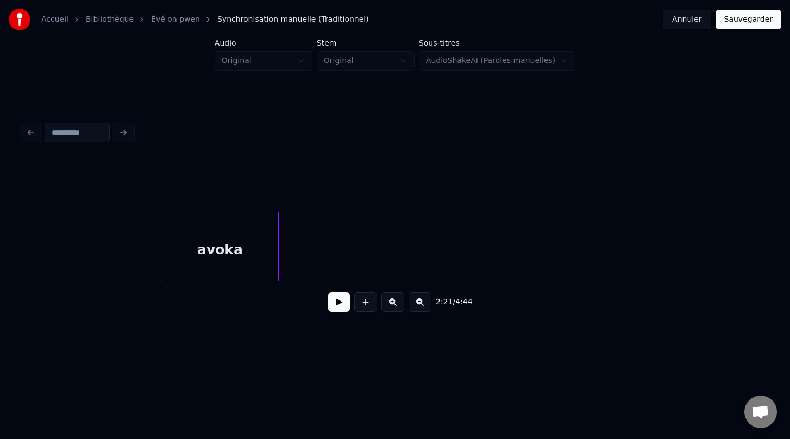
scroll to position [0, 4162]
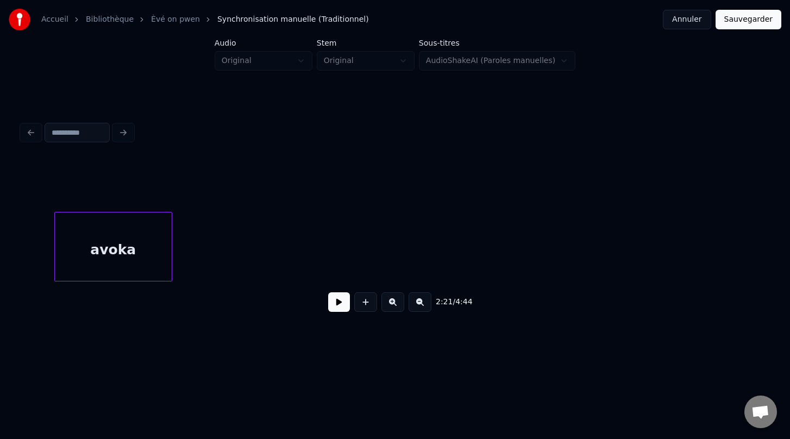
click at [80, 132] on div "2:21 / 4:44" at bounding box center [394, 219] width 755 height 215
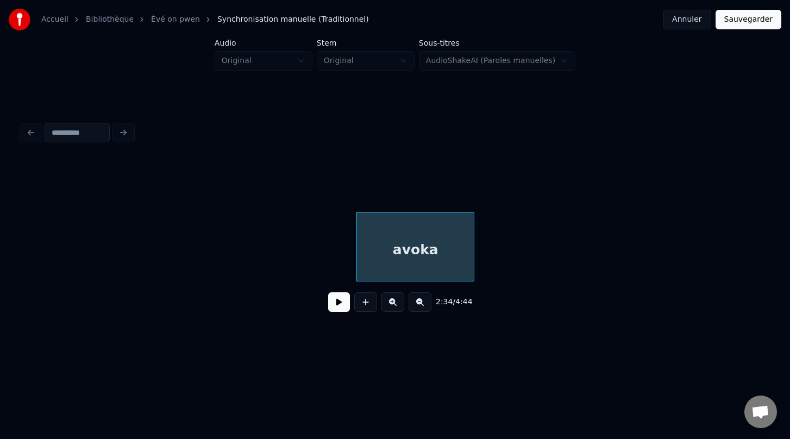
scroll to position [0, 3823]
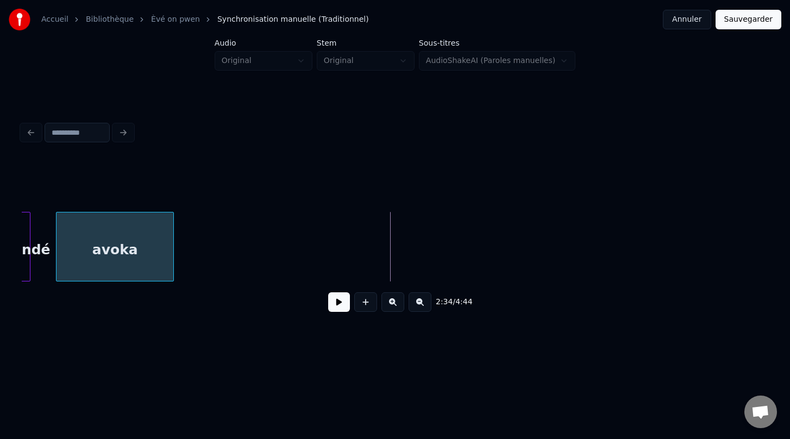
click at [131, 207] on div "2:34 / 4:44" at bounding box center [395, 240] width 746 height 165
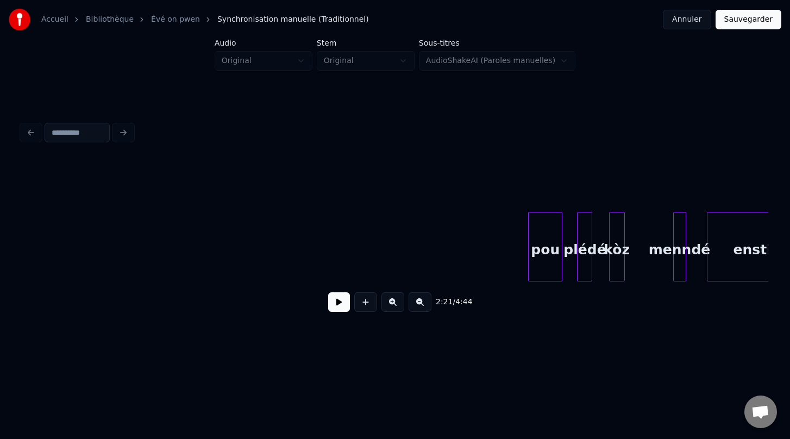
scroll to position [0, 4420]
click at [58, 153] on div "2:21 / 4:44" at bounding box center [394, 219] width 755 height 215
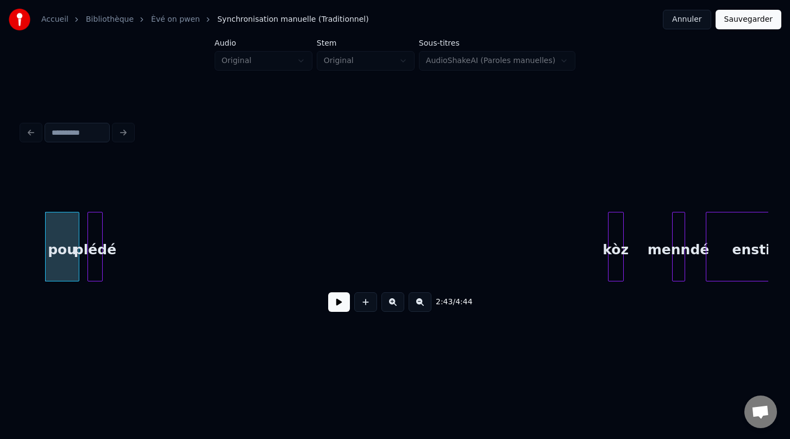
click at [94, 162] on div "2:43 / 4:44" at bounding box center [395, 240] width 746 height 165
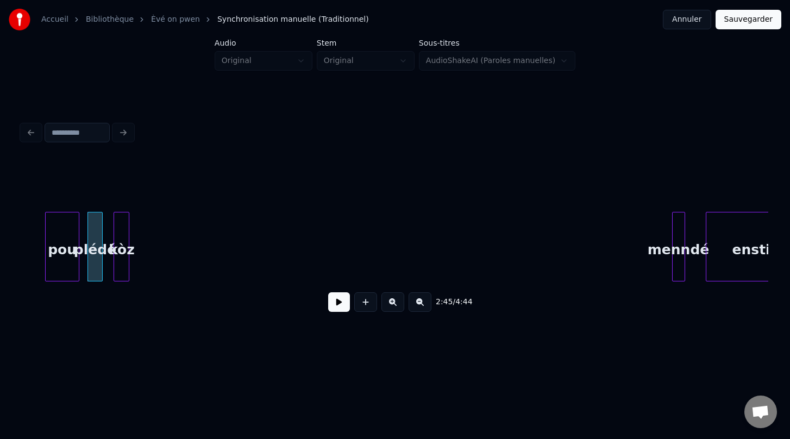
click at [124, 143] on div "2:45 / 4:44" at bounding box center [394, 219] width 755 height 215
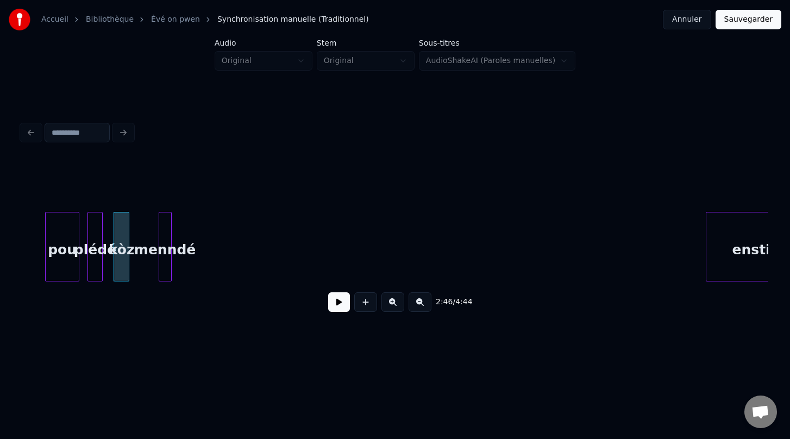
click at [165, 169] on div "2:46 / 4:44" at bounding box center [395, 240] width 746 height 165
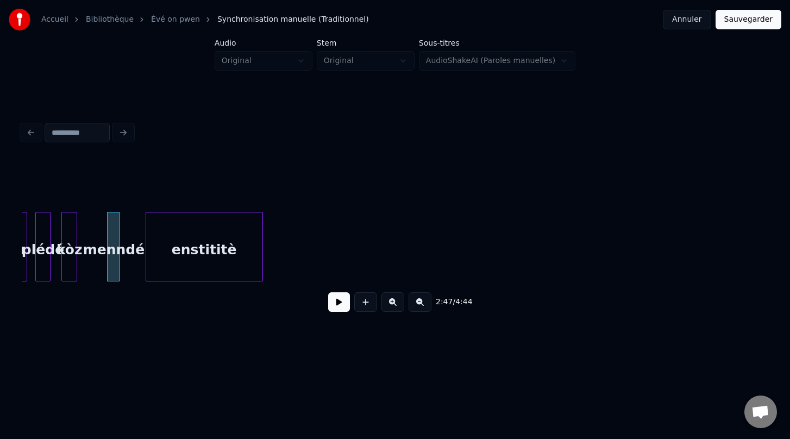
click at [238, 196] on div "2:47 / 4:44" at bounding box center [395, 240] width 746 height 165
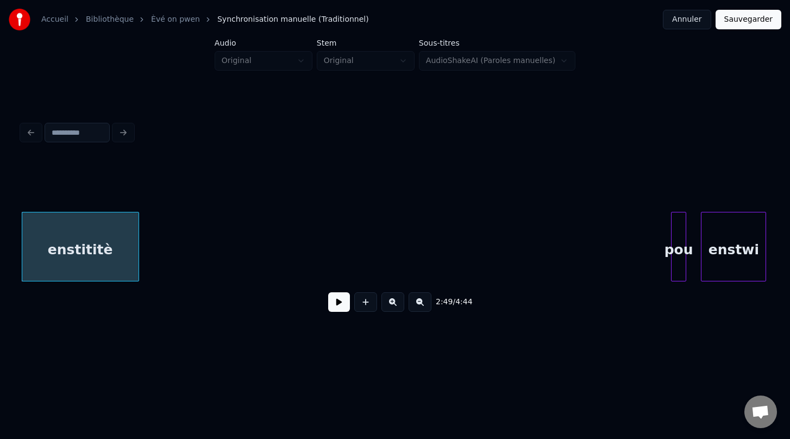
scroll to position [0, 4602]
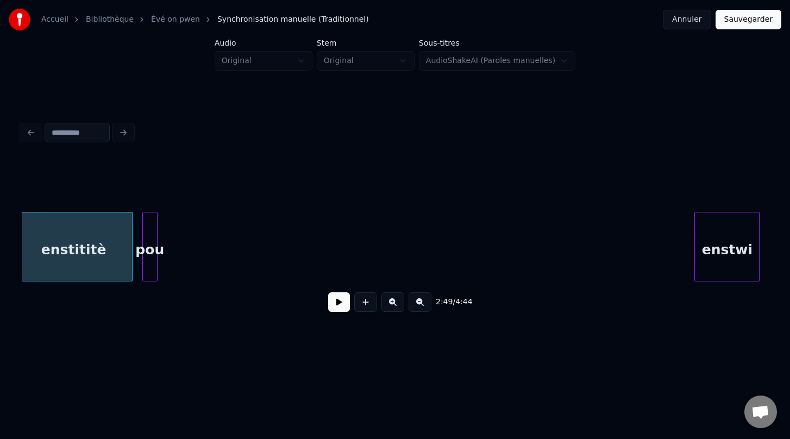
click at [148, 155] on div "2:49 / 4:44" at bounding box center [394, 219] width 755 height 215
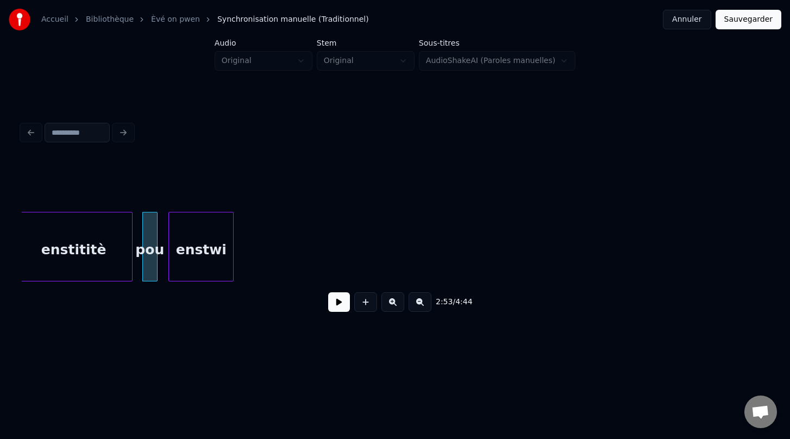
click at [209, 186] on div "2:53 / 4:44" at bounding box center [395, 240] width 746 height 165
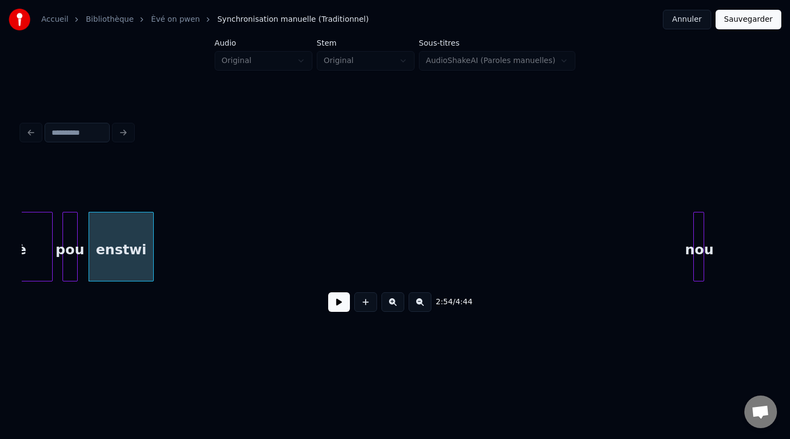
scroll to position [0, 4689]
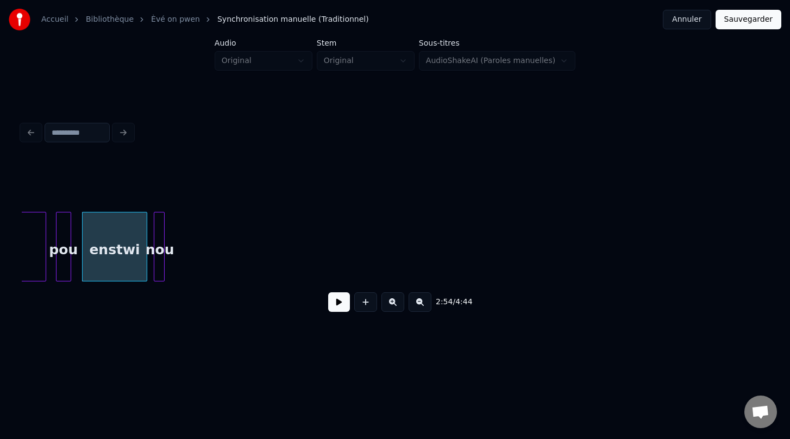
click at [156, 185] on div "2:54 / 4:44" at bounding box center [395, 240] width 746 height 165
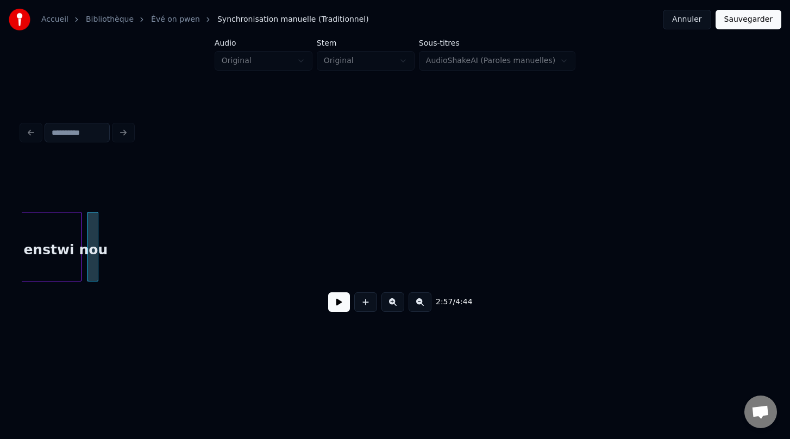
scroll to position [0, 4838]
click at [41, 68] on div "Accueil Bibliothèque Èvé on pwen Synchronisation manuelle (Traditionnel) Annu…" at bounding box center [395, 175] width 790 height 351
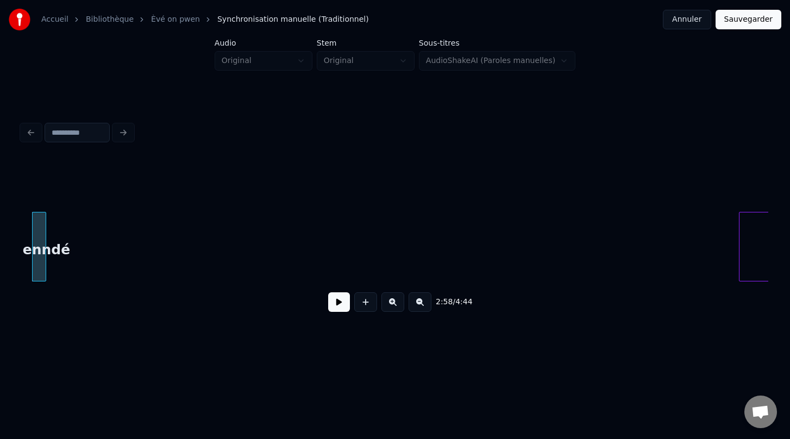
scroll to position [0, 4925]
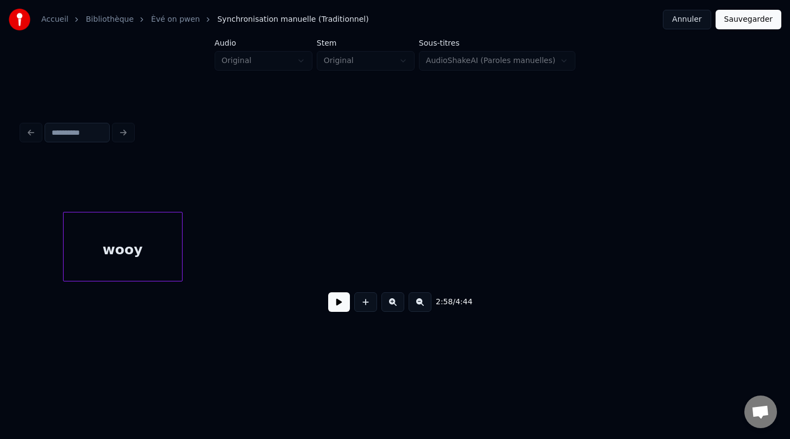
click at [161, 153] on div "2:58 / 4:44" at bounding box center [394, 219] width 755 height 215
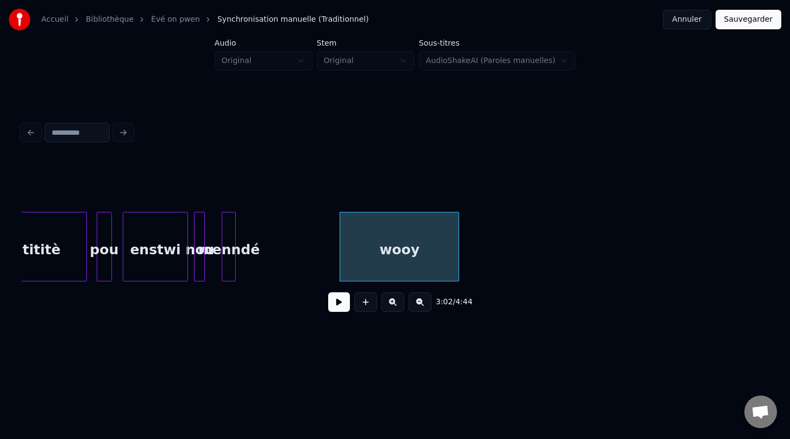
scroll to position [0, 4606]
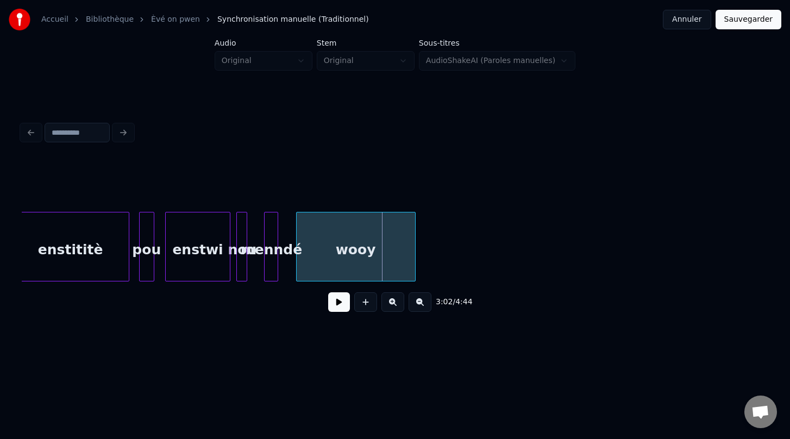
click at [315, 209] on div "3:02 / 4:44" at bounding box center [395, 240] width 746 height 165
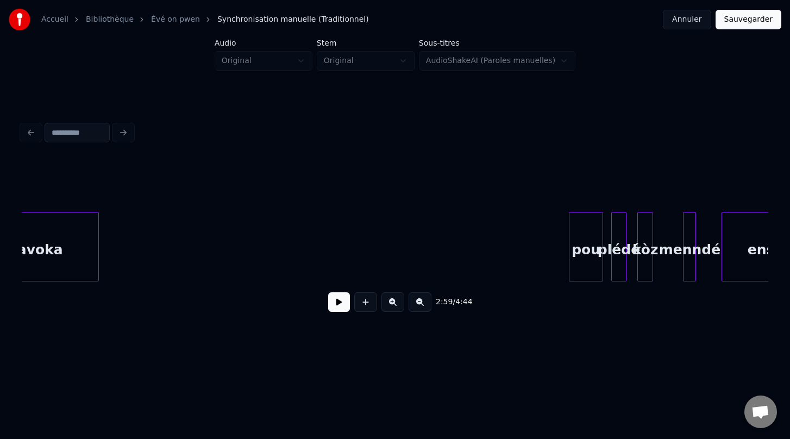
scroll to position [0, 3892]
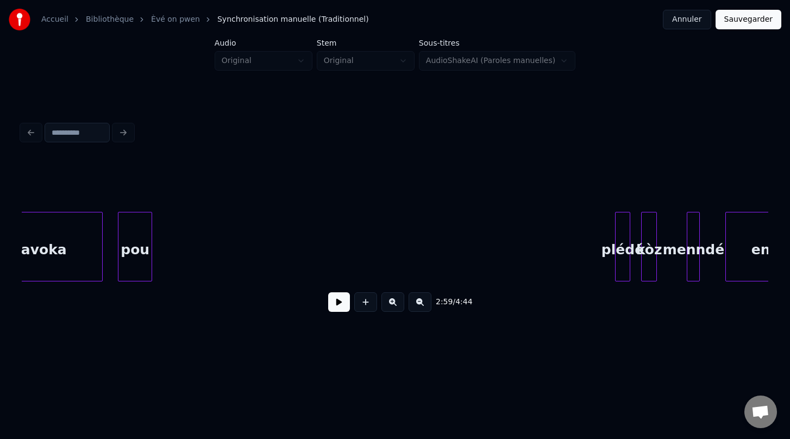
click at [127, 179] on div "2:59 / 4:44" at bounding box center [395, 240] width 746 height 165
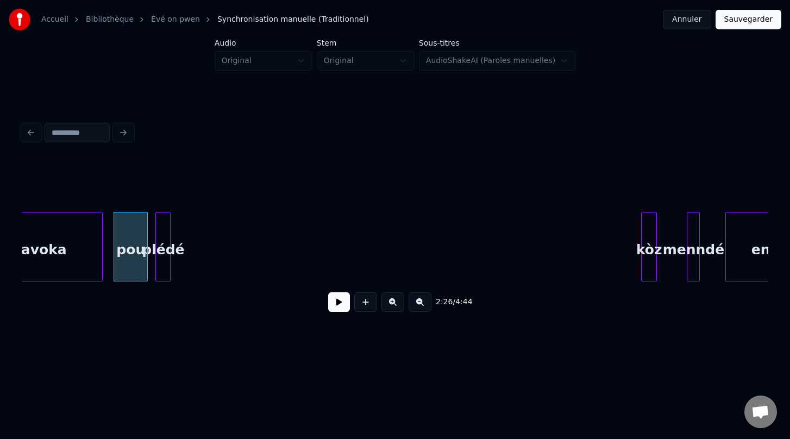
click at [163, 155] on div "2:26 / 4:44" at bounding box center [394, 219] width 755 height 215
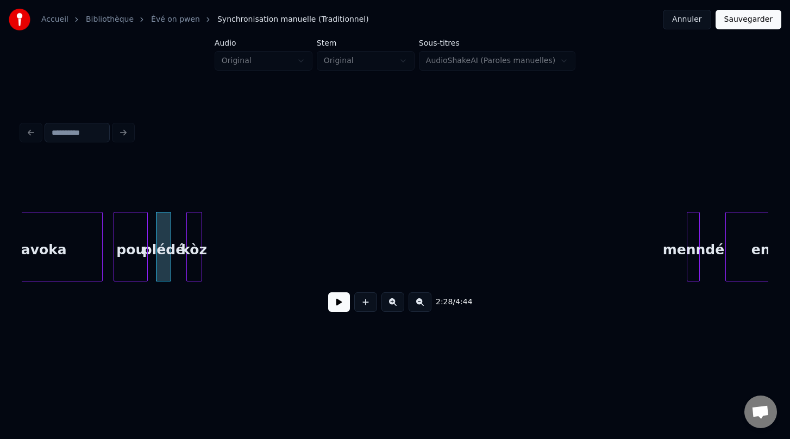
click at [194, 158] on div "2:28 / 4:44" at bounding box center [395, 240] width 746 height 165
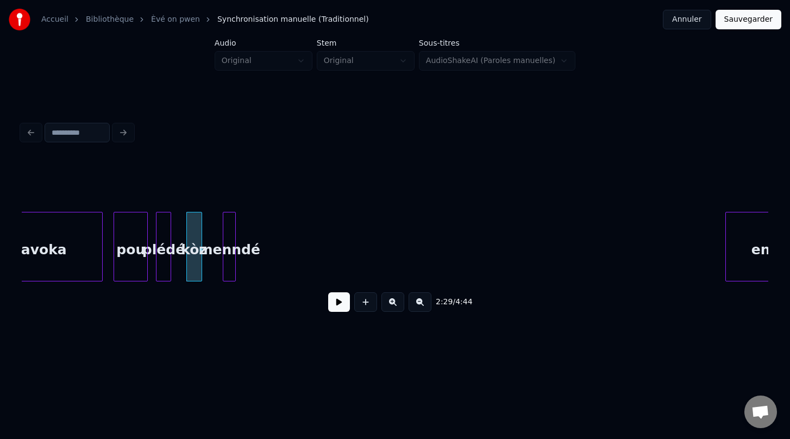
click at [228, 189] on div "2:29 / 4:44" at bounding box center [395, 240] width 746 height 165
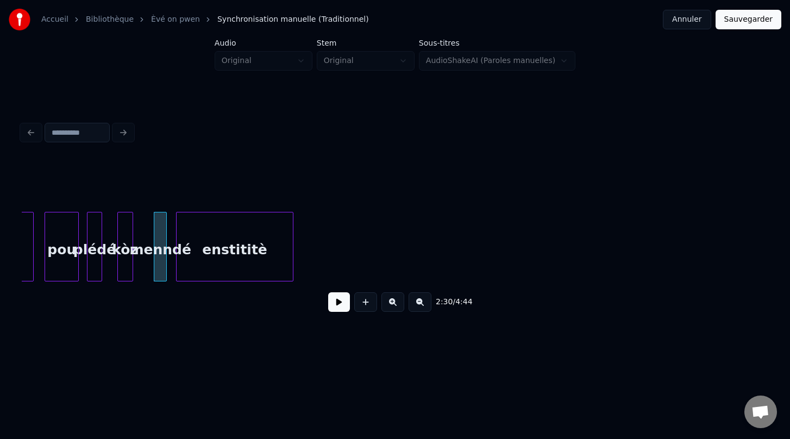
click at [267, 192] on div "2:30 / 4:44" at bounding box center [395, 240] width 746 height 165
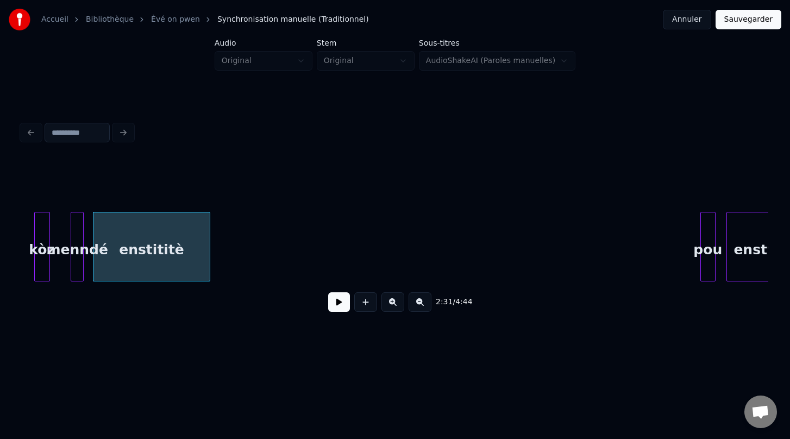
scroll to position [0, 4062]
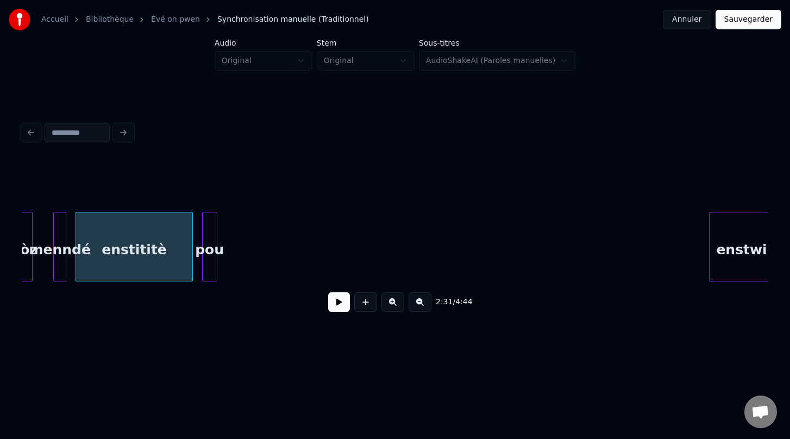
click at [208, 220] on div "pou" at bounding box center [210, 249] width 14 height 74
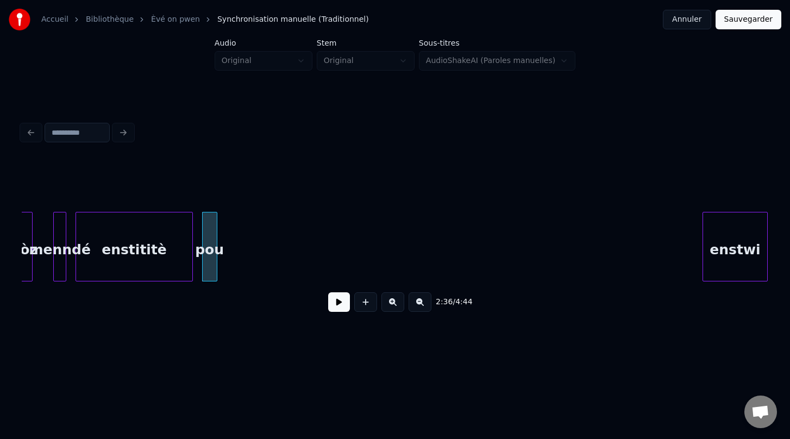
scroll to position [0, 4065]
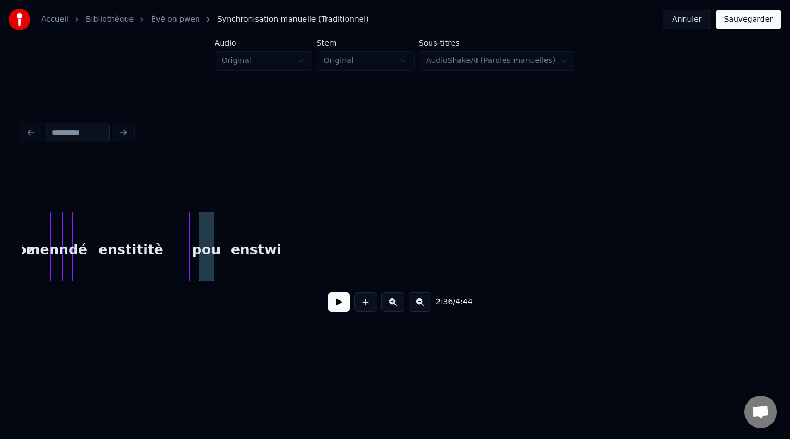
click at [244, 196] on div "2:36 / 4:44" at bounding box center [395, 240] width 746 height 165
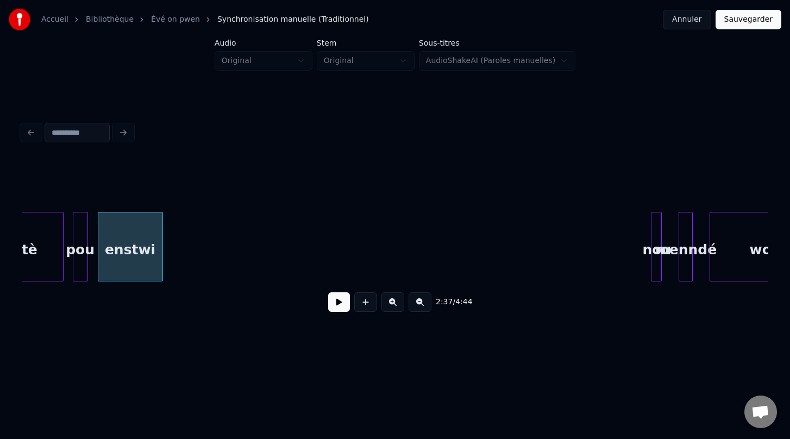
scroll to position [0, 4193]
click at [174, 202] on div "2:37 / 4:44" at bounding box center [395, 240] width 746 height 165
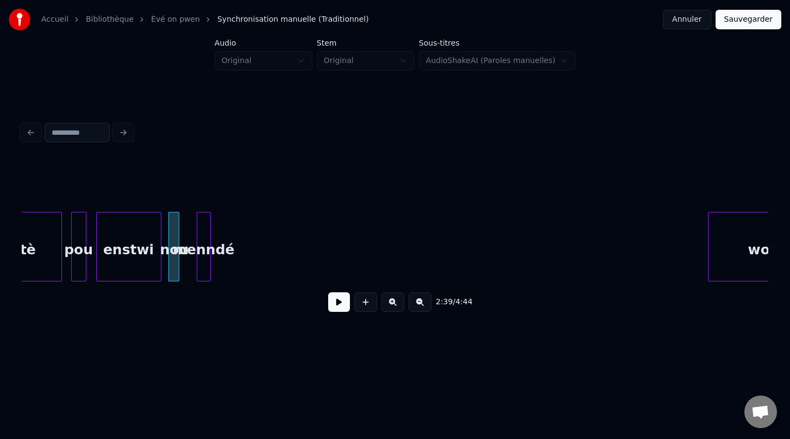
click at [200, 155] on div "2:39 / 4:44" at bounding box center [394, 219] width 755 height 215
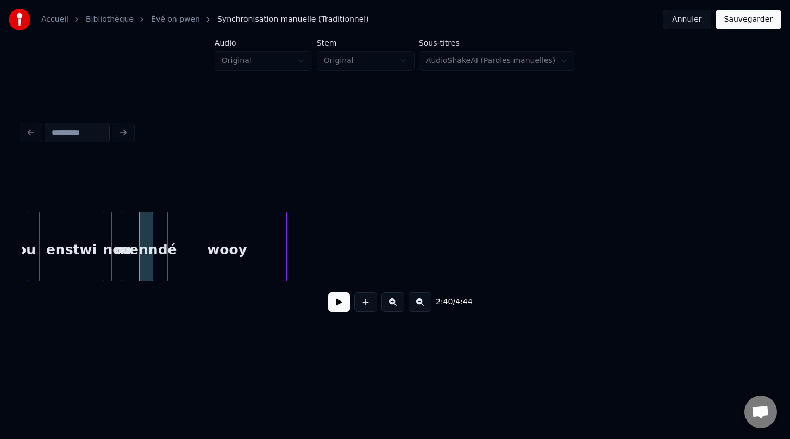
click at [243, 149] on div "2:40 / 4:44" at bounding box center [394, 219] width 755 height 215
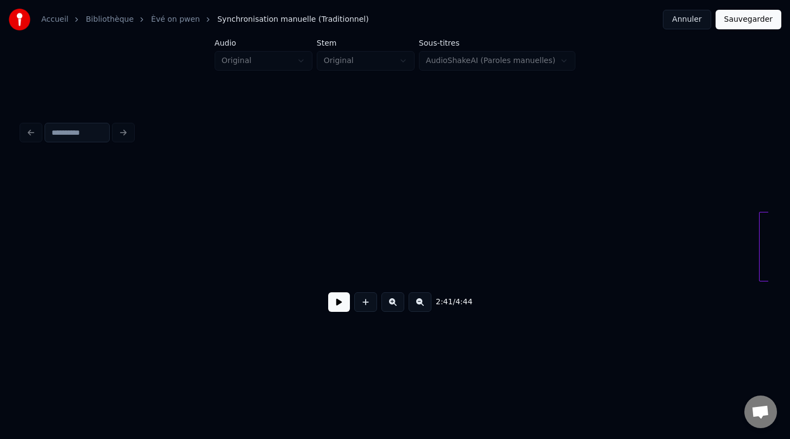
scroll to position [0, 5232]
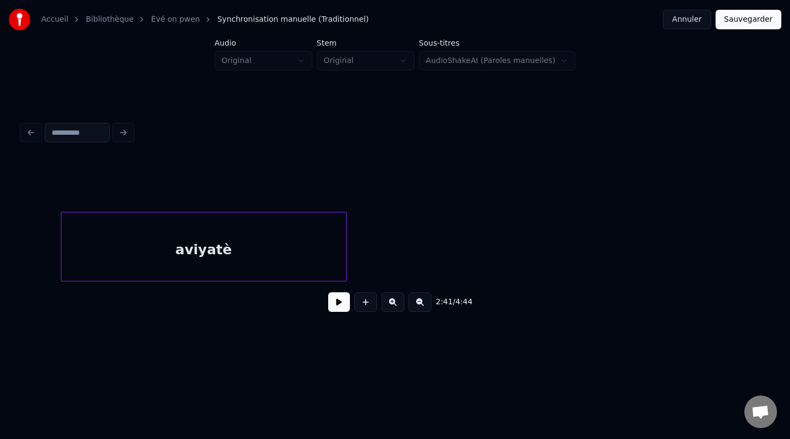
click at [334, 149] on div "2:41 / 4:44" at bounding box center [394, 219] width 755 height 215
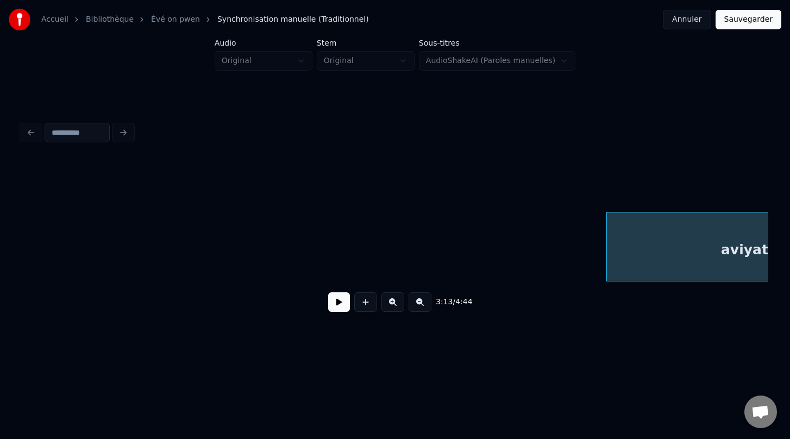
scroll to position [0, 4801]
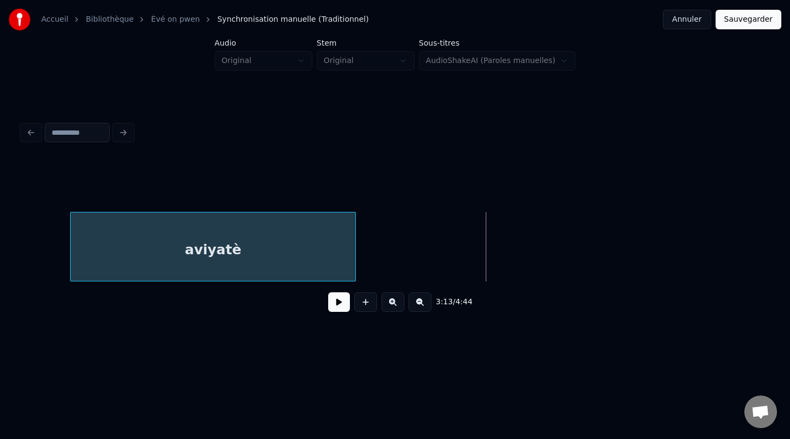
click at [224, 178] on div "3:13 / 4:44" at bounding box center [395, 240] width 746 height 165
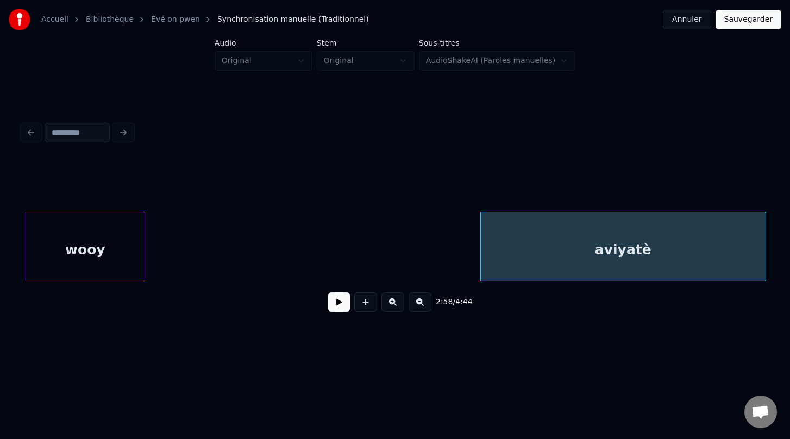
scroll to position [0, 4388]
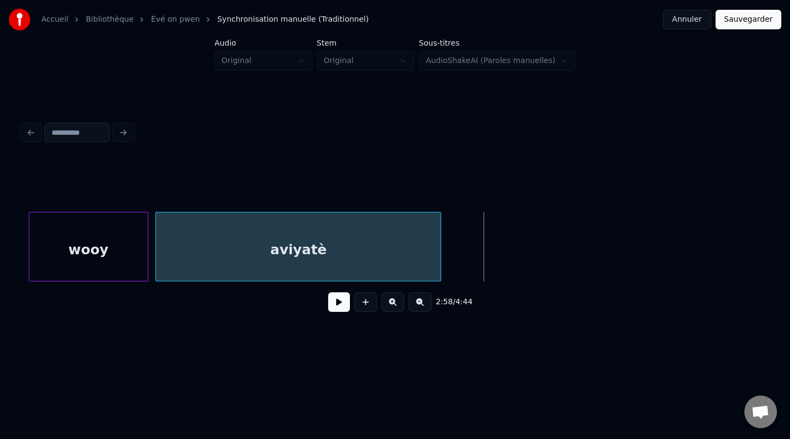
click at [178, 155] on div "2:58 / 4:44" at bounding box center [394, 219] width 755 height 215
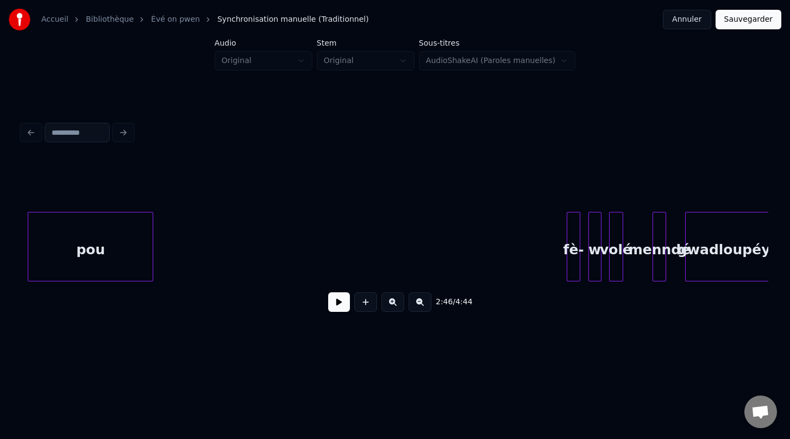
scroll to position [0, 5844]
click at [21, 161] on div "2:46 / 4:44" at bounding box center [394, 219] width 755 height 215
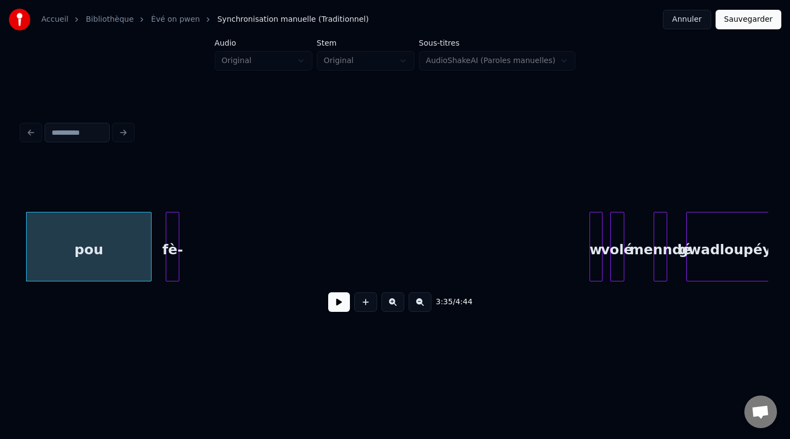
click at [172, 150] on div "3:35 / 4:44" at bounding box center [394, 219] width 755 height 215
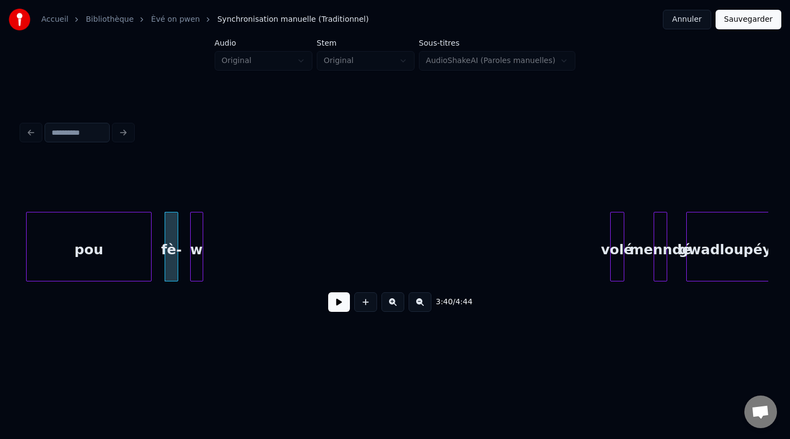
click at [198, 166] on div "3:40 / 4:44" at bounding box center [395, 240] width 746 height 165
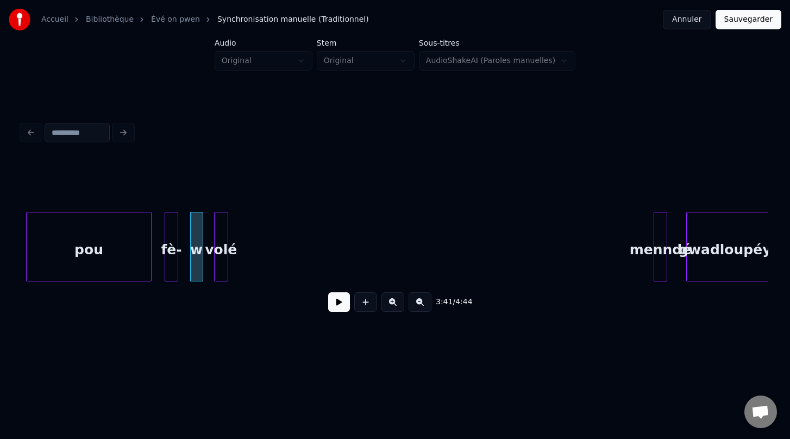
click at [222, 165] on div "3:41 / 4:44" at bounding box center [395, 240] width 746 height 165
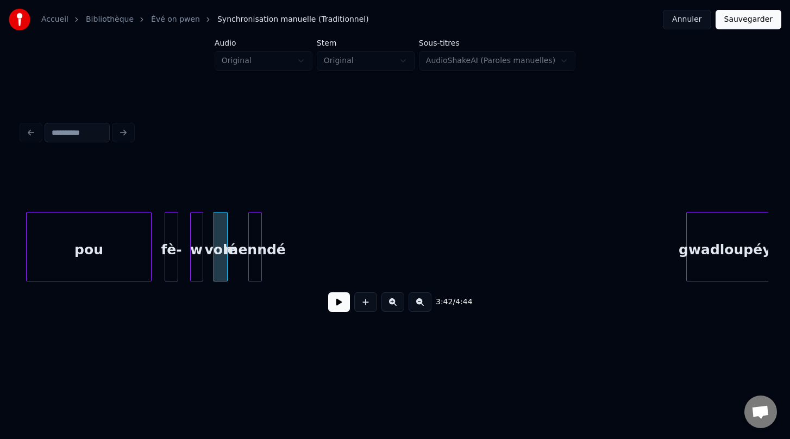
click at [253, 186] on div "3:42 / 4:44" at bounding box center [395, 240] width 746 height 165
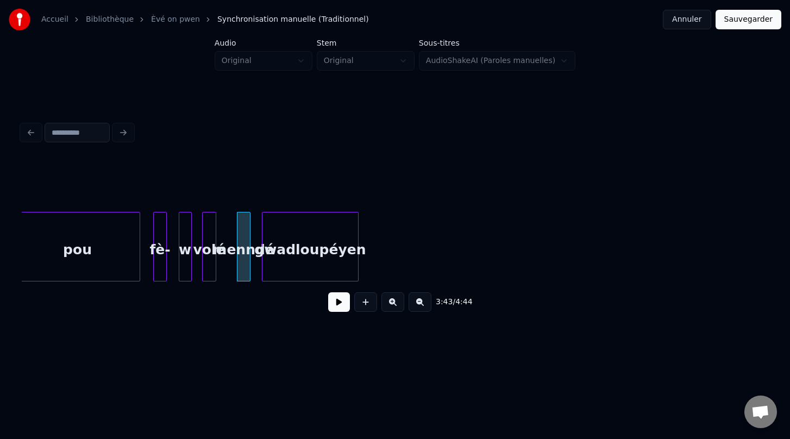
click at [331, 140] on div "3:43 / 4:44" at bounding box center [394, 219] width 755 height 215
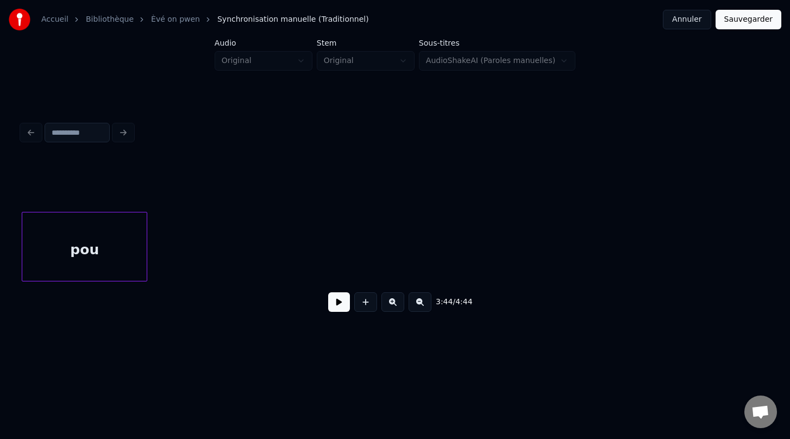
scroll to position [0, 5209]
click at [76, 38] on div "Accueil Bibliothèque Èvé on pwen Synchronisation manuelle (Traditionnel) Annu…" at bounding box center [395, 175] width 790 height 351
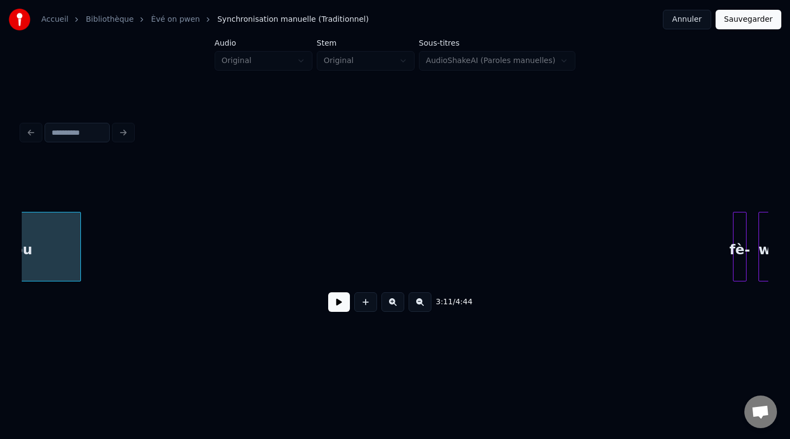
scroll to position [0, 5291]
click at [81, 143] on div "3:11 / 4:44" at bounding box center [394, 219] width 755 height 215
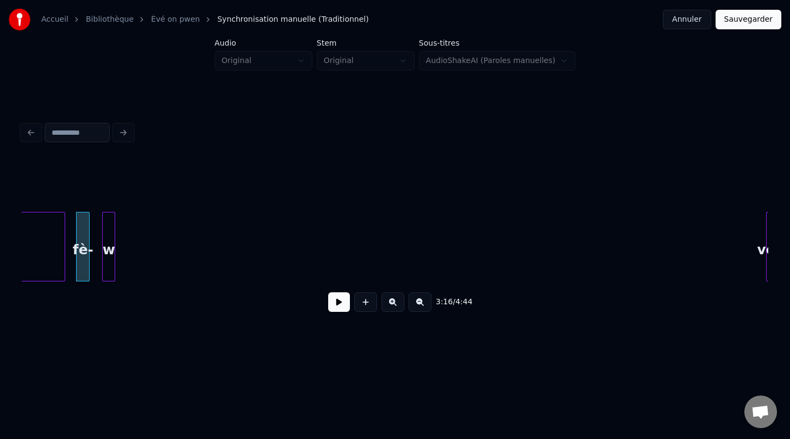
click at [110, 58] on div "Accueil Bibliothèque Èvé on pwen Synchronisation manuelle (Traditionnel) Annu…" at bounding box center [395, 175] width 790 height 351
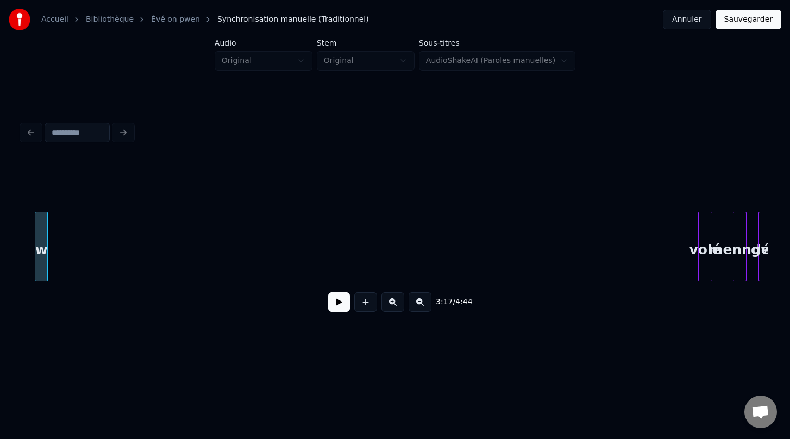
scroll to position [0, 5366]
click at [54, 156] on div "3:17 / 4:44" at bounding box center [394, 219] width 755 height 215
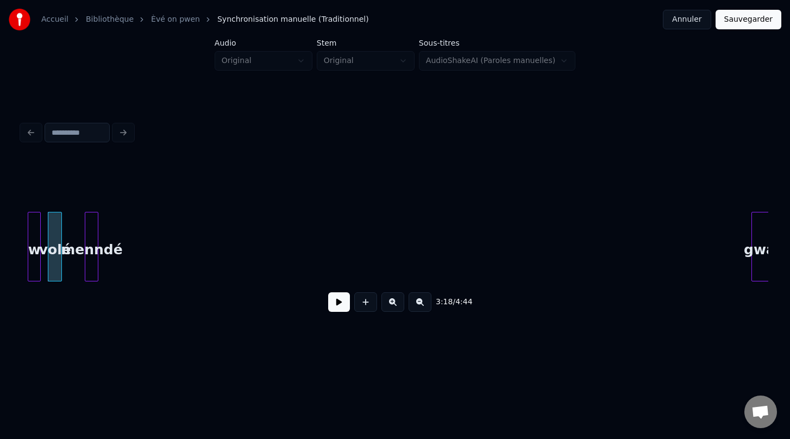
click at [89, 128] on div "3:18 / 4:44" at bounding box center [394, 219] width 755 height 215
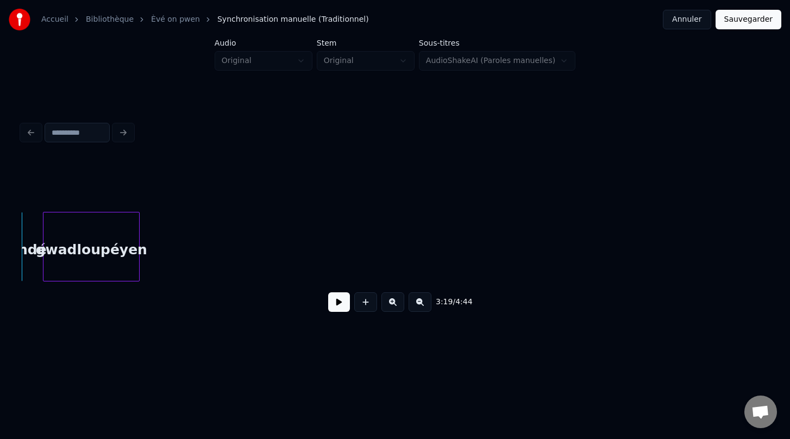
click at [127, 129] on div "3:19 / 4:44" at bounding box center [394, 219] width 755 height 215
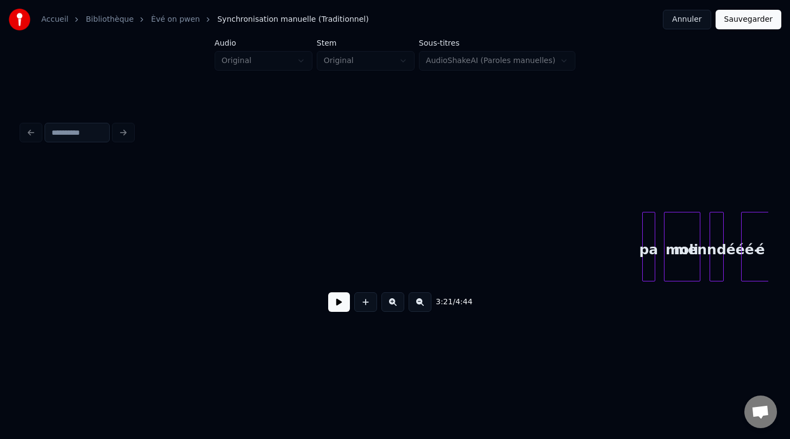
scroll to position [0, 6104]
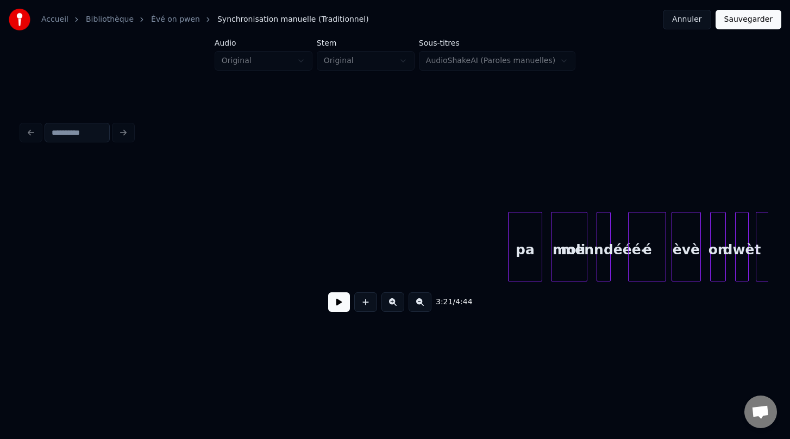
click at [508, 238] on div at bounding box center [509, 246] width 3 height 68
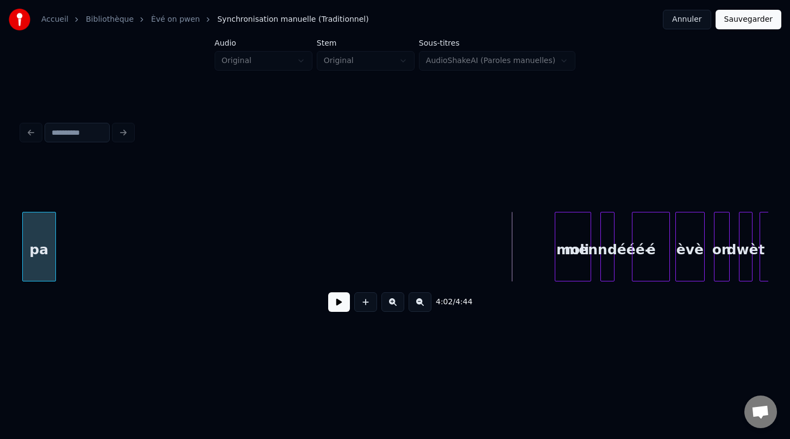
click at [36, 115] on div "4:02 / 4:44" at bounding box center [394, 219] width 755 height 215
click at [93, 143] on div "3:44 / 4:44" at bounding box center [394, 219] width 755 height 215
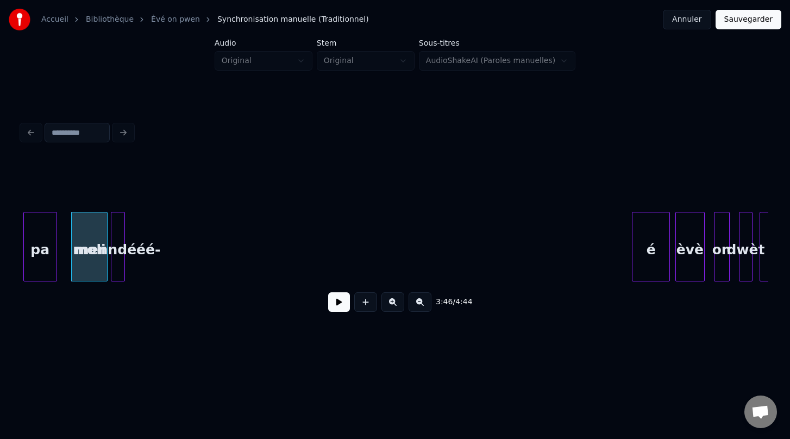
click at [118, 126] on div "3:46 / 4:44" at bounding box center [394, 219] width 755 height 215
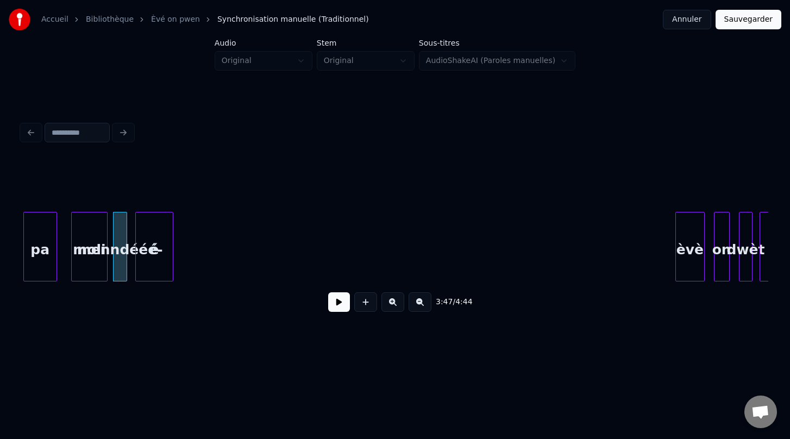
click at [150, 129] on div "3:47 / 4:44" at bounding box center [394, 219] width 755 height 215
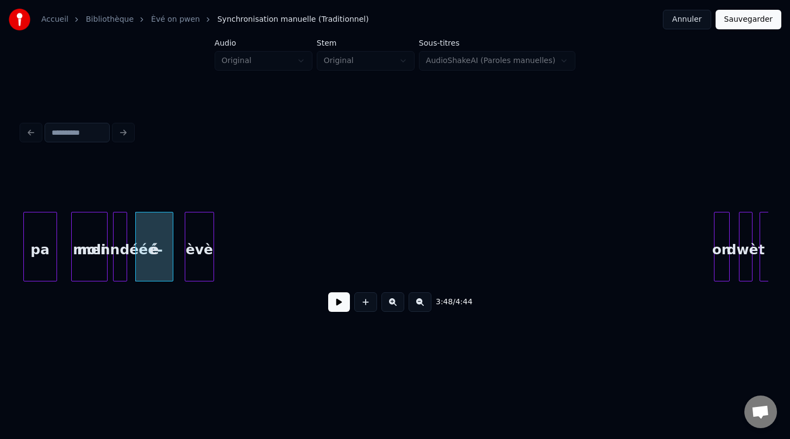
click at [202, 150] on div "3:48 / 4:44" at bounding box center [394, 219] width 755 height 215
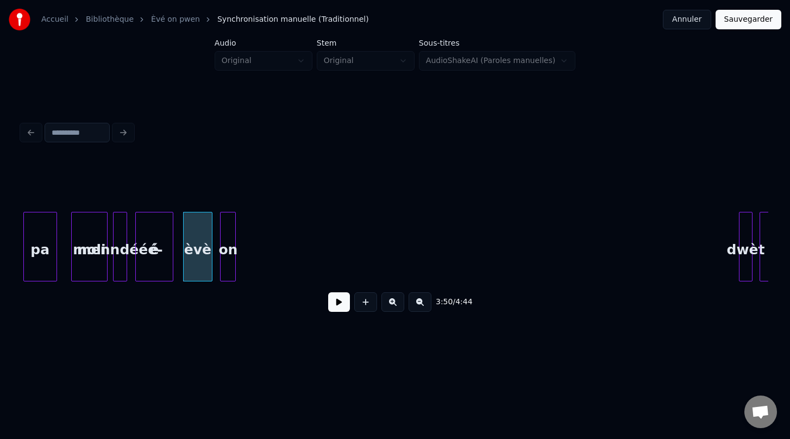
click at [229, 154] on div "3:50 / 4:44" at bounding box center [394, 219] width 755 height 215
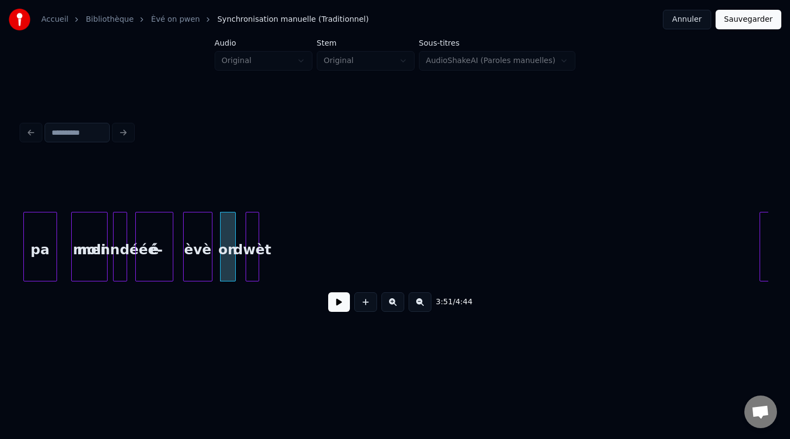
click at [252, 192] on div "3:51 / 4:44" at bounding box center [395, 240] width 746 height 165
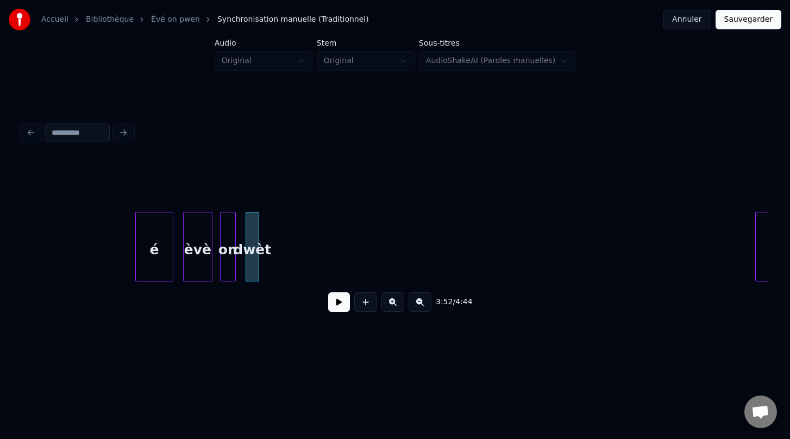
scroll to position [0, 6217]
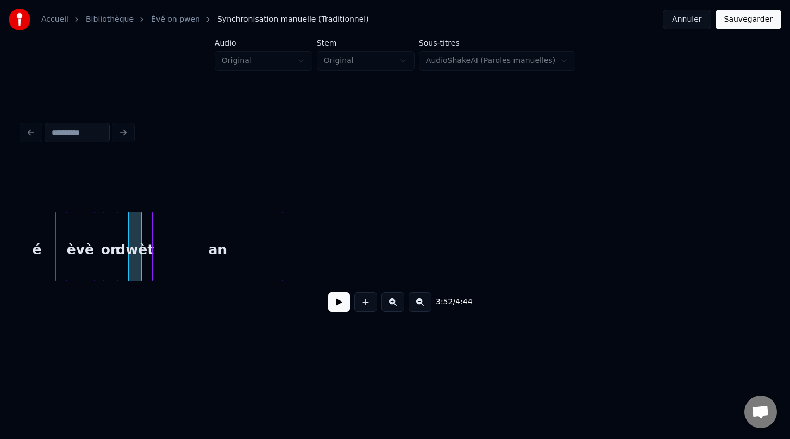
click at [275, 156] on div "3:52 / 4:44" at bounding box center [394, 219] width 755 height 215
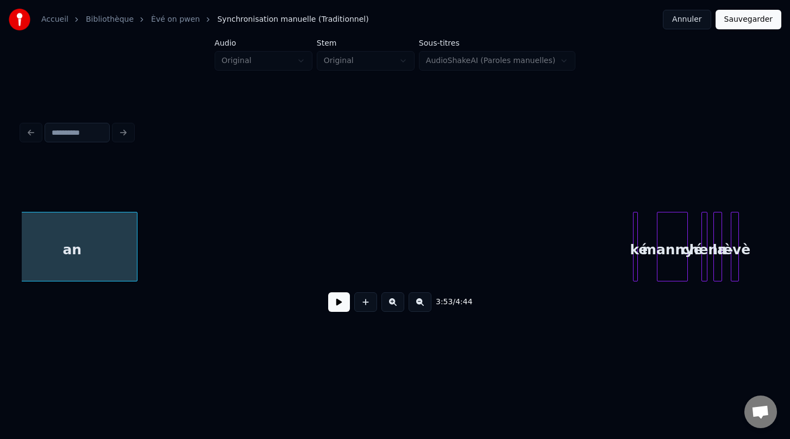
scroll to position [0, 6366]
click at [150, 148] on div "3:53 / 4:44" at bounding box center [394, 219] width 755 height 215
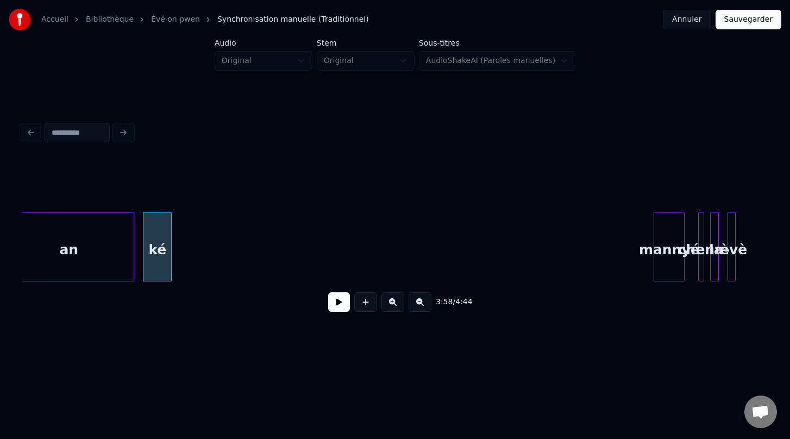
click at [168, 227] on div at bounding box center [169, 246] width 3 height 68
click at [193, 128] on div "3:58 / 4:44" at bounding box center [394, 219] width 755 height 215
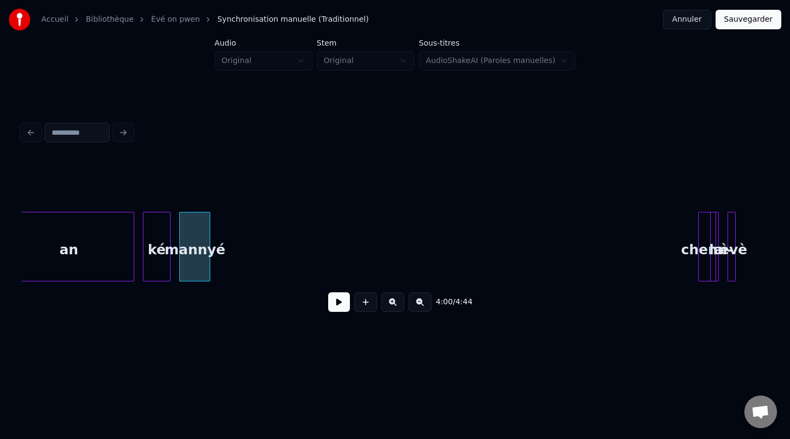
click at [702, 225] on div "chenn-" at bounding box center [707, 247] width 18 height 70
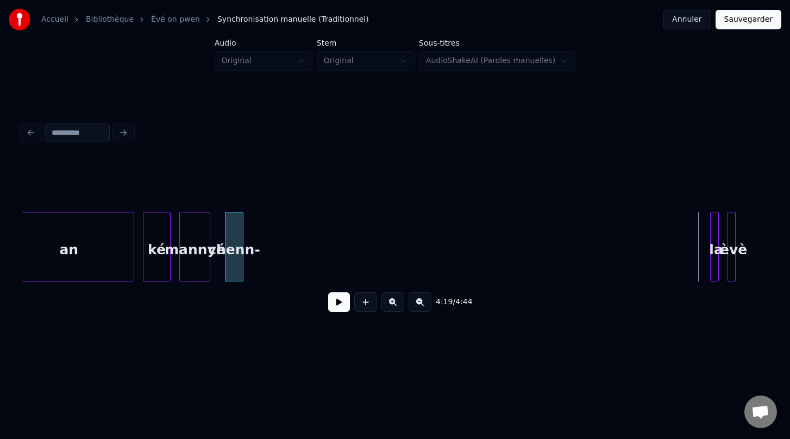
click at [233, 123] on div "4:19 / 4:44" at bounding box center [394, 219] width 755 height 215
click at [685, 224] on div at bounding box center [685, 246] width 3 height 68
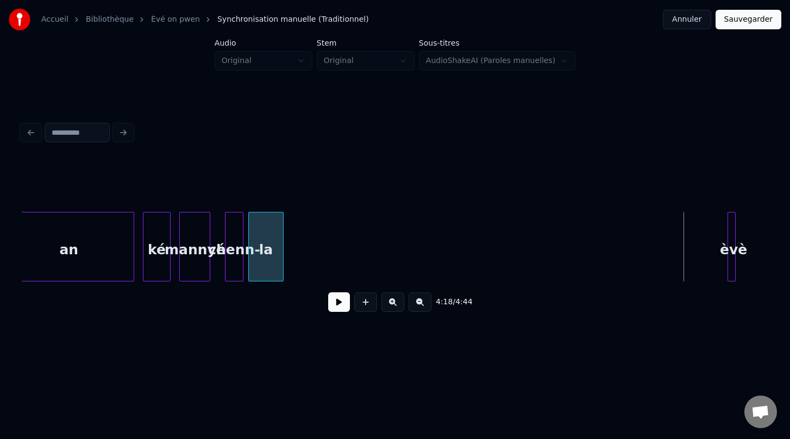
click at [263, 140] on div "4:18 / 4:44" at bounding box center [394, 219] width 755 height 215
click at [680, 233] on div at bounding box center [681, 246] width 3 height 68
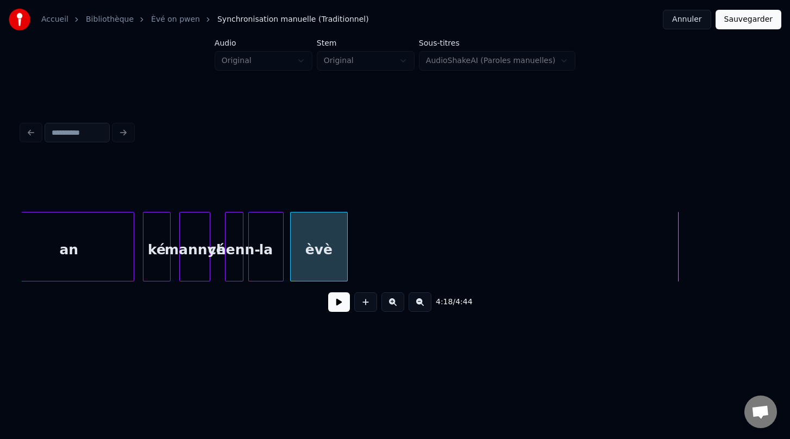
click at [317, 155] on div "4:18 / 4:44" at bounding box center [394, 219] width 755 height 215
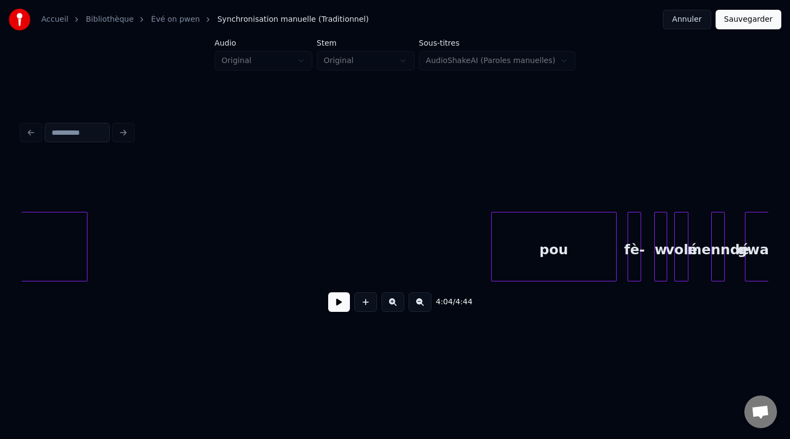
scroll to position [0, 4733]
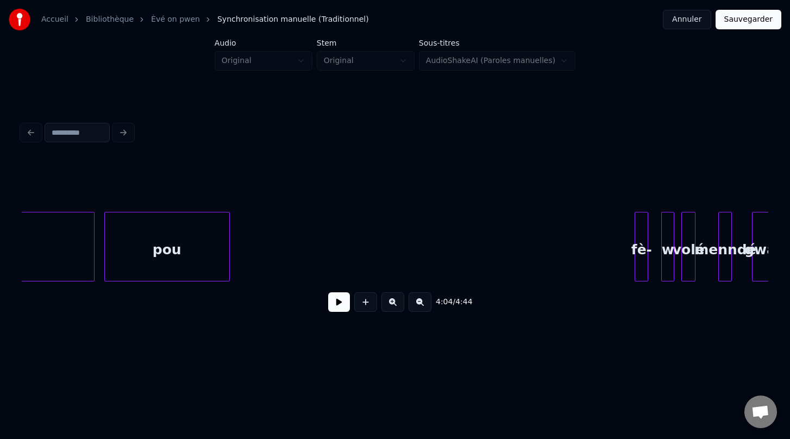
click at [154, 167] on div "4:04 / 4:44" at bounding box center [395, 240] width 746 height 165
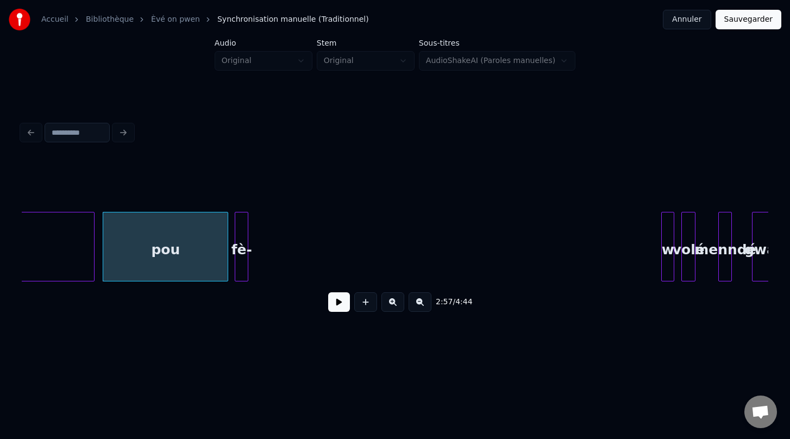
click at [241, 147] on div "2:57 / 4:44" at bounding box center [394, 219] width 755 height 215
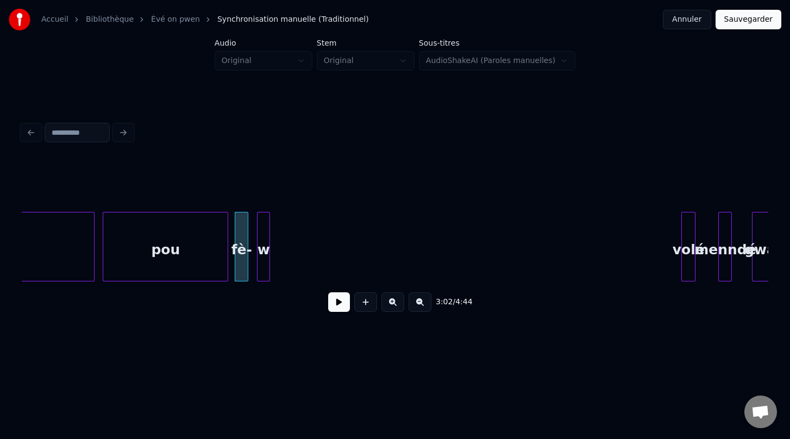
click at [265, 150] on div "3:02 / 4:44" at bounding box center [394, 219] width 755 height 215
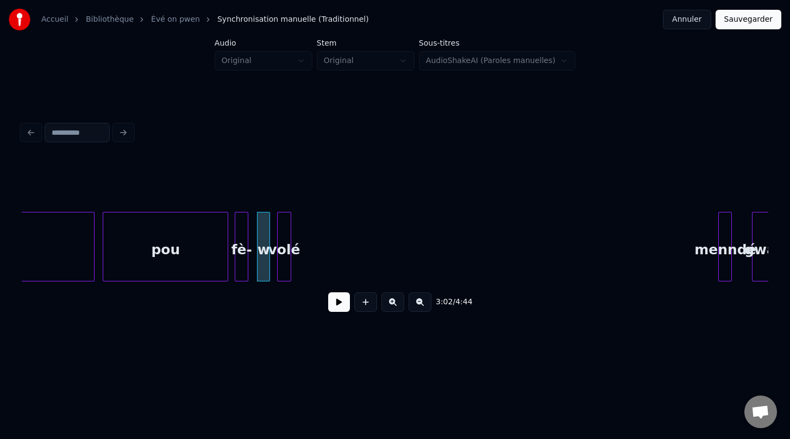
click at [287, 184] on div "3:02 / 4:44" at bounding box center [395, 240] width 746 height 165
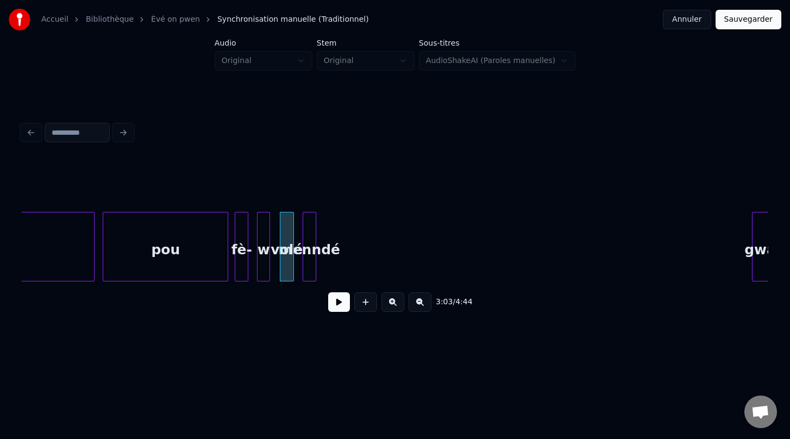
click at [308, 217] on div "menndé" at bounding box center [309, 249] width 12 height 74
